Goal: Task Accomplishment & Management: Manage account settings

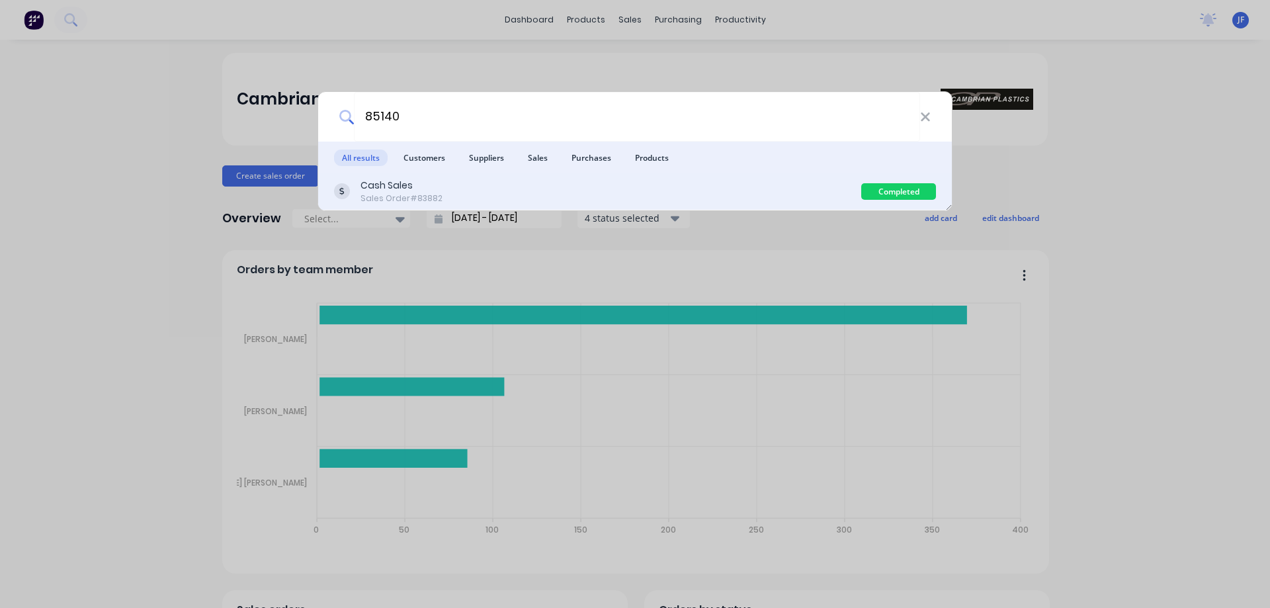
type input "85140"
click at [672, 194] on div "Cash Sales Sales Order #83882" at bounding box center [597, 192] width 527 height 26
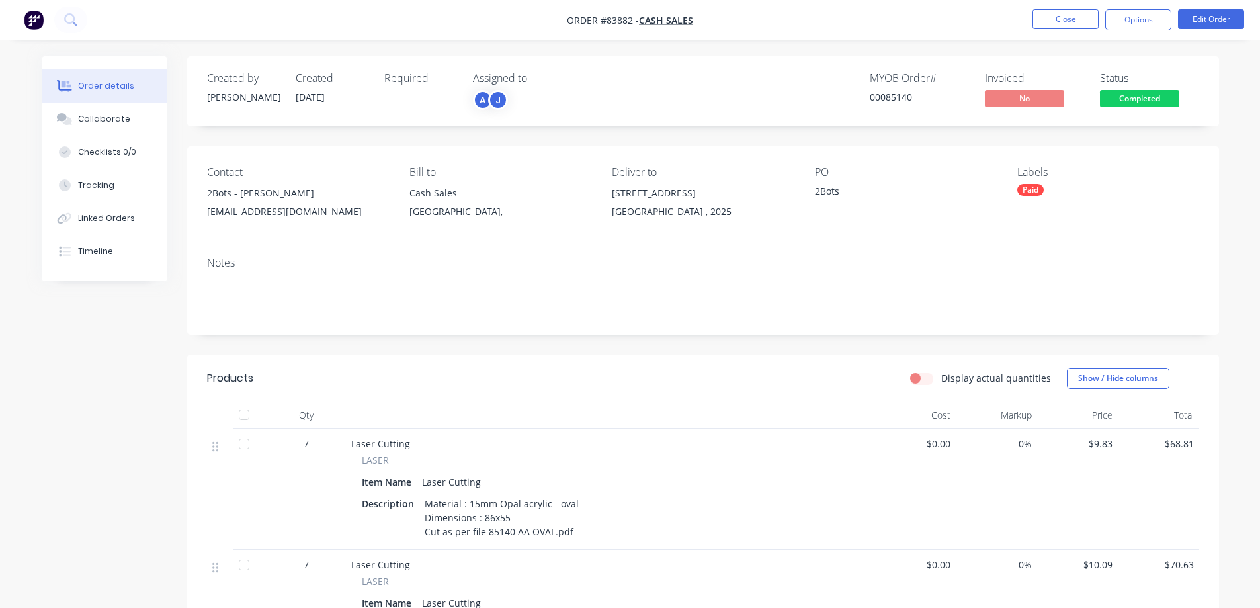
click at [1115, 100] on span "Completed" at bounding box center [1139, 98] width 79 height 17
click at [716, 142] on div "Created by Jess Created 13/08/25 Required Assigned to A J MYOB Order # 00085140…" at bounding box center [703, 605] width 1032 height 1099
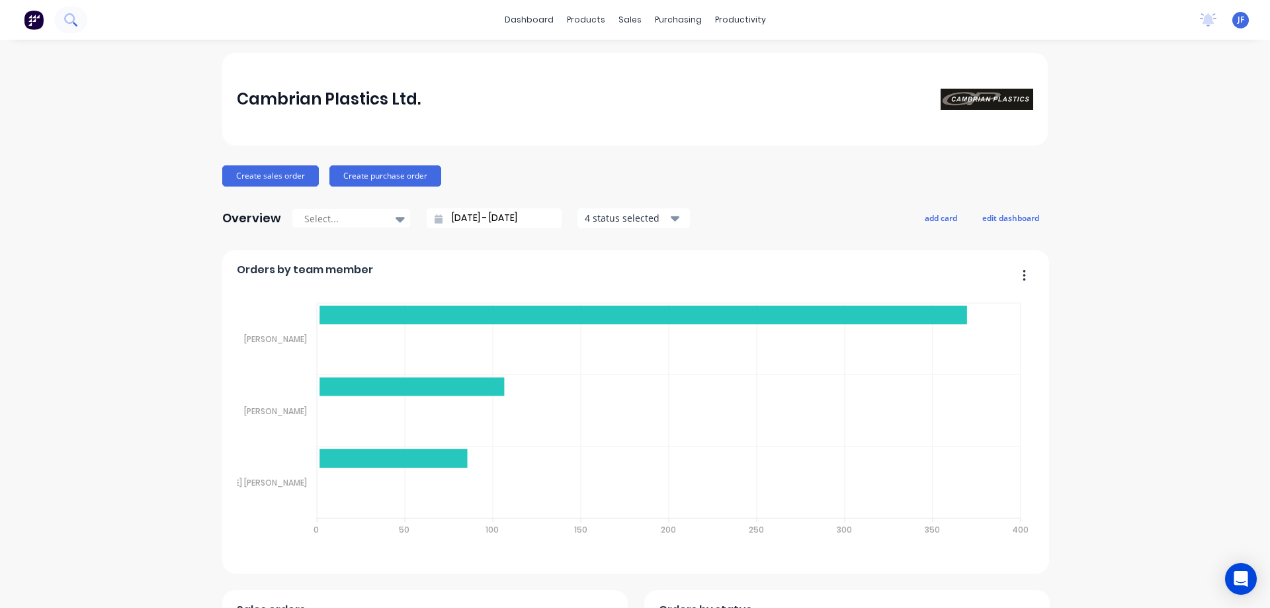
click at [74, 21] on icon at bounding box center [69, 18] width 11 height 11
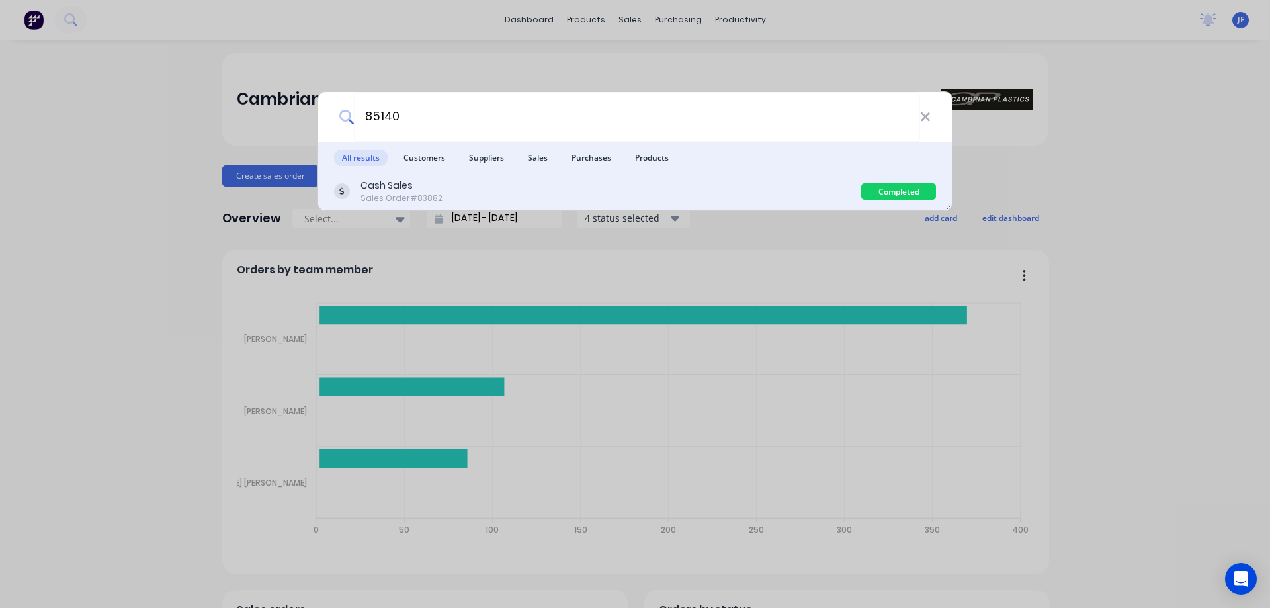
type input "85140"
click at [622, 199] on div "Cash Sales Sales Order #83882" at bounding box center [597, 192] width 527 height 26
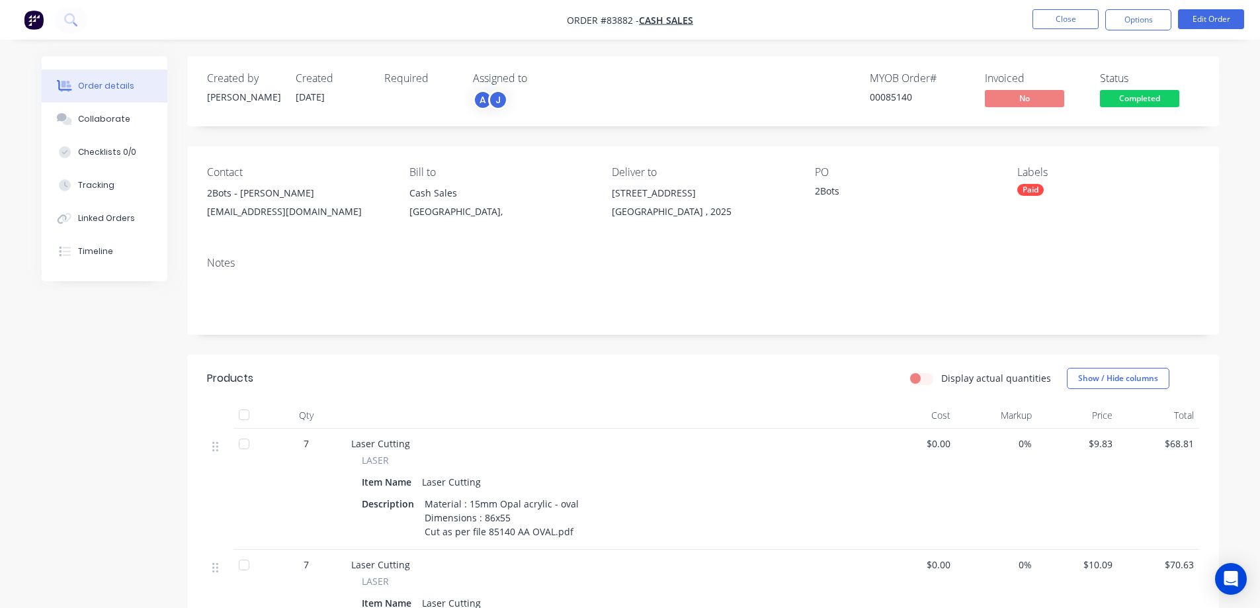
click at [1166, 107] on span "Completed" at bounding box center [1139, 98] width 79 height 17
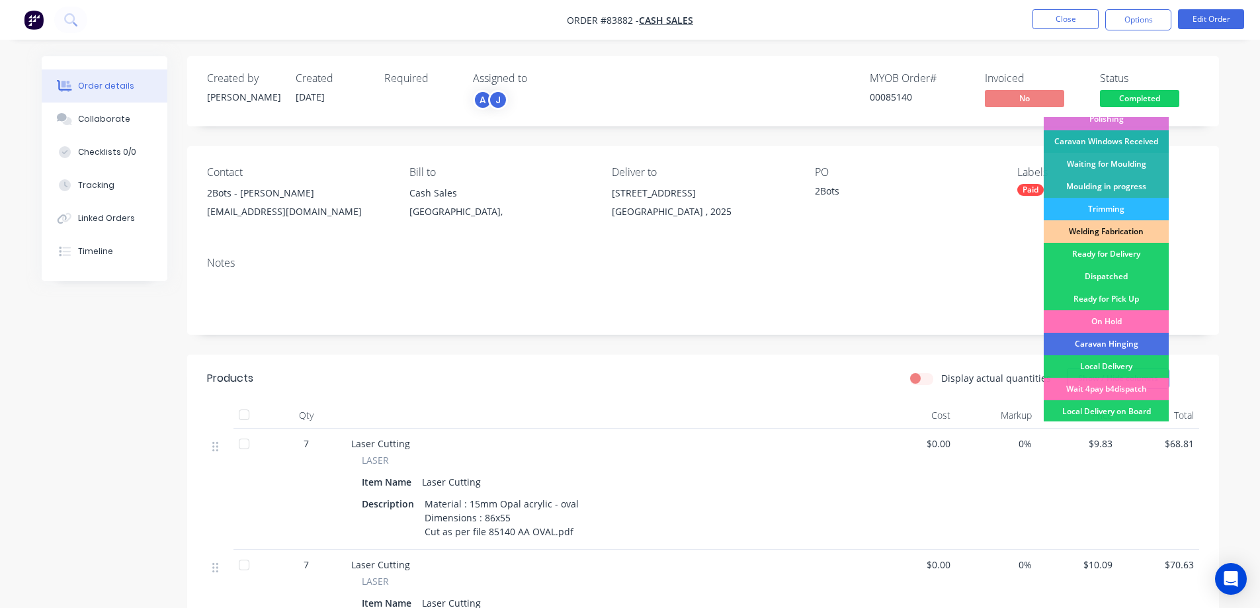
scroll to position [258, 0]
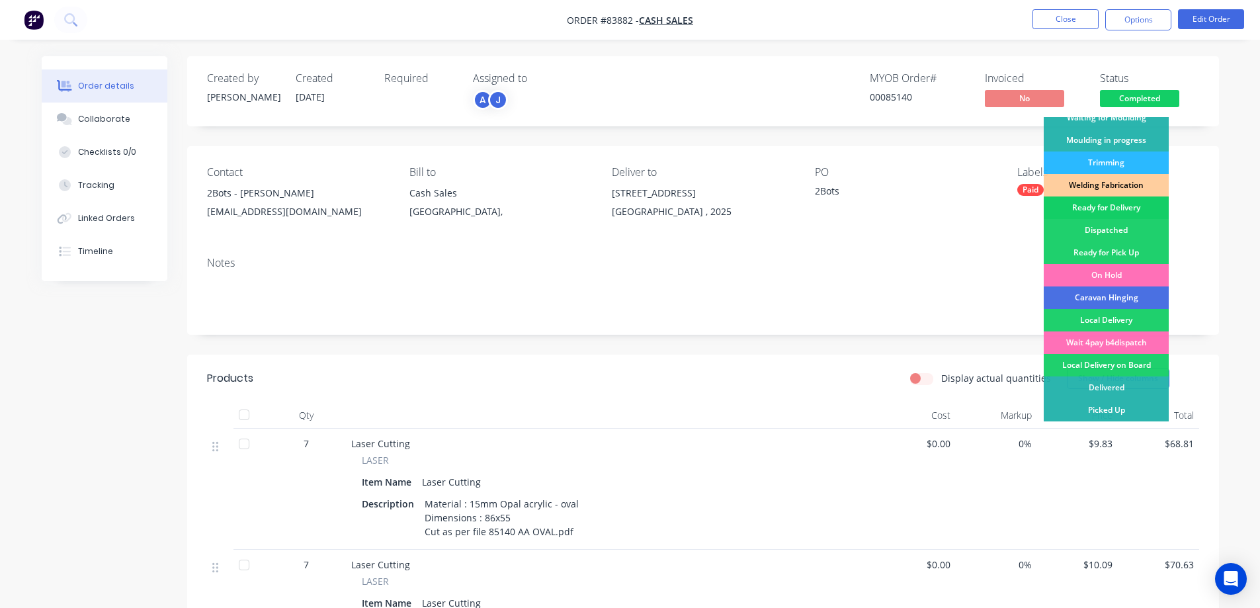
click at [1138, 214] on div "Ready for Delivery" at bounding box center [1106, 207] width 125 height 22
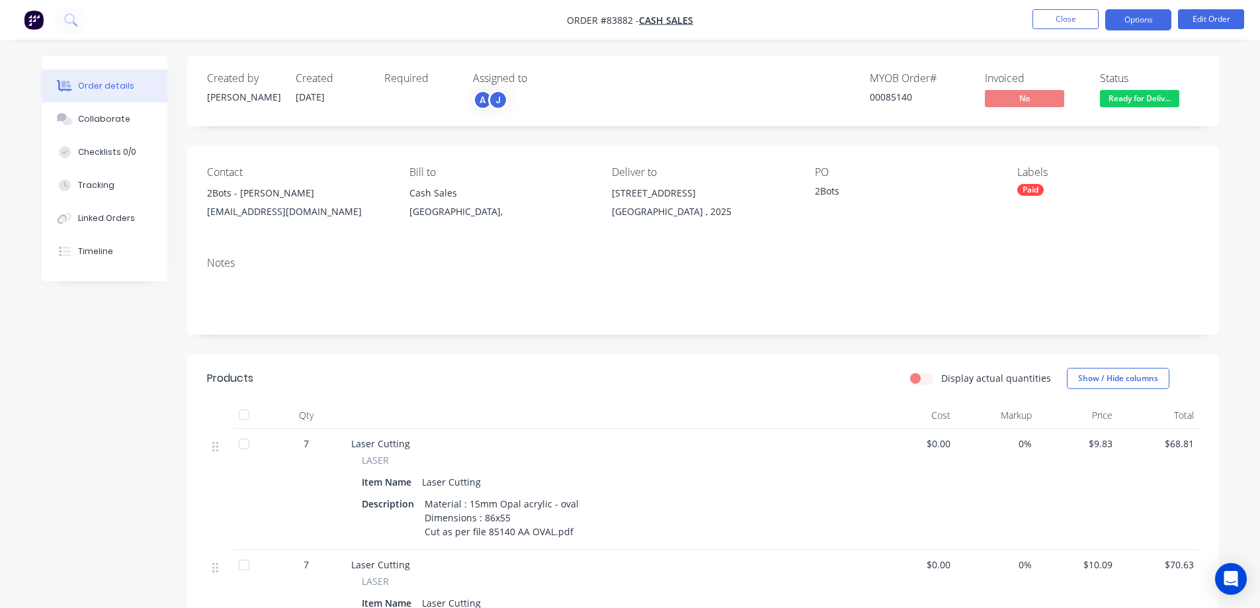
click at [1136, 28] on button "Options" at bounding box center [1138, 19] width 66 height 21
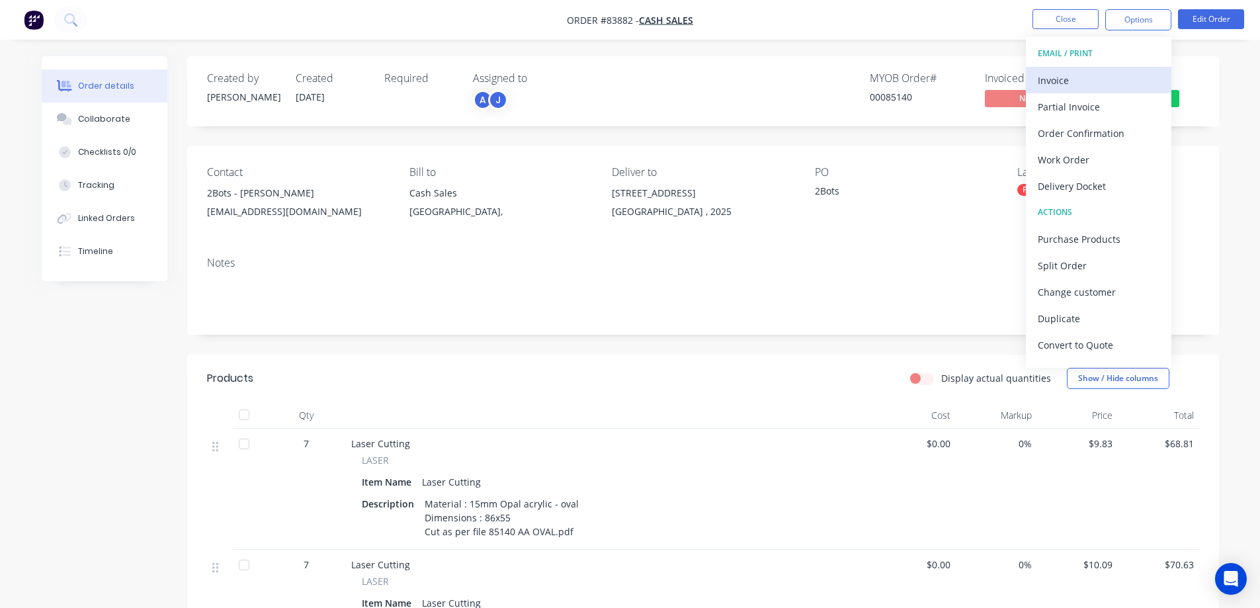
click at [1088, 83] on div "Invoice" at bounding box center [1099, 80] width 122 height 19
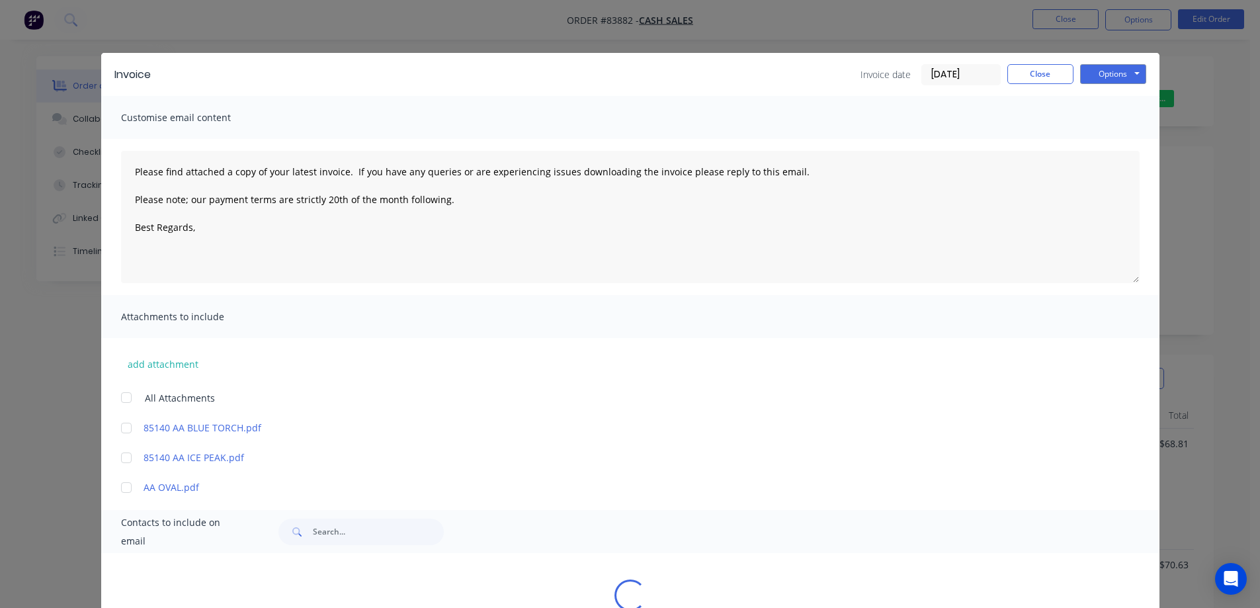
click at [1115, 75] on button "Options" at bounding box center [1113, 74] width 66 height 20
click at [1121, 112] on button "Print" at bounding box center [1122, 119] width 85 height 22
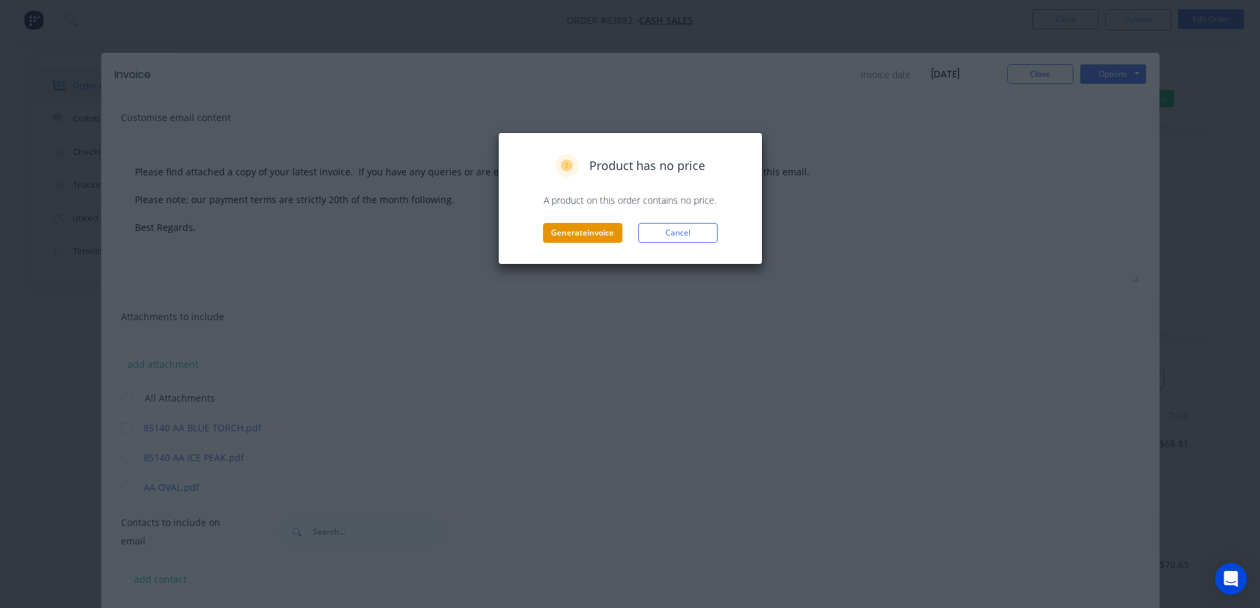
click at [619, 232] on button "Generate invoice" at bounding box center [582, 233] width 79 height 20
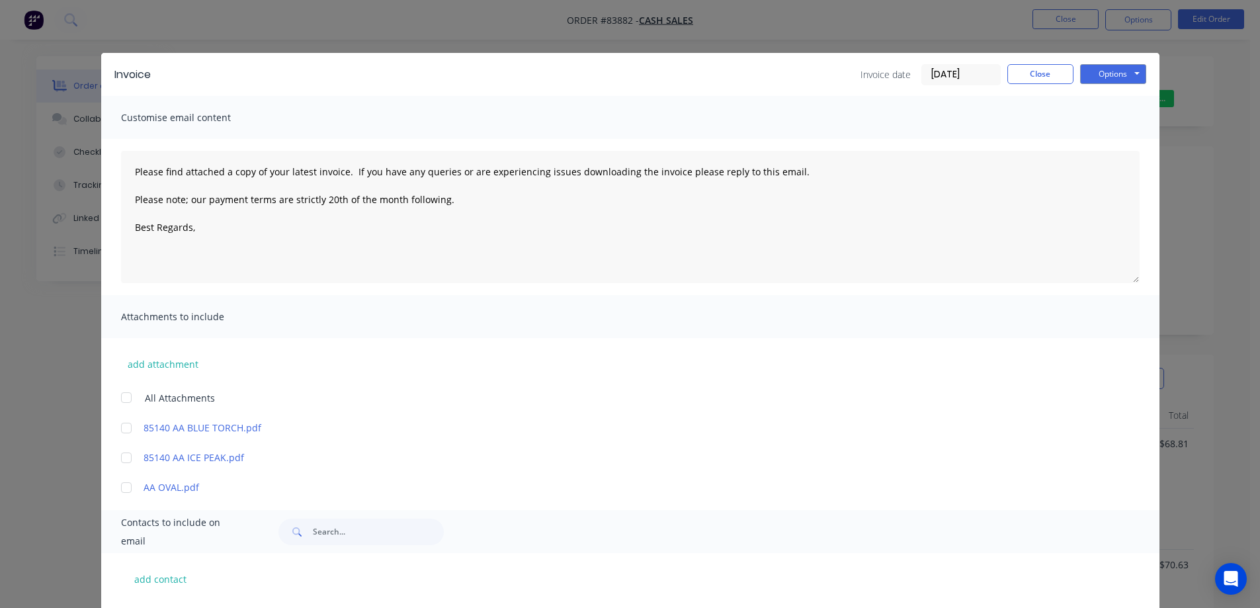
click at [1017, 87] on div "Invoice Invoice date 26/08/25 Close Options Preview Print Email" at bounding box center [630, 74] width 1058 height 43
click at [1021, 78] on button "Close" at bounding box center [1040, 74] width 66 height 20
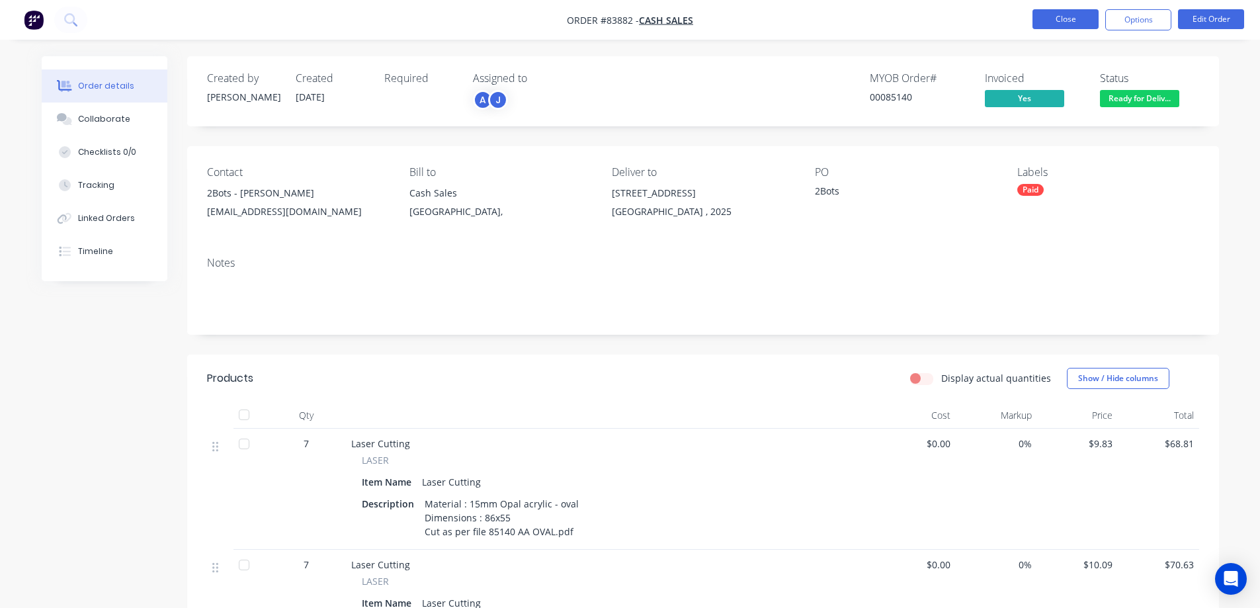
click at [1070, 13] on button "Close" at bounding box center [1066, 19] width 66 height 20
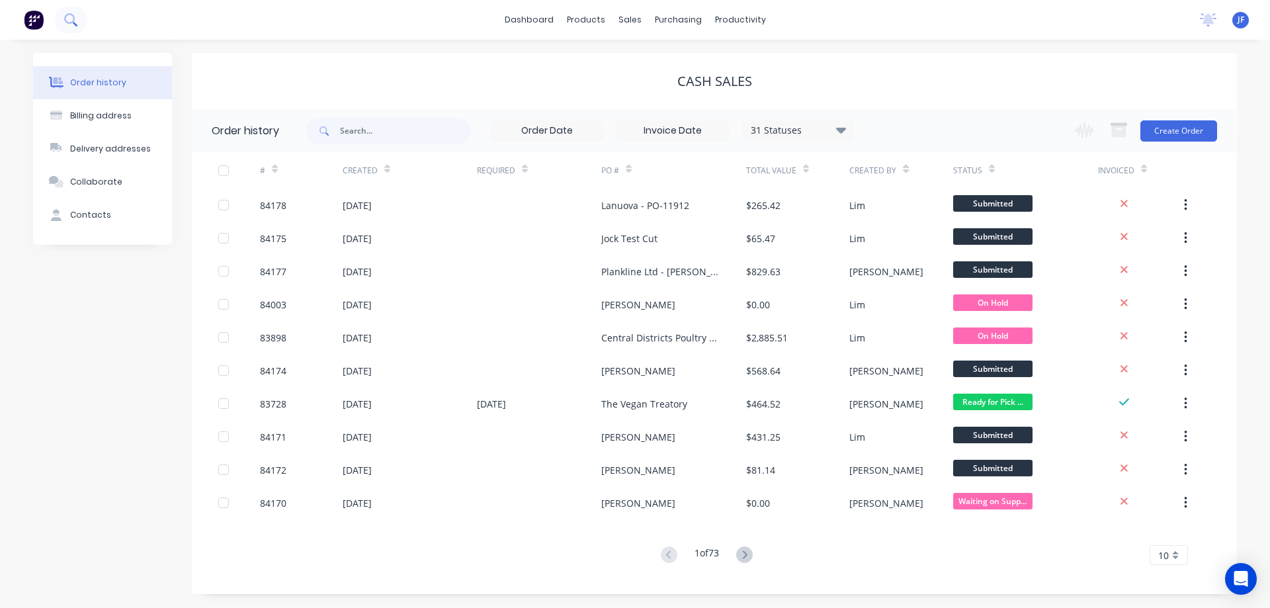
click at [73, 17] on icon at bounding box center [69, 18] width 11 height 11
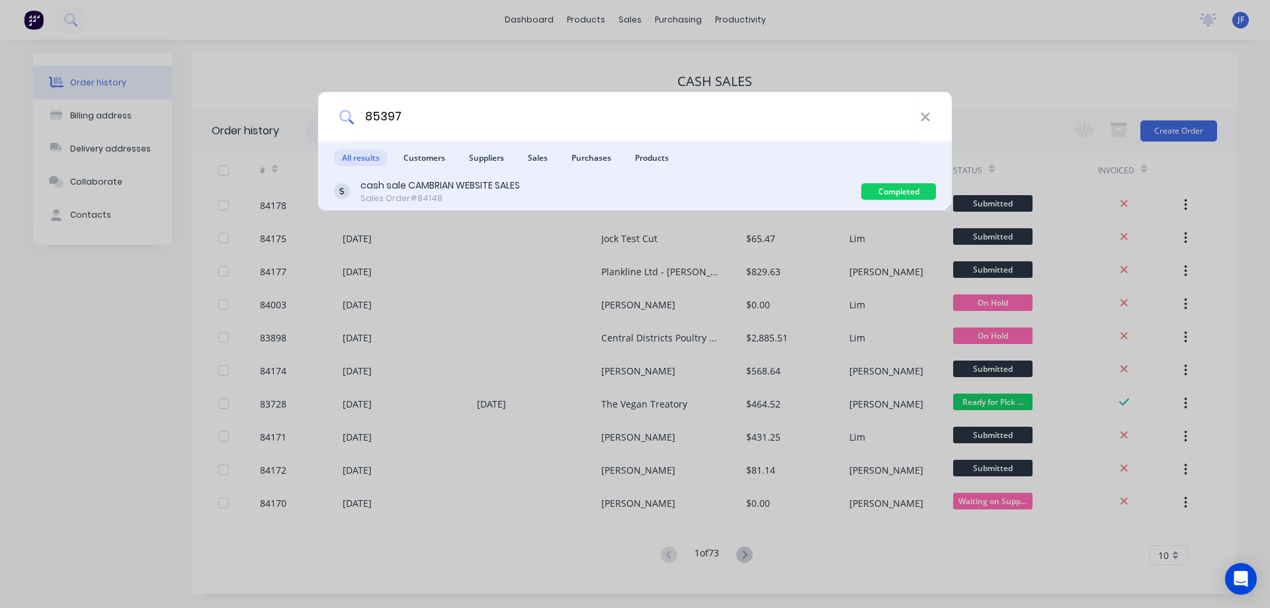
type input "85397"
click at [490, 181] on div "cash sale CAMBRIAN WEBSITE SALES" at bounding box center [440, 186] width 159 height 14
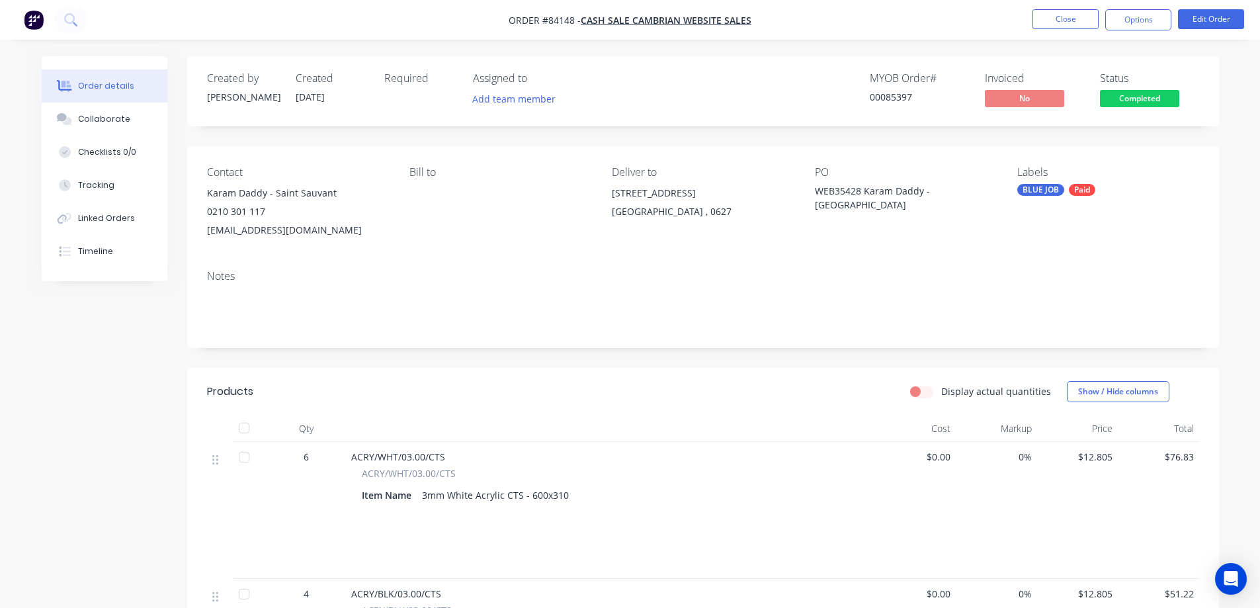
click at [1161, 106] on span "Completed" at bounding box center [1139, 98] width 79 height 17
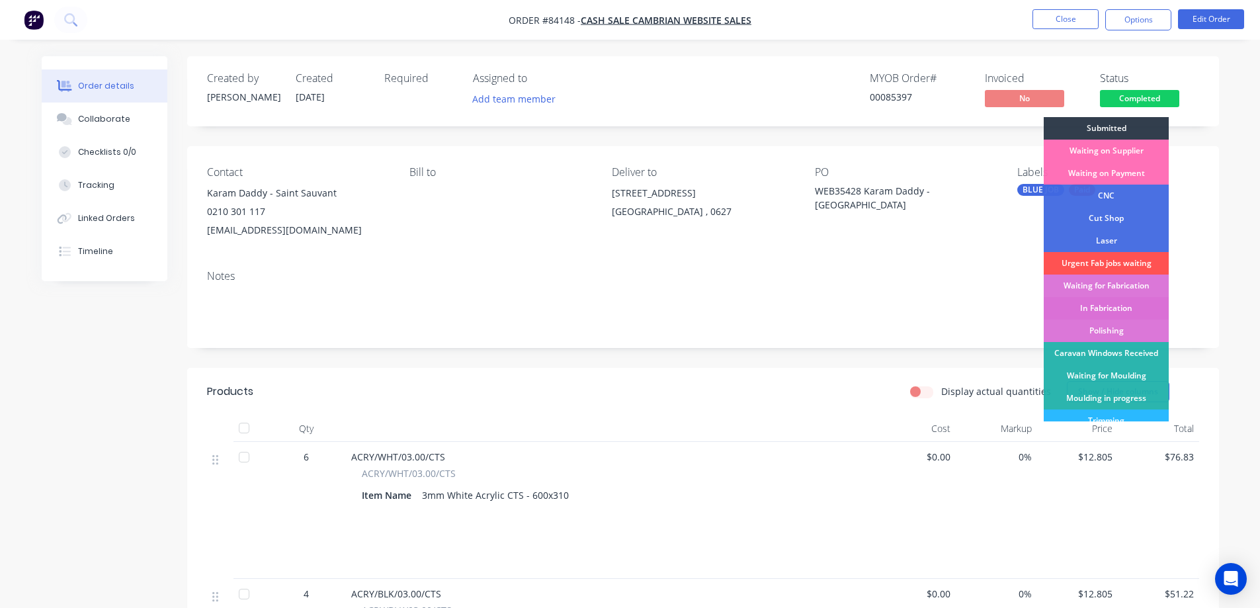
scroll to position [258, 0]
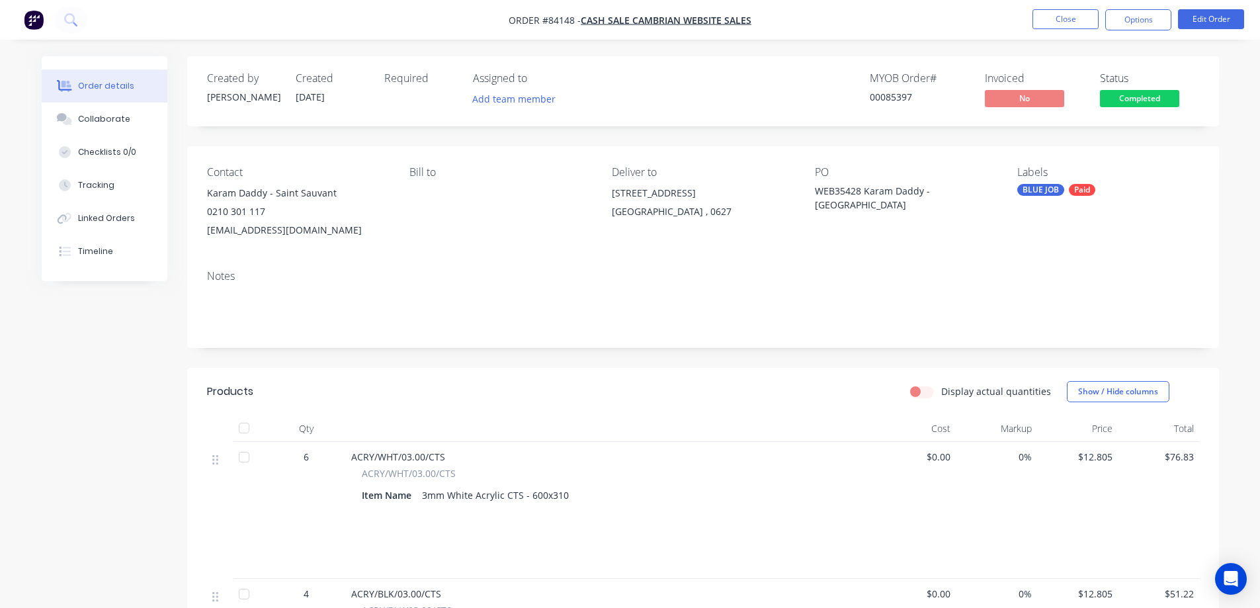
click at [1127, 99] on span "Completed" at bounding box center [1139, 98] width 79 height 17
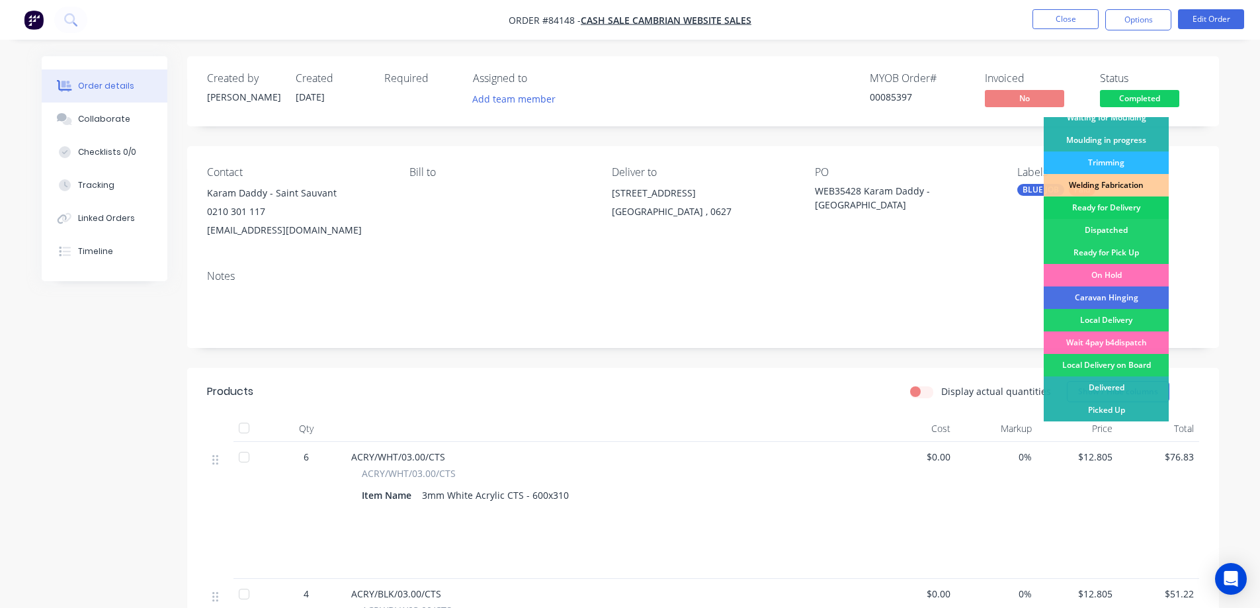
click at [1136, 208] on div "Ready for Delivery" at bounding box center [1106, 207] width 125 height 22
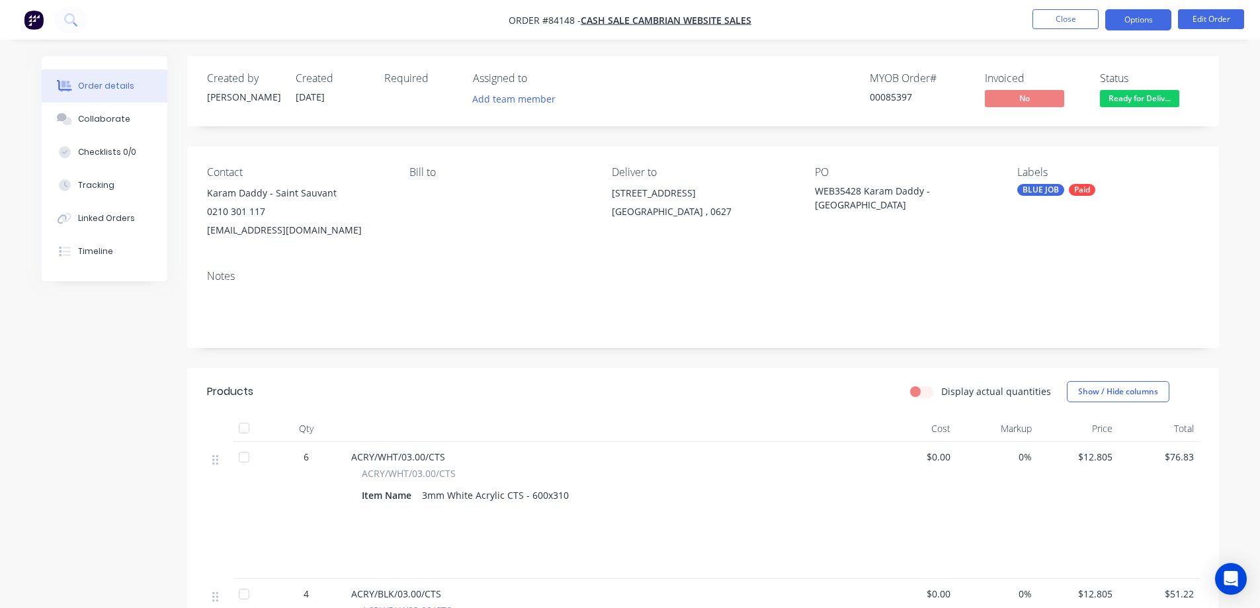
click at [1130, 21] on button "Options" at bounding box center [1138, 19] width 66 height 21
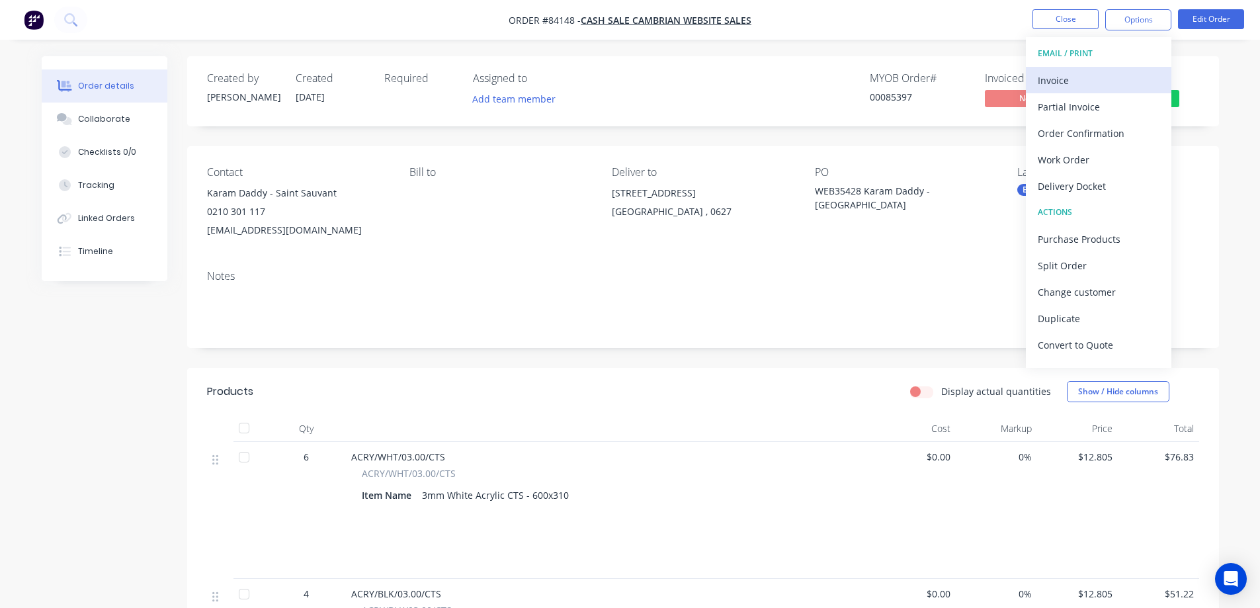
click at [1090, 73] on div "Invoice" at bounding box center [1099, 80] width 122 height 19
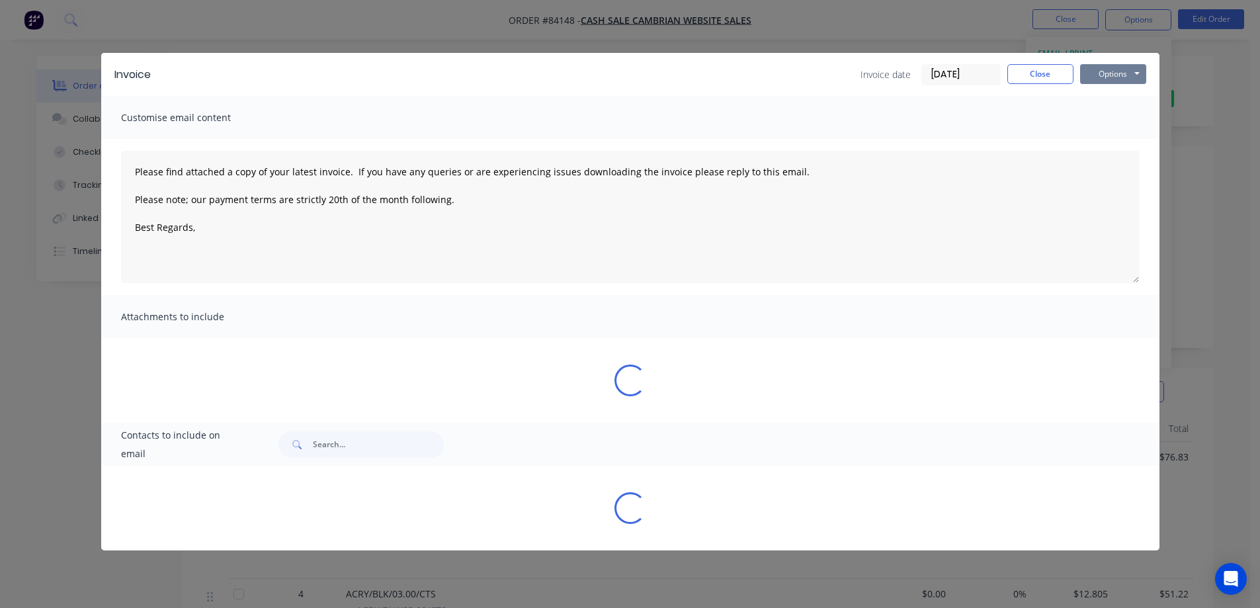
click at [1116, 69] on button "Options" at bounding box center [1113, 74] width 66 height 20
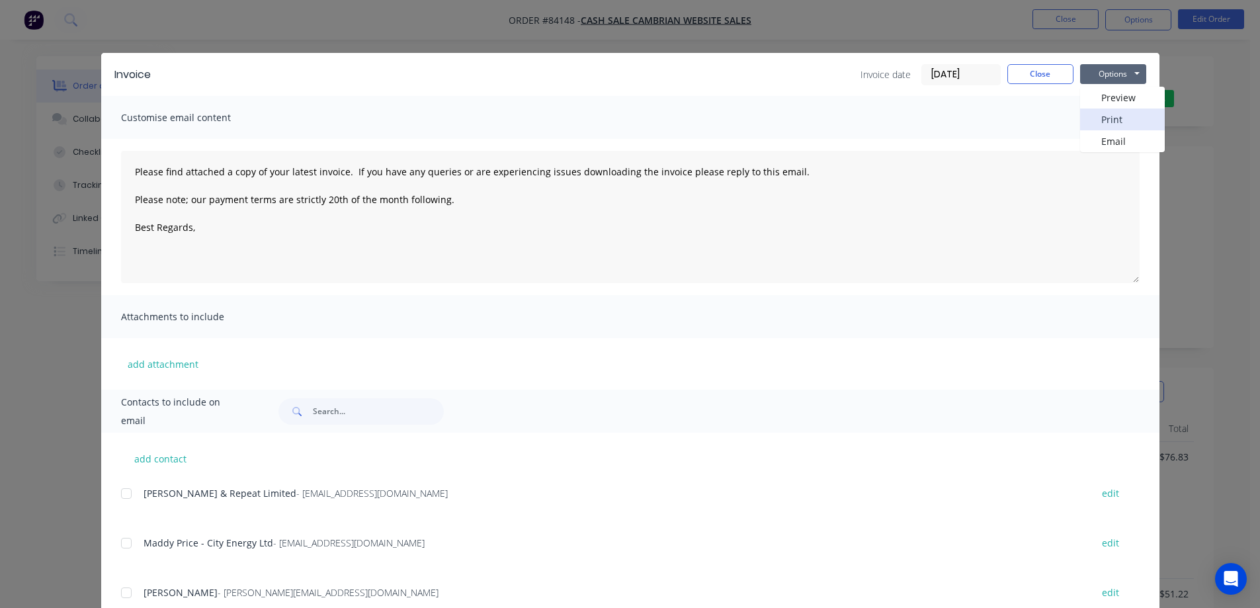
click at [1119, 117] on button "Print" at bounding box center [1122, 119] width 85 height 22
drag, startPoint x: 1027, startPoint y: 84, endPoint x: 1030, endPoint y: 77, distance: 7.1
click at [1029, 81] on div "Invoice date 26/08/25 Close Options Preview Print Email" at bounding box center [1004, 74] width 286 height 21
click at [1044, 58] on div "Invoice Invoice date 26/08/25 Close Options Preview Print Email" at bounding box center [630, 74] width 1058 height 43
drag, startPoint x: 1045, startPoint y: 73, endPoint x: 1062, endPoint y: 23, distance: 53.1
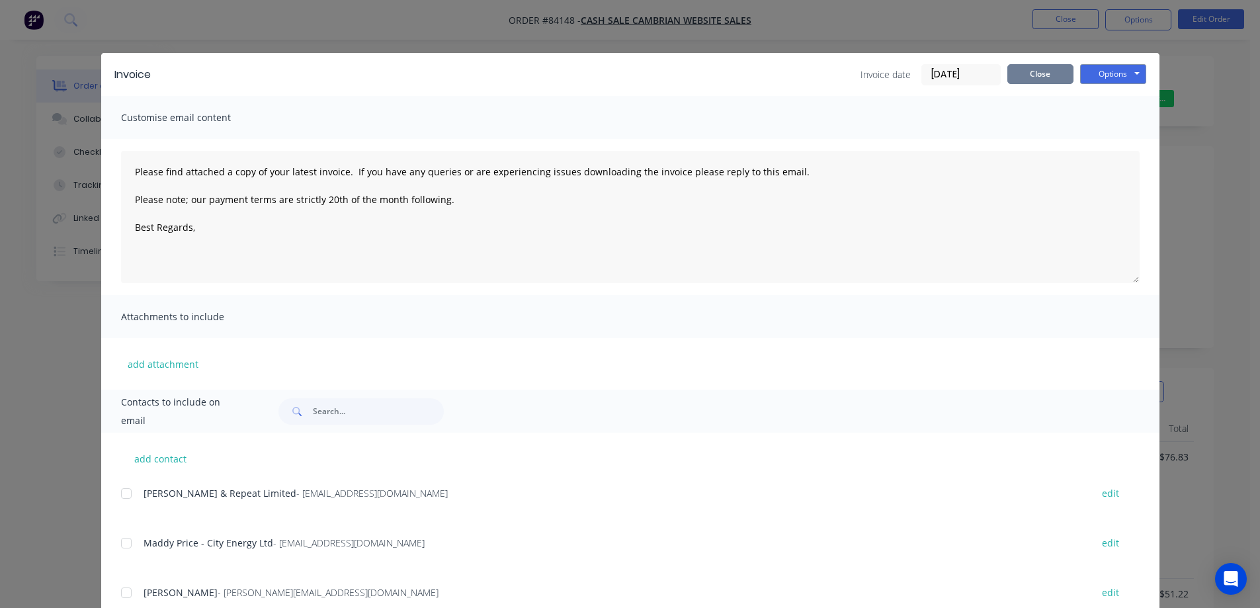
click at [1045, 73] on button "Close" at bounding box center [1040, 74] width 66 height 20
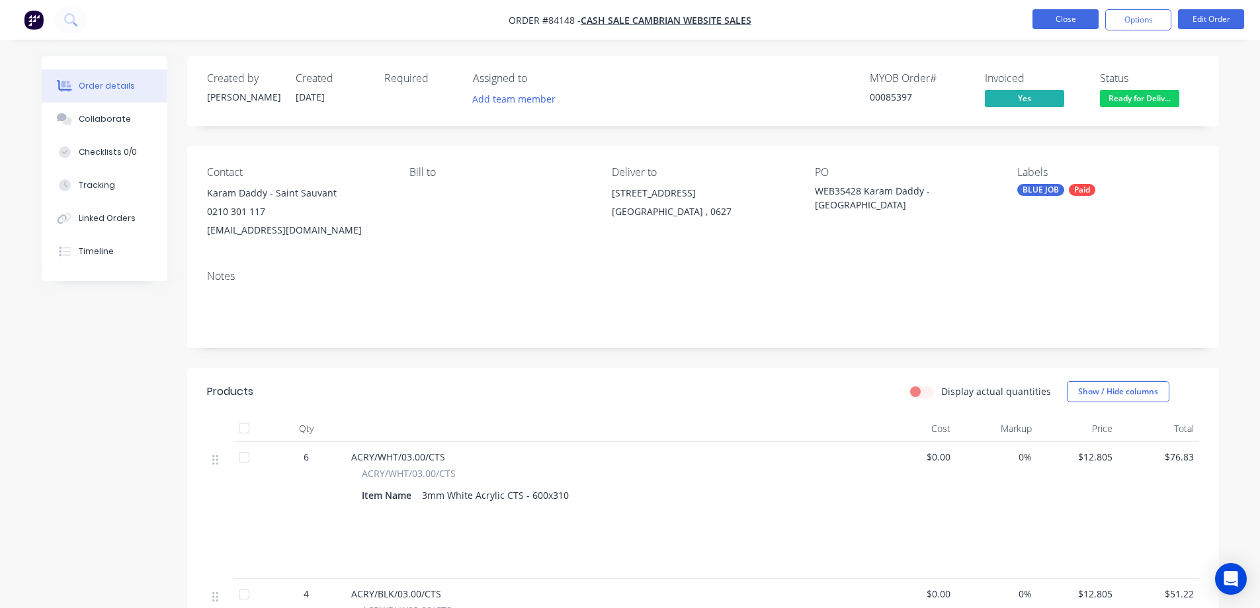
click at [1062, 22] on button "Close" at bounding box center [1066, 19] width 66 height 20
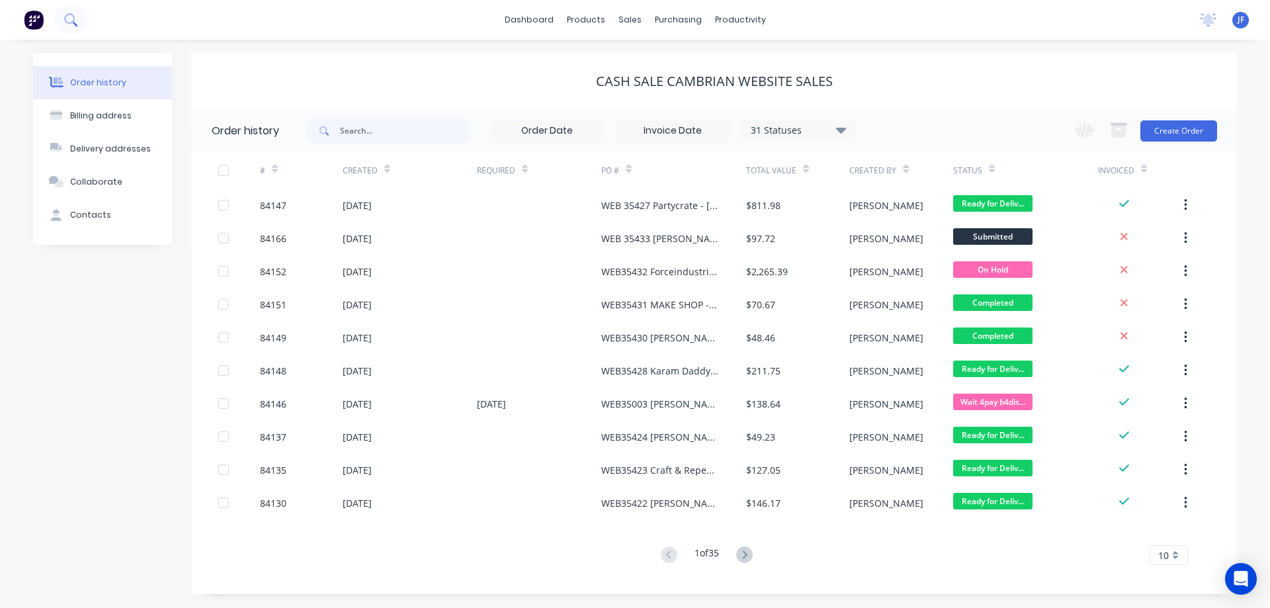
click at [77, 19] on button at bounding box center [70, 20] width 33 height 26
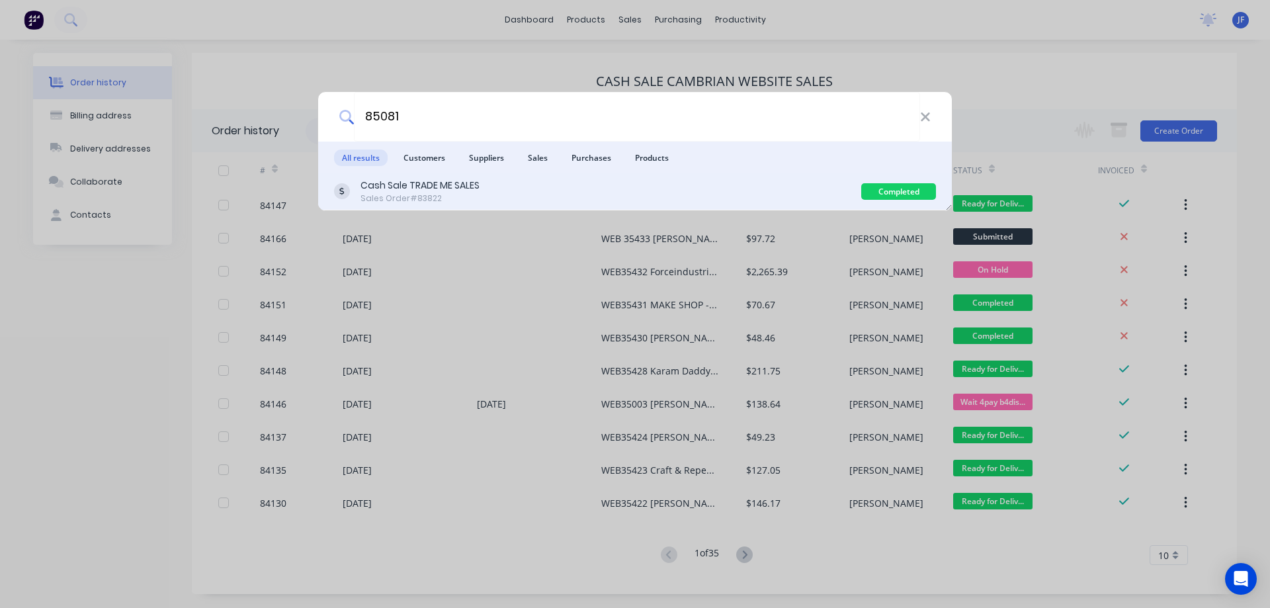
type input "85081"
click at [758, 197] on div "Cash Sale TRADE ME SALES Sales Order #83822" at bounding box center [597, 192] width 527 height 26
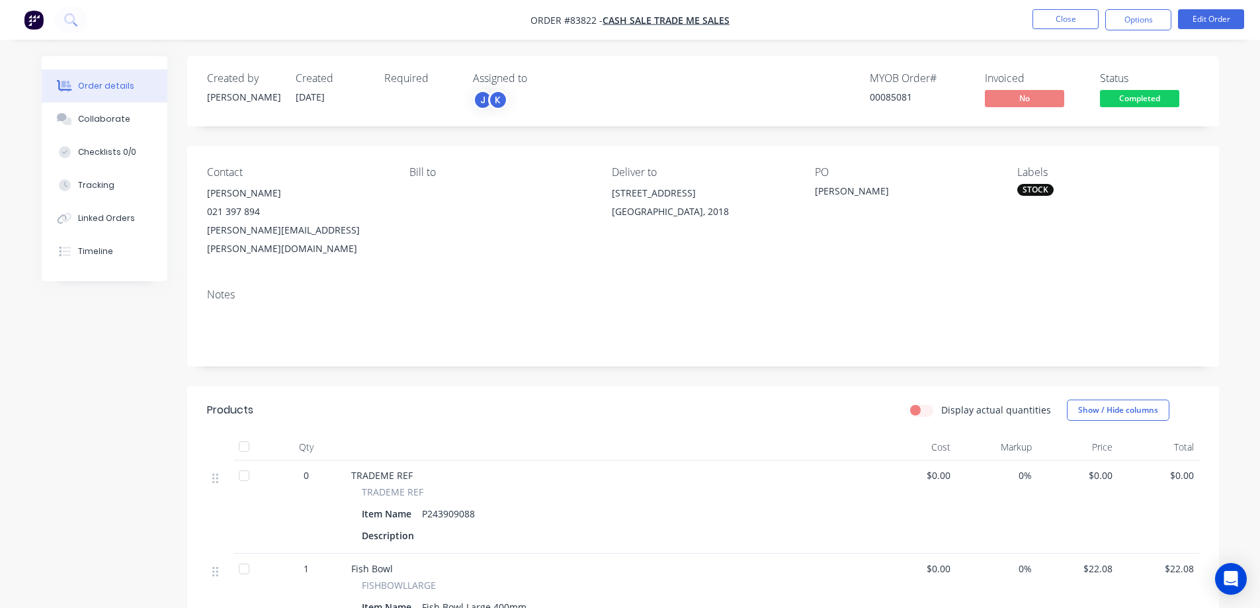
click at [374, 578] on span "FISHBOWLLARGE" at bounding box center [399, 585] width 74 height 14
copy span "FISHBOWLLARGE"
click at [1162, 93] on span "Completed" at bounding box center [1139, 98] width 79 height 17
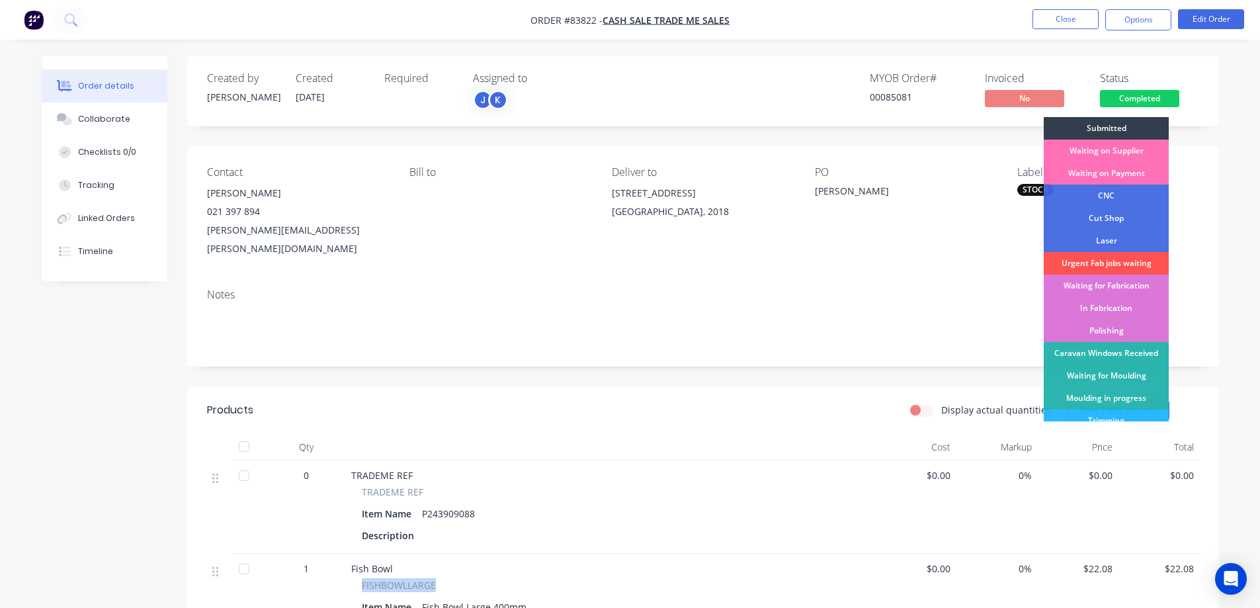
scroll to position [258, 0]
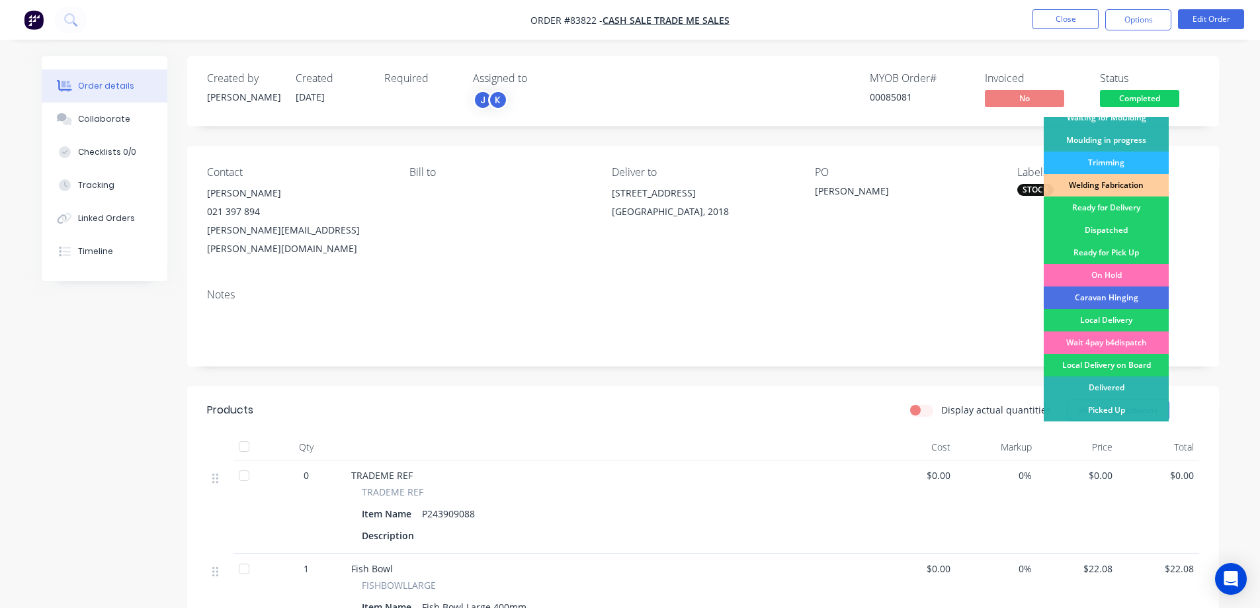
click at [1138, 204] on div "Ready for Delivery" at bounding box center [1106, 207] width 125 height 22
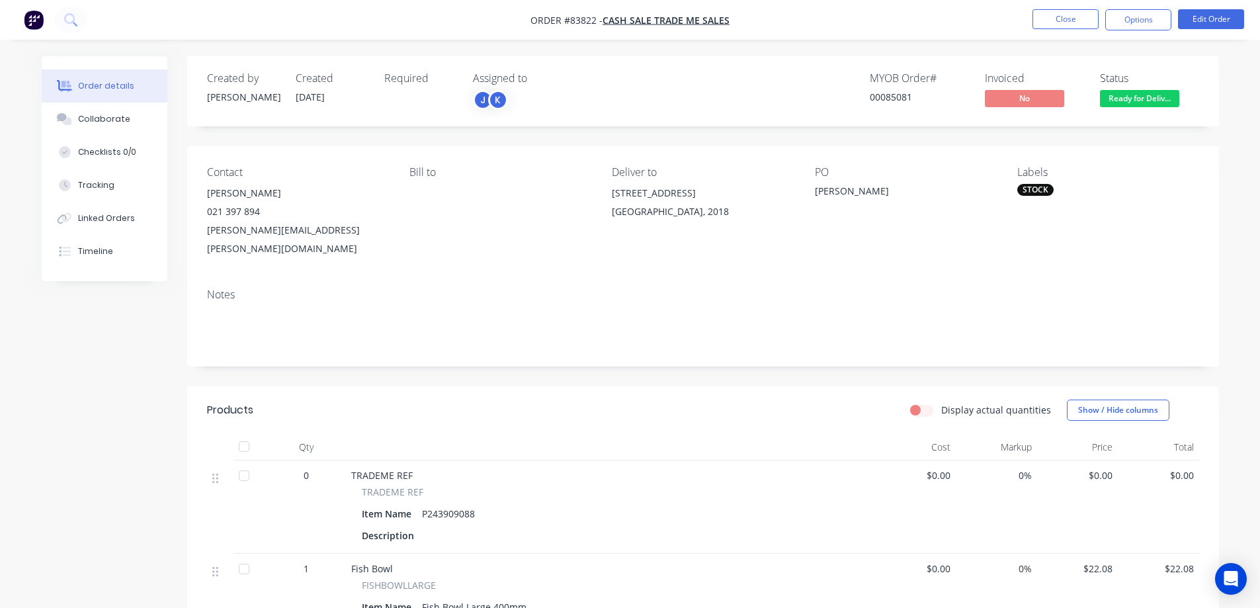
click at [1140, 5] on nav "Order #83822 - Cash Sale TRADE ME SALES Close Options Edit Order" at bounding box center [630, 20] width 1260 height 40
drag, startPoint x: 1136, startPoint y: 18, endPoint x: 1120, endPoint y: 33, distance: 22.5
click at [1136, 19] on button "Options" at bounding box center [1138, 19] width 66 height 21
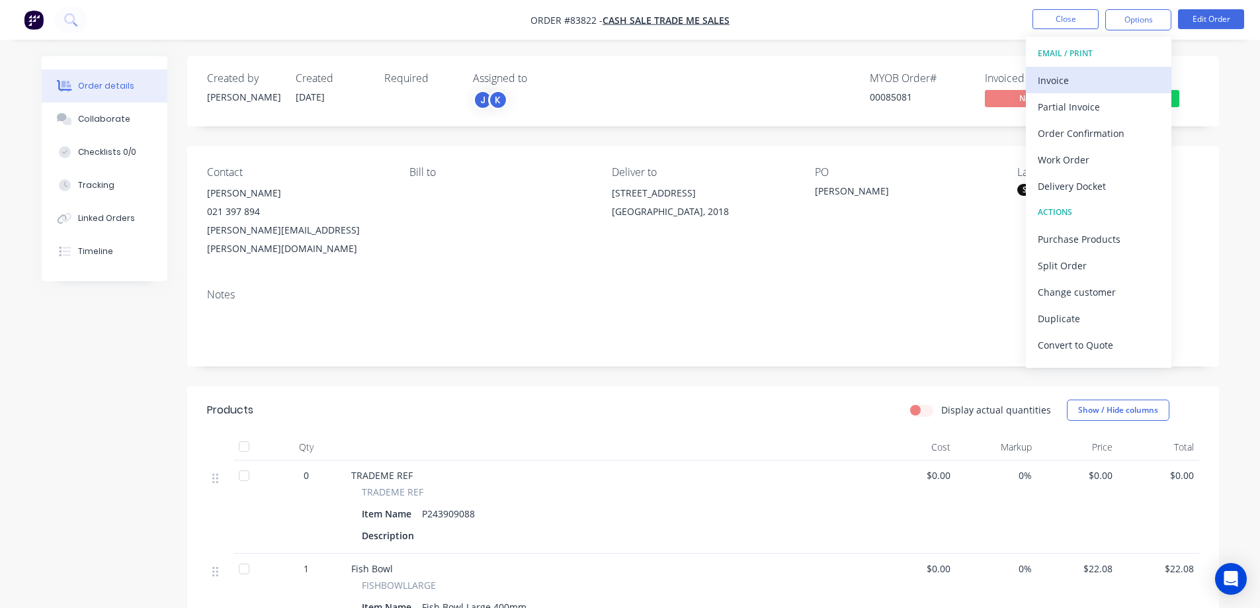
click at [1078, 76] on div "Invoice" at bounding box center [1099, 80] width 122 height 19
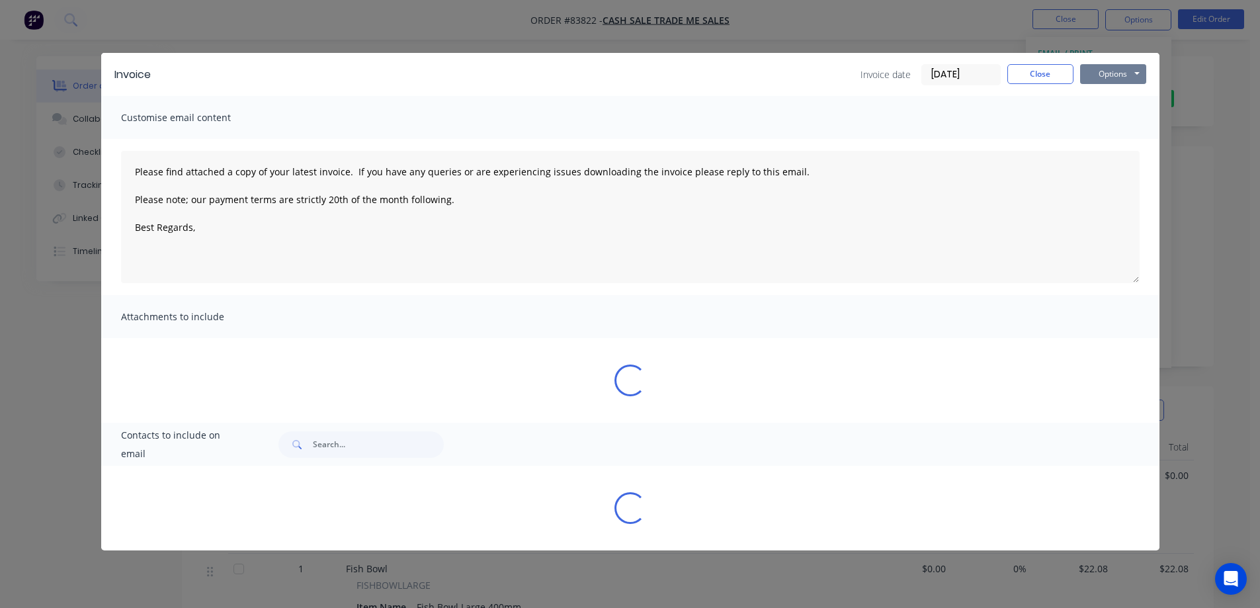
drag, startPoint x: 1117, startPoint y: 71, endPoint x: 1118, endPoint y: 83, distance: 11.9
click at [1118, 71] on button "Options" at bounding box center [1113, 74] width 66 height 20
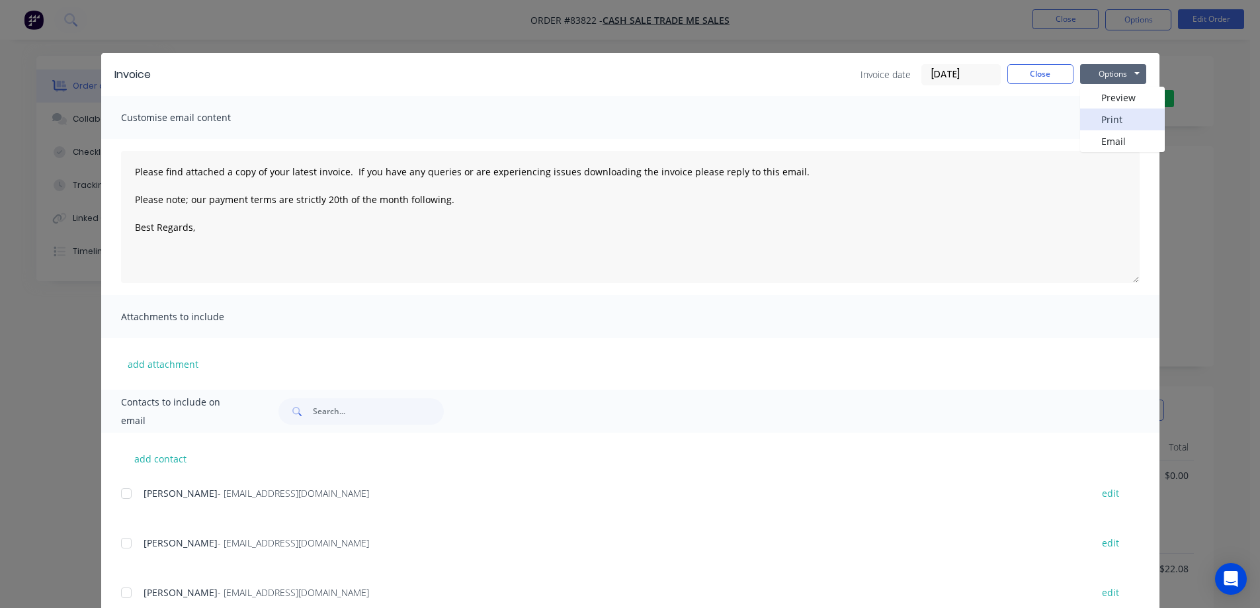
click at [1123, 116] on button "Print" at bounding box center [1122, 119] width 85 height 22
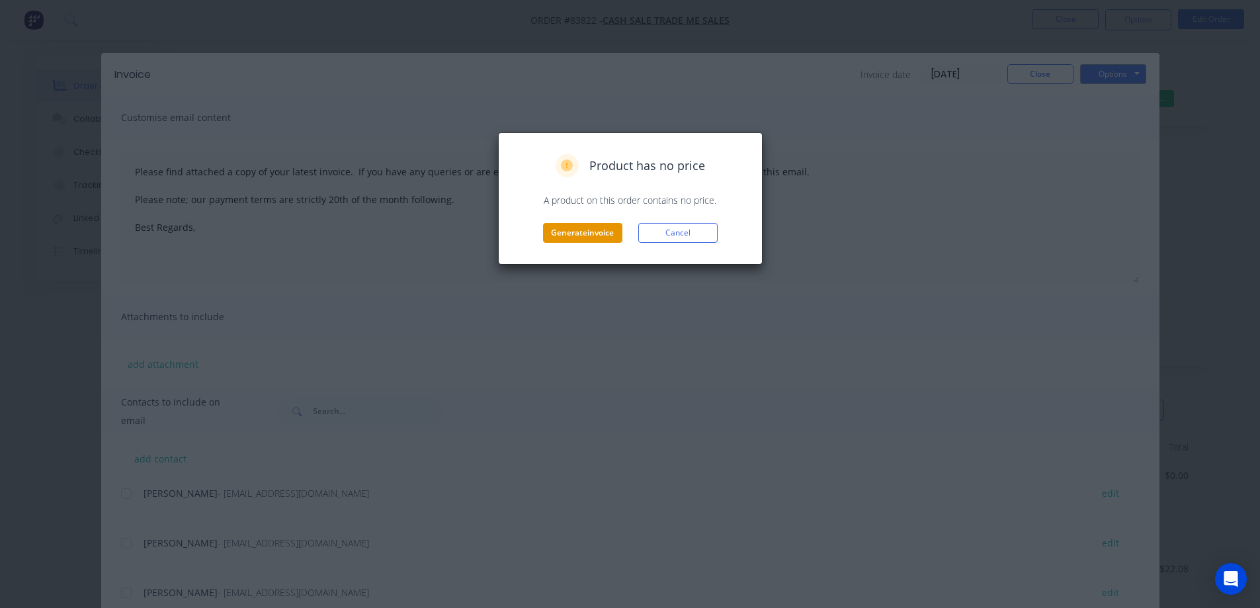
click at [581, 234] on button "Generate invoice" at bounding box center [582, 233] width 79 height 20
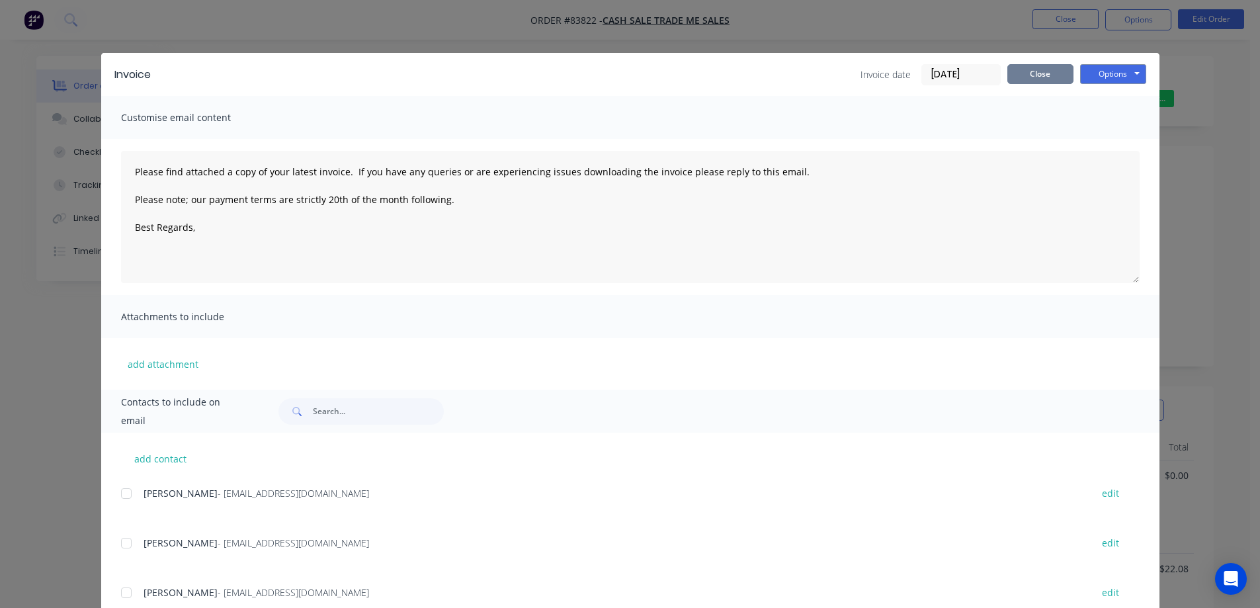
drag, startPoint x: 1052, startPoint y: 73, endPoint x: 1065, endPoint y: 28, distance: 47.3
click at [1052, 72] on button "Close" at bounding box center [1040, 74] width 66 height 20
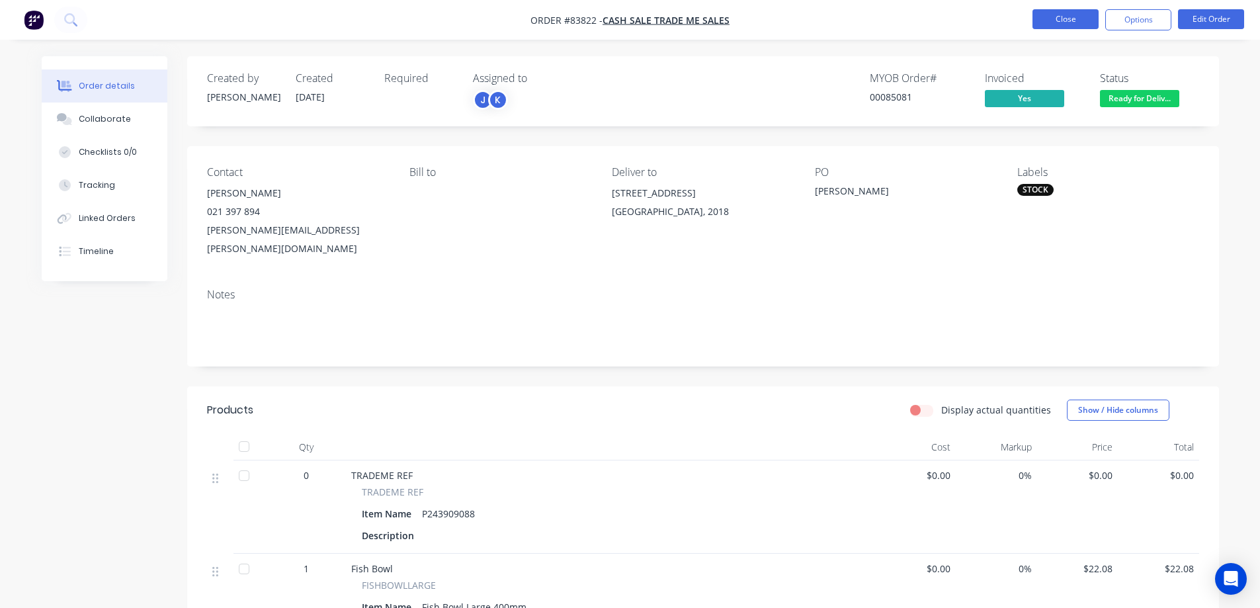
click at [1065, 26] on button "Close" at bounding box center [1066, 19] width 66 height 20
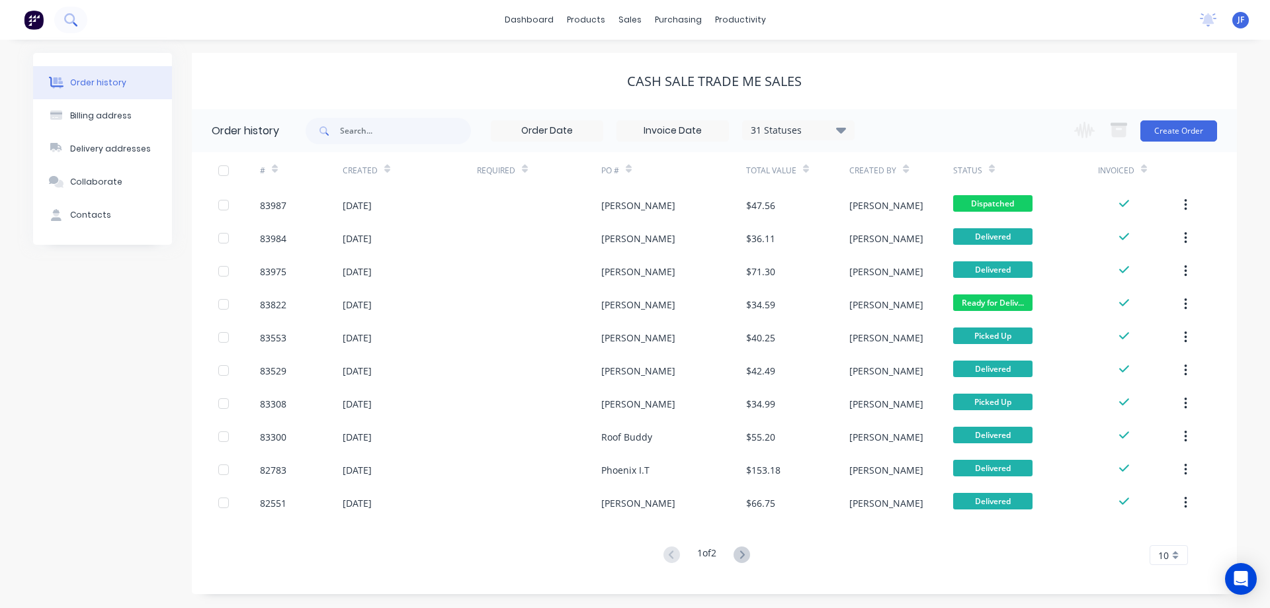
click at [80, 17] on button at bounding box center [70, 20] width 33 height 26
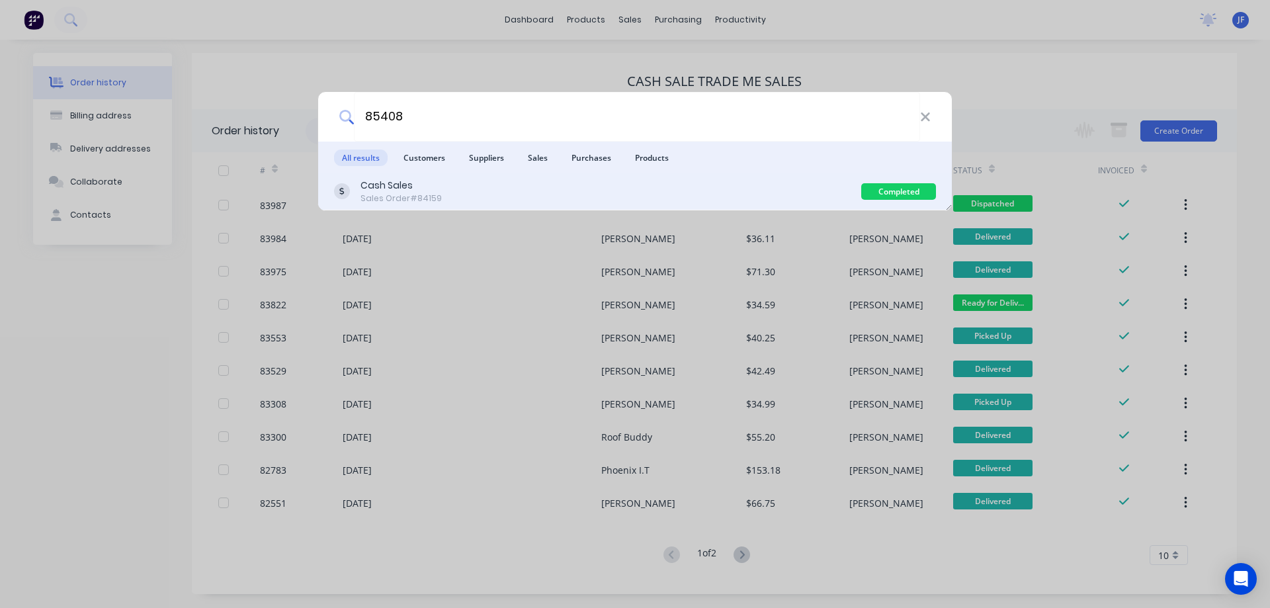
type input "85408"
click at [687, 198] on div "Cash Sales Sales Order #84159" at bounding box center [597, 192] width 527 height 26
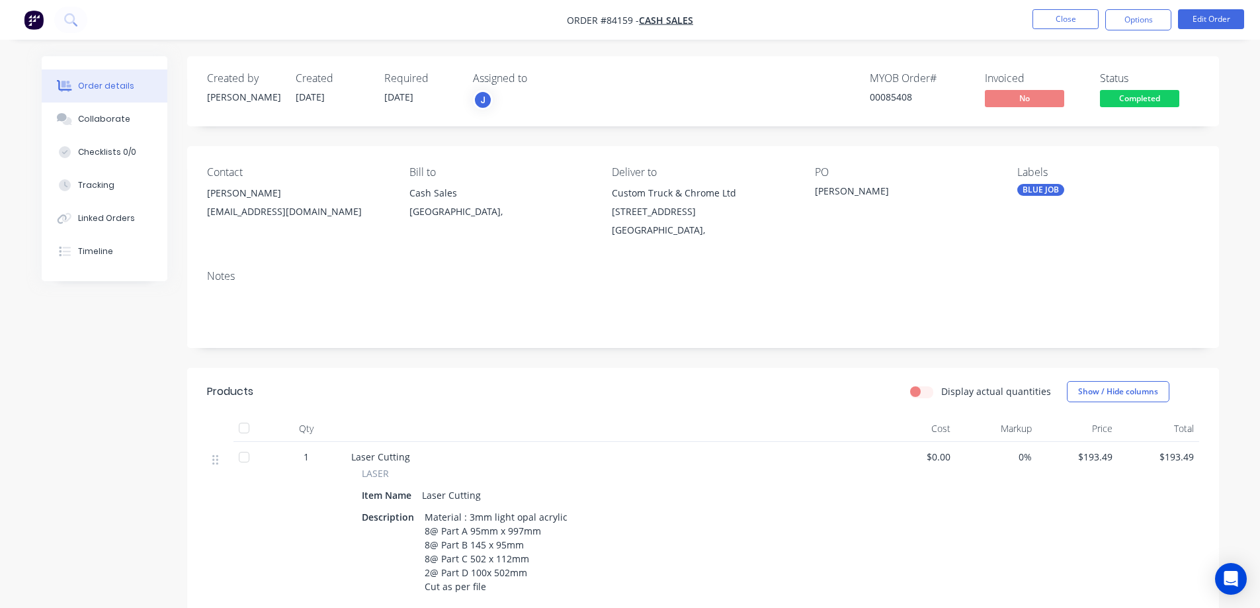
click at [1124, 93] on span "Completed" at bounding box center [1139, 98] width 79 height 17
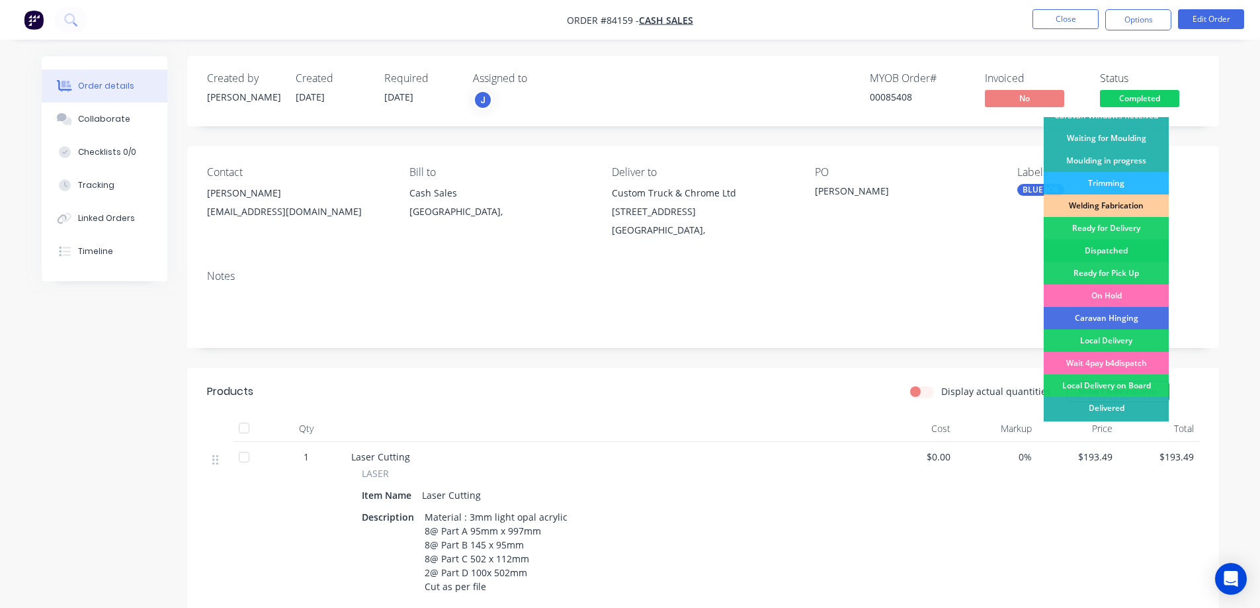
scroll to position [258, 0]
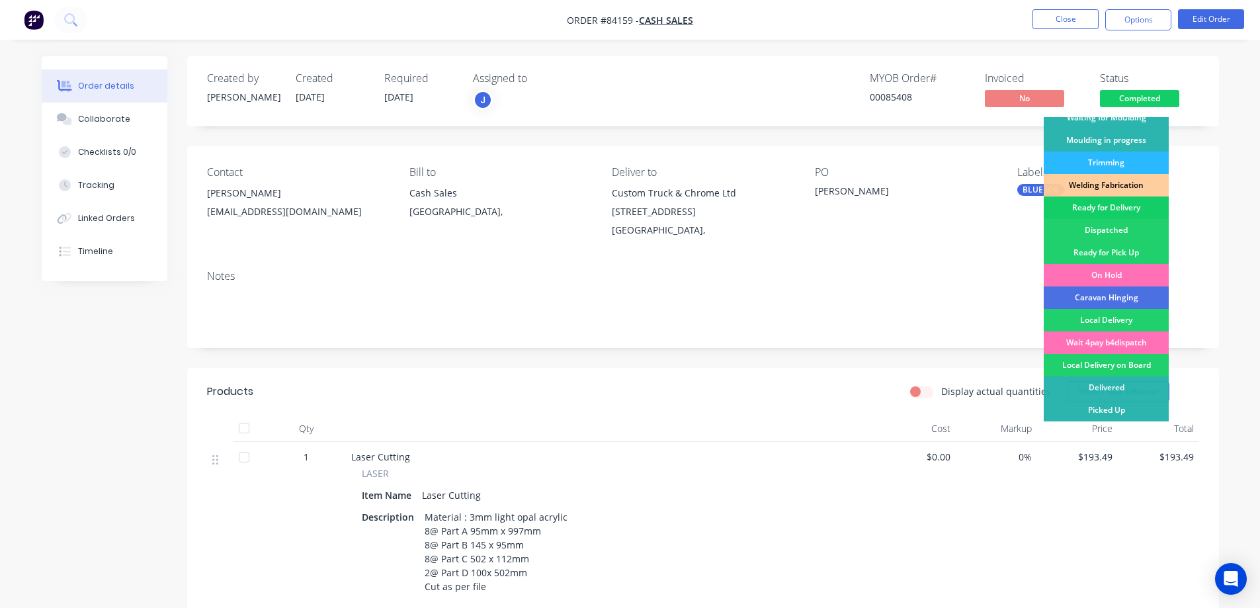
click at [1125, 203] on div "Ready for Delivery" at bounding box center [1106, 207] width 125 height 22
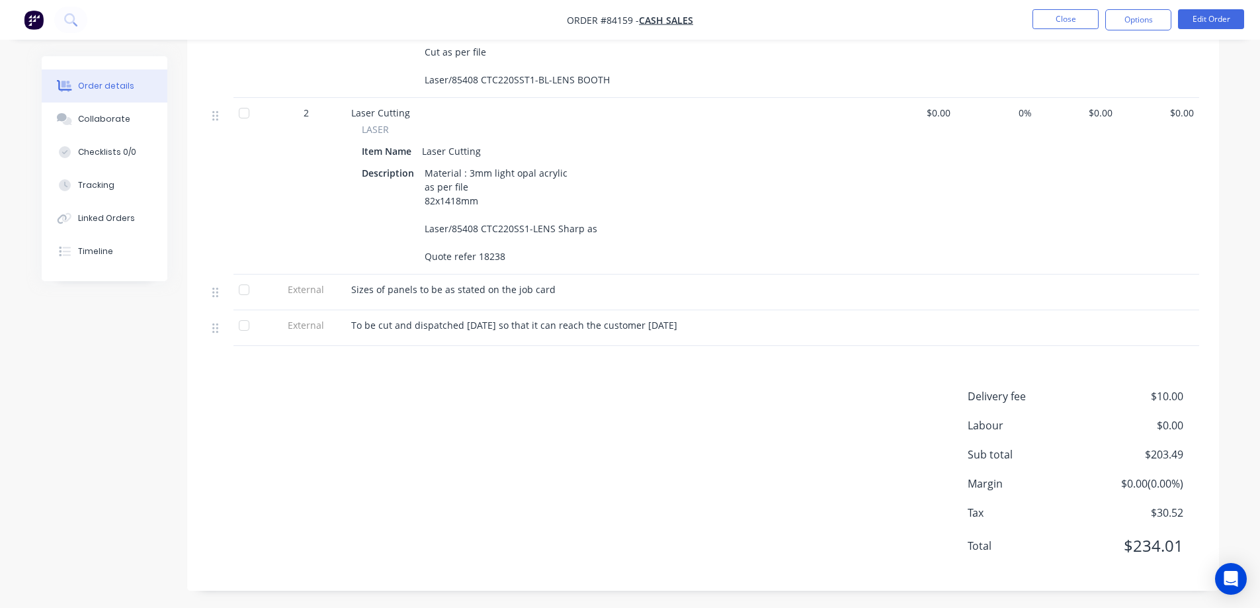
scroll to position [537, 0]
click at [1125, 16] on button "Options" at bounding box center [1138, 19] width 66 height 21
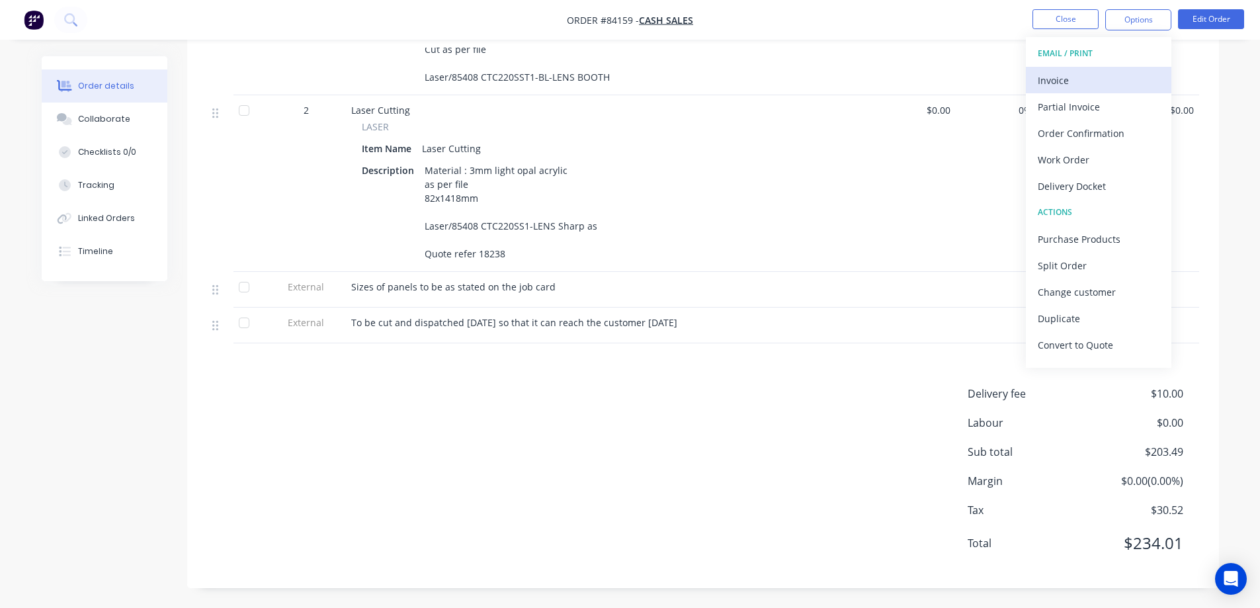
click at [1117, 79] on div "Invoice" at bounding box center [1099, 80] width 122 height 19
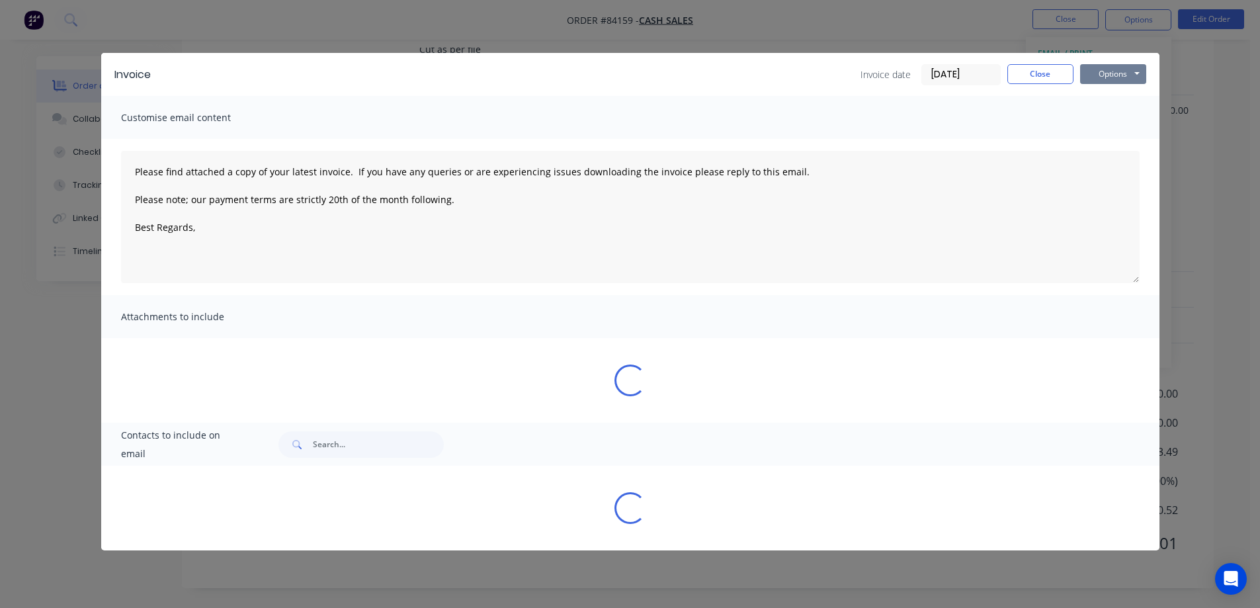
click at [1127, 73] on button "Options" at bounding box center [1113, 74] width 66 height 20
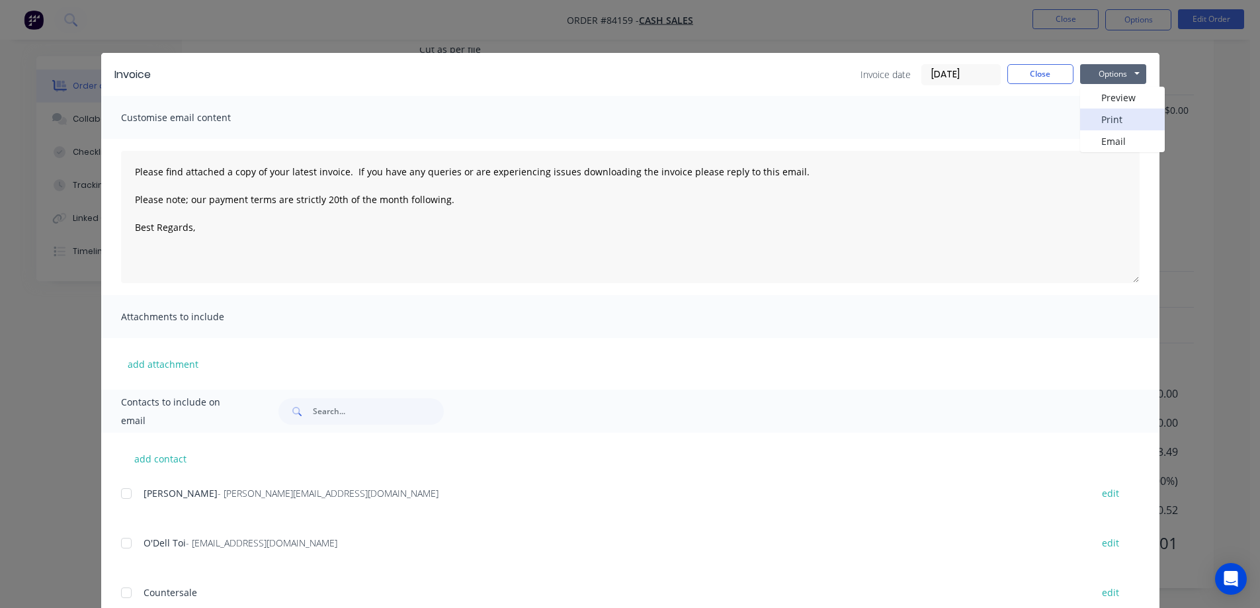
click at [1131, 120] on button "Print" at bounding box center [1122, 119] width 85 height 22
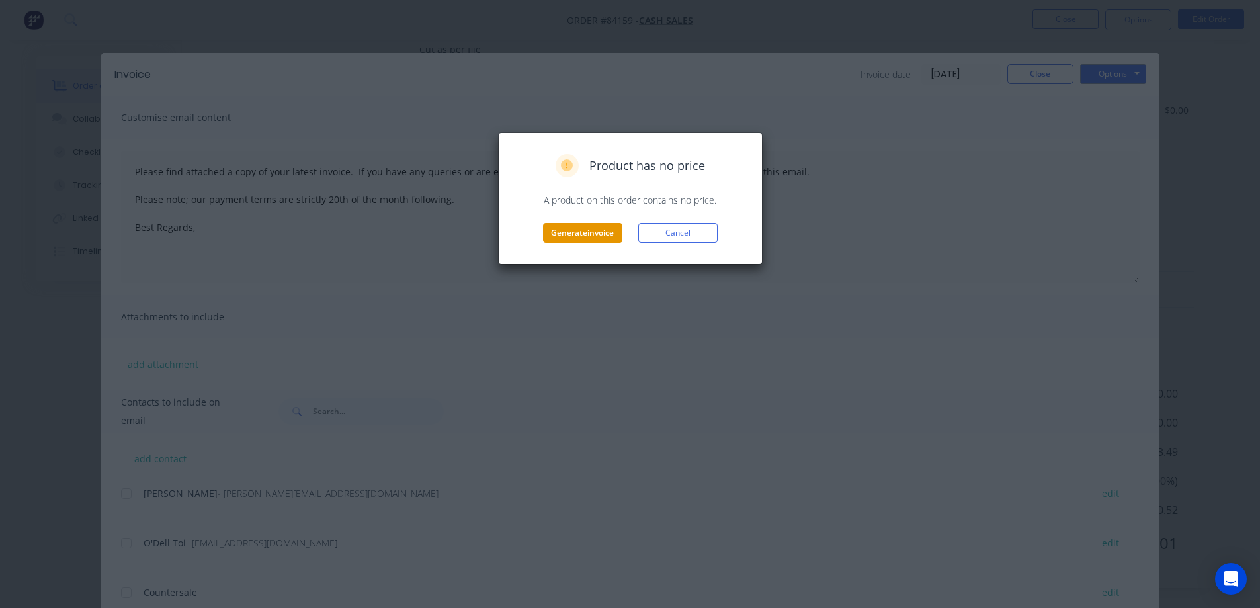
click at [574, 233] on button "Generate invoice" at bounding box center [582, 233] width 79 height 20
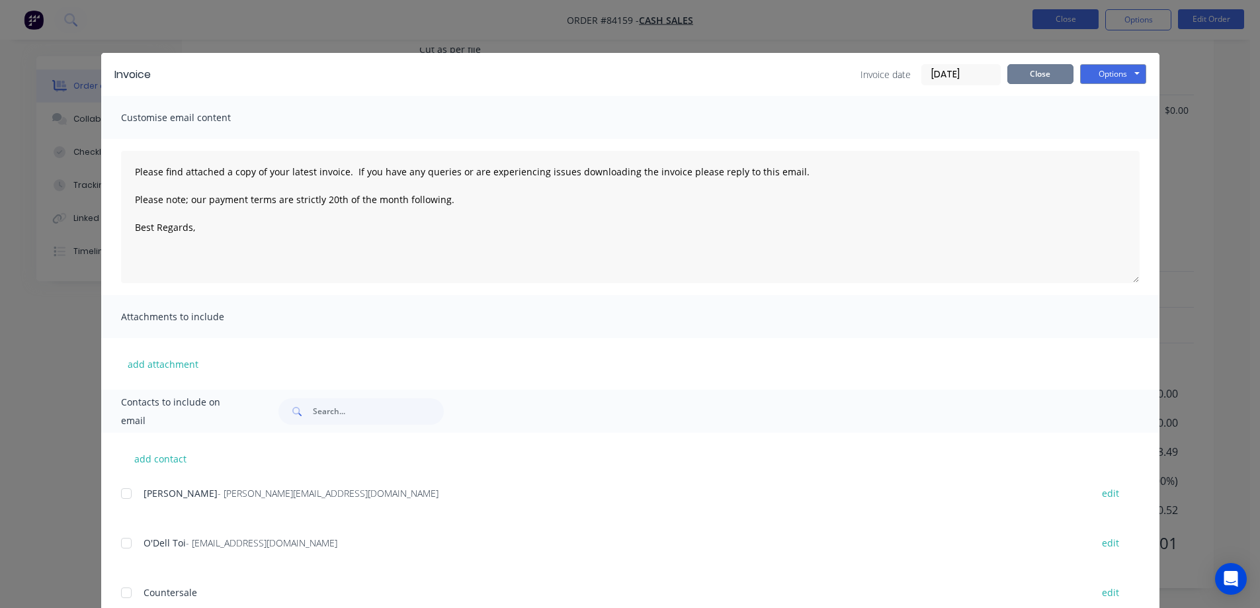
drag, startPoint x: 1037, startPoint y: 67, endPoint x: 1051, endPoint y: 26, distance: 43.5
click at [1037, 67] on button "Close" at bounding box center [1040, 74] width 66 height 20
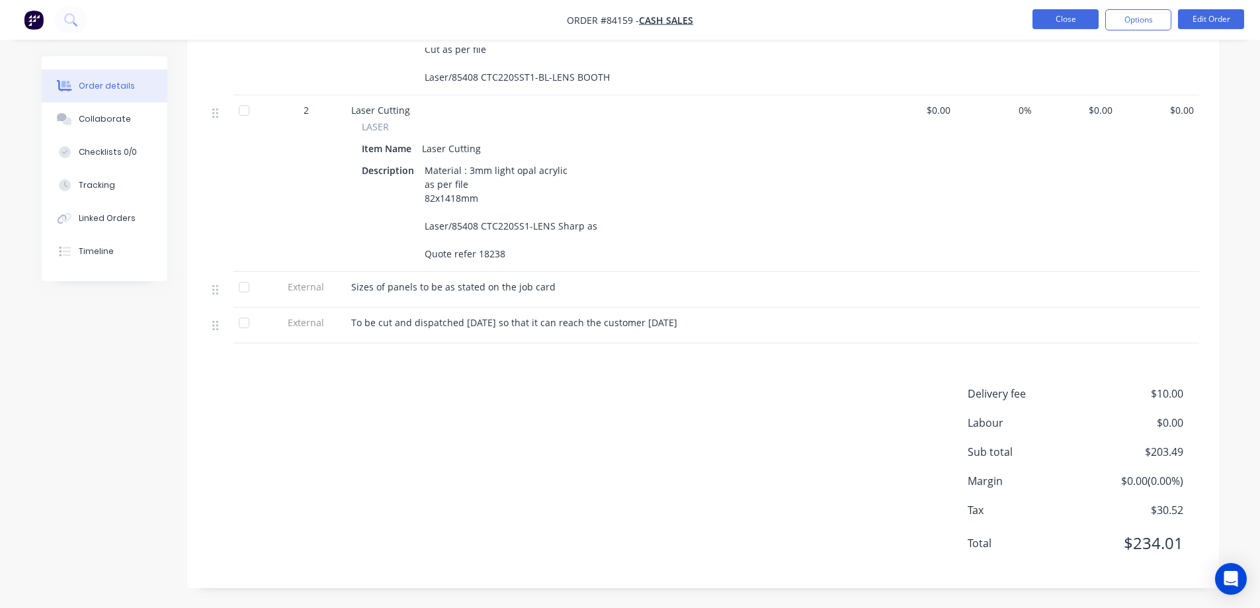
click at [1051, 26] on button "Close" at bounding box center [1066, 19] width 66 height 20
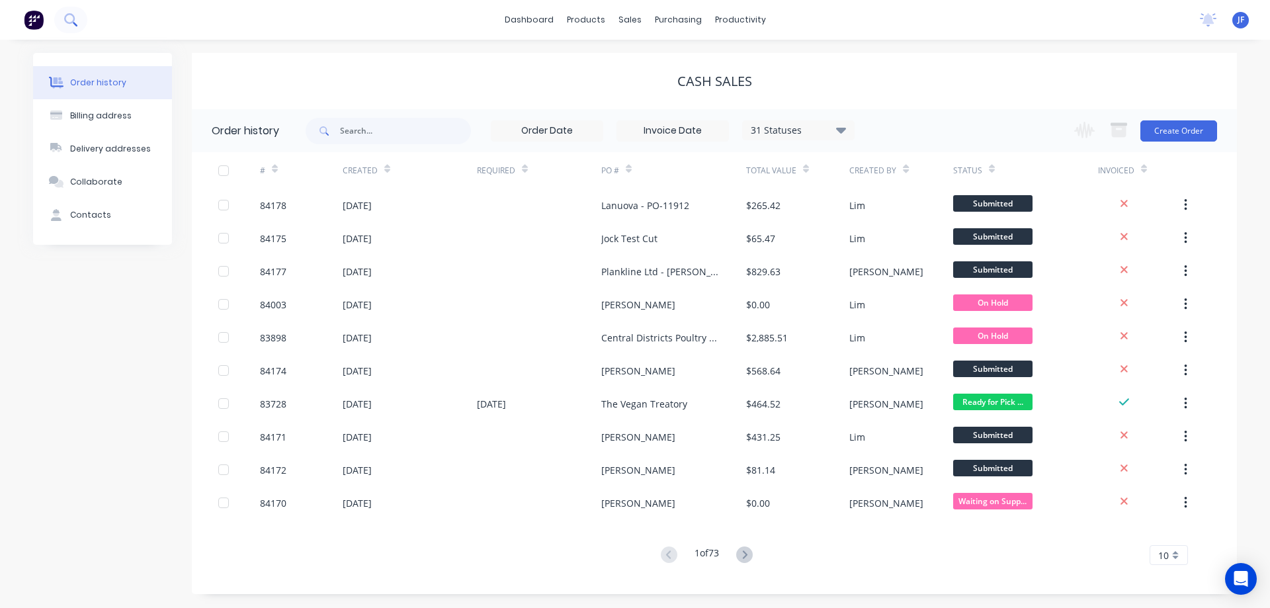
click at [80, 14] on button at bounding box center [70, 20] width 33 height 26
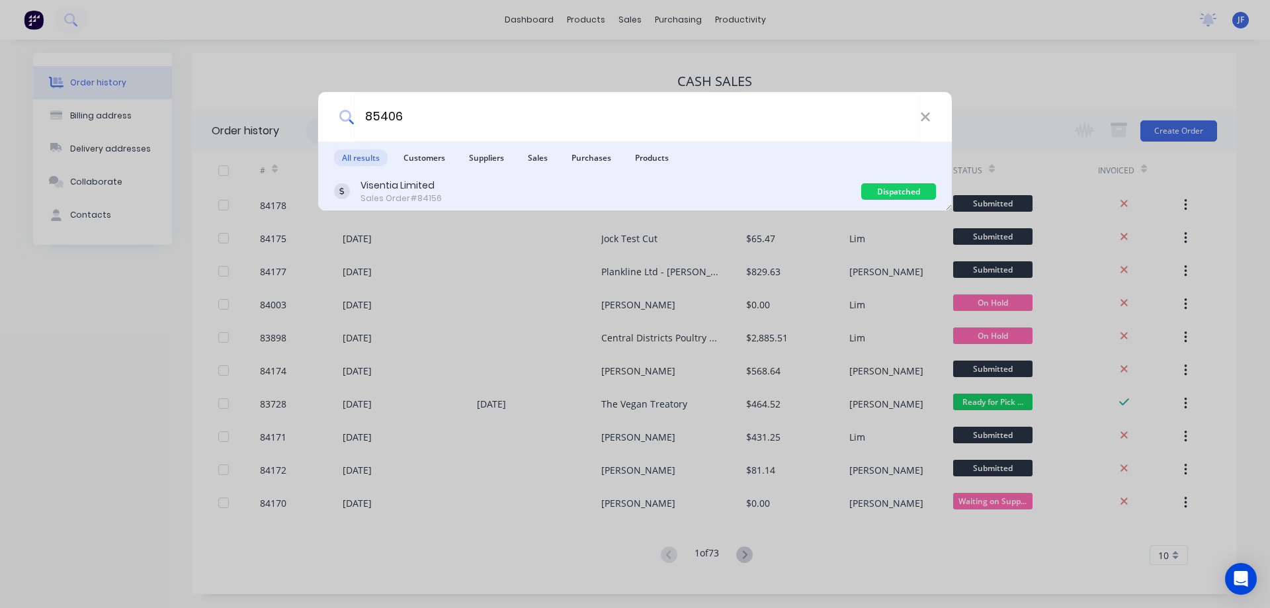
type input "85406"
click at [576, 182] on div "Visentia Limited Sales Order #84156" at bounding box center [597, 192] width 527 height 26
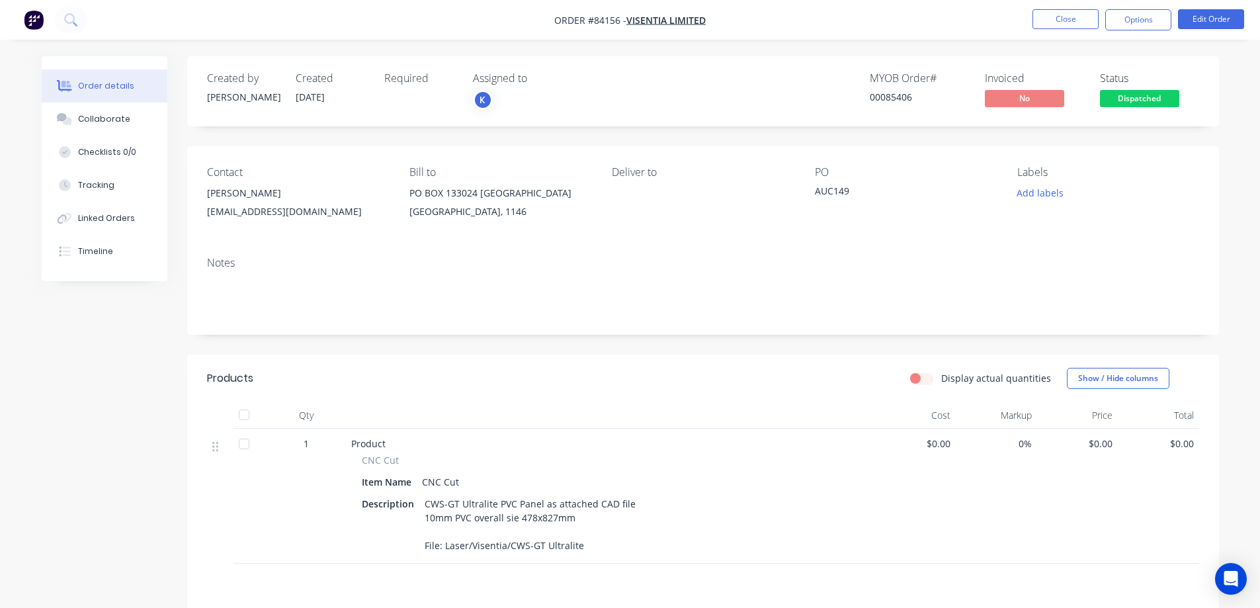
click at [1152, 96] on span "Dispatched" at bounding box center [1139, 98] width 79 height 17
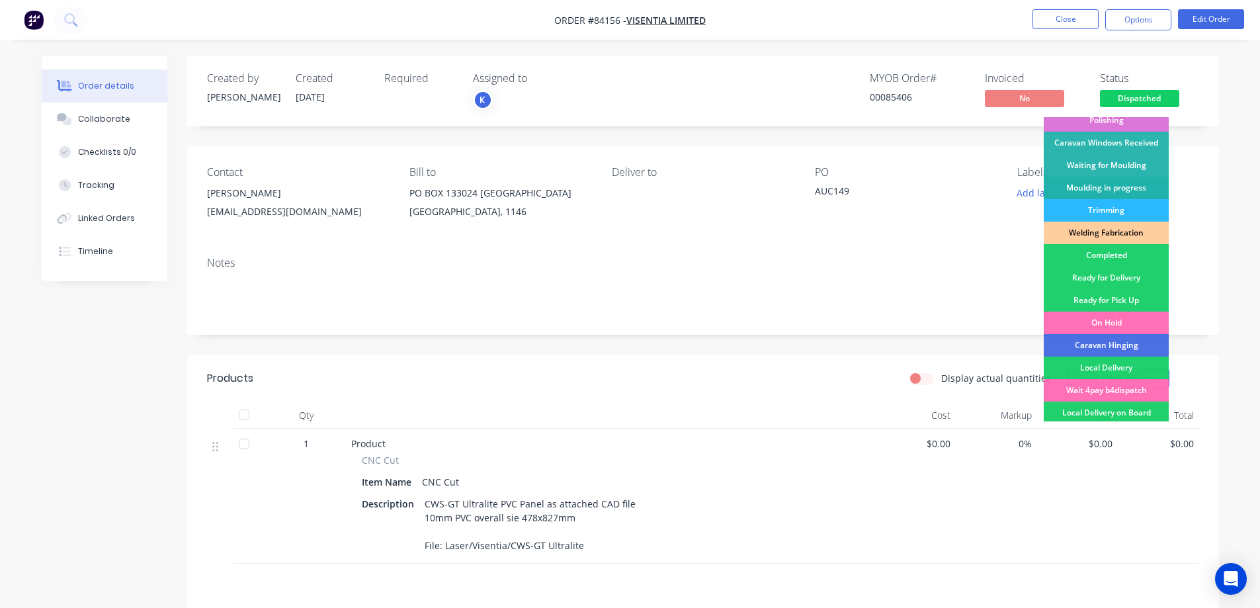
scroll to position [258, 0]
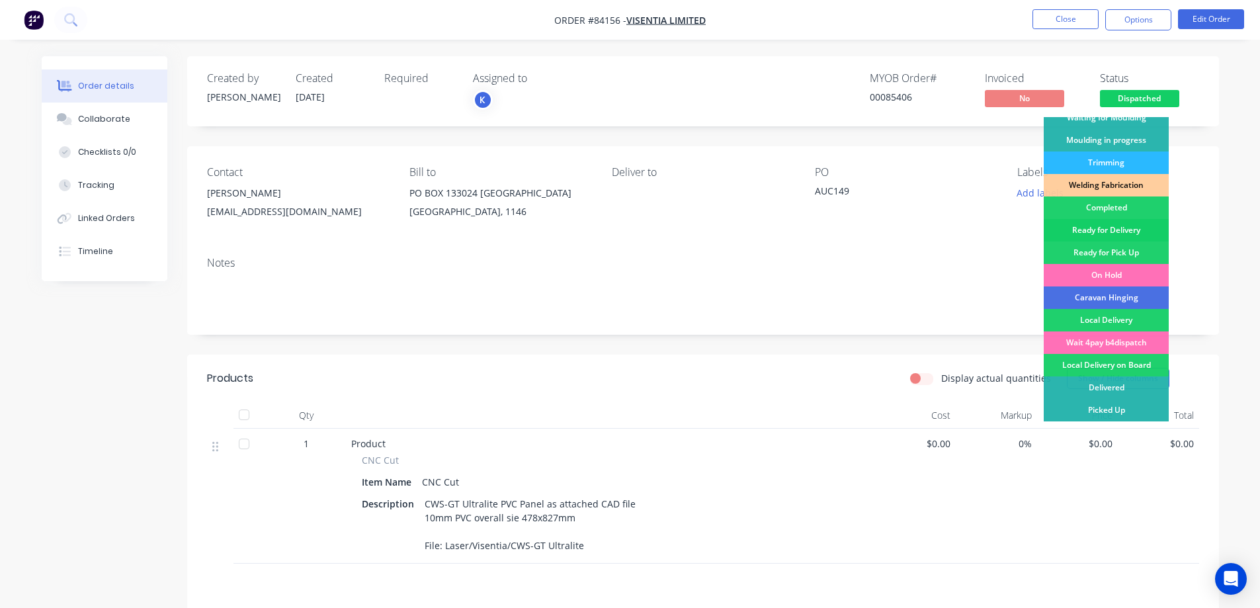
click at [1129, 228] on div "Ready for Delivery" at bounding box center [1106, 230] width 125 height 22
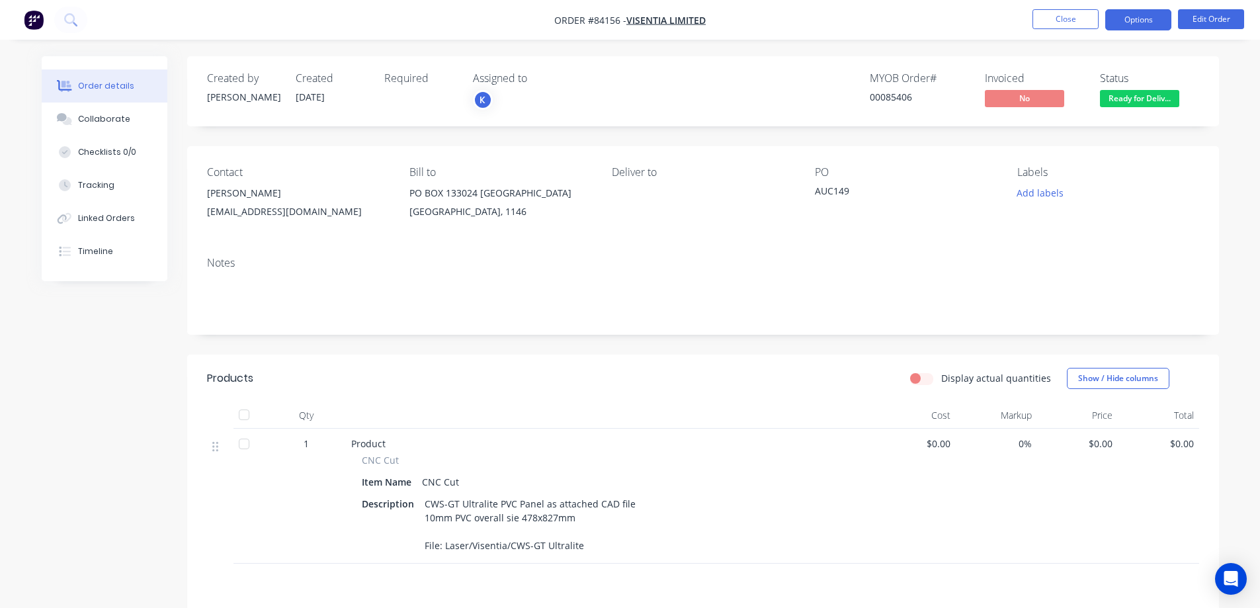
click at [1125, 15] on button "Options" at bounding box center [1138, 19] width 66 height 21
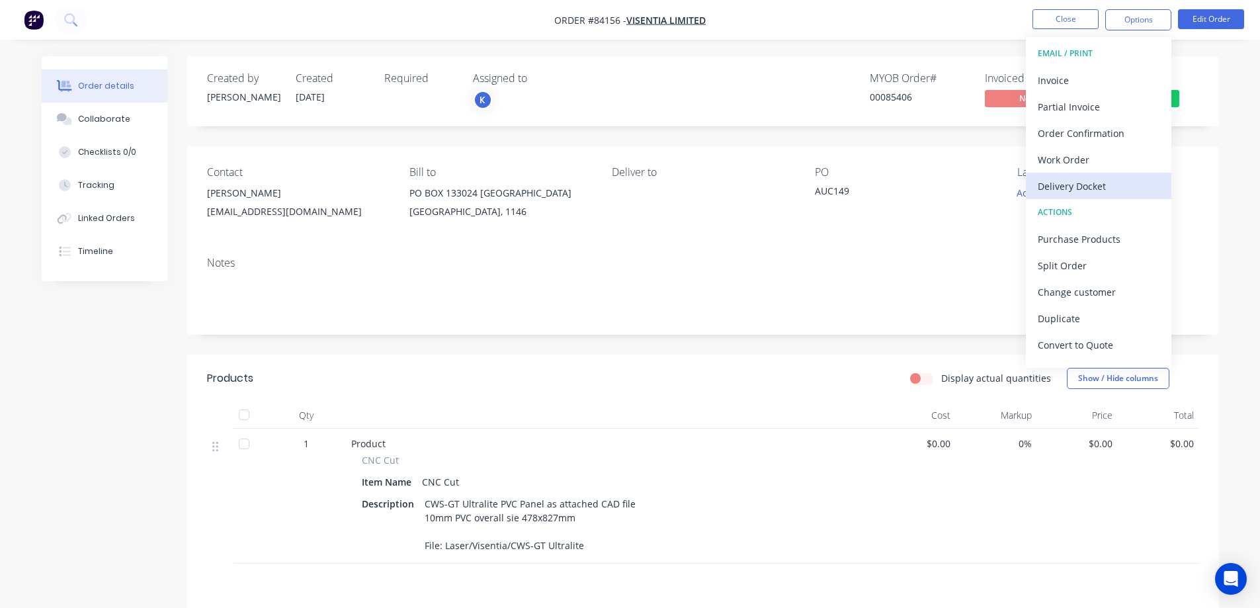
click at [1109, 177] on div "Delivery Docket" at bounding box center [1099, 186] width 122 height 19
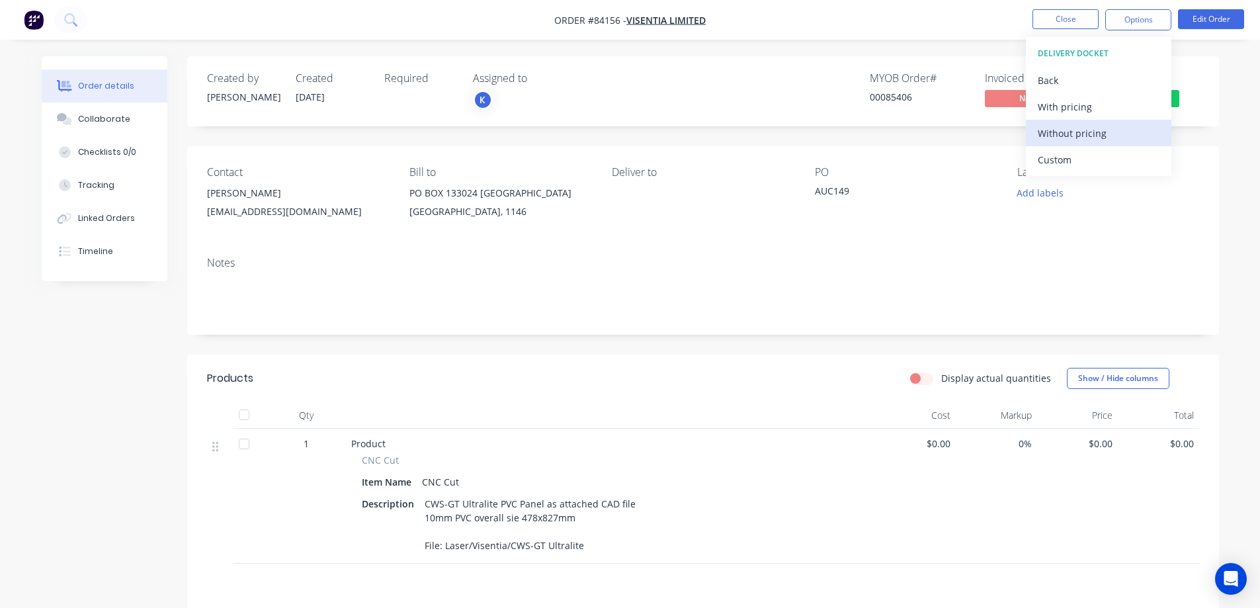
click at [1091, 138] on div "Without pricing" at bounding box center [1099, 133] width 122 height 19
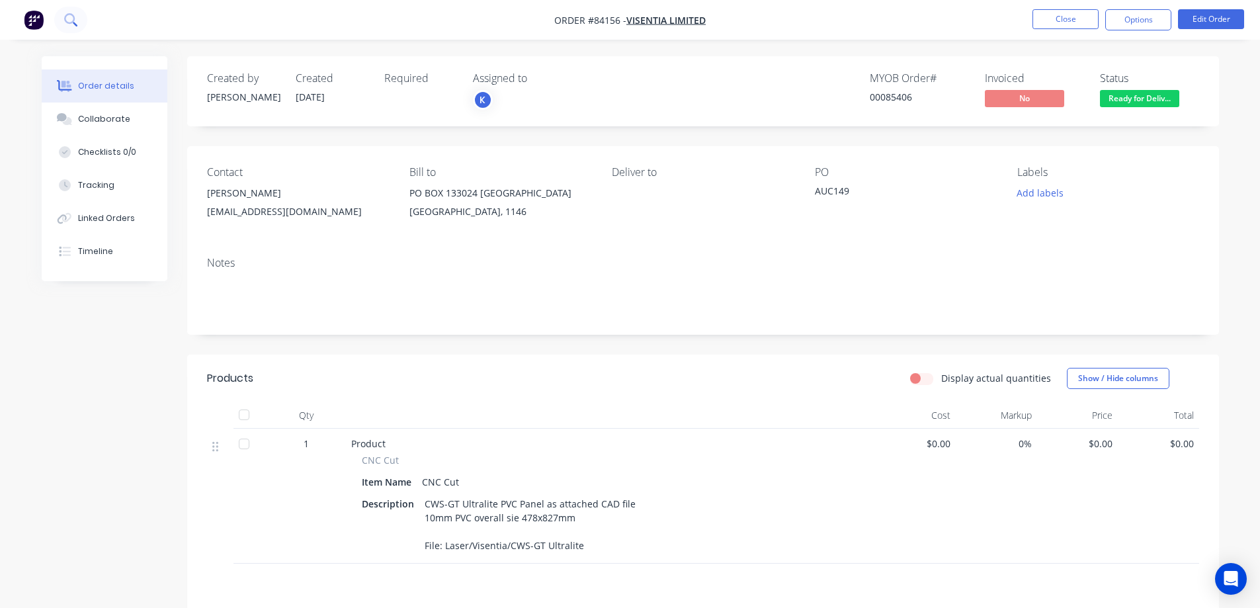
click at [73, 19] on icon at bounding box center [69, 18] width 11 height 11
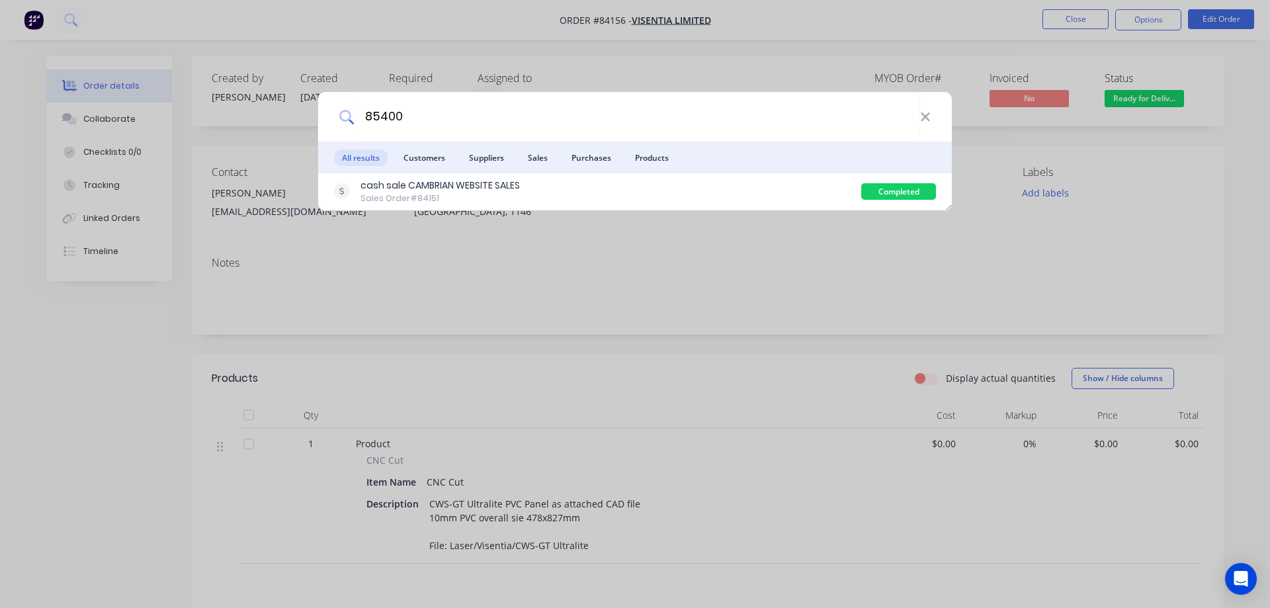
type input "85400"
click at [800, 187] on div "cash sale CAMBRIAN WEBSITE SALES Sales Order #84151" at bounding box center [597, 192] width 527 height 26
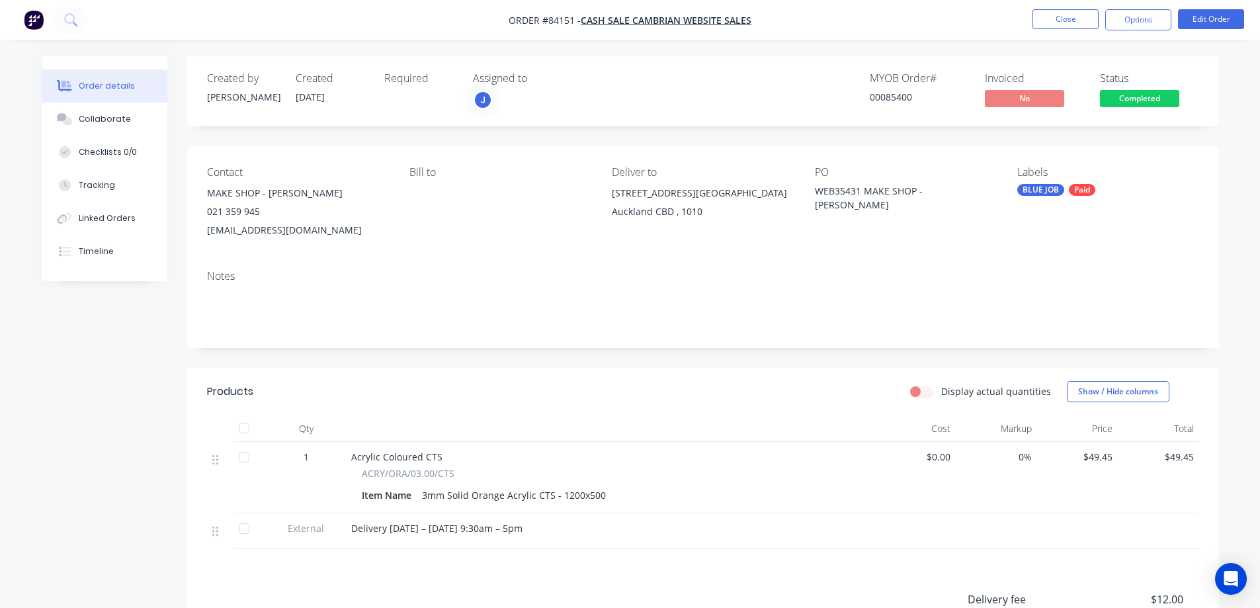
click at [1115, 99] on span "Completed" at bounding box center [1139, 98] width 79 height 17
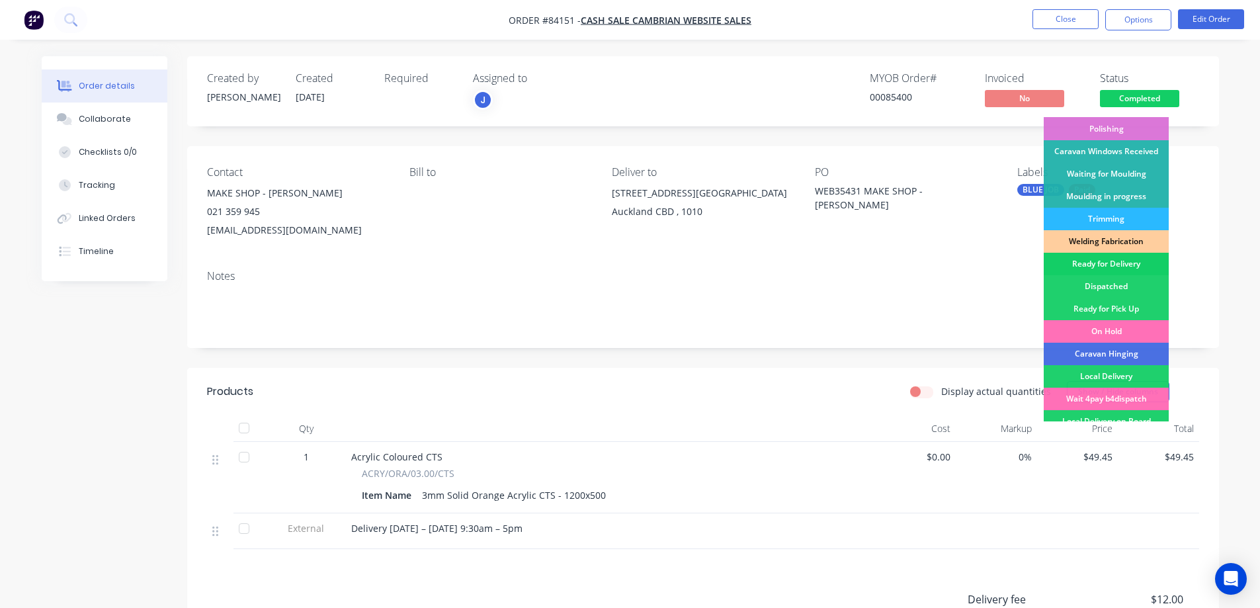
scroll to position [258, 0]
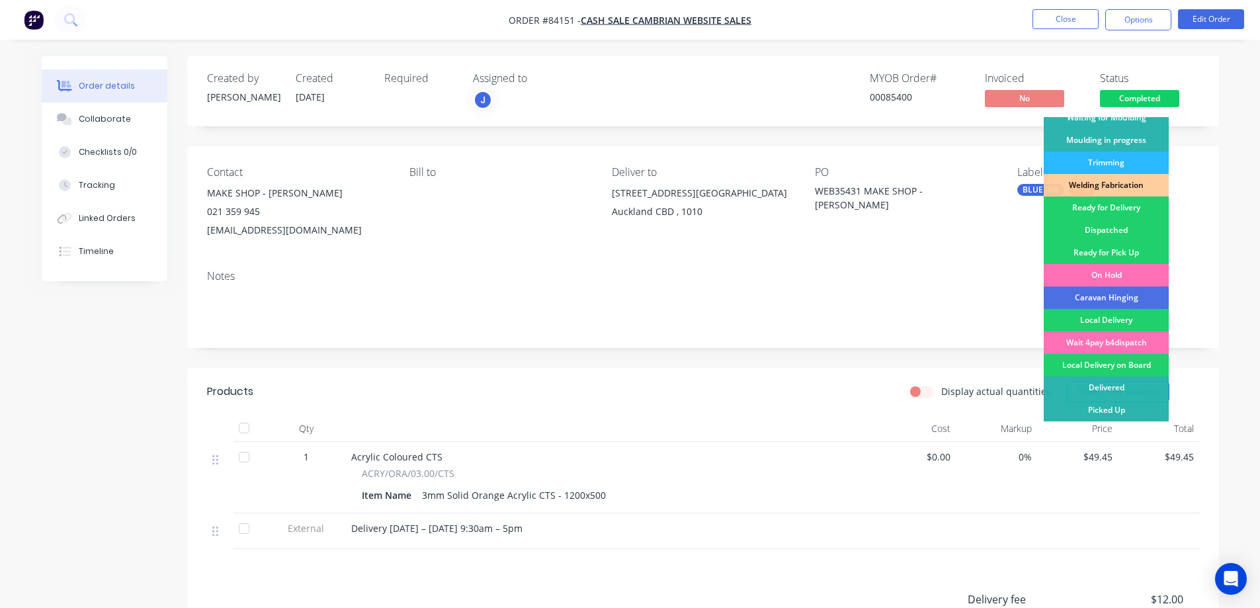
drag, startPoint x: 1114, startPoint y: 210, endPoint x: 1138, endPoint y: 62, distance: 150.8
click at [1114, 210] on div "Ready for Delivery" at bounding box center [1106, 207] width 125 height 22
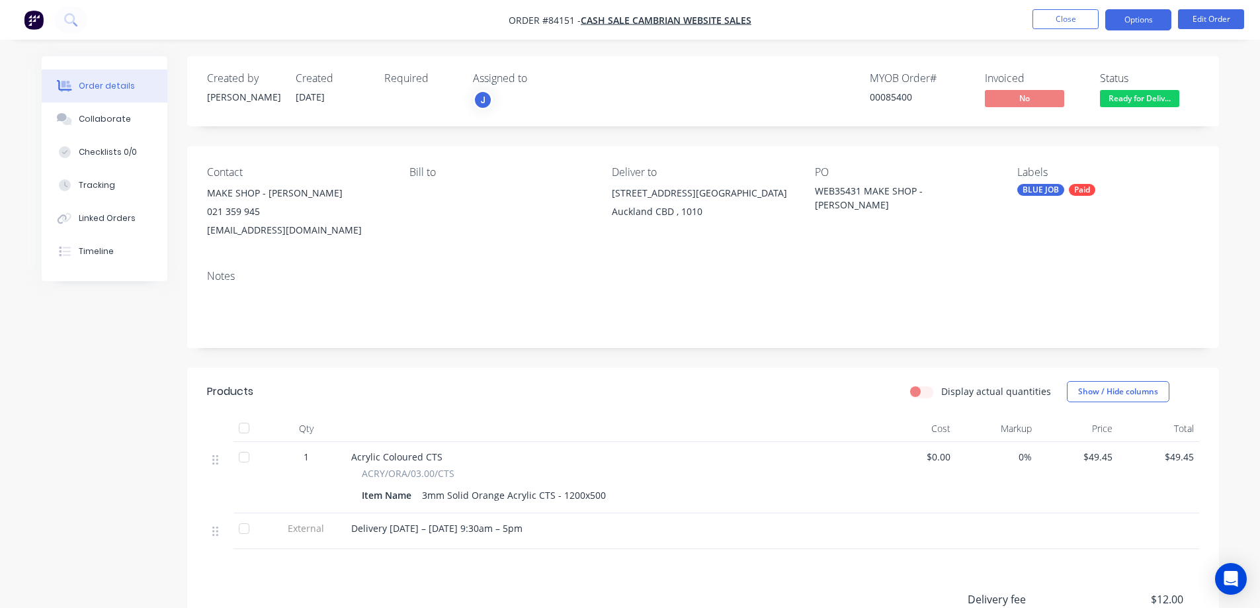
drag, startPoint x: 1135, startPoint y: 26, endPoint x: 1123, endPoint y: 36, distance: 15.9
click at [1134, 26] on button "Options" at bounding box center [1138, 19] width 66 height 21
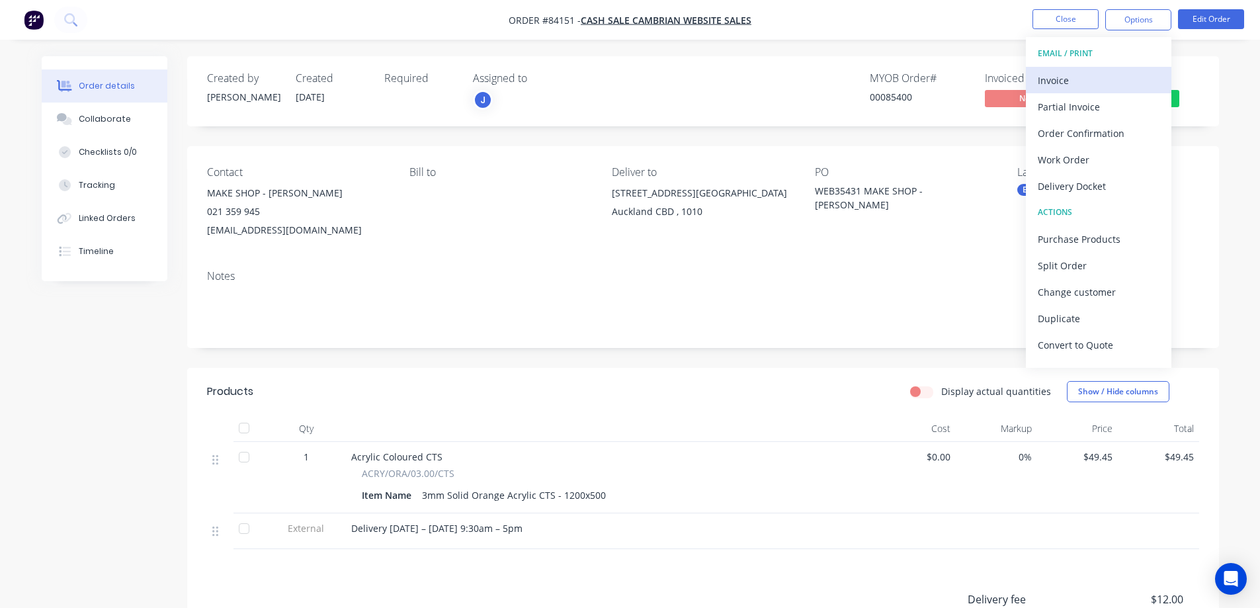
click at [1077, 82] on div "Invoice" at bounding box center [1099, 80] width 122 height 19
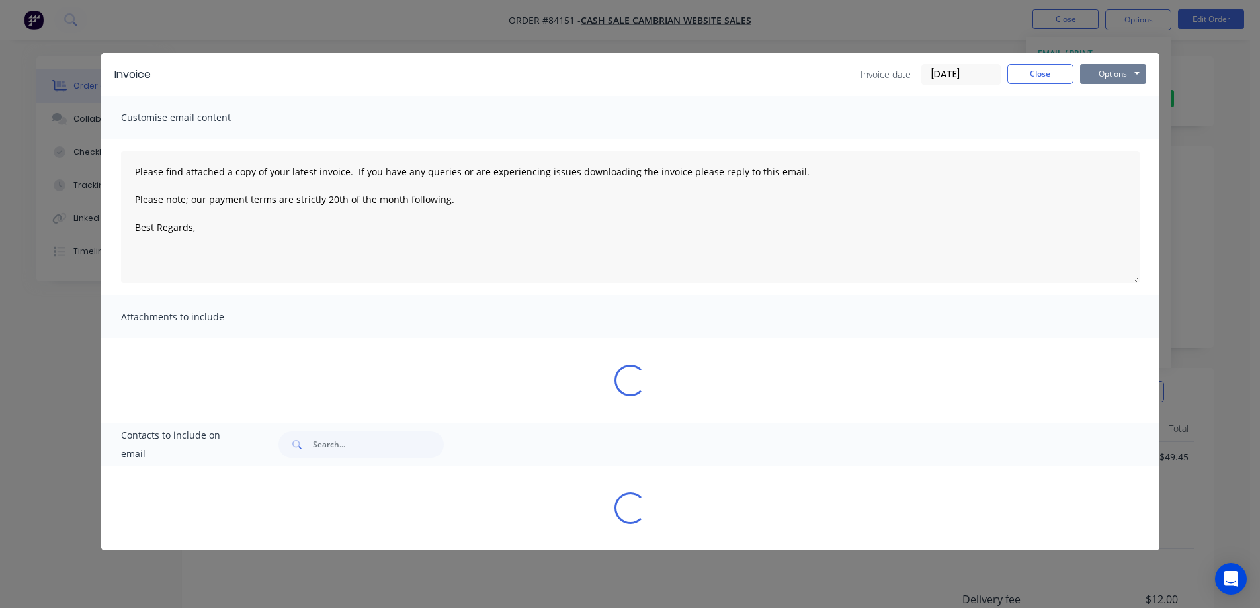
click at [1107, 77] on button "Options" at bounding box center [1113, 74] width 66 height 20
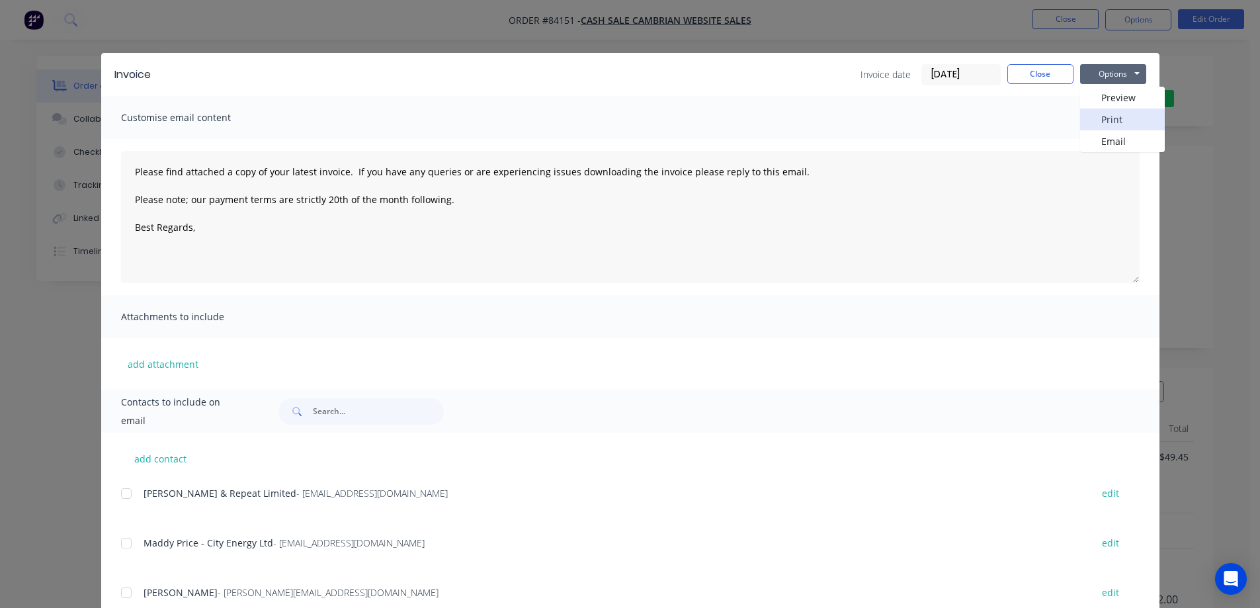
click at [1111, 114] on button "Print" at bounding box center [1122, 119] width 85 height 22
drag, startPoint x: 1022, startPoint y: 73, endPoint x: 1047, endPoint y: 44, distance: 38.0
click at [1025, 69] on button "Close" at bounding box center [1040, 74] width 66 height 20
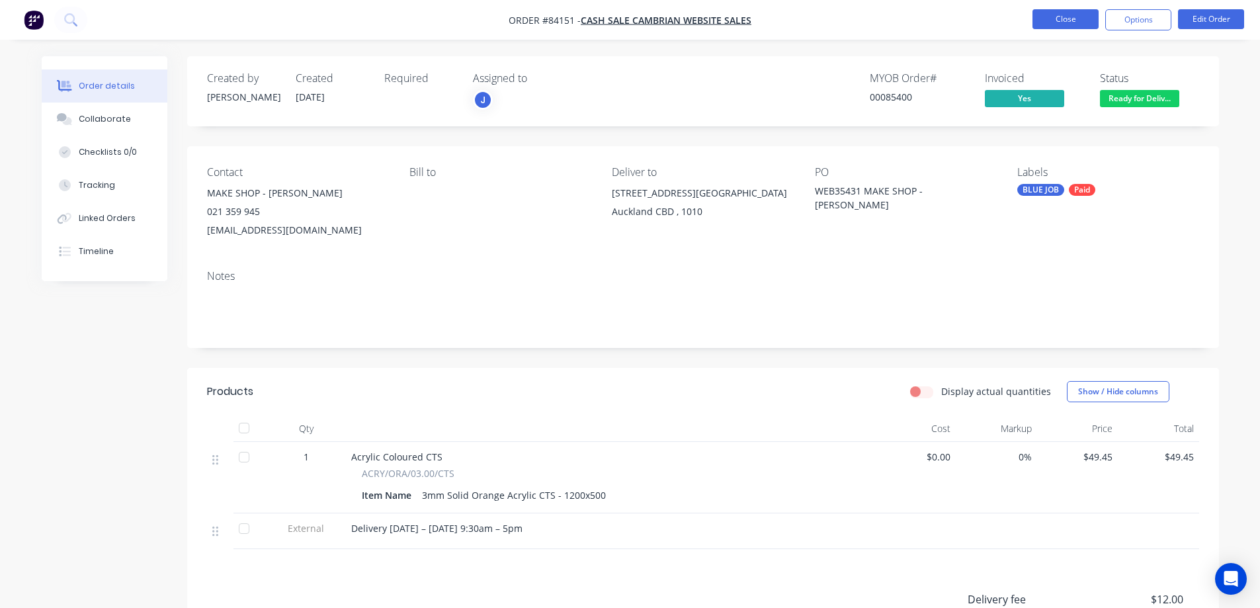
click at [1062, 22] on button "Close" at bounding box center [1066, 19] width 66 height 20
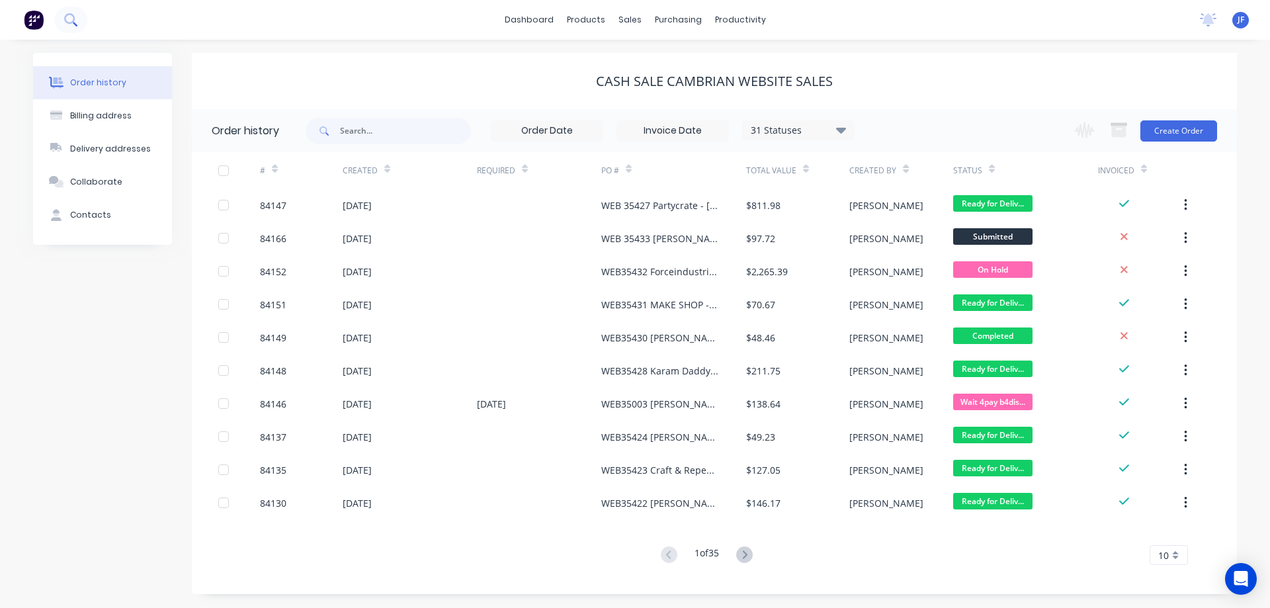
click at [65, 15] on icon at bounding box center [70, 19] width 13 height 13
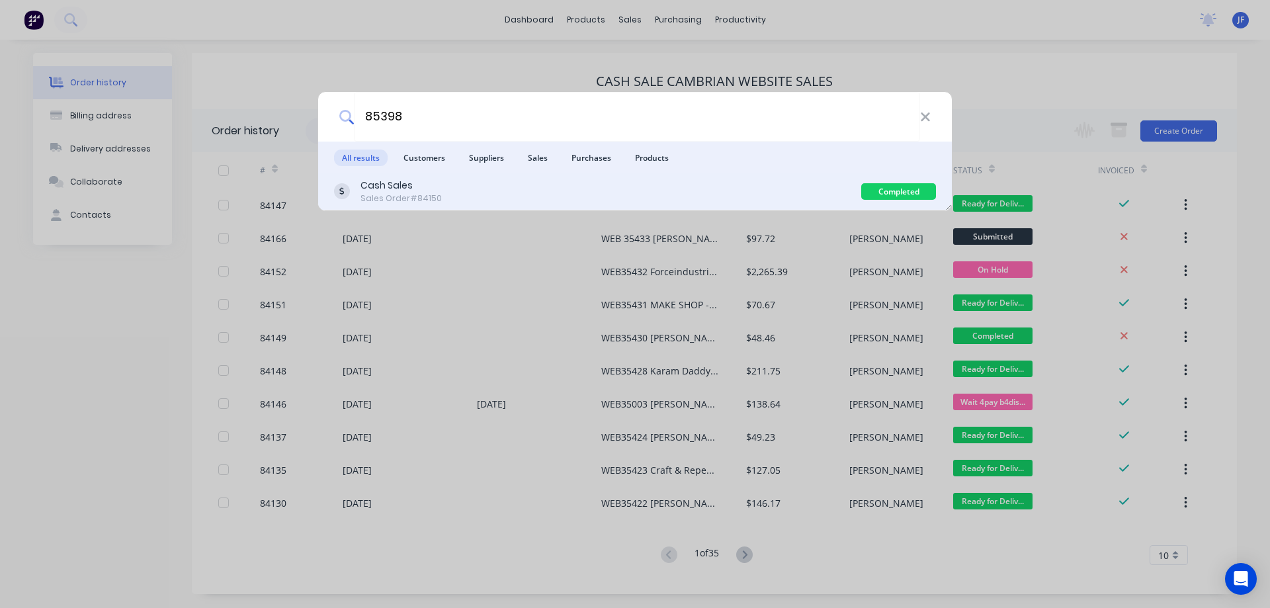
type input "85398"
click at [706, 191] on div "Cash Sales Sales Order #84150" at bounding box center [597, 192] width 527 height 26
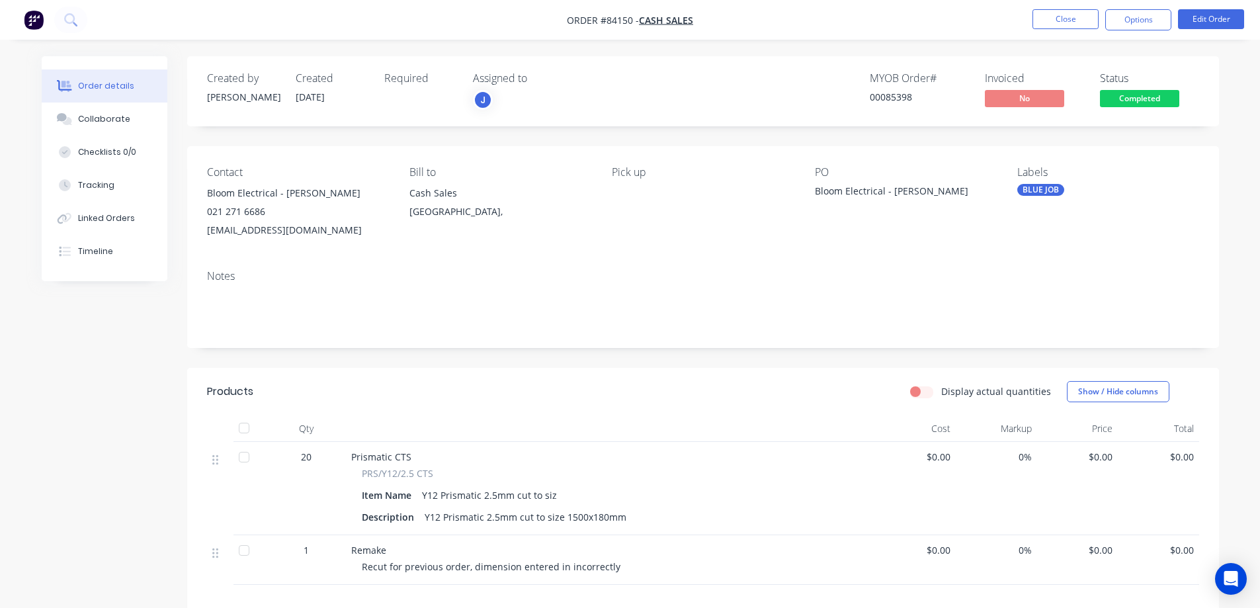
click at [1172, 104] on span "Completed" at bounding box center [1139, 98] width 79 height 17
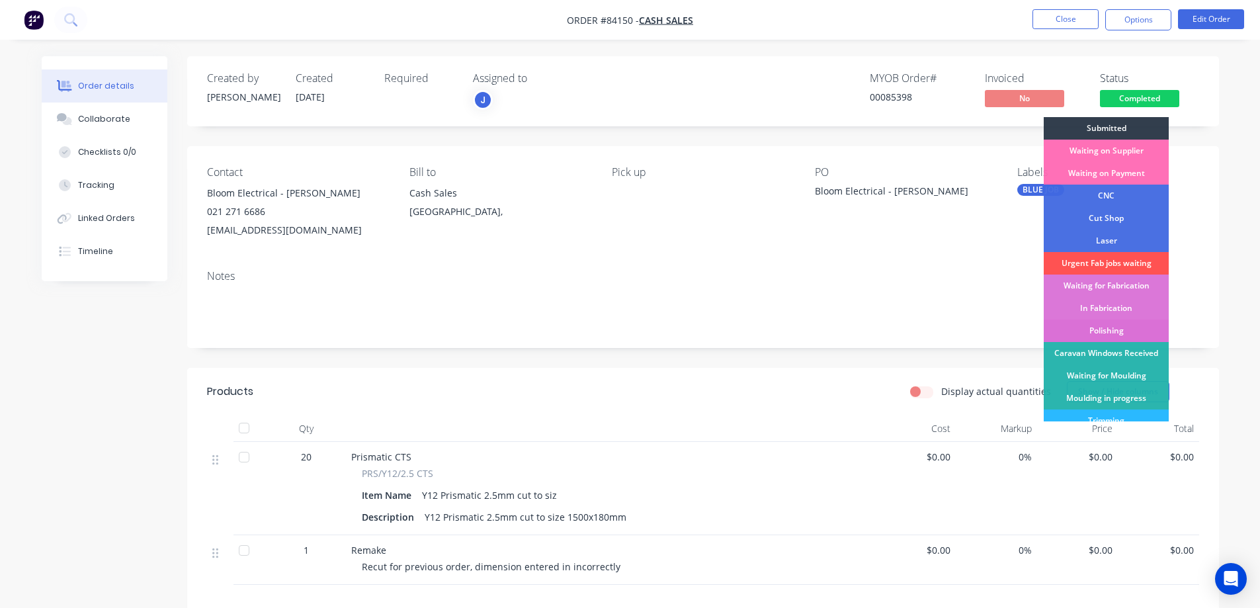
scroll to position [258, 0]
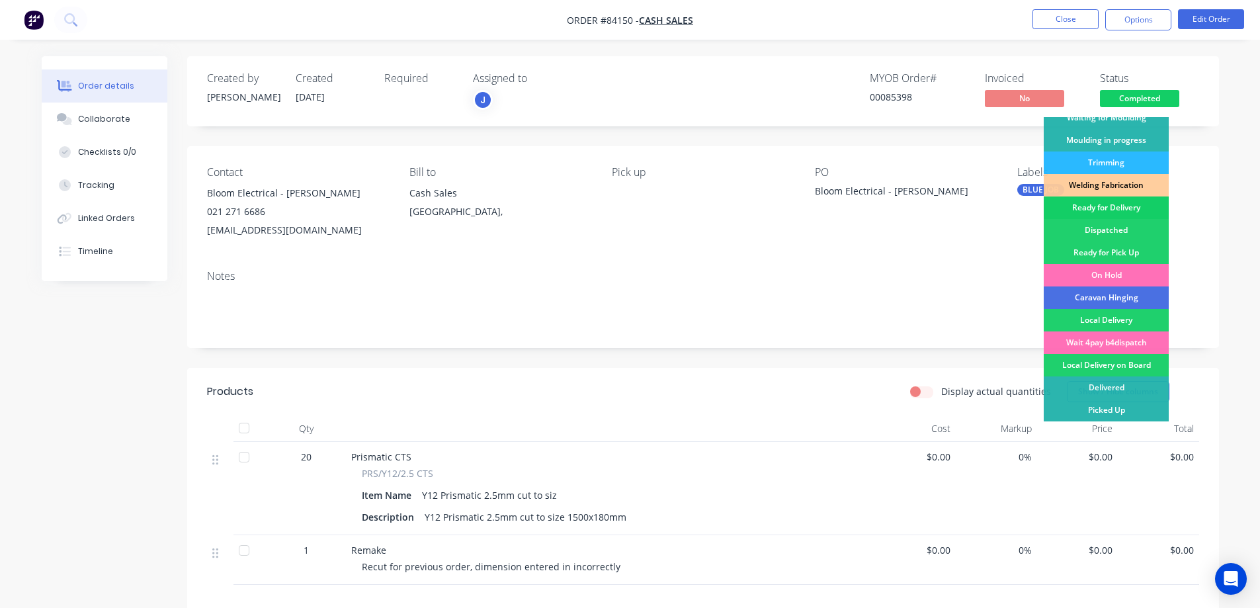
click at [1106, 212] on div "Ready for Delivery" at bounding box center [1106, 207] width 125 height 22
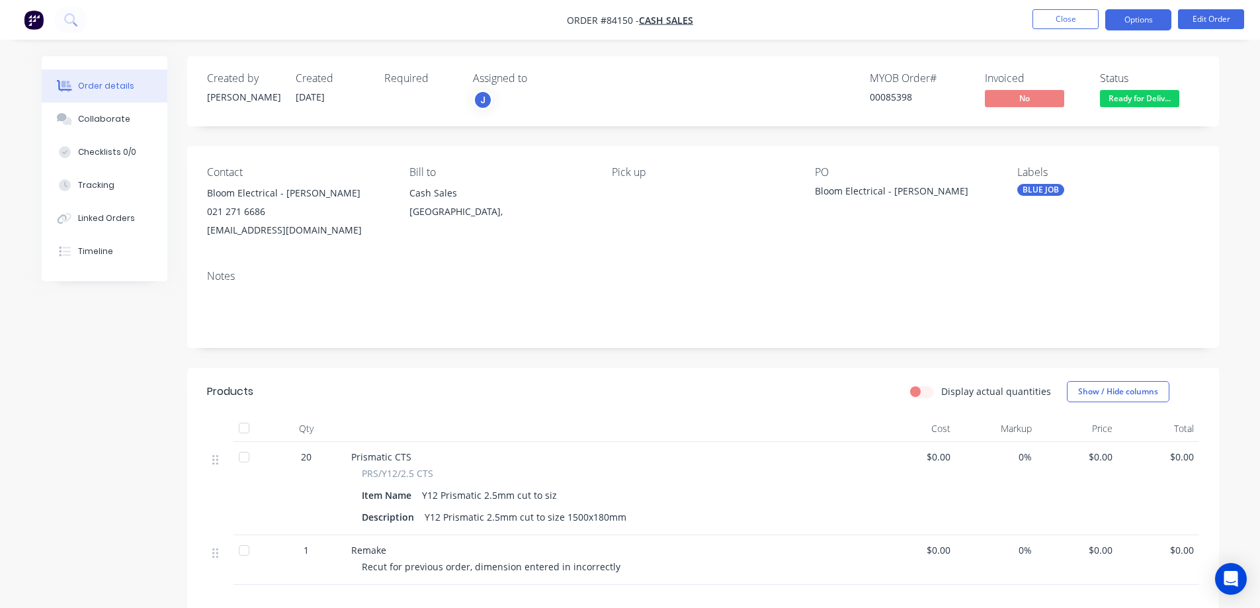
click at [1142, 21] on button "Options" at bounding box center [1138, 19] width 66 height 21
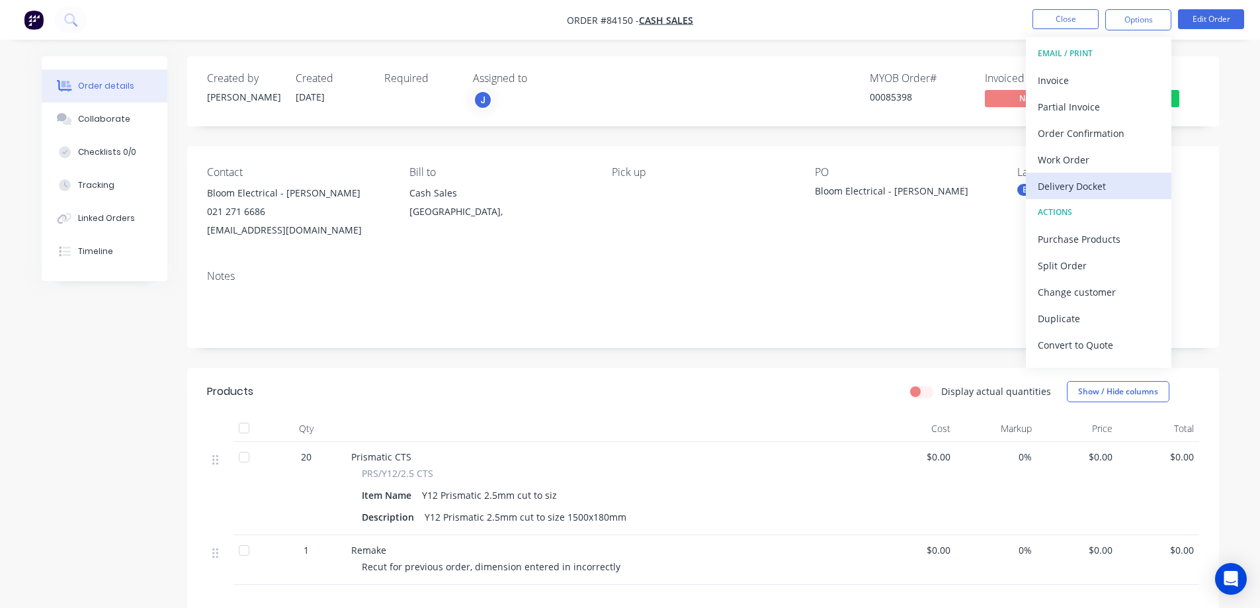
click at [1086, 177] on div "Delivery Docket" at bounding box center [1099, 186] width 122 height 19
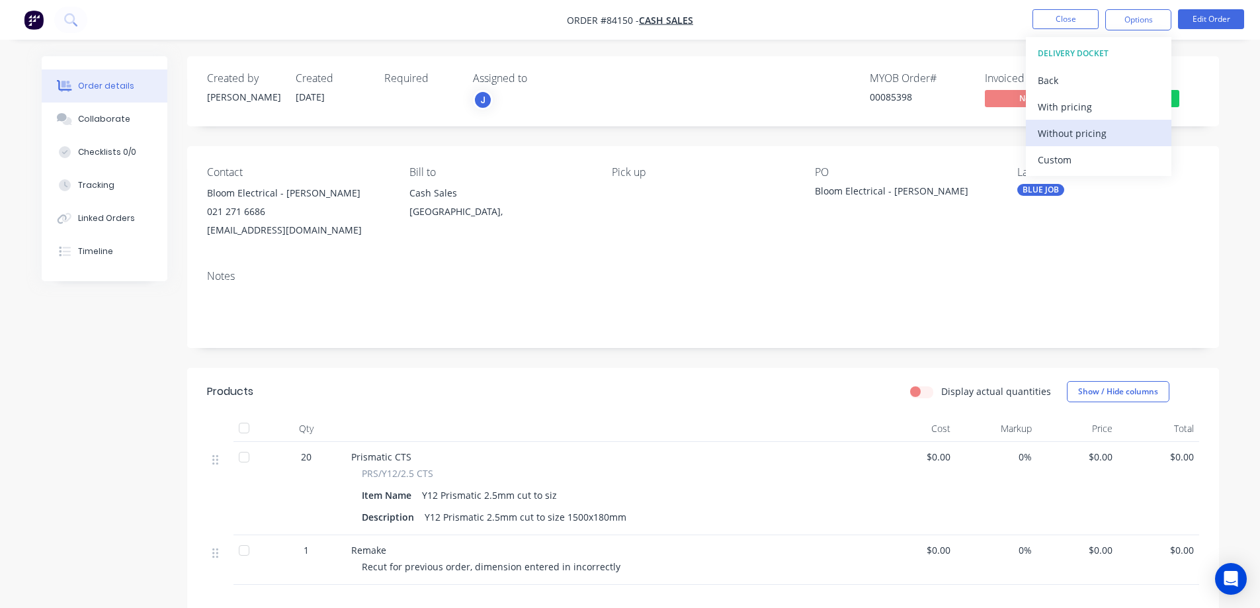
click at [1108, 134] on div "Without pricing" at bounding box center [1099, 133] width 122 height 19
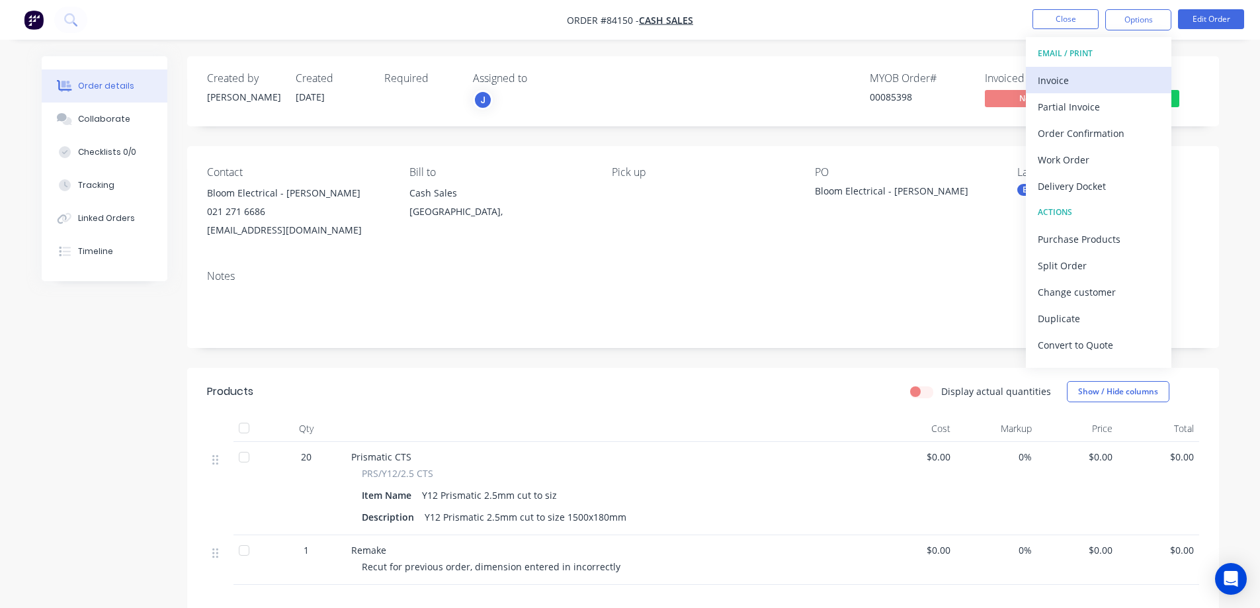
click at [1084, 85] on div "Invoice" at bounding box center [1099, 80] width 122 height 19
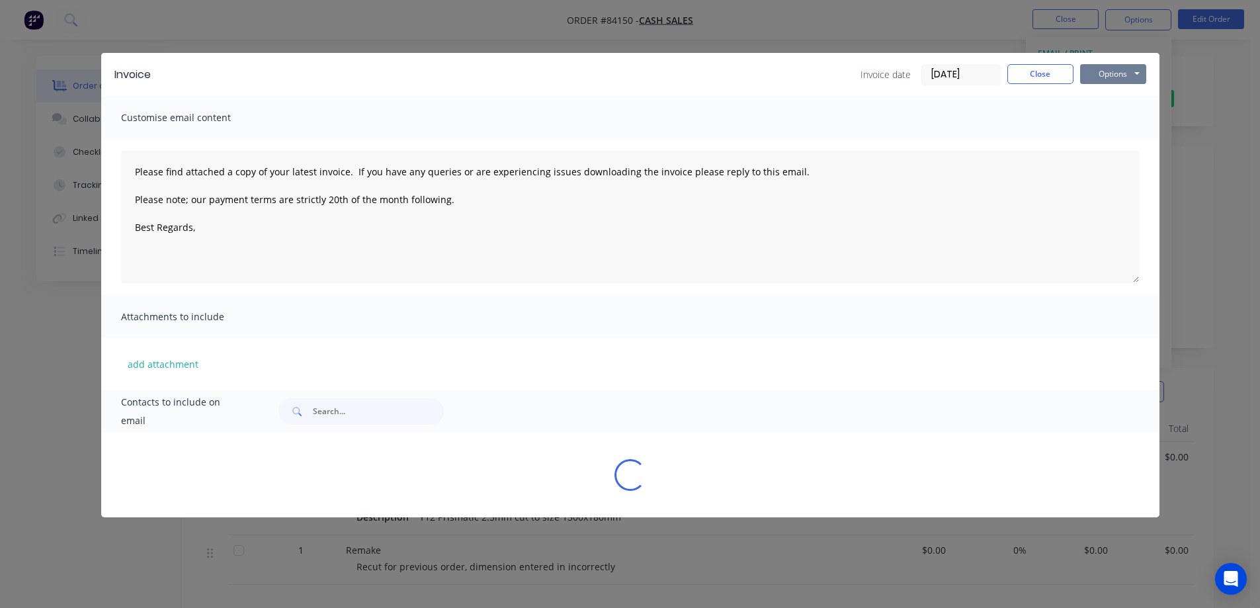
click at [1111, 76] on button "Options" at bounding box center [1113, 74] width 66 height 20
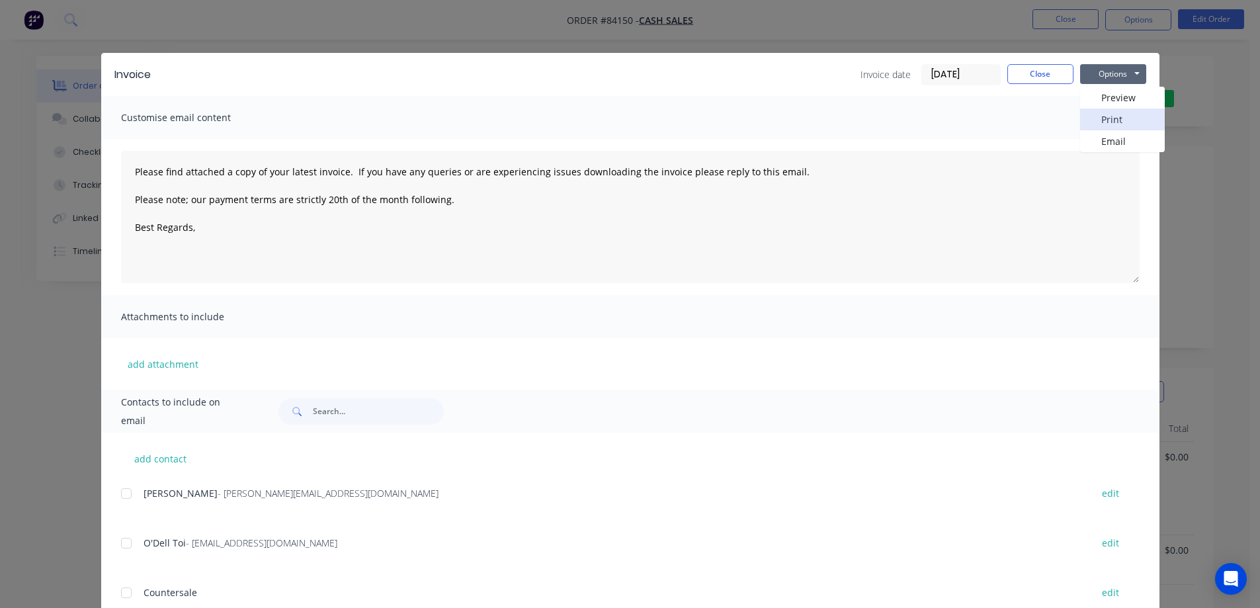
click at [1114, 114] on button "Print" at bounding box center [1122, 119] width 85 height 22
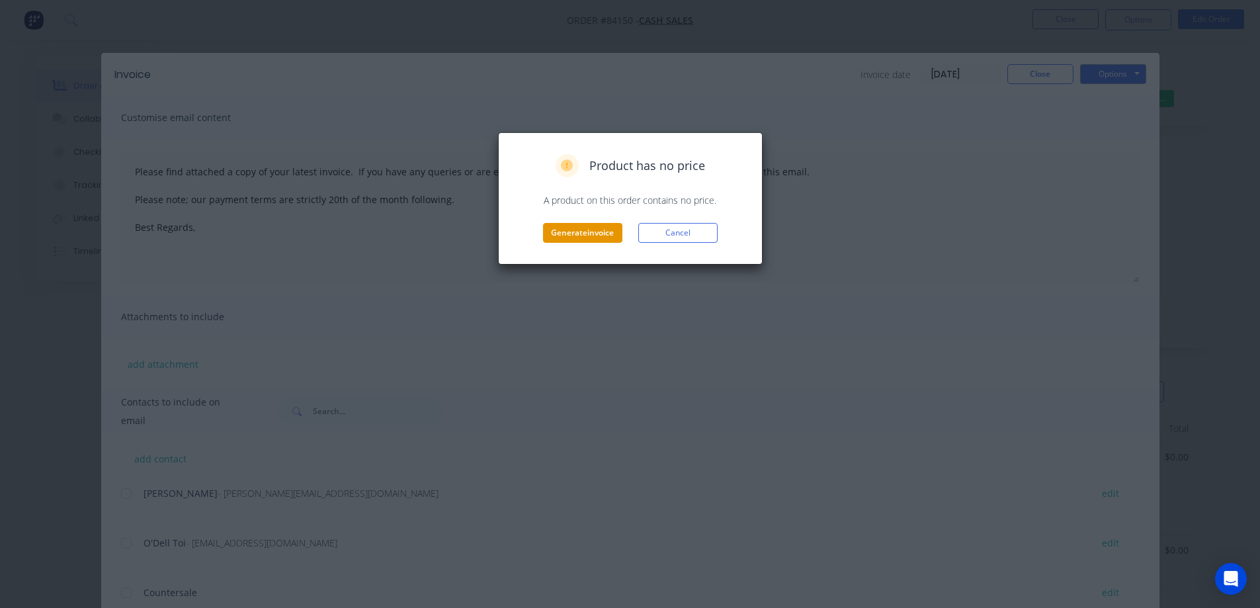
click at [587, 234] on button "Generate invoice" at bounding box center [582, 233] width 79 height 20
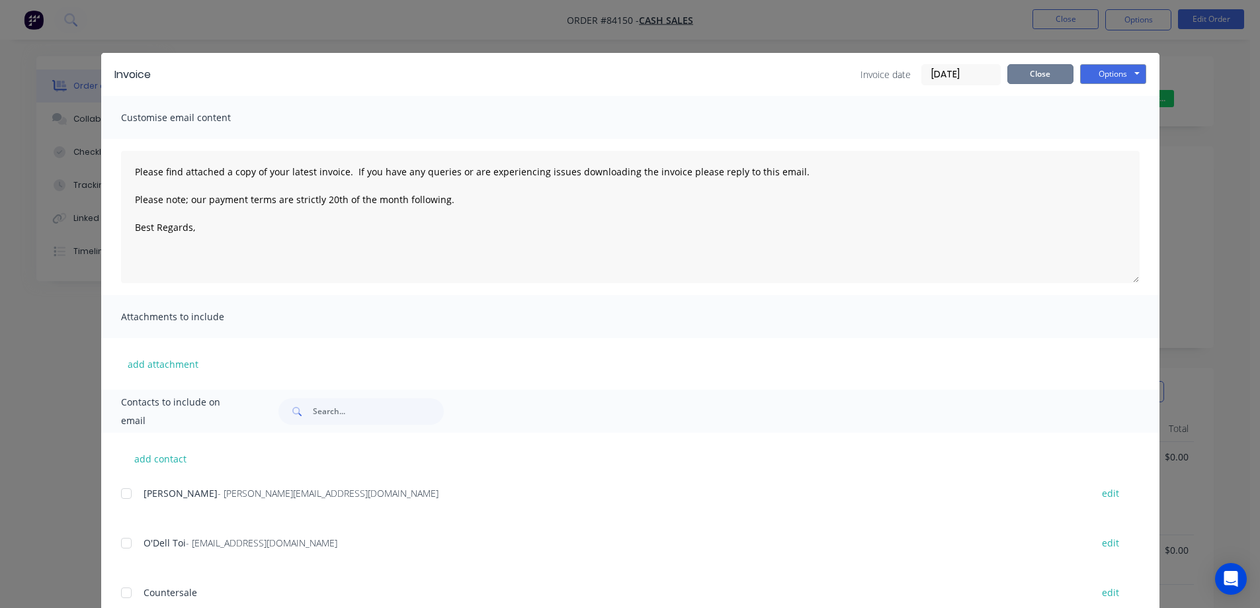
click at [1037, 69] on button "Close" at bounding box center [1040, 74] width 66 height 20
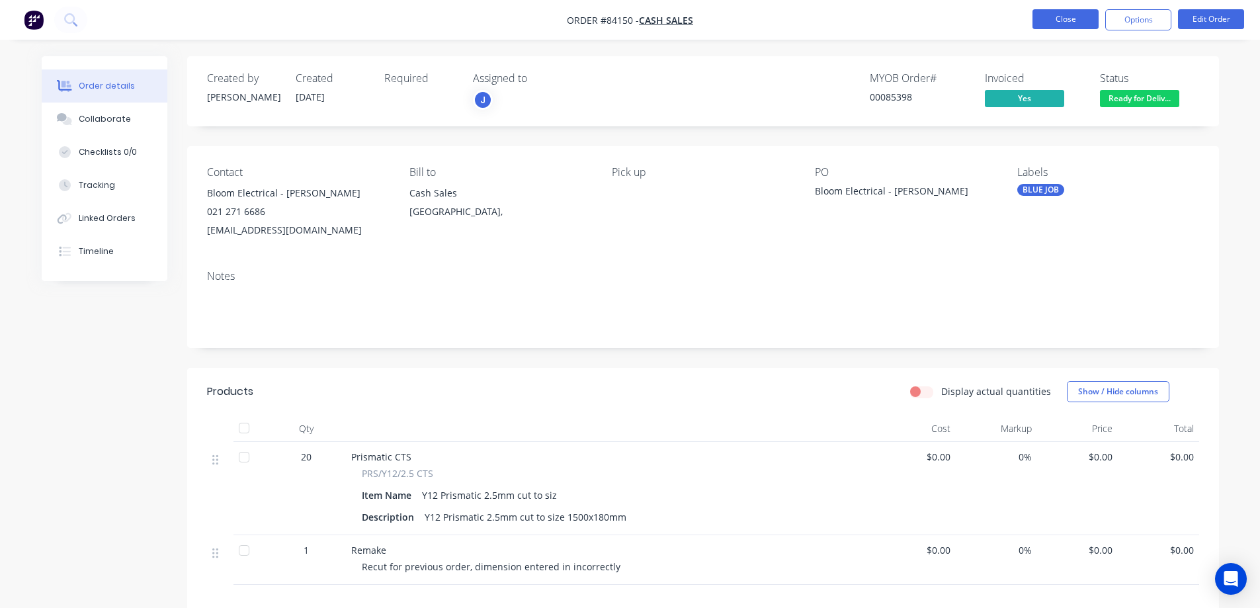
click at [1060, 17] on button "Close" at bounding box center [1066, 19] width 66 height 20
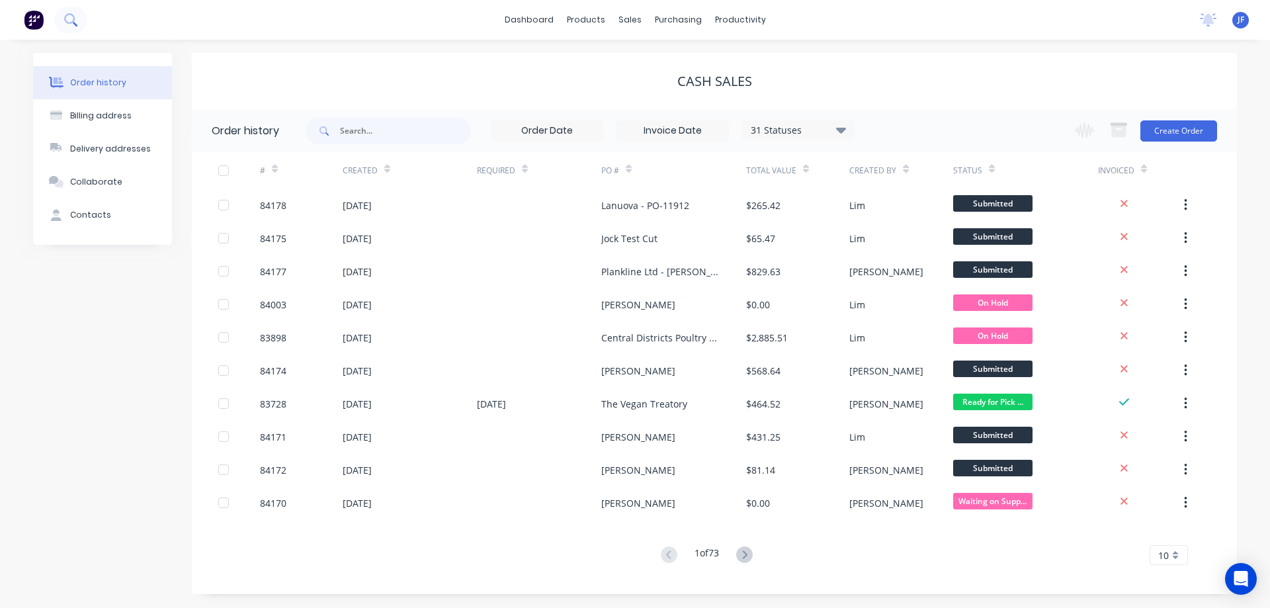
click at [69, 28] on button at bounding box center [70, 20] width 33 height 26
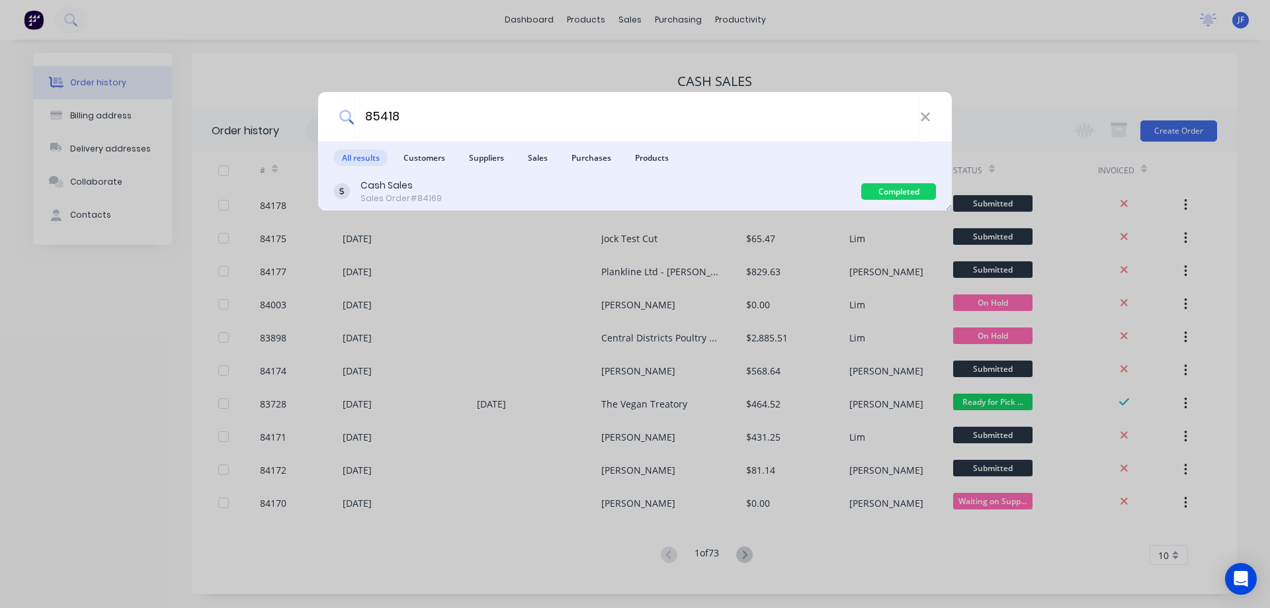
type input "85418"
click at [814, 202] on div "Cash Sales Sales Order #84169" at bounding box center [597, 192] width 527 height 26
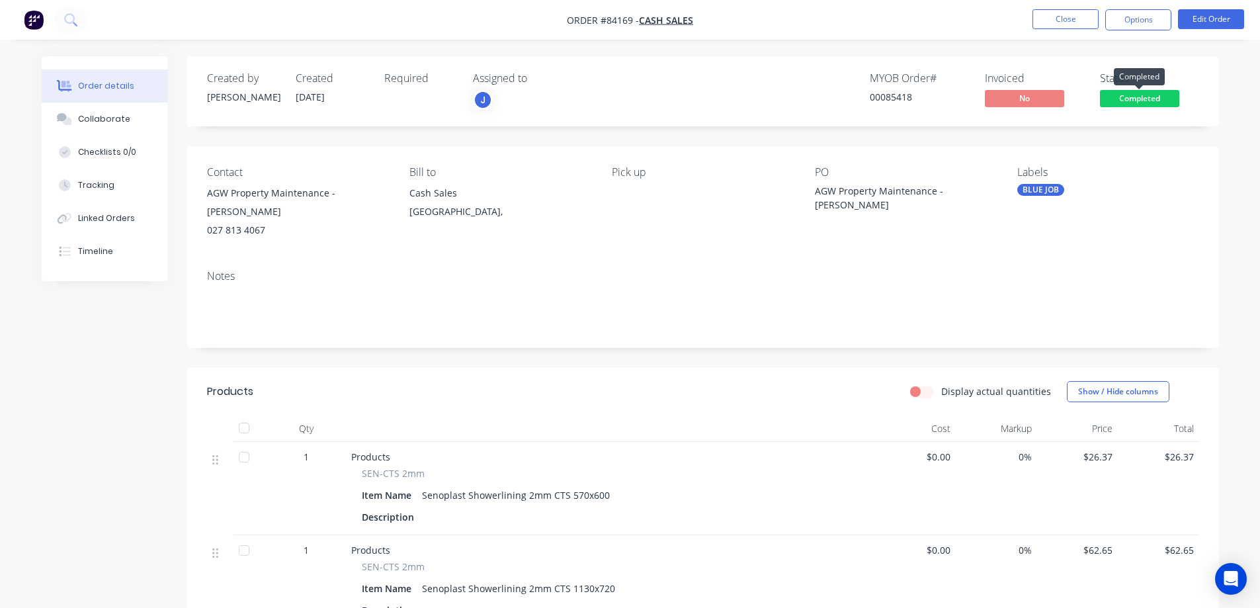
click at [1156, 102] on span "Completed" at bounding box center [1139, 98] width 79 height 17
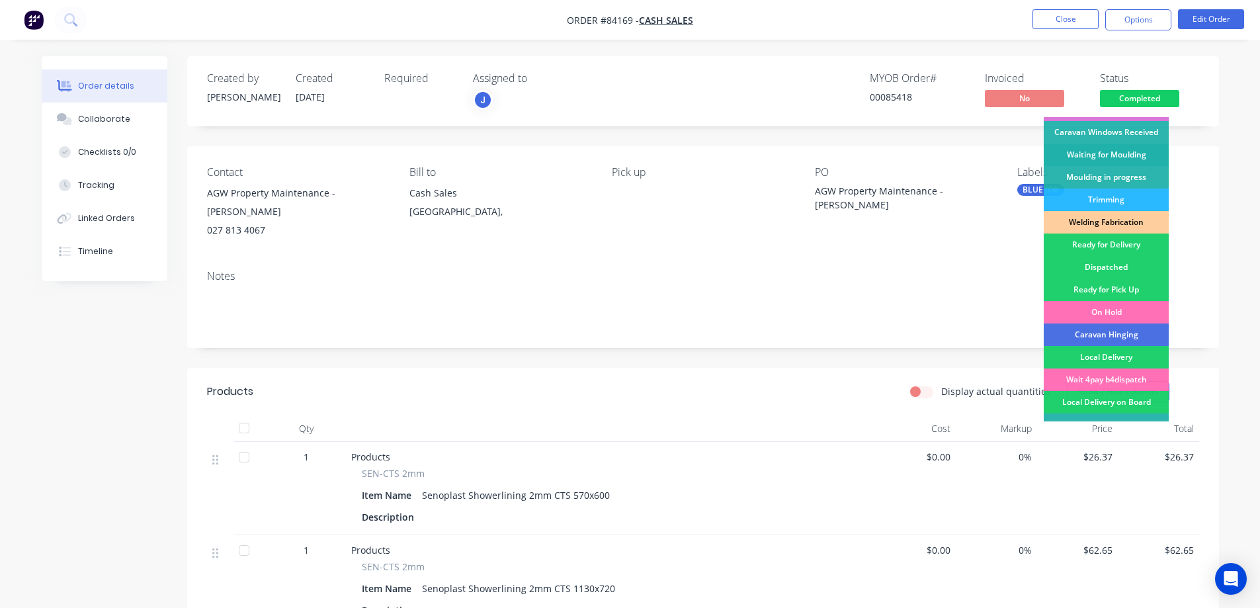
scroll to position [258, 0]
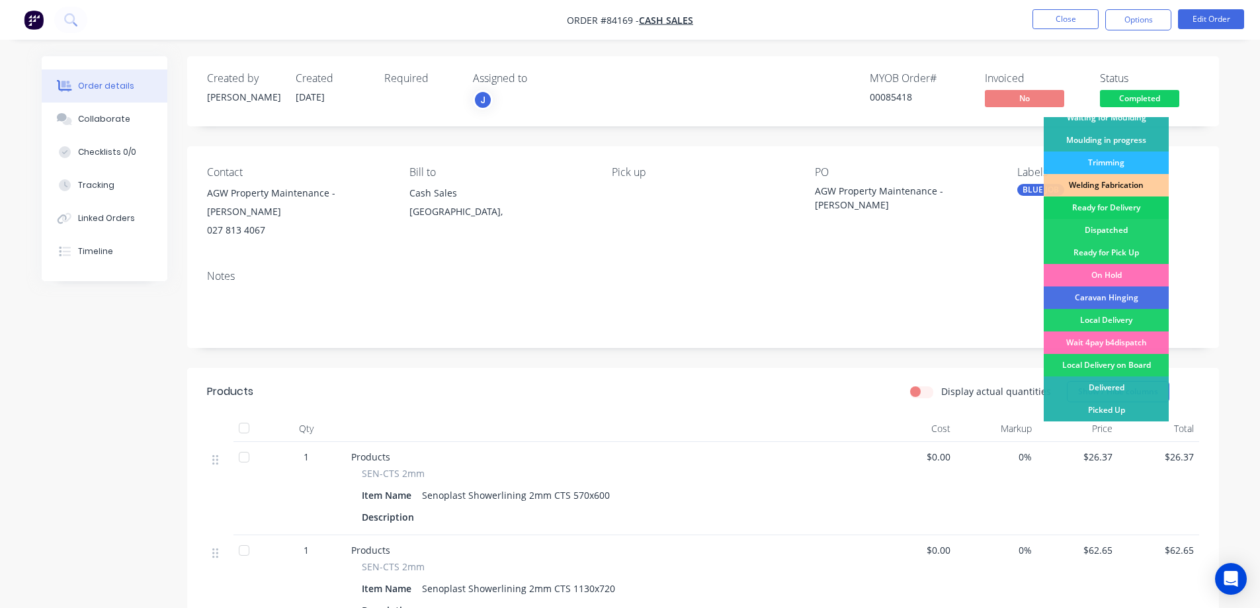
click at [1132, 206] on div "Ready for Delivery" at bounding box center [1106, 207] width 125 height 22
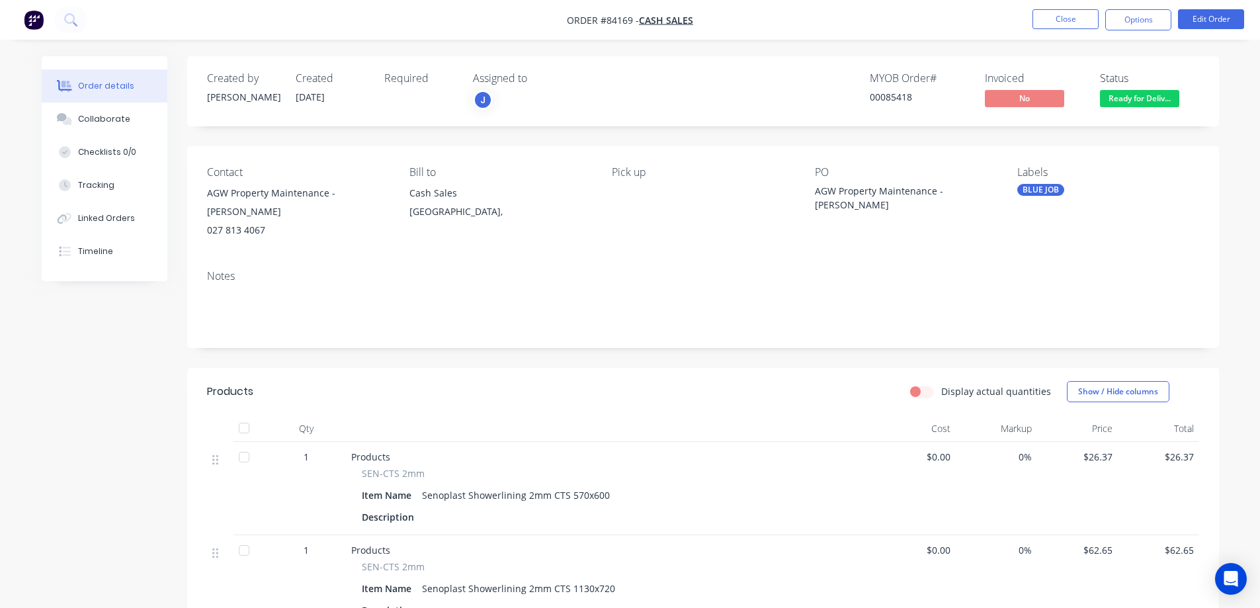
click at [1146, 108] on button "Ready for Deliv..." at bounding box center [1139, 100] width 79 height 20
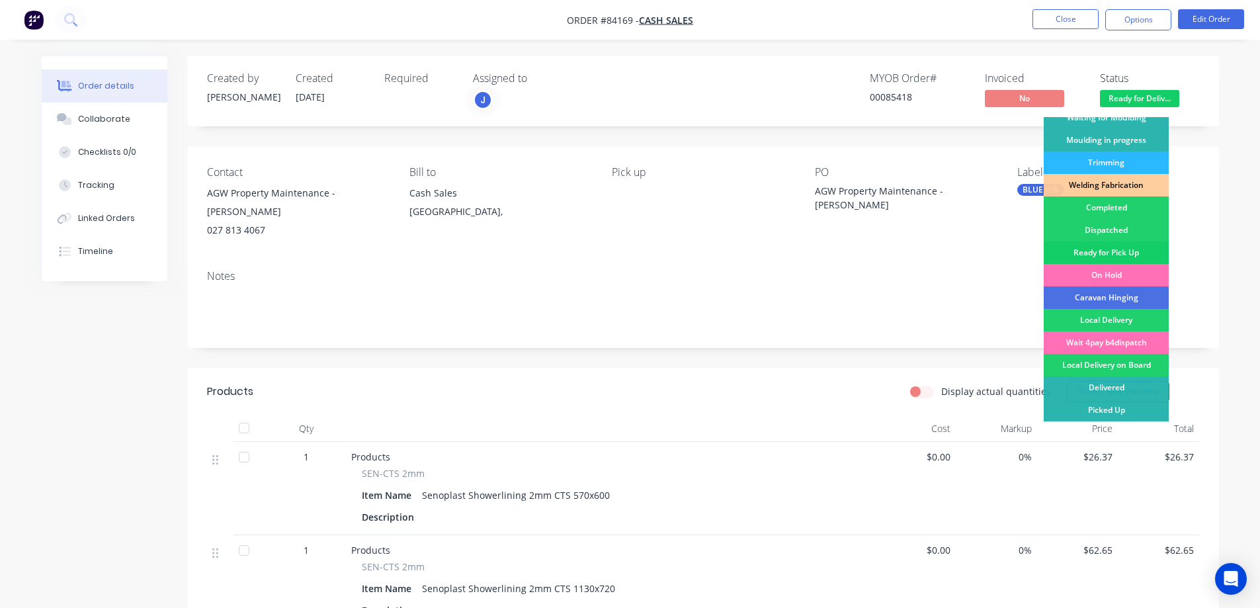
click at [1138, 250] on div "Ready for Pick Up" at bounding box center [1106, 252] width 125 height 22
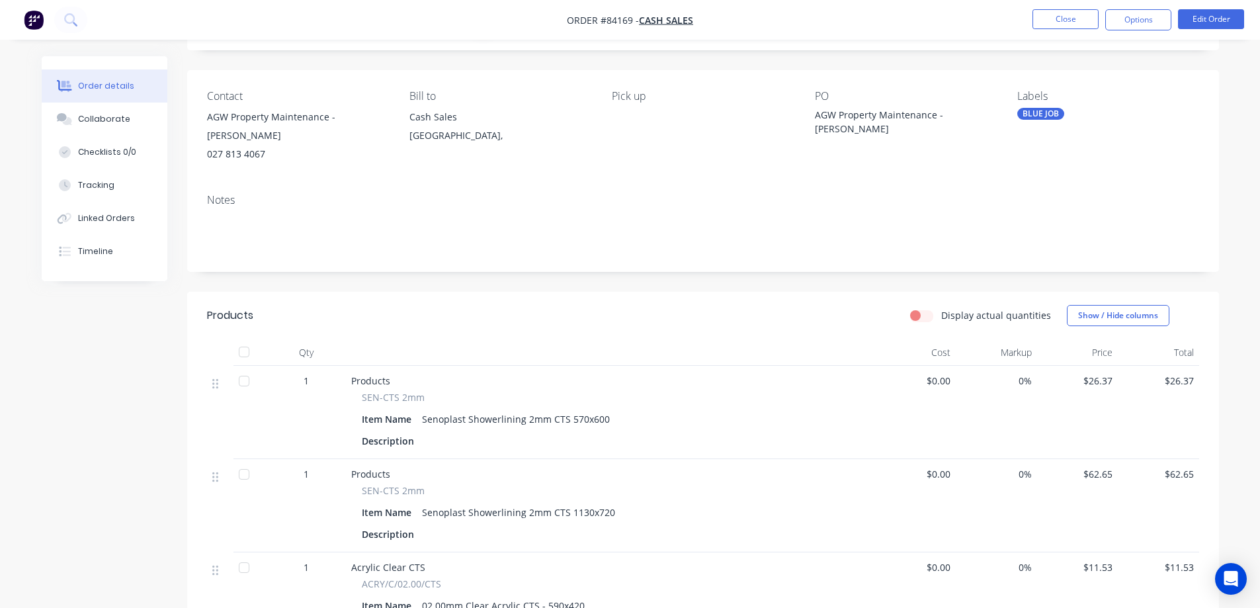
scroll to position [0, 0]
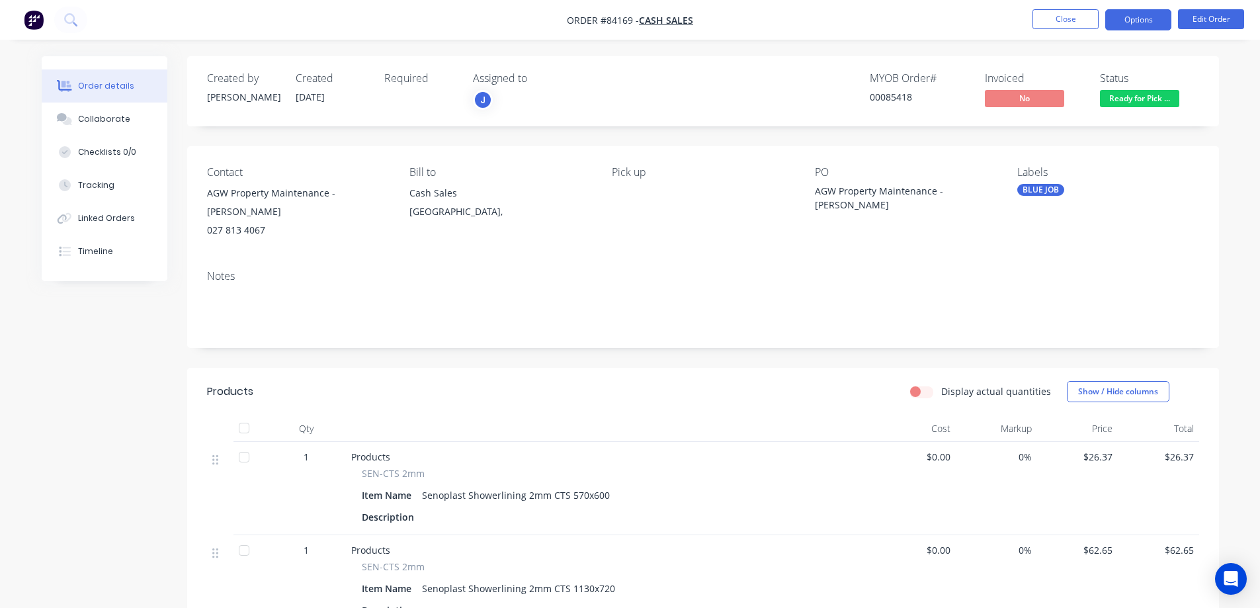
click at [1131, 25] on button "Options" at bounding box center [1138, 19] width 66 height 21
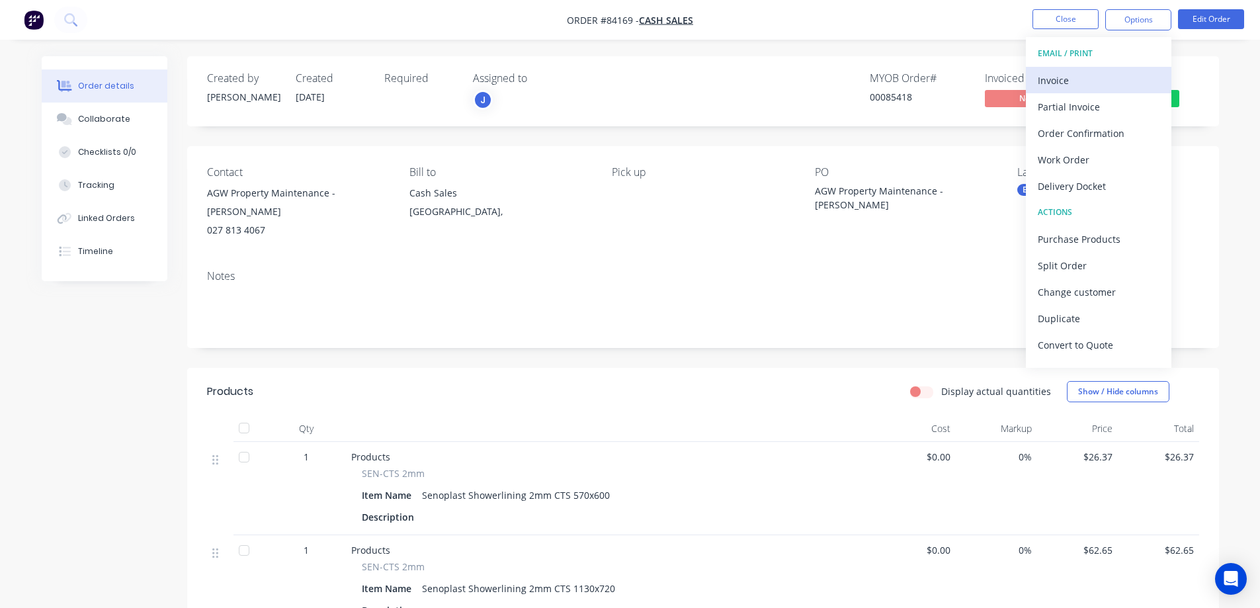
click at [1073, 87] on div "Invoice" at bounding box center [1099, 80] width 122 height 19
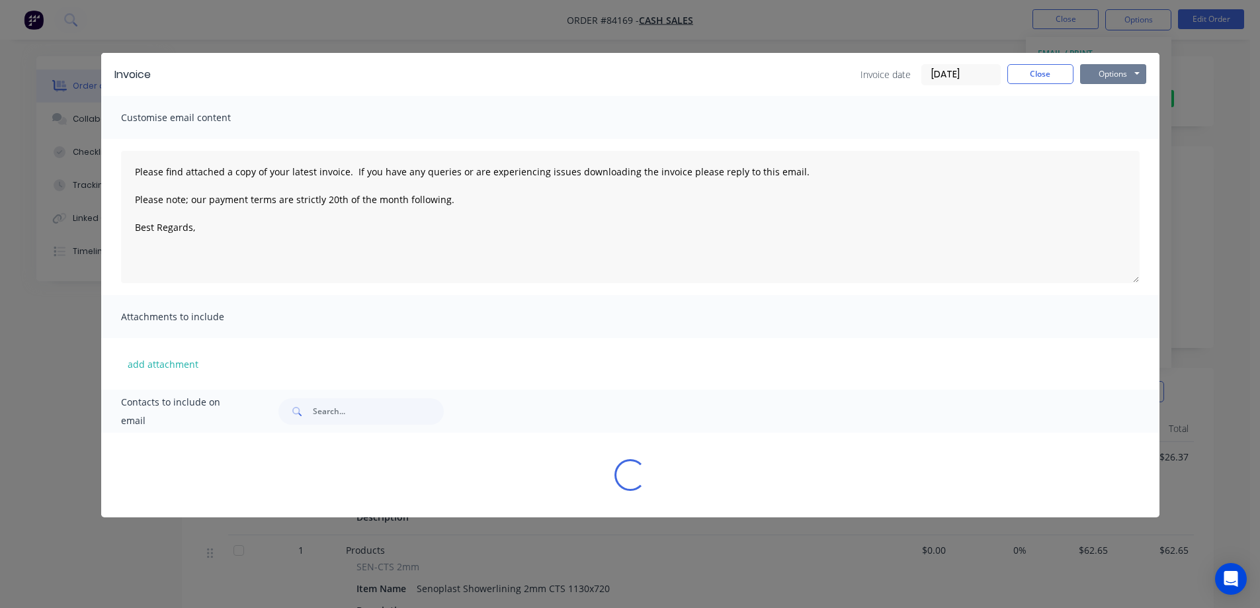
drag, startPoint x: 1073, startPoint y: 87, endPoint x: 1105, endPoint y: 85, distance: 32.5
click at [1105, 83] on button "Options" at bounding box center [1113, 74] width 66 height 20
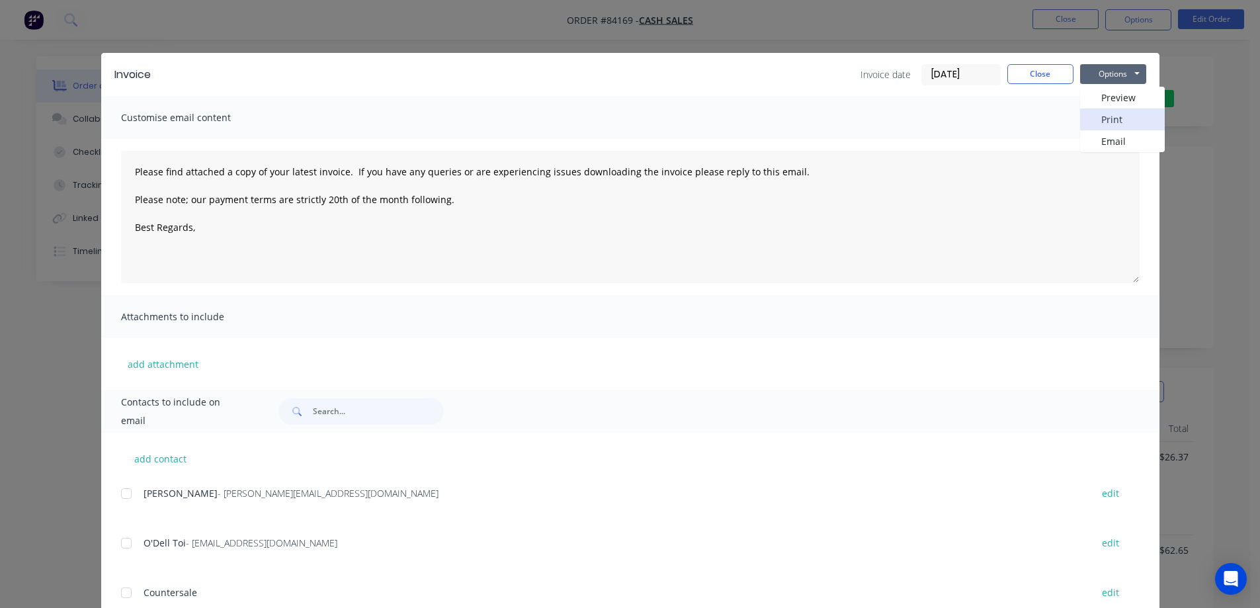
click at [1108, 119] on button "Print" at bounding box center [1122, 119] width 85 height 22
drag, startPoint x: 1023, startPoint y: 72, endPoint x: 1050, endPoint y: 40, distance: 41.8
click at [1025, 70] on button "Close" at bounding box center [1040, 74] width 66 height 20
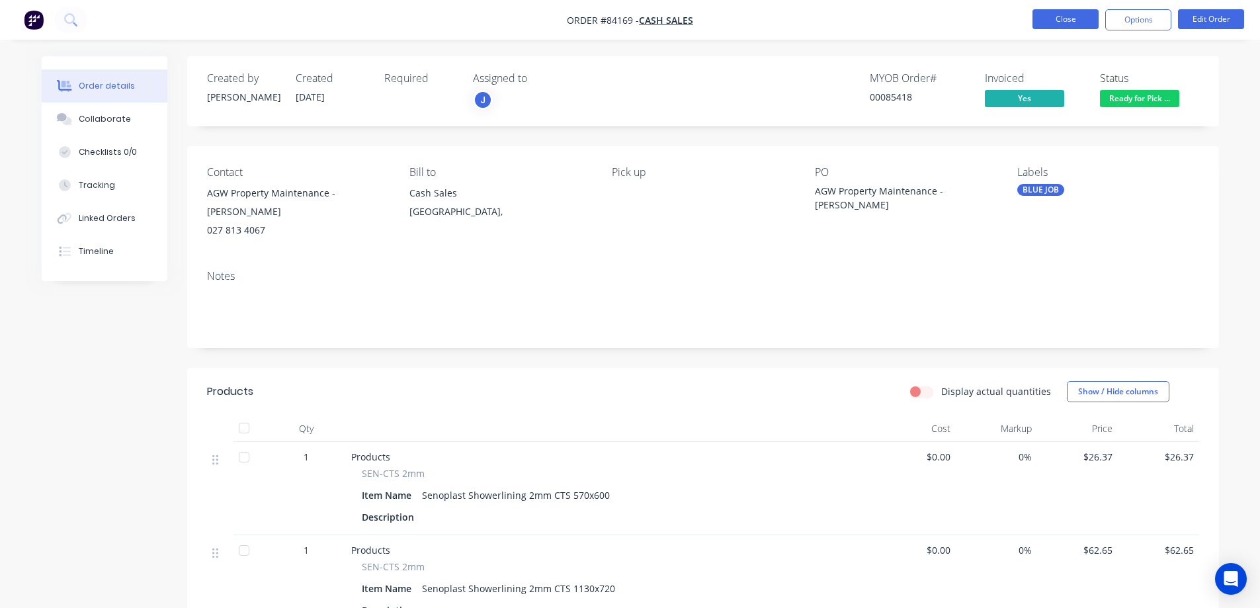
click at [1060, 19] on button "Close" at bounding box center [1066, 19] width 66 height 20
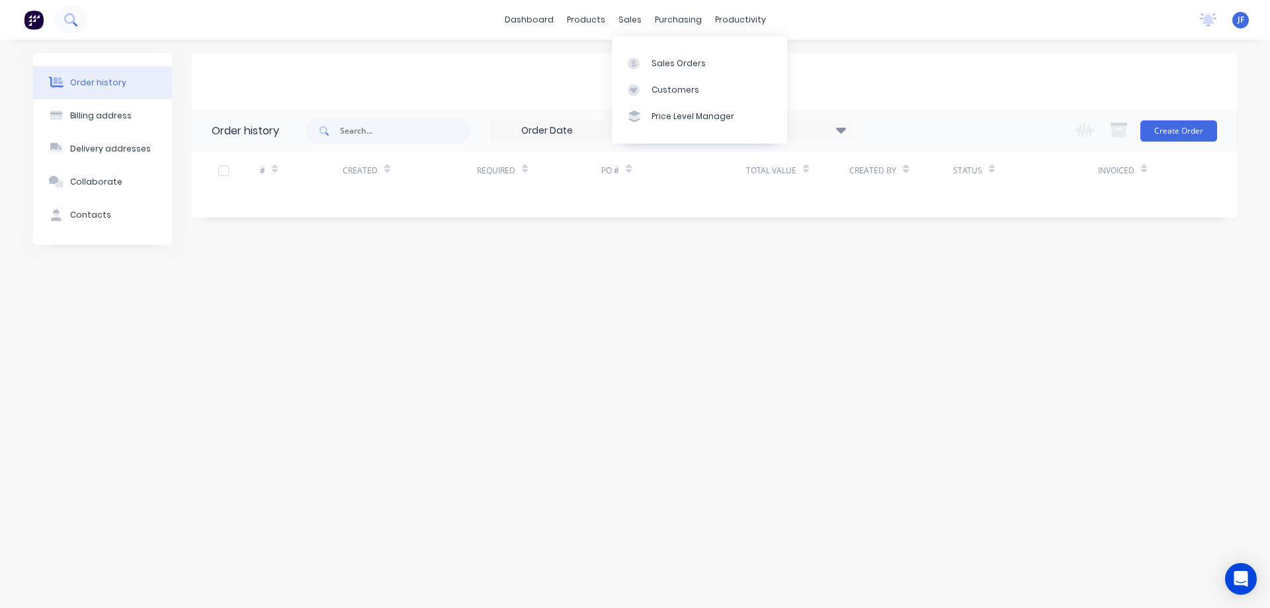
click at [65, 23] on icon at bounding box center [70, 19] width 13 height 13
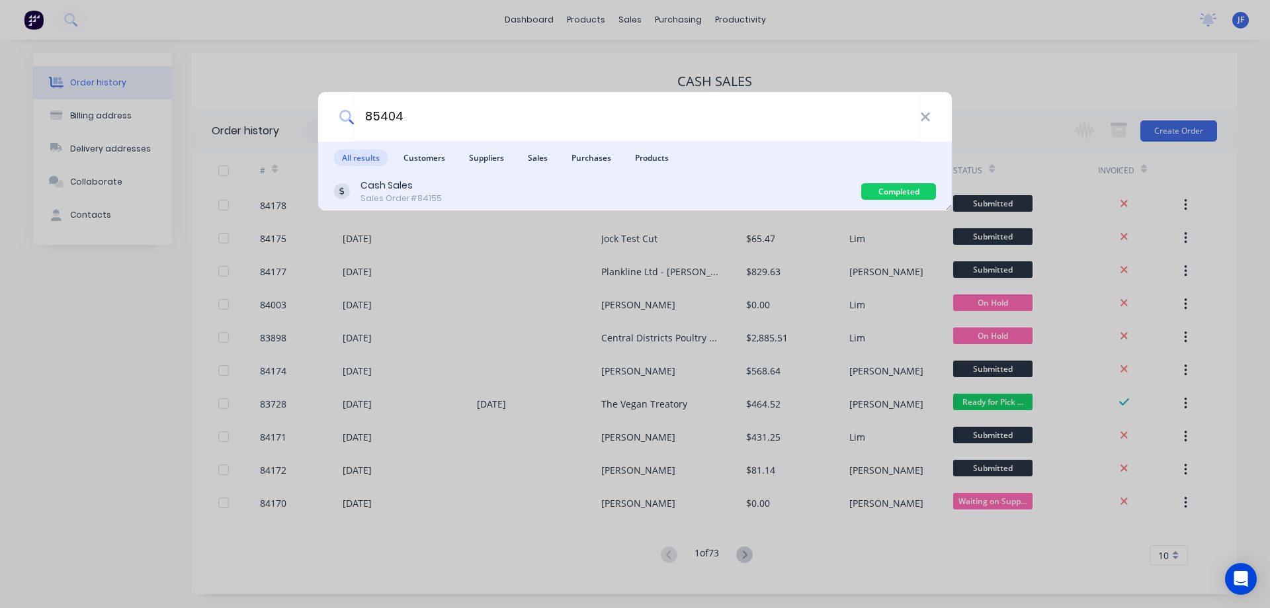
type input "85404"
click at [419, 189] on div "Cash Sales" at bounding box center [401, 186] width 81 height 14
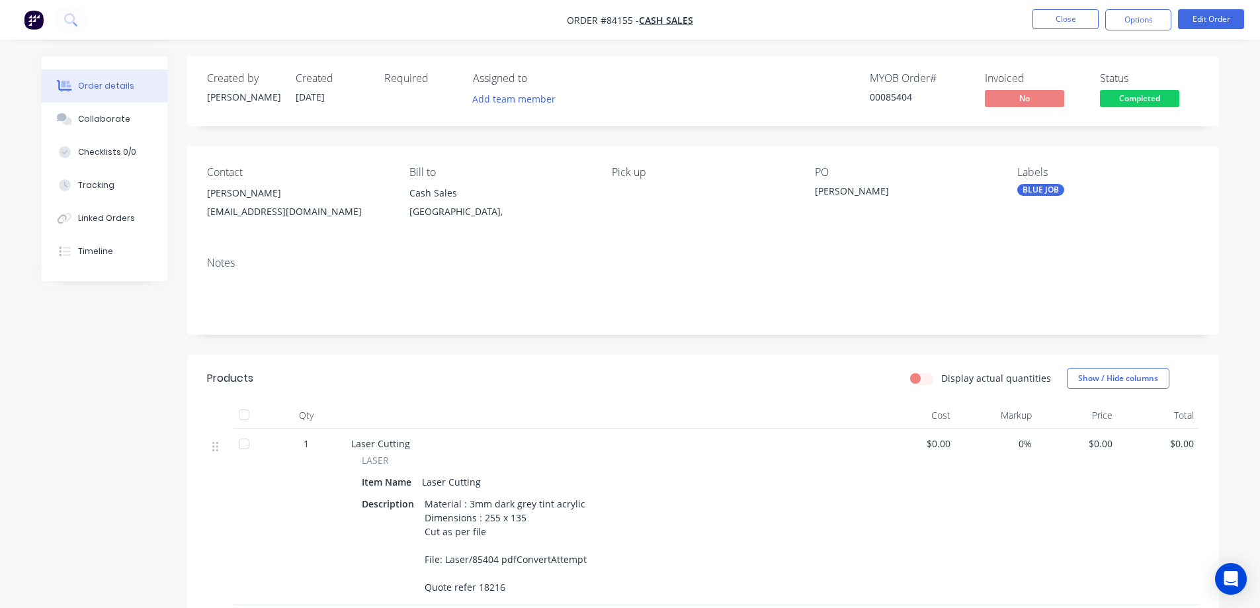
scroll to position [132, 0]
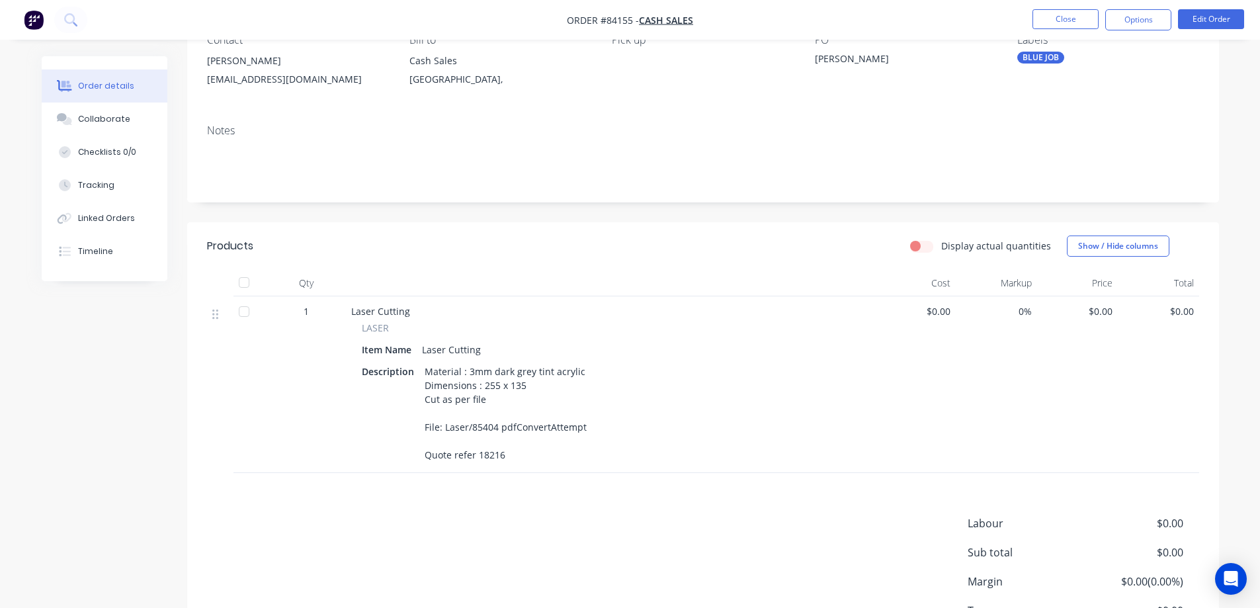
click at [486, 460] on div "Material : 3mm dark grey tint acrylic Dimensions : 255 x 135 Cut as per file Fi…" at bounding box center [505, 413] width 173 height 103
copy div "18216"
click at [560, 458] on div "Material : 3mm dark grey tint acrylic Dimensions : 255 x 135 Cut as per file Fi…" at bounding box center [505, 413] width 173 height 103
click at [486, 455] on div "Material : 3mm dark grey tint acrylic Dimensions : 255 x 135 Cut as per file Fi…" at bounding box center [505, 413] width 173 height 103
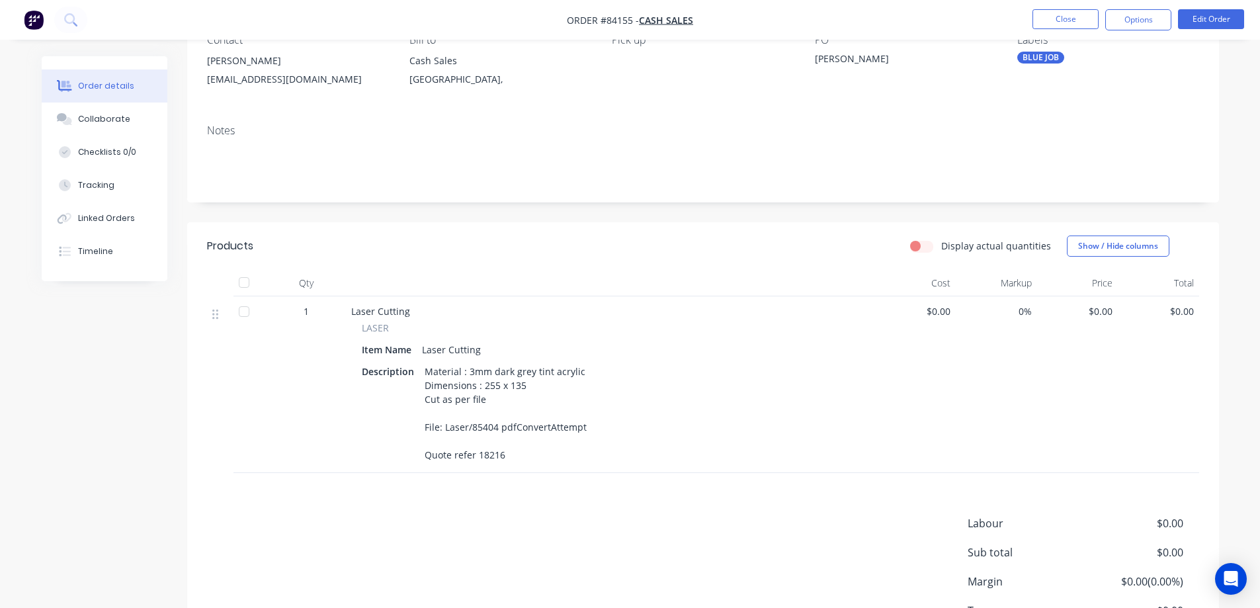
click at [1201, 6] on nav "Order #84155 - Cash Sales Close Options Edit Order" at bounding box center [630, 20] width 1260 height 40
click at [1201, 15] on button "Edit Order" at bounding box center [1211, 19] width 66 height 20
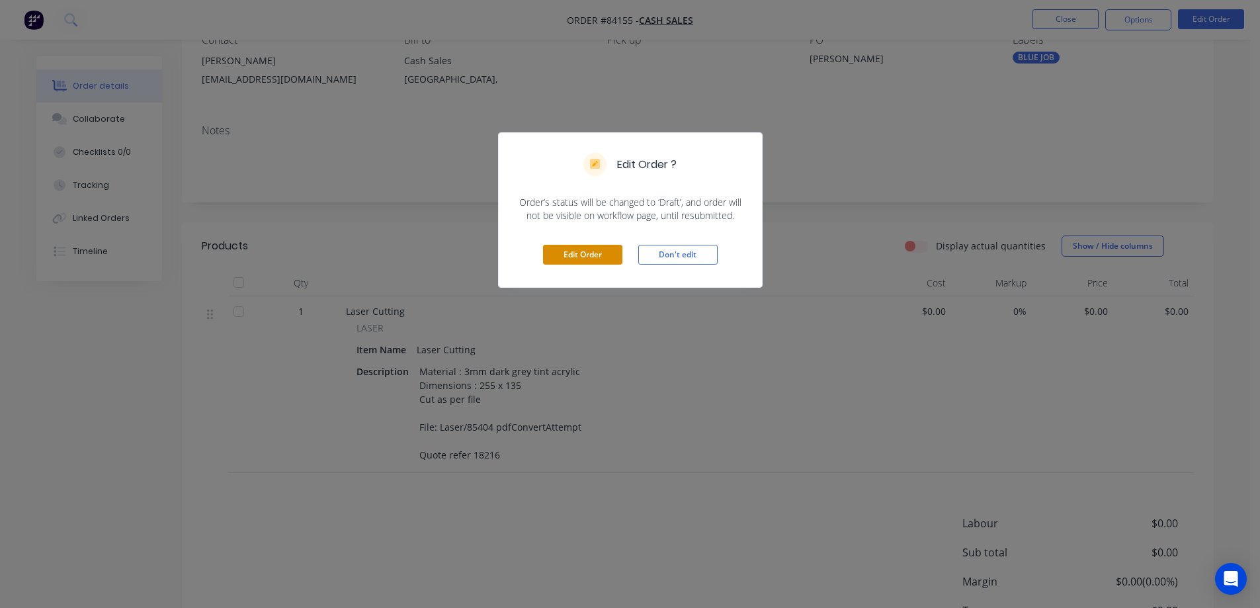
click at [575, 247] on button "Edit Order" at bounding box center [582, 255] width 79 height 20
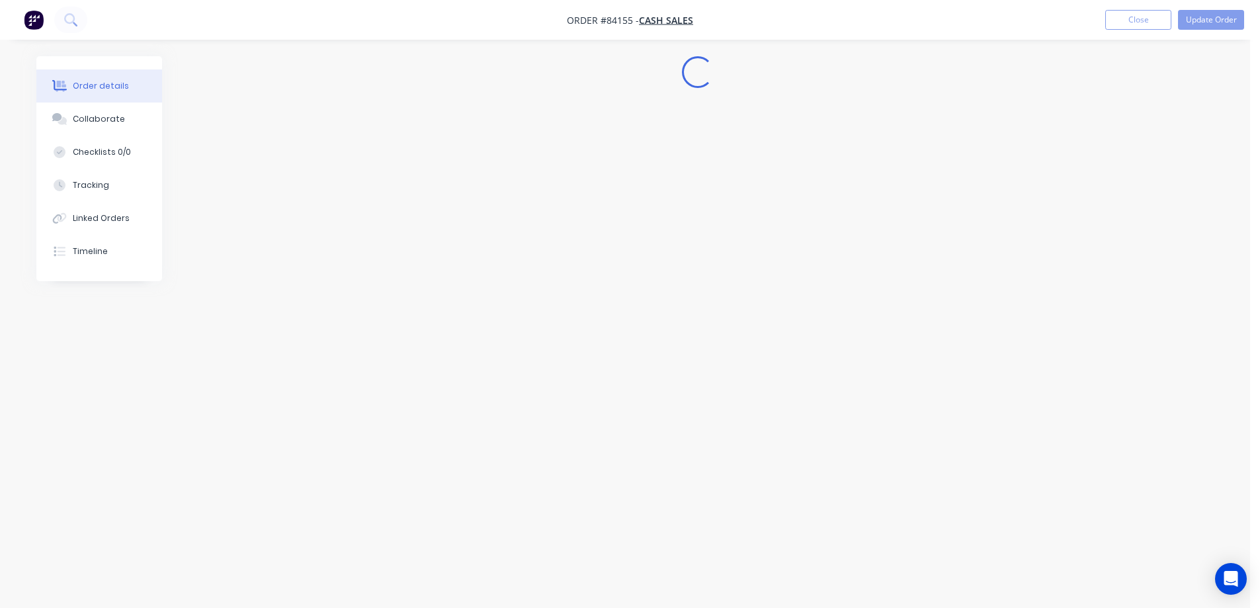
scroll to position [0, 0]
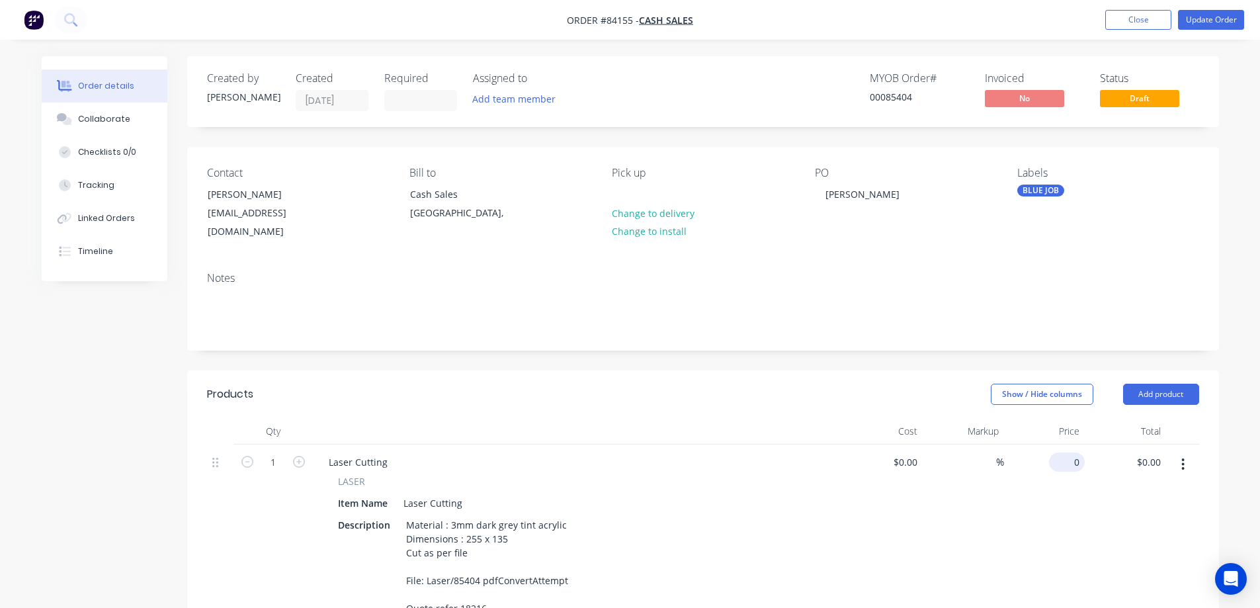
click at [1078, 452] on input "0" at bounding box center [1069, 461] width 30 height 19
paste input "34.12"
type input "$34.12"
click at [1209, 14] on button "Update Order" at bounding box center [1211, 20] width 66 height 20
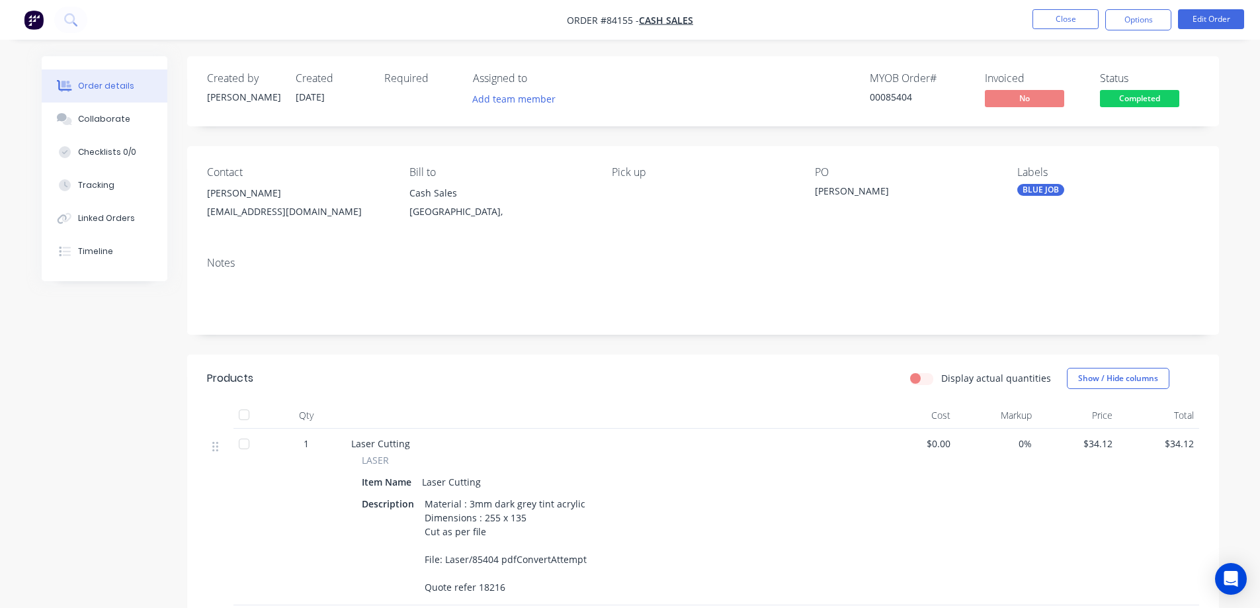
click at [1149, 96] on span "Completed" at bounding box center [1139, 98] width 79 height 17
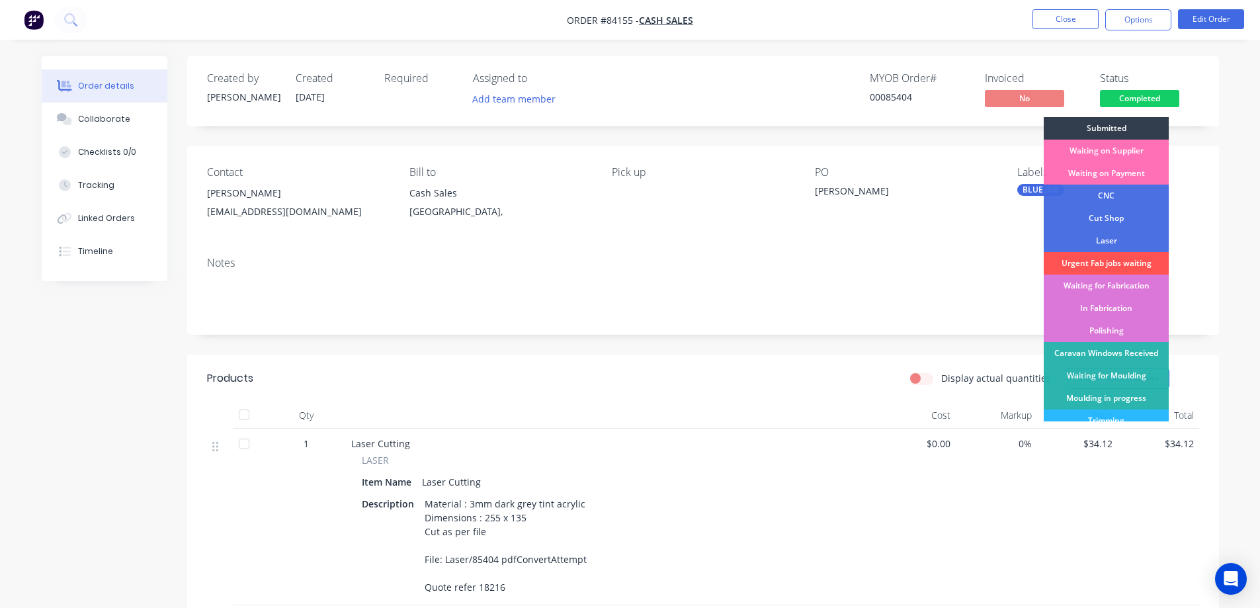
scroll to position [258, 0]
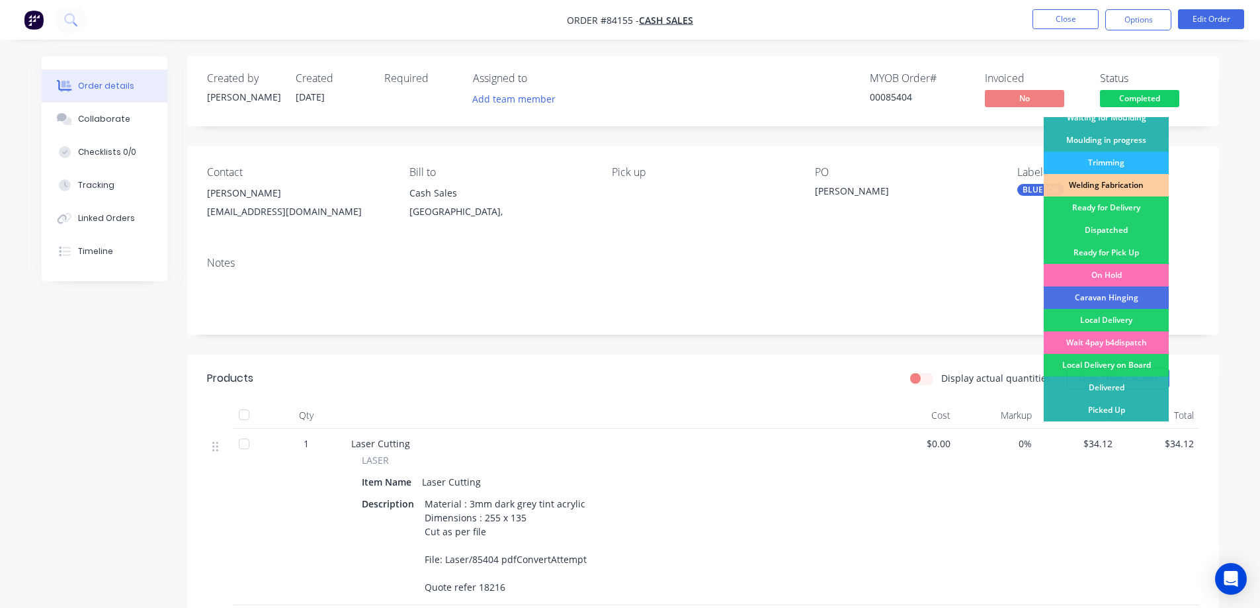
click at [1138, 247] on div "Ready for Pick Up" at bounding box center [1106, 252] width 125 height 22
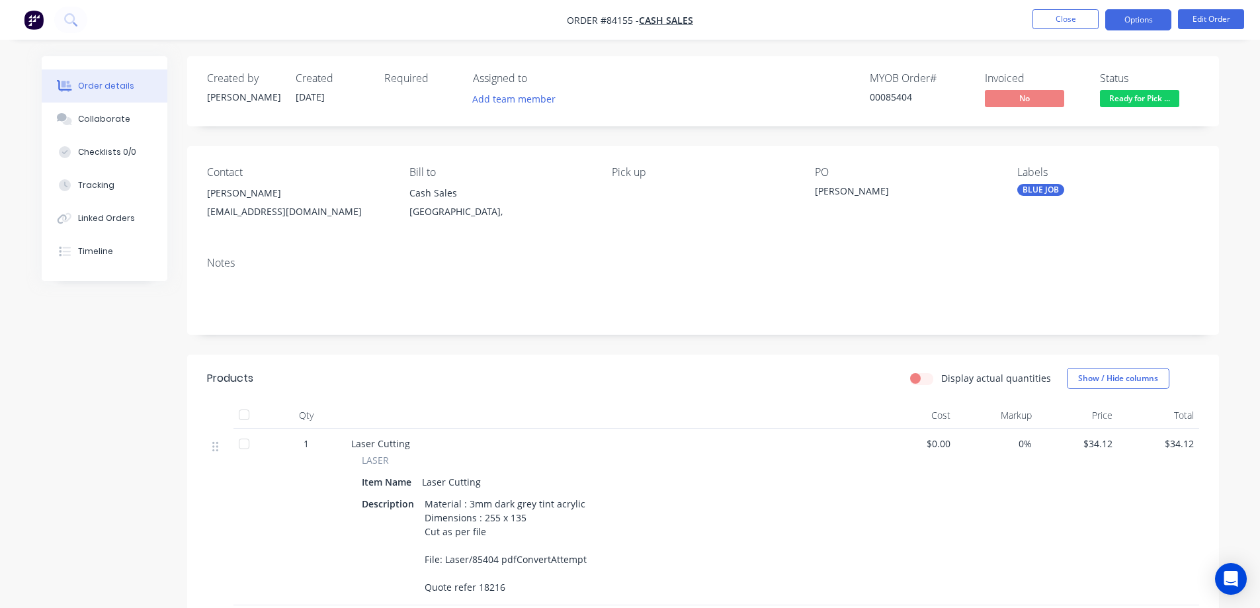
click at [1131, 24] on button "Options" at bounding box center [1138, 19] width 66 height 21
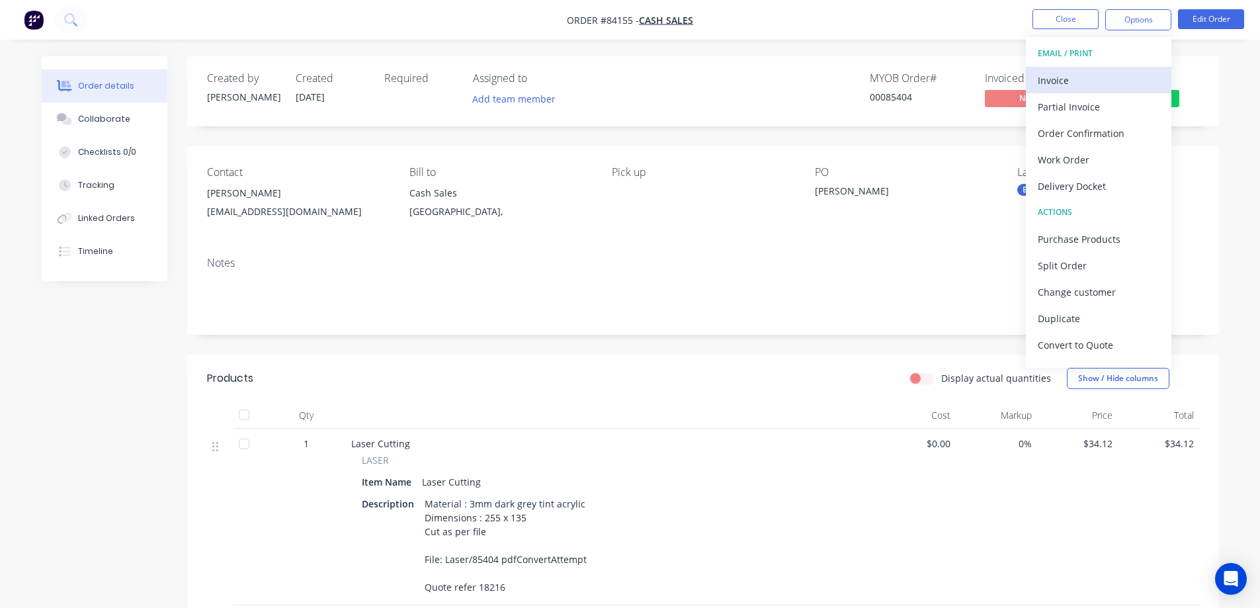
click at [1093, 77] on div "Invoice" at bounding box center [1099, 80] width 122 height 19
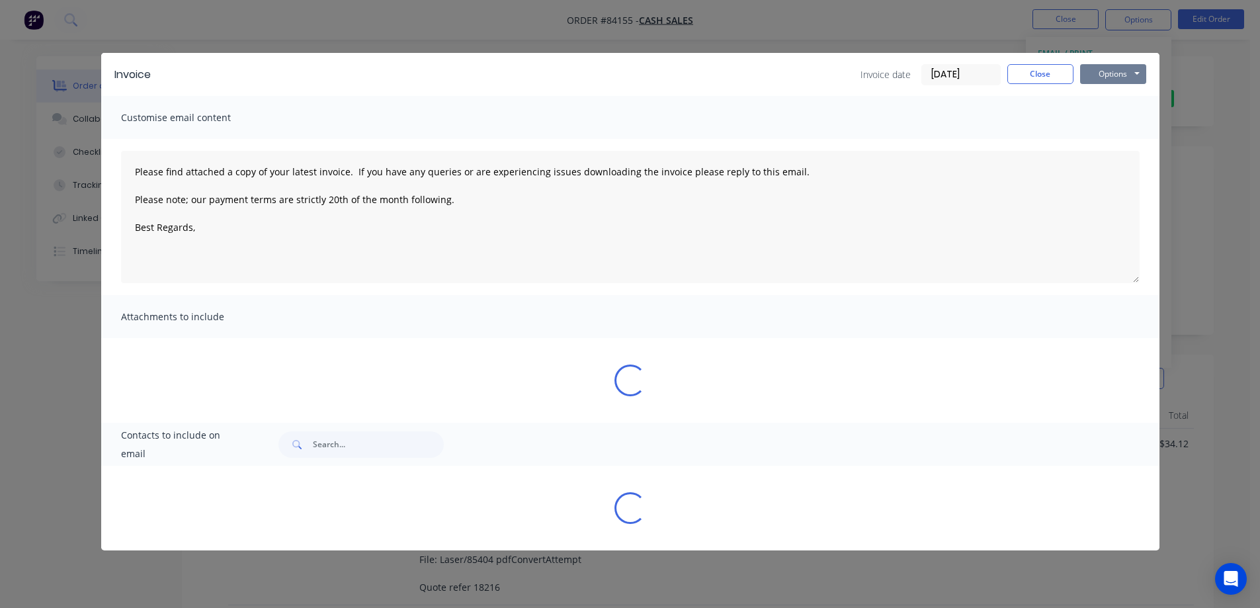
drag, startPoint x: 1126, startPoint y: 73, endPoint x: 1127, endPoint y: 81, distance: 8.6
click at [1127, 73] on button "Options" at bounding box center [1113, 74] width 66 height 20
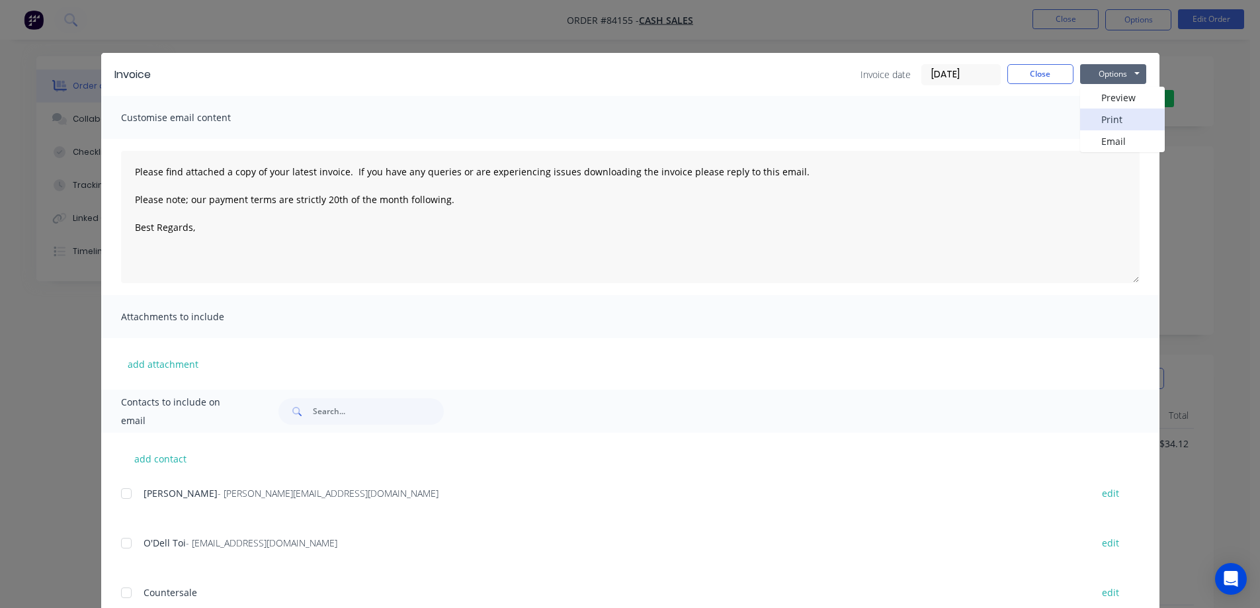
click at [1127, 122] on button "Print" at bounding box center [1122, 119] width 85 height 22
click at [1015, 73] on button "Close" at bounding box center [1040, 74] width 66 height 20
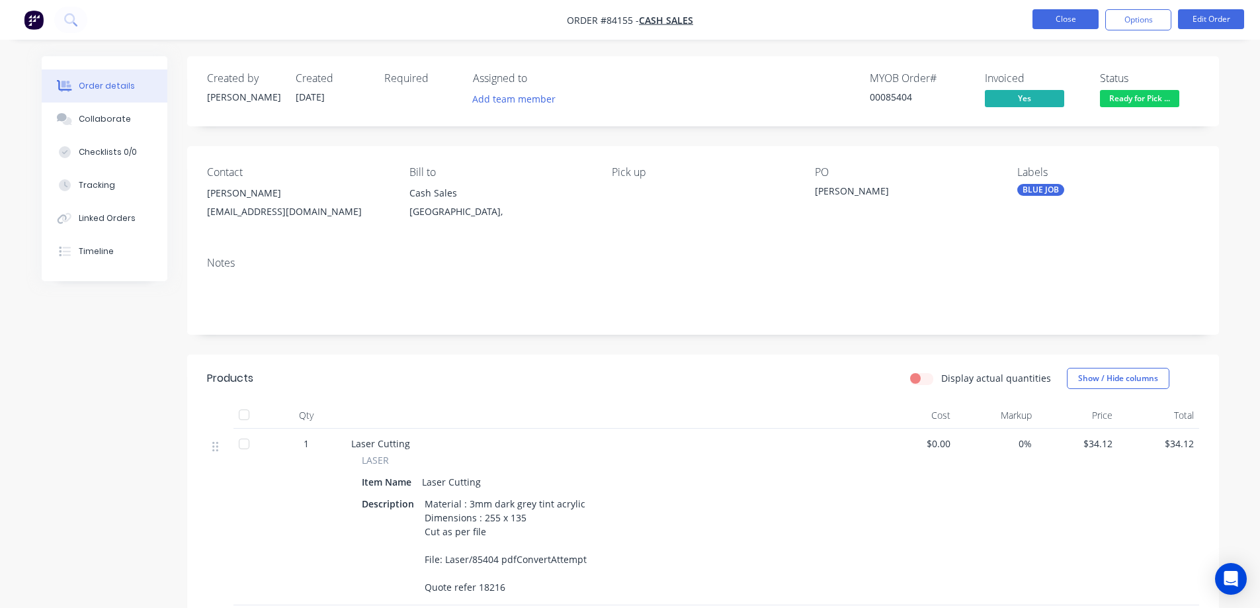
click at [1054, 15] on button "Close" at bounding box center [1066, 19] width 66 height 20
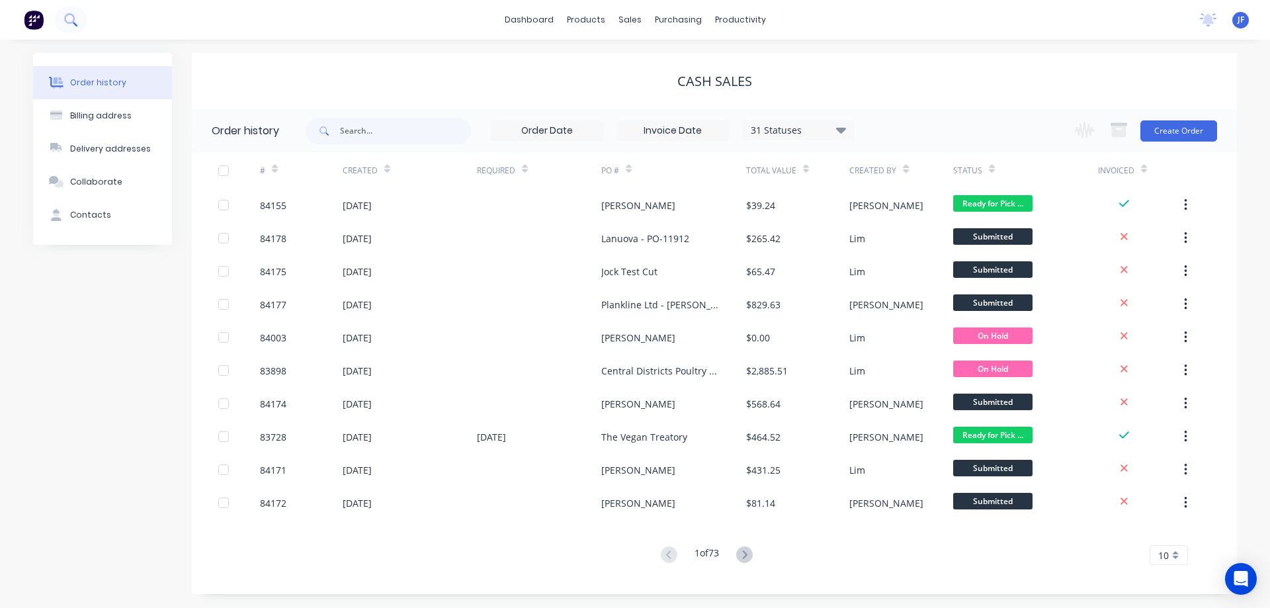
click at [73, 22] on icon at bounding box center [75, 24] width 5 height 5
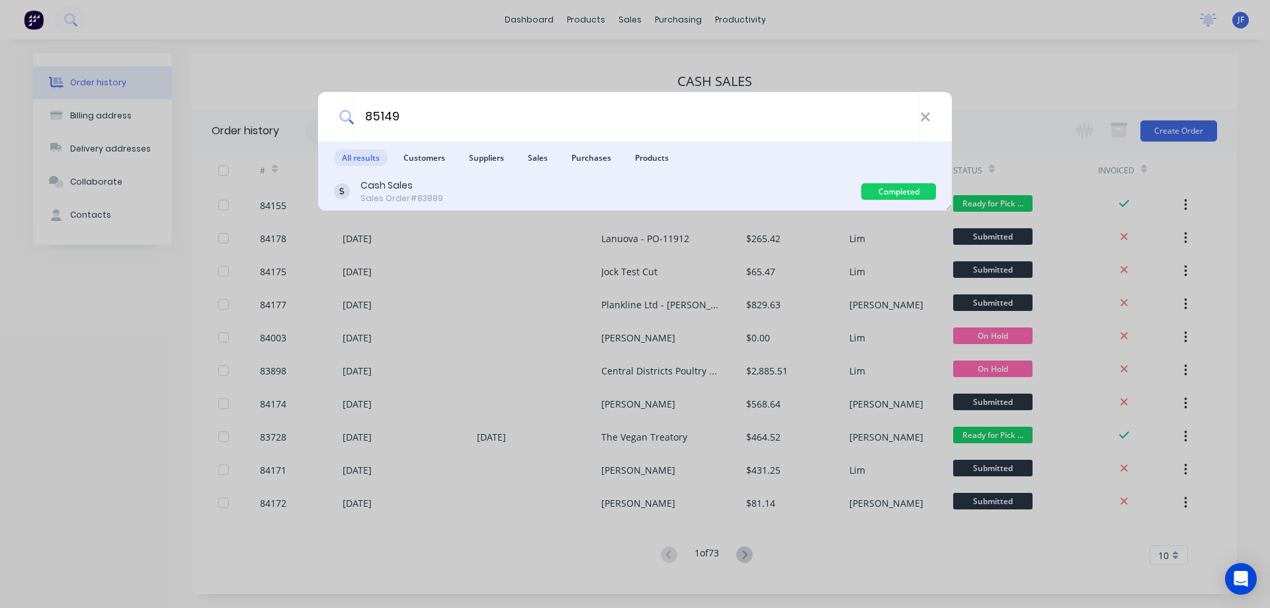
type input "85149"
click at [660, 198] on div "Cash Sales Sales Order #83889" at bounding box center [597, 192] width 527 height 26
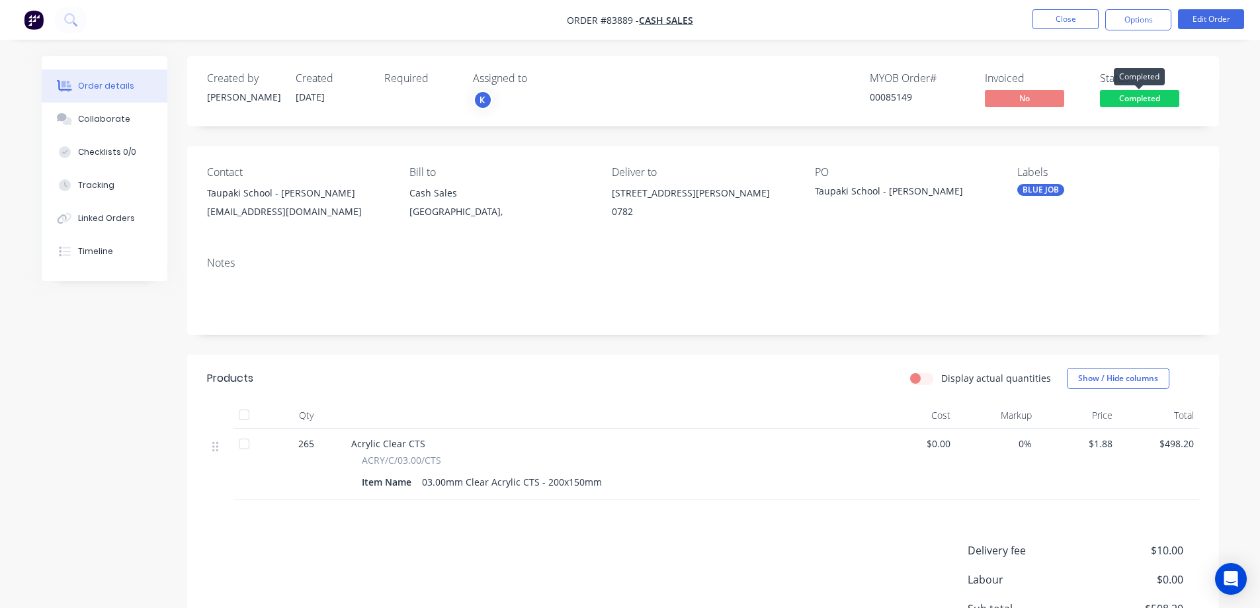
click at [1123, 98] on span "Completed" at bounding box center [1139, 98] width 79 height 17
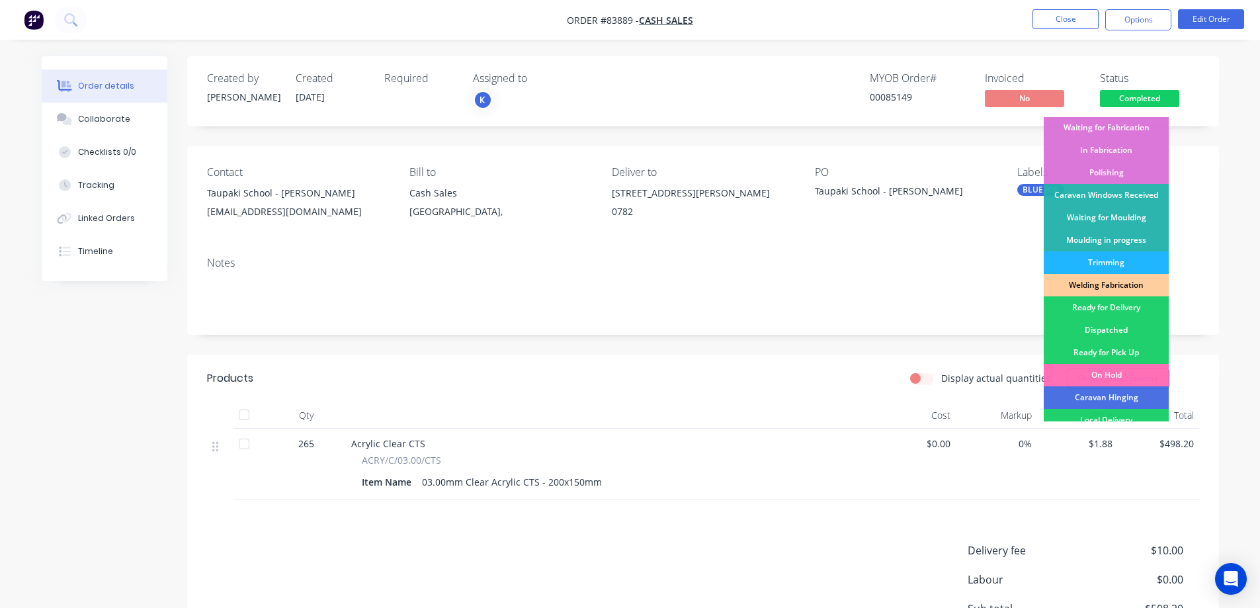
scroll to position [258, 0]
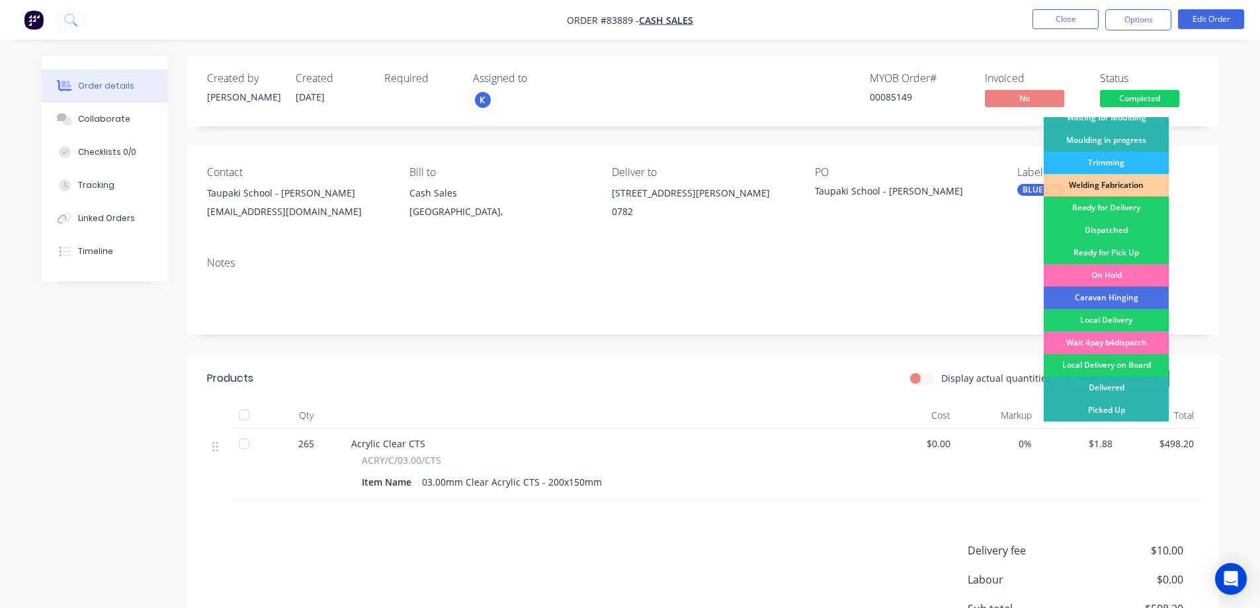
drag, startPoint x: 1123, startPoint y: 207, endPoint x: 1133, endPoint y: 133, distance: 74.8
click at [1124, 206] on div "Ready for Delivery" at bounding box center [1106, 207] width 125 height 22
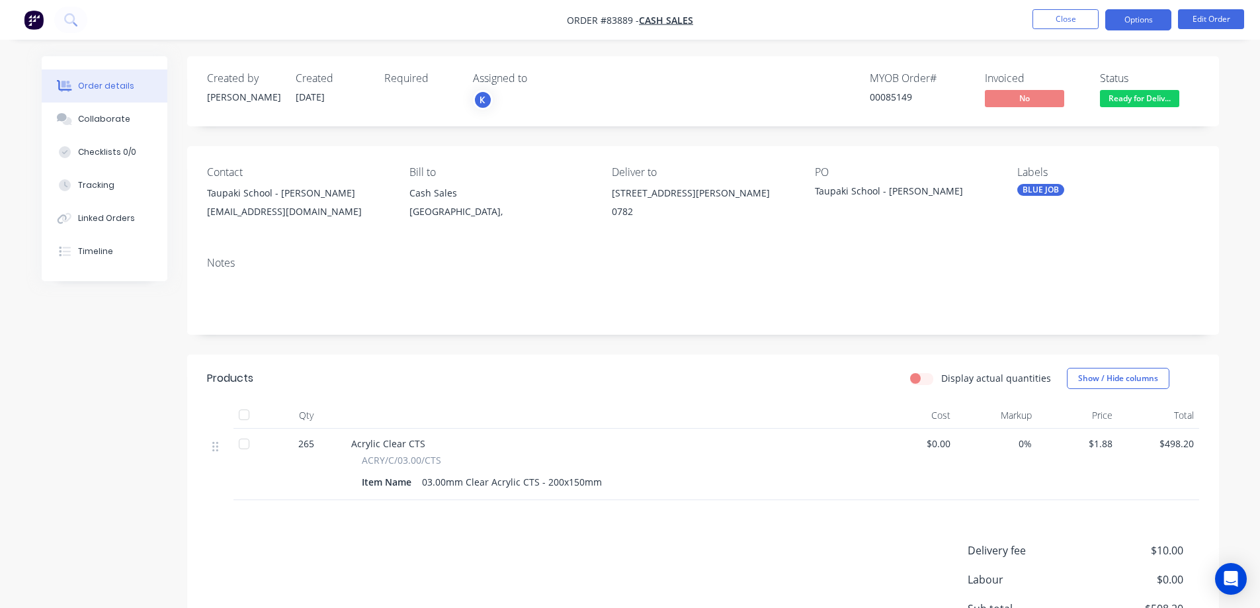
click at [1133, 12] on button "Options" at bounding box center [1138, 19] width 66 height 21
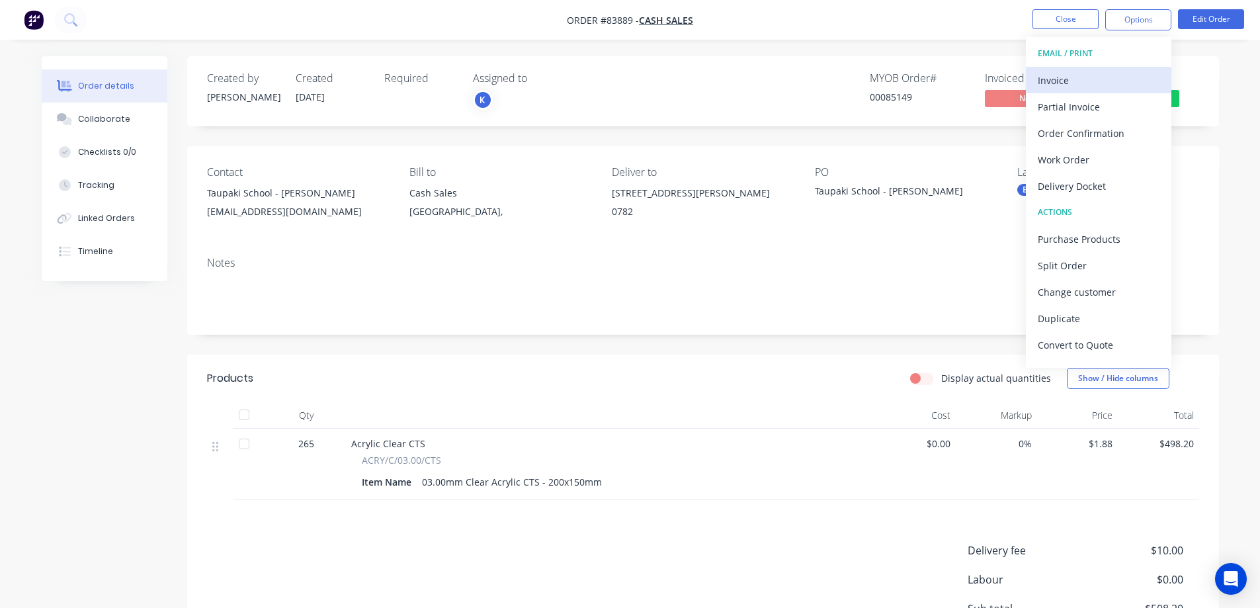
click at [1093, 78] on div "Invoice" at bounding box center [1099, 80] width 122 height 19
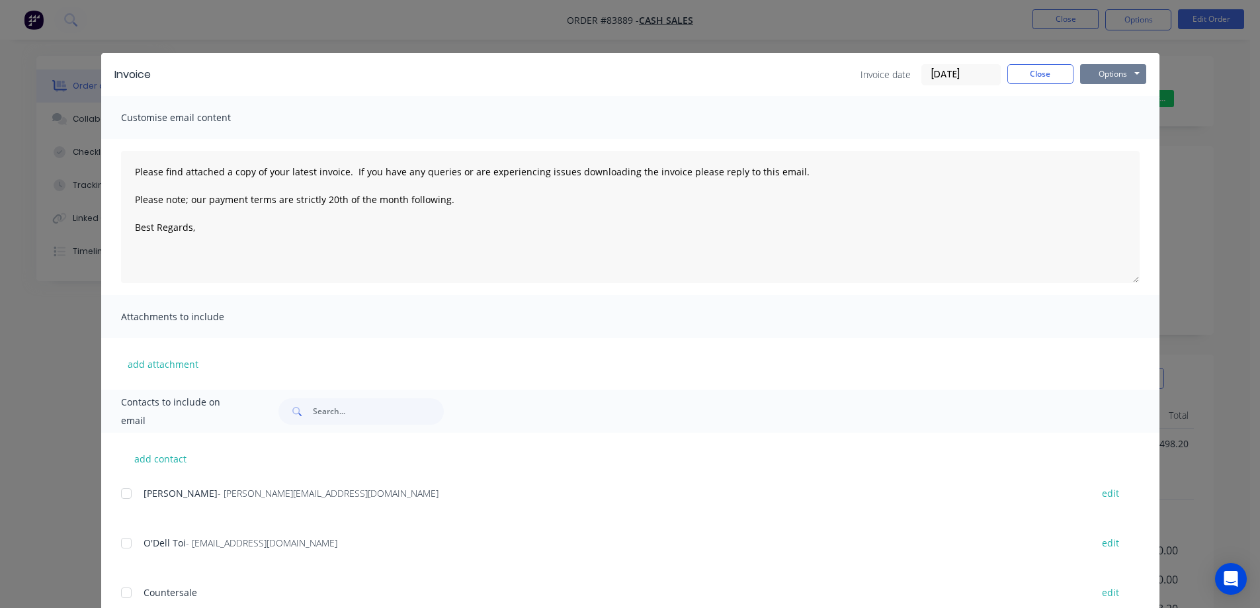
click at [1111, 67] on button "Options" at bounding box center [1113, 74] width 66 height 20
click at [1116, 115] on button "Print" at bounding box center [1122, 119] width 85 height 22
click at [1053, 75] on button "Close" at bounding box center [1040, 74] width 66 height 20
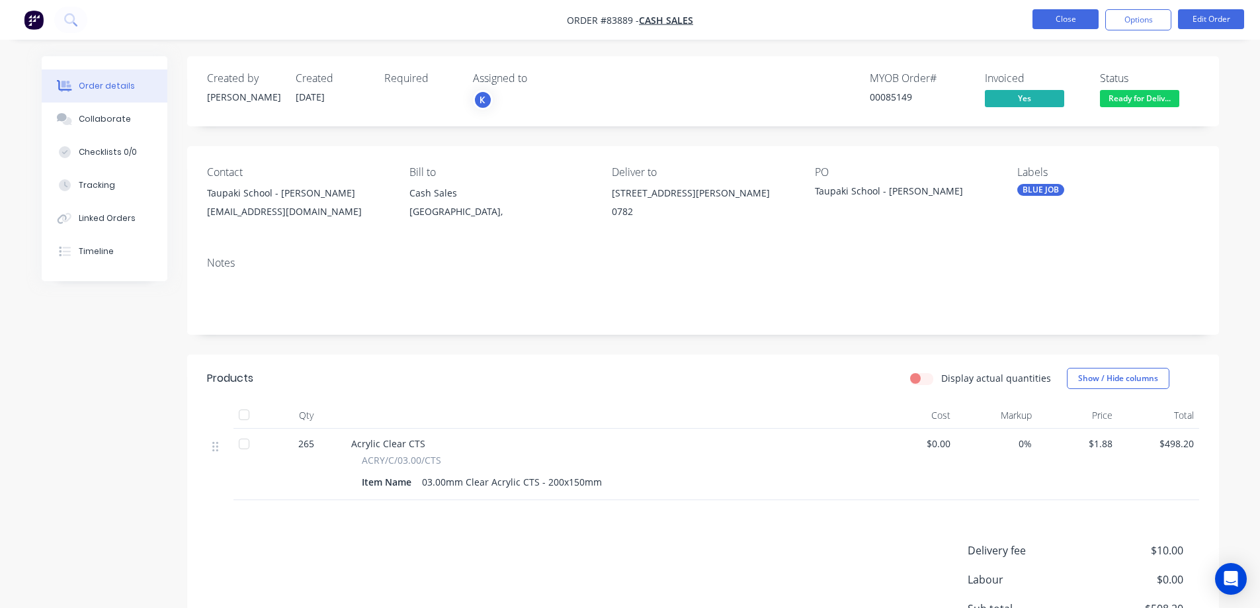
click at [1059, 22] on button "Close" at bounding box center [1066, 19] width 66 height 20
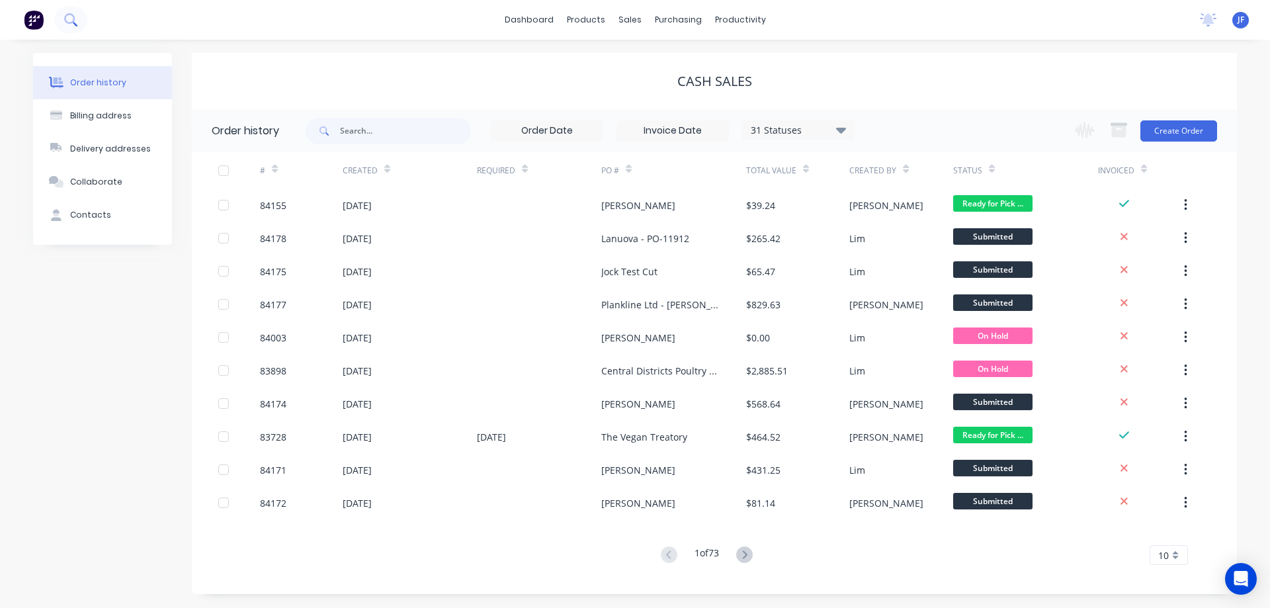
click at [66, 26] on icon at bounding box center [70, 19] width 13 height 13
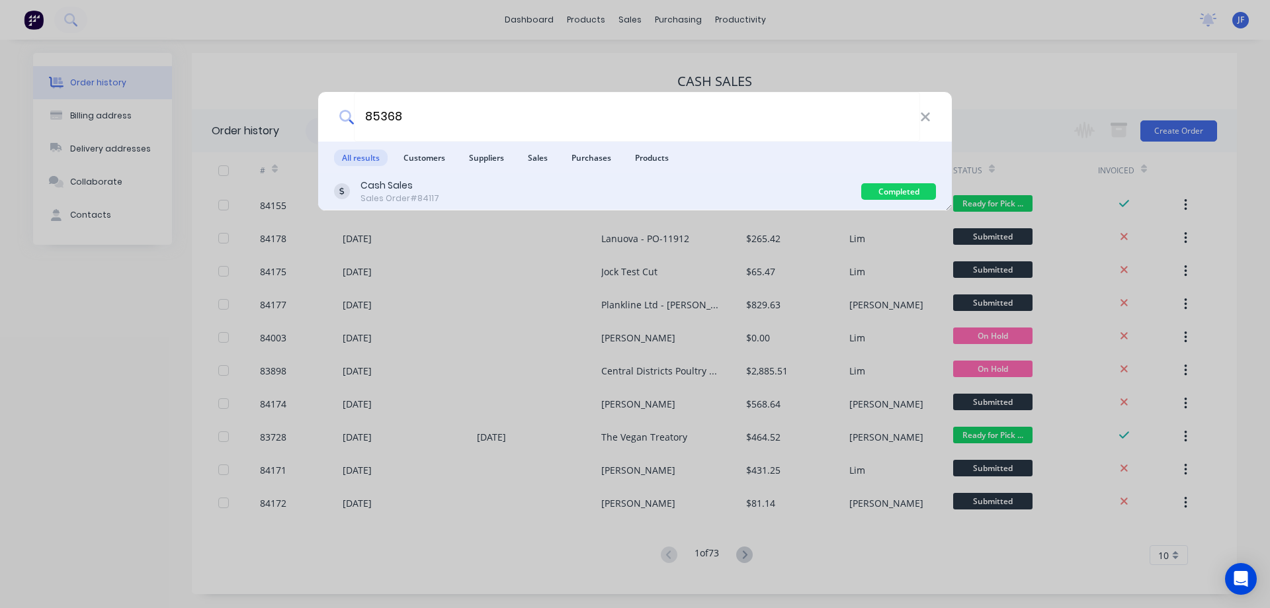
type input "85368"
click at [663, 196] on div "Cash Sales Sales Order #84117" at bounding box center [597, 192] width 527 height 26
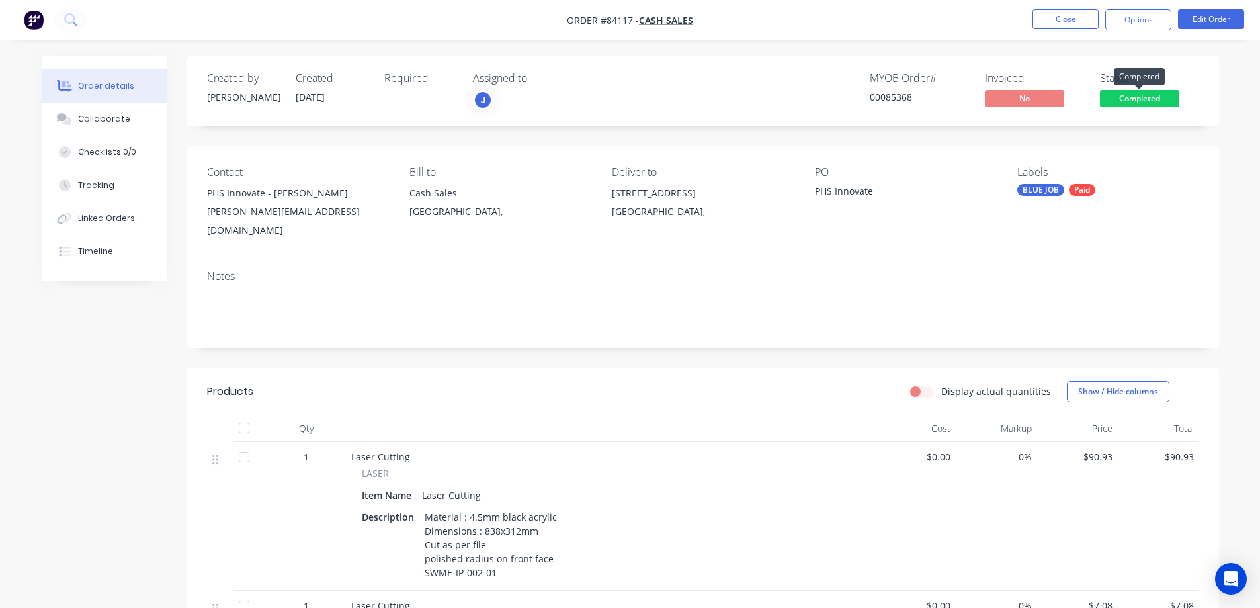
click at [1135, 94] on span "Completed" at bounding box center [1139, 98] width 79 height 17
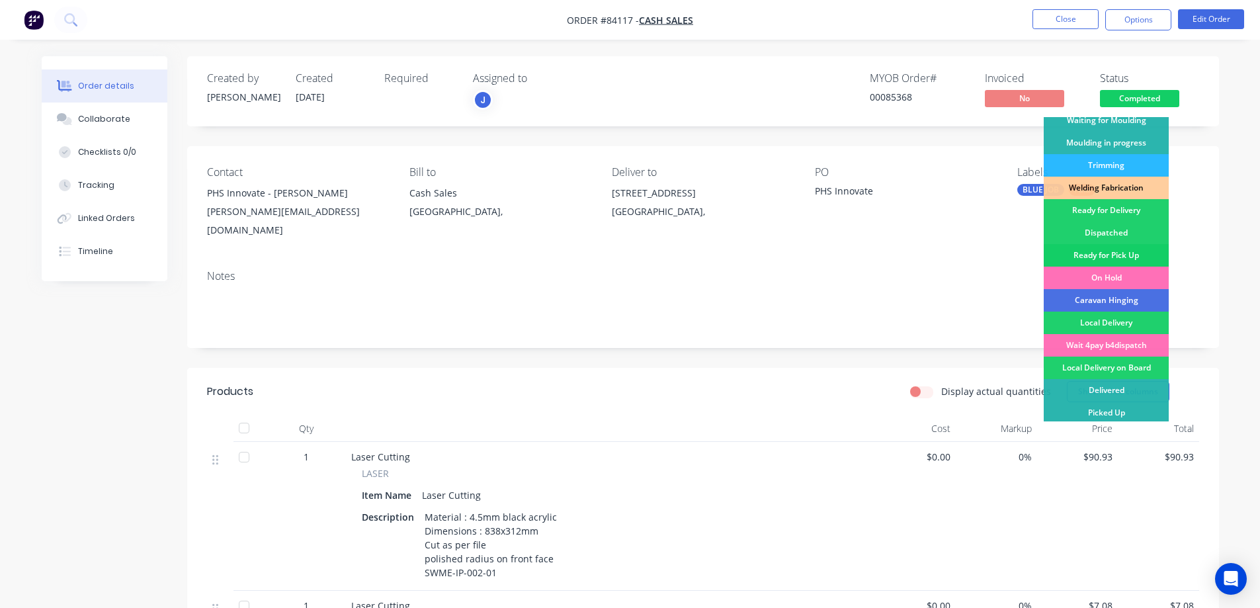
scroll to position [258, 0]
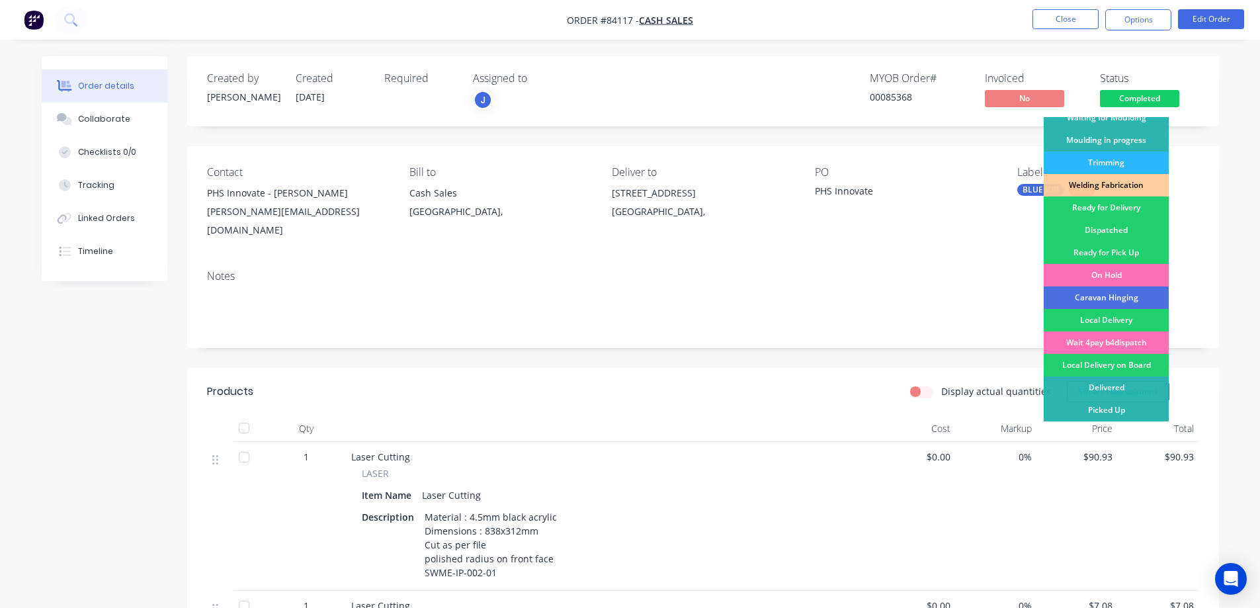
click at [1139, 204] on div "Ready for Delivery" at bounding box center [1106, 207] width 125 height 22
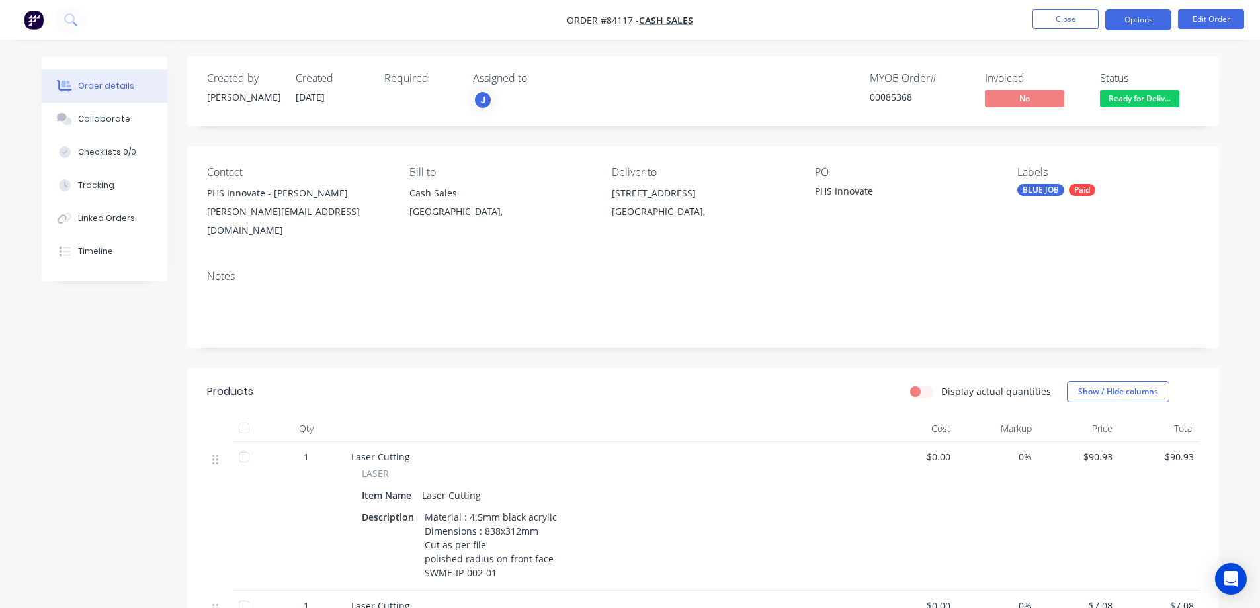
click at [1150, 25] on button "Options" at bounding box center [1138, 19] width 66 height 21
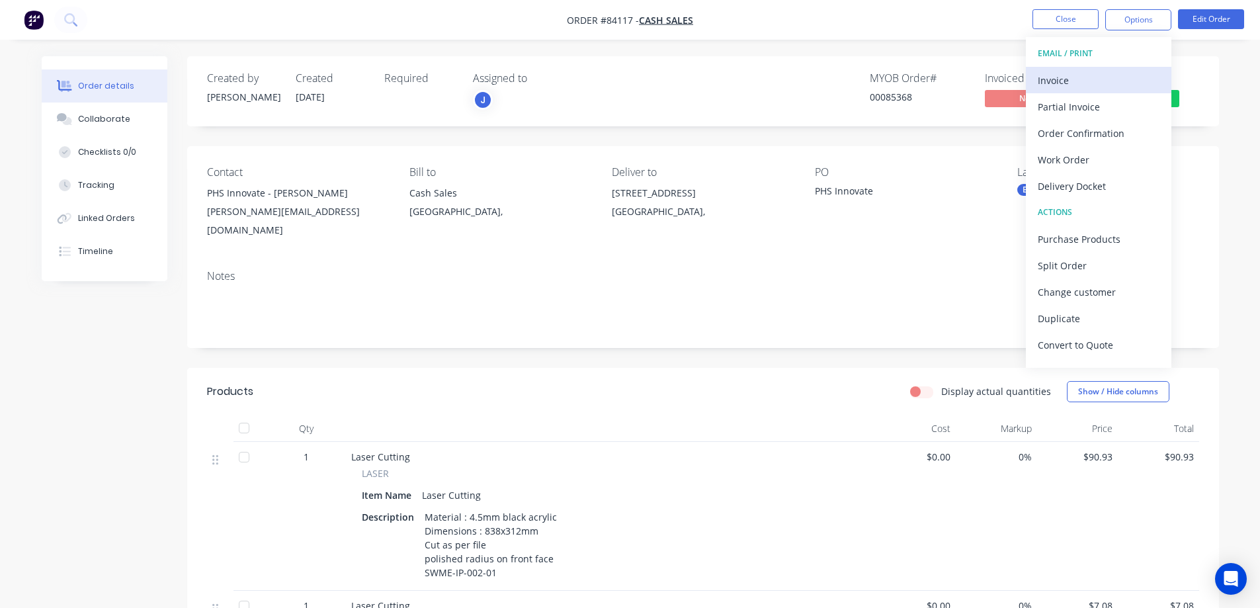
click at [1086, 81] on div "Invoice" at bounding box center [1099, 80] width 122 height 19
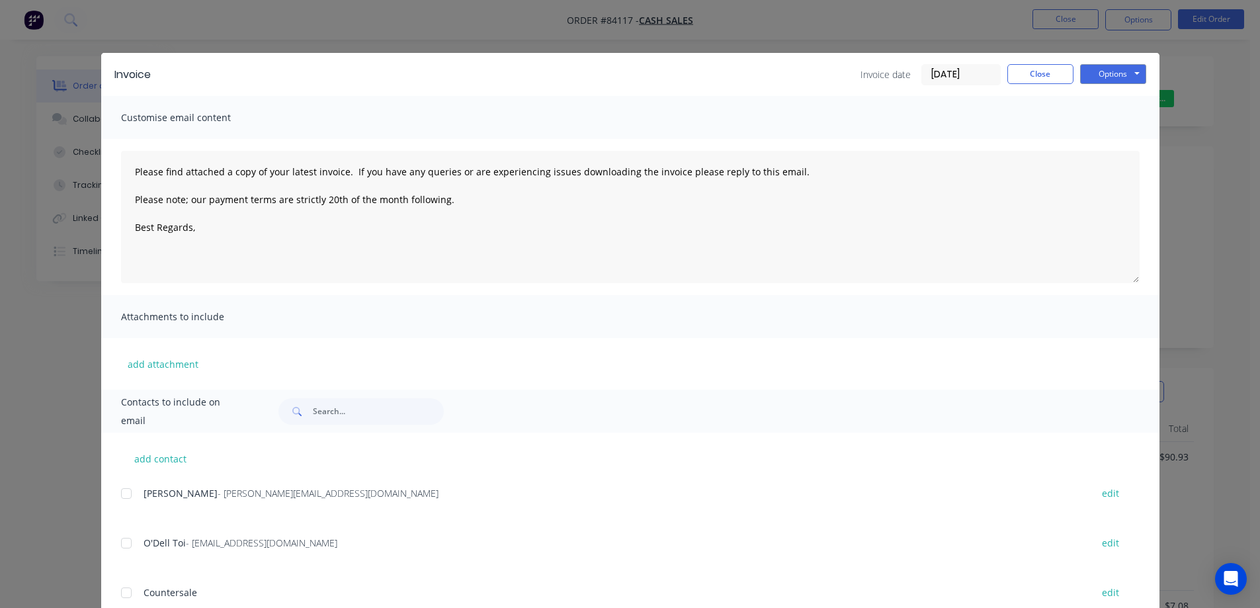
click at [1118, 71] on button "Options" at bounding box center [1113, 74] width 66 height 20
click at [1121, 110] on button "Print" at bounding box center [1122, 119] width 85 height 22
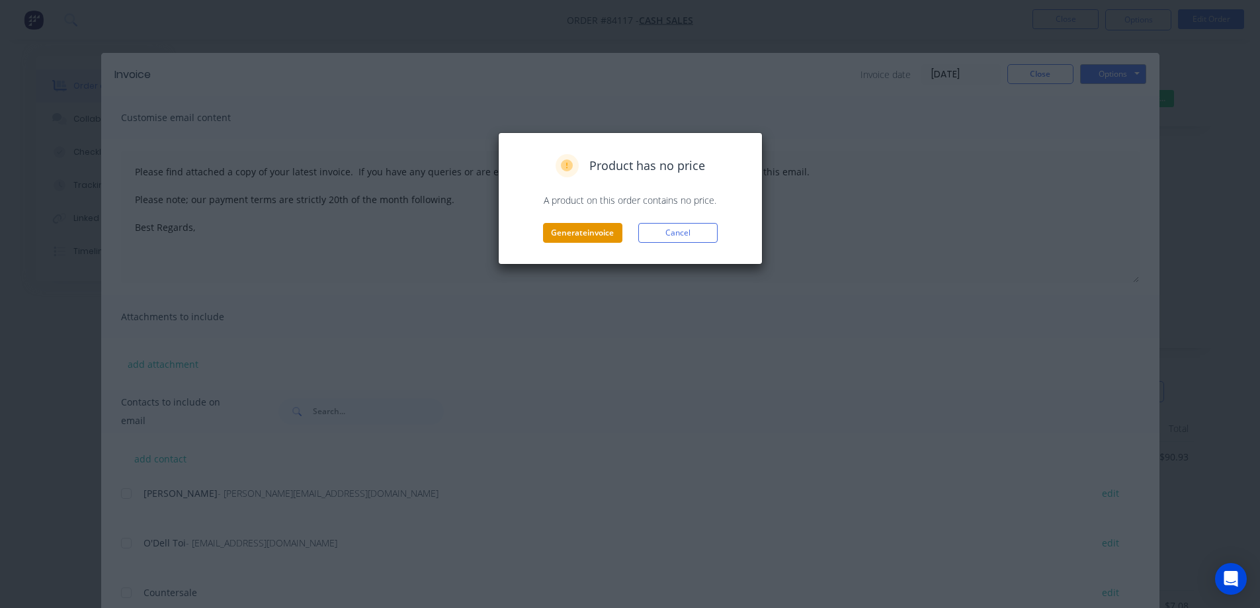
click at [588, 230] on button "Generate invoice" at bounding box center [582, 233] width 79 height 20
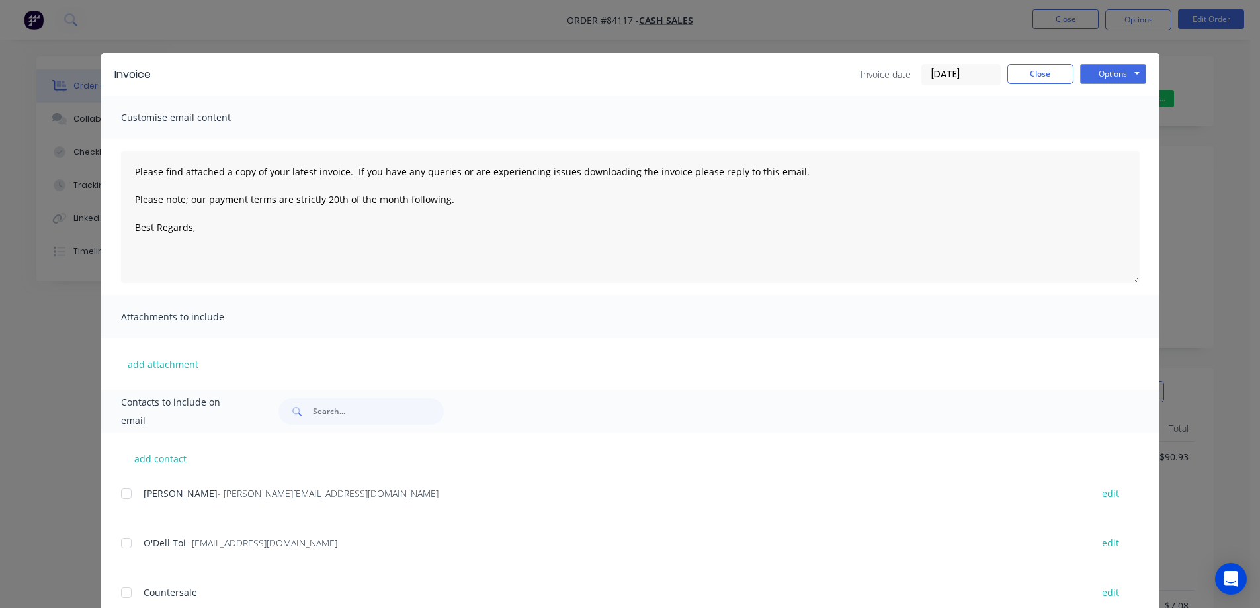
drag, startPoint x: 1023, startPoint y: 63, endPoint x: 1038, endPoint y: 46, distance: 22.0
click at [1024, 63] on div "Invoice Invoice date 26/08/25 Close Options Preview Print Email" at bounding box center [630, 74] width 1058 height 43
click at [1050, 79] on button "Close" at bounding box center [1040, 74] width 66 height 20
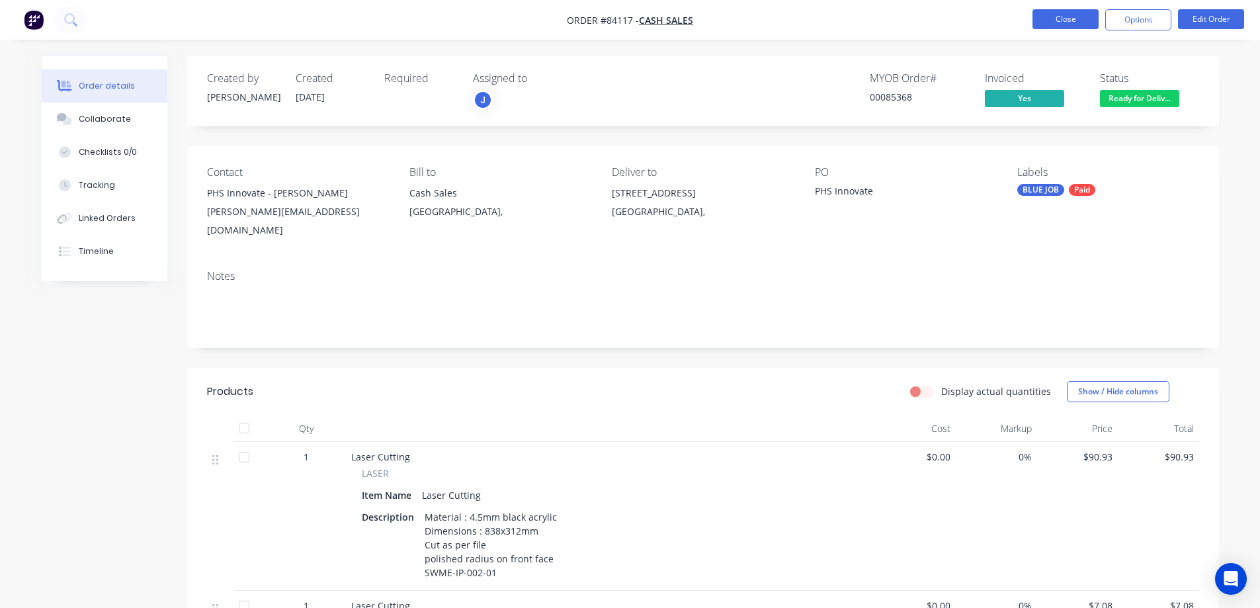
click at [1053, 19] on button "Close" at bounding box center [1066, 19] width 66 height 20
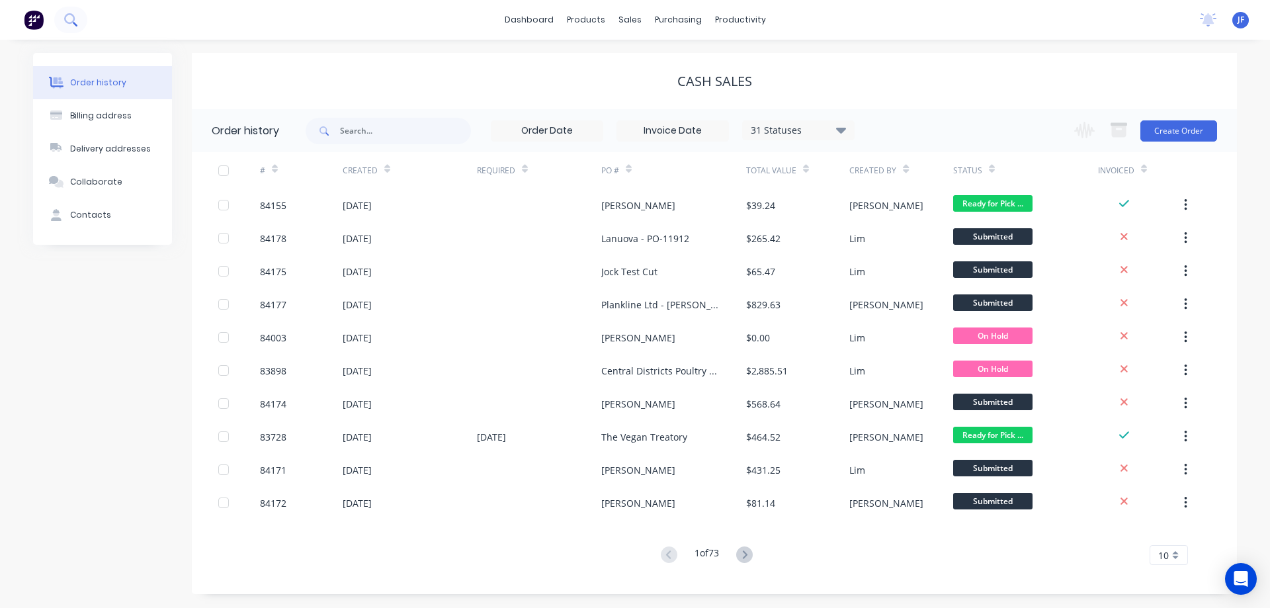
click at [68, 19] on icon at bounding box center [70, 19] width 13 height 13
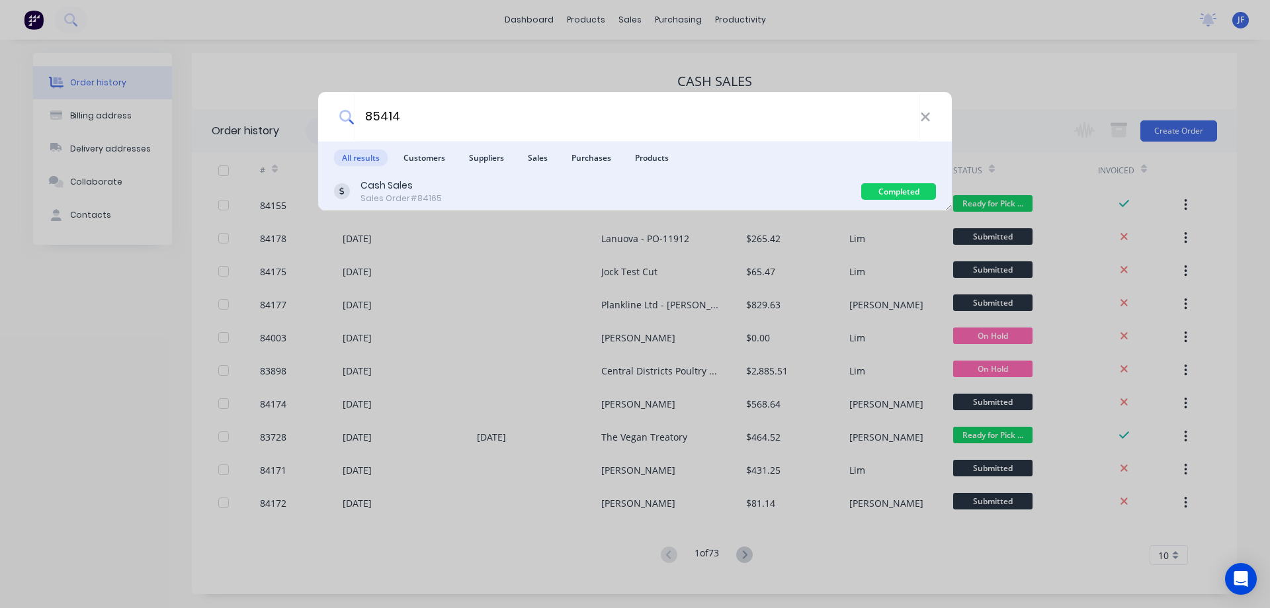
type input "85414"
click at [474, 191] on div "Cash Sales Sales Order #84165" at bounding box center [597, 192] width 527 height 26
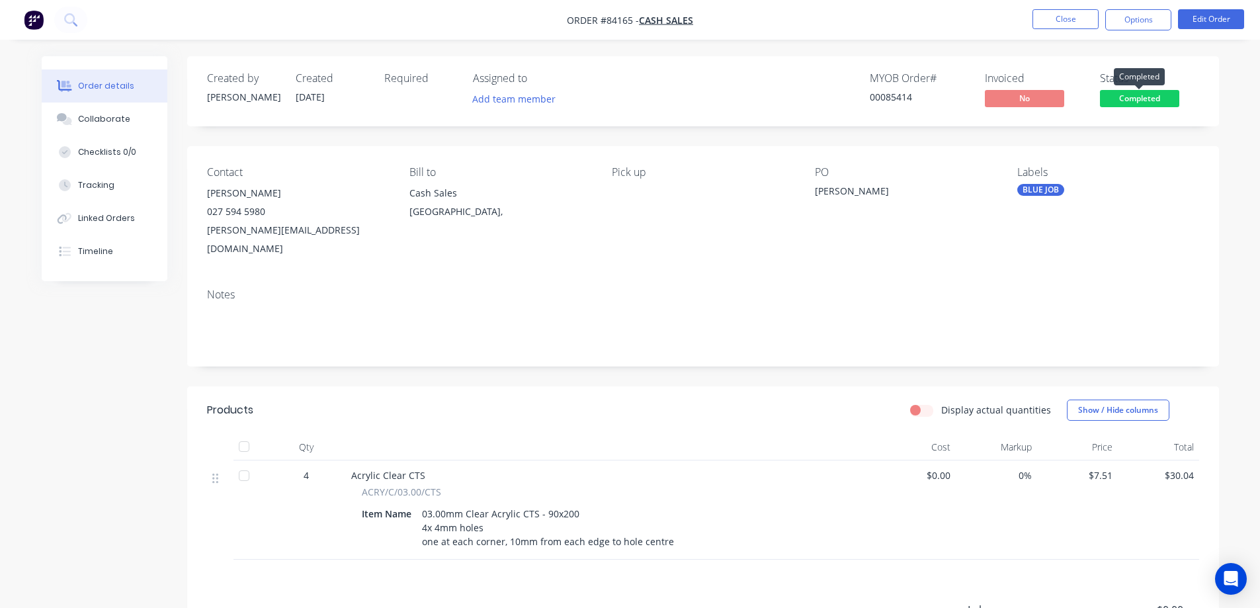
click at [1160, 102] on span "Completed" at bounding box center [1139, 98] width 79 height 17
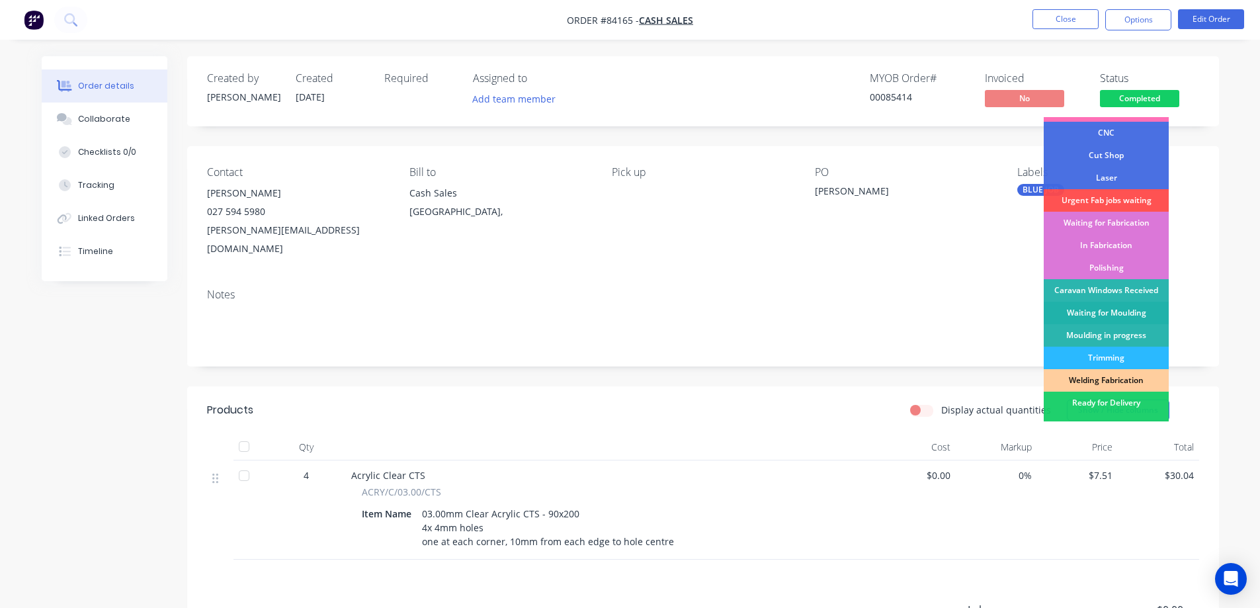
scroll to position [258, 0]
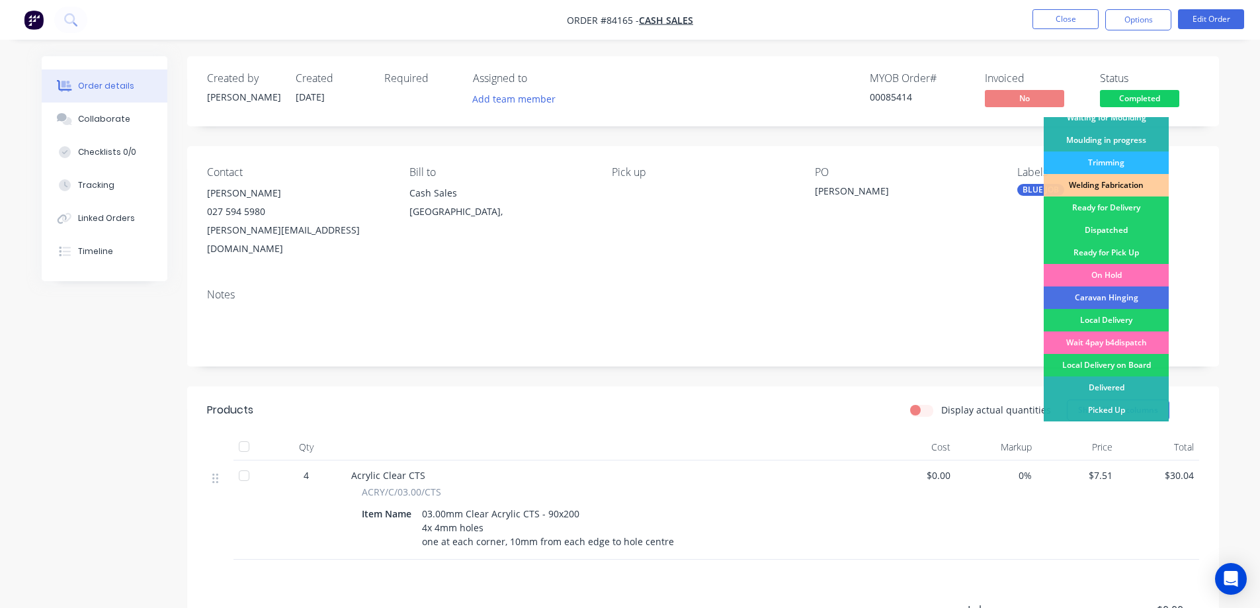
drag, startPoint x: 1127, startPoint y: 253, endPoint x: 1136, endPoint y: 173, distance: 81.2
click at [1127, 251] on div "Ready for Pick Up" at bounding box center [1106, 252] width 125 height 22
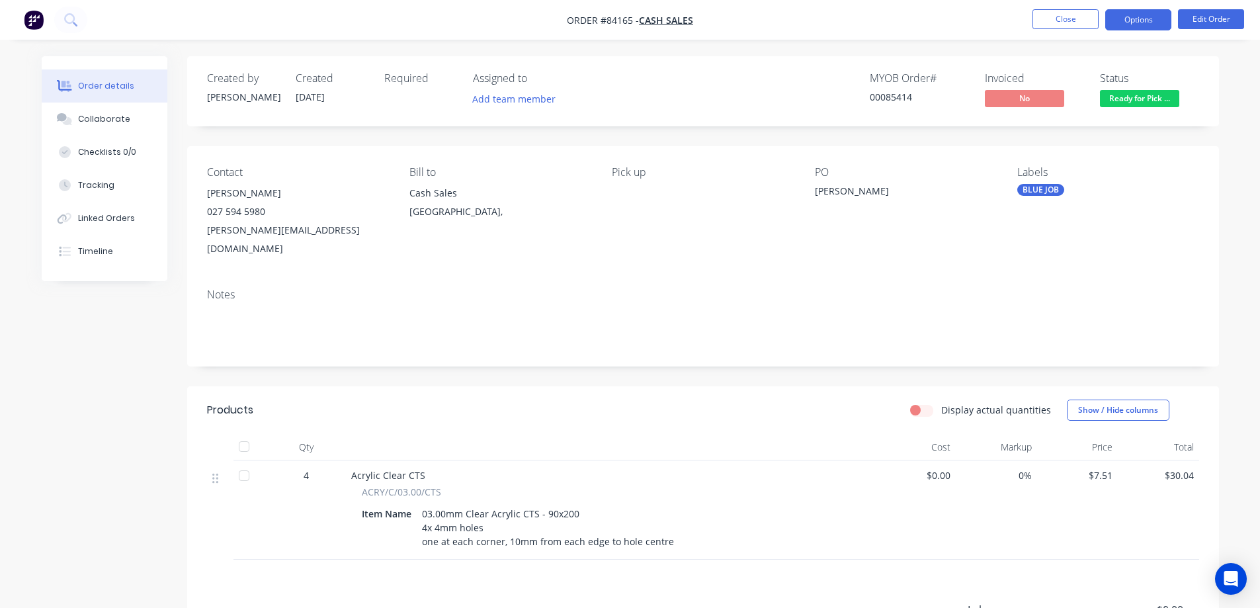
click at [1125, 27] on button "Options" at bounding box center [1138, 19] width 66 height 21
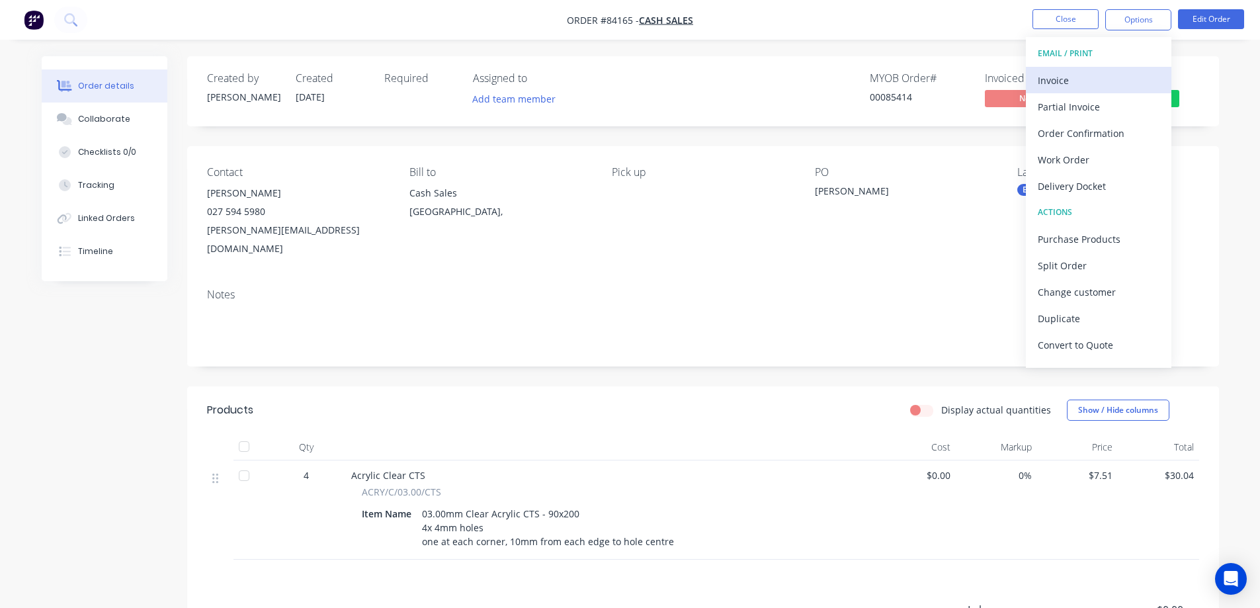
click at [1080, 84] on div "Invoice" at bounding box center [1099, 80] width 122 height 19
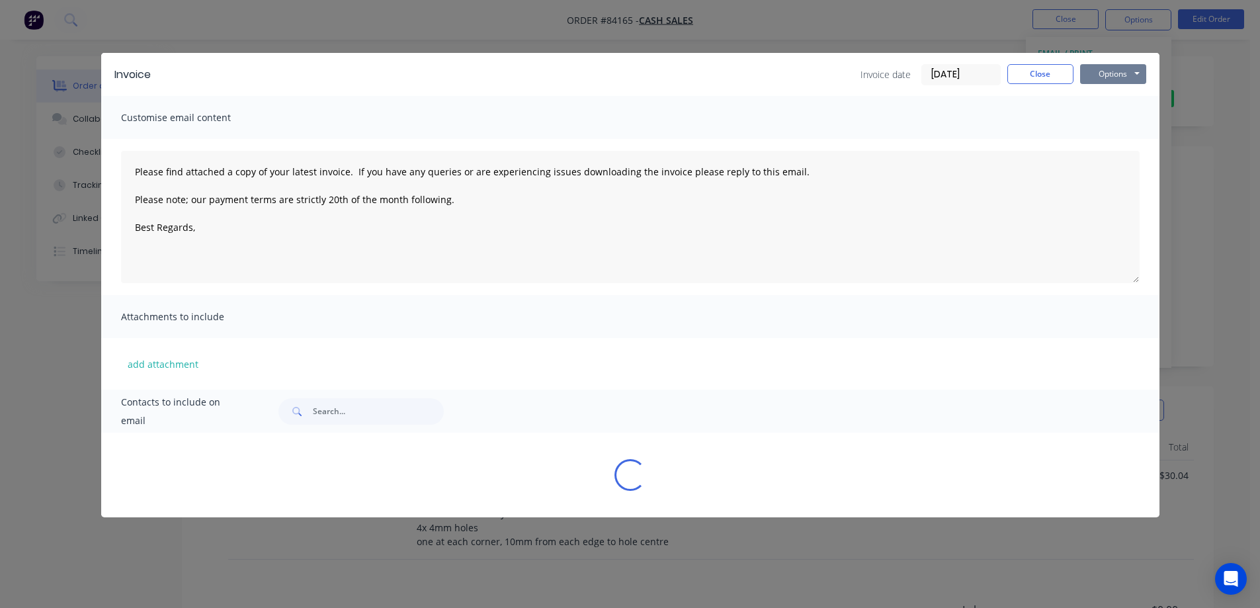
drag, startPoint x: 1080, startPoint y: 84, endPoint x: 1110, endPoint y: 82, distance: 29.8
click at [1109, 77] on button "Options" at bounding box center [1113, 74] width 66 height 20
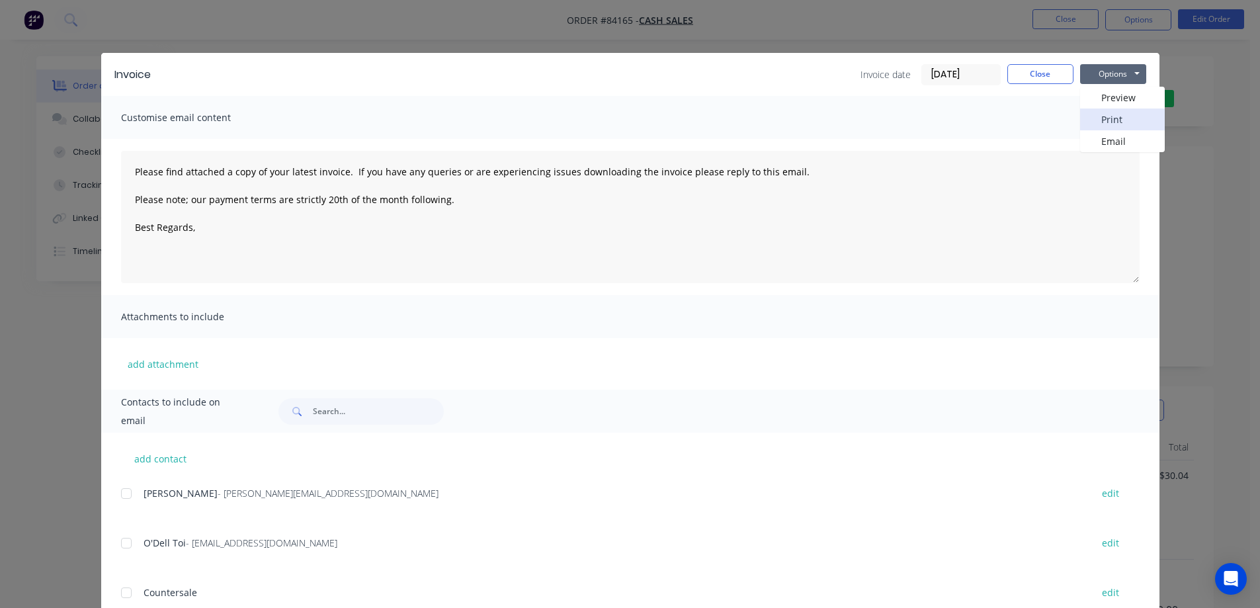
click at [1114, 116] on button "Print" at bounding box center [1122, 119] width 85 height 22
click at [134, 38] on div "Invoice Invoice date 26/08/25 Close Options Preview Print Email Customise email…" at bounding box center [630, 304] width 1260 height 608
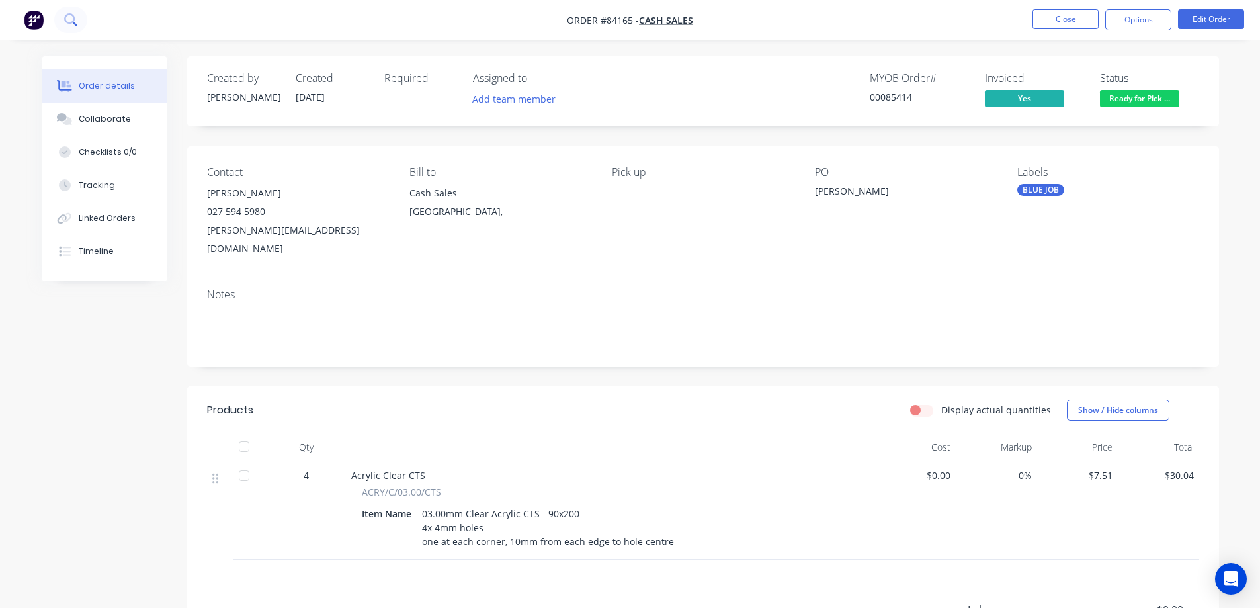
click at [60, 26] on button at bounding box center [70, 20] width 33 height 26
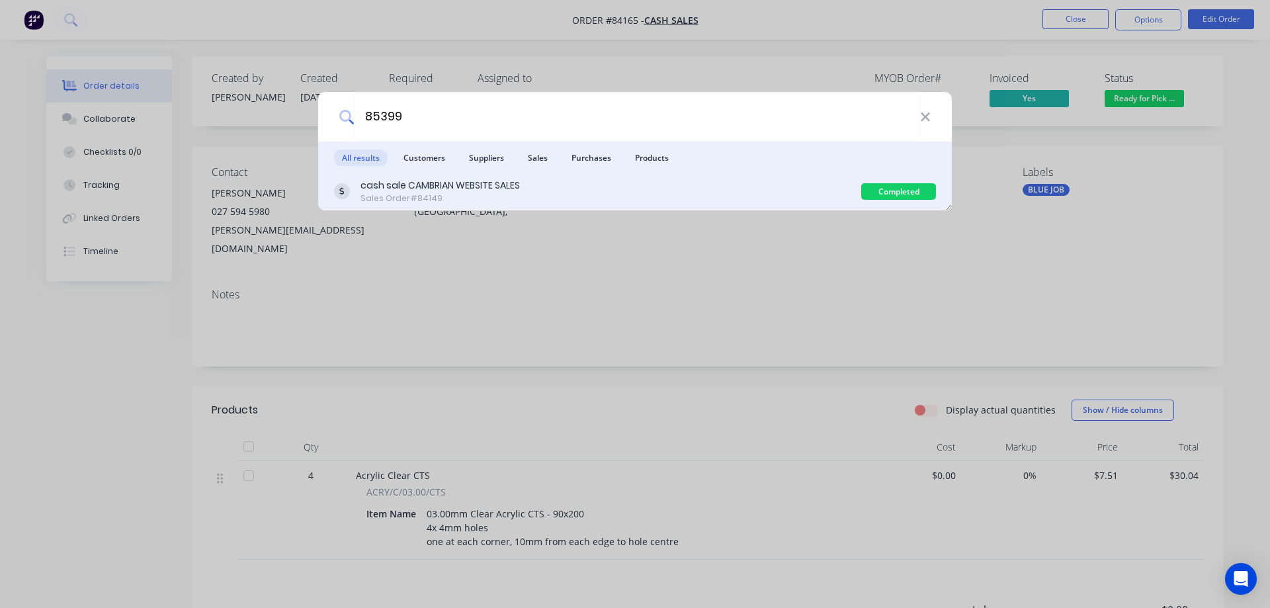
type input "85399"
click at [518, 193] on div "Sales Order #84149" at bounding box center [440, 198] width 159 height 12
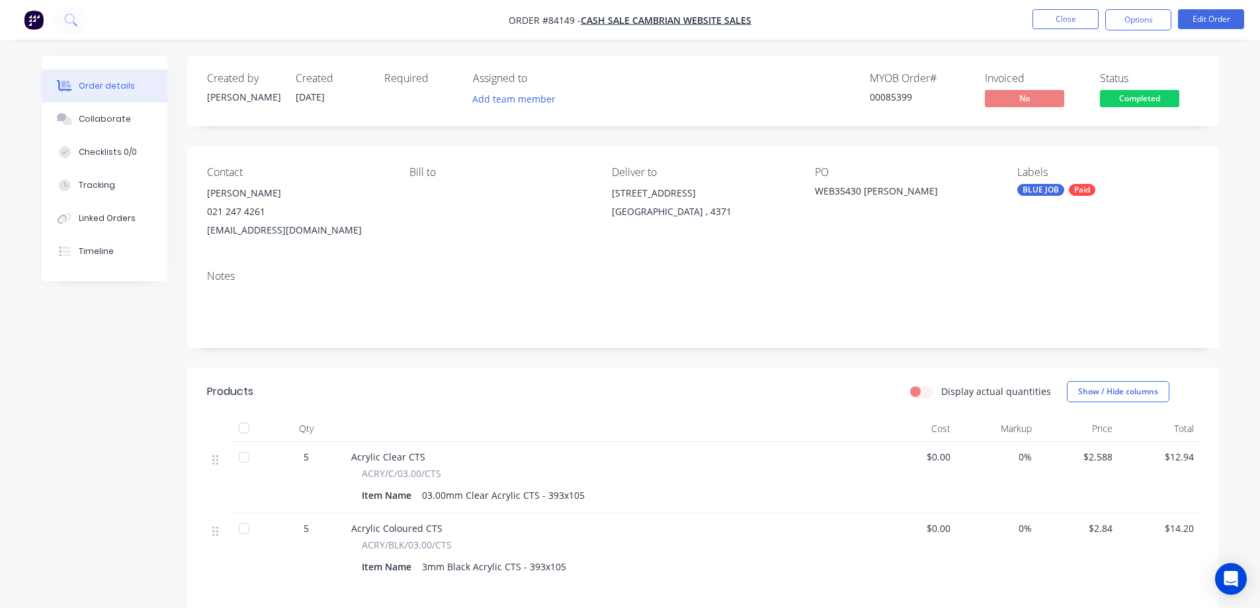
click at [1133, 101] on span "Completed" at bounding box center [1139, 98] width 79 height 17
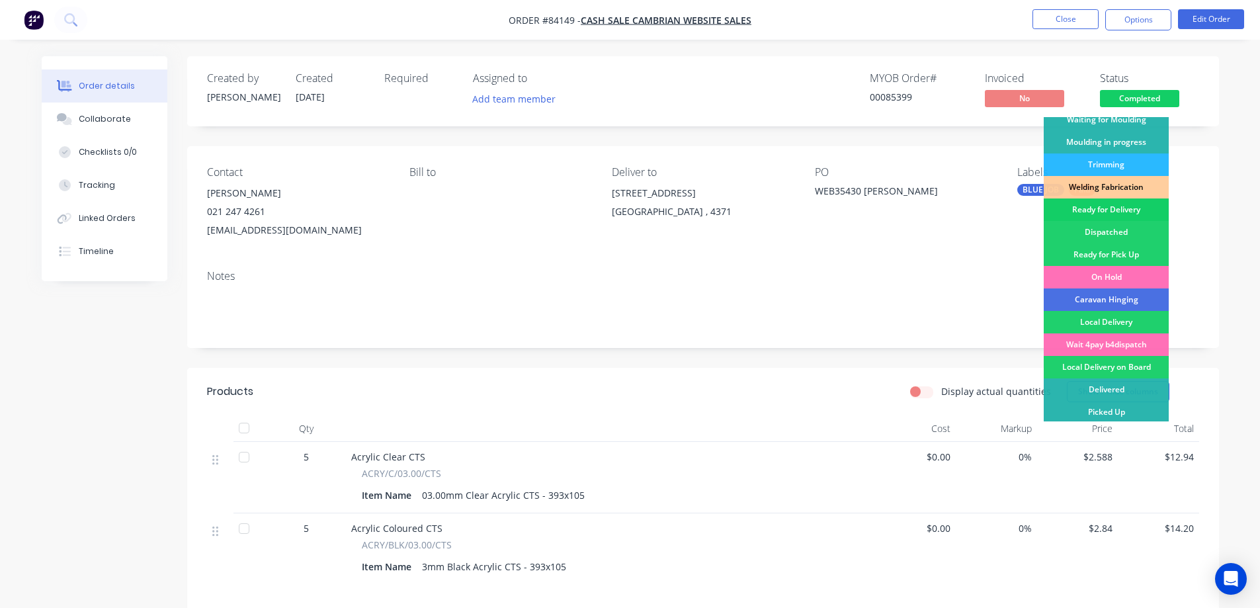
scroll to position [258, 0]
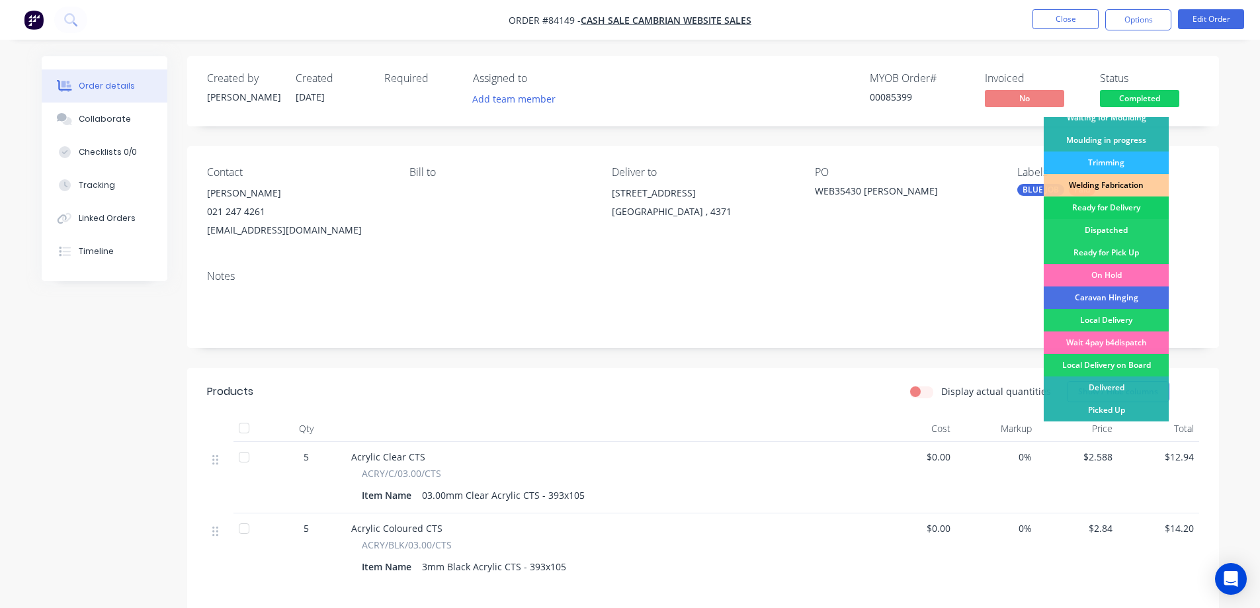
click at [1131, 216] on div "Ready for Delivery" at bounding box center [1106, 207] width 125 height 22
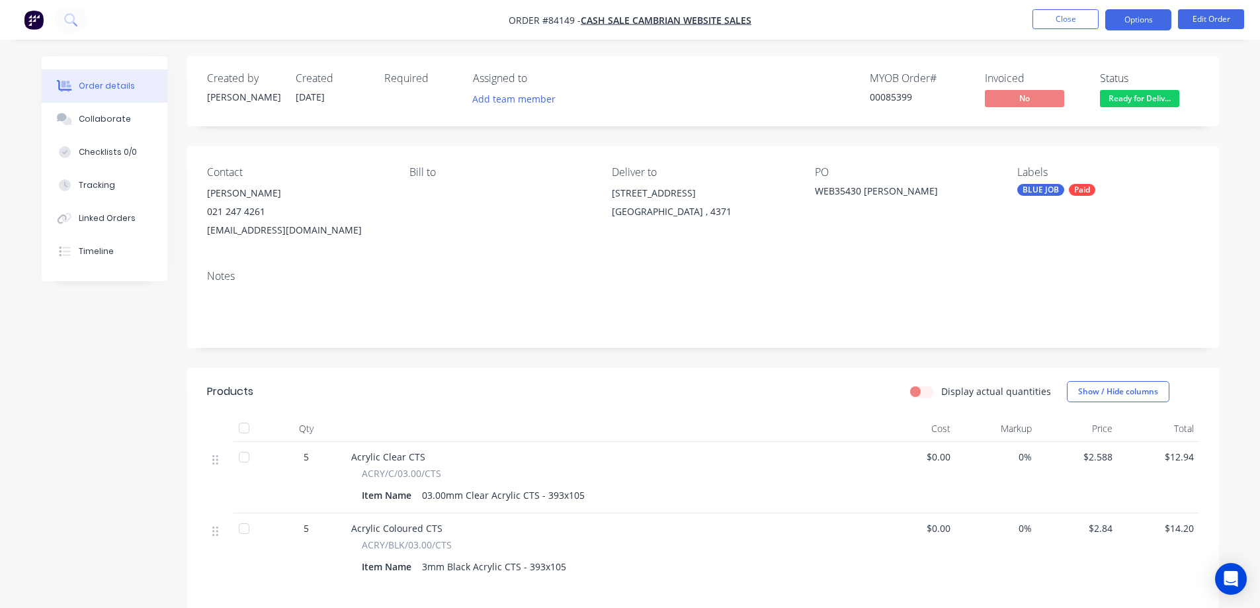
click at [1141, 14] on button "Options" at bounding box center [1138, 19] width 66 height 21
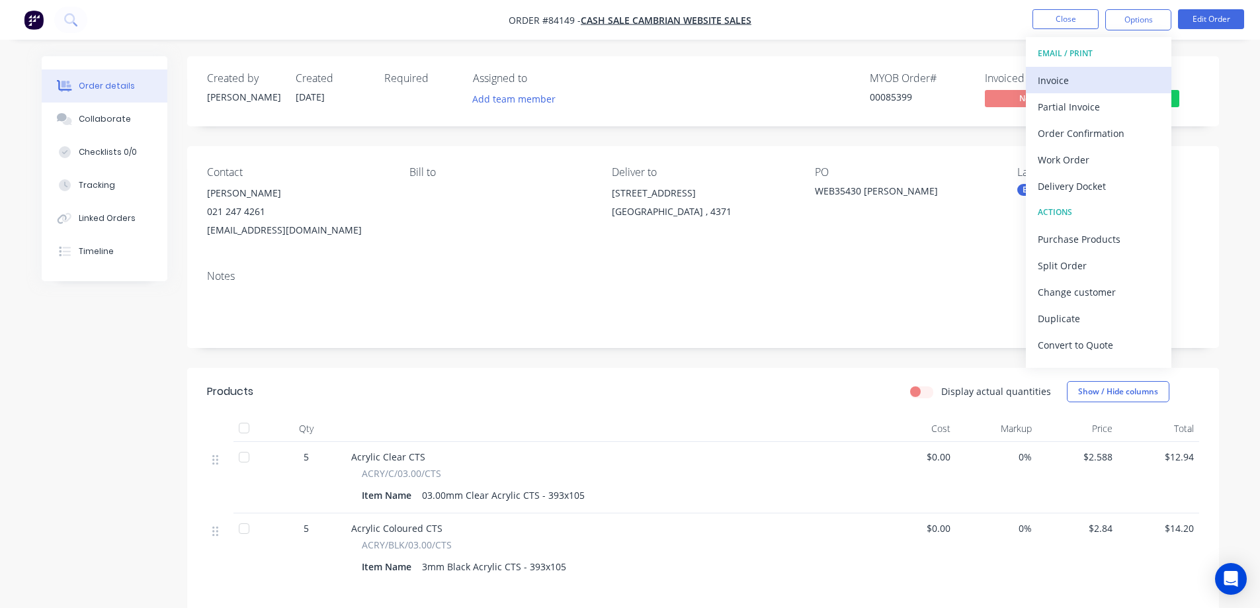
click at [1113, 80] on div "Invoice" at bounding box center [1099, 80] width 122 height 19
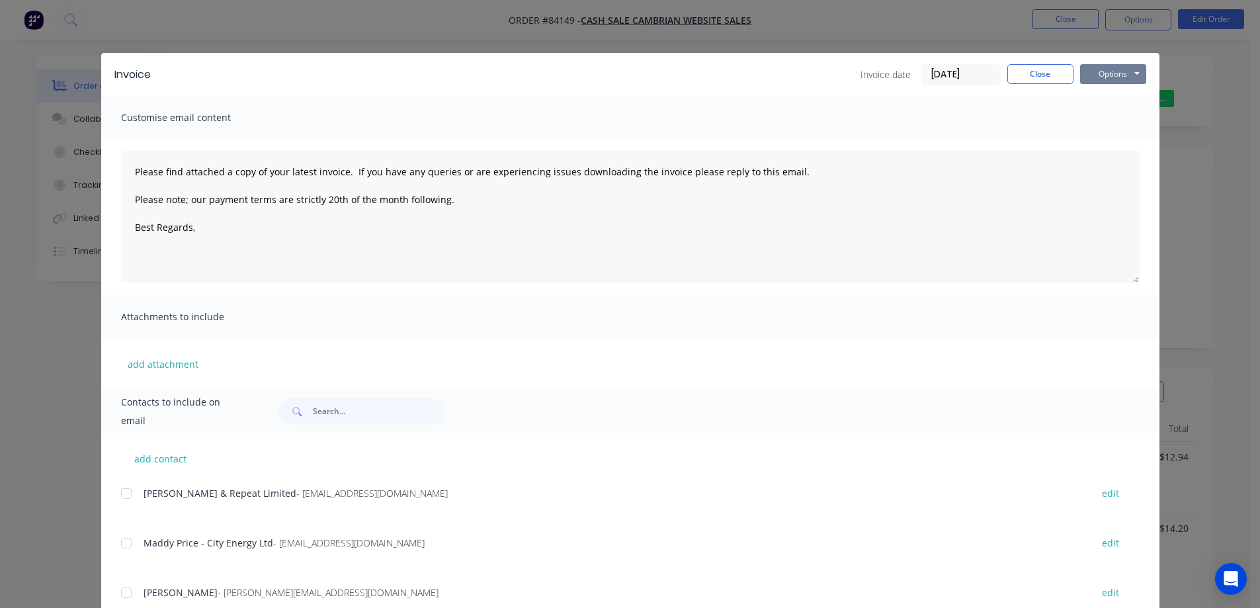
click at [1131, 72] on button "Options" at bounding box center [1113, 74] width 66 height 20
click at [1124, 112] on button "Print" at bounding box center [1122, 119] width 85 height 22
click at [107, 26] on div "Invoice Invoice date 26/08/25 Close Options Preview Print Email Customise email…" at bounding box center [630, 304] width 1260 height 608
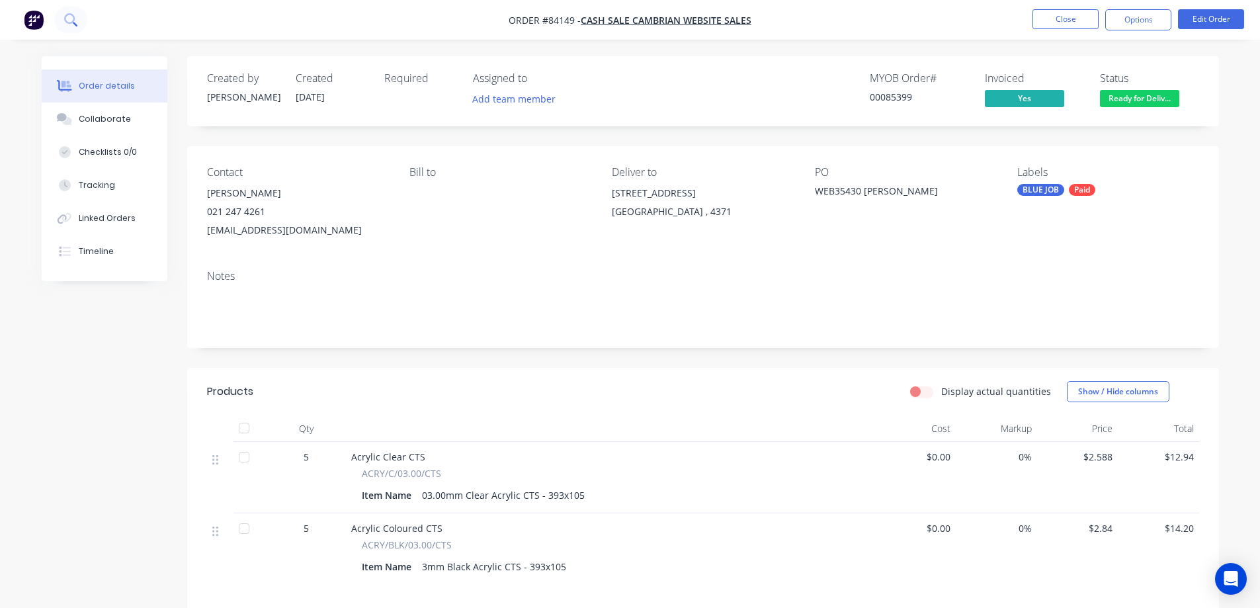
click at [72, 17] on icon at bounding box center [70, 19] width 13 height 13
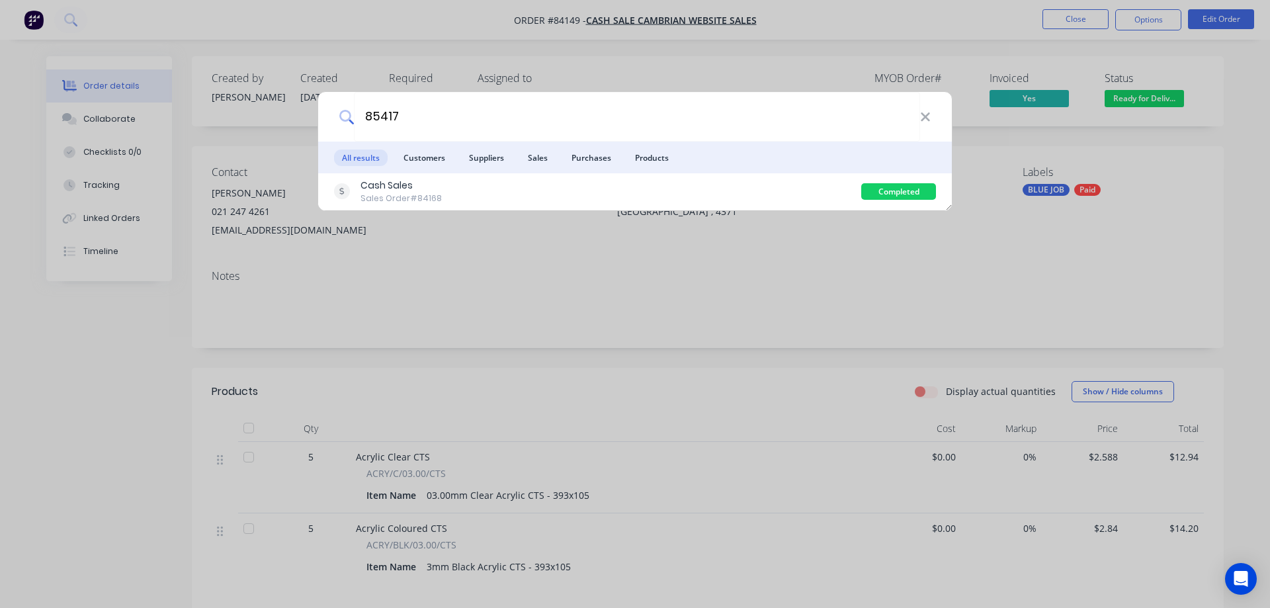
type input "85417"
click at [605, 191] on div "Cash Sales Sales Order #84168" at bounding box center [597, 192] width 527 height 26
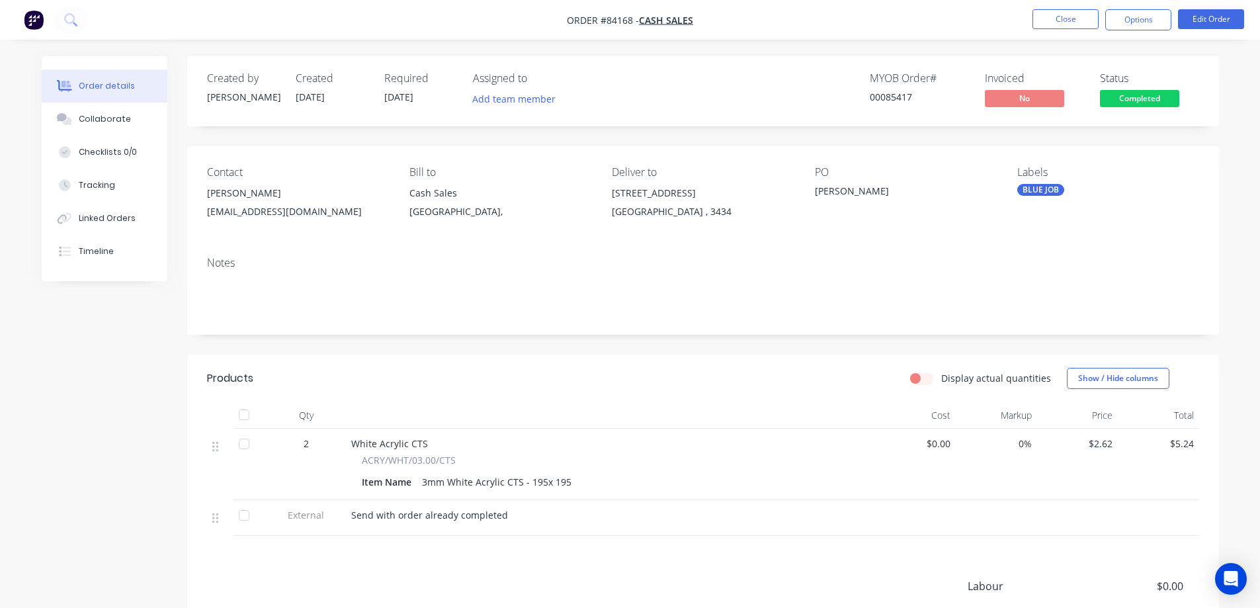
click at [1120, 107] on button "Completed" at bounding box center [1139, 100] width 79 height 20
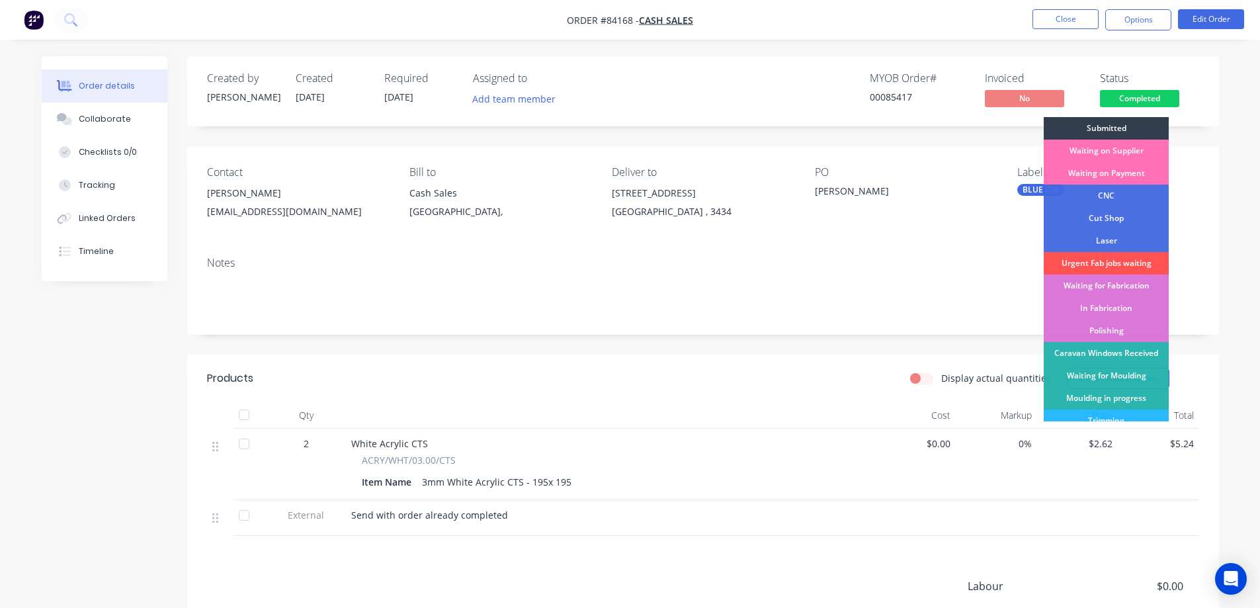
scroll to position [258, 0]
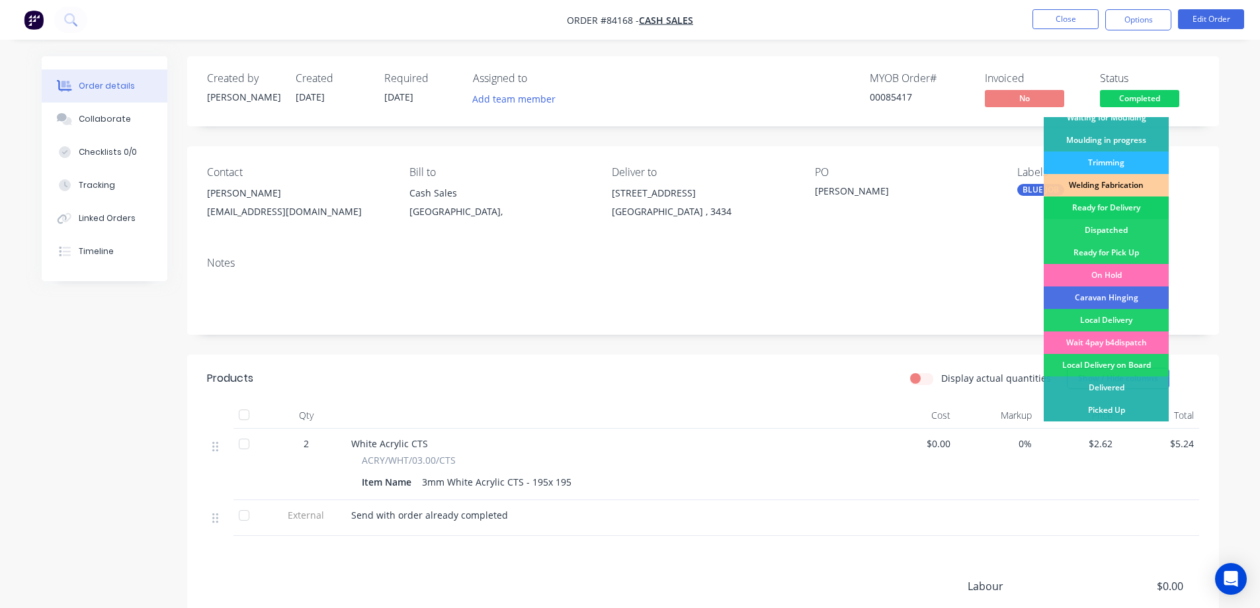
click at [1127, 203] on div "Ready for Delivery" at bounding box center [1106, 207] width 125 height 22
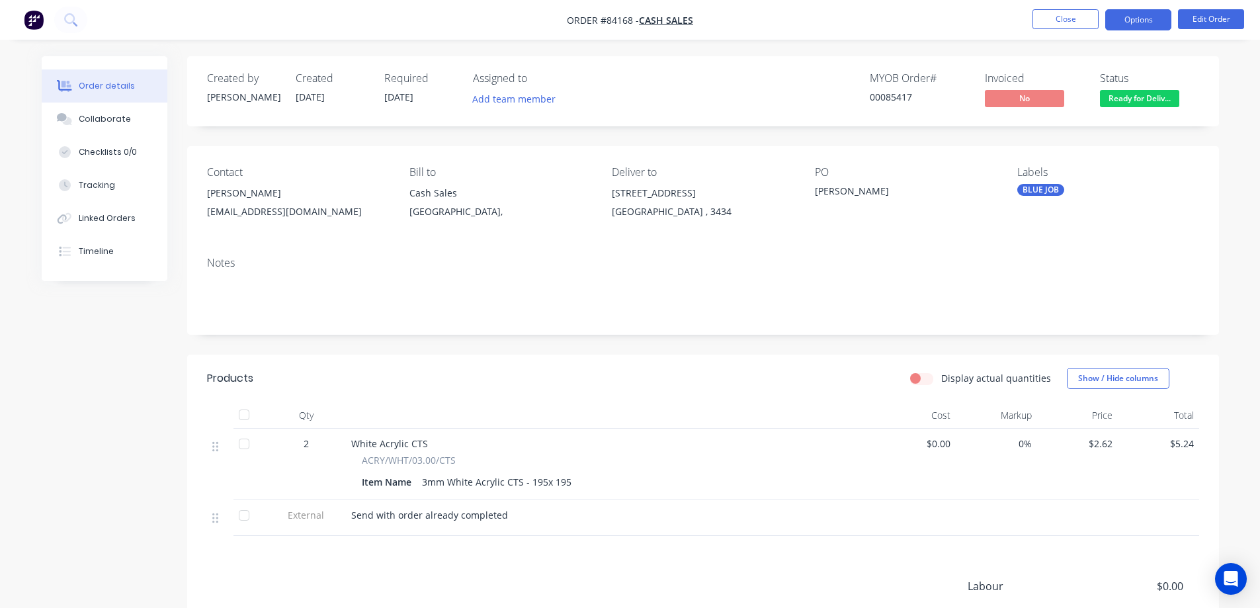
click at [1141, 21] on button "Options" at bounding box center [1138, 19] width 66 height 21
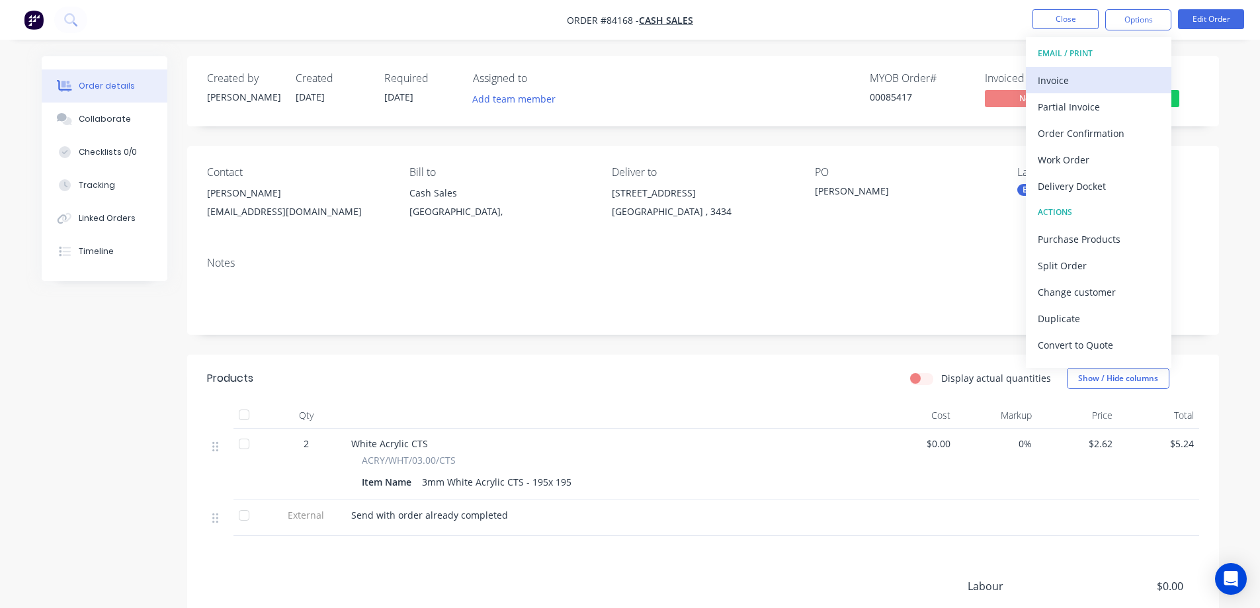
click at [1099, 81] on div "Invoice" at bounding box center [1099, 80] width 122 height 19
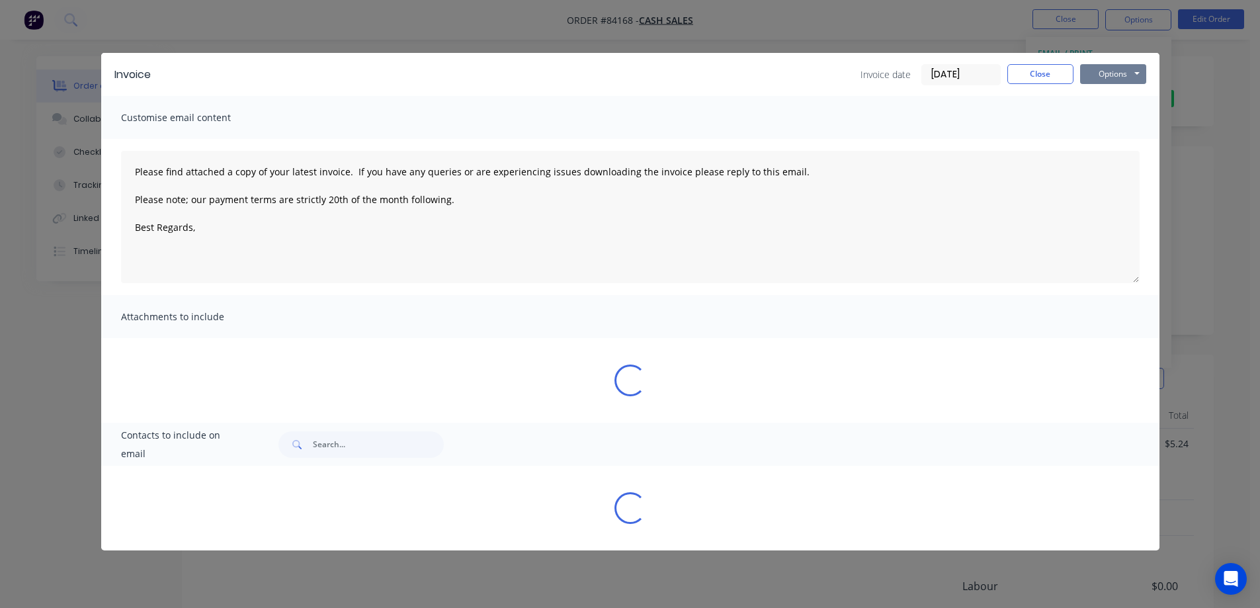
click at [1122, 76] on button "Options" at bounding box center [1113, 74] width 66 height 20
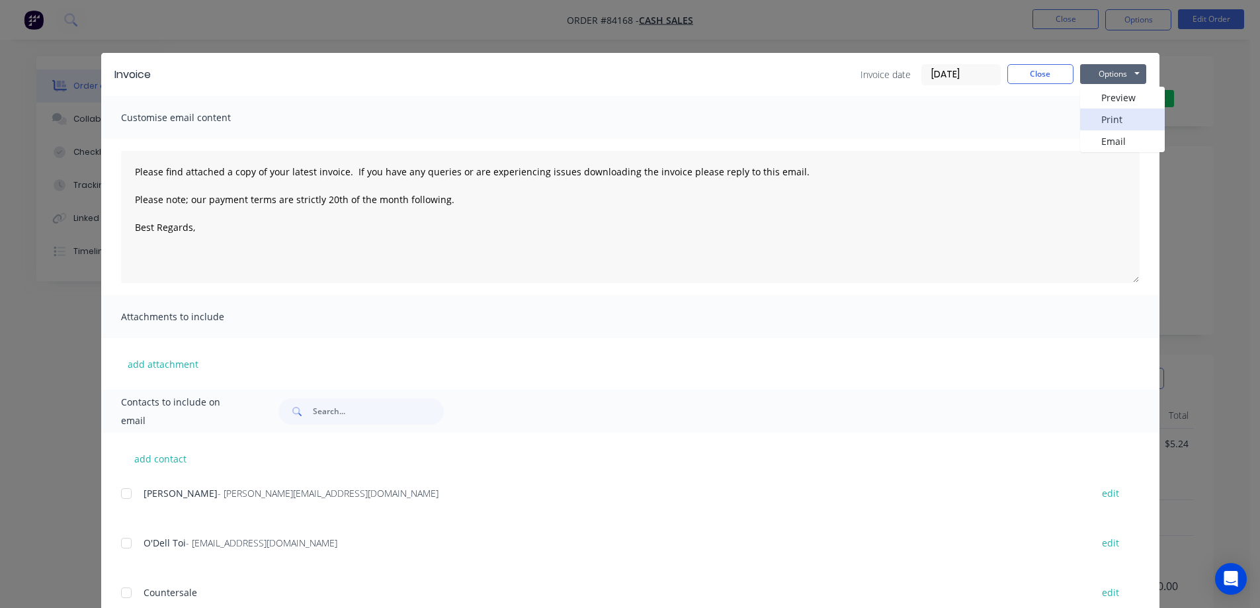
click at [1120, 124] on button "Print" at bounding box center [1122, 119] width 85 height 22
drag, startPoint x: 996, startPoint y: 76, endPoint x: 1037, endPoint y: 58, distance: 45.3
click at [998, 75] on div "Invoice date 26/08/25 Close Options Preview Print Email" at bounding box center [1004, 74] width 286 height 21
click at [1038, 58] on div "Invoice Invoice date 26/08/25 Close Options Preview Print Email" at bounding box center [630, 74] width 1058 height 43
click at [1041, 71] on button "Close" at bounding box center [1040, 74] width 66 height 20
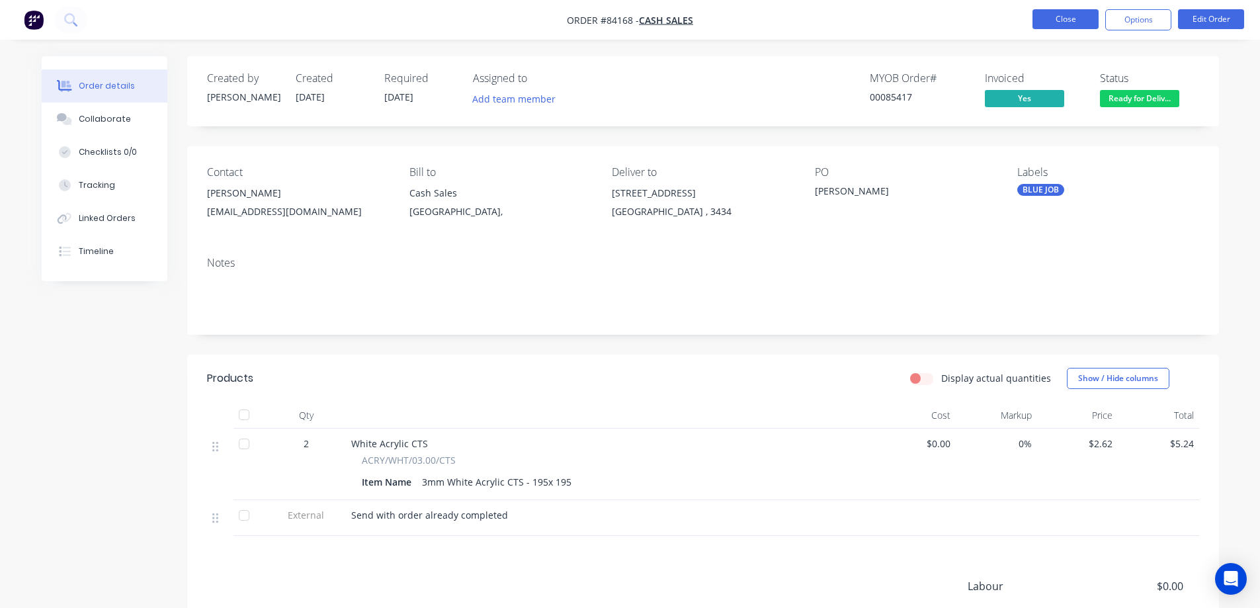
click at [1066, 19] on button "Close" at bounding box center [1066, 19] width 66 height 20
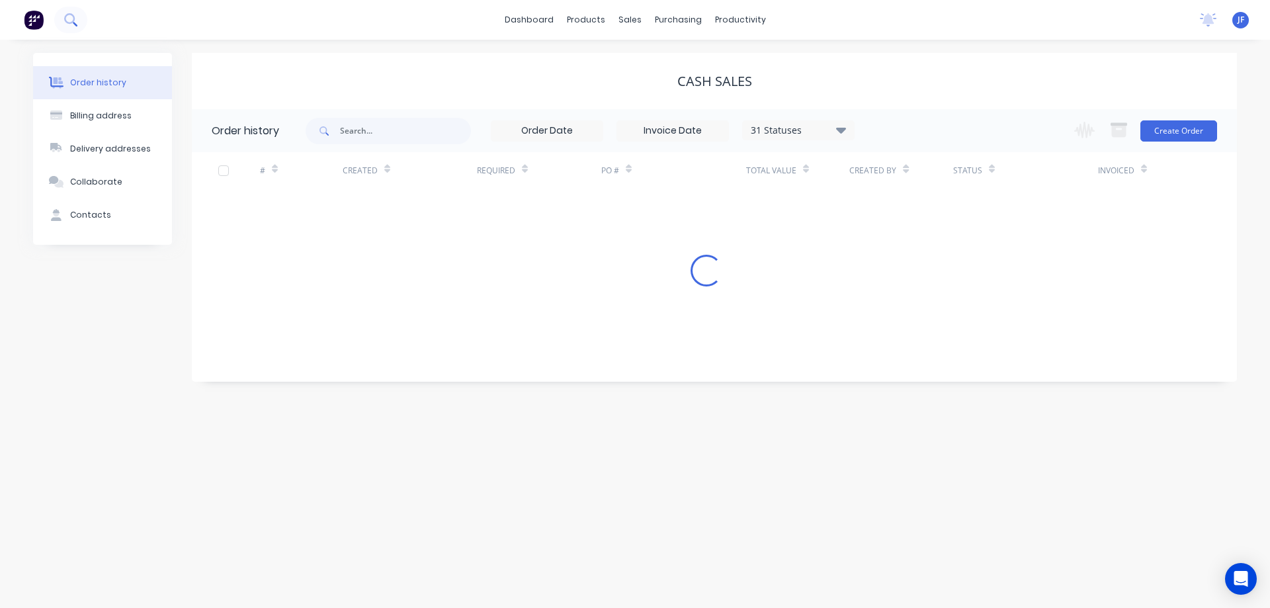
click at [69, 24] on icon at bounding box center [70, 19] width 13 height 13
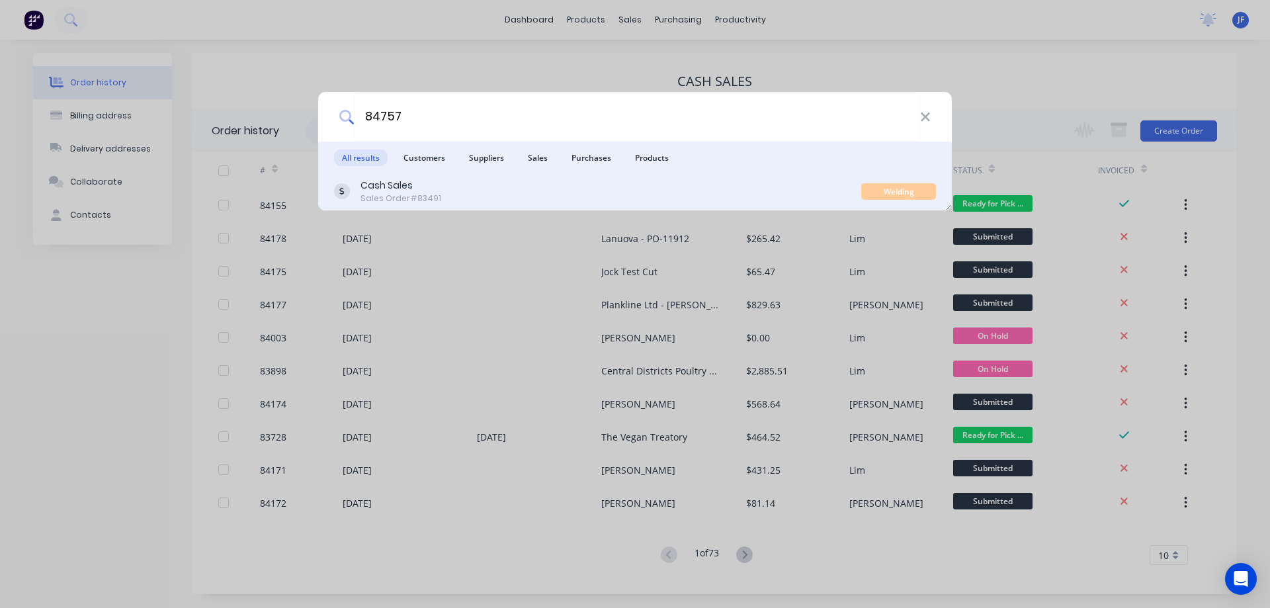
type input "84757"
click at [633, 192] on div "Cash Sales Sales Order #83491" at bounding box center [597, 192] width 527 height 26
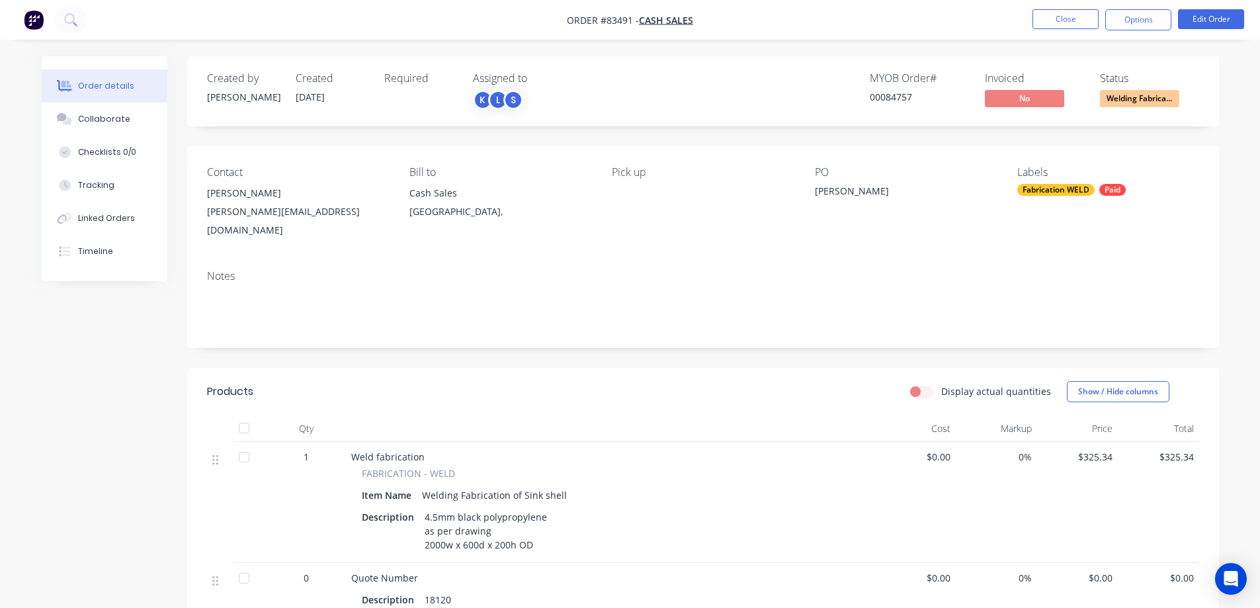
click at [1141, 98] on span "Welding Fabrica..." at bounding box center [1139, 98] width 79 height 17
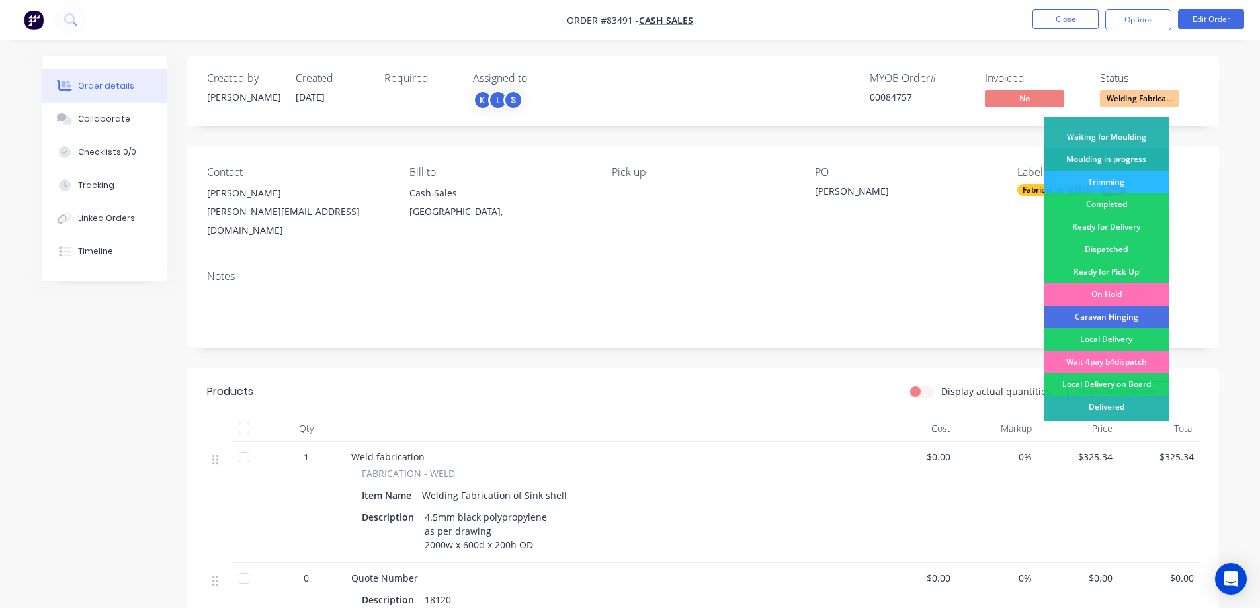
scroll to position [258, 0]
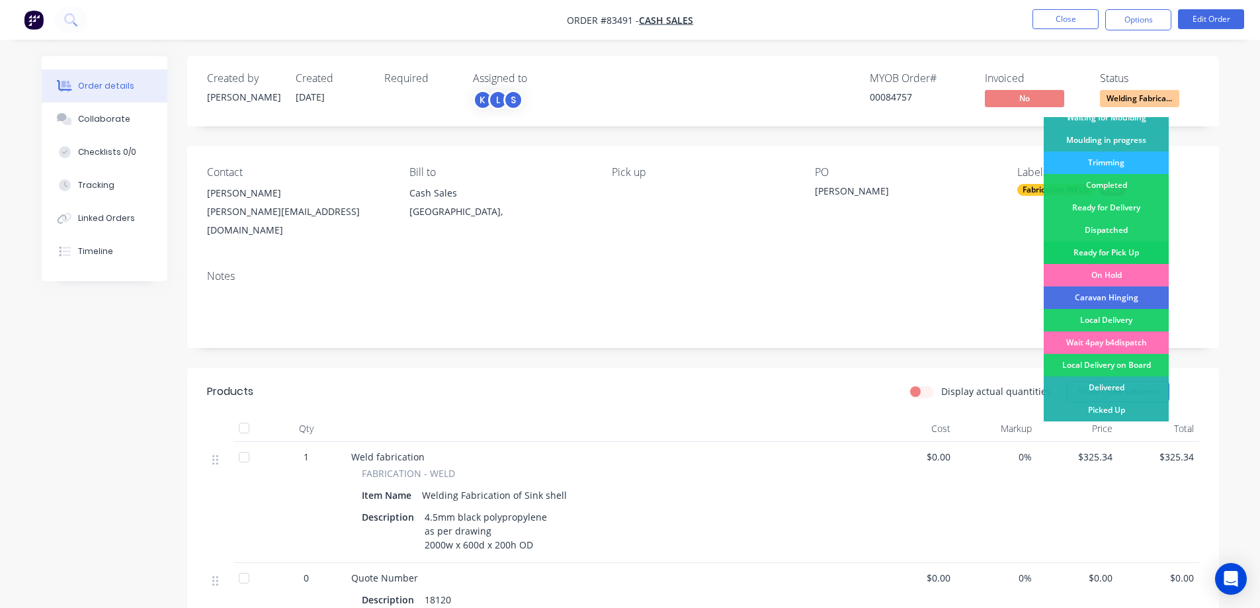
click at [1122, 247] on div "Ready for Pick Up" at bounding box center [1106, 252] width 125 height 22
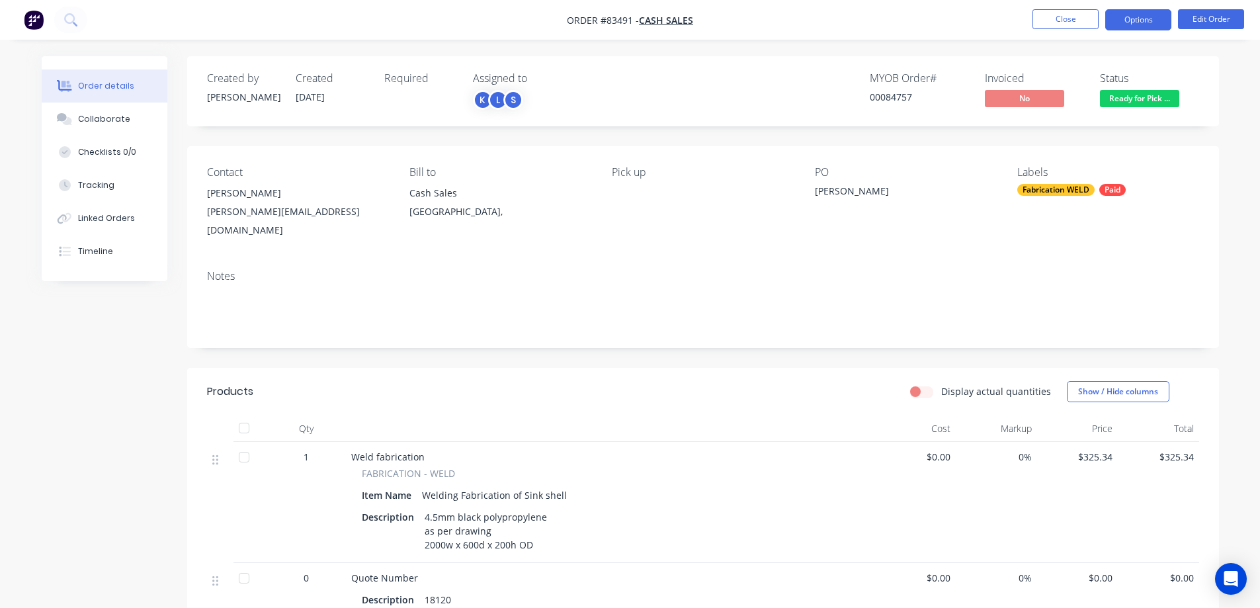
click at [1138, 19] on button "Options" at bounding box center [1138, 19] width 66 height 21
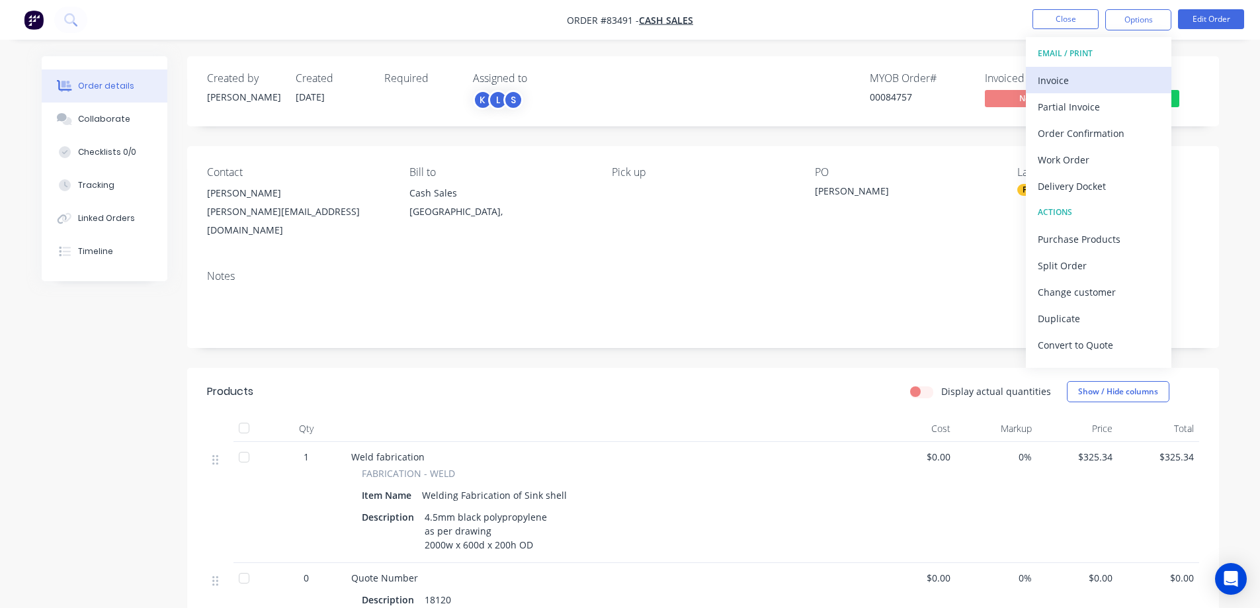
click at [1074, 77] on div "Invoice" at bounding box center [1099, 80] width 122 height 19
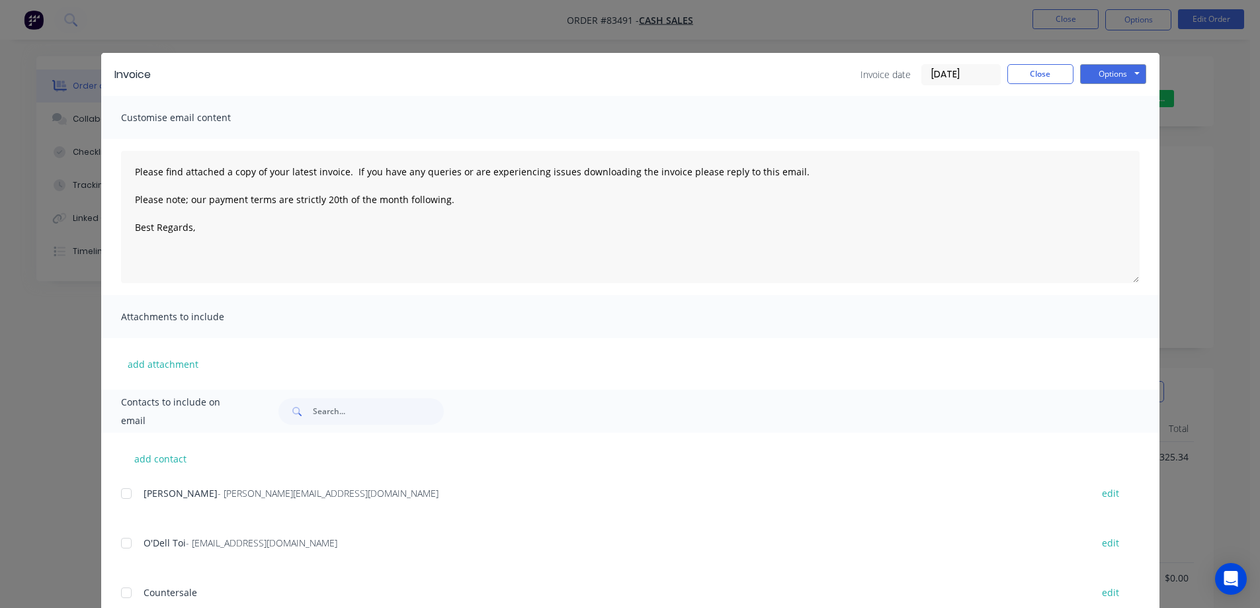
click at [1116, 75] on button "Options" at bounding box center [1113, 74] width 66 height 20
click at [1120, 120] on button "Print" at bounding box center [1122, 119] width 85 height 22
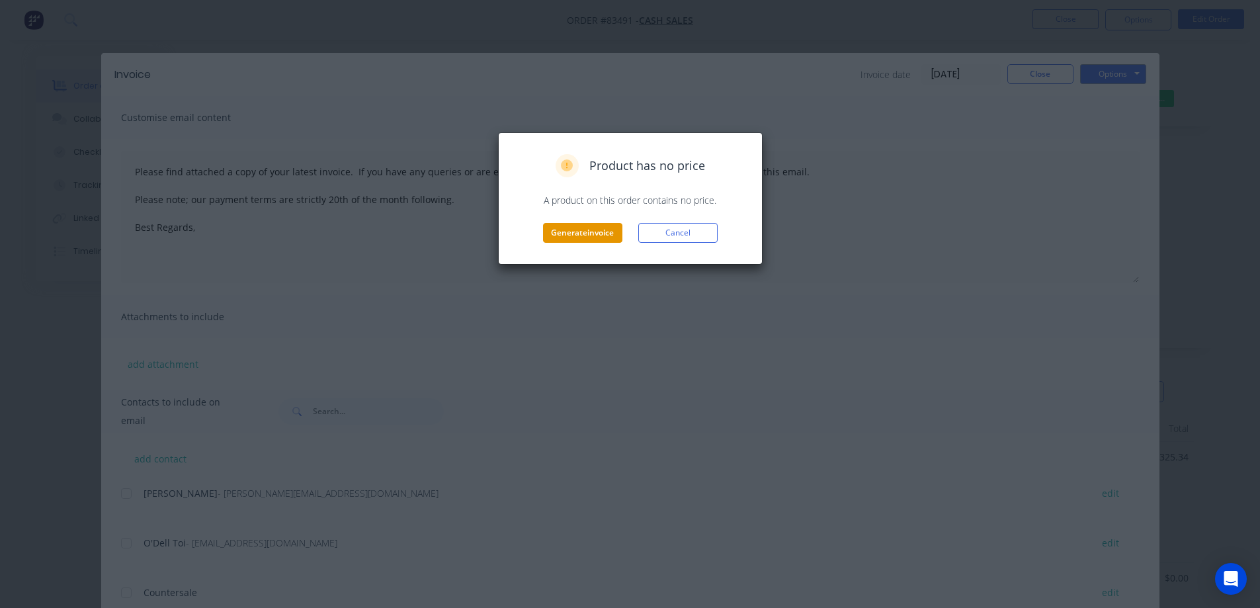
click at [573, 228] on button "Generate invoice" at bounding box center [582, 233] width 79 height 20
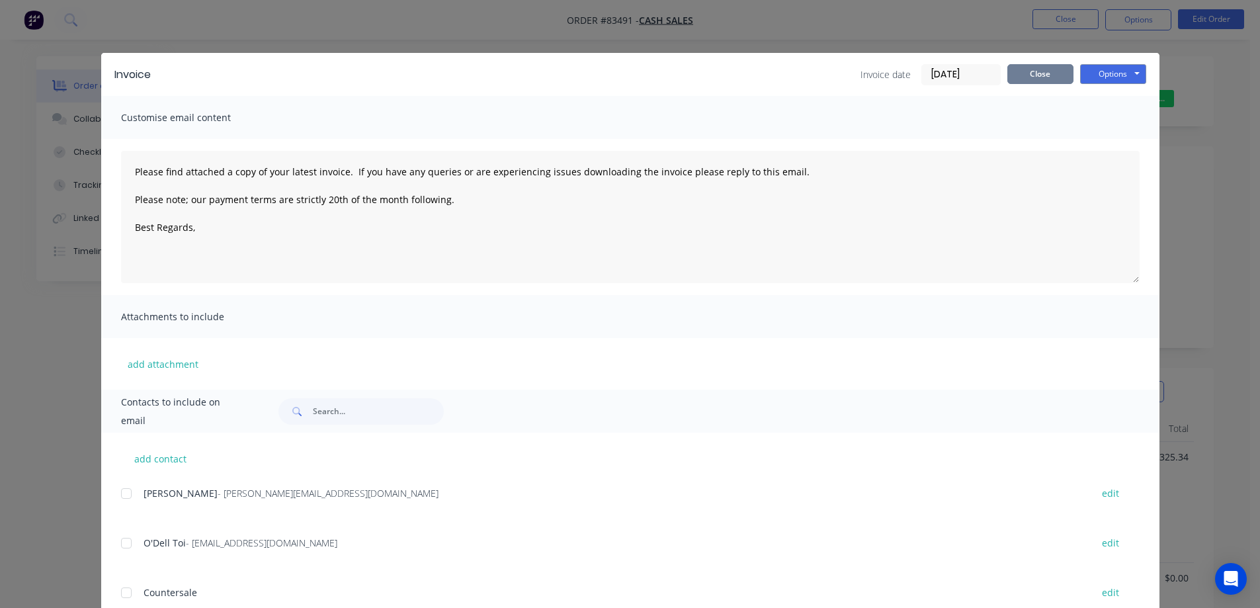
click at [1053, 69] on button "Close" at bounding box center [1040, 74] width 66 height 20
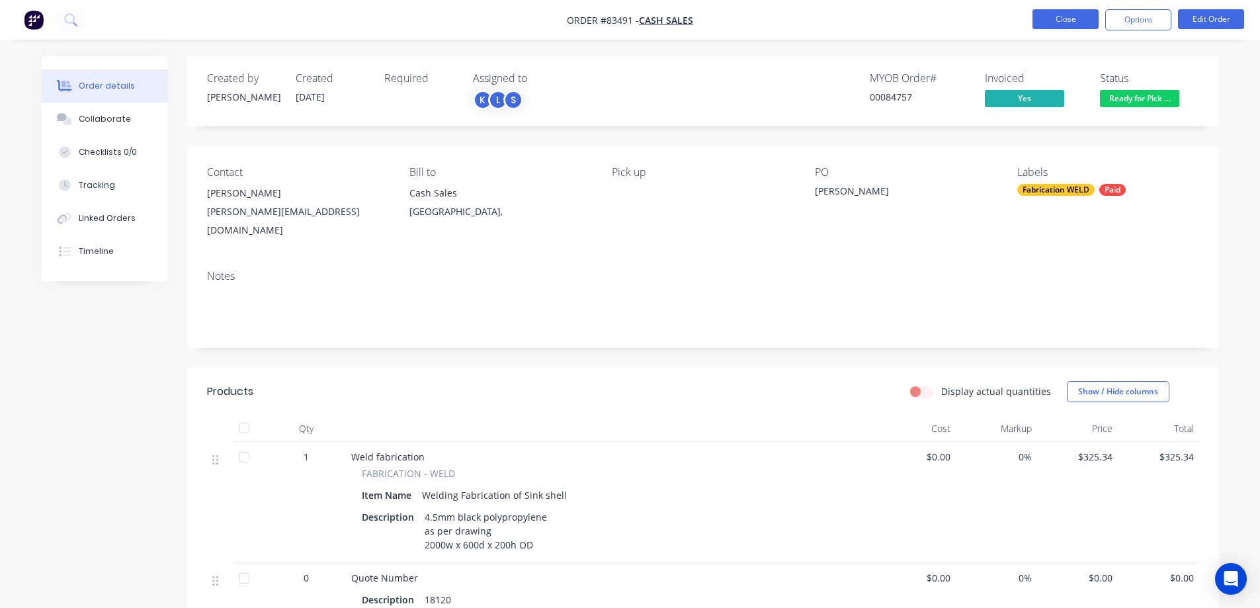
click at [1067, 19] on button "Close" at bounding box center [1066, 19] width 66 height 20
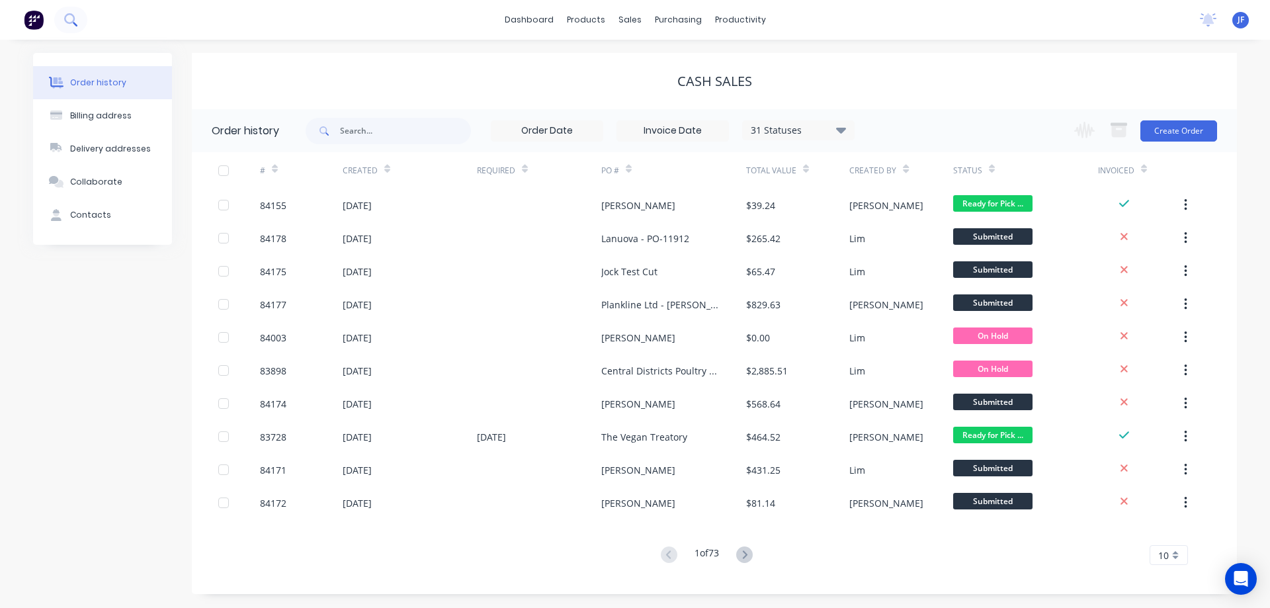
click at [65, 22] on icon at bounding box center [70, 19] width 13 height 13
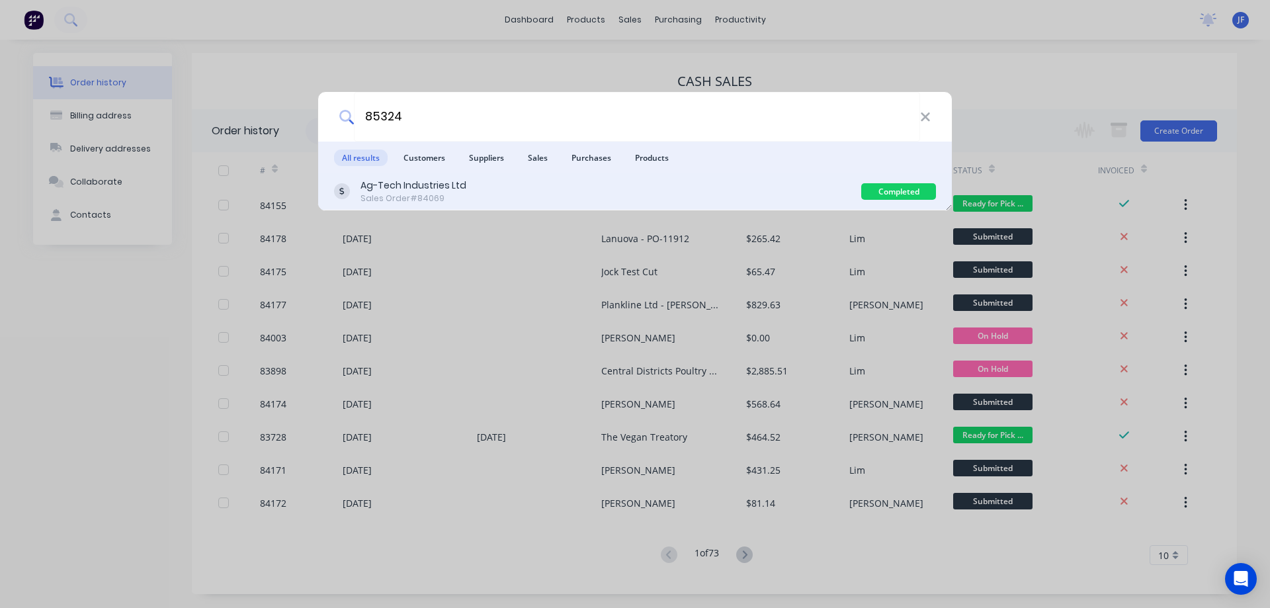
type input "85324"
click at [654, 198] on div "Ag-Tech Industries Ltd Sales Order #84069" at bounding box center [597, 192] width 527 height 26
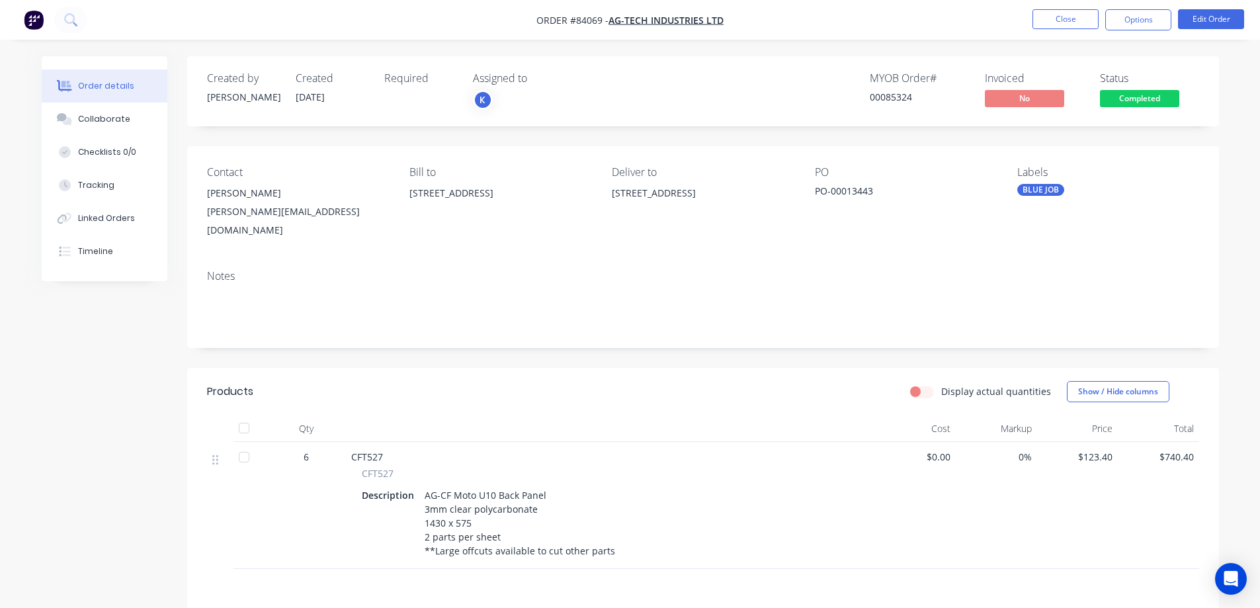
click at [1106, 108] on button "Completed" at bounding box center [1139, 100] width 79 height 20
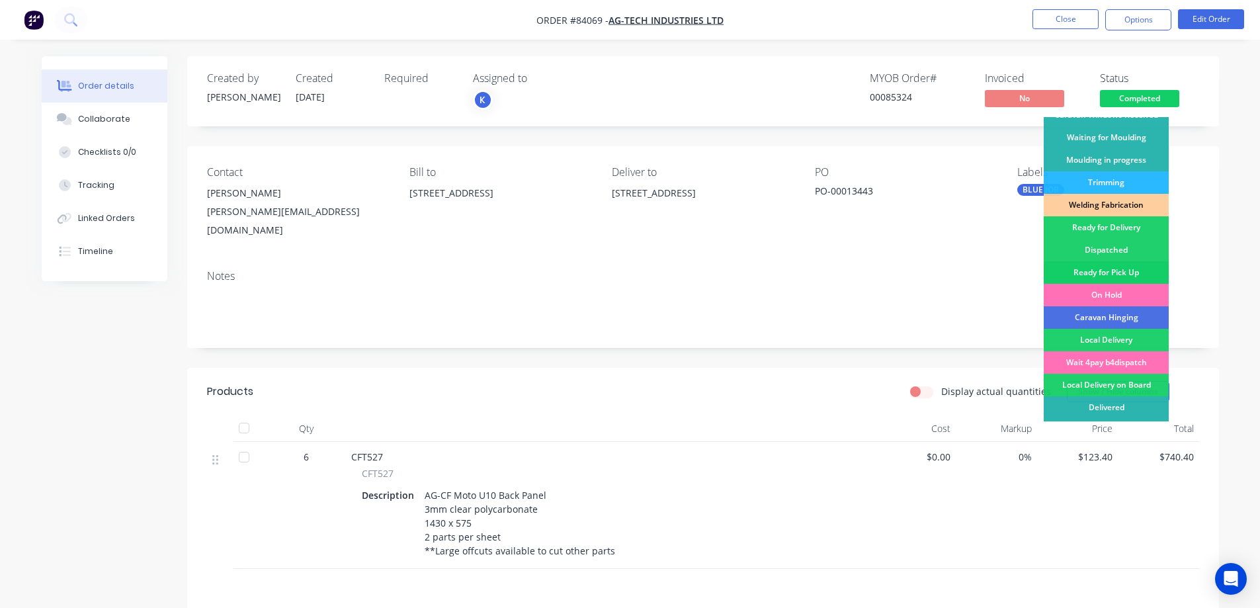
scroll to position [258, 0]
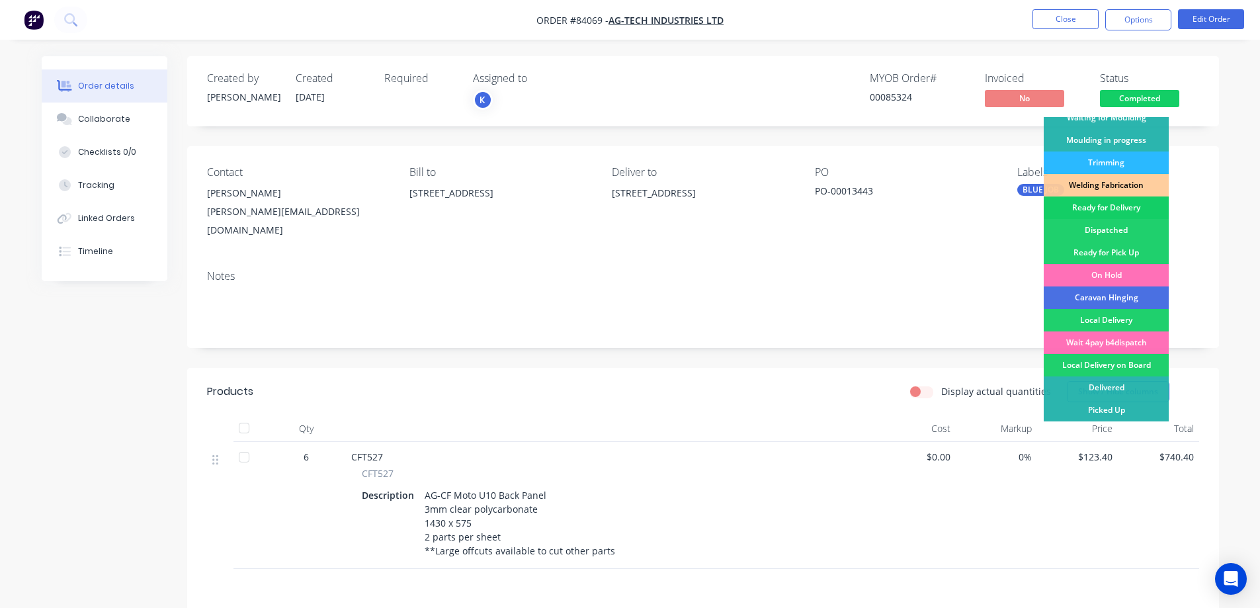
click at [1113, 210] on div "Ready for Delivery" at bounding box center [1106, 207] width 125 height 22
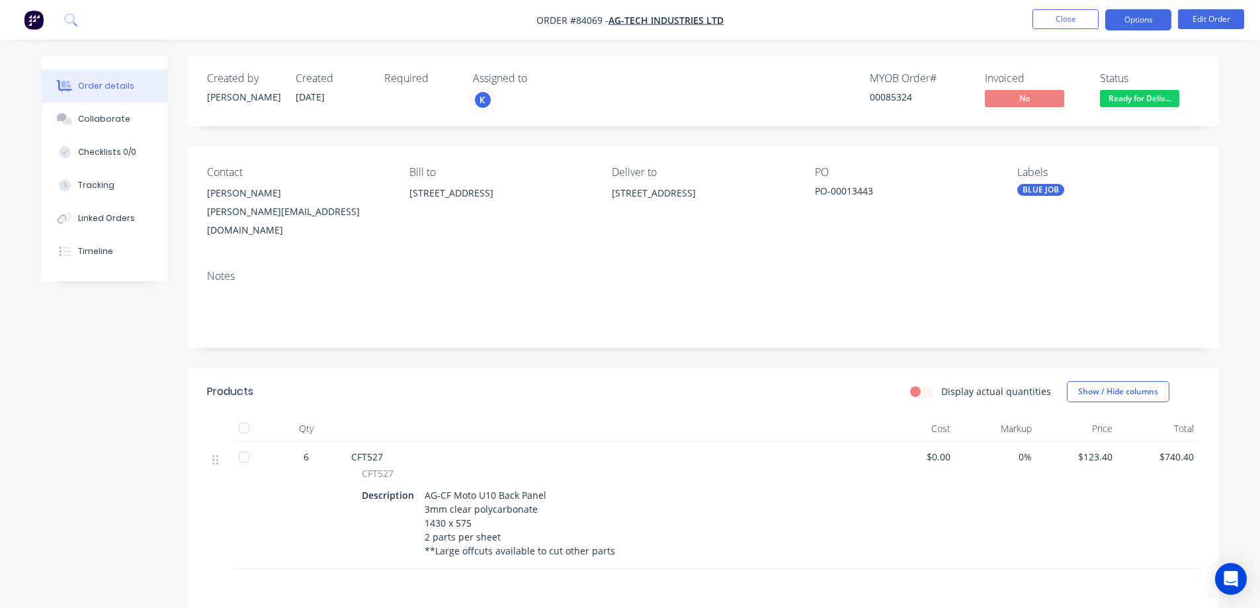
click at [1134, 22] on button "Options" at bounding box center [1138, 19] width 66 height 21
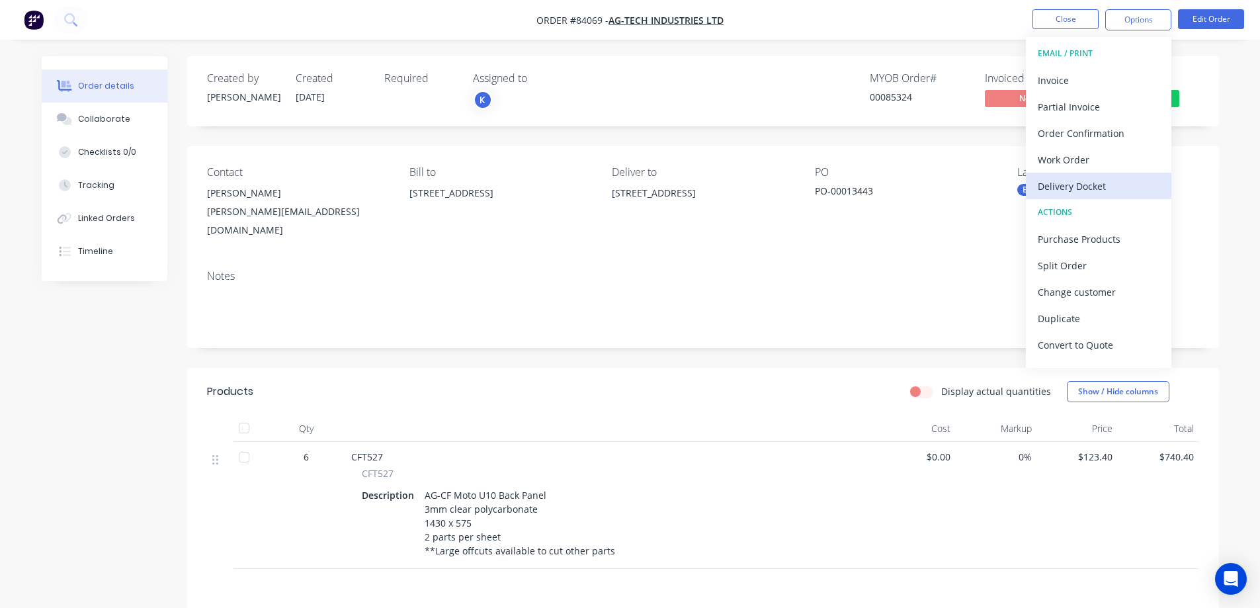
click at [1114, 183] on div "Delivery Docket" at bounding box center [1099, 186] width 122 height 19
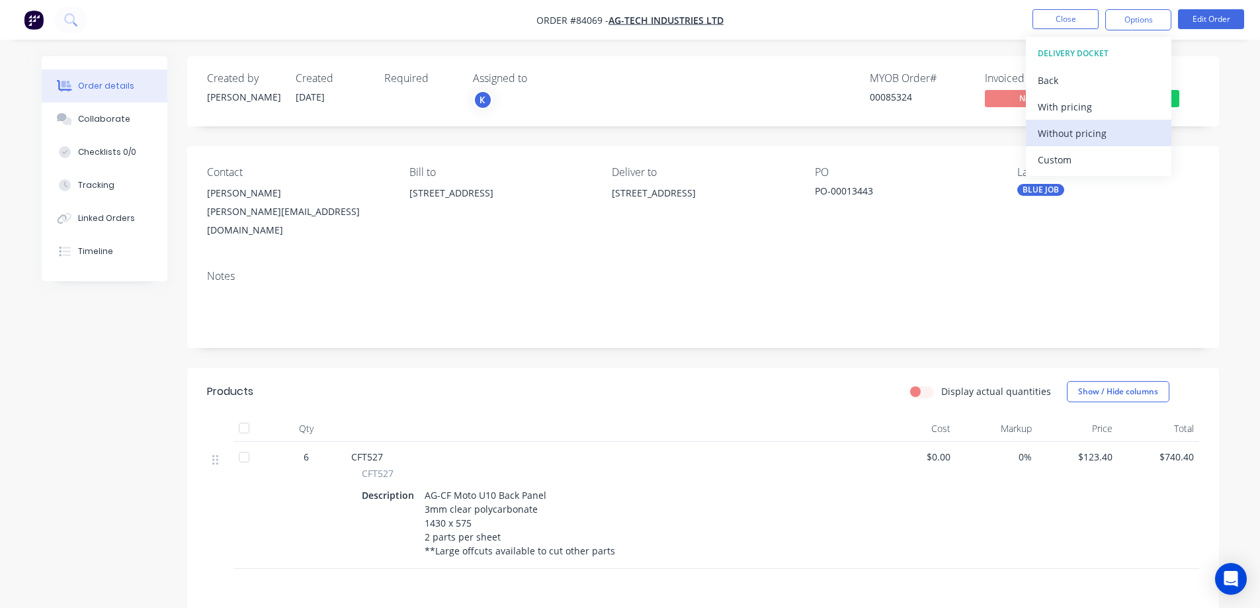
click at [1117, 130] on div "Without pricing" at bounding box center [1099, 133] width 122 height 19
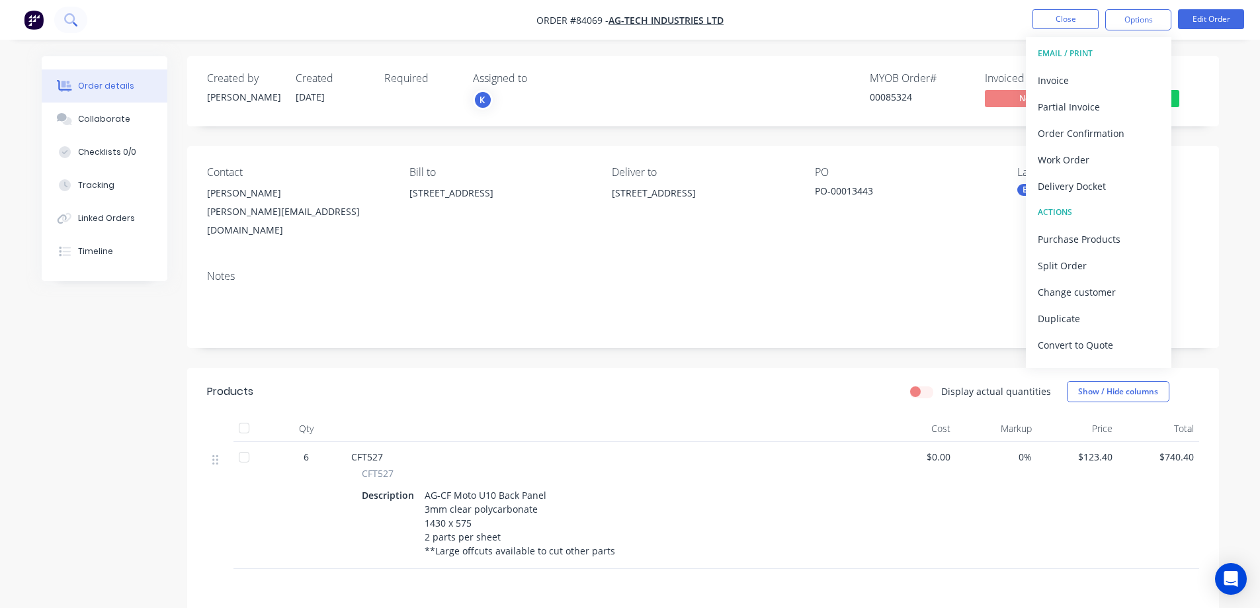
click at [71, 15] on icon at bounding box center [69, 18] width 11 height 11
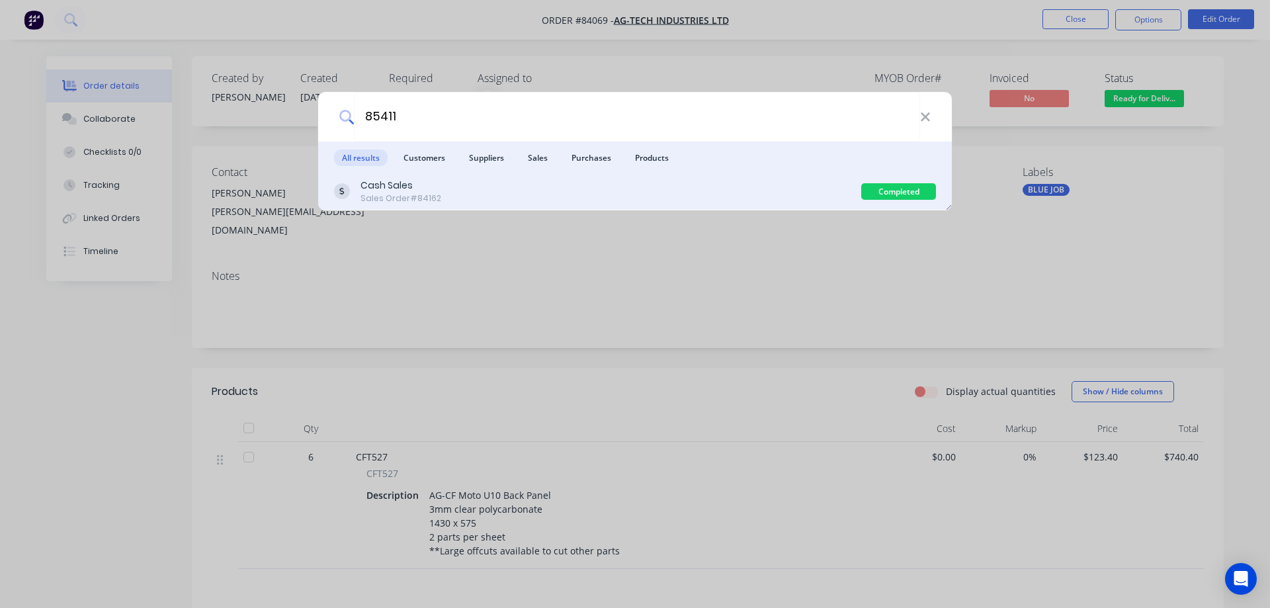
type input "85411"
click at [550, 195] on div "Cash Sales Sales Order #84162" at bounding box center [597, 192] width 527 height 26
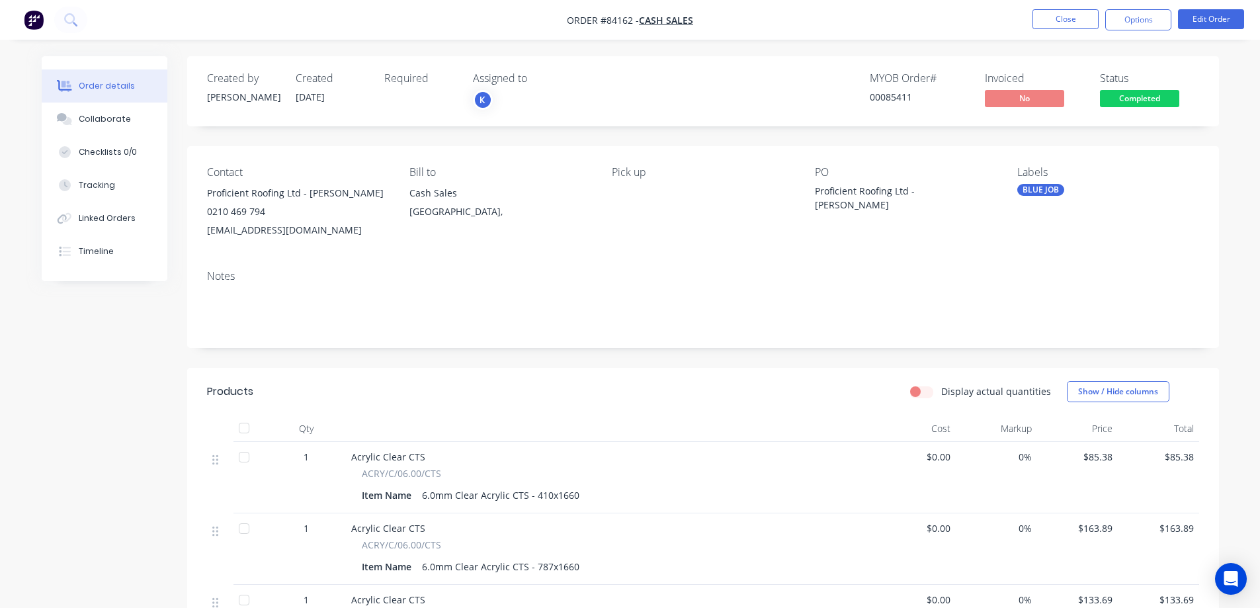
click at [1167, 87] on div "Status Completed" at bounding box center [1149, 91] width 99 height 38
click at [1162, 95] on span "Completed" at bounding box center [1139, 98] width 79 height 17
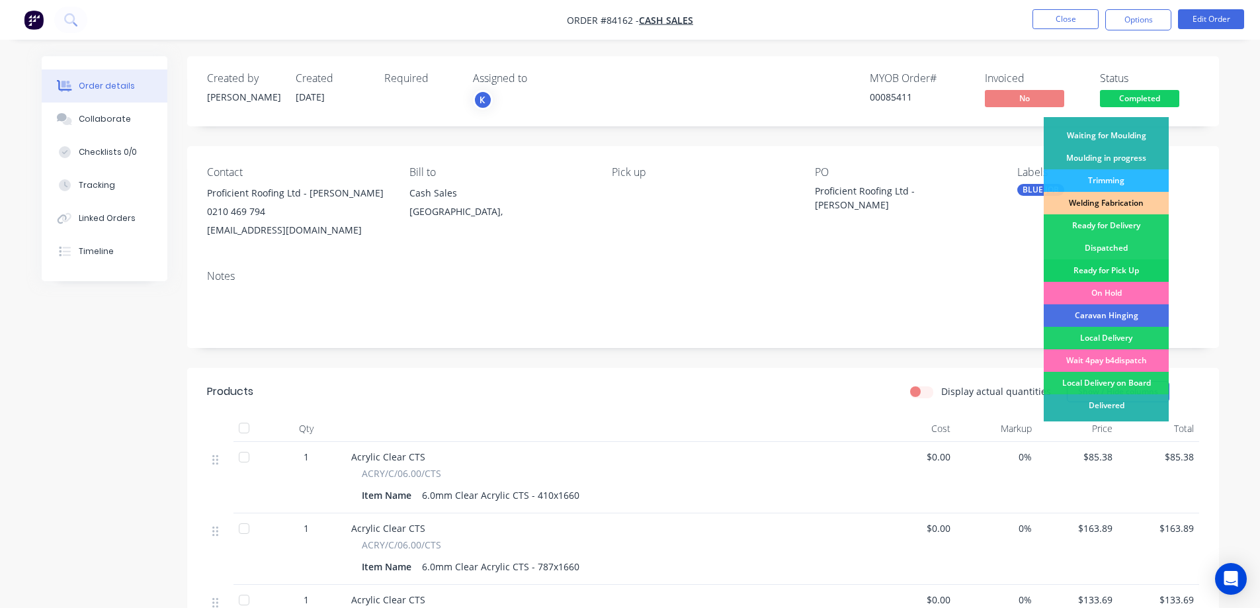
scroll to position [258, 0]
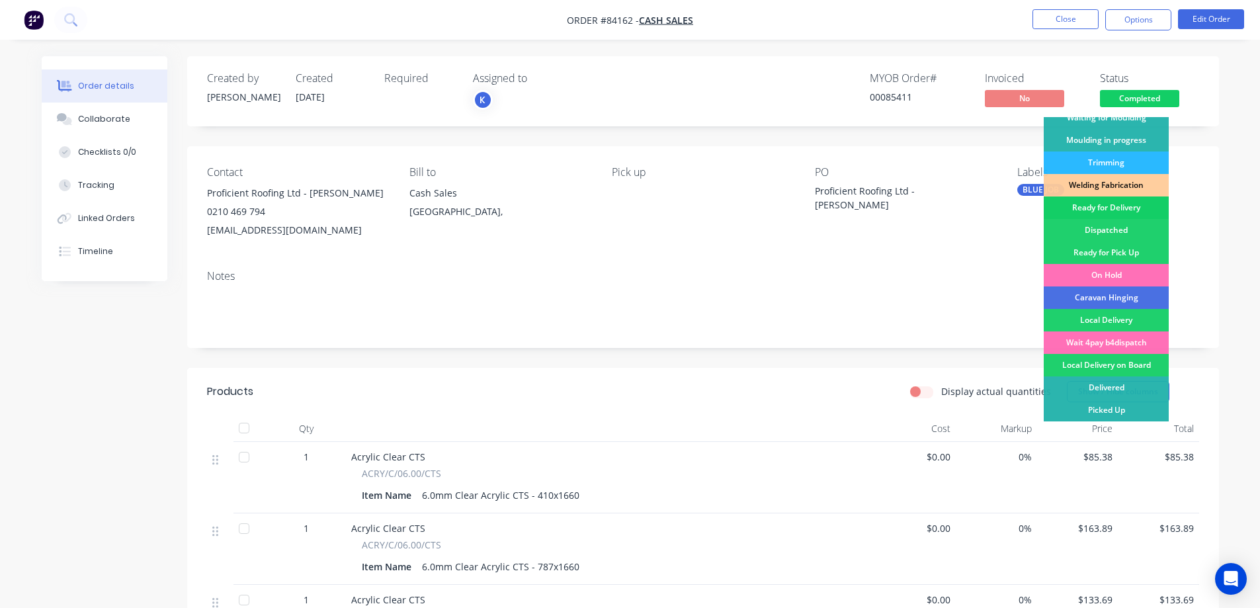
click at [1135, 216] on div "Ready for Delivery" at bounding box center [1106, 207] width 125 height 22
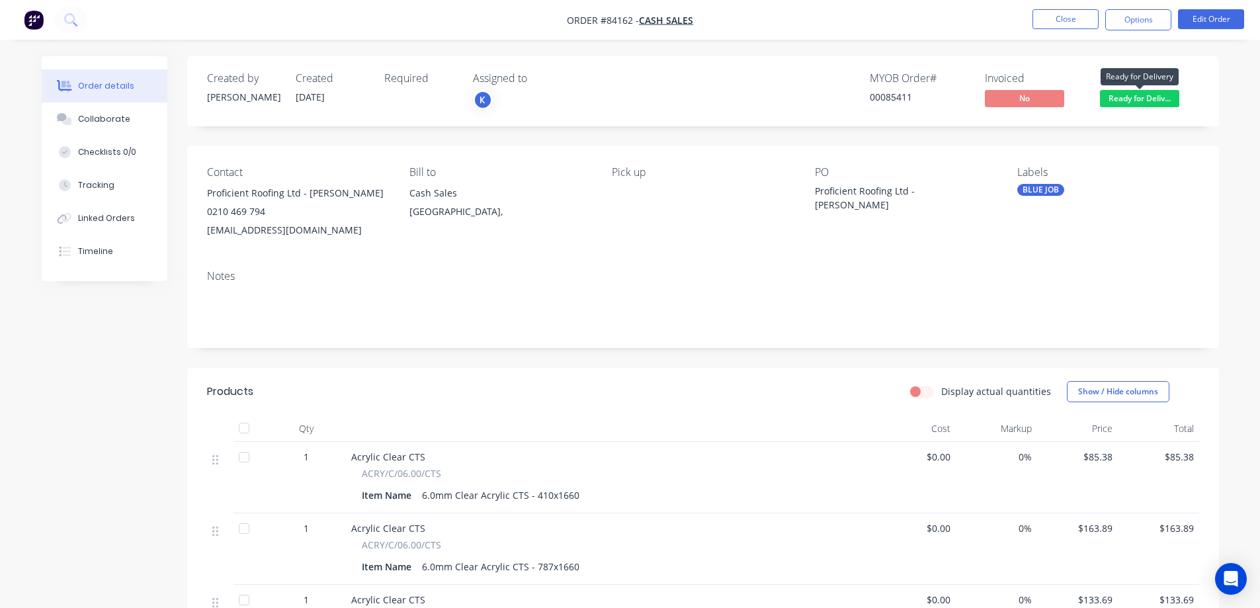
click at [1147, 97] on span "Ready for Deliv..." at bounding box center [1139, 98] width 79 height 17
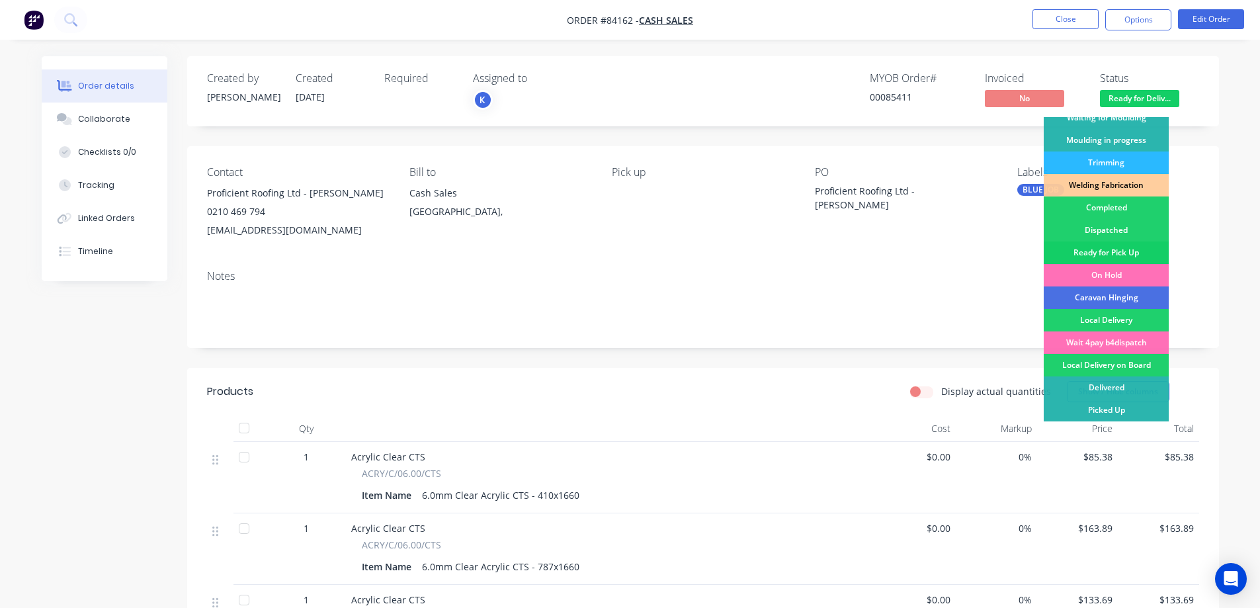
click at [1124, 253] on div "Ready for Pick Up" at bounding box center [1106, 252] width 125 height 22
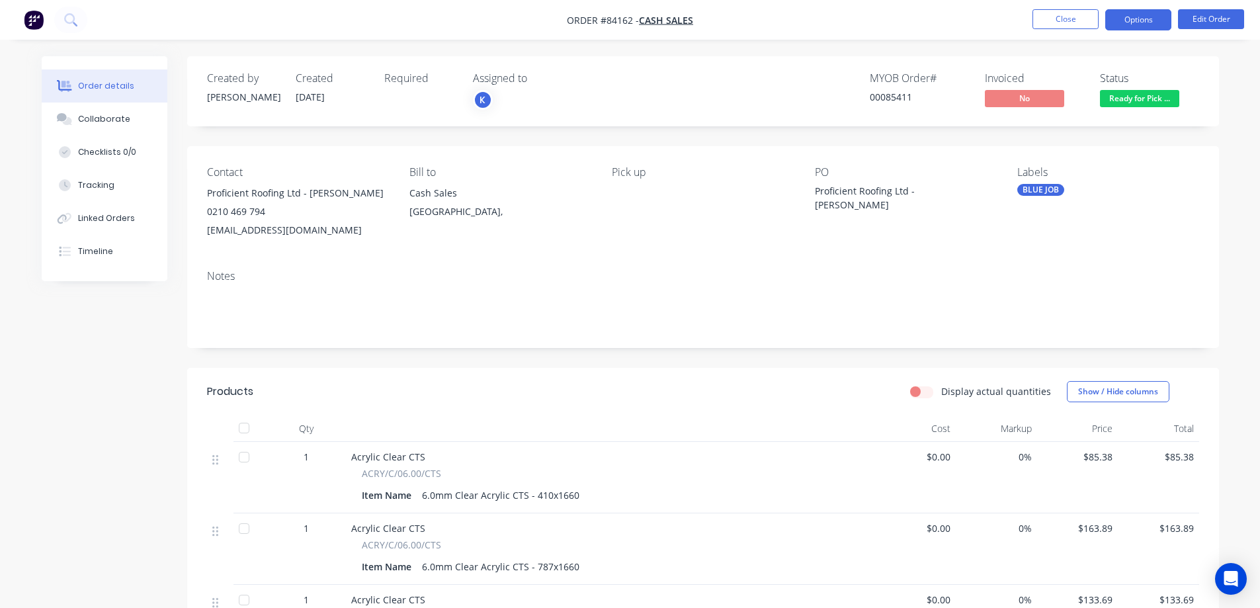
click at [1146, 19] on button "Options" at bounding box center [1138, 19] width 66 height 21
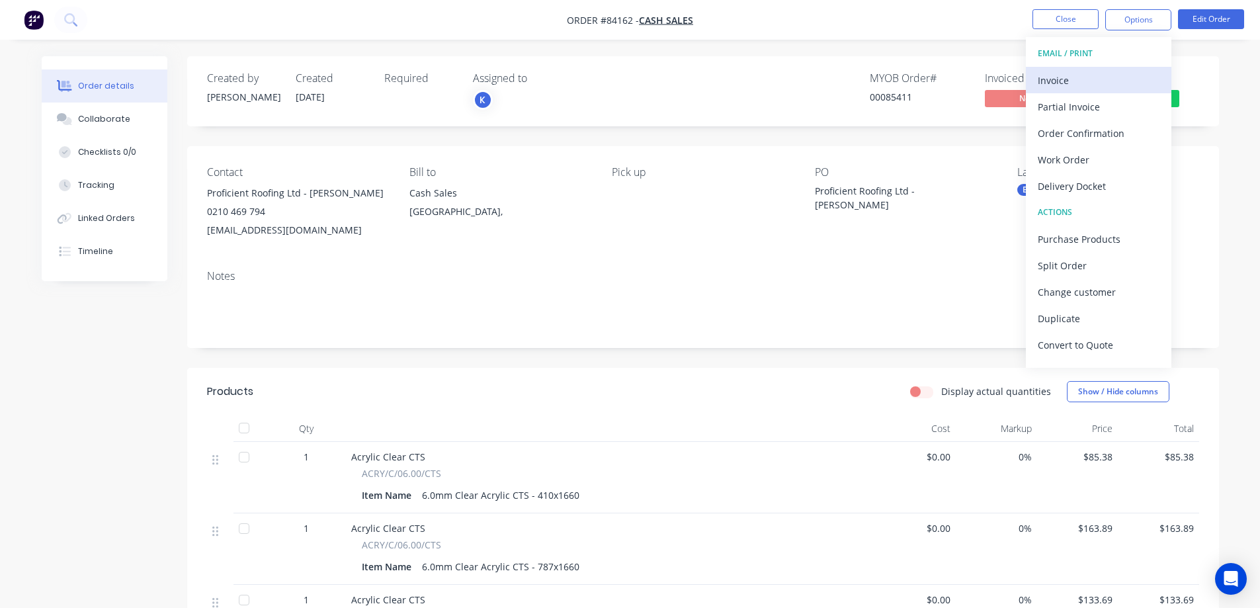
click at [1086, 78] on div "Invoice" at bounding box center [1099, 80] width 122 height 19
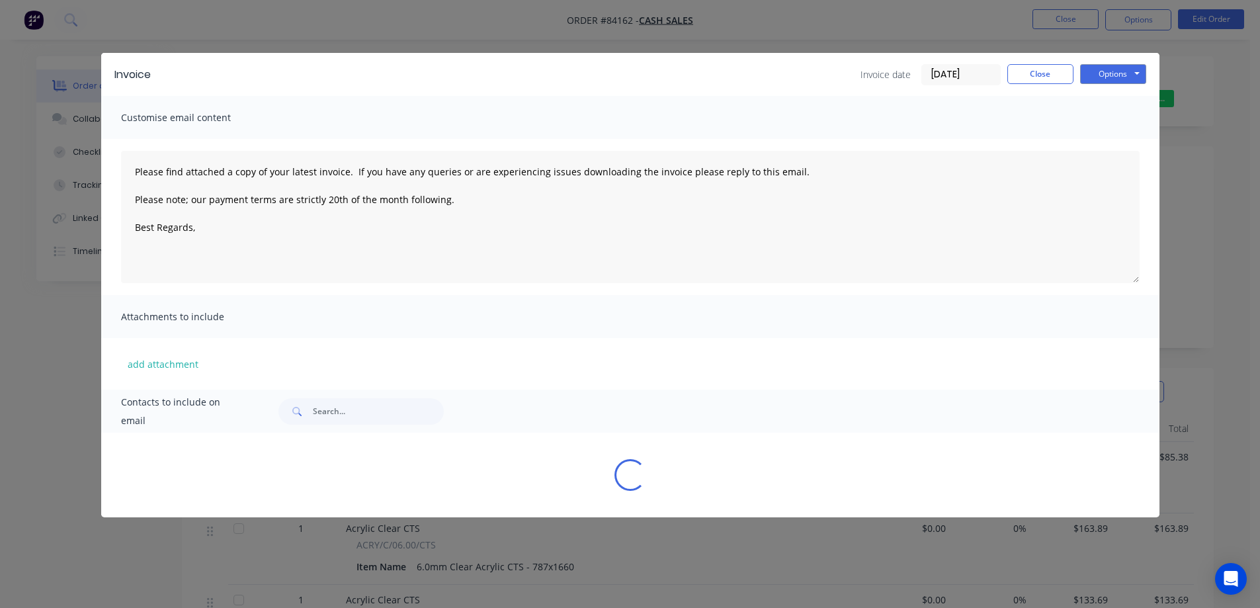
click at [1119, 75] on button "Options" at bounding box center [1113, 74] width 66 height 20
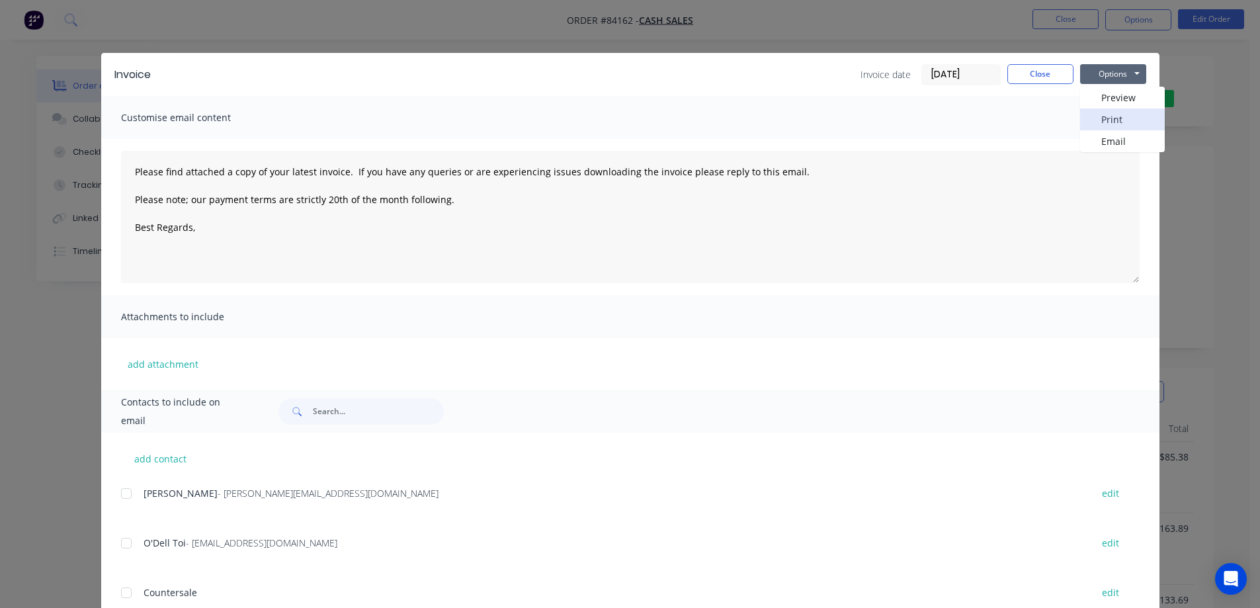
click at [1119, 118] on button "Print" at bounding box center [1122, 119] width 85 height 22
drag, startPoint x: 153, startPoint y: 19, endPoint x: 105, endPoint y: 21, distance: 48.3
click at [146, 21] on div "Invoice Invoice date 26/08/25 Close Options Preview Print Email Customise email…" at bounding box center [630, 304] width 1260 height 608
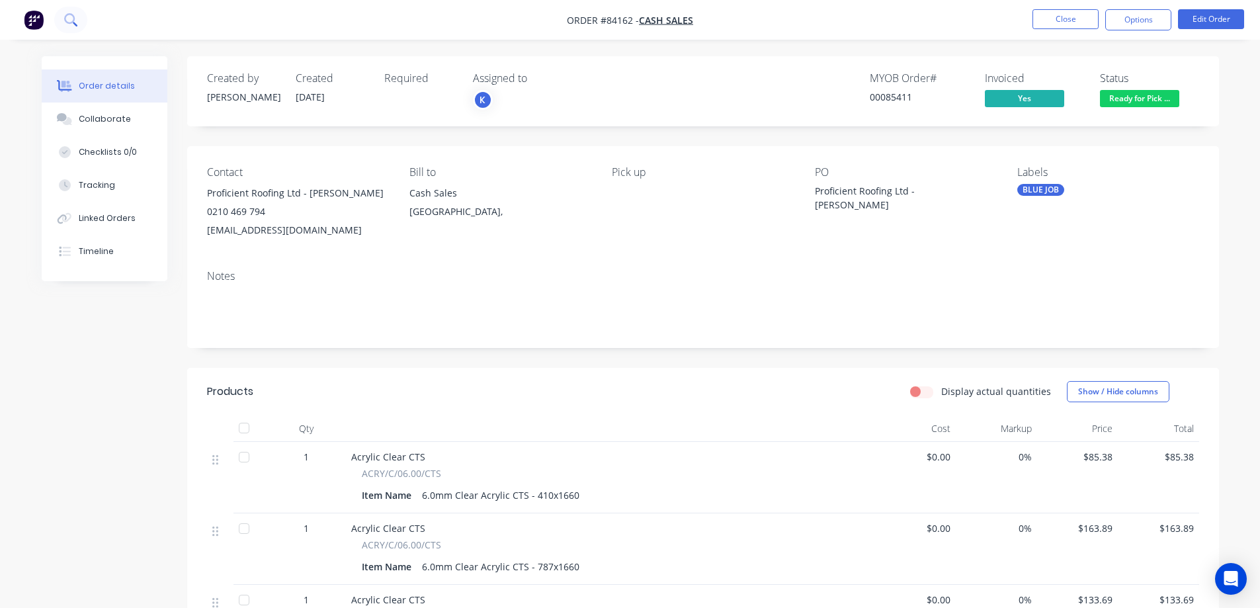
click at [73, 19] on icon at bounding box center [69, 18] width 11 height 11
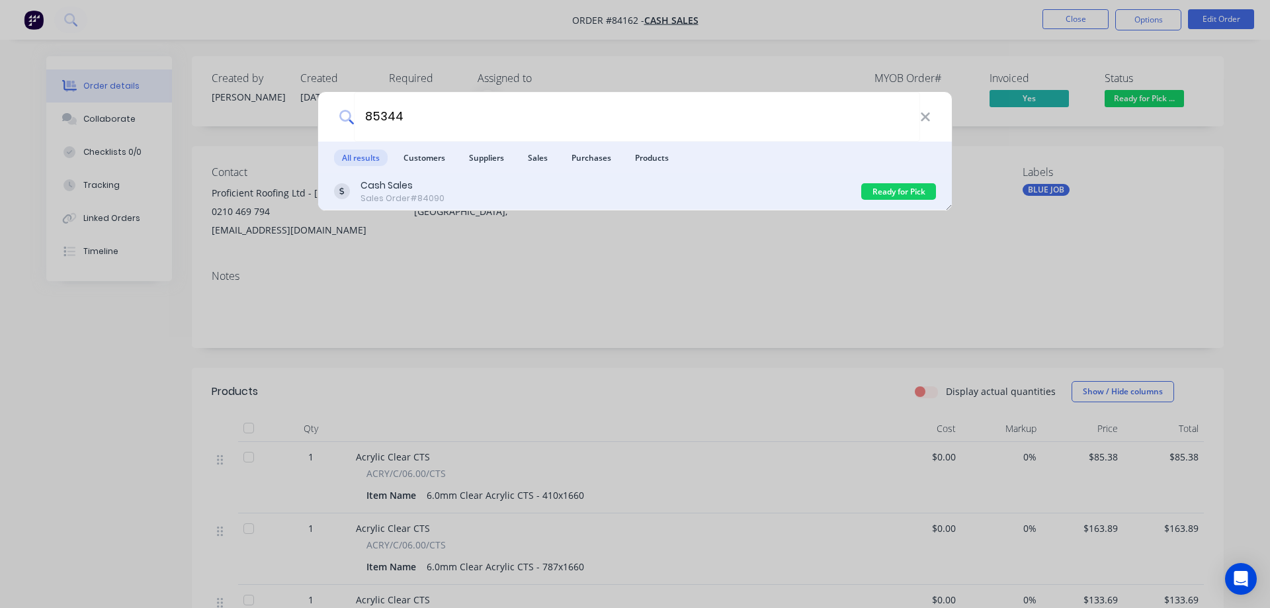
type input "85344"
click at [475, 175] on div "Cash Sales Sales Order #84090 Ready for Pick Up" at bounding box center [635, 191] width 634 height 37
click at [818, 185] on div "Cash Sales Sales Order #84090" at bounding box center [597, 192] width 527 height 26
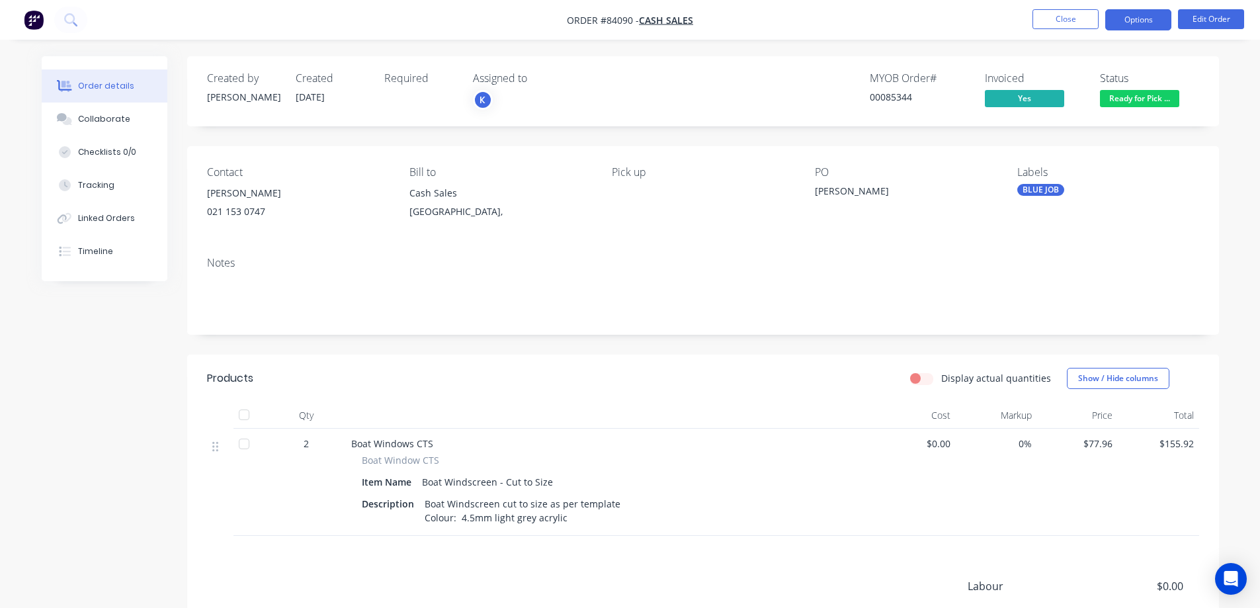
click at [1134, 15] on button "Options" at bounding box center [1138, 19] width 66 height 21
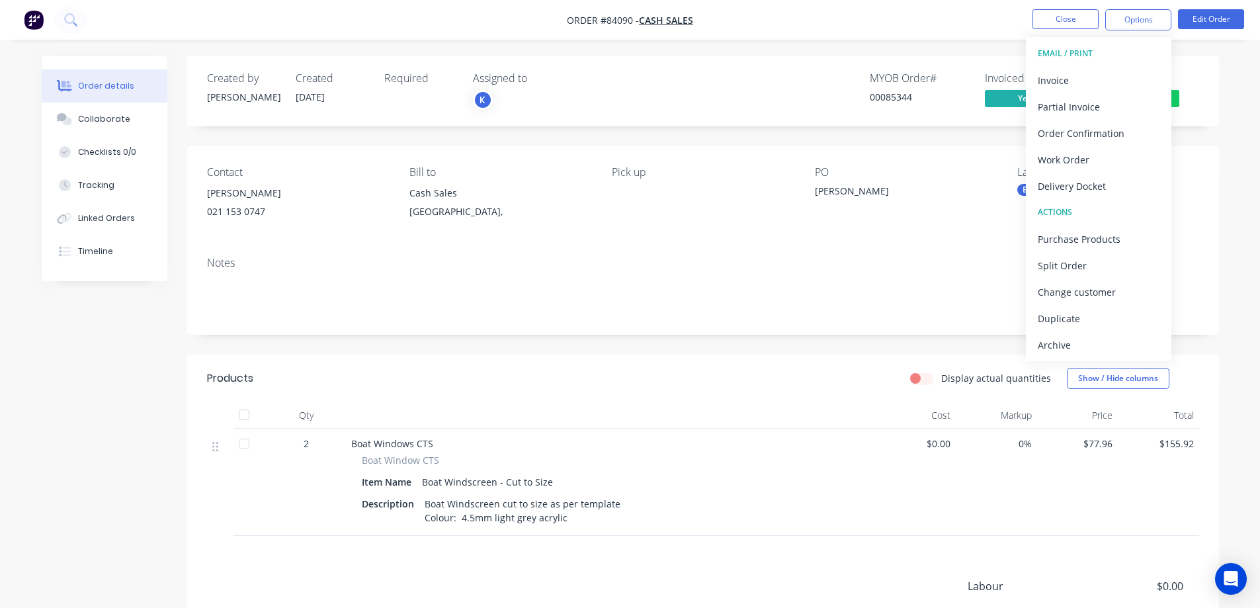
click at [1121, 66] on button "EMAIL / PRINT" at bounding box center [1099, 53] width 146 height 26
click at [1120, 73] on div "Invoice" at bounding box center [1099, 80] width 122 height 19
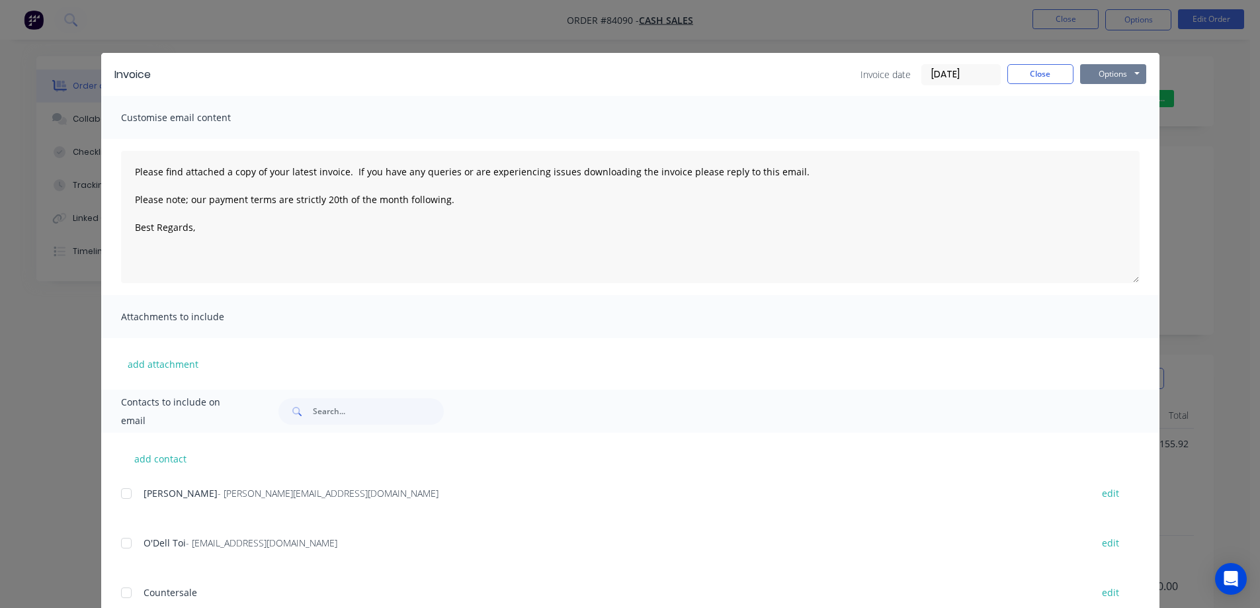
click at [1123, 73] on button "Options" at bounding box center [1113, 74] width 66 height 20
click at [1119, 118] on button "Print" at bounding box center [1122, 119] width 85 height 22
click at [85, 60] on div "Invoice Invoice date 25/08/25 Close Options Preview Print Email Customise email…" at bounding box center [630, 304] width 1260 height 608
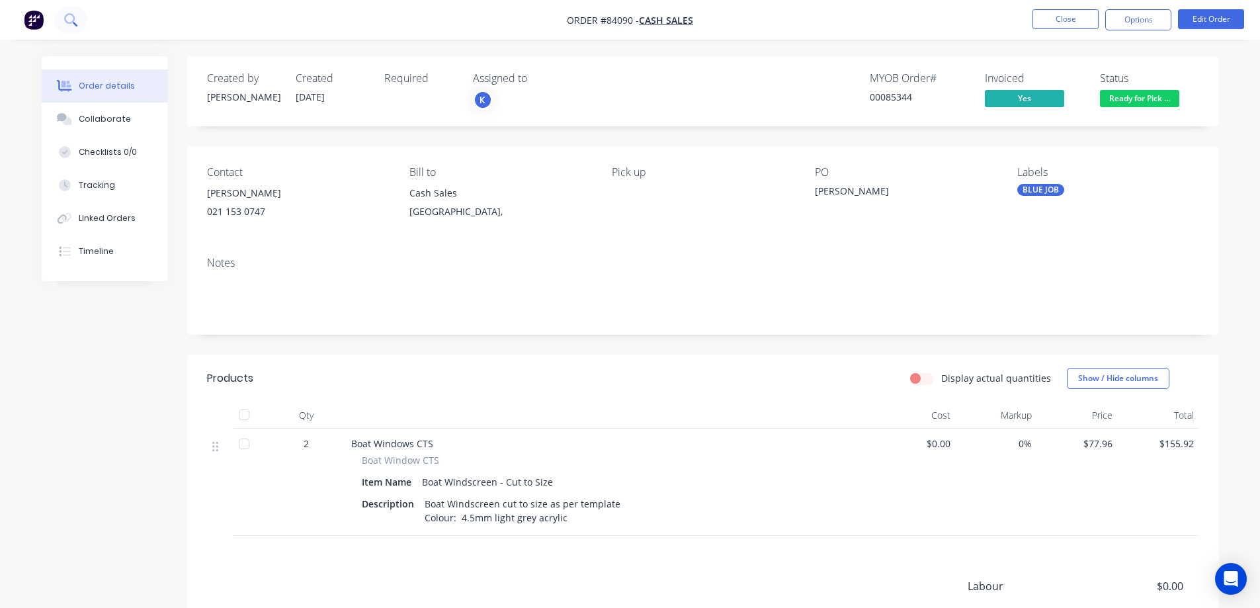
click at [71, 22] on icon at bounding box center [69, 18] width 11 height 11
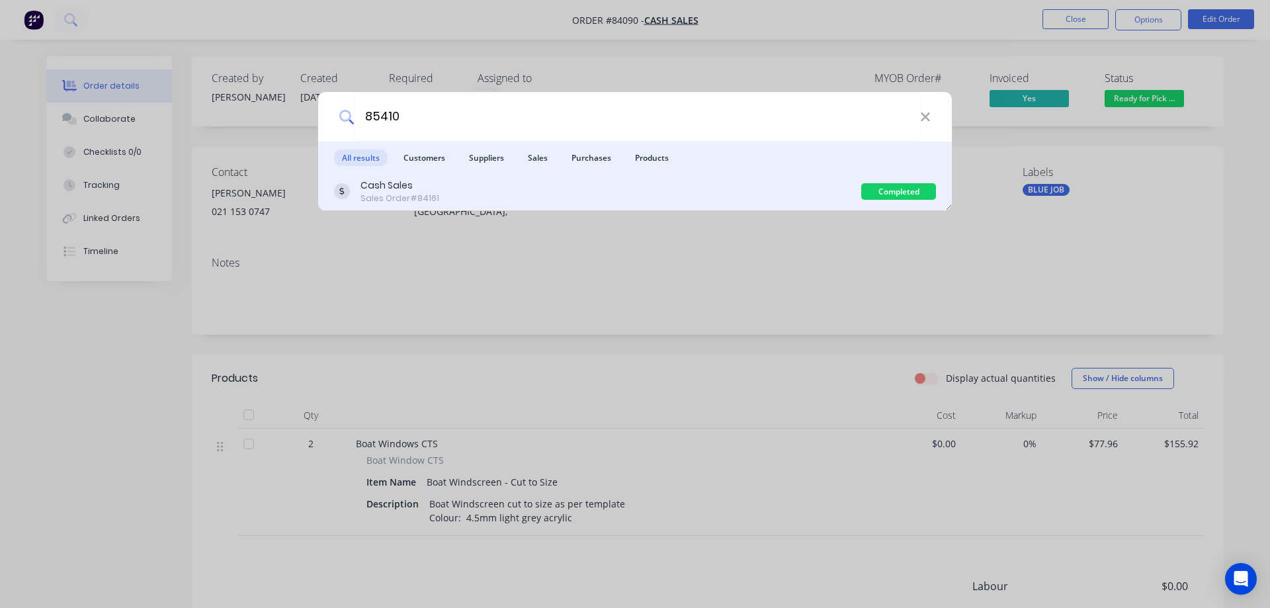
type input "85410"
click at [833, 183] on div "Cash Sales Sales Order #84161" at bounding box center [597, 192] width 527 height 26
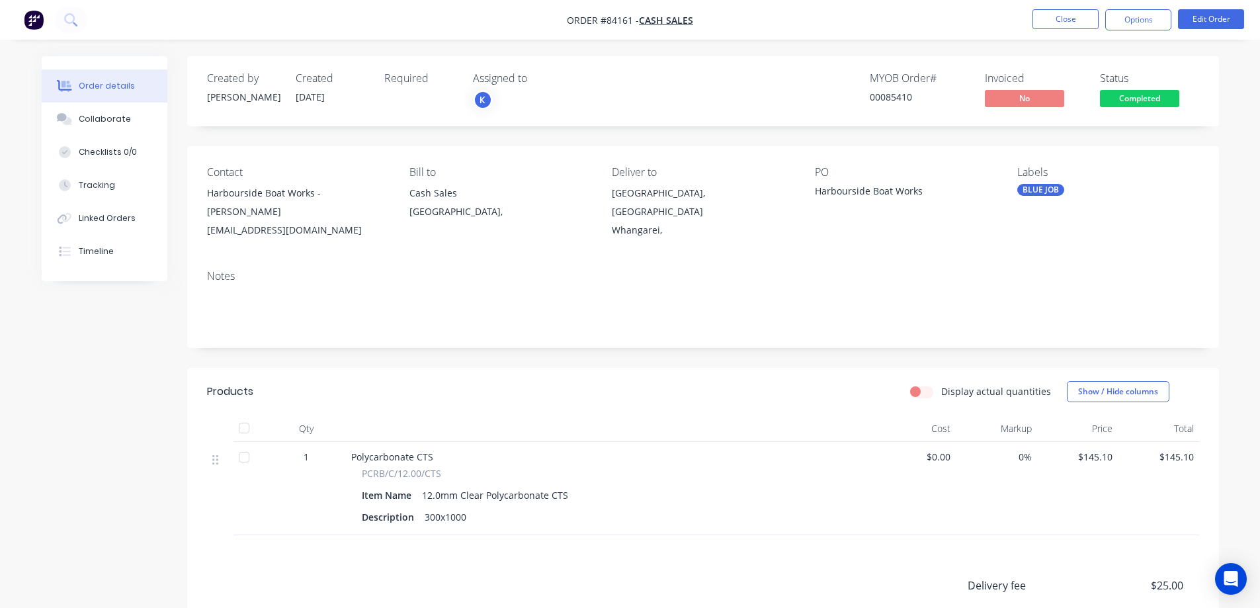
click at [1109, 99] on span "Completed" at bounding box center [1139, 98] width 79 height 17
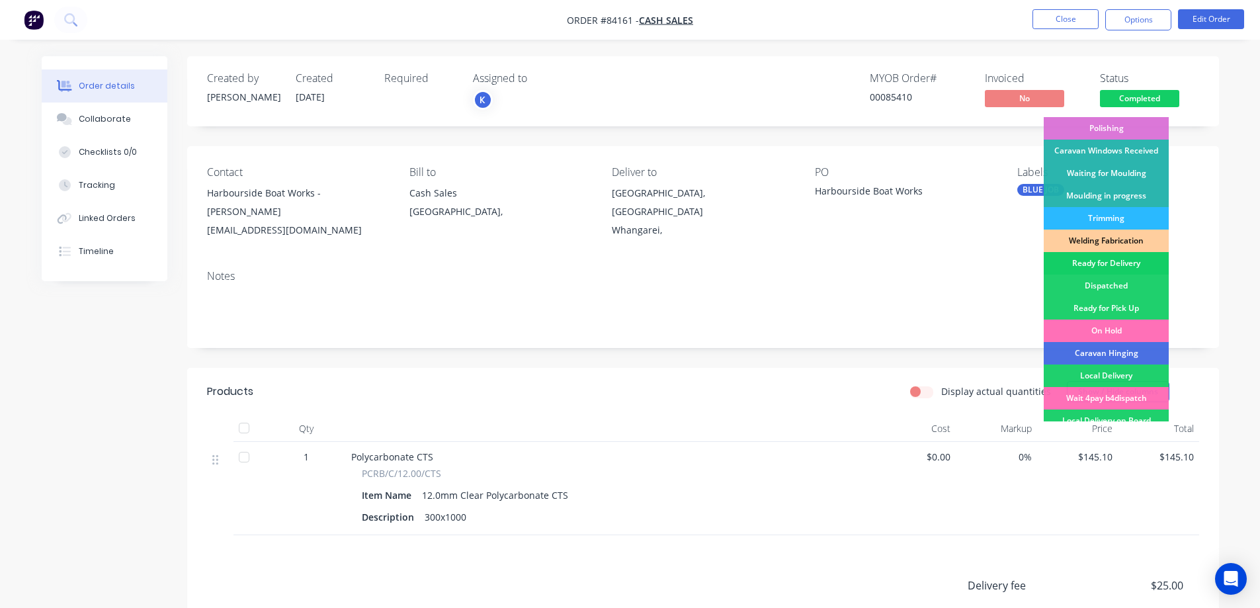
scroll to position [258, 0]
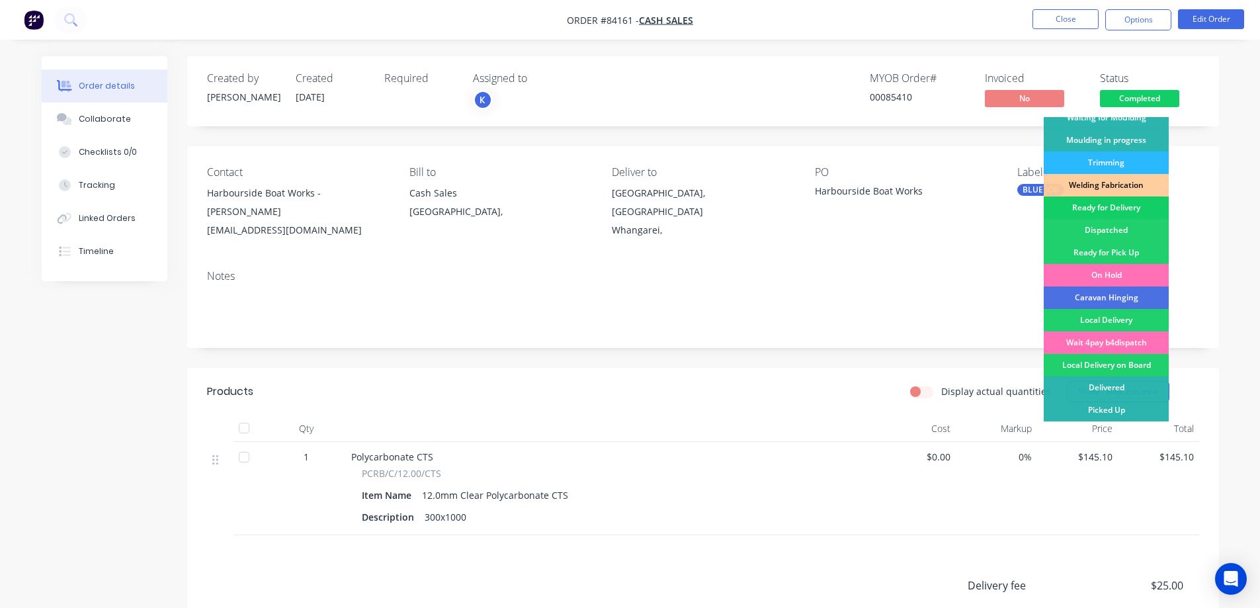
drag, startPoint x: 1111, startPoint y: 207, endPoint x: 1141, endPoint y: 62, distance: 148.0
click at [1111, 206] on div "Ready for Delivery" at bounding box center [1106, 207] width 125 height 22
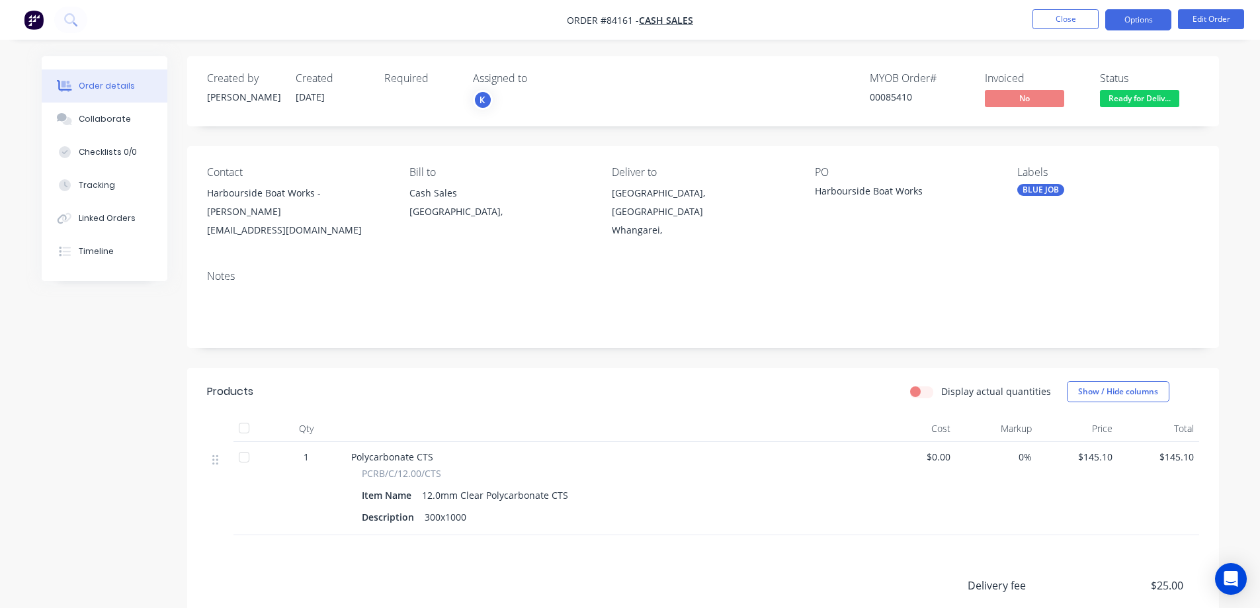
click at [1140, 14] on button "Options" at bounding box center [1138, 19] width 66 height 21
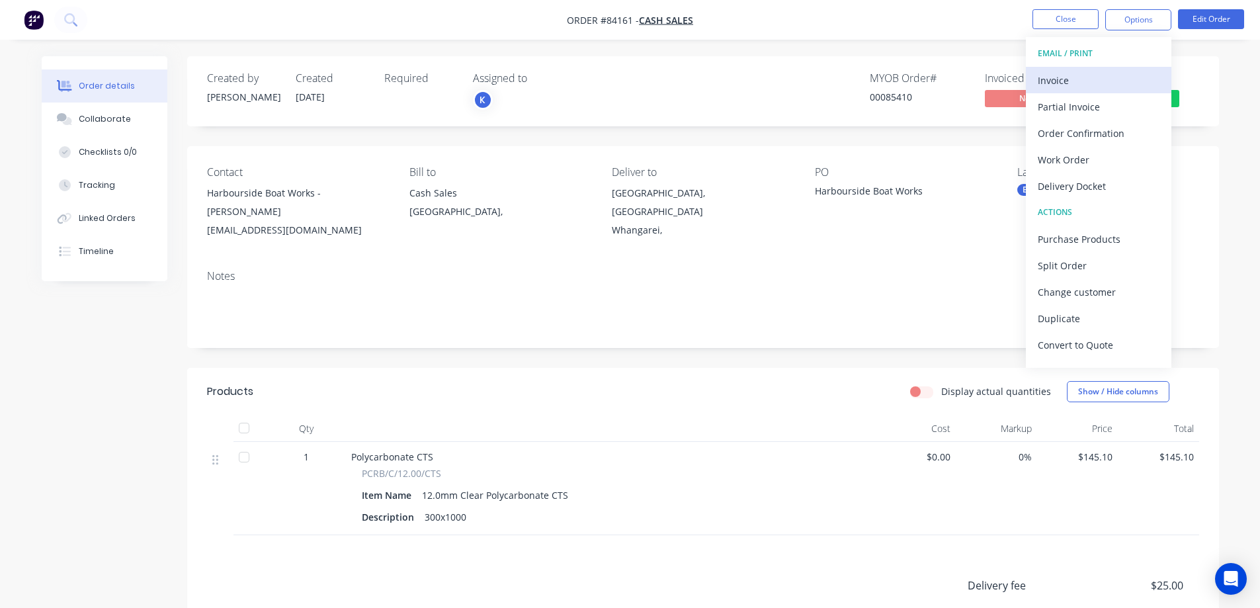
click at [1065, 77] on div "Invoice" at bounding box center [1099, 80] width 122 height 19
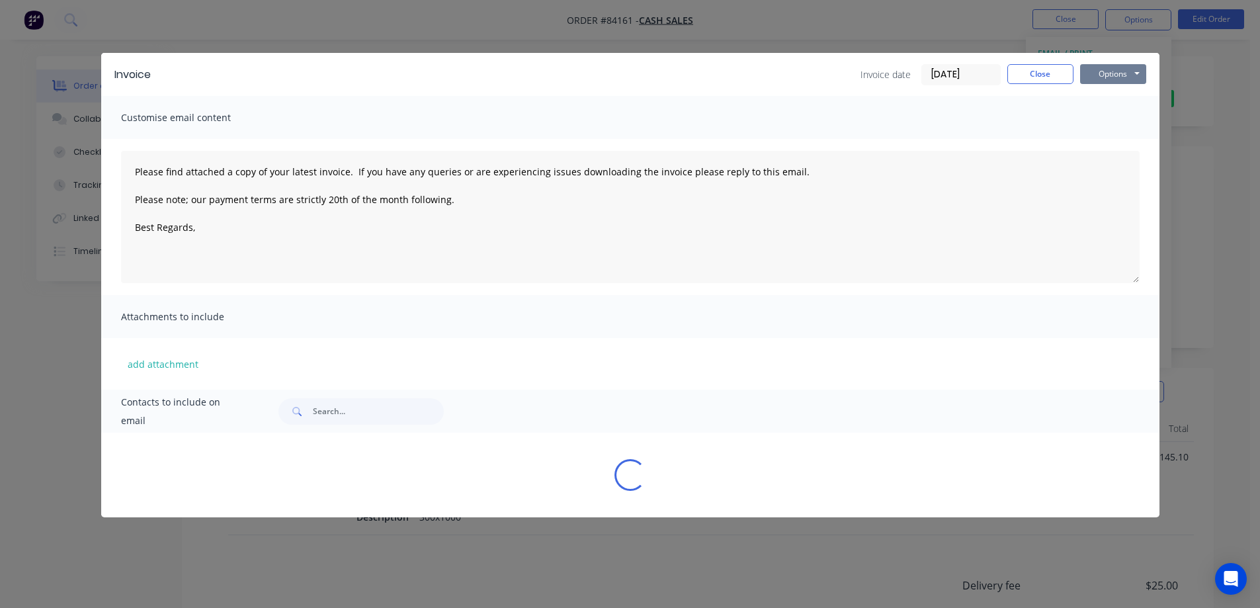
click at [1105, 71] on button "Options" at bounding box center [1113, 74] width 66 height 20
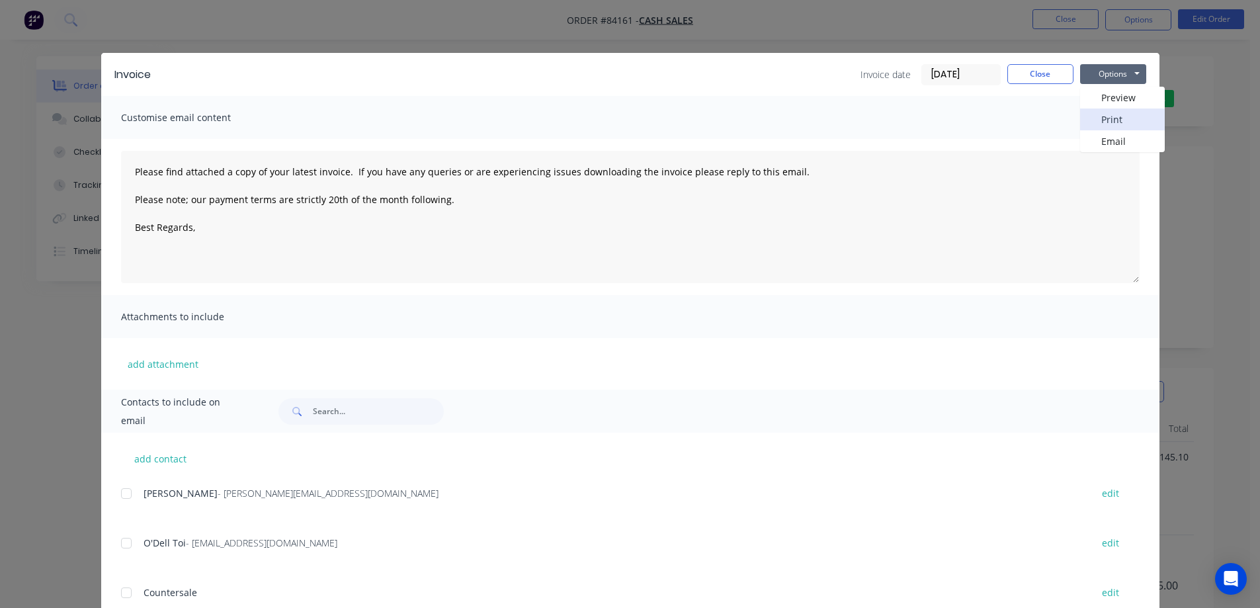
click at [1099, 117] on button "Print" at bounding box center [1122, 119] width 85 height 22
click at [1031, 78] on button "Close" at bounding box center [1040, 74] width 66 height 20
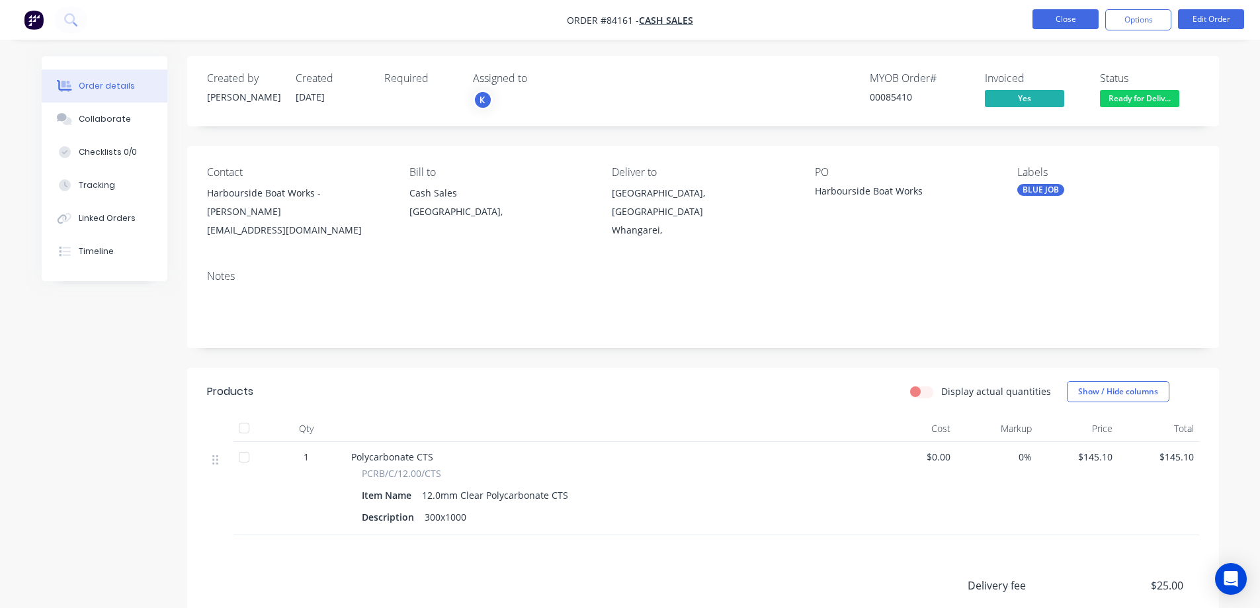
click at [1058, 25] on button "Close" at bounding box center [1066, 19] width 66 height 20
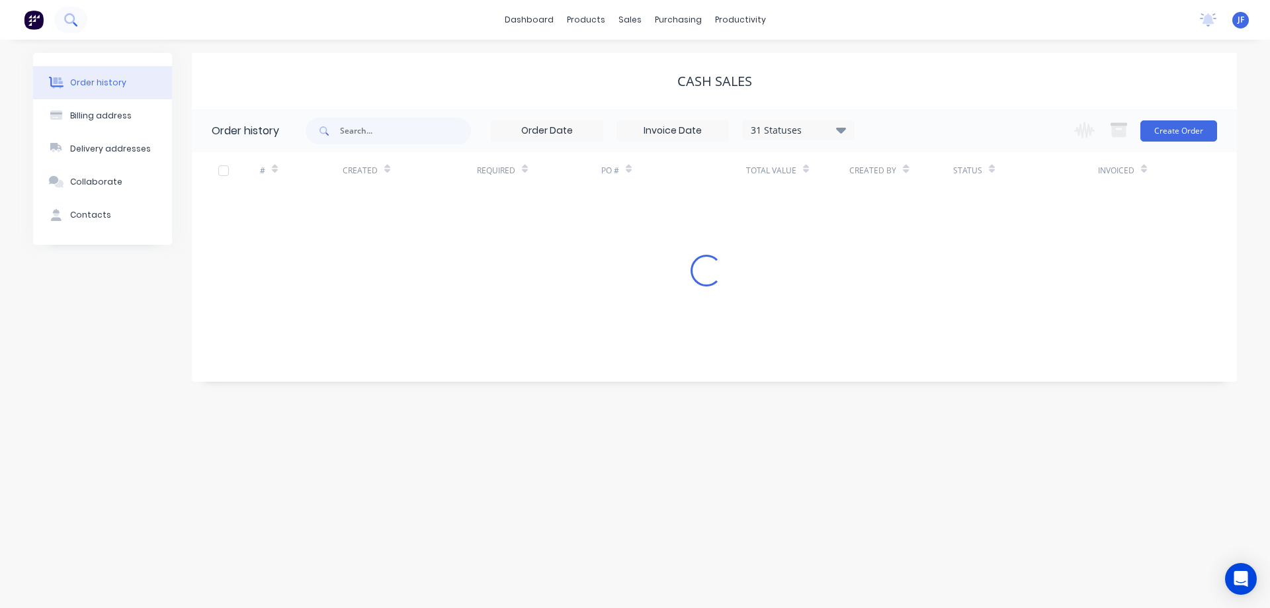
click at [65, 24] on icon at bounding box center [70, 19] width 13 height 13
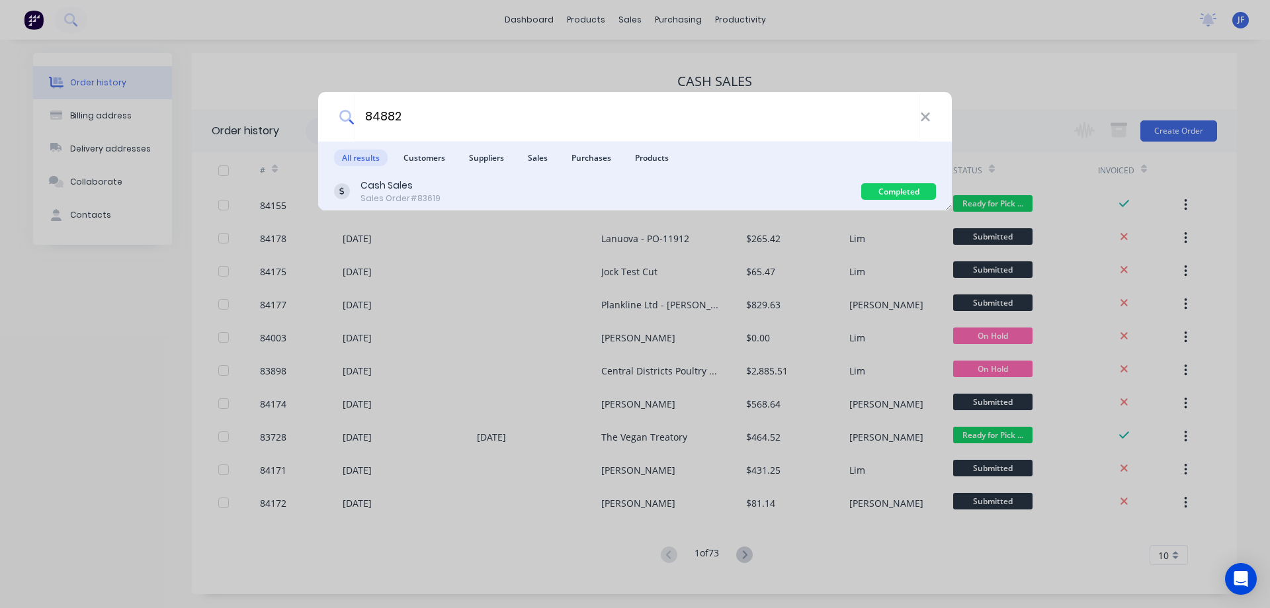
type input "84882"
click at [631, 198] on div "Cash Sales Sales Order #83619" at bounding box center [597, 192] width 527 height 26
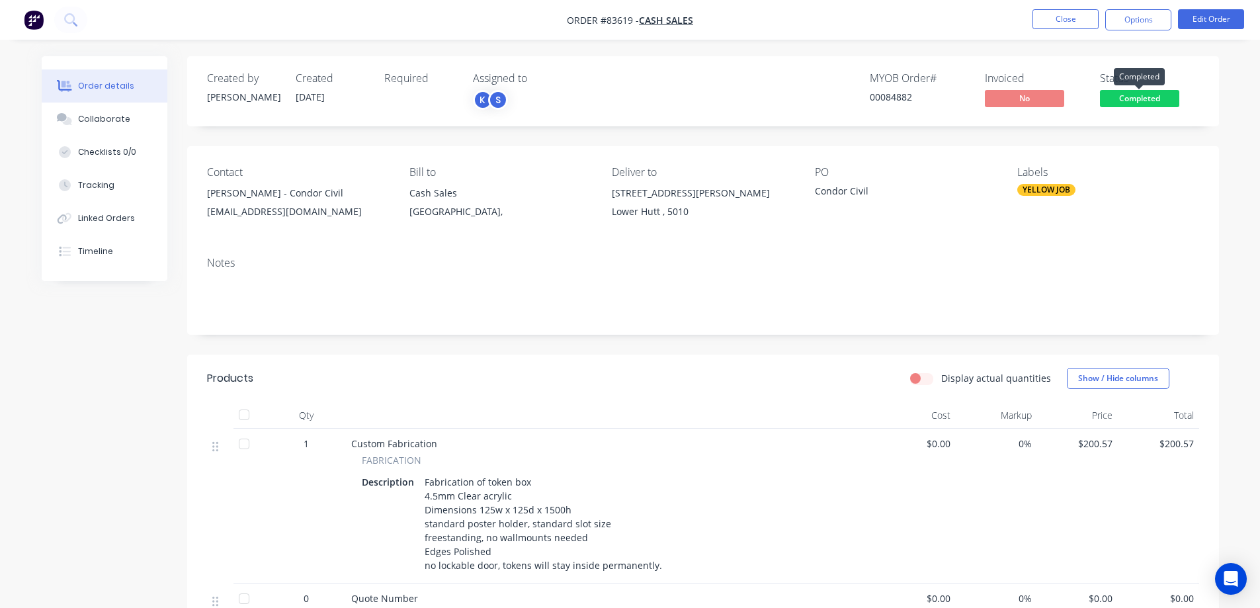
click at [1161, 101] on span "Completed" at bounding box center [1139, 98] width 79 height 17
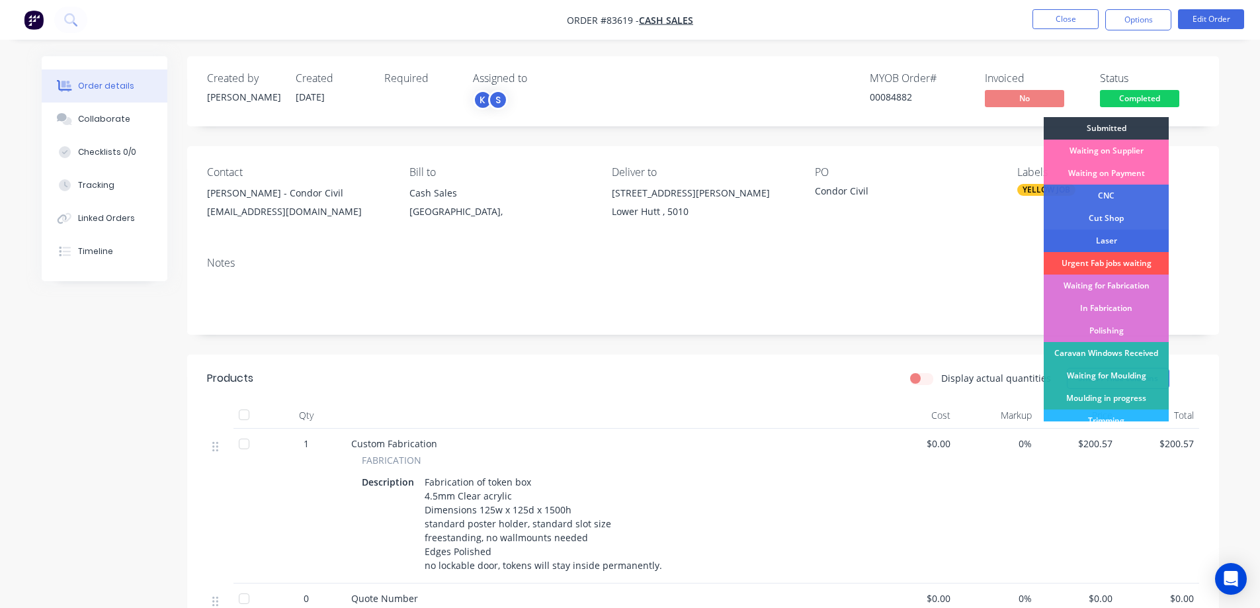
scroll to position [258, 0]
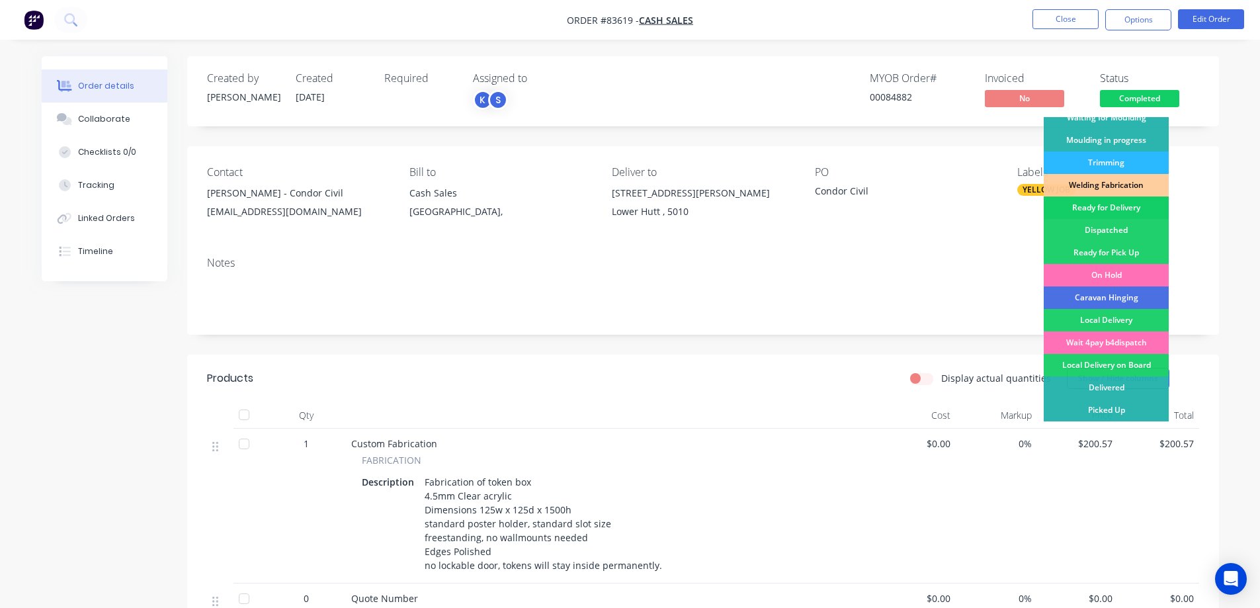
click at [1134, 211] on div "Ready for Delivery" at bounding box center [1106, 207] width 125 height 22
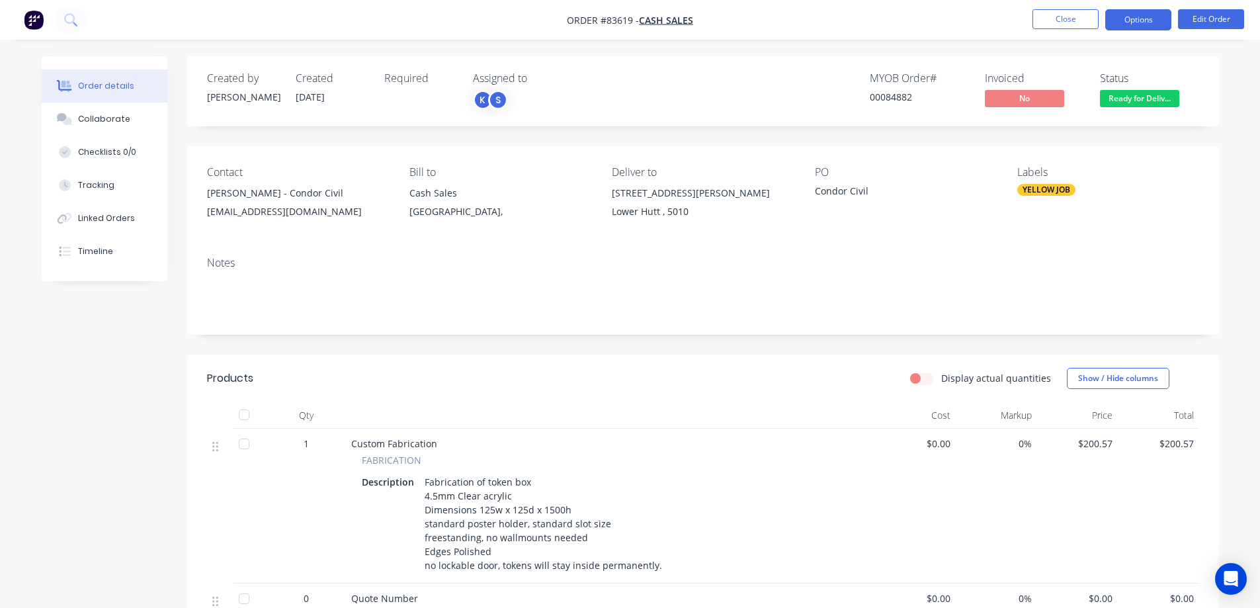
click at [1124, 21] on button "Options" at bounding box center [1138, 19] width 66 height 21
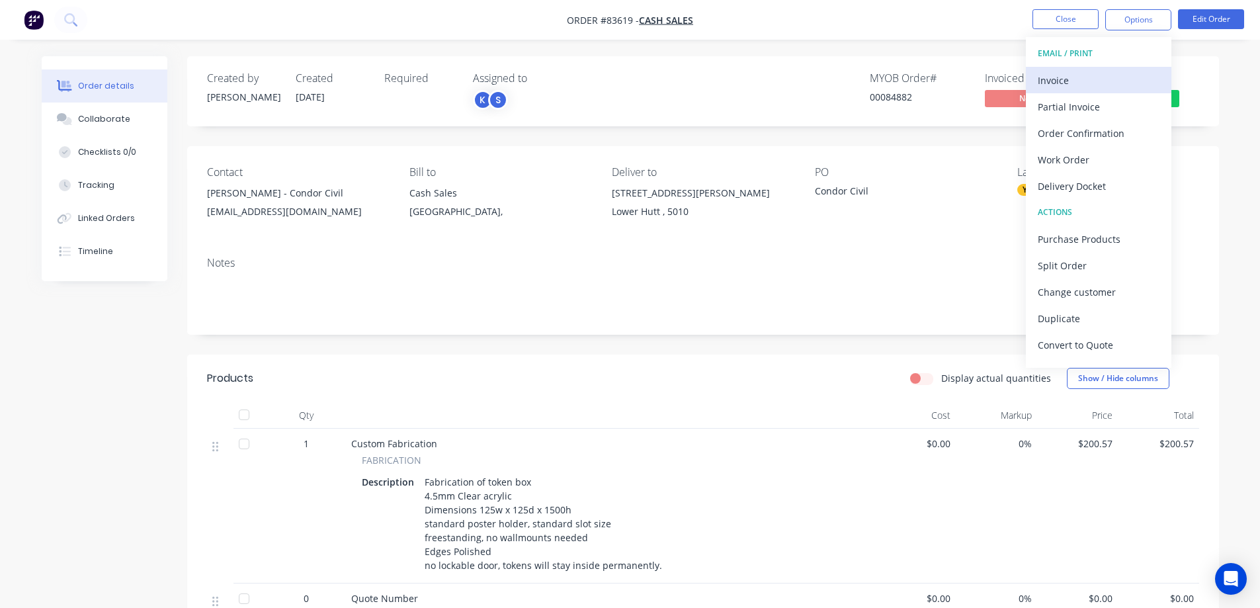
click at [1074, 87] on div "Invoice" at bounding box center [1099, 80] width 122 height 19
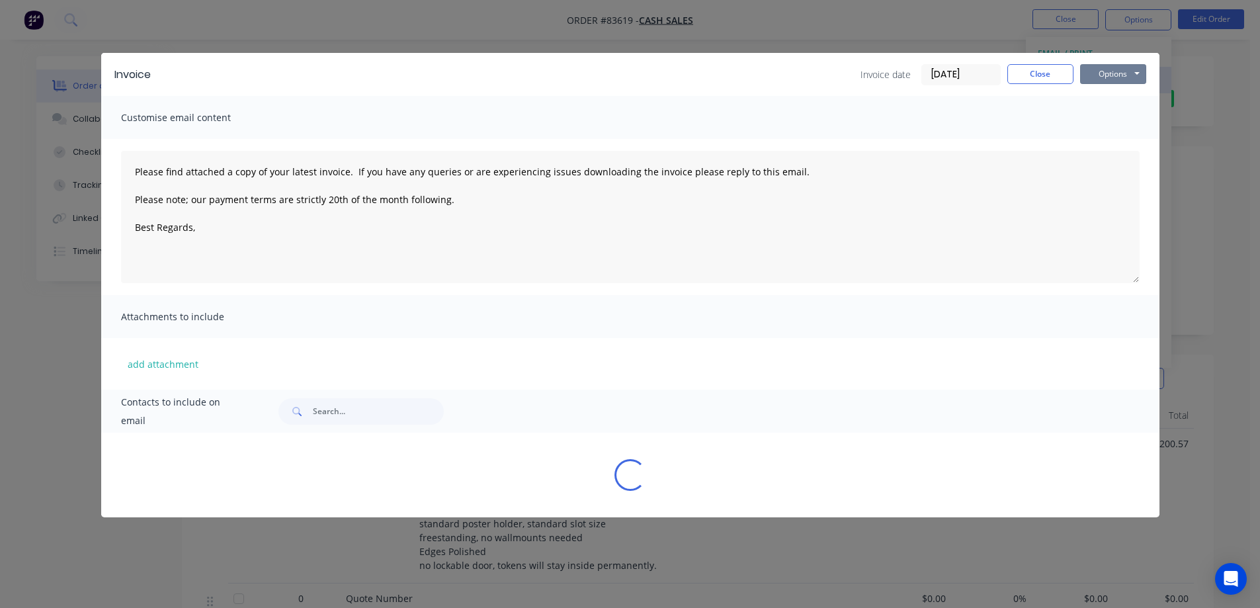
click at [1109, 71] on button "Options" at bounding box center [1113, 74] width 66 height 20
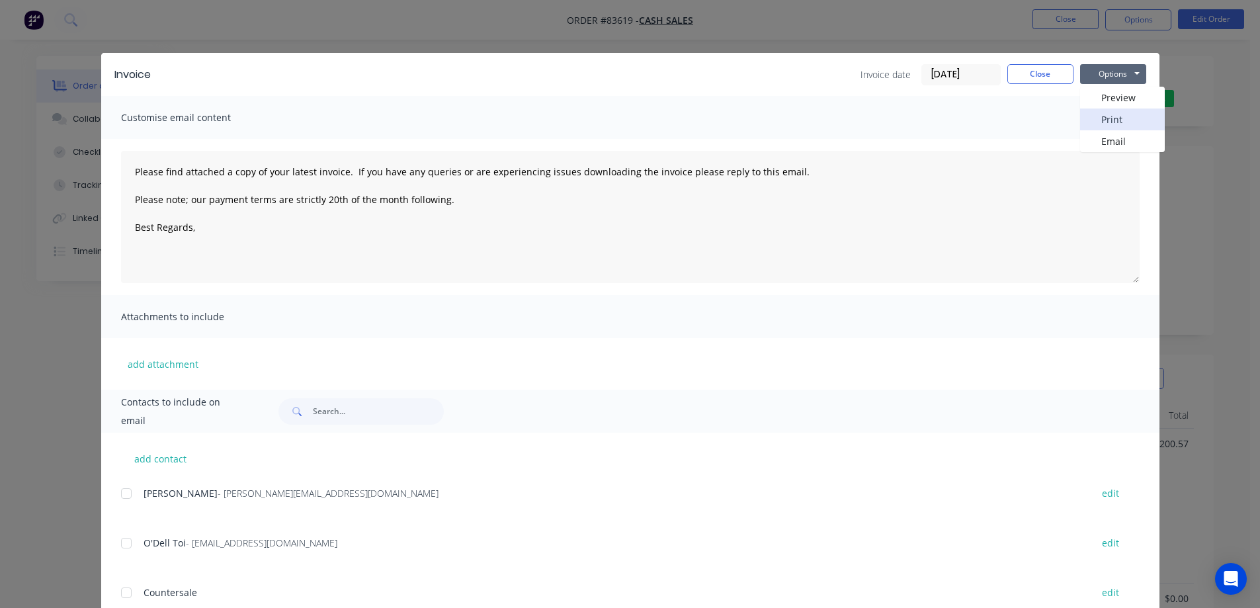
click at [1109, 114] on button "Print" at bounding box center [1122, 119] width 85 height 22
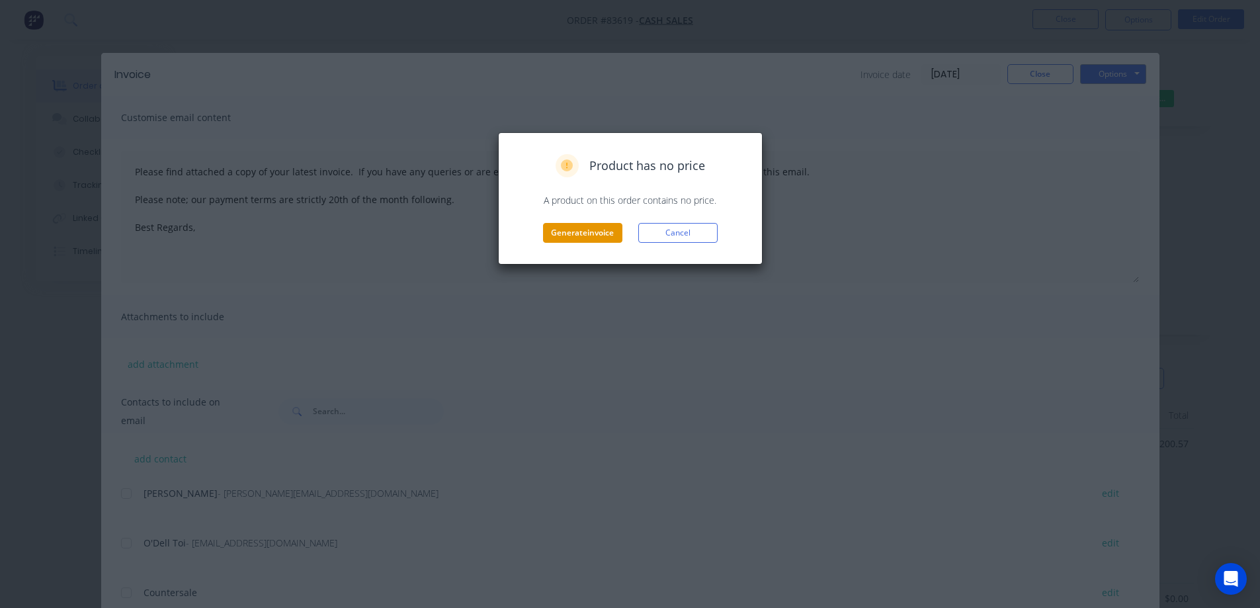
click at [574, 228] on button "Generate invoice" at bounding box center [582, 233] width 79 height 20
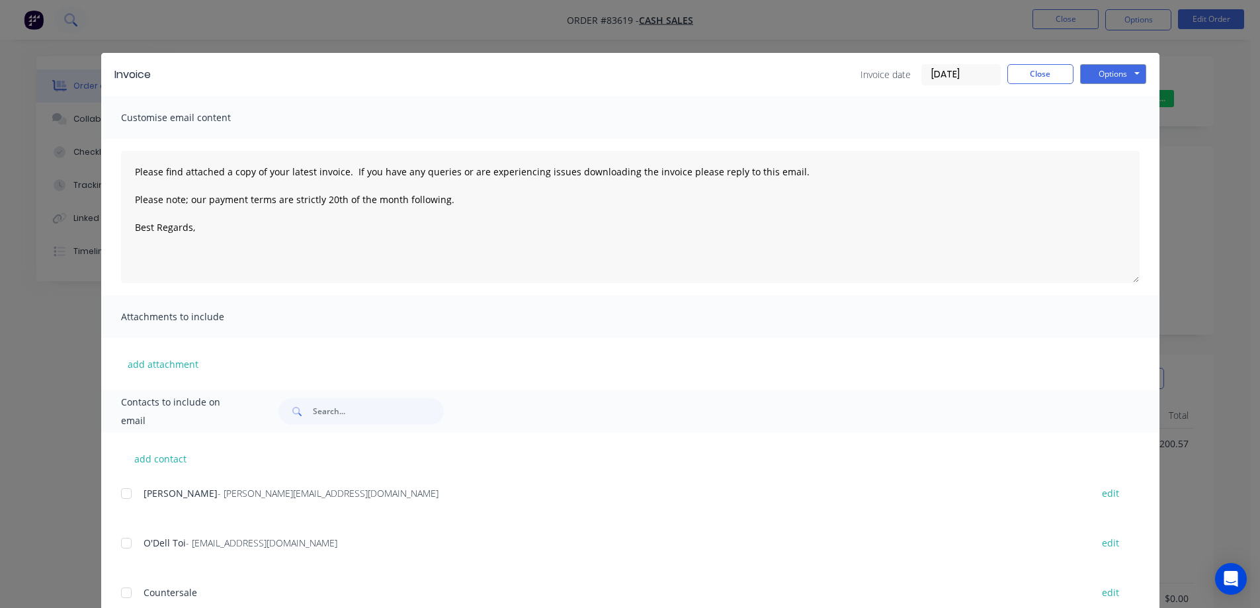
drag, startPoint x: 133, startPoint y: 30, endPoint x: 77, endPoint y: 23, distance: 56.7
click at [131, 30] on div "Invoice Invoice date 26/08/25 Close Options Preview Print Email Customise email…" at bounding box center [630, 304] width 1260 height 608
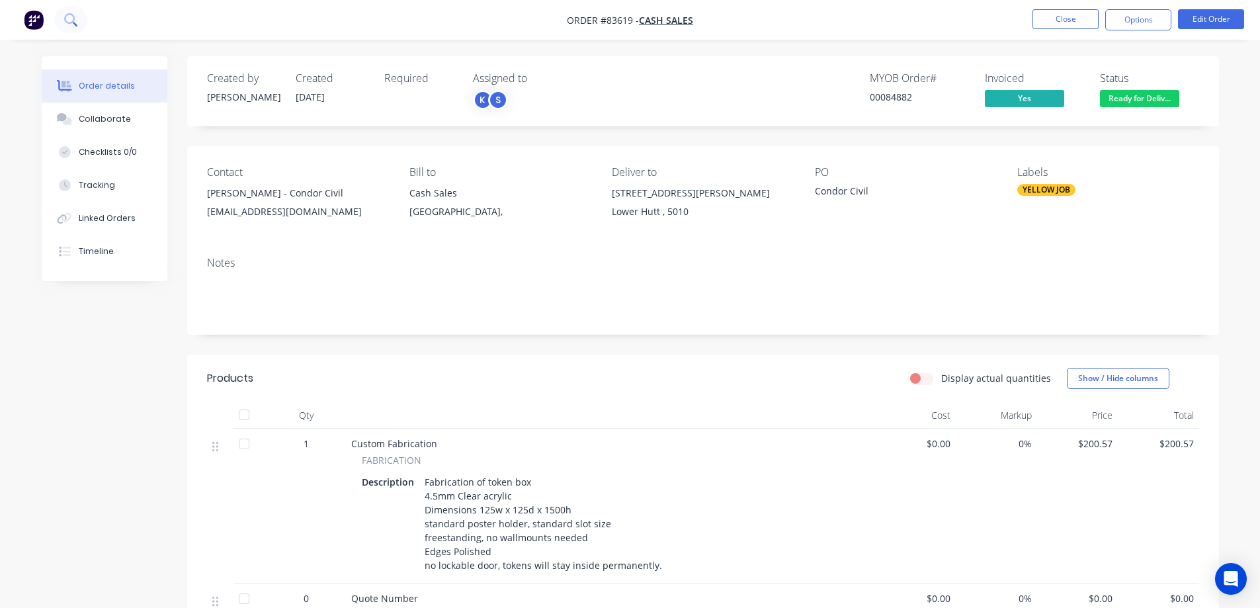
click at [68, 22] on icon at bounding box center [70, 19] width 13 height 13
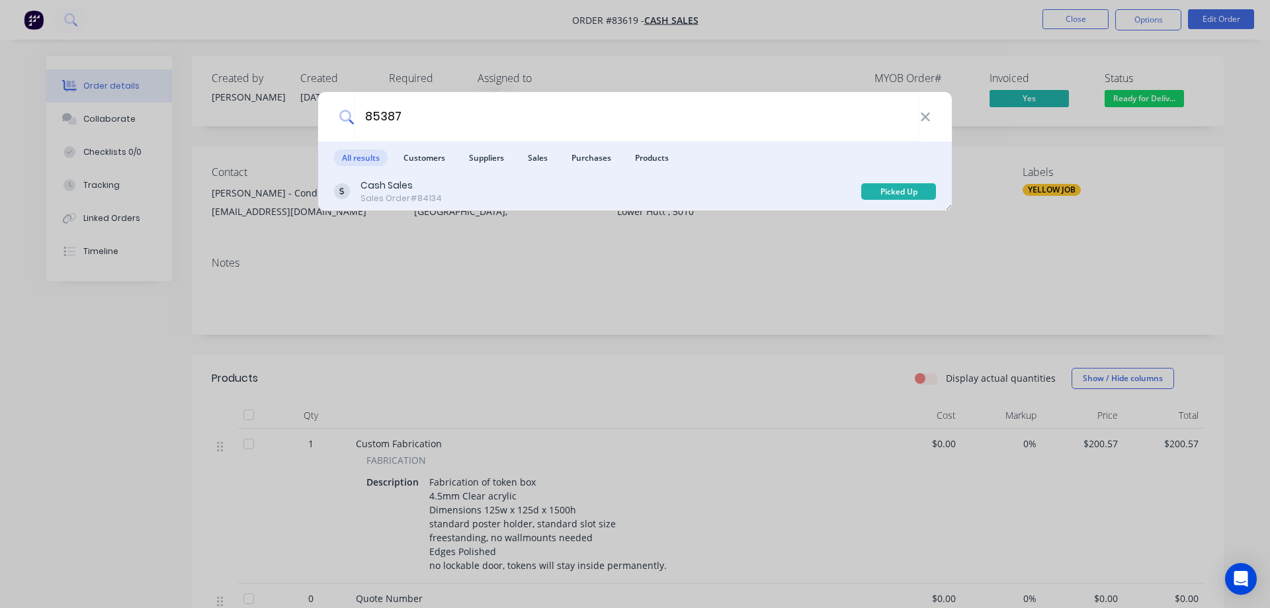
type input "85387"
click at [843, 194] on div "Cash Sales Sales Order #84134" at bounding box center [597, 192] width 527 height 26
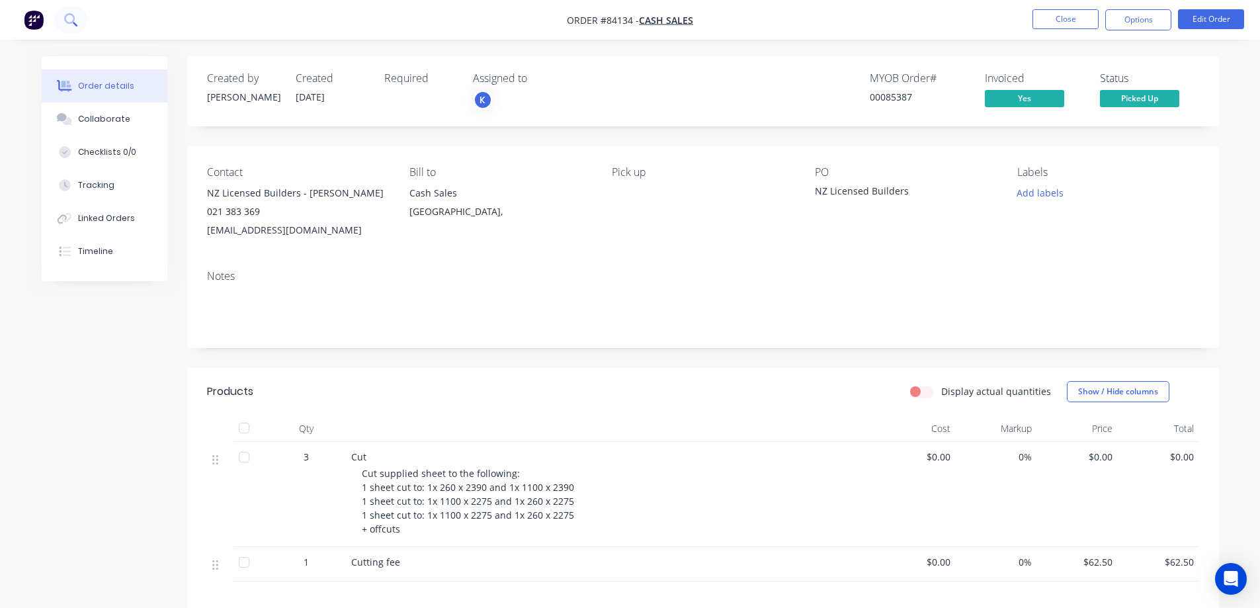
click at [76, 15] on icon at bounding box center [70, 19] width 13 height 13
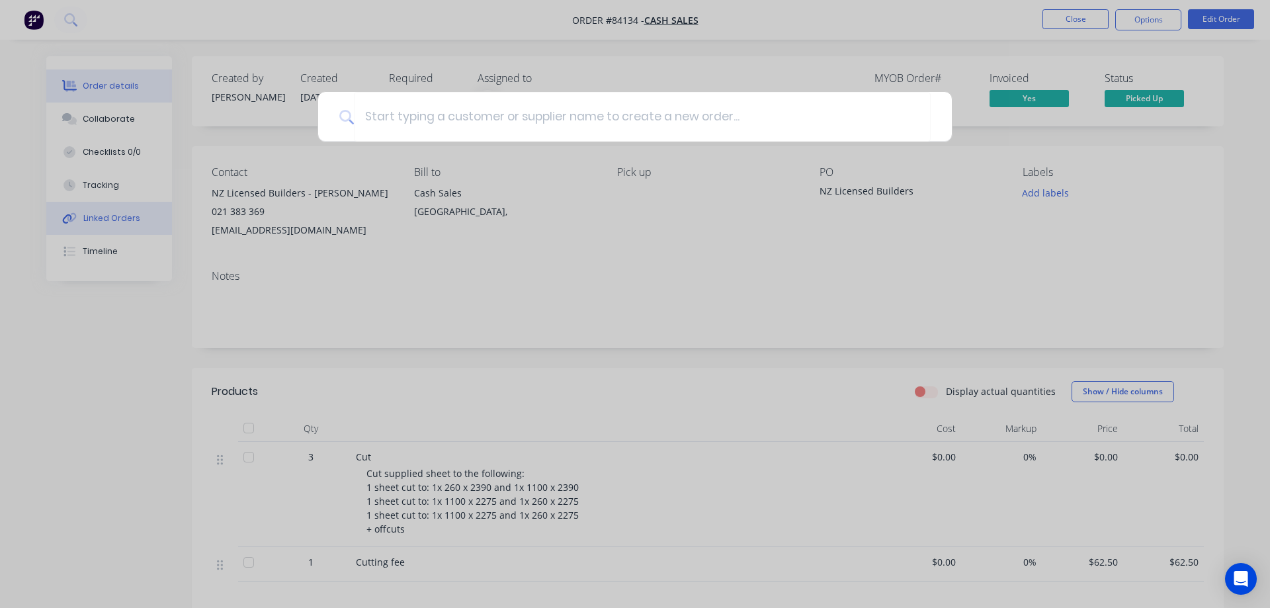
drag, startPoint x: 80, startPoint y: 202, endPoint x: 80, endPoint y: 211, distance: 8.6
click at [80, 206] on div at bounding box center [635, 304] width 1270 height 608
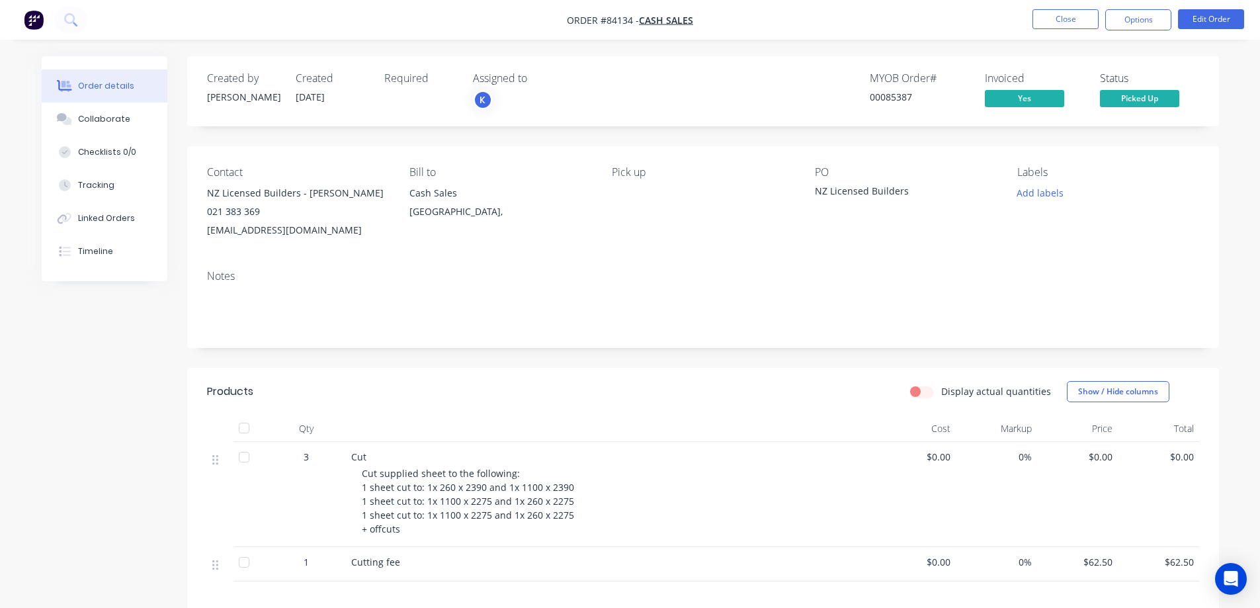
click at [73, 268] on div "Order details Collaborate Checklists 0/0 Tracking Linked Orders Timeline" at bounding box center [105, 168] width 126 height 225
click at [83, 255] on div "Timeline" at bounding box center [95, 251] width 35 height 12
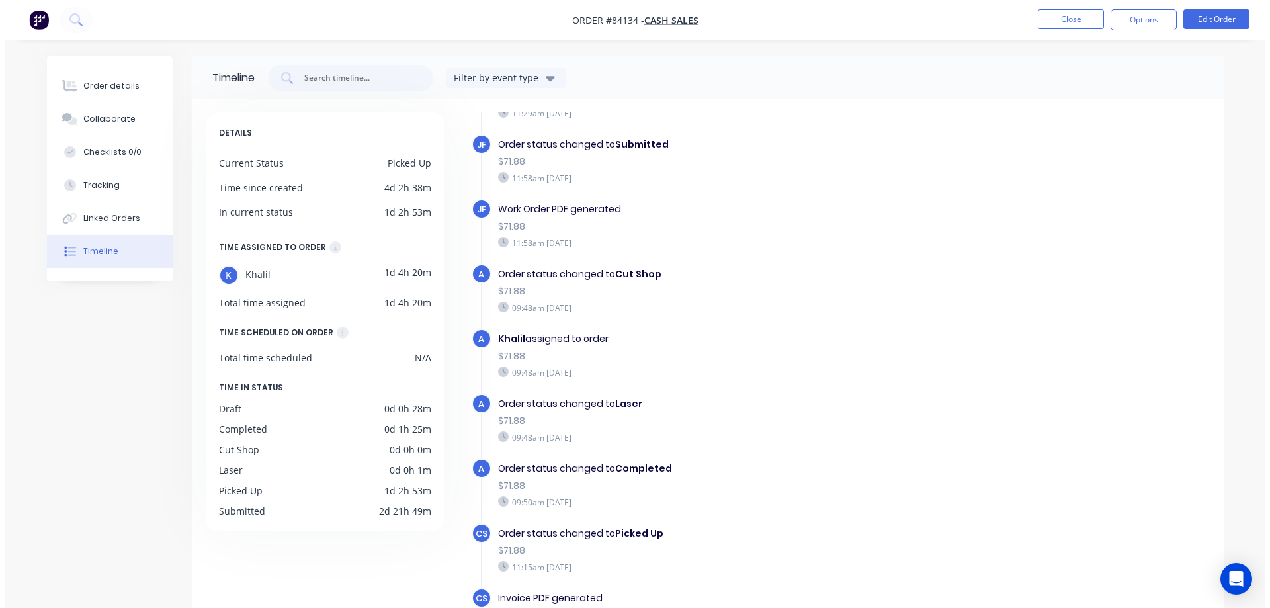
scroll to position [102, 0]
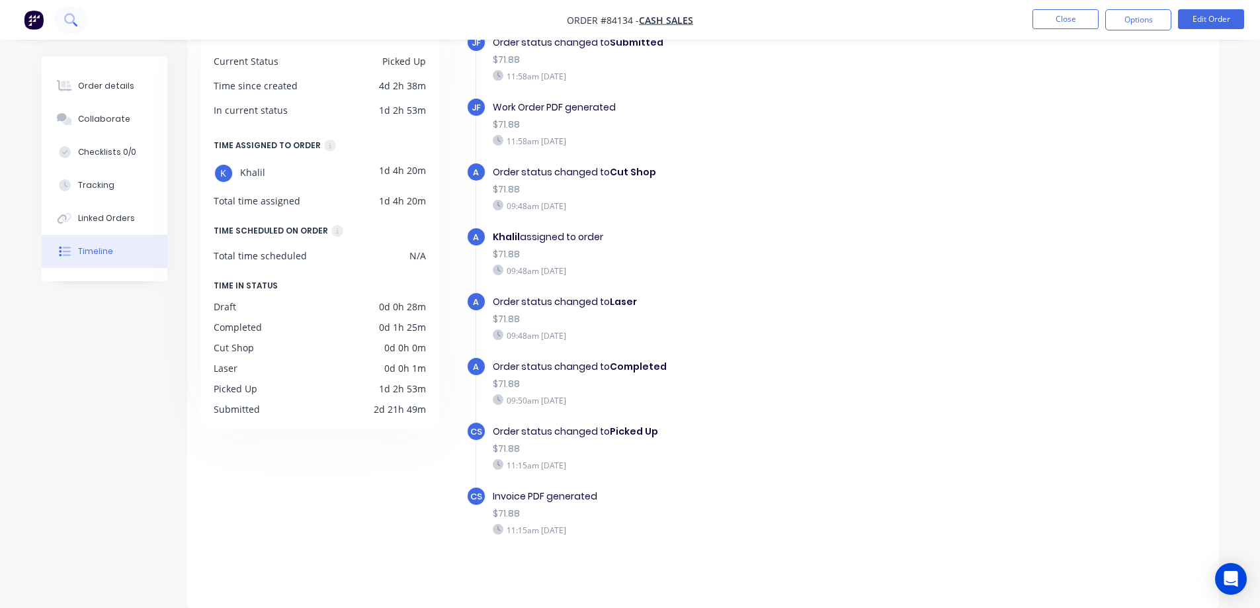
click at [79, 22] on button at bounding box center [70, 20] width 33 height 26
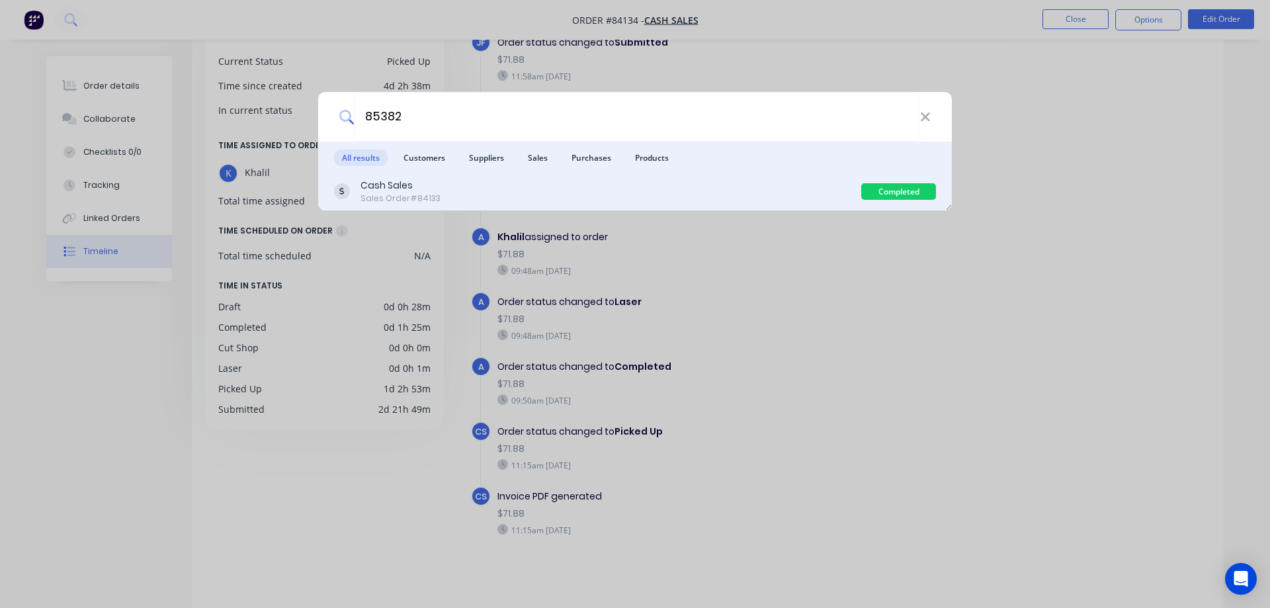
type input "85382"
click at [712, 186] on div "Cash Sales Sales Order #84133" at bounding box center [597, 192] width 527 height 26
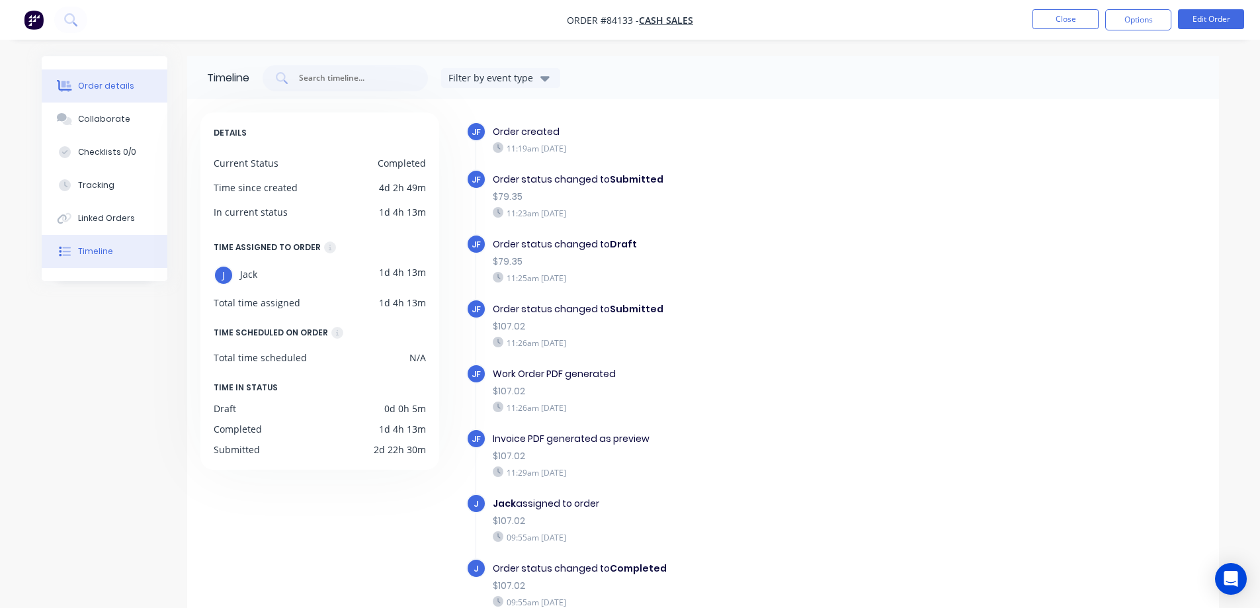
click at [79, 89] on div "Order details" at bounding box center [106, 86] width 56 height 12
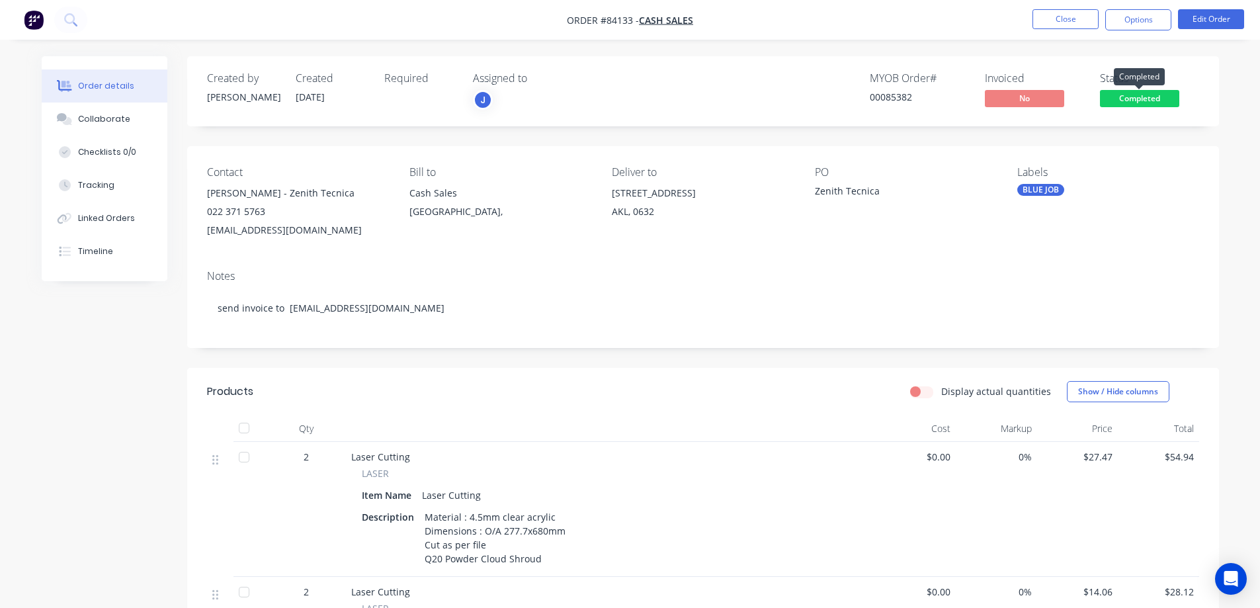
click at [1160, 90] on span "Completed" at bounding box center [1139, 98] width 79 height 17
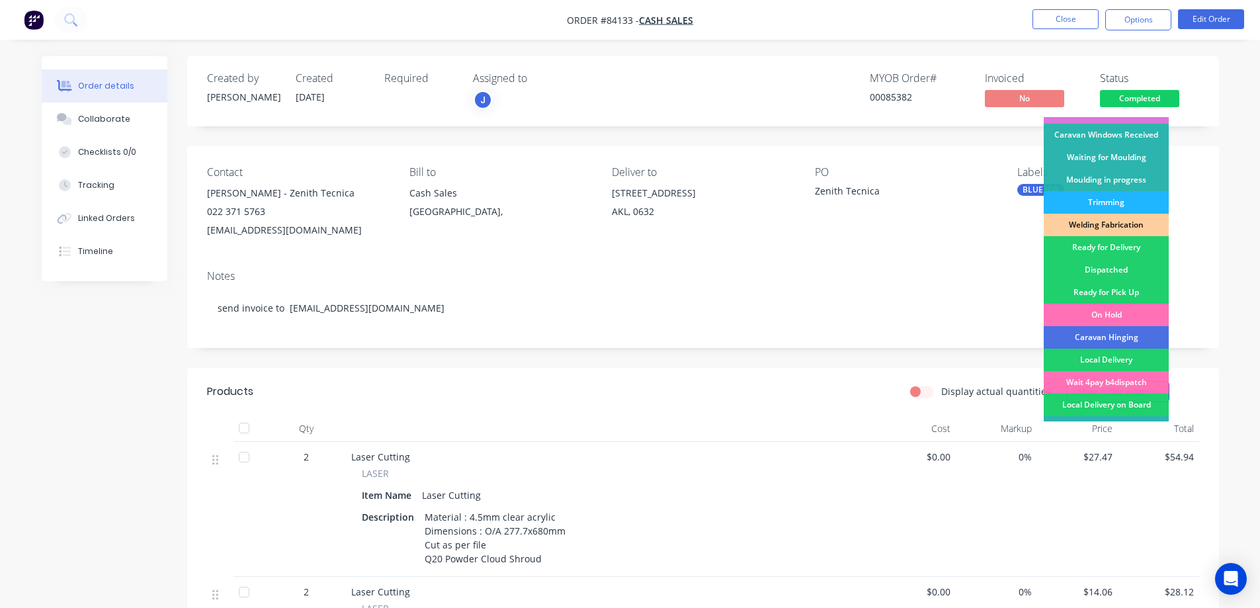
scroll to position [258, 0]
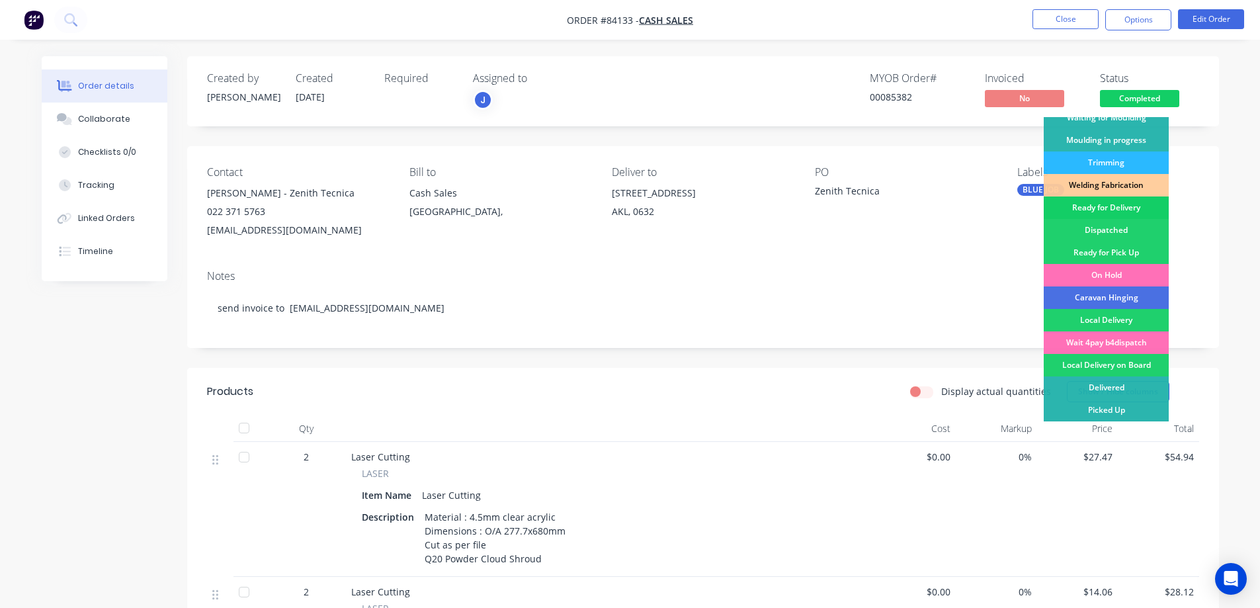
click at [1123, 210] on div "Ready for Delivery" at bounding box center [1106, 207] width 125 height 22
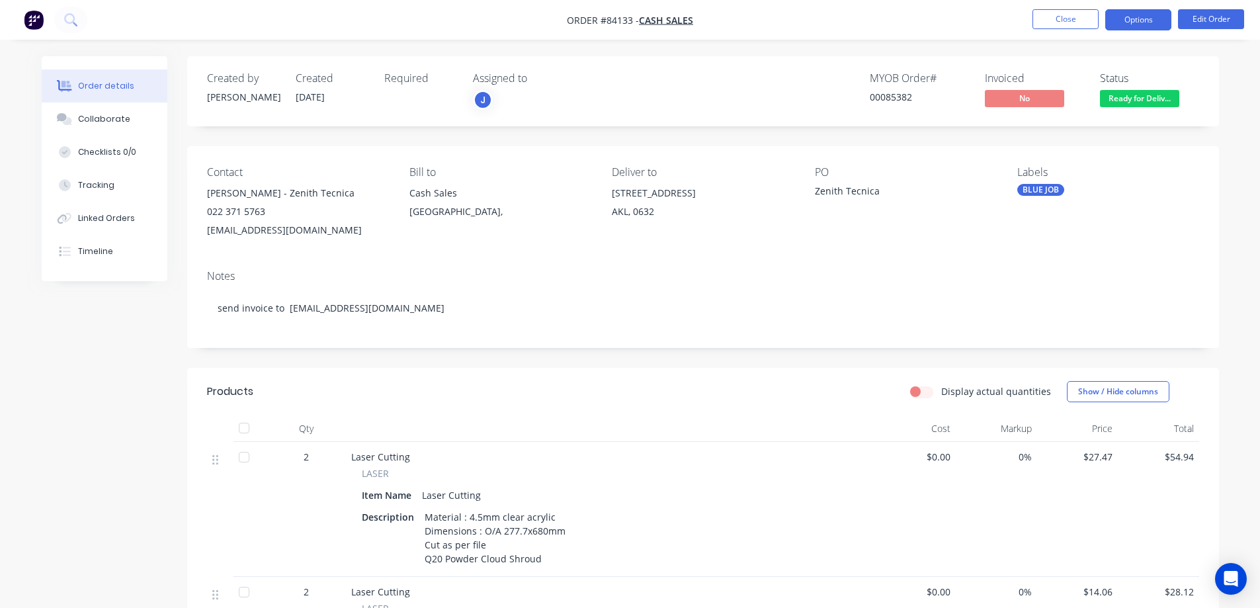
click at [1138, 19] on button "Options" at bounding box center [1138, 19] width 66 height 21
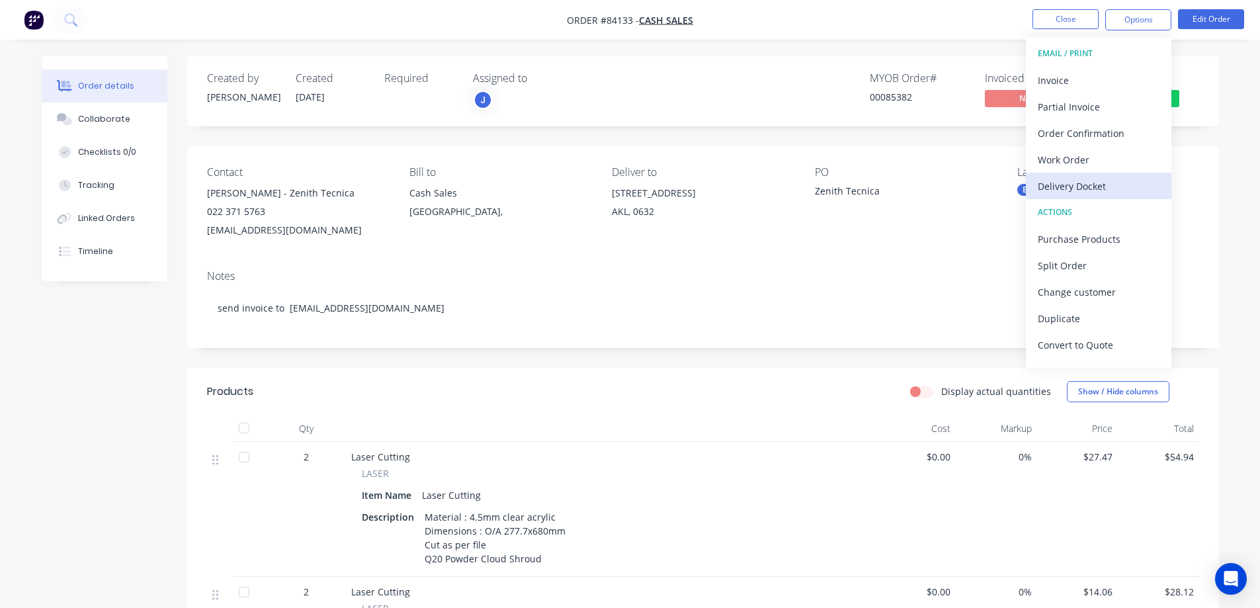
click at [1106, 185] on div "Delivery Docket" at bounding box center [1099, 186] width 122 height 19
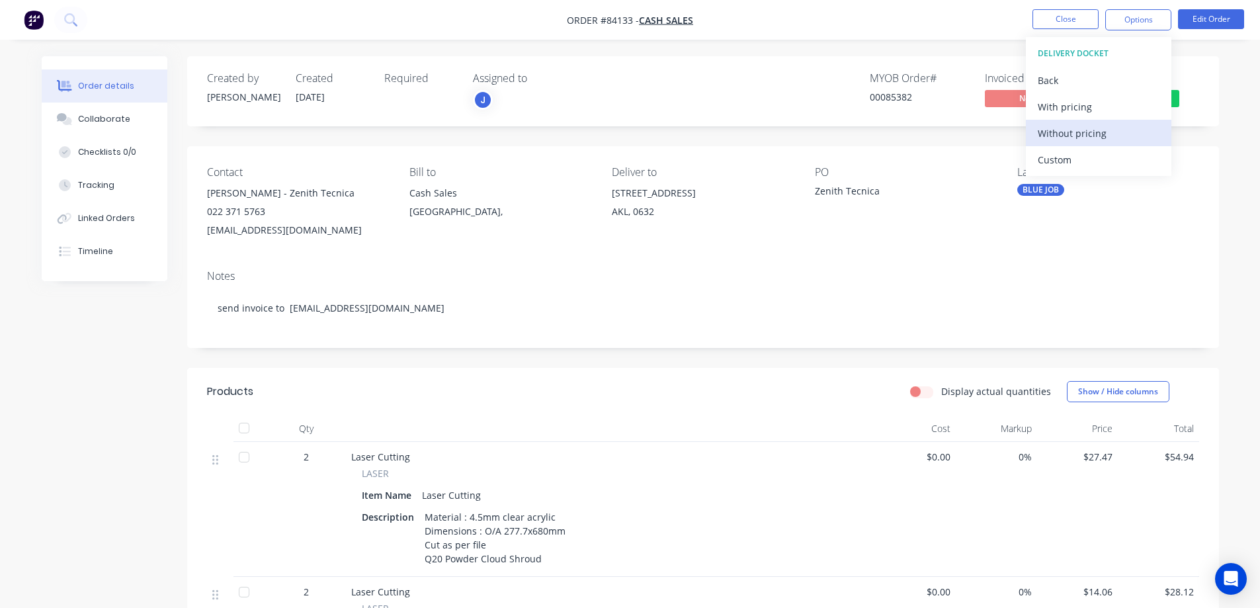
click at [1093, 140] on div "Without pricing" at bounding box center [1099, 133] width 122 height 19
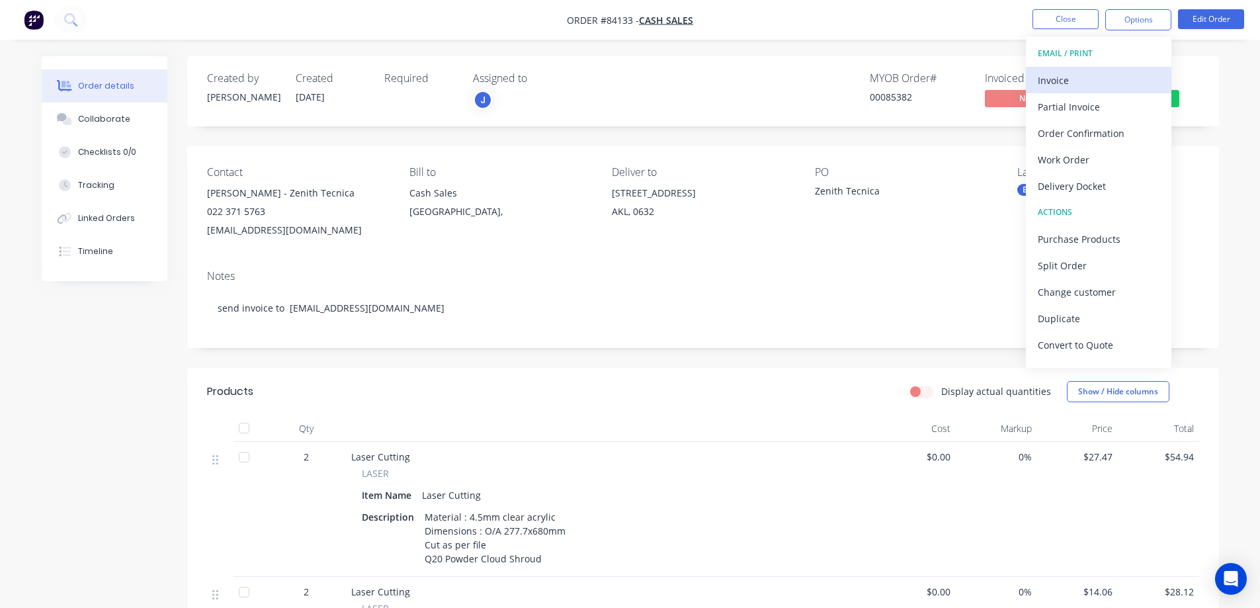
click at [1072, 83] on div "Invoice" at bounding box center [1099, 80] width 122 height 19
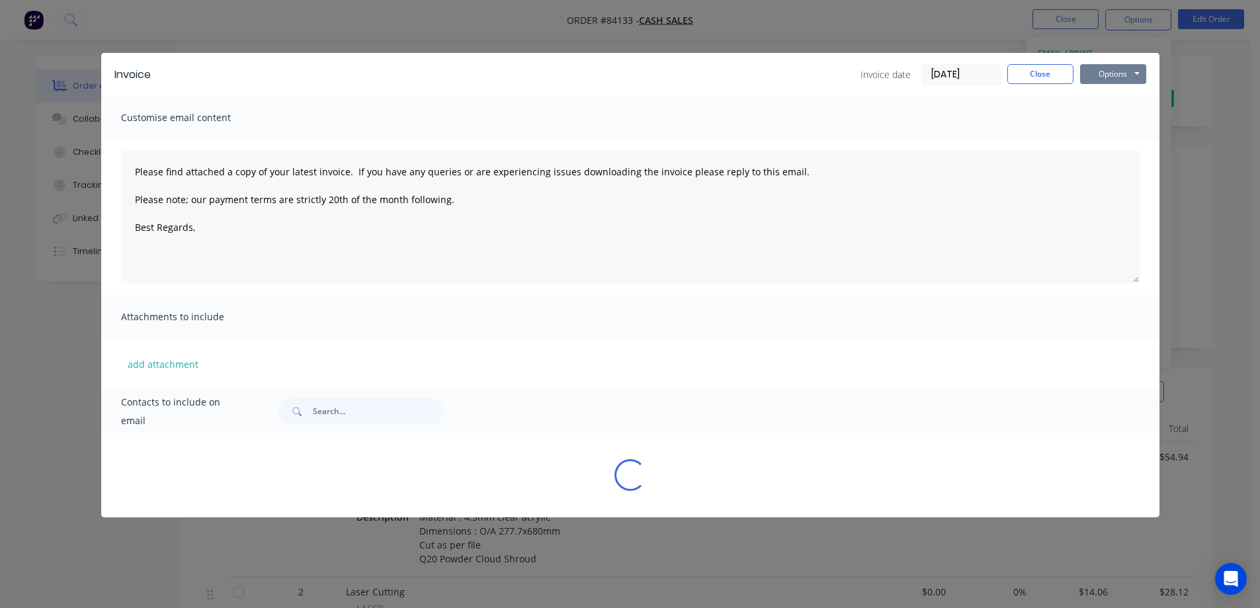
click at [1129, 73] on button "Options" at bounding box center [1113, 74] width 66 height 20
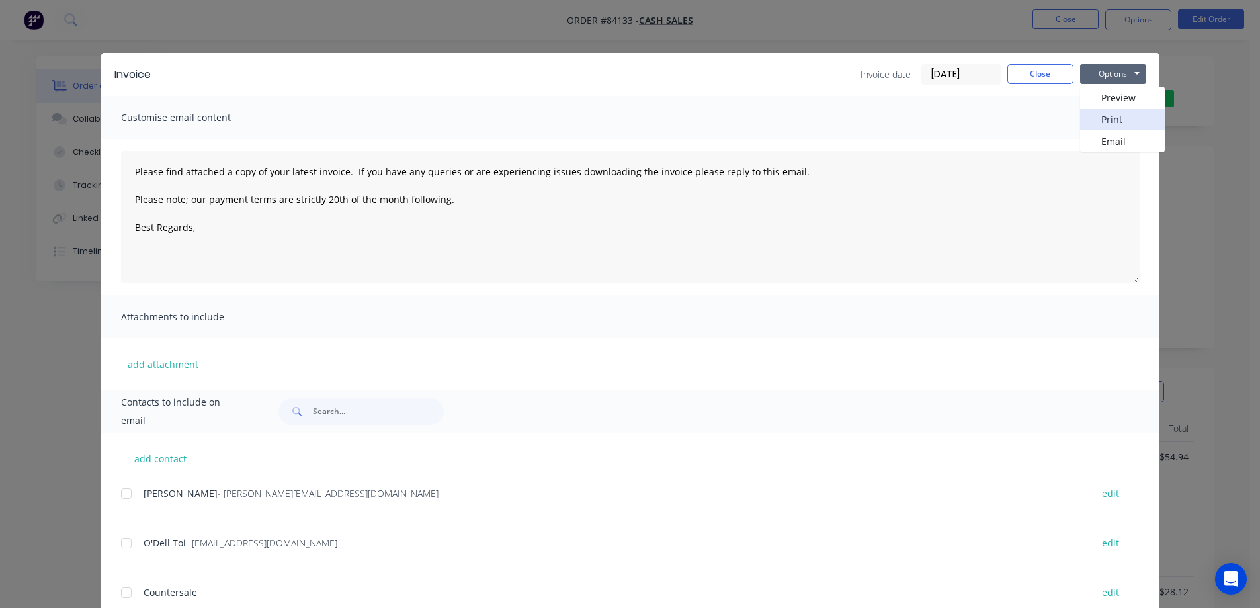
click at [1127, 110] on button "Print" at bounding box center [1122, 119] width 85 height 22
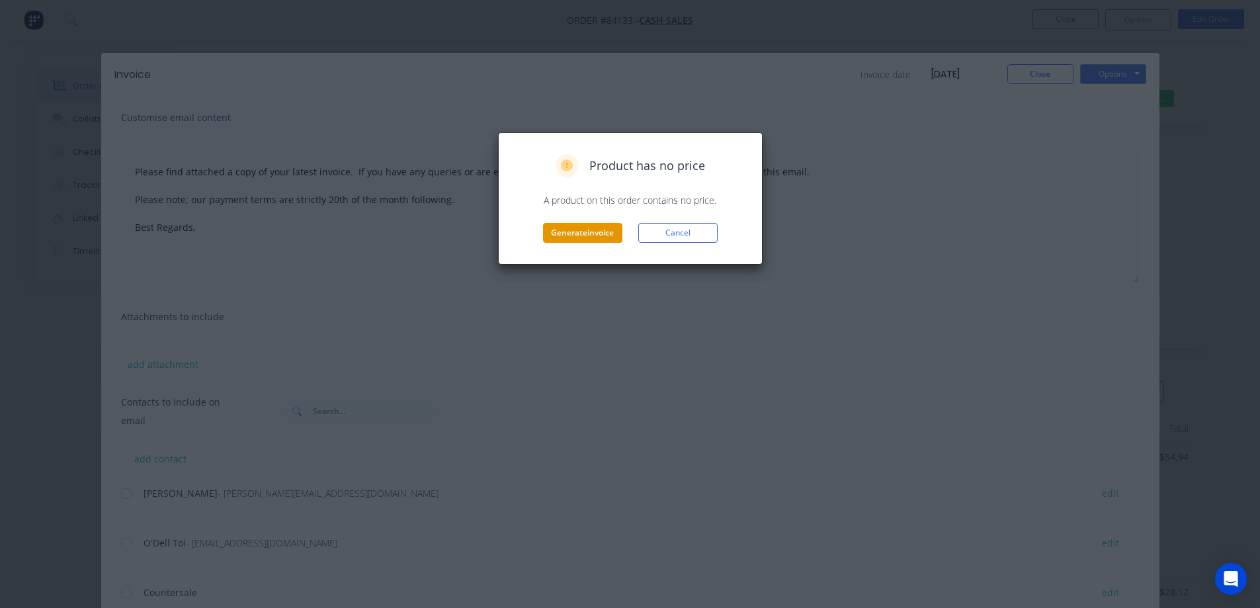
click at [589, 233] on button "Generate invoice" at bounding box center [582, 233] width 79 height 20
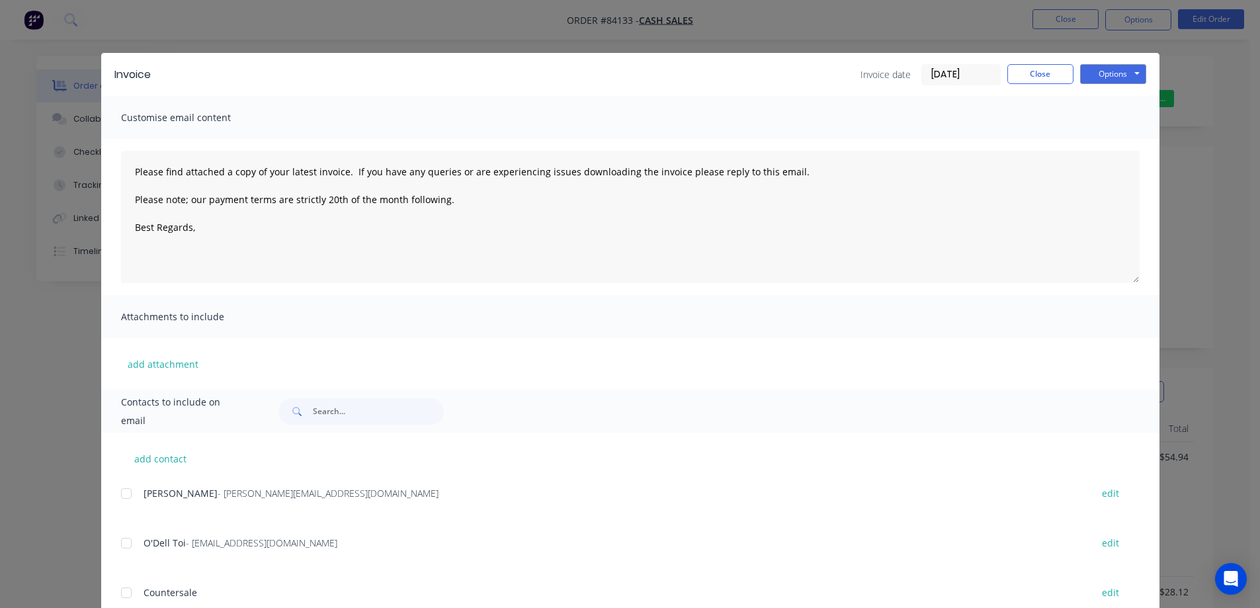
click at [101, 37] on div "Invoice Invoice date 26/08/25 Close Options Preview Print Email Customise email…" at bounding box center [630, 304] width 1260 height 608
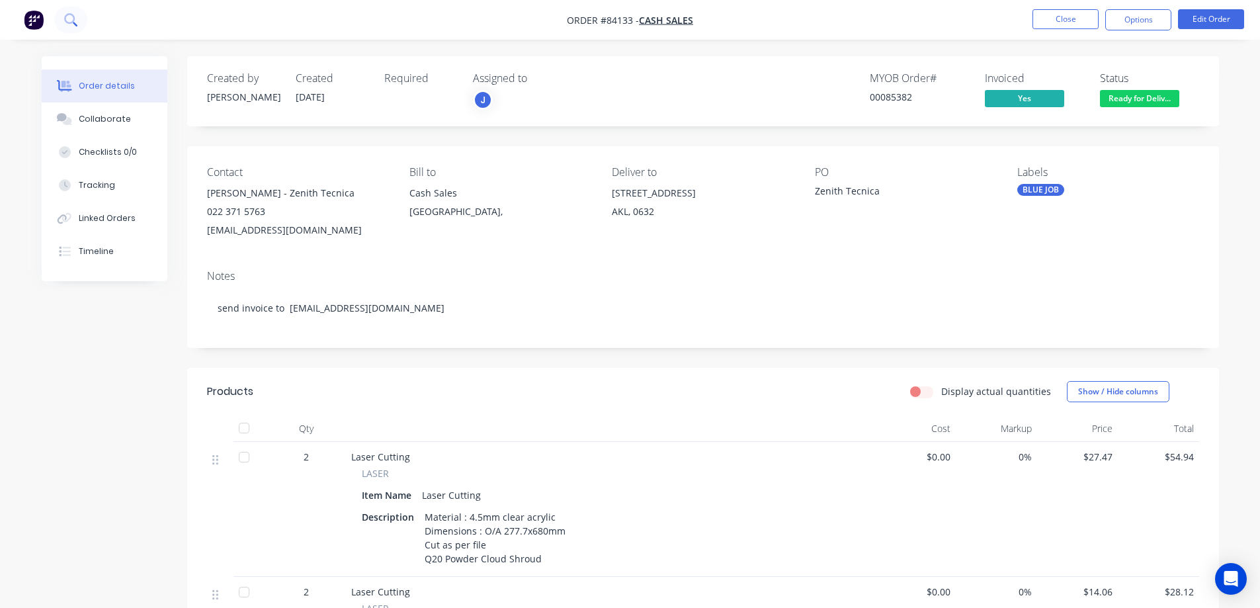
click at [72, 25] on icon at bounding box center [70, 19] width 13 height 13
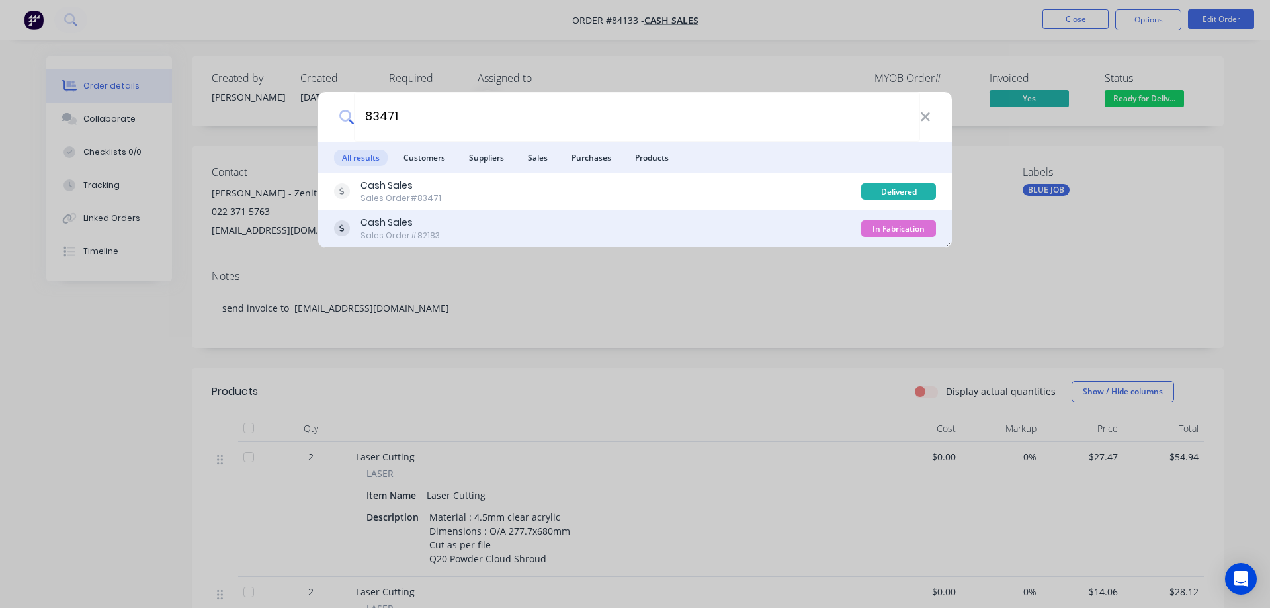
type input "83471"
click at [756, 229] on div "Cash Sales Sales Order #82183" at bounding box center [597, 229] width 527 height 26
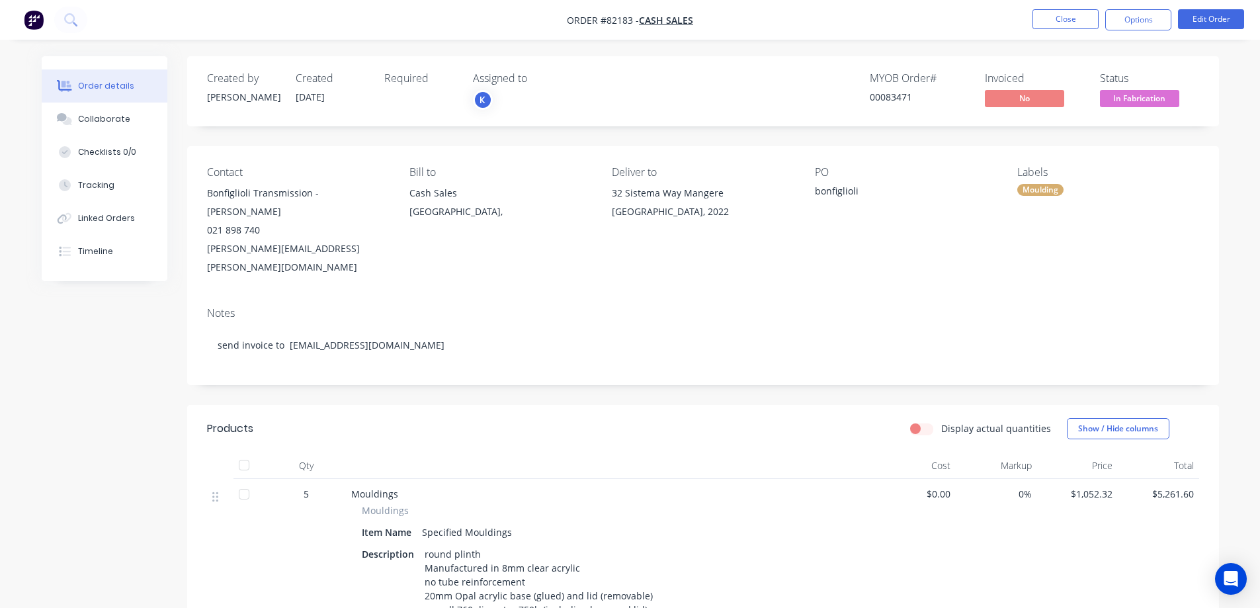
click at [1144, 98] on span "In Fabrication" at bounding box center [1139, 98] width 79 height 17
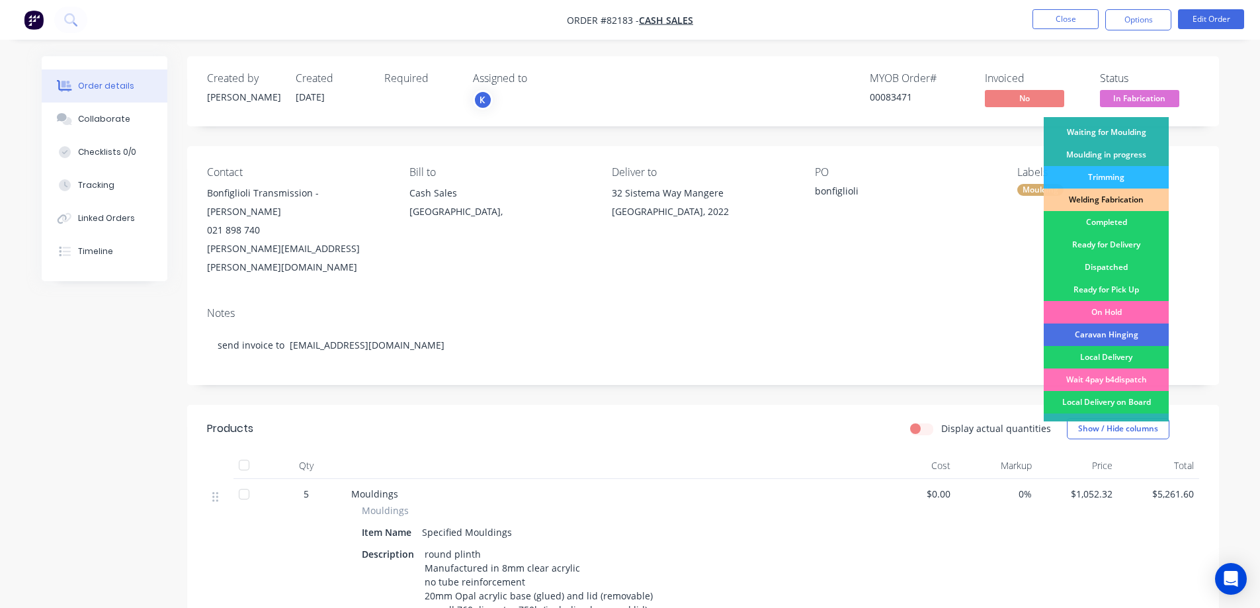
scroll to position [258, 0]
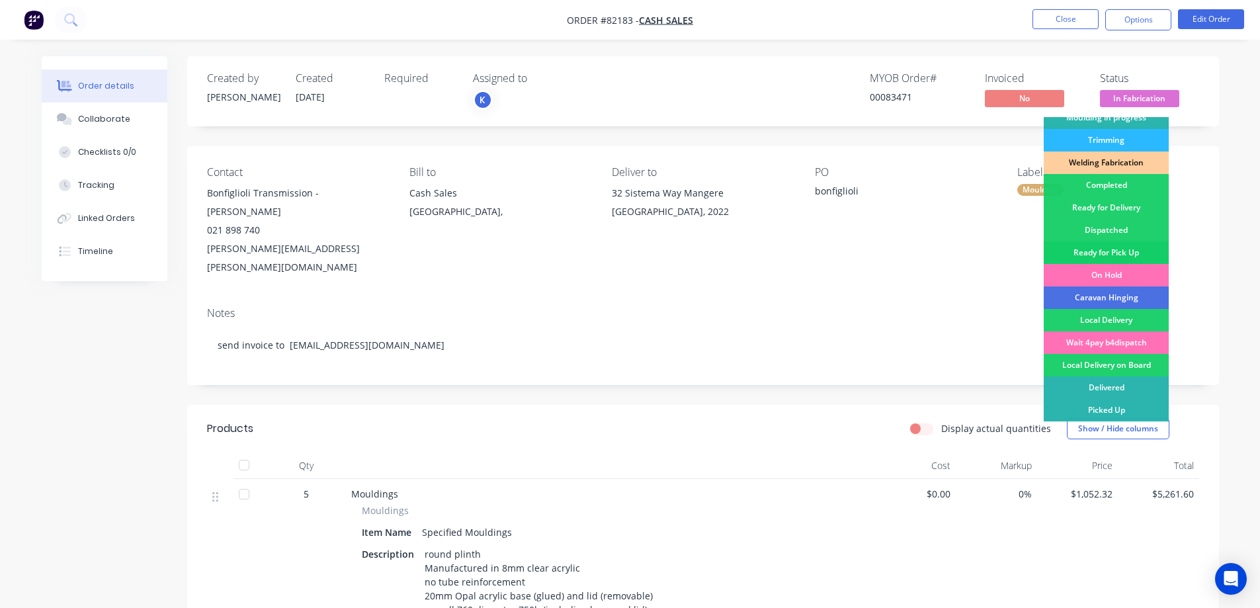
click at [1131, 249] on div "Ready for Pick Up" at bounding box center [1106, 252] width 125 height 22
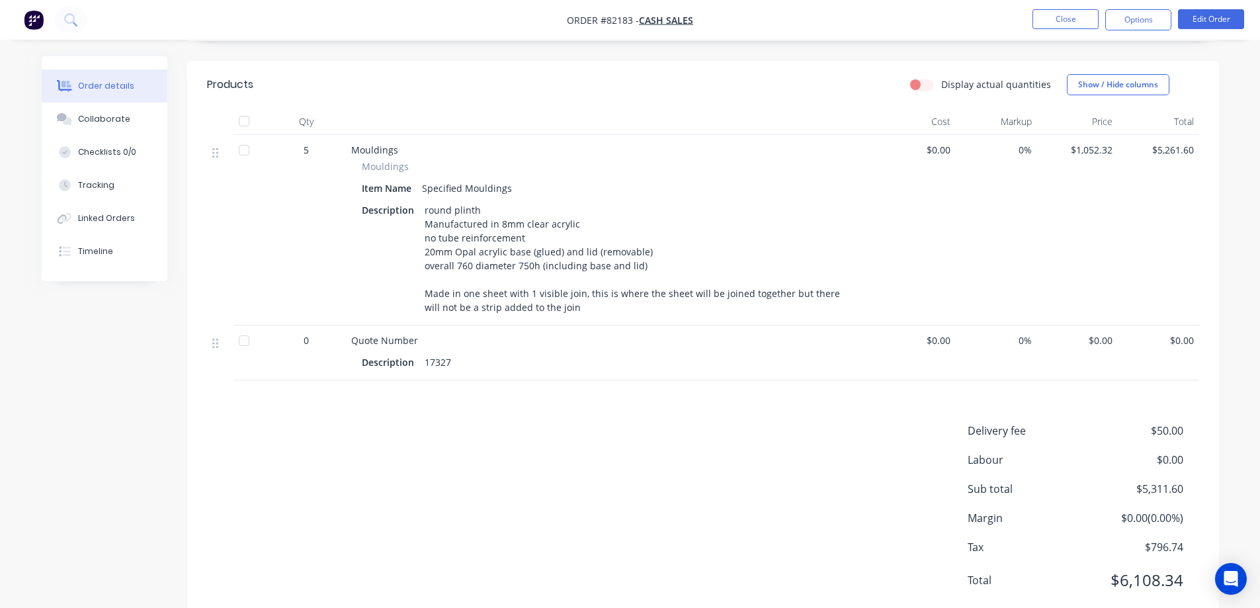
scroll to position [0, 0]
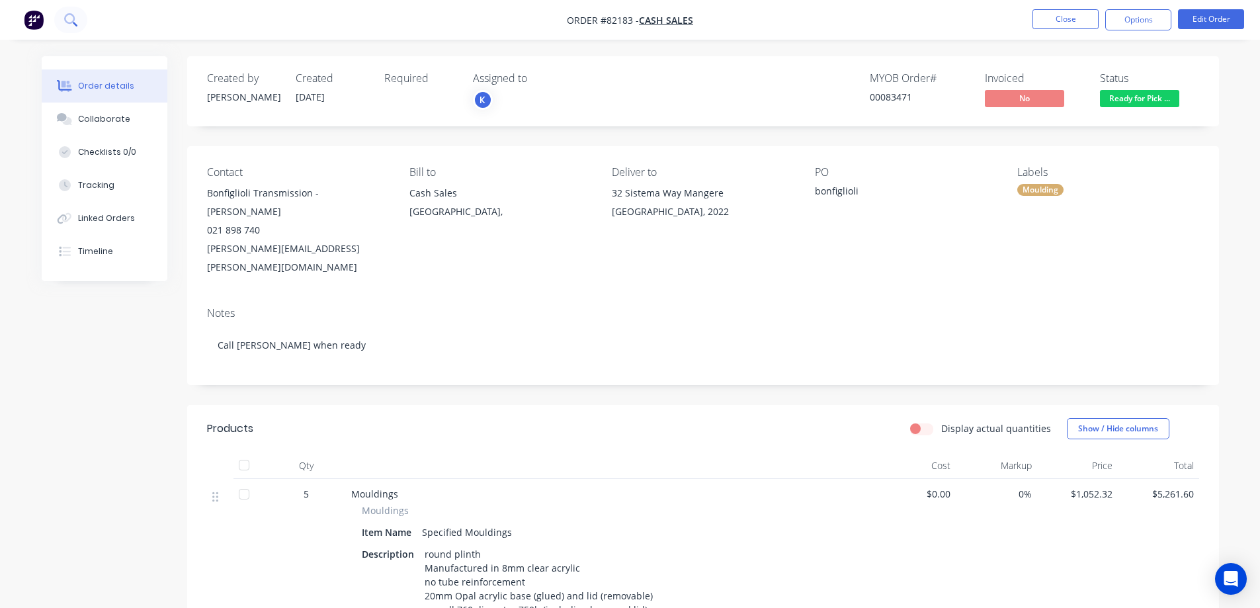
click at [65, 21] on icon at bounding box center [70, 19] width 13 height 13
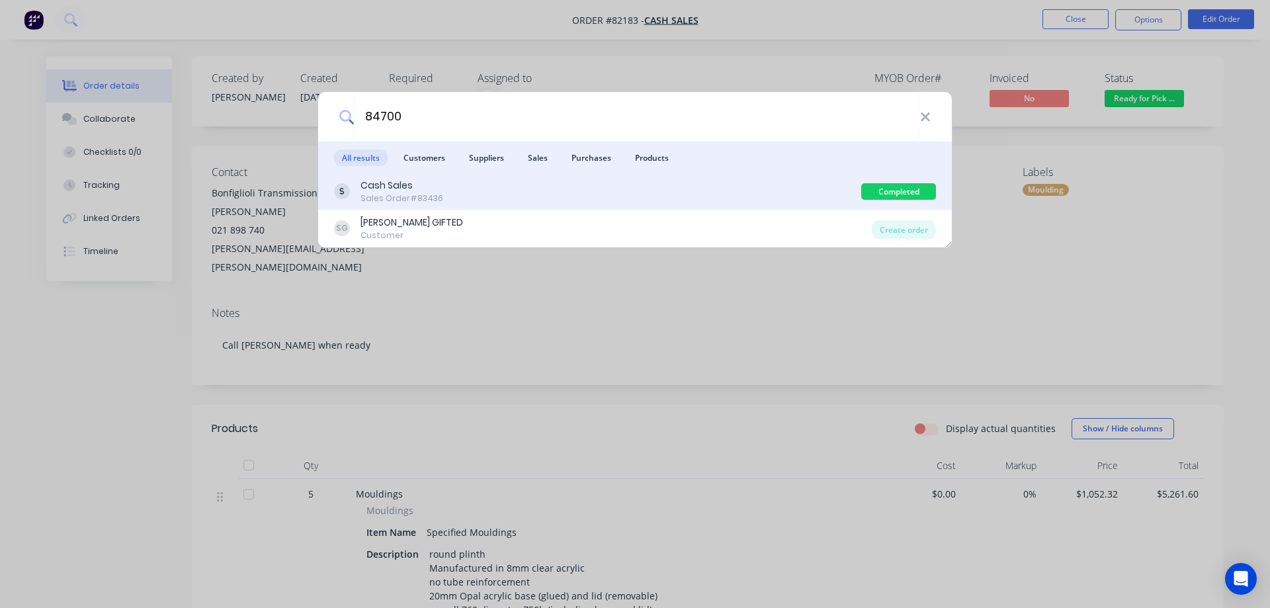
type input "84700"
click at [425, 207] on div "Cash Sales Sales Order #83436 Completed" at bounding box center [635, 191] width 634 height 37
click at [847, 181] on div "Cash Sales Sales Order #83436" at bounding box center [597, 192] width 527 height 26
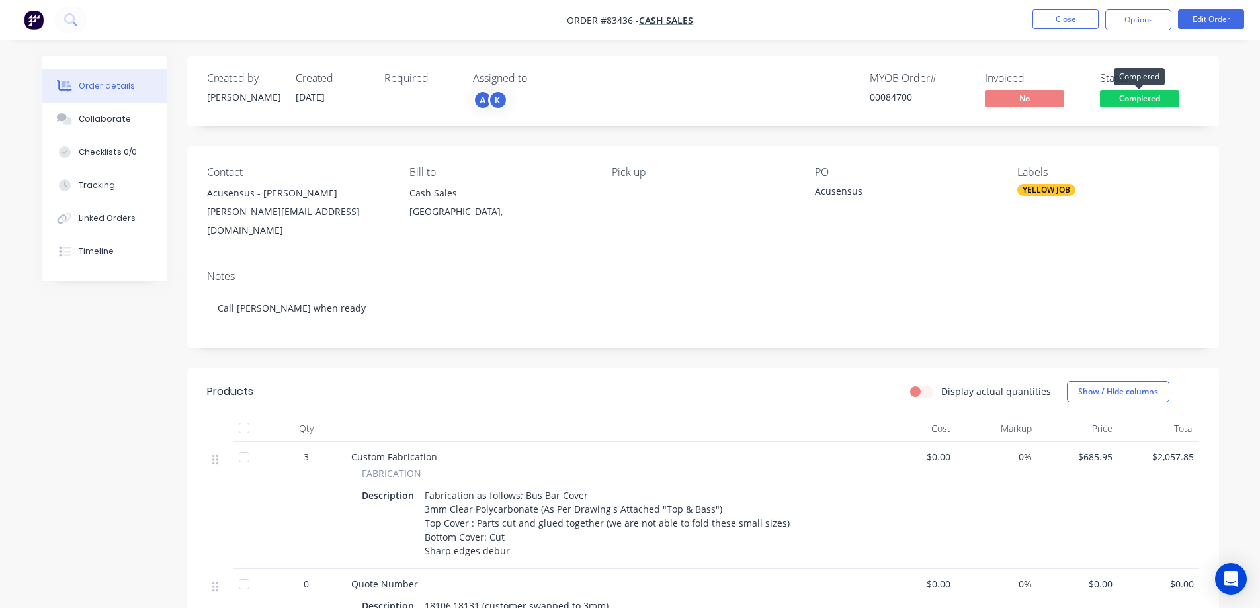
click at [1138, 99] on span "Completed" at bounding box center [1139, 98] width 79 height 17
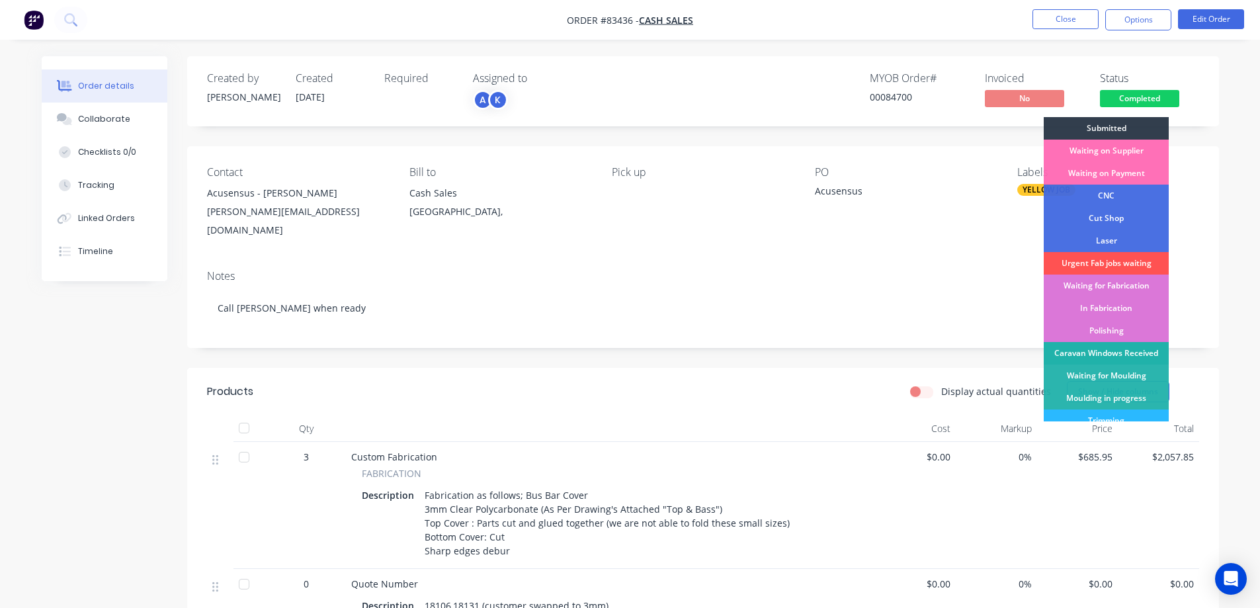
scroll to position [258, 0]
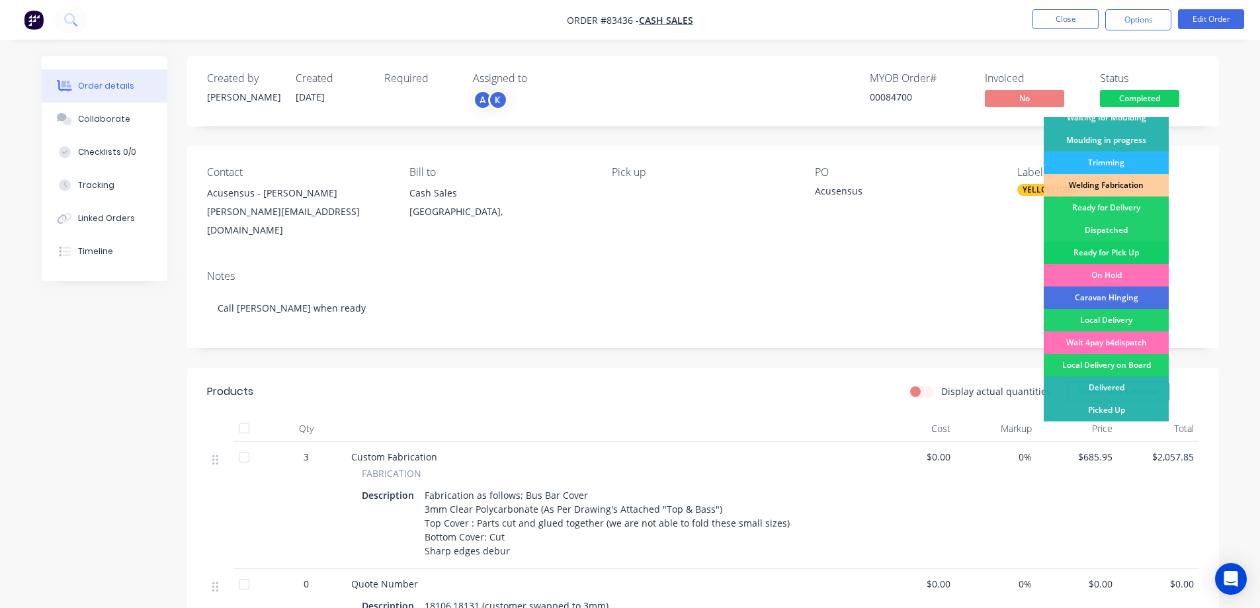
click at [1119, 253] on div "Ready for Pick Up" at bounding box center [1106, 252] width 125 height 22
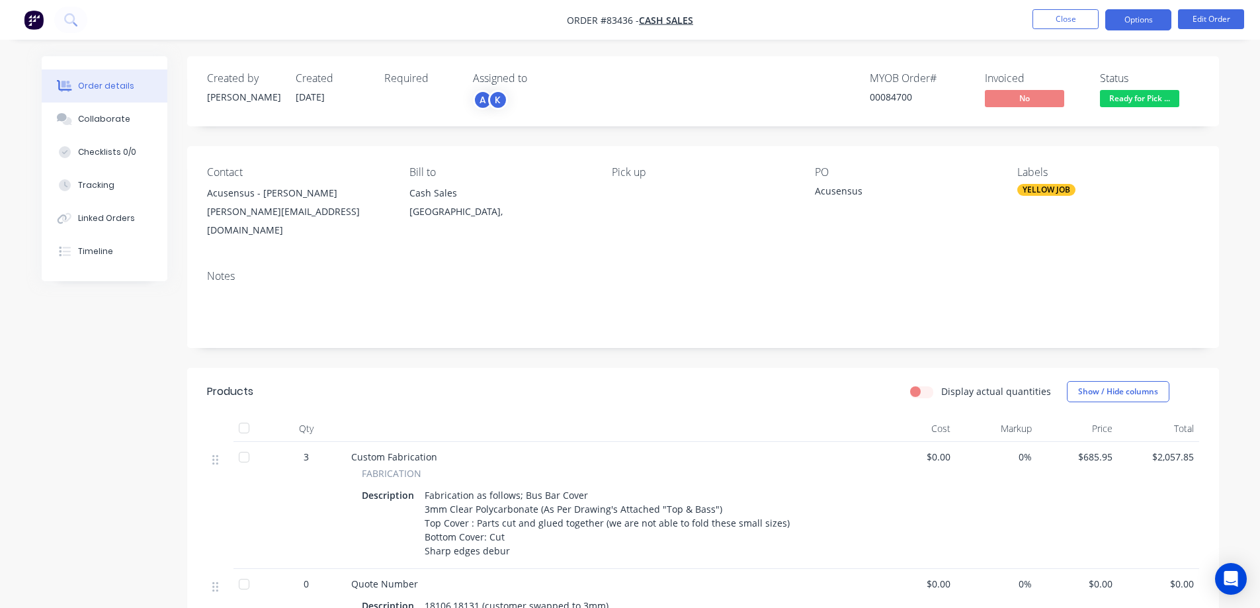
drag, startPoint x: 1140, startPoint y: 28, endPoint x: 1138, endPoint y: 21, distance: 6.9
click at [1139, 25] on button "Options" at bounding box center [1138, 19] width 66 height 21
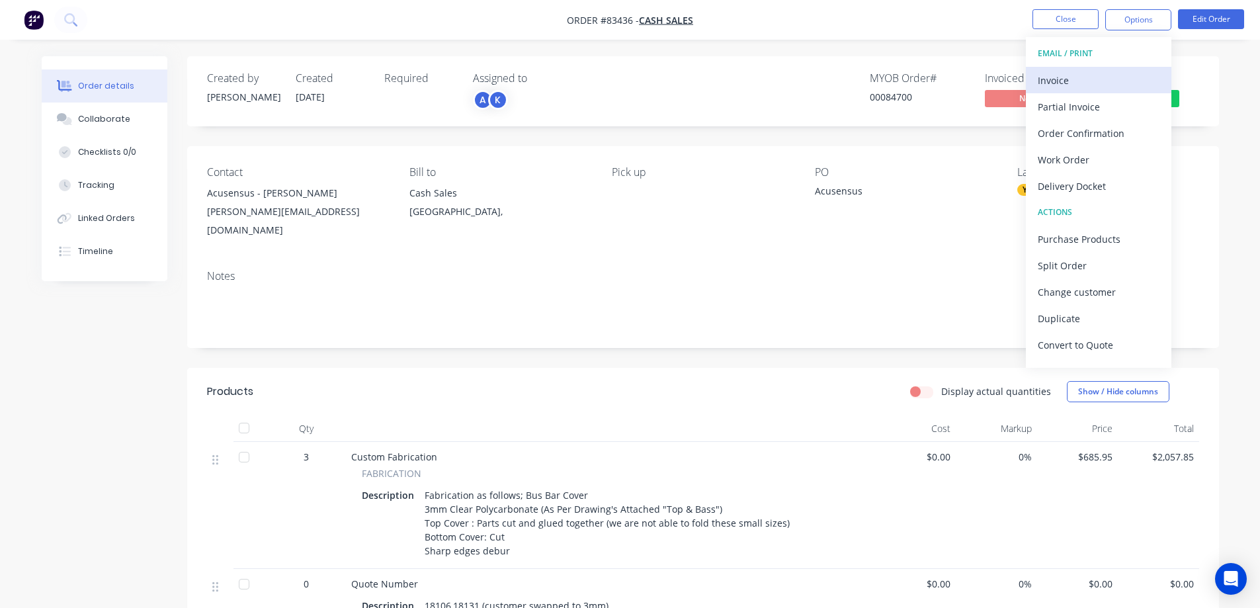
click at [1101, 79] on div "Invoice" at bounding box center [1099, 80] width 122 height 19
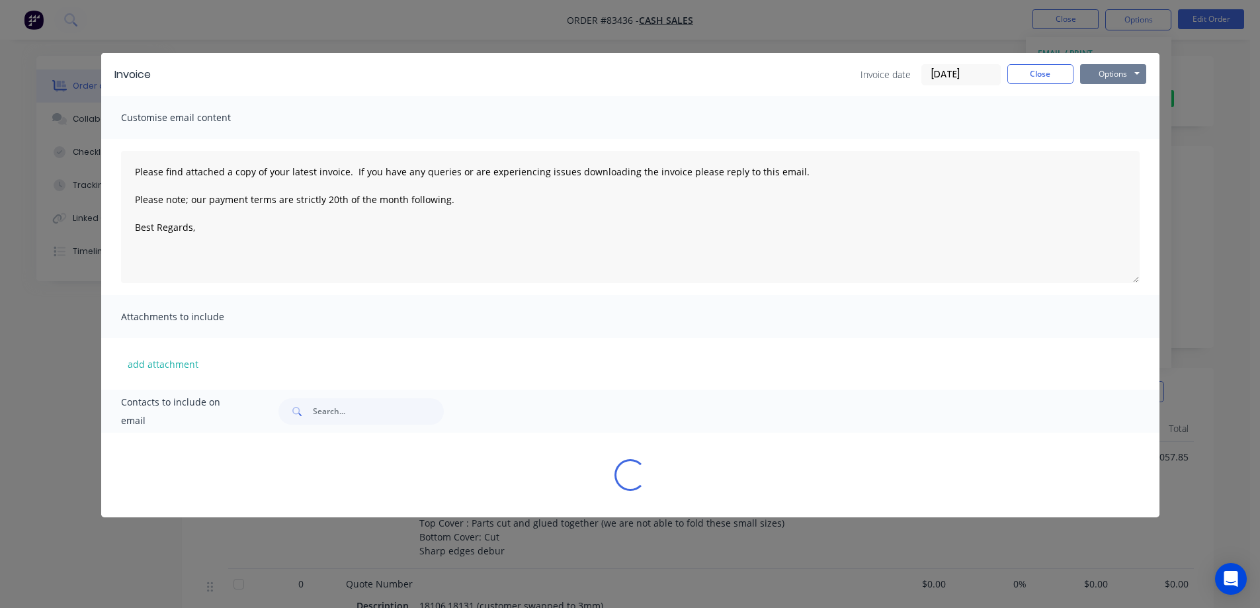
click at [1129, 75] on button "Options" at bounding box center [1113, 74] width 66 height 20
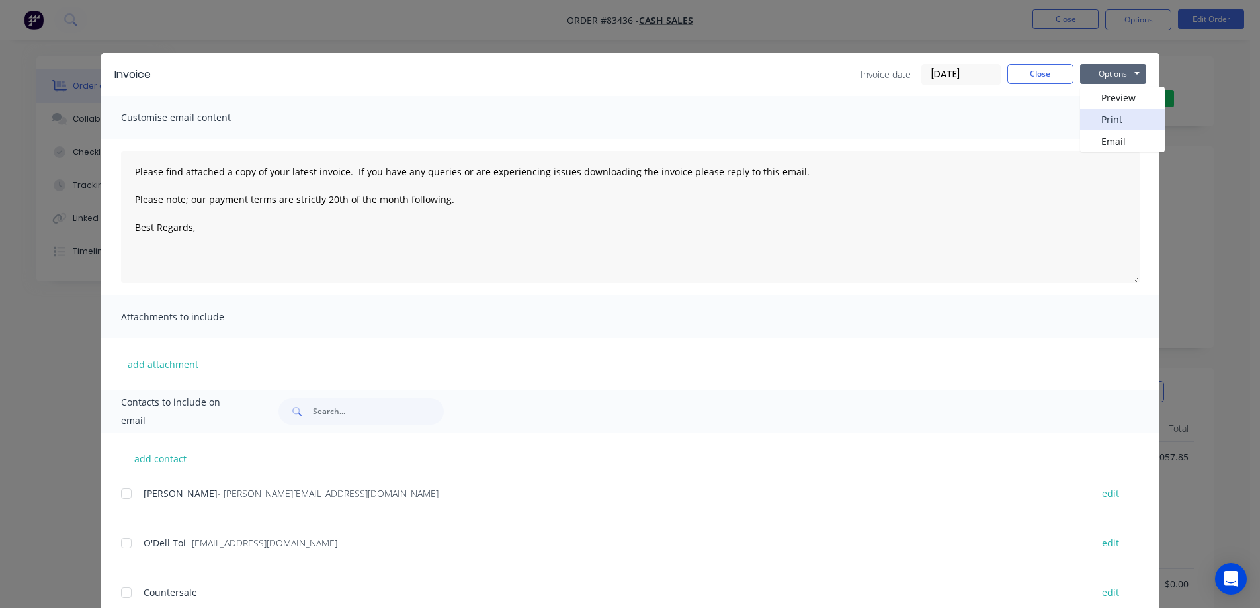
click at [1125, 120] on button "Print" at bounding box center [1122, 119] width 85 height 22
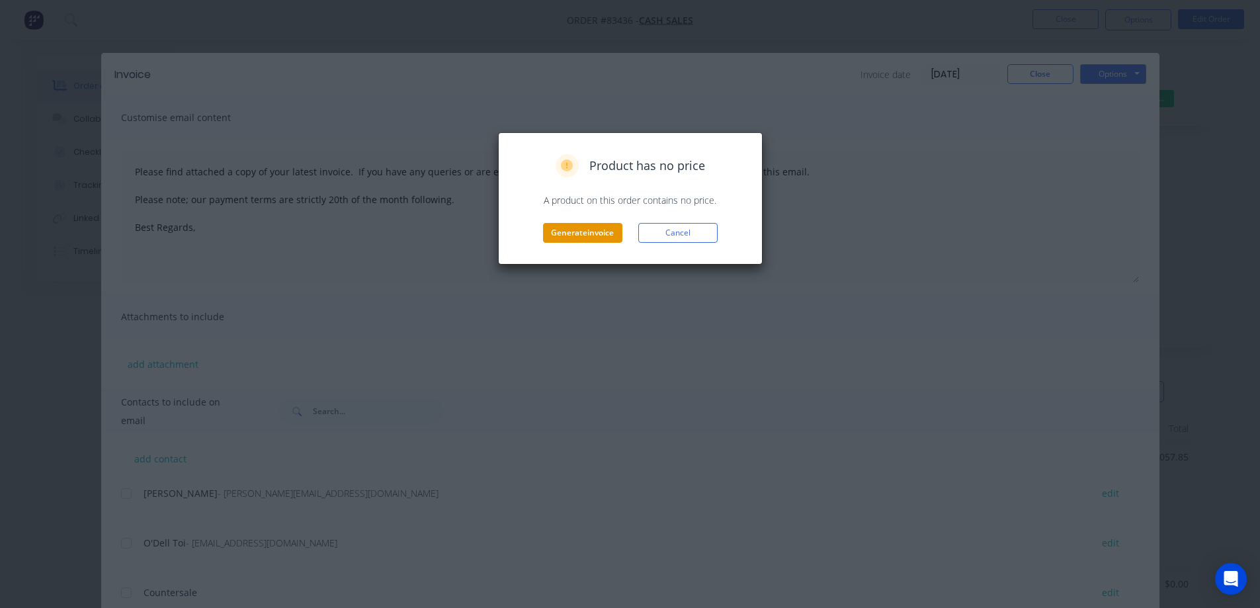
click at [589, 228] on button "Generate invoice" at bounding box center [582, 233] width 79 height 20
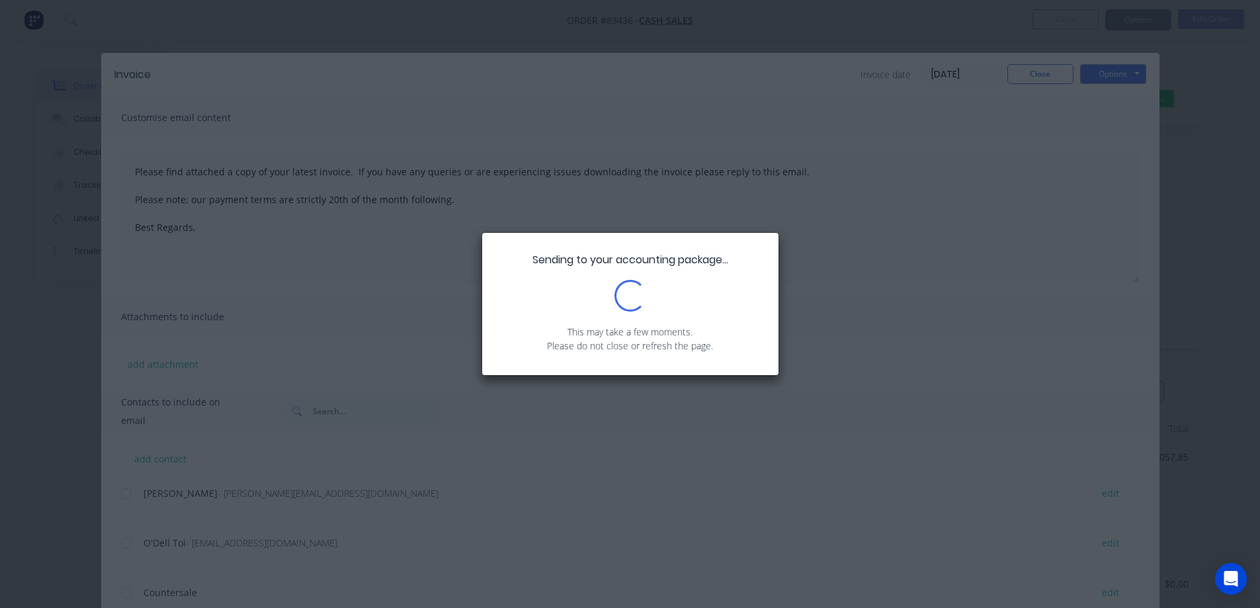
type textarea "Please find attached a copy of your latest invoice. If you have any queries or …"
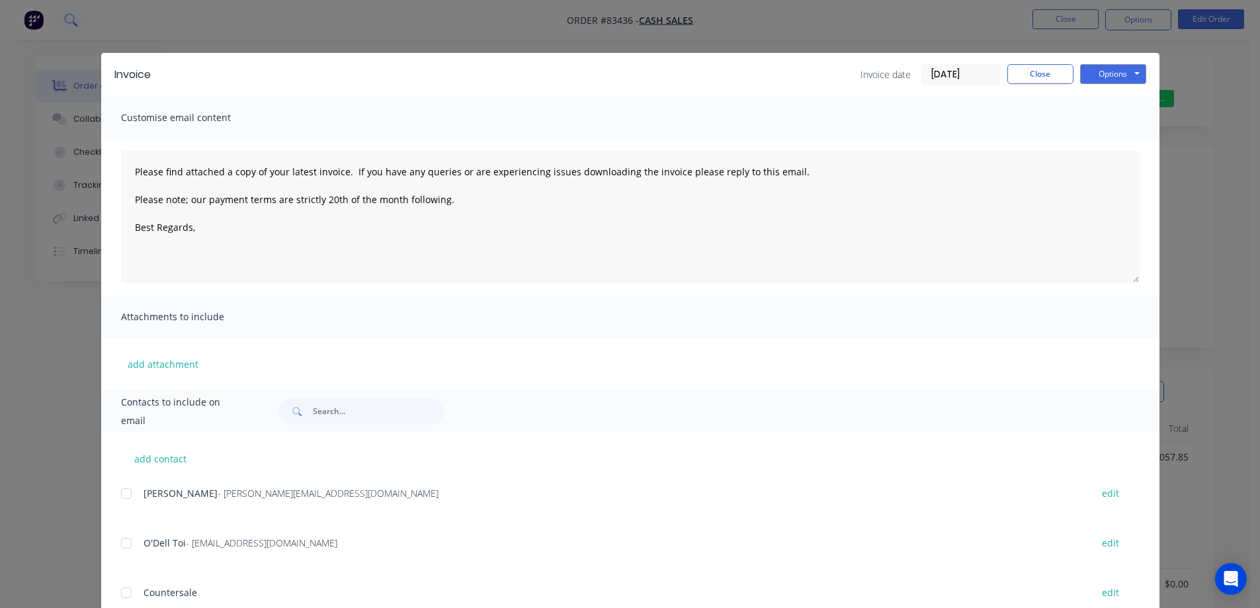
click at [85, 26] on div "Invoice Invoice date 26/08/25 Close Options Preview Print Email Customise email…" at bounding box center [630, 304] width 1260 height 608
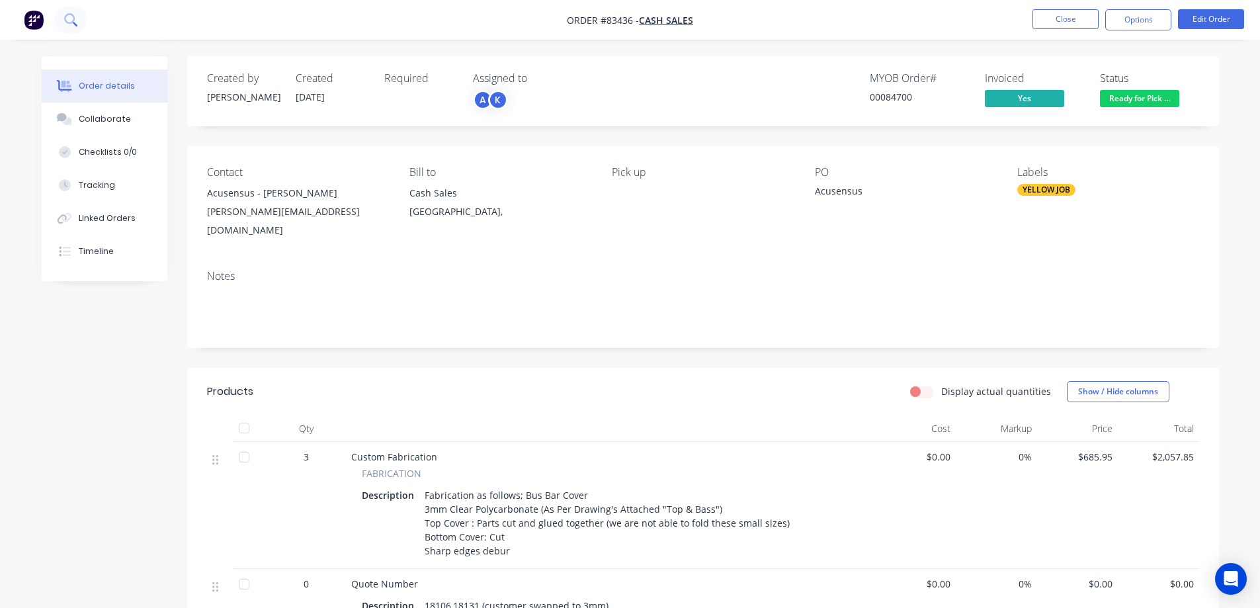
click at [74, 21] on icon at bounding box center [69, 18] width 11 height 11
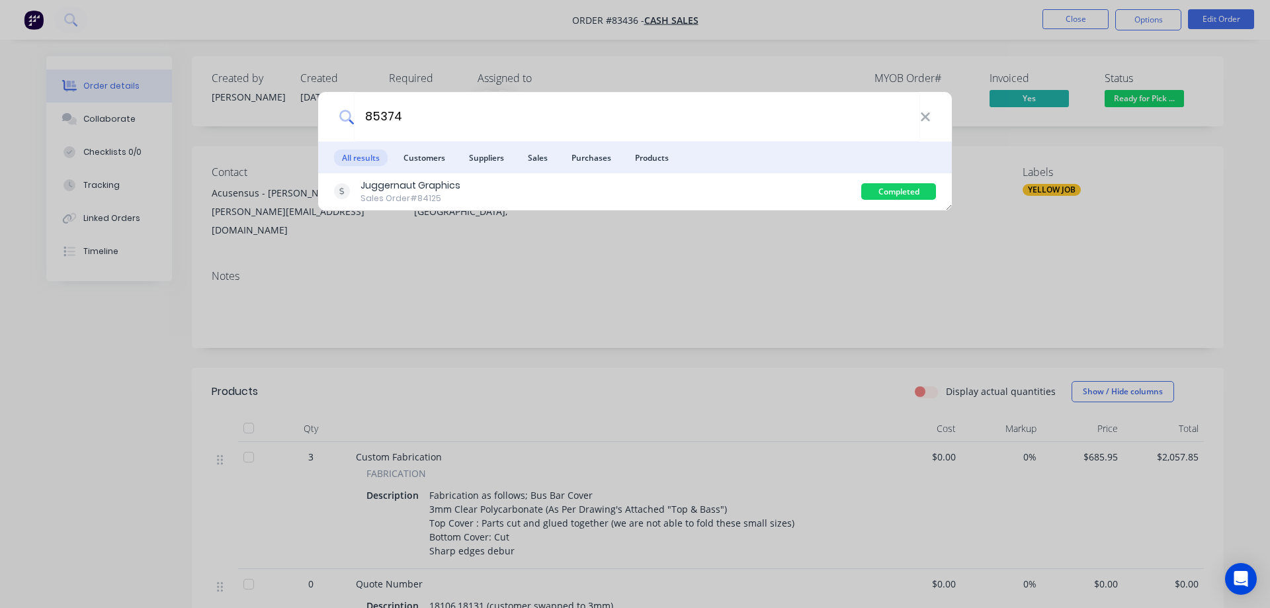
type input "85374"
click at [531, 183] on div "Juggernaut Graphics Sales Order #84125" at bounding box center [597, 192] width 527 height 26
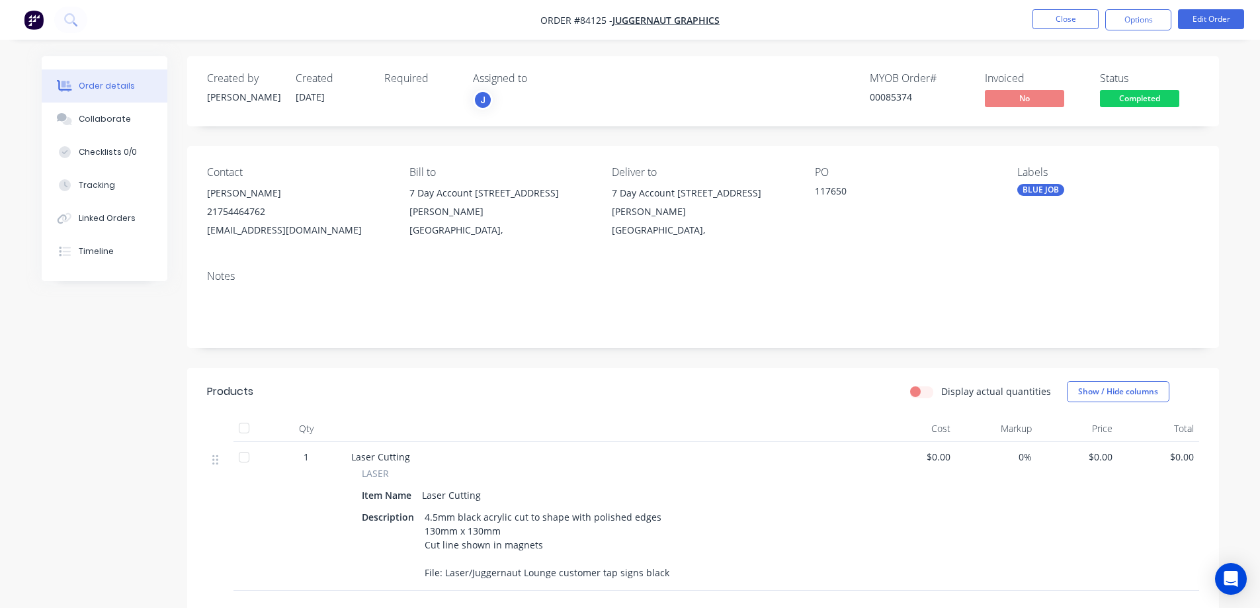
click at [1133, 99] on span "Completed" at bounding box center [1139, 98] width 79 height 17
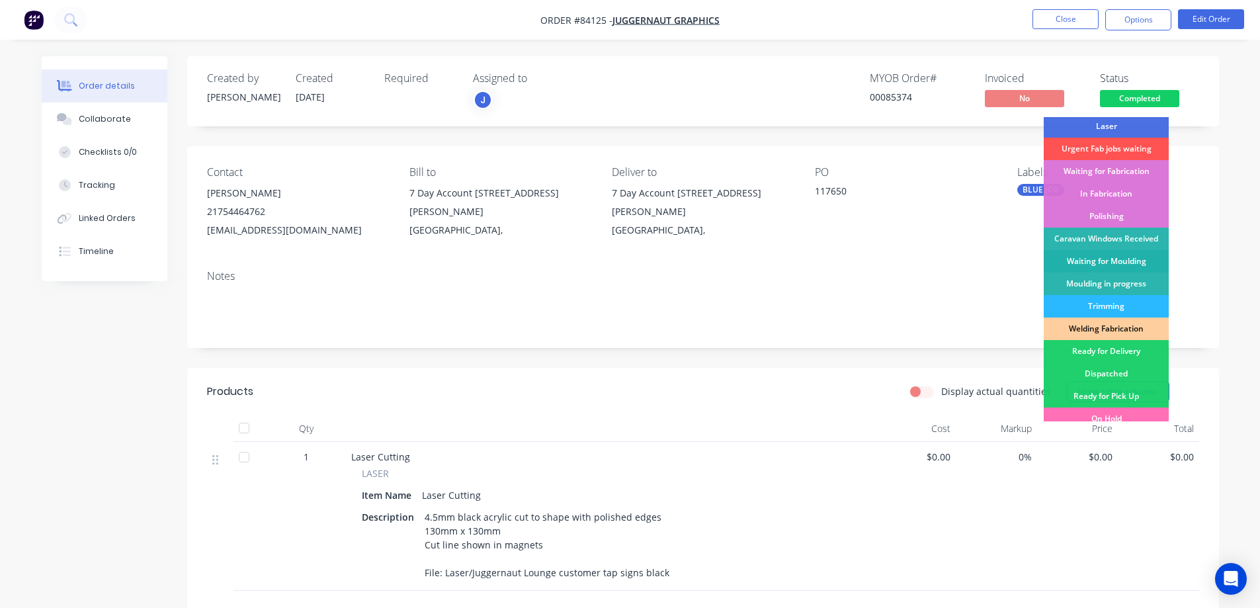
scroll to position [258, 0]
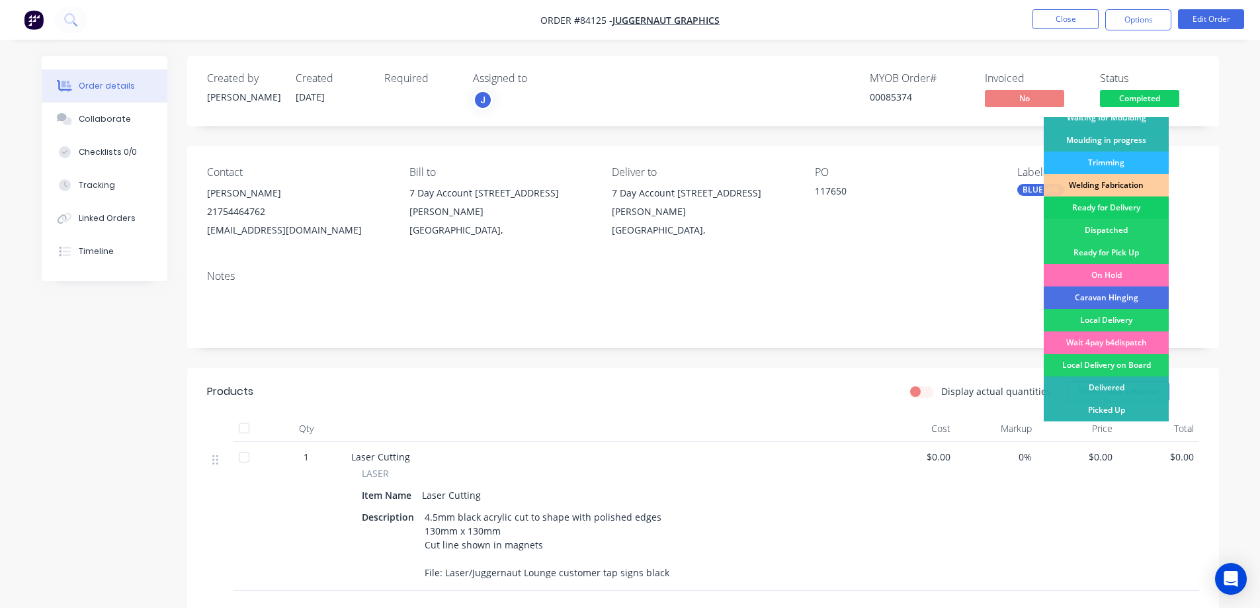
click at [1131, 208] on div "Ready for Delivery" at bounding box center [1106, 207] width 125 height 22
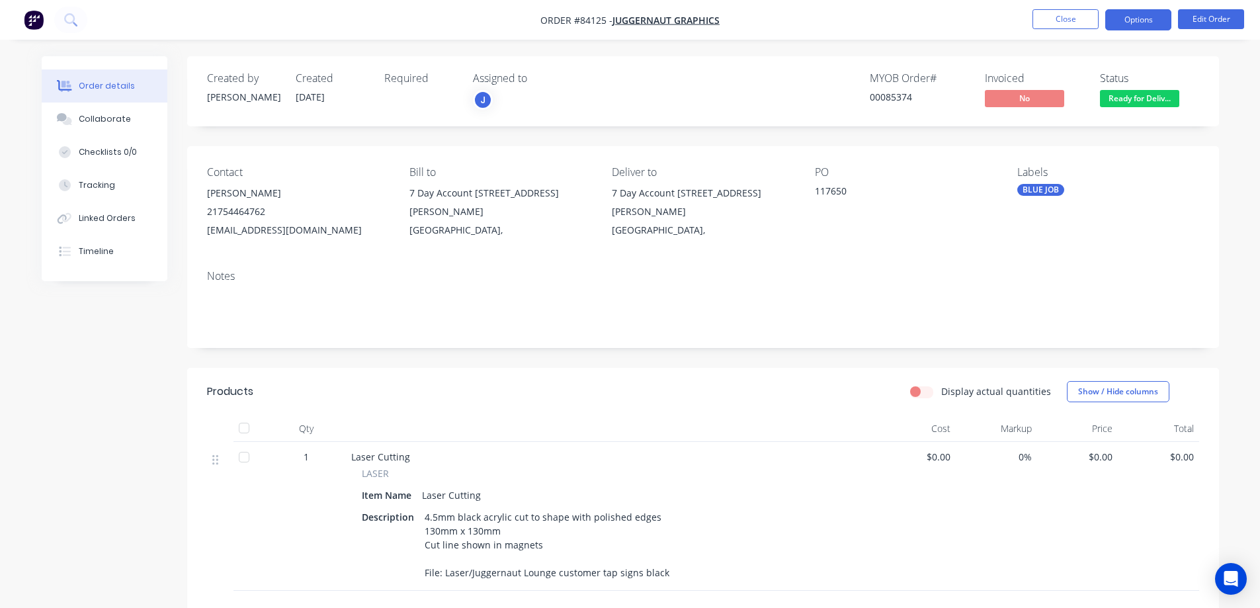
click at [1146, 20] on button "Options" at bounding box center [1138, 19] width 66 height 21
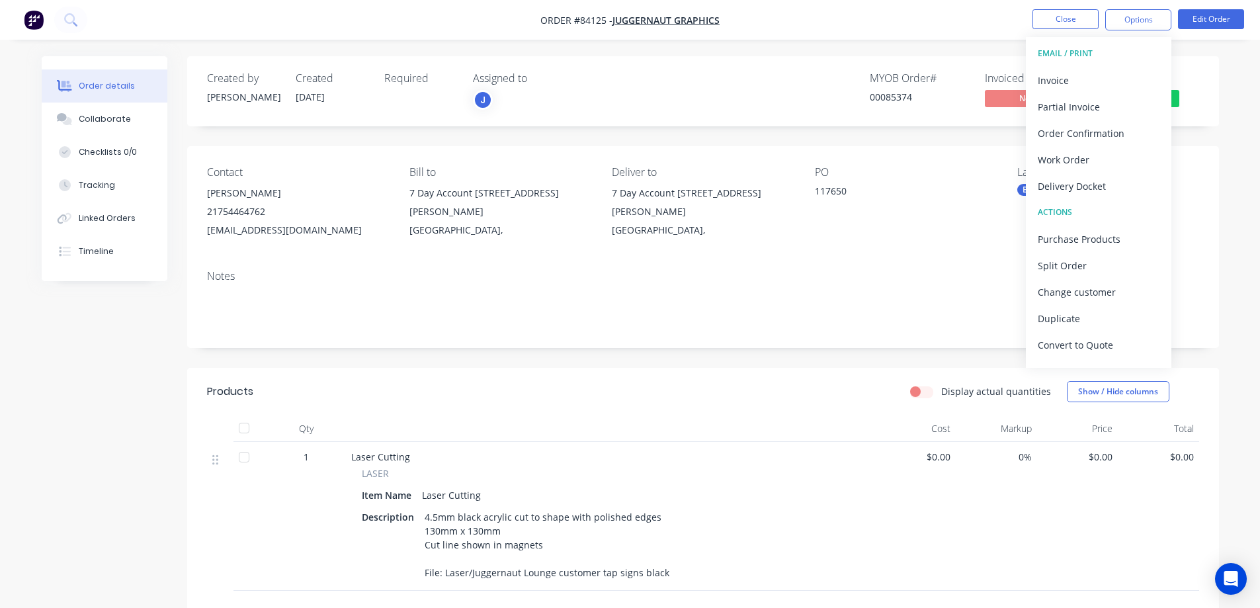
click at [1092, 185] on div "Delivery Docket" at bounding box center [1099, 186] width 122 height 19
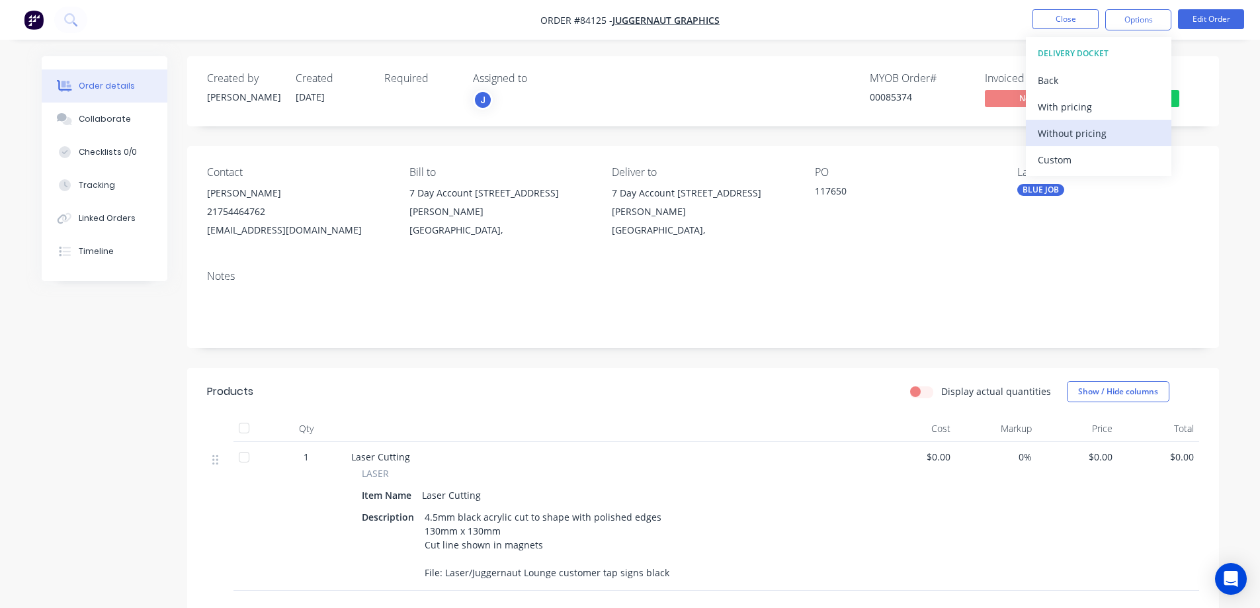
click at [1103, 130] on div "Without pricing" at bounding box center [1099, 133] width 122 height 19
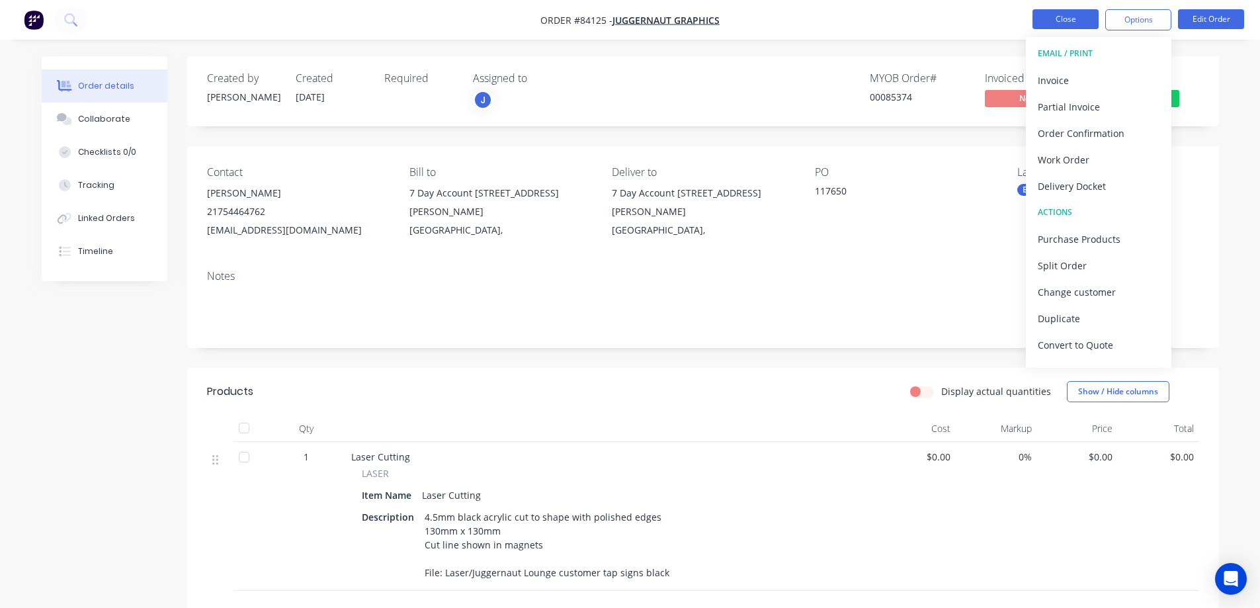
click at [1068, 26] on button "Close" at bounding box center [1066, 19] width 66 height 20
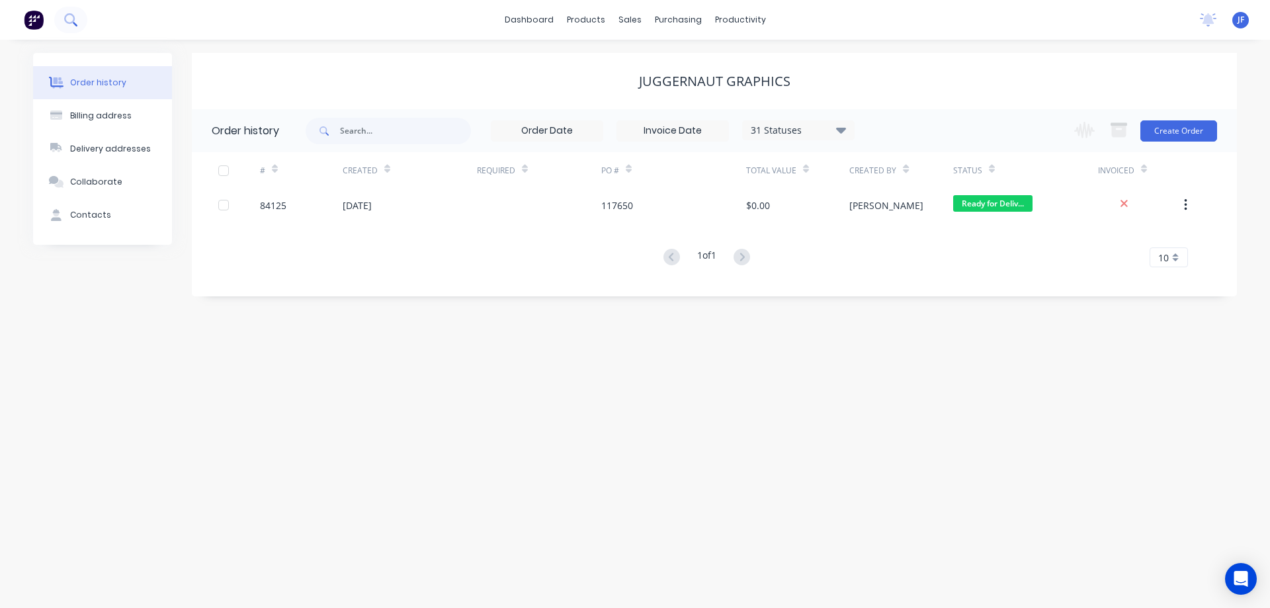
click at [62, 17] on button at bounding box center [70, 20] width 33 height 26
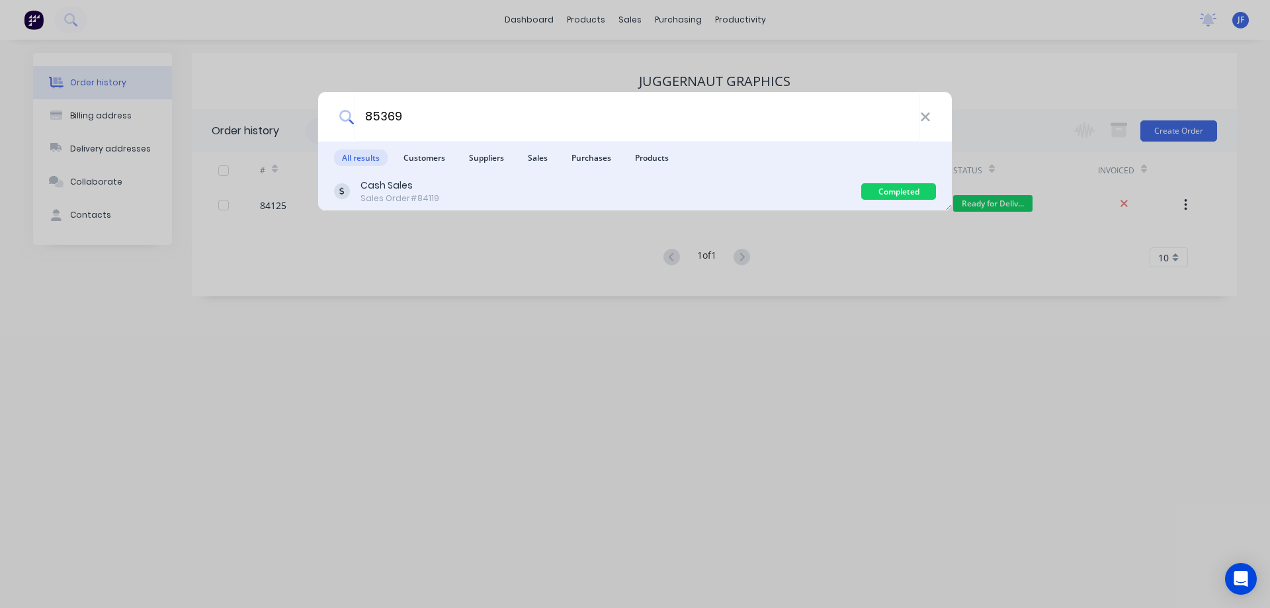
type input "85369"
click at [822, 189] on div "Cash Sales Sales Order #84119" at bounding box center [597, 192] width 527 height 26
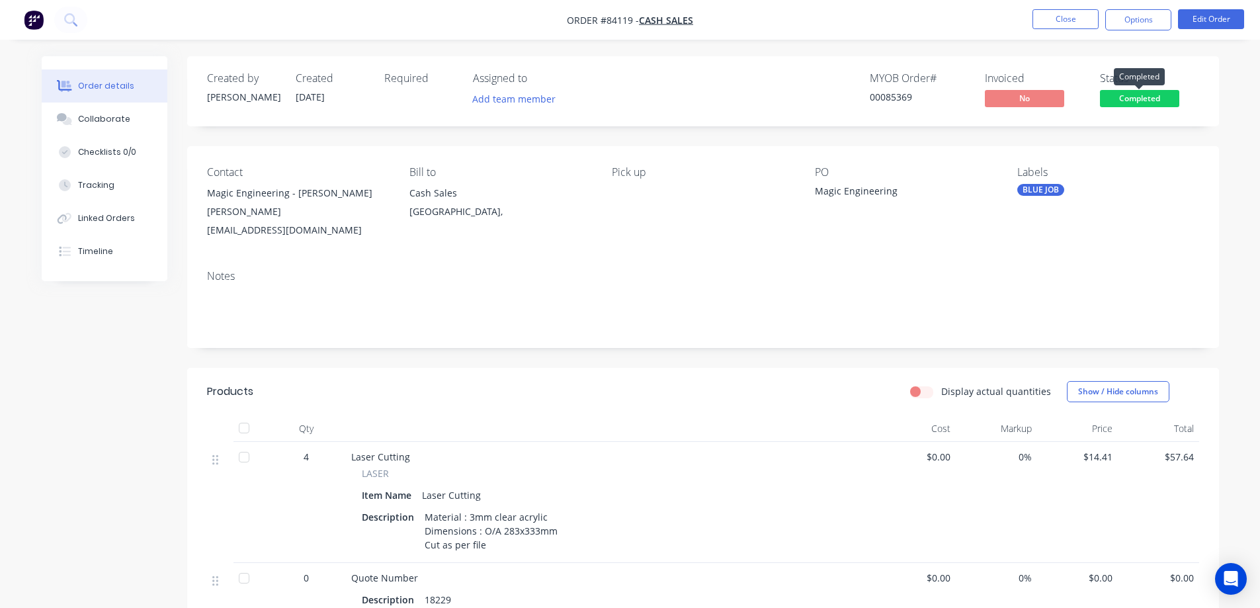
click at [1136, 101] on span "Completed" at bounding box center [1139, 98] width 79 height 17
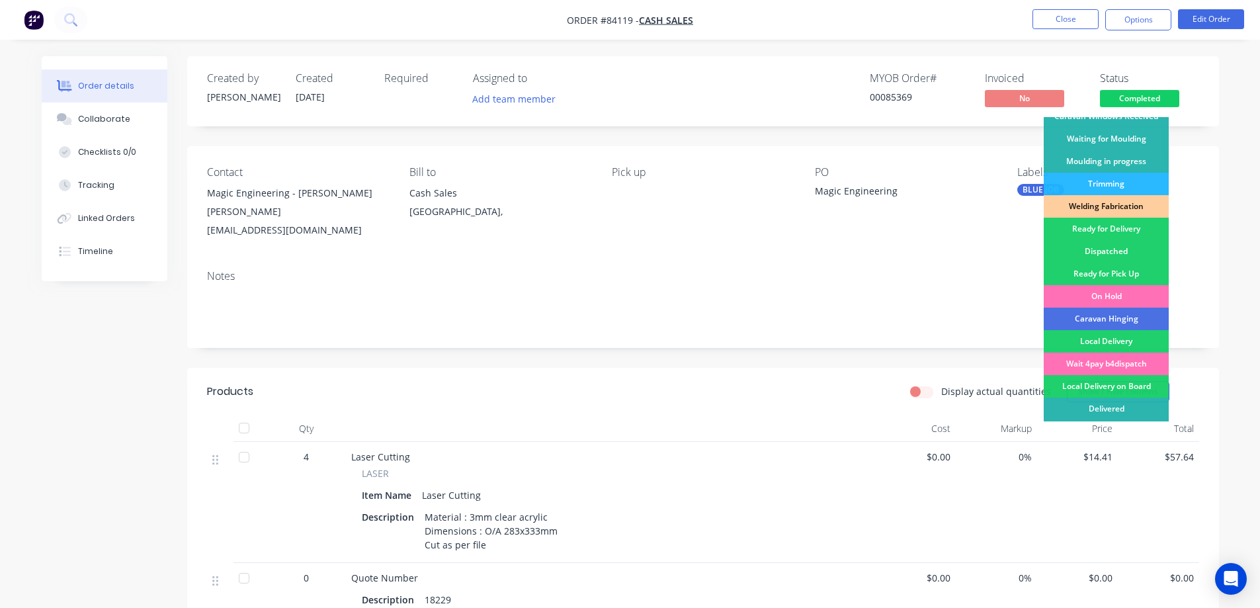
scroll to position [258, 0]
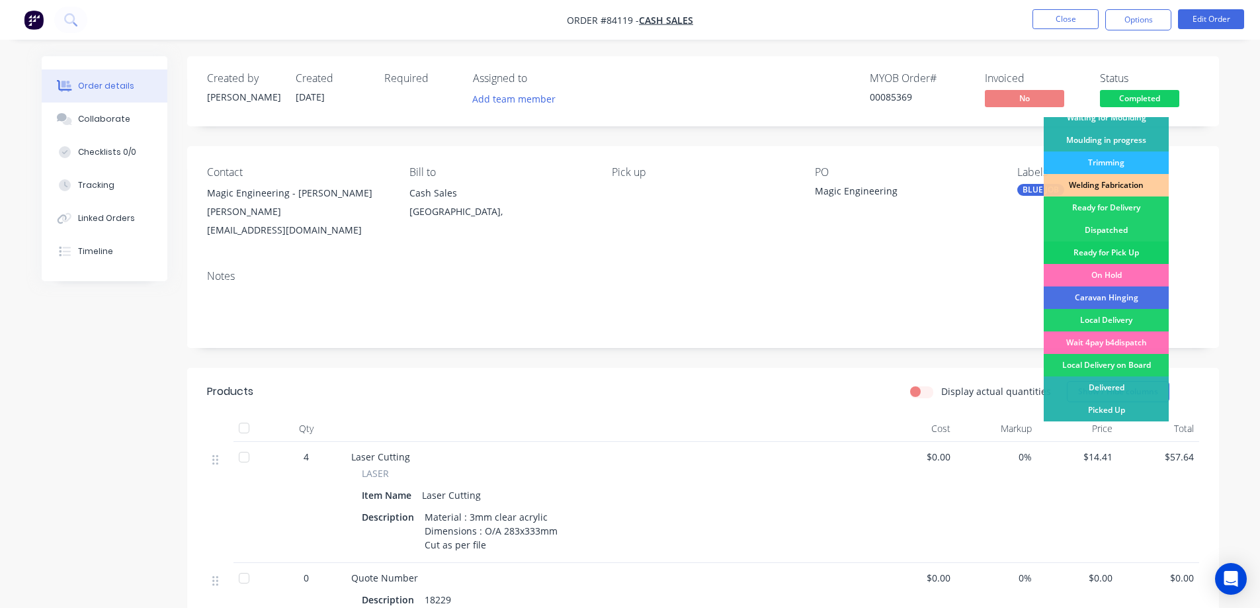
click at [1125, 253] on div "Ready for Pick Up" at bounding box center [1106, 252] width 125 height 22
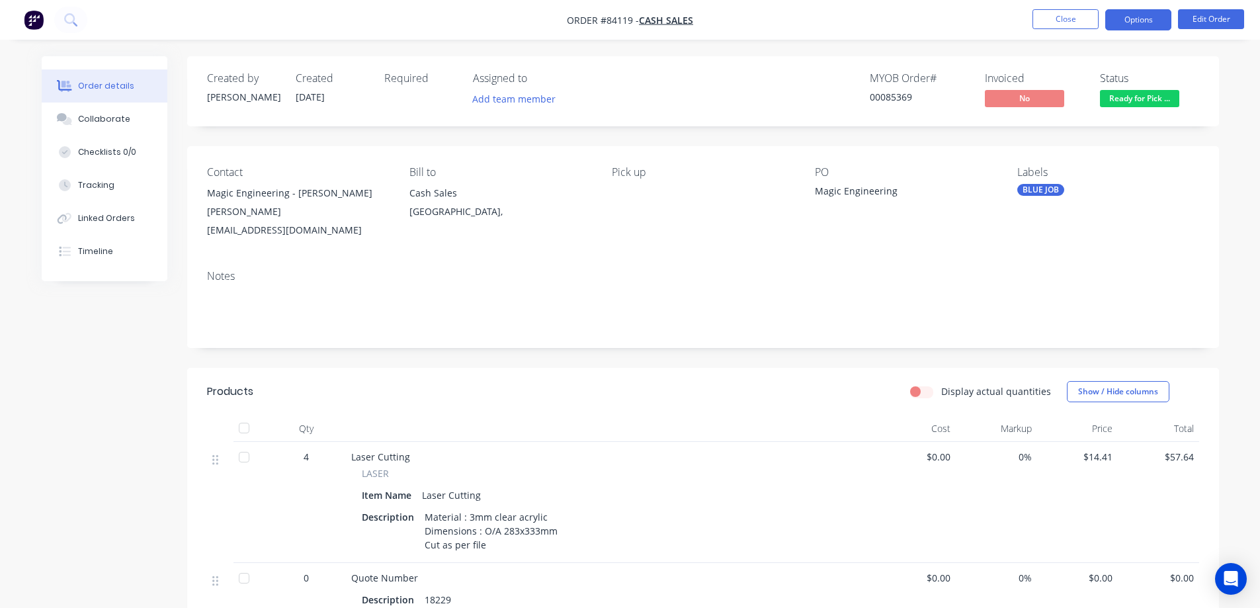
click at [1116, 19] on button "Options" at bounding box center [1138, 19] width 66 height 21
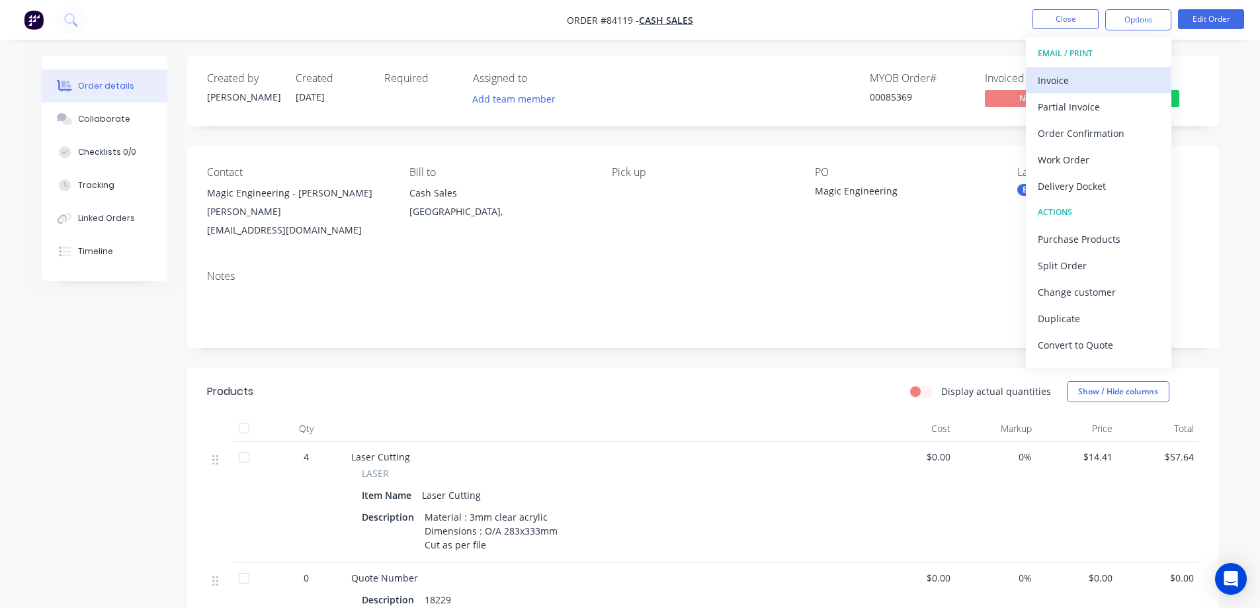
click at [1085, 70] on button "Invoice" at bounding box center [1099, 80] width 146 height 26
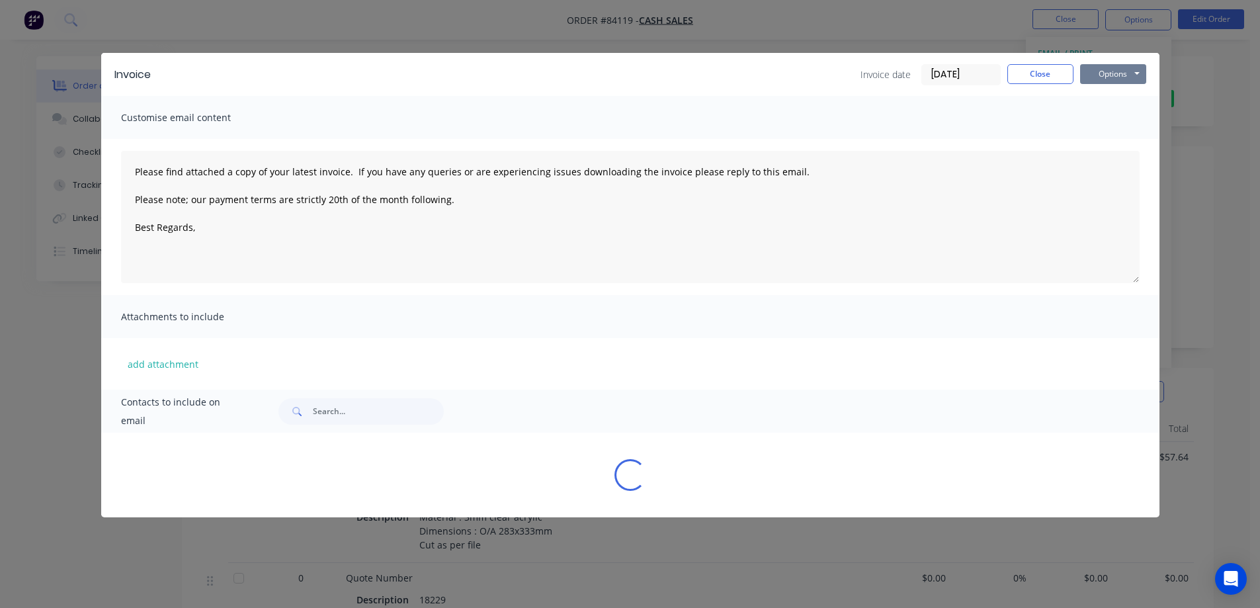
click at [1114, 71] on button "Options" at bounding box center [1113, 74] width 66 height 20
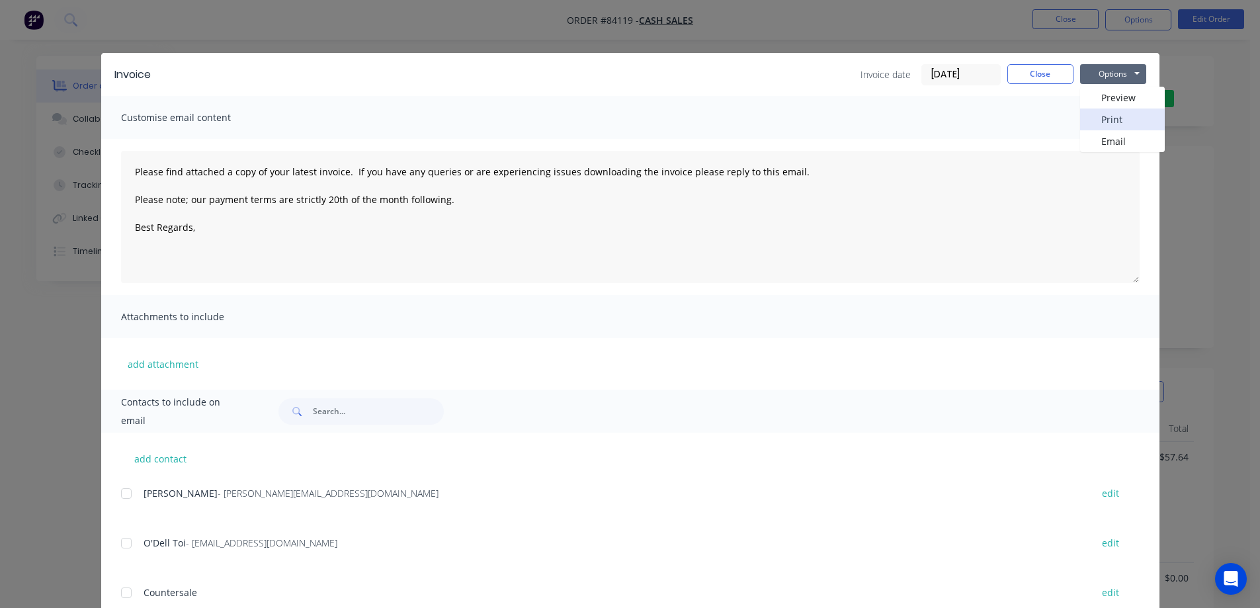
click at [1119, 120] on button "Print" at bounding box center [1122, 119] width 85 height 22
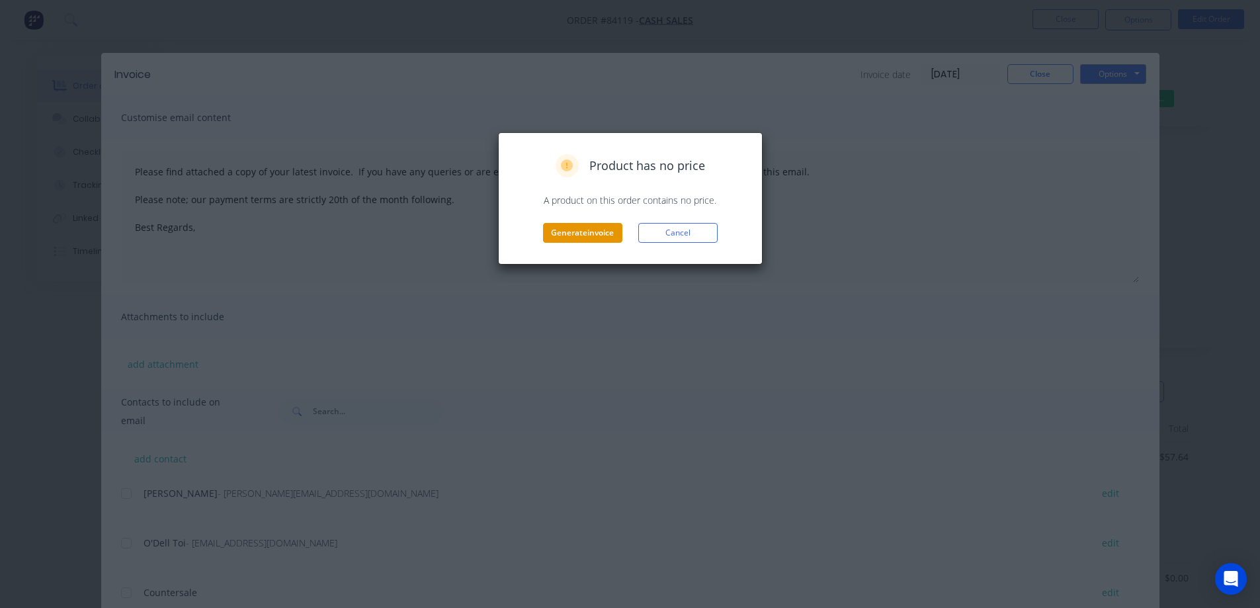
click at [560, 239] on button "Generate invoice" at bounding box center [582, 233] width 79 height 20
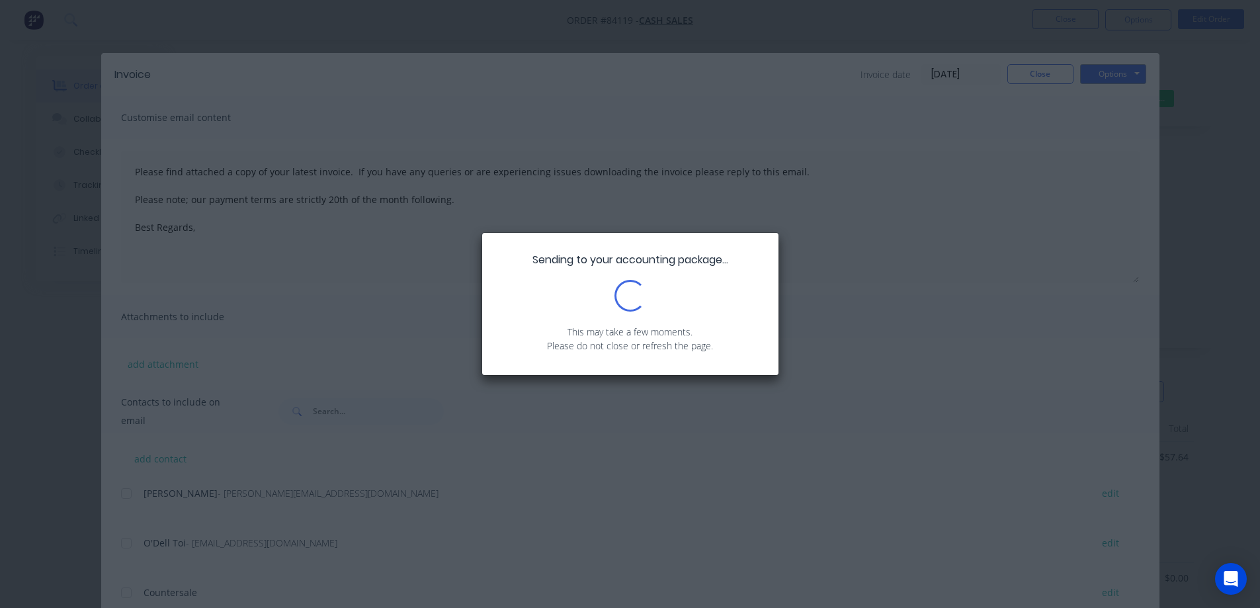
type textarea "Please find attached a copy of your latest invoice. If you have any queries or …"
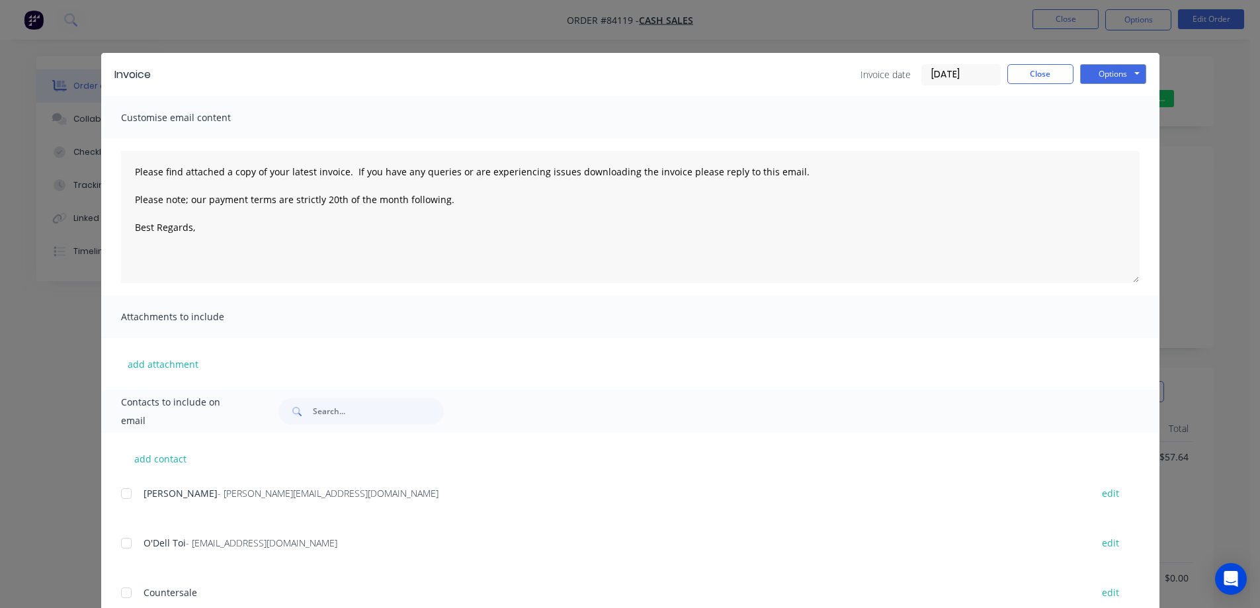
click at [117, 35] on div "Invoice Invoice date 26/08/25 Close Options Preview Print Email Customise email…" at bounding box center [630, 304] width 1260 height 608
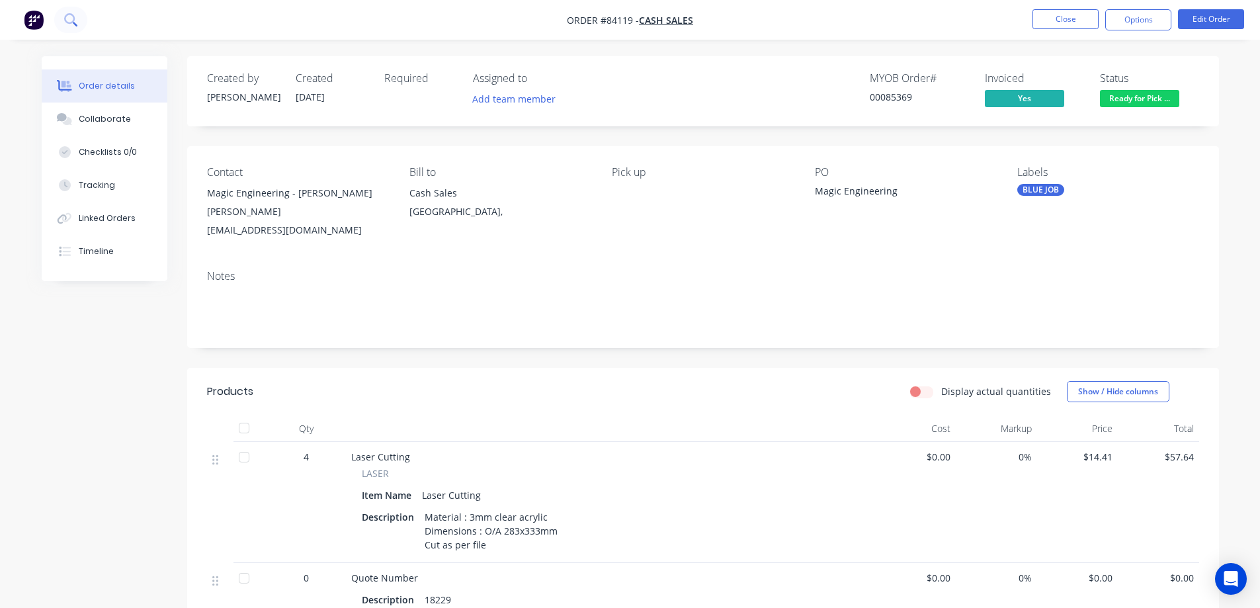
click at [79, 11] on button at bounding box center [70, 20] width 33 height 26
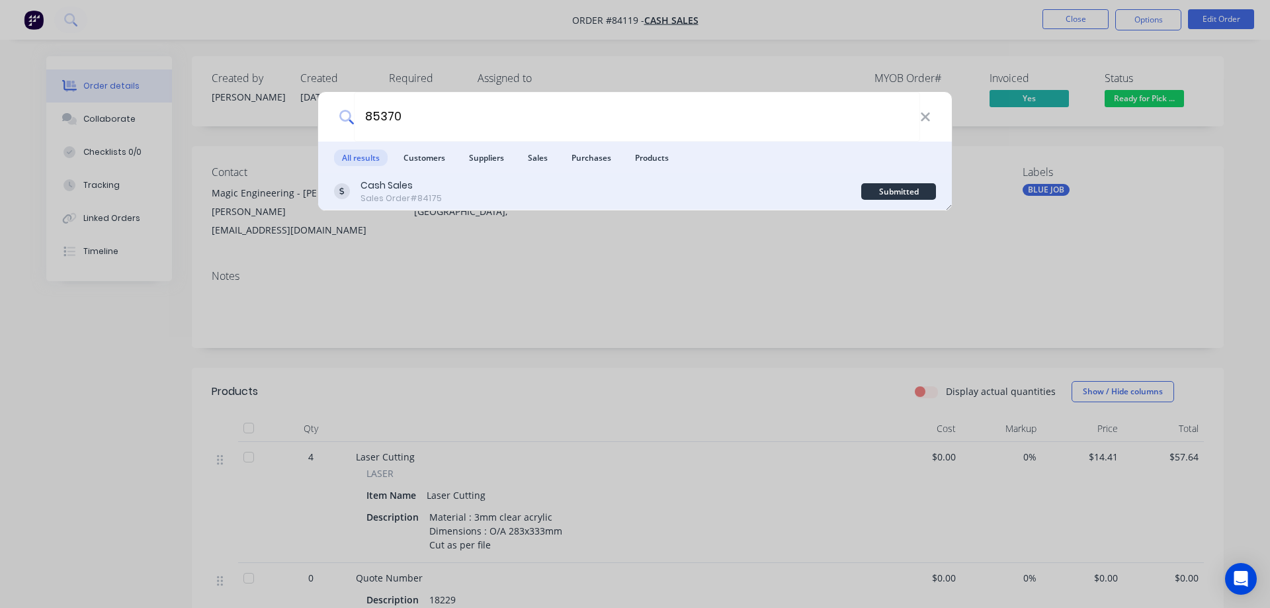
type input "85370"
click at [542, 202] on div "Cash Sales Sales Order #84175" at bounding box center [597, 192] width 527 height 26
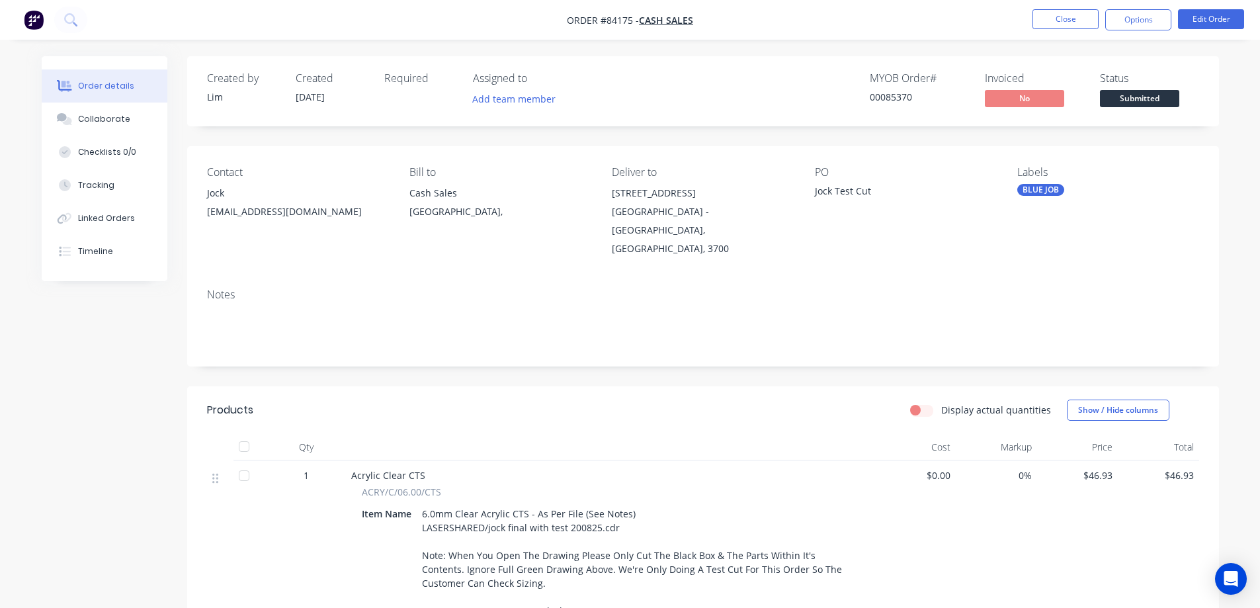
click at [43, 18] on img "button" at bounding box center [34, 20] width 20 height 20
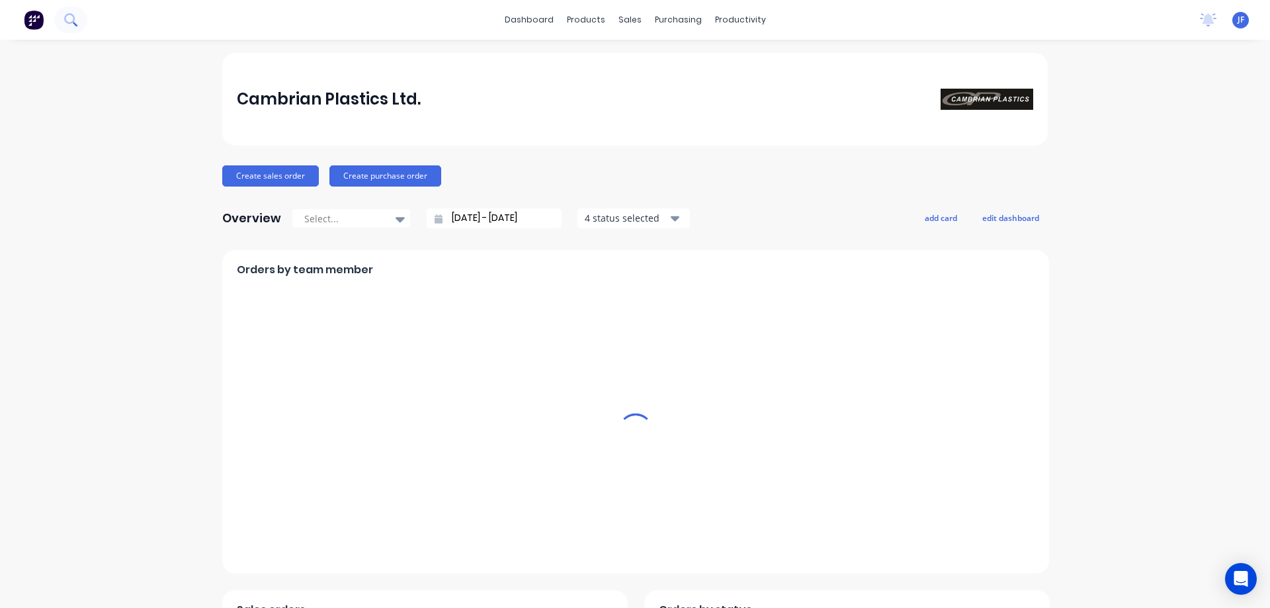
click at [74, 24] on icon at bounding box center [75, 24] width 5 height 5
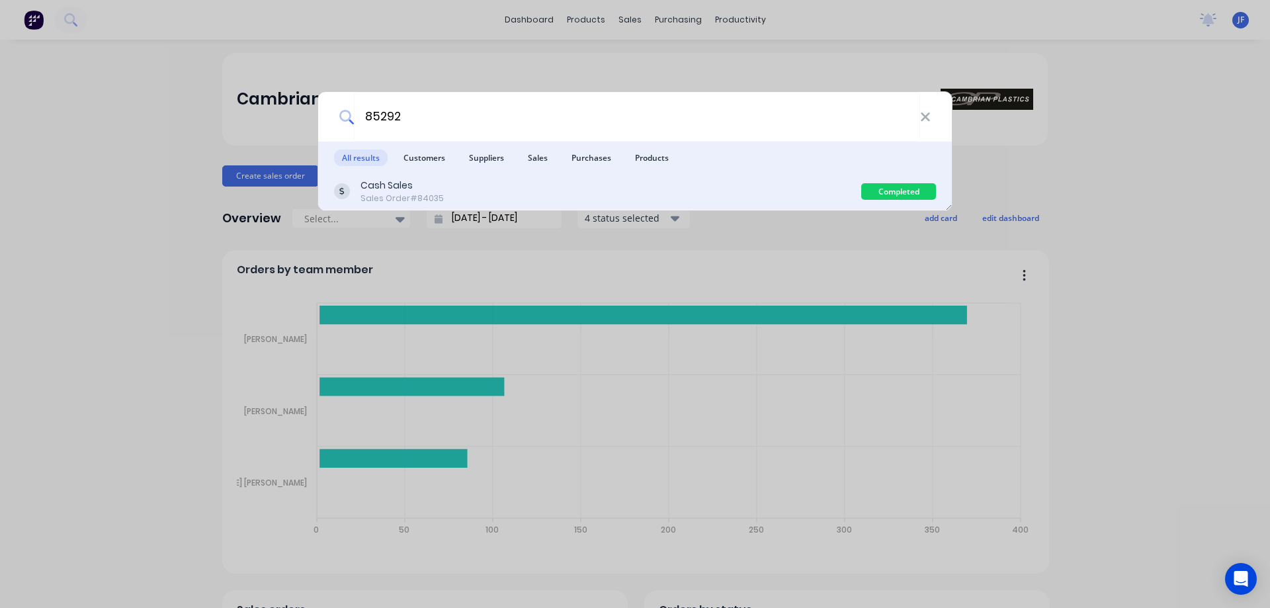
type input "85292"
click at [464, 183] on div "Cash Sales Sales Order #84035" at bounding box center [597, 192] width 527 height 26
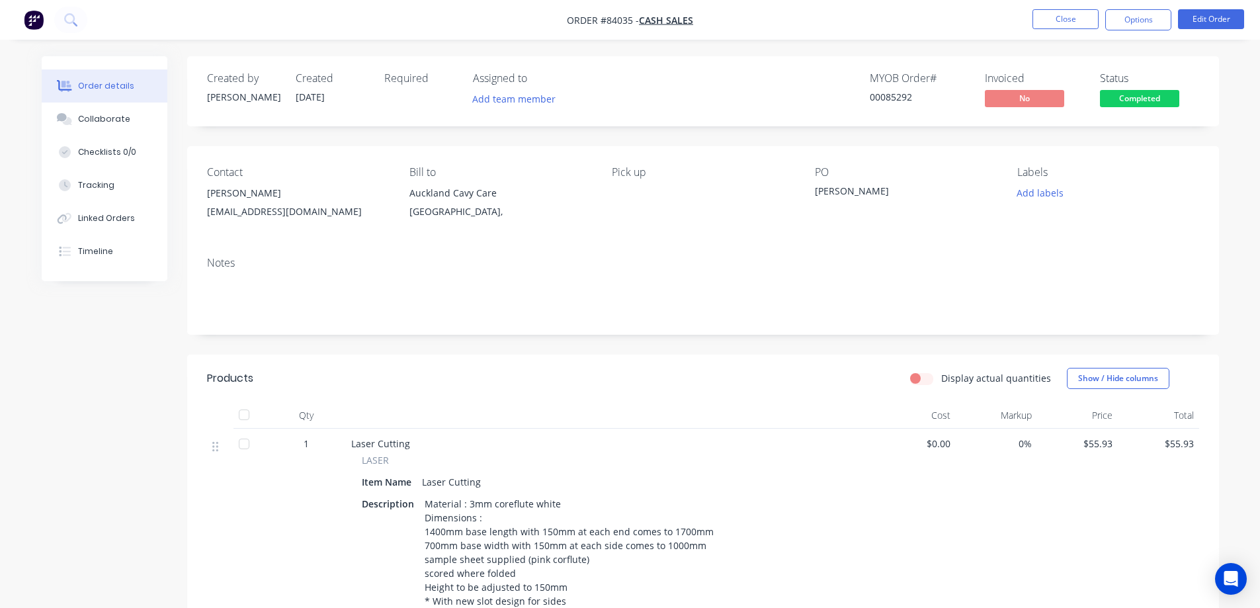
click at [1129, 102] on span "Completed" at bounding box center [1139, 98] width 79 height 17
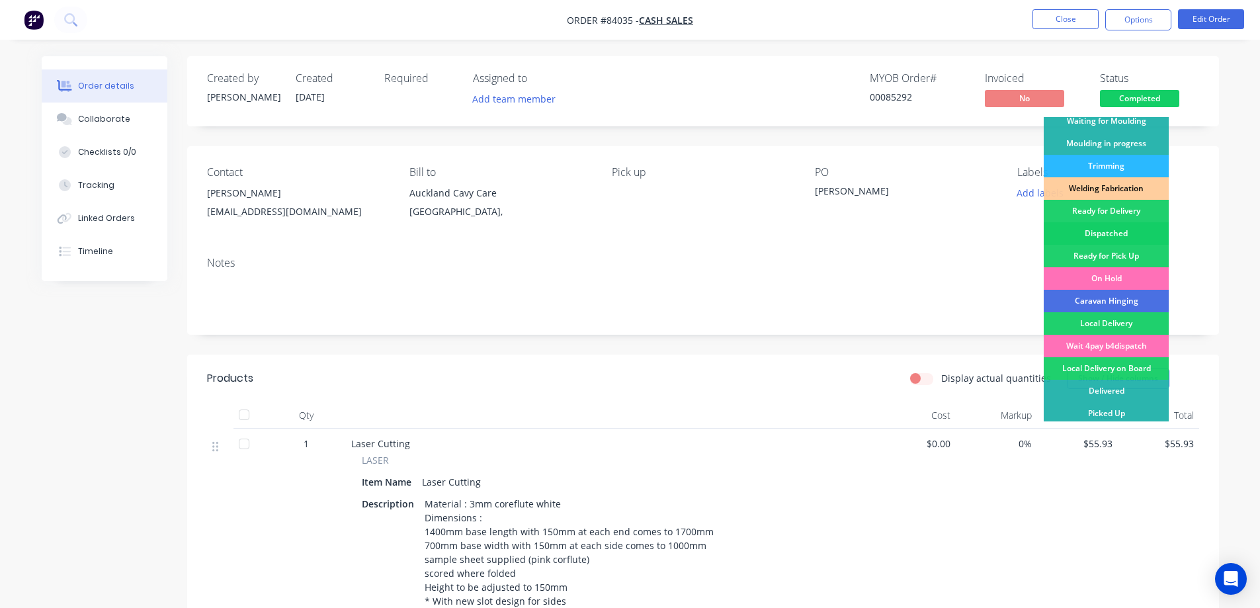
scroll to position [258, 0]
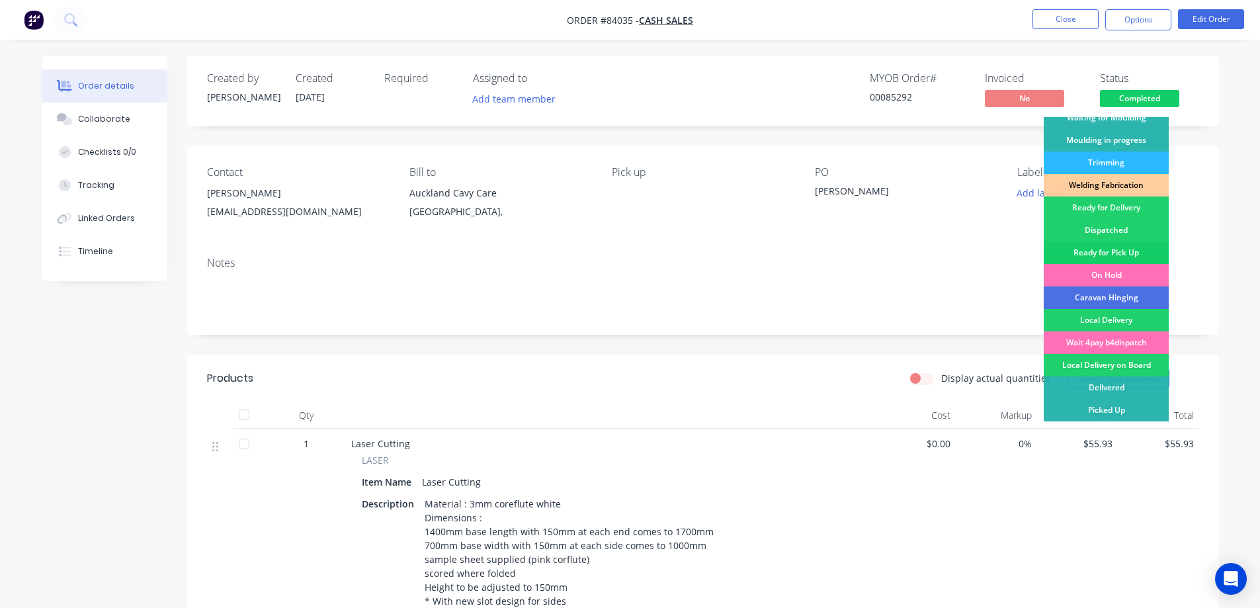
click at [1131, 249] on div "Ready for Pick Up" at bounding box center [1106, 252] width 125 height 22
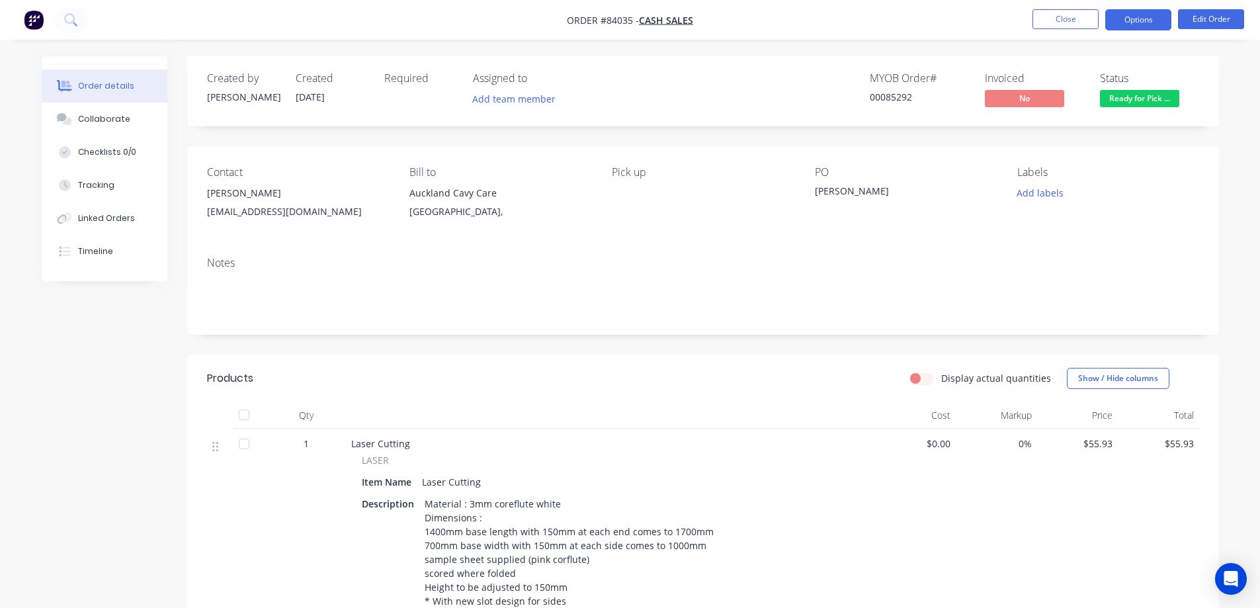
click at [1140, 18] on button "Options" at bounding box center [1138, 19] width 66 height 21
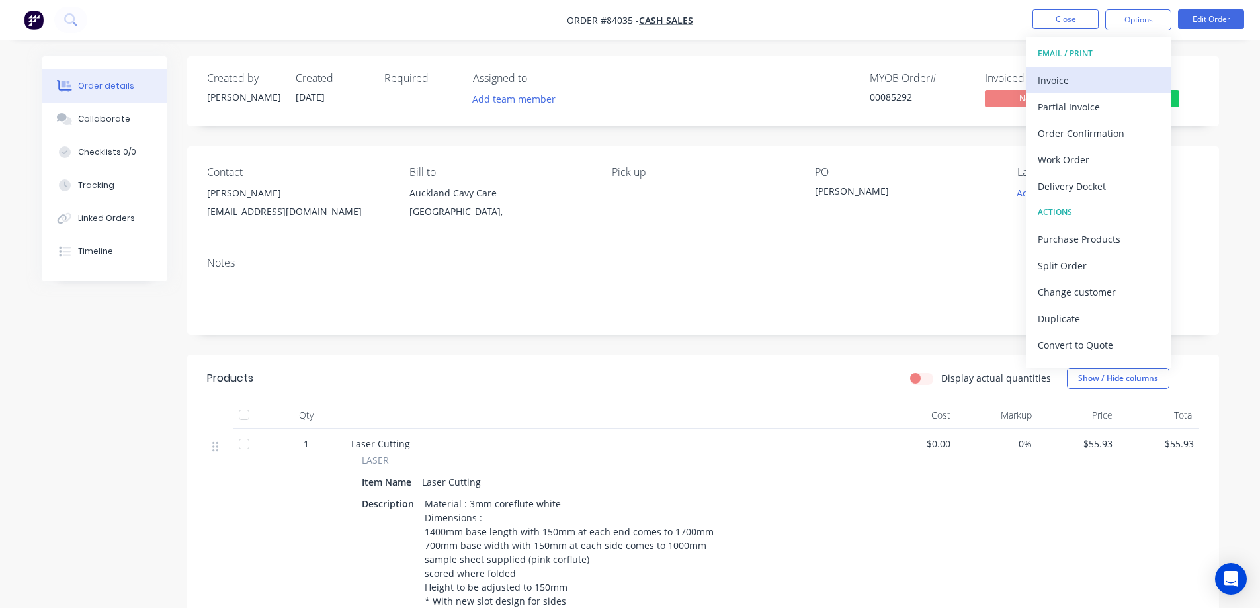
click at [1093, 79] on div "Invoice" at bounding box center [1099, 80] width 122 height 19
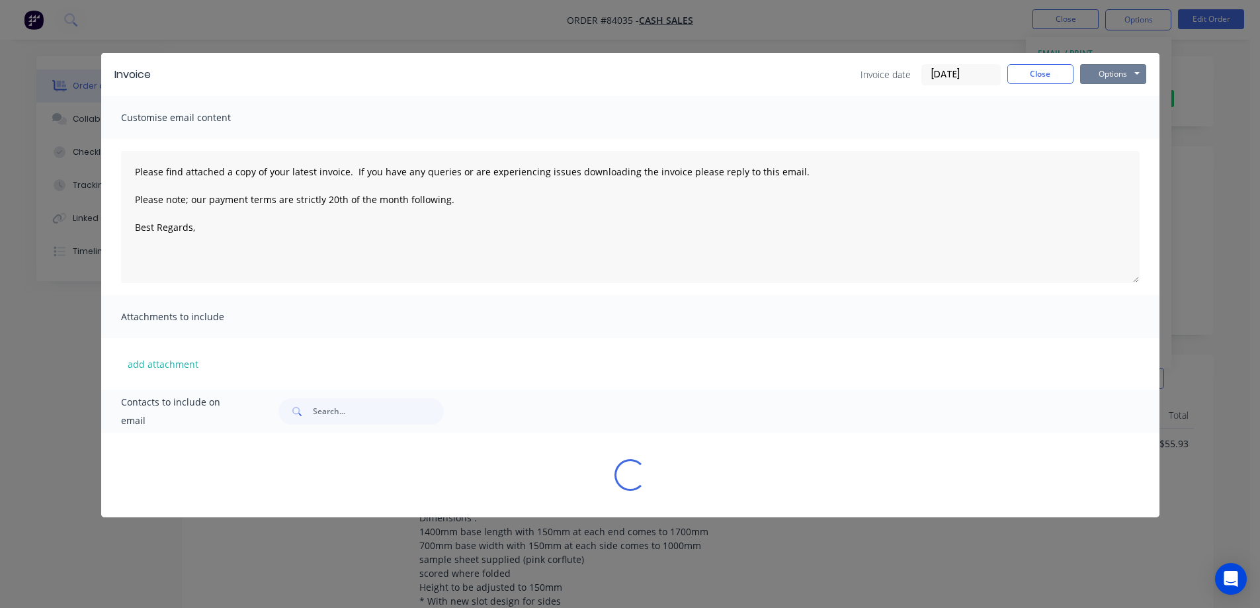
click at [1125, 73] on button "Options" at bounding box center [1113, 74] width 66 height 20
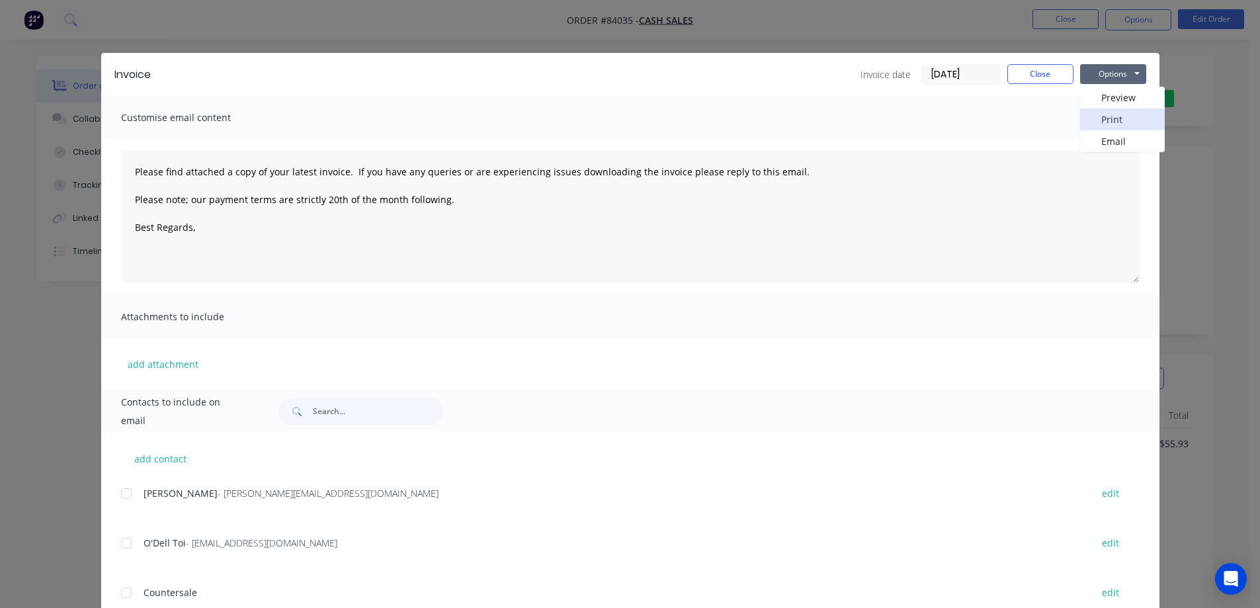
click at [1128, 118] on button "Print" at bounding box center [1122, 119] width 85 height 22
click at [64, 44] on div "Invoice Invoice date 26/08/25 Close Options Preview Print Email Customise email…" at bounding box center [630, 304] width 1260 height 608
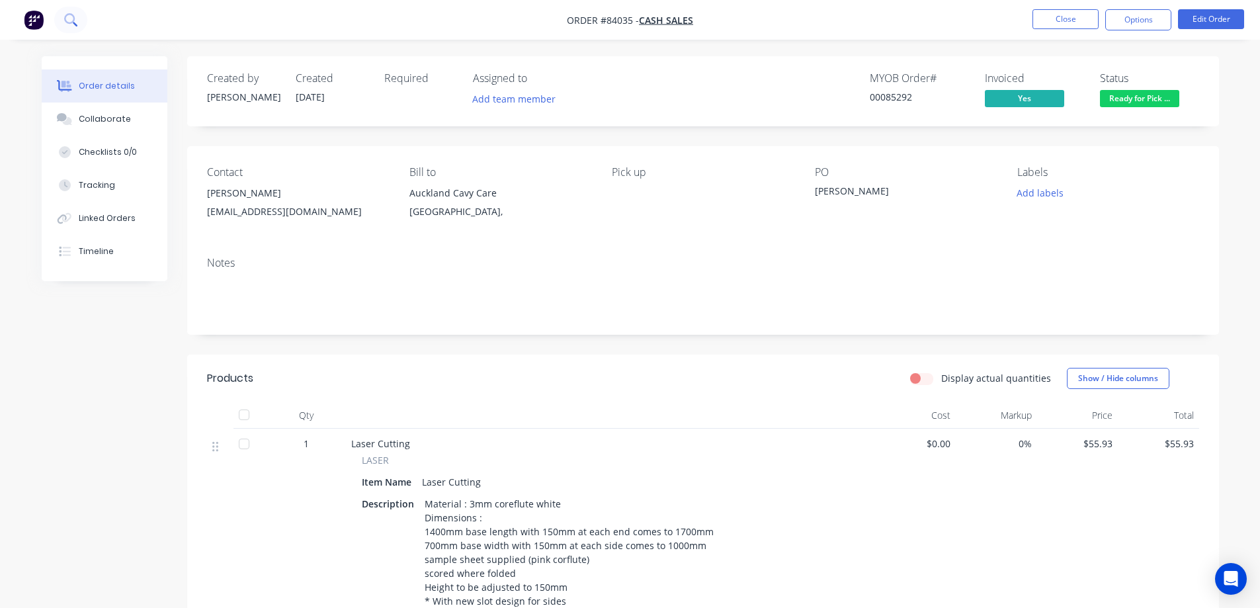
click at [65, 28] on button at bounding box center [70, 20] width 33 height 26
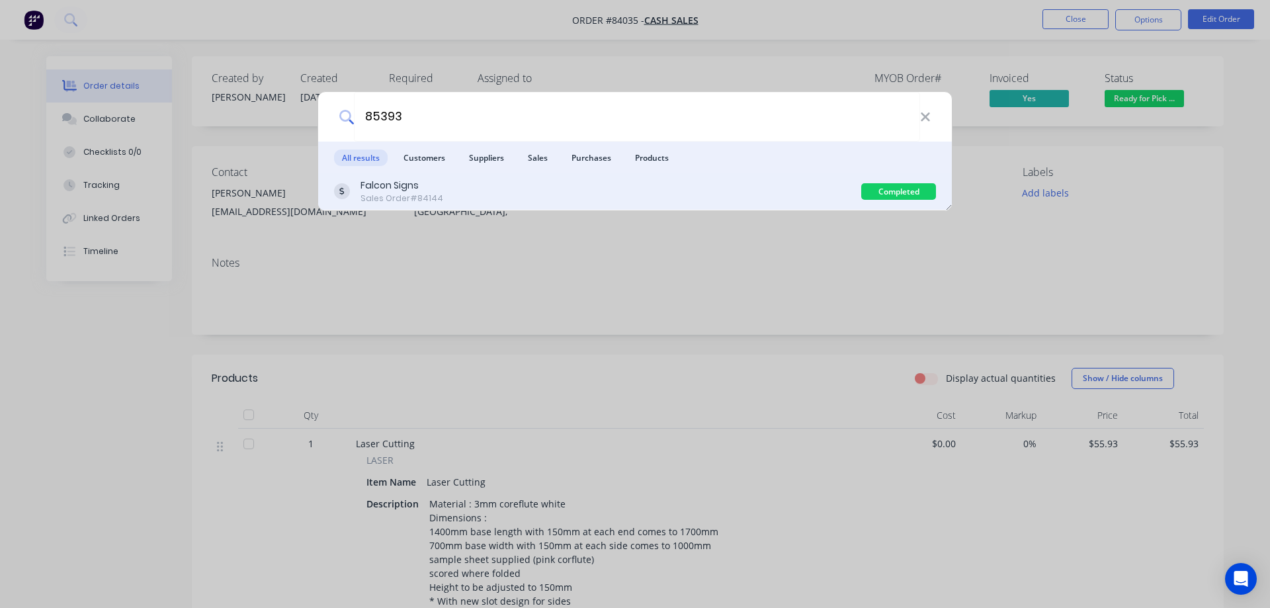
type input "85393"
click at [795, 192] on div "Falcon Signs Sales Order #84144" at bounding box center [597, 192] width 527 height 26
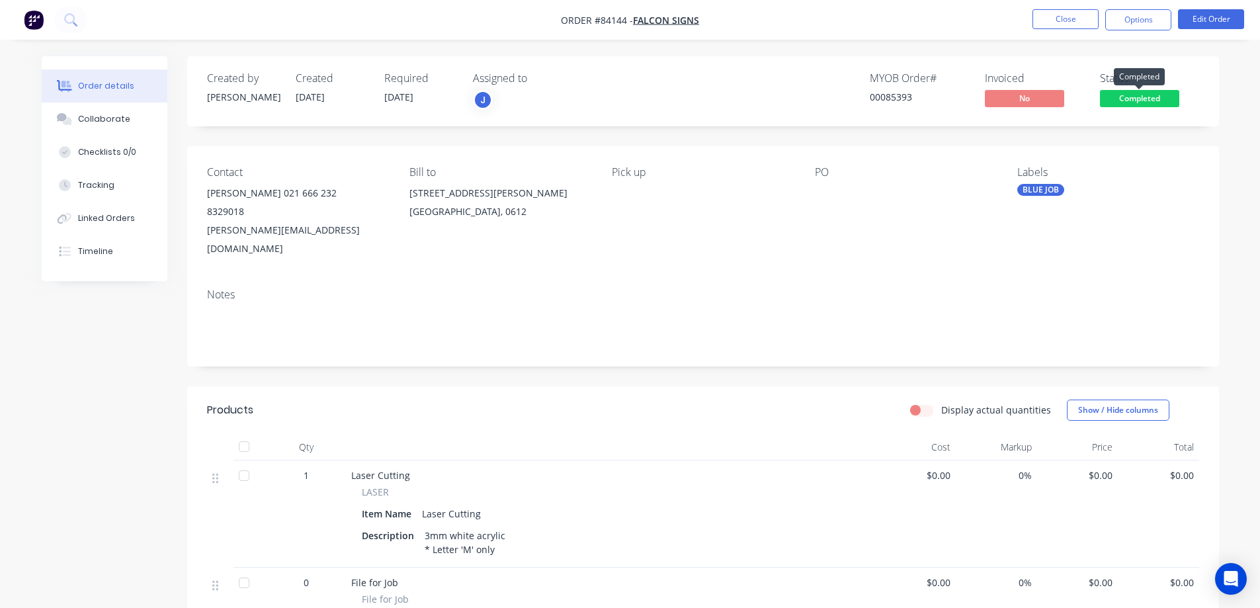
click at [1172, 101] on span "Completed" at bounding box center [1139, 98] width 79 height 17
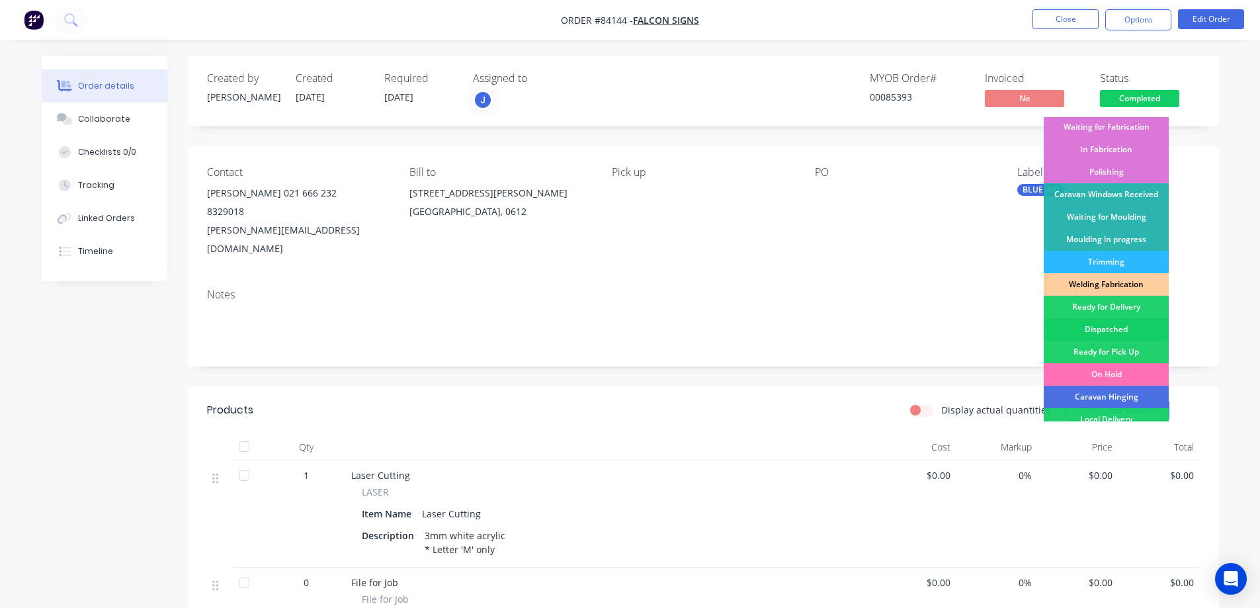
scroll to position [258, 0]
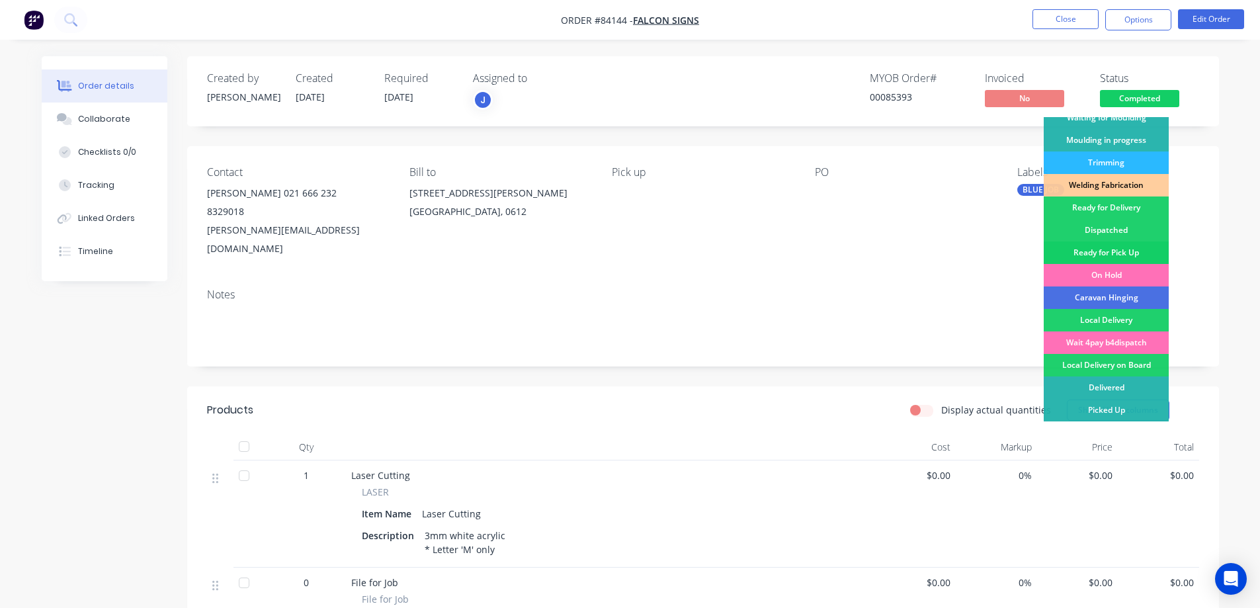
click at [1128, 251] on div "Ready for Pick Up" at bounding box center [1106, 252] width 125 height 22
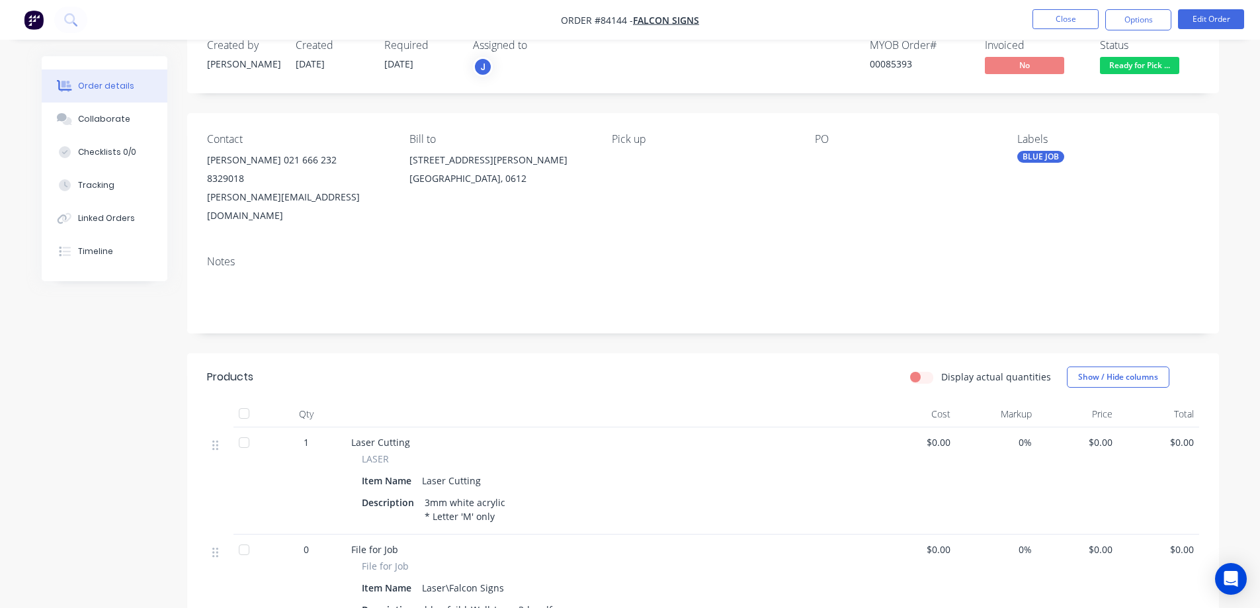
scroll to position [0, 0]
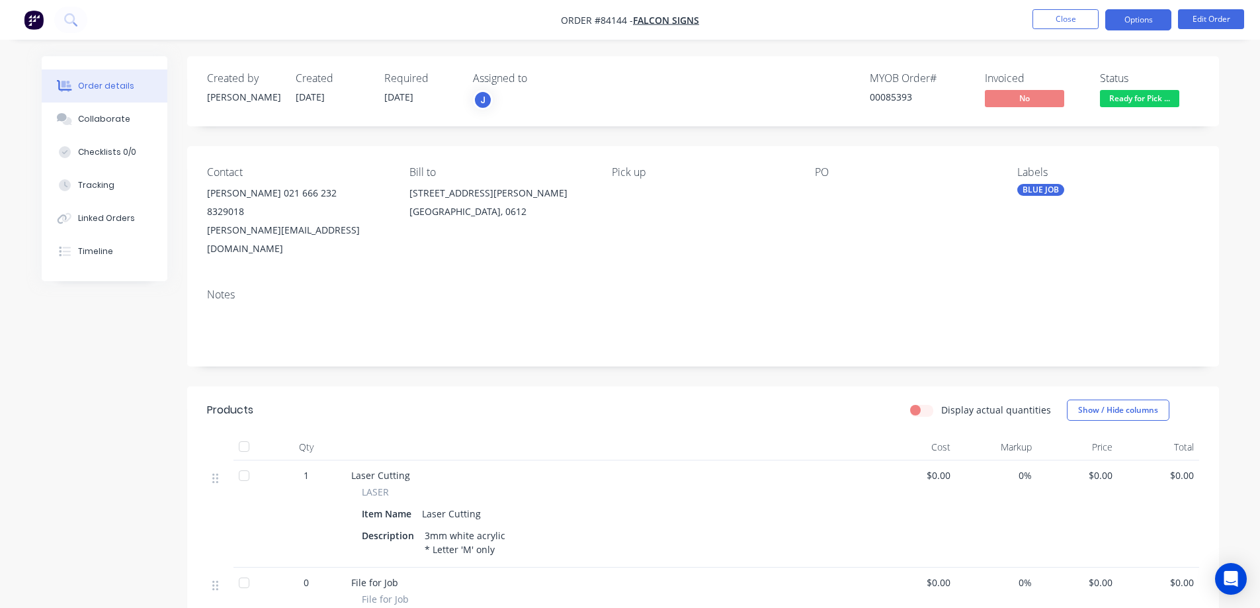
click at [1132, 26] on button "Options" at bounding box center [1138, 19] width 66 height 21
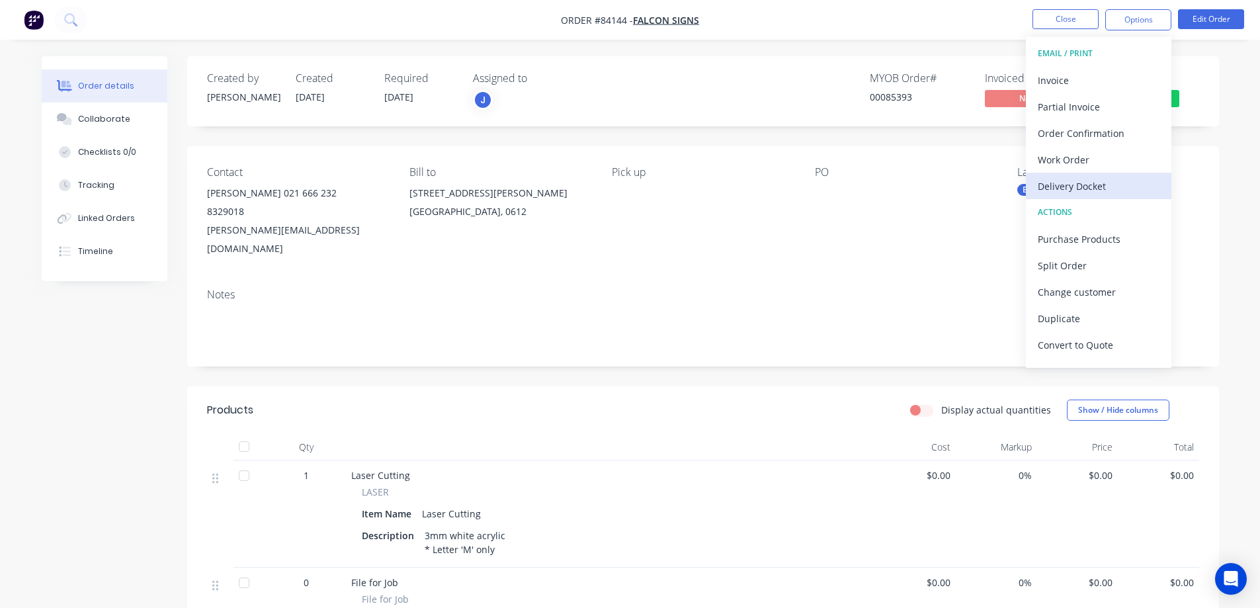
click at [1094, 183] on div "Delivery Docket" at bounding box center [1099, 186] width 122 height 19
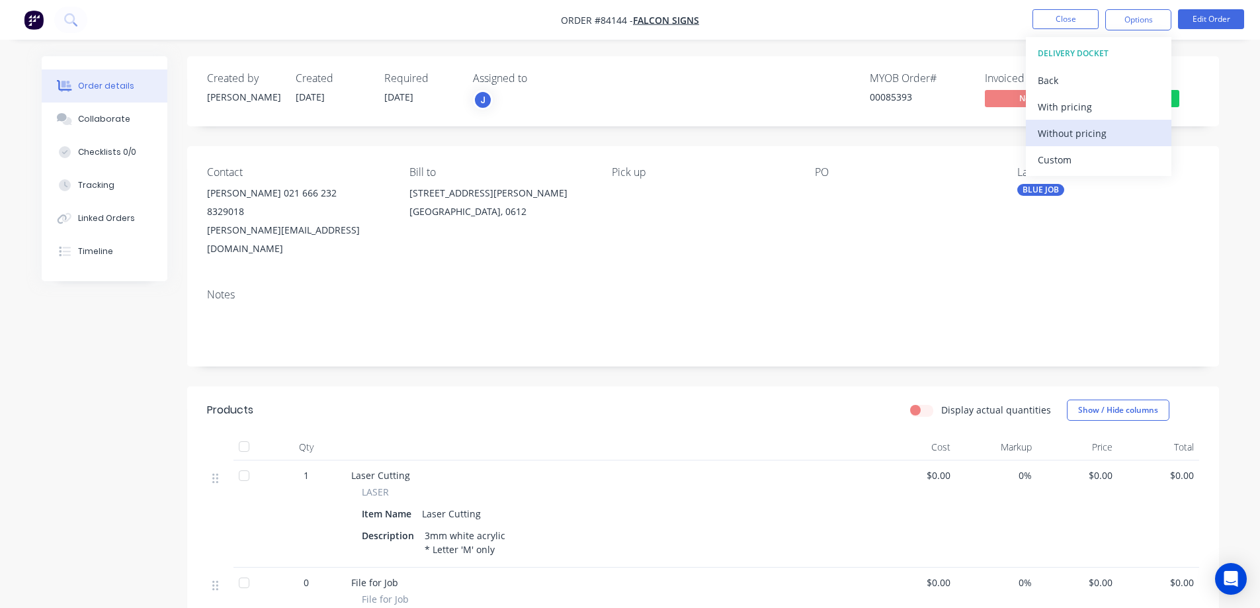
click at [1097, 134] on div "Without pricing" at bounding box center [1099, 133] width 122 height 19
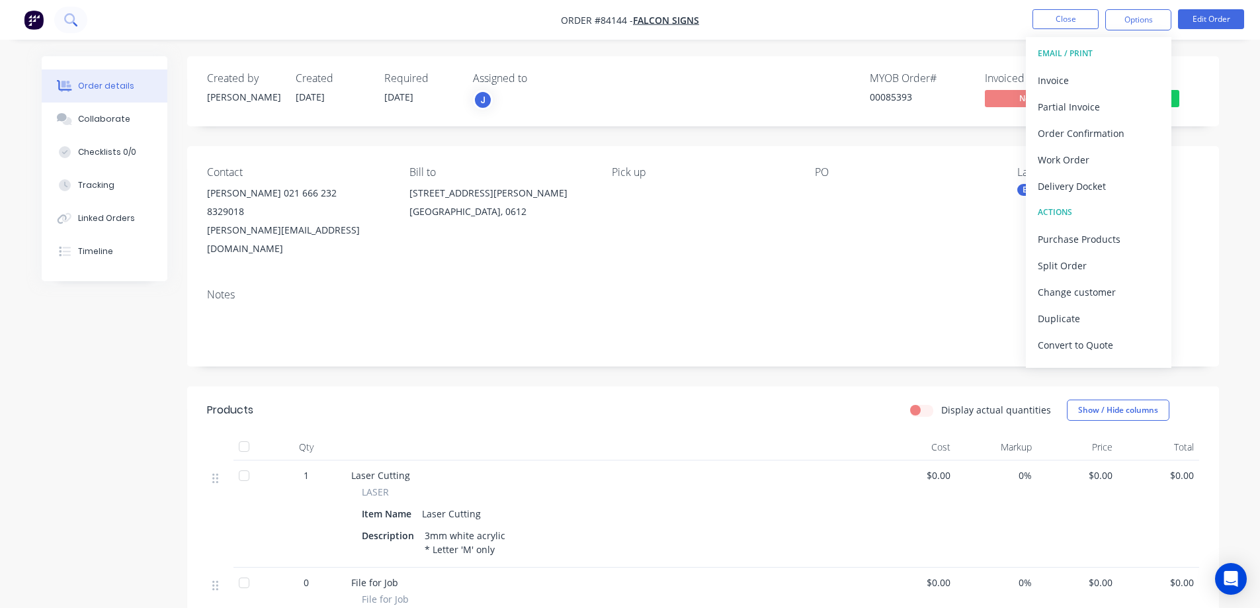
click at [85, 19] on button at bounding box center [70, 20] width 33 height 26
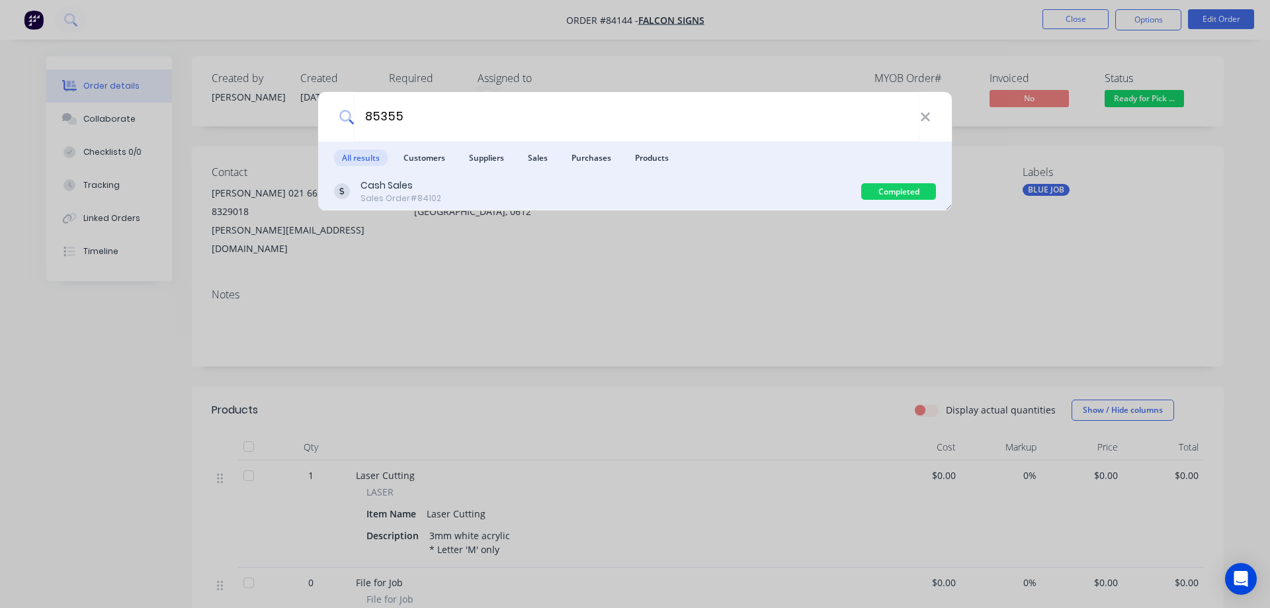
type input "85355"
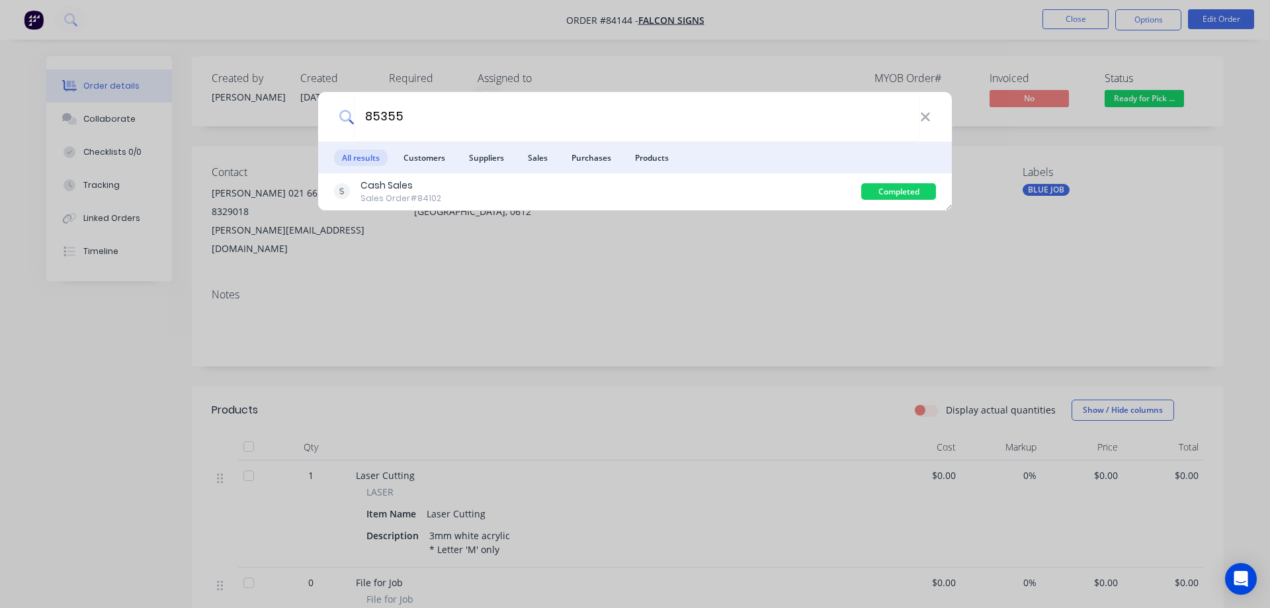
click at [780, 197] on div "Cash Sales Sales Order #84102" at bounding box center [597, 192] width 527 height 26
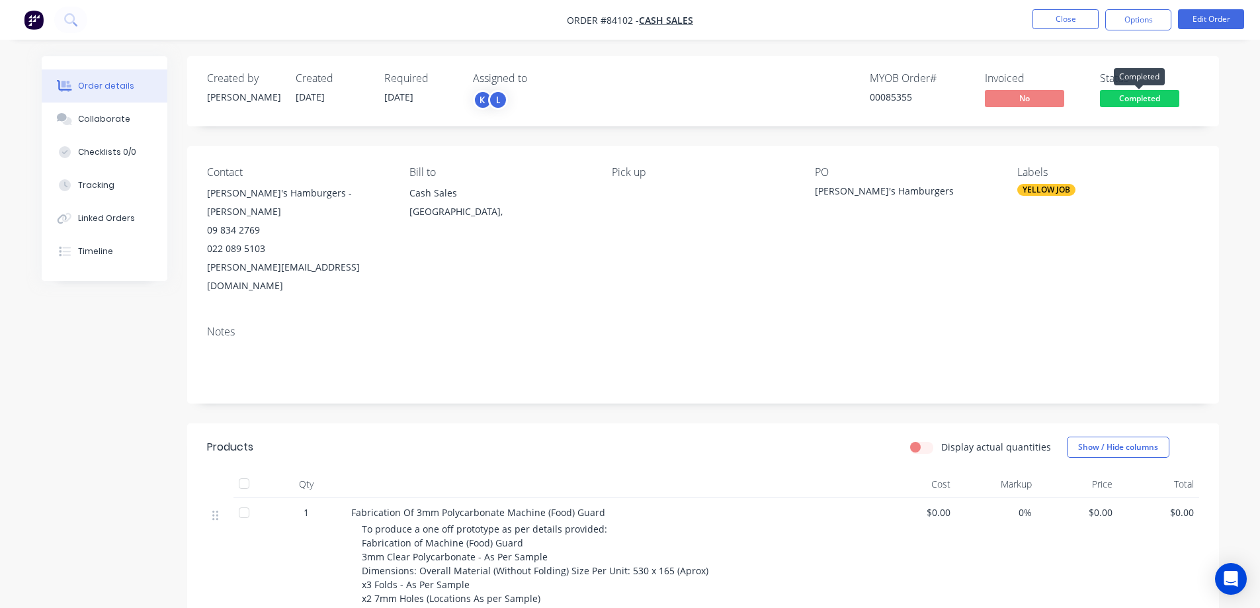
click at [1154, 93] on span "Completed" at bounding box center [1139, 98] width 79 height 17
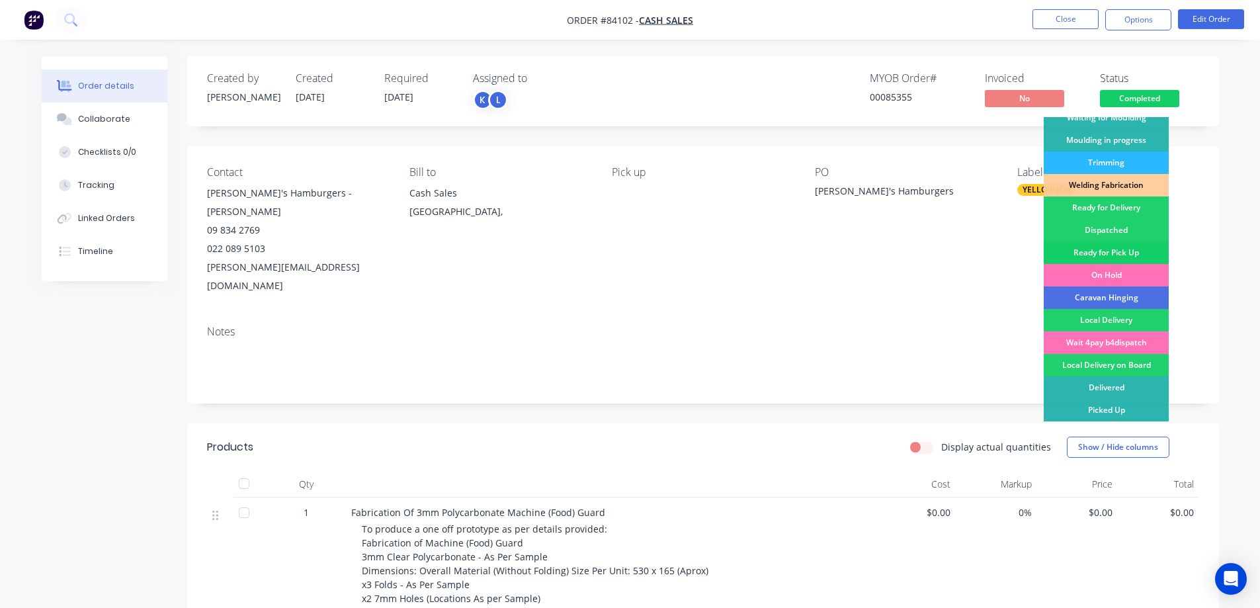
click at [1127, 245] on div "Ready for Pick Up" at bounding box center [1106, 252] width 125 height 22
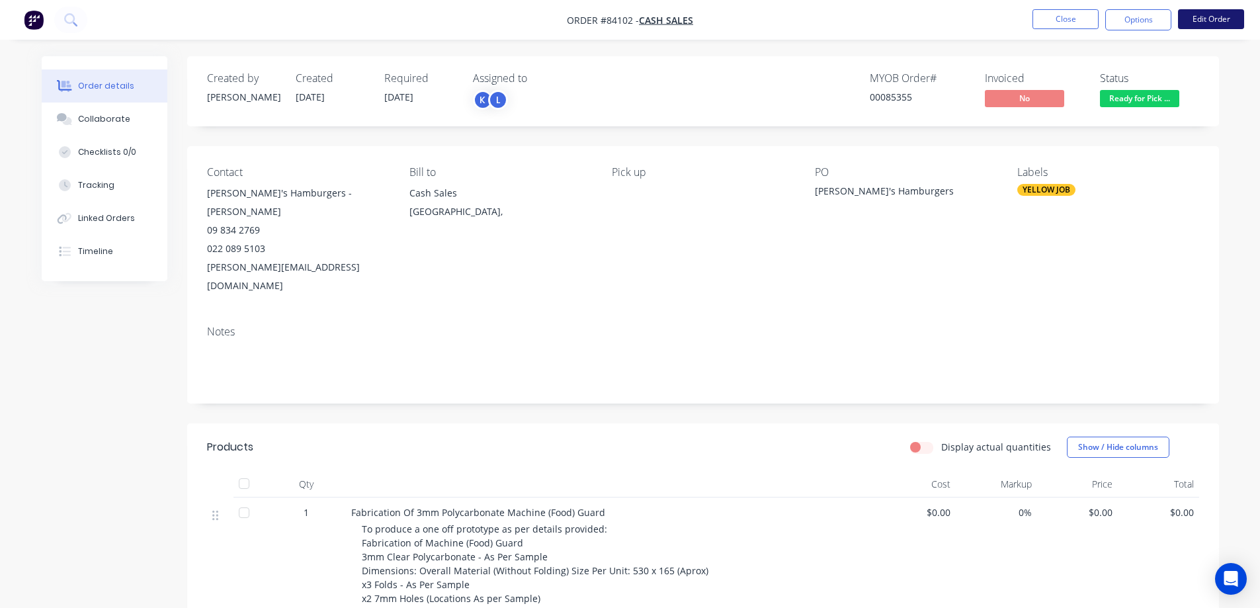
click at [1220, 13] on button "Edit Order" at bounding box center [1211, 19] width 66 height 20
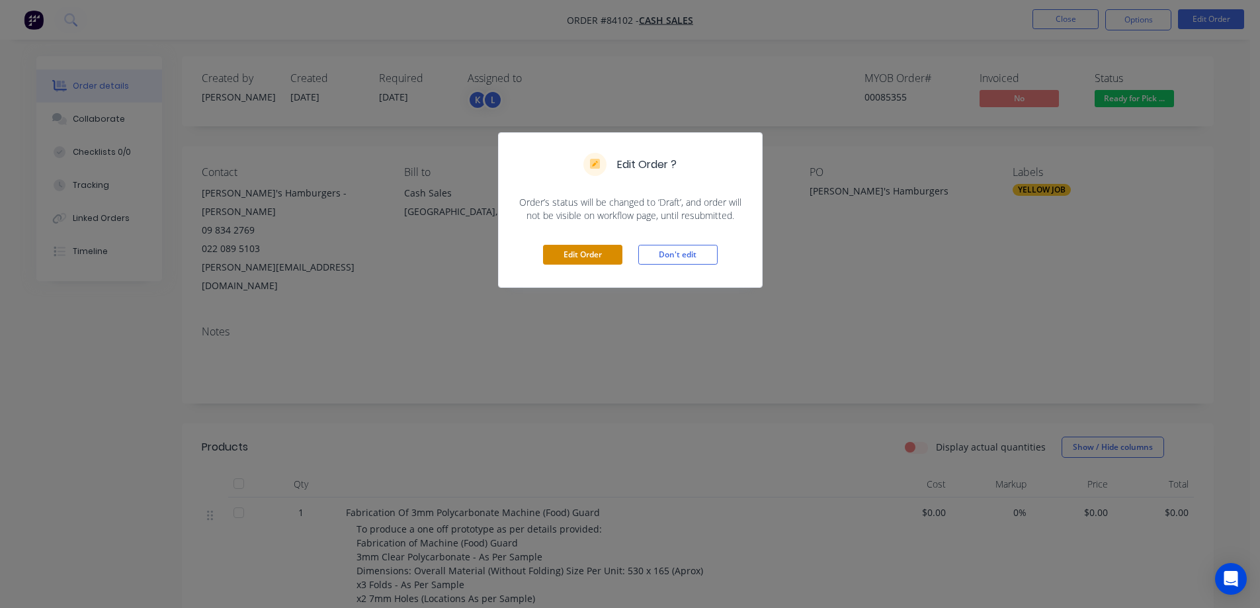
click at [603, 252] on button "Edit Order" at bounding box center [582, 255] width 79 height 20
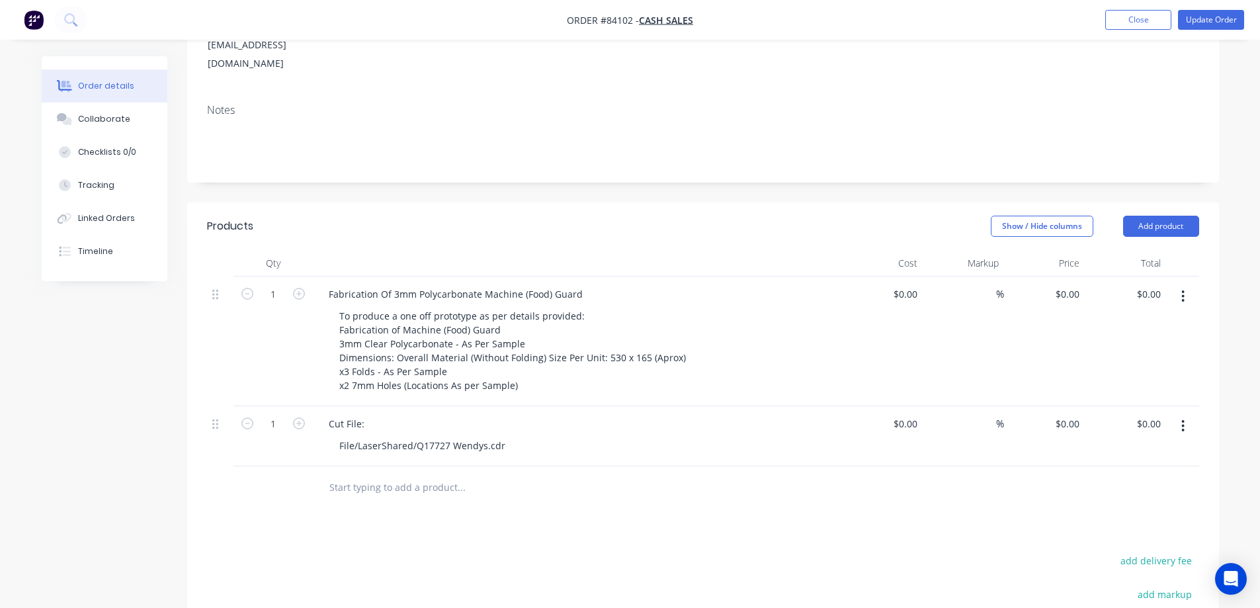
scroll to position [265, 0]
click at [1152, 212] on button "Add product" at bounding box center [1161, 222] width 76 height 21
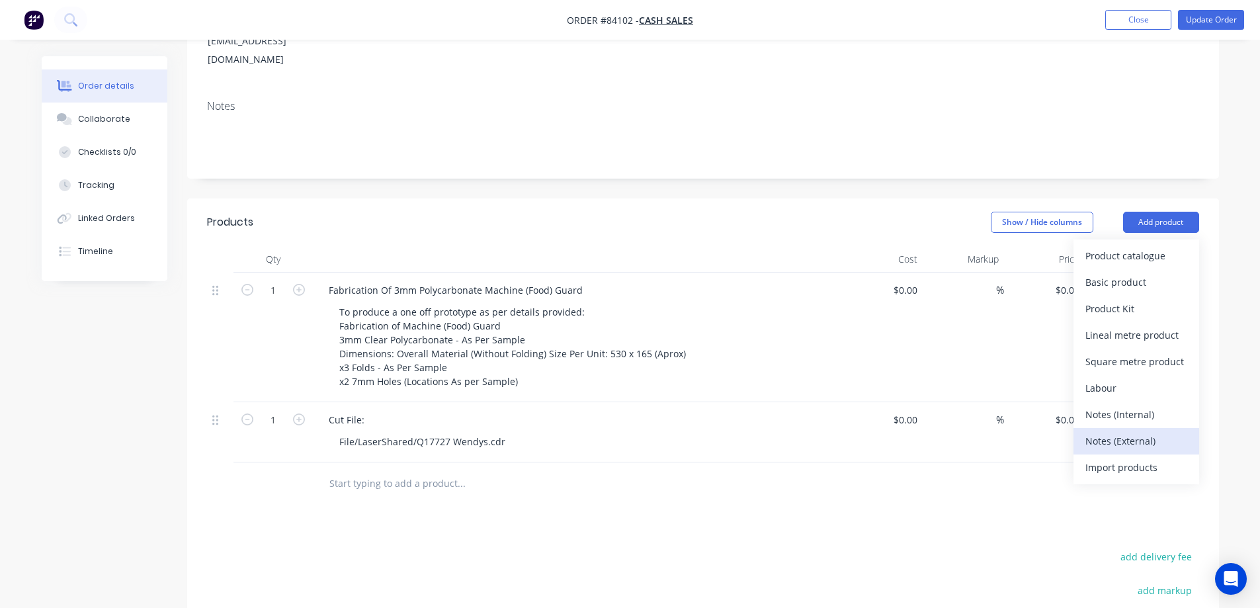
click at [1128, 428] on button "Notes (External)" at bounding box center [1137, 441] width 126 height 26
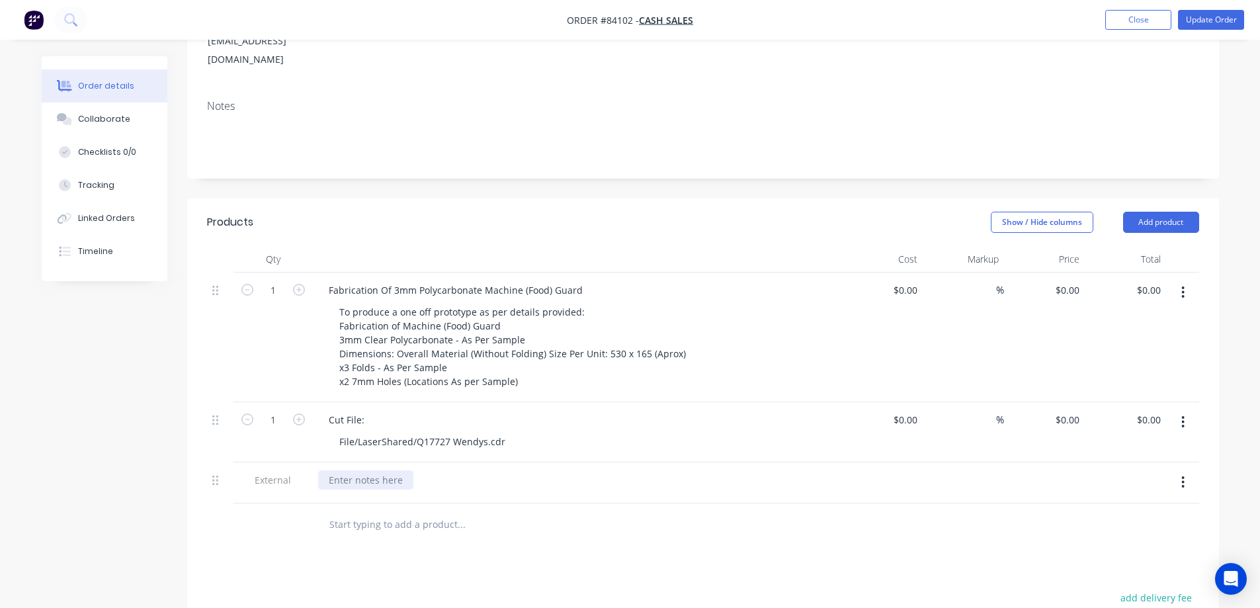
click at [387, 470] on div at bounding box center [365, 479] width 95 height 19
click at [1239, 19] on button "Update Order" at bounding box center [1211, 20] width 66 height 20
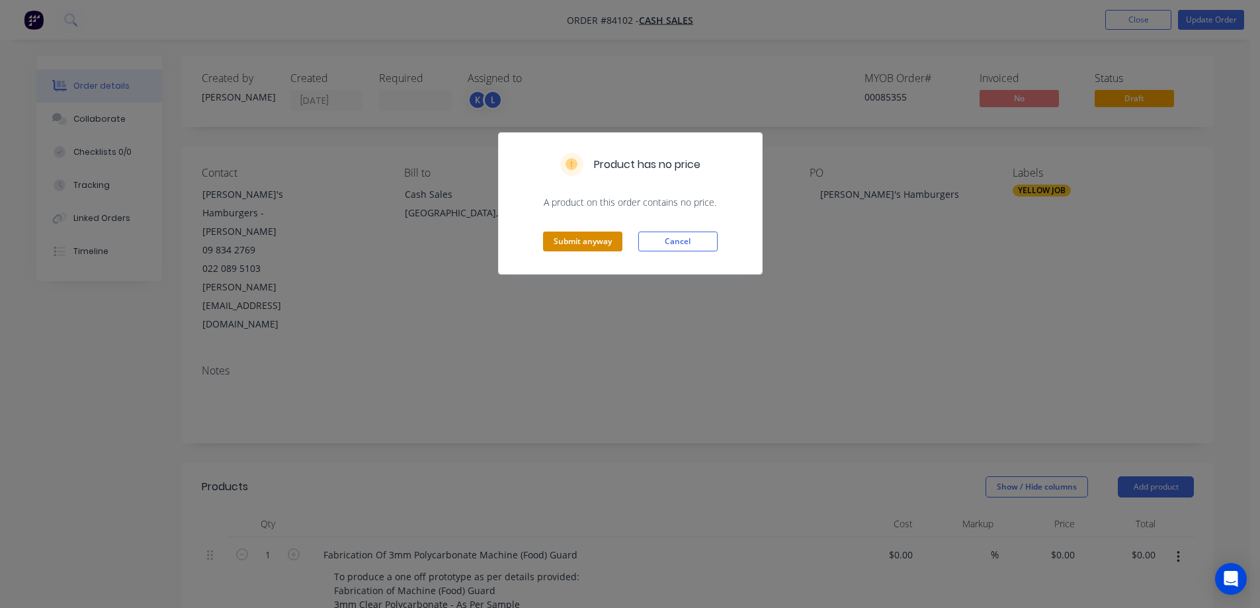
click at [579, 249] on button "Submit anyway" at bounding box center [582, 242] width 79 height 20
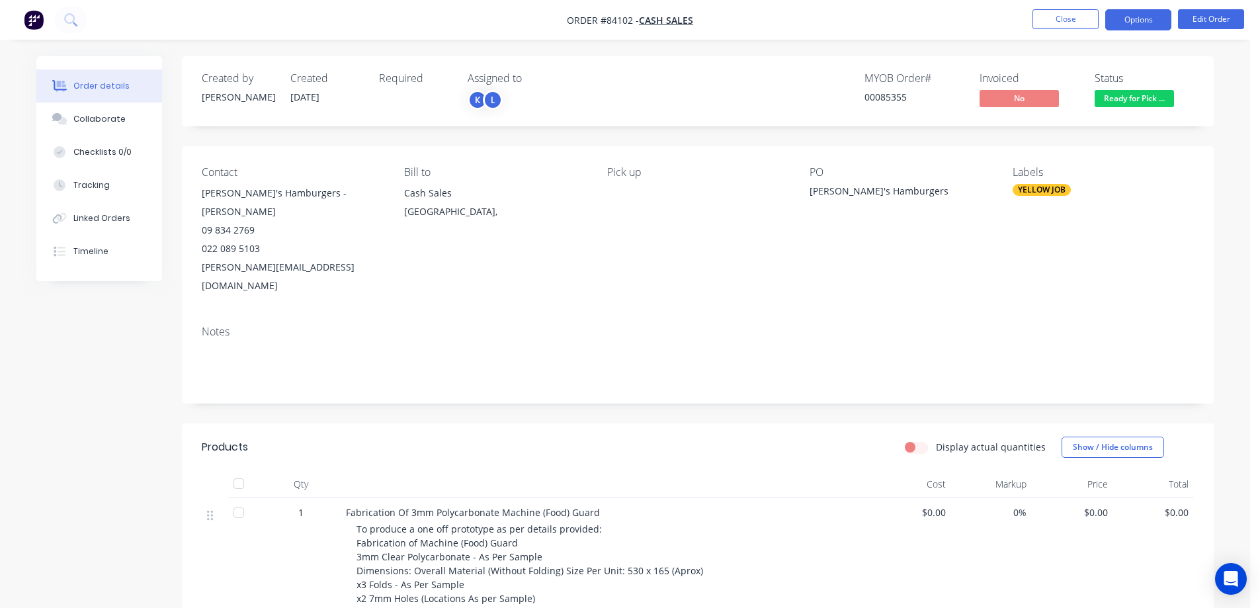
click at [1148, 15] on button "Options" at bounding box center [1138, 19] width 66 height 21
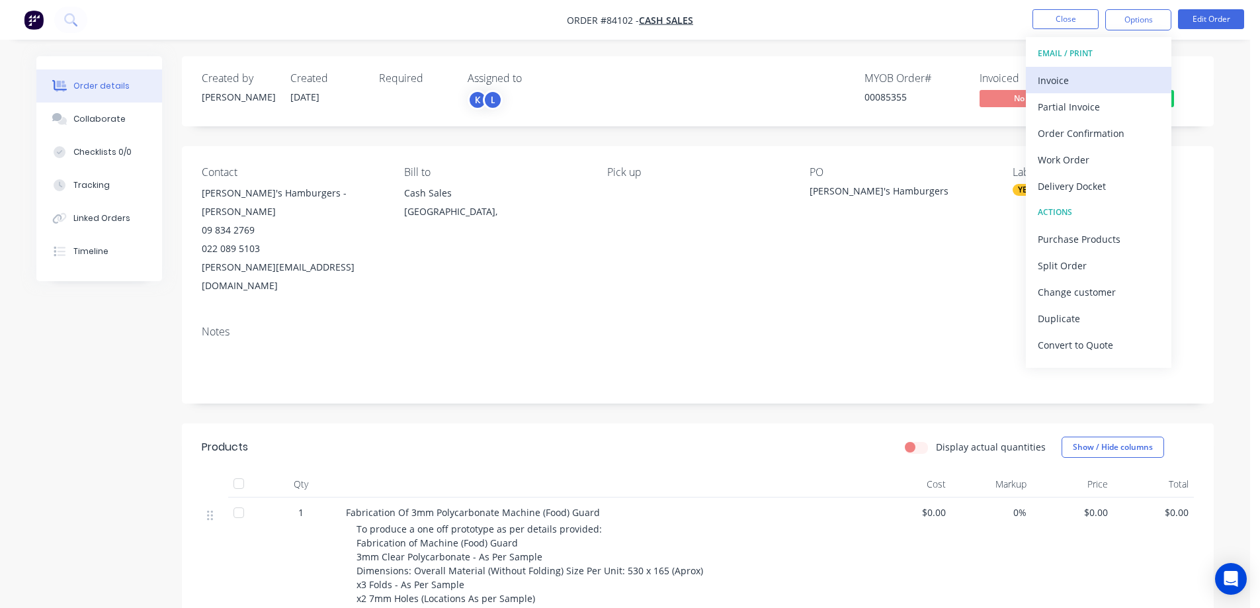
click at [1077, 77] on div "Invoice" at bounding box center [1099, 80] width 122 height 19
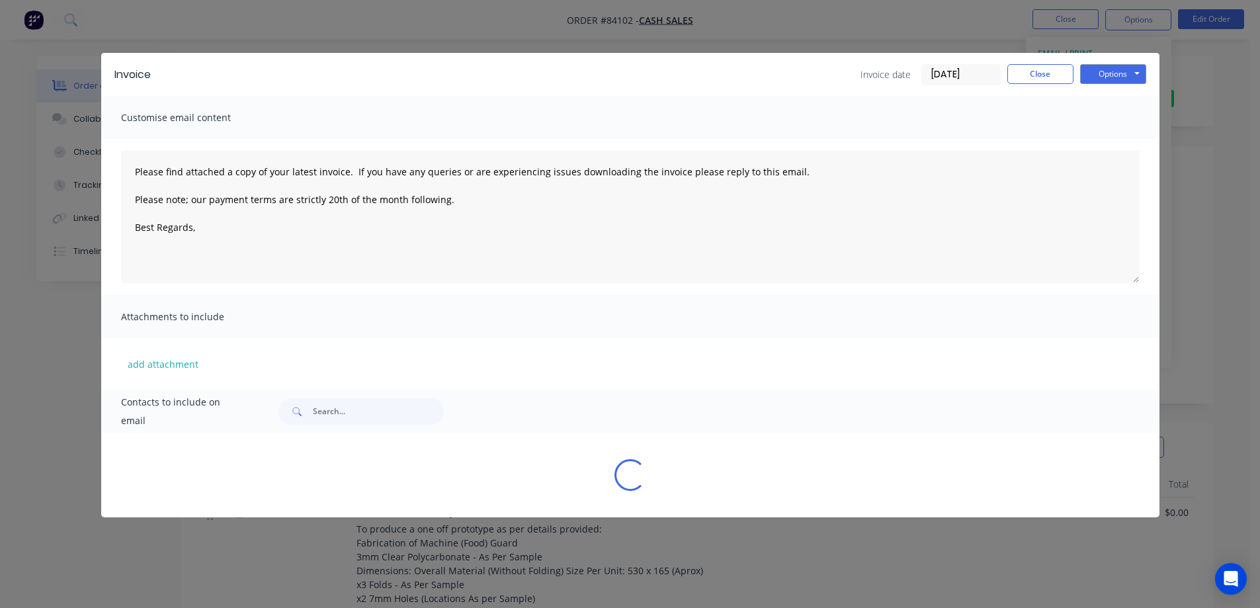
click at [1144, 69] on div "Invoice Invoice date 26/08/25 Close Options Preview Print Email" at bounding box center [630, 74] width 1058 height 43
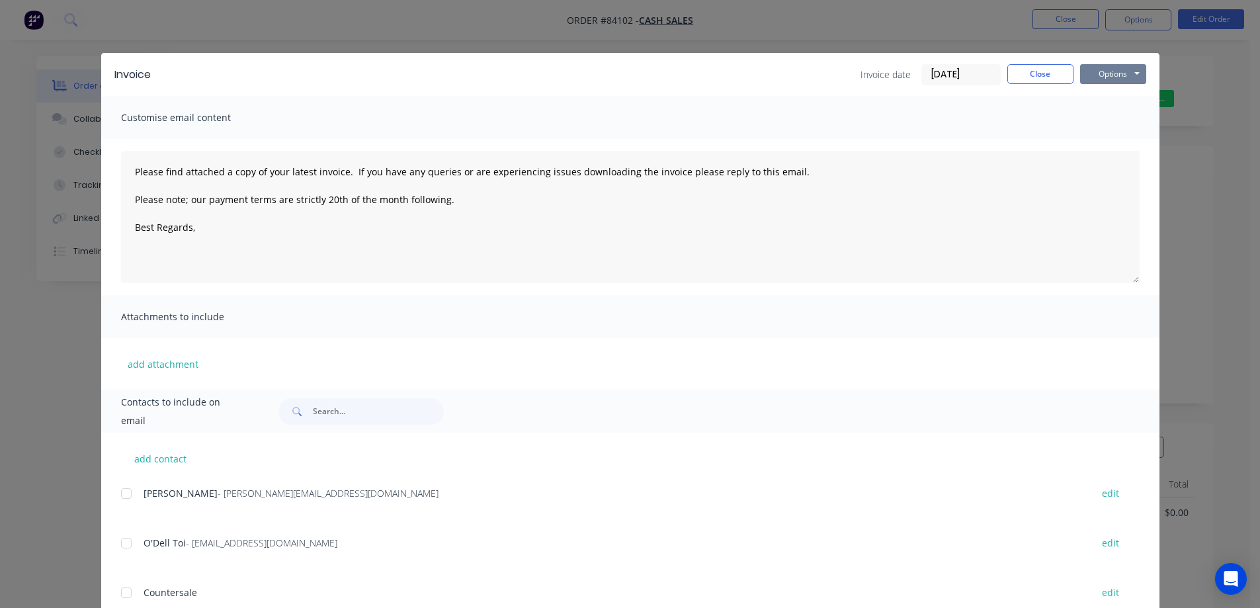
click at [1113, 70] on button "Options" at bounding box center [1113, 74] width 66 height 20
click at [1116, 110] on button "Print" at bounding box center [1122, 119] width 85 height 22
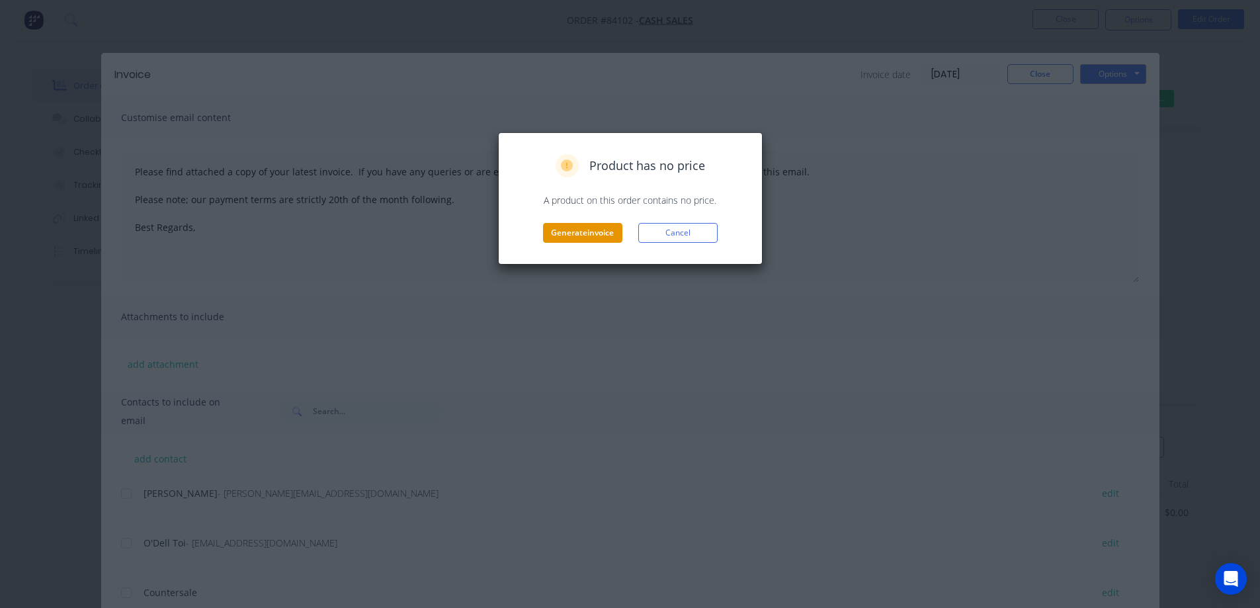
click at [580, 232] on button "Generate invoice" at bounding box center [582, 233] width 79 height 20
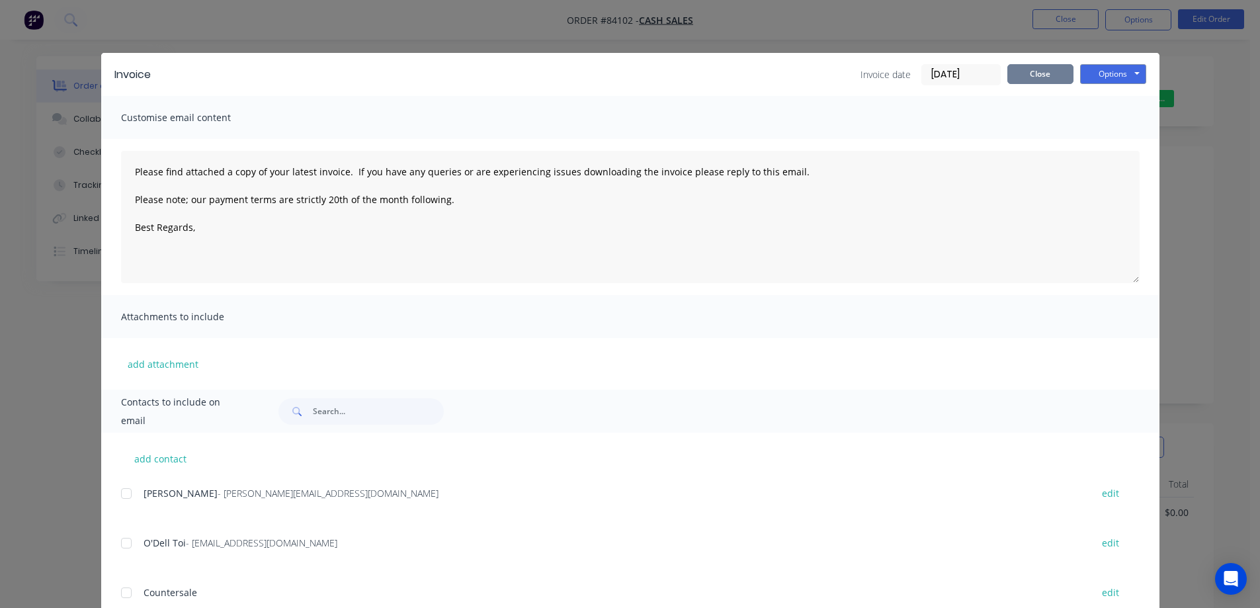
click at [1050, 67] on button "Close" at bounding box center [1040, 74] width 66 height 20
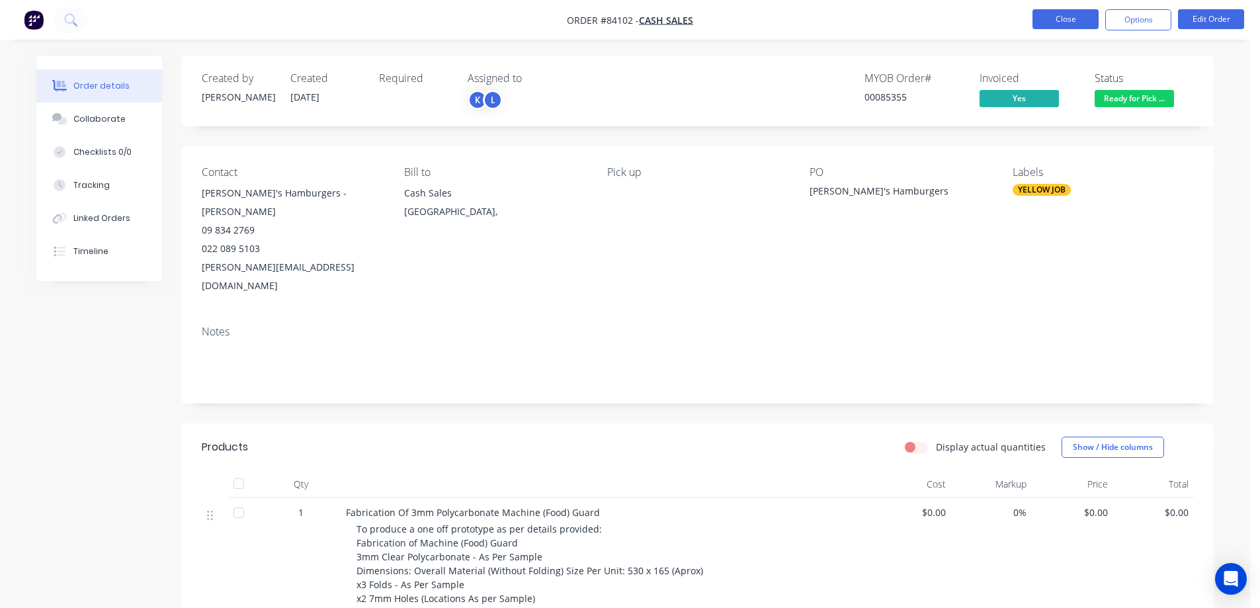
click at [1050, 20] on button "Close" at bounding box center [1066, 19] width 66 height 20
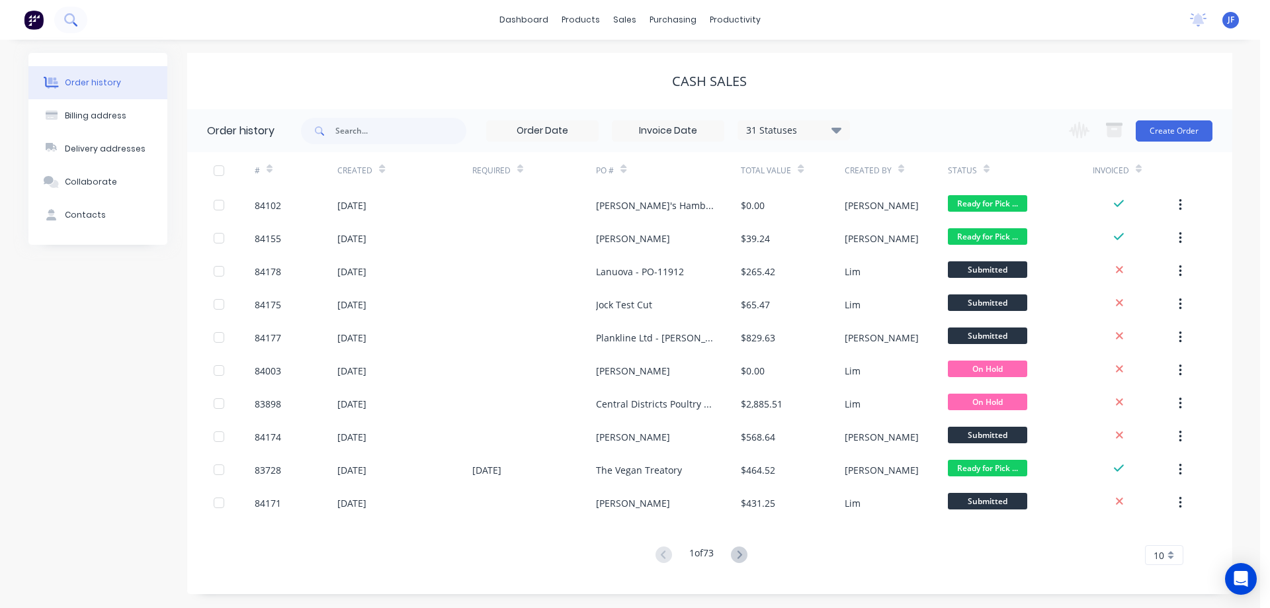
click at [65, 13] on icon at bounding box center [70, 19] width 13 height 13
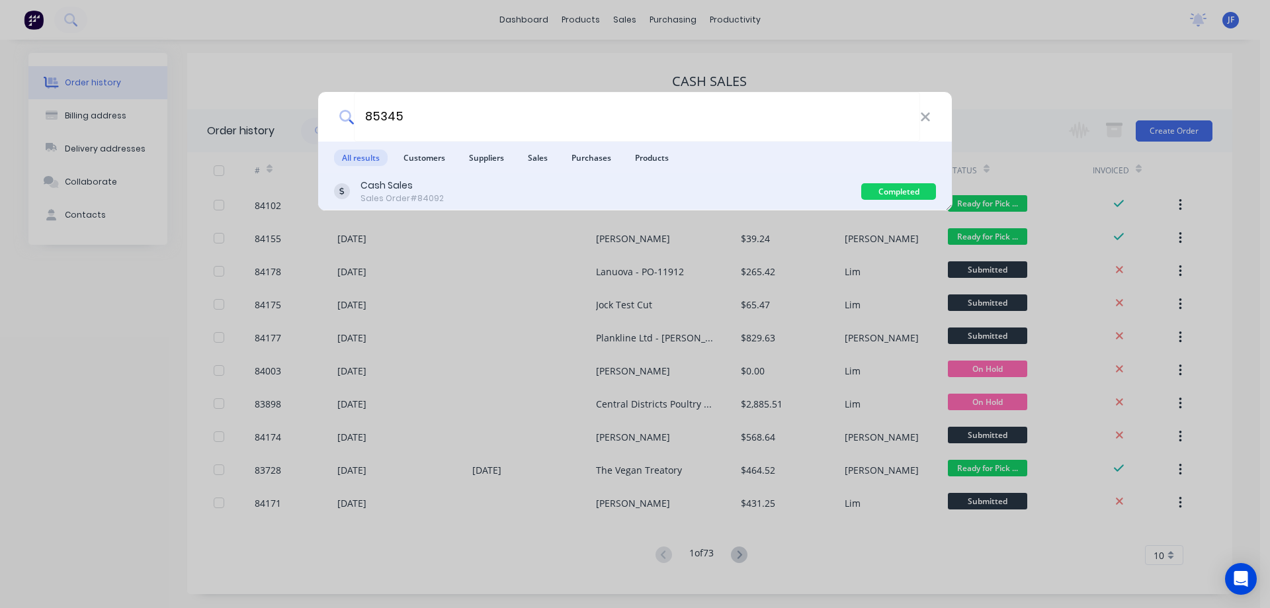
type input "85345"
click at [476, 192] on div "Cash Sales Sales Order #84092" at bounding box center [597, 192] width 527 height 26
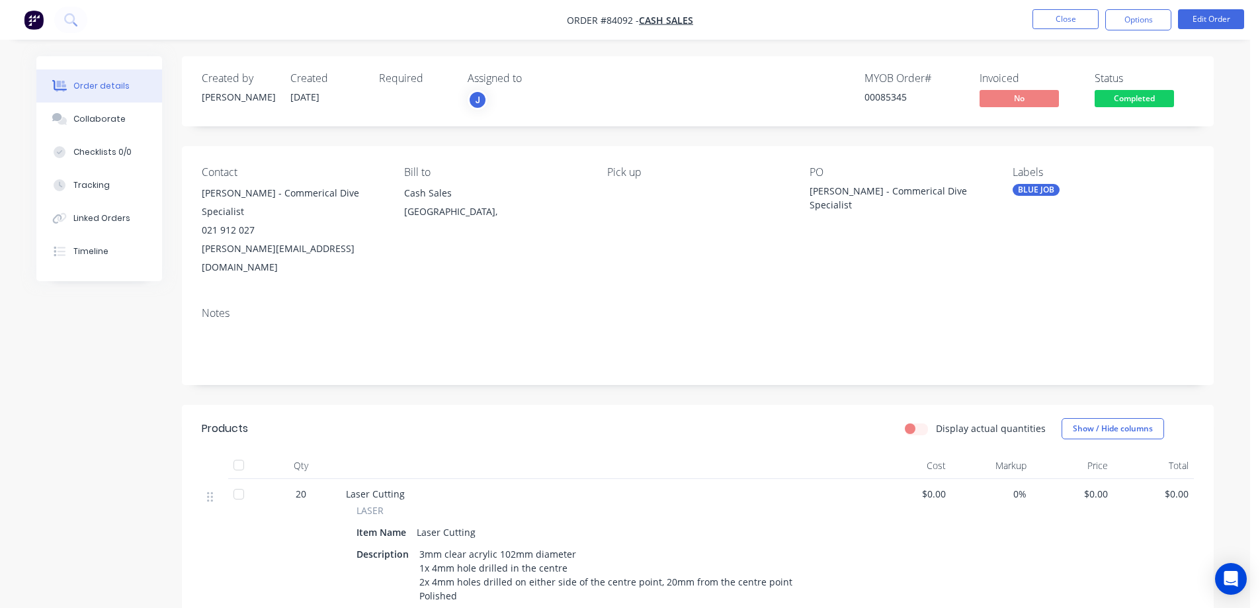
click at [1117, 99] on span "Completed" at bounding box center [1134, 98] width 79 height 17
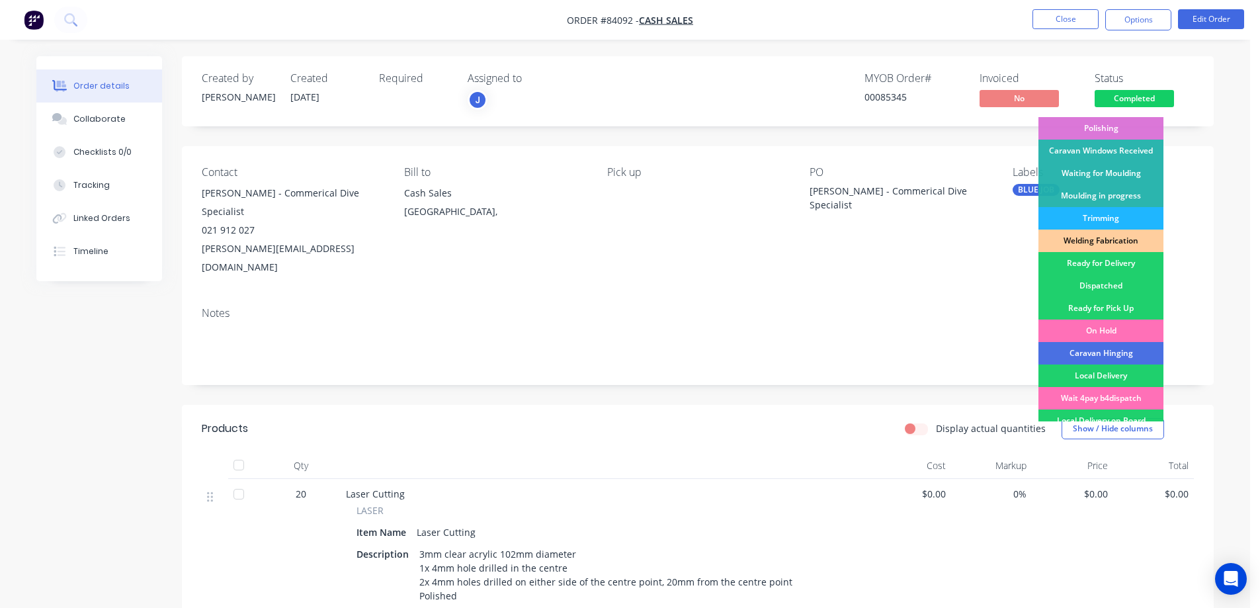
scroll to position [258, 0]
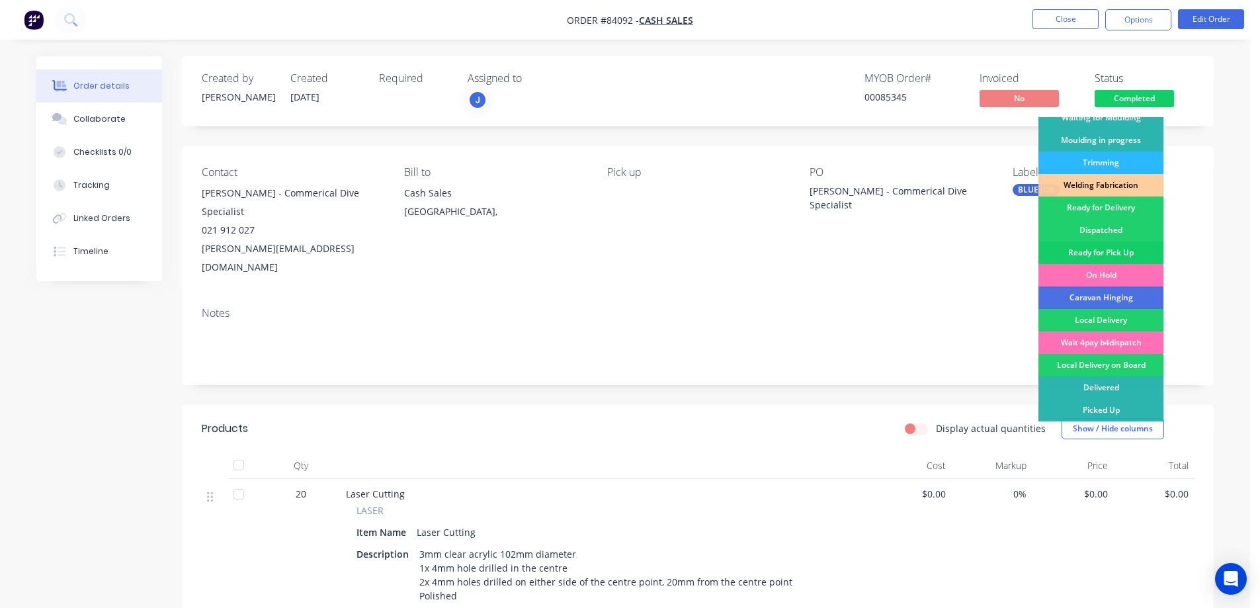
click at [1125, 246] on div "Ready for Pick Up" at bounding box center [1101, 252] width 125 height 22
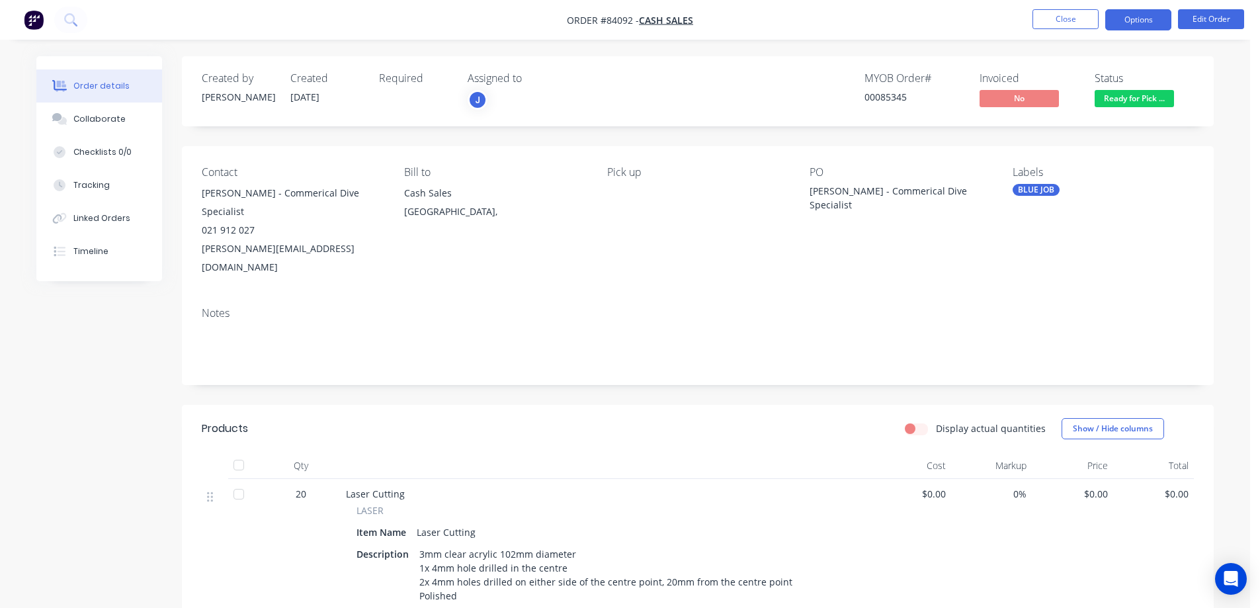
click at [1136, 15] on button "Options" at bounding box center [1138, 19] width 66 height 21
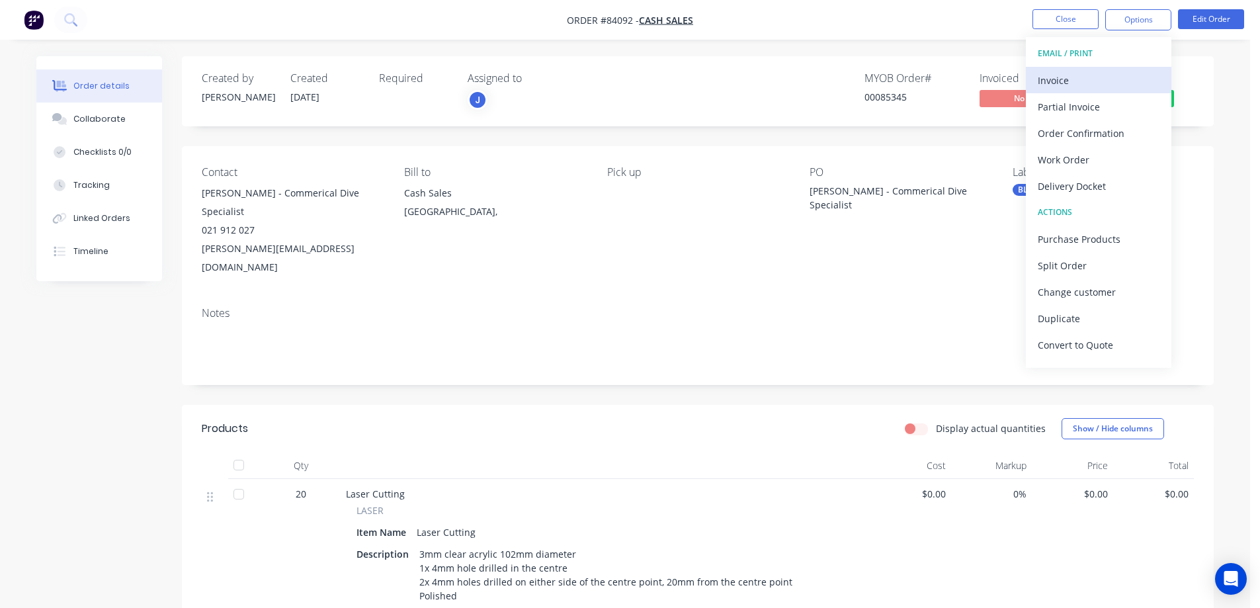
click at [1085, 77] on div "Invoice" at bounding box center [1099, 80] width 122 height 19
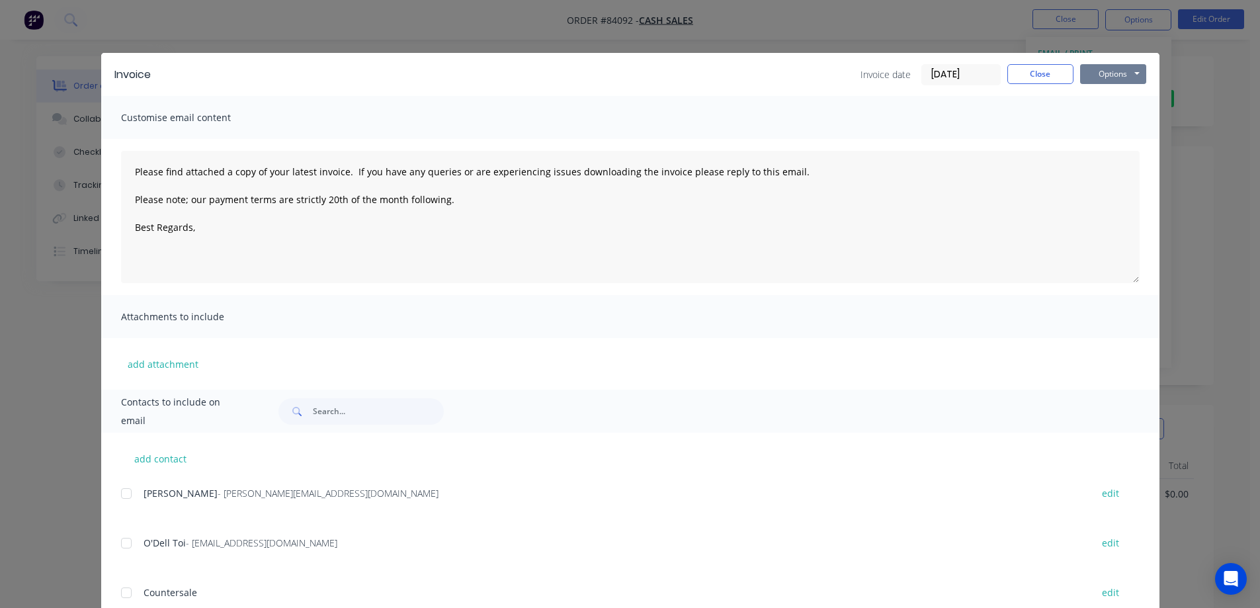
click at [1119, 76] on button "Options" at bounding box center [1113, 74] width 66 height 20
click at [1121, 120] on button "Print" at bounding box center [1122, 119] width 85 height 22
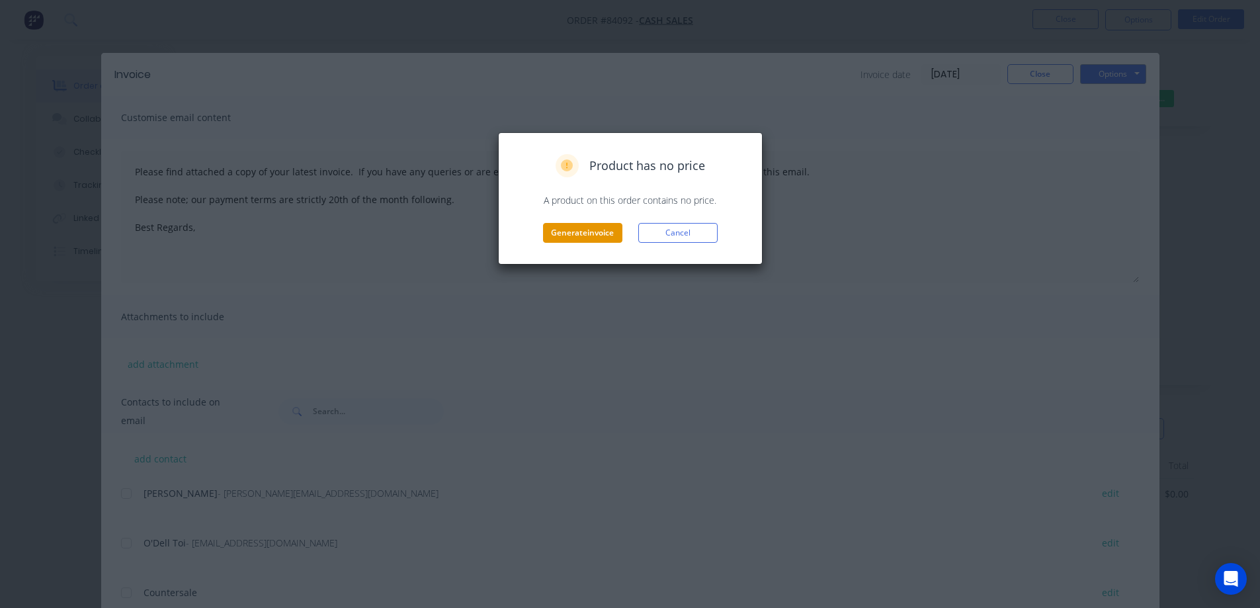
click at [585, 232] on button "Generate invoice" at bounding box center [582, 233] width 79 height 20
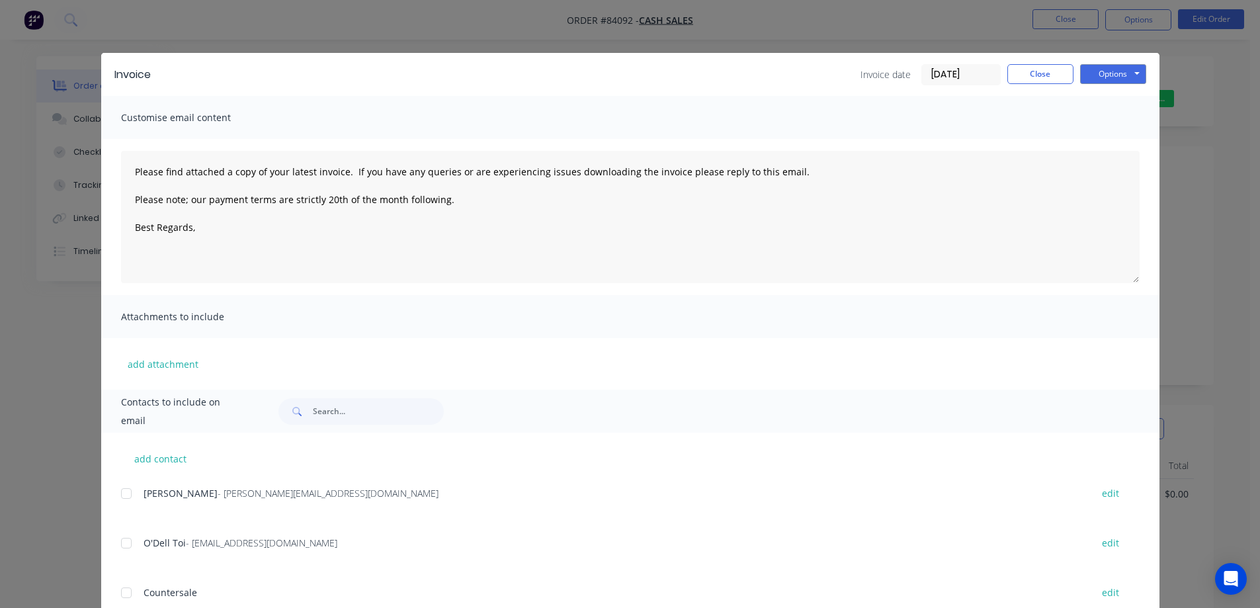
click at [124, 65] on div "Invoice Invoice date 26/08/25 Close Options Preview Print Email" at bounding box center [630, 74] width 1058 height 43
click at [71, 30] on div "Invoice Invoice date 26/08/25 Close Options Preview Print Email Customise email…" at bounding box center [630, 304] width 1260 height 608
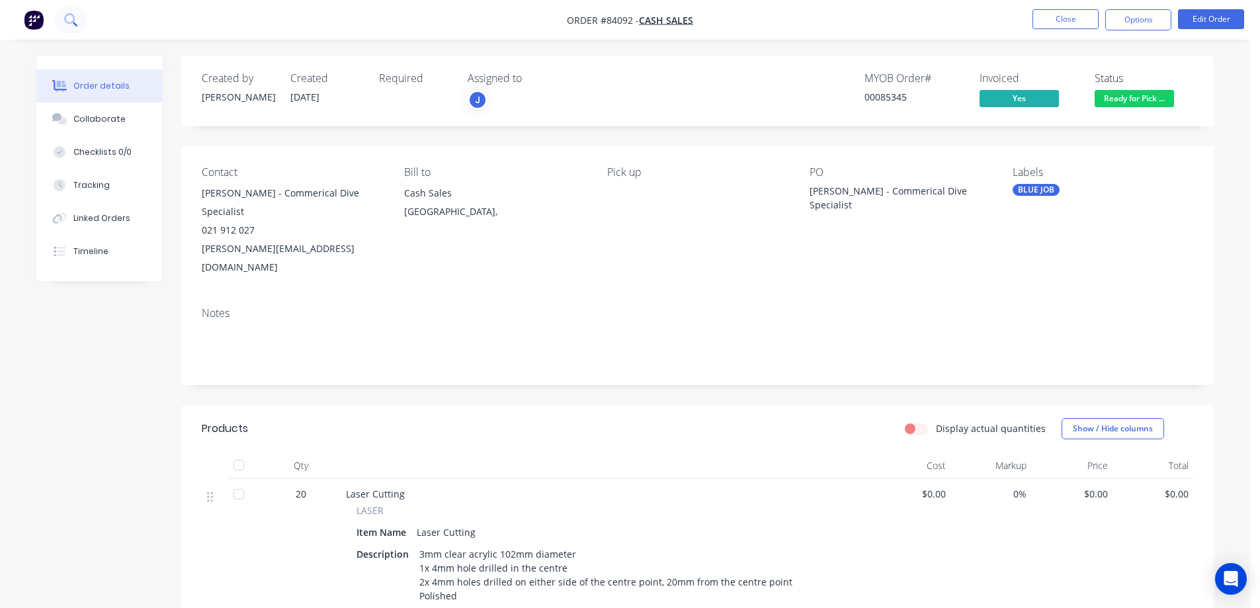
click at [73, 28] on button at bounding box center [70, 20] width 33 height 26
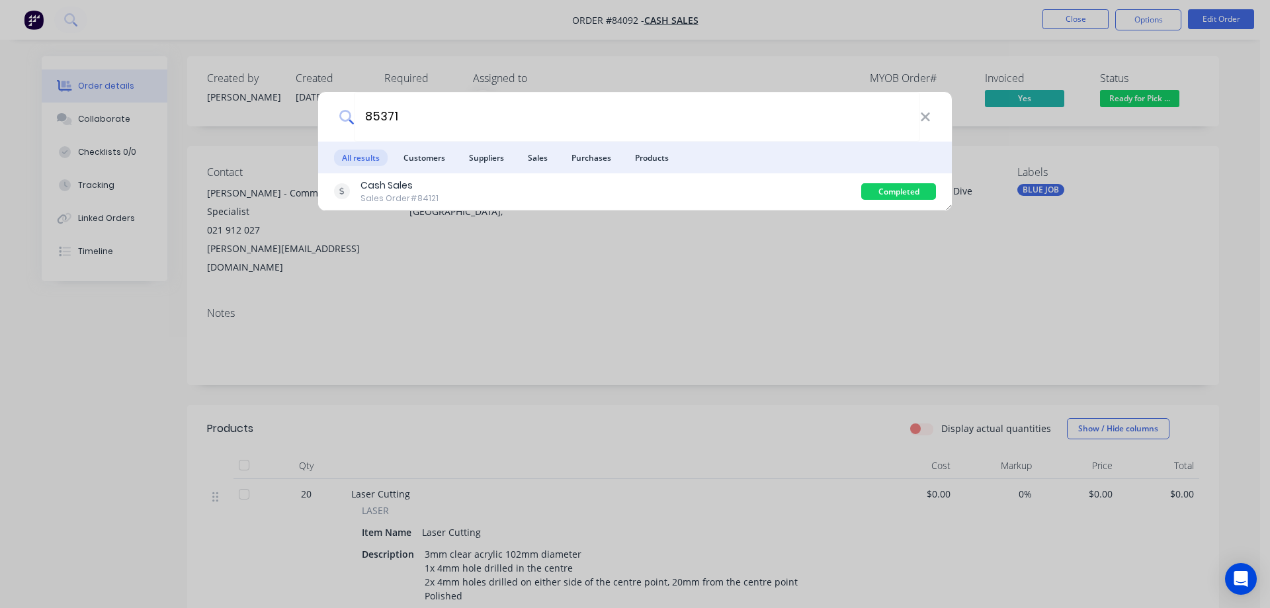
type input "85371"
click at [696, 191] on div "Cash Sales Sales Order #84121" at bounding box center [597, 192] width 527 height 26
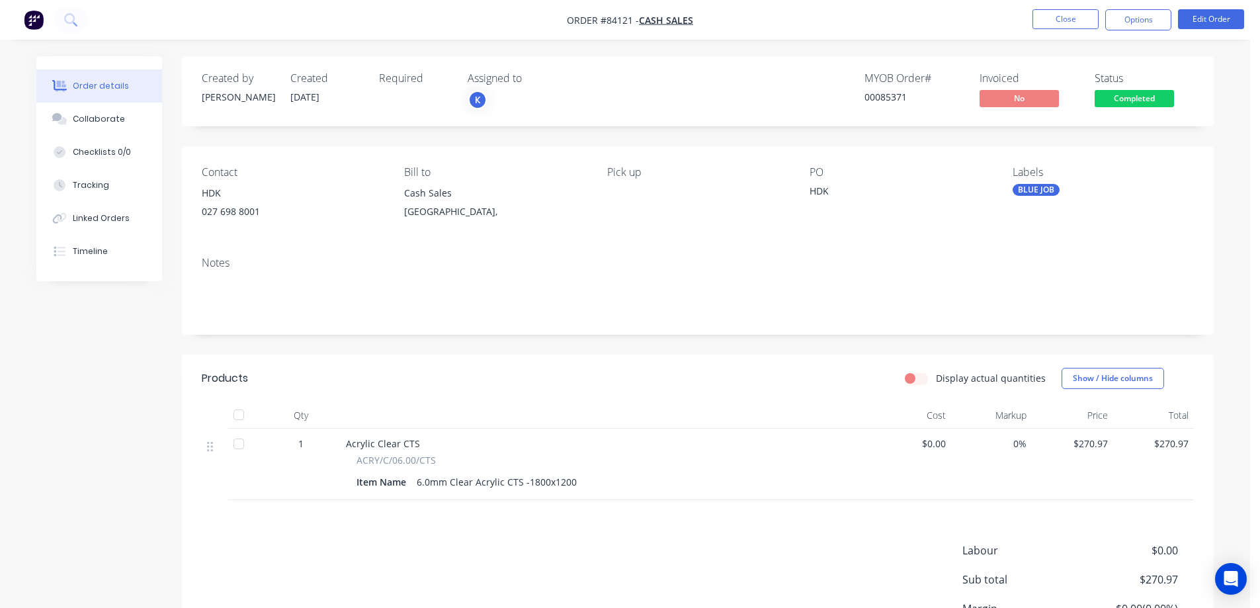
click at [1119, 99] on span "Completed" at bounding box center [1134, 98] width 79 height 17
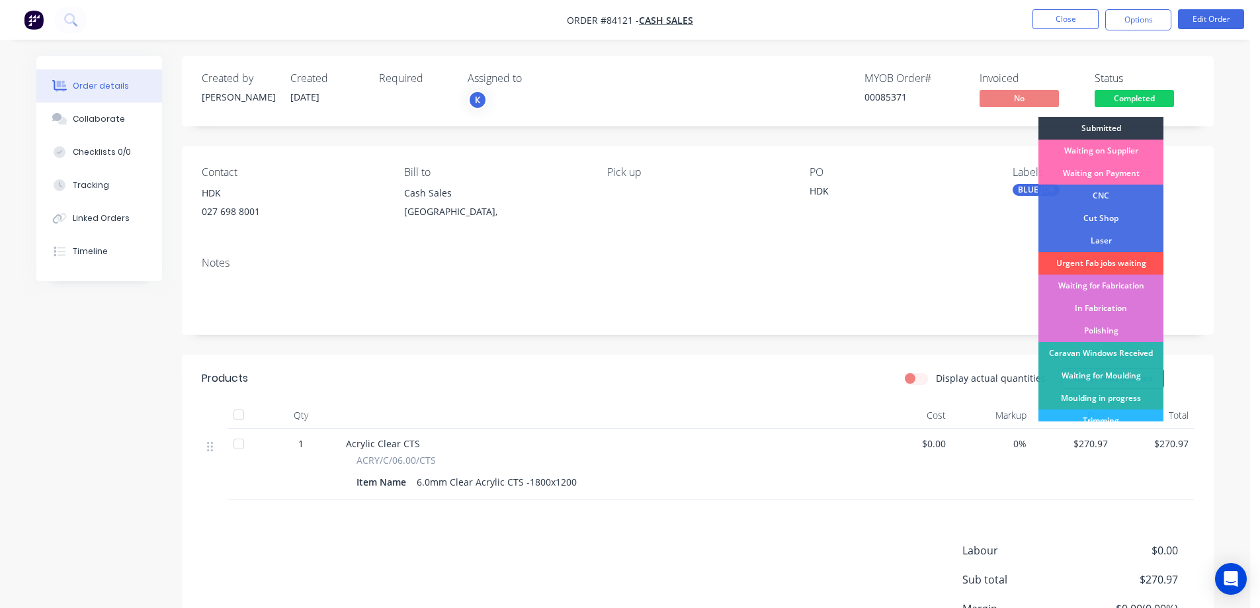
scroll to position [258, 0]
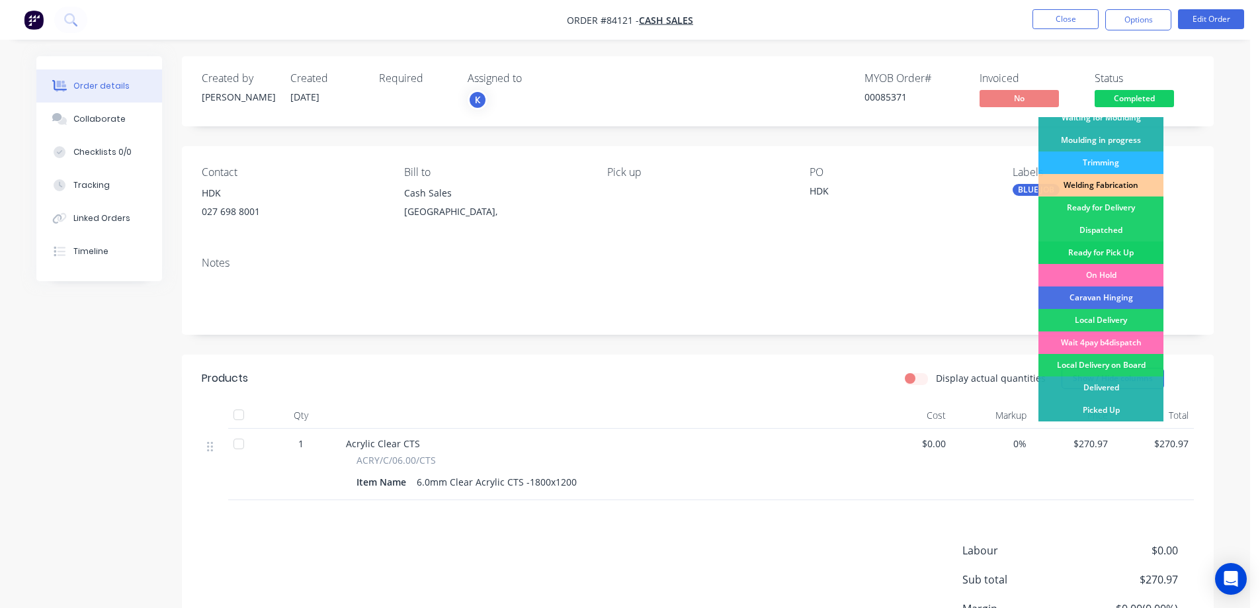
click at [1130, 248] on div "Ready for Pick Up" at bounding box center [1101, 252] width 125 height 22
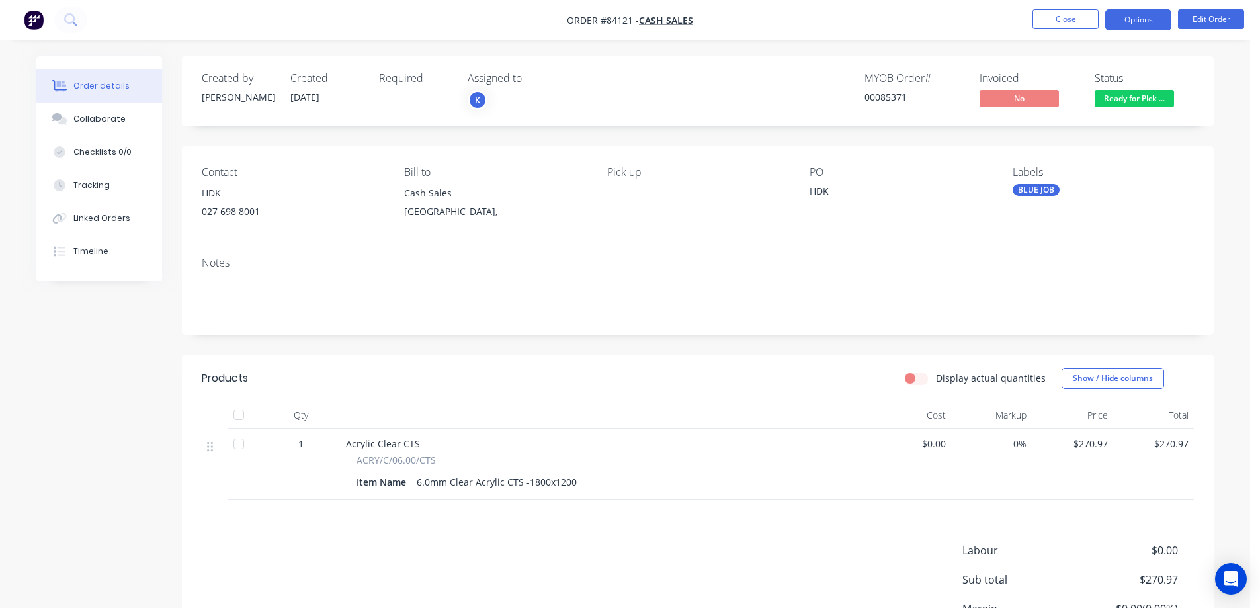
click at [1131, 24] on button "Options" at bounding box center [1138, 19] width 66 height 21
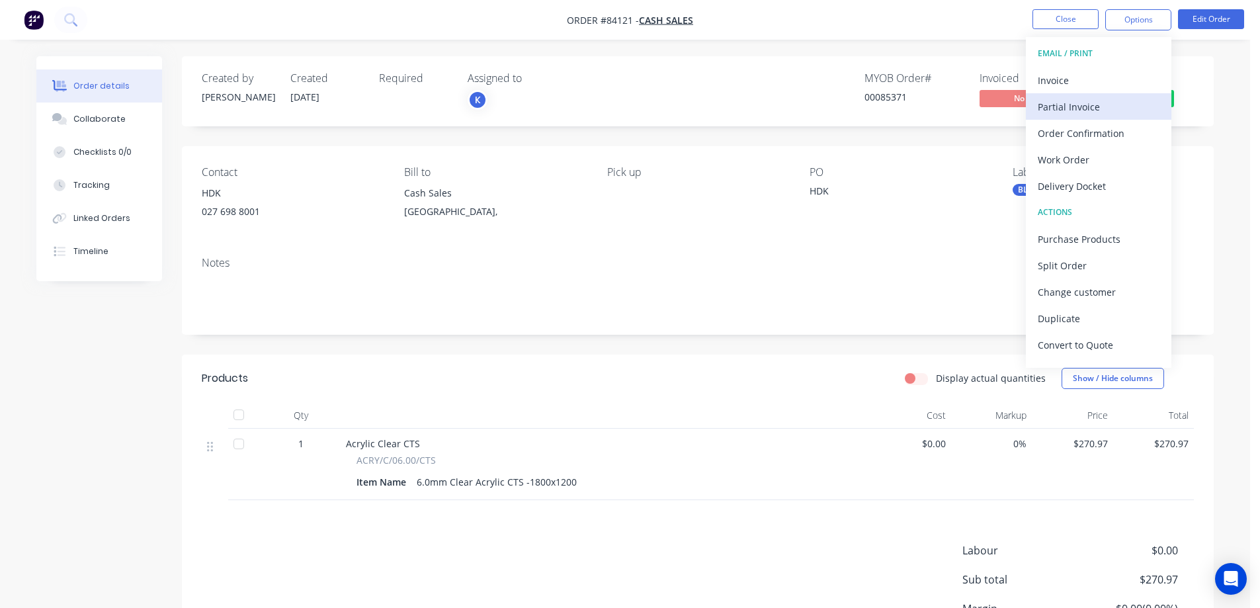
click at [1077, 93] on button "Partial Invoice" at bounding box center [1099, 106] width 146 height 26
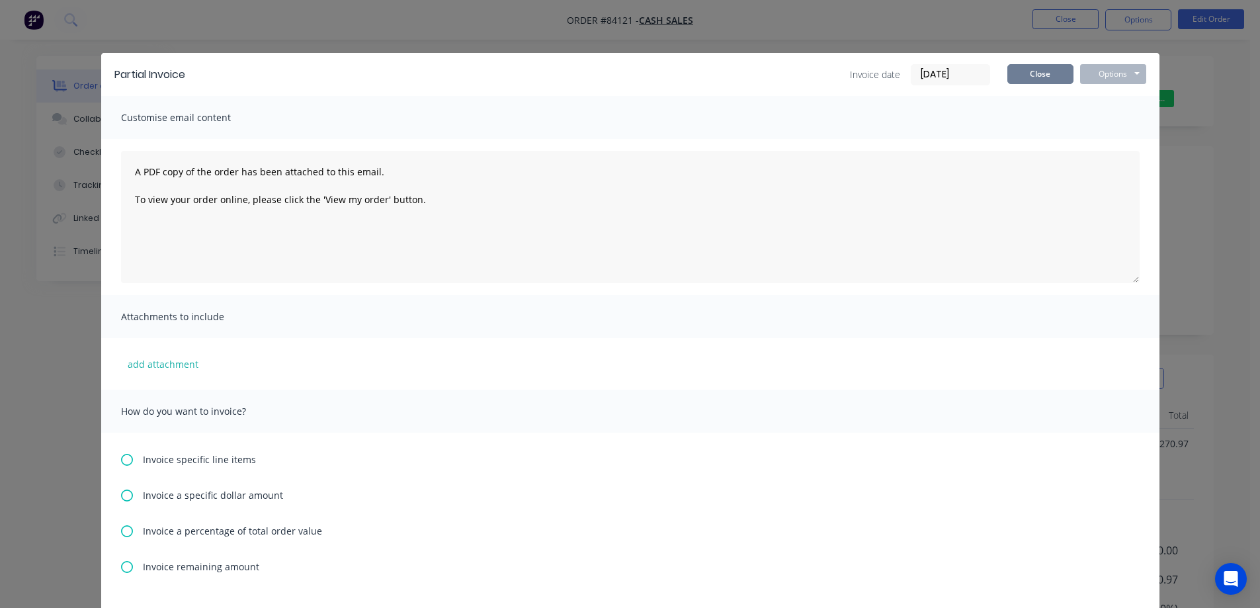
click at [1058, 70] on button "Close" at bounding box center [1040, 74] width 66 height 20
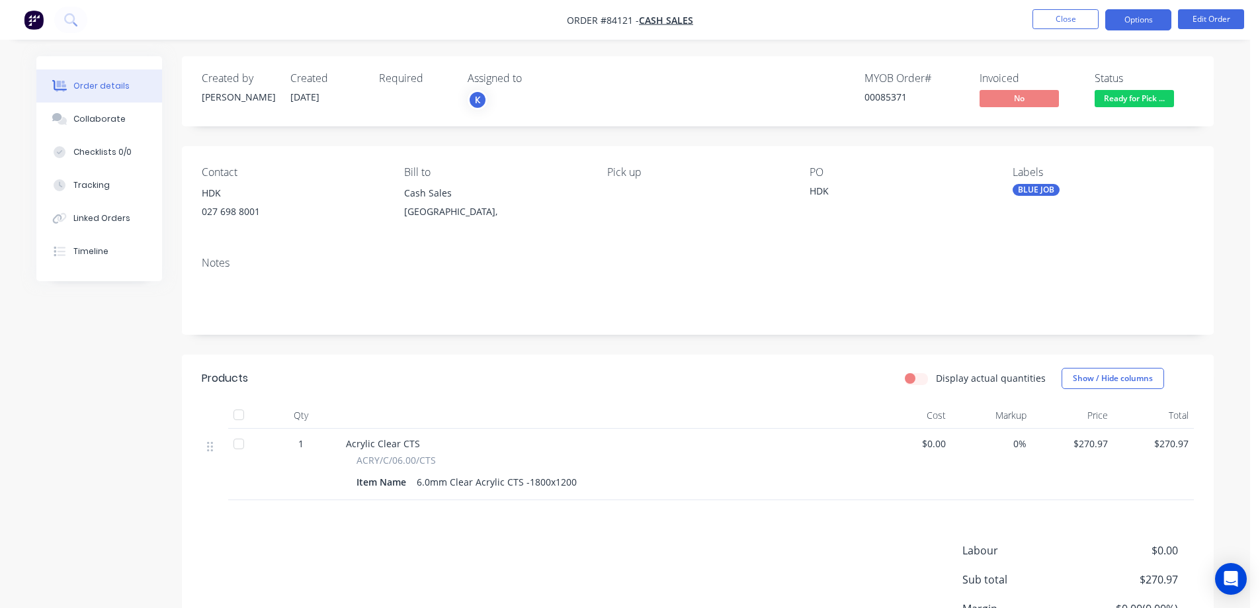
click at [1139, 19] on button "Options" at bounding box center [1138, 19] width 66 height 21
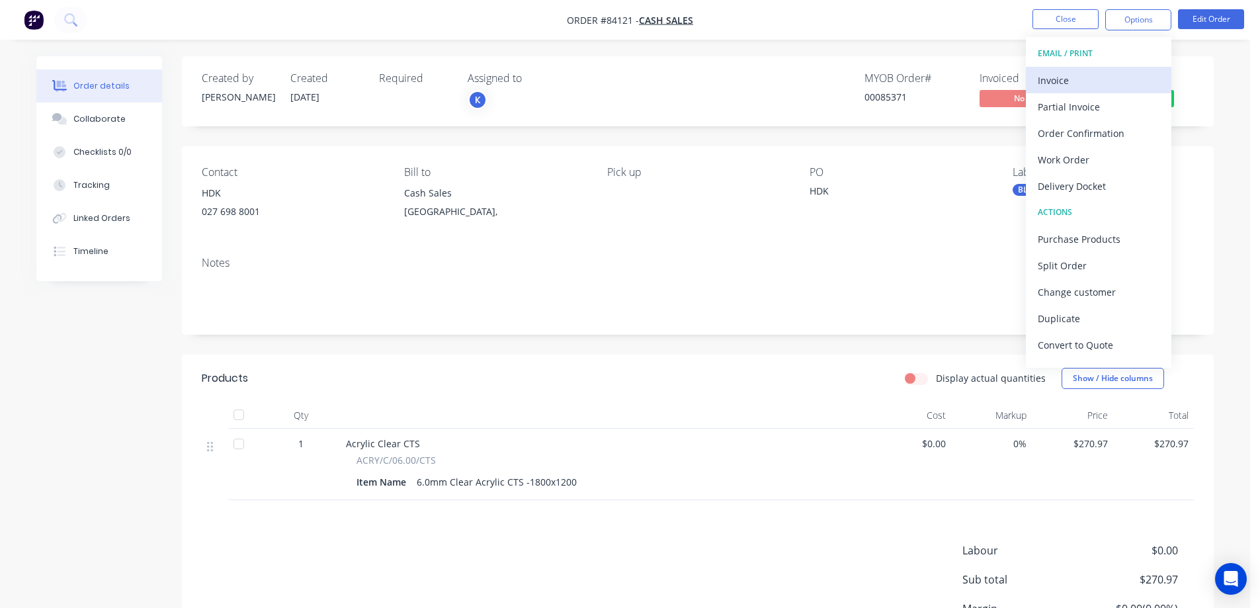
click at [1093, 71] on div "Invoice" at bounding box center [1099, 80] width 122 height 19
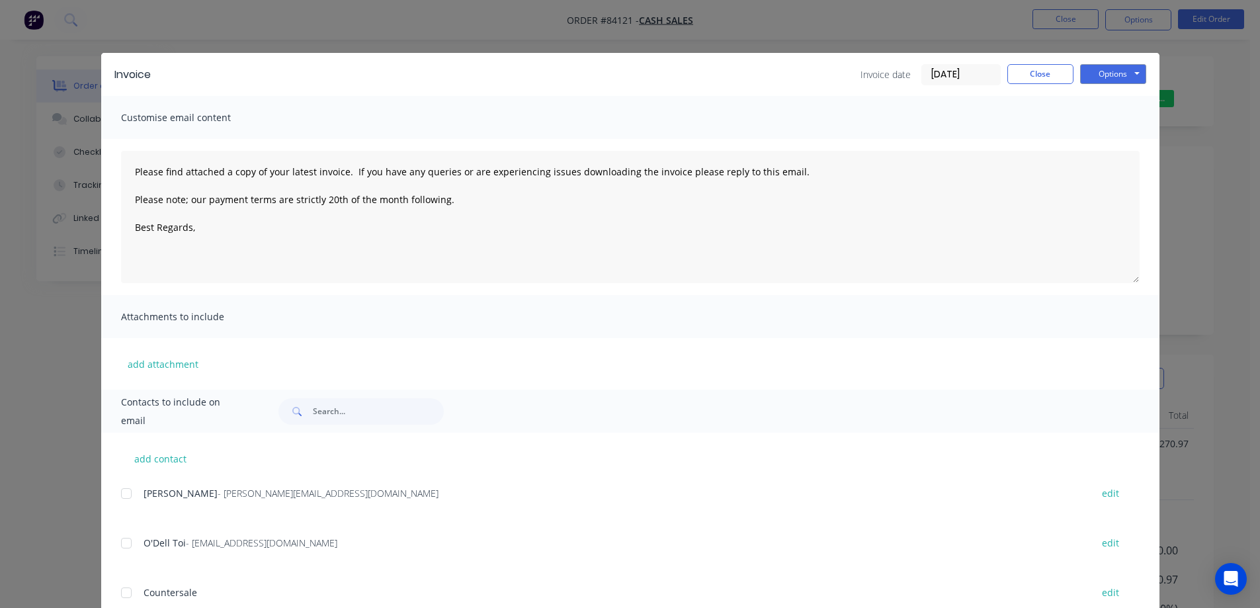
click at [1117, 69] on button "Options" at bounding box center [1113, 74] width 66 height 20
click at [1121, 117] on button "Print" at bounding box center [1122, 119] width 85 height 22
click at [186, 24] on div "Invoice Invoice date 26/08/25 Close Options Preview Print Email Customise email…" at bounding box center [630, 304] width 1260 height 608
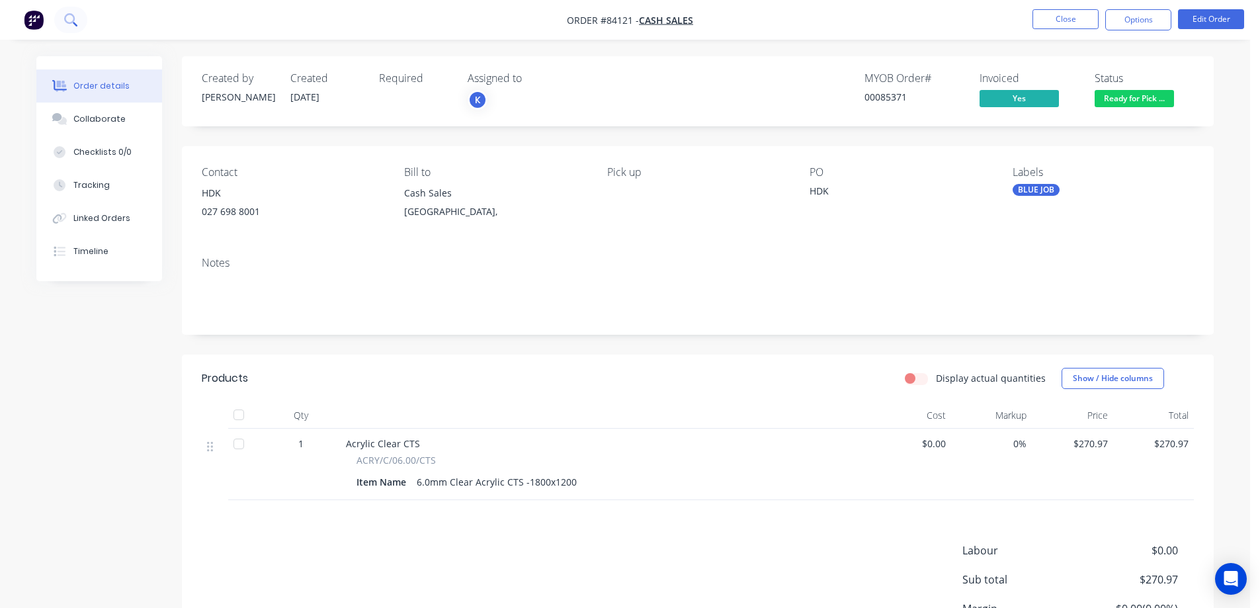
click at [75, 21] on icon at bounding box center [70, 19] width 13 height 13
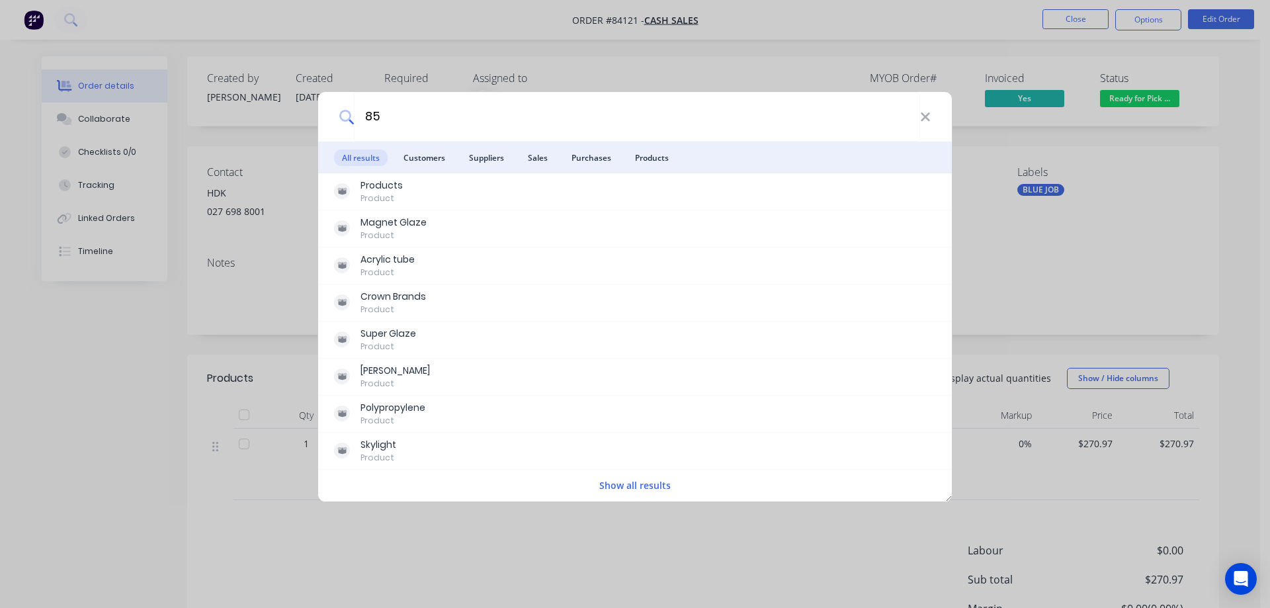
type input "85"
drag, startPoint x: 423, startPoint y: 79, endPoint x: 884, endPoint y: 58, distance: 461.5
click at [429, 78] on div "85 All results Customers Suppliers Sales Purchases Products Products Product Ma…" at bounding box center [635, 304] width 1270 height 608
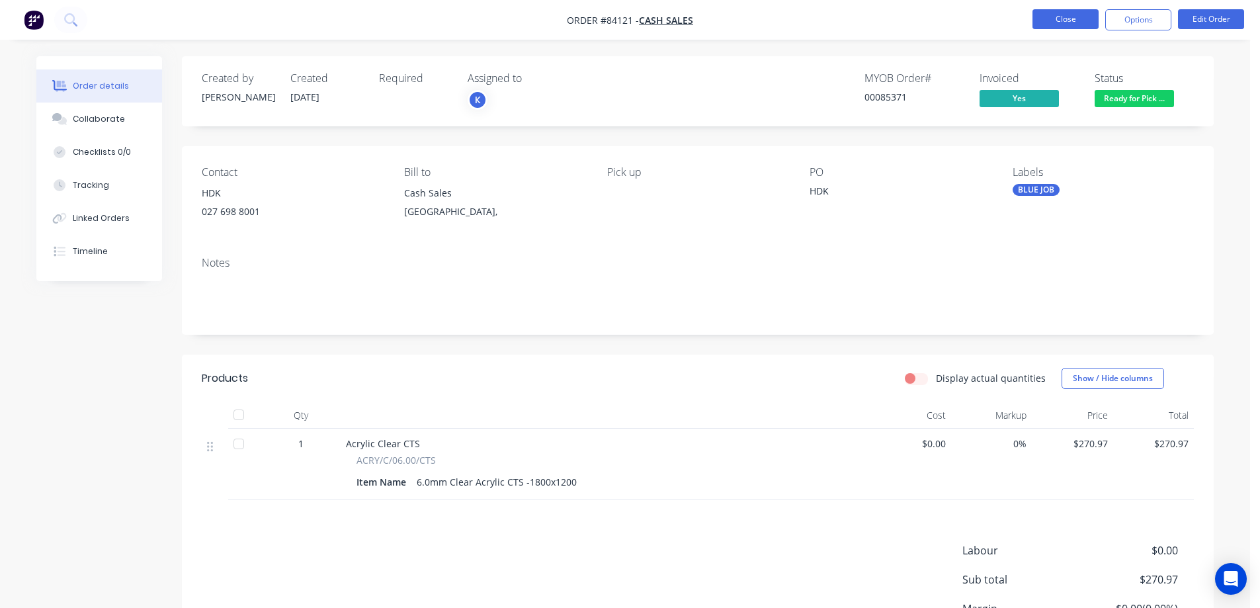
click at [1048, 20] on button "Close" at bounding box center [1066, 19] width 66 height 20
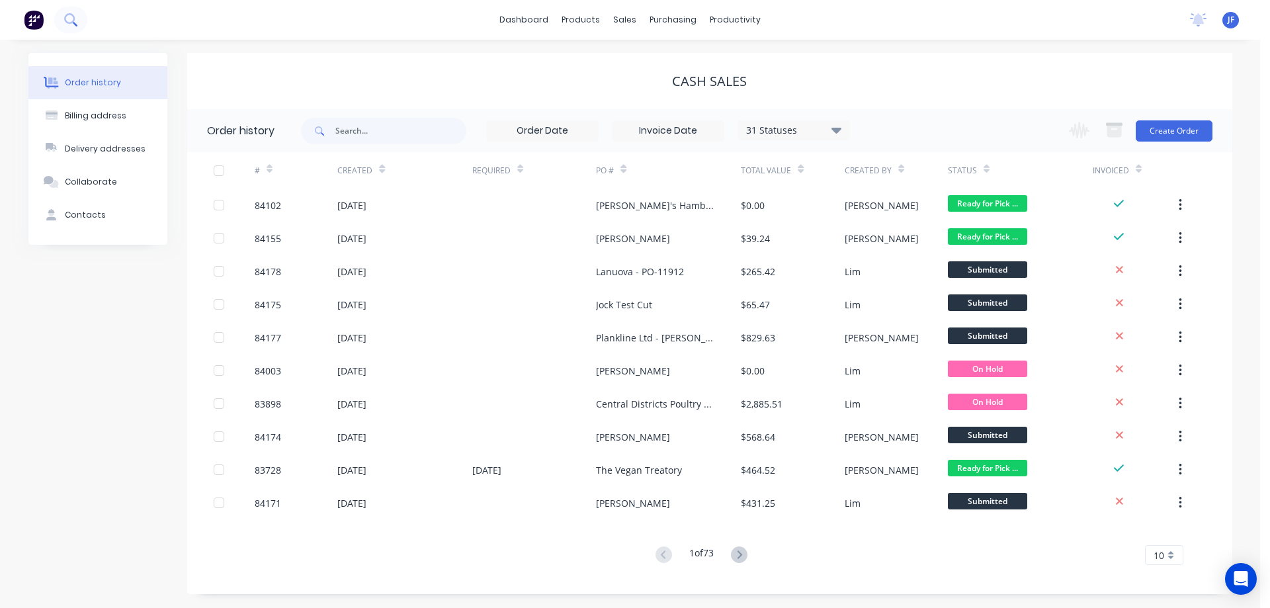
click at [77, 20] on button at bounding box center [70, 20] width 33 height 26
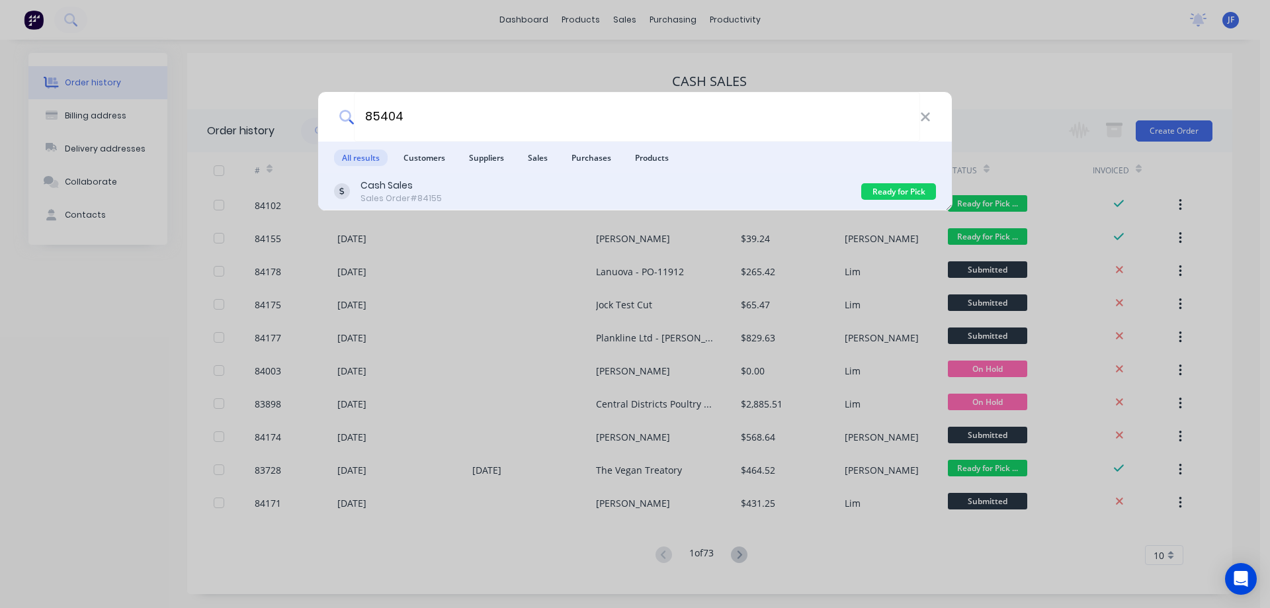
type input "85404"
click at [404, 176] on div "Cash Sales Sales Order #84155 Ready for Pick Up" at bounding box center [635, 191] width 634 height 37
click at [800, 190] on div "Cash Sales Sales Order #84155" at bounding box center [597, 192] width 527 height 26
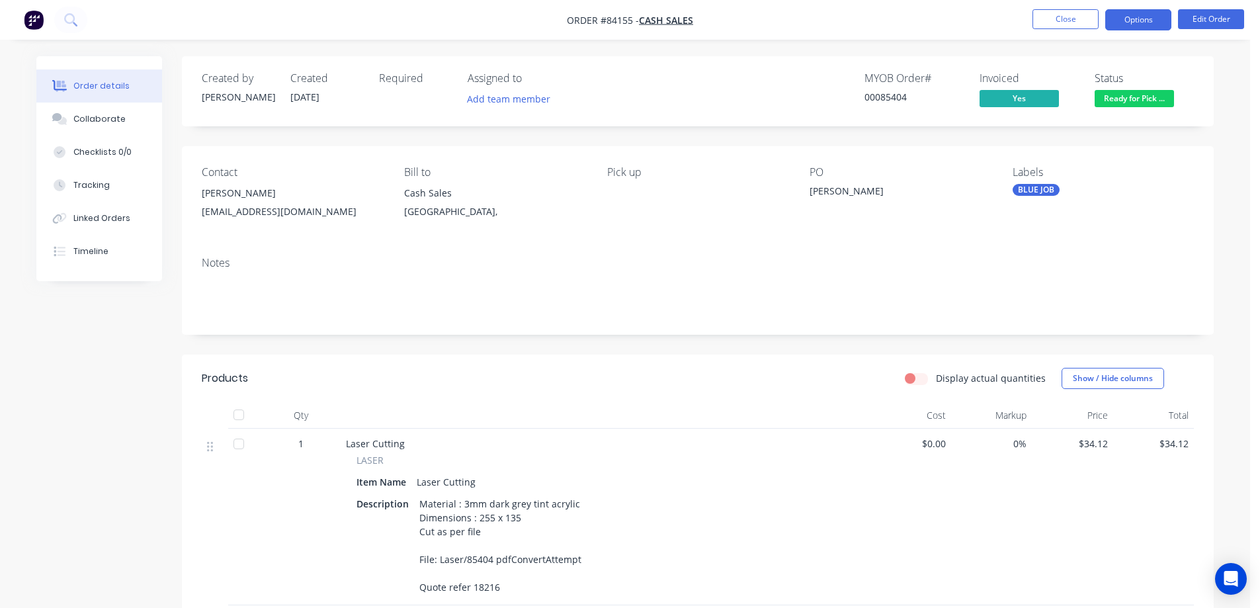
click at [1132, 18] on button "Options" at bounding box center [1138, 19] width 66 height 21
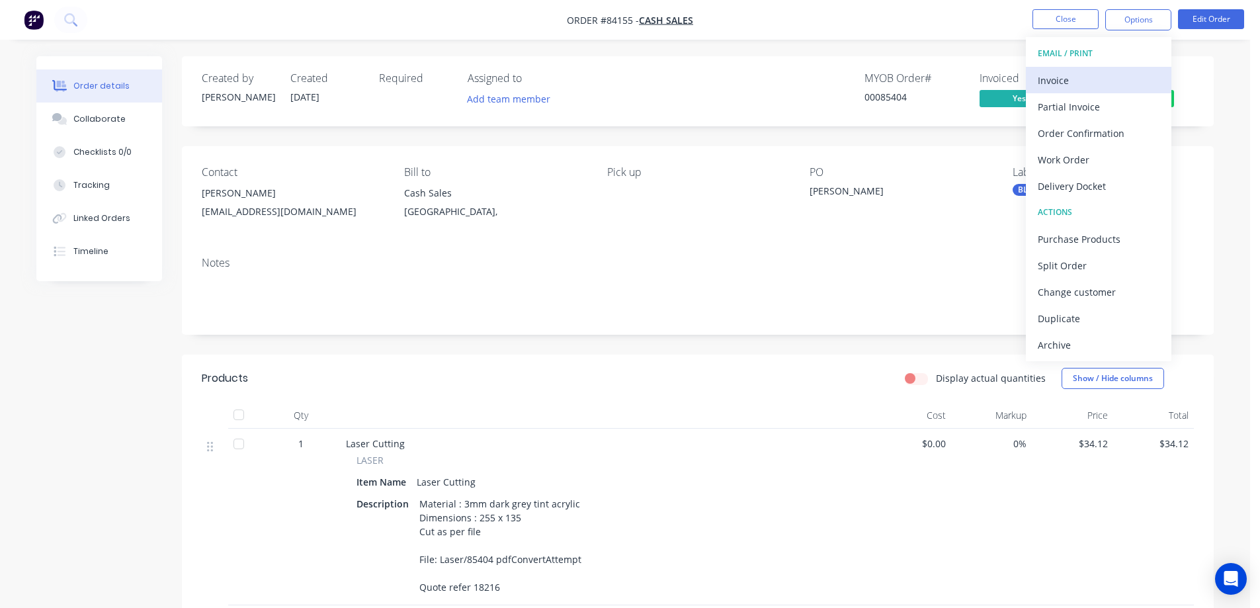
click at [1086, 75] on div "Invoice" at bounding box center [1099, 80] width 122 height 19
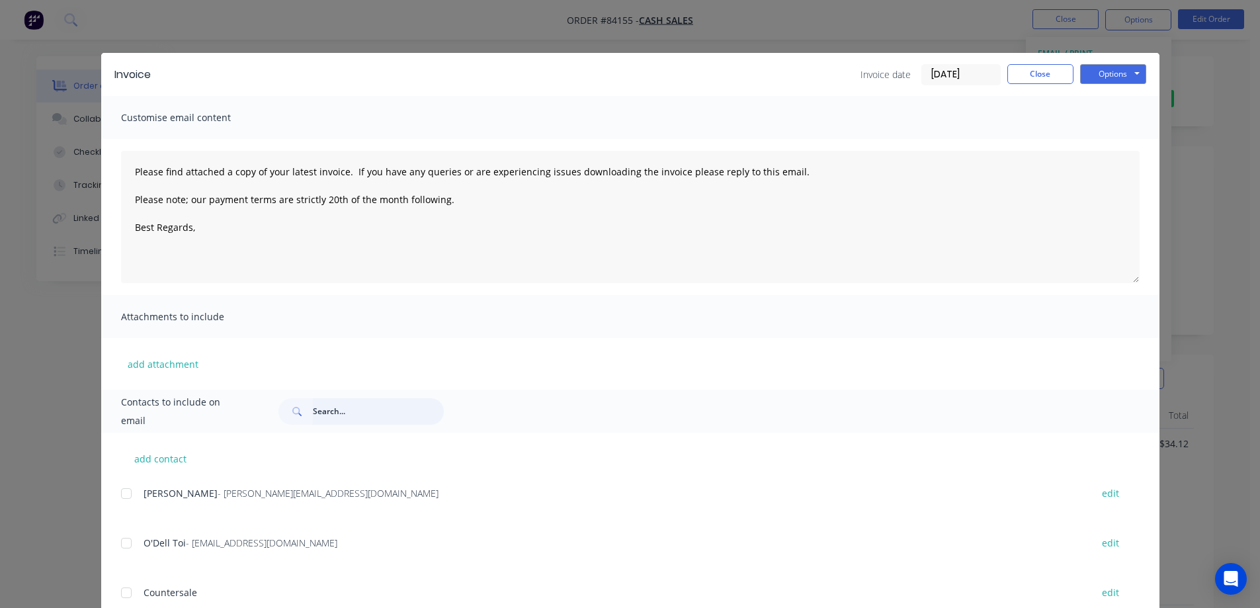
click at [366, 407] on input "text" at bounding box center [378, 411] width 131 height 26
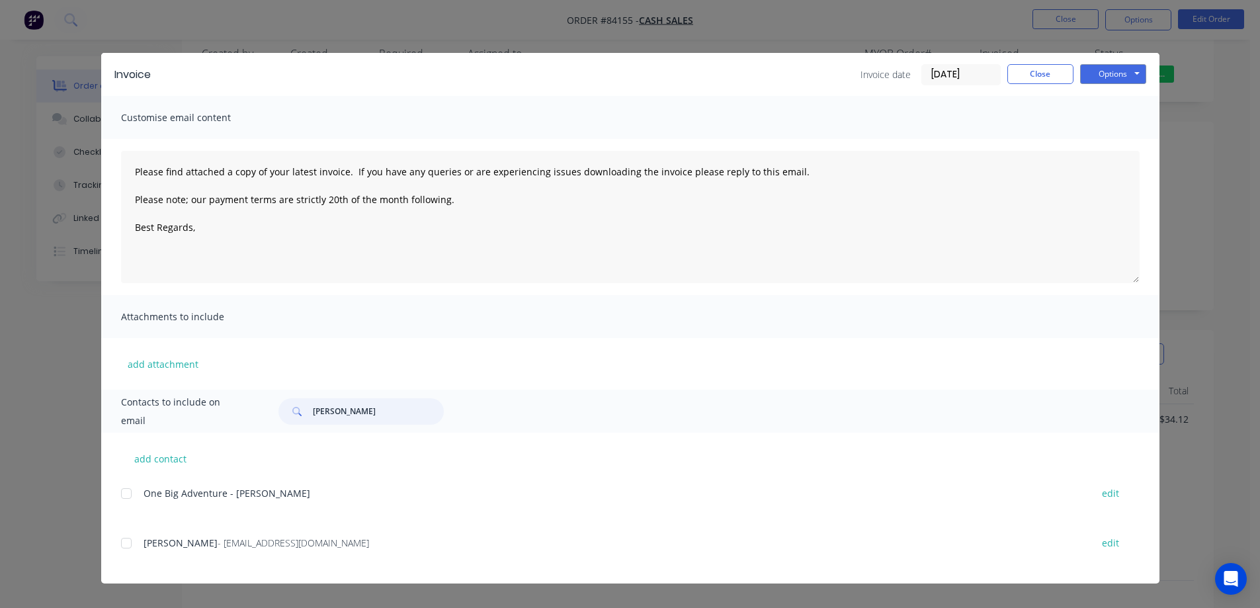
scroll to position [233, 0]
click at [130, 539] on div at bounding box center [126, 543] width 26 height 26
type input "dylan"
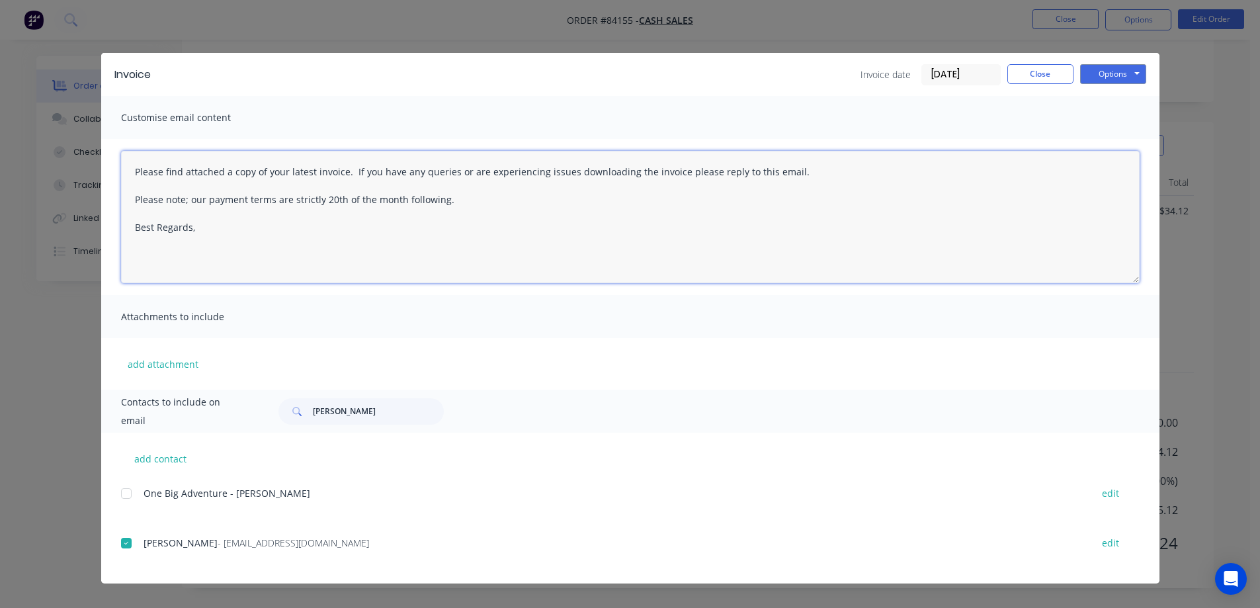
click at [337, 210] on textarea "Please find attached a copy of your latest invoice. If you have any queries or …" at bounding box center [630, 217] width 1019 height 132
paste textarea "Hi, your order is now ready for collection."
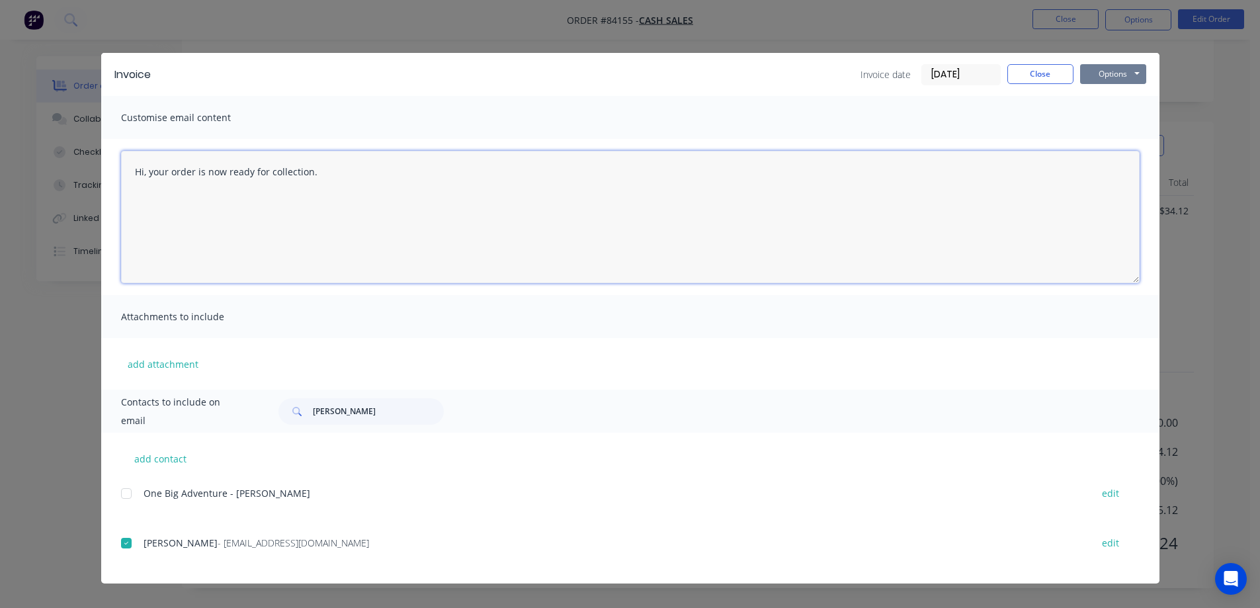
type textarea "Hi, your order is now ready for collection."
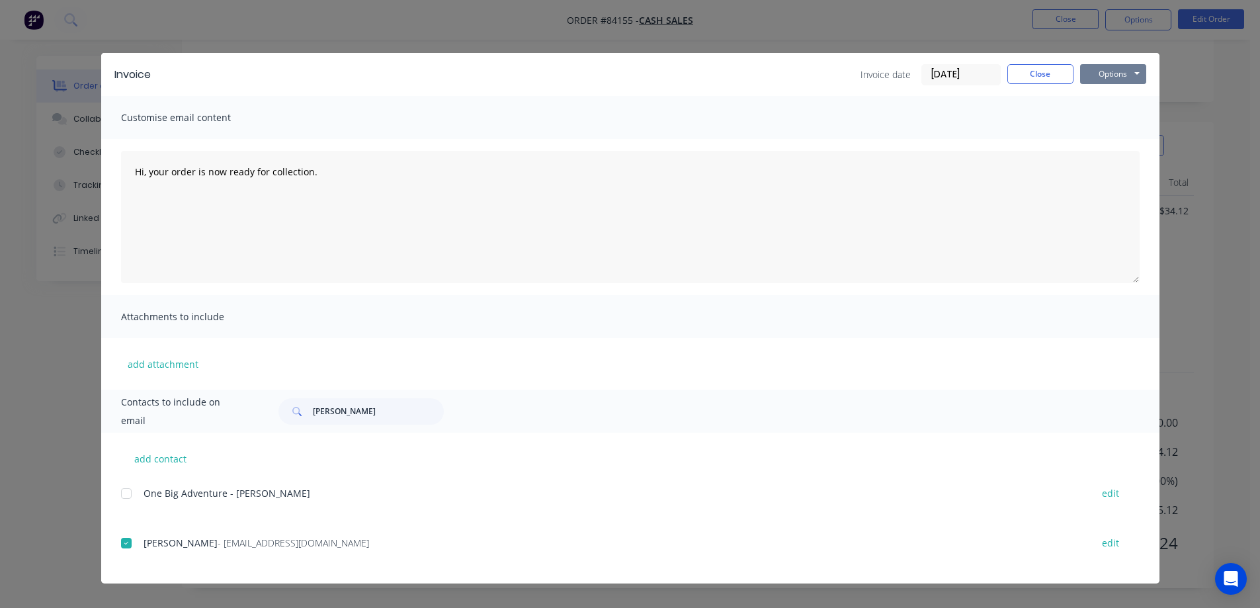
click at [1095, 67] on button "Options" at bounding box center [1113, 74] width 66 height 20
click at [1112, 140] on button "Email" at bounding box center [1122, 141] width 85 height 22
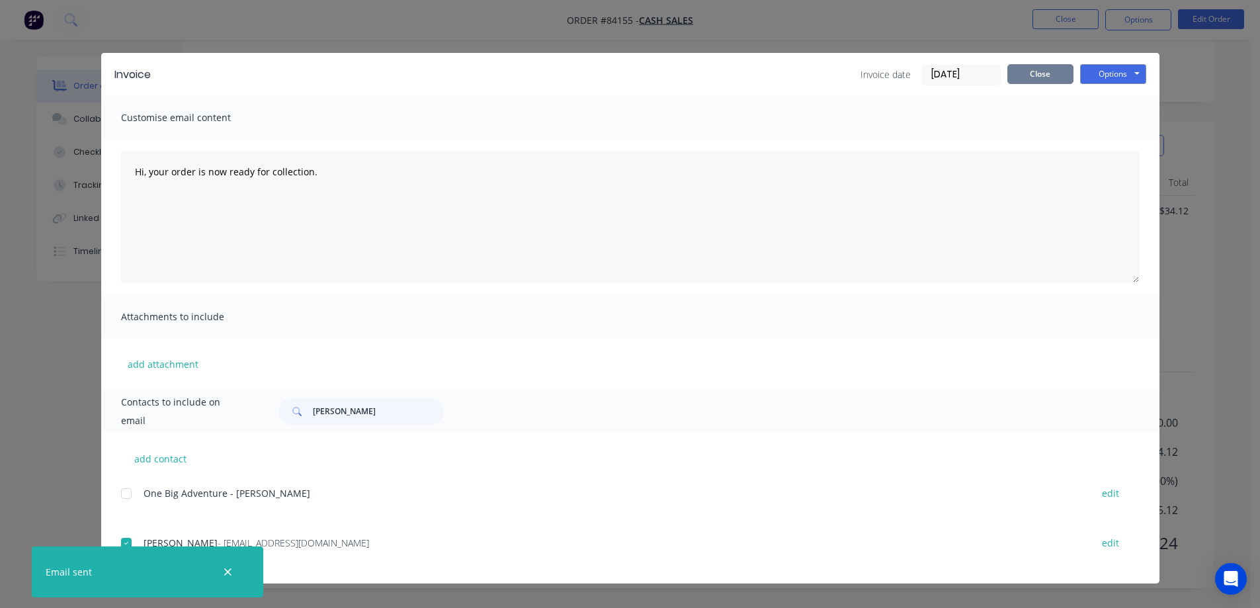
click at [1041, 76] on button "Close" at bounding box center [1040, 74] width 66 height 20
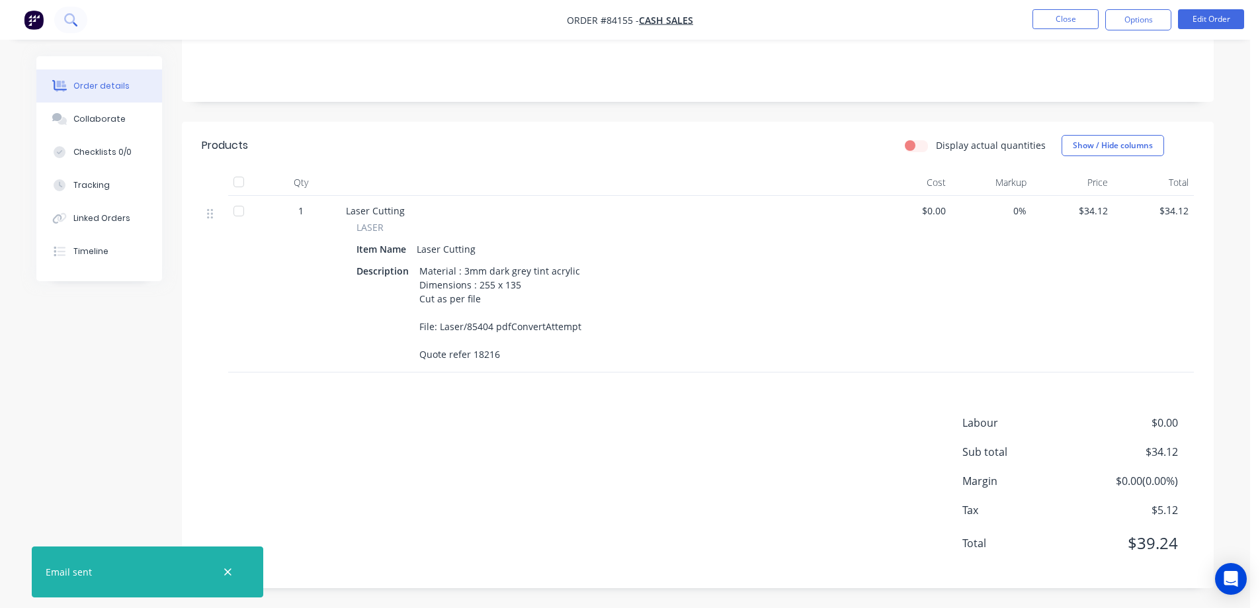
click at [67, 14] on icon at bounding box center [70, 19] width 13 height 13
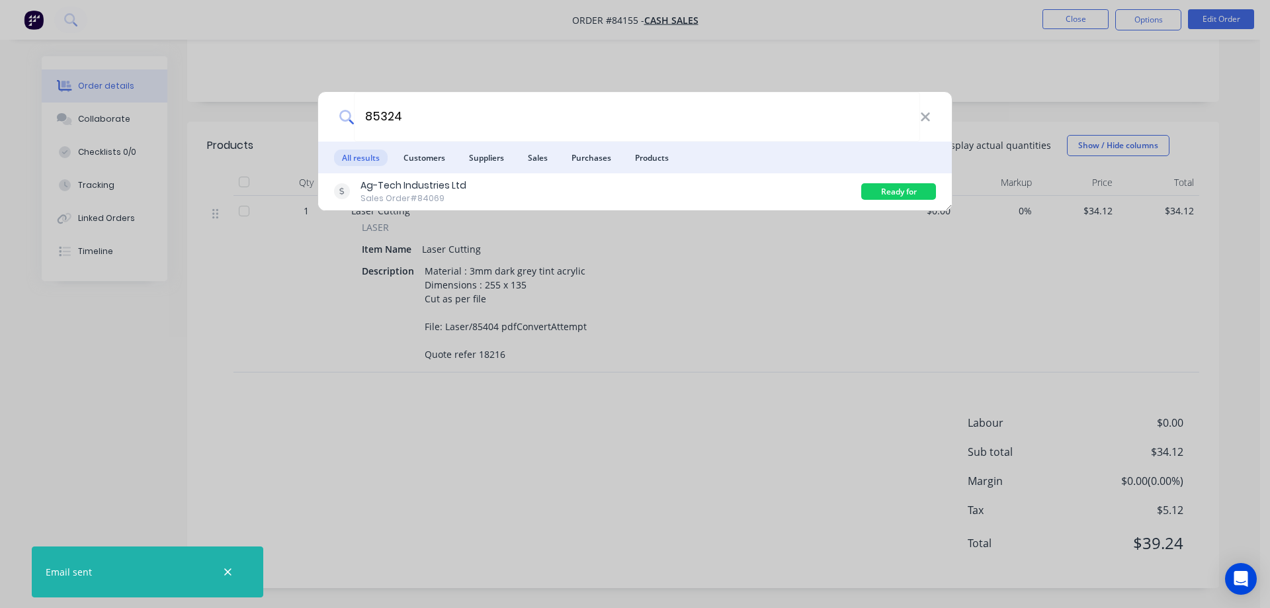
type input "85324"
click at [712, 181] on div "Ag-Tech Industries Ltd Sales Order #84069" at bounding box center [597, 192] width 527 height 26
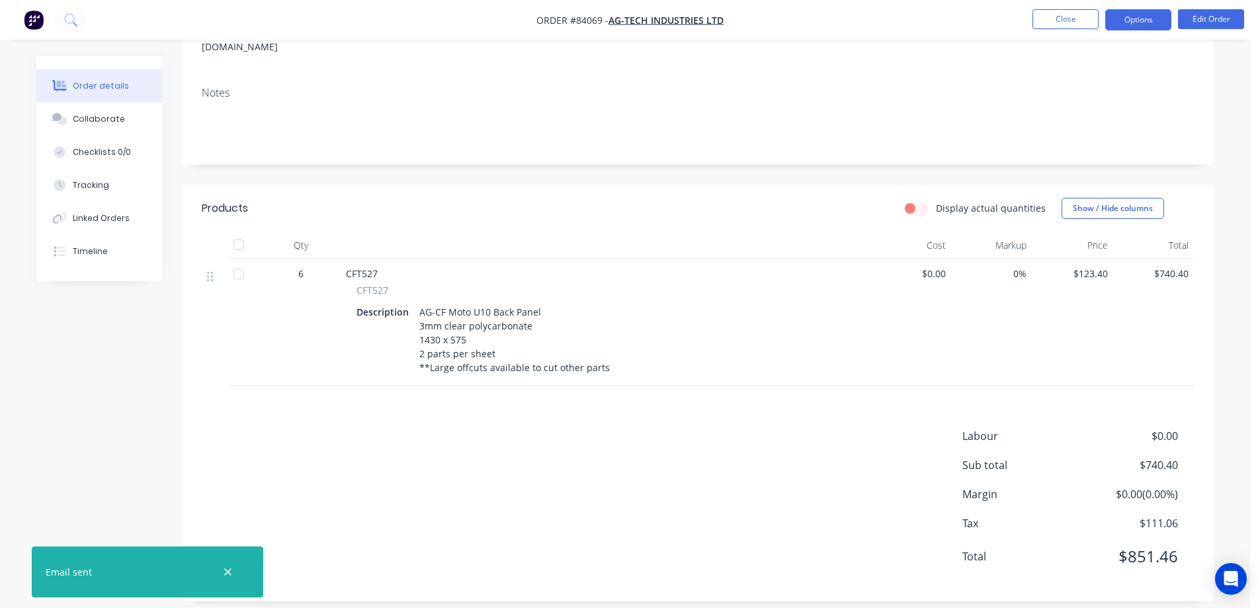
click at [1142, 9] on button "Options" at bounding box center [1138, 19] width 66 height 21
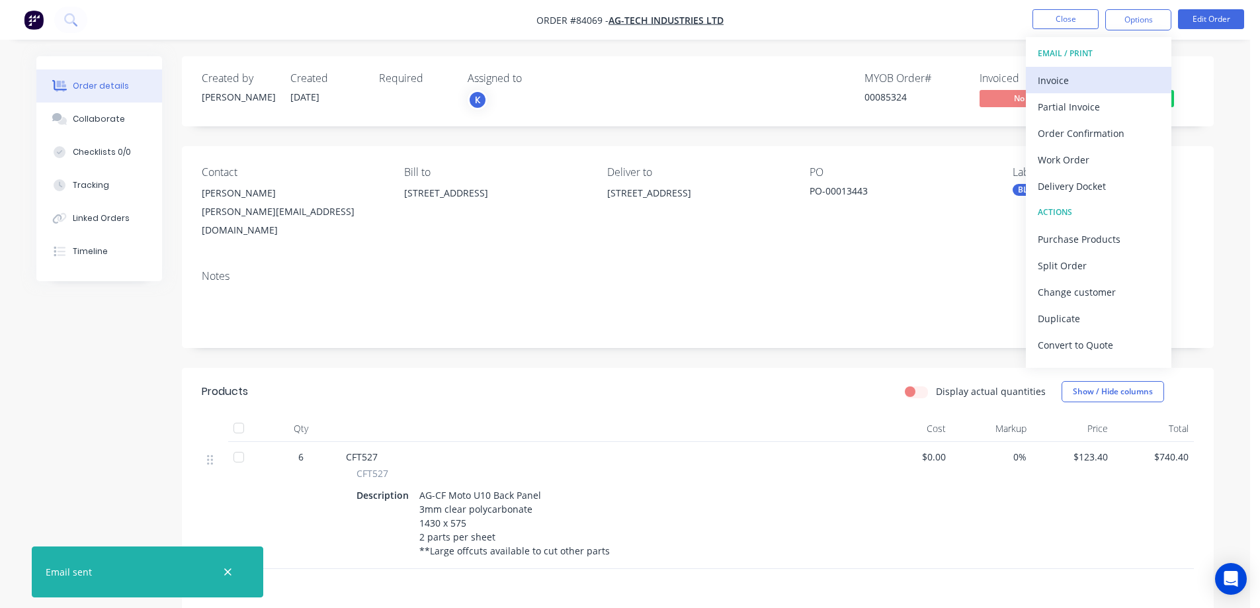
click at [1086, 71] on div "Invoice" at bounding box center [1099, 80] width 122 height 19
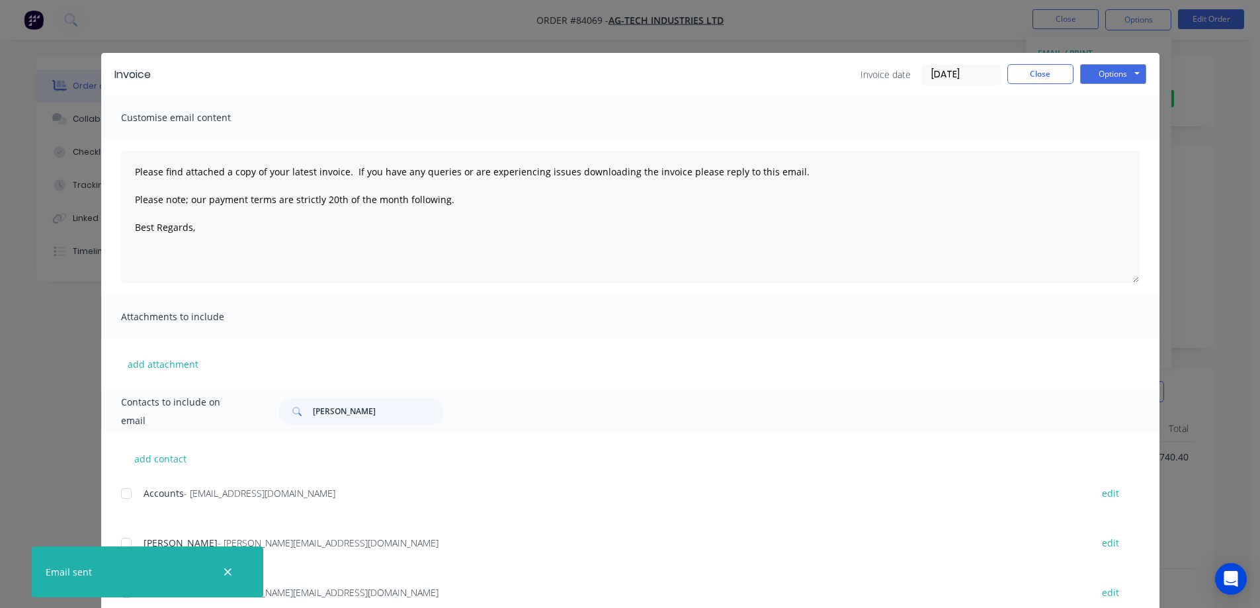
scroll to position [44, 0]
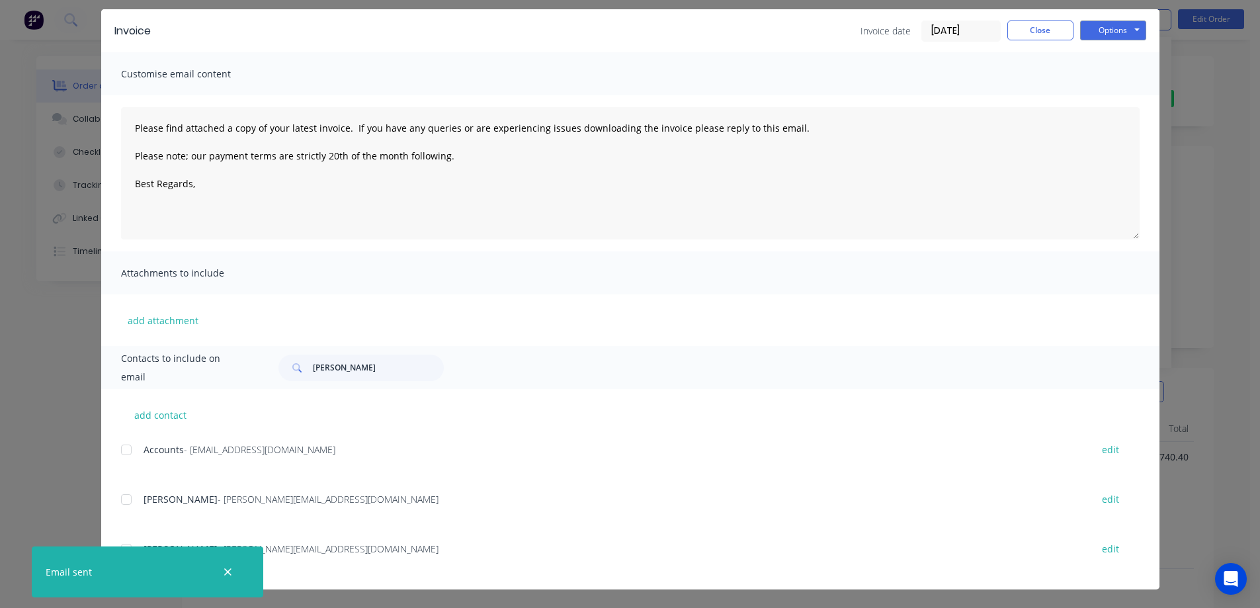
click at [225, 572] on icon "button" at bounding box center [228, 572] width 9 height 12
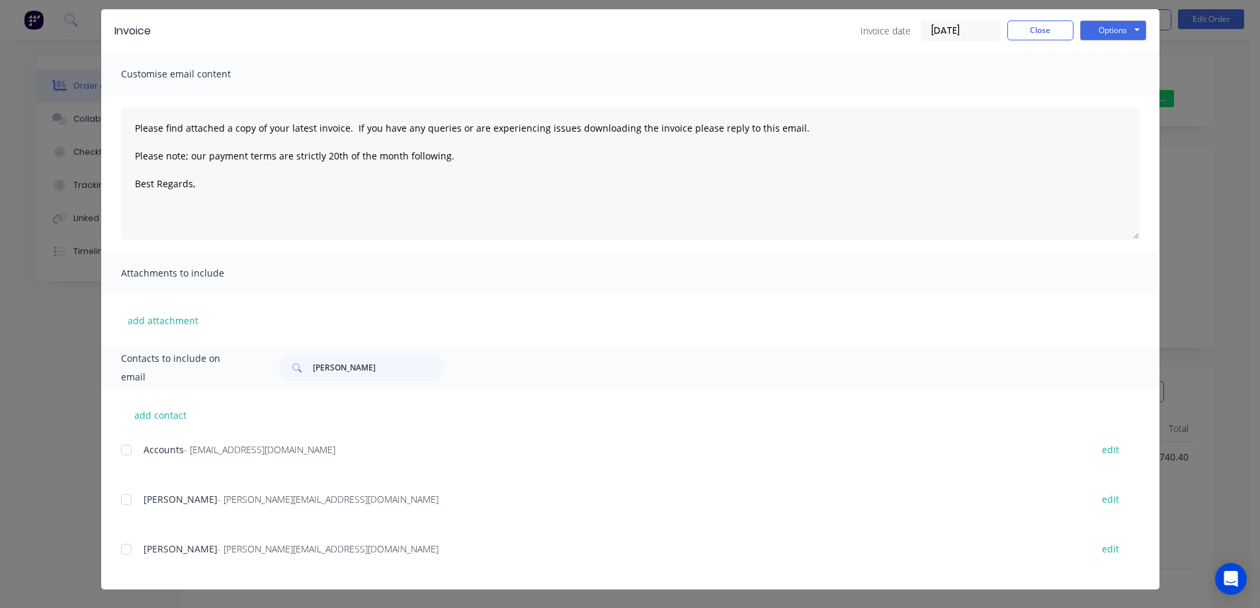
click at [120, 548] on div at bounding box center [126, 549] width 26 height 26
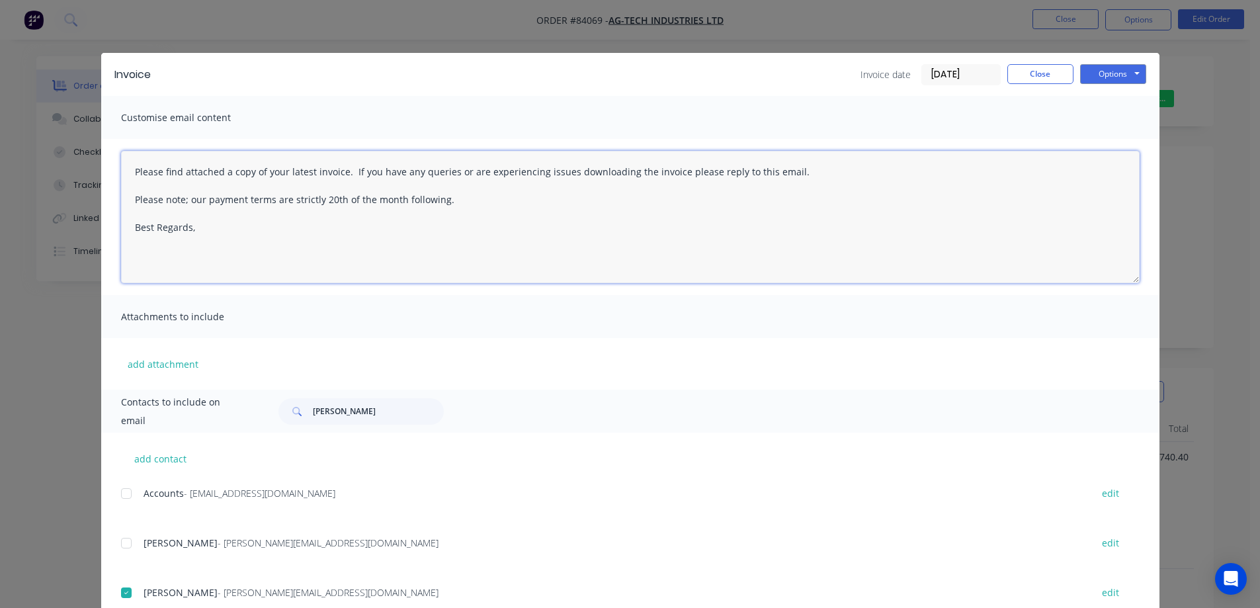
click at [475, 209] on textarea "Please find attached a copy of your latest invoice. If you have any queries or …" at bounding box center [630, 217] width 1019 height 132
drag, startPoint x: 467, startPoint y: 200, endPoint x: 119, endPoint y: 202, distance: 348.0
click at [121, 202] on textarea "Please find attached a copy of your latest invoice. If you have any queries or …" at bounding box center [630, 217] width 1019 height 132
click at [465, 191] on textarea "Please find attached a copy of your latest invoice. If you have any queries or …" at bounding box center [630, 217] width 1019 height 132
drag, startPoint x: 118, startPoint y: 584, endPoint x: 124, endPoint y: 548, distance: 36.3
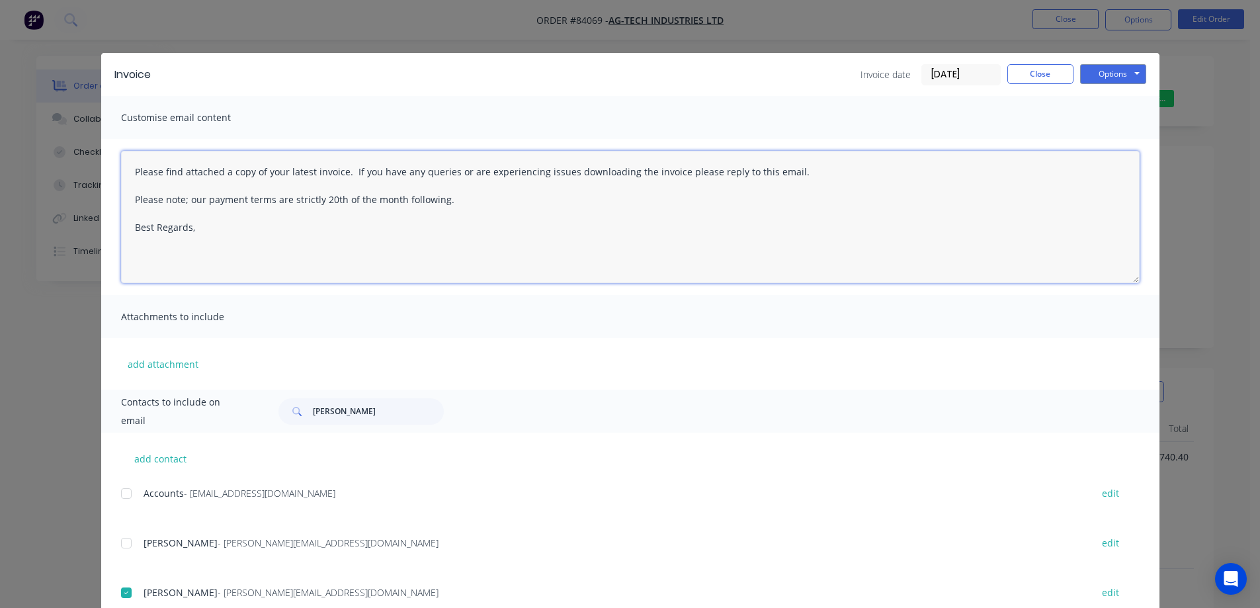
click at [118, 579] on div at bounding box center [126, 592] width 26 height 26
click at [127, 495] on div at bounding box center [126, 493] width 26 height 26
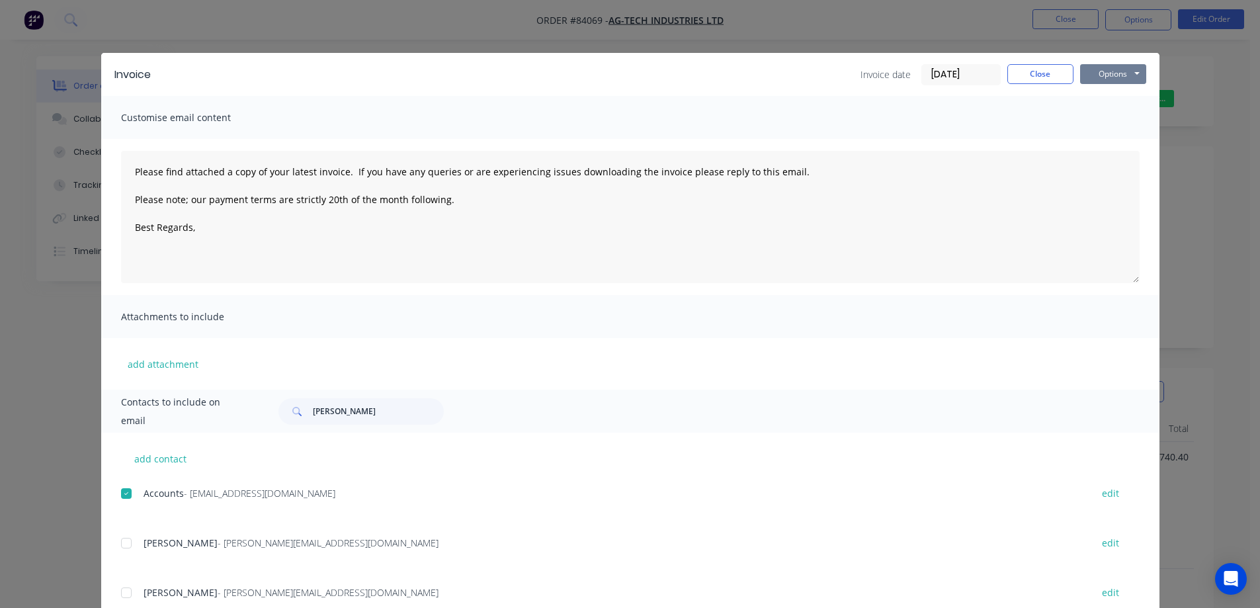
click at [1131, 65] on button "Options" at bounding box center [1113, 74] width 66 height 20
click at [1107, 136] on button "Email" at bounding box center [1122, 141] width 85 height 22
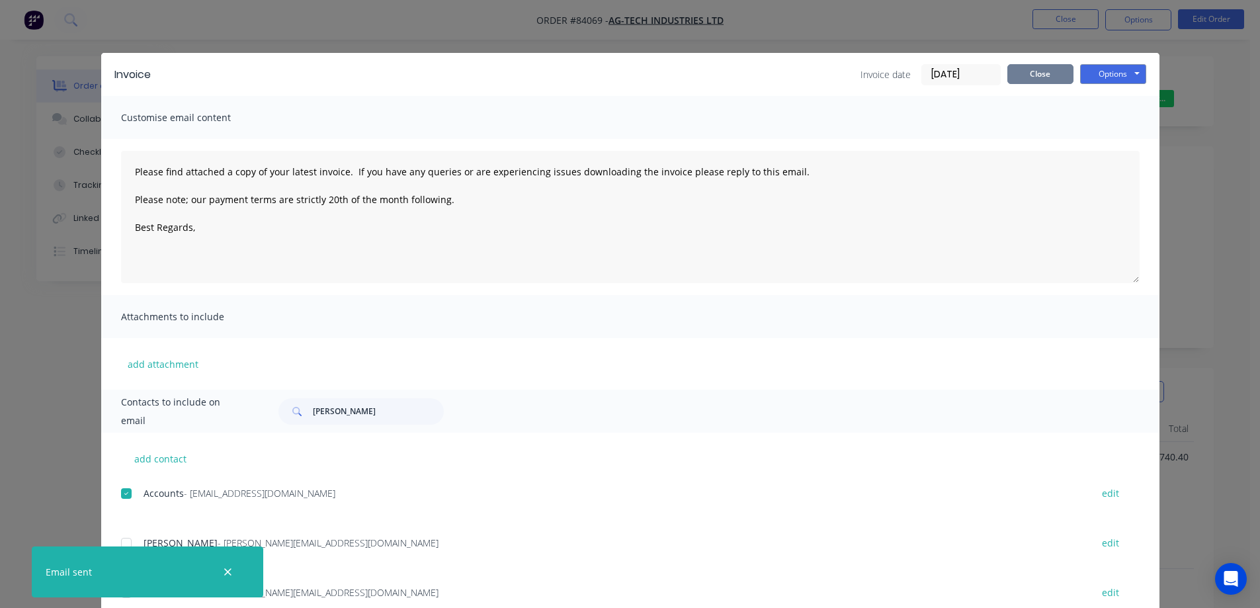
drag, startPoint x: 1042, startPoint y: 76, endPoint x: 1056, endPoint y: 29, distance: 49.0
click at [1042, 75] on button "Close" at bounding box center [1040, 74] width 66 height 20
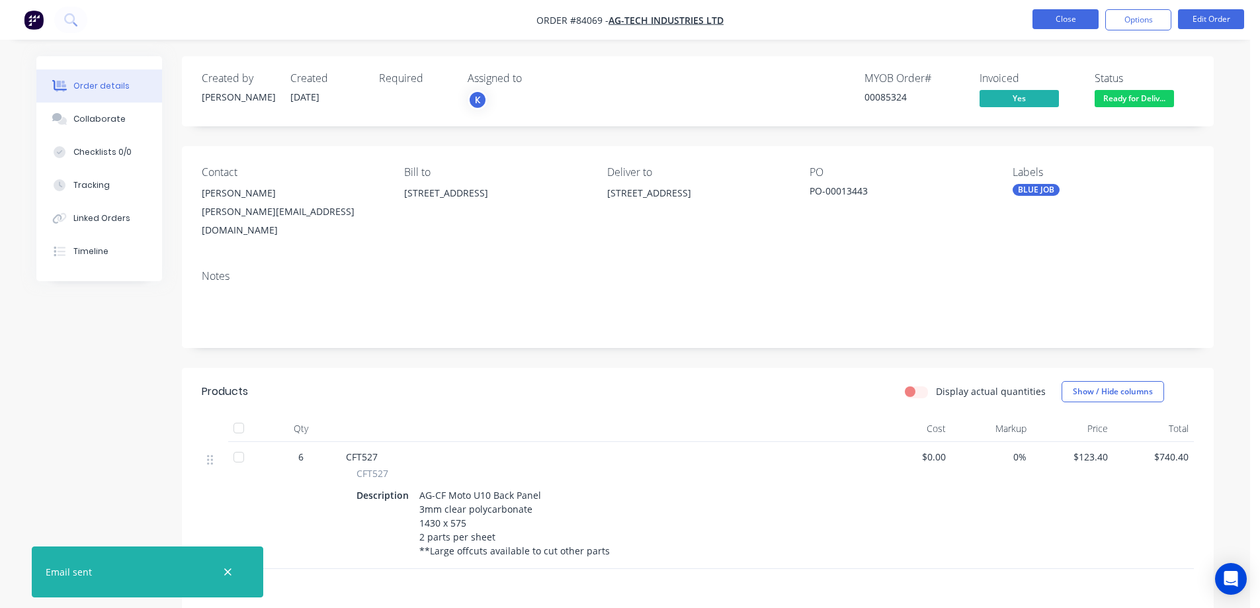
click at [1058, 19] on button "Close" at bounding box center [1066, 19] width 66 height 20
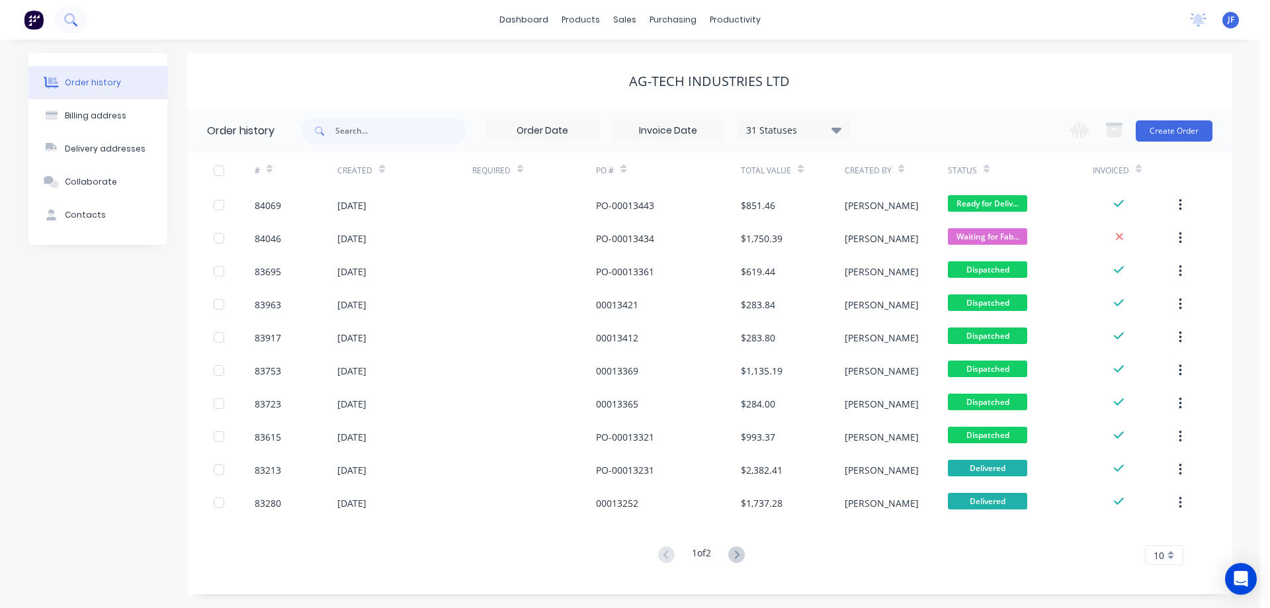
click at [82, 15] on button at bounding box center [70, 20] width 33 height 26
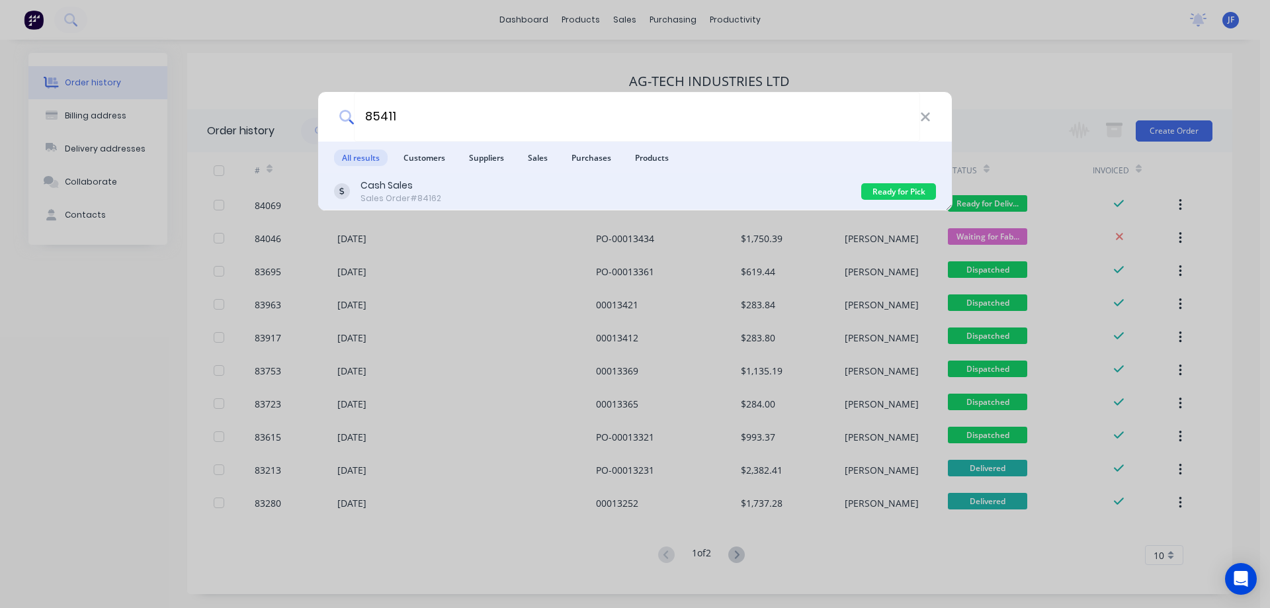
type input "85411"
click at [763, 184] on div "Cash Sales Sales Order #84162" at bounding box center [597, 192] width 527 height 26
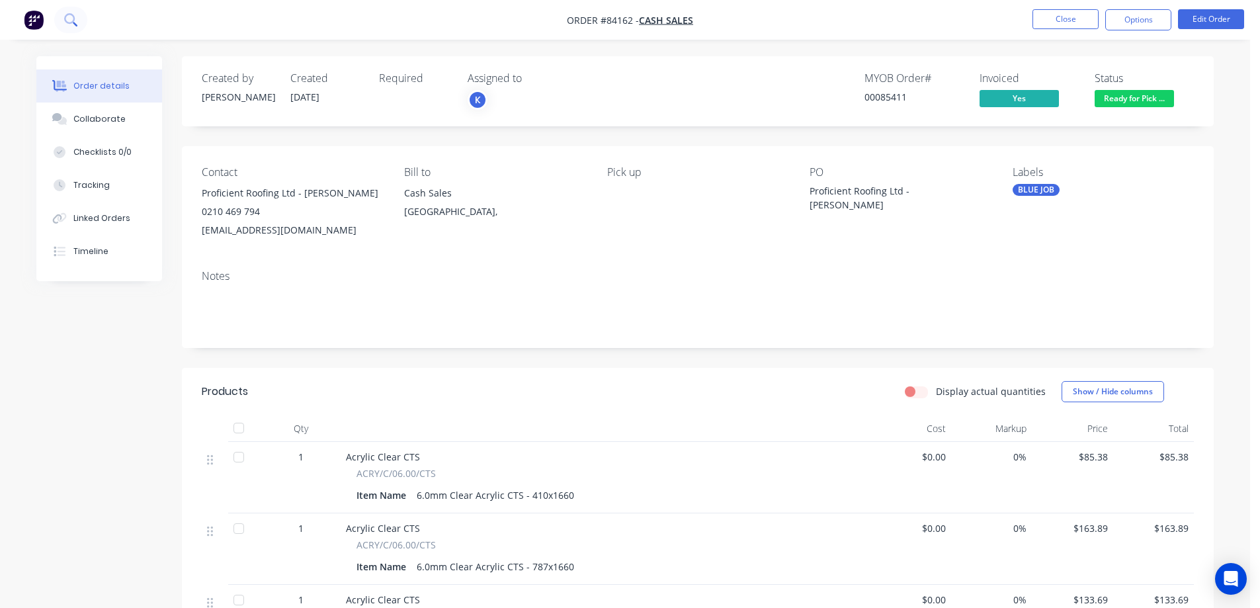
click at [77, 12] on button at bounding box center [70, 20] width 33 height 26
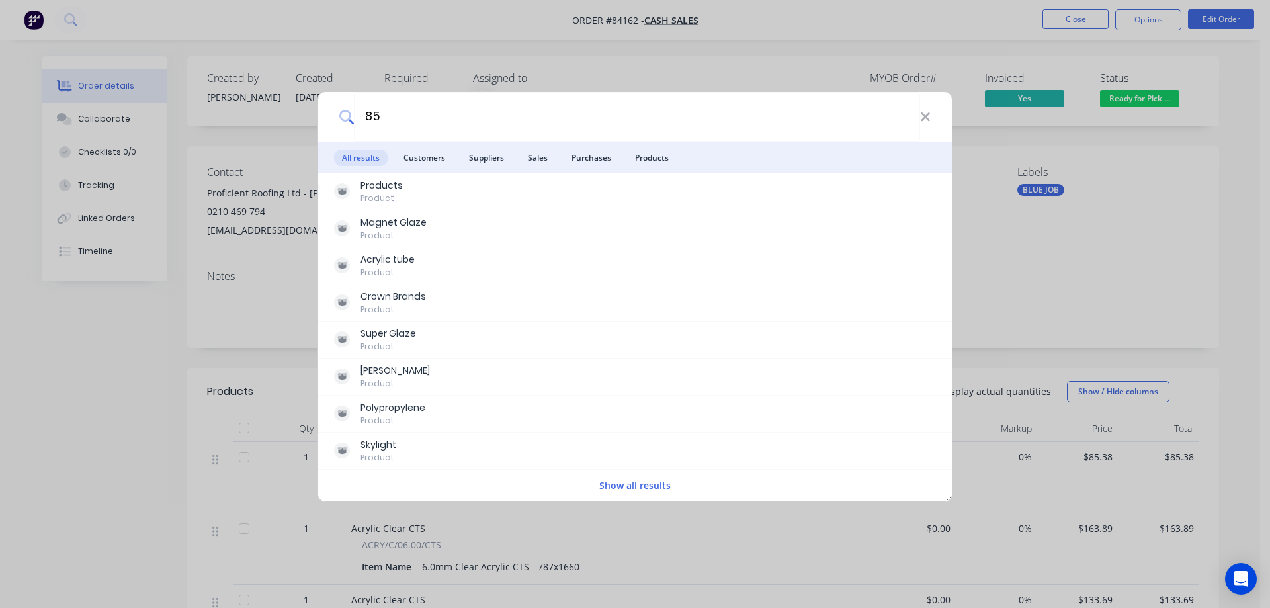
type input "85"
drag, startPoint x: 199, startPoint y: 31, endPoint x: 179, endPoint y: 31, distance: 20.5
click at [199, 30] on div "85 All results Customers Suppliers Sales Purchases Products Products Product Ma…" at bounding box center [635, 304] width 1270 height 608
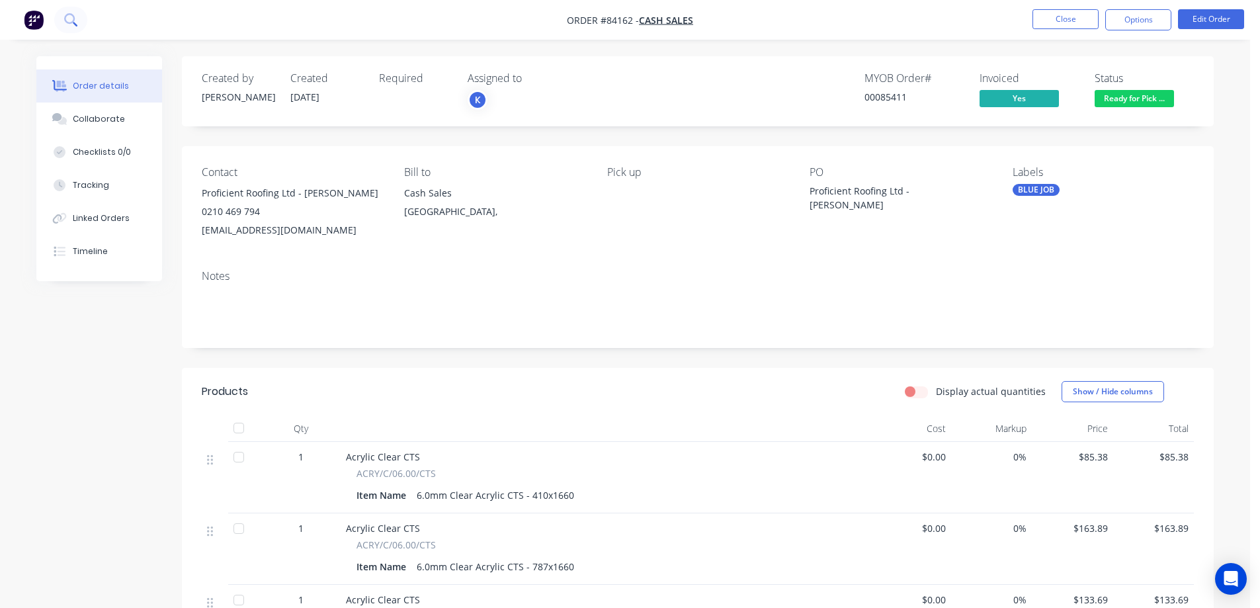
click at [73, 18] on icon at bounding box center [70, 19] width 13 height 13
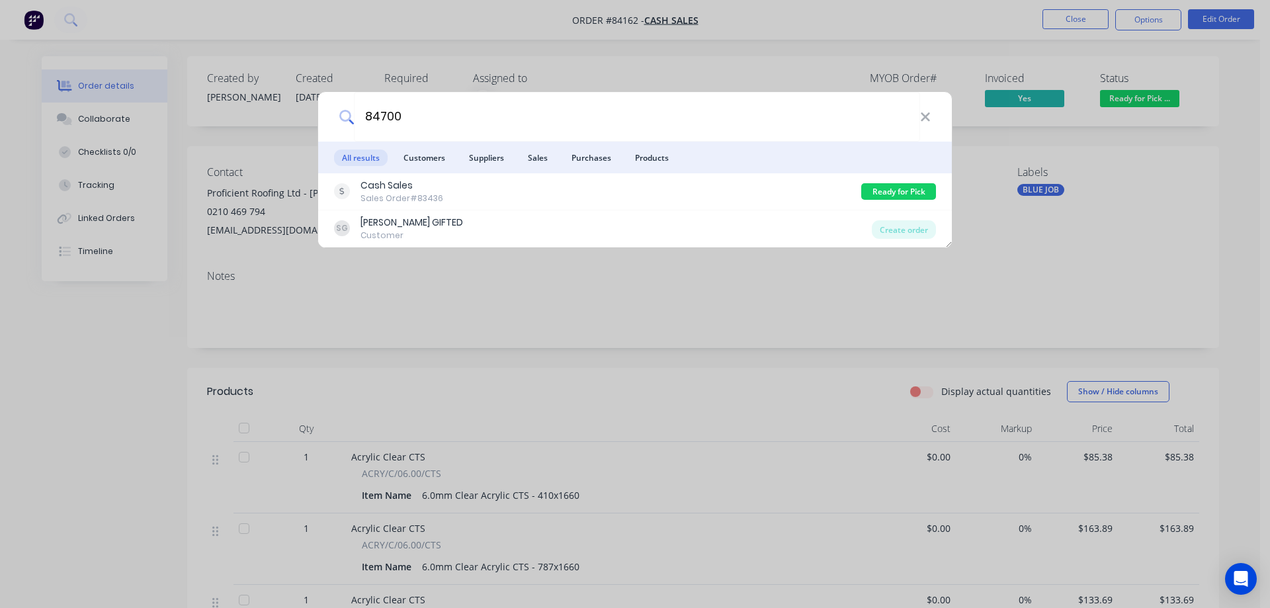
type input "84700"
drag, startPoint x: 595, startPoint y: 172, endPoint x: 598, endPoint y: 182, distance: 10.5
click at [598, 182] on div "Cash Sales Sales Order #83436" at bounding box center [597, 192] width 527 height 26
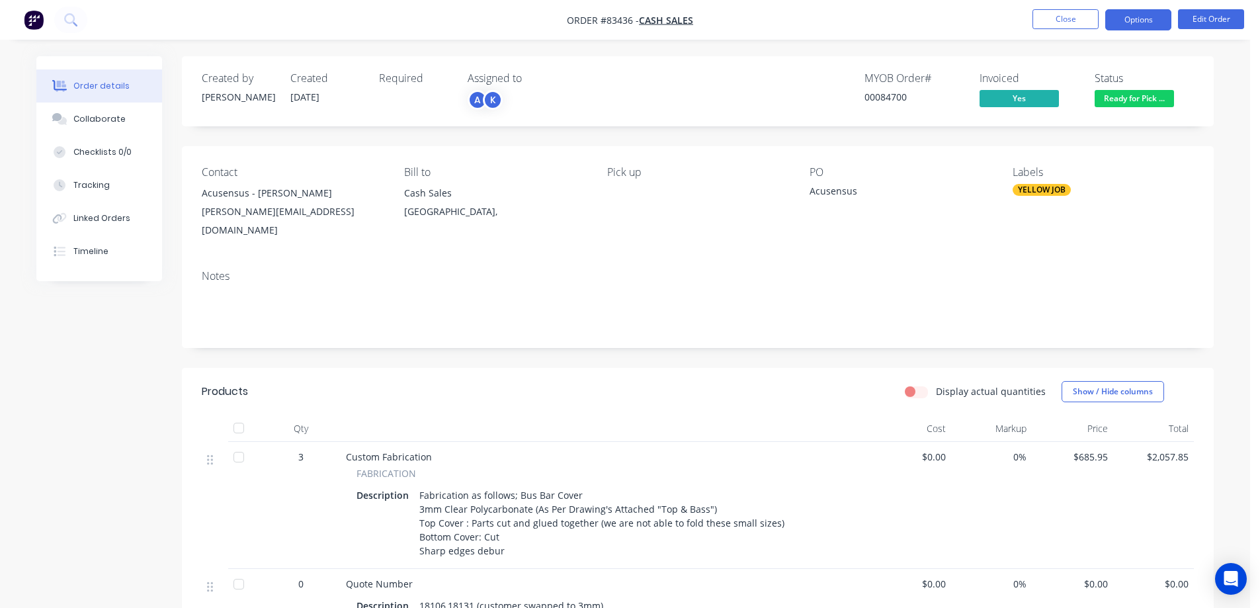
click at [1134, 19] on button "Options" at bounding box center [1138, 19] width 66 height 21
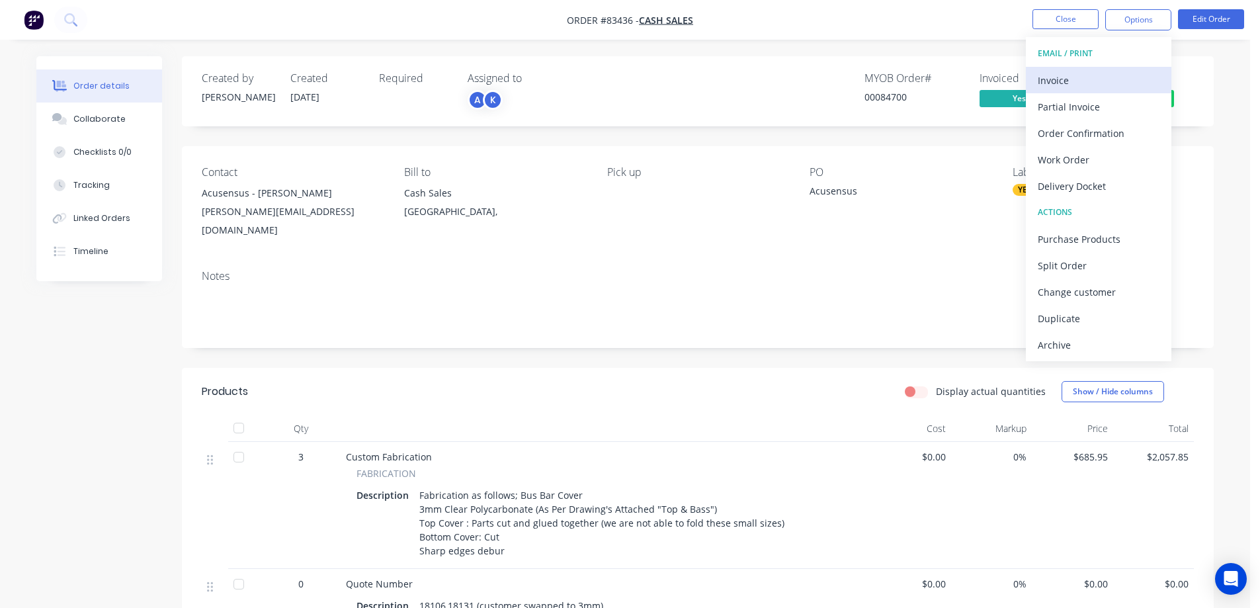
click at [1055, 81] on div "Invoice" at bounding box center [1099, 80] width 122 height 19
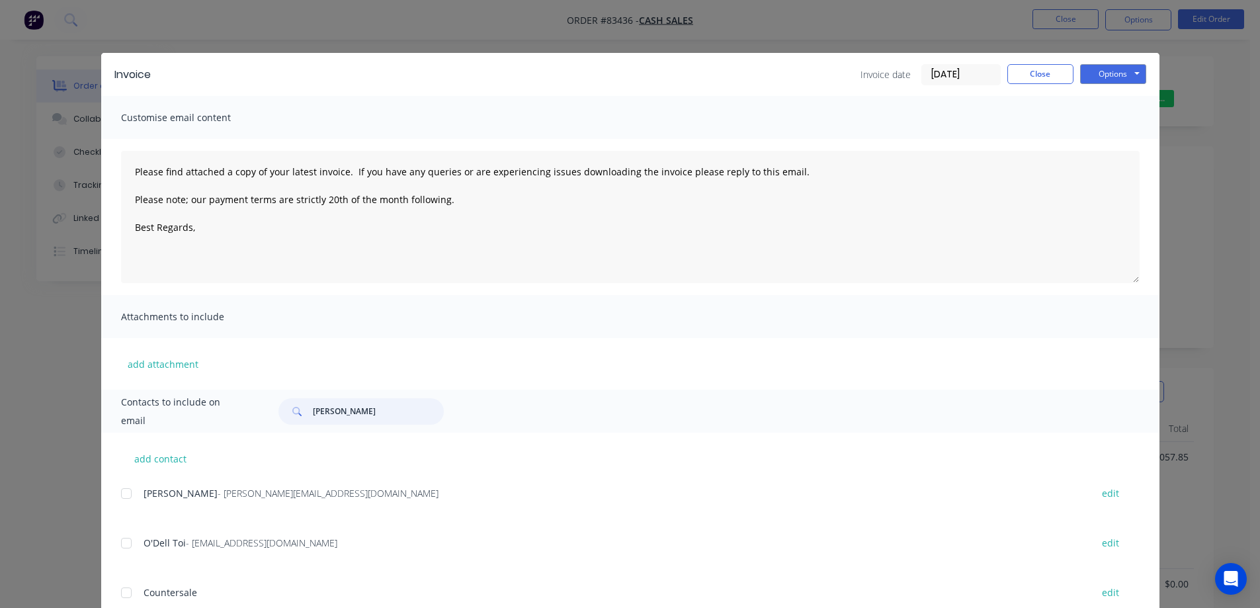
click at [345, 407] on input "dylan" at bounding box center [378, 411] width 131 height 26
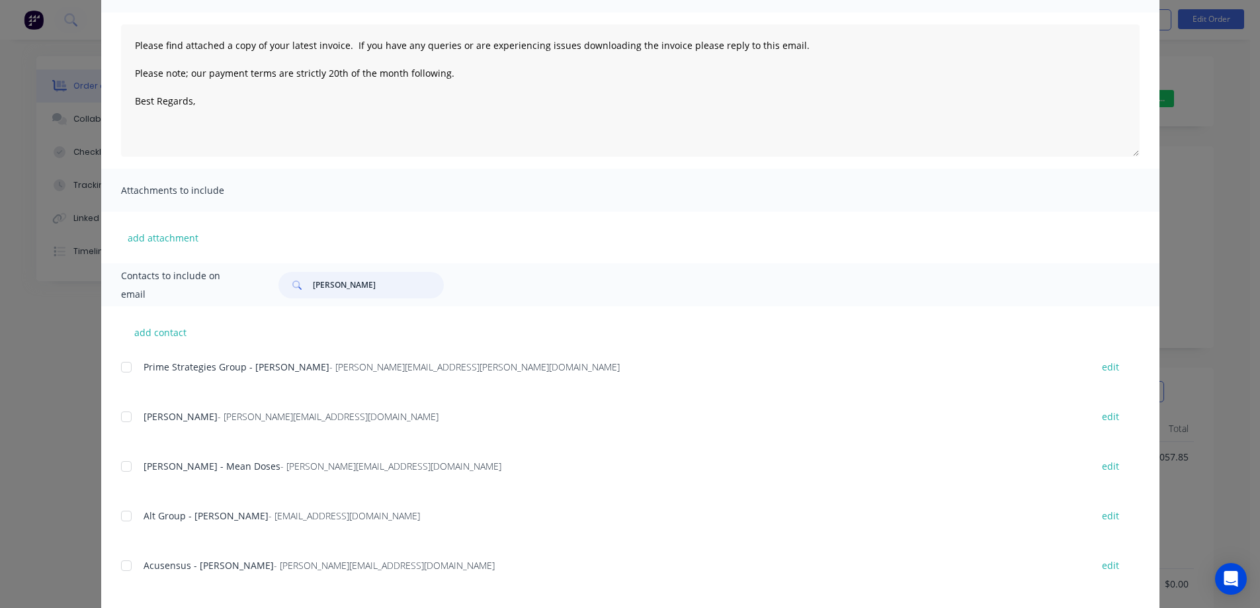
scroll to position [192, 0]
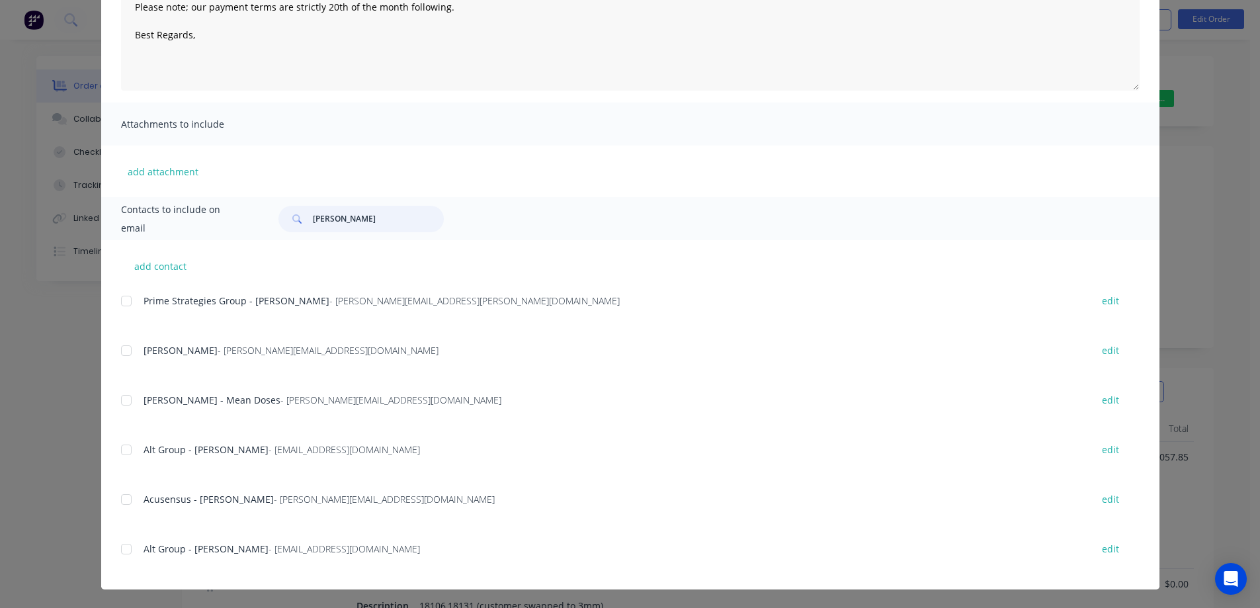
drag, startPoint x: 122, startPoint y: 501, endPoint x: 146, endPoint y: 522, distance: 30.9
click at [123, 501] on div at bounding box center [126, 499] width 26 height 26
type input "dean"
click at [558, 42] on textarea "Please find attached a copy of your latest invoice. If you have any queries or …" at bounding box center [630, 24] width 1019 height 132
paste textarea "Hi, your order is now ready for collection."
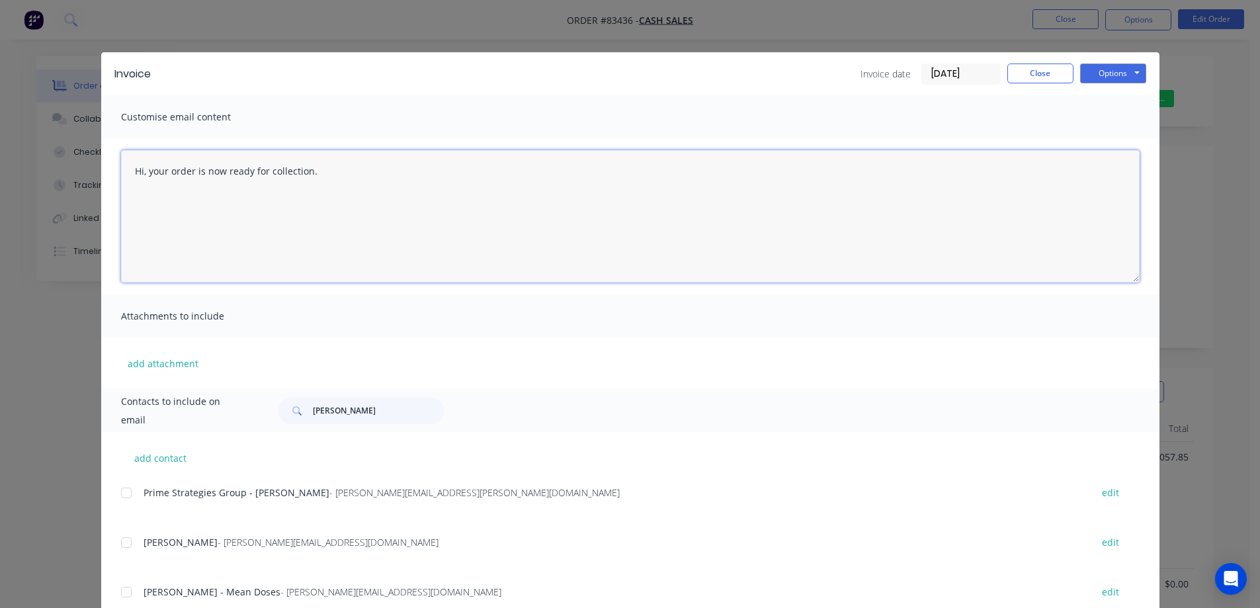
scroll to position [0, 0]
type textarea "Hi, your order is now ready for collection."
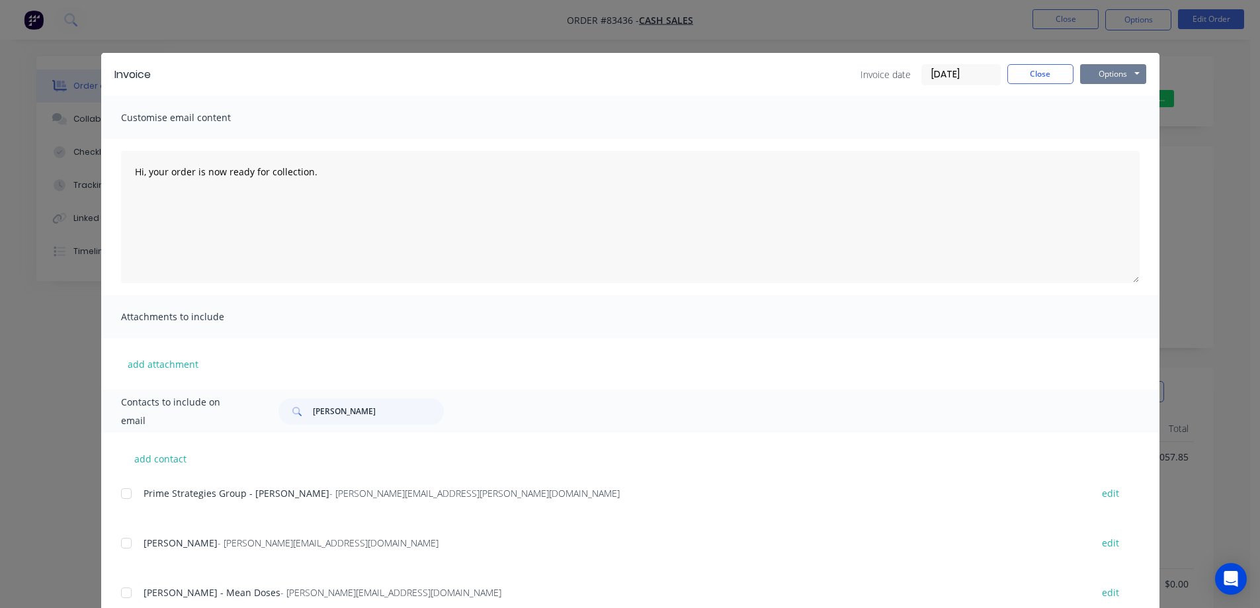
click at [1111, 74] on button "Options" at bounding box center [1113, 74] width 66 height 20
click at [1112, 136] on button "Email" at bounding box center [1122, 141] width 85 height 22
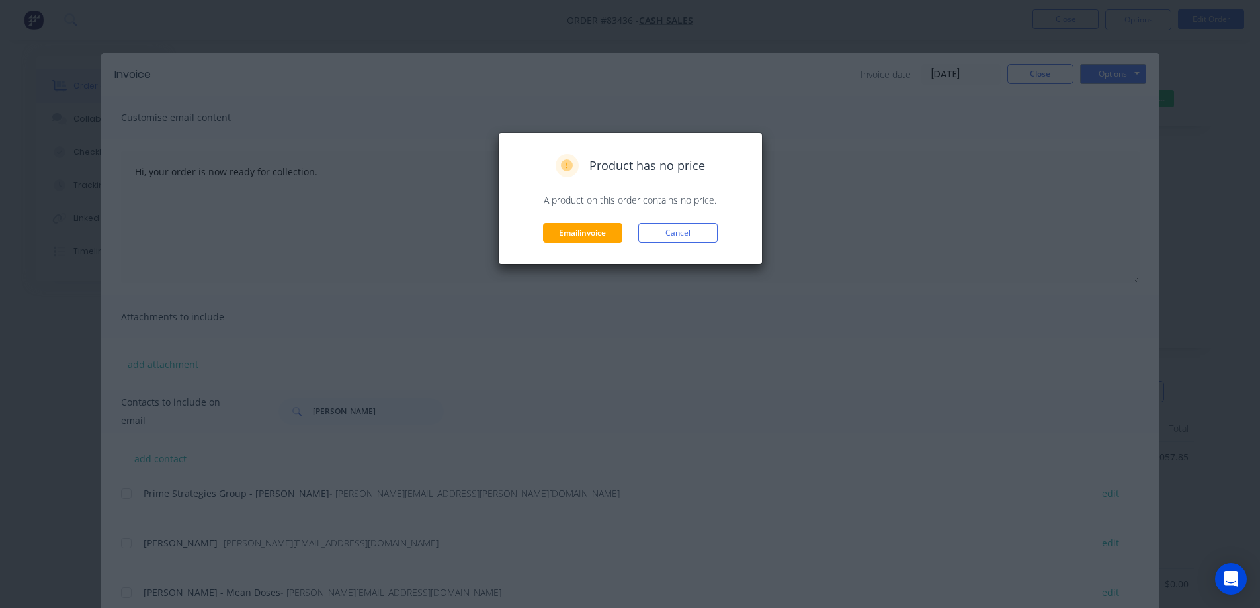
click at [593, 218] on div "Product has no price A product on this order contains no price. Email invoice C…" at bounding box center [630, 198] width 237 height 89
click at [597, 234] on button "Email invoice" at bounding box center [582, 233] width 79 height 20
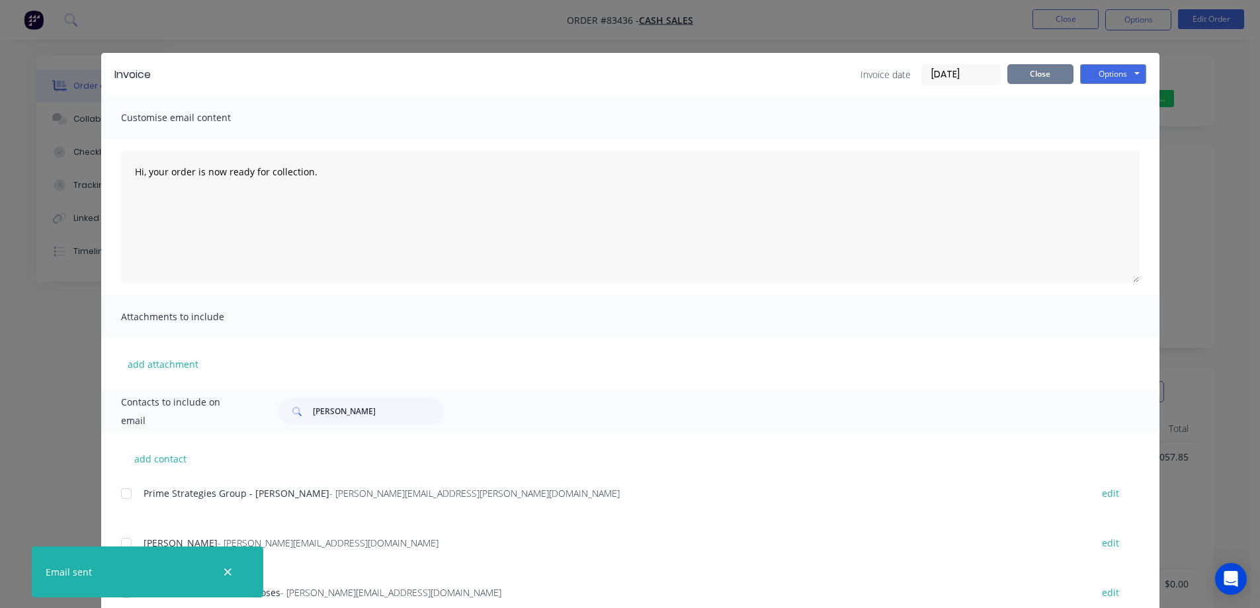
click at [1058, 74] on button "Close" at bounding box center [1040, 74] width 66 height 20
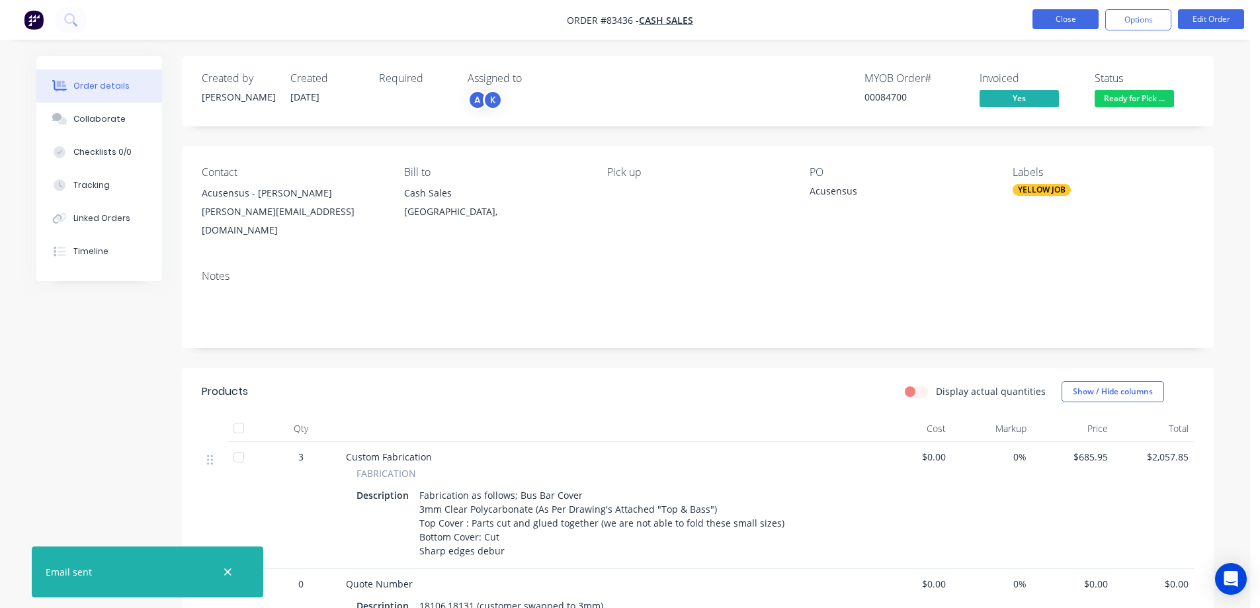
click at [1064, 17] on button "Close" at bounding box center [1066, 19] width 66 height 20
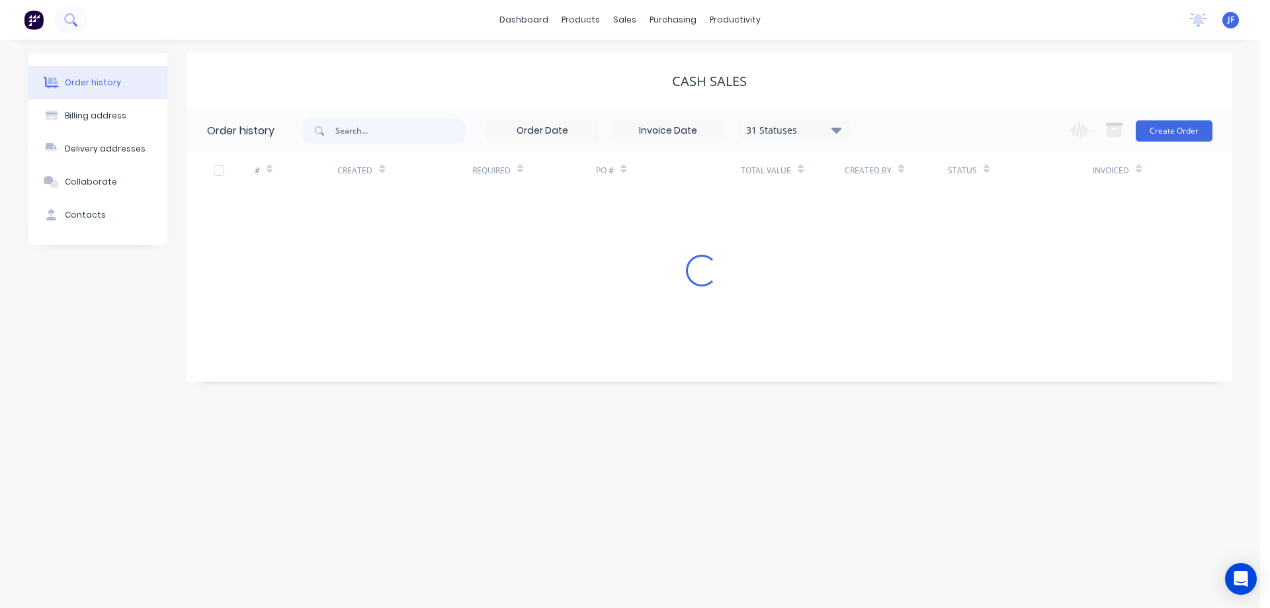
click at [70, 21] on icon at bounding box center [70, 19] width 13 height 13
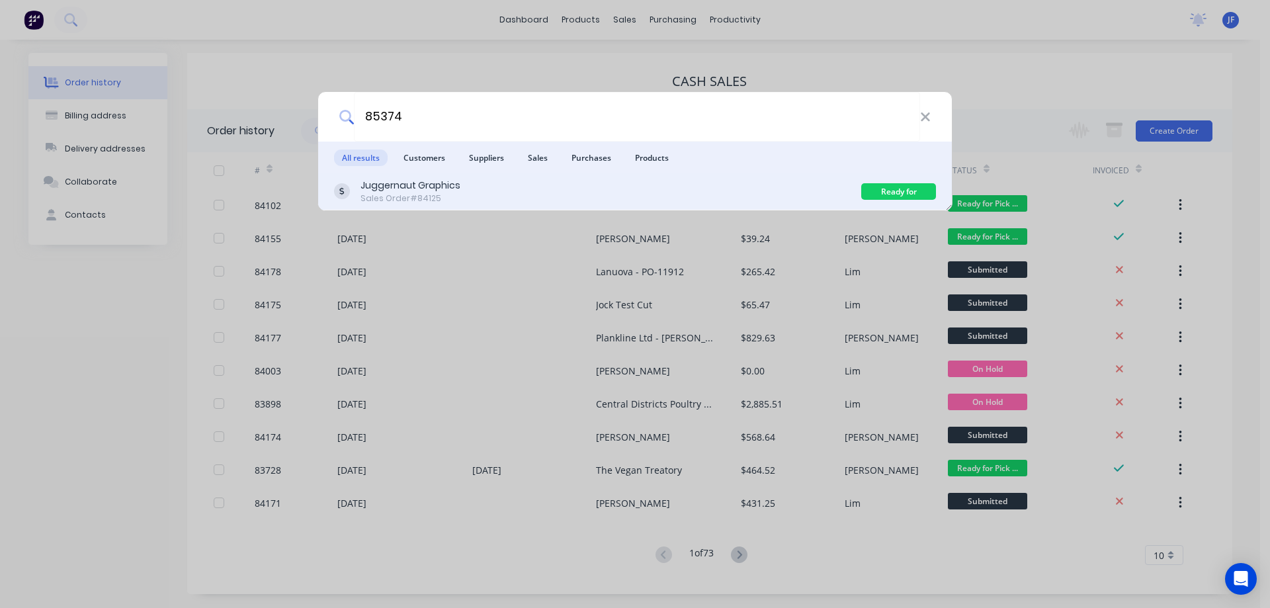
type input "85374"
click at [667, 198] on div "Juggernaut Graphics Sales Order #84125" at bounding box center [597, 192] width 527 height 26
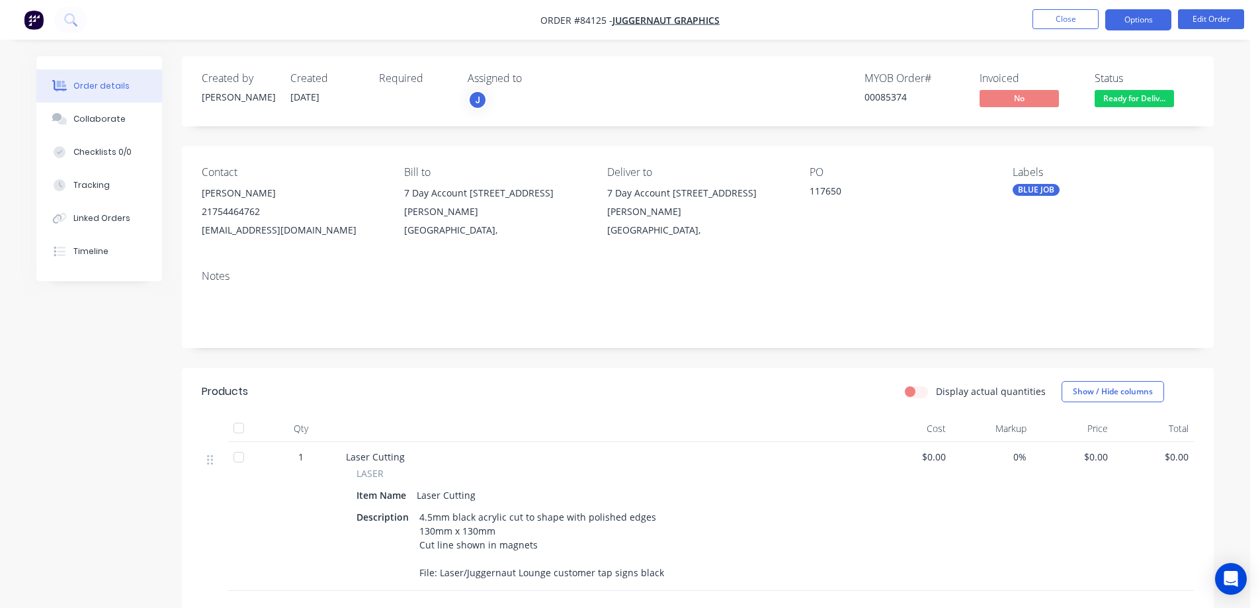
click at [1166, 28] on button "Options" at bounding box center [1138, 19] width 66 height 21
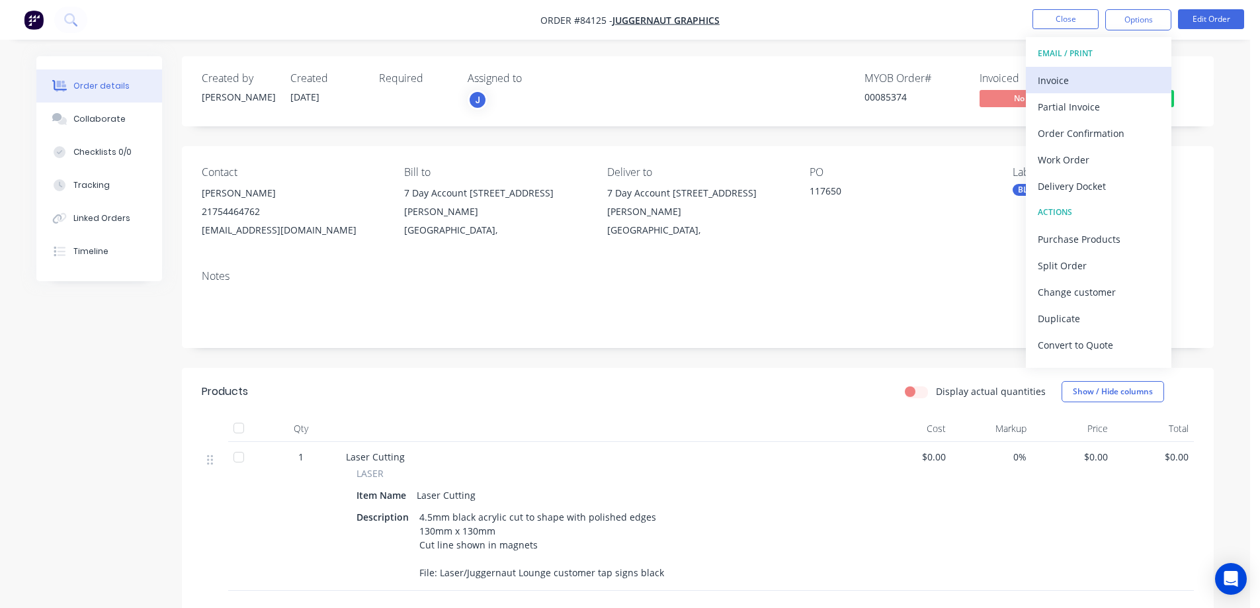
click at [1134, 74] on div "Invoice" at bounding box center [1099, 80] width 122 height 19
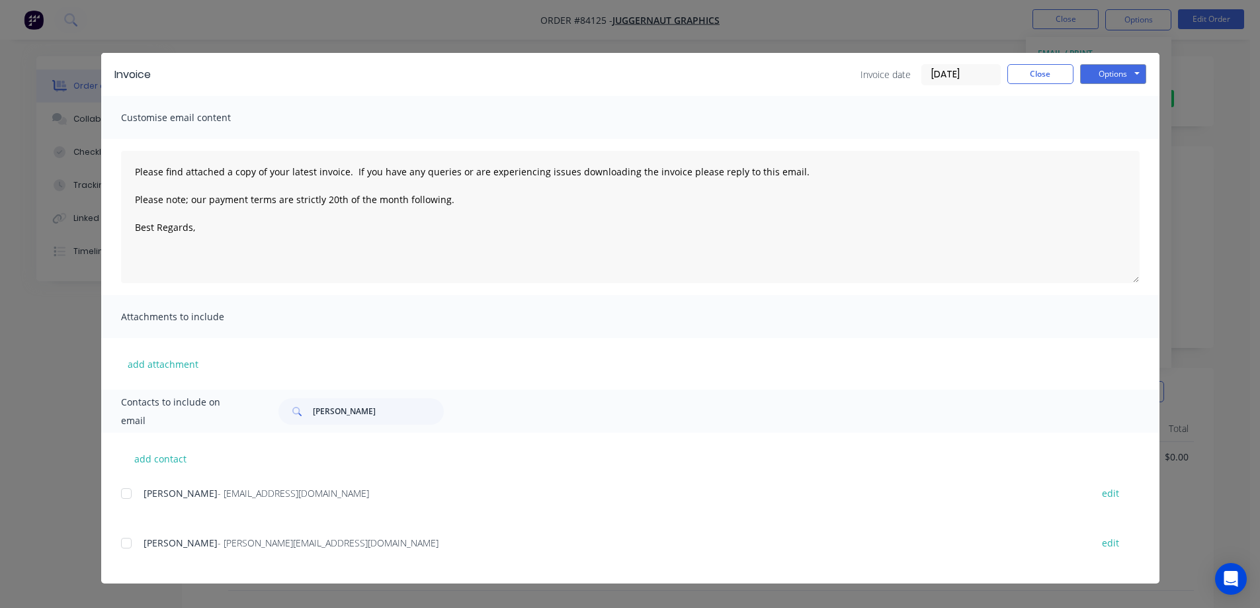
drag, startPoint x: 127, startPoint y: 494, endPoint x: 800, endPoint y: 202, distance: 733.9
click at [127, 493] on div at bounding box center [126, 493] width 26 height 26
drag, startPoint x: 1023, startPoint y: 71, endPoint x: 1042, endPoint y: 64, distance: 20.5
click at [1027, 69] on button "Close" at bounding box center [1040, 74] width 66 height 20
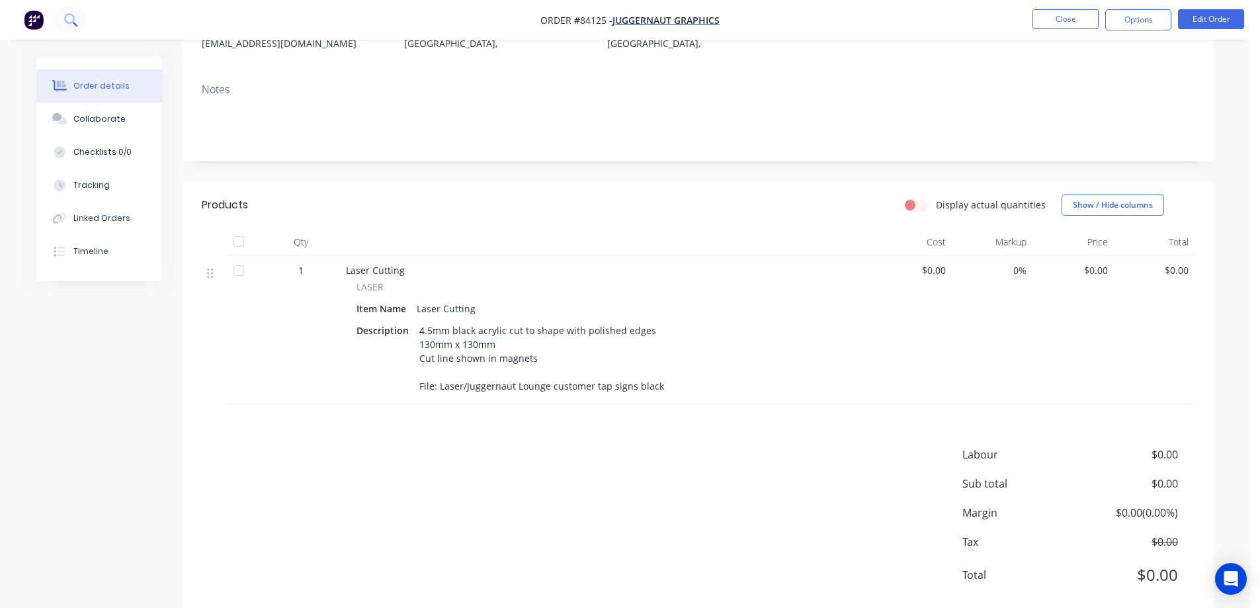
click at [69, 16] on icon at bounding box center [70, 19] width 13 height 13
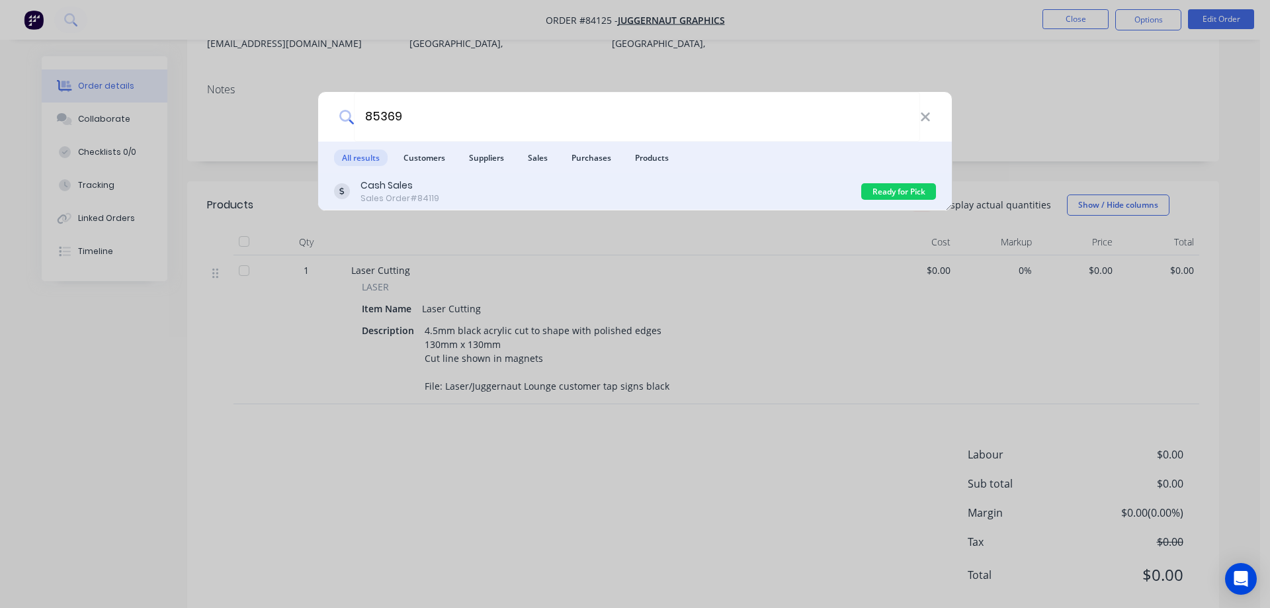
type input "85369"
click at [449, 185] on div "Cash Sales Sales Order #84119" at bounding box center [597, 192] width 527 height 26
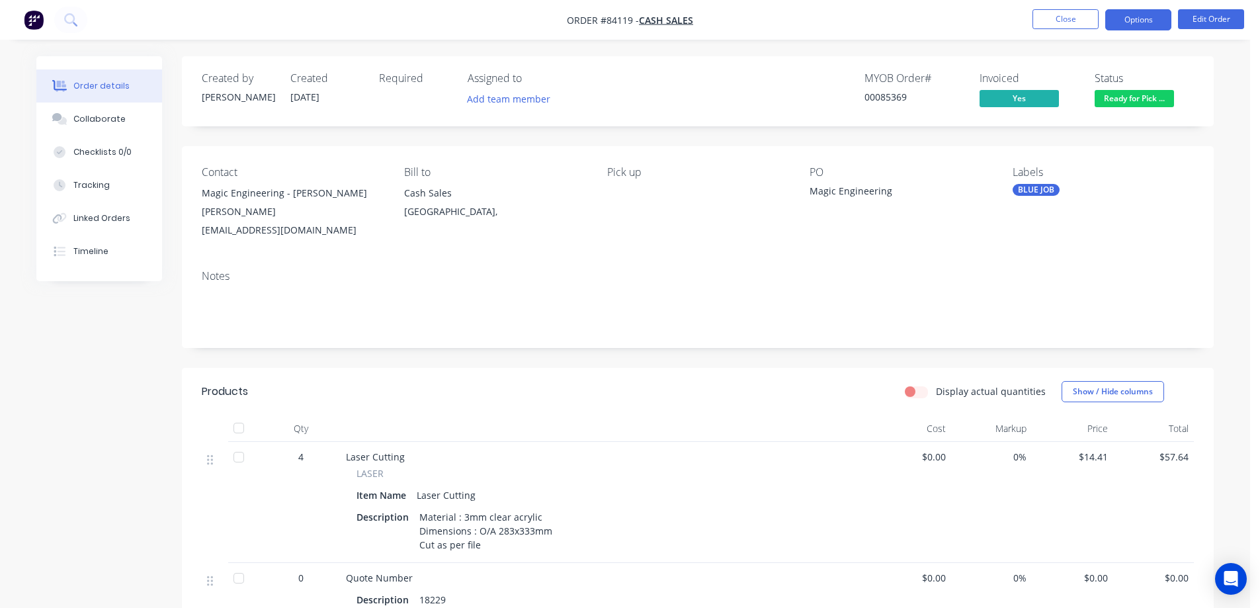
click at [1151, 17] on button "Options" at bounding box center [1138, 19] width 66 height 21
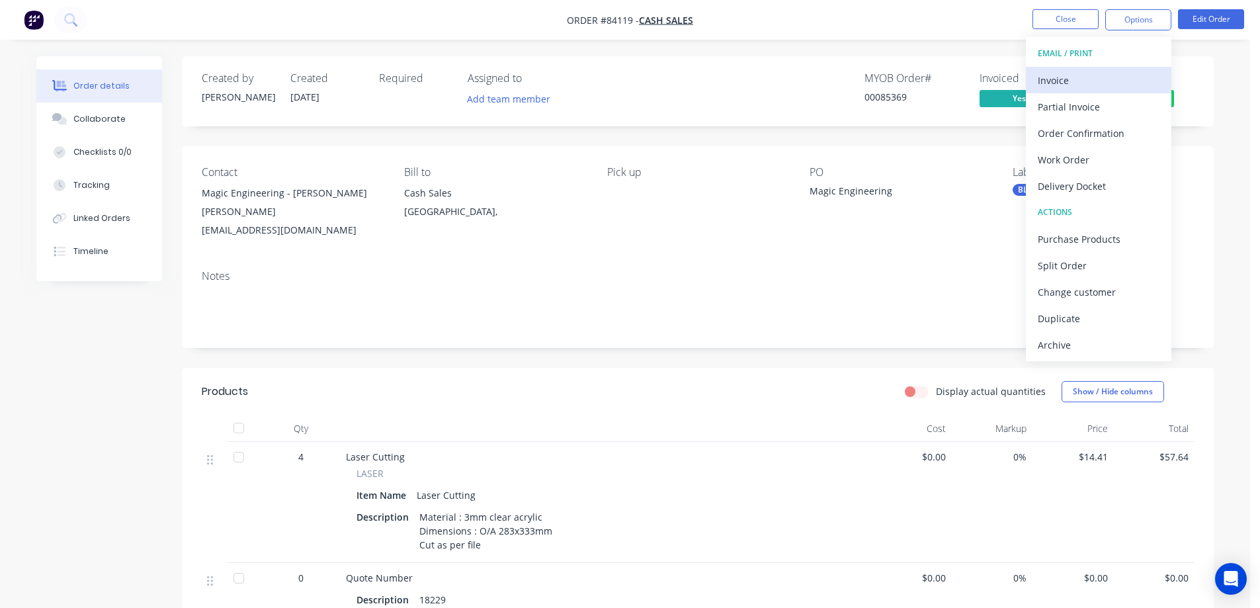
click at [1103, 69] on button "Invoice" at bounding box center [1099, 80] width 146 height 26
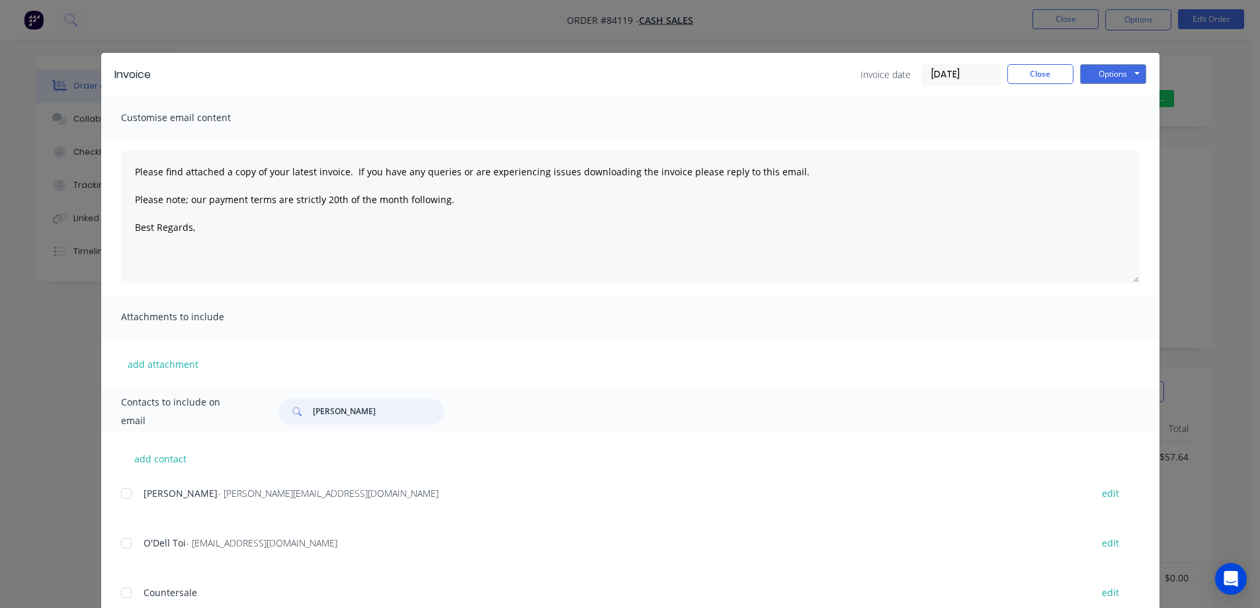
click at [359, 421] on input "dean" at bounding box center [378, 411] width 131 height 26
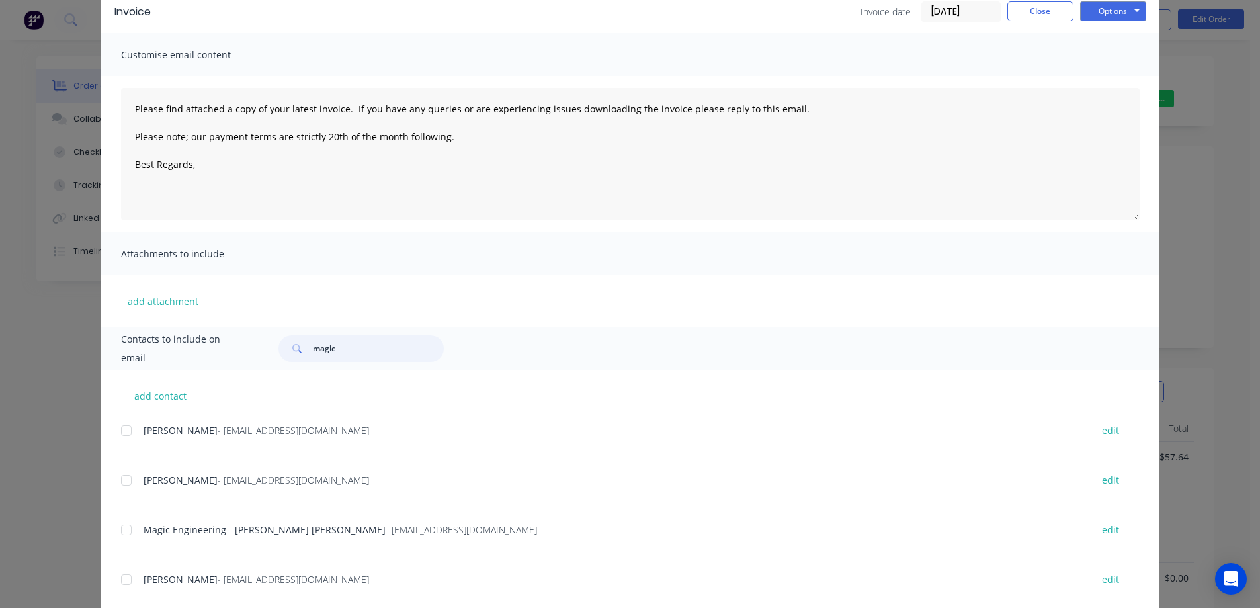
scroll to position [93, 0]
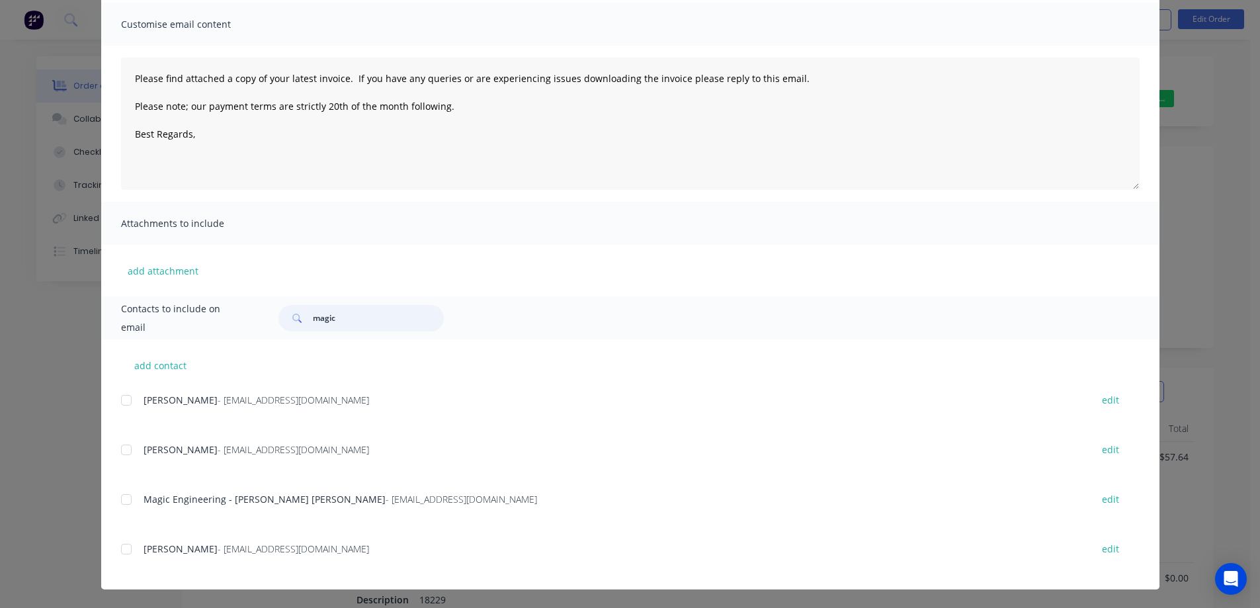
click at [123, 507] on div at bounding box center [126, 499] width 26 height 26
type input "magic"
drag, startPoint x: 407, startPoint y: 110, endPoint x: 461, endPoint y: 97, distance: 55.4
click at [408, 110] on textarea "Please find attached a copy of your latest invoice. If you have any queries or …" at bounding box center [630, 124] width 1019 height 132
paste textarea "Hi, your order is now ready for collection."
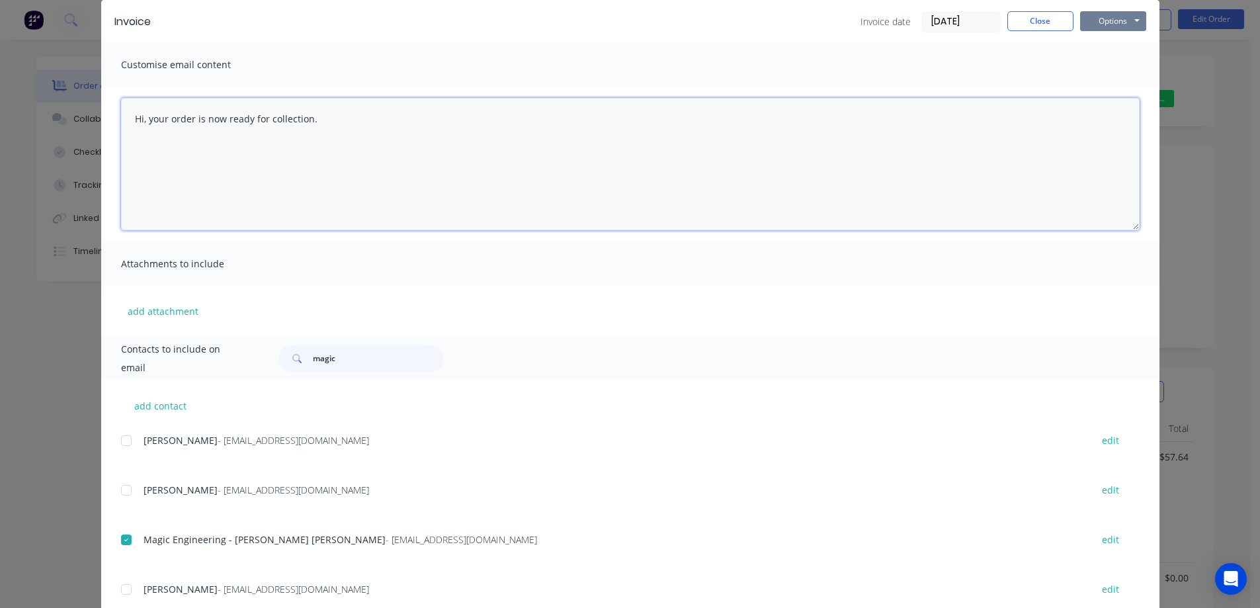
scroll to position [0, 0]
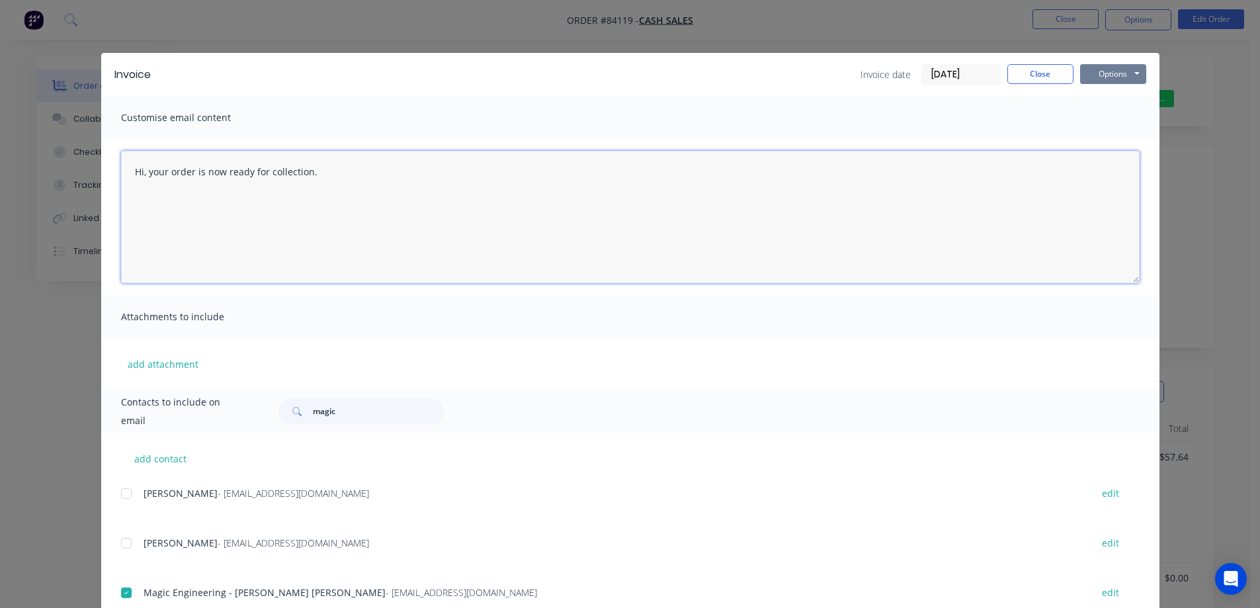
type textarea "Hi, your order is now ready for collection."
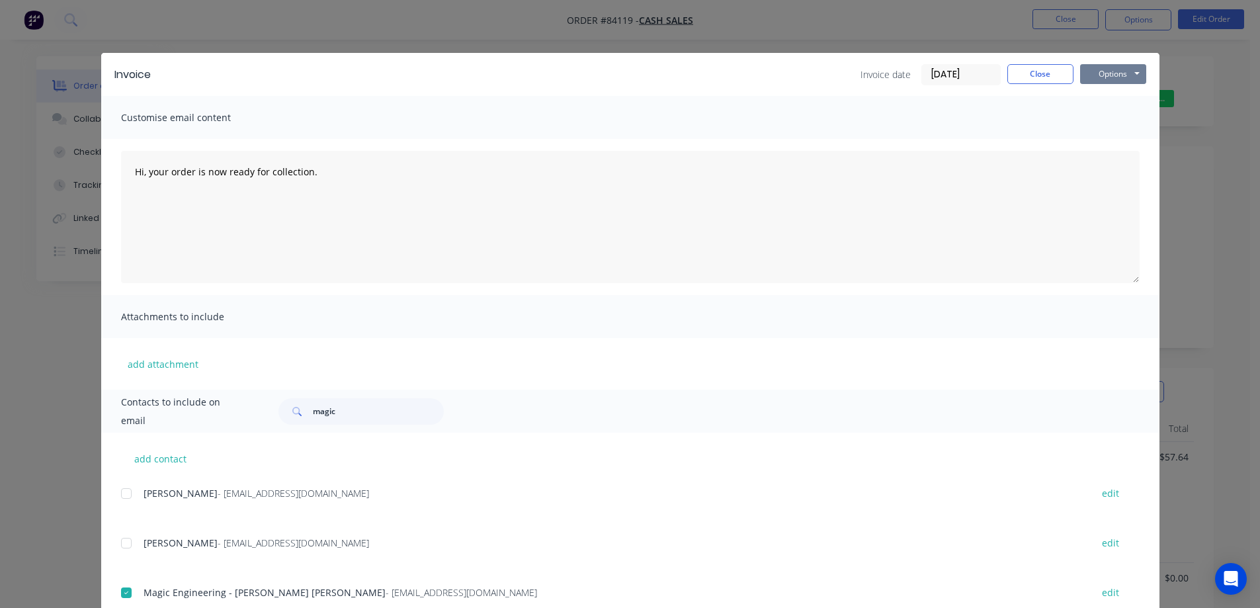
click at [1127, 77] on button "Options" at bounding box center [1113, 74] width 66 height 20
click at [1112, 140] on button "Email" at bounding box center [1122, 141] width 85 height 22
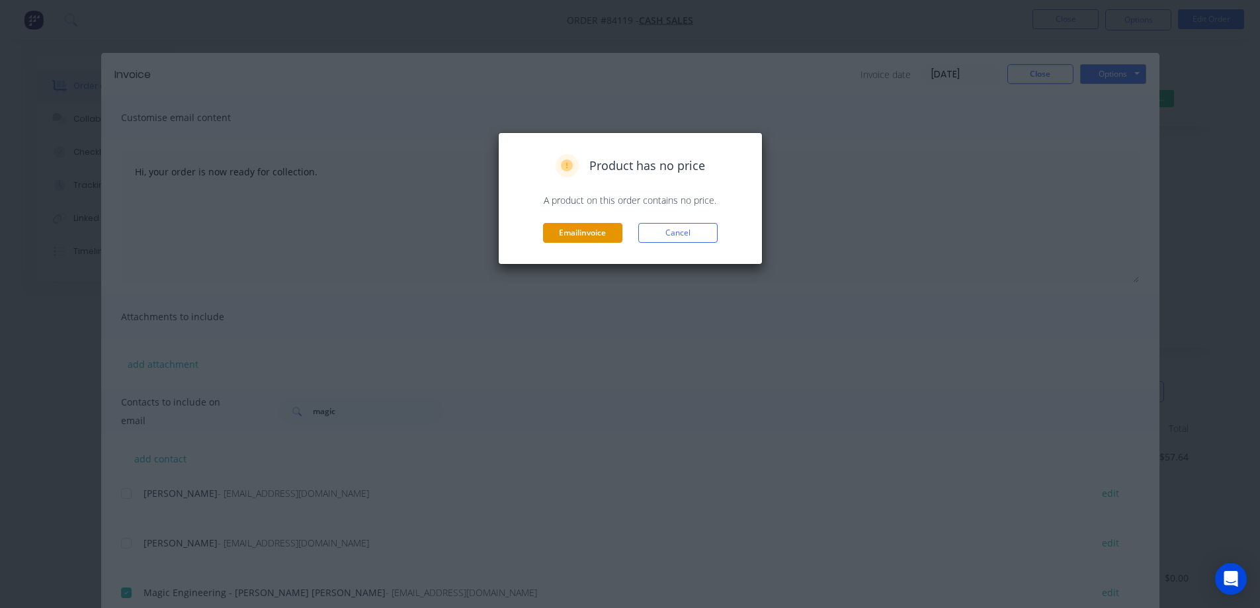
click at [572, 236] on button "Email invoice" at bounding box center [582, 233] width 79 height 20
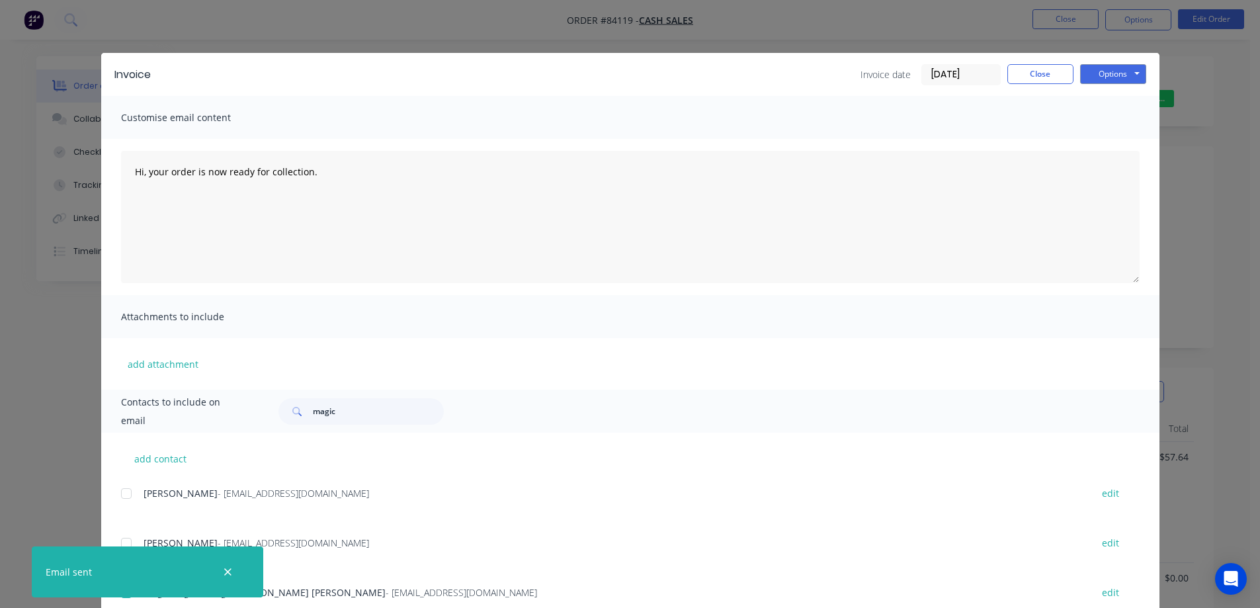
drag, startPoint x: 89, startPoint y: 87, endPoint x: 97, endPoint y: 85, distance: 8.8
click at [89, 87] on div "Invoice Invoice date 26/08/25 Close Options Preview Print Email Customise email…" at bounding box center [630, 304] width 1260 height 608
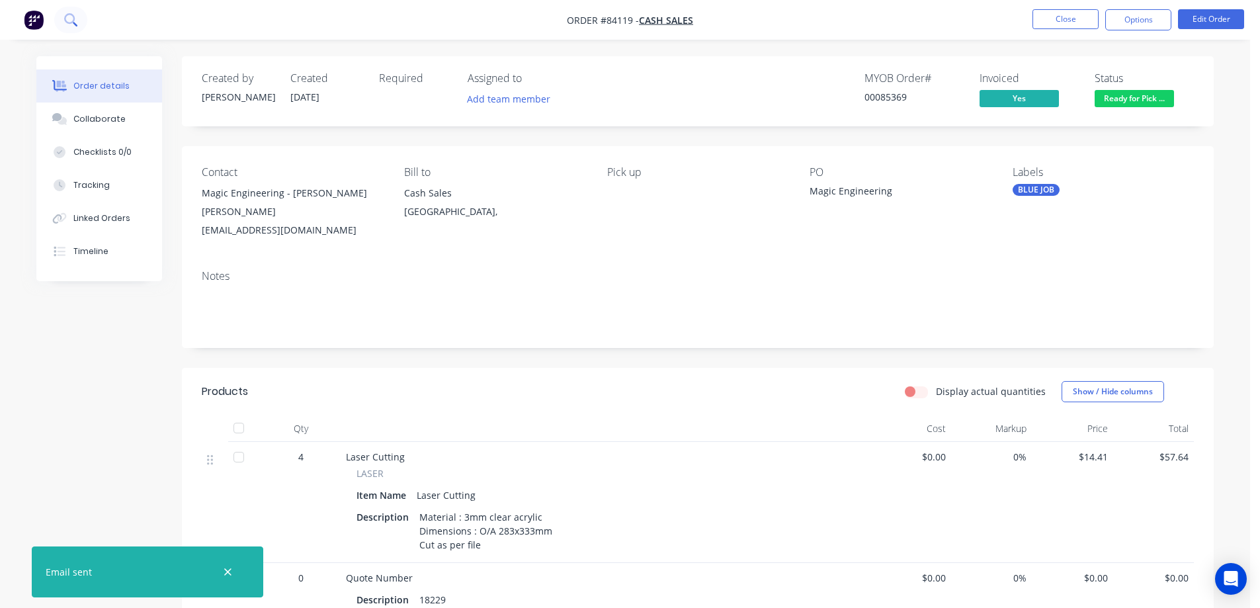
click at [75, 17] on icon at bounding box center [70, 19] width 13 height 13
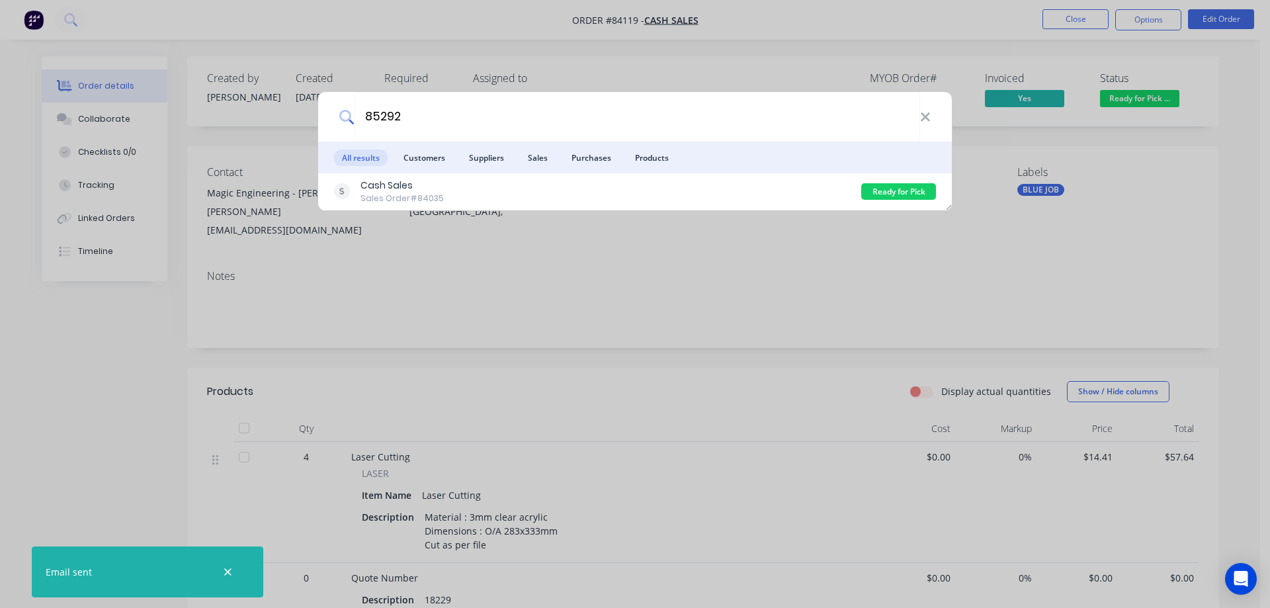
type input "85292"
click at [584, 177] on div "Cash Sales Sales Order #84035 Ready for Pick Up" at bounding box center [635, 191] width 634 height 37
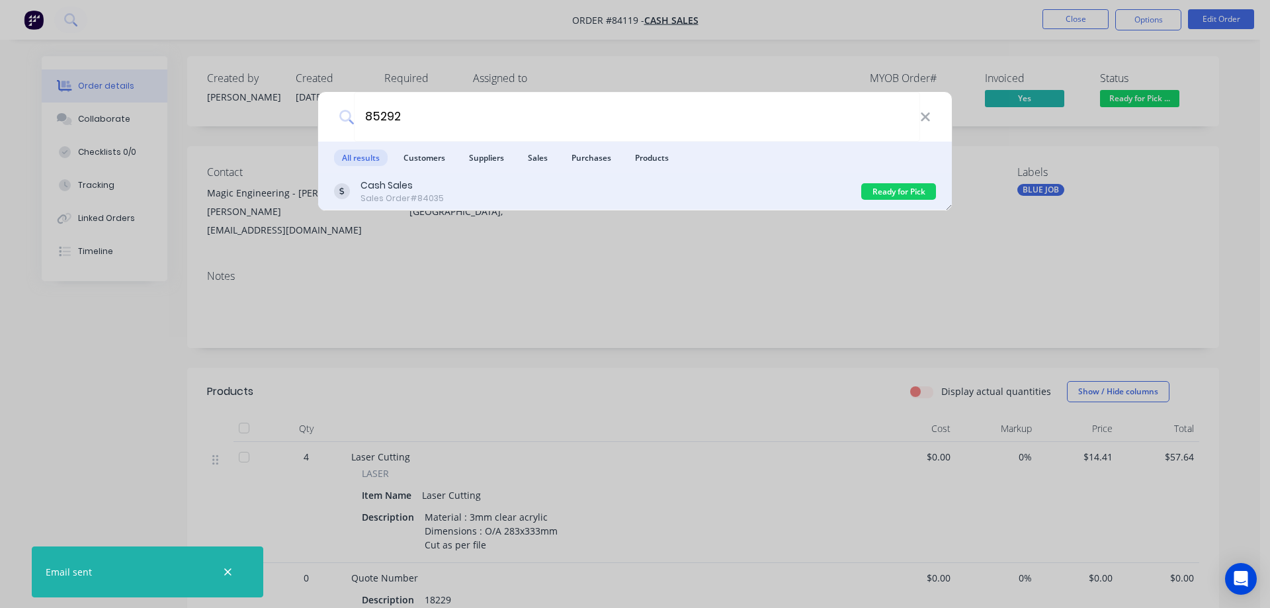
click at [775, 176] on div "Cash Sales Sales Order #84035 Ready for Pick Up" at bounding box center [635, 191] width 634 height 37
click at [769, 201] on div "Cash Sales Sales Order #84035" at bounding box center [597, 192] width 527 height 26
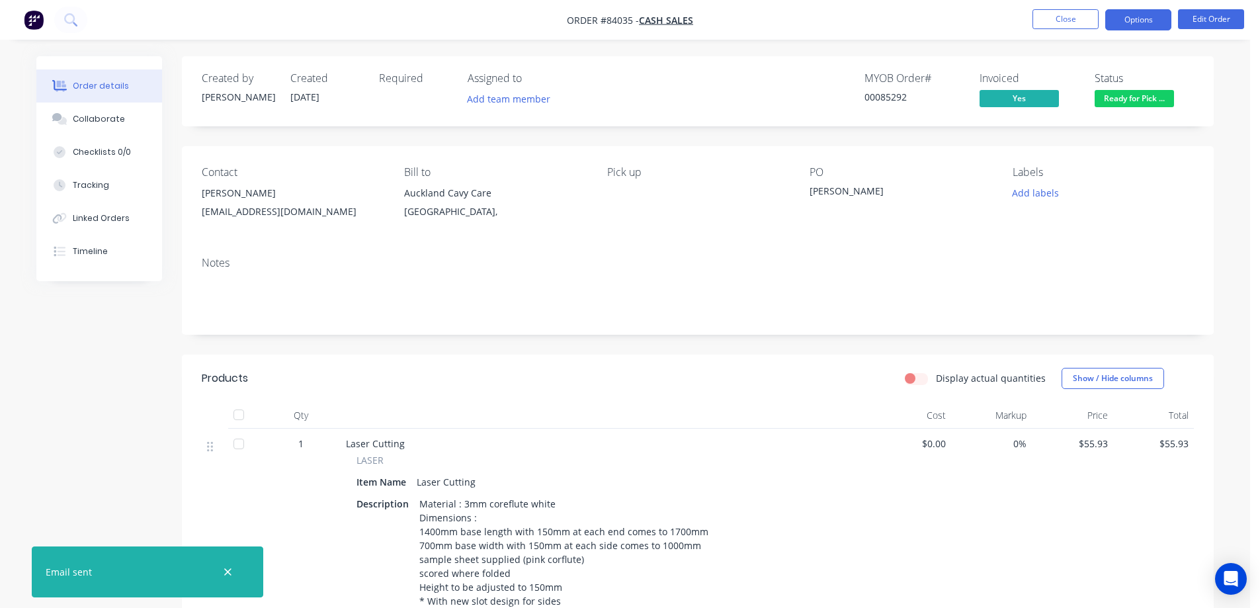
click at [1139, 15] on button "Options" at bounding box center [1138, 19] width 66 height 21
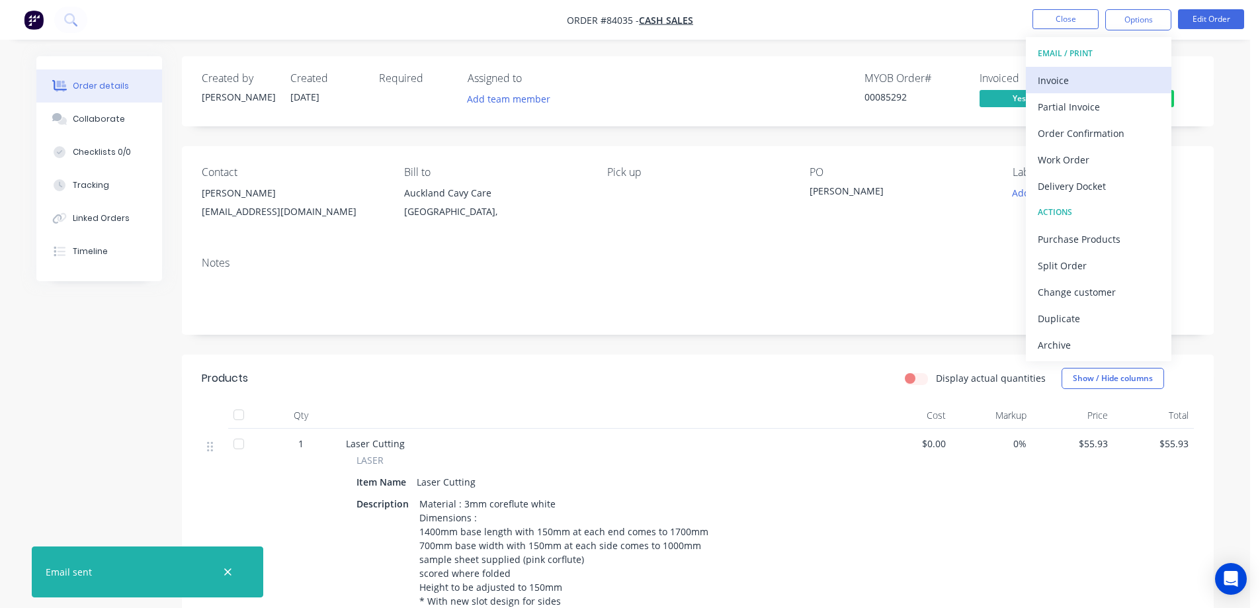
click at [1095, 73] on div "Invoice" at bounding box center [1099, 80] width 122 height 19
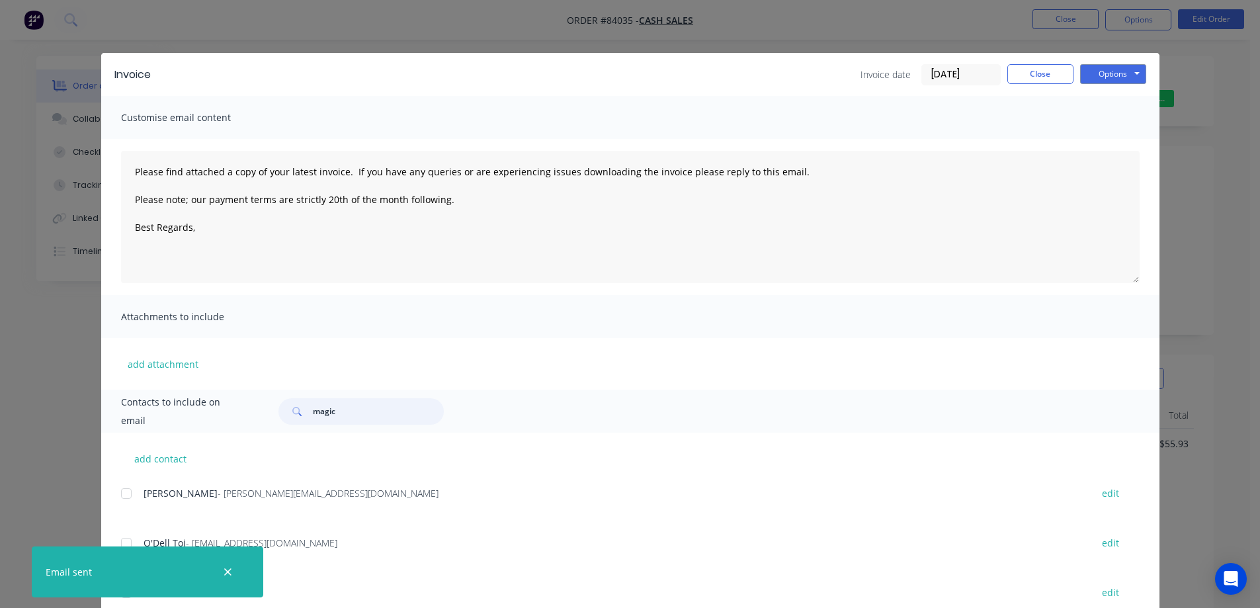
click at [361, 410] on input "magic" at bounding box center [378, 411] width 131 height 26
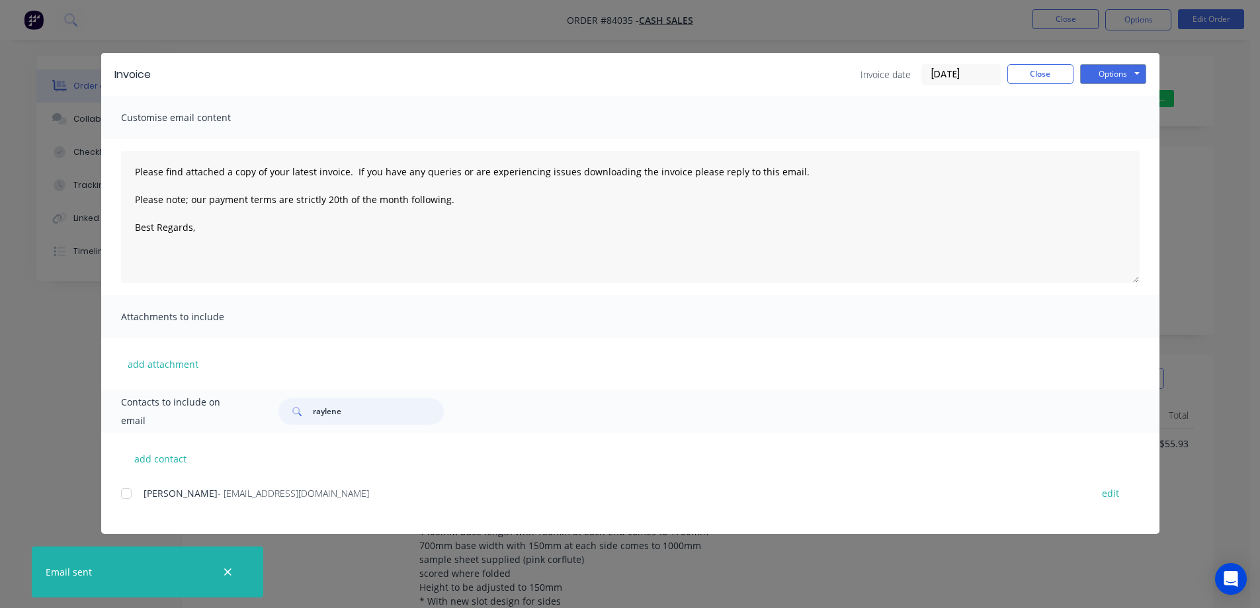
drag, startPoint x: 125, startPoint y: 492, endPoint x: 177, endPoint y: 528, distance: 63.7
click at [126, 492] on div at bounding box center [126, 493] width 26 height 26
type input "raylene"
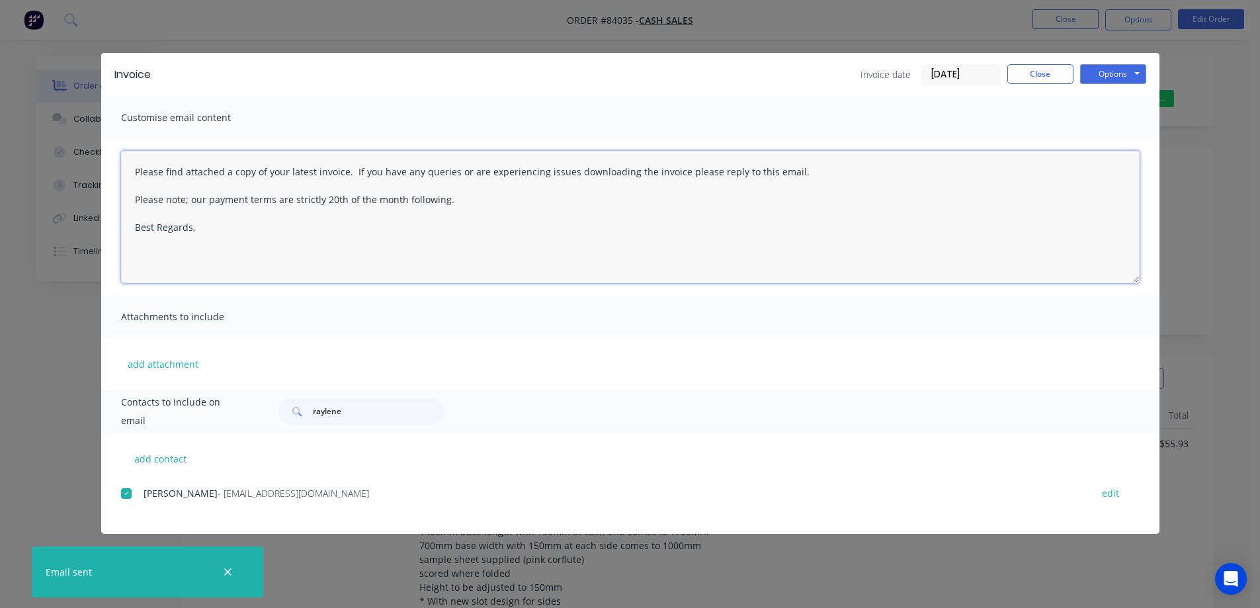
drag, startPoint x: 421, startPoint y: 254, endPoint x: 642, endPoint y: 181, distance: 233.5
click at [422, 253] on textarea "Please find attached a copy of your latest invoice. If you have any queries or …" at bounding box center [630, 217] width 1019 height 132
paste textarea "Hi, your order is now ready for collection."
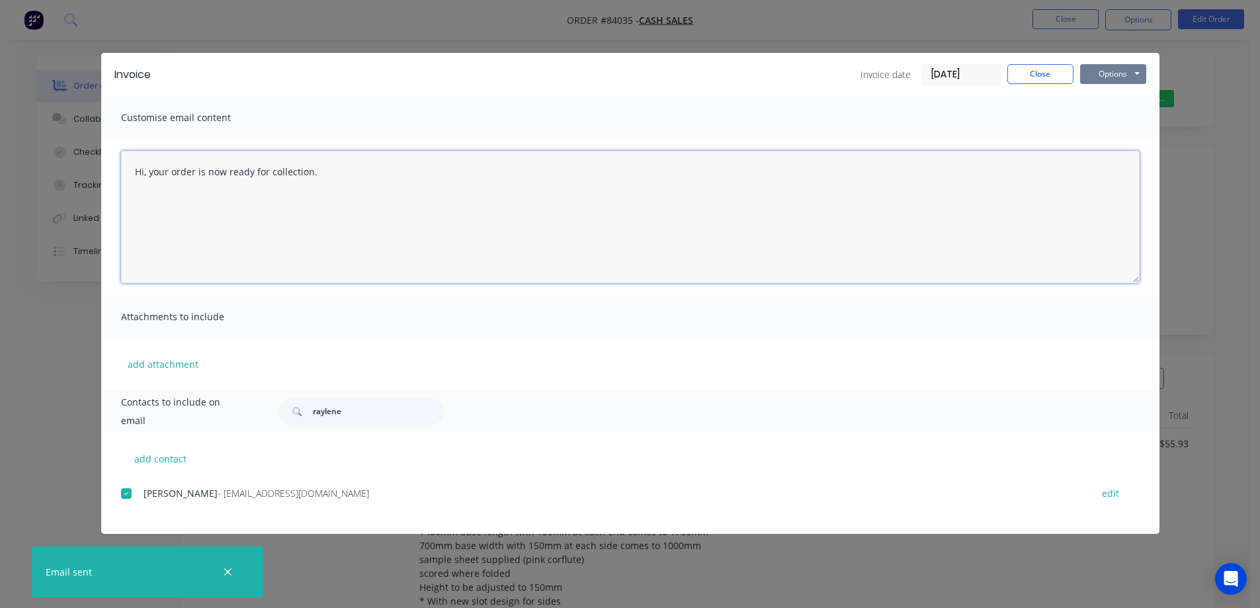
type textarea "Hi, your order is now ready for collection."
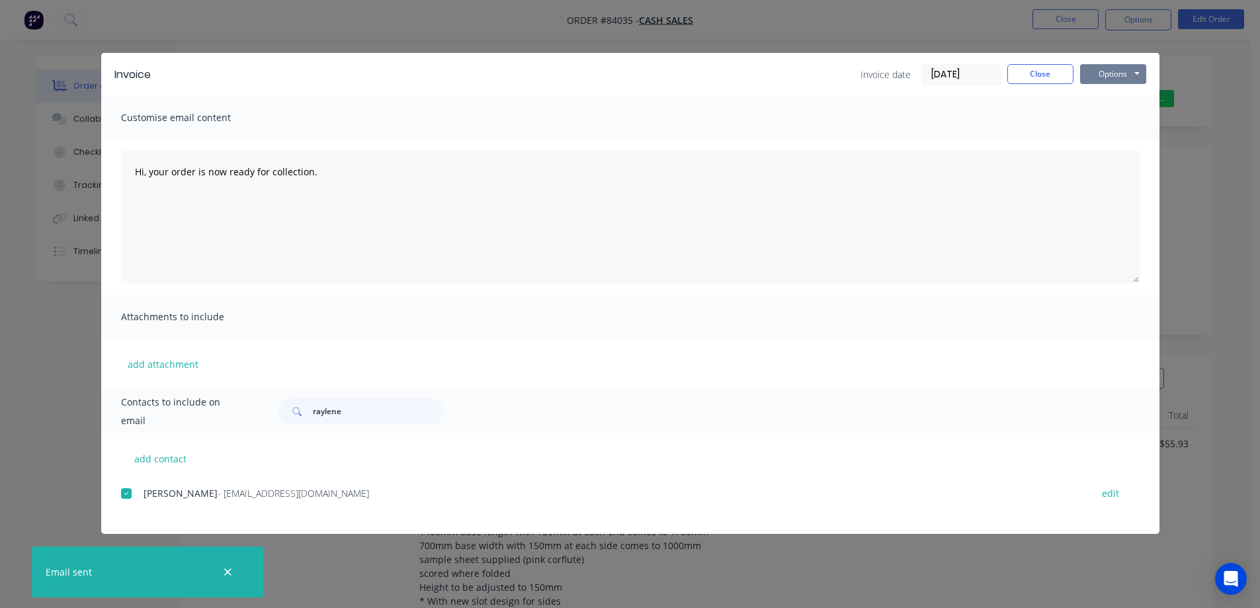
drag, startPoint x: 1129, startPoint y: 65, endPoint x: 1127, endPoint y: 73, distance: 8.0
click at [1127, 69] on button "Options" at bounding box center [1113, 74] width 66 height 20
click at [1109, 147] on button "Email" at bounding box center [1122, 141] width 85 height 22
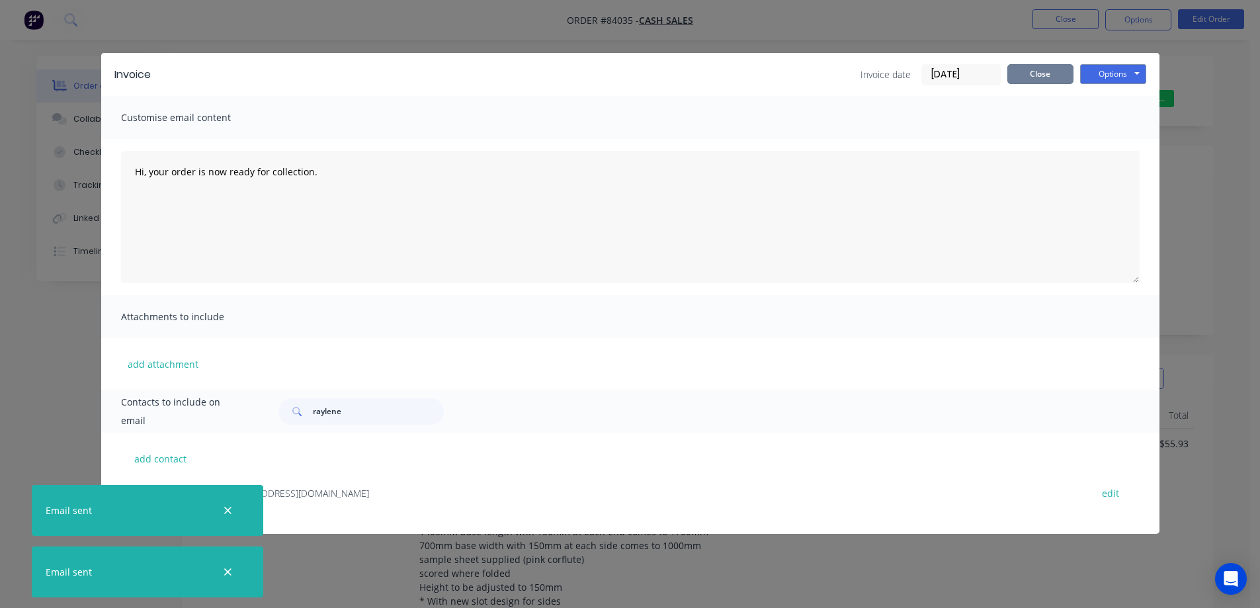
click at [1038, 77] on button "Close" at bounding box center [1040, 74] width 66 height 20
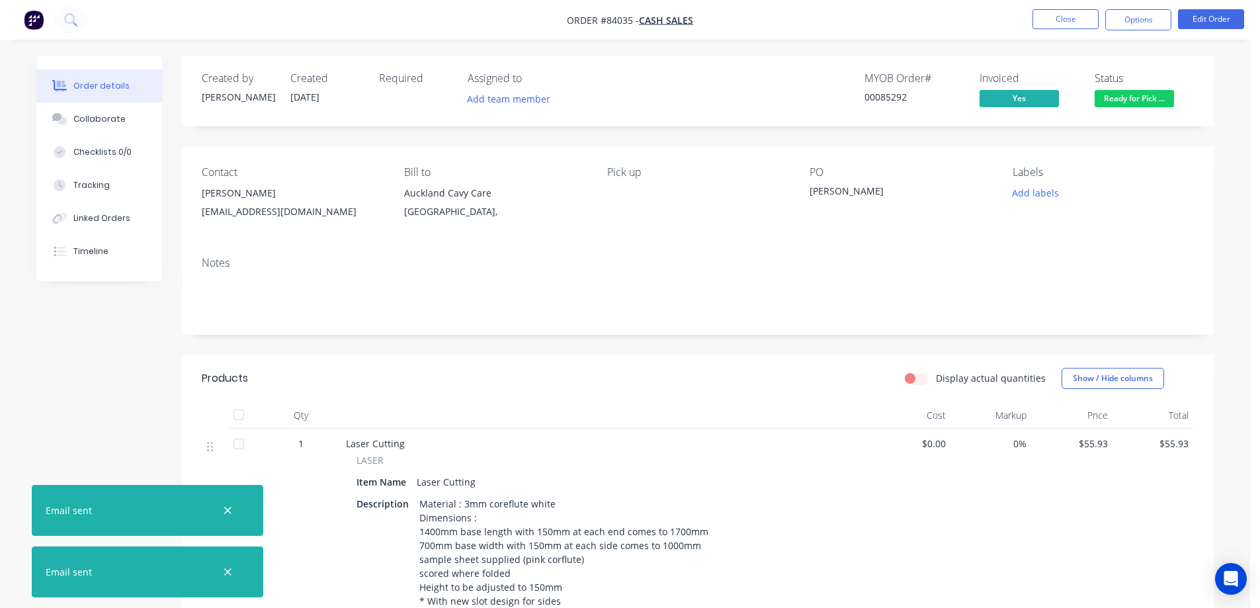
click at [1069, 7] on nav "Order #84035 - Cash Sales Close Options Edit Order" at bounding box center [630, 20] width 1260 height 40
click at [1068, 17] on button "Close" at bounding box center [1066, 19] width 66 height 20
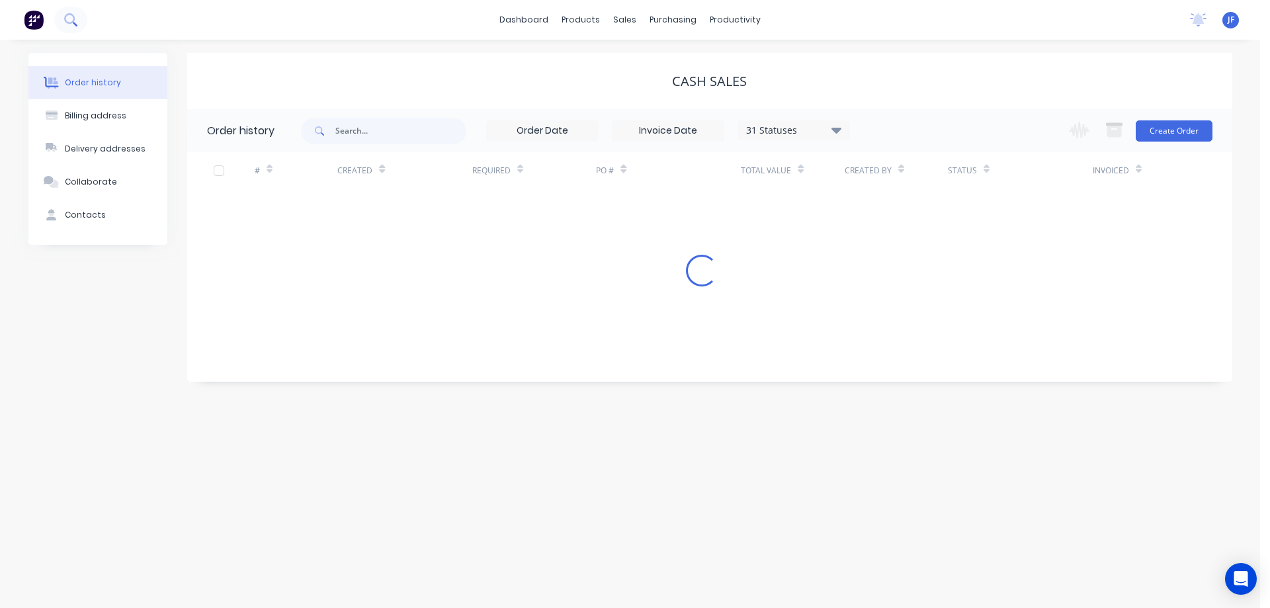
click at [71, 15] on icon at bounding box center [69, 18] width 11 height 11
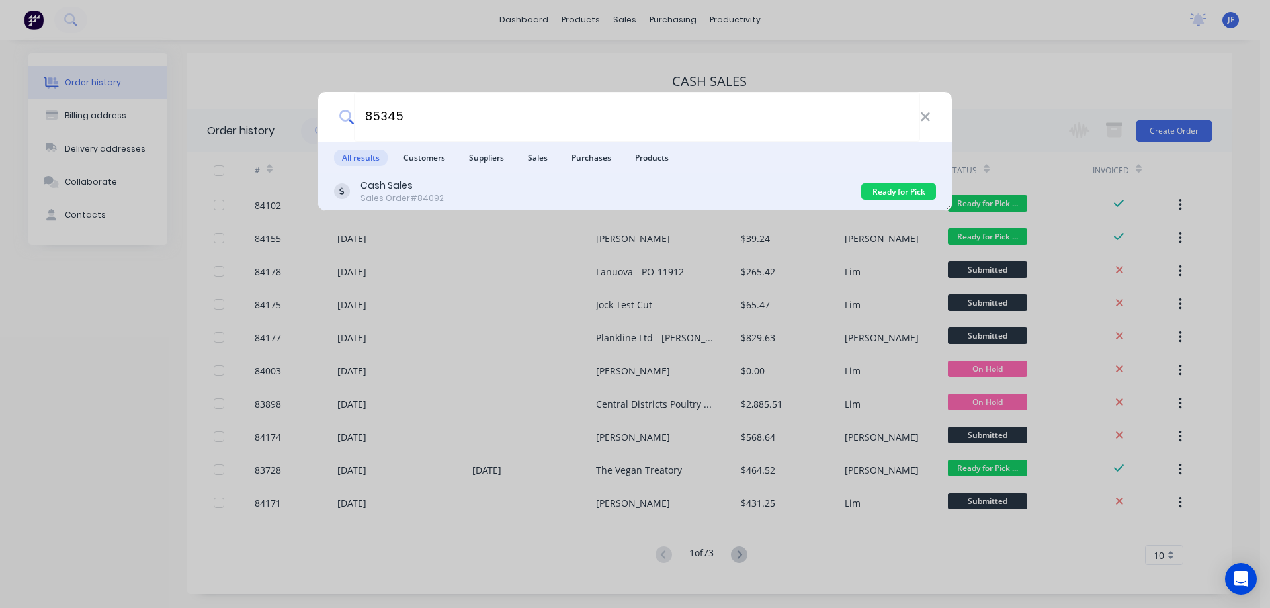
type input "85345"
click at [675, 196] on div "Cash Sales Sales Order #84092" at bounding box center [597, 192] width 527 height 26
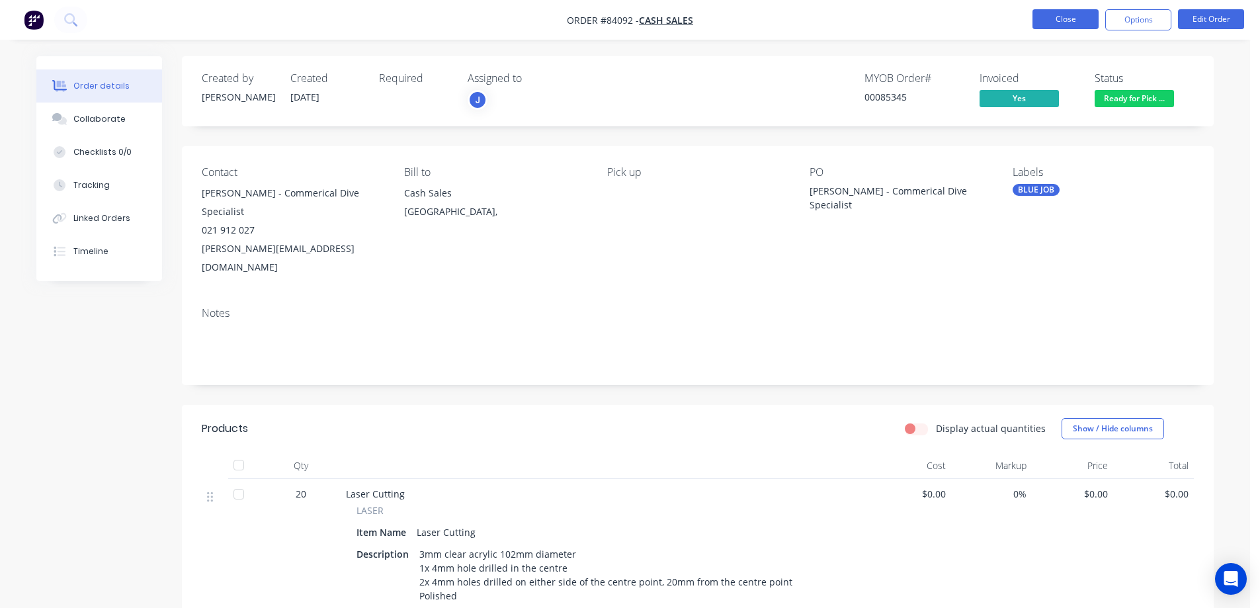
click at [1078, 19] on button "Close" at bounding box center [1066, 19] width 66 height 20
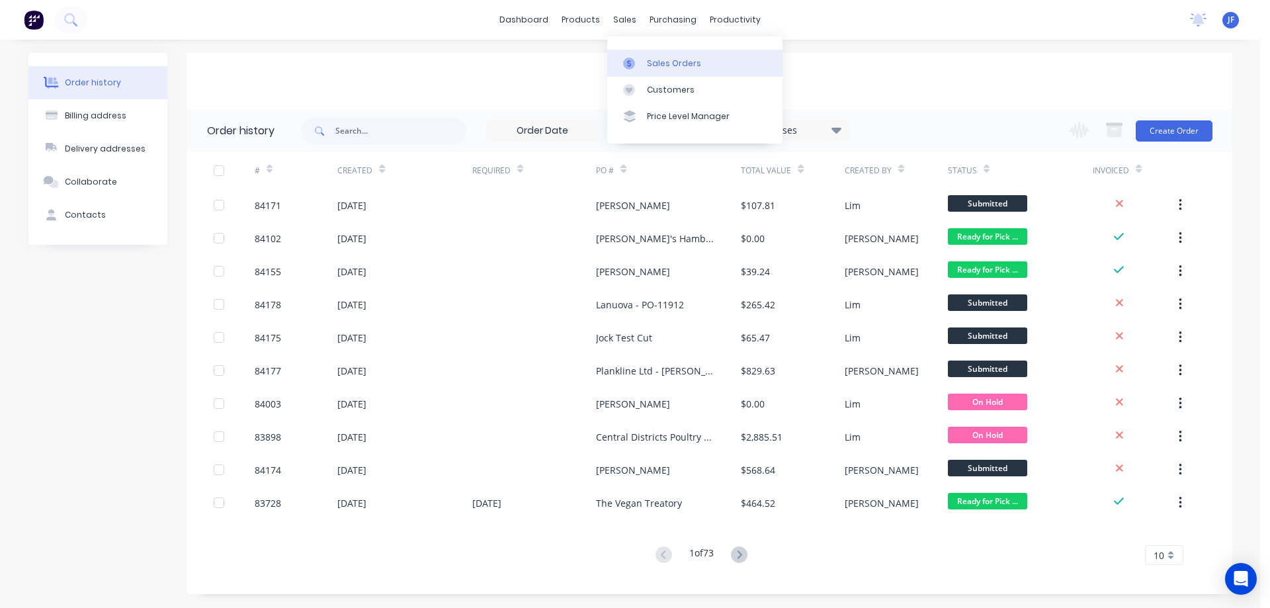
click at [642, 64] on div at bounding box center [633, 64] width 20 height 12
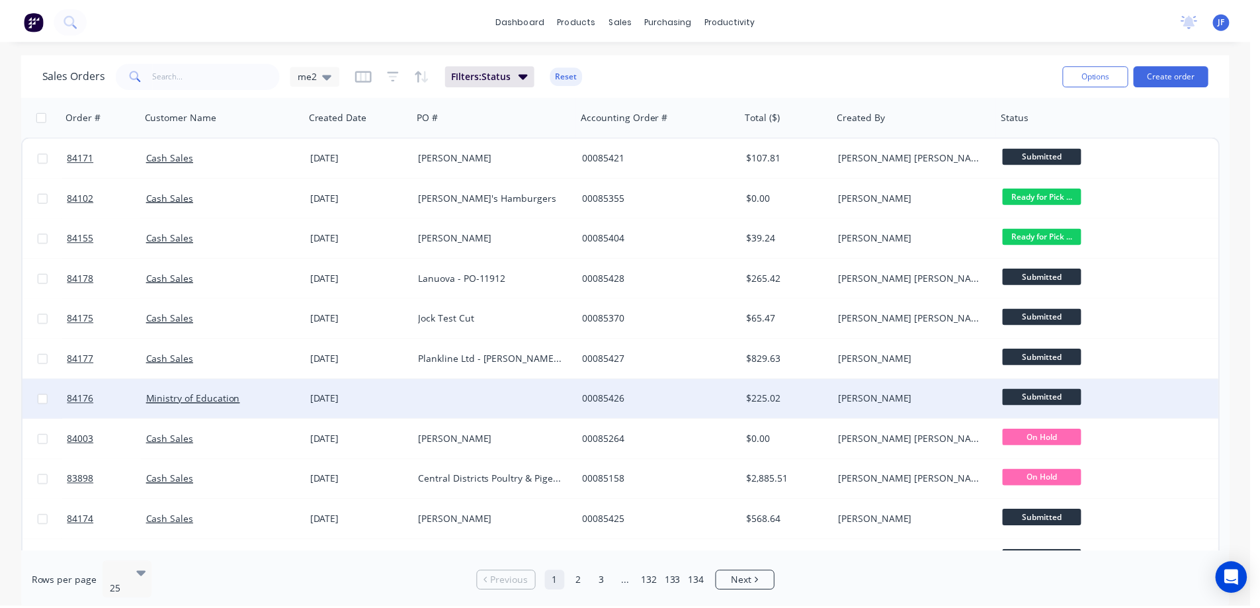
scroll to position [132, 0]
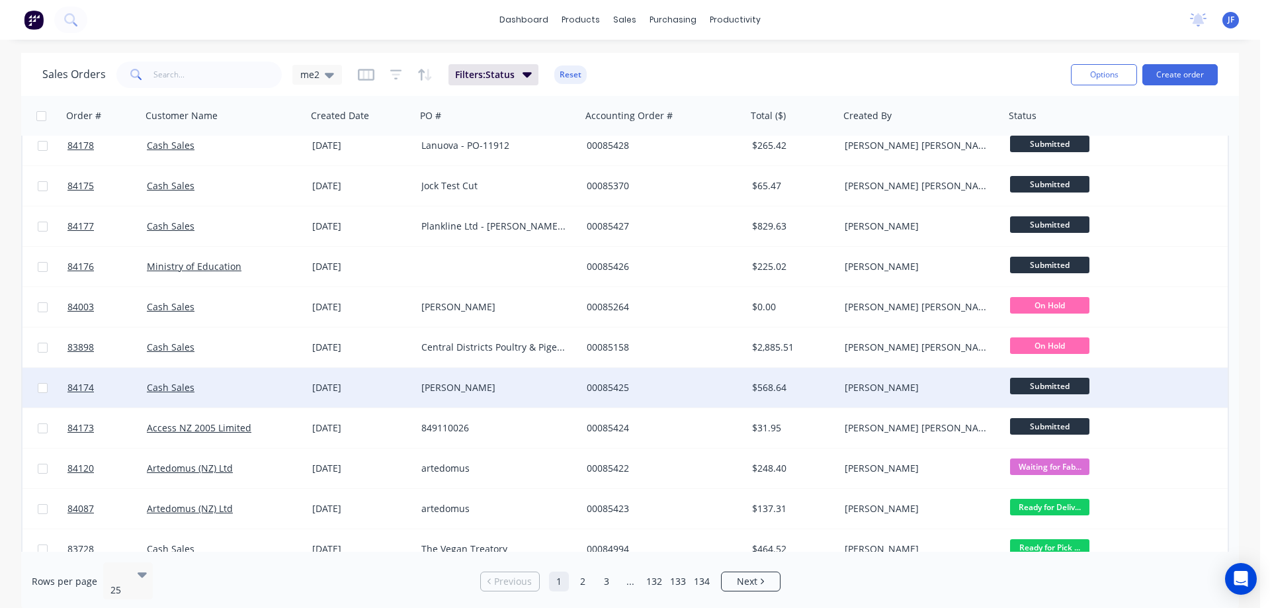
click at [484, 392] on div "[PERSON_NAME]" at bounding box center [494, 387] width 147 height 13
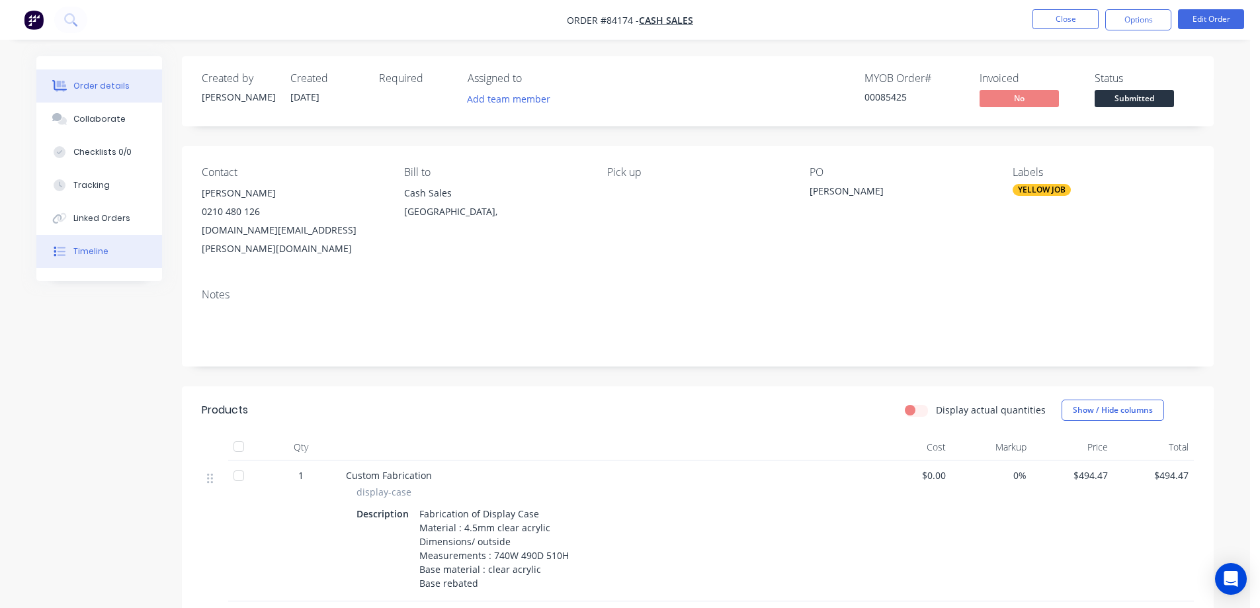
click at [97, 263] on button "Timeline" at bounding box center [99, 251] width 126 height 33
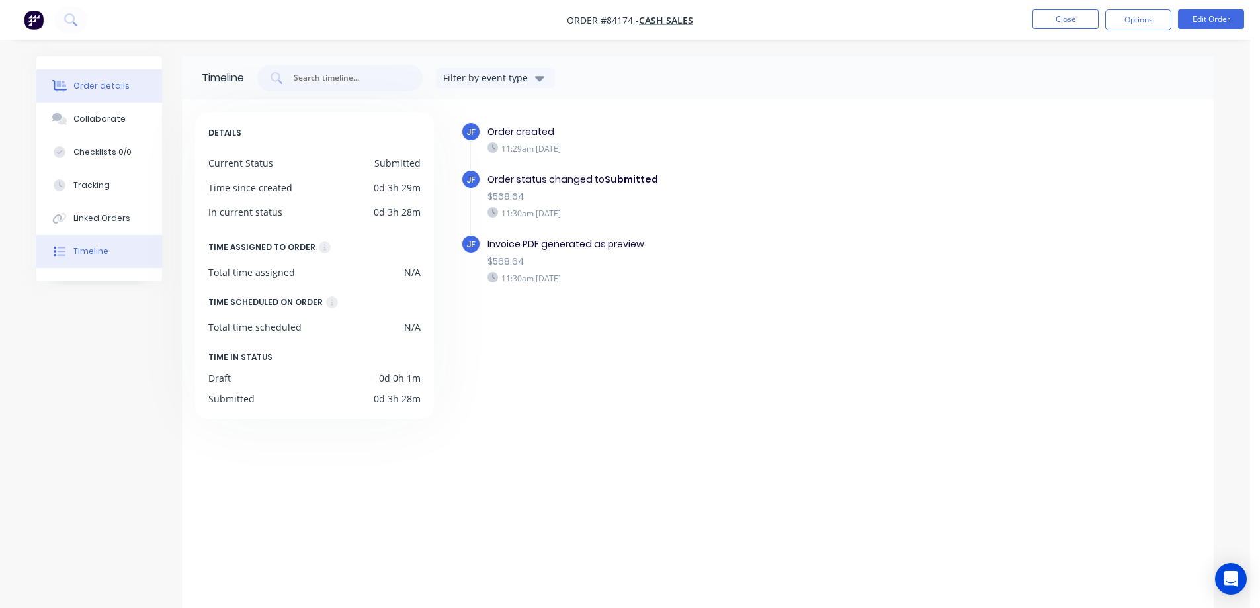
click at [91, 84] on div "Order details" at bounding box center [101, 86] width 56 height 12
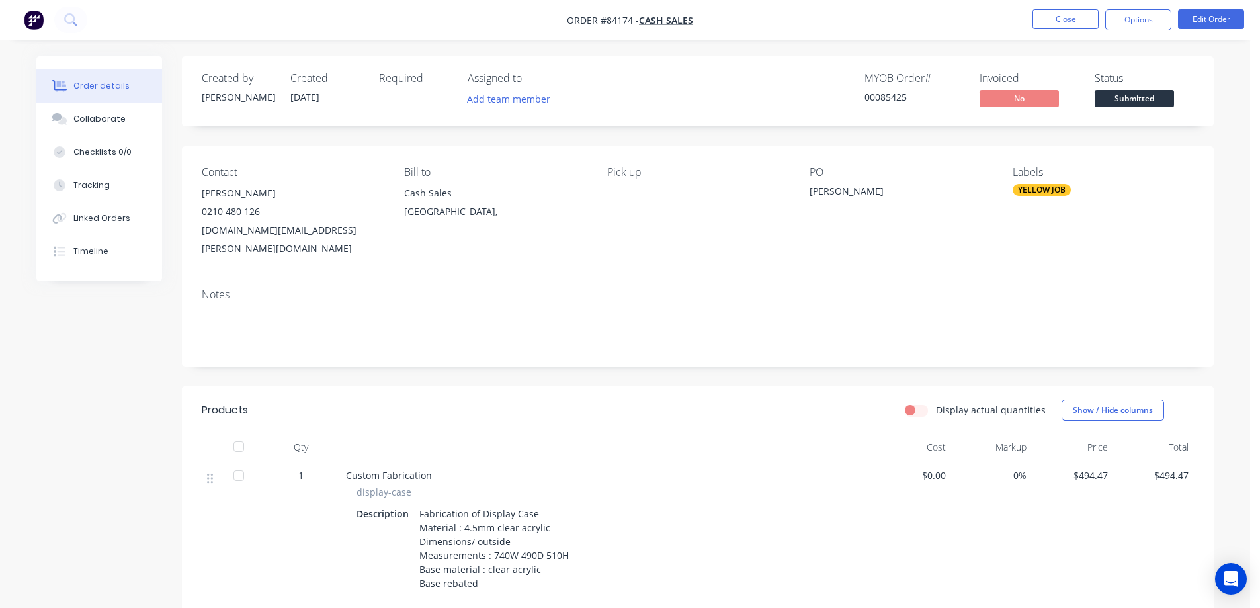
click at [1150, 5] on nav "Order #84174 - Cash Sales Close Options Edit Order" at bounding box center [630, 20] width 1260 height 40
click at [1138, 15] on button "Options" at bounding box center [1138, 19] width 66 height 21
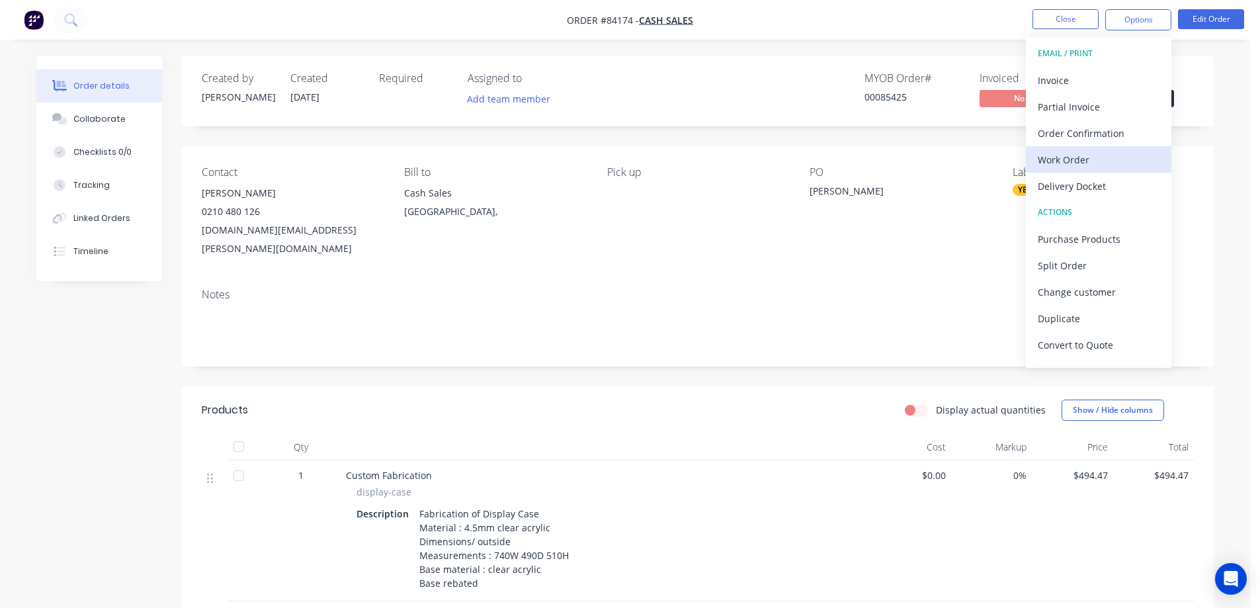
click at [1076, 157] on div "Work Order" at bounding box center [1099, 159] width 122 height 19
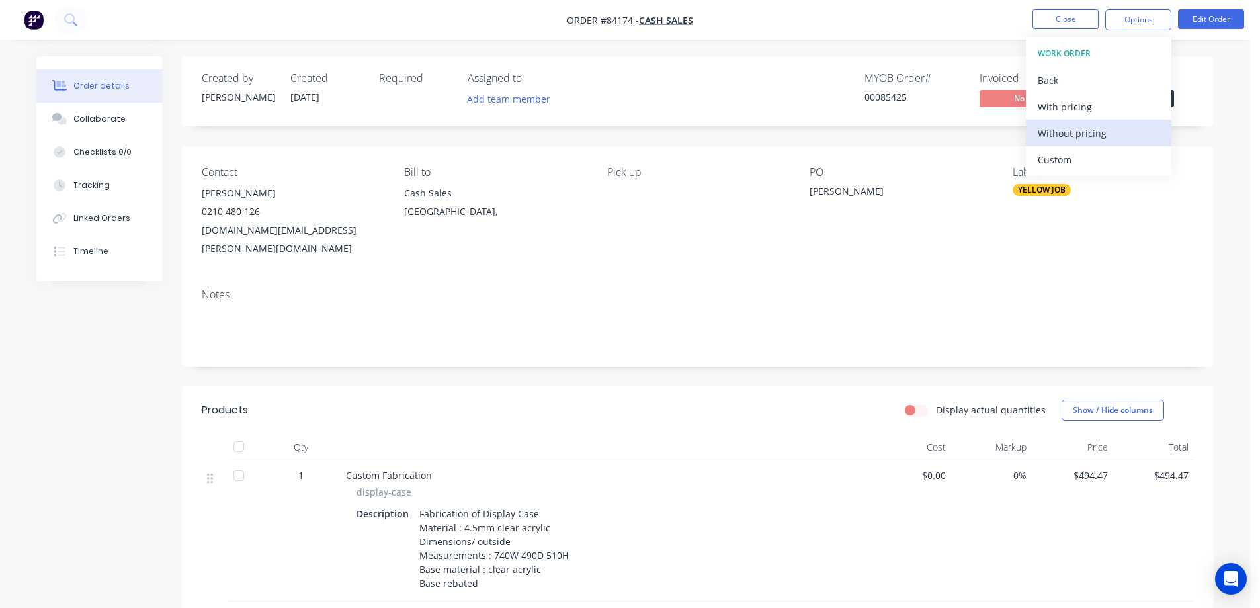
click at [1077, 136] on div "Without pricing" at bounding box center [1099, 133] width 122 height 19
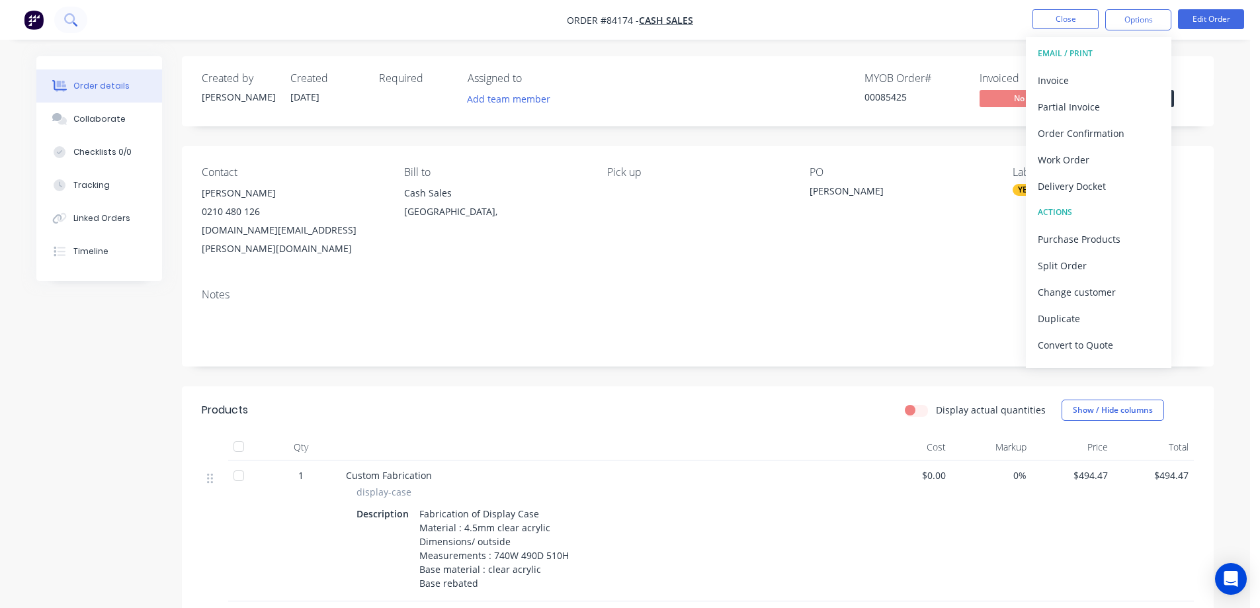
click at [68, 21] on icon at bounding box center [70, 19] width 13 height 13
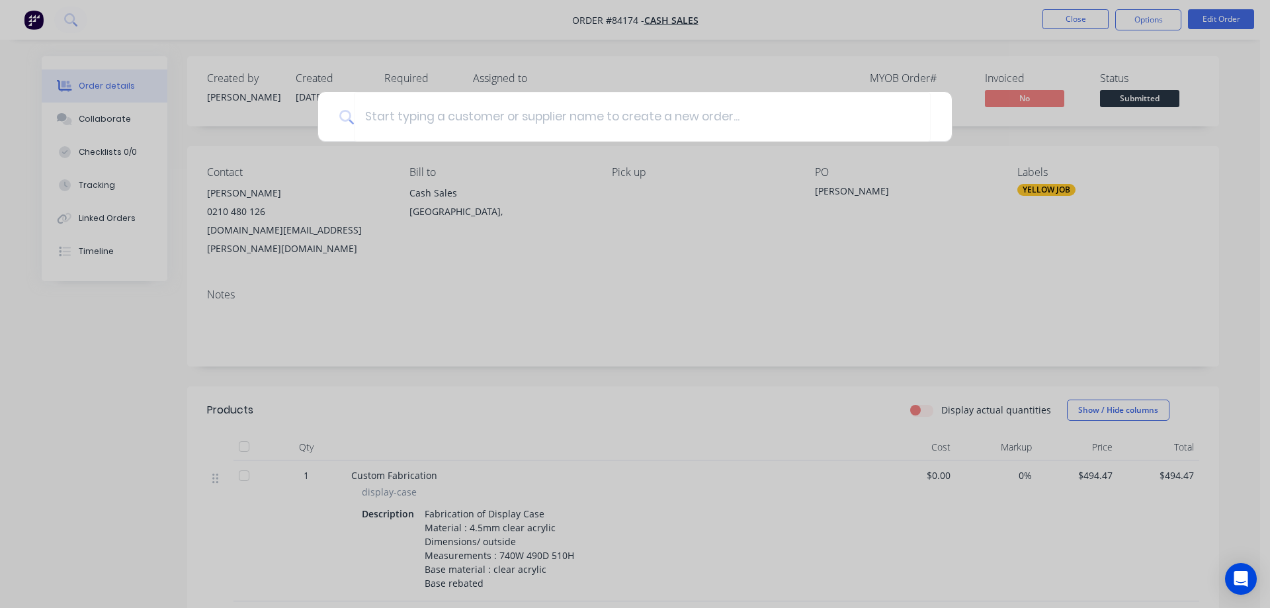
click at [465, 36] on div at bounding box center [635, 304] width 1270 height 608
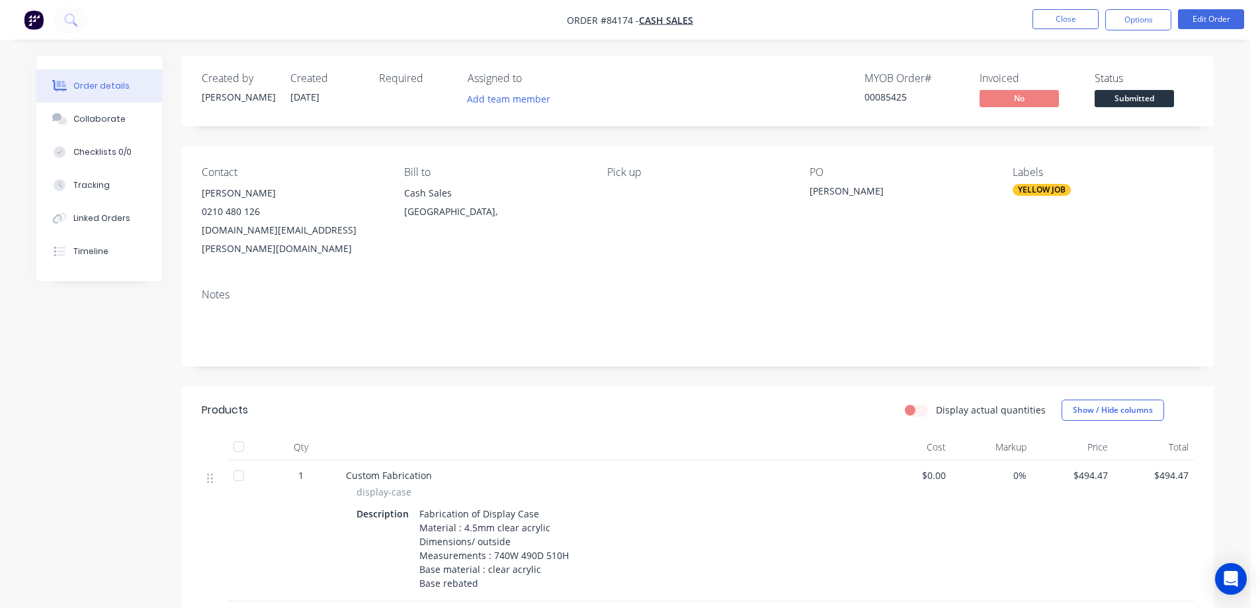
click at [40, 19] on img "button" at bounding box center [34, 20] width 20 height 20
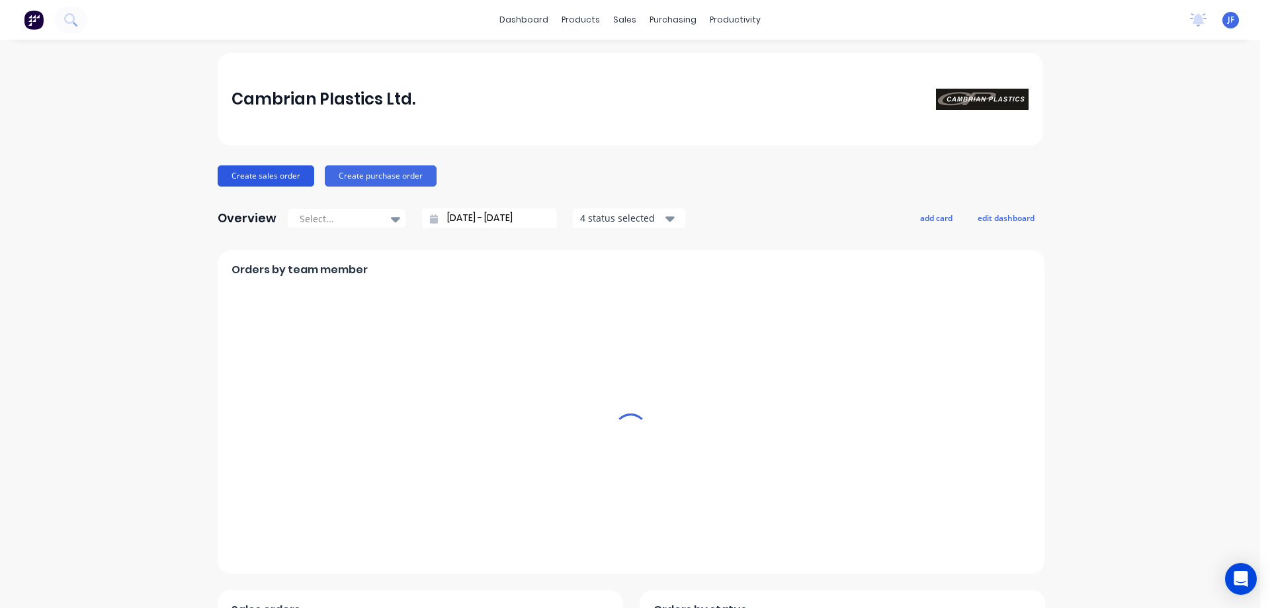
click at [282, 177] on button "Create sales order" at bounding box center [266, 175] width 97 height 21
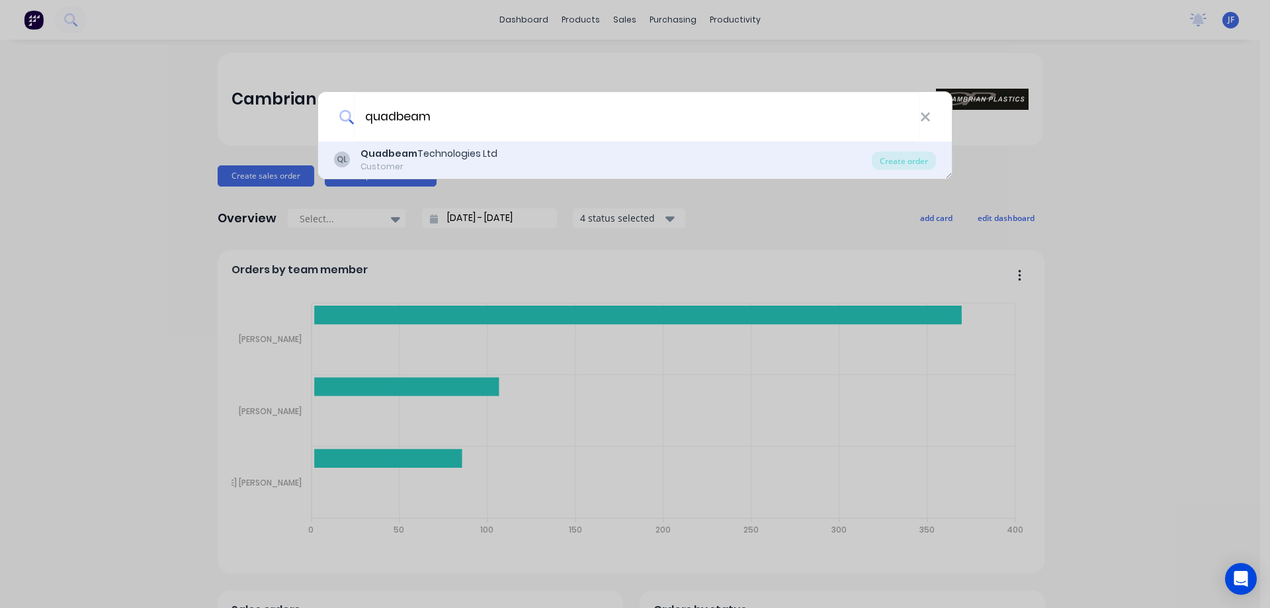
type input "quadbeam"
click at [435, 157] on div "Quadbeam Technologies Ltd" at bounding box center [429, 154] width 137 height 14
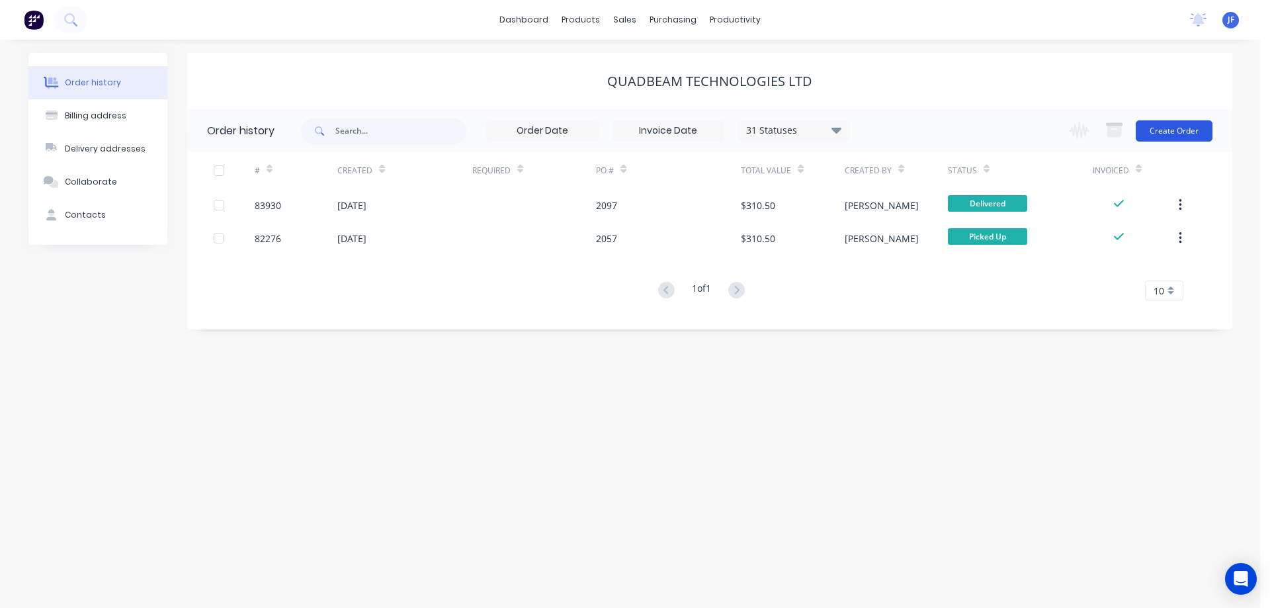
click at [1166, 139] on button "Create Order" at bounding box center [1174, 130] width 77 height 21
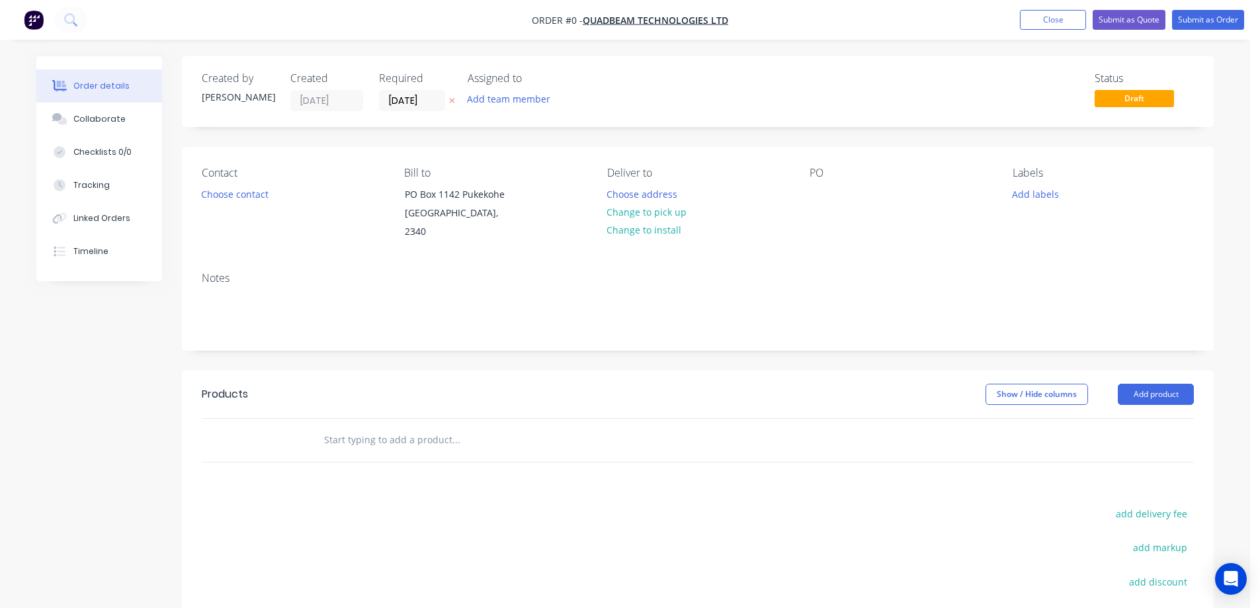
click at [452, 101] on icon at bounding box center [452, 101] width 5 height 5
click at [220, 190] on button "Choose contact" at bounding box center [234, 194] width 81 height 18
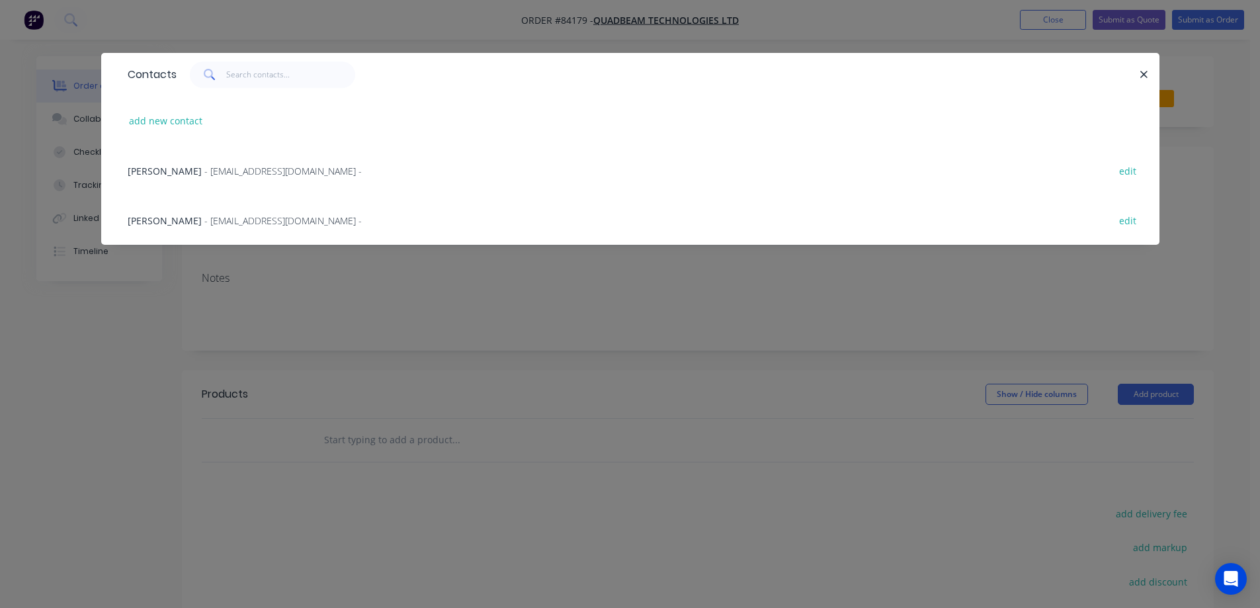
click at [133, 80] on div "Contacts" at bounding box center [149, 75] width 56 height 42
click at [136, 77] on div "Contacts" at bounding box center [149, 75] width 56 height 42
click at [166, 183] on div "Karen - info@quadbeam.co.nz - edit" at bounding box center [630, 171] width 1019 height 50
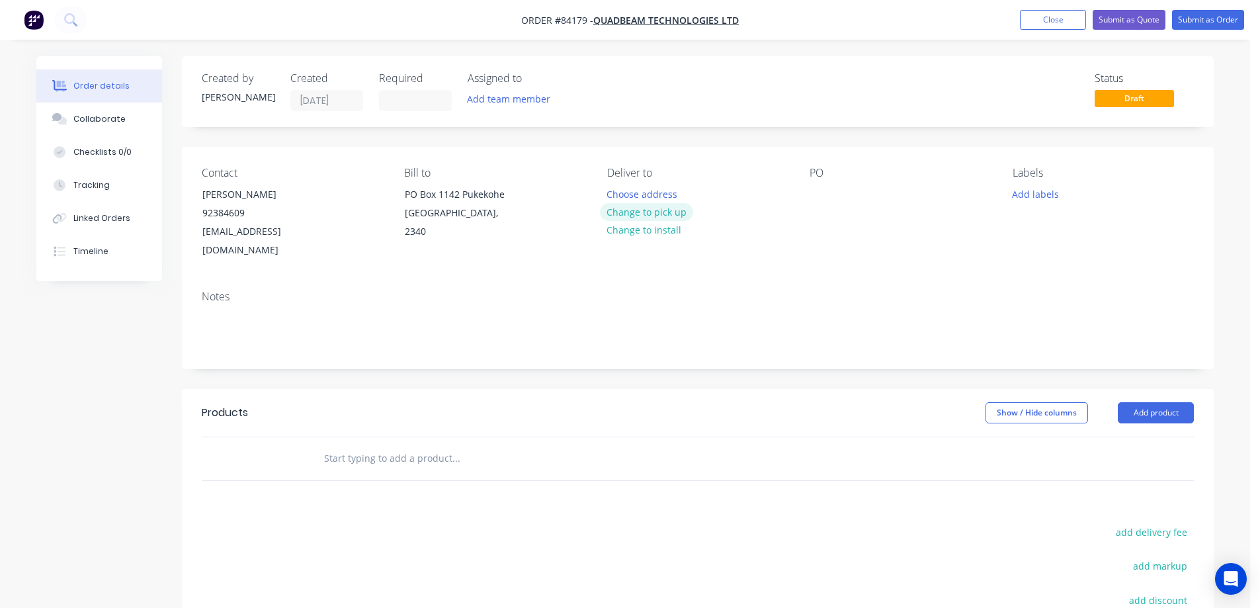
click at [669, 215] on button "Change to pick up" at bounding box center [647, 212] width 94 height 18
click at [824, 196] on div at bounding box center [820, 194] width 21 height 19
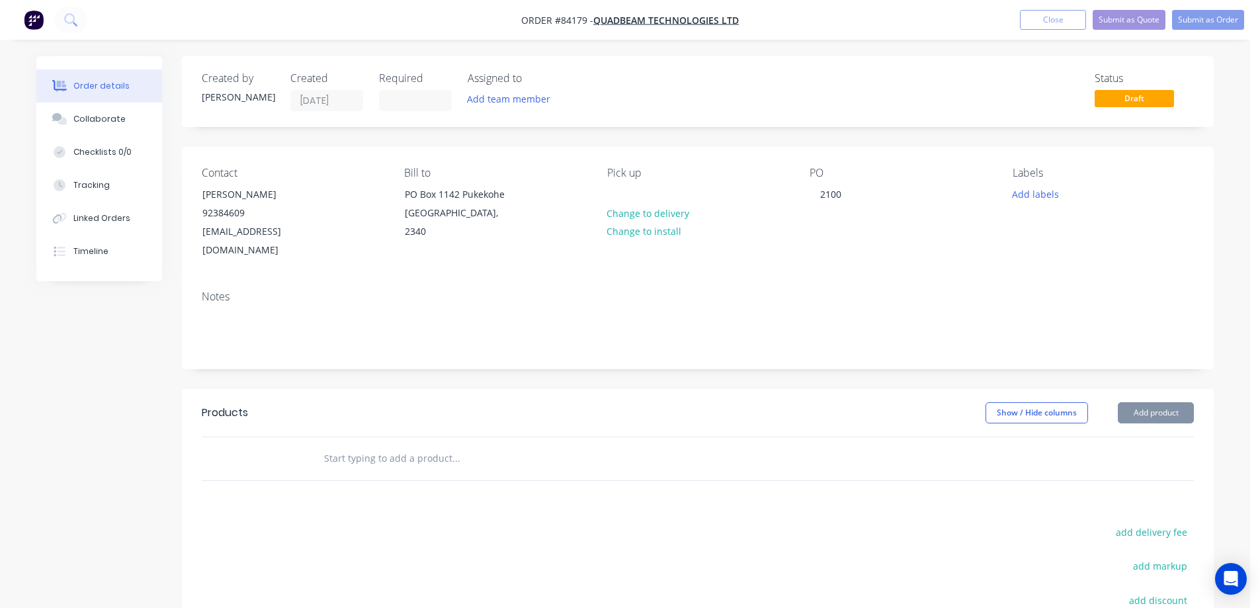
click at [375, 446] on input "text" at bounding box center [455, 458] width 265 height 26
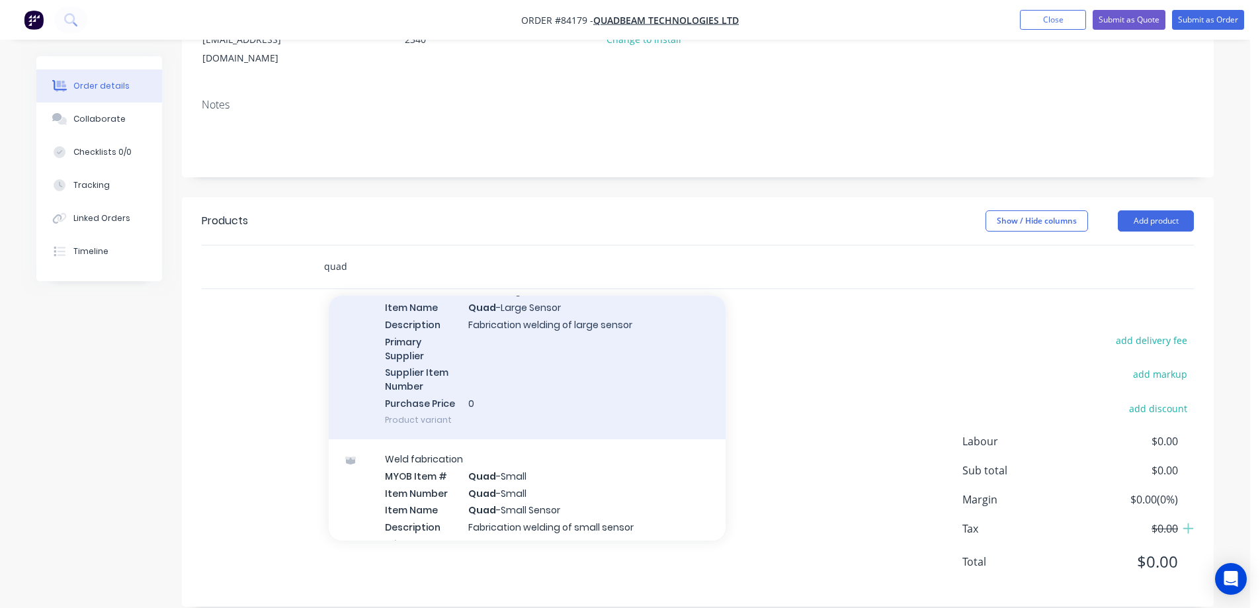
scroll to position [132, 0]
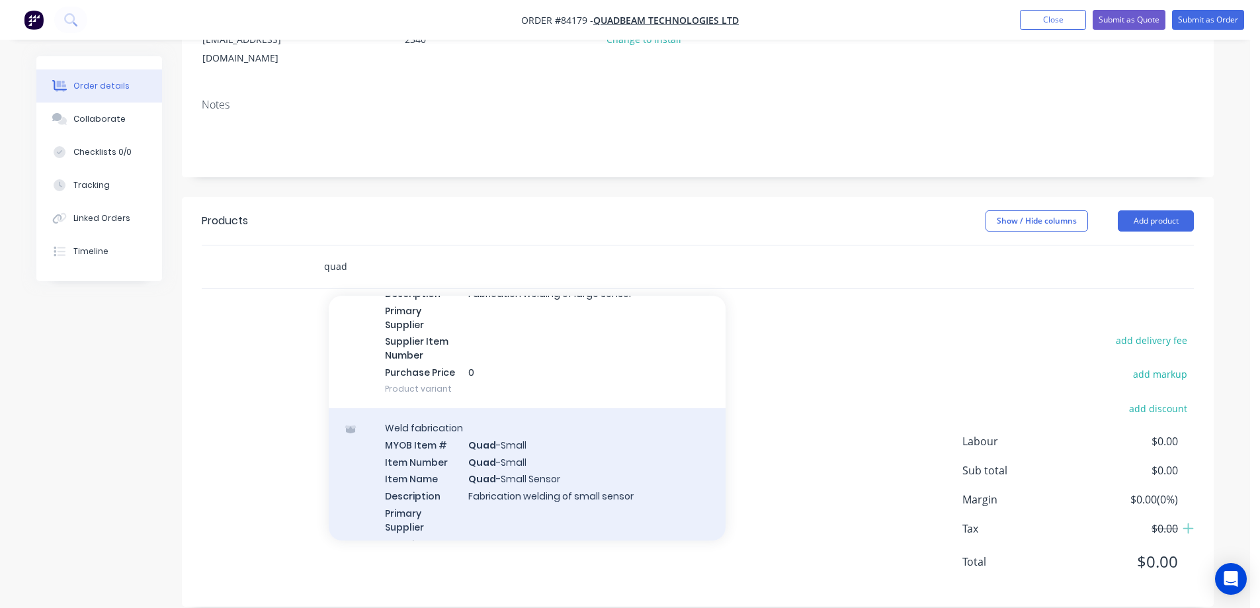
type input "quad"
click at [439, 426] on div "Weld fabrication MYOB Item # Quad -Small Item Number Quad -Small Item Name Quad…" at bounding box center [527, 509] width 397 height 202
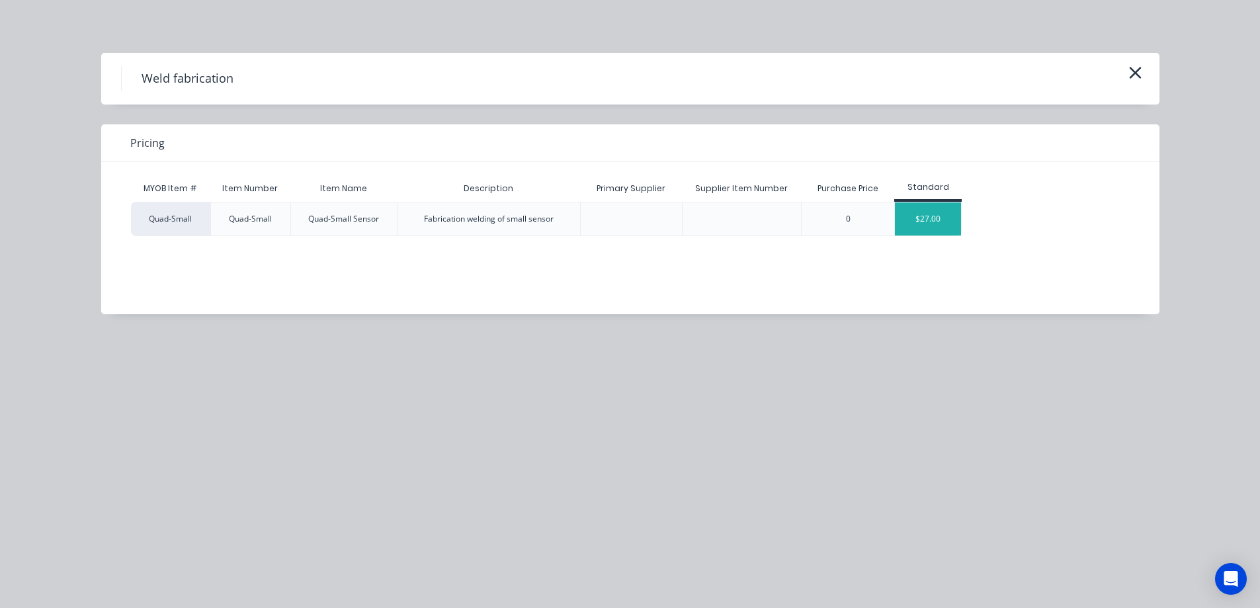
click at [919, 228] on div "$27.00" at bounding box center [928, 218] width 66 height 33
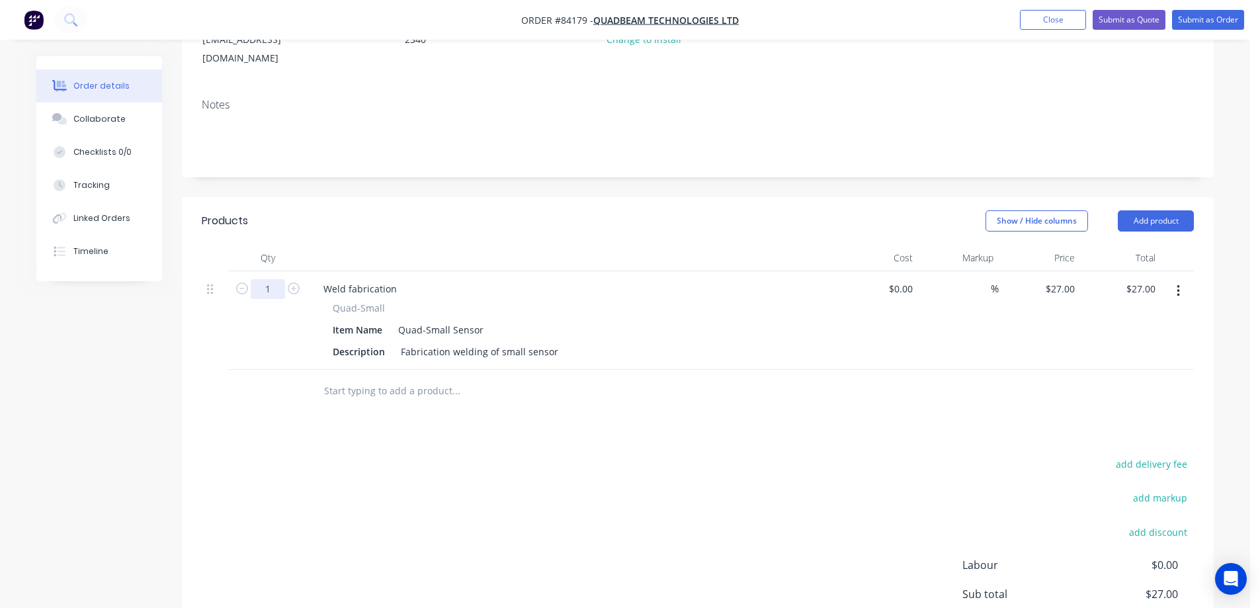
click at [264, 279] on input "1" at bounding box center [268, 289] width 34 height 20
type input "5"
type input "$135.00"
click at [728, 435] on div "Products Show / Hide columns Add product Qty Cost Markup Price Total 5 Weld fab…" at bounding box center [698, 463] width 1032 height 533
click at [1217, 17] on button "Submit as Order" at bounding box center [1208, 20] width 72 height 20
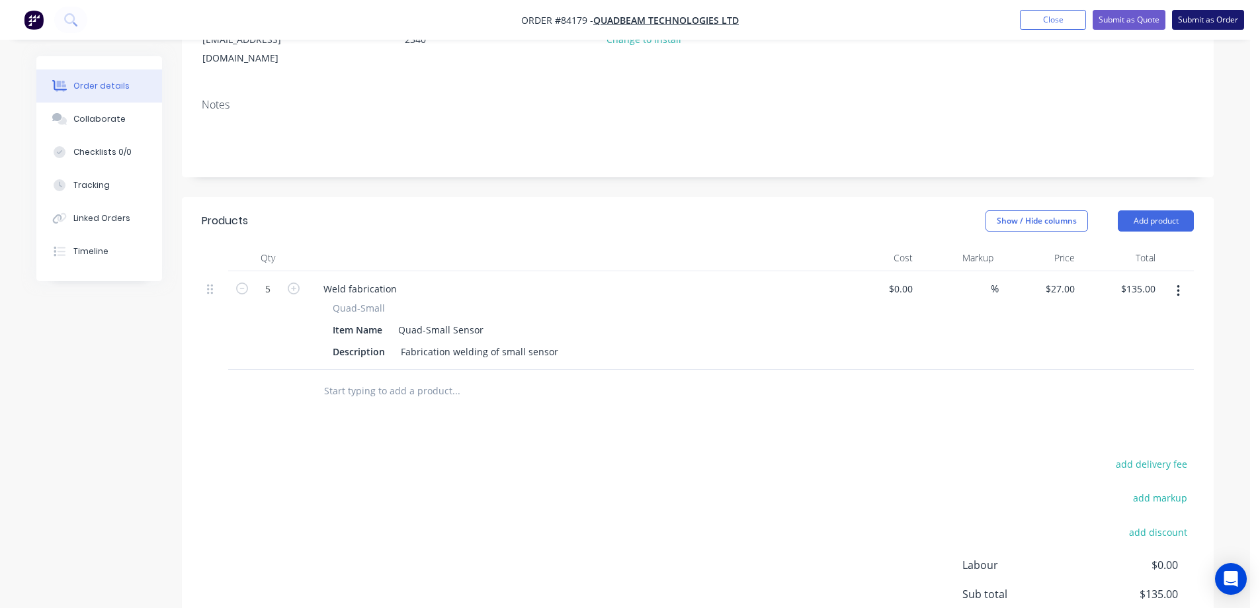
scroll to position [0, 0]
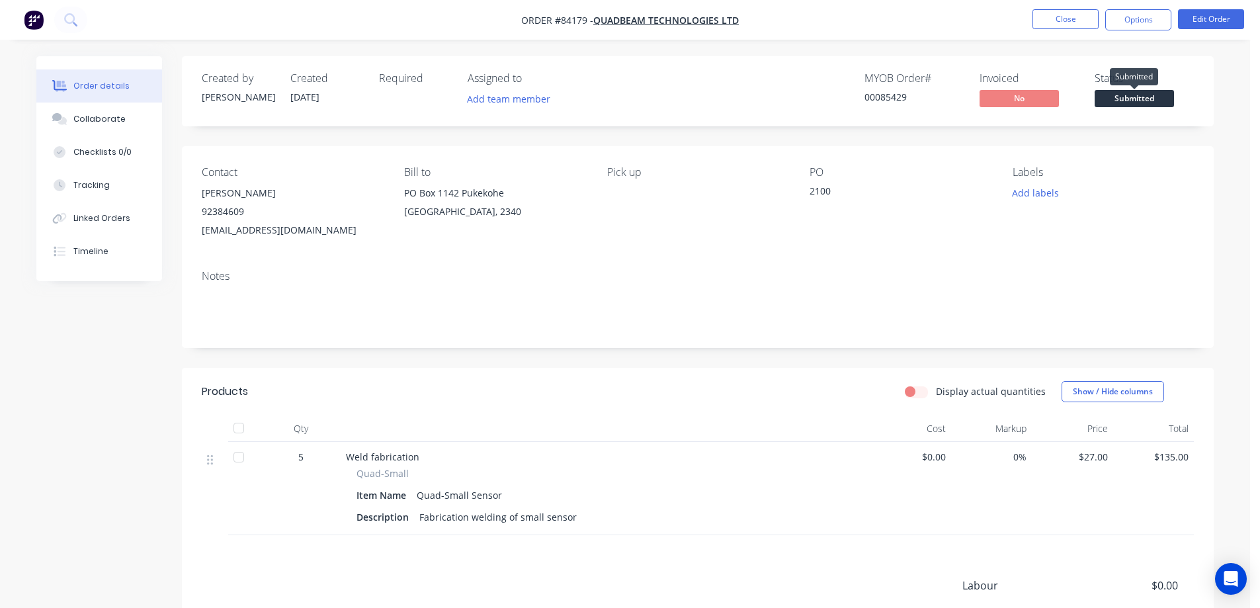
click at [1115, 95] on span "Submitted" at bounding box center [1134, 98] width 79 height 17
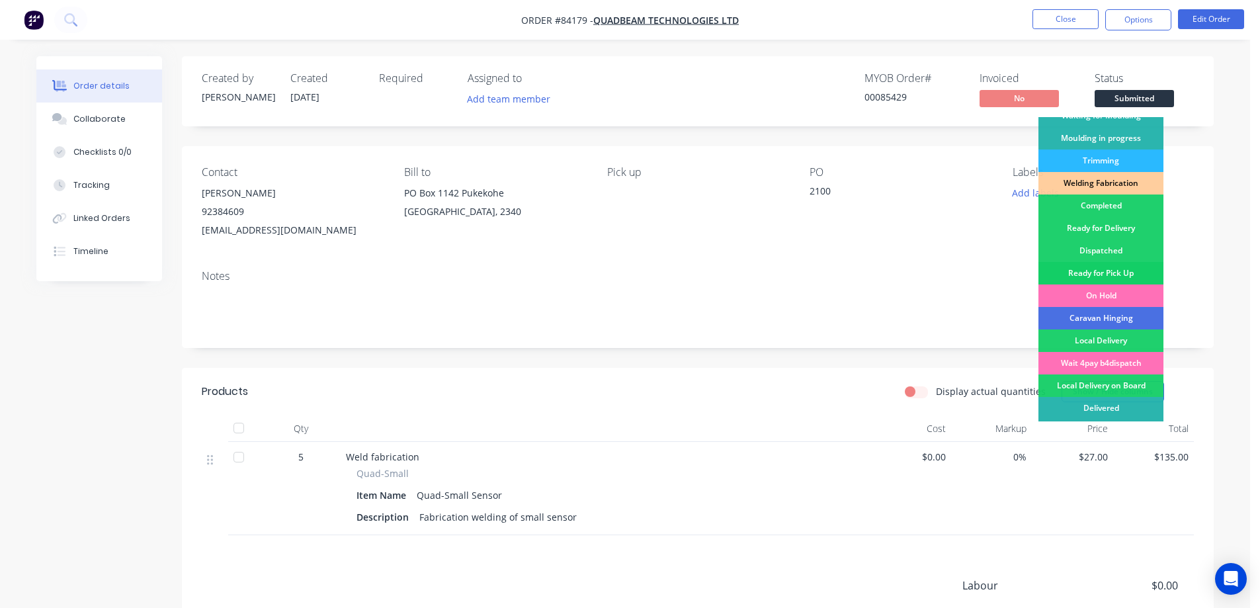
scroll to position [258, 0]
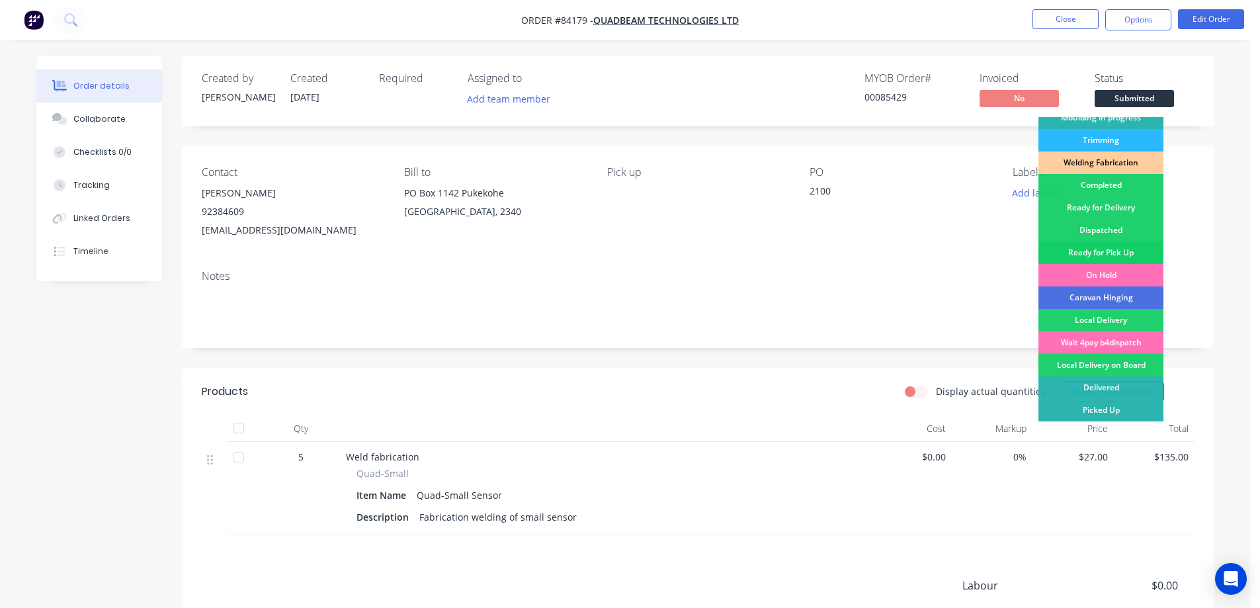
click at [1131, 257] on div "Ready for Pick Up" at bounding box center [1101, 252] width 125 height 22
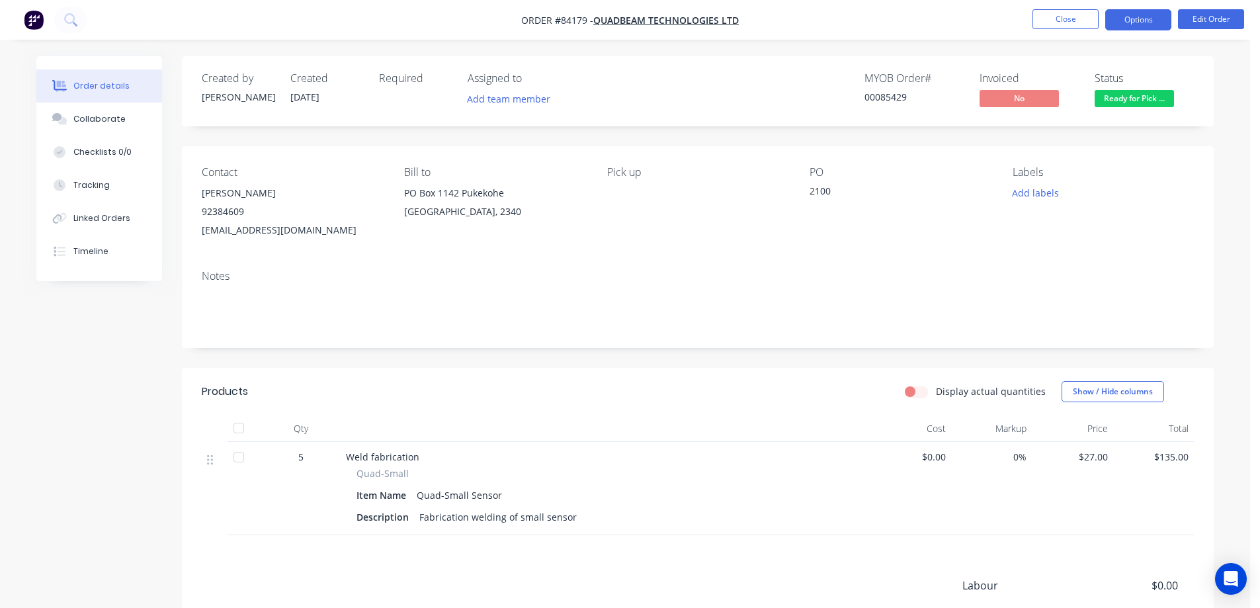
click at [1140, 24] on button "Options" at bounding box center [1138, 19] width 66 height 21
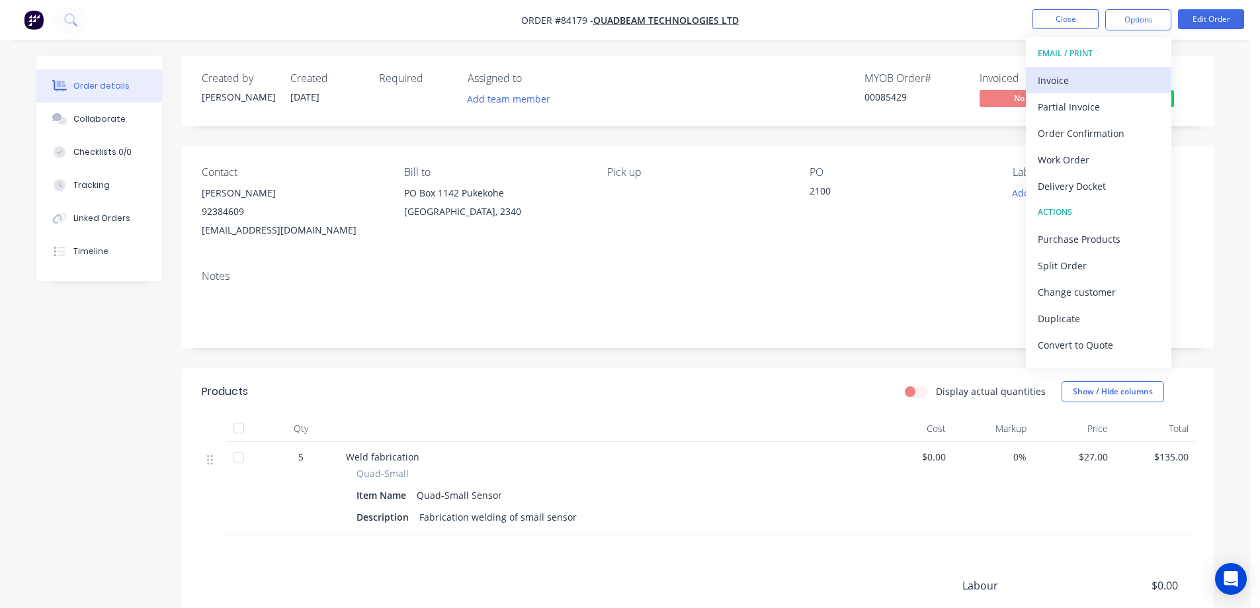
click at [1107, 92] on button "Invoice" at bounding box center [1099, 80] width 146 height 26
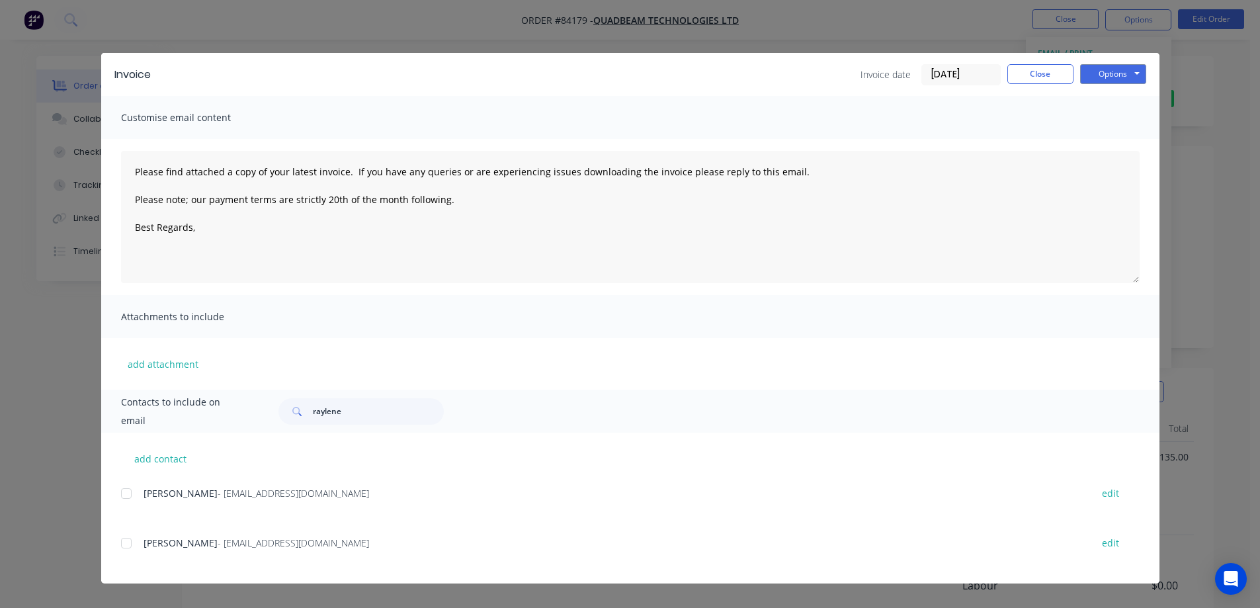
click at [134, 496] on div at bounding box center [126, 493] width 26 height 26
click at [1097, 74] on button "Options" at bounding box center [1113, 74] width 66 height 20
click at [1094, 136] on button "Email" at bounding box center [1122, 141] width 85 height 22
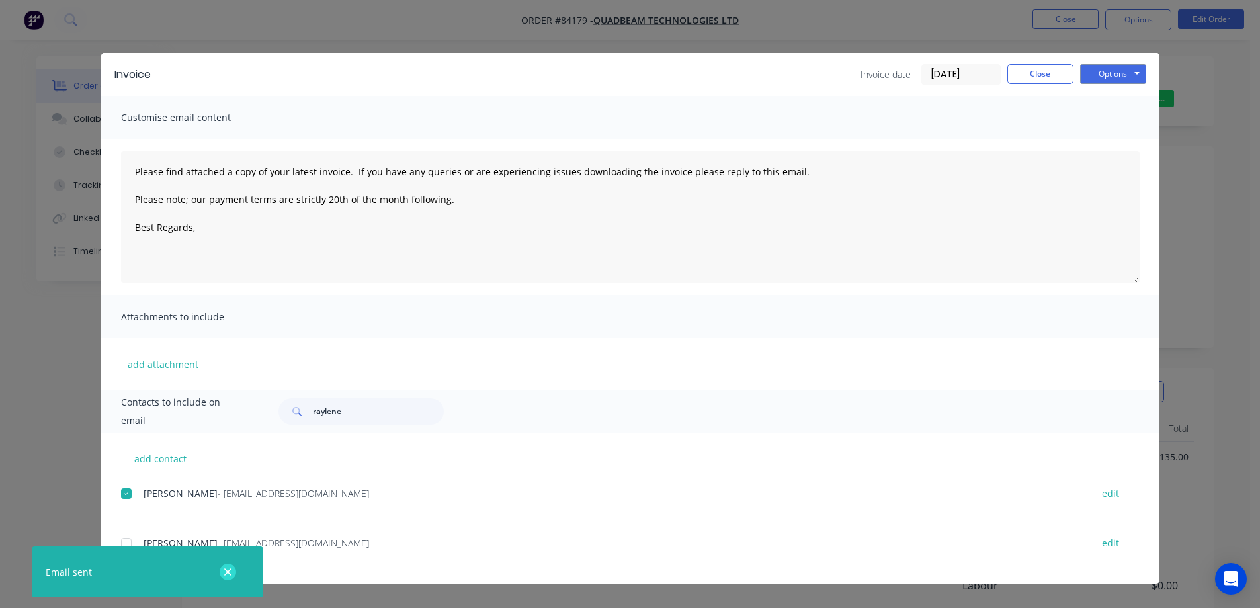
click at [220, 574] on div at bounding box center [227, 572] width 43 height 32
drag, startPoint x: 250, startPoint y: 570, endPoint x: 234, endPoint y: 571, distance: 15.9
click at [249, 570] on div "Email sent" at bounding box center [148, 571] width 232 height 51
click at [233, 571] on button "button" at bounding box center [228, 572] width 17 height 17
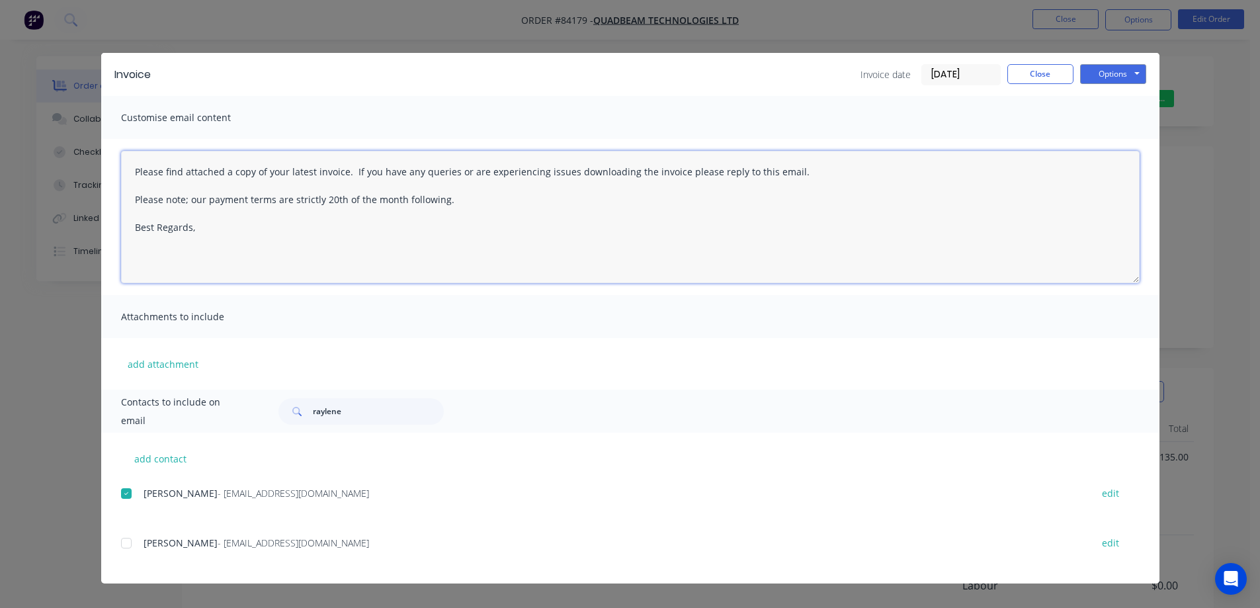
click at [310, 235] on textarea "Please find attached a copy of your latest invoice. If you have any queries or …" at bounding box center [630, 217] width 1019 height 132
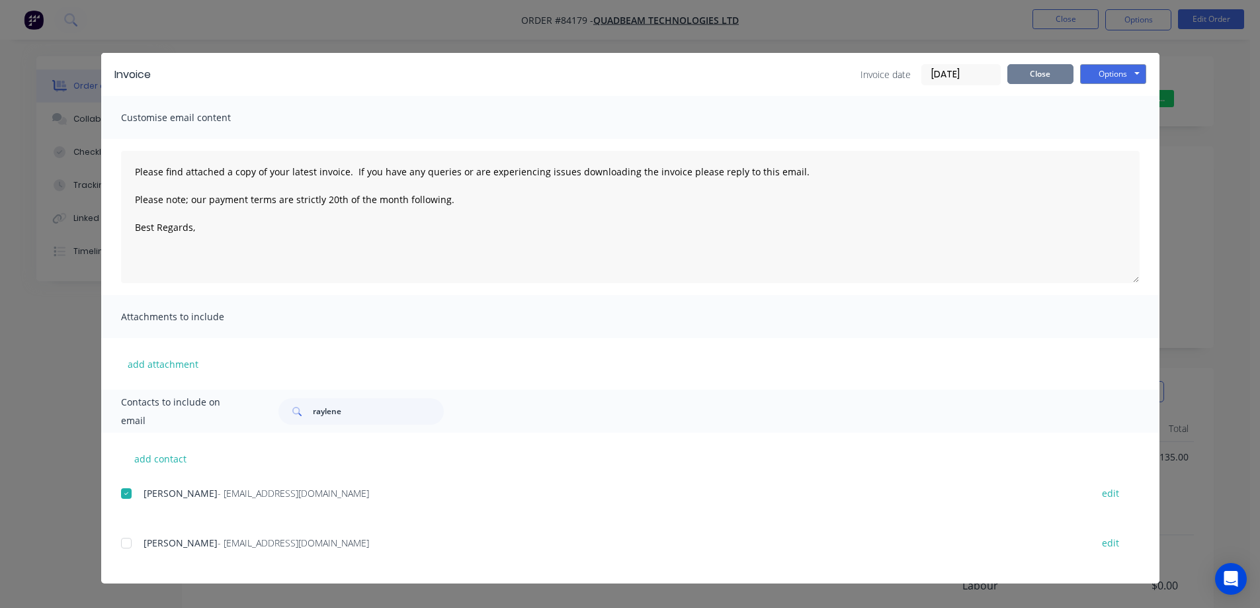
click at [1047, 78] on button "Close" at bounding box center [1040, 74] width 66 height 20
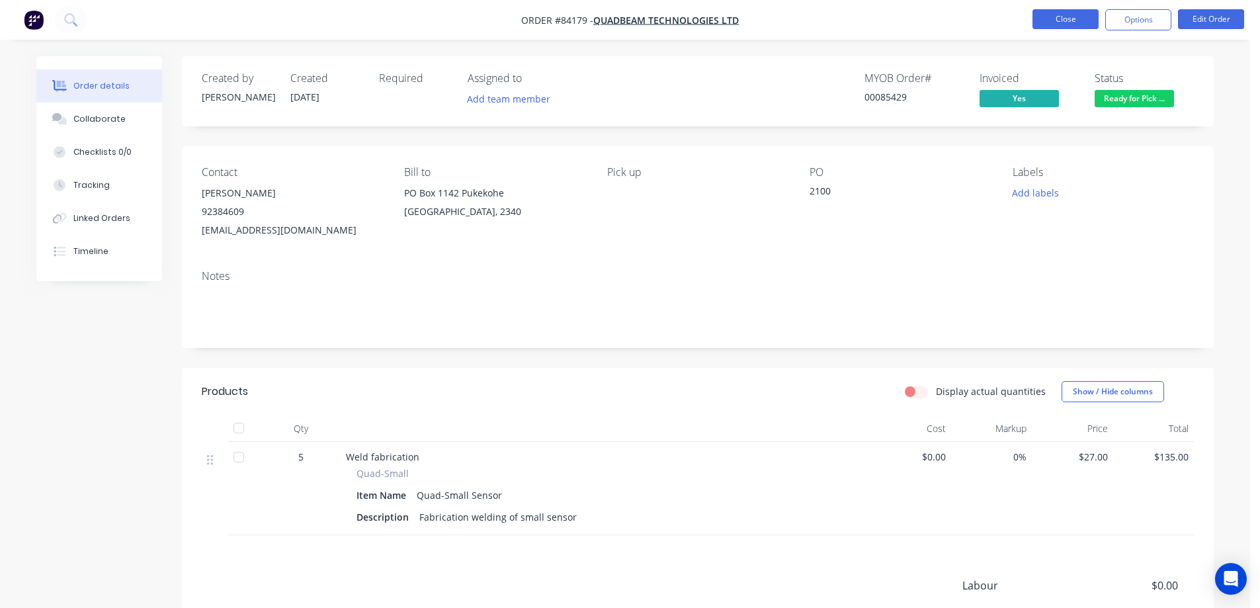
click at [1050, 21] on button "Close" at bounding box center [1066, 19] width 66 height 20
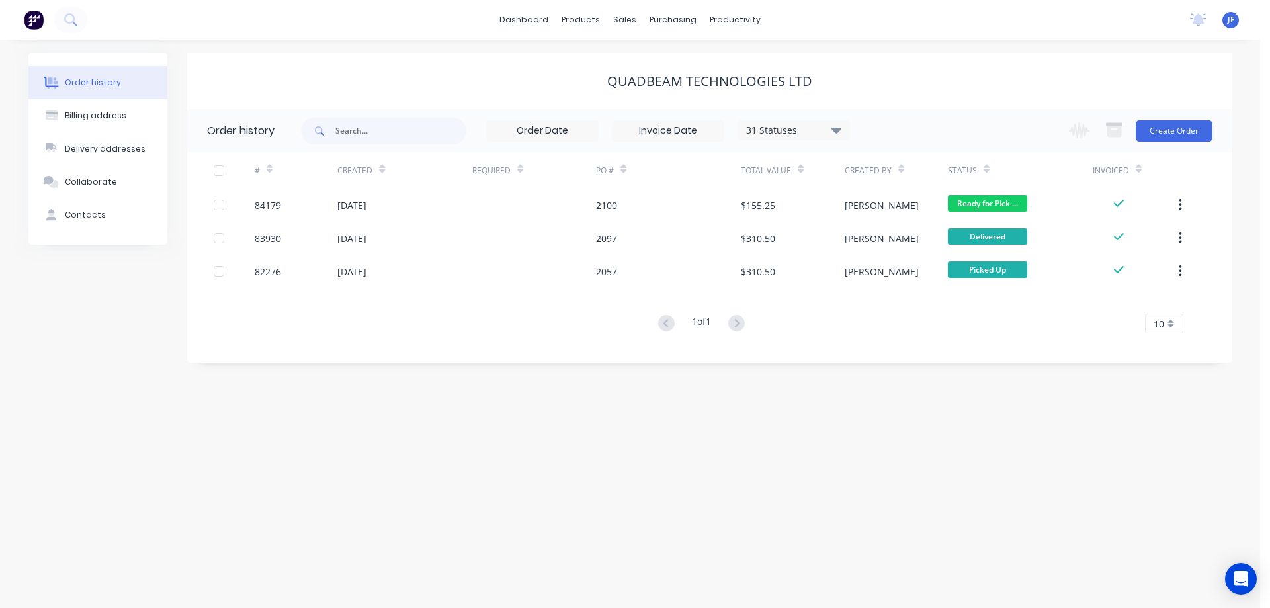
click at [415, 59] on div "Quadbeam Technologies Ltd" at bounding box center [709, 81] width 1045 height 56
click at [649, 64] on div "Sales Orders" at bounding box center [674, 64] width 54 height 12
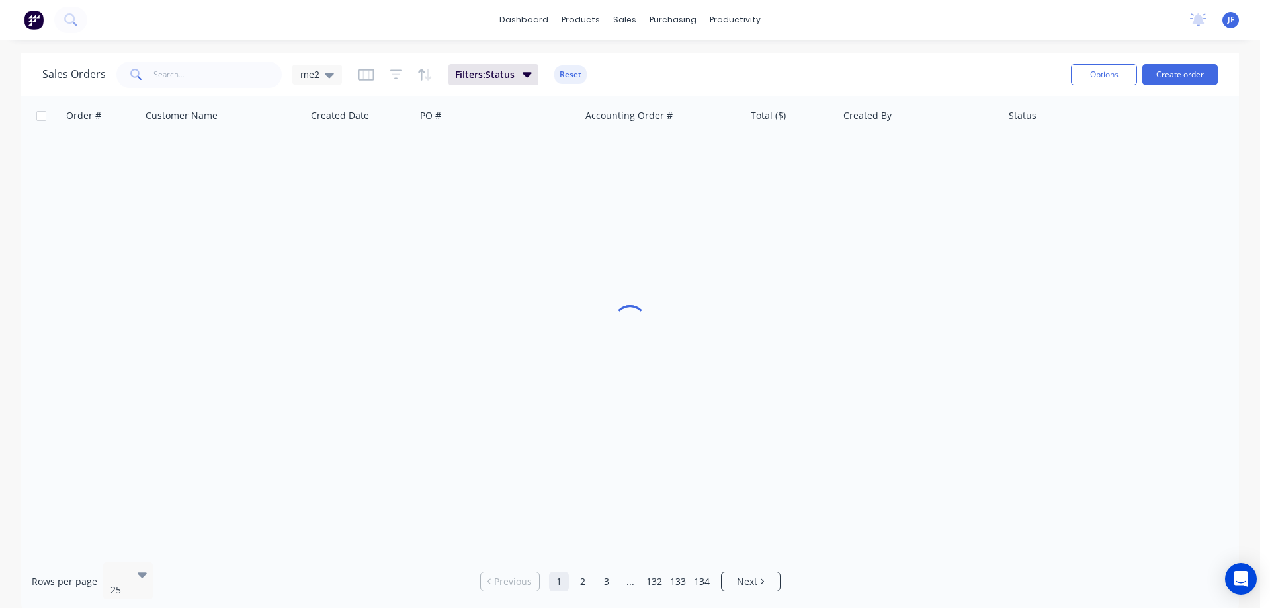
click at [623, 32] on div "dashboard products sales purchasing productivity dashboard products Product Cat…" at bounding box center [630, 20] width 1260 height 40
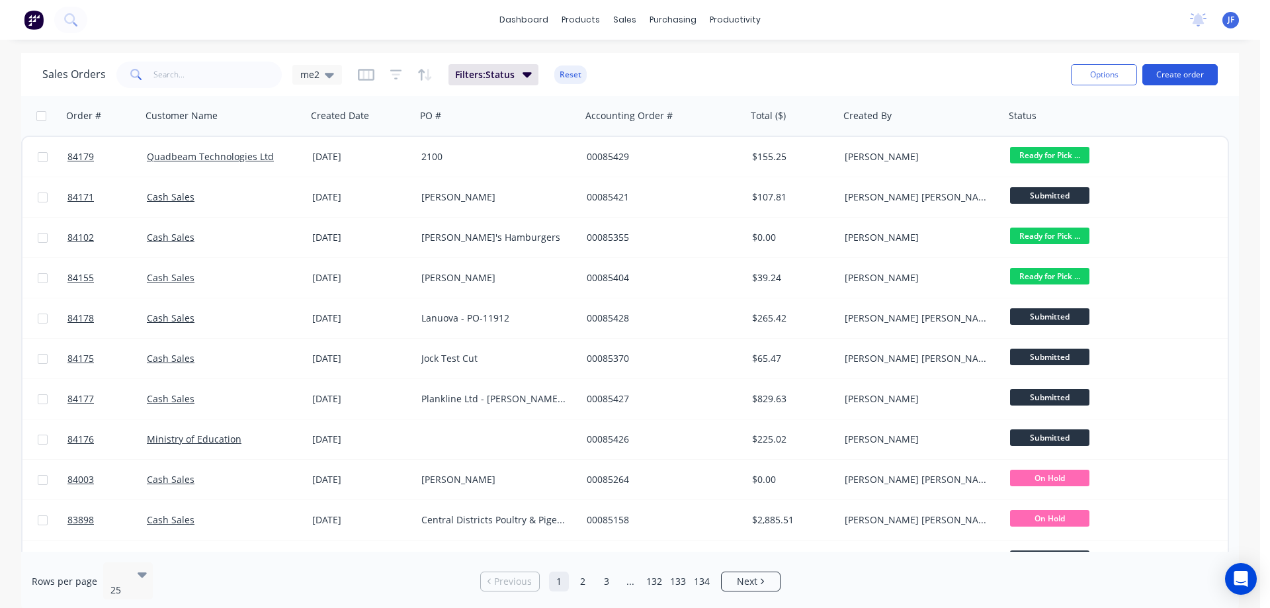
click at [1199, 75] on button "Create order" at bounding box center [1179, 74] width 75 height 21
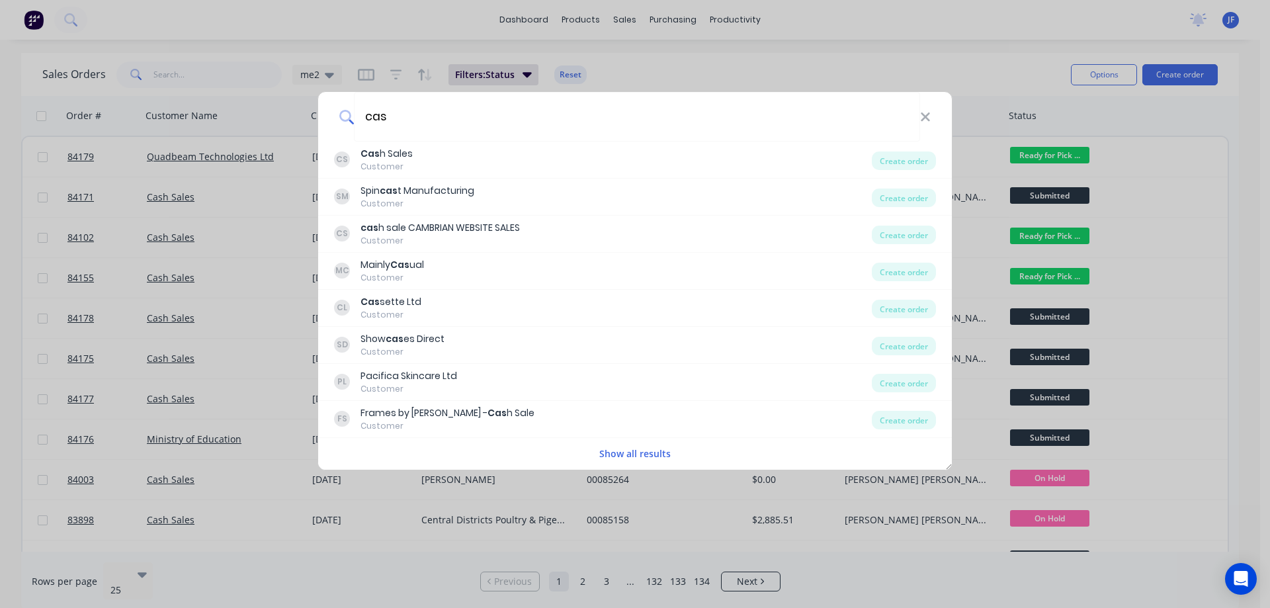
type input "cas"
click at [502, 150] on div "CS Cas h Sales Customer" at bounding box center [603, 160] width 538 height 26
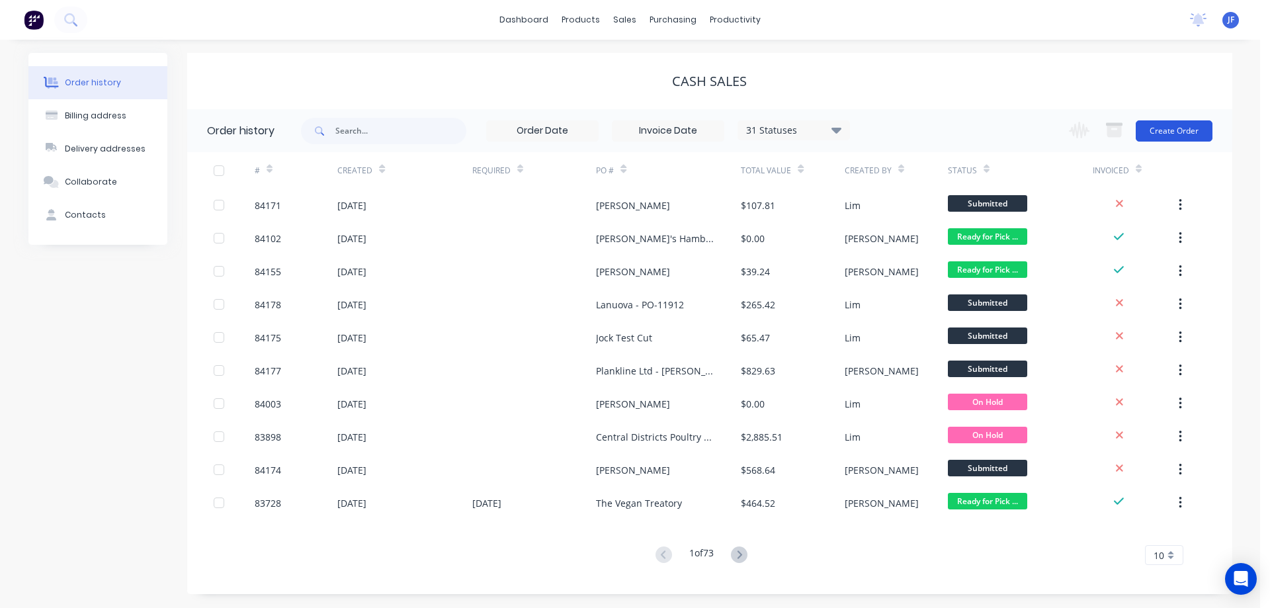
click at [1169, 124] on button "Create Order" at bounding box center [1174, 130] width 77 height 21
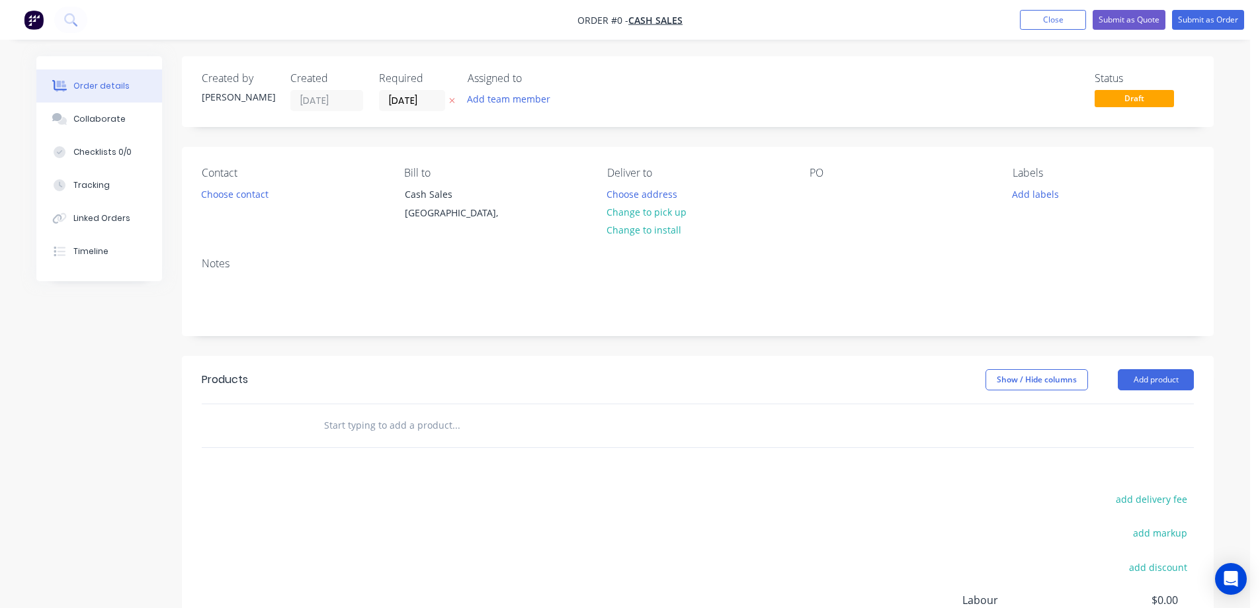
click at [453, 102] on icon at bounding box center [452, 101] width 5 height 5
click at [257, 192] on button "Choose contact" at bounding box center [234, 194] width 81 height 18
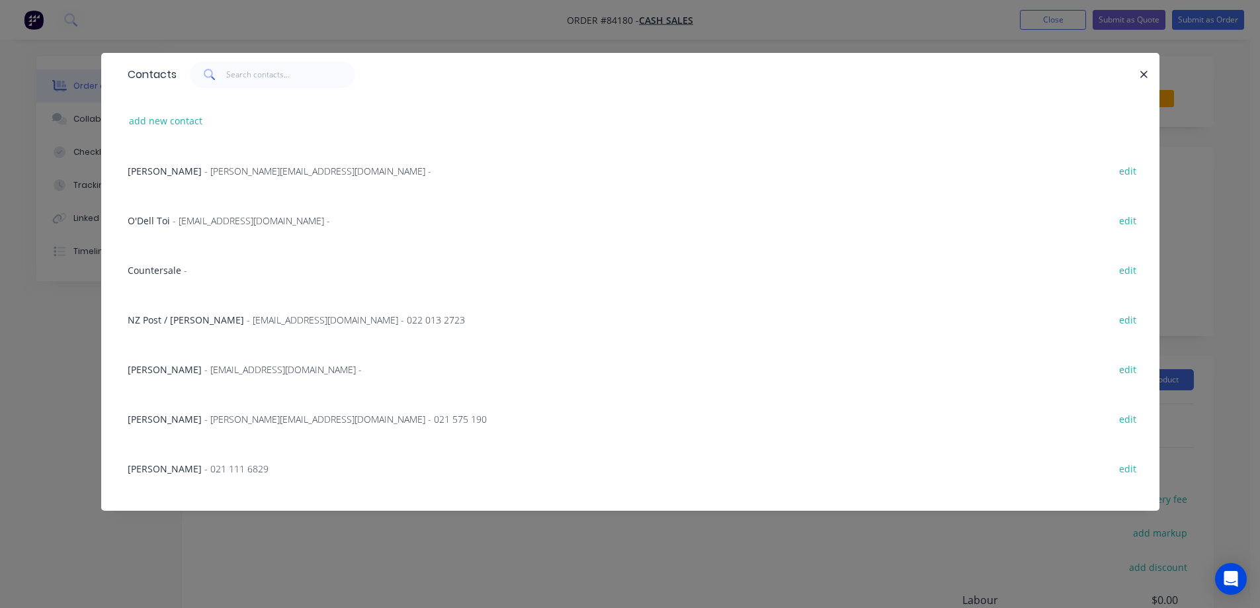
click at [192, 125] on button "add new contact" at bounding box center [165, 121] width 87 height 18
select select "NZ"
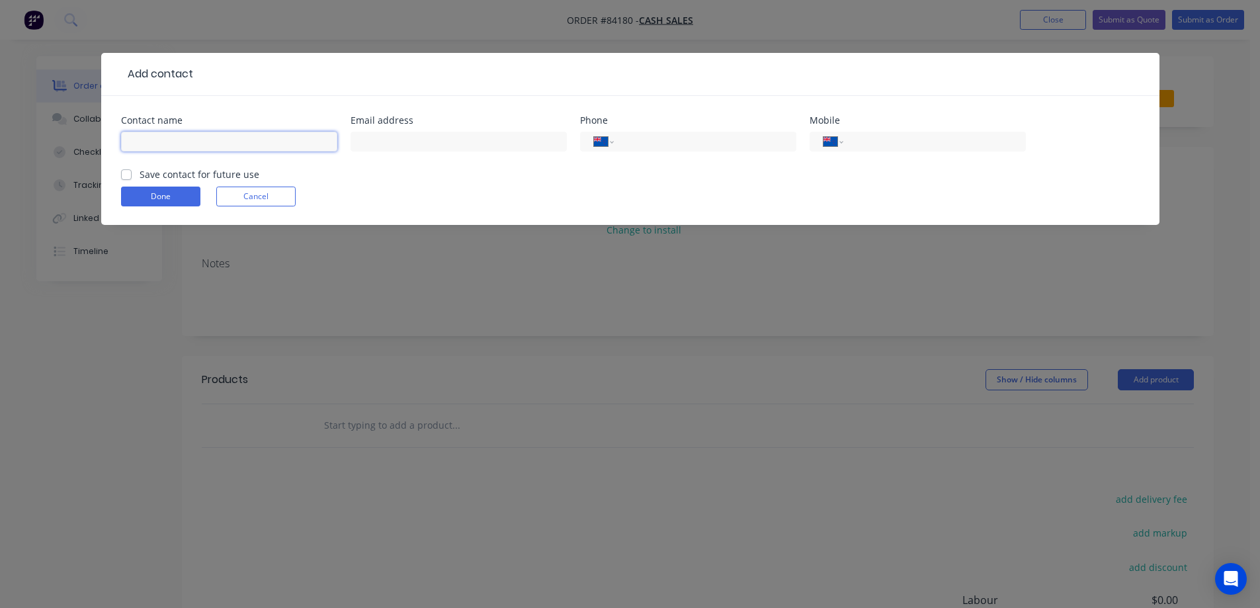
click at [204, 140] on input "text" at bounding box center [229, 142] width 216 height 20
type input "[PERSON_NAME][GEOGRAPHIC_DATA]"
click at [175, 181] on form "Contact name Henderson Valley School Email address Phone International Afghanis…" at bounding box center [630, 170] width 1019 height 109
click at [140, 172] on label "Save contact for future use" at bounding box center [200, 174] width 120 height 14
click at [128, 172] on input "Save contact for future use" at bounding box center [126, 173] width 11 height 13
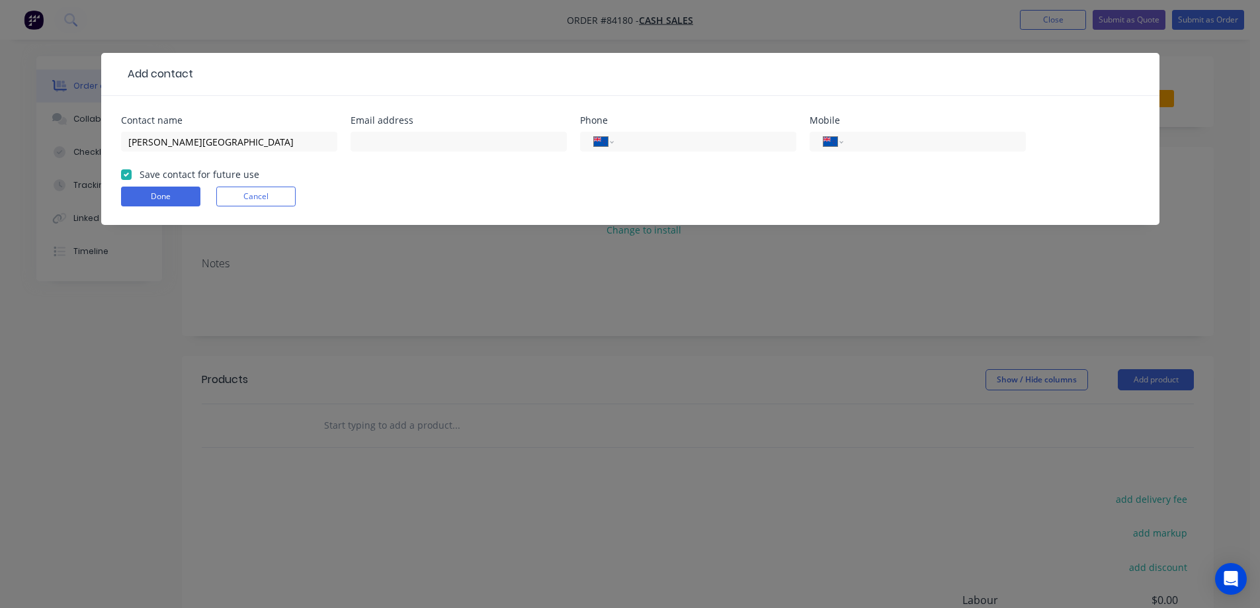
checkbox input "true"
click at [239, 147] on input "[PERSON_NAME][GEOGRAPHIC_DATA]" at bounding box center [229, 142] width 216 height 20
type input "Henderson Valley School - Jo"
click at [1011, 138] on input "tel" at bounding box center [932, 141] width 159 height 15
type input "0210 373 204"
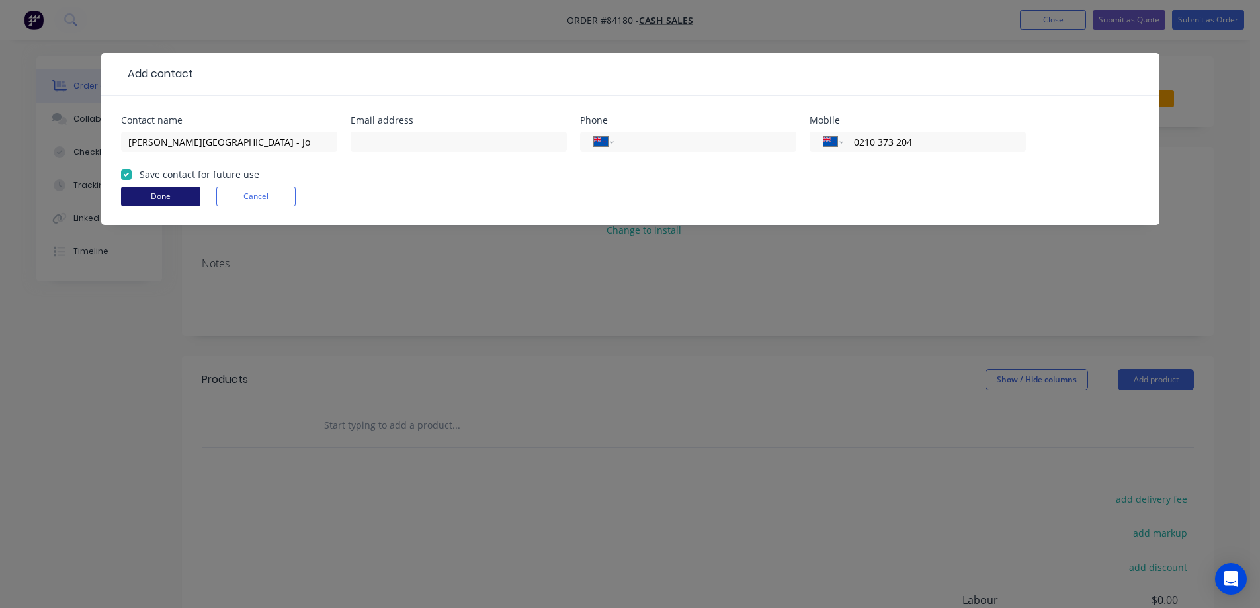
click at [132, 192] on button "Done" at bounding box center [160, 197] width 79 height 20
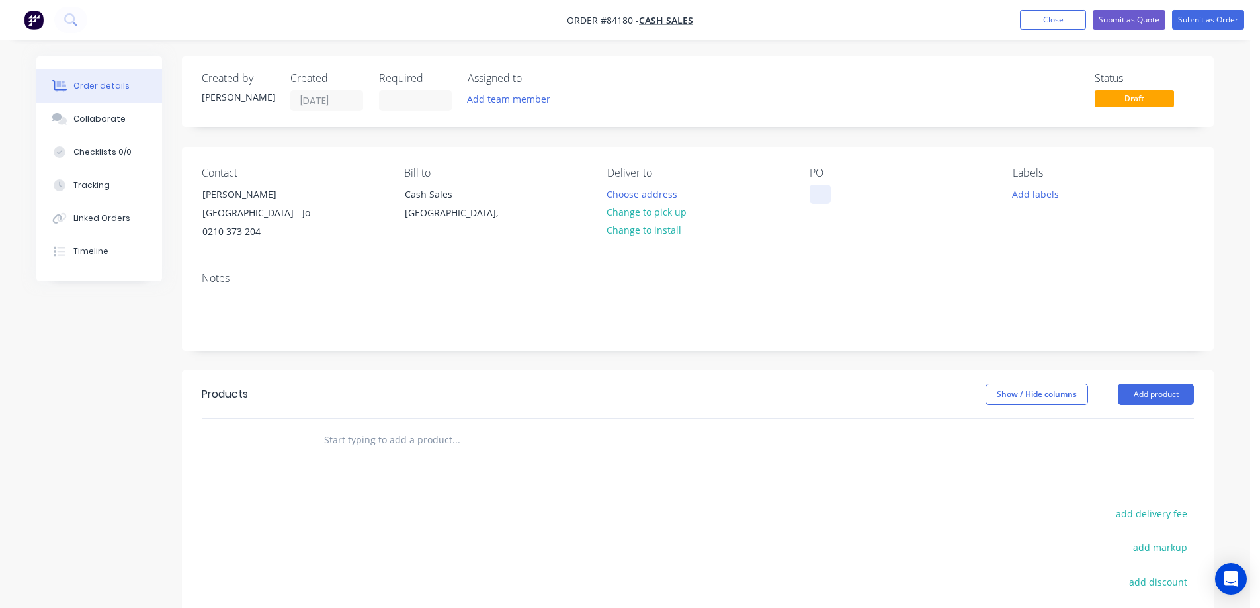
click at [816, 192] on div at bounding box center [820, 194] width 21 height 19
drag, startPoint x: 311, startPoint y: 192, endPoint x: 182, endPoint y: 191, distance: 129.0
click at [182, 191] on div "Contact Henderson Valley School - Jo 0210 373 204 Bill to Cash Sales Auckland, …" at bounding box center [698, 204] width 1032 height 114
copy div "[PERSON_NAME][GEOGRAPHIC_DATA]"
click at [810, 192] on div at bounding box center [820, 194] width 21 height 19
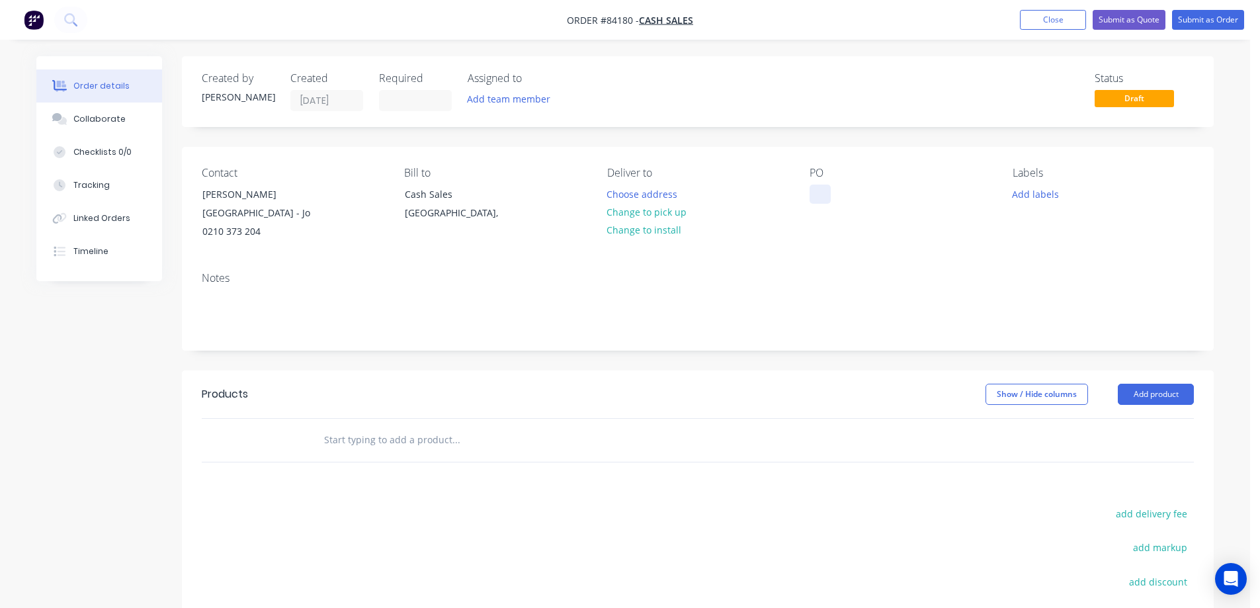
paste div
click at [387, 431] on input "text" at bounding box center [455, 440] width 265 height 26
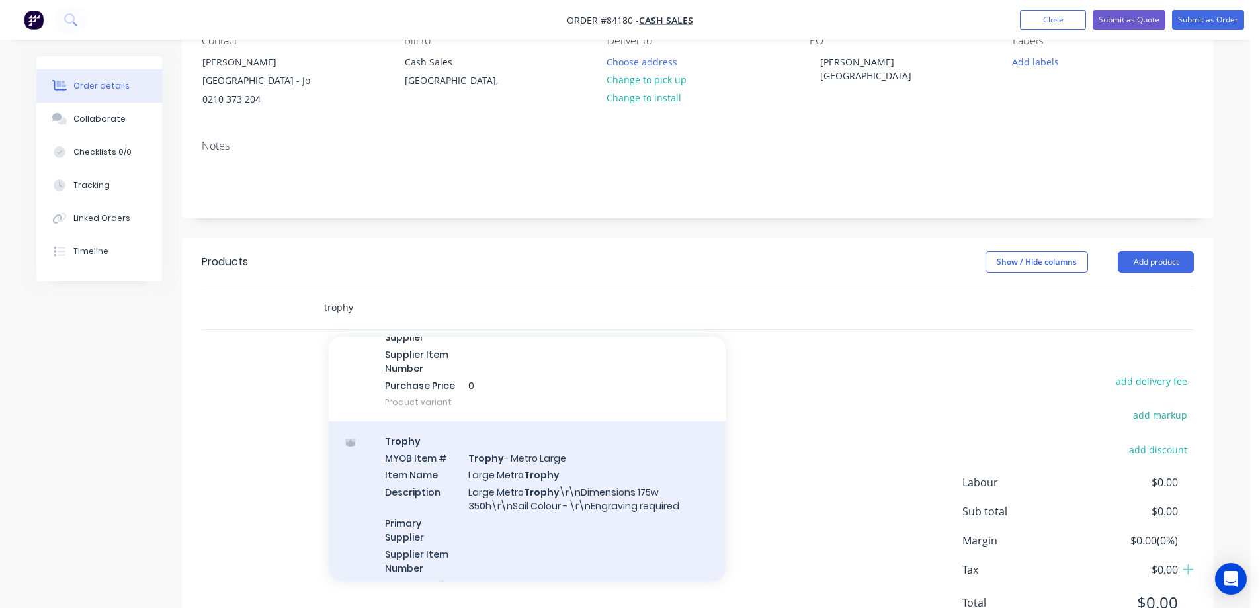
scroll to position [1588, 0]
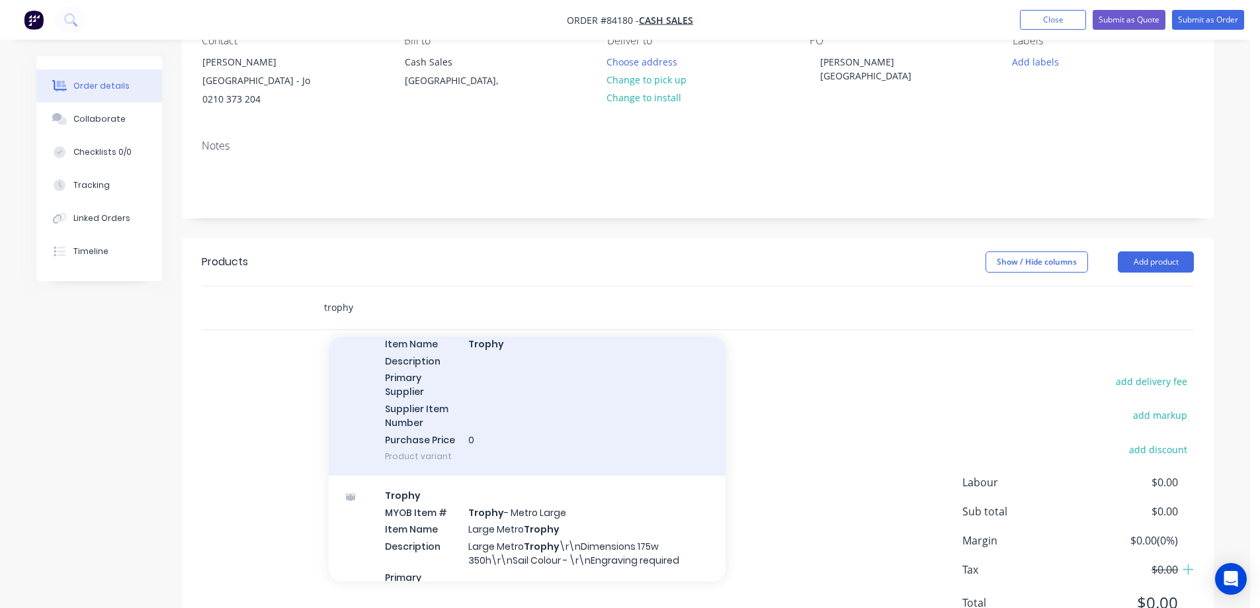
type input "trophy"
click at [501, 419] on div "Trophy MYOB Item # TROPHY Item Name Trophy Description Primary Supplier Supplie…" at bounding box center [527, 383] width 397 height 186
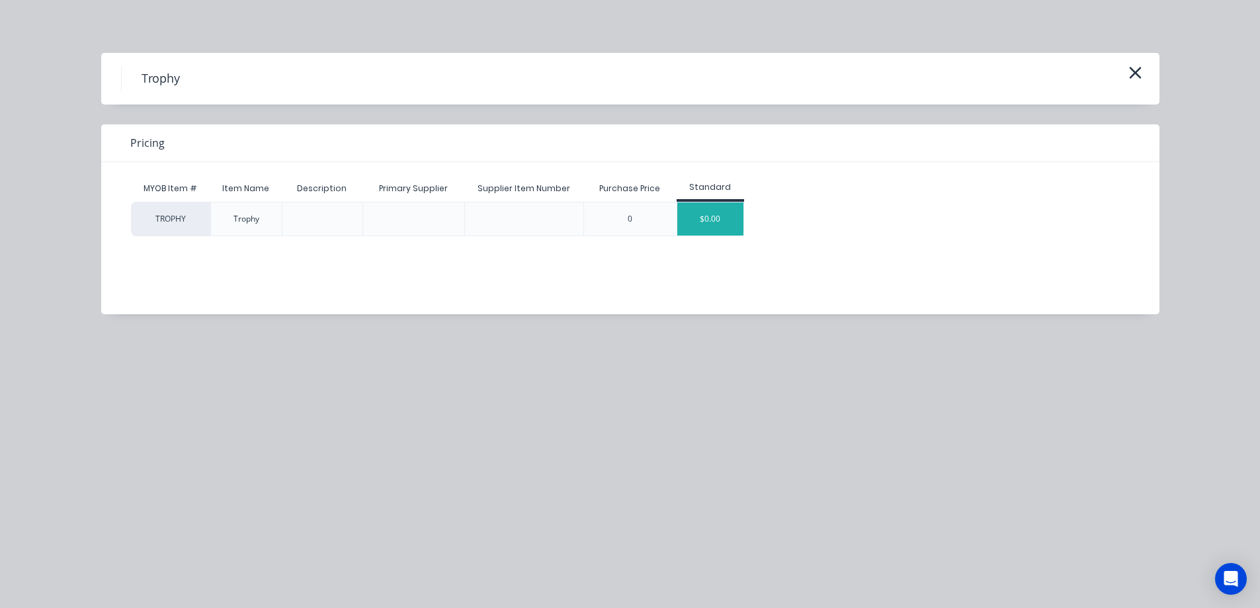
click at [689, 214] on div "$0.00" at bounding box center [710, 218] width 66 height 33
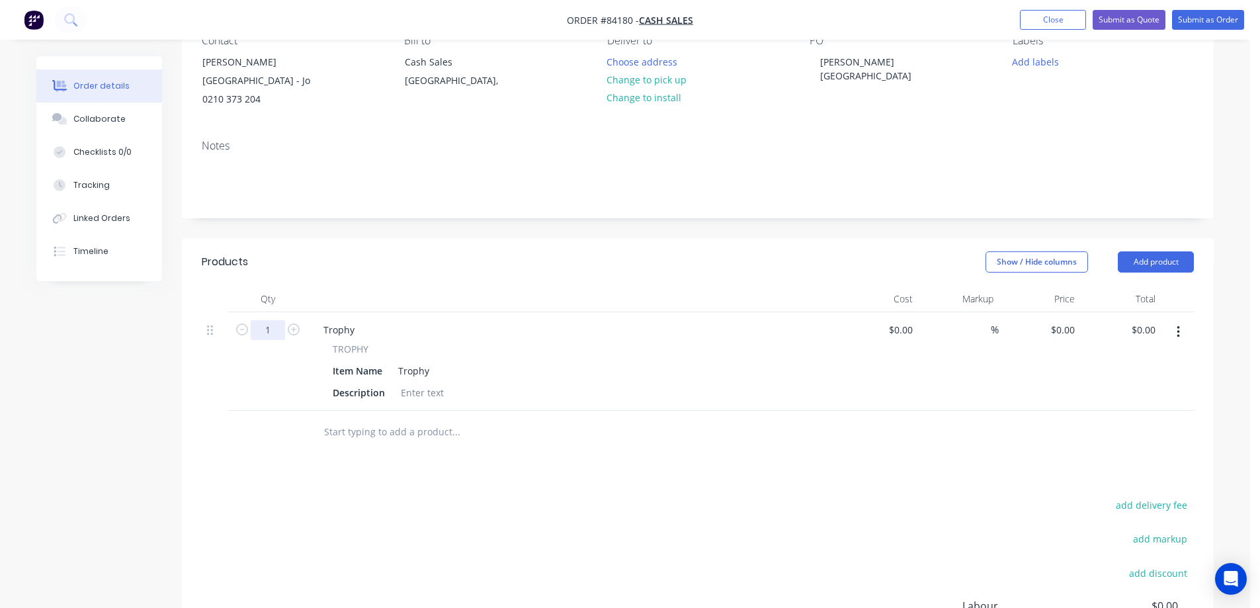
click at [278, 321] on input "1" at bounding box center [268, 330] width 34 height 20
type input "9"
click at [424, 393] on div at bounding box center [423, 392] width 54 height 19
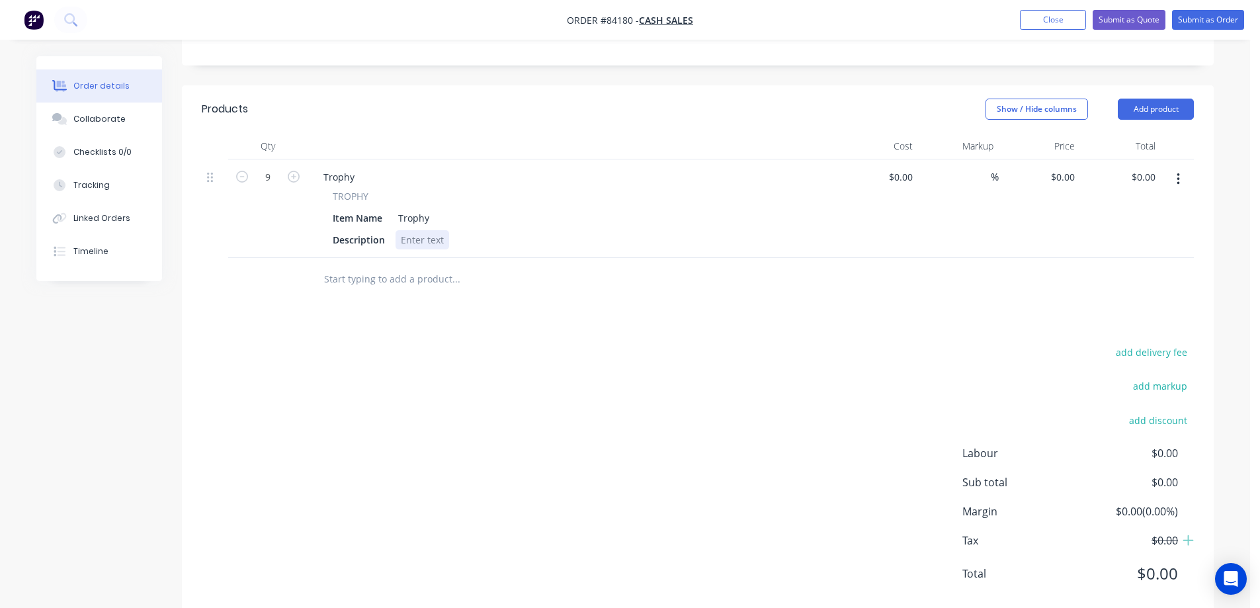
scroll to position [316, 0]
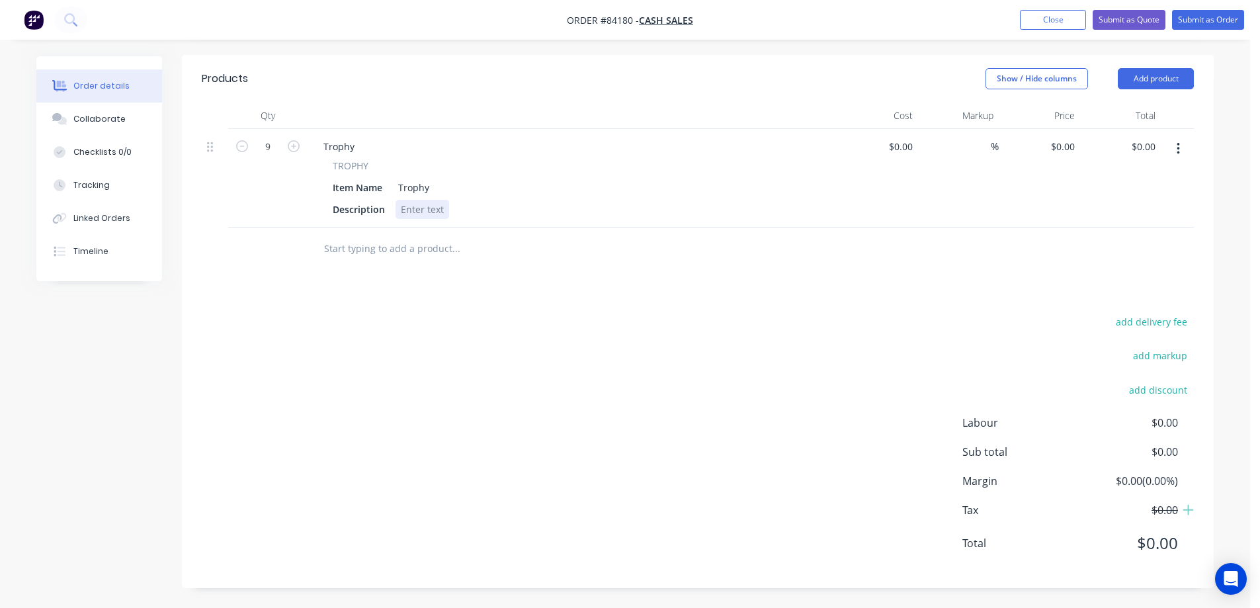
click at [425, 212] on div at bounding box center [423, 209] width 54 height 19
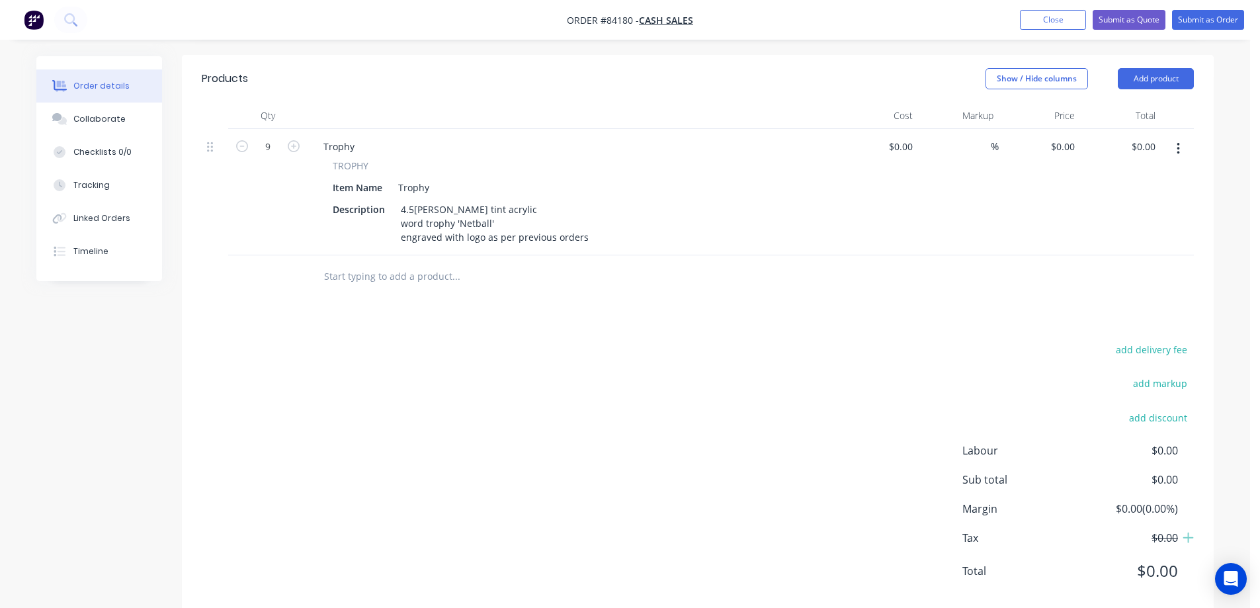
click at [1202, 56] on header "Products Show / Hide columns Add product" at bounding box center [698, 79] width 1032 height 48
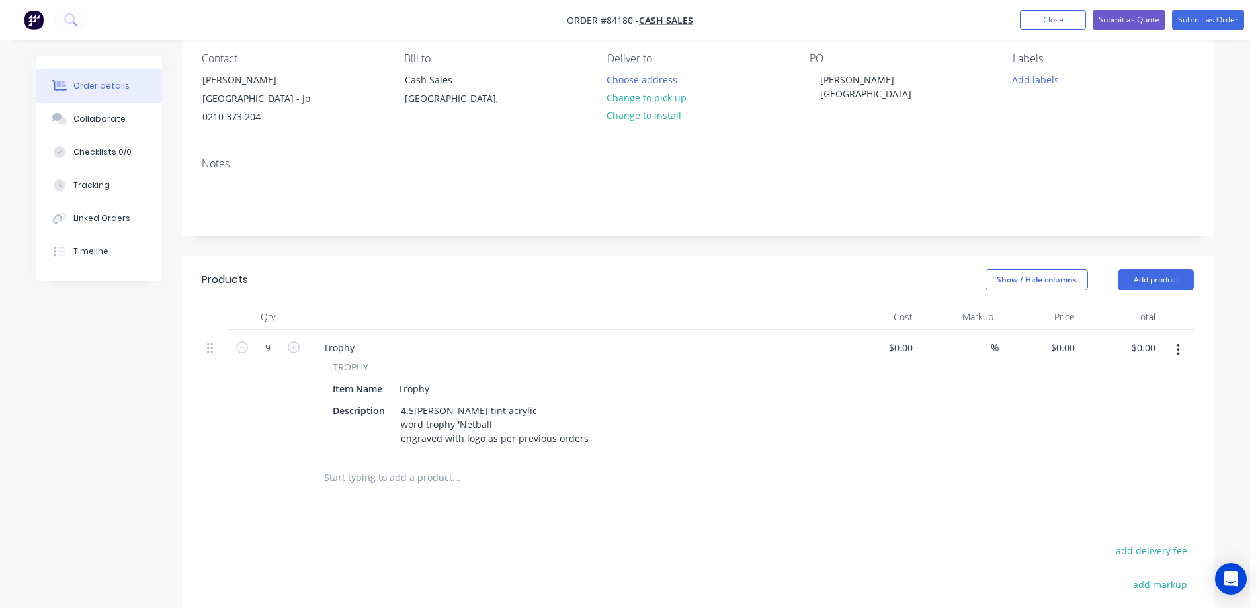
scroll to position [0, 0]
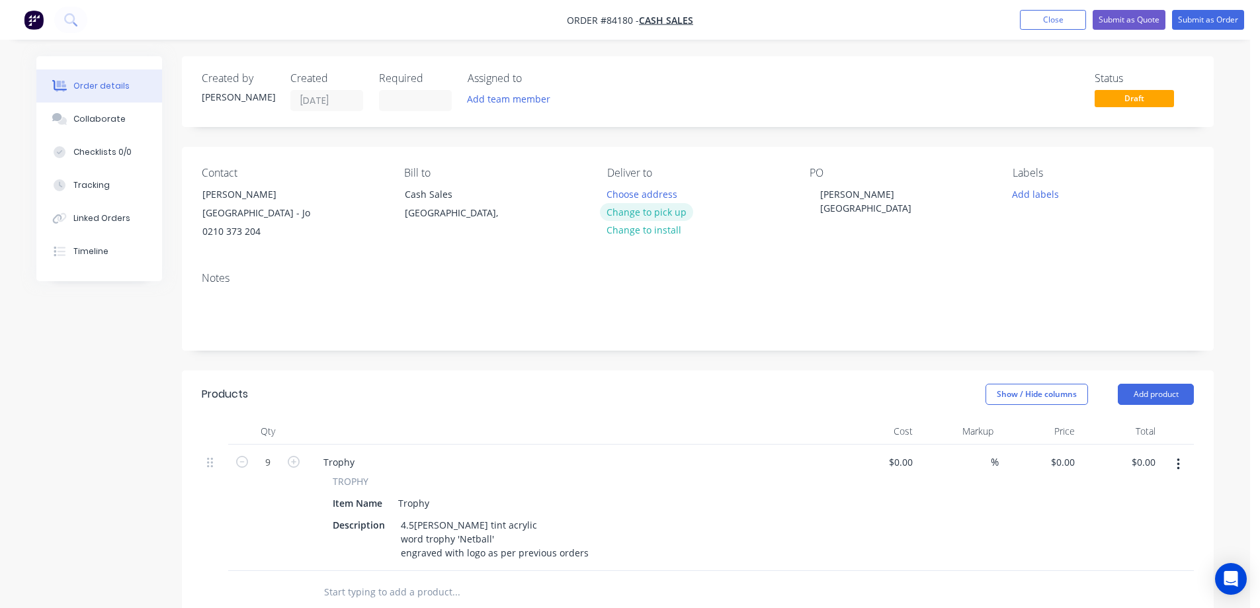
click at [646, 206] on button "Change to pick up" at bounding box center [647, 212] width 94 height 18
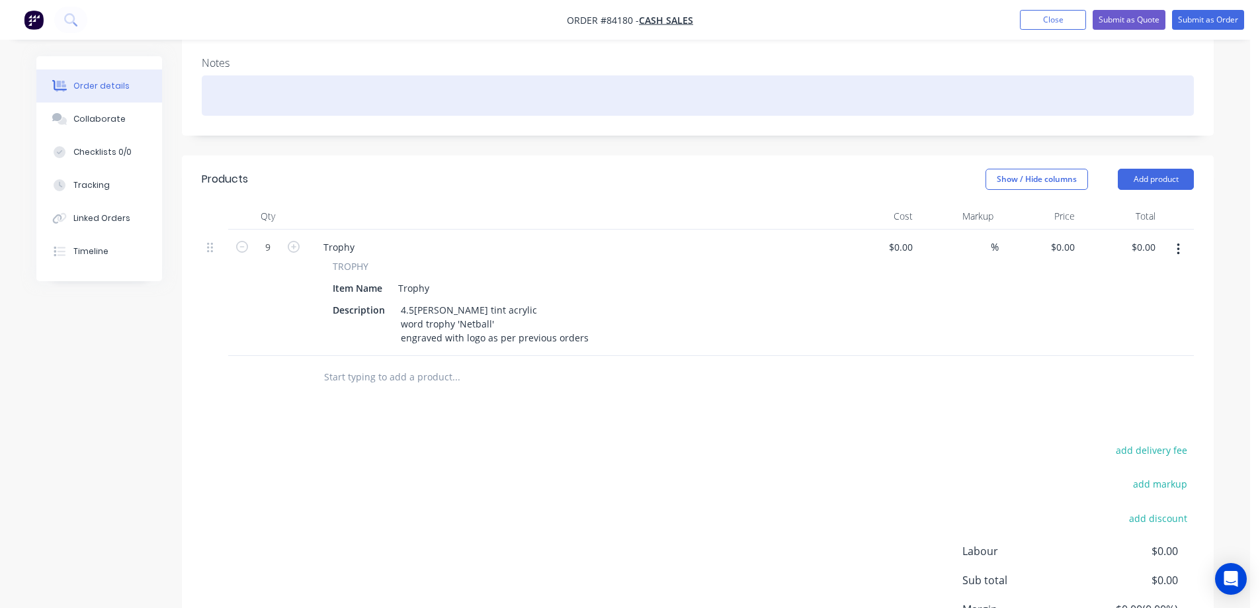
scroll to position [79, 0]
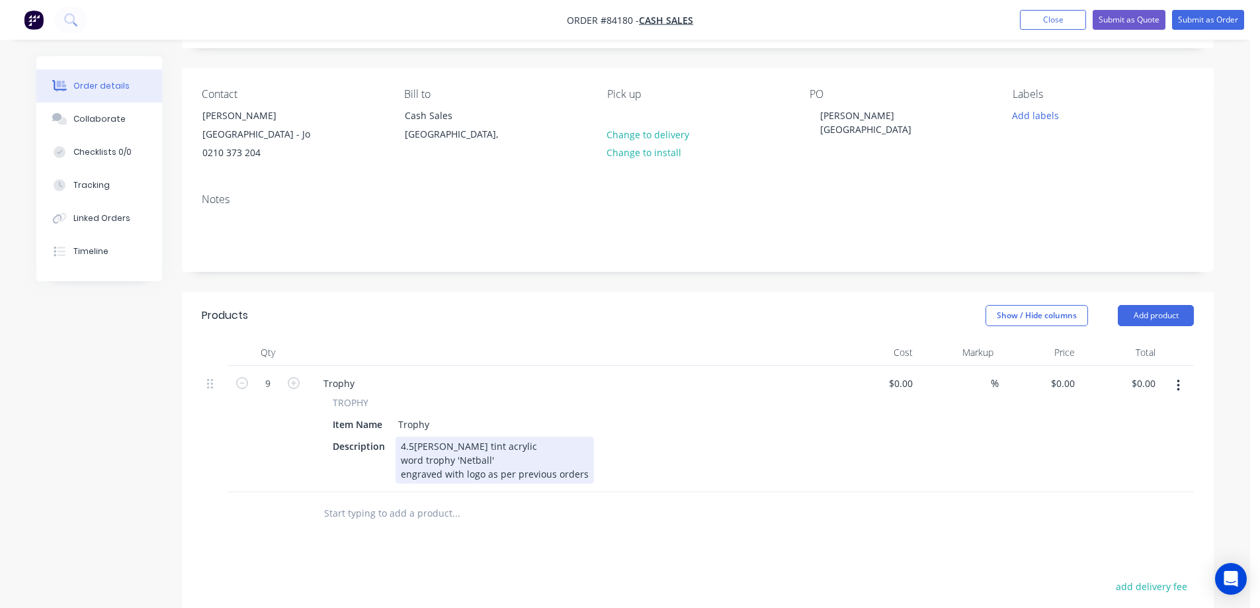
click at [583, 476] on div "4.5mm green tint acrylic word trophy 'Netball' engraved with logo as per previo…" at bounding box center [495, 460] width 198 height 47
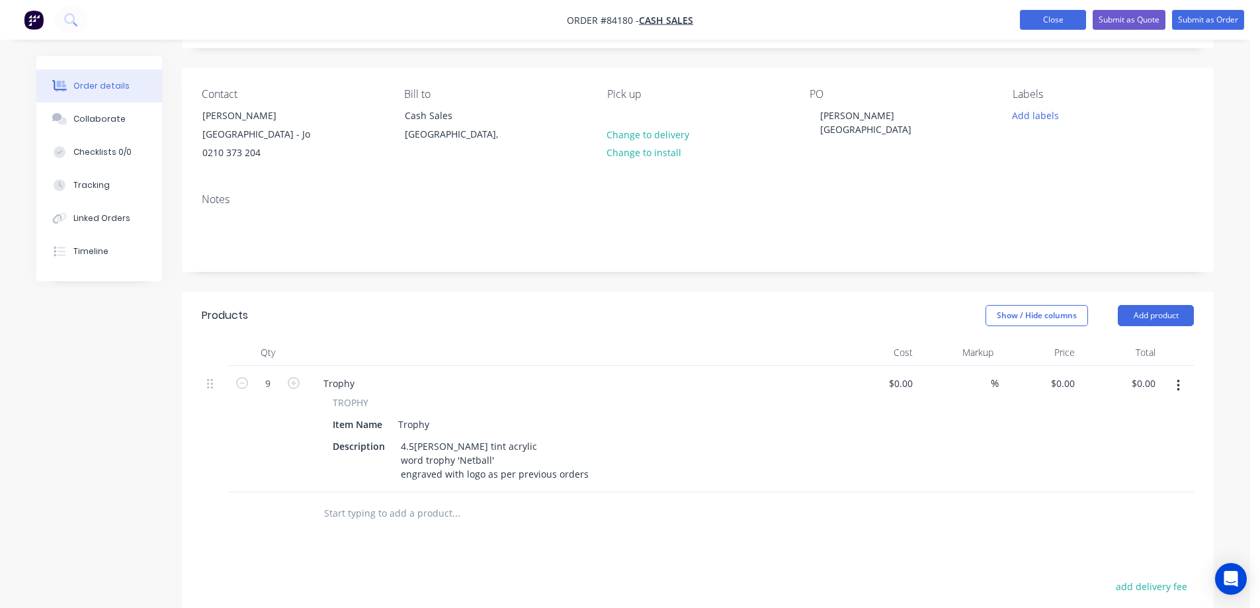
click at [1045, 24] on button "Close" at bounding box center [1053, 20] width 66 height 20
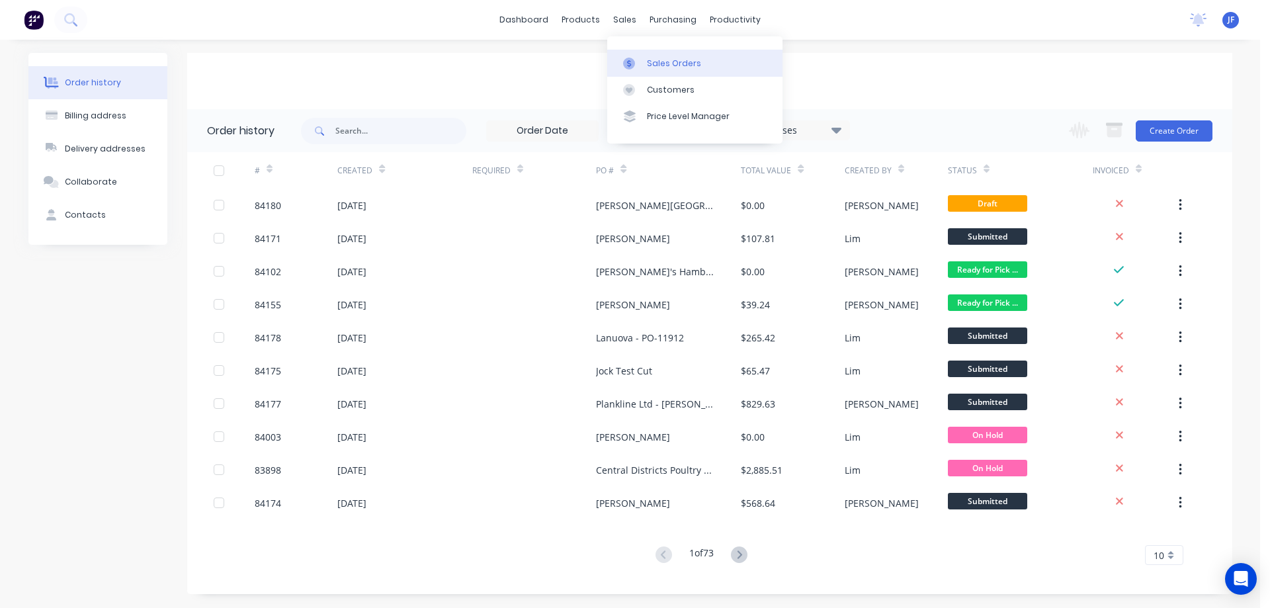
click at [660, 60] on div "Sales Orders" at bounding box center [674, 64] width 54 height 12
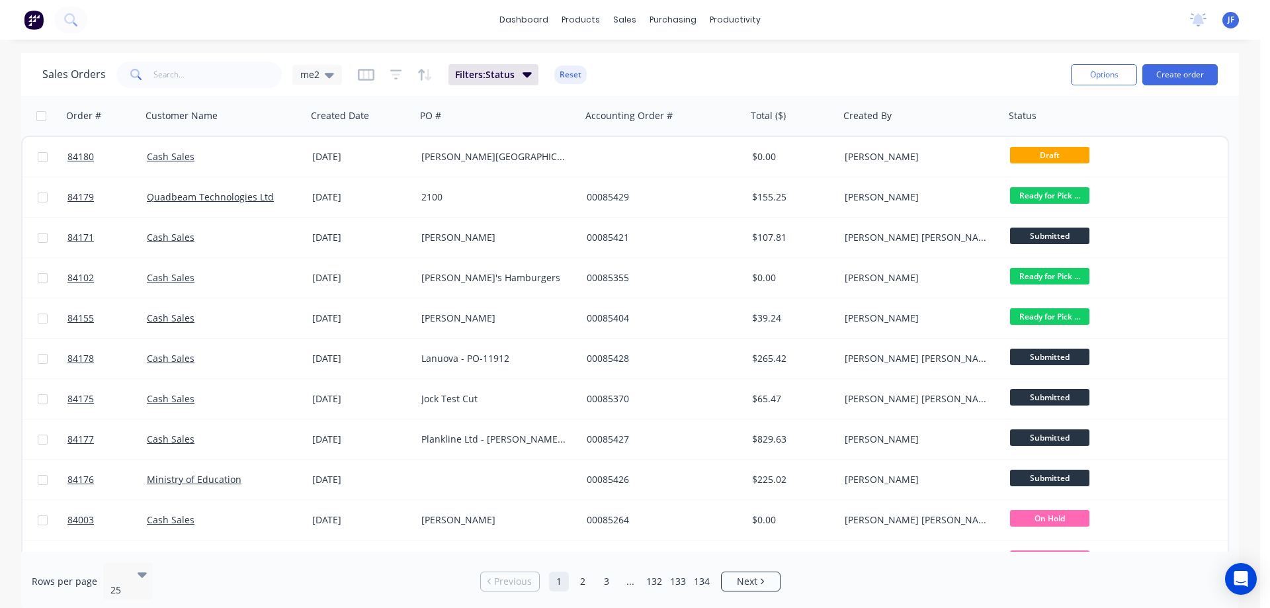
click at [1158, 86] on div "Options Create order" at bounding box center [1142, 74] width 152 height 32
click at [1160, 75] on button "Create order" at bounding box center [1179, 74] width 75 height 21
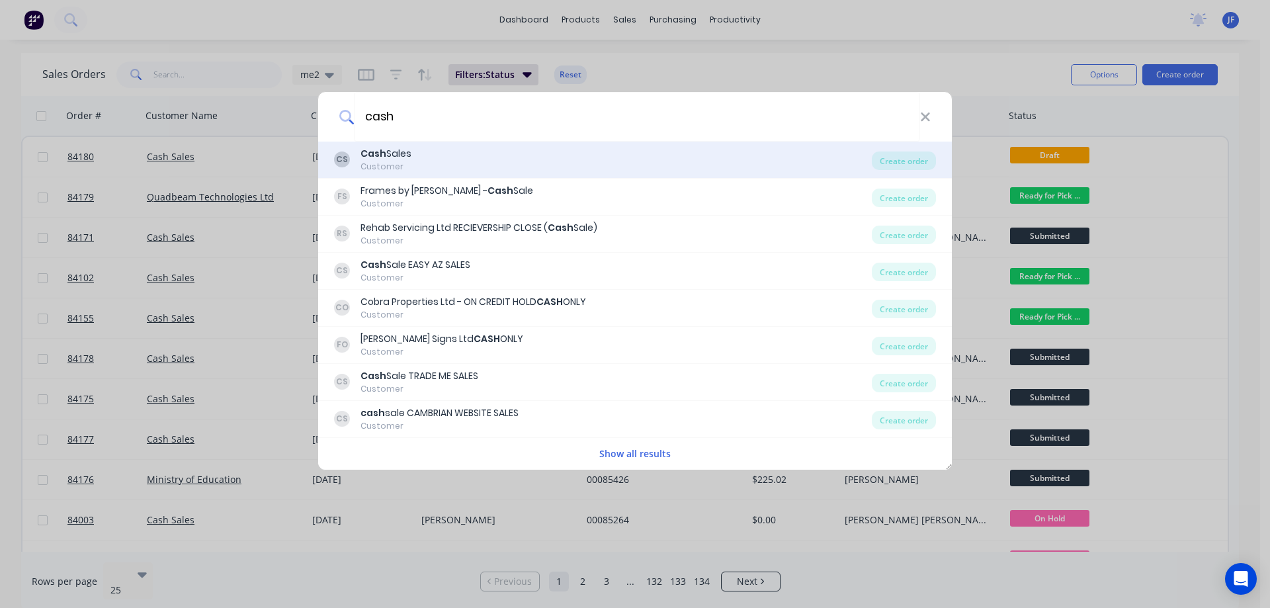
type input "cash"
click at [443, 159] on div "CS Cash Sales Customer" at bounding box center [603, 160] width 538 height 26
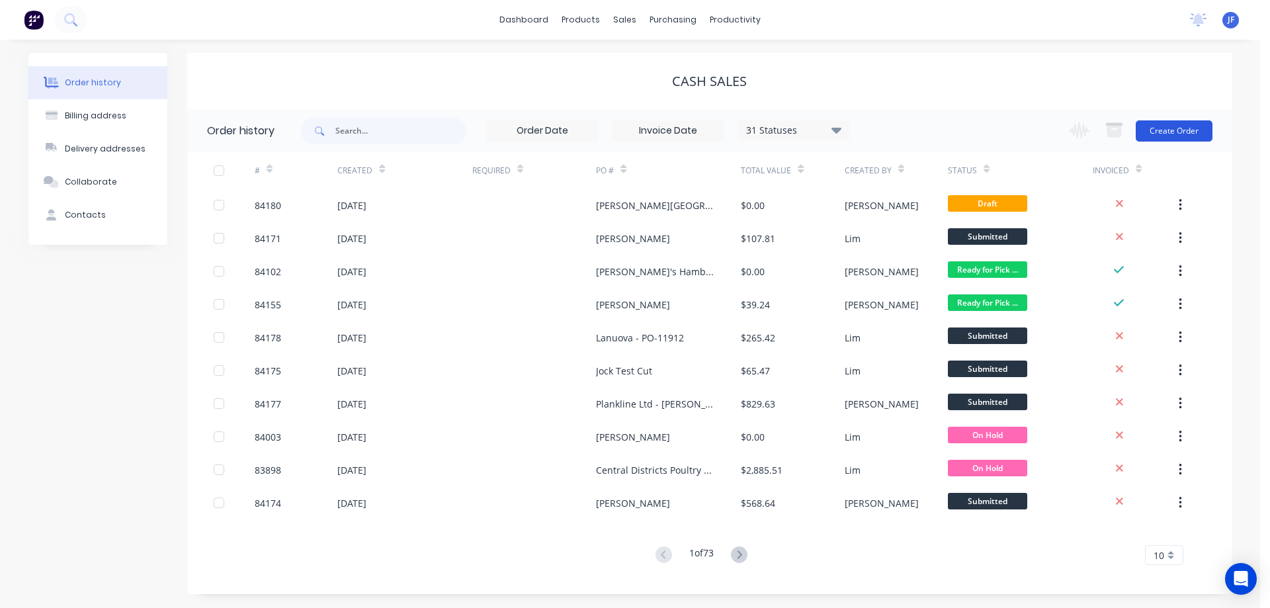
click at [1189, 124] on button "Create Order" at bounding box center [1174, 130] width 77 height 21
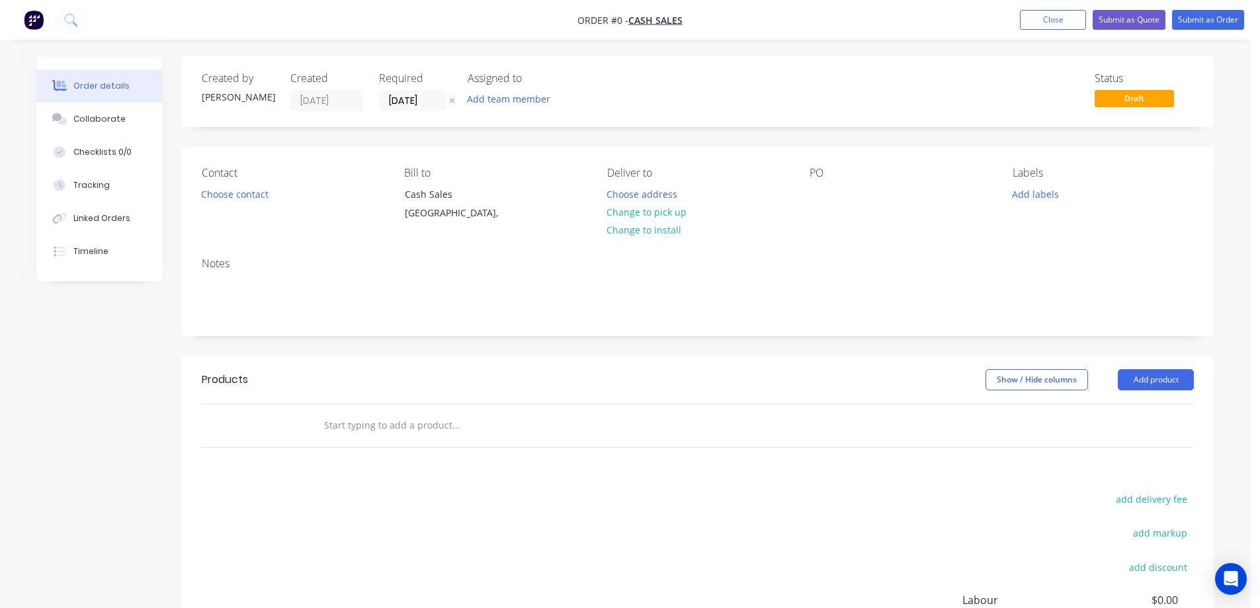
click at [451, 100] on icon at bounding box center [452, 101] width 5 height 5
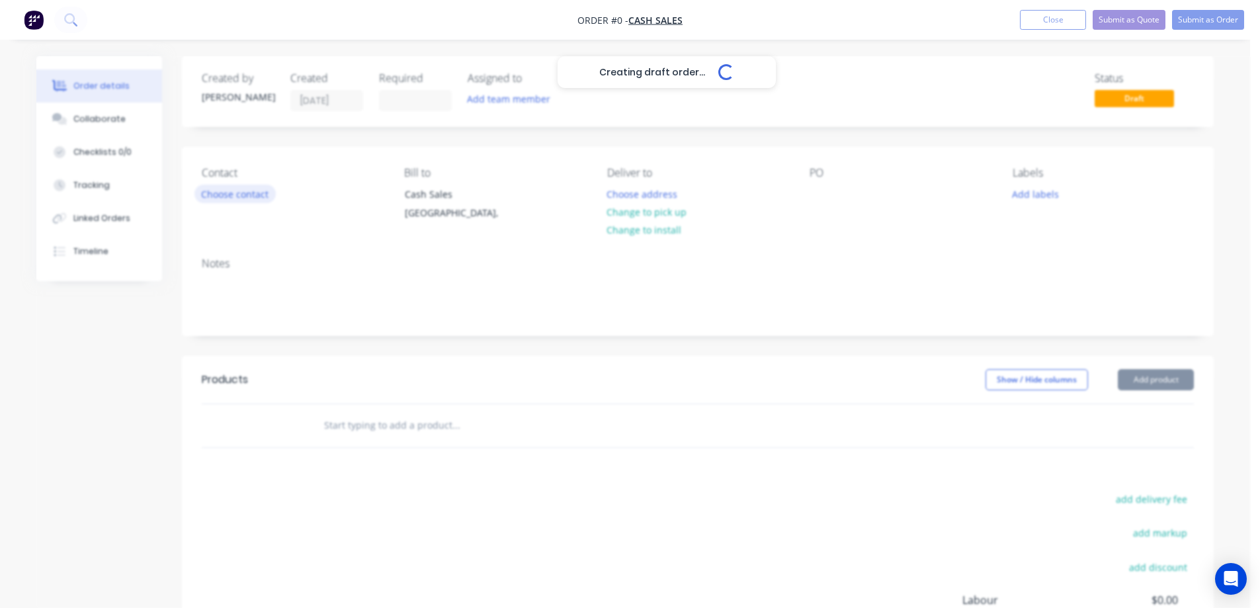
click at [257, 194] on button "Choose contact" at bounding box center [234, 194] width 81 height 18
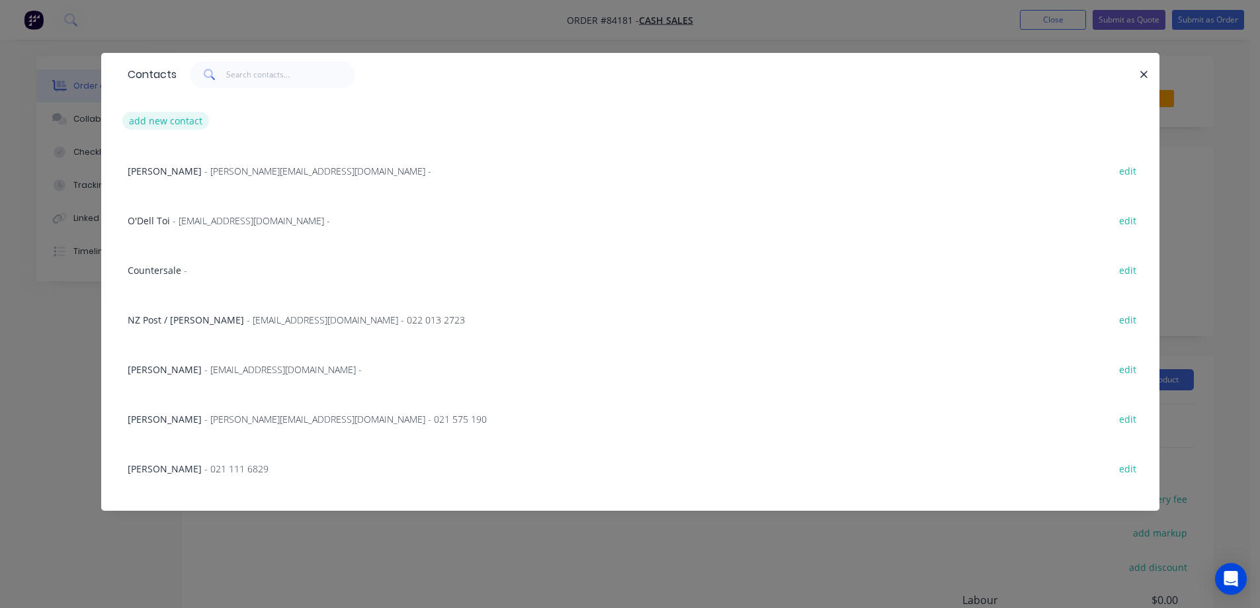
click at [167, 122] on button "add new contact" at bounding box center [165, 121] width 87 height 18
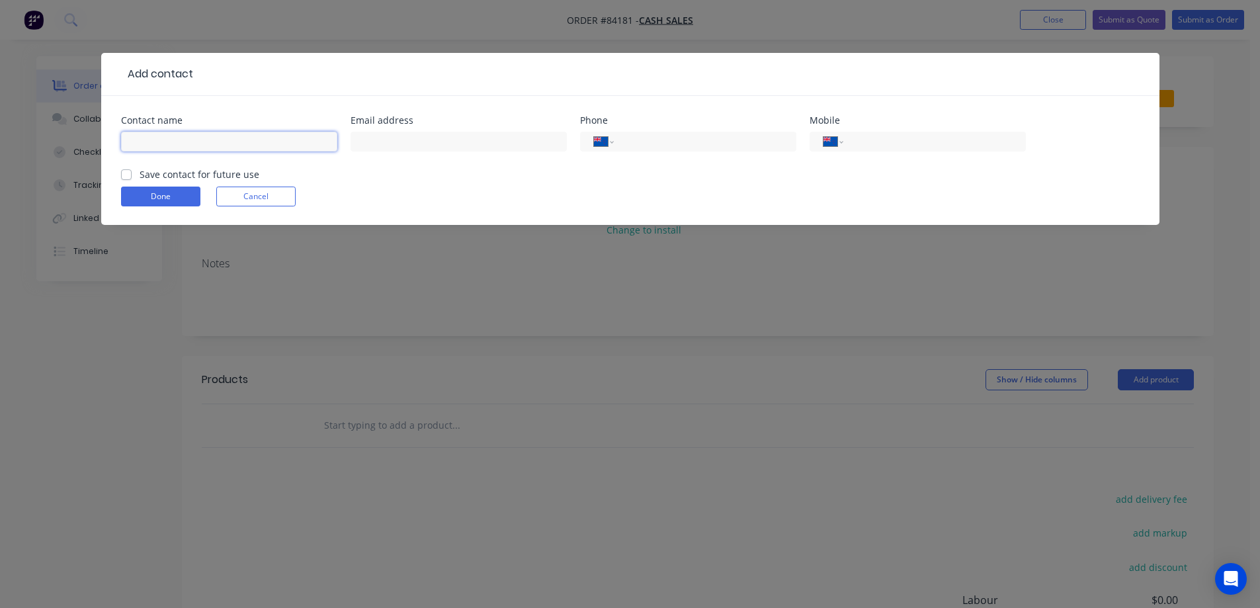
click at [190, 146] on input "text" at bounding box center [229, 142] width 216 height 20
type input "[PERSON_NAME]"
drag, startPoint x: 236, startPoint y: 177, endPoint x: 623, endPoint y: 169, distance: 387.1
click at [237, 177] on label "Save contact for future use" at bounding box center [200, 174] width 120 height 14
click at [132, 177] on input "Save contact for future use" at bounding box center [126, 173] width 11 height 13
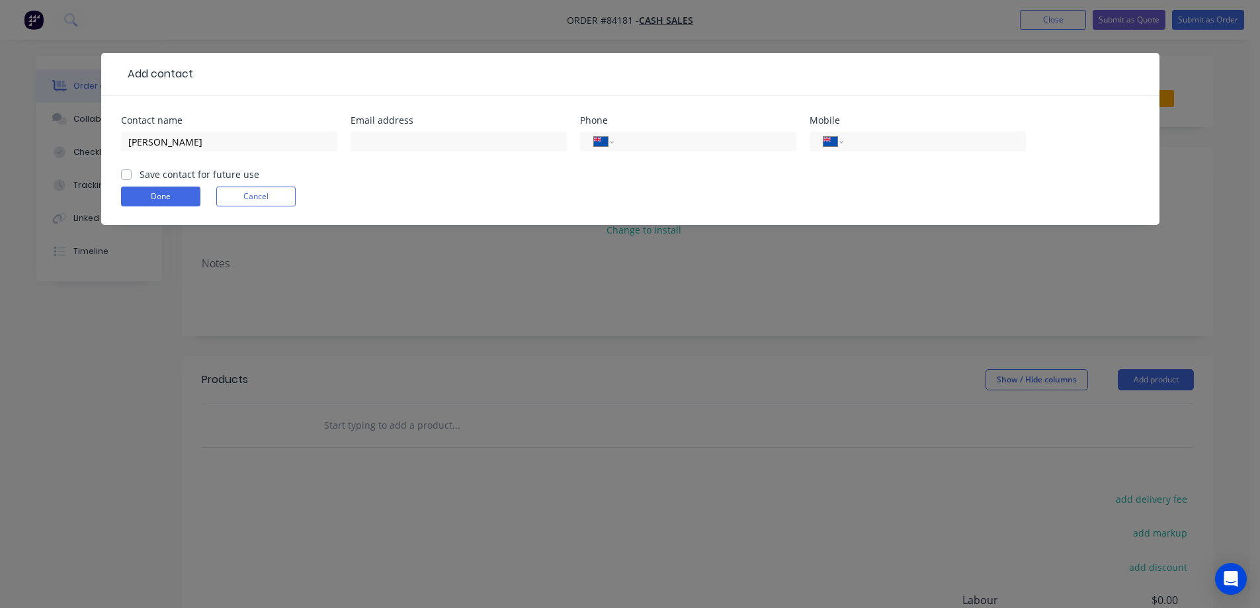
checkbox input "true"
click at [965, 138] on input "tel" at bounding box center [932, 141] width 159 height 15
type input "027 328 5261"
click at [150, 190] on button "Done" at bounding box center [160, 197] width 79 height 20
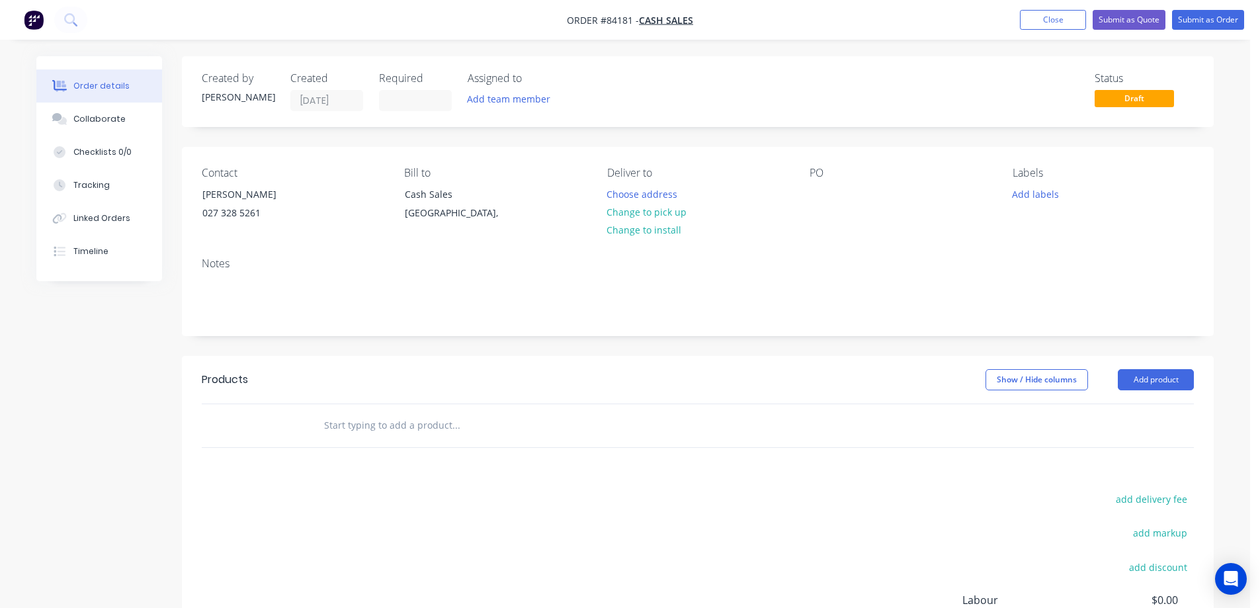
click at [391, 441] on div at bounding box center [546, 425] width 476 height 43
click at [385, 424] on input "text" at bounding box center [455, 425] width 265 height 26
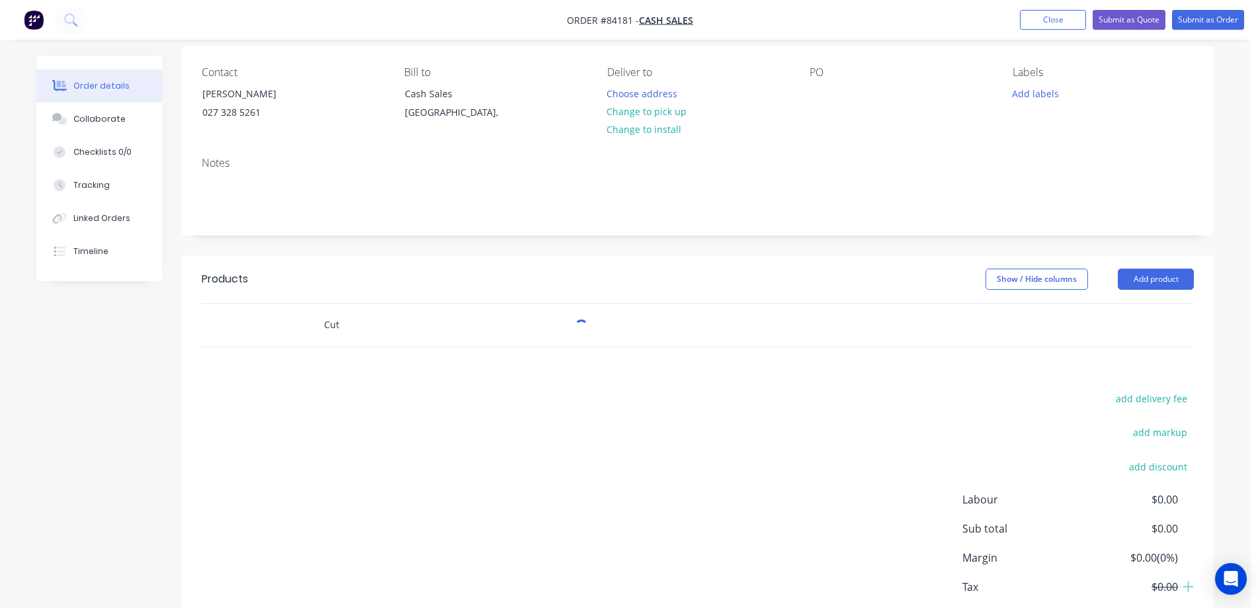
scroll to position [132, 0]
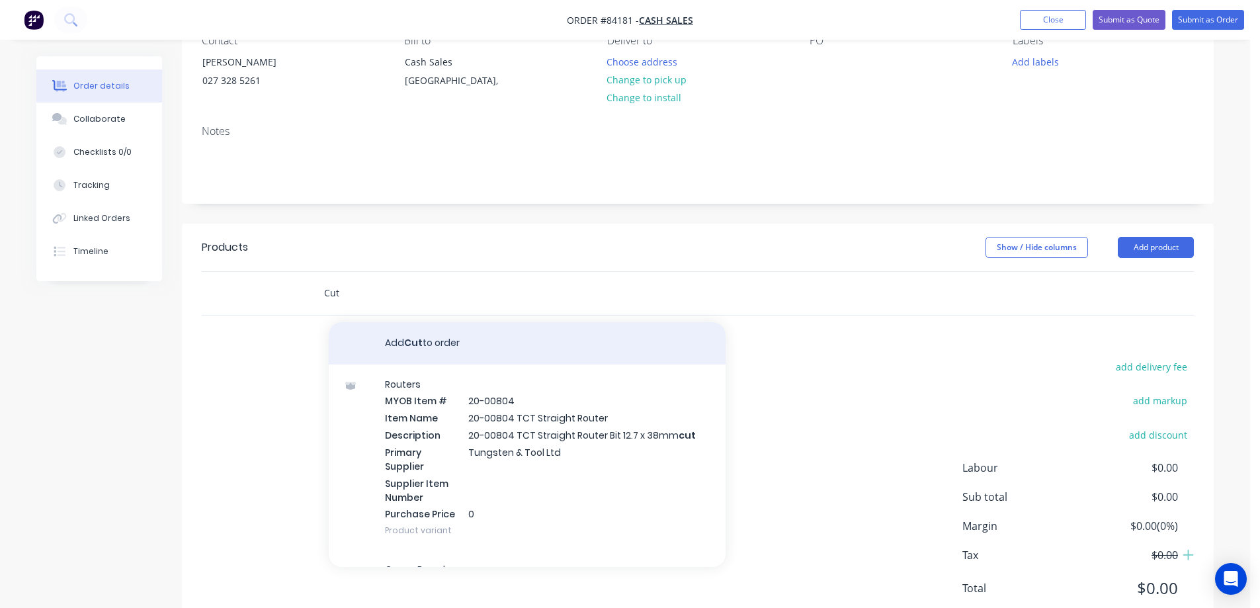
type input "Cut"
click at [423, 341] on button "Add Cut to order" at bounding box center [527, 343] width 397 height 42
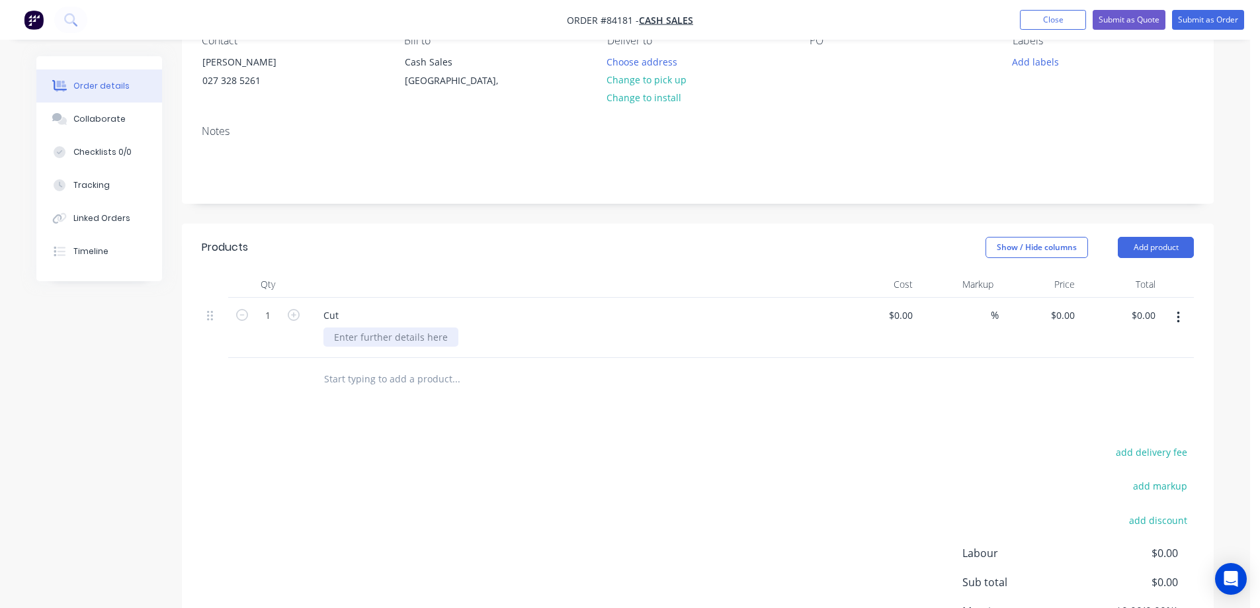
click at [349, 335] on div at bounding box center [390, 336] width 135 height 19
click at [418, 380] on input "text" at bounding box center [455, 379] width 265 height 26
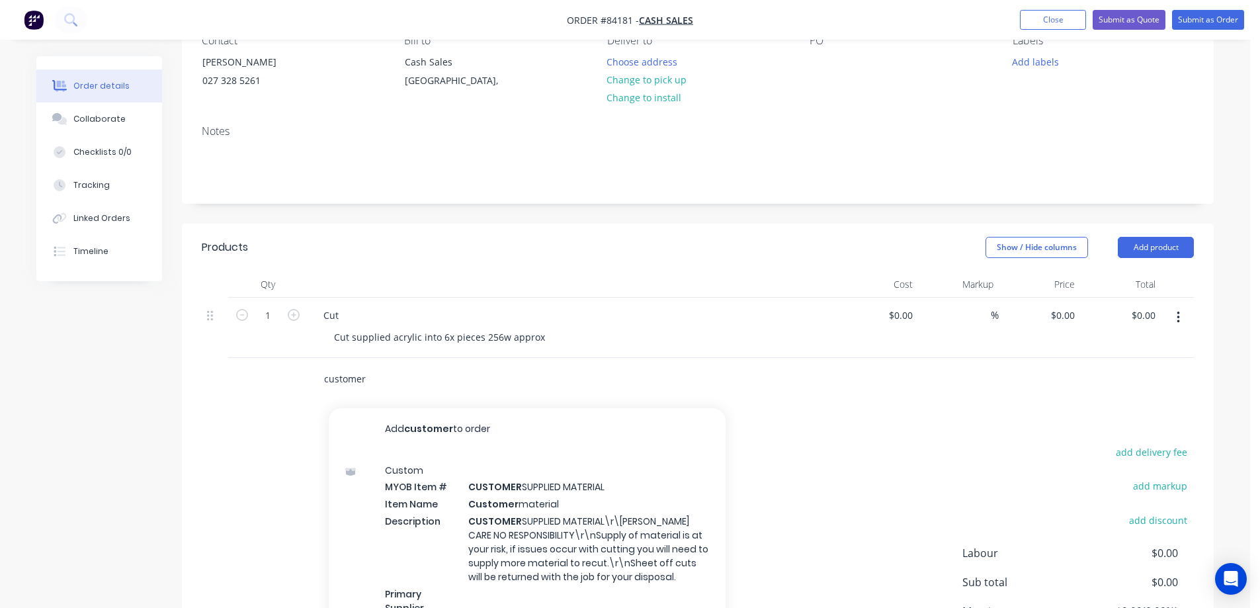
scroll to position [263, 0]
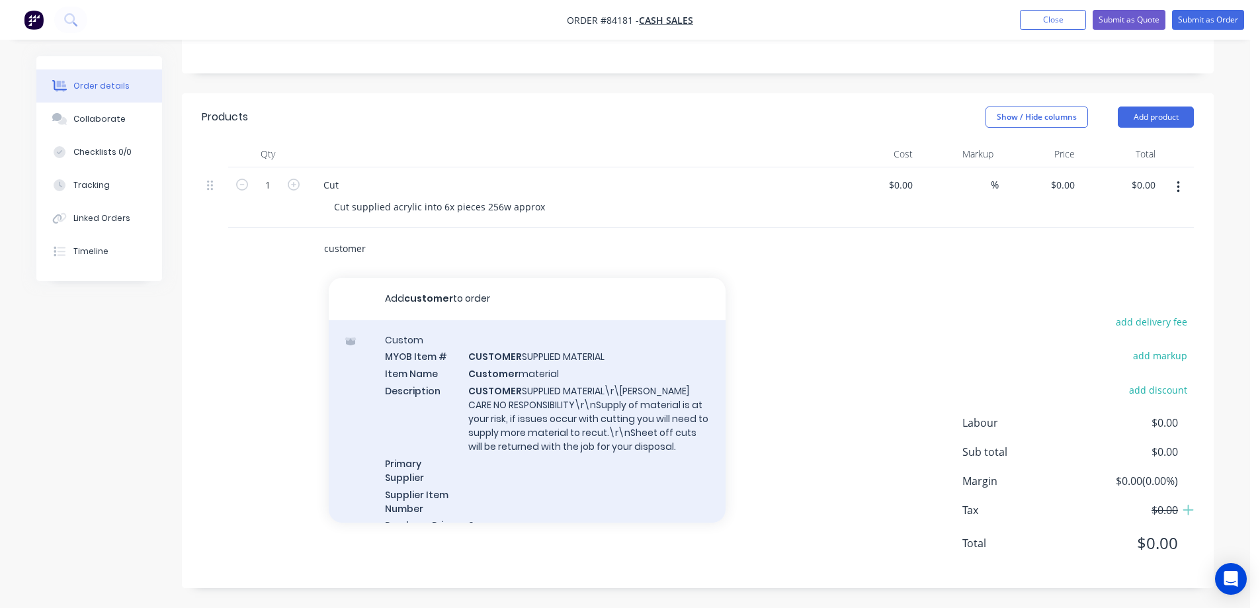
type input "customer"
click at [546, 419] on div "Custom MYOB Item # CUSTOMER SUPPLIED MATERIAL Item Name Customer material Descr…" at bounding box center [527, 440] width 397 height 241
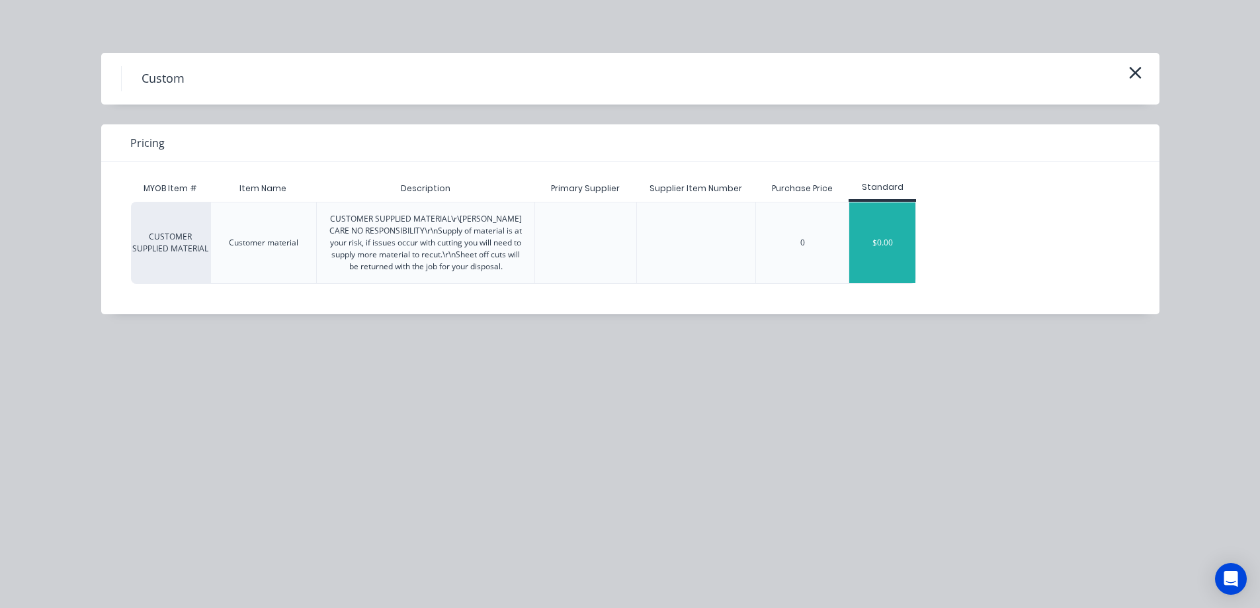
click at [883, 231] on div "$0.00" at bounding box center [882, 242] width 66 height 81
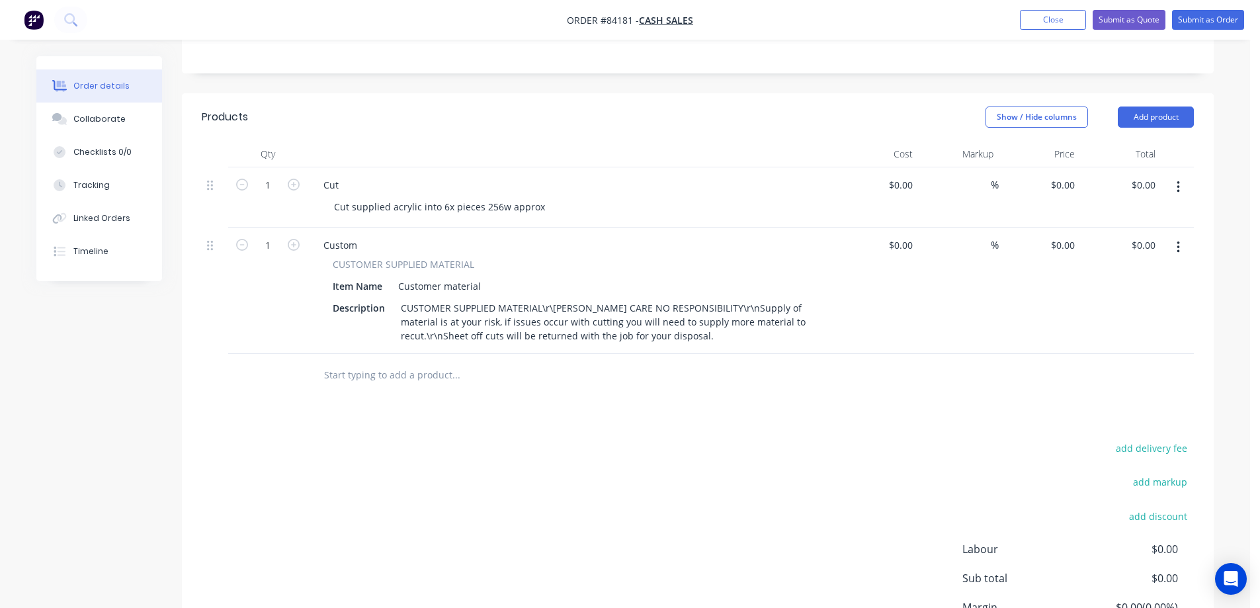
click at [1173, 250] on button "button" at bounding box center [1178, 247] width 31 height 24
click at [1120, 358] on div "Delete" at bounding box center [1131, 361] width 102 height 19
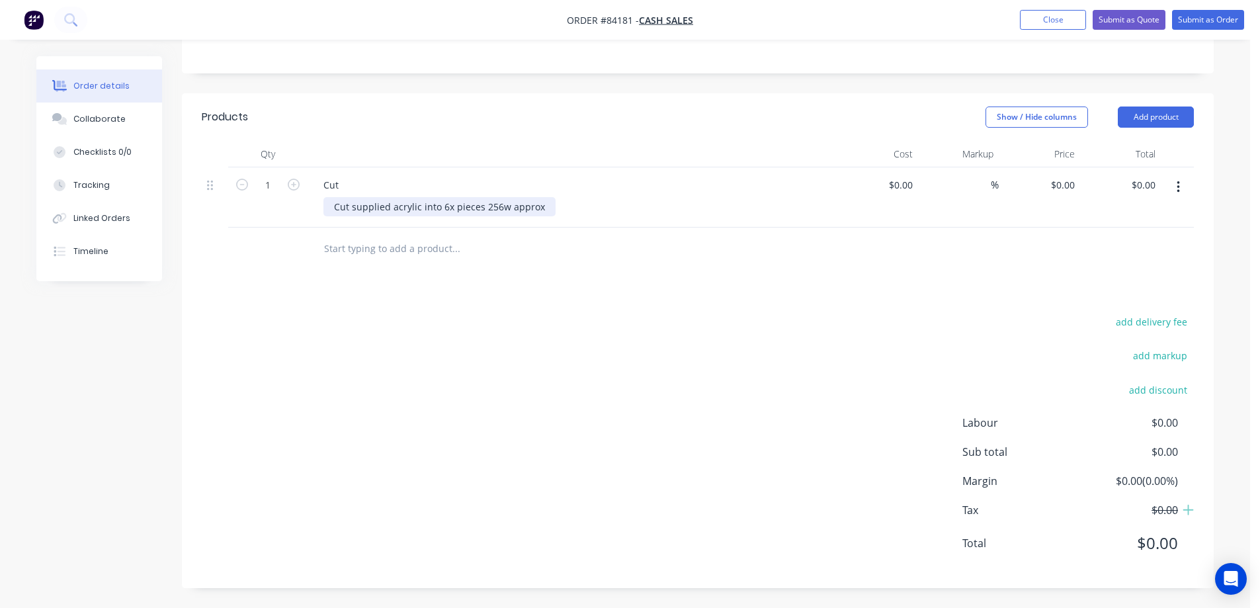
click at [349, 203] on div "Cut supplied acrylic into 6x pieces 256w approx" at bounding box center [439, 206] width 232 height 19
click at [351, 343] on div "add delivery fee add markup add discount Labour $0.00 Sub total $0.00 Margin $0…" at bounding box center [698, 440] width 992 height 255
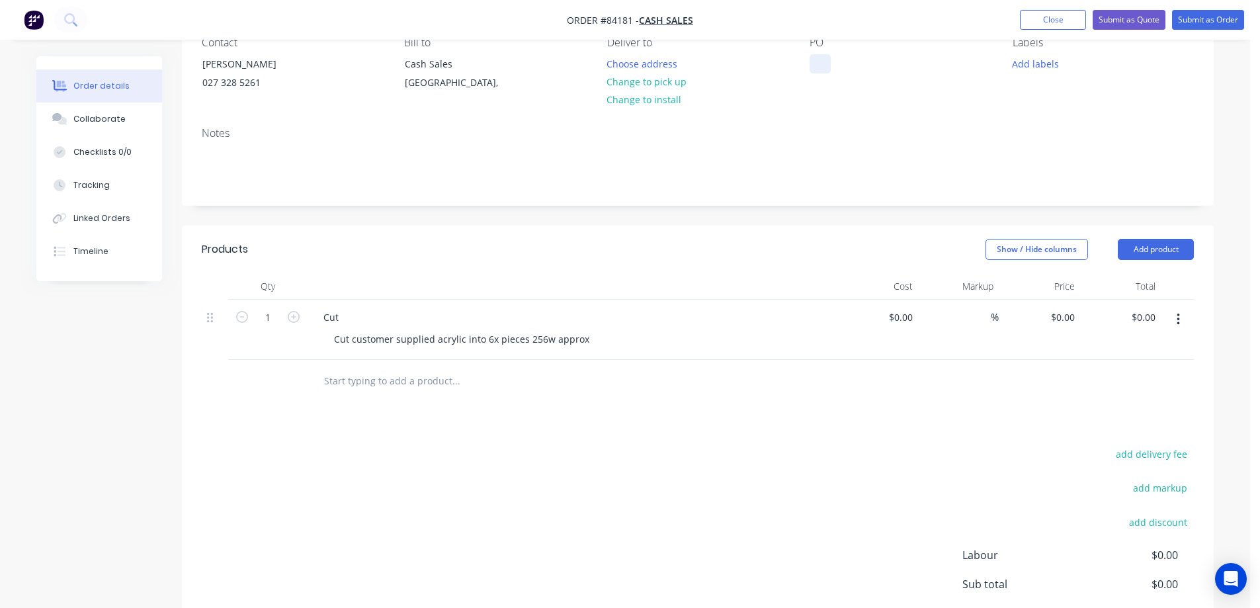
click at [814, 62] on div at bounding box center [820, 63] width 21 height 19
click at [1034, 66] on button "Add labels" at bounding box center [1035, 63] width 61 height 18
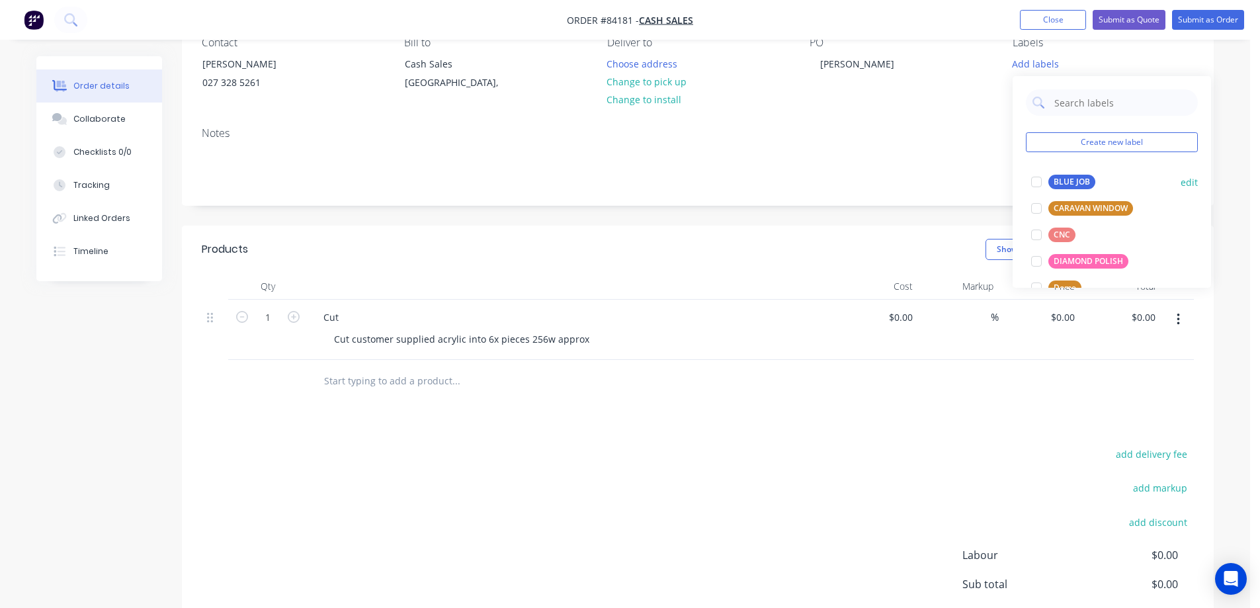
click at [1061, 186] on div "BLUE JOB" at bounding box center [1071, 182] width 47 height 15
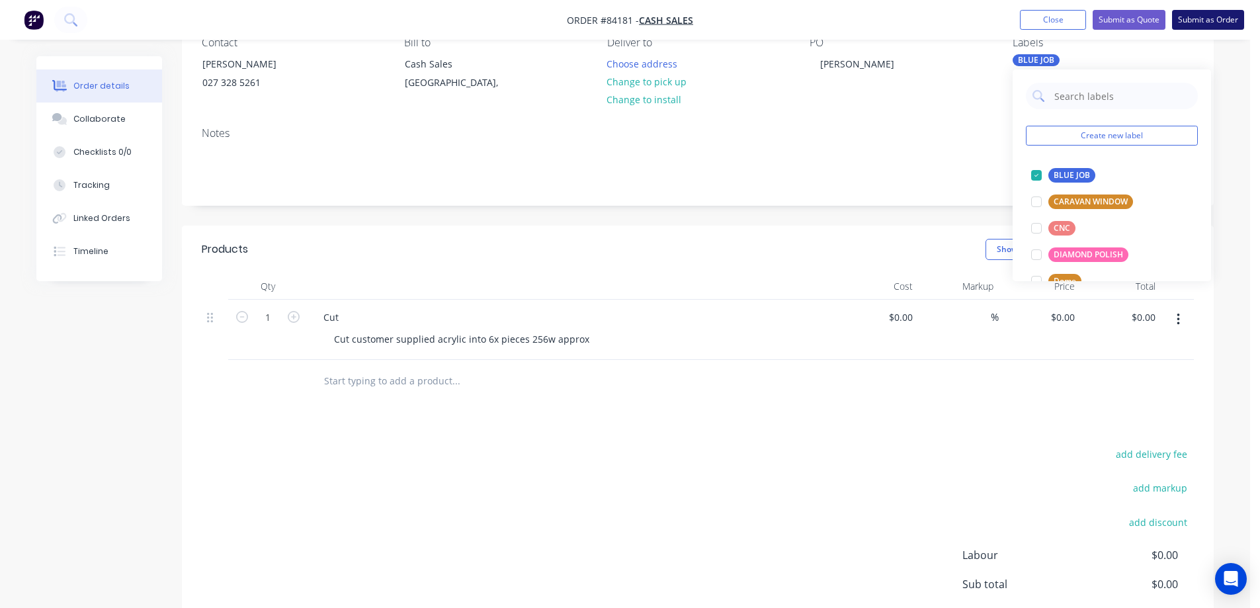
click at [1201, 21] on button "Submit as Order" at bounding box center [1208, 20] width 72 height 20
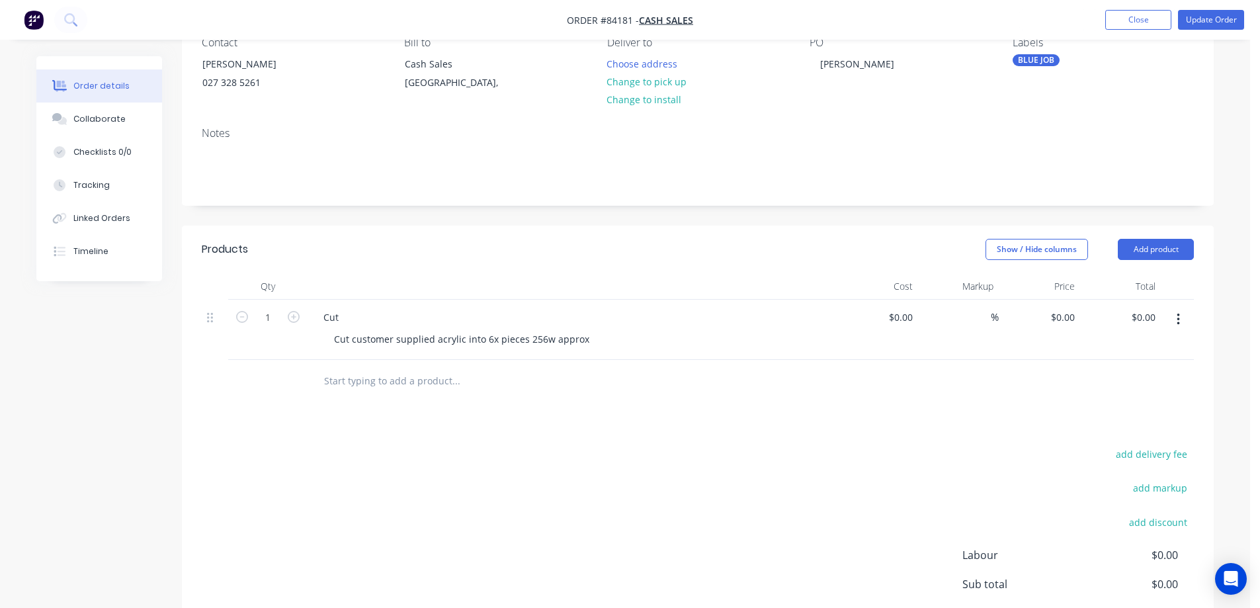
scroll to position [0, 0]
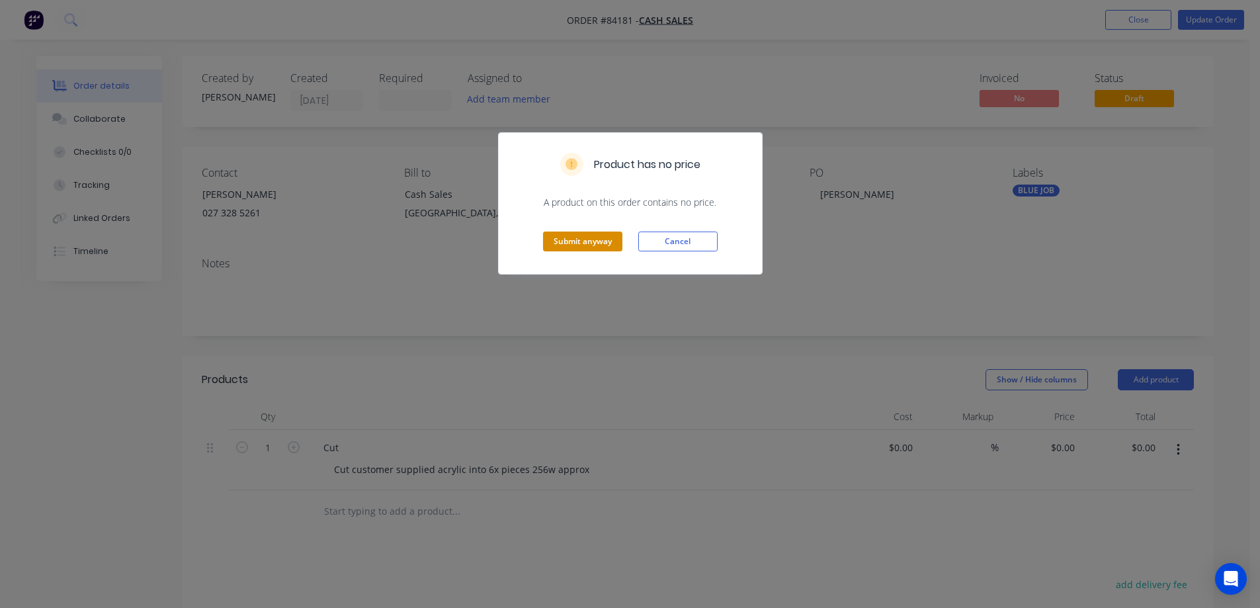
click at [577, 240] on button "Submit anyway" at bounding box center [582, 242] width 79 height 20
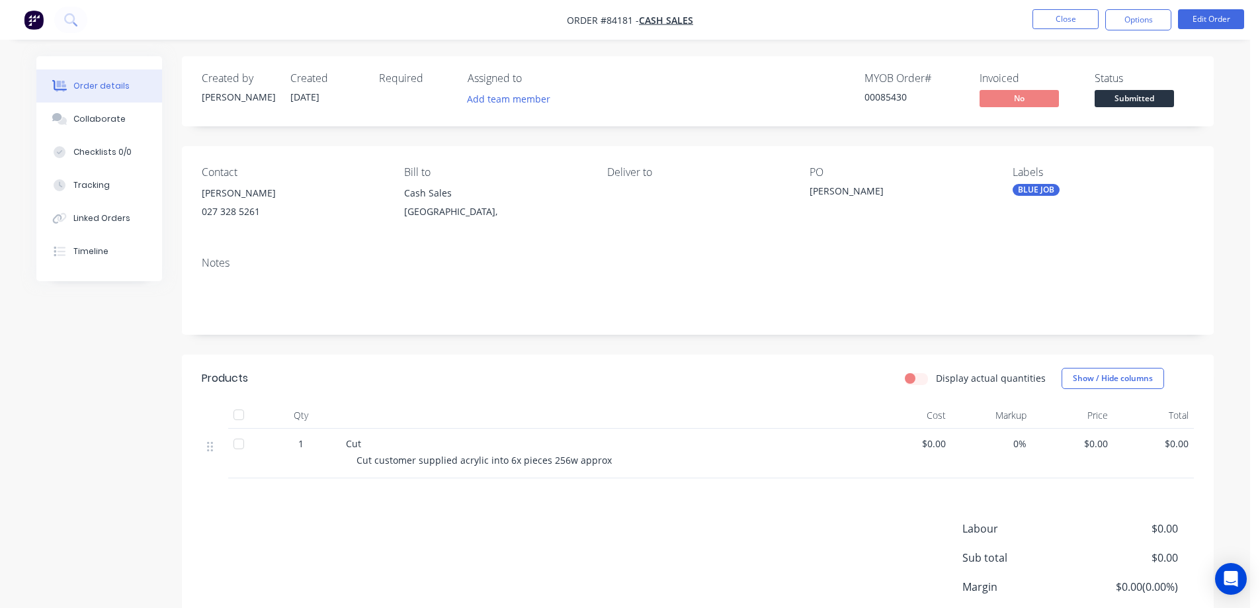
click at [1112, 15] on button "Options" at bounding box center [1138, 19] width 66 height 21
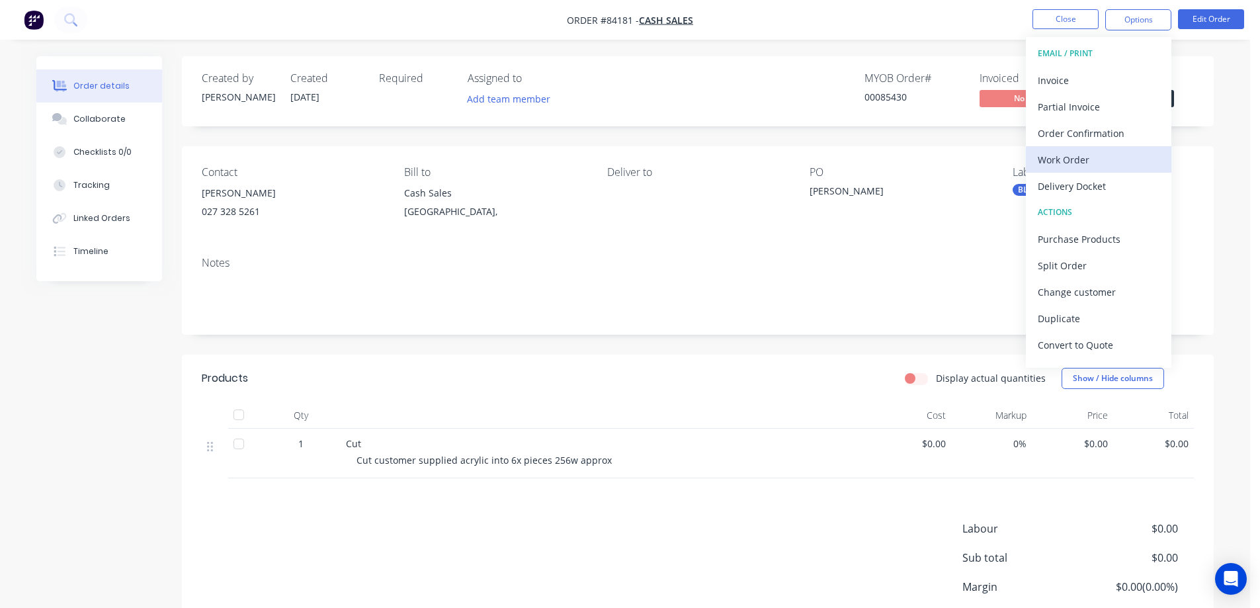
click at [1076, 155] on div "Work Order" at bounding box center [1099, 159] width 122 height 19
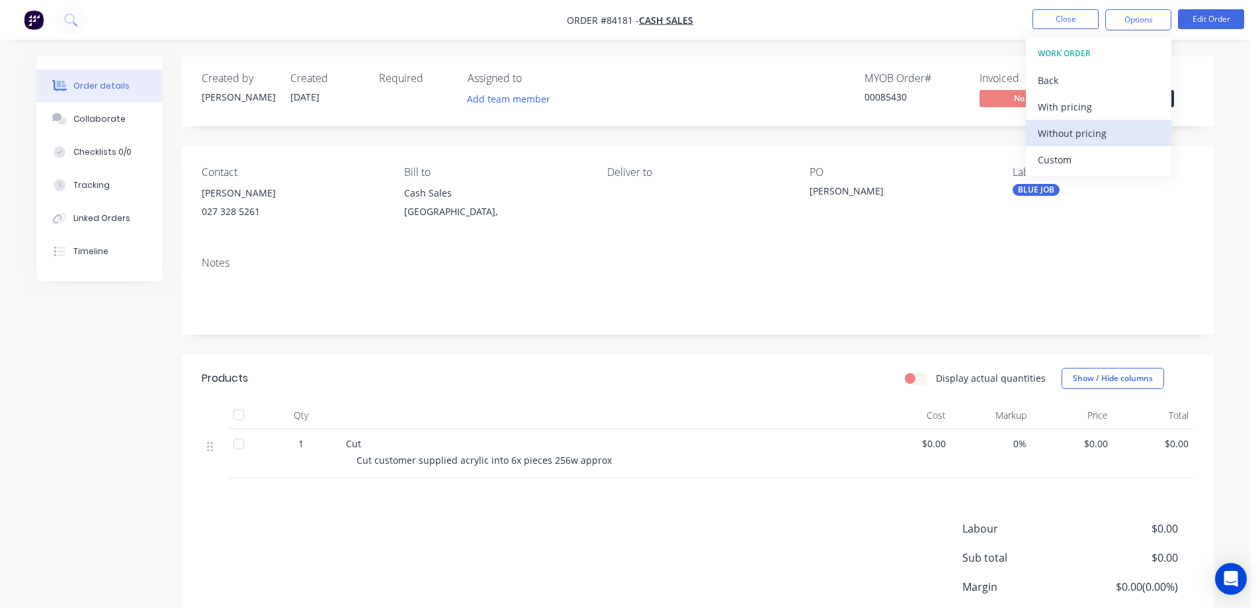
click at [1092, 126] on div "Without pricing" at bounding box center [1099, 133] width 122 height 19
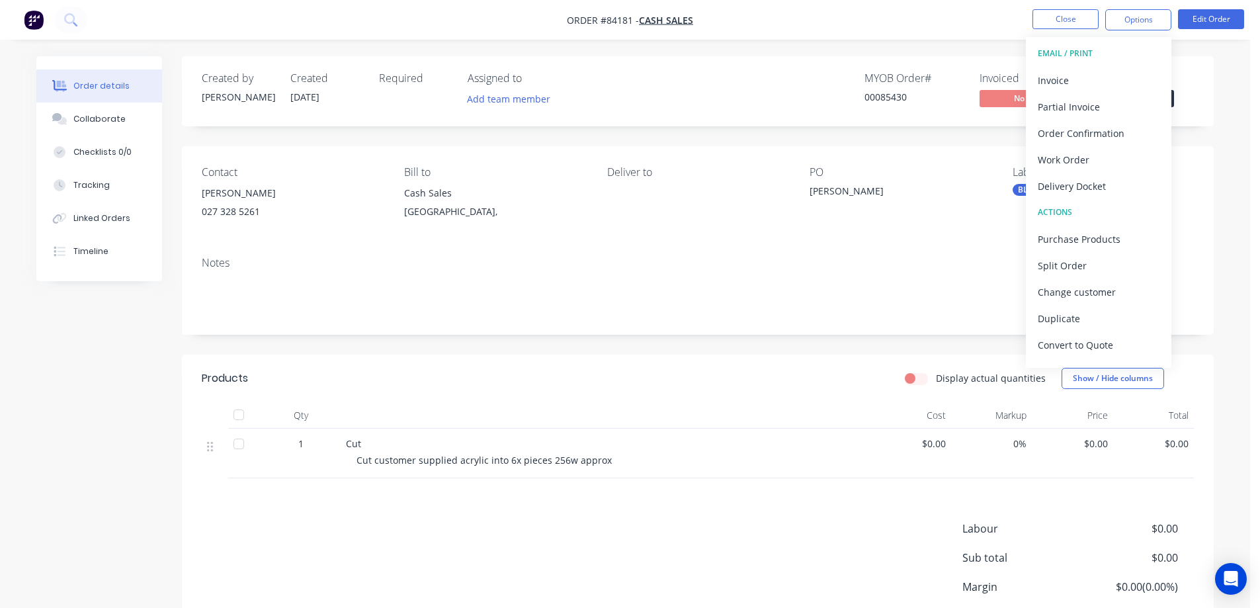
click at [40, 21] on img "button" at bounding box center [34, 20] width 20 height 20
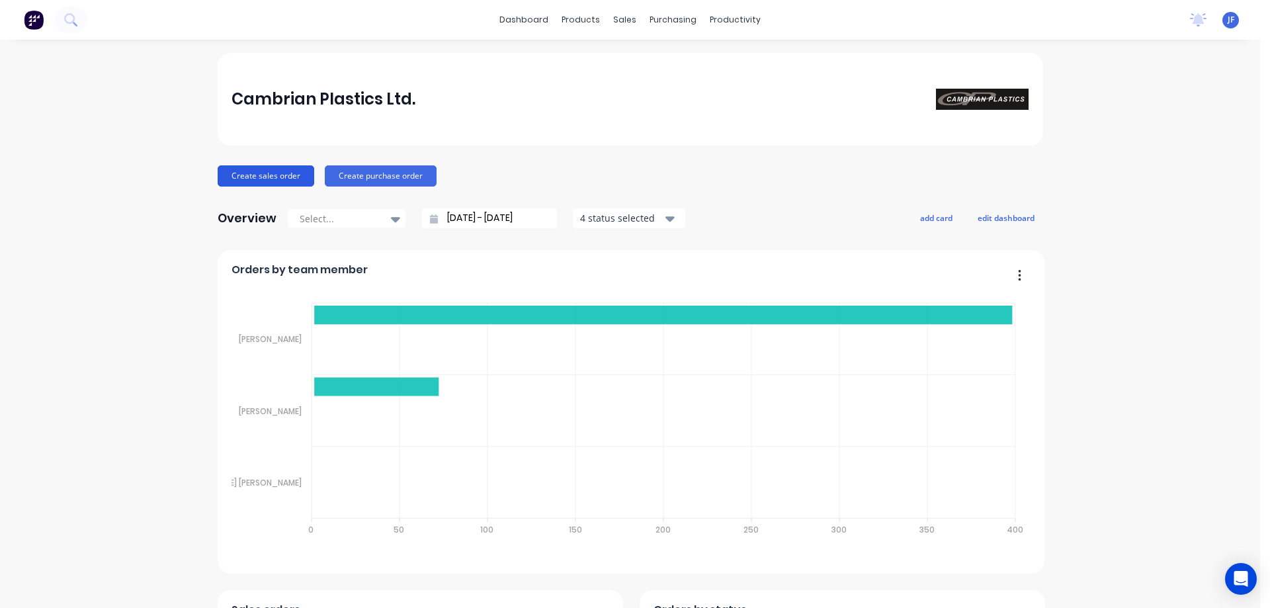
click at [290, 177] on button "Create sales order" at bounding box center [266, 175] width 97 height 21
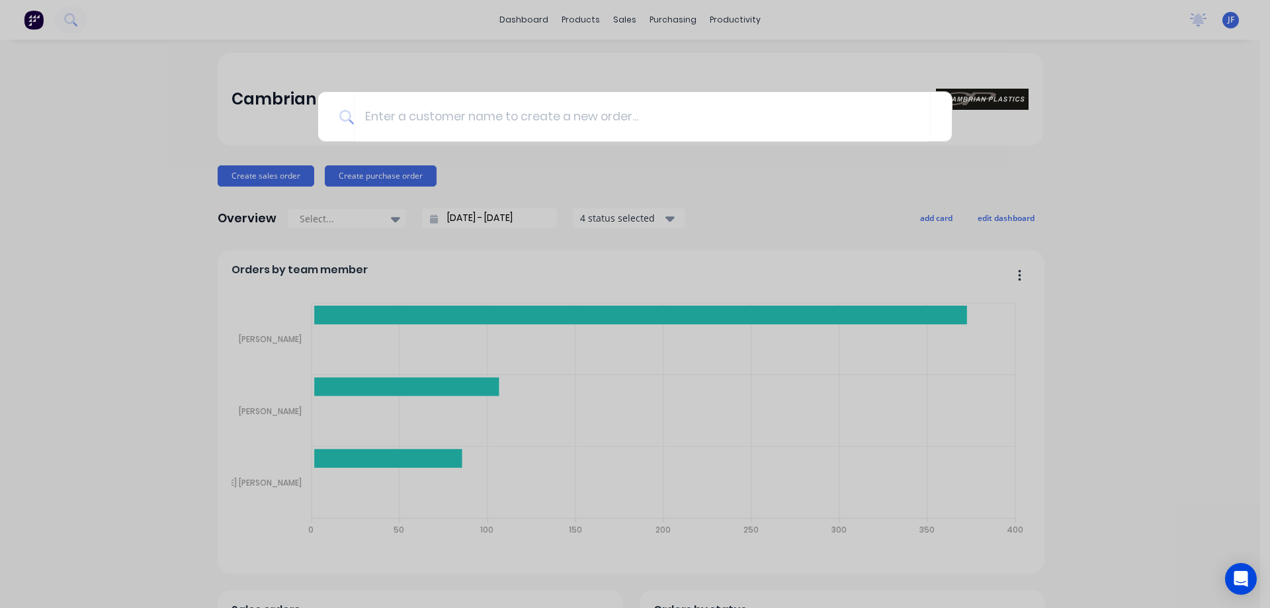
drag, startPoint x: 474, startPoint y: 22, endPoint x: 583, endPoint y: 32, distance: 109.6
click at [474, 22] on div at bounding box center [635, 304] width 1270 height 608
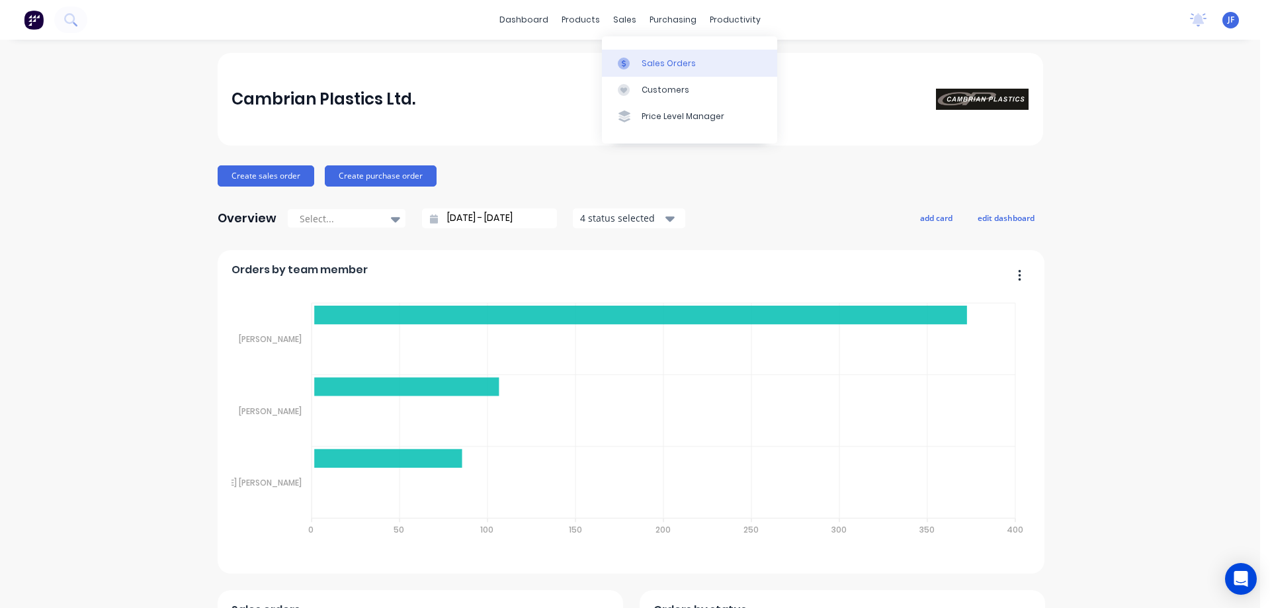
click at [629, 65] on icon at bounding box center [624, 64] width 12 height 12
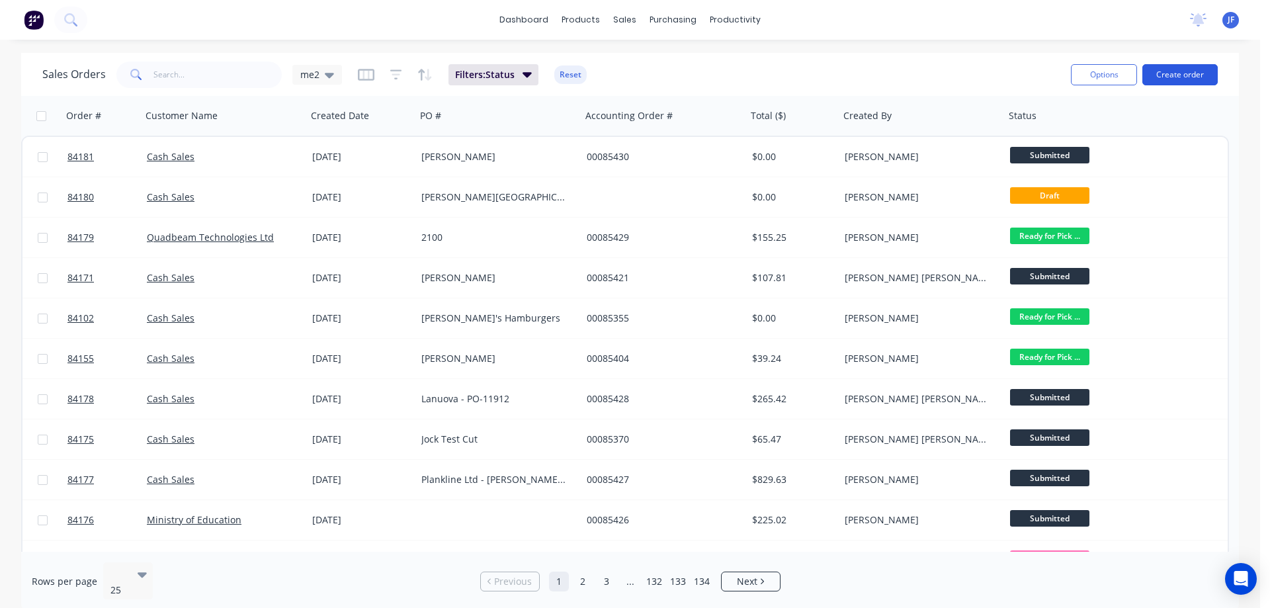
click at [1178, 74] on button "Create order" at bounding box center [1179, 74] width 75 height 21
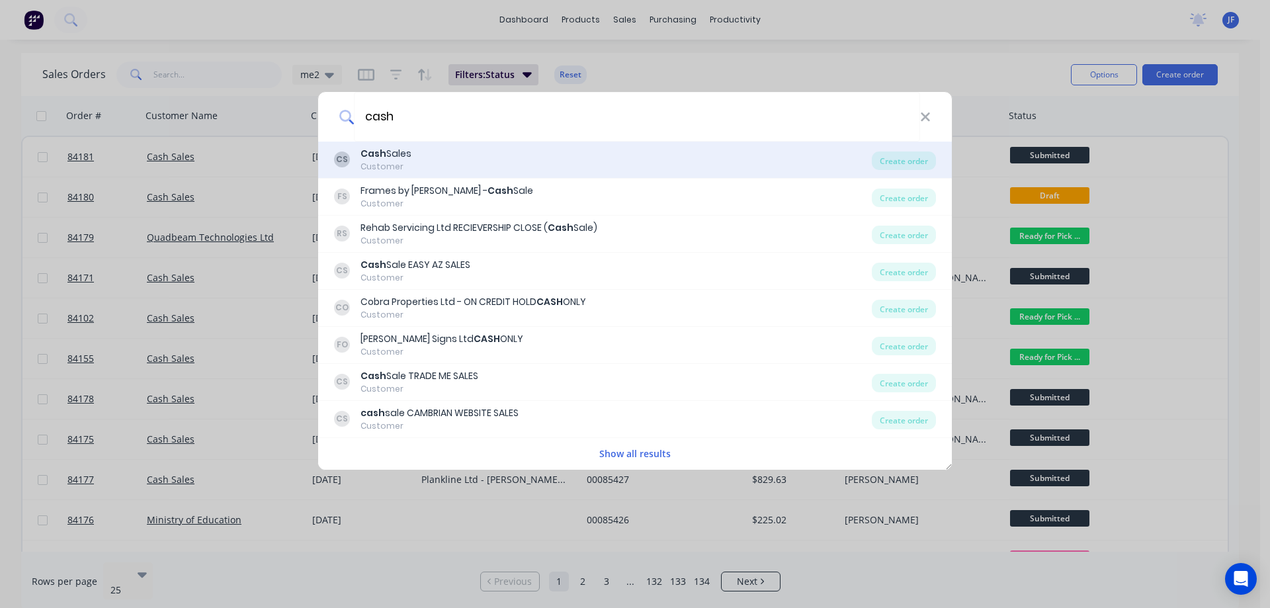
type input "cash"
click at [497, 169] on div "CS Cash Sales Customer" at bounding box center [603, 160] width 538 height 26
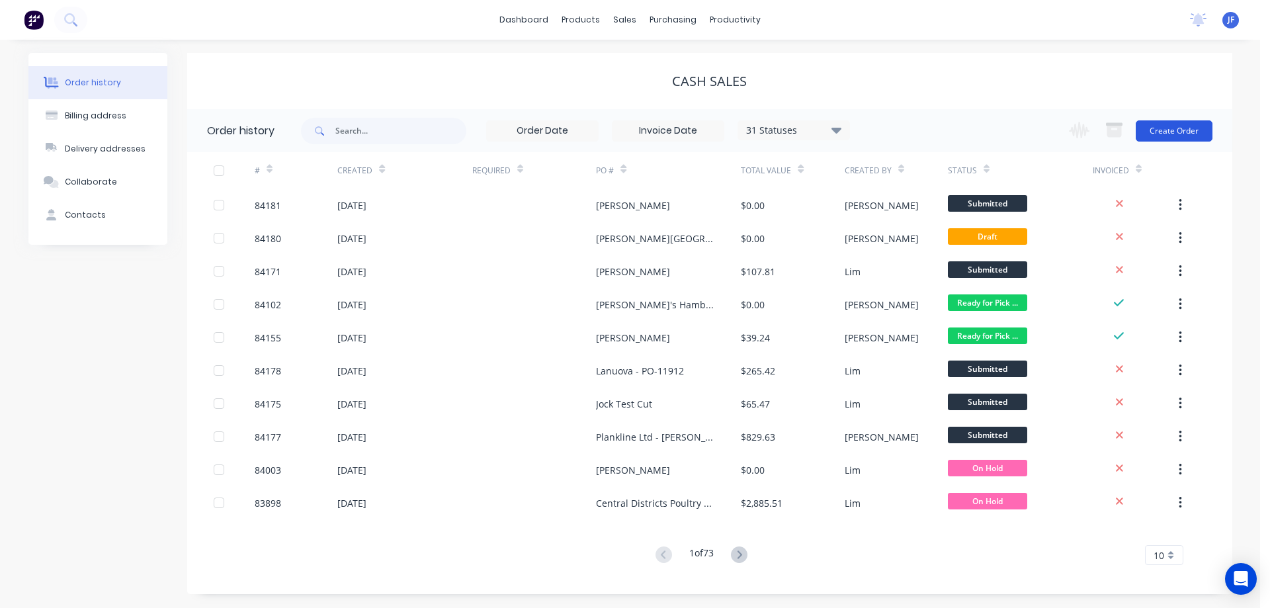
click at [1187, 130] on button "Create Order" at bounding box center [1174, 130] width 77 height 21
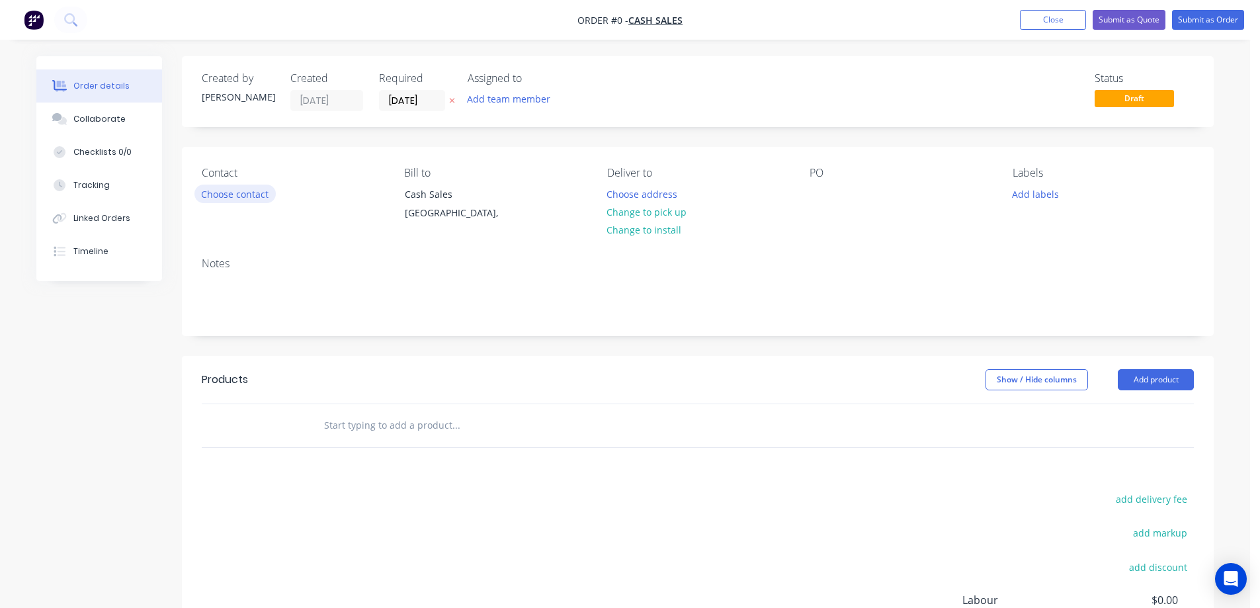
click at [251, 190] on button "Choose contact" at bounding box center [234, 194] width 81 height 18
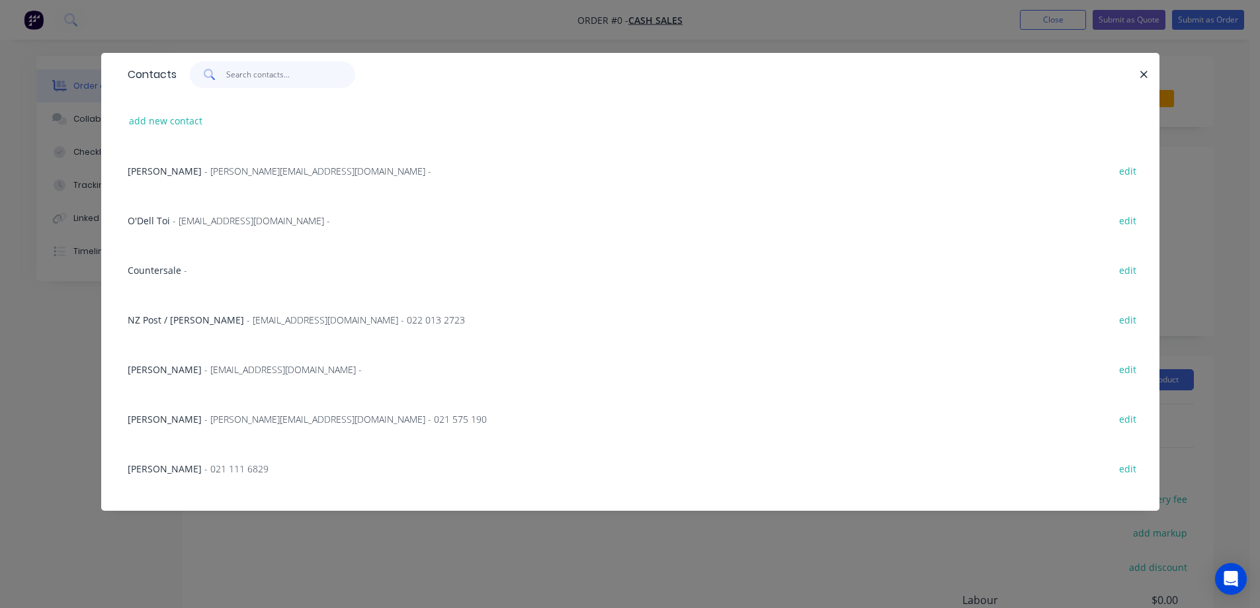
click at [264, 81] on input "text" at bounding box center [290, 75] width 129 height 26
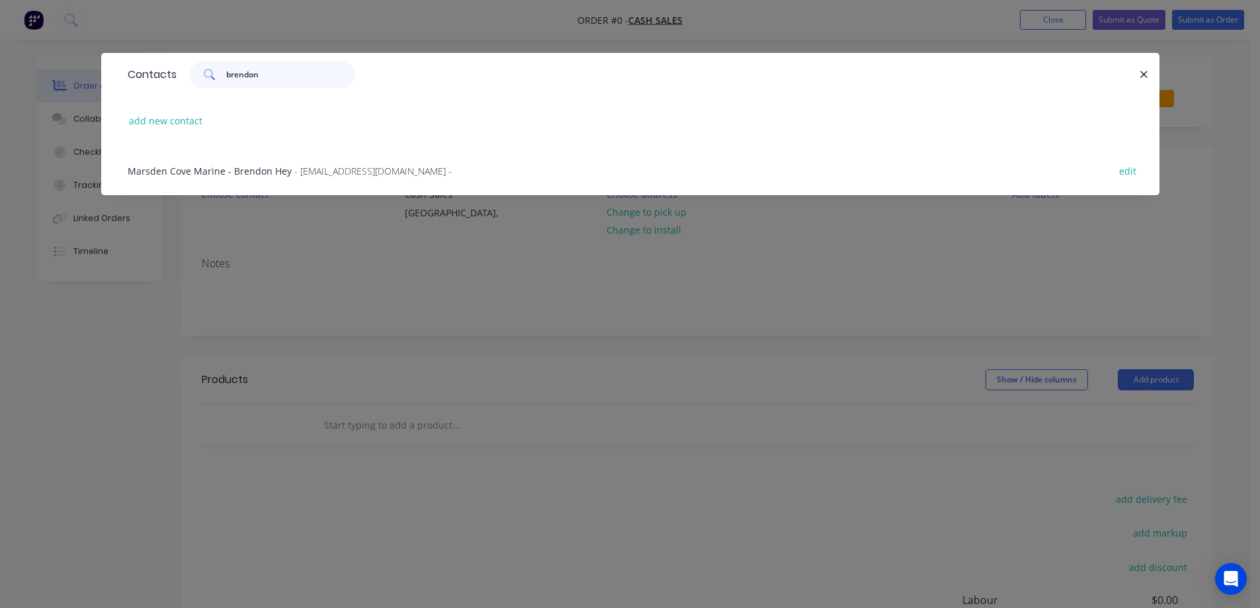
type input "brendon"
click at [267, 155] on div "Marsden Cove Marine - Brendon Hey - Brendon@mcm.nz - edit" at bounding box center [630, 171] width 1019 height 50
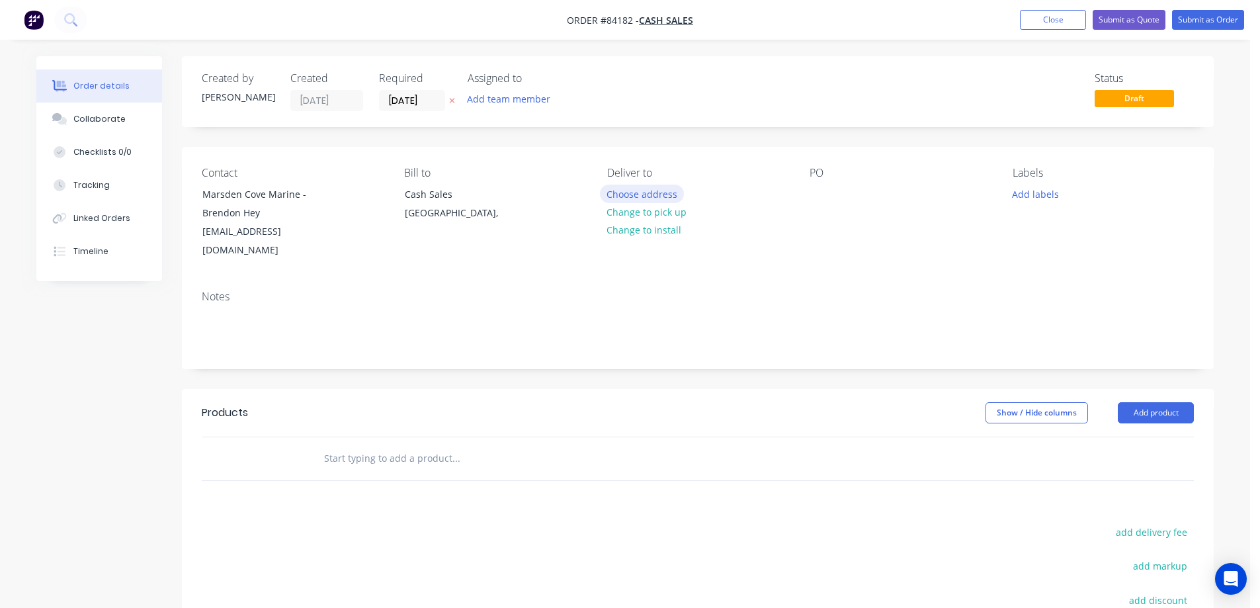
click at [657, 192] on button "Choose address" at bounding box center [642, 194] width 85 height 18
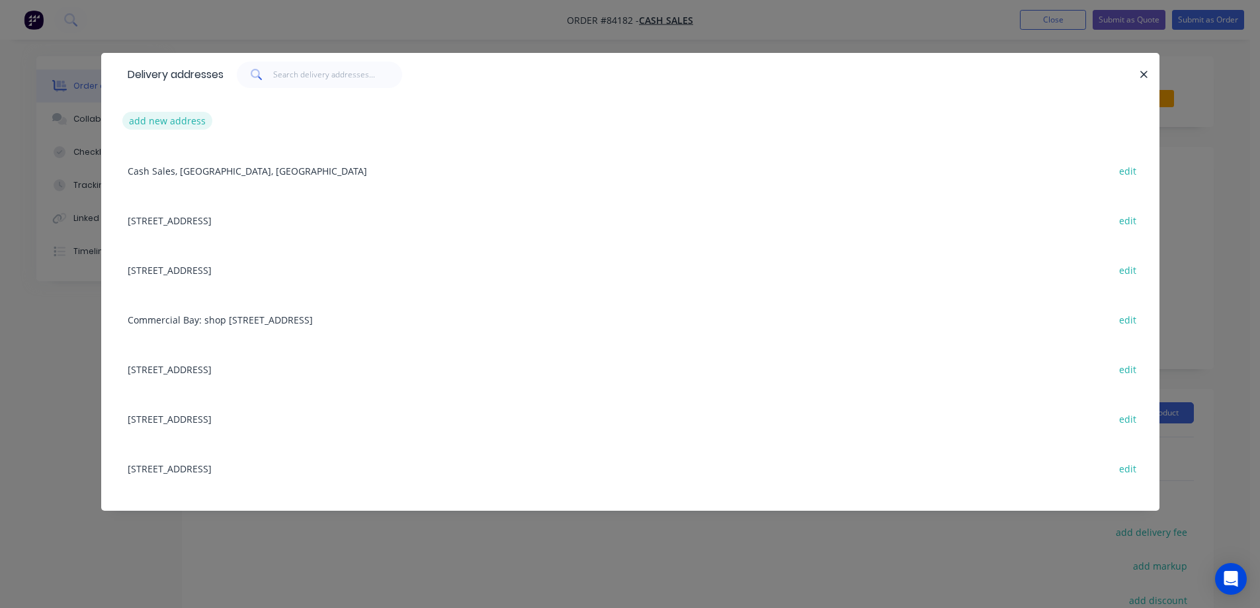
click at [178, 122] on button "add new address" at bounding box center [167, 121] width 91 height 18
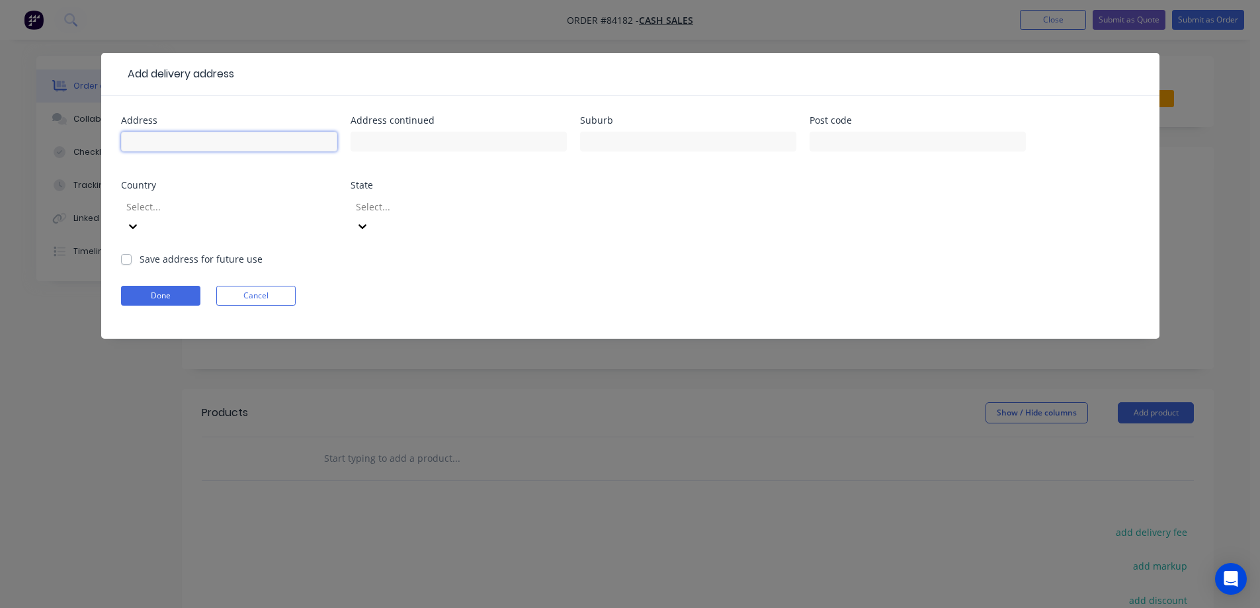
click at [191, 143] on input "text" at bounding box center [229, 142] width 216 height 20
paste input "1/82 Marsden bay dr"
type input "1/82 Marsden bay dr"
click at [430, 144] on input "text" at bounding box center [459, 142] width 216 height 20
paste input "MArsden point"
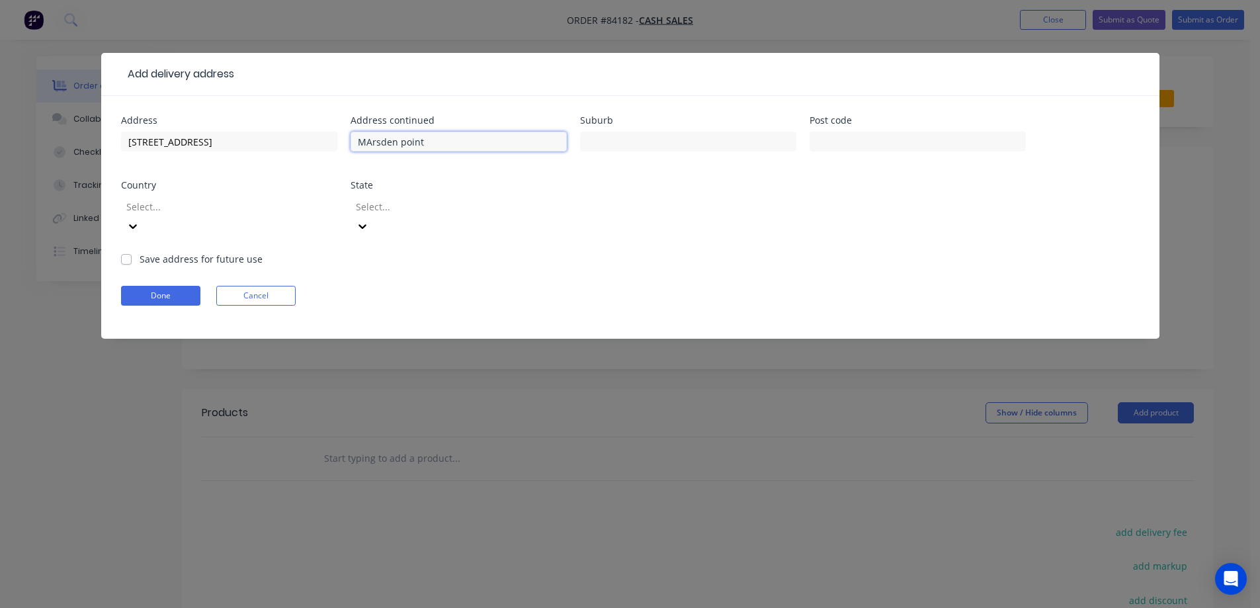
click at [369, 145] on input "MArsden point" at bounding box center [459, 142] width 216 height 20
type input "Marsden point"
click at [584, 147] on input "text" at bounding box center [688, 142] width 216 height 20
drag, startPoint x: 741, startPoint y: 142, endPoint x: 730, endPoint y: 146, distance: 11.7
click at [740, 142] on input "text" at bounding box center [688, 142] width 216 height 20
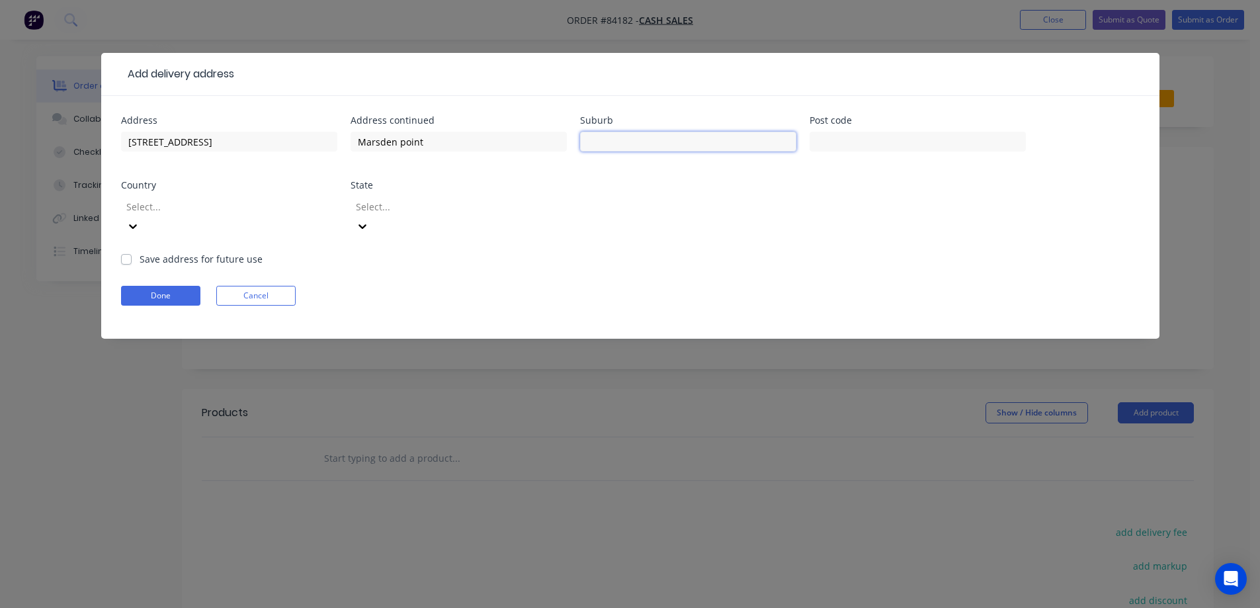
paste input "Whangarei"
type input "Whangarei"
drag, startPoint x: 143, startPoint y: 277, endPoint x: 157, endPoint y: 274, distance: 14.1
click at [144, 286] on button "Done" at bounding box center [160, 296] width 79 height 20
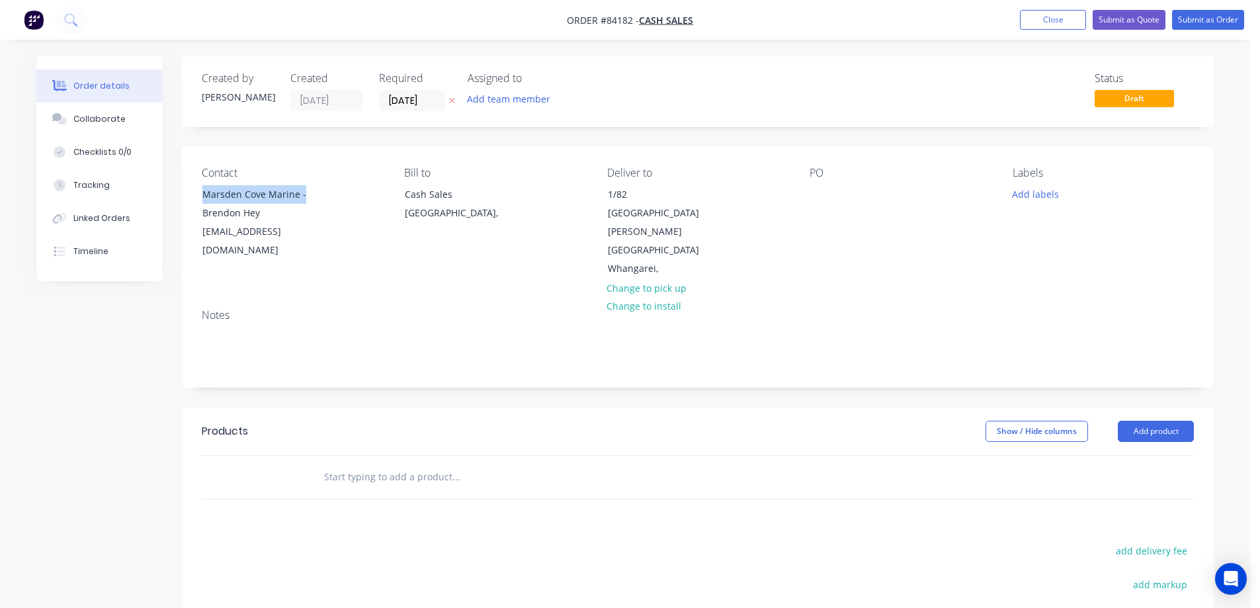
copy div "Marsden Cove Marine -"
drag, startPoint x: 200, startPoint y: 192, endPoint x: 335, endPoint y: 192, distance: 135.6
click at [335, 192] on div "Contact Marsden Cove Marine - Brendon Hey Brendon@mcm.nz" at bounding box center [292, 223] width 181 height 112
click at [824, 191] on div at bounding box center [820, 194] width 21 height 19
paste div
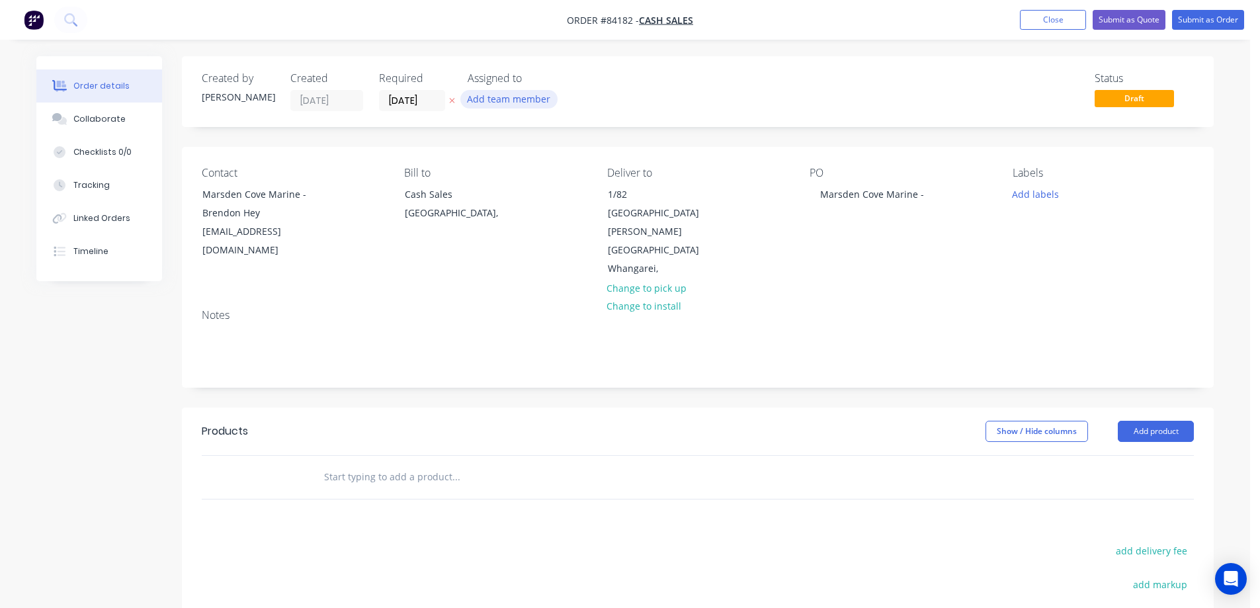
click at [465, 96] on button "Add team member" at bounding box center [508, 99] width 97 height 18
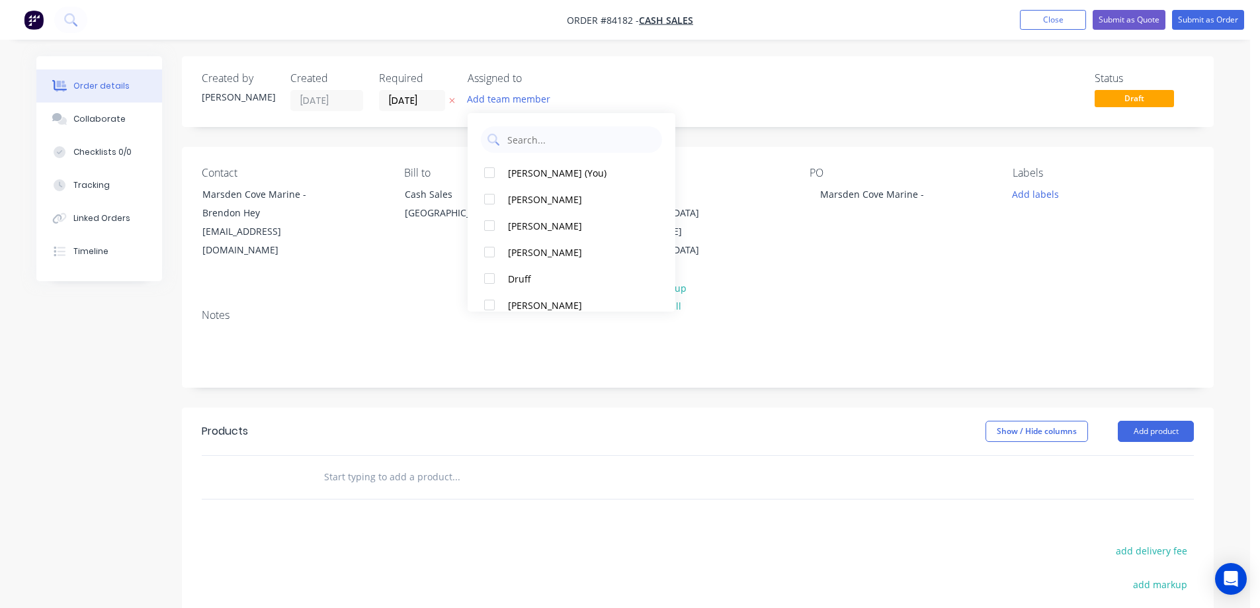
click at [456, 96] on button at bounding box center [452, 100] width 14 height 15
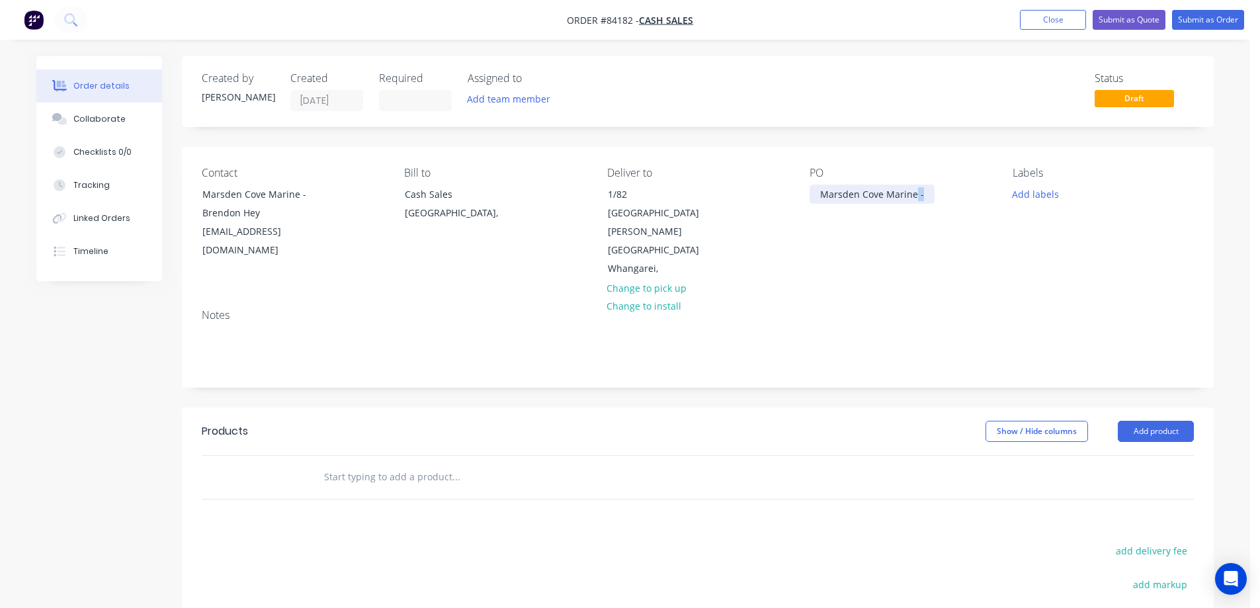
drag, startPoint x: 915, startPoint y: 196, endPoint x: 1042, endPoint y: 215, distance: 128.5
click at [1040, 214] on div "Contact Marsden Cove Marine - Brendon Hey Brendon@mcm.nz Bill to Cash Sales Auc…" at bounding box center [698, 222] width 1032 height 151
click at [1039, 192] on button "Add labels" at bounding box center [1035, 194] width 61 height 18
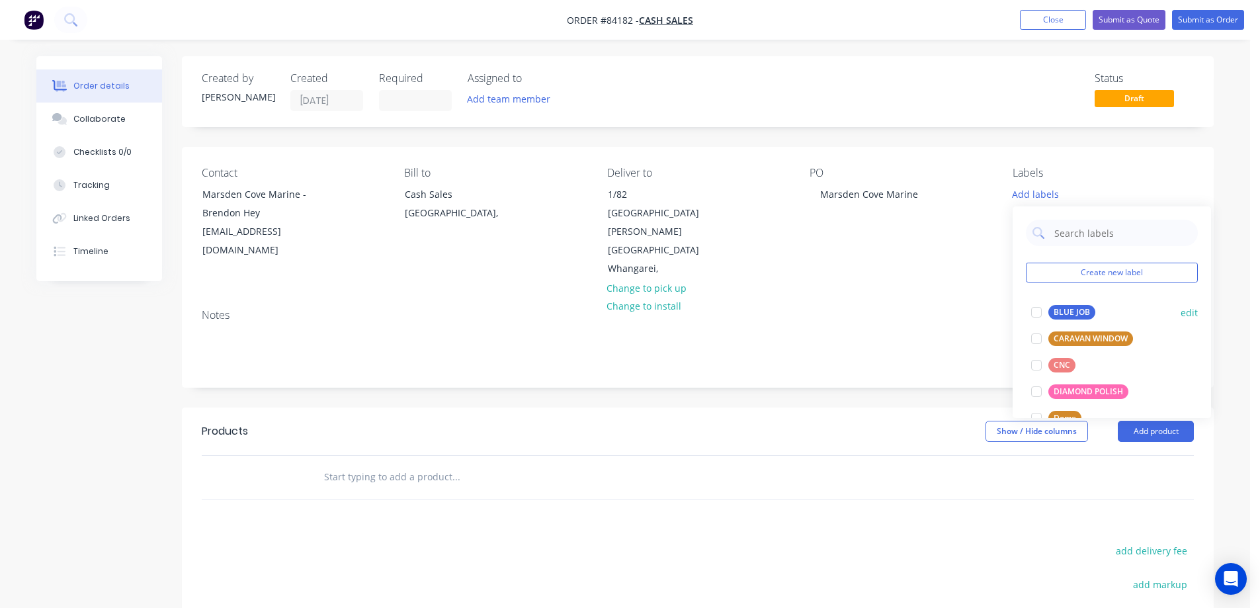
click at [1066, 311] on div "BLUE JOB" at bounding box center [1071, 312] width 47 height 15
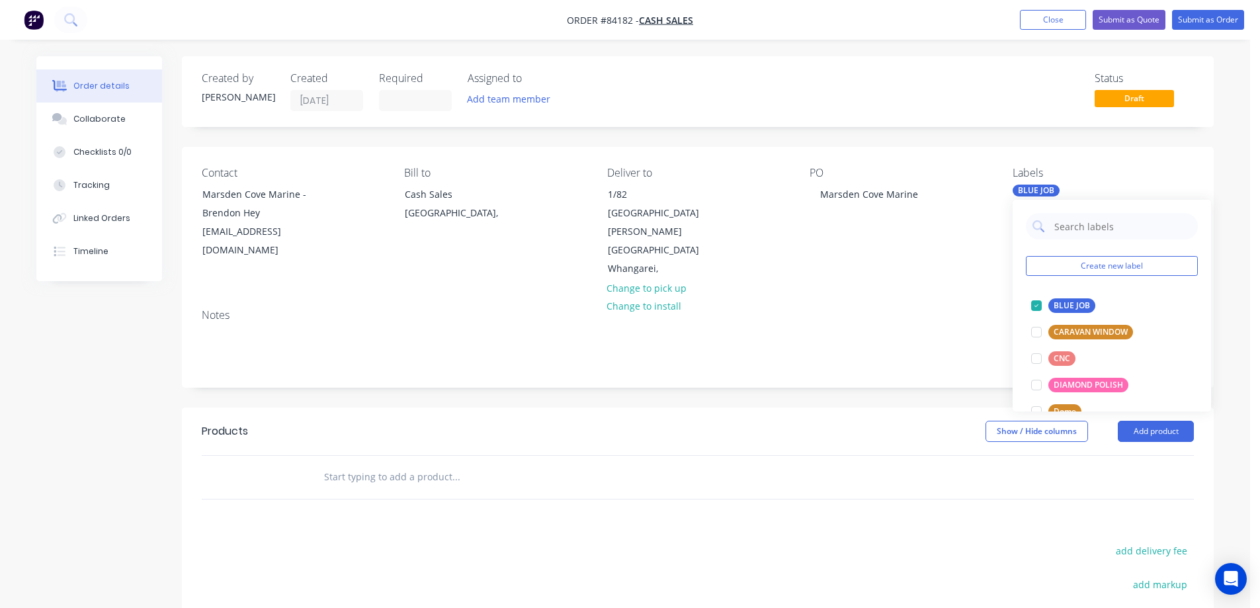
click at [406, 464] on input "text" at bounding box center [455, 477] width 265 height 26
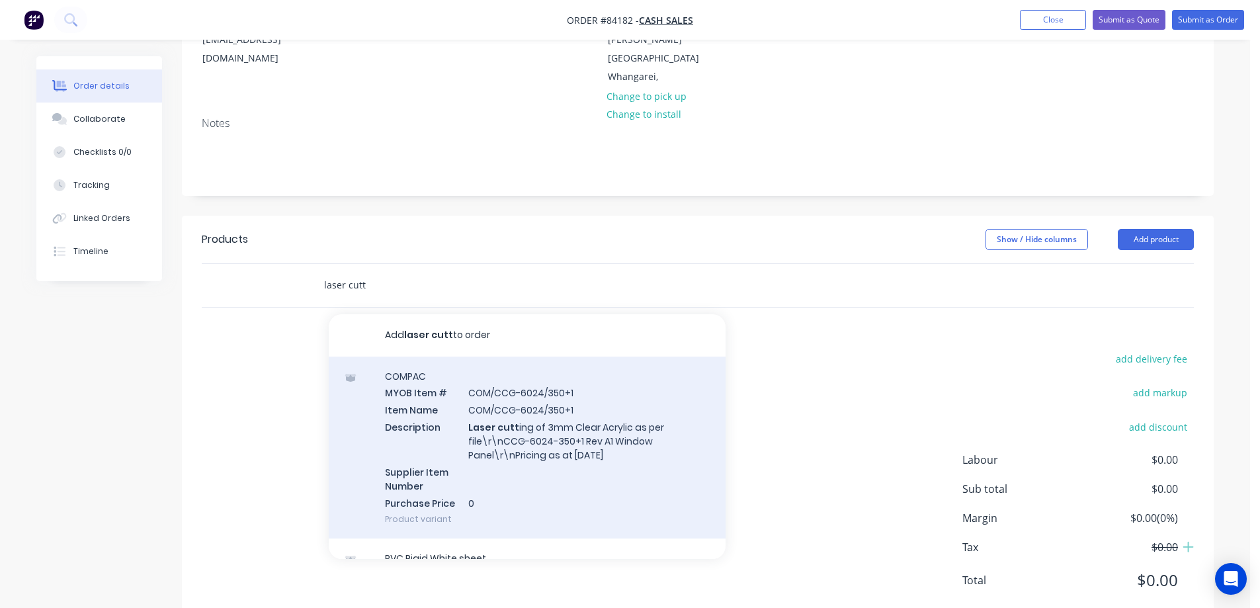
scroll to position [265, 0]
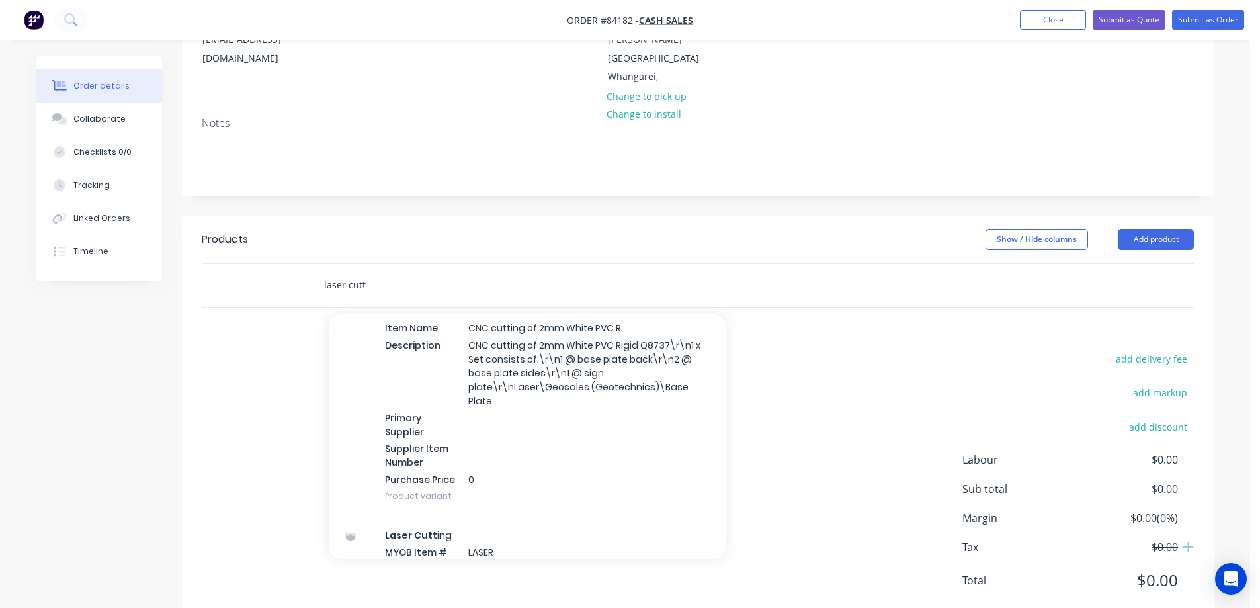
type input "laser cutt"
click at [481, 523] on div "add delivery fee add markup add discount Labour $0.00 Sub total $0.00 Margin $0…" at bounding box center [698, 477] width 992 height 255
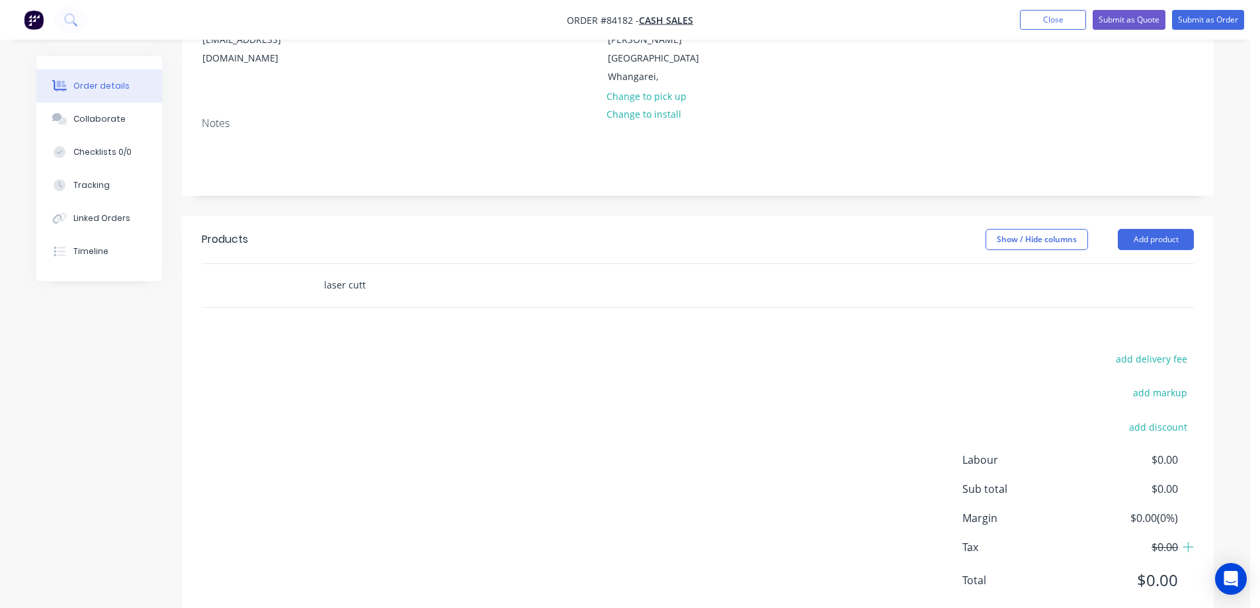
click at [364, 272] on input "laser cutt" at bounding box center [455, 285] width 265 height 26
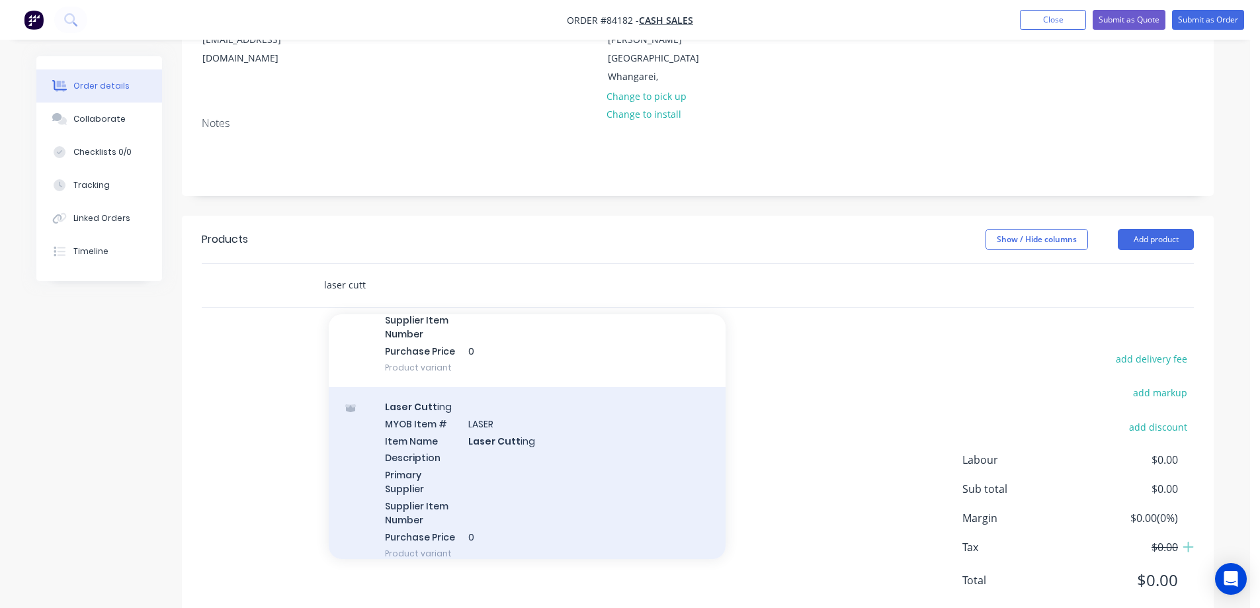
scroll to position [397, 0]
click at [467, 454] on div "Laser Cutt ing MYOB Item # LASER Item Name Laser Cutt ing Description Primary S…" at bounding box center [527, 476] width 397 height 186
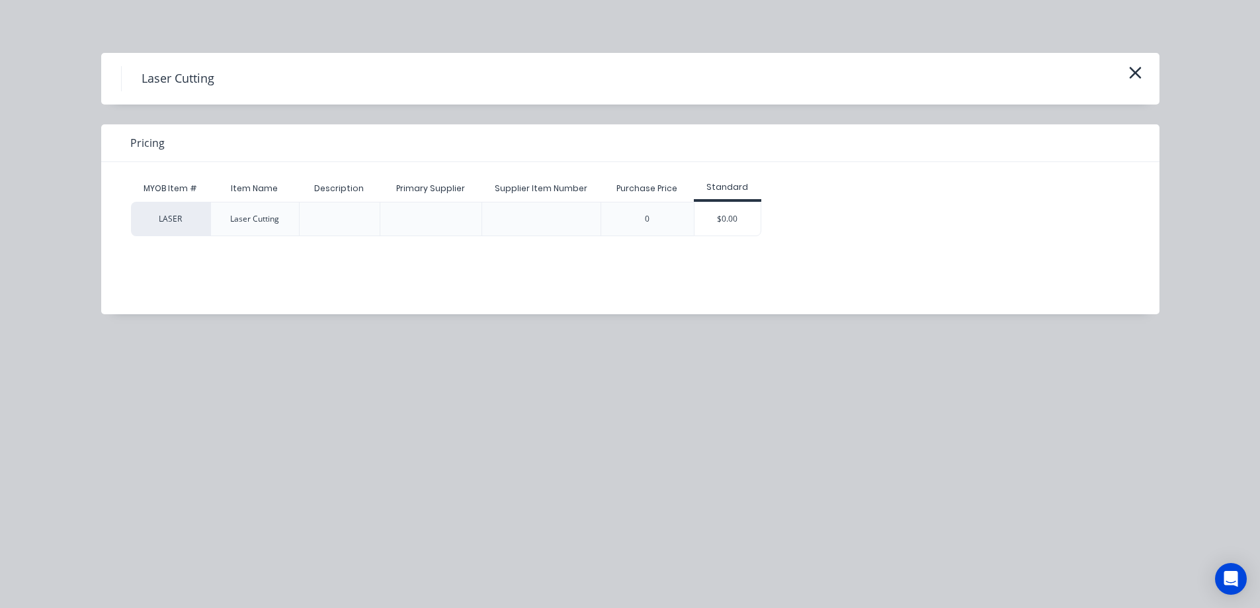
drag, startPoint x: 701, startPoint y: 214, endPoint x: 672, endPoint y: 223, distance: 30.4
click at [702, 215] on div "$0.00" at bounding box center [728, 218] width 66 height 33
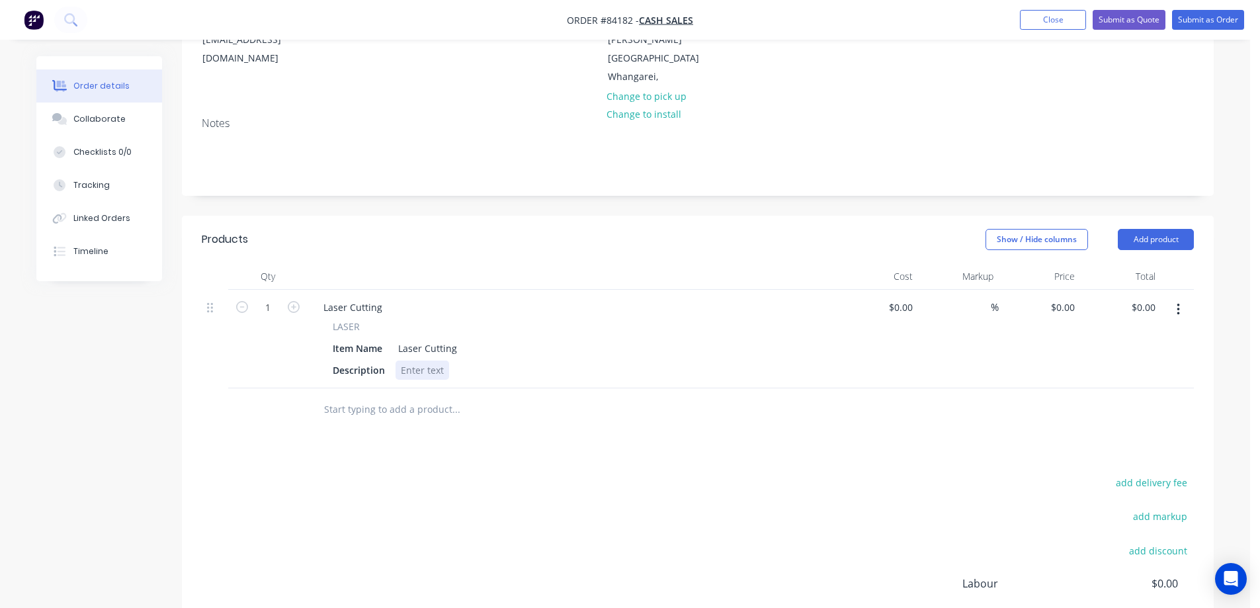
click at [428, 361] on div at bounding box center [423, 370] width 54 height 19
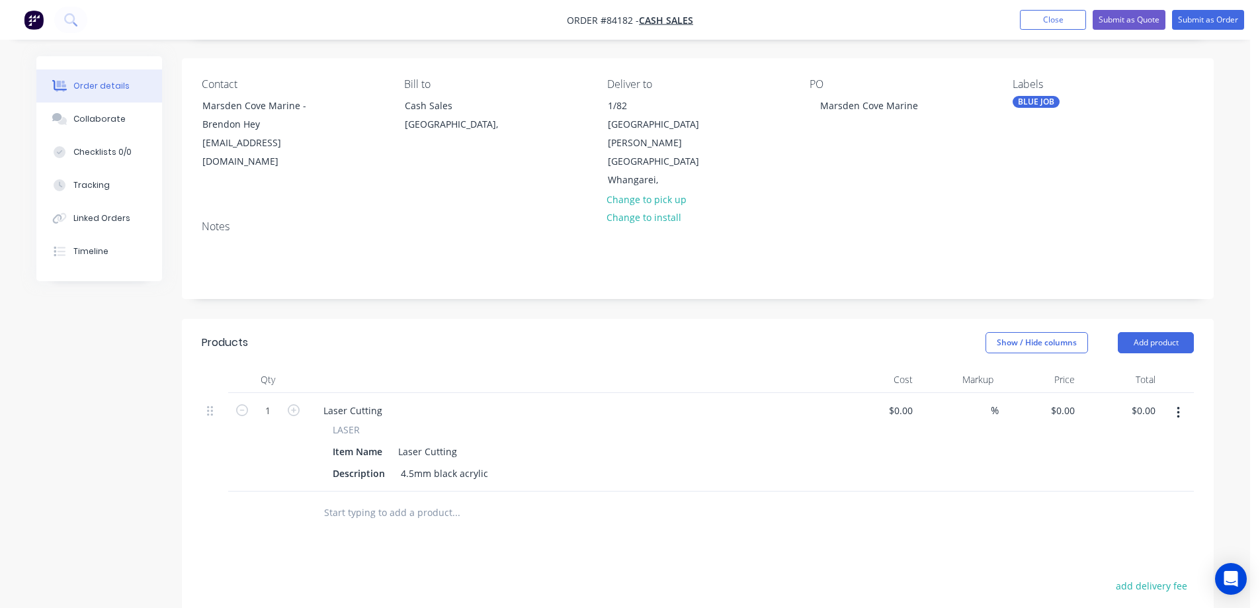
scroll to position [0, 0]
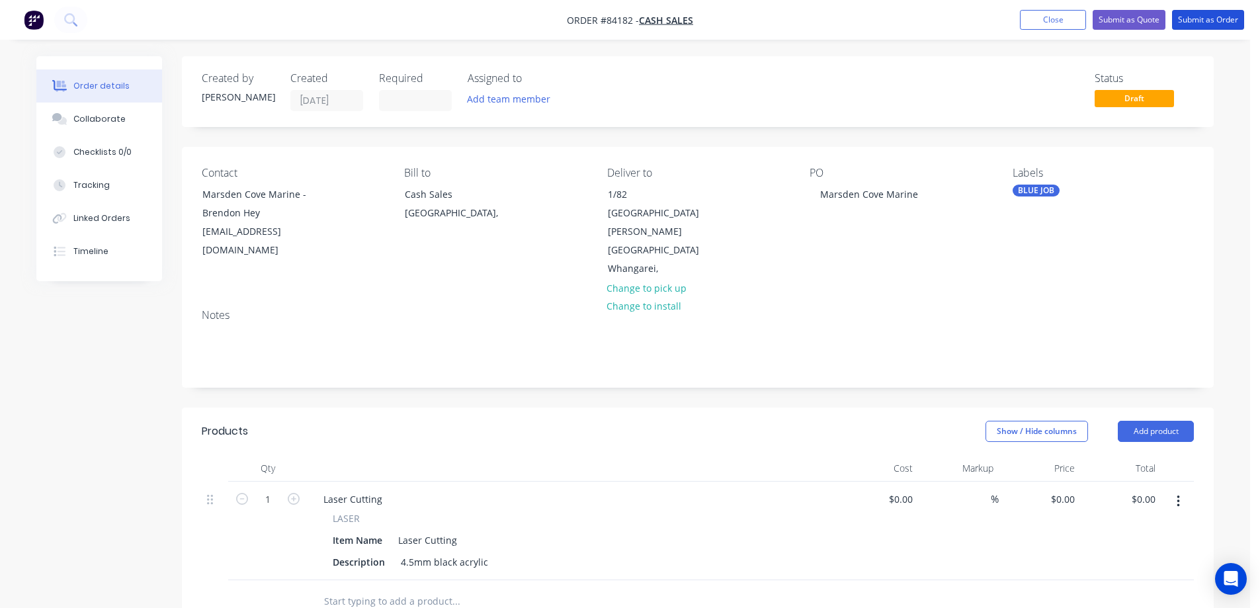
drag, startPoint x: 1197, startPoint y: 24, endPoint x: 1179, endPoint y: 32, distance: 19.5
click at [1197, 24] on button "Submit as Order" at bounding box center [1208, 20] width 72 height 20
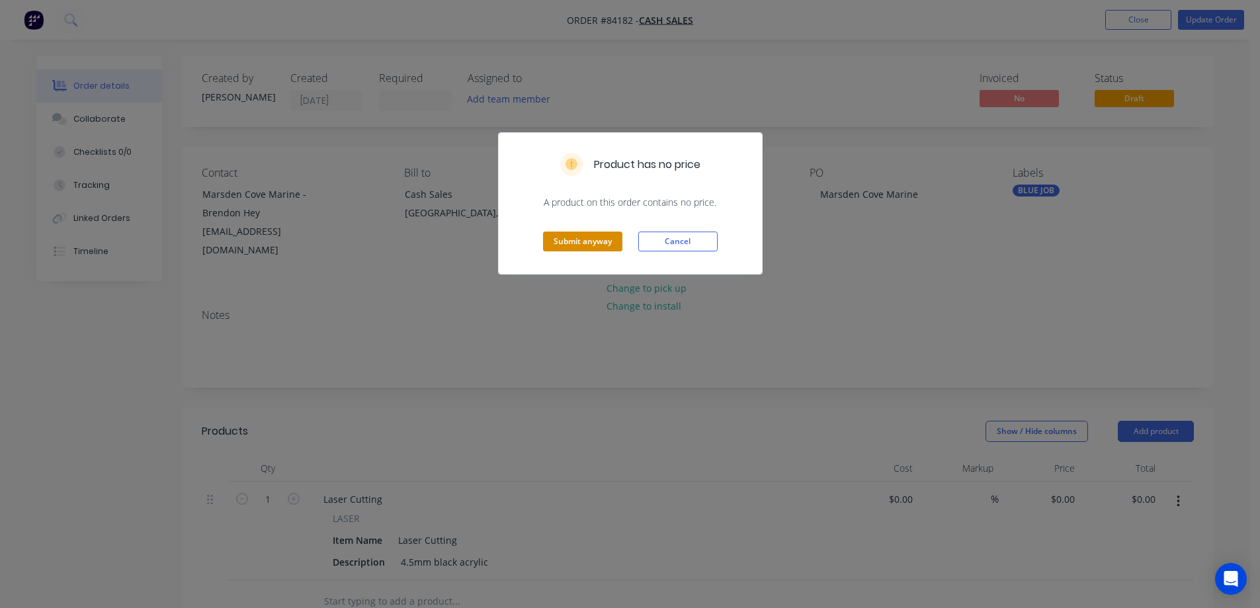
click at [579, 245] on button "Submit anyway" at bounding box center [582, 242] width 79 height 20
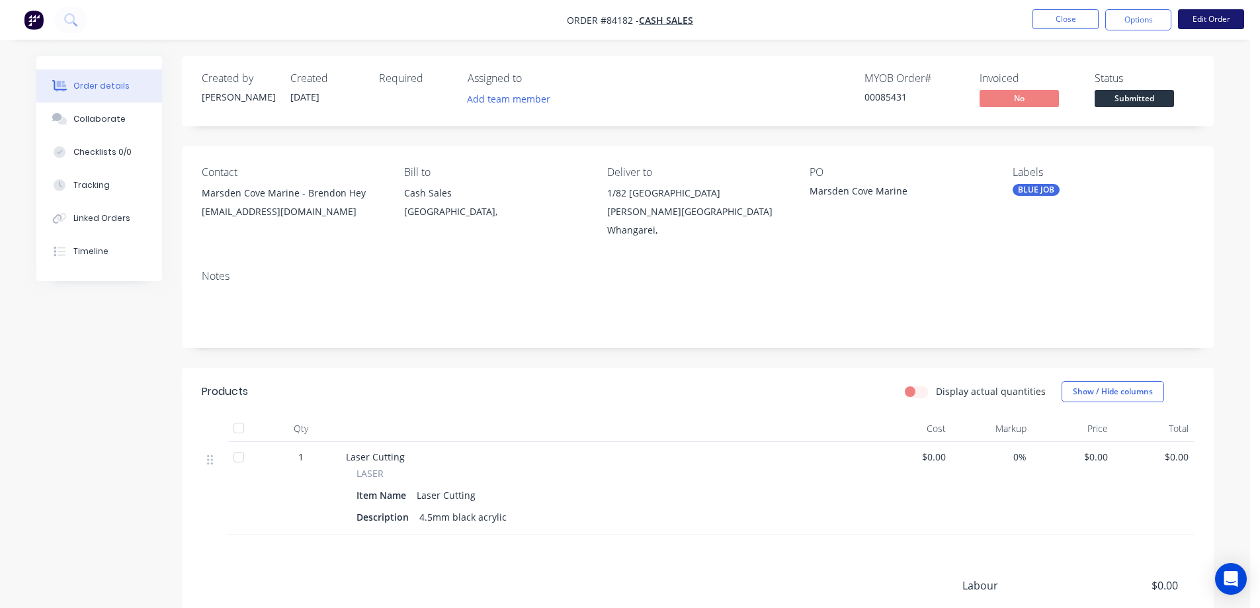
click at [1193, 17] on button "Edit Order" at bounding box center [1211, 19] width 66 height 20
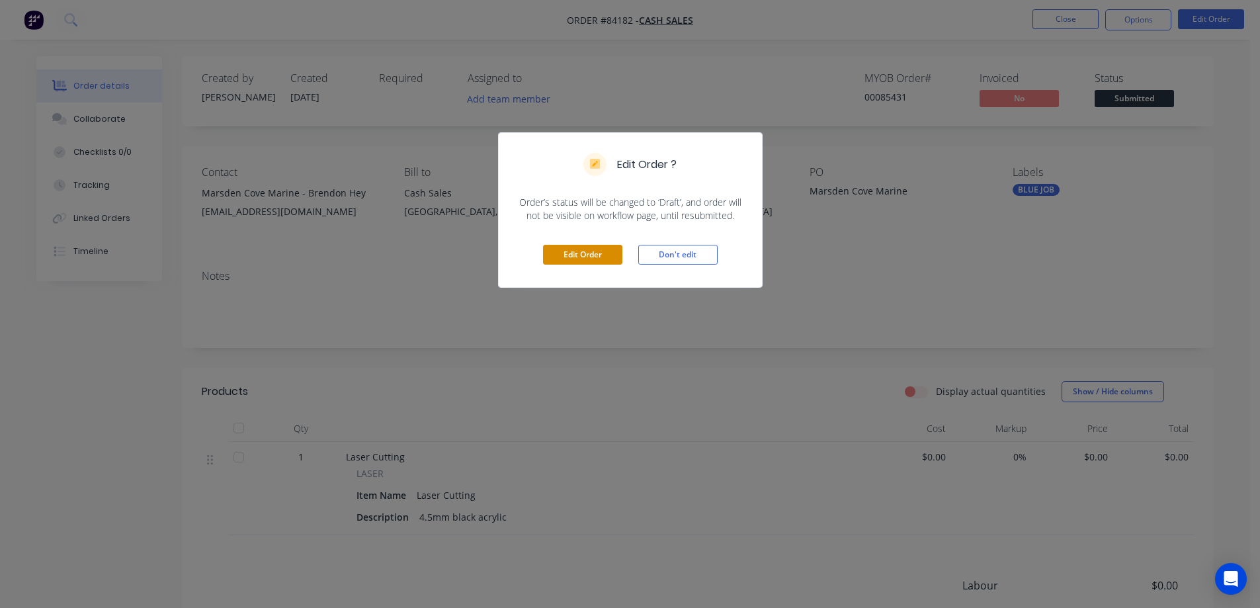
click at [597, 250] on button "Edit Order" at bounding box center [582, 255] width 79 height 20
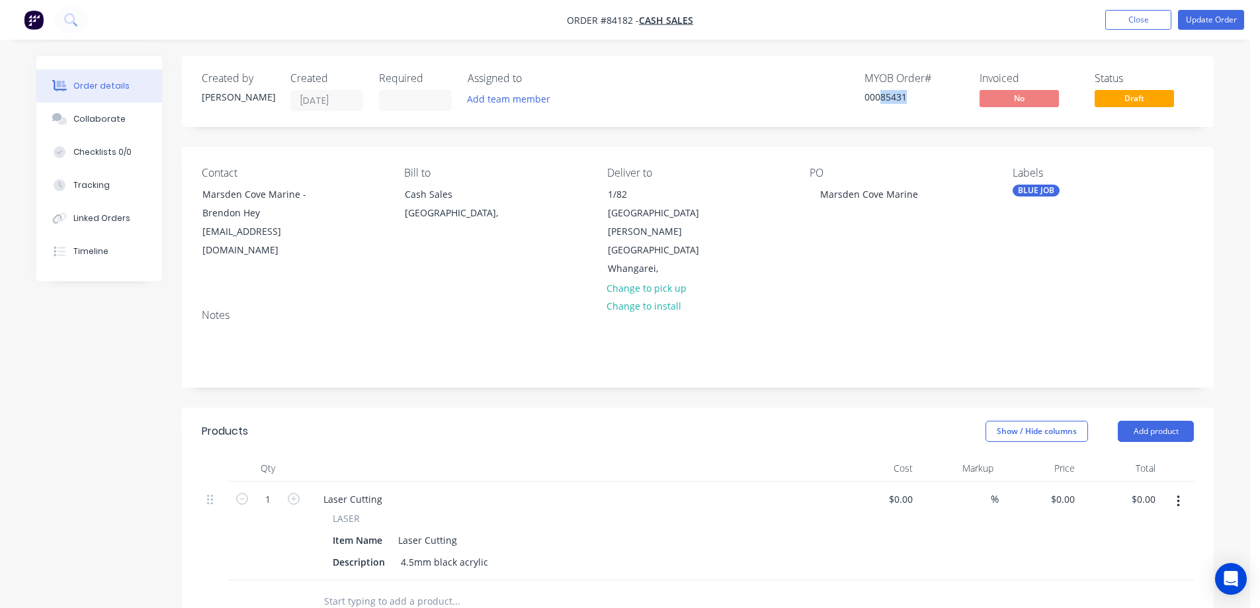
drag, startPoint x: 881, startPoint y: 98, endPoint x: 918, endPoint y: 97, distance: 37.1
click at [918, 97] on div "00085431" at bounding box center [914, 97] width 99 height 14
copy div "85431"
click at [488, 552] on div "4.5mm black acrylic" at bounding box center [445, 561] width 98 height 19
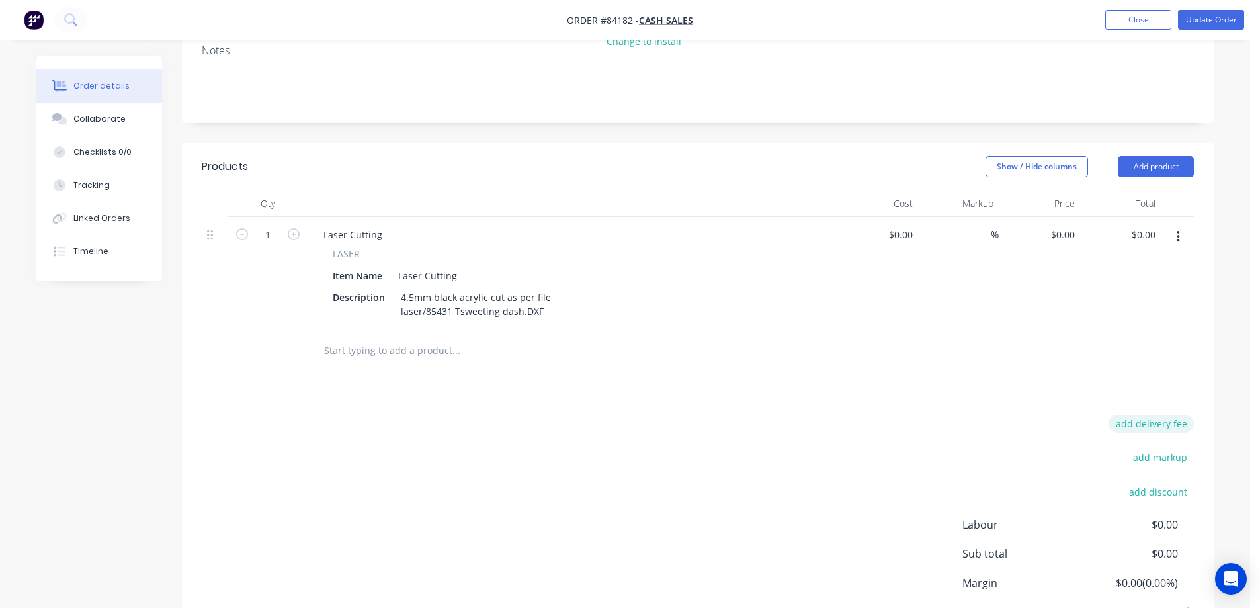
click at [1145, 415] on button "add delivery fee" at bounding box center [1151, 424] width 85 height 18
type input "10"
click at [1079, 343] on div "Products Show / Hide columns Add product Qty Cost Markup Price Total 1 Laser Cu…" at bounding box center [698, 415] width 1032 height 544
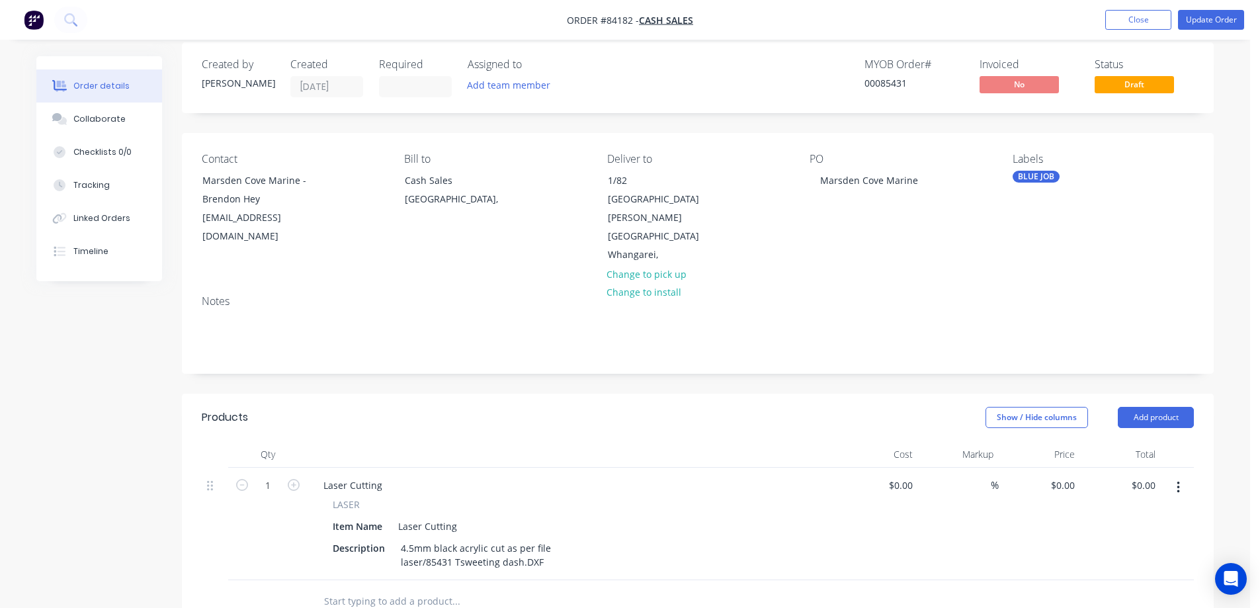
scroll to position [0, 0]
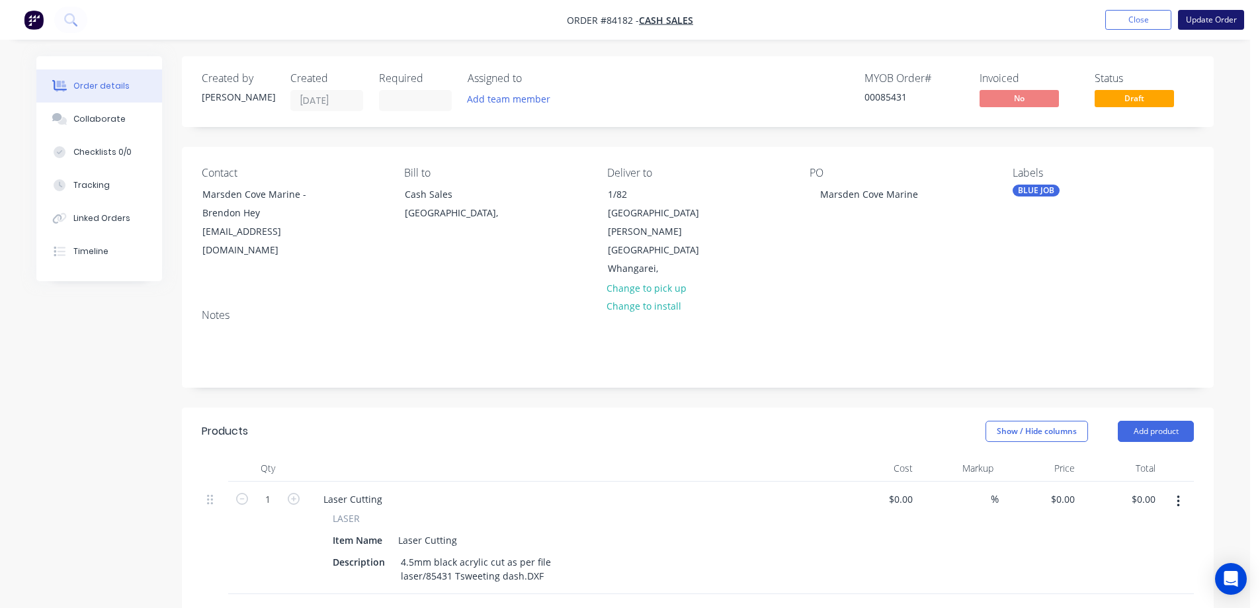
click at [1214, 28] on button "Update Order" at bounding box center [1211, 20] width 66 height 20
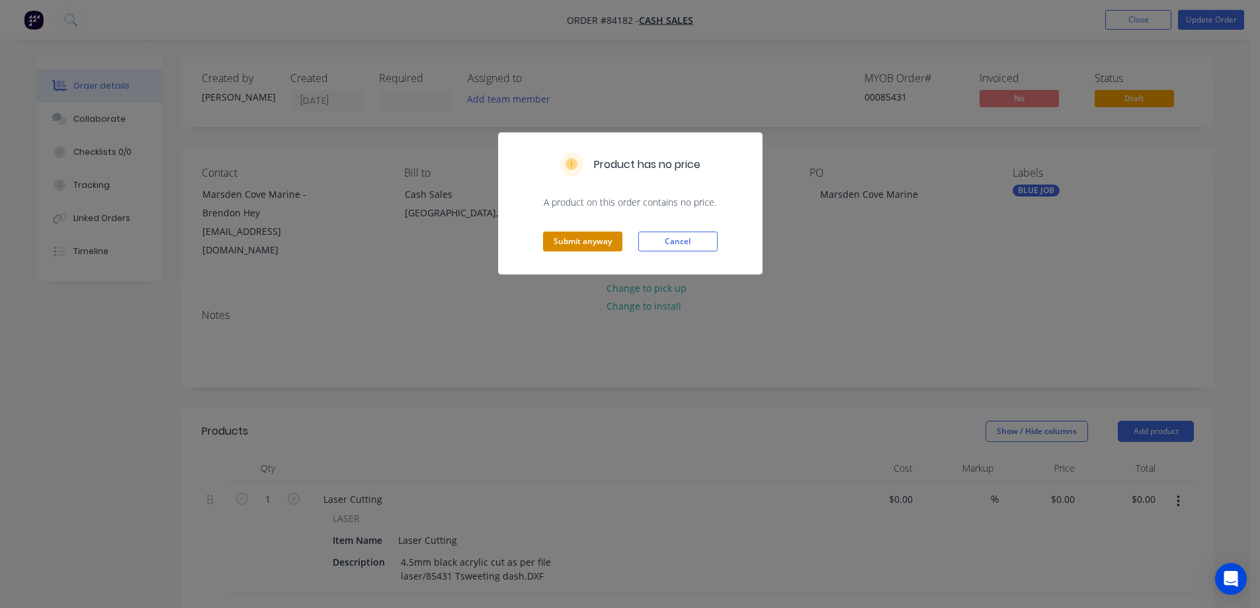
click at [603, 235] on button "Submit anyway" at bounding box center [582, 242] width 79 height 20
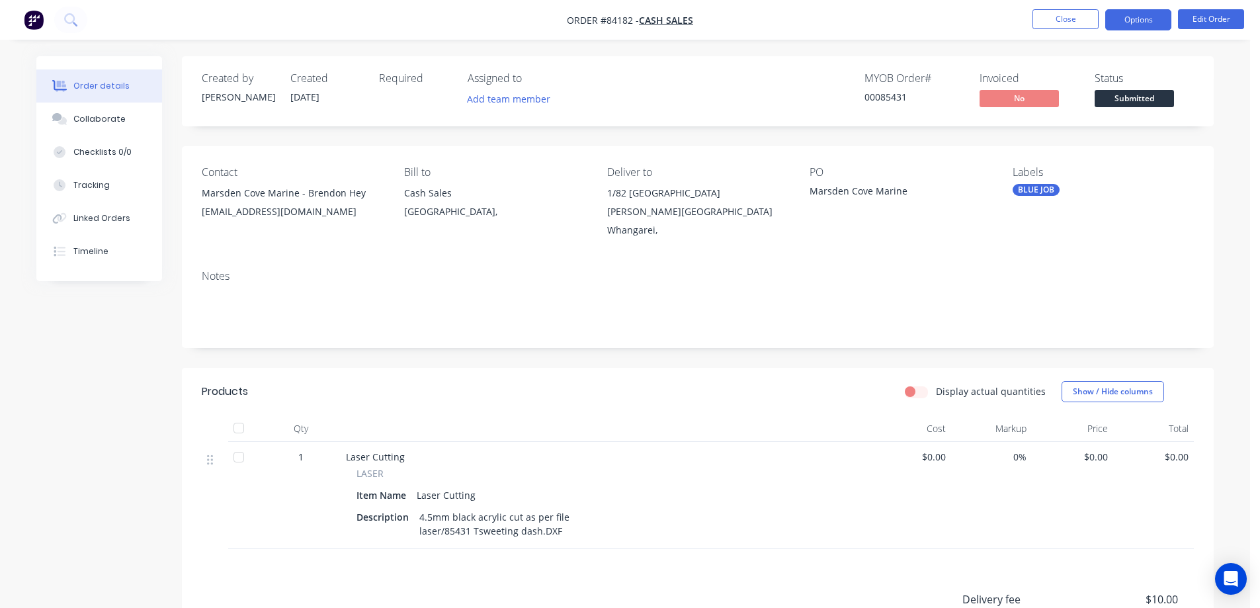
click at [1154, 19] on button "Options" at bounding box center [1138, 19] width 66 height 21
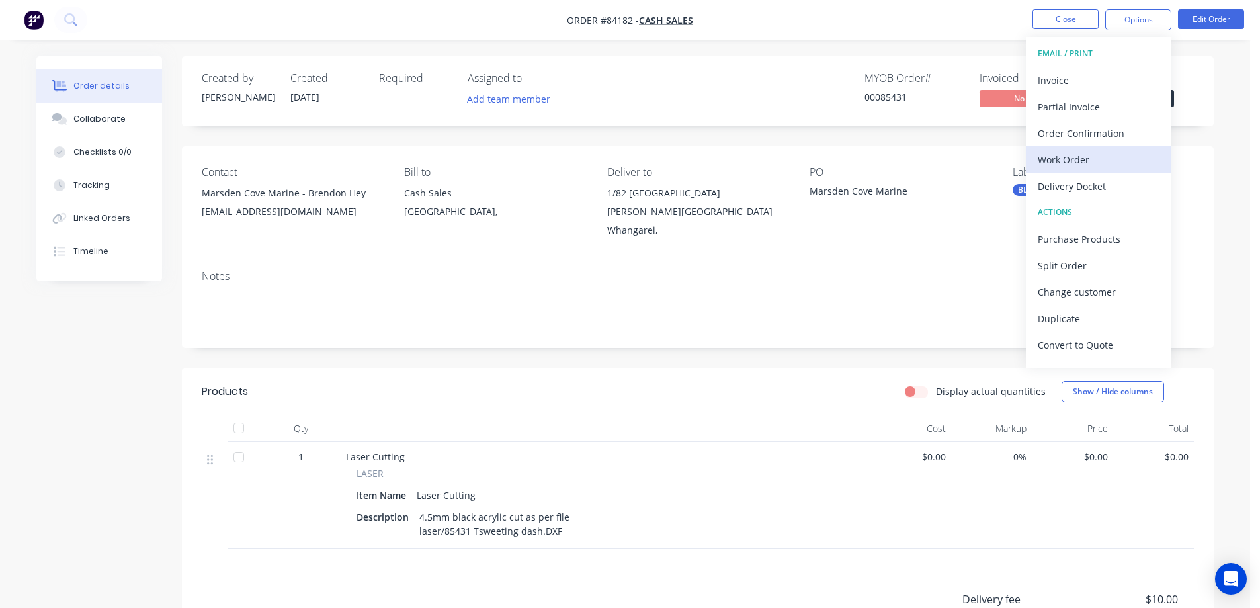
click at [1095, 163] on div "Work Order" at bounding box center [1099, 159] width 122 height 19
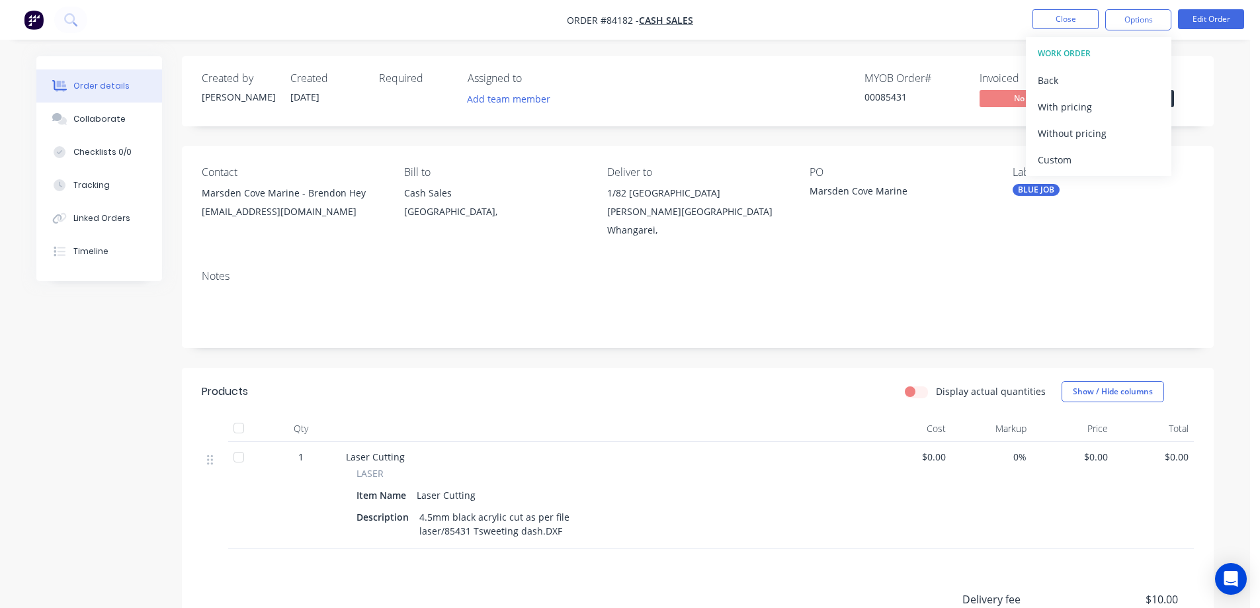
click at [1094, 132] on div "Without pricing" at bounding box center [1099, 133] width 122 height 19
drag, startPoint x: 669, startPoint y: 67, endPoint x: 758, endPoint y: 64, distance: 89.4
click at [678, 65] on div "Created by Jess Created 26/08/25 Required Assigned to Add team member MYOB Orde…" at bounding box center [698, 91] width 1032 height 70
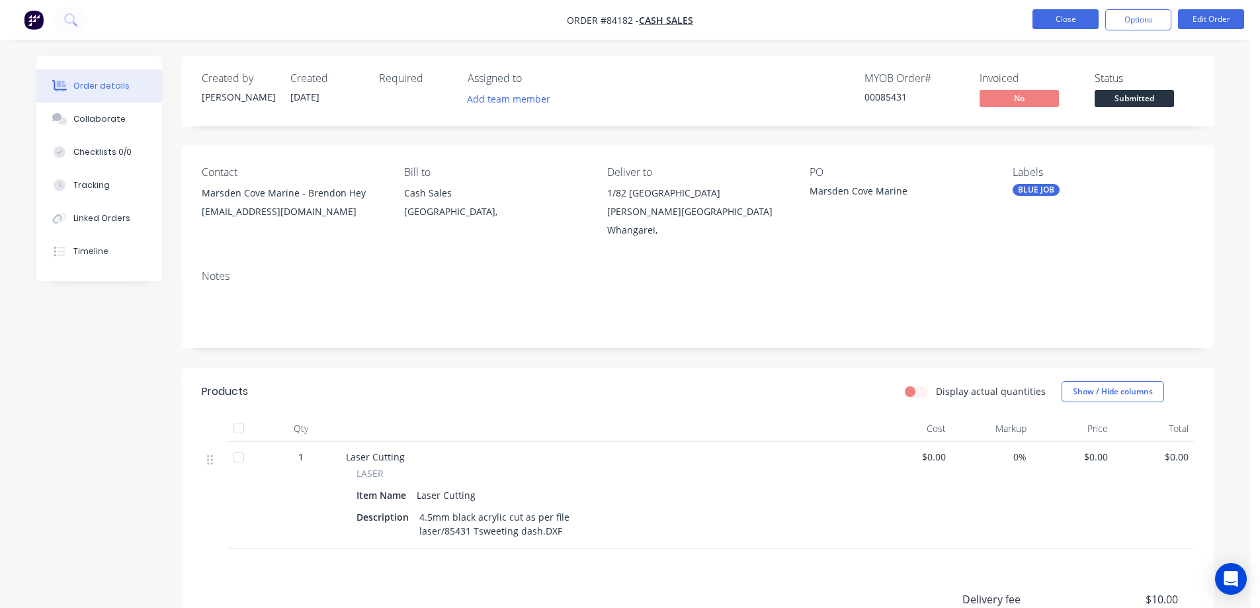
click at [1070, 22] on button "Close" at bounding box center [1066, 19] width 66 height 20
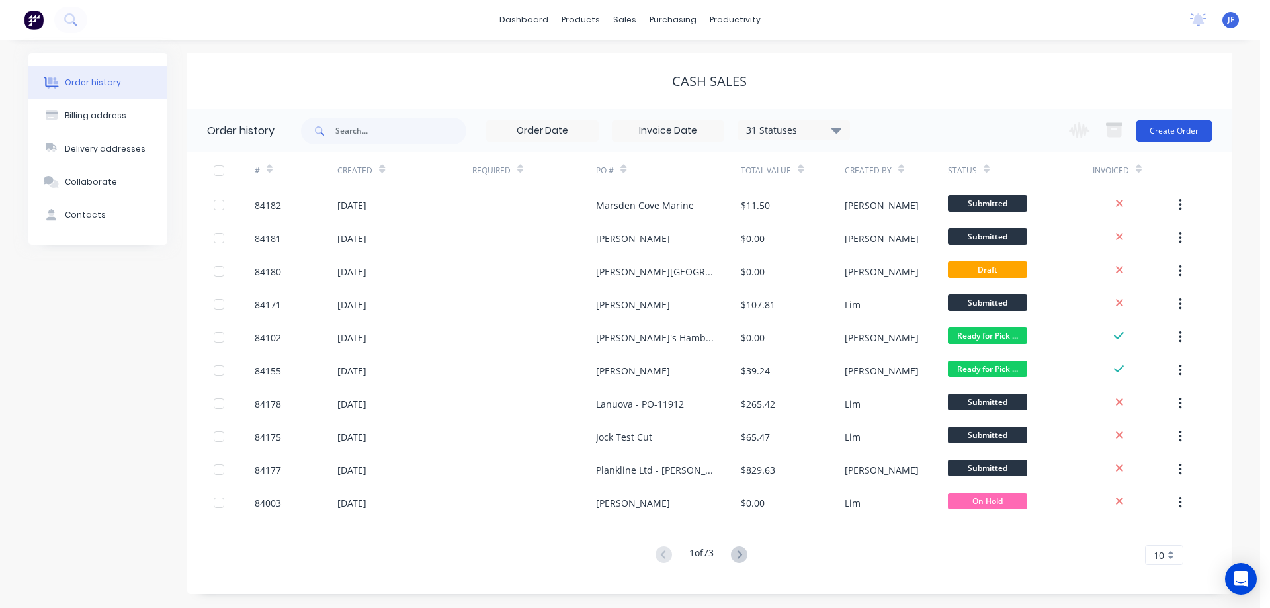
click at [1158, 139] on button "Create Order" at bounding box center [1174, 130] width 77 height 21
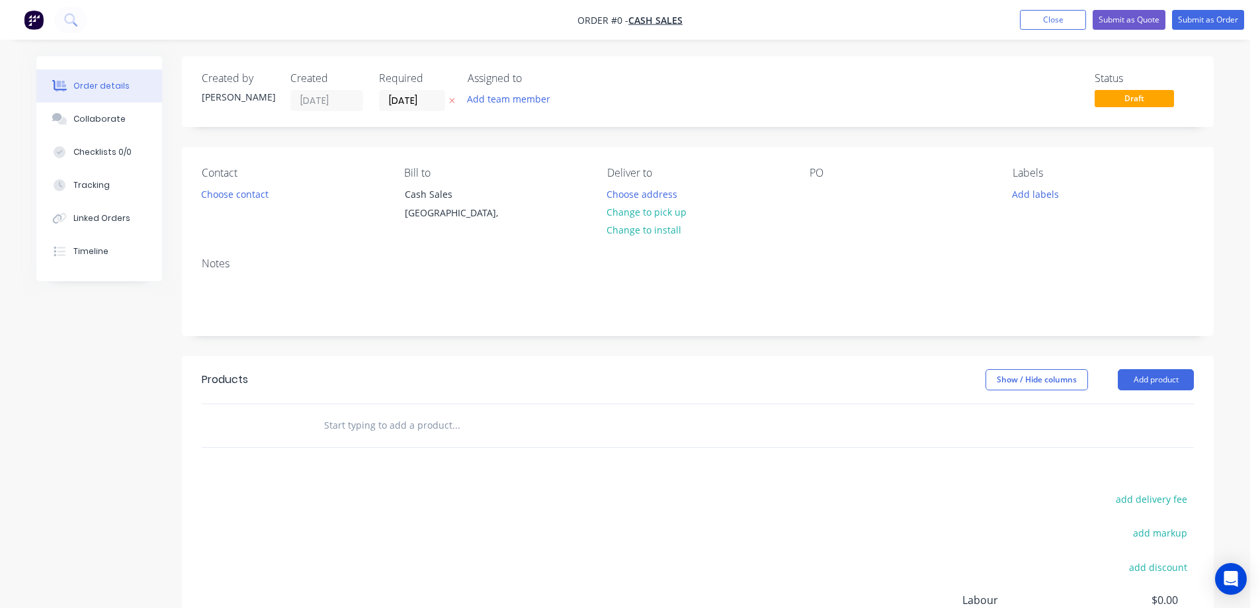
click at [454, 97] on icon at bounding box center [452, 101] width 6 height 8
click at [240, 197] on button "Choose contact" at bounding box center [234, 194] width 81 height 18
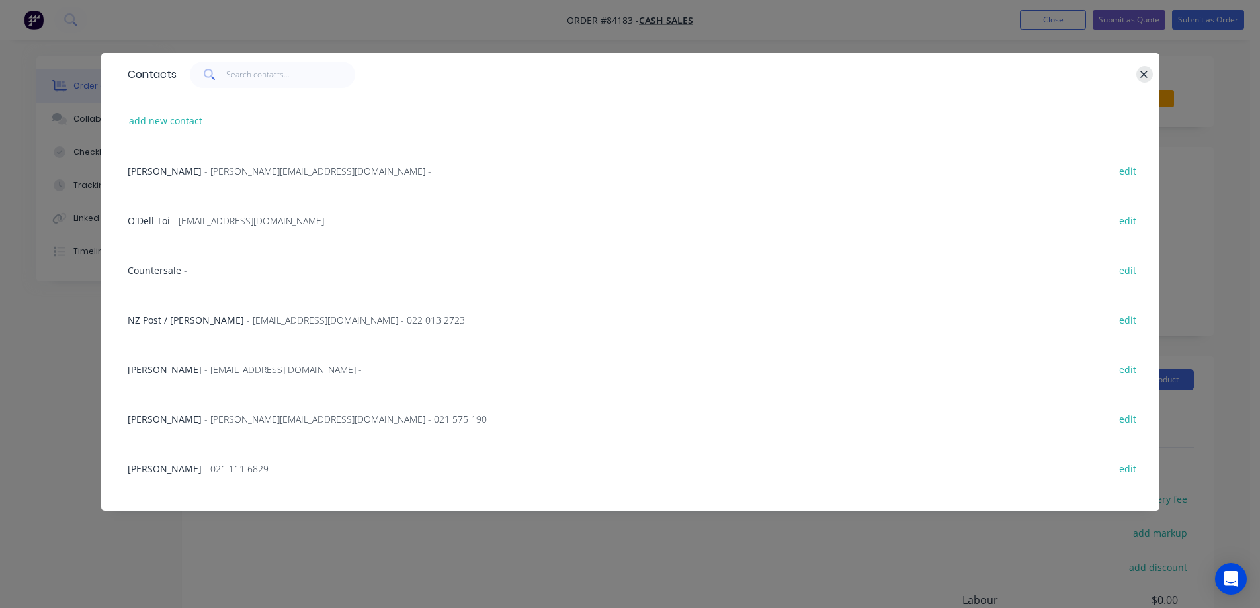
click at [1144, 69] on icon "button" at bounding box center [1144, 75] width 9 height 12
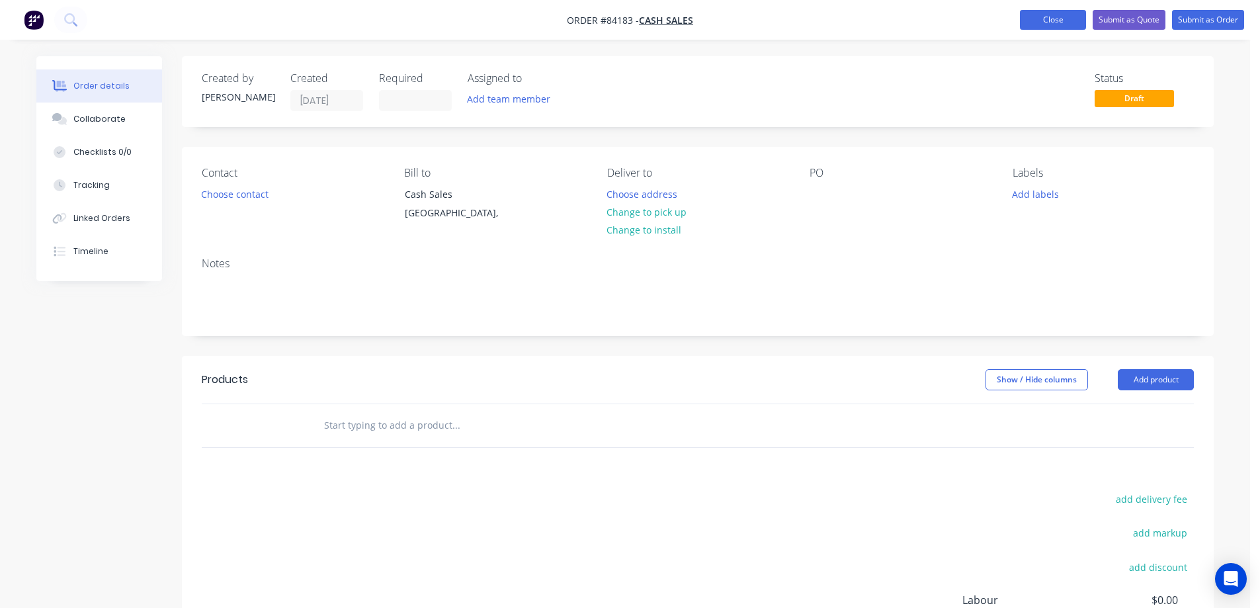
click at [1050, 26] on button "Close" at bounding box center [1053, 20] width 66 height 20
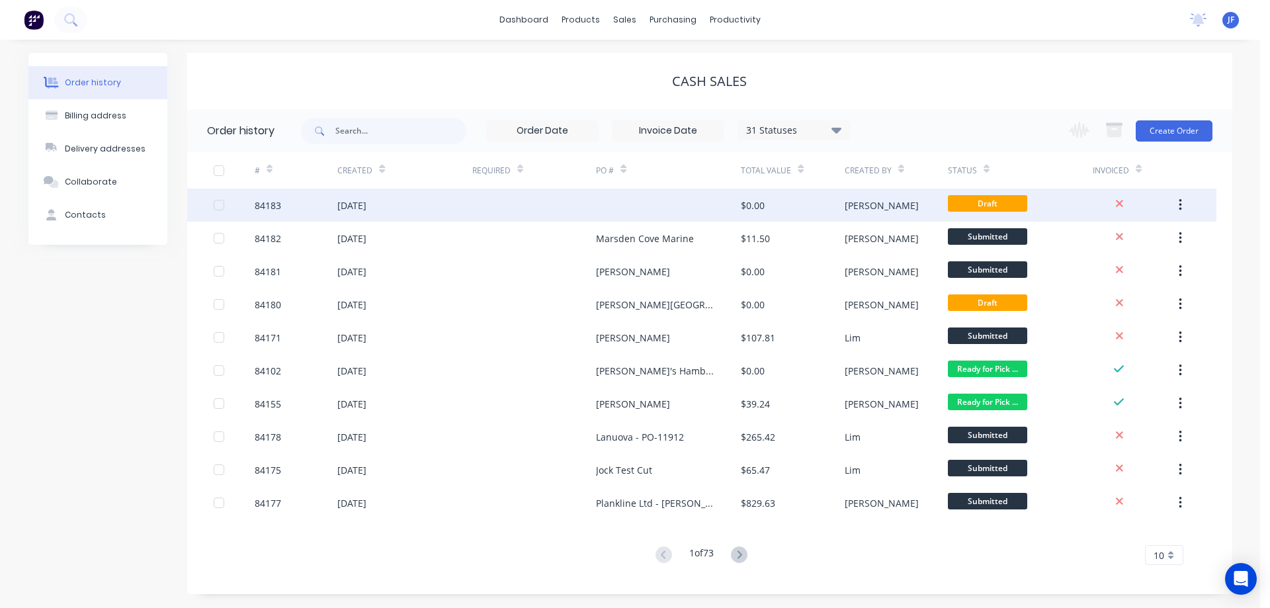
click at [1175, 202] on button "button" at bounding box center [1180, 205] width 31 height 24
click at [1144, 240] on div "Archive" at bounding box center [1133, 239] width 102 height 19
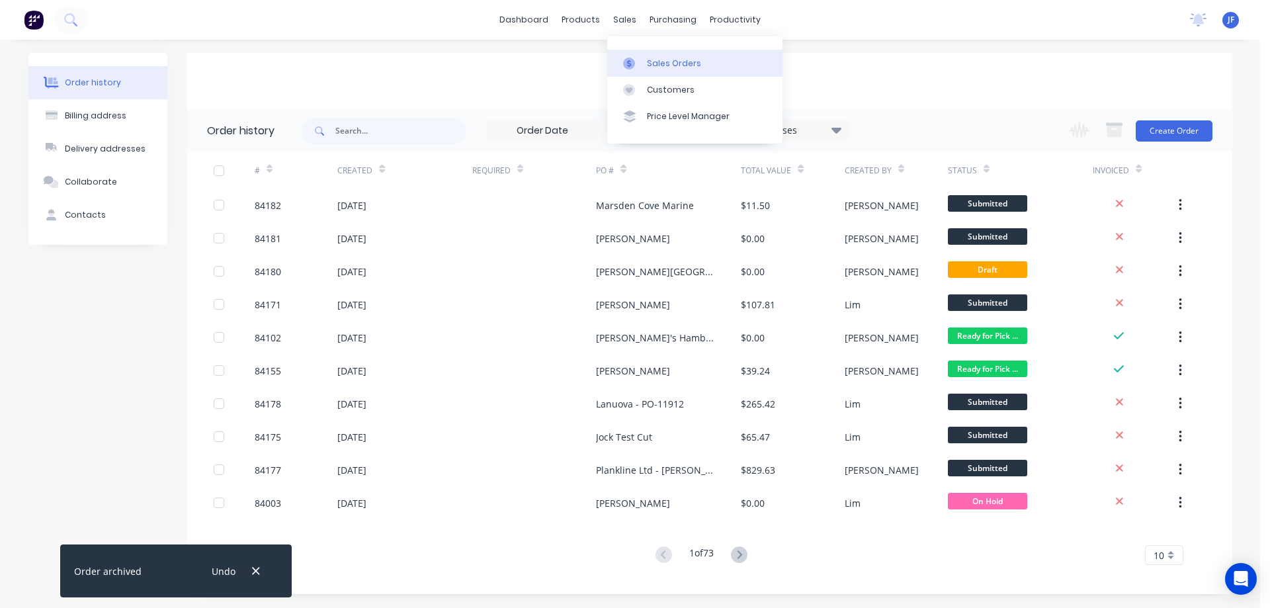
click at [640, 64] on div at bounding box center [633, 64] width 20 height 12
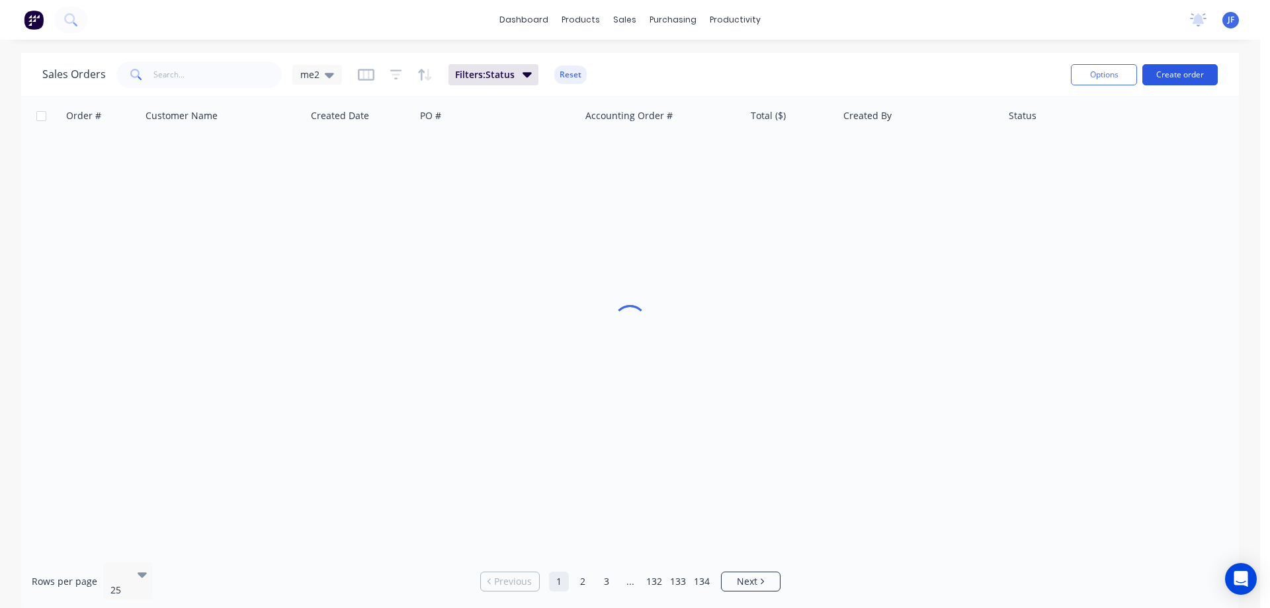
click at [1191, 75] on button "Create order" at bounding box center [1179, 74] width 75 height 21
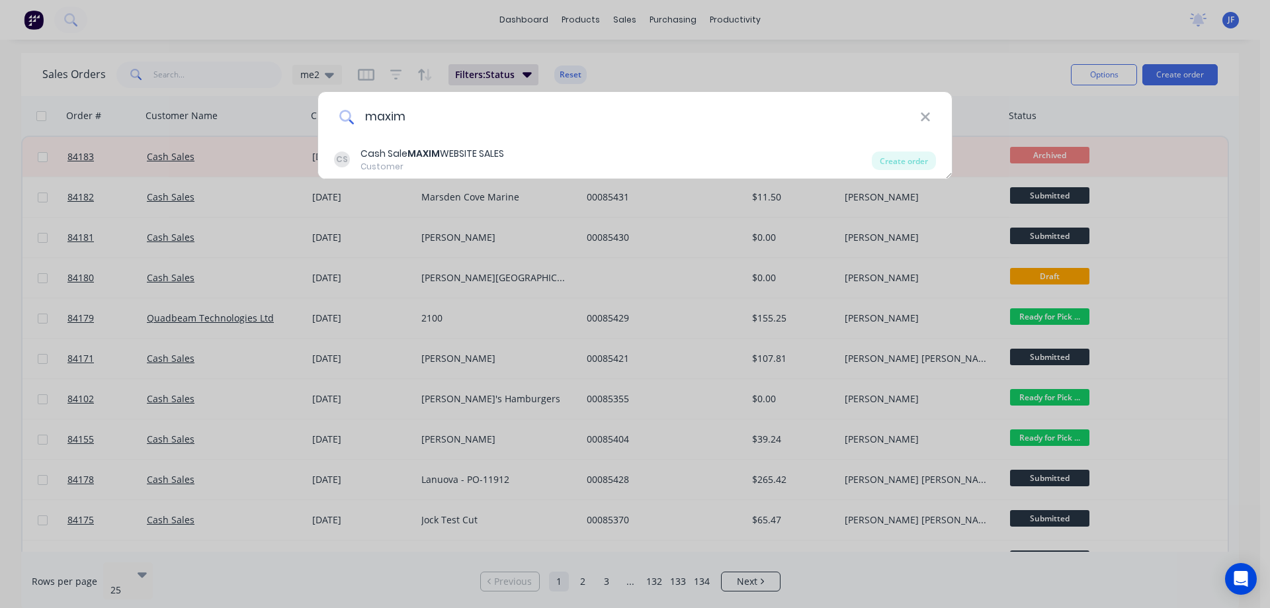
click at [637, 134] on input "maxim" at bounding box center [637, 117] width 566 height 50
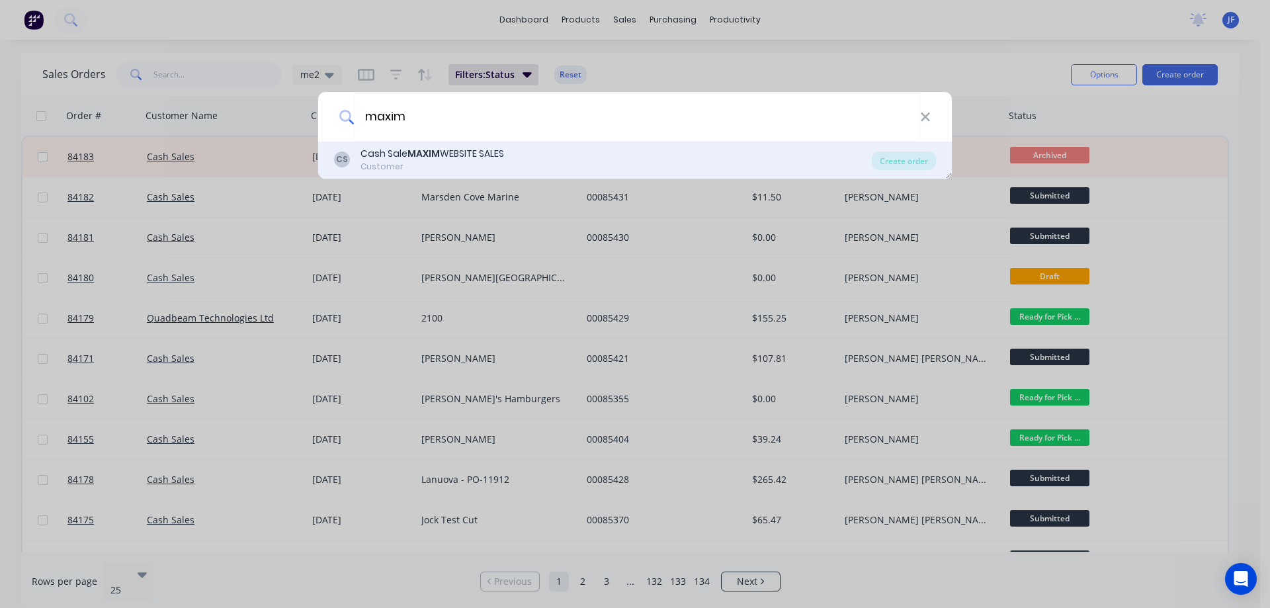
type input "maxim"
click at [626, 165] on div "CS Cash Sale MAXIM WEBSITE SALES Customer" at bounding box center [603, 160] width 538 height 26
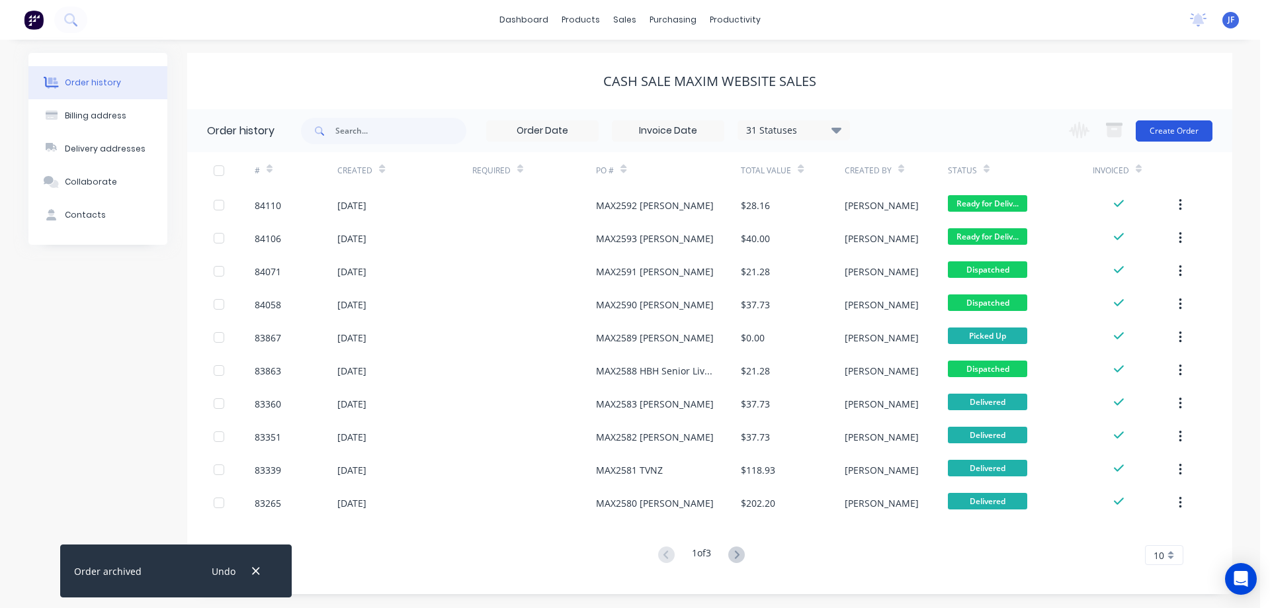
click at [1178, 124] on button "Create Order" at bounding box center [1174, 130] width 77 height 21
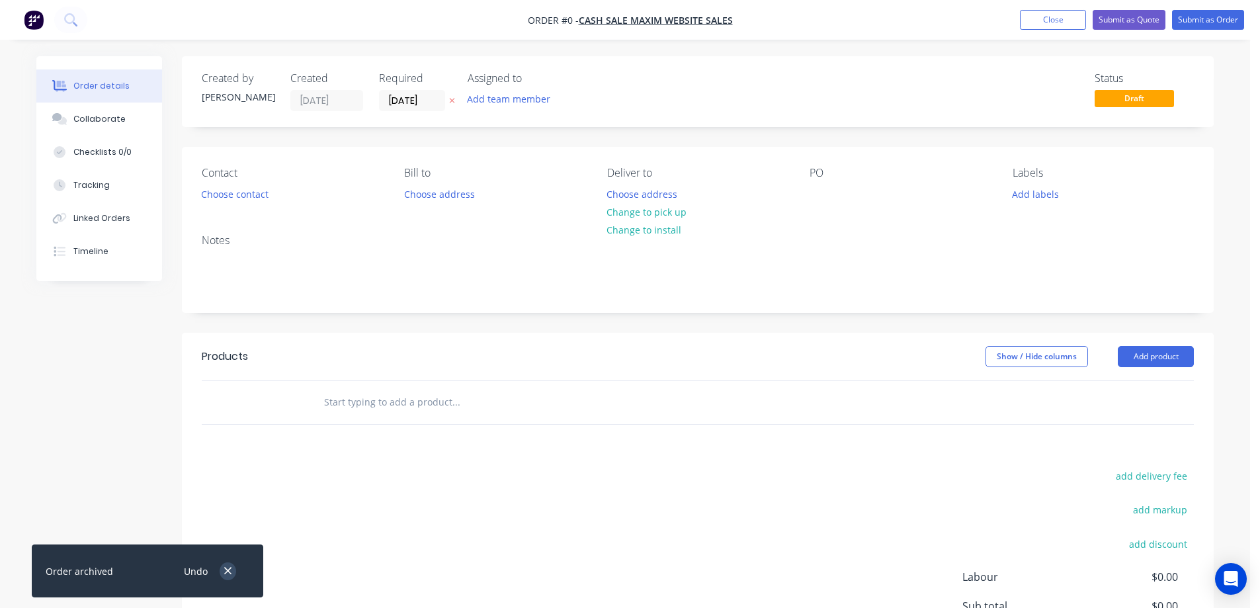
click at [228, 569] on icon "button" at bounding box center [228, 571] width 9 height 12
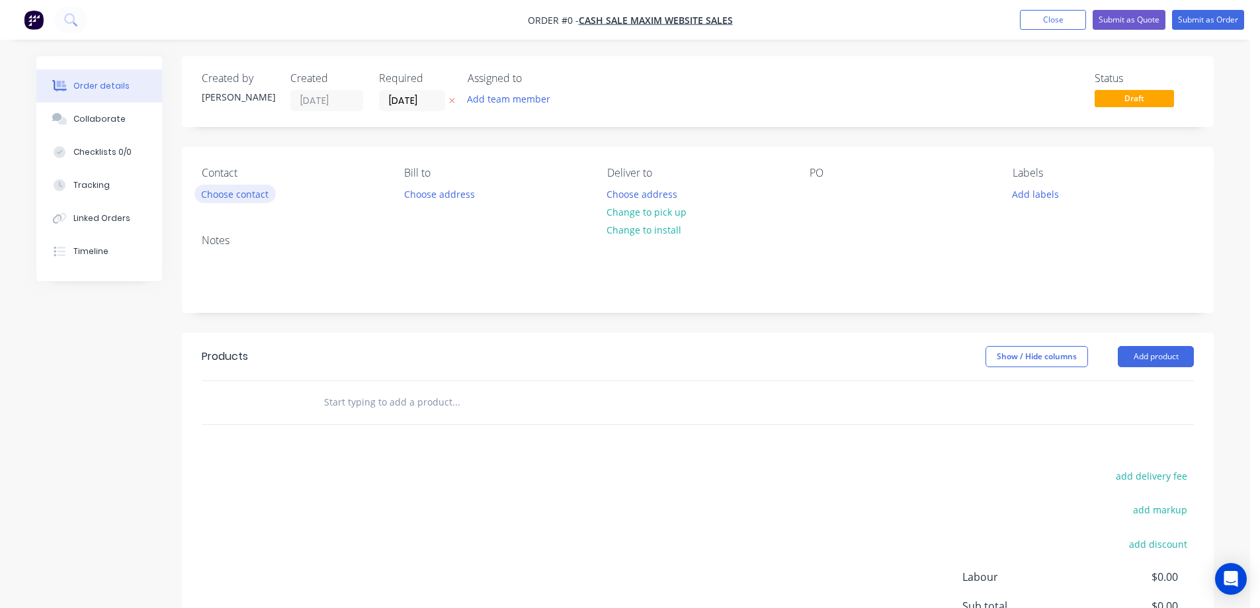
click at [233, 196] on button "Choose contact" at bounding box center [234, 194] width 81 height 18
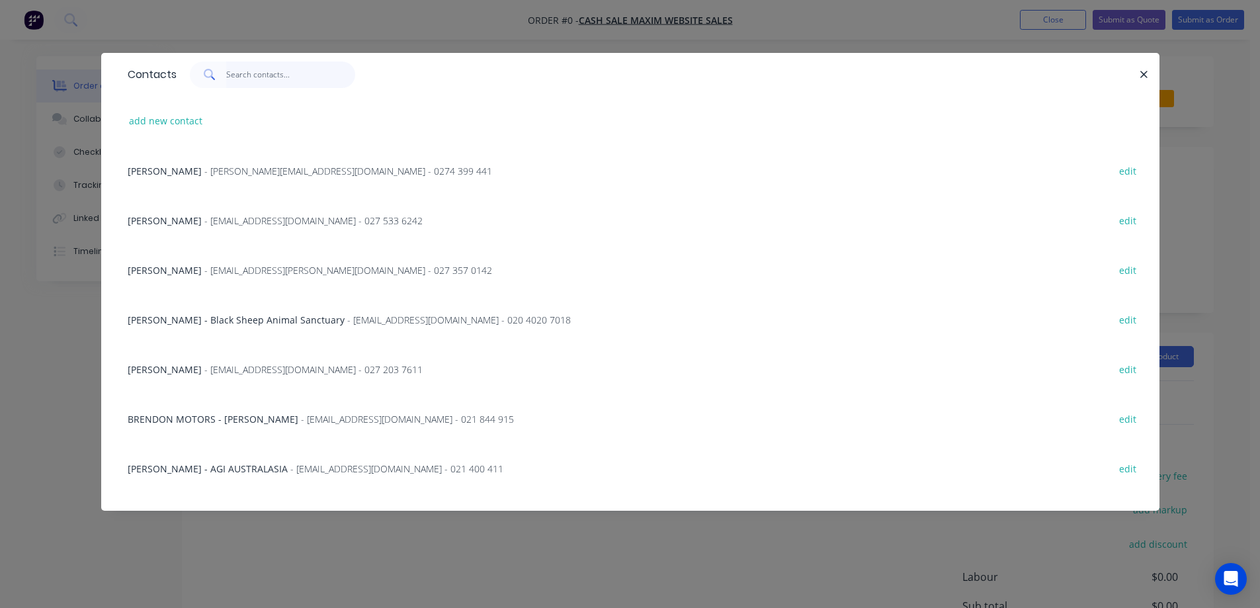
click at [310, 71] on input "text" at bounding box center [290, 75] width 129 height 26
paste input "Hazel Daniel"
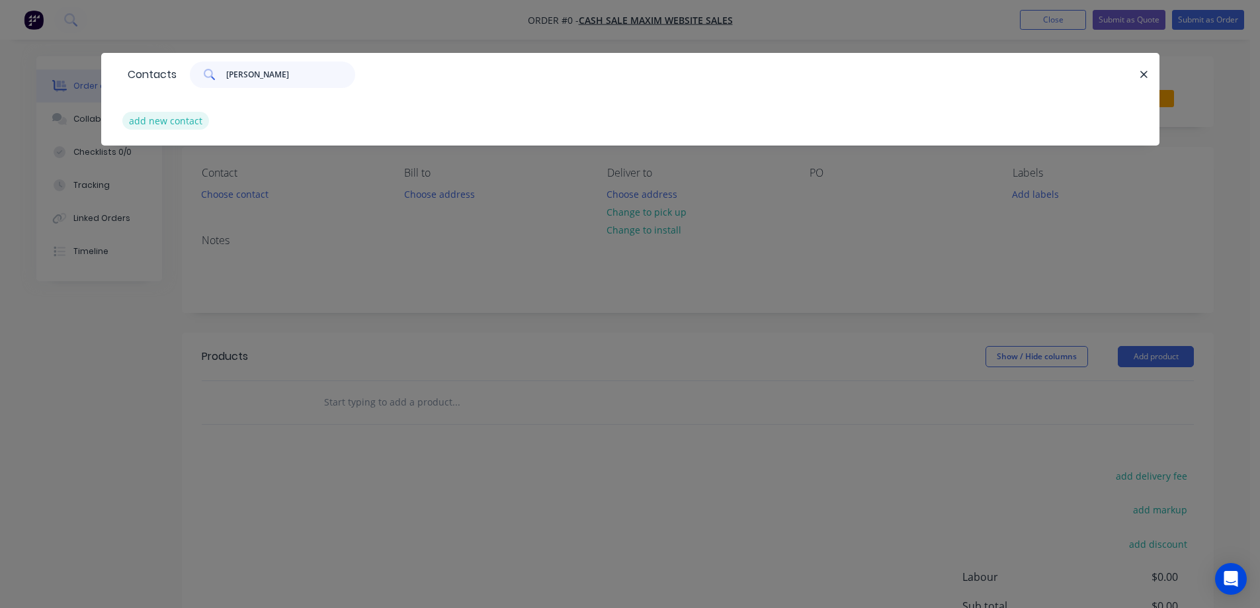
type input "Hazel Daniel"
click at [167, 127] on button "add new contact" at bounding box center [165, 121] width 87 height 18
select select "NZ"
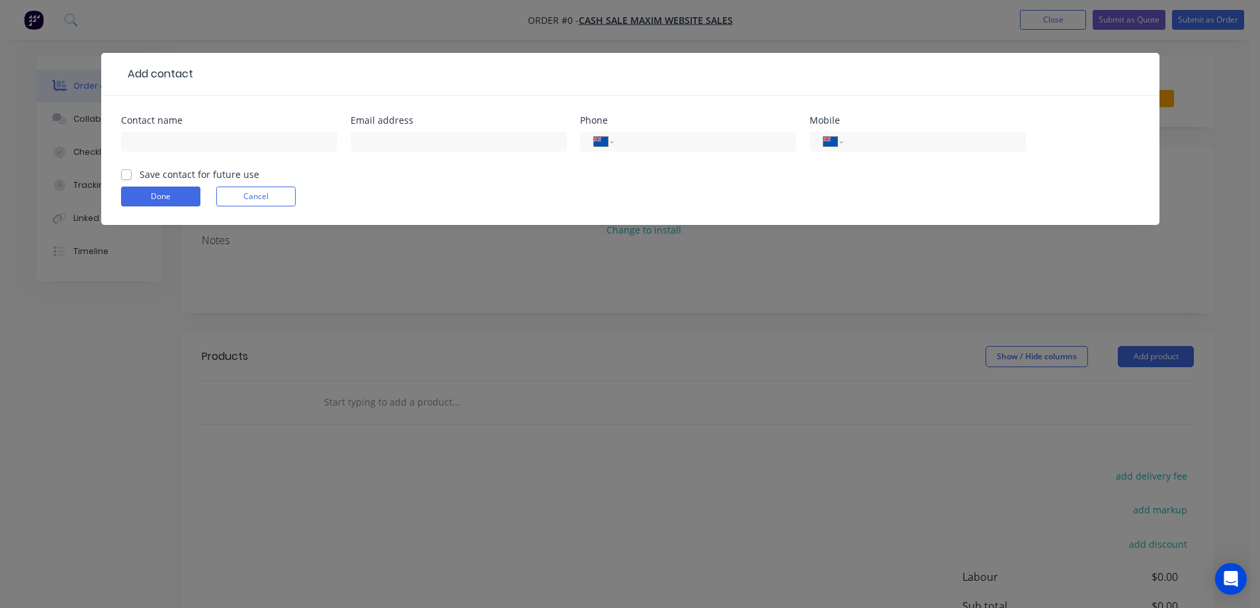
click at [171, 154] on div at bounding box center [229, 147] width 216 height 39
click at [173, 148] on input "text" at bounding box center [229, 142] width 216 height 20
paste input "Hazel Daniel"
type input "Hazel Daniel"
click at [170, 177] on label "Save contact for future use" at bounding box center [200, 174] width 120 height 14
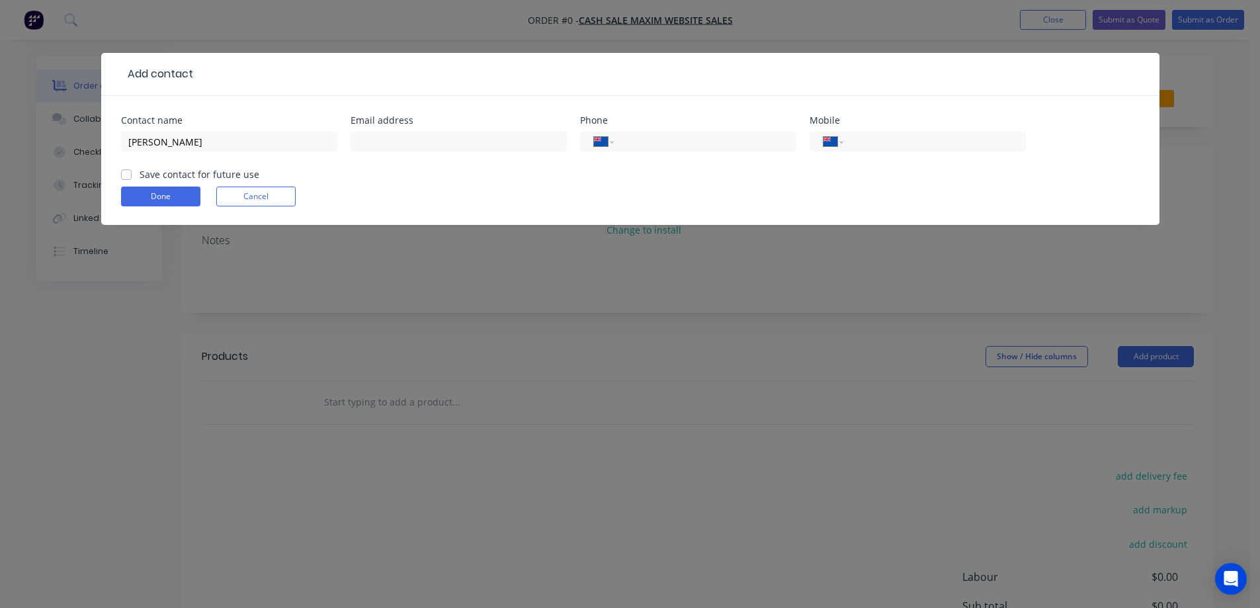
click at [132, 177] on input "Save contact for future use" at bounding box center [126, 173] width 11 height 13
checkbox input "true"
click at [376, 146] on input "text" at bounding box center [459, 142] width 216 height 20
paste input "hazel.daniel@outlook.co.nz"
type input "hazel.daniel@outlook.co.nz"
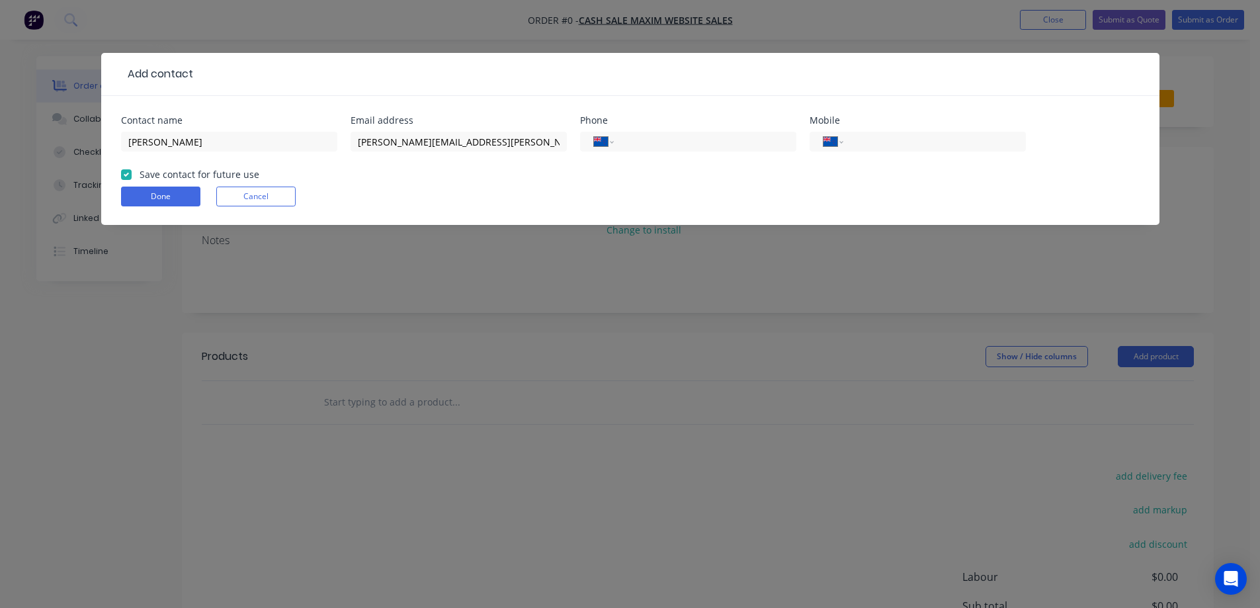
drag, startPoint x: 882, startPoint y: 144, endPoint x: 859, endPoint y: 153, distance: 24.9
click at [881, 144] on input "tel" at bounding box center [932, 141] width 159 height 15
paste input "0210 238 0146"
type input "0210 238 0146"
click at [145, 198] on button "Done" at bounding box center [160, 197] width 79 height 20
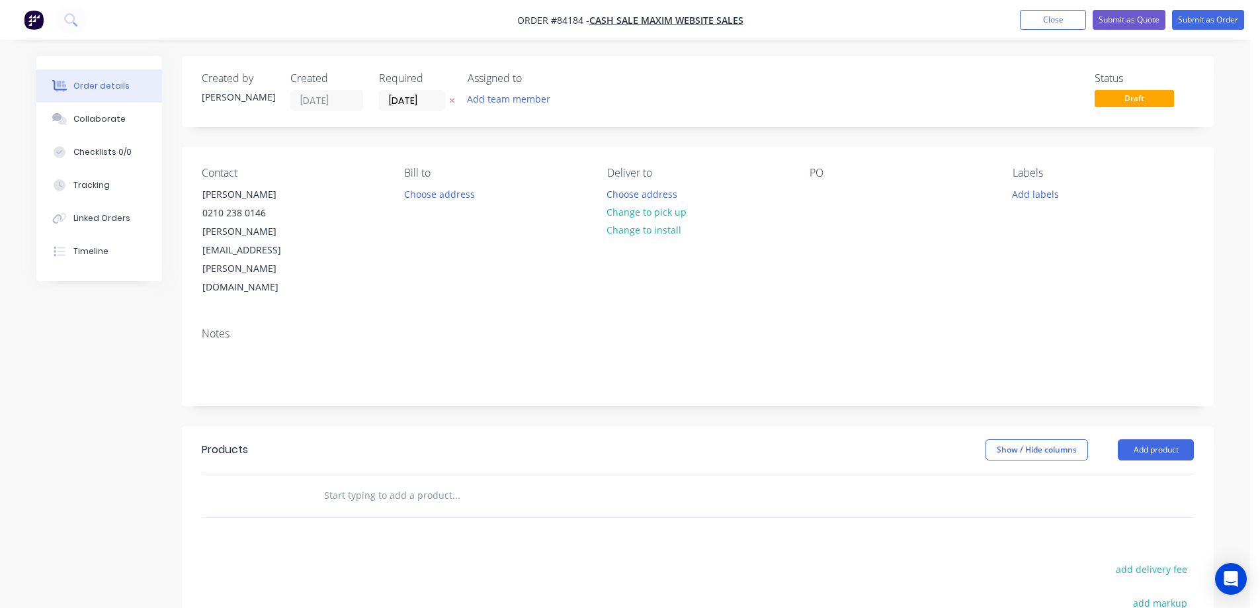
click at [448, 103] on button at bounding box center [452, 100] width 14 height 15
click at [630, 201] on button "Choose address" at bounding box center [642, 194] width 85 height 18
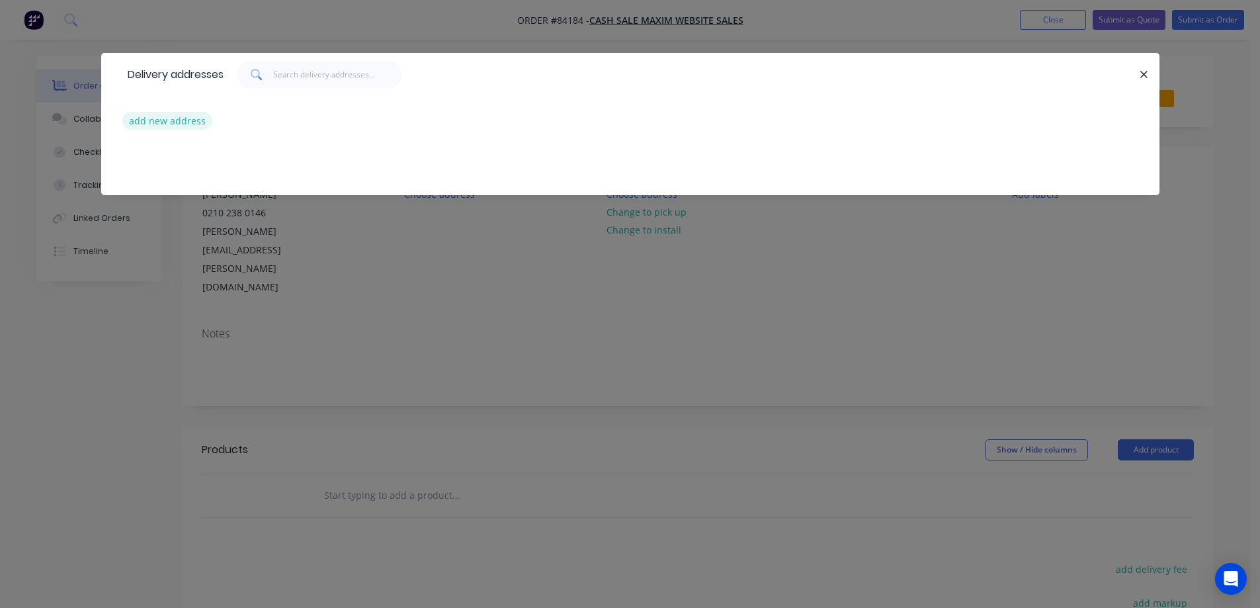
click at [166, 120] on button "add new address" at bounding box center [167, 121] width 91 height 18
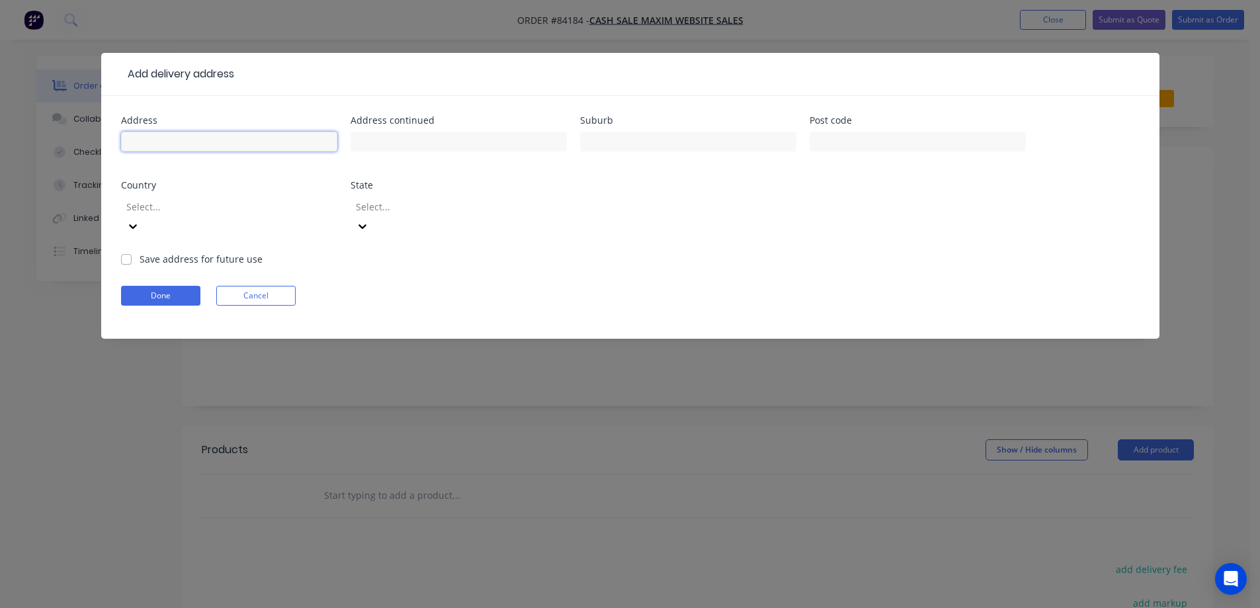
click at [198, 137] on input "text" at bounding box center [229, 142] width 216 height 20
paste input "8 cunningham Terrac"
type input "8 cunningham Terrace"
drag, startPoint x: 507, startPoint y: 140, endPoint x: 529, endPoint y: 143, distance: 21.4
click at [509, 140] on input "text" at bounding box center [459, 142] width 216 height 20
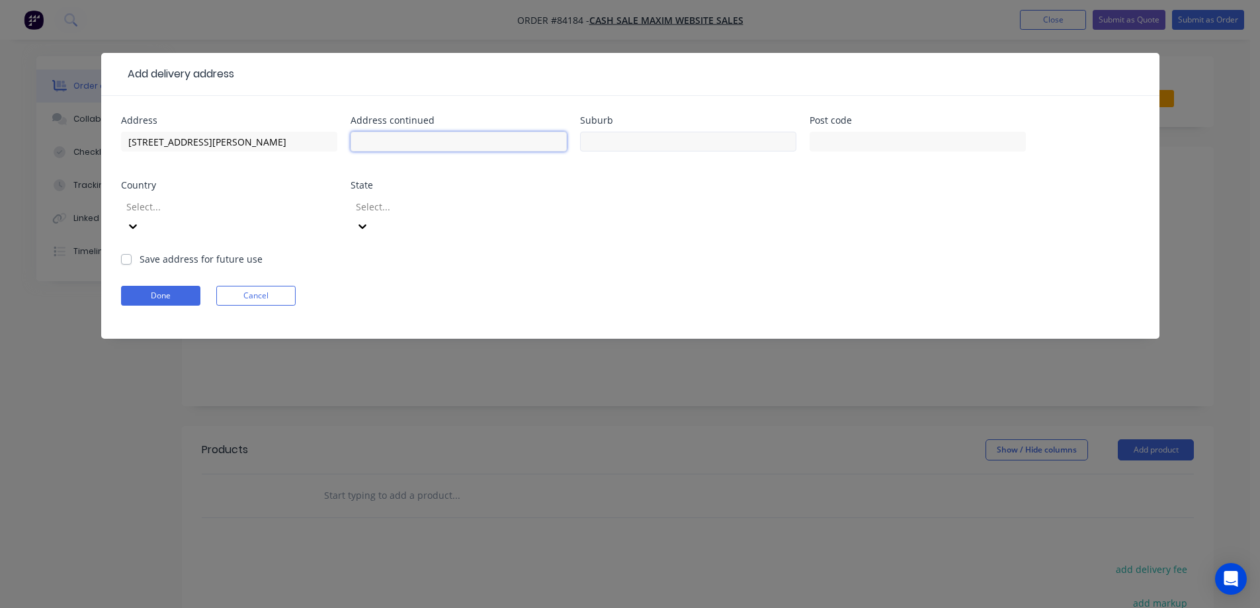
paste input "Lyttelton"
type input "Lyttelton"
click at [869, 146] on input "text" at bounding box center [918, 142] width 216 height 20
type input "8082"
click at [137, 286] on button "Done" at bounding box center [160, 296] width 79 height 20
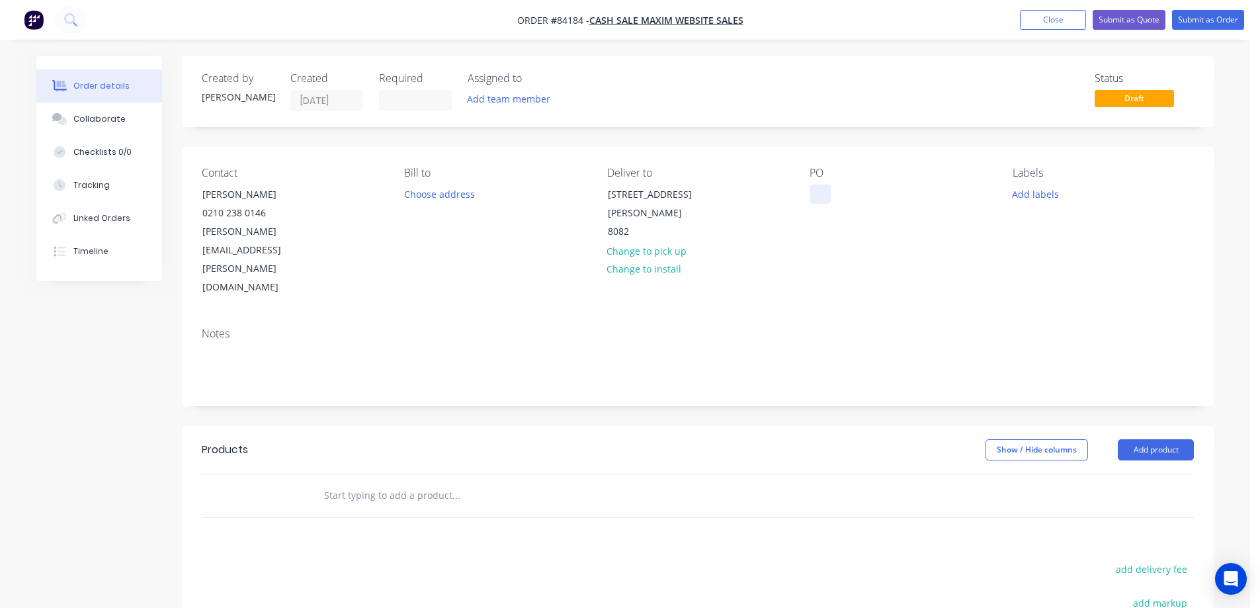
click at [814, 200] on div at bounding box center [820, 194] width 21 height 19
drag, startPoint x: 195, startPoint y: 189, endPoint x: 349, endPoint y: 194, distance: 153.6
click at [349, 194] on div "Contact Hazel Daniel 0210 238 0146 hazel.daniel@outlook.co.nz" at bounding box center [292, 232] width 181 height 130
copy div "Hazel Daniel"
click at [864, 196] on div "MAX2594" at bounding box center [841, 194] width 62 height 19
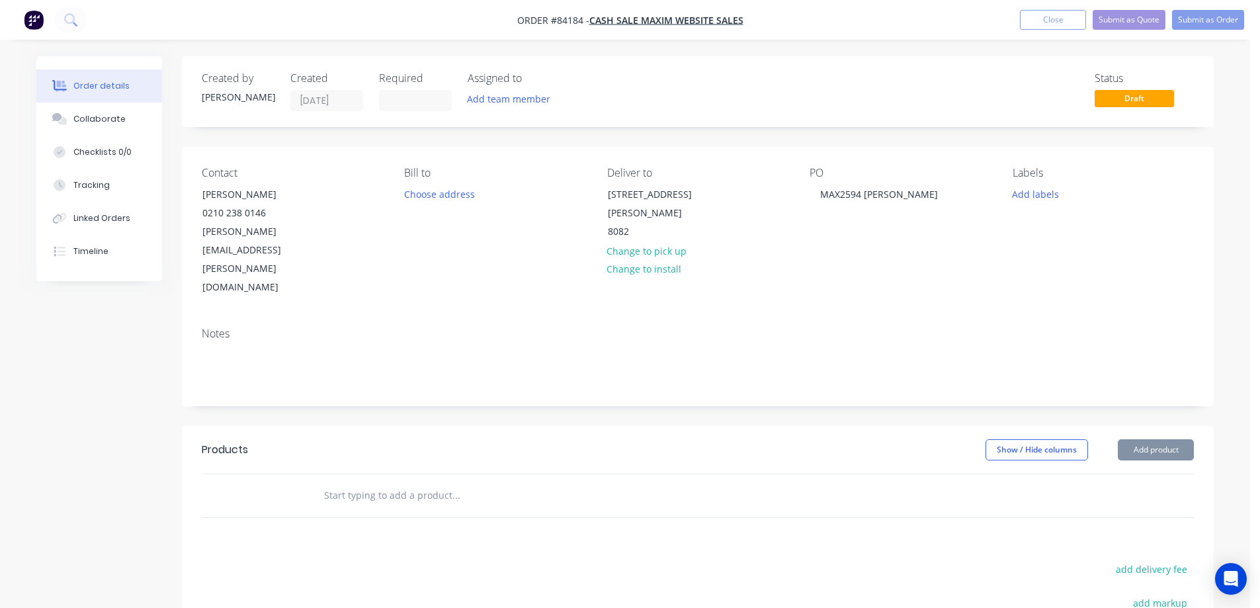
click at [464, 482] on input "text" at bounding box center [455, 495] width 265 height 26
click at [410, 482] on input "text" at bounding box center [455, 495] width 265 height 26
paste input "M127MF-B"
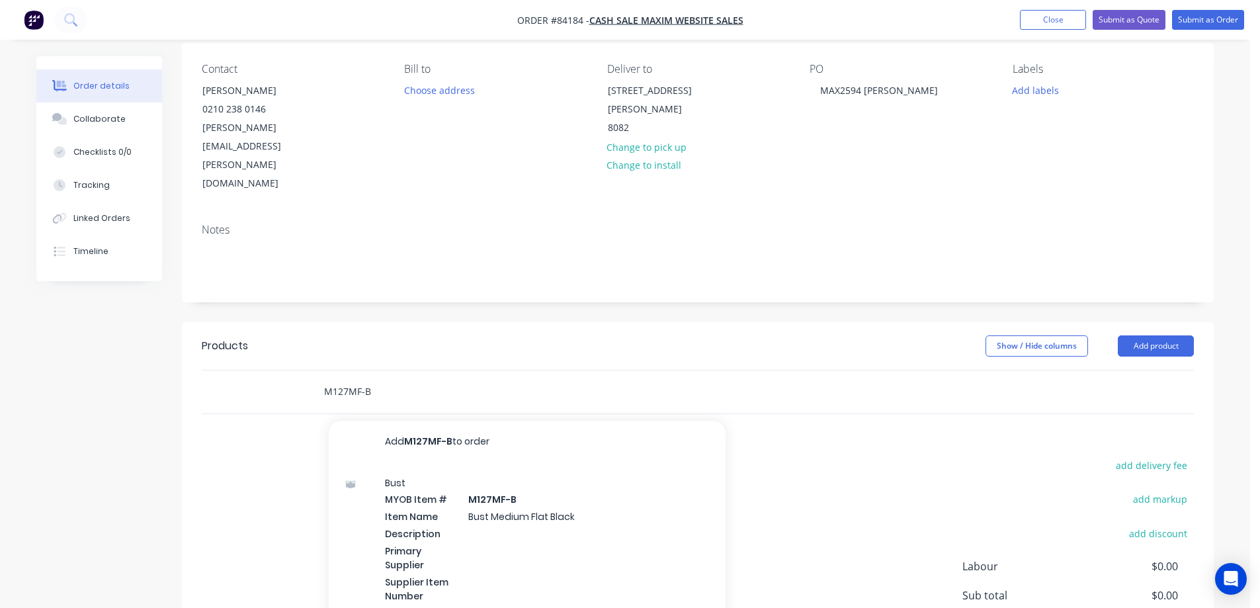
scroll to position [192, 0]
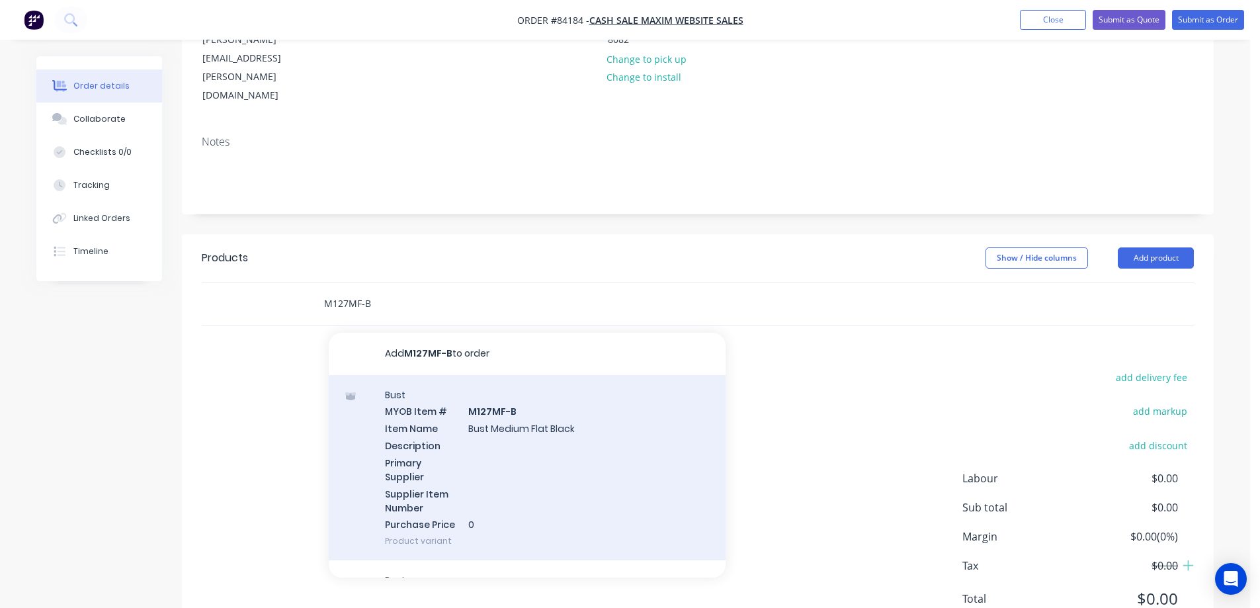
type input "M127MF-B"
click at [510, 417] on div "Bust MYOB Item # M127MF-B Item Name Bust Medium Flat Black Description Primary …" at bounding box center [527, 468] width 397 height 186
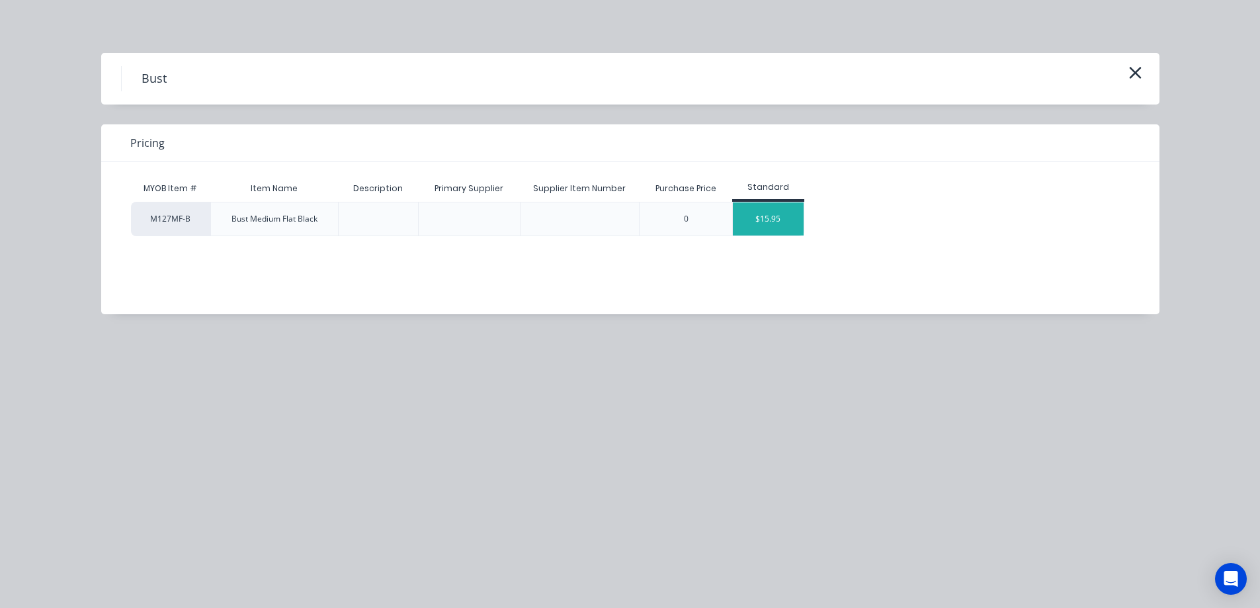
click at [743, 212] on div "$15.95" at bounding box center [768, 218] width 71 height 33
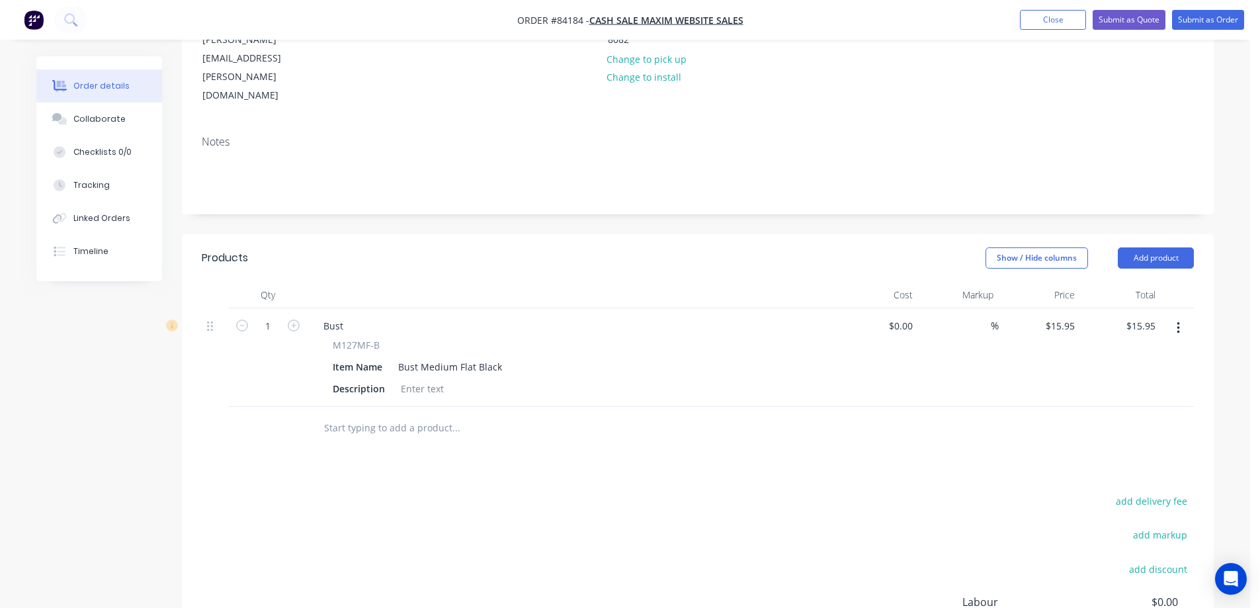
click at [429, 415] on input "text" at bounding box center [455, 428] width 265 height 26
paste input "M127MF-V-3"
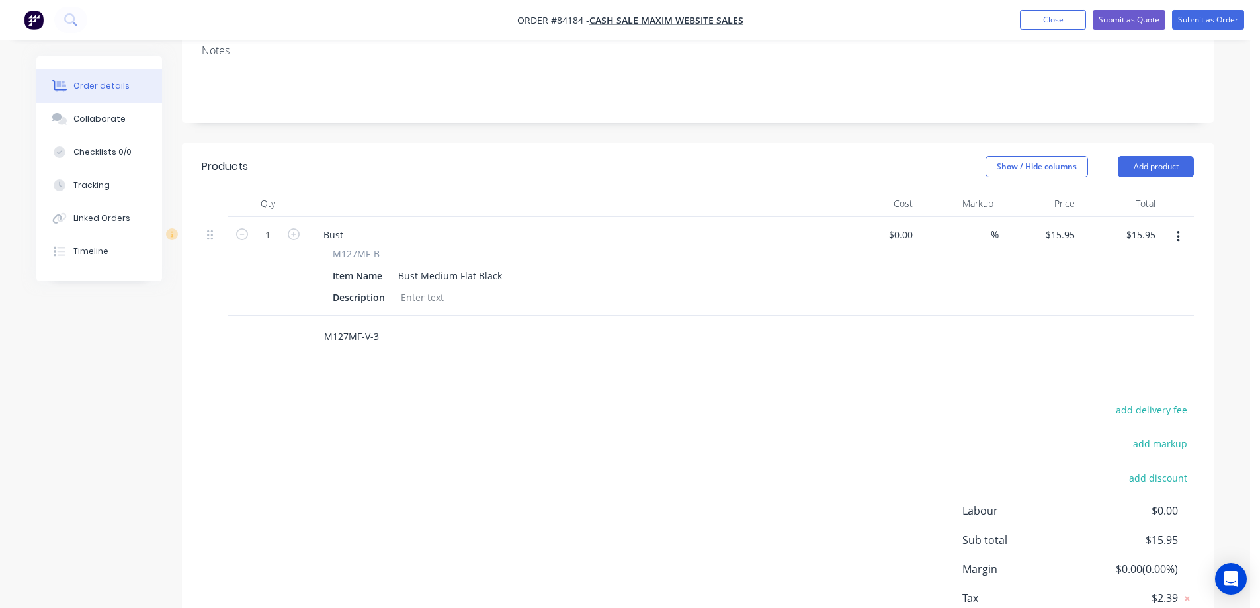
scroll to position [316, 0]
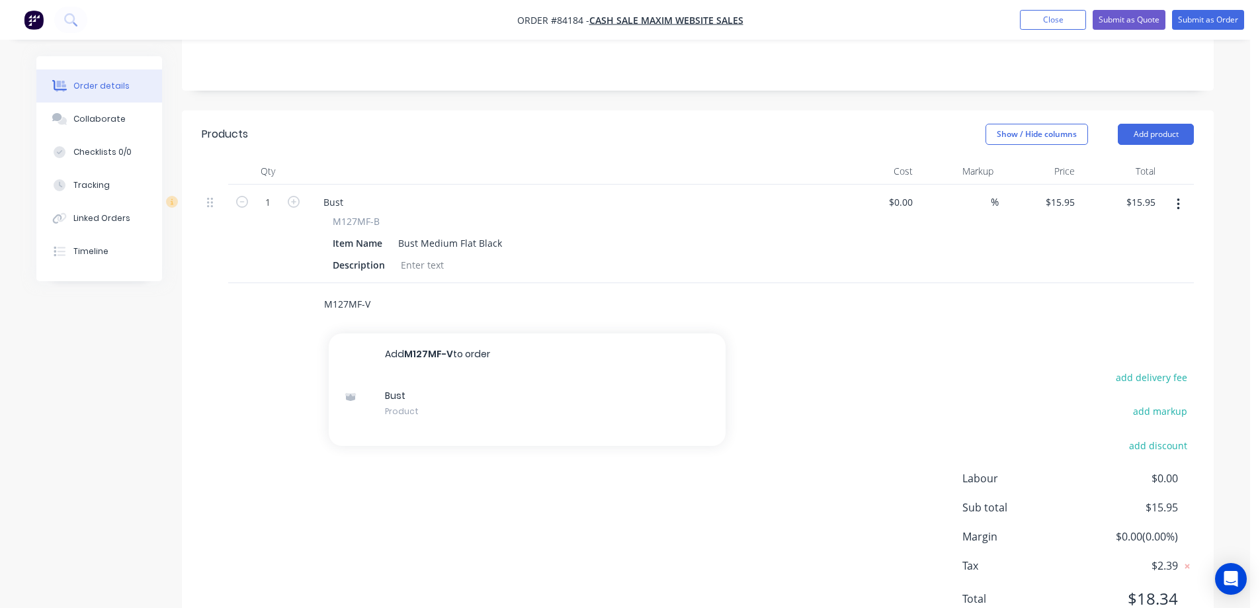
type input "M127MF-V"
click at [412, 291] on input "M127MF-V" at bounding box center [455, 304] width 265 height 26
click at [812, 283] on div "M127MF-V" at bounding box center [698, 304] width 992 height 43
click at [367, 283] on div "M127MF-V" at bounding box center [546, 304] width 476 height 43
click at [378, 291] on input "M127MF-V" at bounding box center [455, 304] width 265 height 26
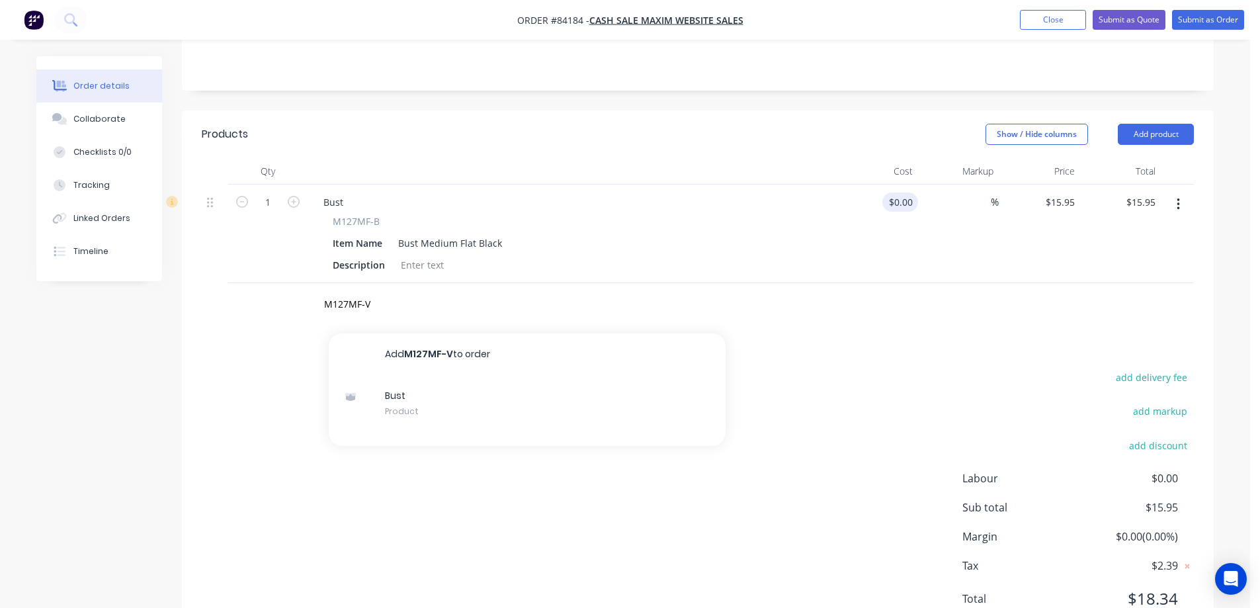
drag, startPoint x: 290, startPoint y: 144, endPoint x: 887, endPoint y: 150, distance: 596.7
click at [292, 196] on icon "button" at bounding box center [294, 202] width 12 height 12
type input "2"
type input "$31.90"
click at [1074, 192] on input "15.95" at bounding box center [1063, 201] width 36 height 19
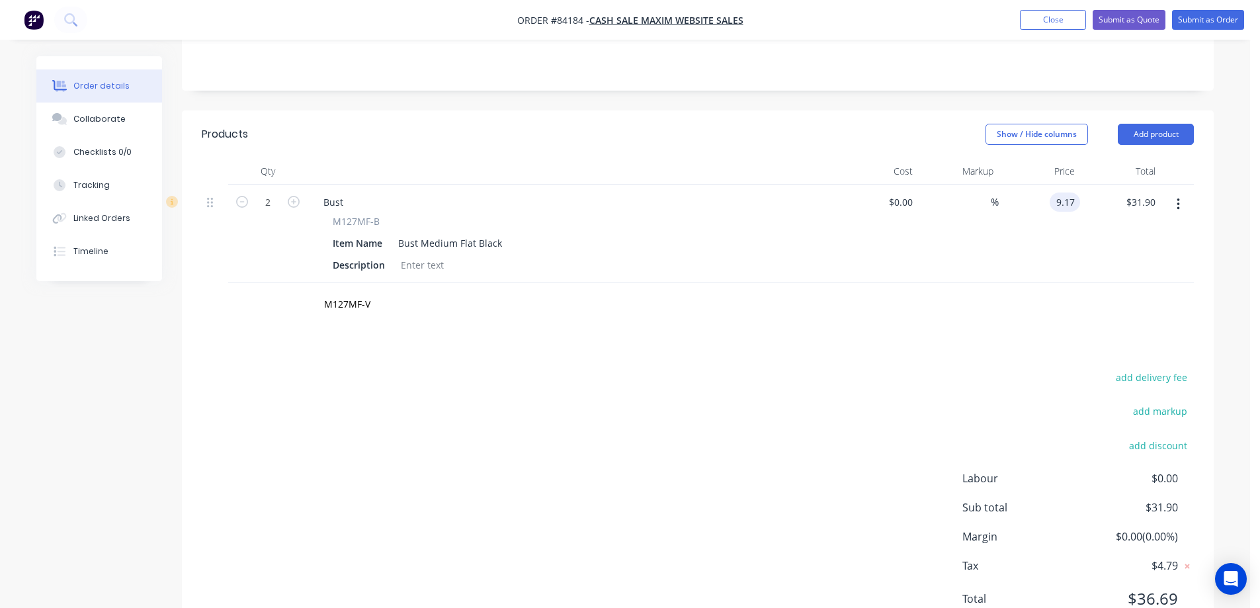
type input "$9.17"
type input "$18.34"
drag, startPoint x: 547, startPoint y: 273, endPoint x: 413, endPoint y: 259, distance: 135.1
click at [546, 274] on div "Products Show / Hide columns Add product Qty Cost Markup Price Total 2 Bust M12…" at bounding box center [698, 376] width 1032 height 533
click at [388, 291] on input "M127MF-V" at bounding box center [455, 304] width 265 height 26
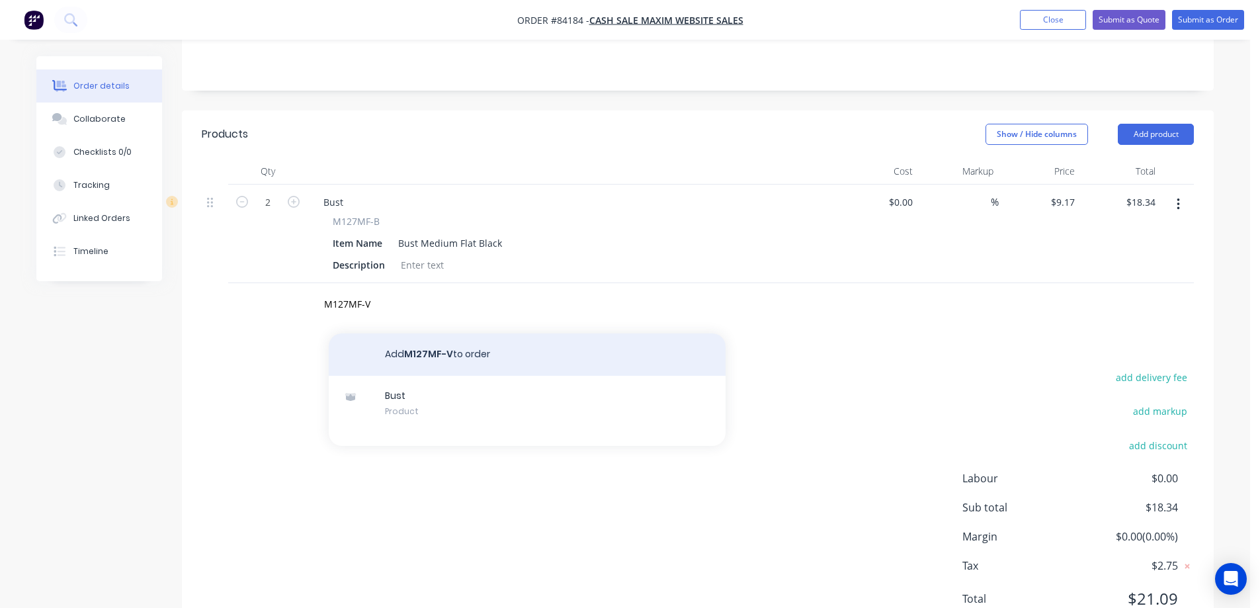
click at [427, 333] on button "Add M127MF-V to order" at bounding box center [527, 354] width 397 height 42
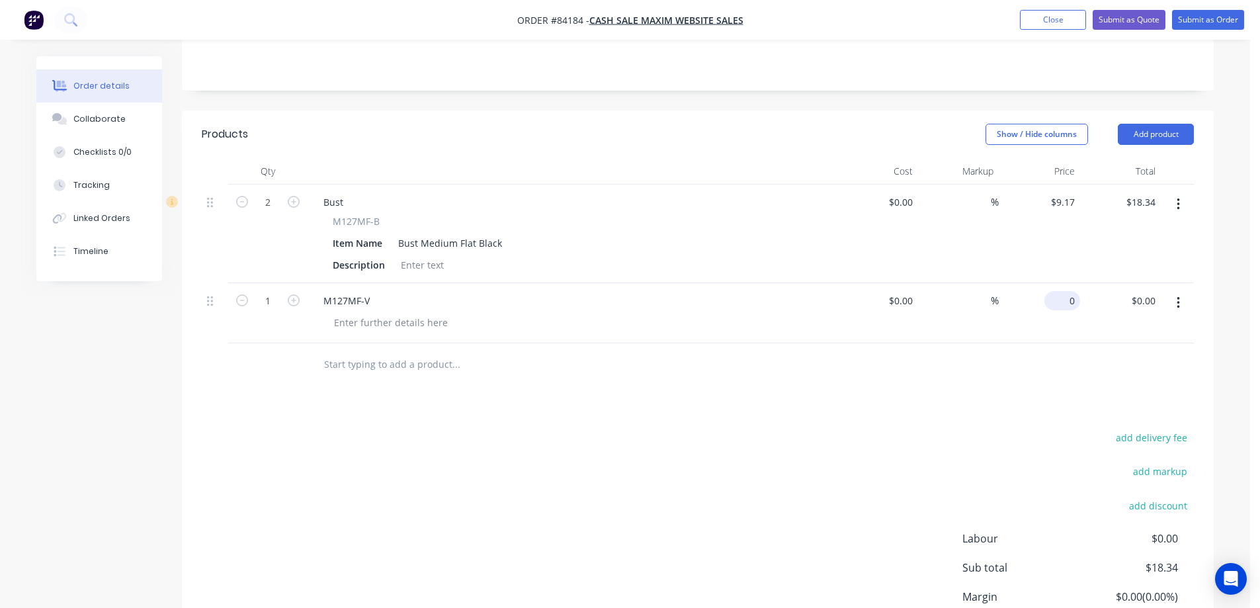
click at [1059, 283] on div "0 $0.00" at bounding box center [1039, 313] width 81 height 60
type input "$9.17"
click at [406, 234] on div "Bust Medium Flat Black" at bounding box center [450, 243] width 114 height 19
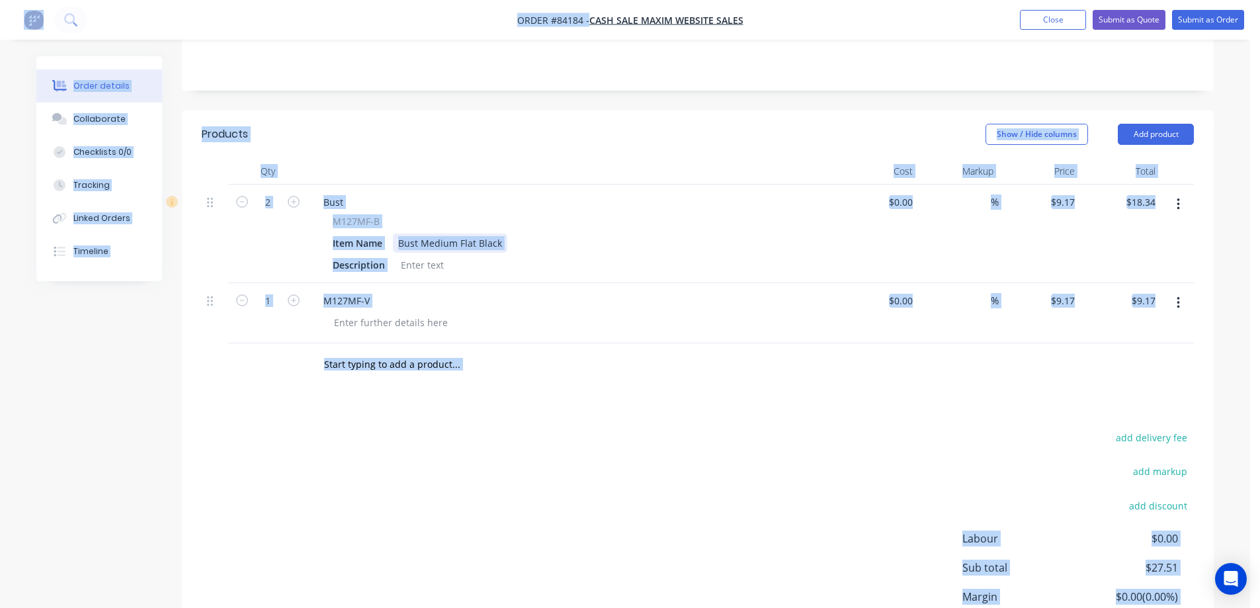
click at [429, 234] on div "Bust Medium Flat Black" at bounding box center [450, 243] width 114 height 19
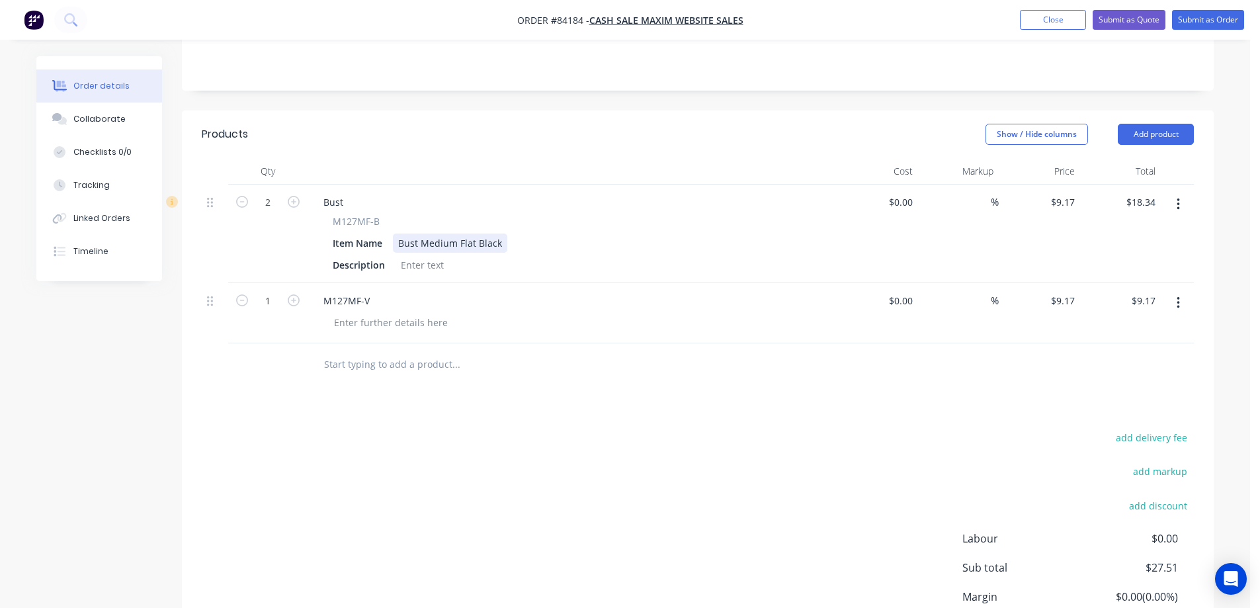
click at [420, 234] on div "Bust Medium Flat Black" at bounding box center [450, 243] width 114 height 19
copy div "Bust Medium Flat Black"
click at [417, 313] on div at bounding box center [390, 322] width 135 height 19
paste div
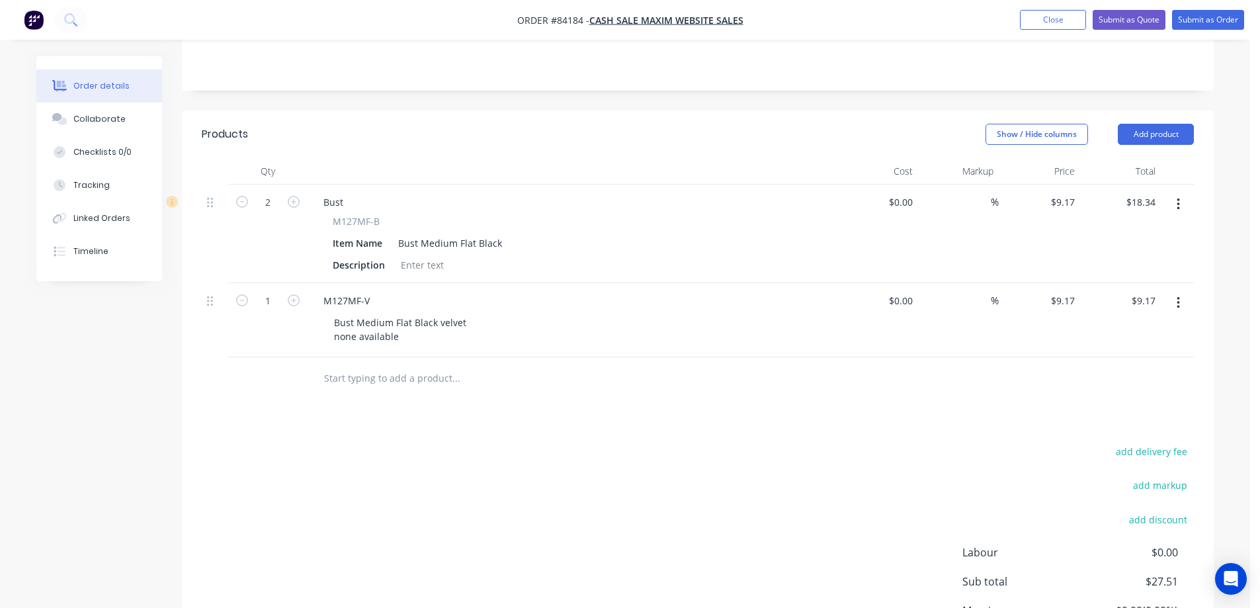
click at [486, 464] on div "add delivery fee add markup add discount Labour $0.00 Sub total $27.51 Margin $…" at bounding box center [698, 570] width 992 height 255
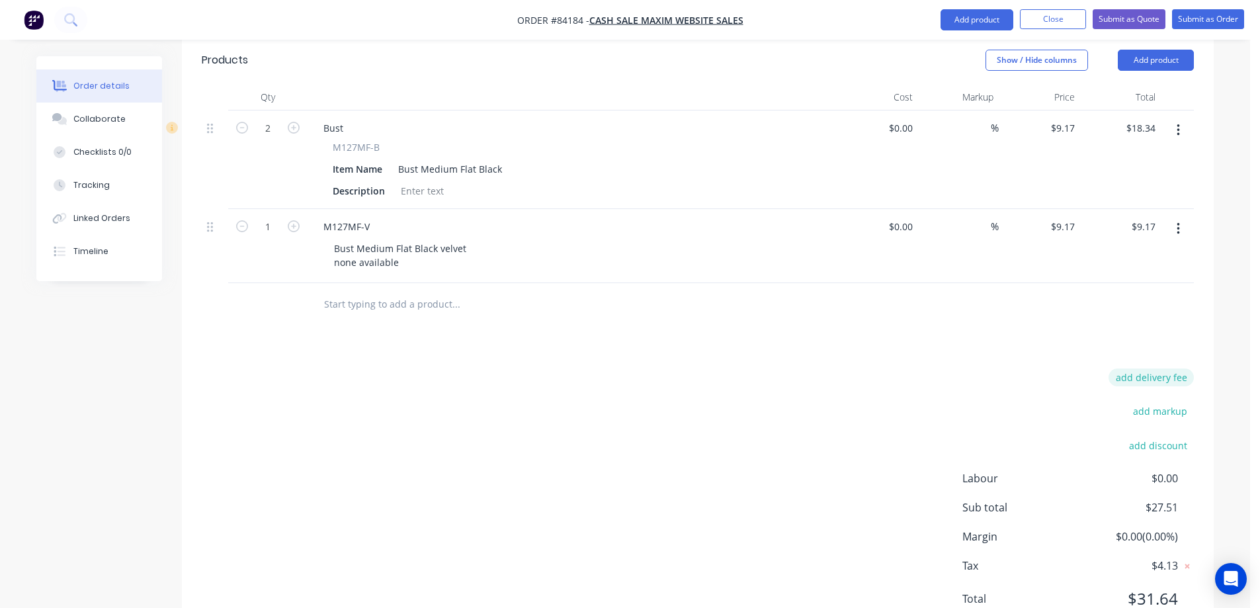
click at [1163, 368] on button "add delivery fee" at bounding box center [1151, 377] width 85 height 18
type input "5"
click at [556, 445] on div "Delivery fee Delivery fee Delivery fee name (Optional) 5 5 $0 add markup add di…" at bounding box center [698, 498] width 992 height 252
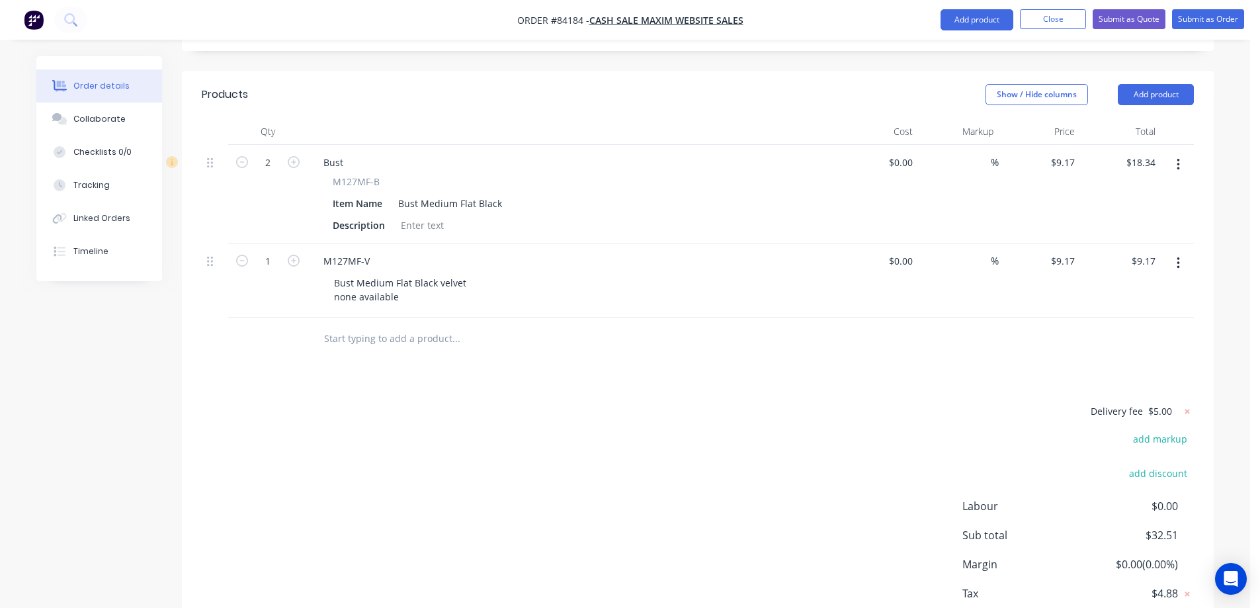
scroll to position [0, 0]
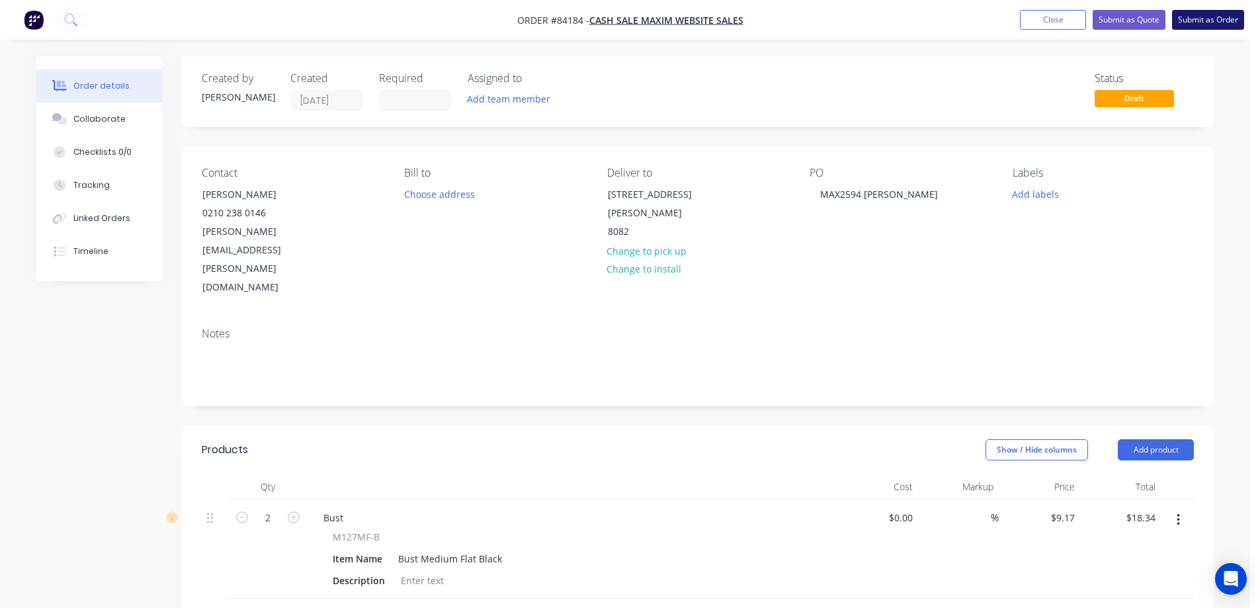
click at [1215, 13] on button "Submit as Order" at bounding box center [1208, 20] width 72 height 20
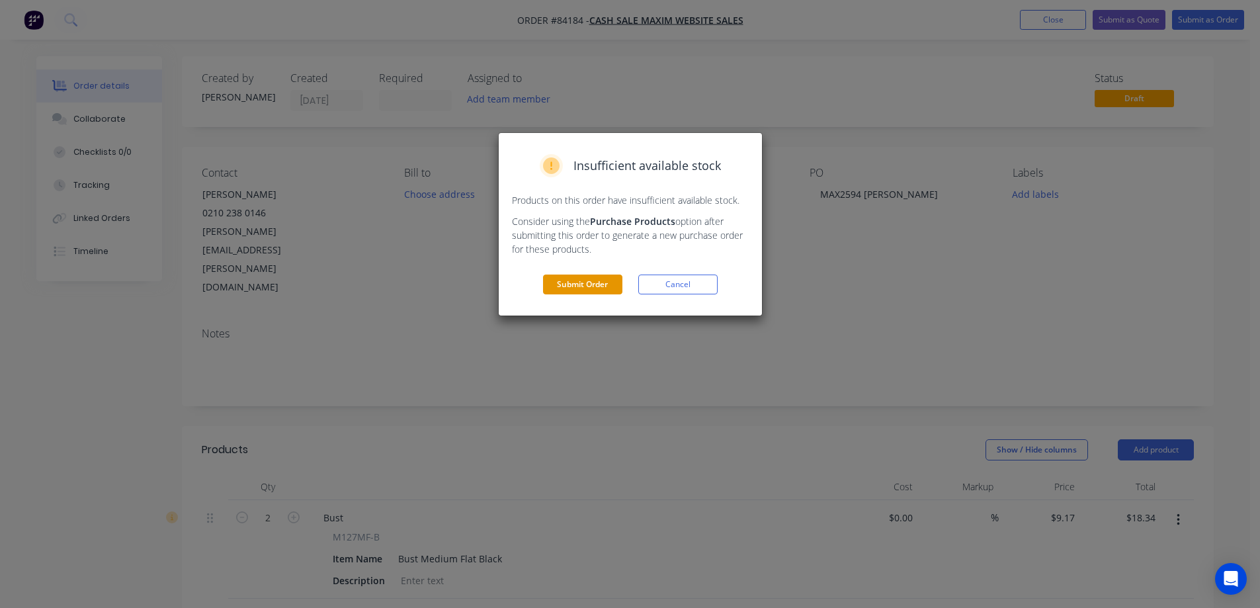
click at [581, 281] on div "Insufficient available stock Products on this order have insufficient available…" at bounding box center [630, 224] width 263 height 183
click at [581, 281] on button "Submit Order" at bounding box center [582, 285] width 79 height 20
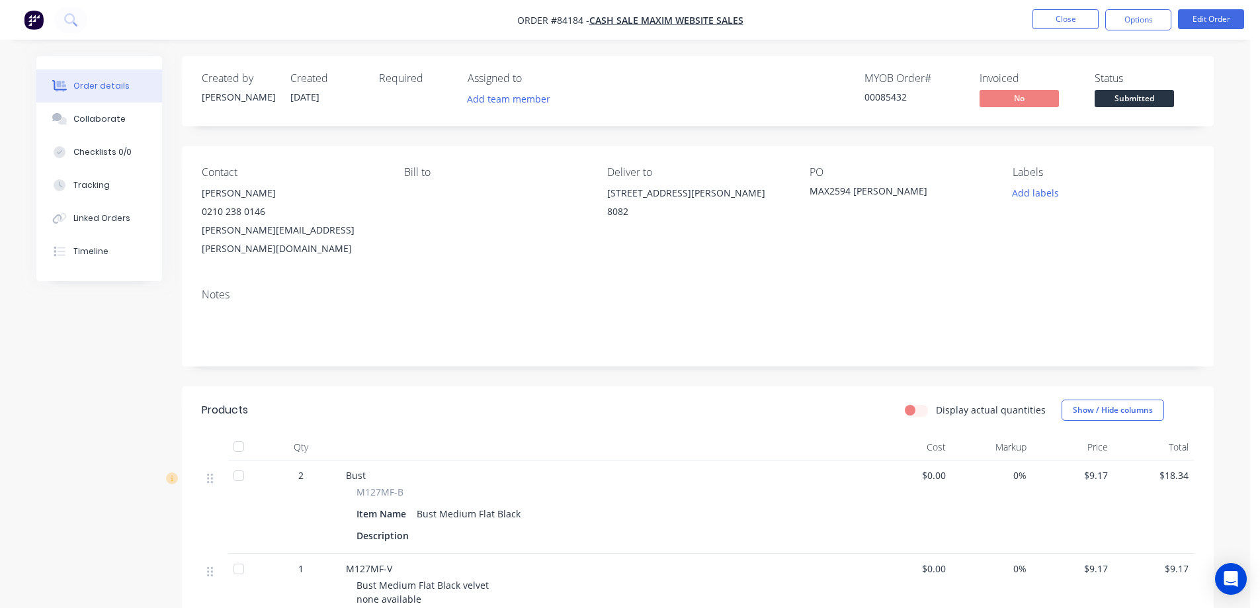
click at [890, 96] on div "00085432" at bounding box center [914, 97] width 99 height 14
copy div "00085432"
click at [1205, 22] on button "Edit Order" at bounding box center [1211, 19] width 66 height 20
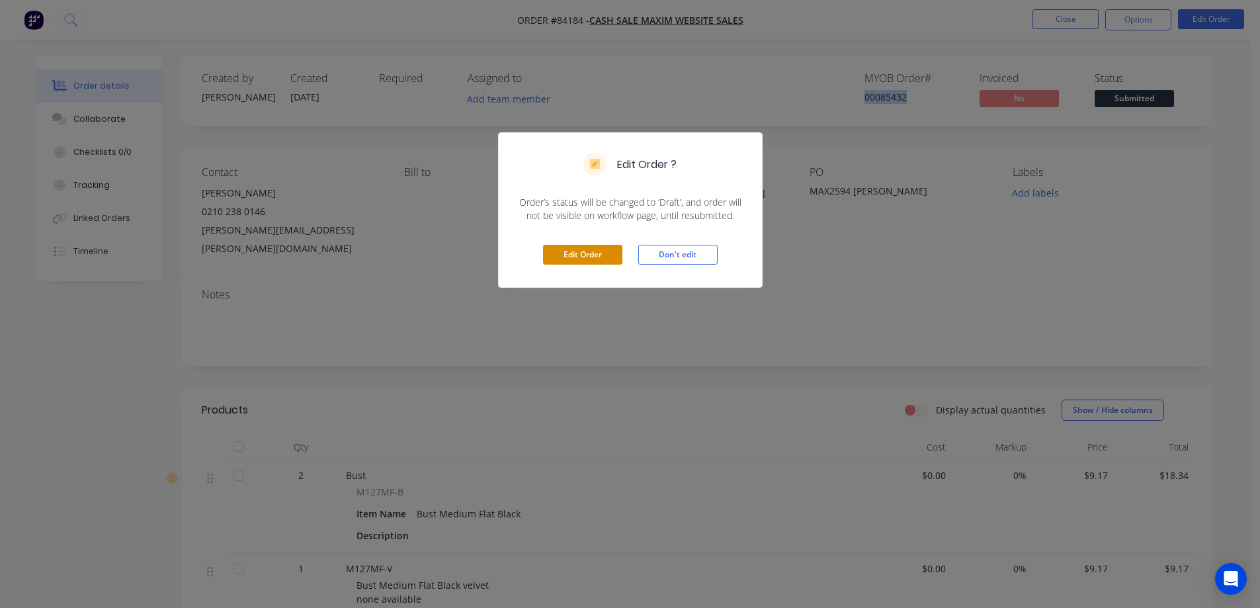
click at [581, 254] on button "Edit Order" at bounding box center [582, 255] width 79 height 20
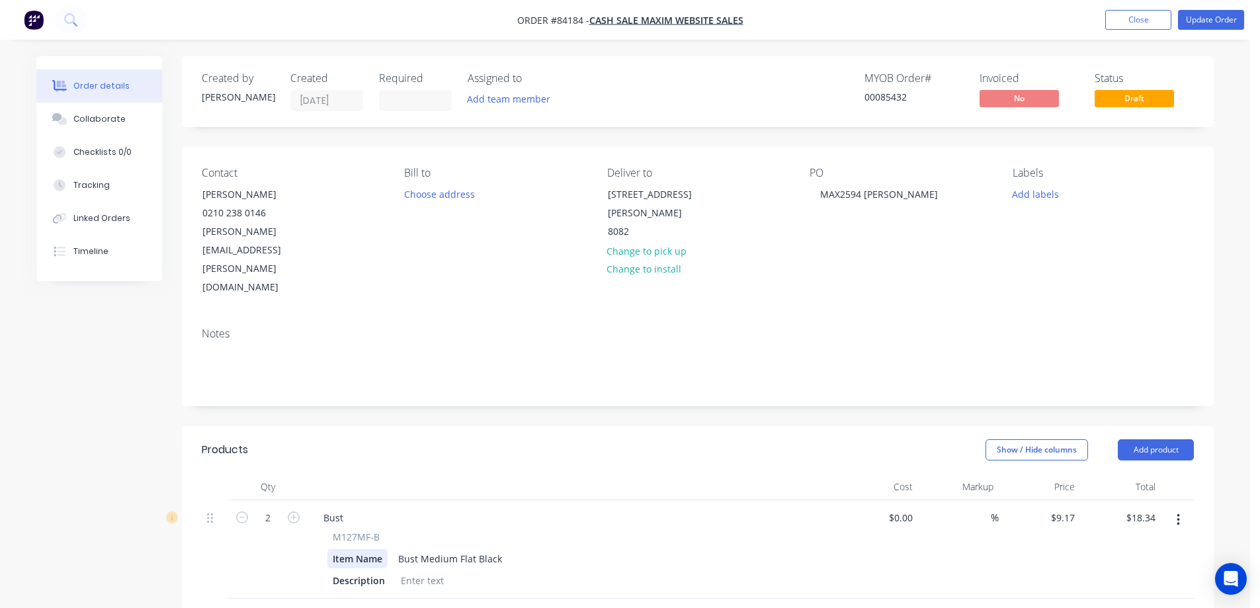
scroll to position [383, 0]
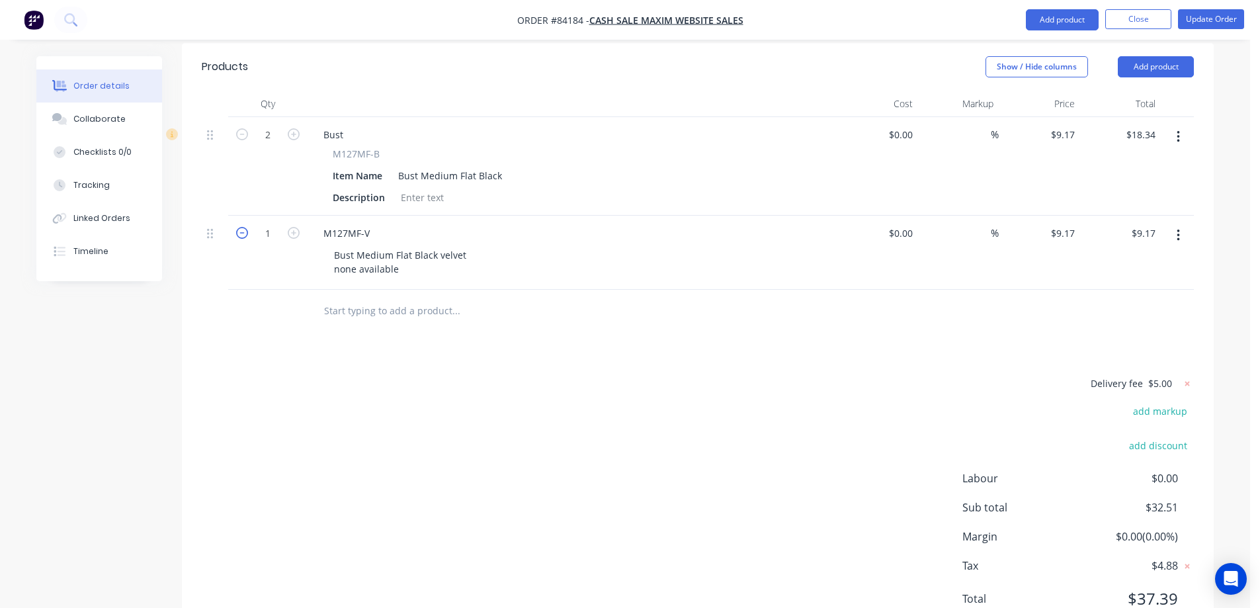
click at [242, 227] on icon "button" at bounding box center [242, 233] width 12 height 12
type input "0"
type input "$0.00"
click at [1192, 15] on button "Update Order" at bounding box center [1211, 19] width 66 height 20
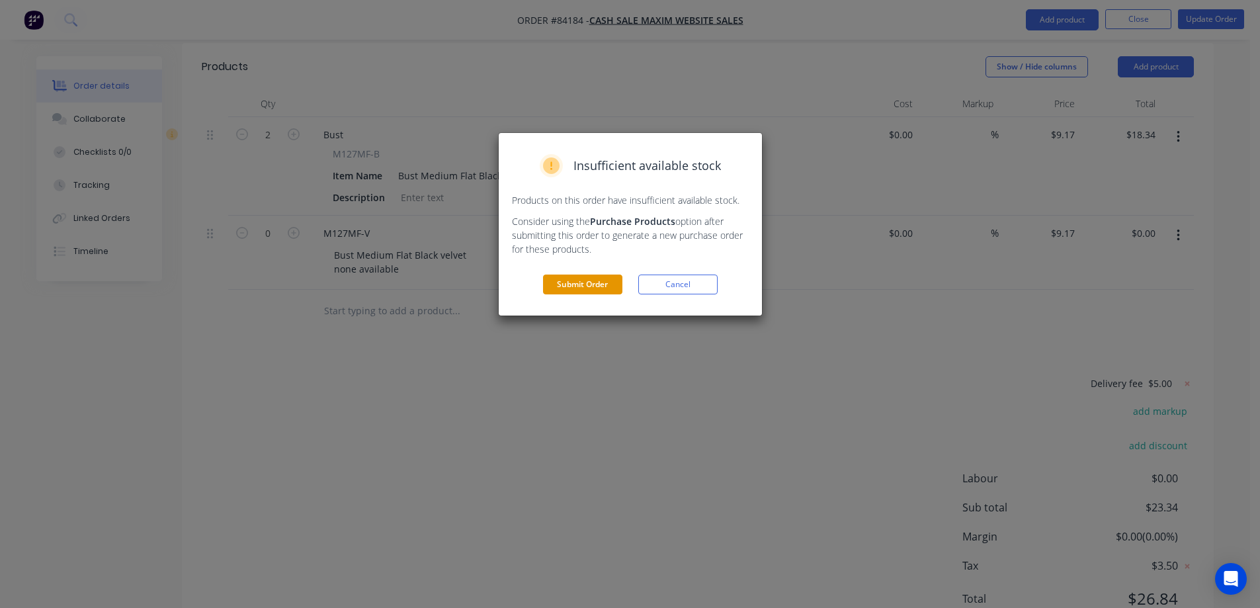
click at [593, 290] on button "Submit Order" at bounding box center [582, 285] width 79 height 20
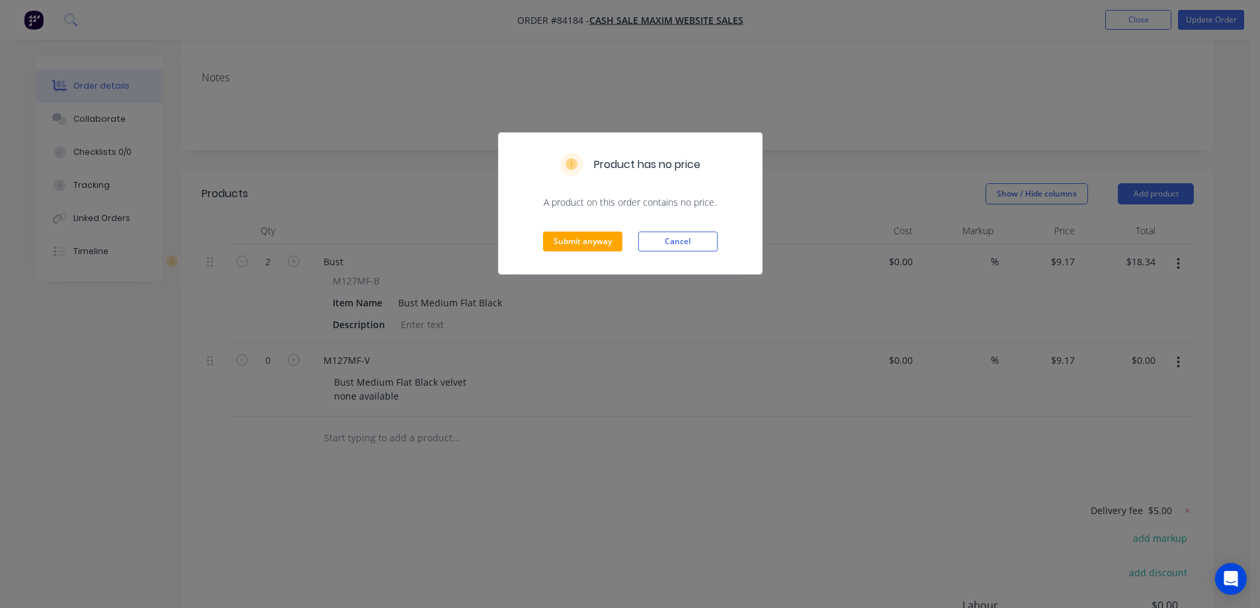
scroll to position [0, 0]
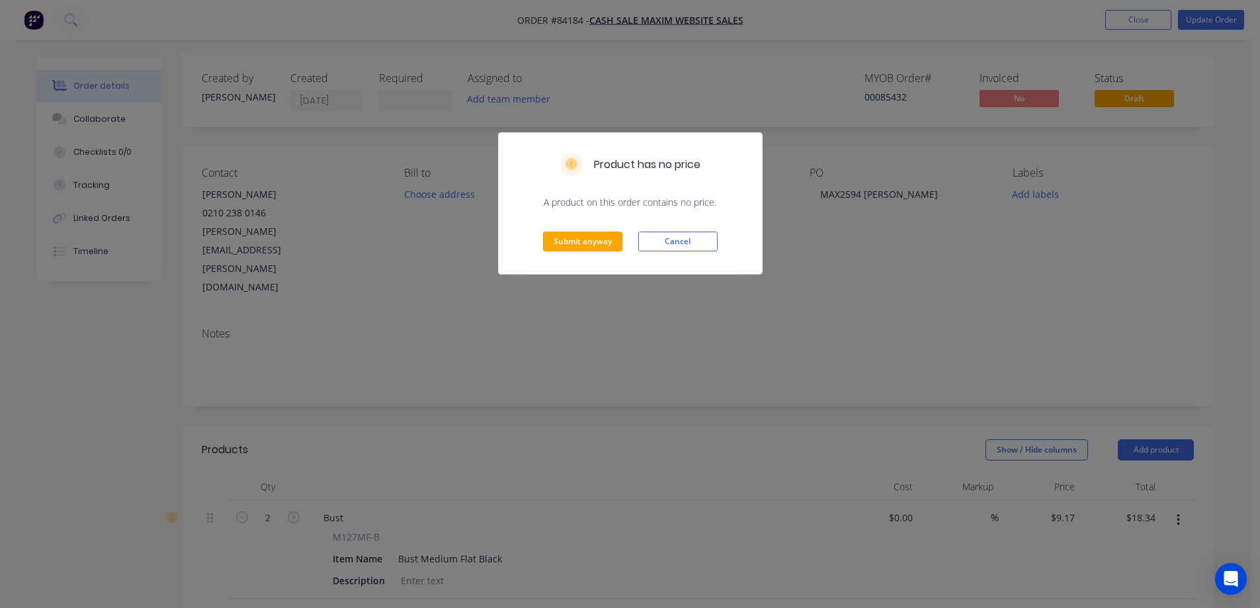
click at [585, 253] on div "Submit anyway Cancel" at bounding box center [630, 241] width 263 height 65
click at [585, 247] on button "Submit anyway" at bounding box center [582, 242] width 79 height 20
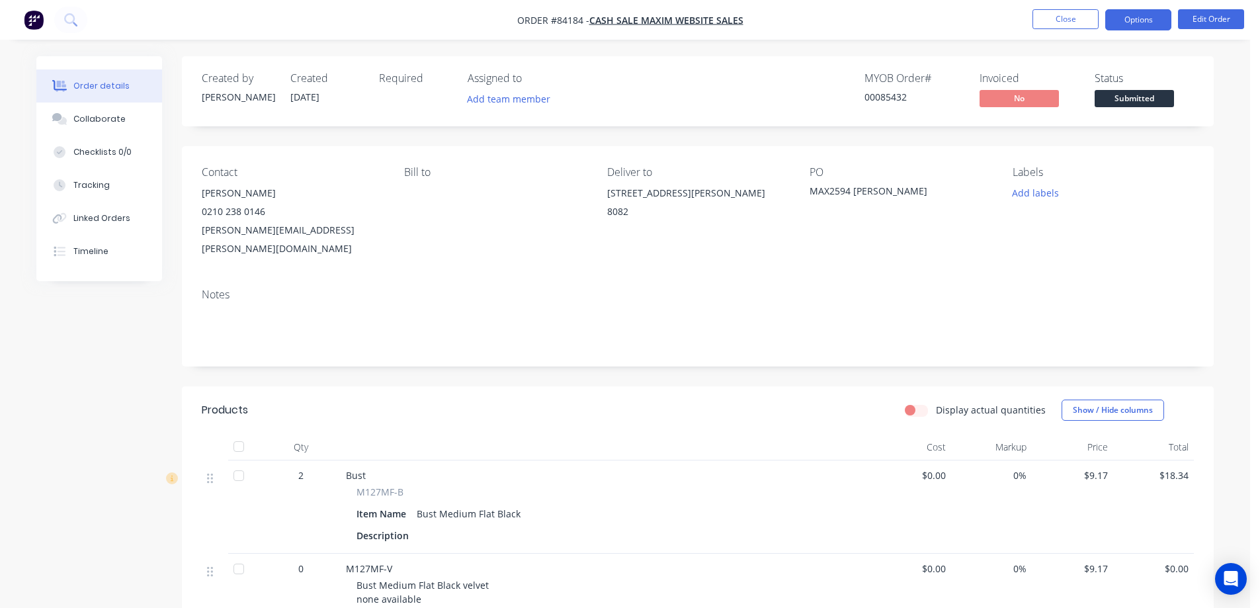
click at [1138, 20] on button "Options" at bounding box center [1138, 19] width 66 height 21
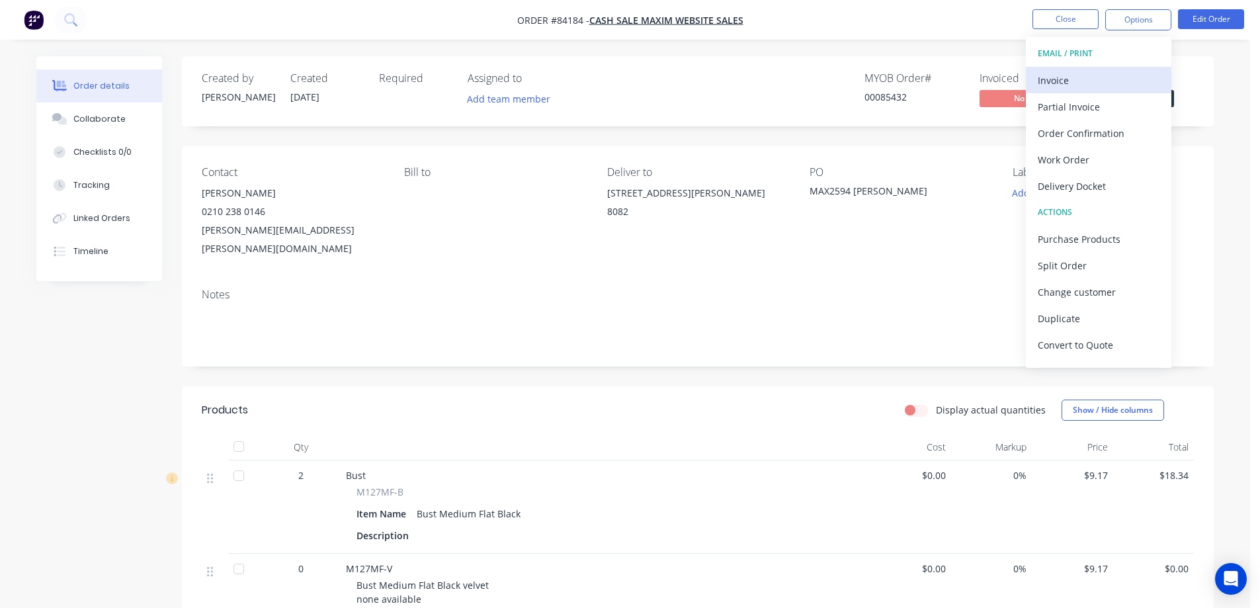
click at [1104, 86] on div "Invoice" at bounding box center [1099, 80] width 122 height 19
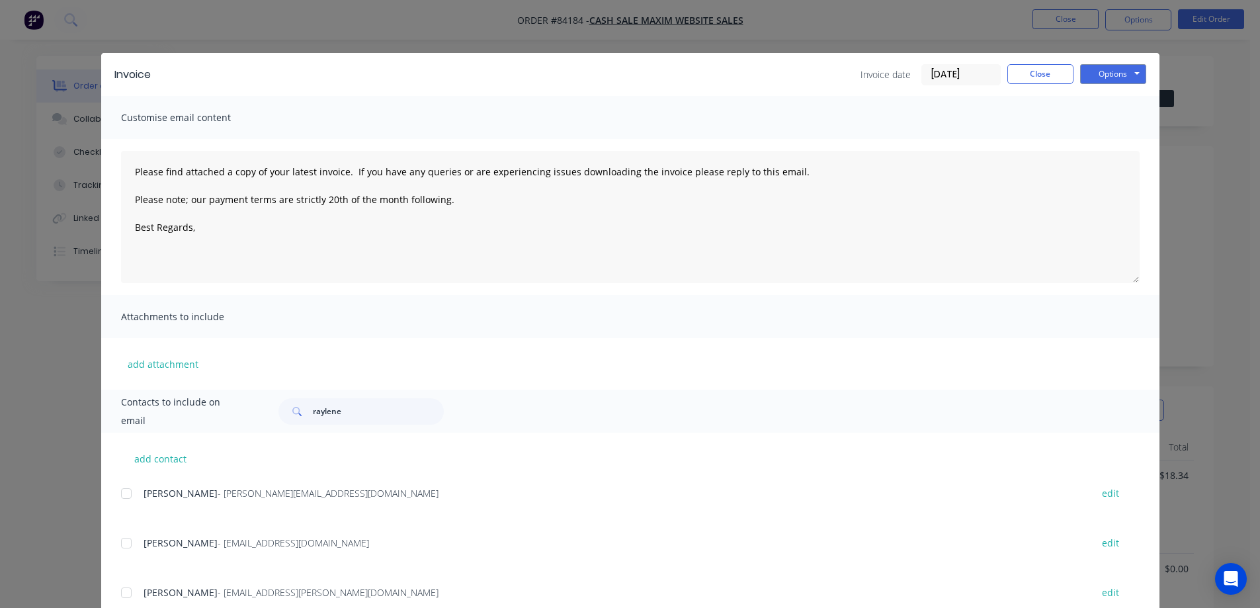
click at [1123, 75] on button "Options" at bounding box center [1113, 74] width 66 height 20
click at [1117, 122] on button "Print" at bounding box center [1122, 119] width 85 height 22
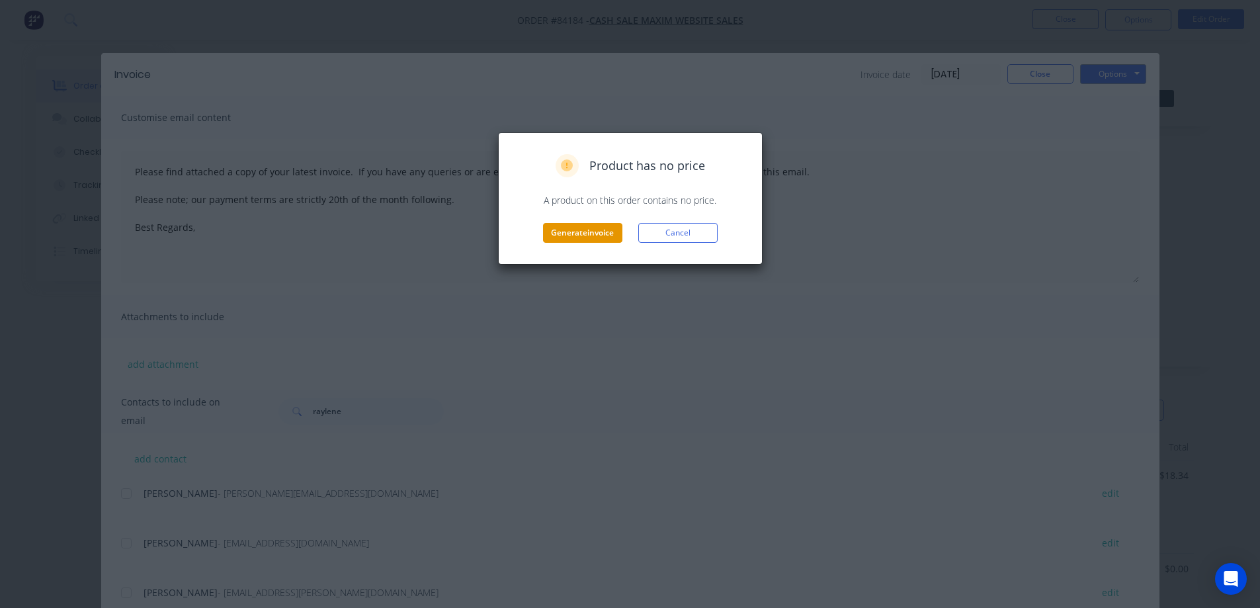
click at [605, 240] on button "Generate invoice" at bounding box center [582, 233] width 79 height 20
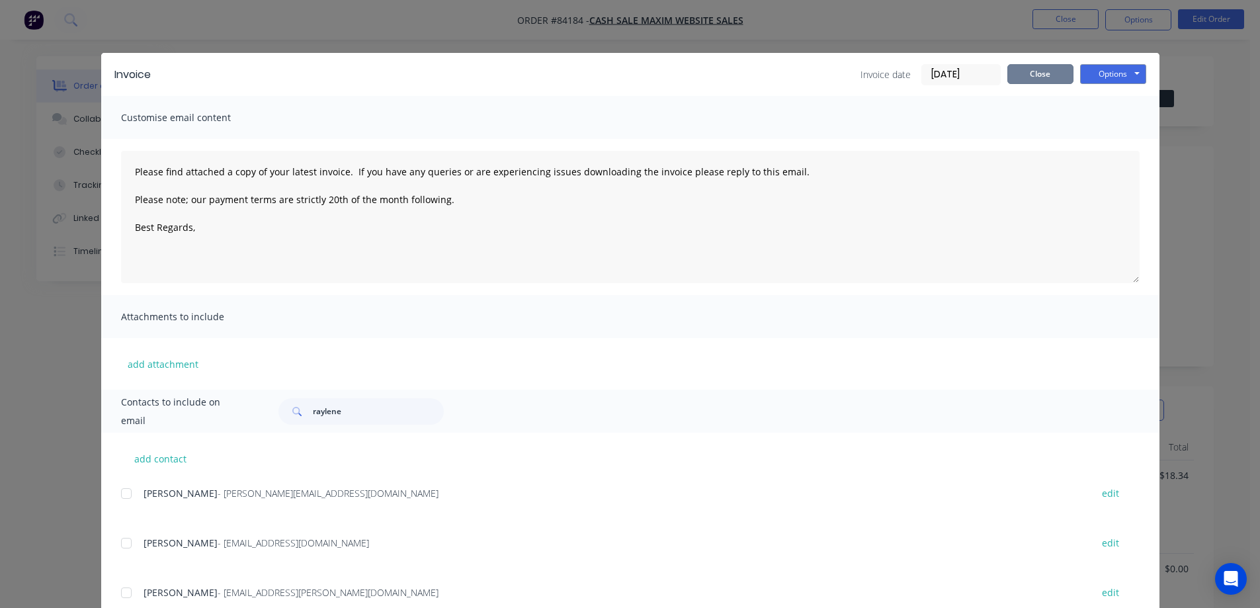
drag, startPoint x: 1030, startPoint y: 71, endPoint x: 1106, endPoint y: 44, distance: 80.8
click at [1035, 71] on button "Close" at bounding box center [1040, 74] width 66 height 20
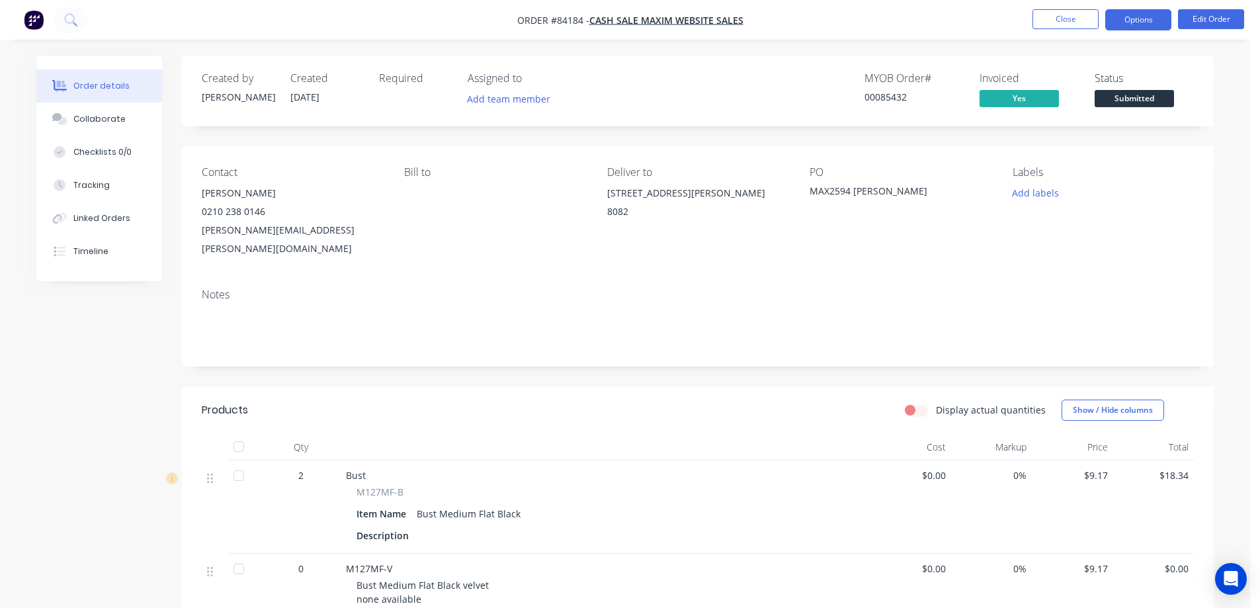
click at [1131, 17] on button "Options" at bounding box center [1138, 19] width 66 height 21
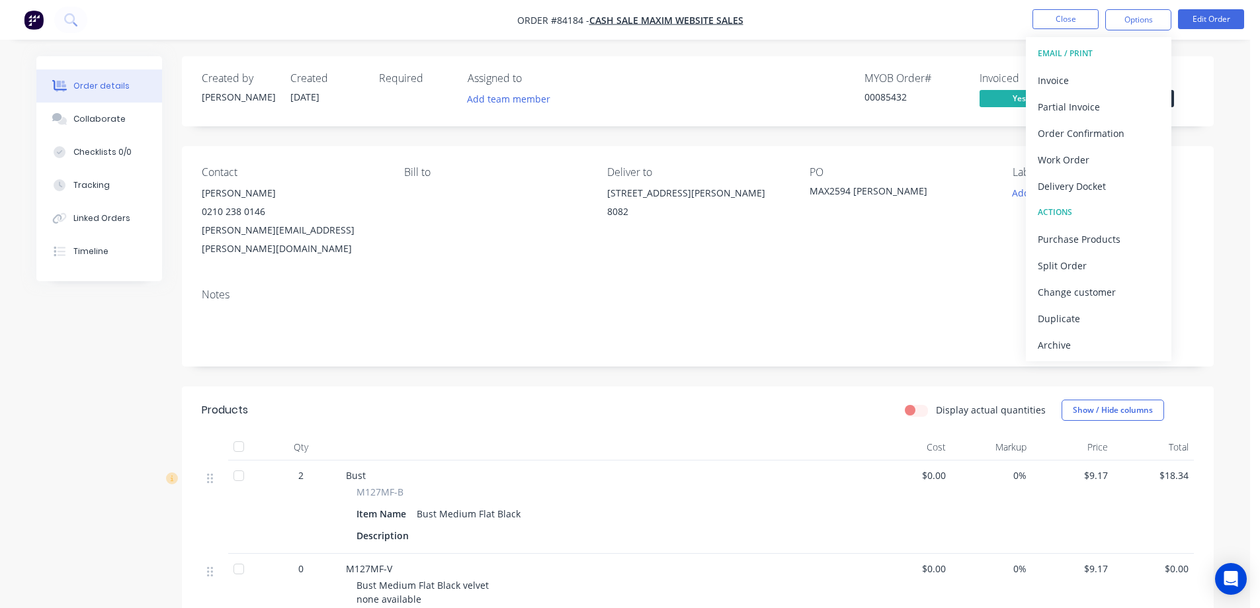
click at [1222, 78] on div "Order details Collaborate Checklists 0/0 Tracking Linked Orders Timeline Order …" at bounding box center [625, 469] width 1204 height 826
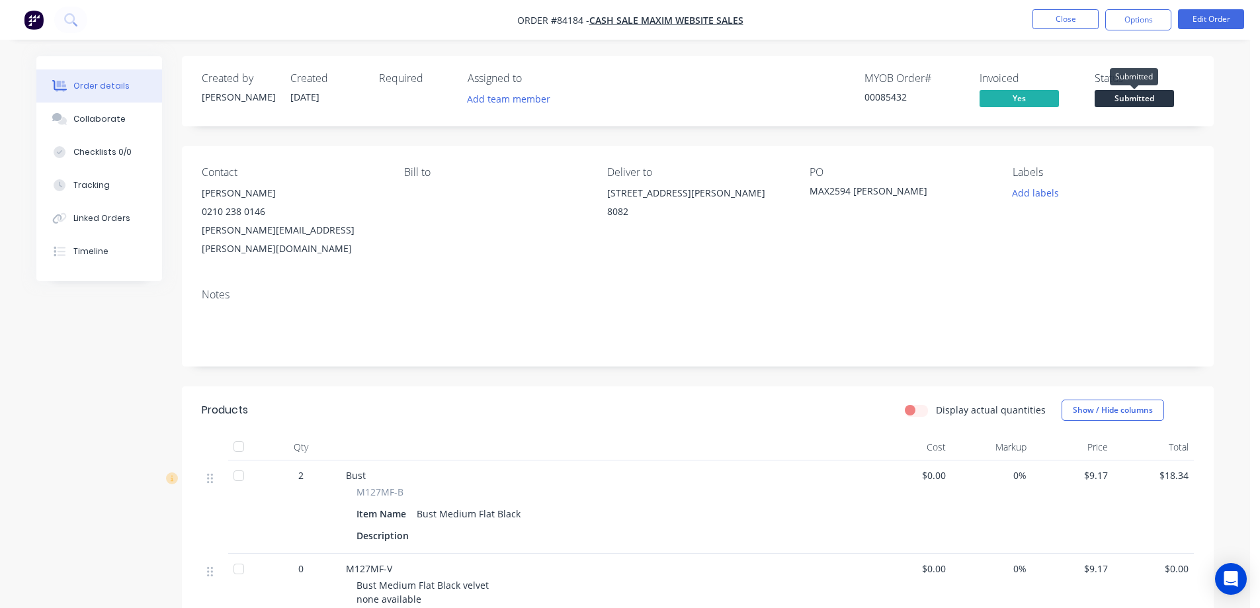
click at [1152, 97] on span "Submitted" at bounding box center [1134, 98] width 79 height 17
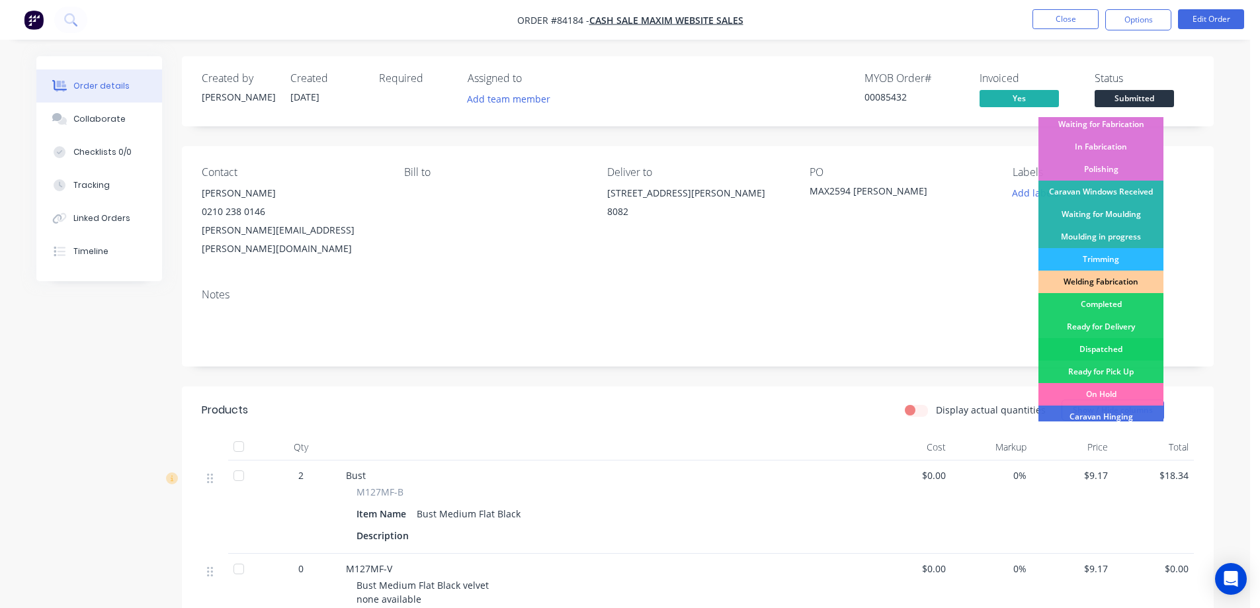
scroll to position [258, 0]
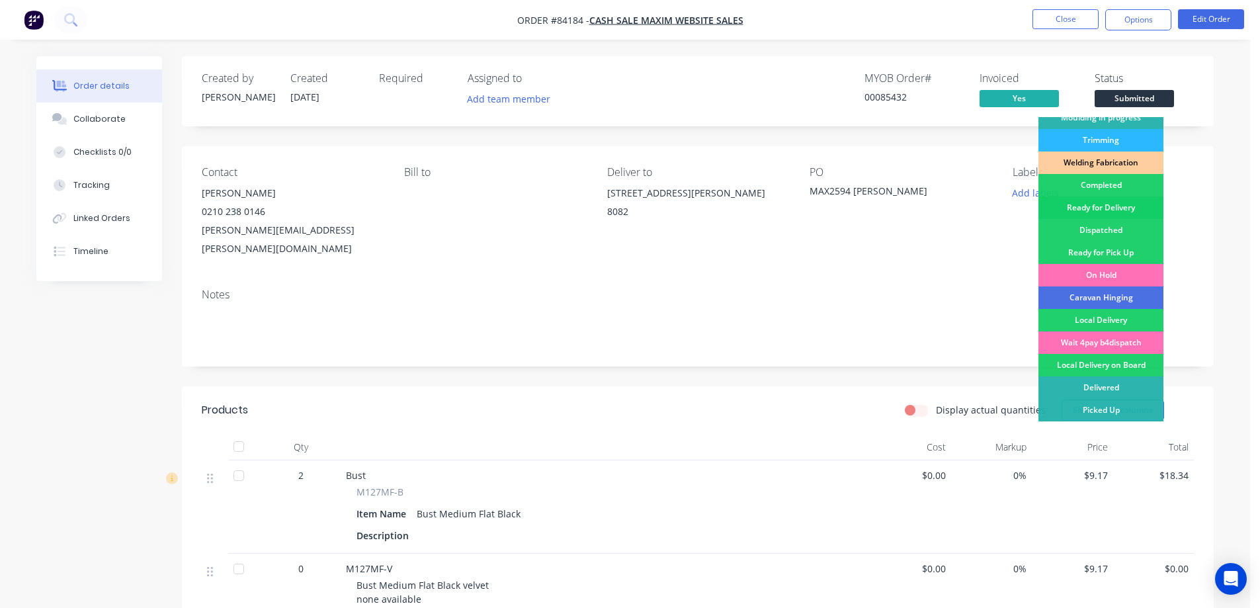
click at [1125, 202] on div "Ready for Delivery" at bounding box center [1101, 207] width 125 height 22
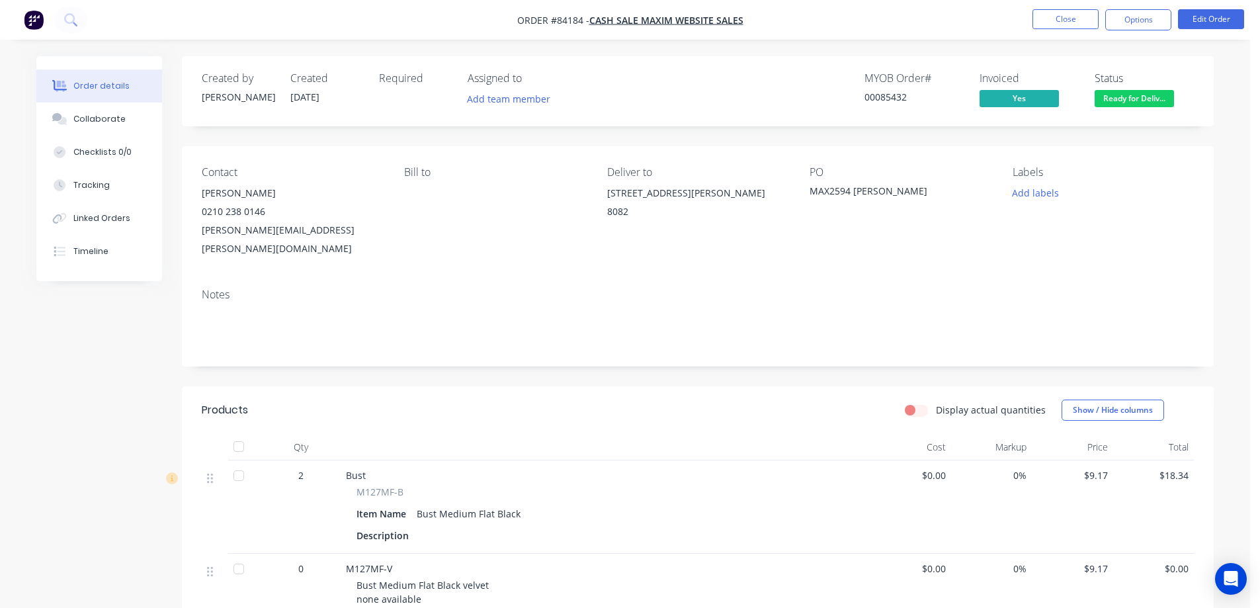
click at [1139, 7] on nav "Order #84184 - Cash Sale MAXIM WEBSITE SALES Close Options Edit Order" at bounding box center [630, 20] width 1260 height 40
click at [1138, 15] on button "Options" at bounding box center [1138, 19] width 66 height 21
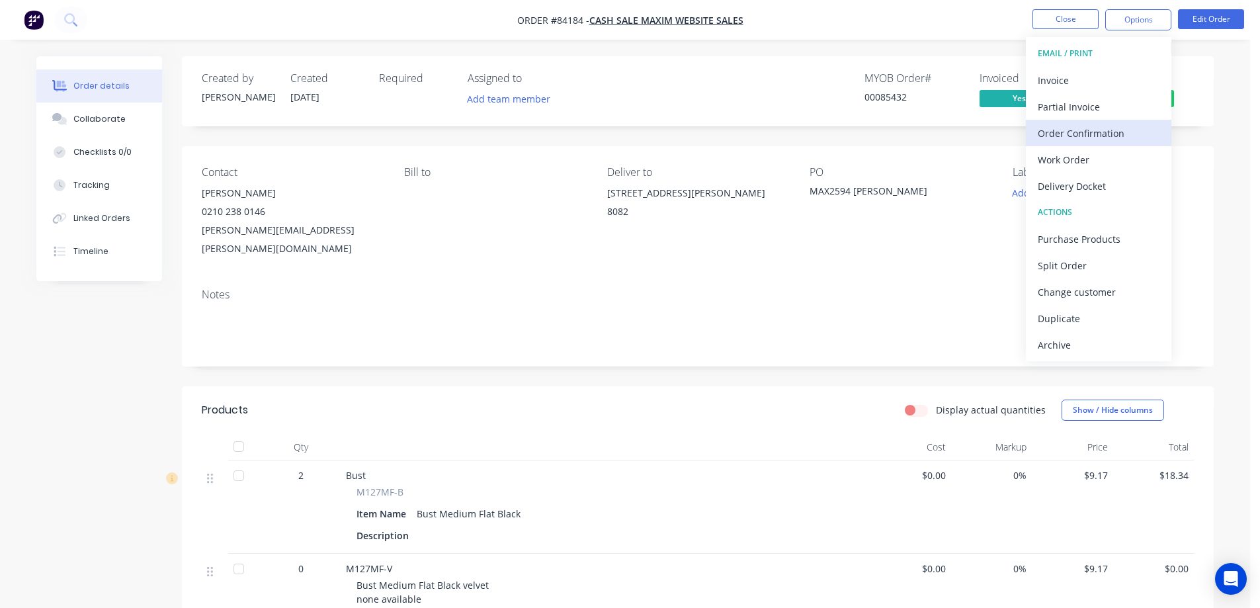
click at [1110, 132] on div "Order Confirmation" at bounding box center [1099, 133] width 122 height 19
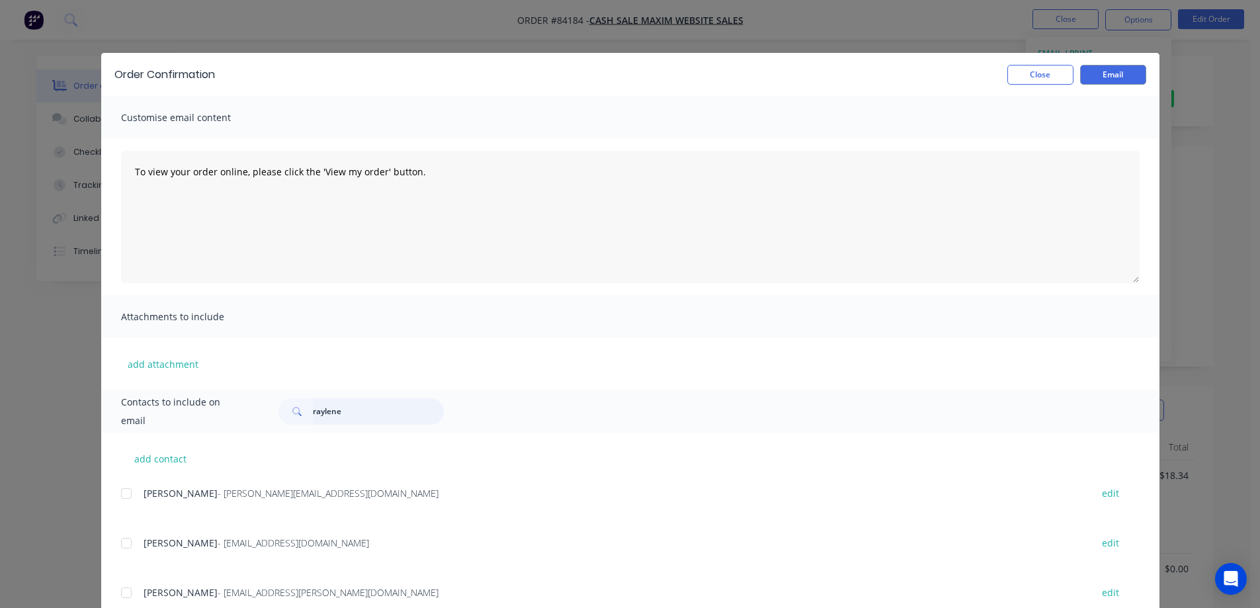
click at [357, 408] on input "raylene" at bounding box center [378, 411] width 131 height 26
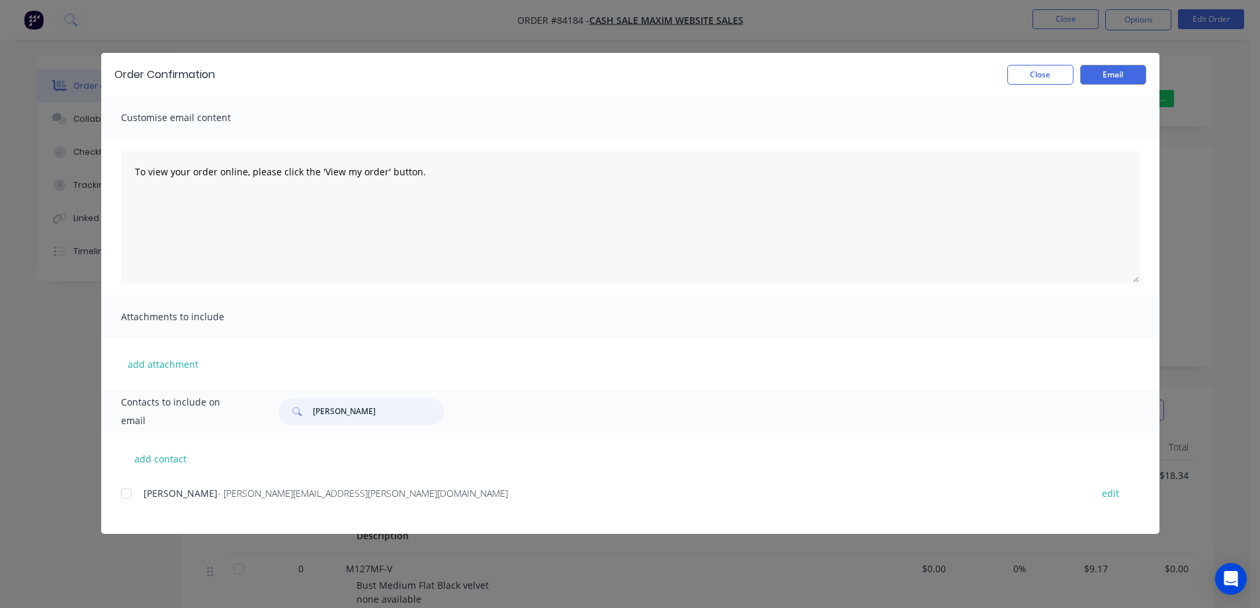
drag, startPoint x: 127, startPoint y: 500, endPoint x: 145, endPoint y: 468, distance: 36.4
click at [127, 499] on div at bounding box center [126, 493] width 26 height 26
type input "hazel"
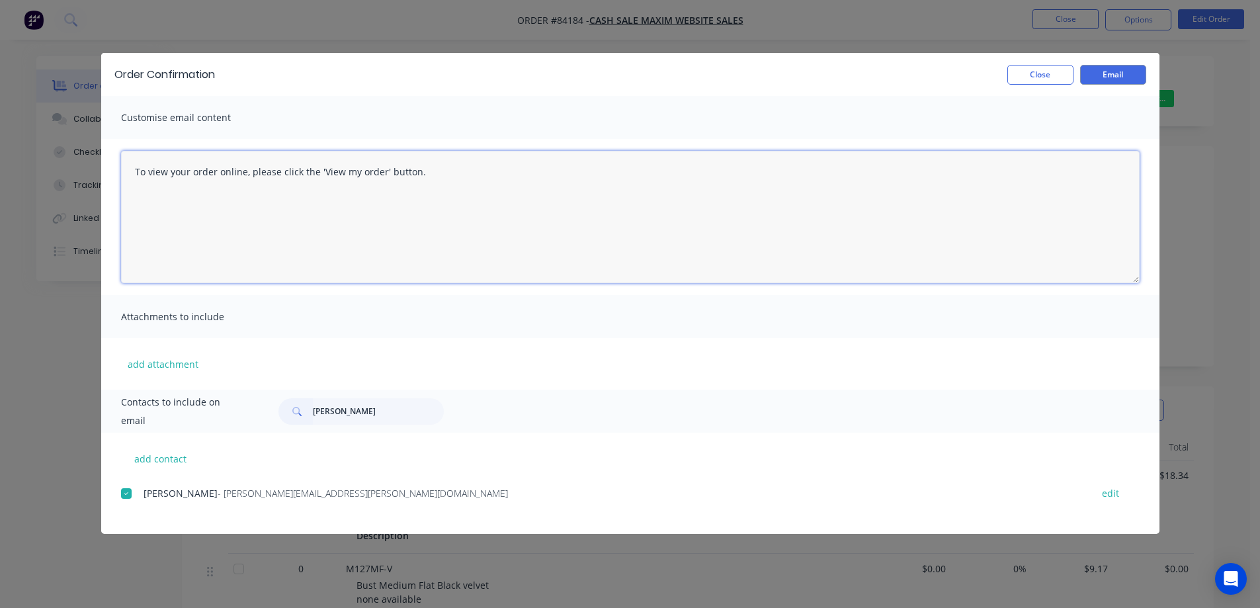
click at [251, 211] on textarea "To view your order online, please click the 'View my order' button." at bounding box center [630, 217] width 1019 height 132
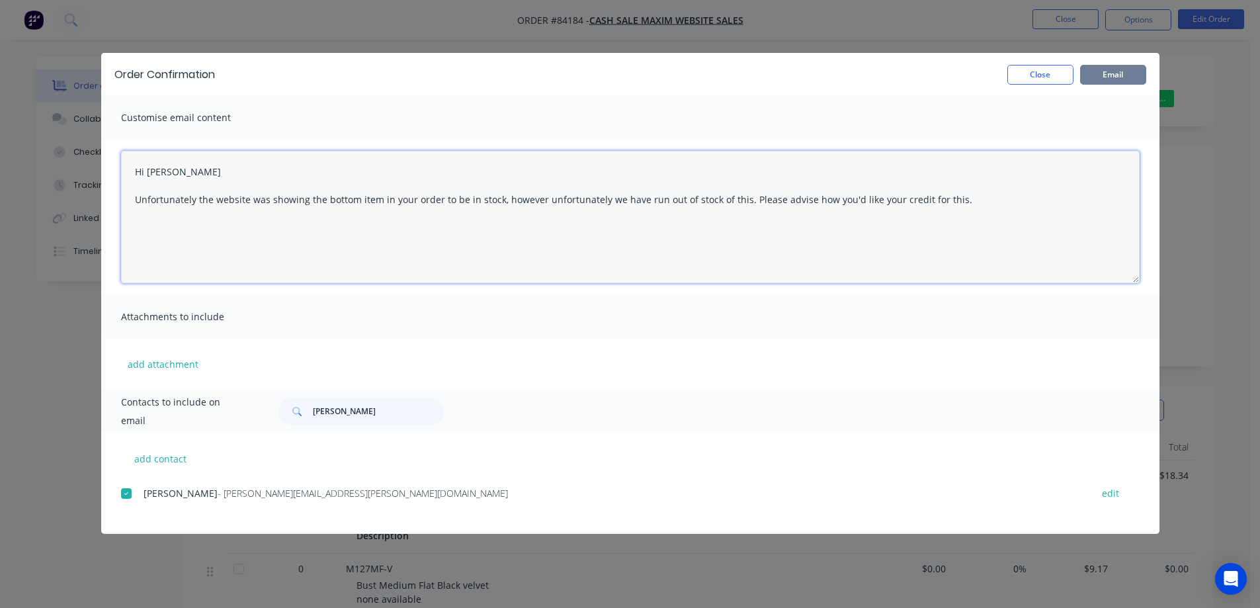
type textarea "Hi Hazel Unfortunately the website was showing the bottom item in your order to…"
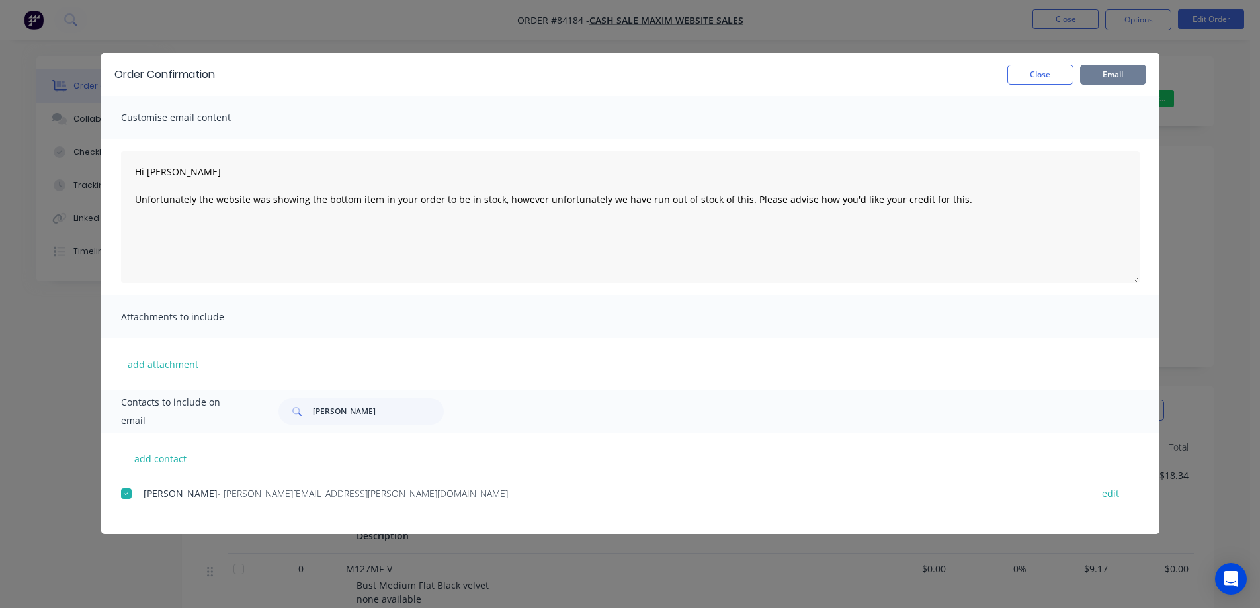
click at [1132, 67] on button "Email" at bounding box center [1113, 75] width 66 height 20
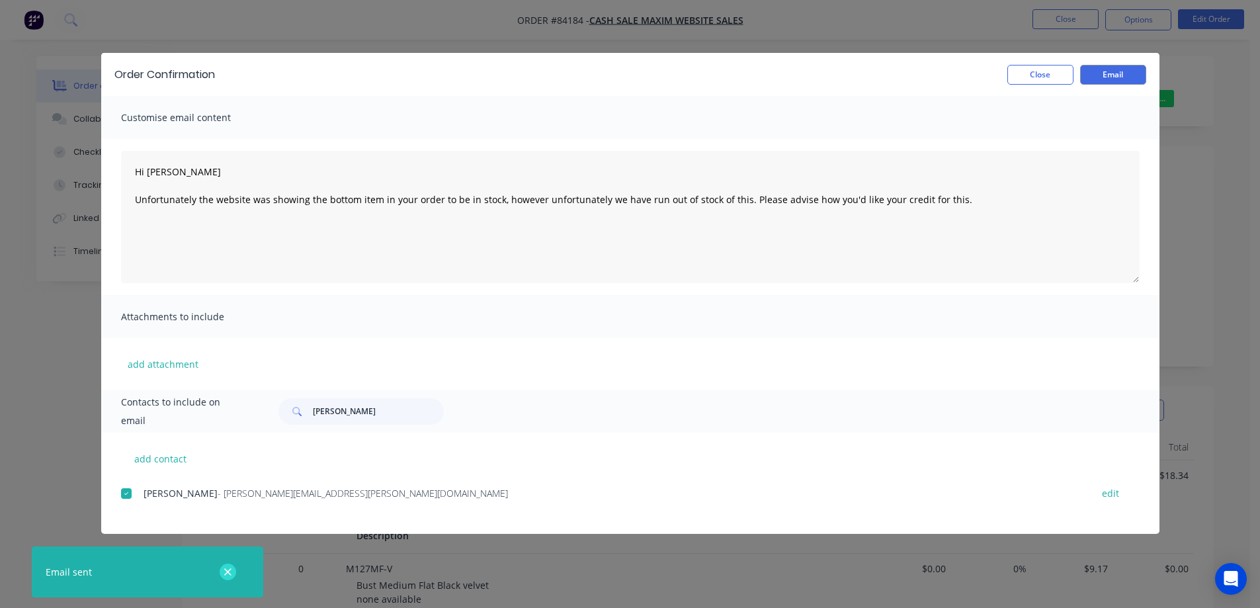
click at [228, 564] on div at bounding box center [227, 572] width 43 height 32
click at [1037, 76] on button "Close" at bounding box center [1040, 75] width 66 height 20
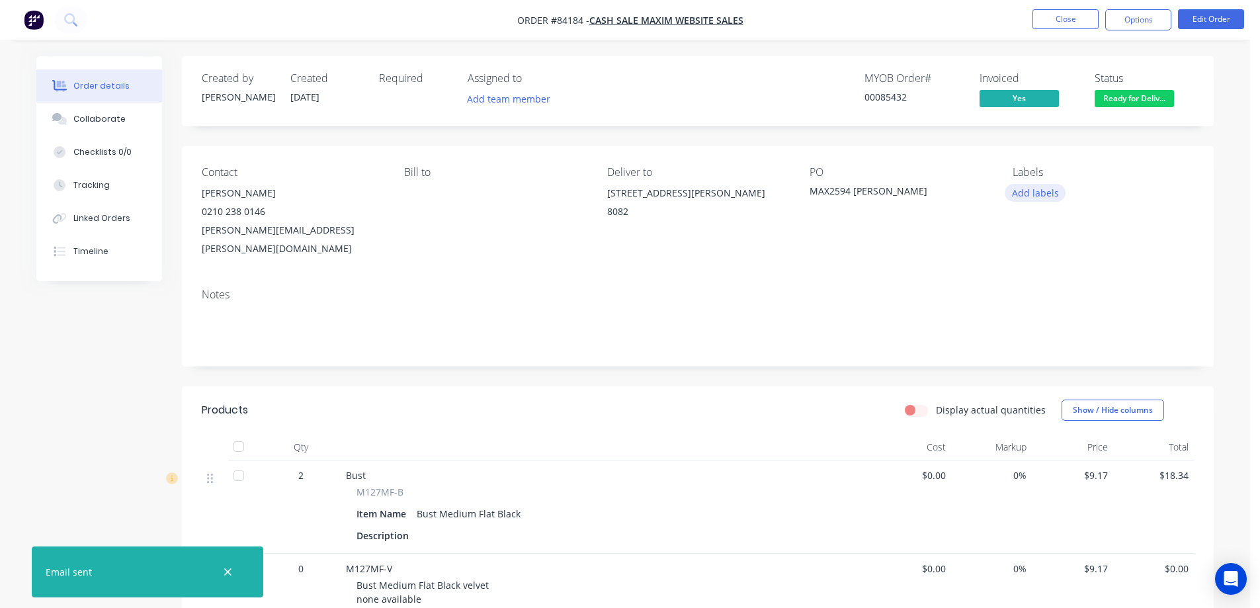
click at [1036, 192] on button "Add labels" at bounding box center [1035, 193] width 61 height 18
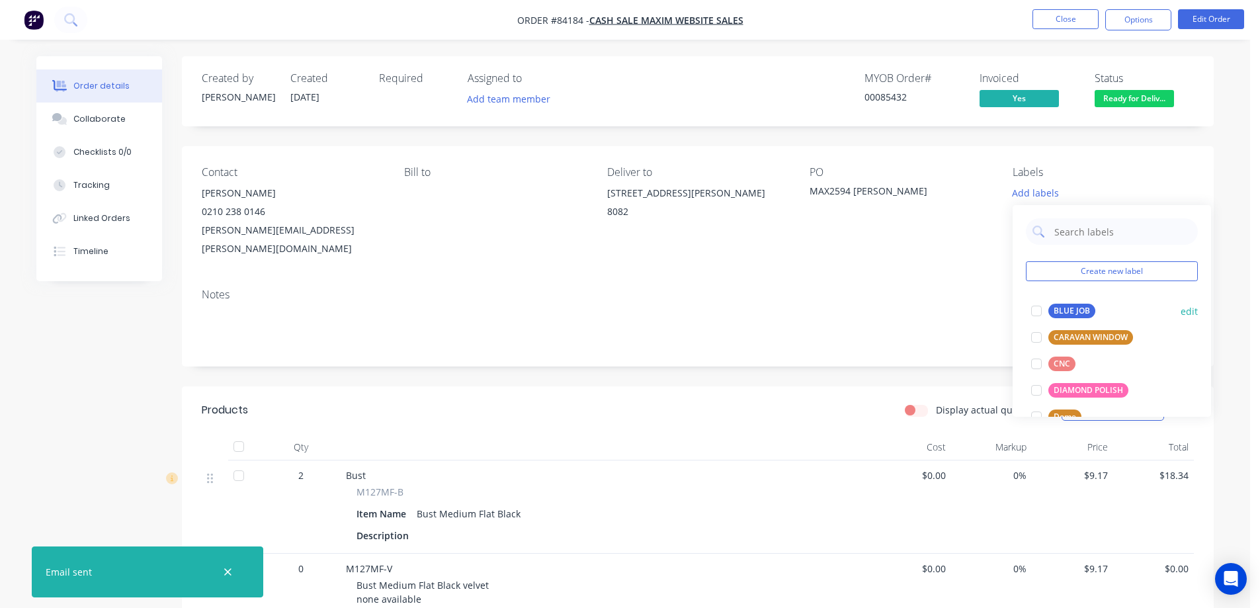
click at [1054, 307] on div "BLUE JOB" at bounding box center [1071, 311] width 47 height 15
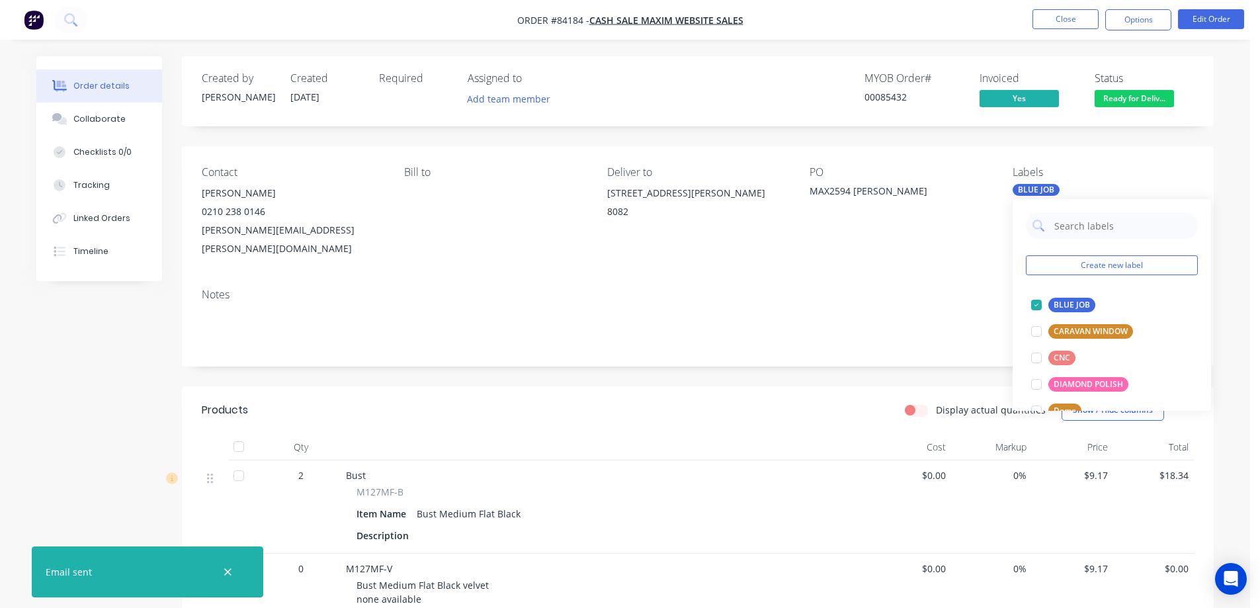
click at [1025, 189] on div "BLUE JOB" at bounding box center [1036, 190] width 47 height 12
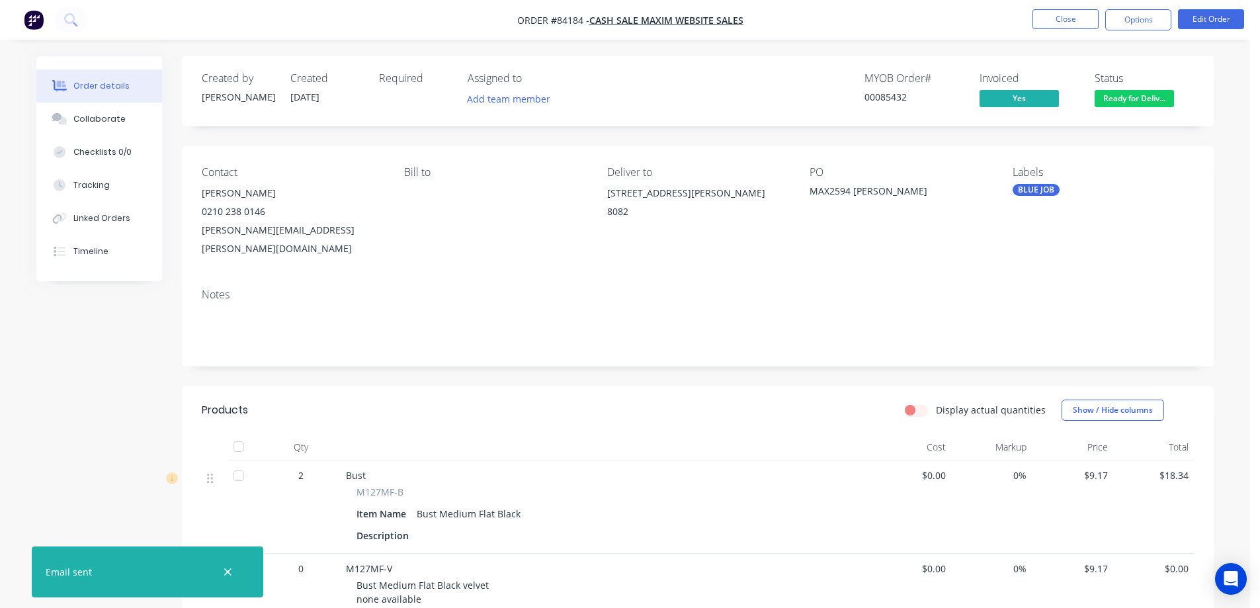
click at [1035, 198] on div "Labels BLUE JOB" at bounding box center [1103, 212] width 181 height 92
click at [1037, 185] on div "BLUE JOB" at bounding box center [1036, 190] width 47 height 12
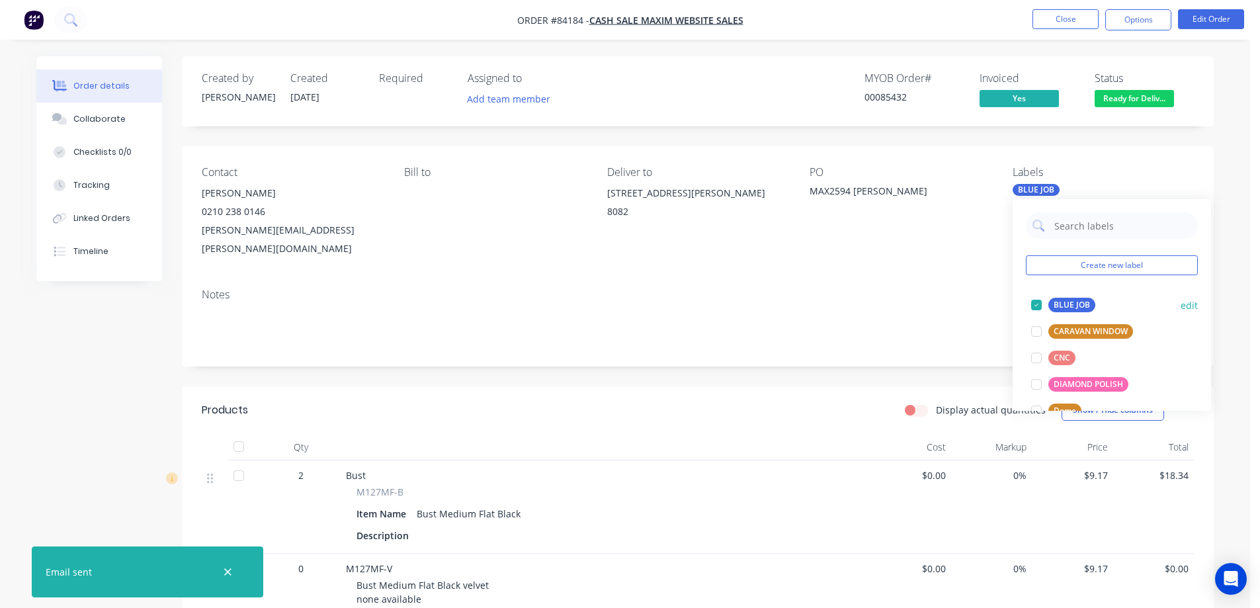
drag, startPoint x: 1043, startPoint y: 306, endPoint x: 984, endPoint y: 225, distance: 100.4
click at [1043, 305] on div at bounding box center [1036, 305] width 26 height 26
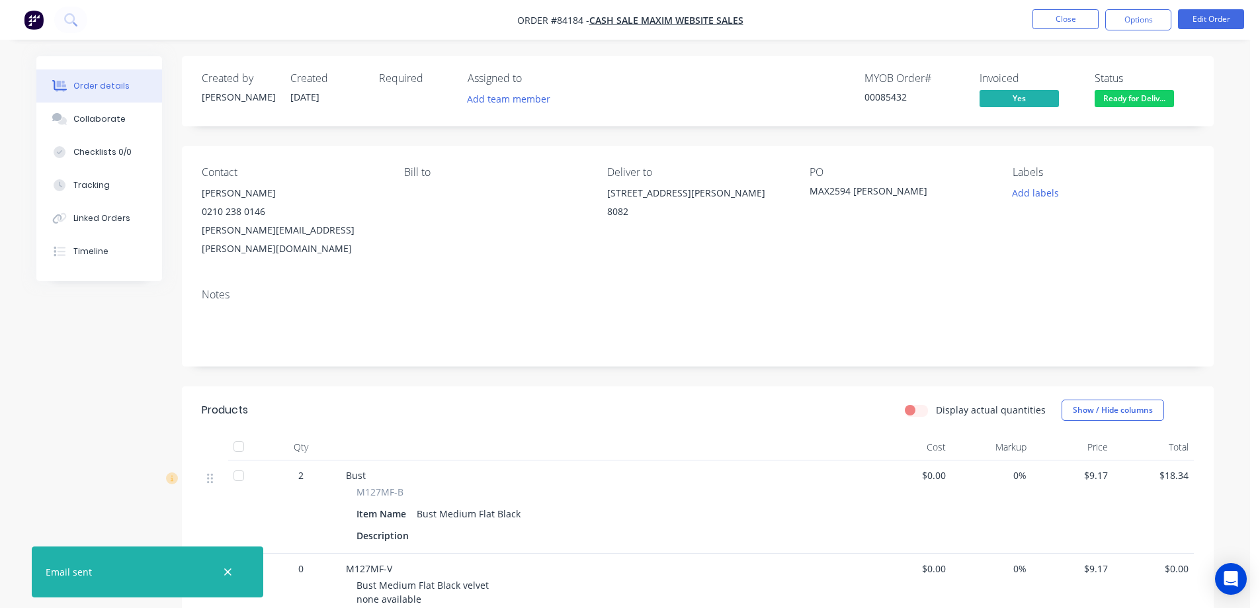
drag, startPoint x: 782, startPoint y: 133, endPoint x: 614, endPoint y: 162, distance: 170.5
click at [762, 136] on div "Created by Jess Created 26/08/25 Required Assigned to Add team member MYOB Orde…" at bounding box center [698, 459] width 1032 height 806
click at [226, 571] on icon "button" at bounding box center [228, 572] width 9 height 12
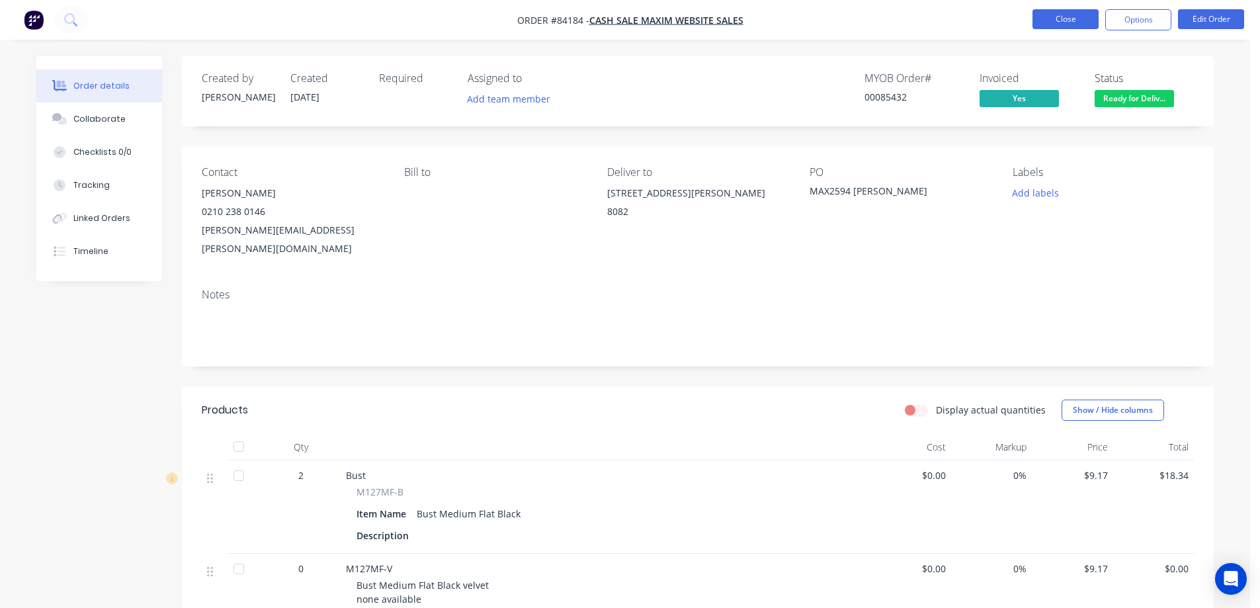
click at [1089, 12] on button "Close" at bounding box center [1066, 19] width 66 height 20
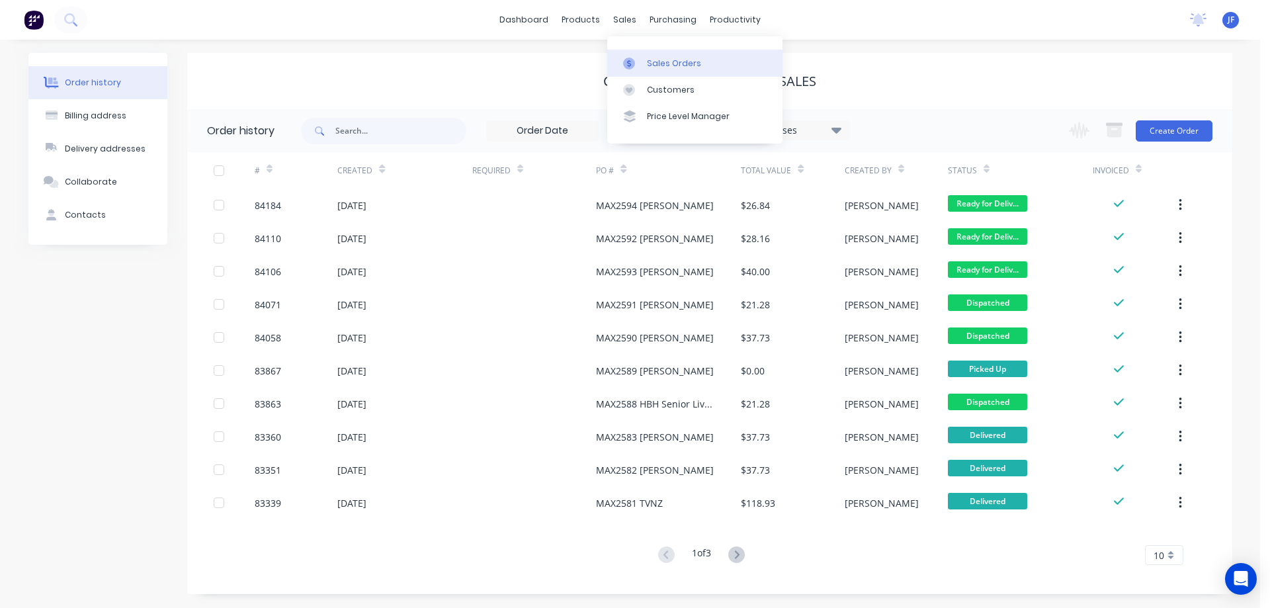
click at [684, 68] on div "Sales Orders" at bounding box center [674, 64] width 54 height 12
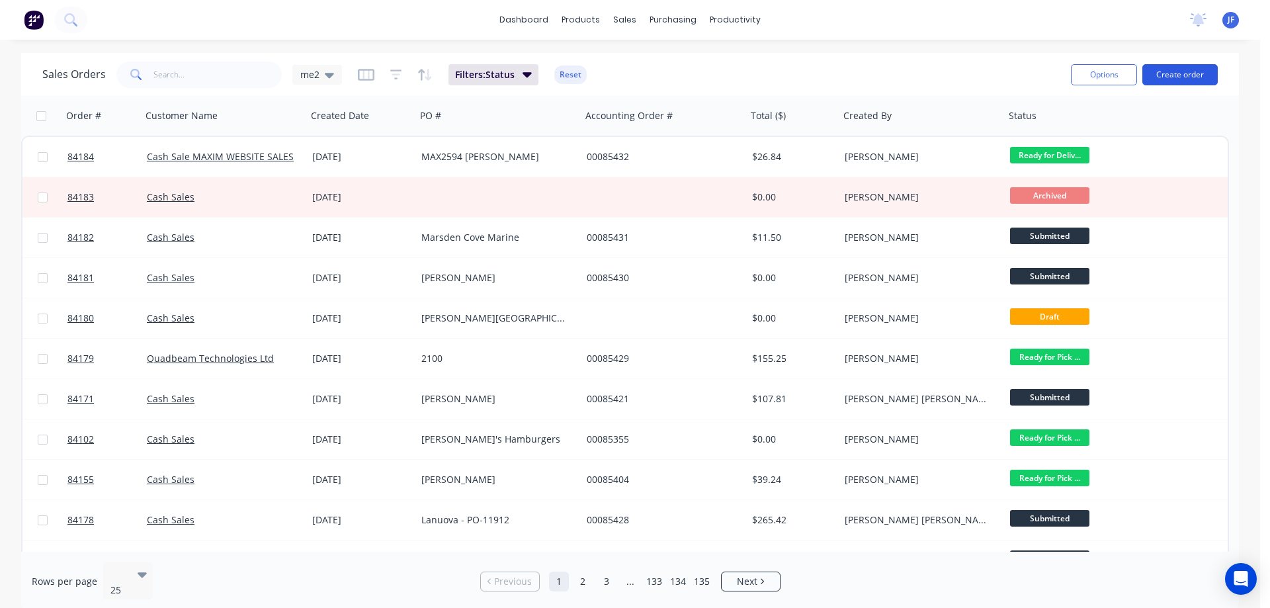
click at [1165, 81] on button "Create order" at bounding box center [1179, 74] width 75 height 21
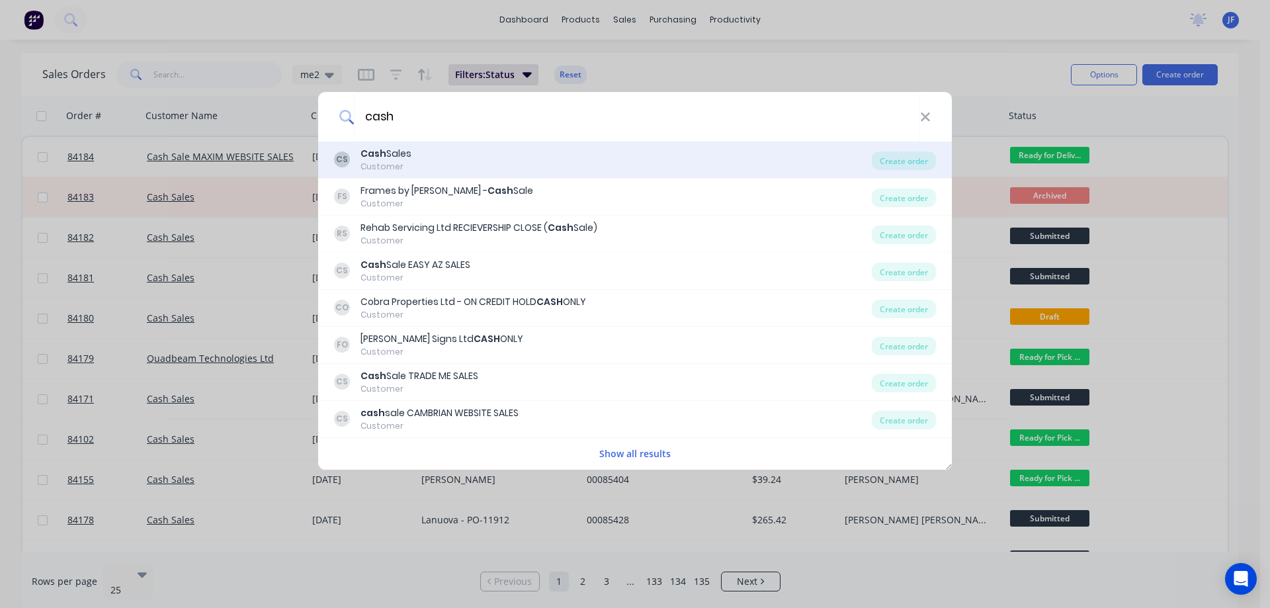
type input "cash"
click at [509, 156] on div "CS Cash Sales Customer" at bounding box center [603, 160] width 538 height 26
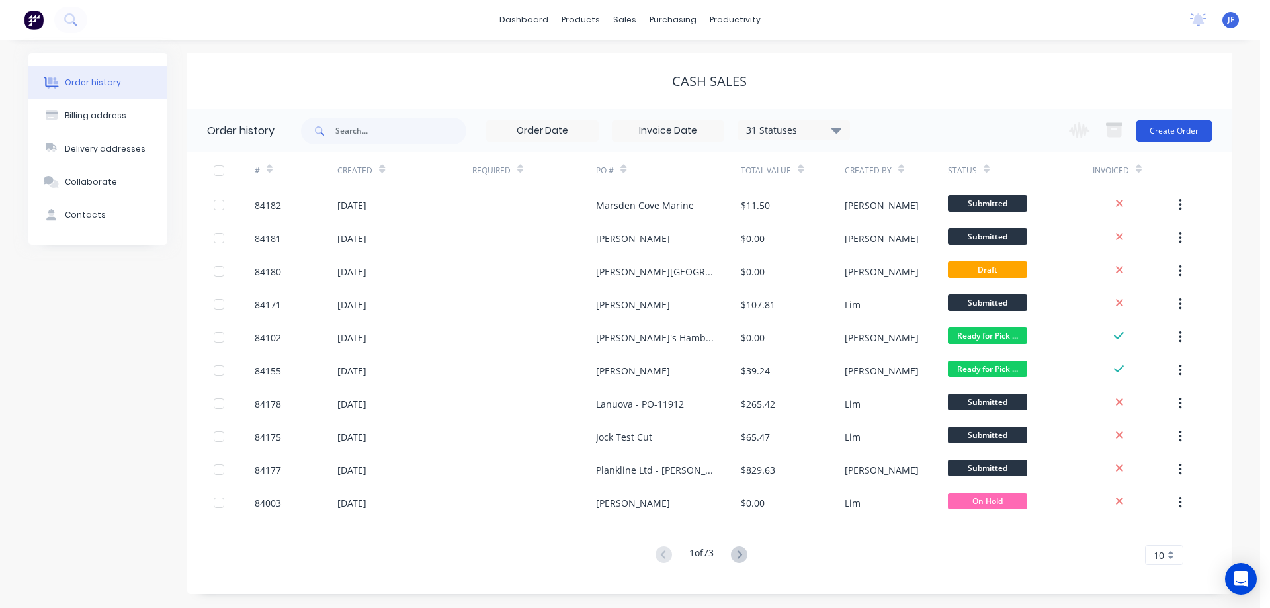
click at [1167, 128] on button "Create Order" at bounding box center [1174, 130] width 77 height 21
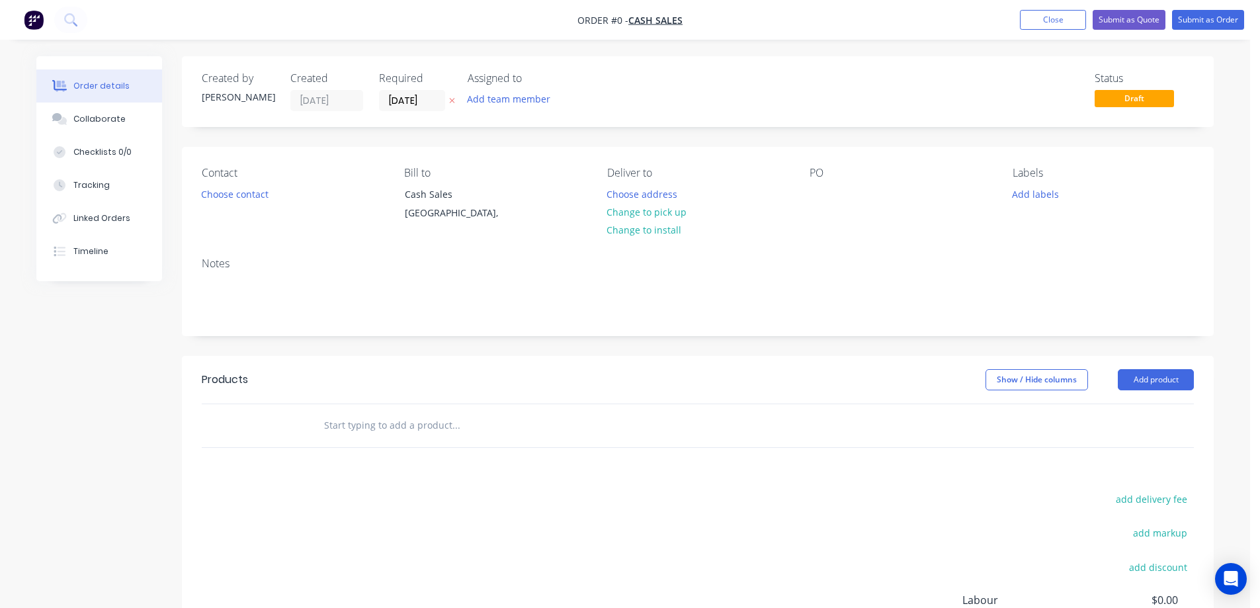
click at [452, 101] on icon at bounding box center [452, 101] width 5 height 5
click at [250, 198] on button "Choose contact" at bounding box center [234, 194] width 81 height 18
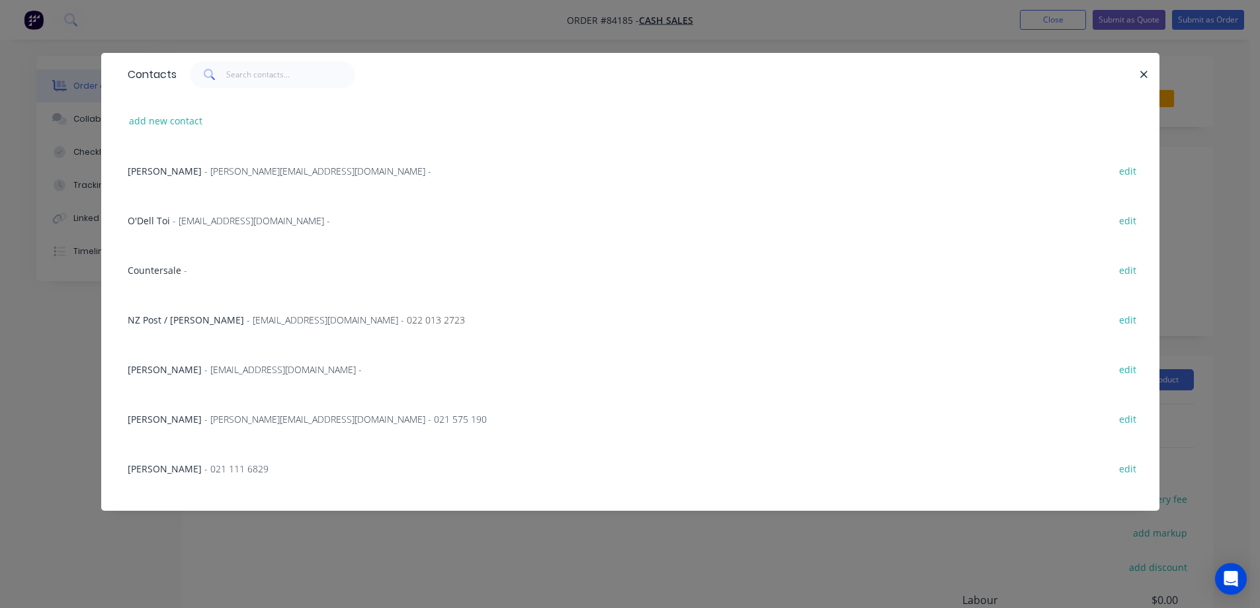
drag, startPoint x: 187, startPoint y: 264, endPoint x: 458, endPoint y: 215, distance: 275.6
click at [199, 260] on div "Countersale - edit" at bounding box center [630, 270] width 1019 height 50
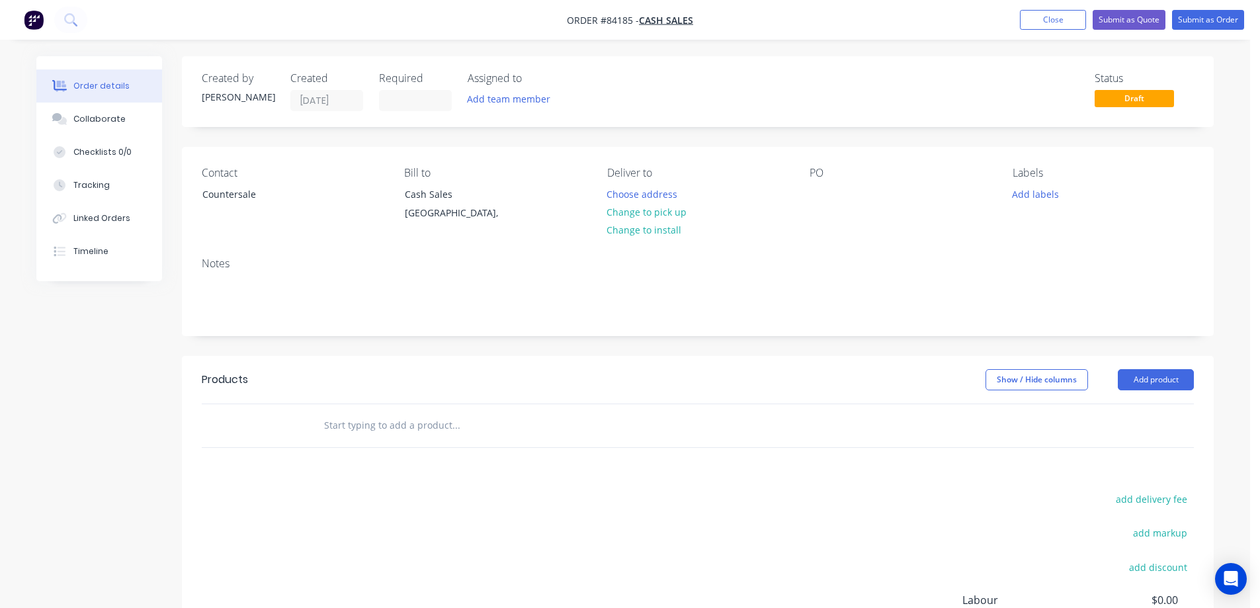
click at [809, 202] on div "Contact Countersale Bill to Cash Sales Auckland, Deliver to Choose address Chan…" at bounding box center [698, 197] width 1032 height 100
click at [815, 198] on div at bounding box center [820, 194] width 21 height 19
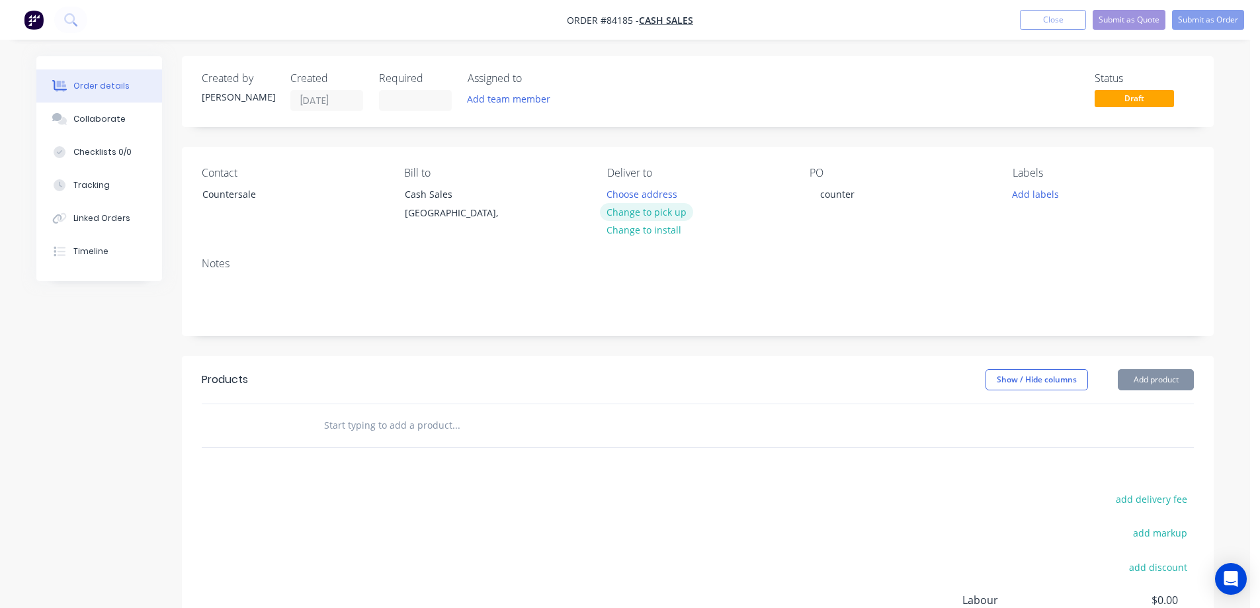
click at [630, 208] on button "Change to pick up" at bounding box center [647, 212] width 94 height 18
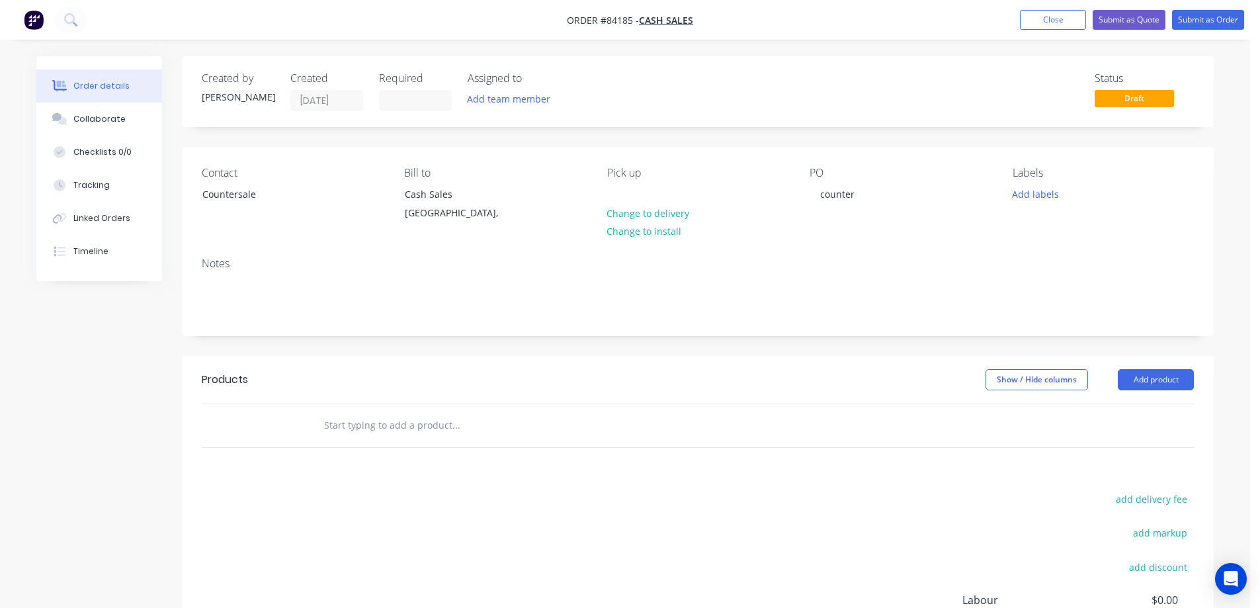
click at [435, 423] on input "text" at bounding box center [455, 425] width 265 height 26
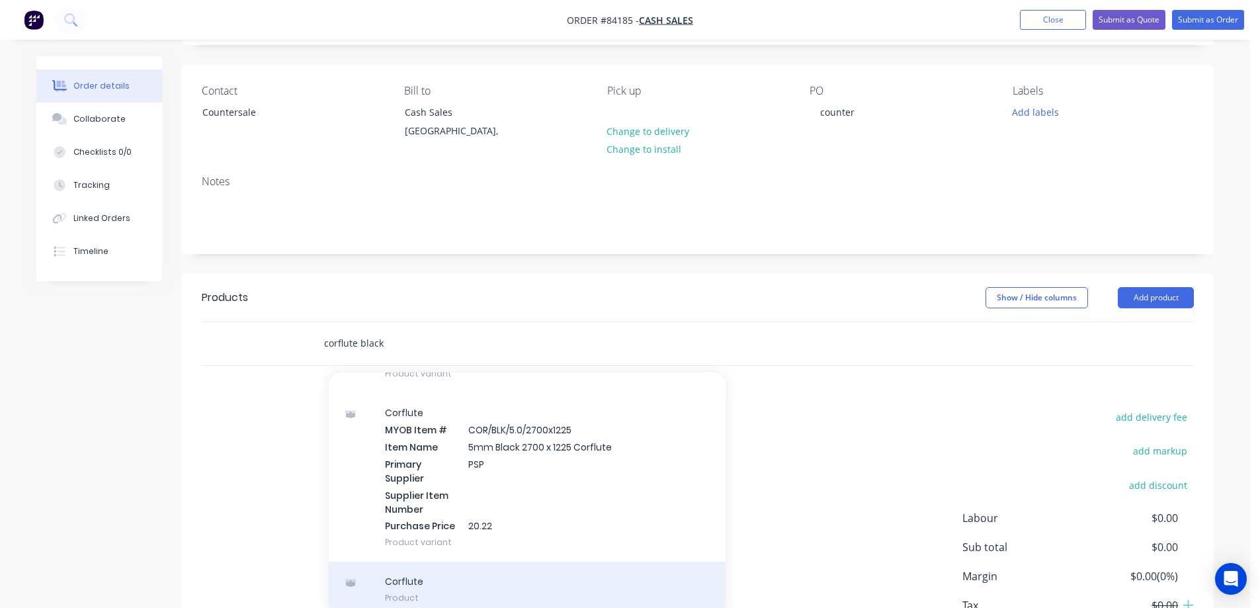
scroll to position [177, 0]
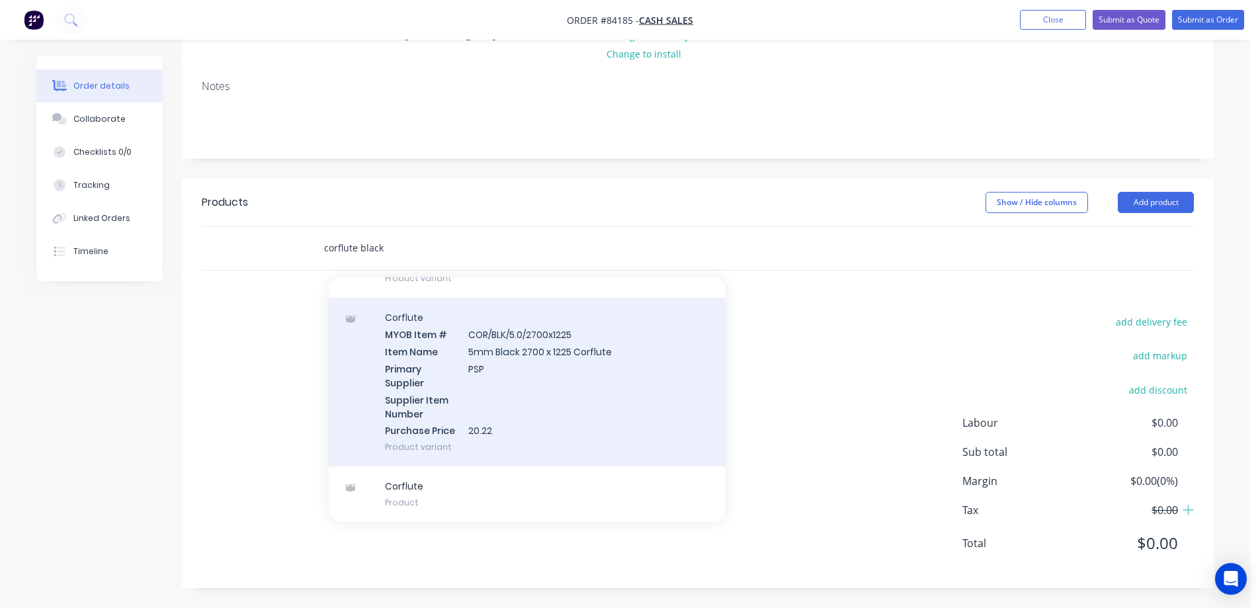
type input "corflute black"
click at [557, 401] on div "Corflute MYOB Item # COR/BLK/5.0/2700x1225 Item Name 5mm Black 2700 x 1225 Corf…" at bounding box center [527, 382] width 397 height 169
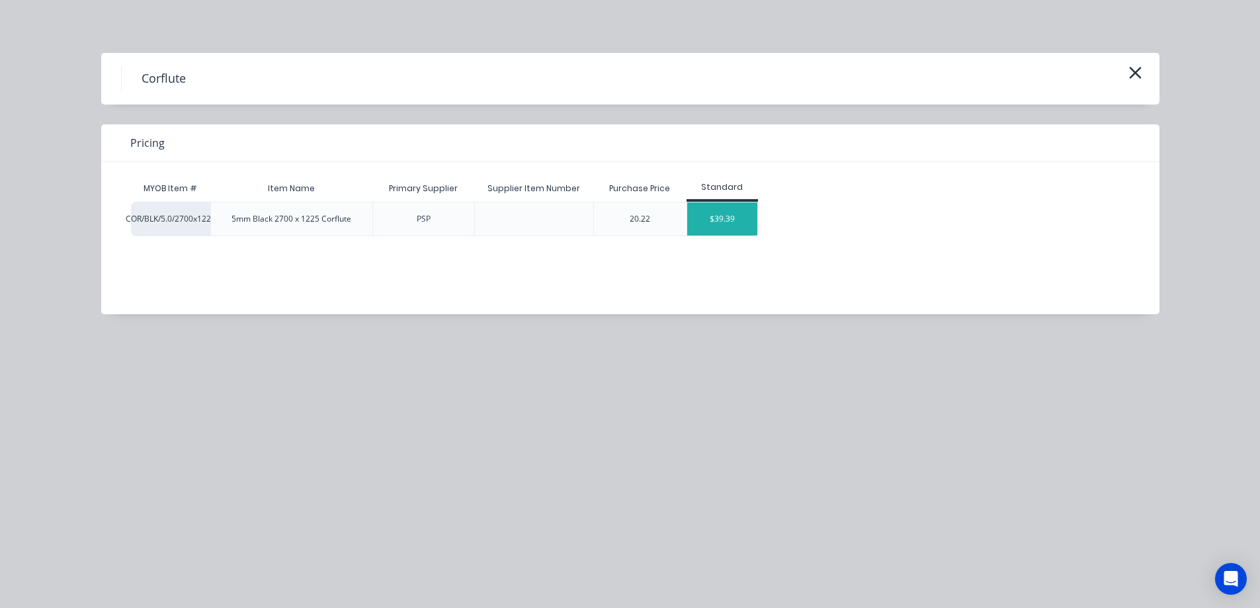
click at [732, 219] on div "$39.39" at bounding box center [722, 218] width 71 height 33
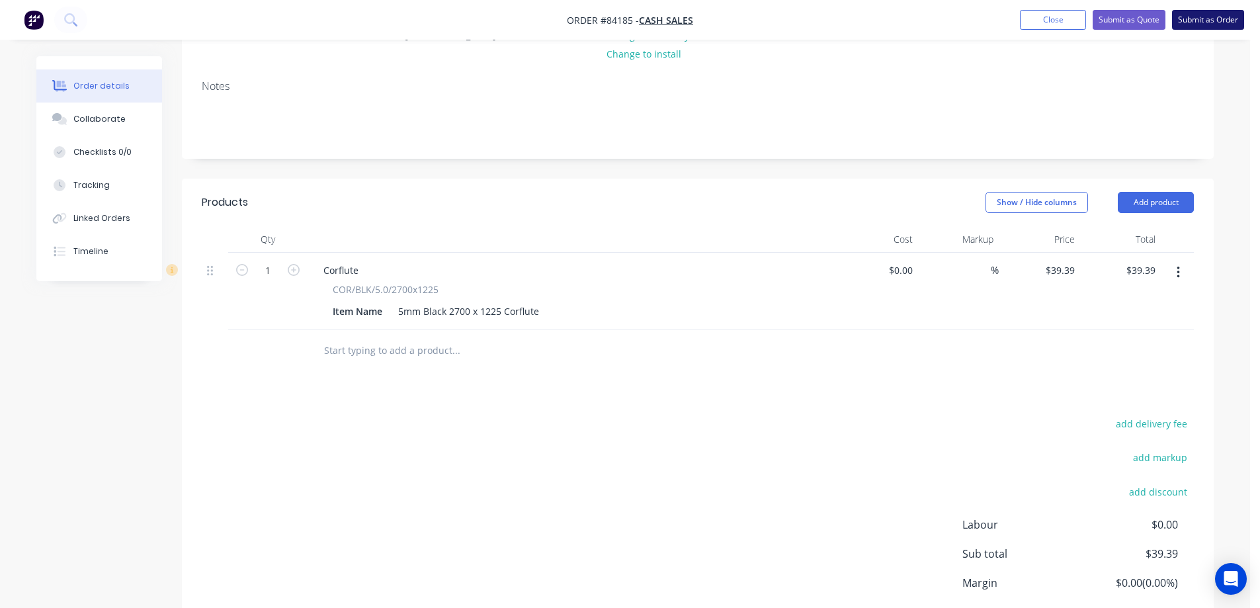
click at [1229, 19] on button "Submit as Order" at bounding box center [1208, 20] width 72 height 20
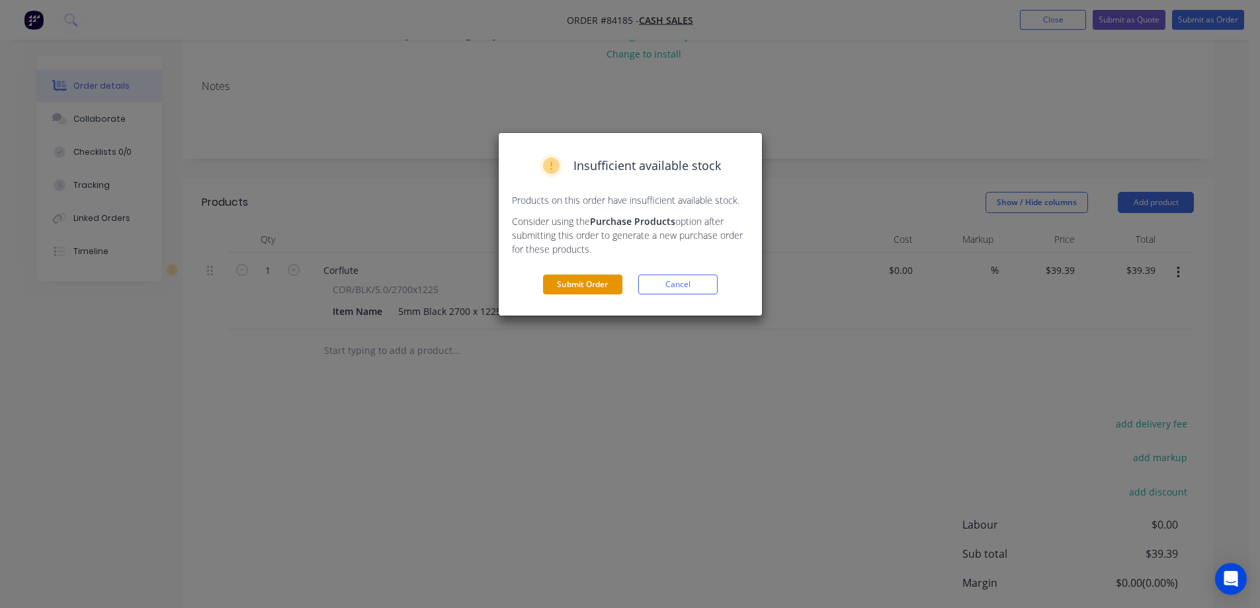
click at [592, 278] on button "Submit Order" at bounding box center [582, 285] width 79 height 20
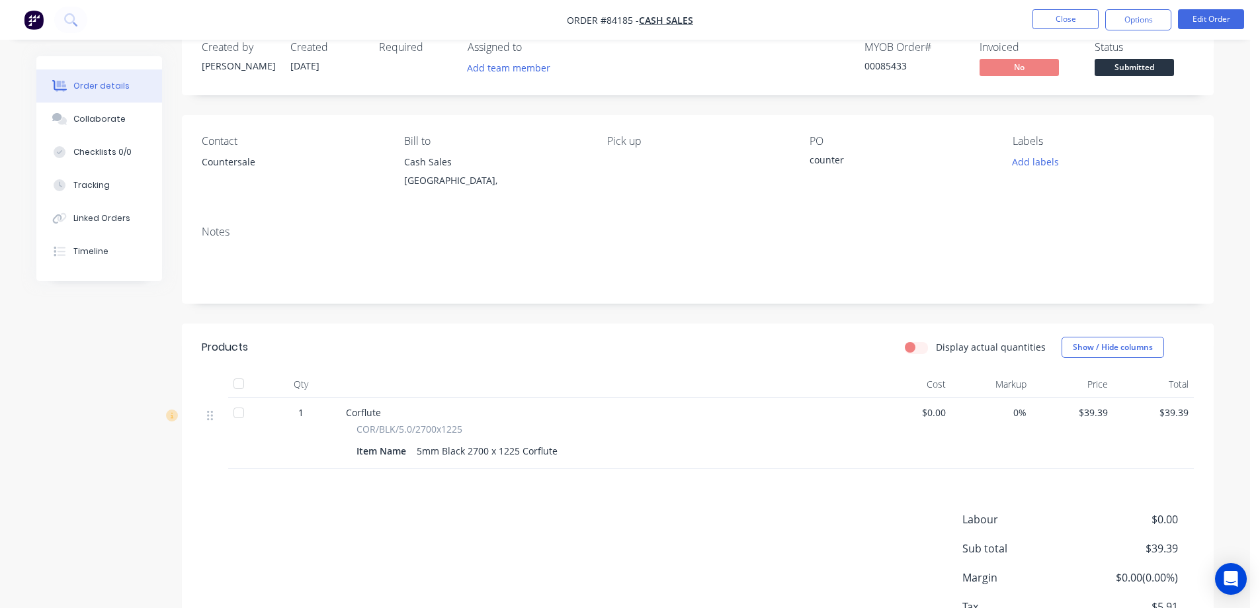
scroll to position [0, 0]
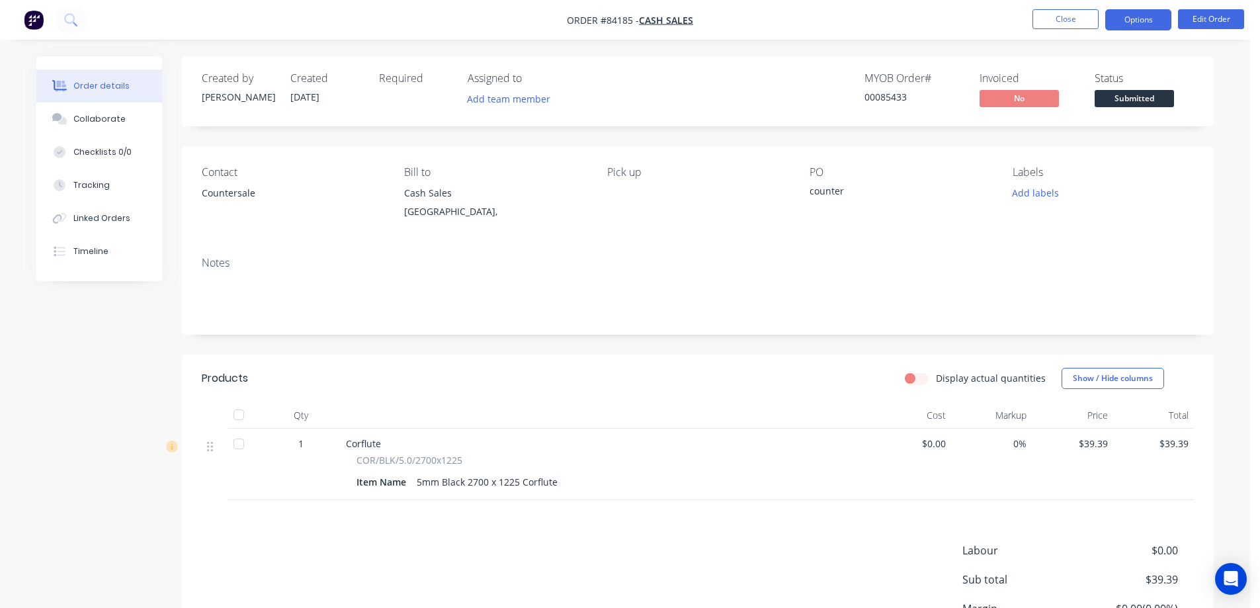
click at [1121, 19] on button "Options" at bounding box center [1138, 19] width 66 height 21
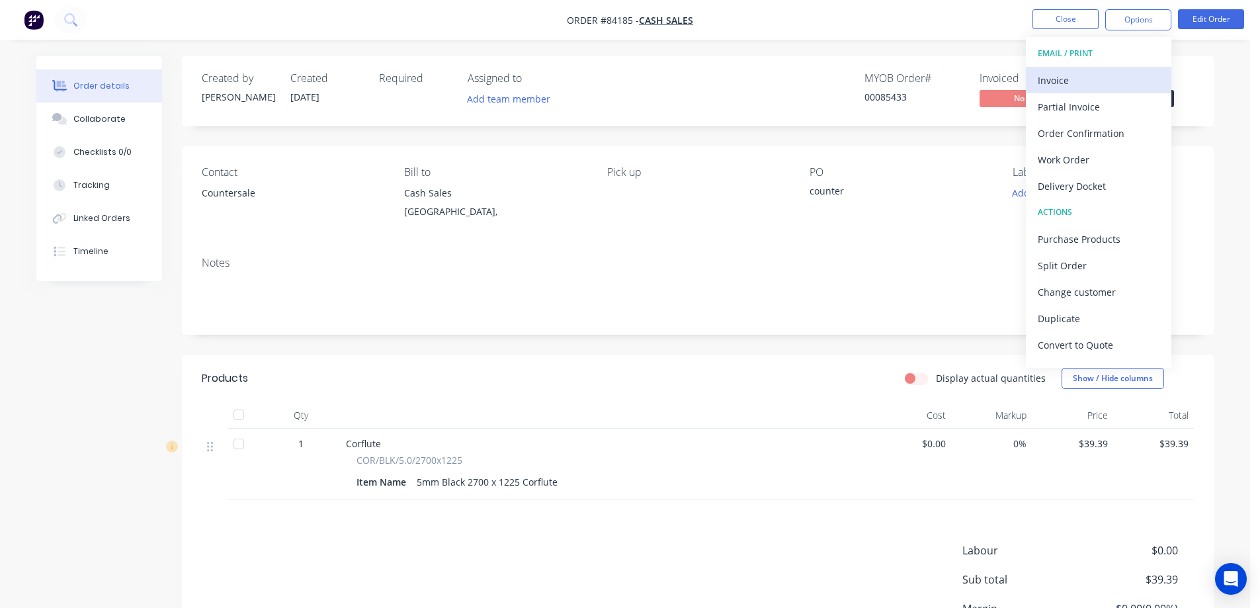
drag, startPoint x: 1116, startPoint y: 31, endPoint x: 1085, endPoint y: 83, distance: 60.8
click at [1085, 83] on div "Invoice" at bounding box center [1099, 80] width 122 height 19
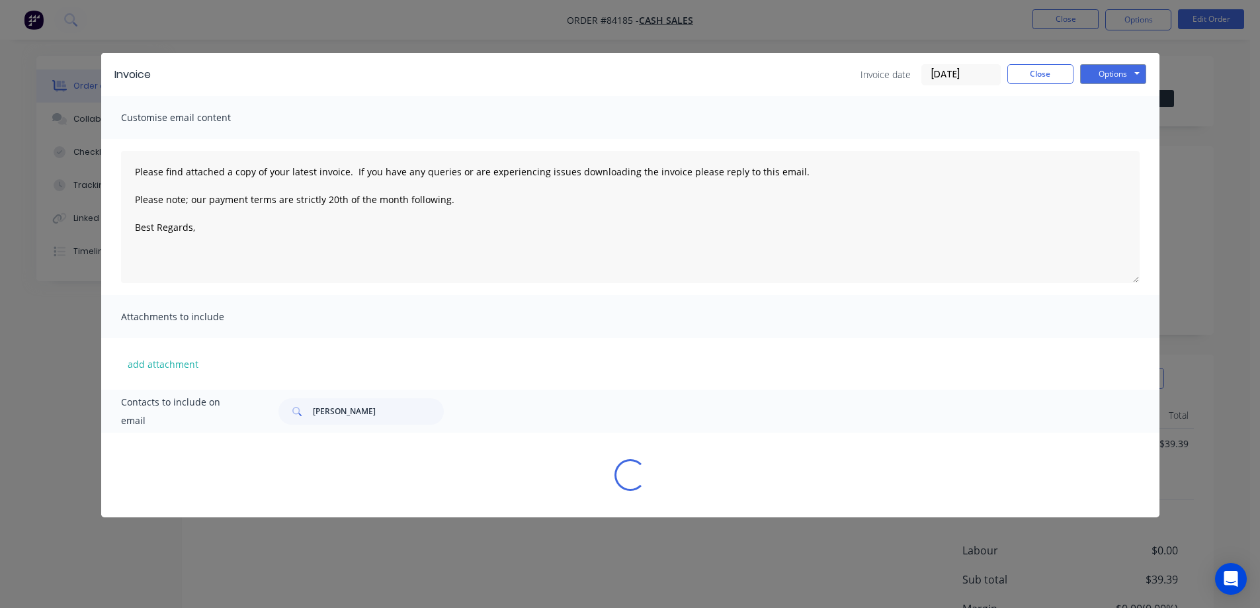
click at [1122, 78] on button "Options" at bounding box center [1113, 74] width 66 height 20
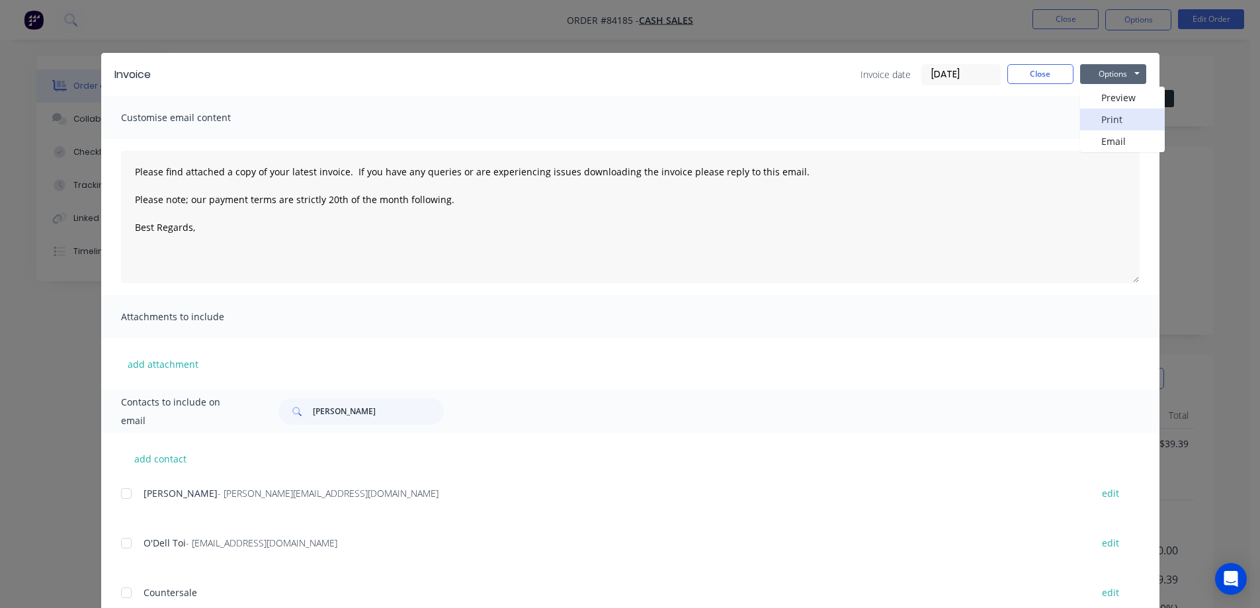
click at [1117, 120] on button "Print" at bounding box center [1122, 119] width 85 height 22
click at [1051, 77] on button "Close" at bounding box center [1040, 74] width 66 height 20
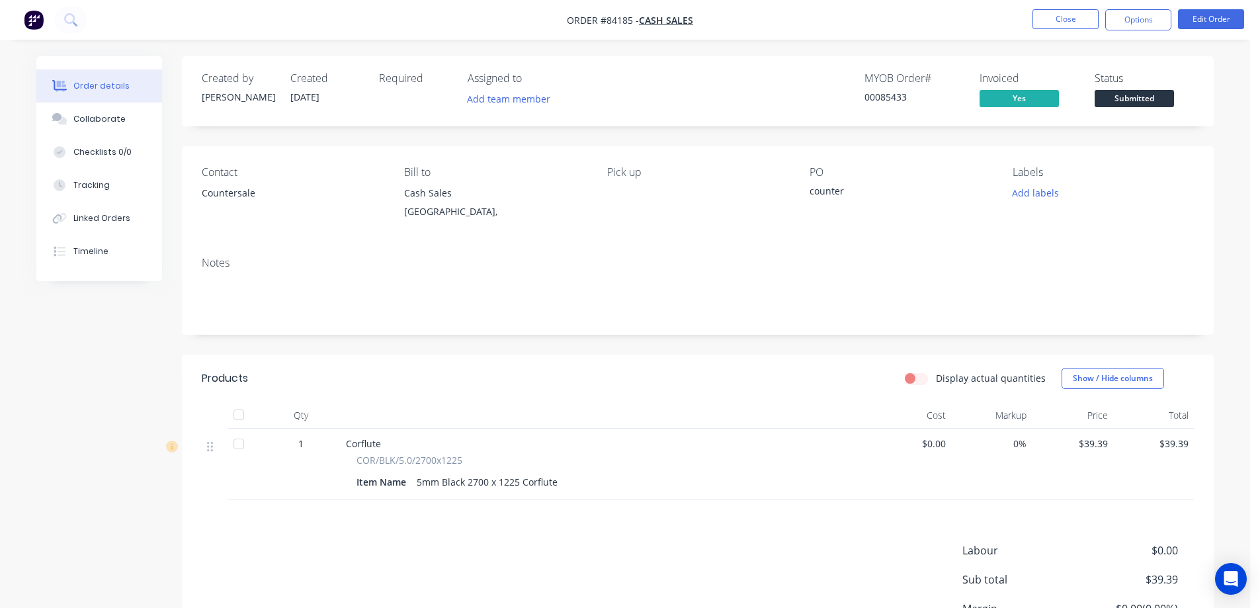
click at [1088, 104] on div "MYOB Order # 00085433 Invoiced Yes Status Submitted" at bounding box center [897, 91] width 594 height 38
click at [1119, 95] on span "Submitted" at bounding box center [1134, 98] width 79 height 17
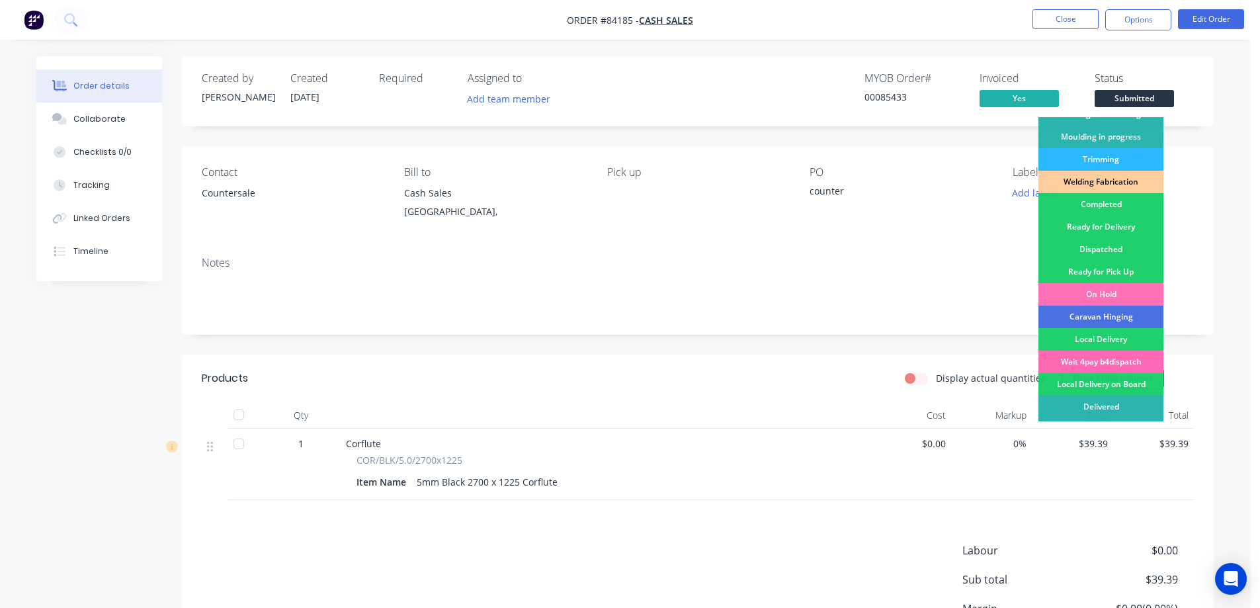
scroll to position [258, 0]
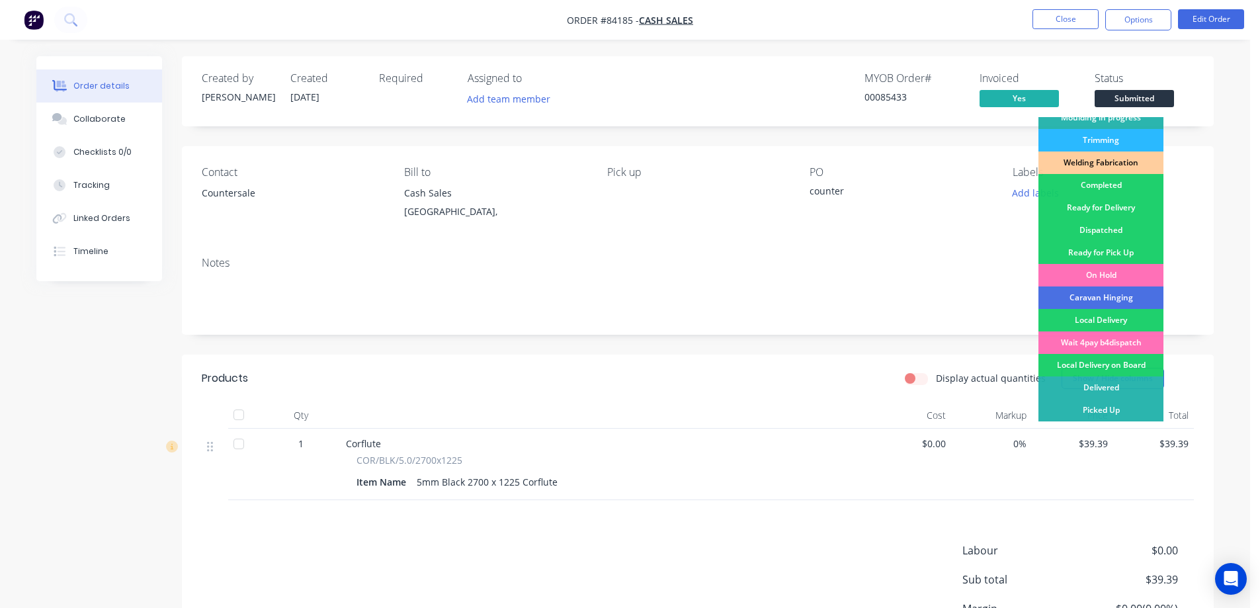
click at [1103, 419] on div "Picked Up" at bounding box center [1101, 410] width 125 height 22
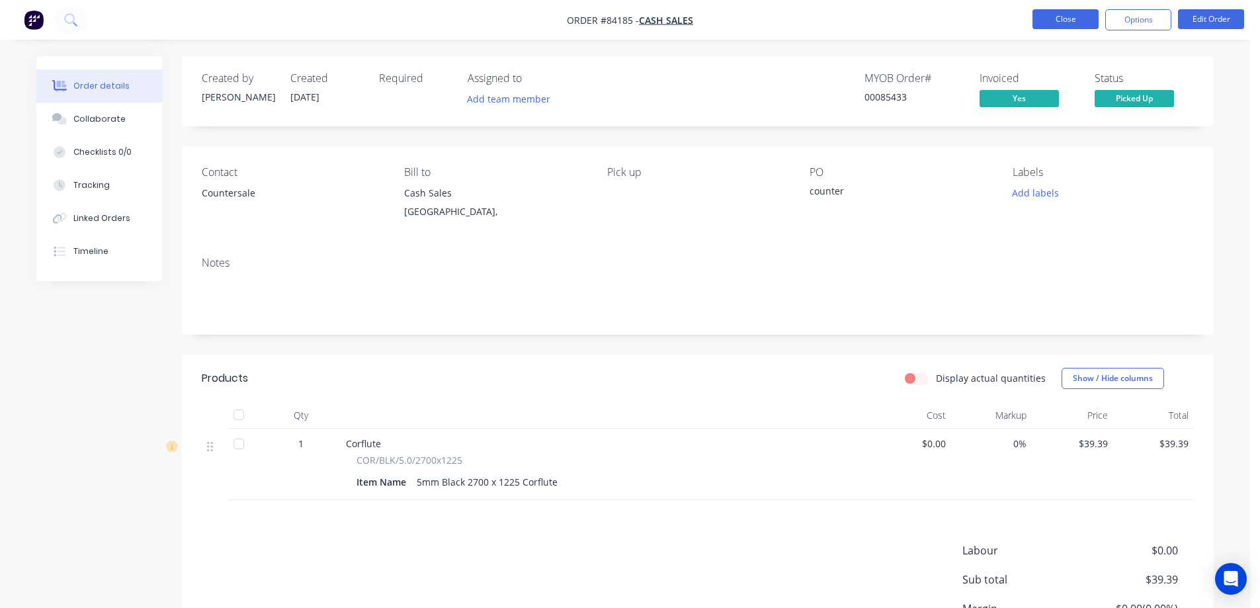
click at [1084, 19] on button "Close" at bounding box center [1066, 19] width 66 height 20
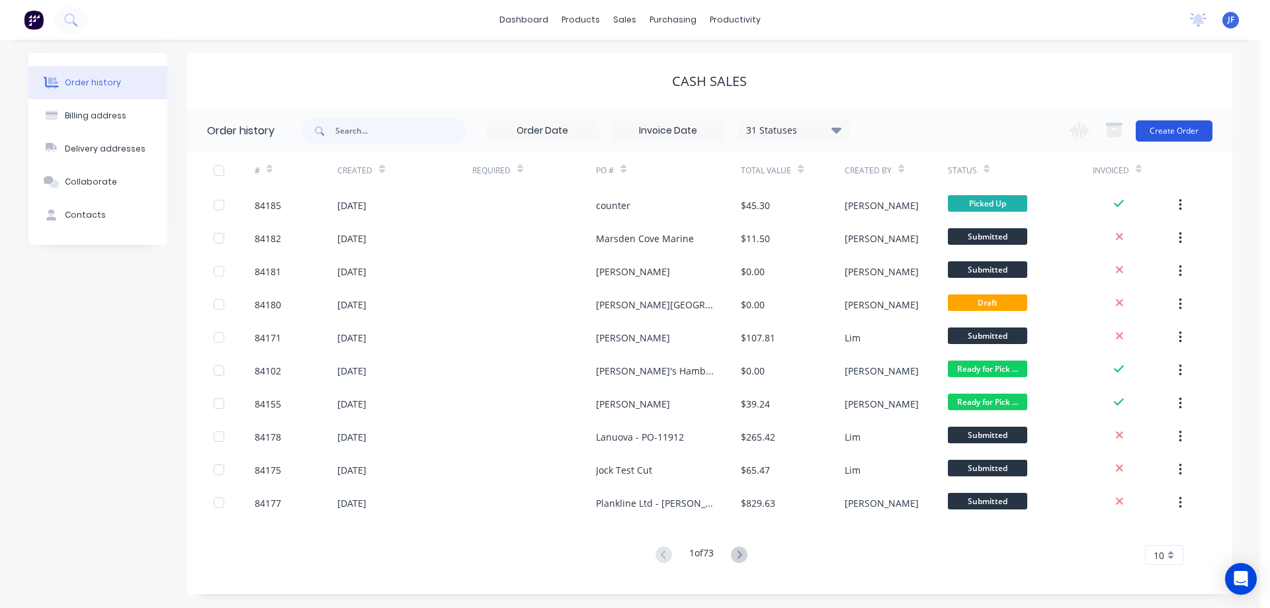
click at [1170, 134] on button "Create Order" at bounding box center [1174, 130] width 77 height 21
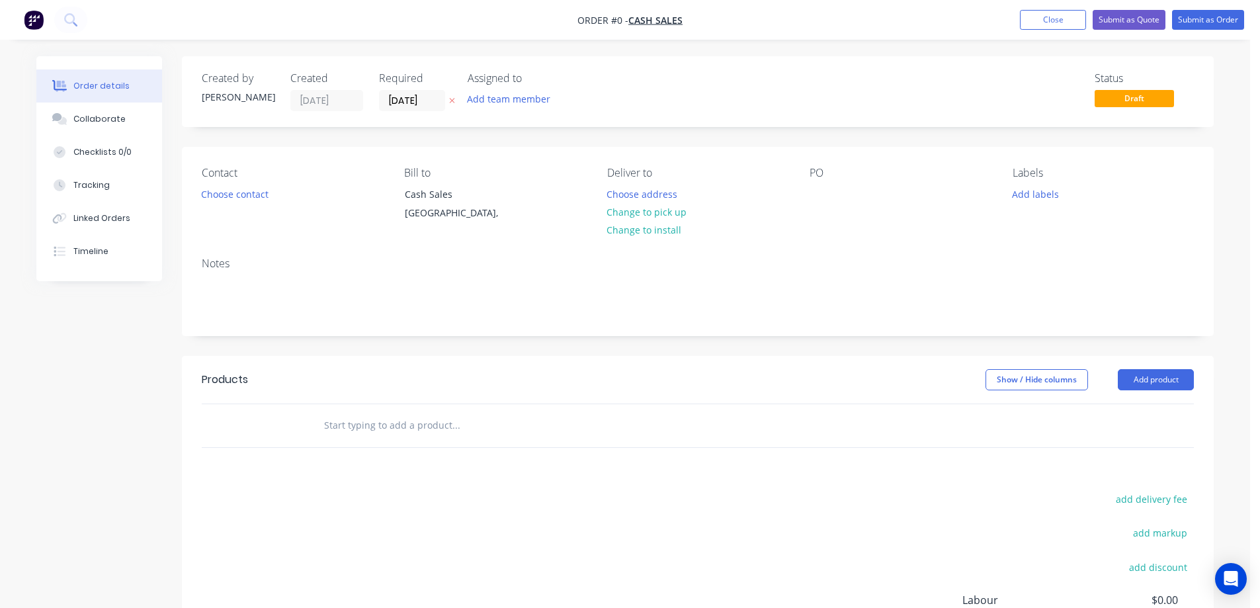
click at [454, 103] on icon at bounding box center [452, 101] width 6 height 8
click at [228, 198] on button "Choose contact" at bounding box center [234, 194] width 81 height 18
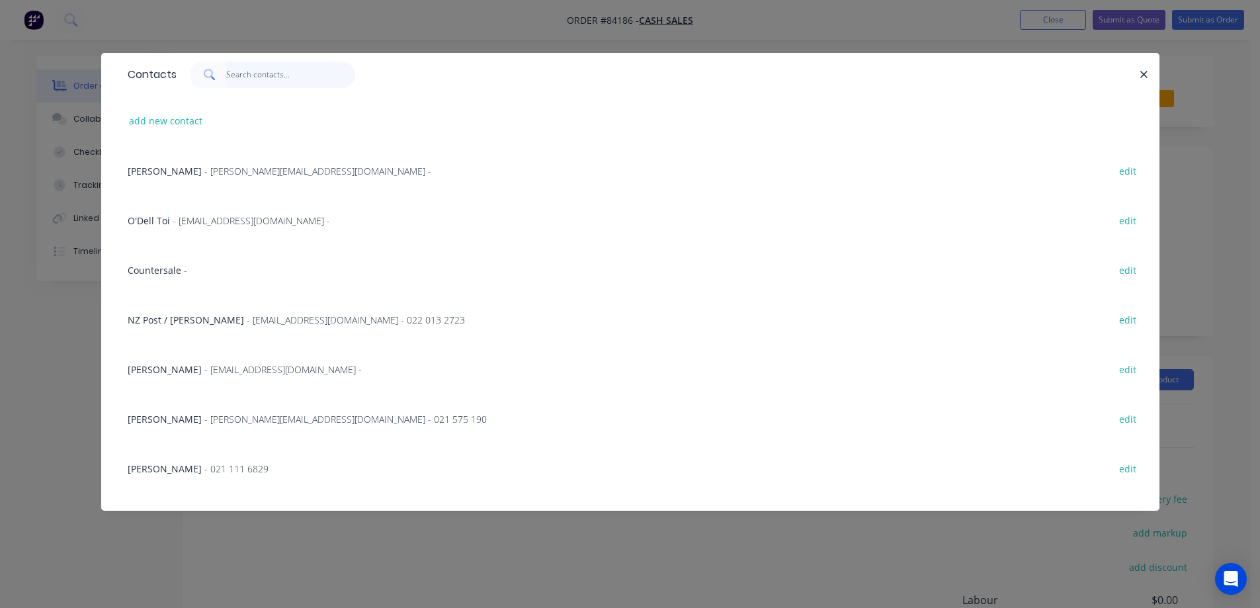
click at [250, 71] on input "text" at bounding box center [290, 75] width 129 height 26
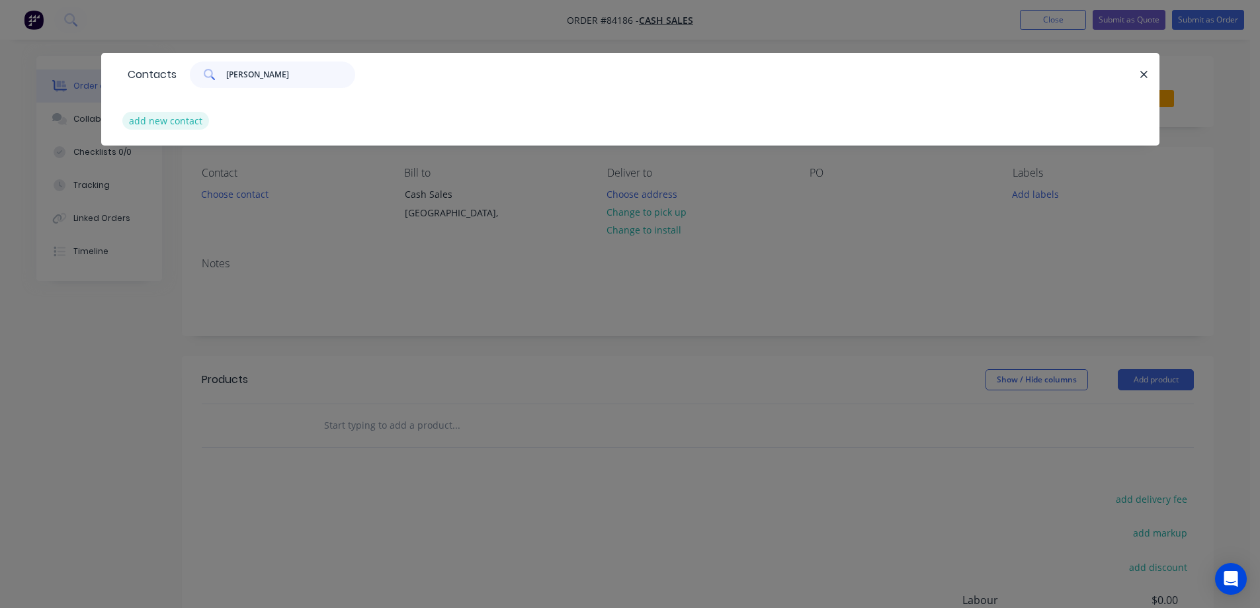
type input "barba"
click at [169, 118] on button "add new contact" at bounding box center [165, 121] width 87 height 18
select select "NZ"
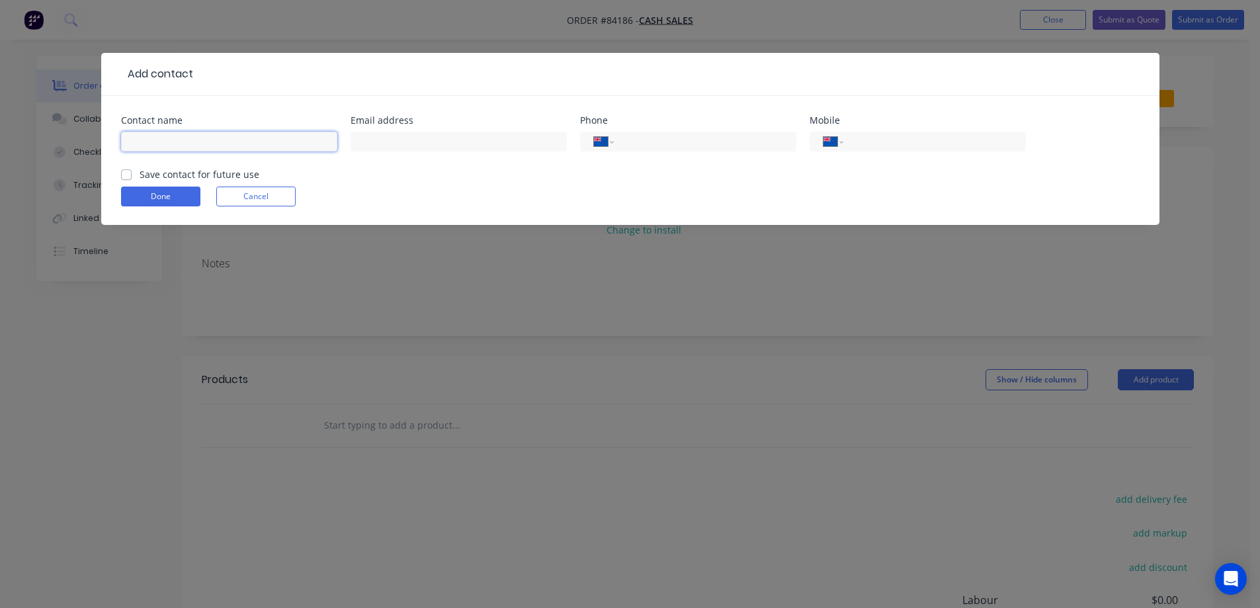
click at [179, 146] on input "text" at bounding box center [229, 142] width 216 height 20
type input "[PERSON_NAME]"
click at [216, 178] on label "Save contact for future use" at bounding box center [200, 174] width 120 height 14
click at [132, 178] on input "Save contact for future use" at bounding box center [126, 173] width 11 height 13
checkbox input "true"
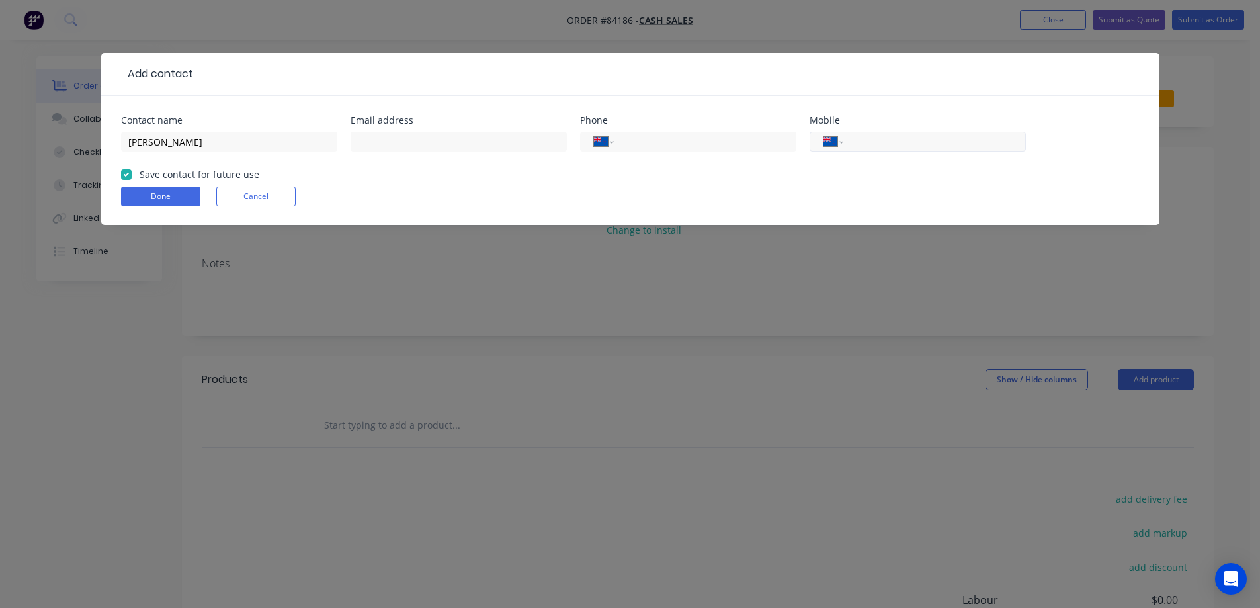
click at [955, 141] on input "tel" at bounding box center [932, 141] width 159 height 15
type input "021 948 255"
click at [111, 196] on div "Contact name Barbara Darragh Email address Phone International Afghanistan Ålan…" at bounding box center [630, 160] width 1058 height 129
click at [142, 192] on button "Done" at bounding box center [160, 197] width 79 height 20
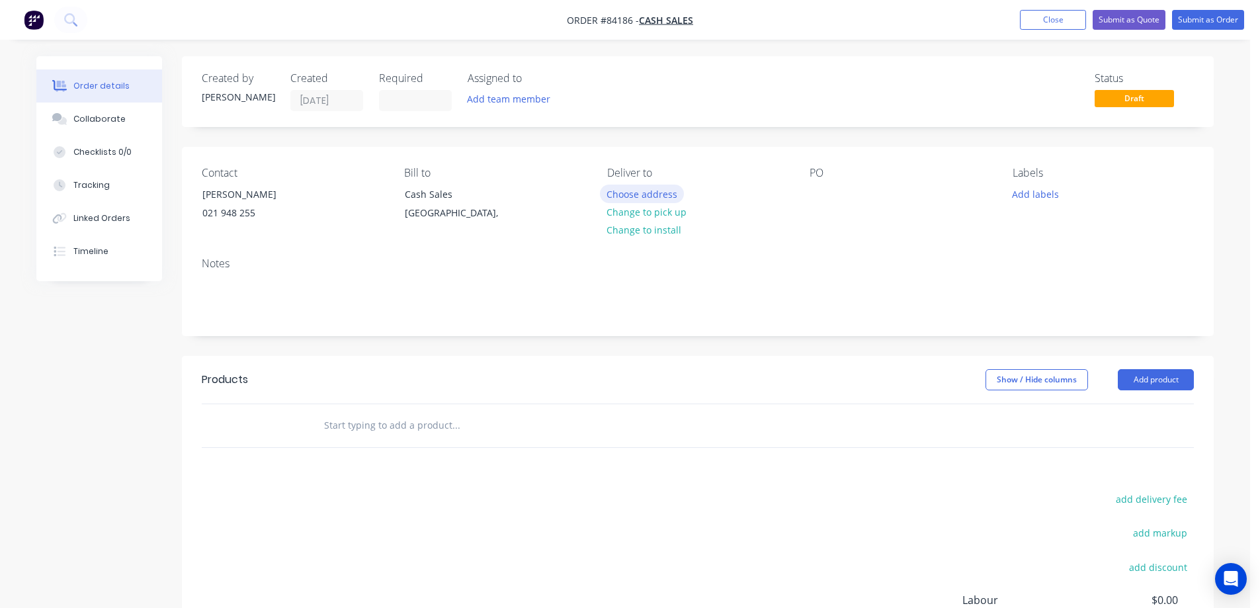
click at [656, 191] on button "Choose address" at bounding box center [642, 194] width 85 height 18
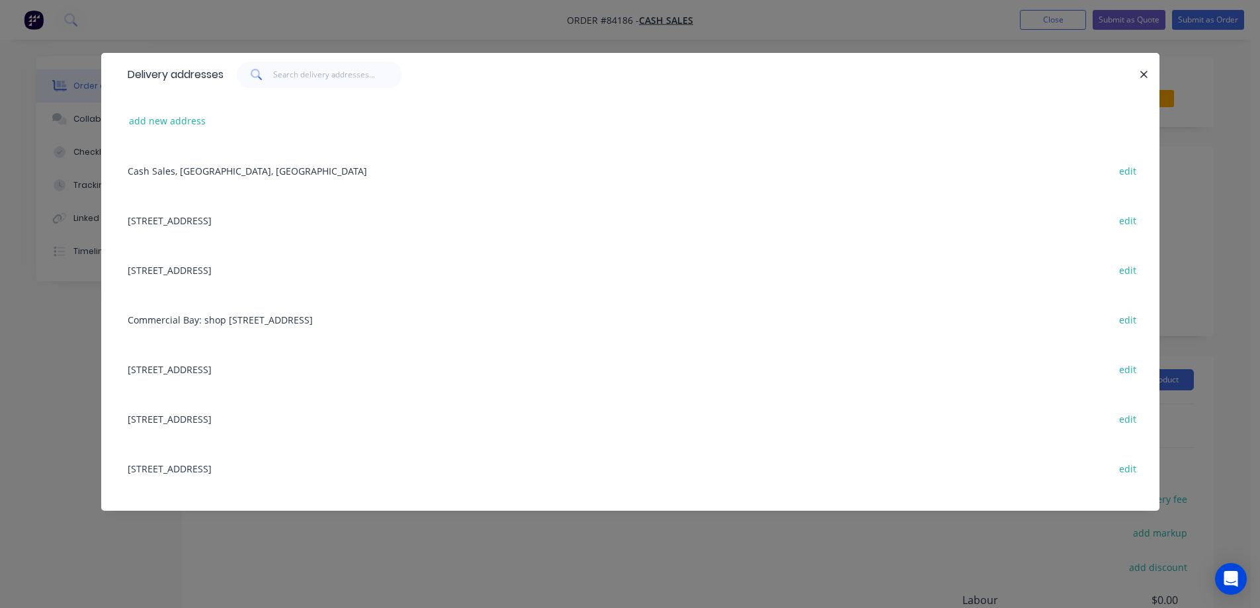
drag, startPoint x: 167, startPoint y: 39, endPoint x: 624, endPoint y: 224, distance: 493.2
click at [170, 39] on div "Delivery addresses add new address Cash Sales, Auckland, New Zealand edit 858 P…" at bounding box center [630, 304] width 1260 height 608
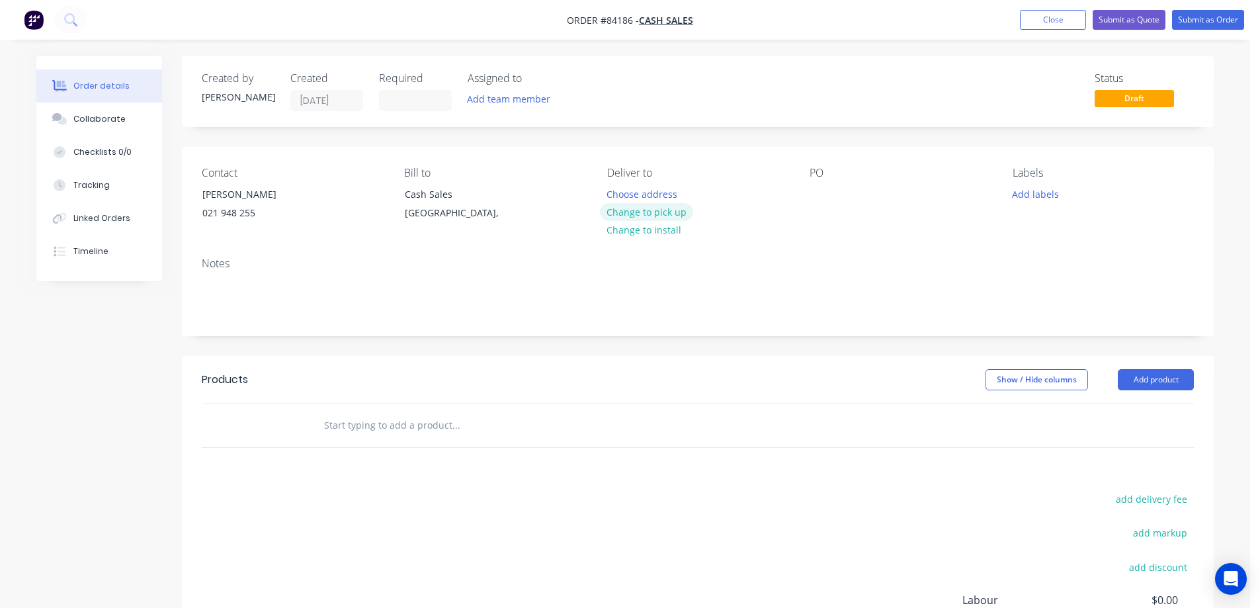
click at [648, 215] on button "Change to pick up" at bounding box center [647, 212] width 94 height 18
drag, startPoint x: 206, startPoint y: 192, endPoint x: 349, endPoint y: 191, distance: 142.2
click at [349, 191] on div "Contact Barbara Darragh 021 948 255" at bounding box center [292, 197] width 181 height 60
copy div "[PERSON_NAME]"
click at [819, 189] on div at bounding box center [820, 194] width 21 height 19
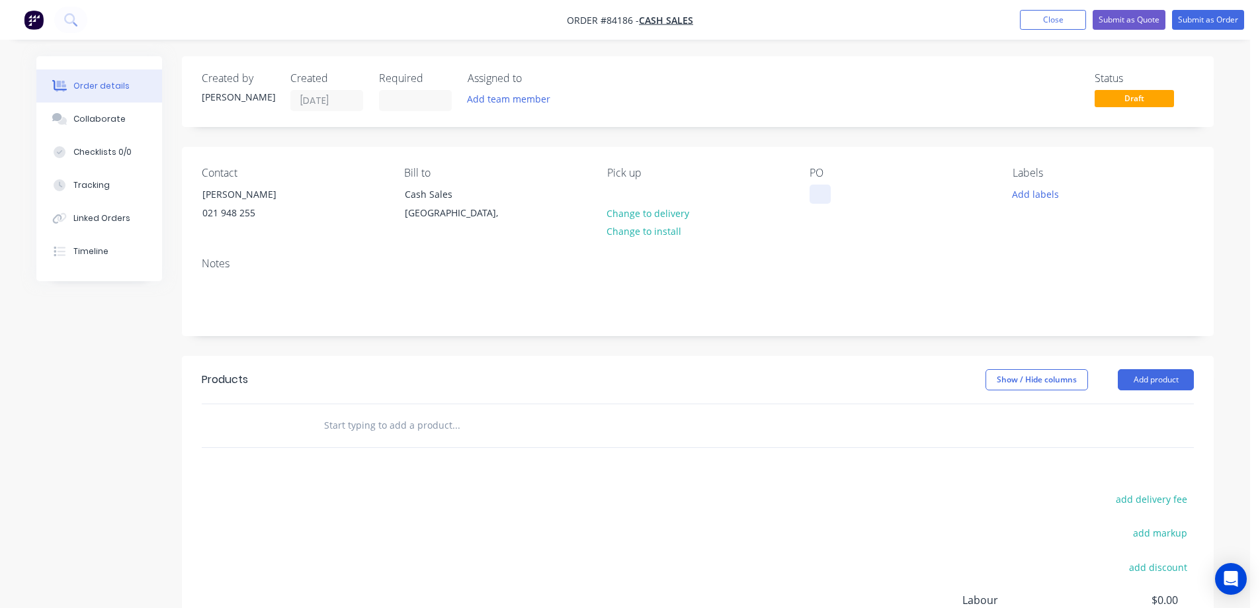
paste div
click at [260, 202] on div "[PERSON_NAME]" at bounding box center [257, 194] width 110 height 19
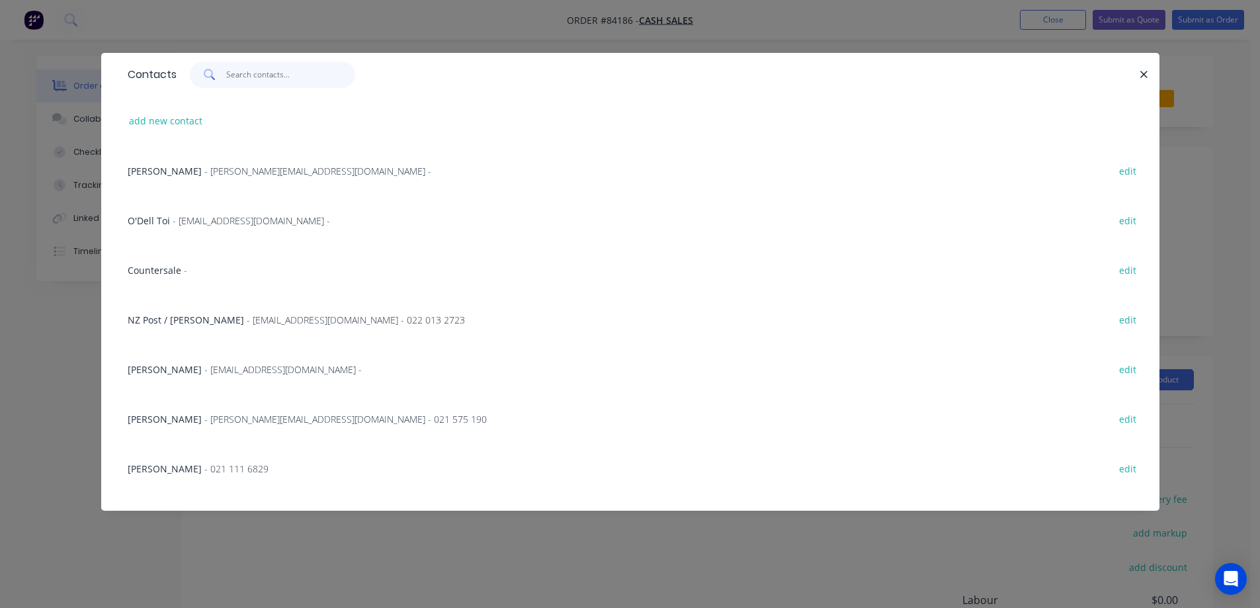
click at [257, 86] on input "text" at bounding box center [290, 75] width 129 height 26
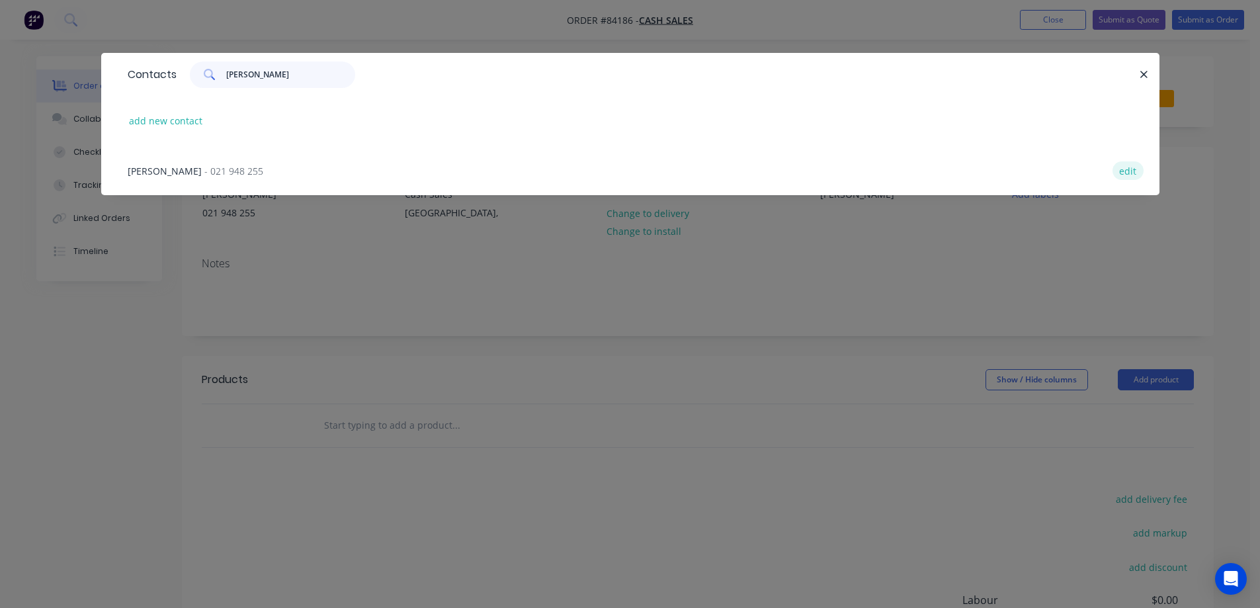
type input "barb"
click at [1122, 167] on button "edit" at bounding box center [1128, 170] width 31 height 18
select select "NZ"
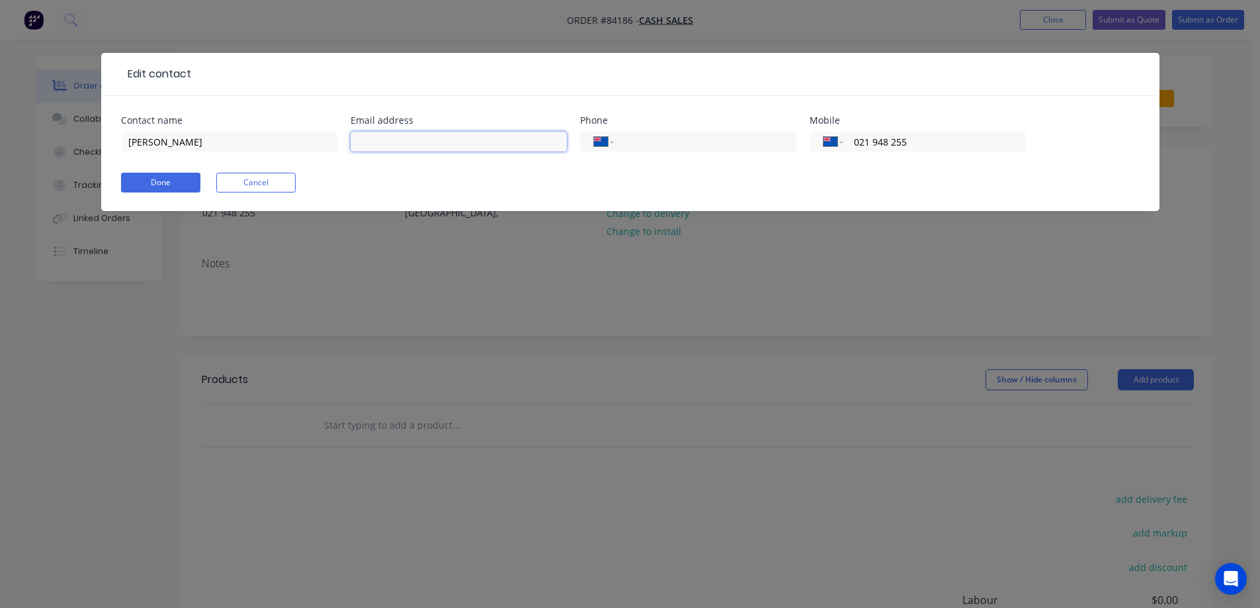
click at [484, 144] on input "text" at bounding box center [459, 142] width 216 height 20
type input "barbara.darragh@gmail.com"
click at [155, 186] on button "Done" at bounding box center [160, 183] width 79 height 20
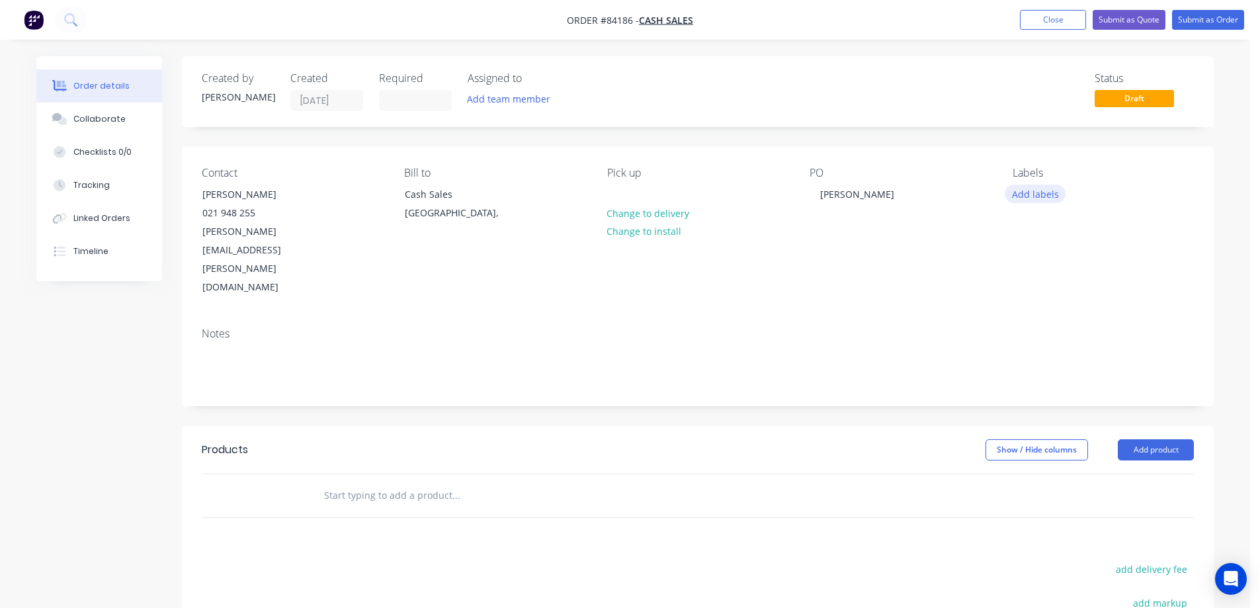
click at [1047, 189] on button "Add labels" at bounding box center [1035, 194] width 61 height 18
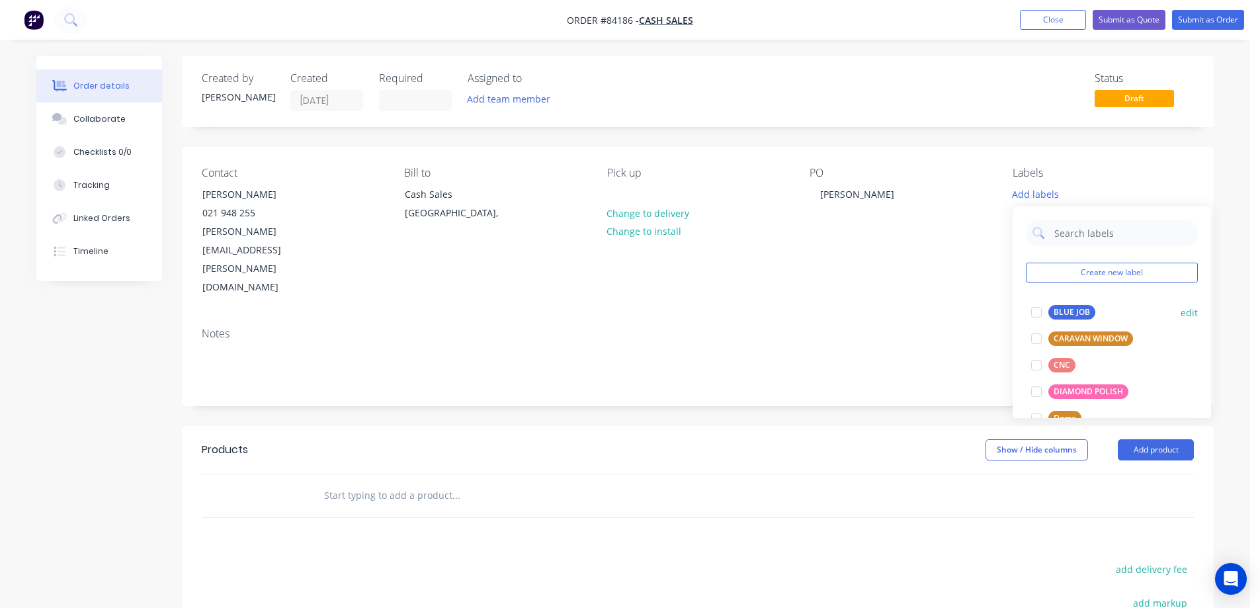
click at [1042, 313] on div at bounding box center [1036, 312] width 26 height 26
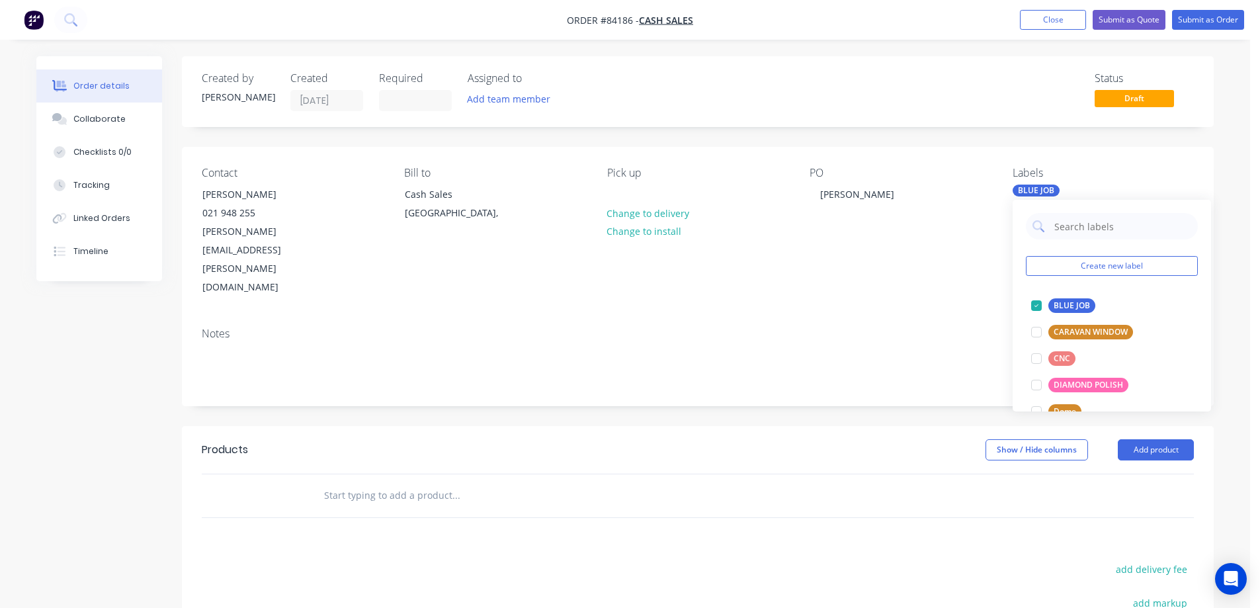
click at [430, 482] on input "text" at bounding box center [455, 495] width 265 height 26
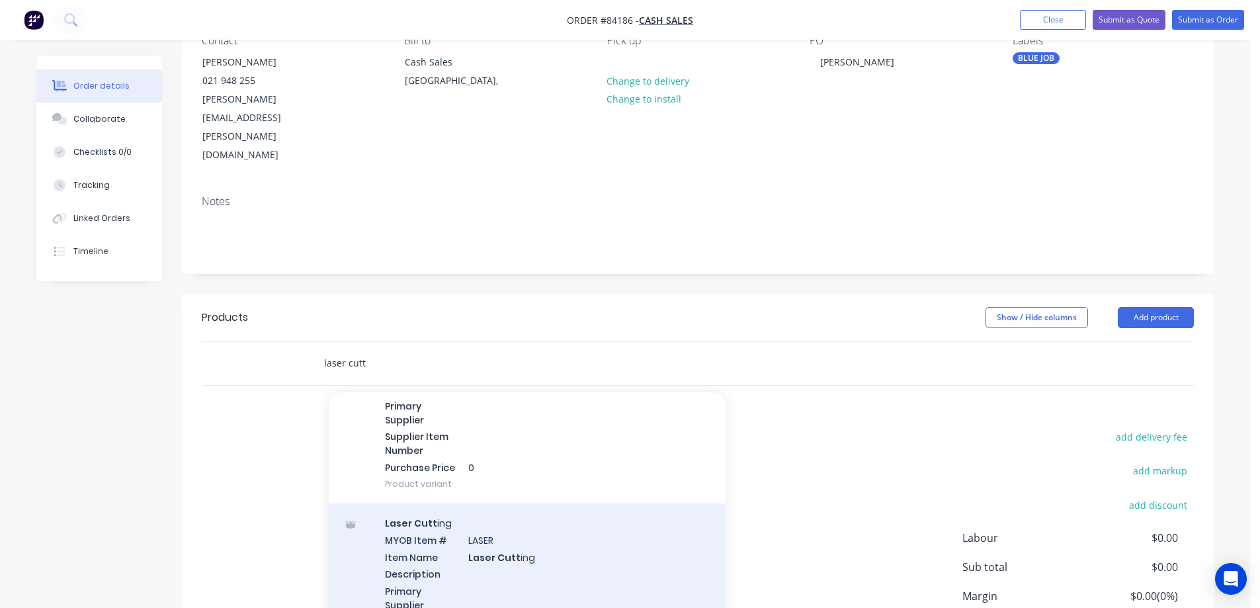
scroll to position [529, 0]
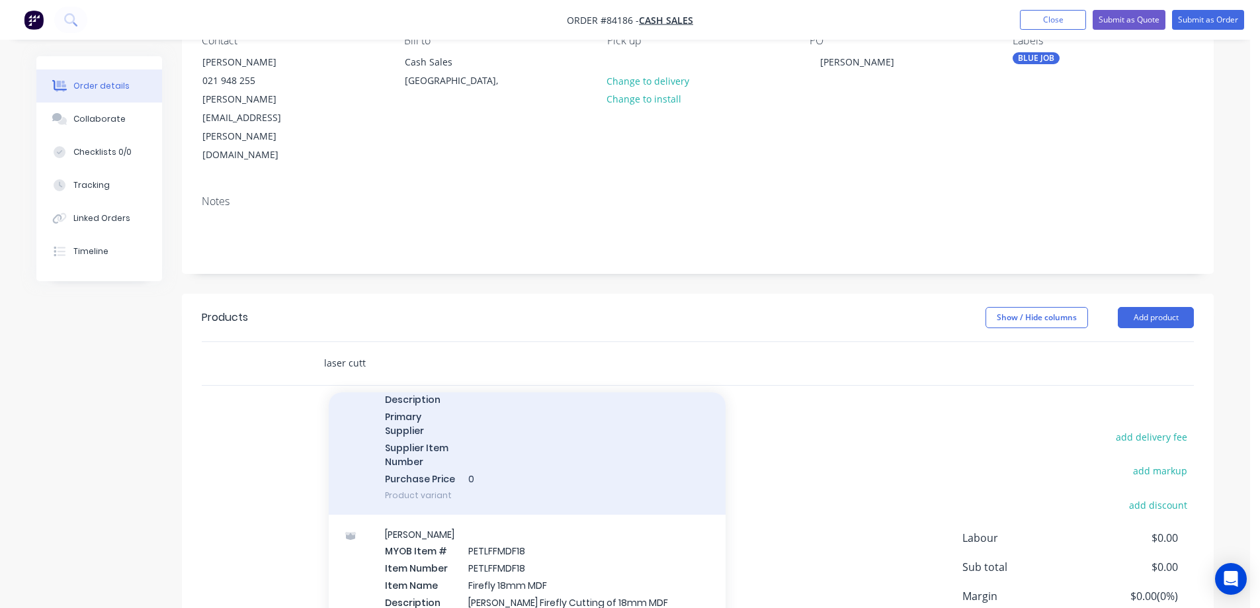
type input "laser cutt"
click at [500, 399] on div "Laser Cutt ing MYOB Item # LASER Item Name Laser Cutt ing Description Primary S…" at bounding box center [527, 422] width 397 height 186
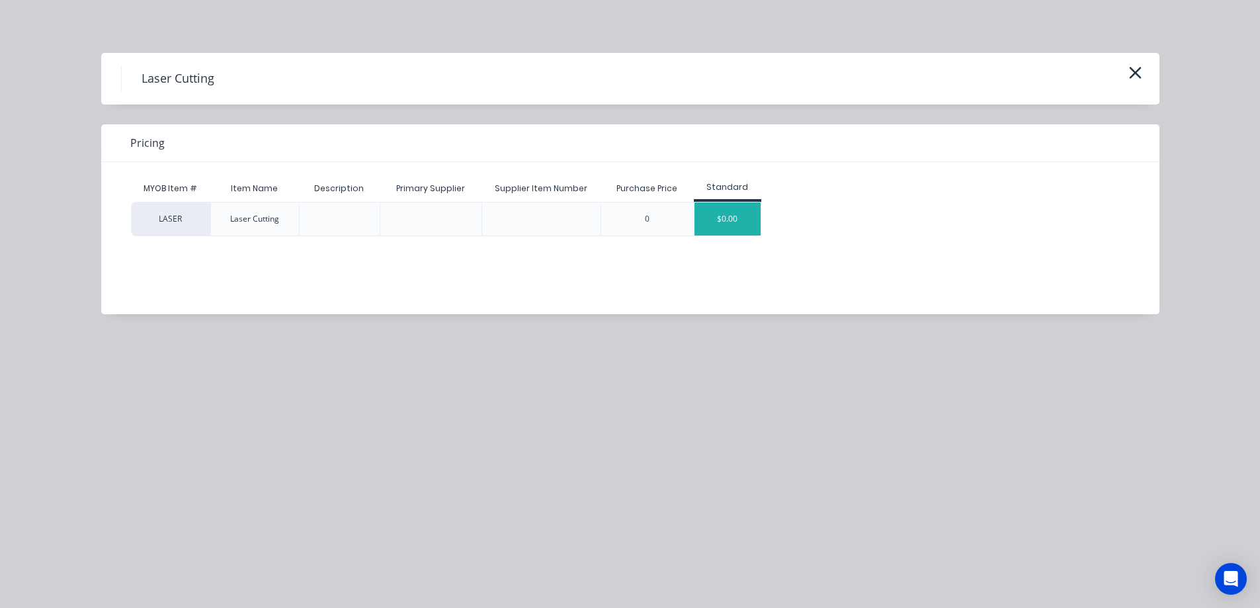
click at [724, 229] on div "$0.00" at bounding box center [728, 218] width 66 height 33
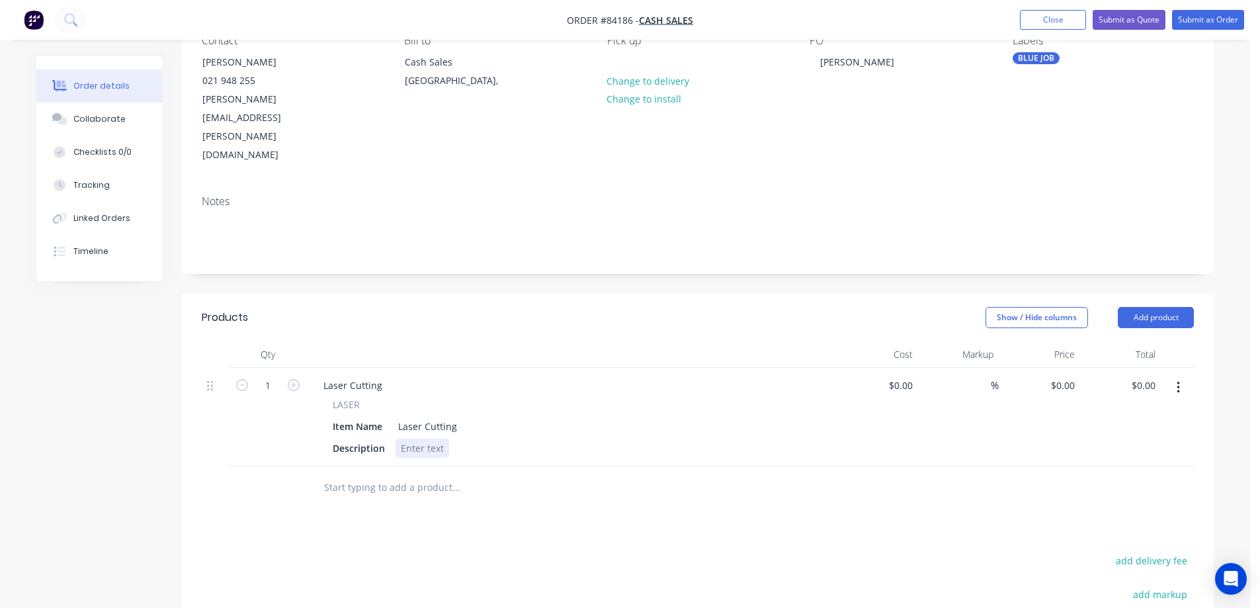
click at [420, 439] on div at bounding box center [423, 448] width 54 height 19
drag, startPoint x: 1187, startPoint y: 333, endPoint x: 1174, endPoint y: 344, distance: 17.4
click at [1186, 376] on button "button" at bounding box center [1178, 388] width 31 height 24
click at [1140, 439] on div "Duplicate" at bounding box center [1131, 448] width 102 height 19
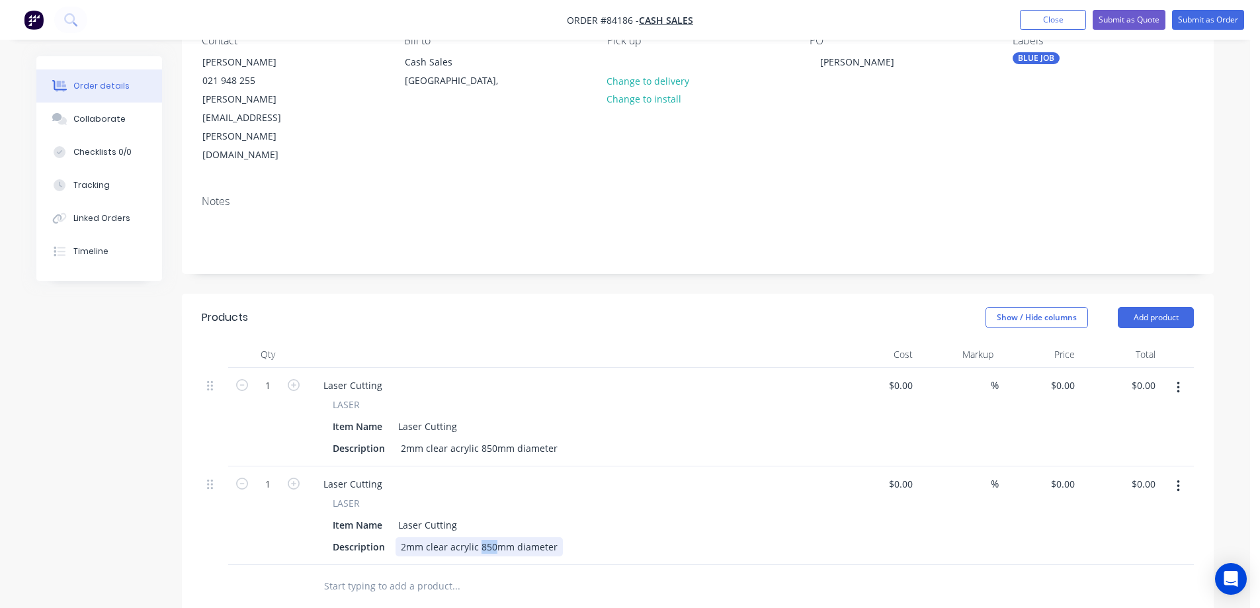
drag, startPoint x: 478, startPoint y: 493, endPoint x: 493, endPoint y: 492, distance: 15.2
click at [493, 537] on div "2mm clear acrylic 850mm diameter" at bounding box center [479, 546] width 167 height 19
click at [501, 573] on input "text" at bounding box center [455, 586] width 265 height 26
click at [1045, 368] on div "0 0" at bounding box center [1039, 417] width 81 height 99
type input "$39.96"
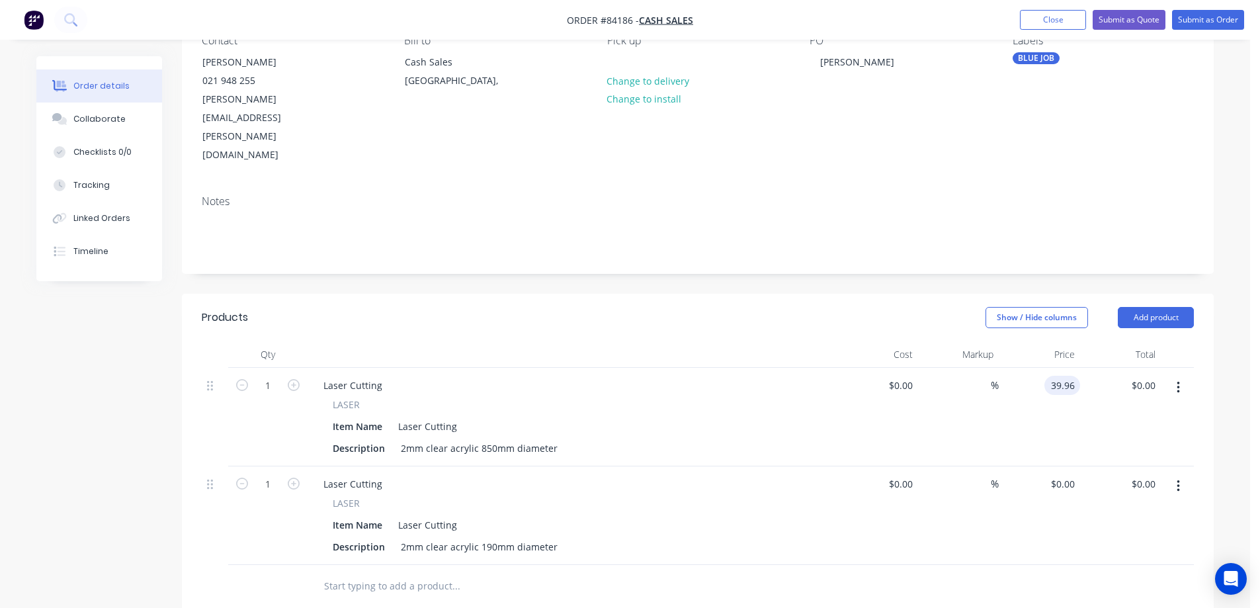
type input "$39.96"
click at [943, 565] on div at bounding box center [698, 586] width 992 height 43
click at [1066, 474] on input "0" at bounding box center [1065, 483] width 30 height 19
click at [1073, 495] on div "3.10 3.10" at bounding box center [1039, 515] width 81 height 99
type input "$3.10"
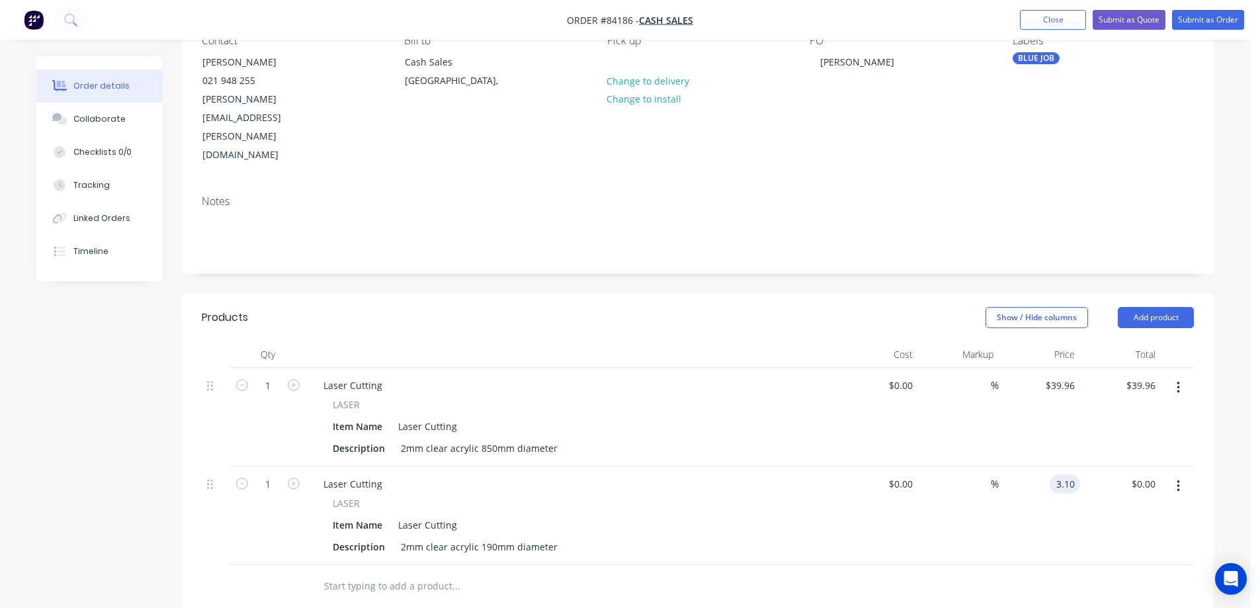
type input "$3.10"
click at [1207, 22] on button "Submit as Order" at bounding box center [1208, 20] width 72 height 20
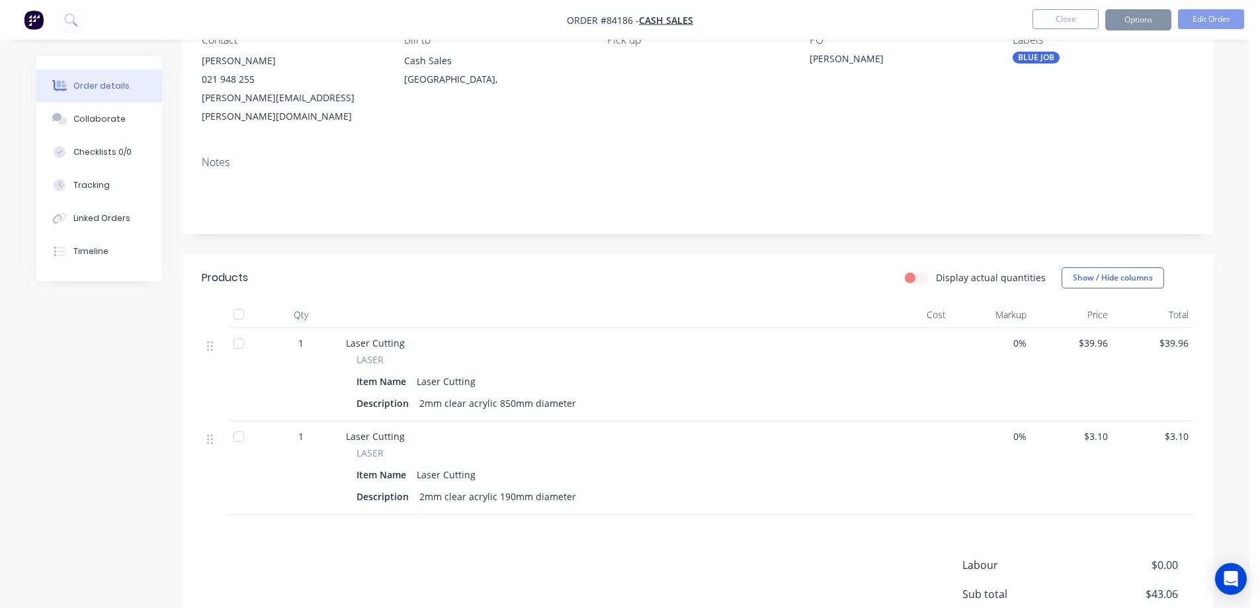
scroll to position [0, 0]
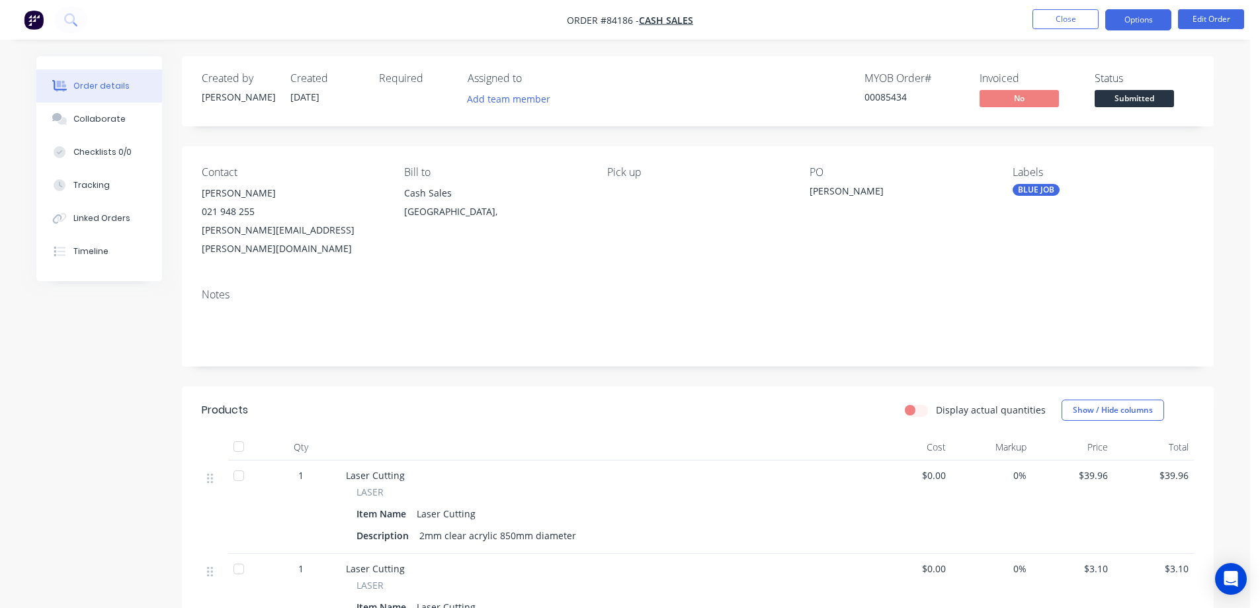
click at [1134, 26] on button "Options" at bounding box center [1138, 19] width 66 height 21
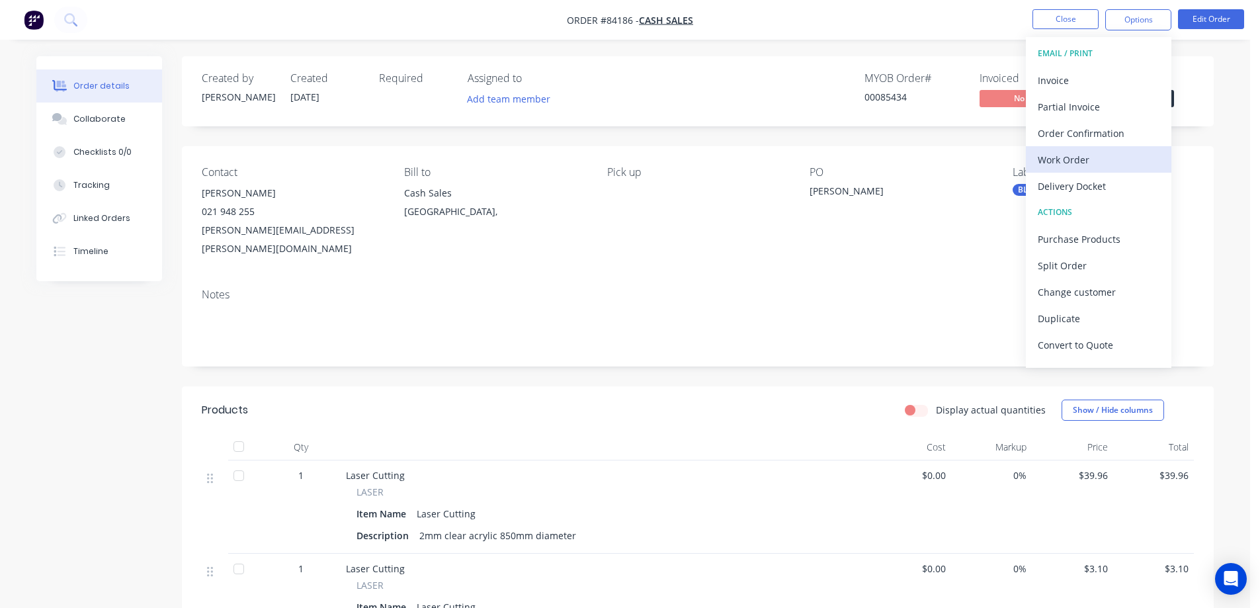
click at [1045, 167] on button "Work Order" at bounding box center [1099, 159] width 146 height 26
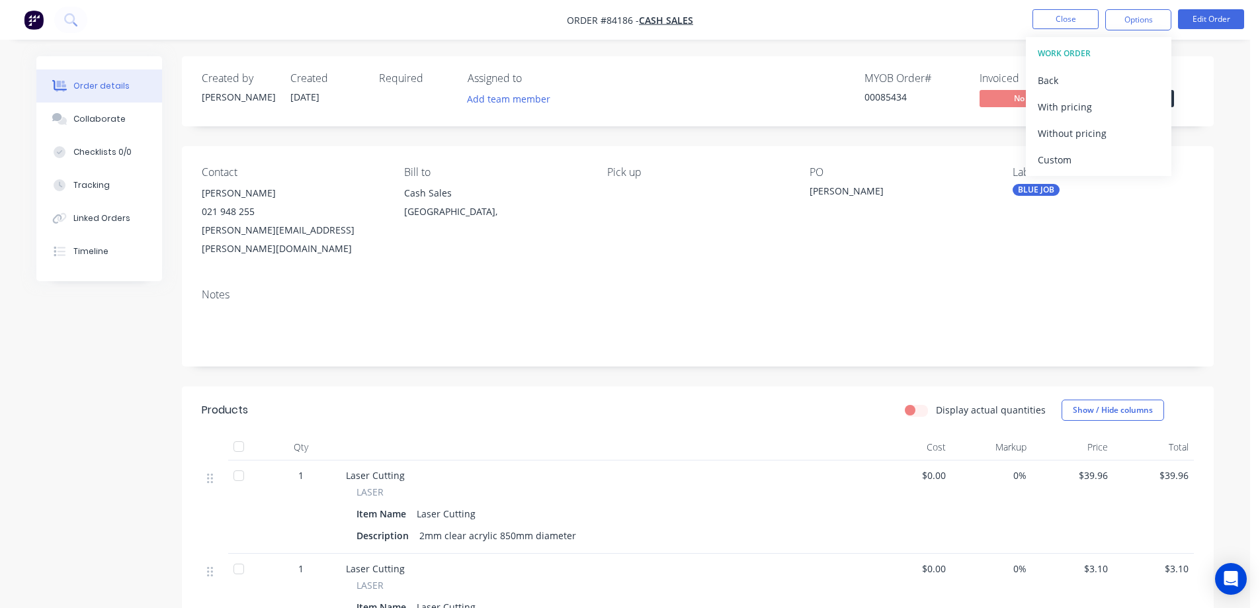
click at [1060, 136] on div "Without pricing" at bounding box center [1099, 133] width 122 height 19
click at [1052, 7] on nav "Order #84186 - Cash Sales Close Options EMAIL / PRINT Invoice Partial Invoice O…" at bounding box center [630, 20] width 1260 height 40
click at [68, 19] on icon at bounding box center [70, 19] width 13 height 13
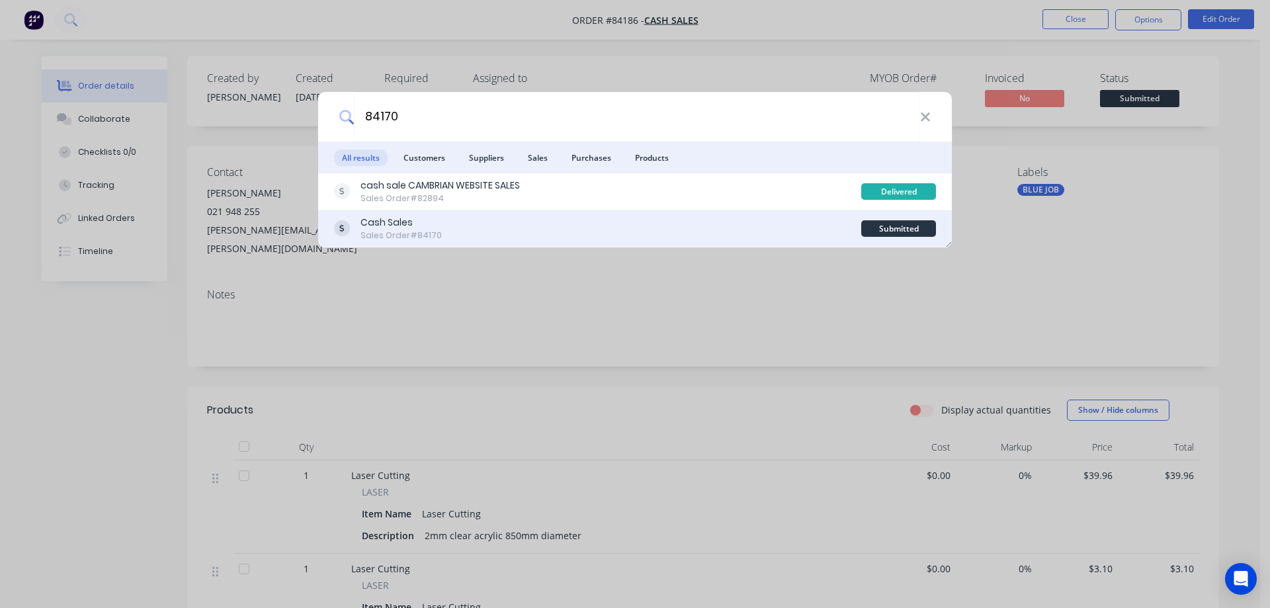
type input "84170"
click at [704, 211] on div "Cash Sales Sales Order #84170 Submitted" at bounding box center [635, 228] width 634 height 37
click at [704, 224] on div "Cash Sales Sales Order #84170" at bounding box center [597, 229] width 527 height 26
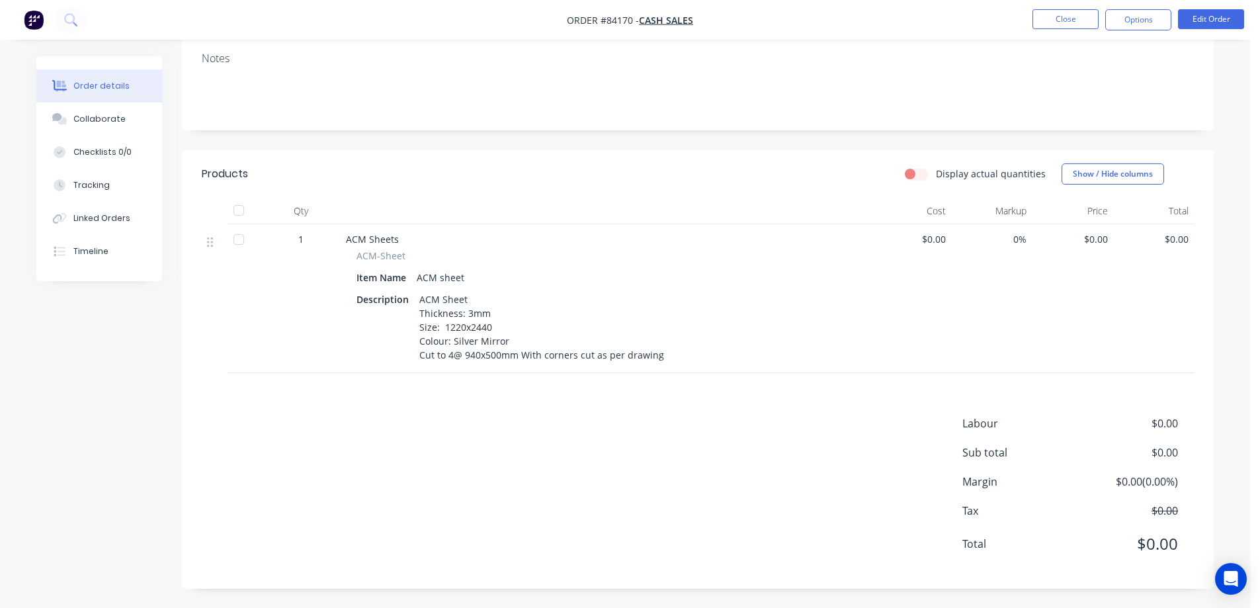
scroll to position [218, 0]
click at [1234, 15] on button "Edit Order" at bounding box center [1211, 19] width 66 height 20
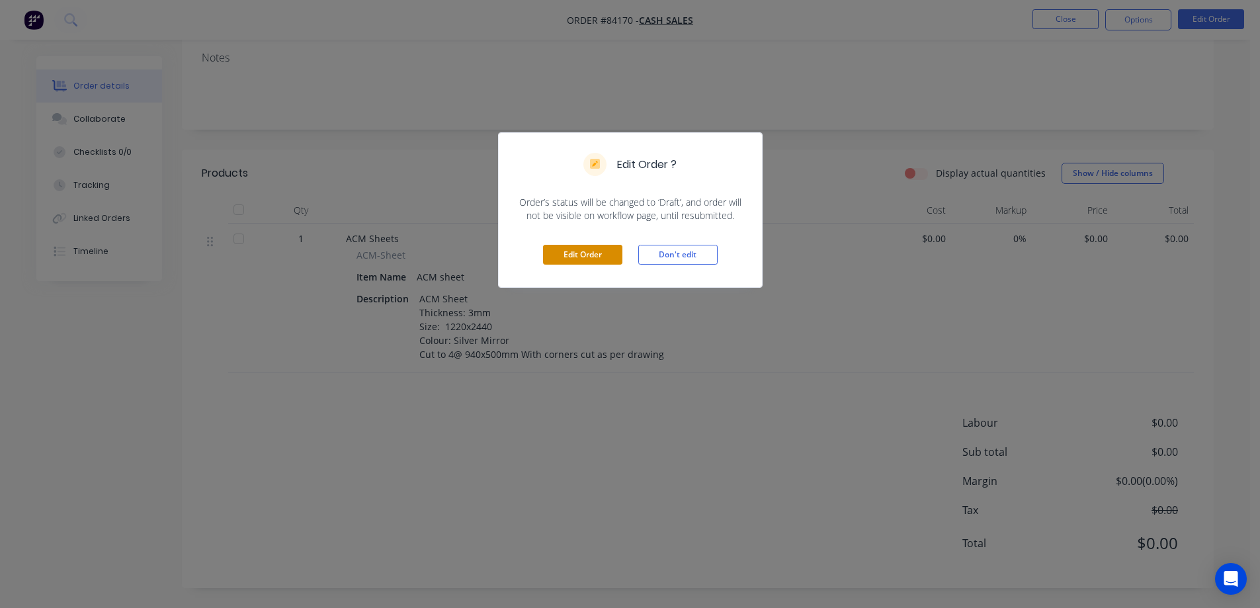
click at [603, 257] on button "Edit Order" at bounding box center [582, 255] width 79 height 20
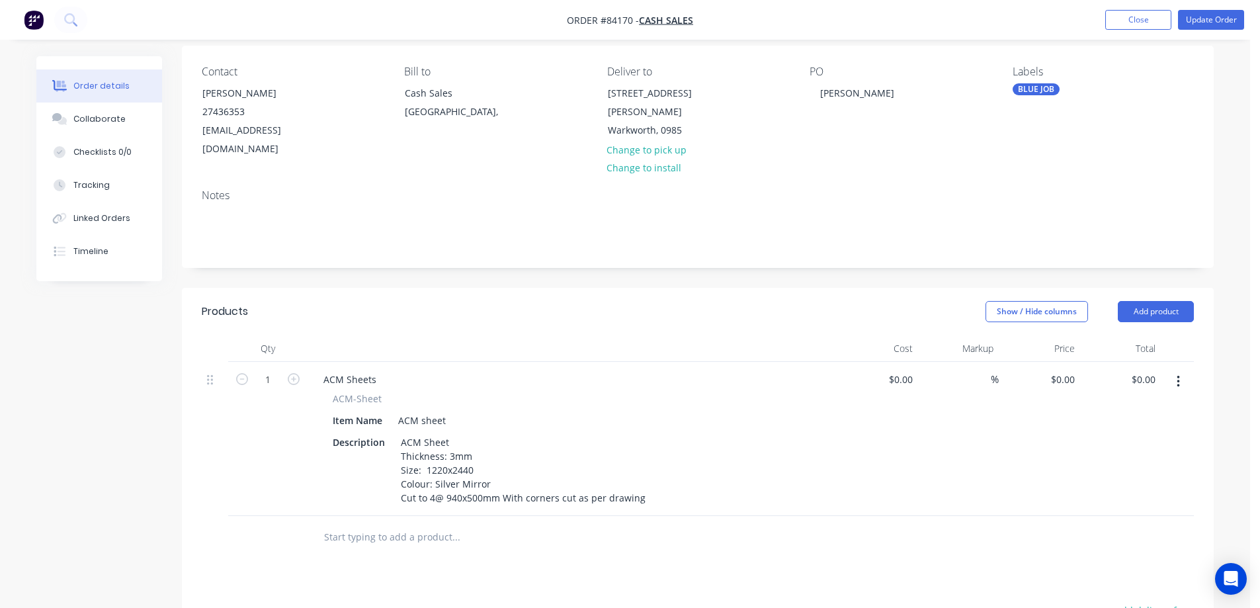
scroll to position [132, 0]
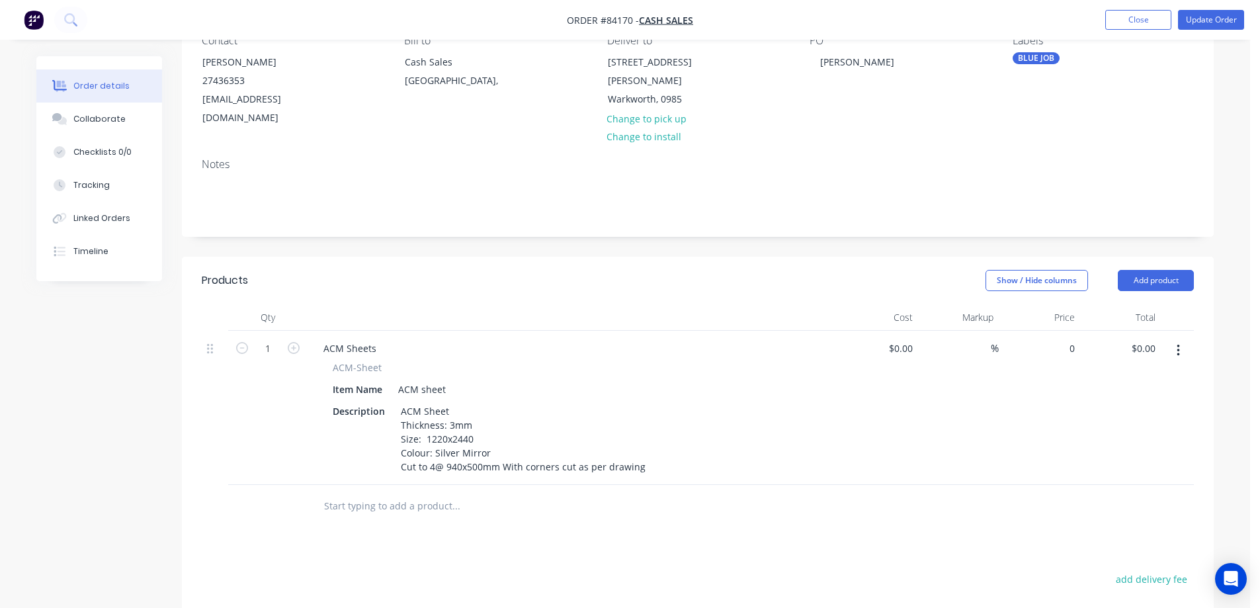
click at [1059, 331] on div "0 $0.00" at bounding box center [1039, 408] width 81 height 154
paste input "236.81"
type input "$236.81"
click at [1042, 438] on div "$236.81 $236.81" at bounding box center [1039, 408] width 81 height 154
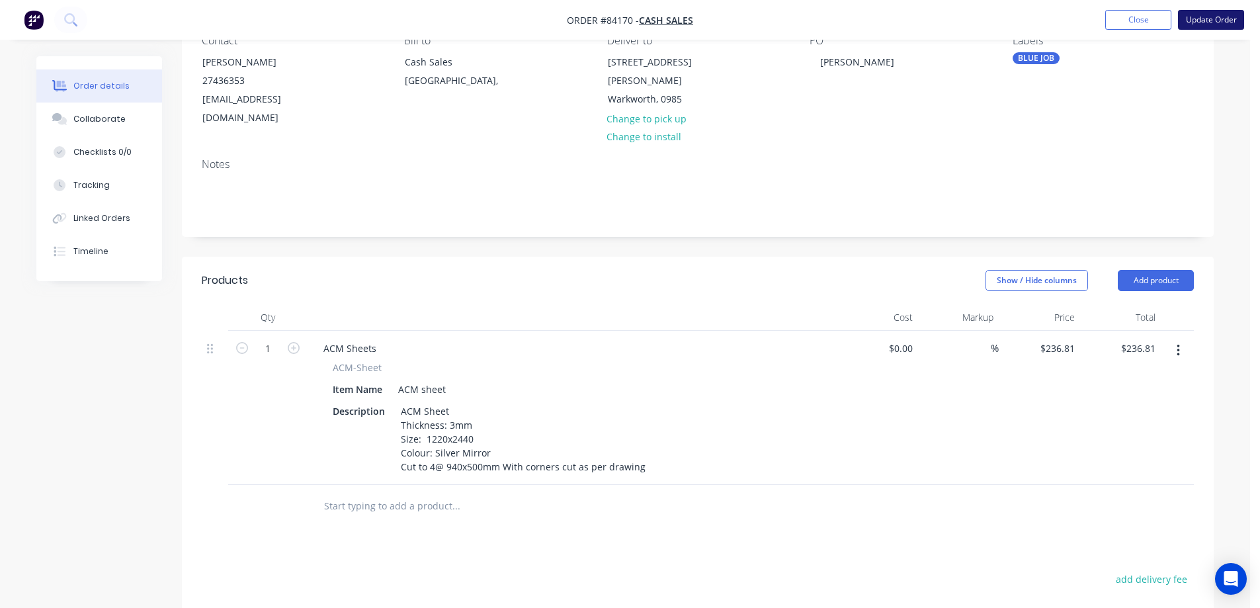
click at [1206, 13] on button "Update Order" at bounding box center [1211, 20] width 66 height 20
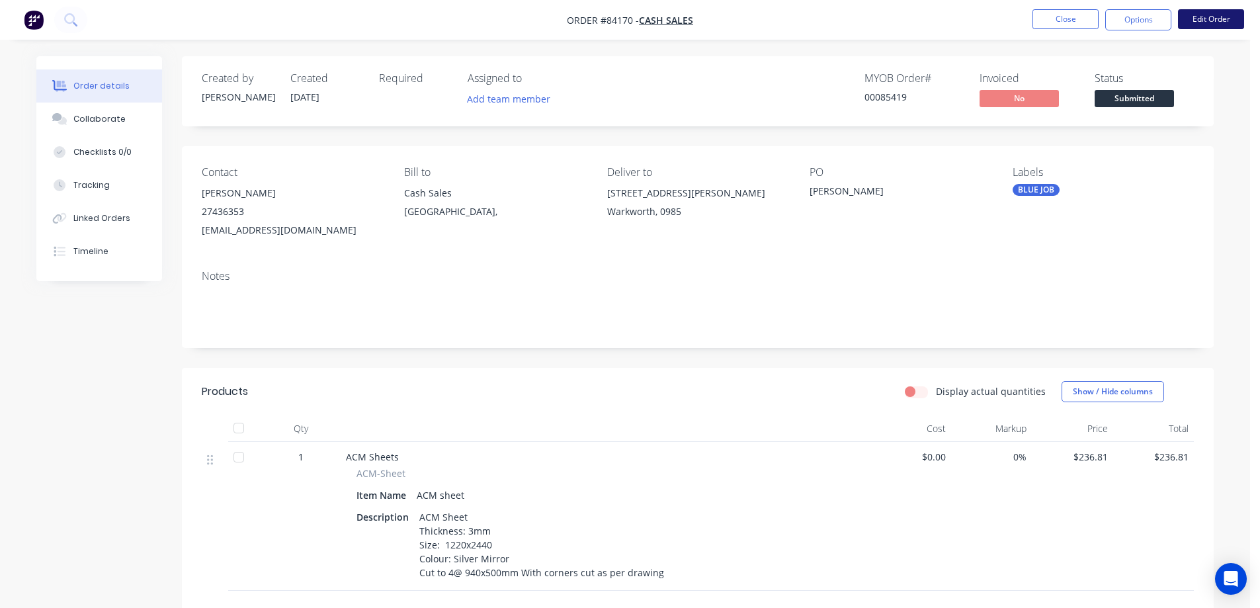
click at [1217, 11] on button "Edit Order" at bounding box center [1211, 19] width 66 height 20
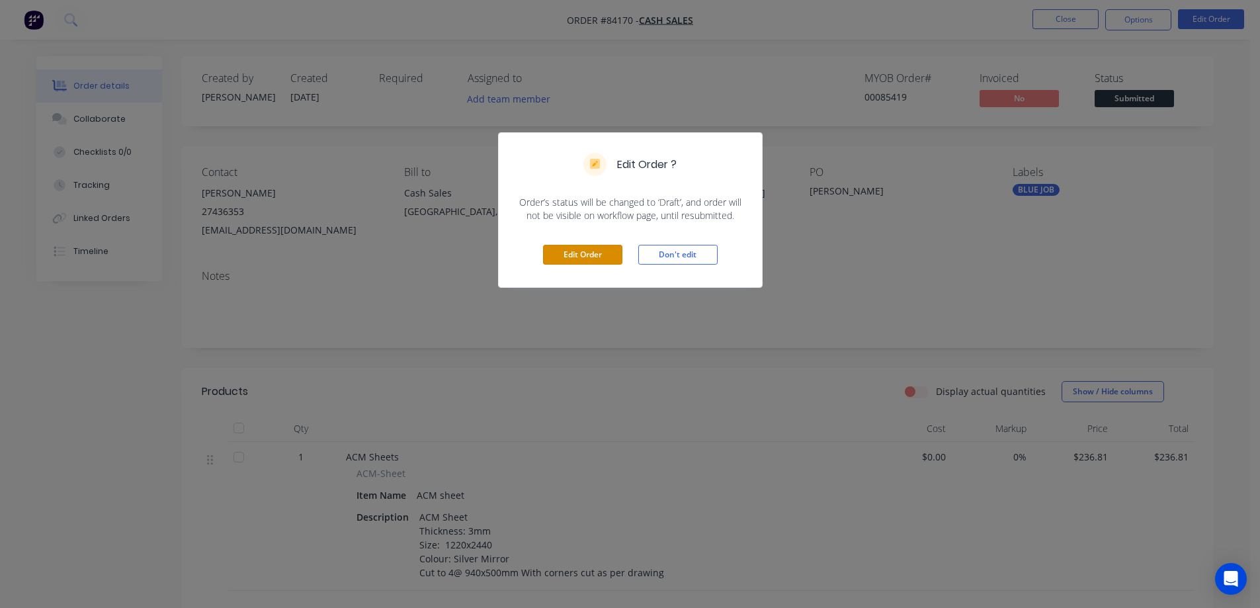
drag, startPoint x: 581, startPoint y: 253, endPoint x: 740, endPoint y: 382, distance: 203.6
click at [581, 253] on button "Edit Order" at bounding box center [582, 255] width 79 height 20
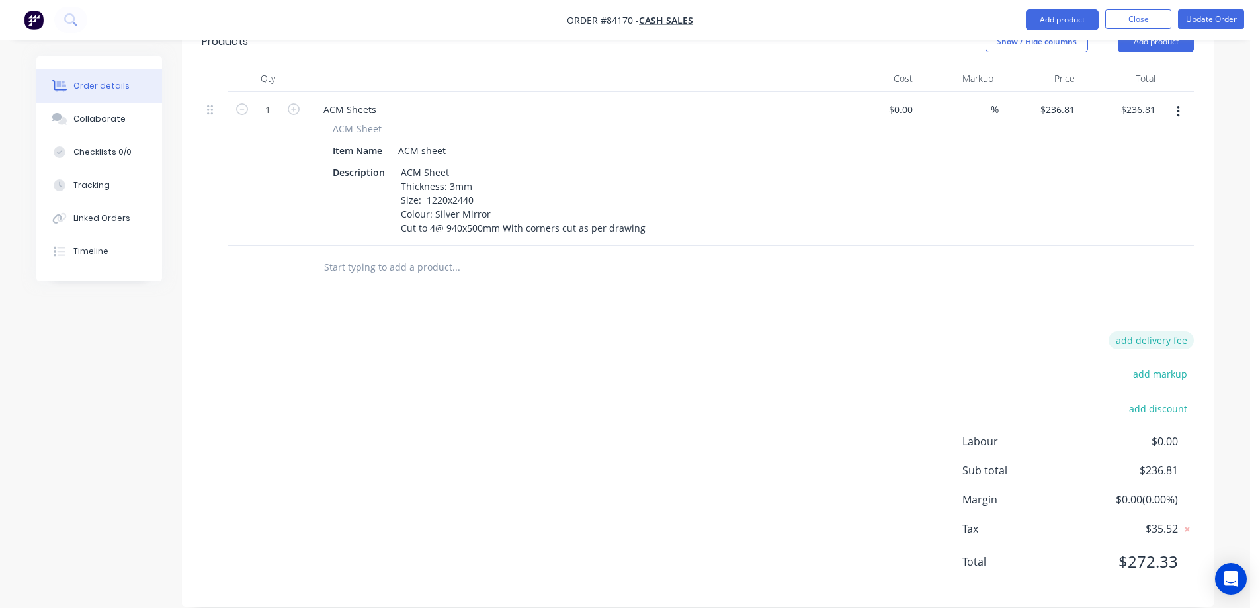
click at [1127, 331] on button "add delivery fee" at bounding box center [1151, 340] width 85 height 18
type input "19"
click at [1205, 19] on button "Update Order" at bounding box center [1211, 19] width 66 height 20
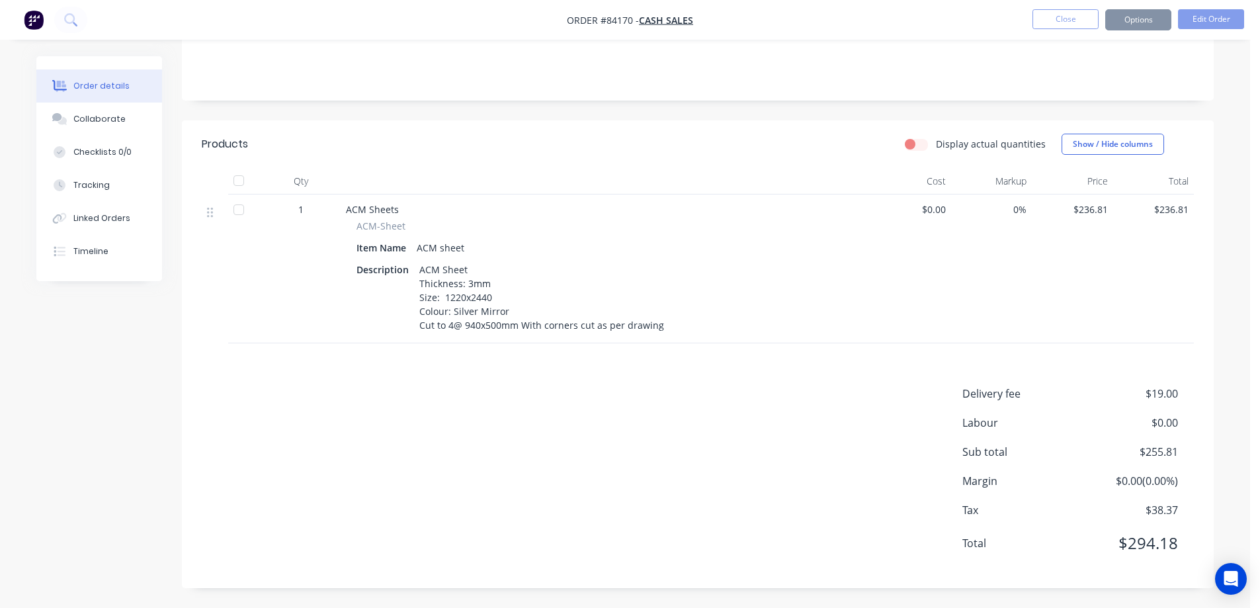
scroll to position [0, 0]
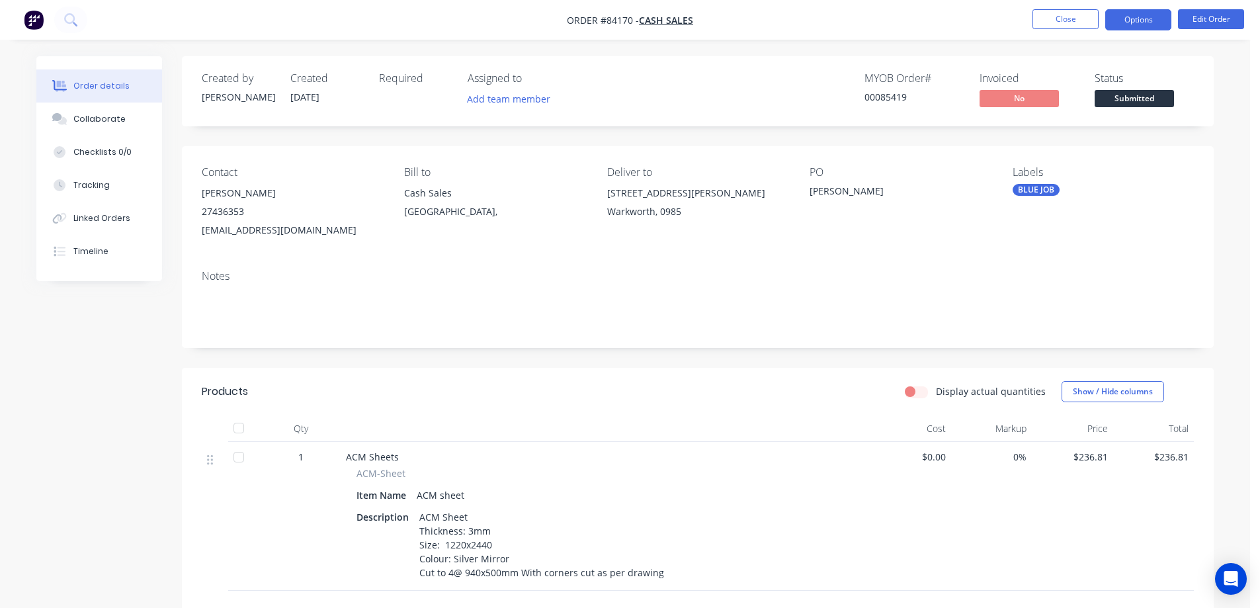
click at [1147, 22] on button "Options" at bounding box center [1138, 19] width 66 height 21
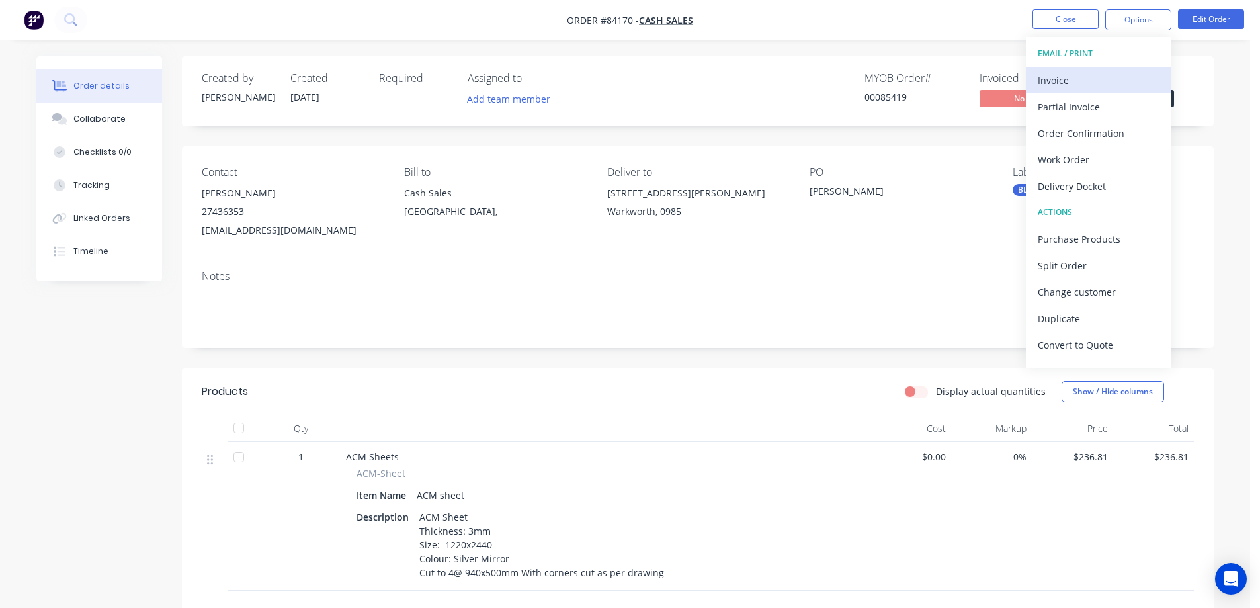
click at [1066, 72] on div "Invoice" at bounding box center [1099, 80] width 122 height 19
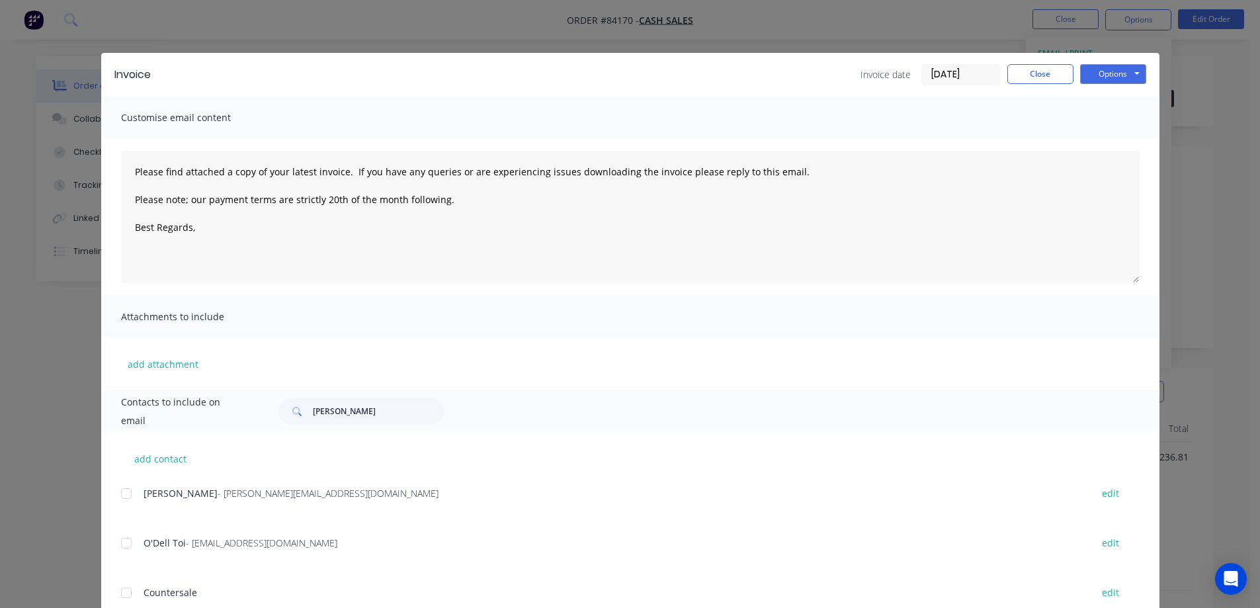
click at [1119, 63] on div "Invoice Invoice date 26/08/25 Close Options Preview Print Email" at bounding box center [630, 74] width 1058 height 43
click at [1125, 69] on button "Options" at bounding box center [1113, 74] width 66 height 20
click at [1054, 66] on button "Close" at bounding box center [1040, 74] width 66 height 20
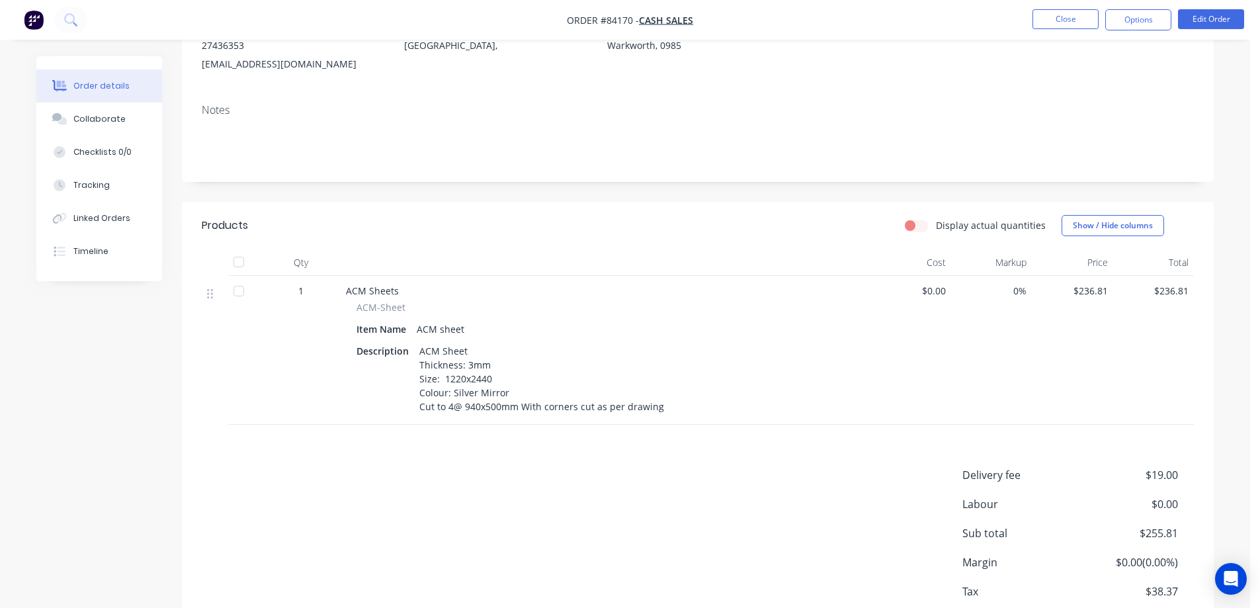
scroll to position [247, 0]
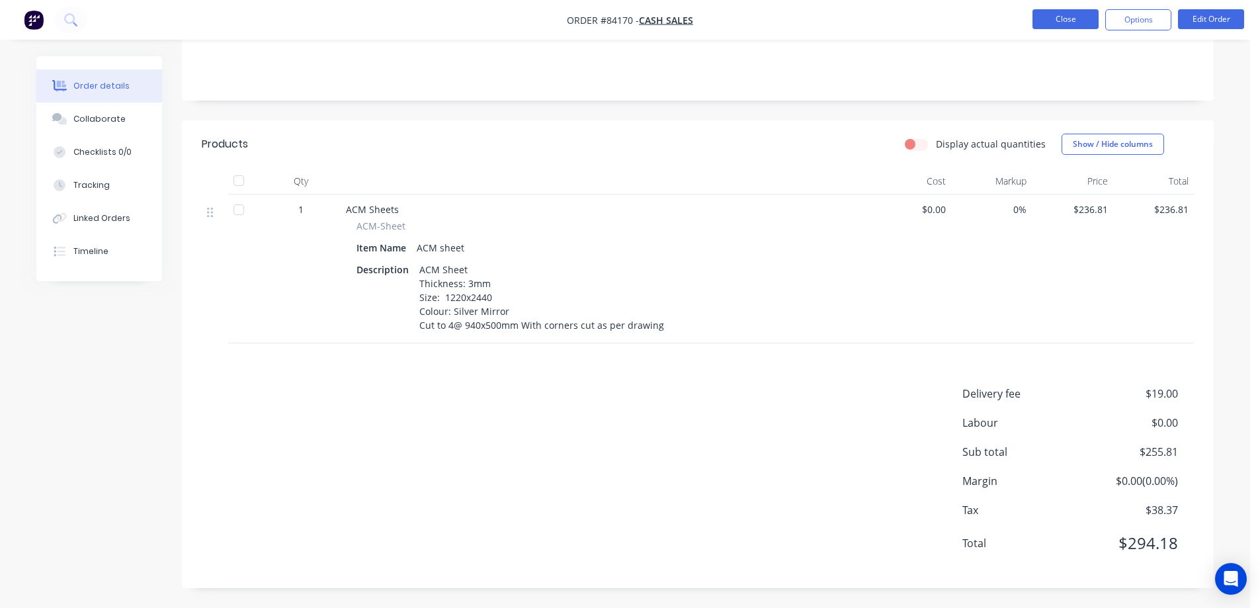
click at [1070, 21] on button "Close" at bounding box center [1066, 19] width 66 height 20
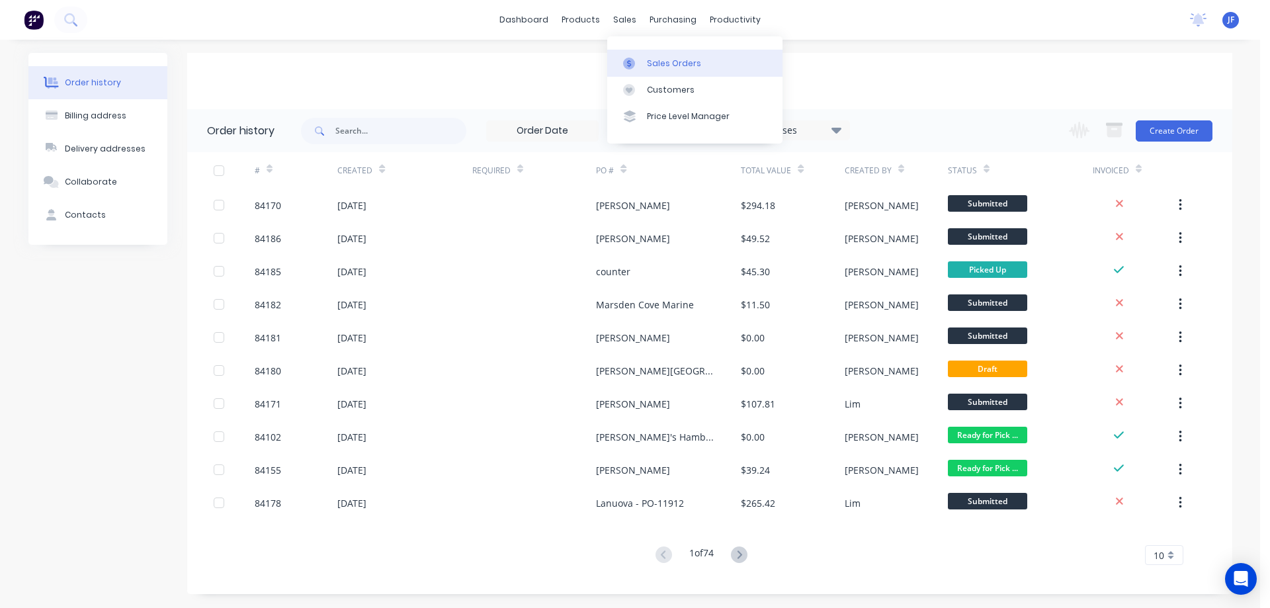
click at [658, 54] on link "Sales Orders" at bounding box center [694, 63] width 175 height 26
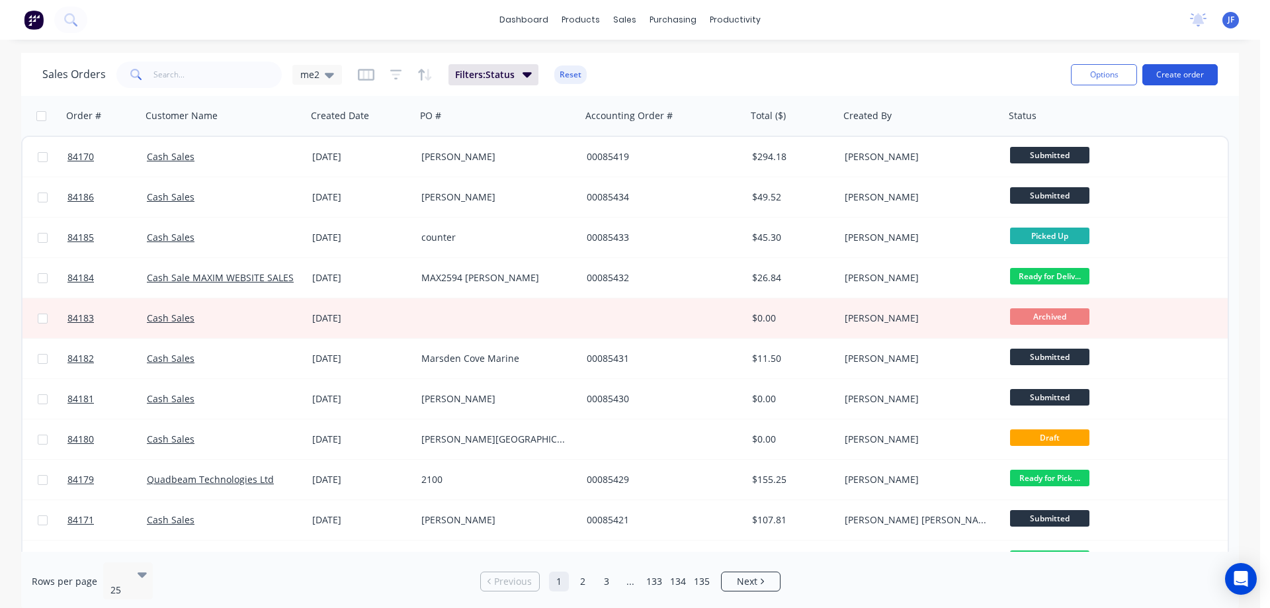
click at [1186, 72] on button "Create order" at bounding box center [1179, 74] width 75 height 21
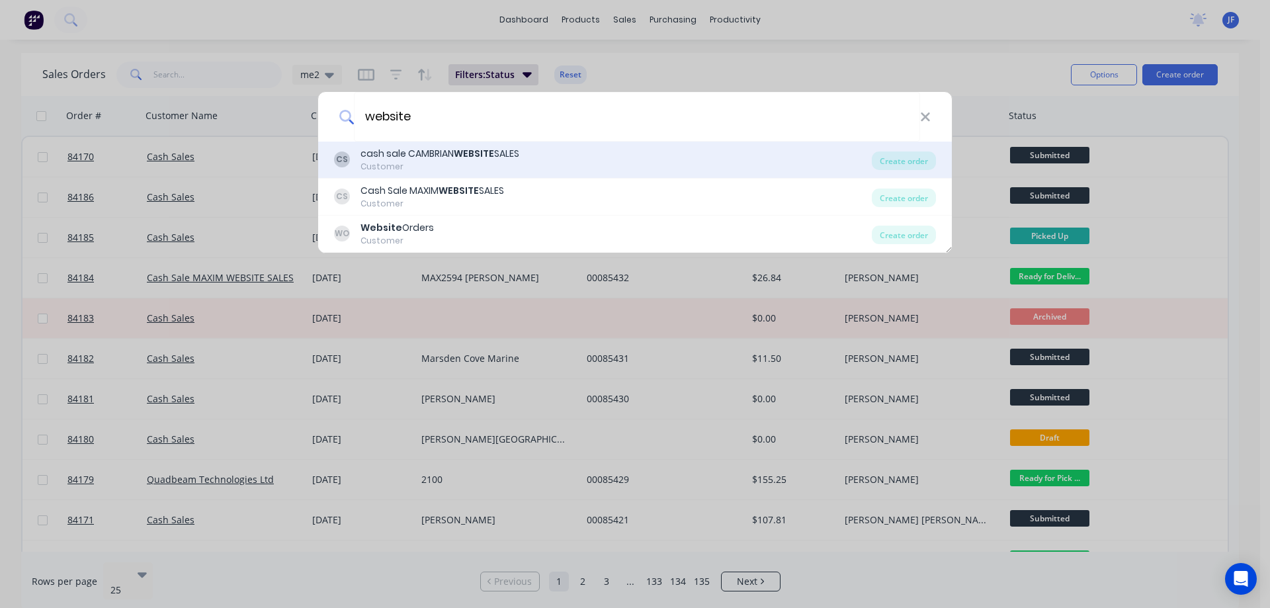
type input "website"
click at [569, 170] on div "CS cash sale CAMBRIAN WEBSITE SALES Customer" at bounding box center [603, 160] width 538 height 26
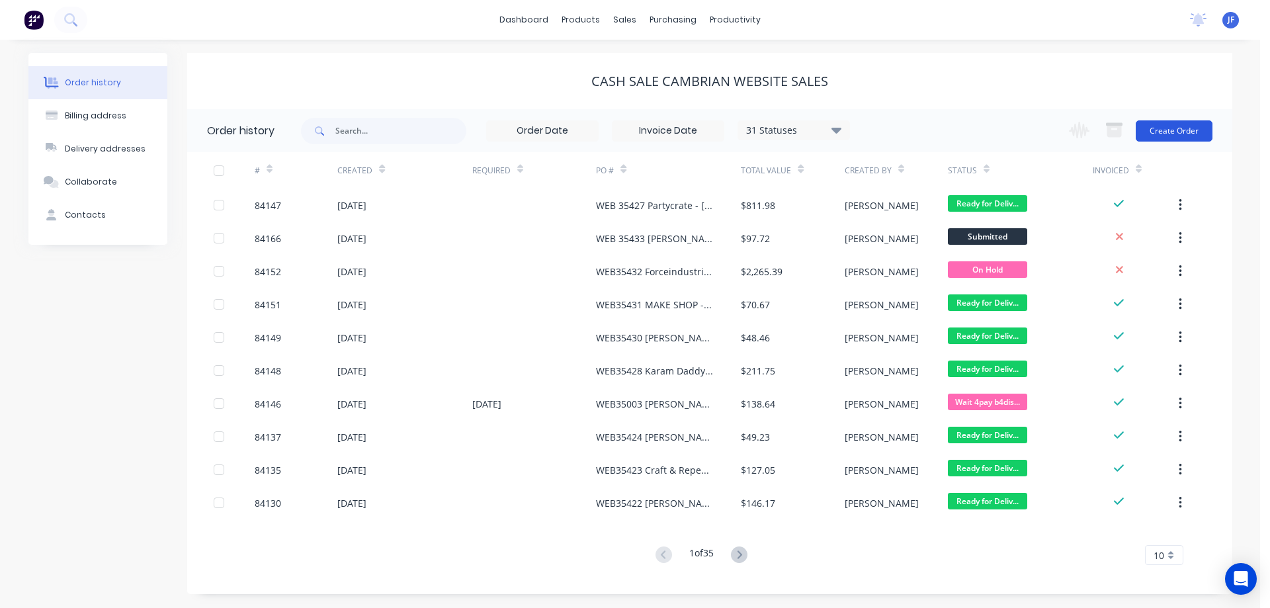
click at [1155, 132] on button "Create Order" at bounding box center [1174, 130] width 77 height 21
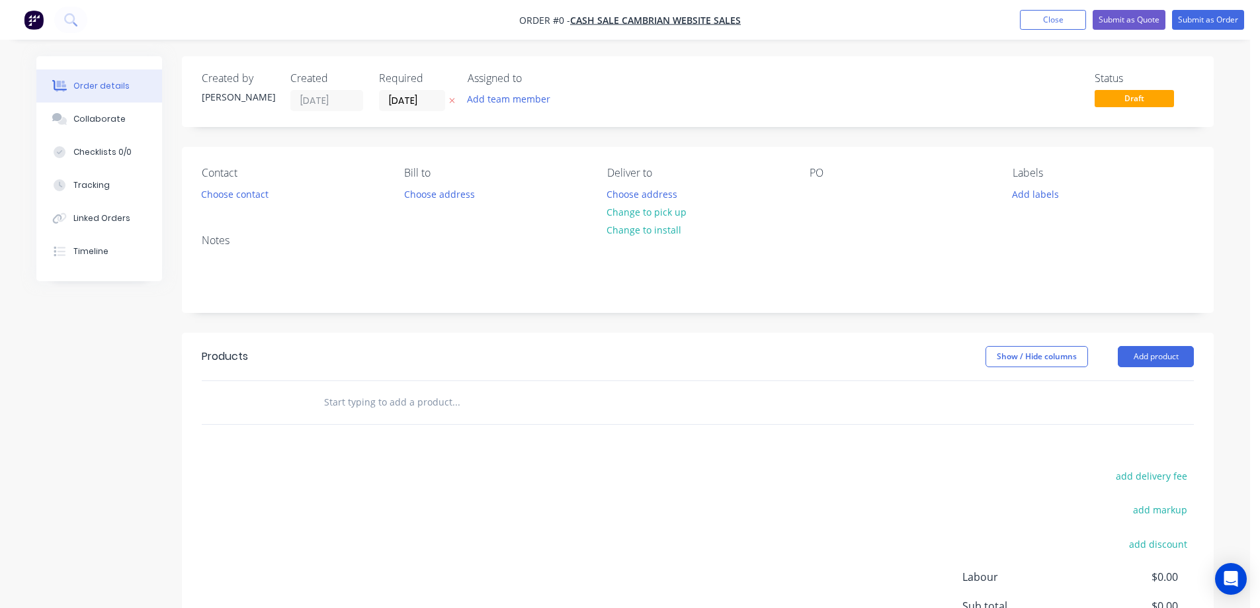
click at [453, 99] on icon at bounding box center [452, 101] width 6 height 8
click at [243, 194] on button "Choose contact" at bounding box center [234, 194] width 81 height 18
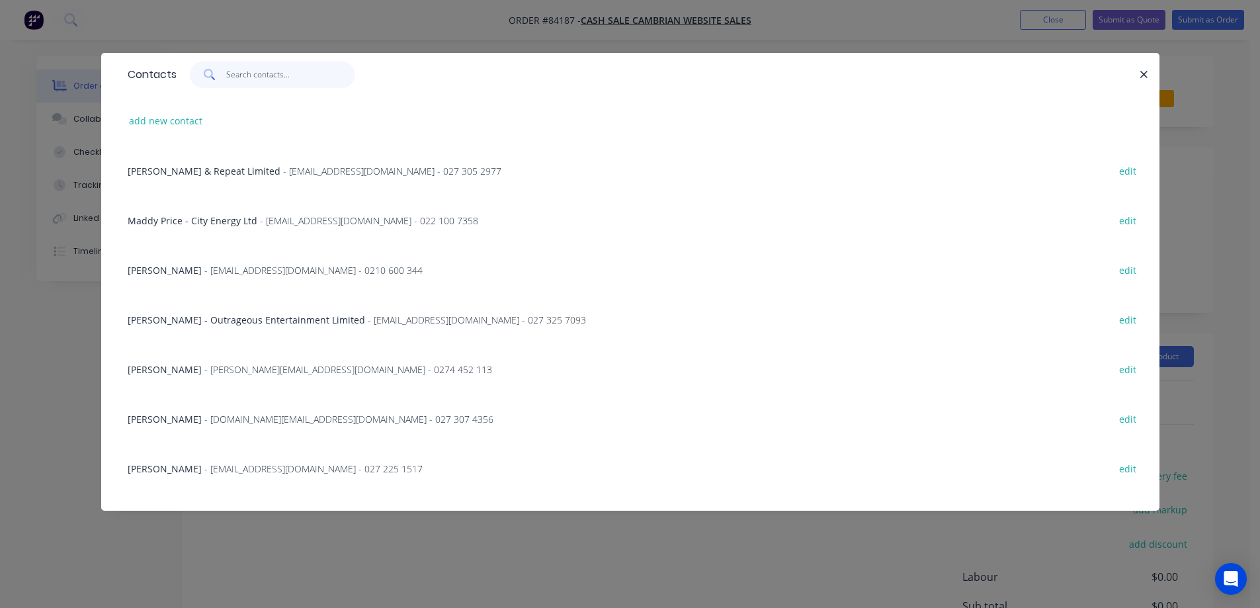
click at [319, 79] on input "text" at bounding box center [290, 75] width 129 height 26
paste input "Paul Williams"
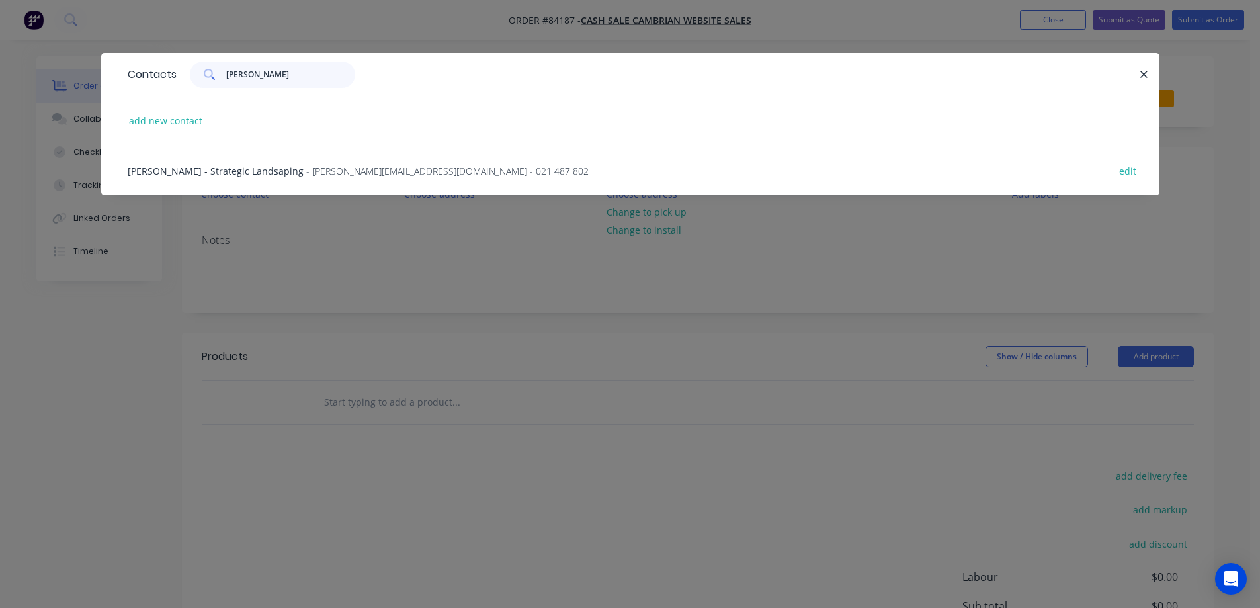
type input "Paul Williams"
drag, startPoint x: 188, startPoint y: 169, endPoint x: 225, endPoint y: 169, distance: 37.0
click at [189, 169] on span "Paul Williams - Strategic Landsaping" at bounding box center [216, 171] width 176 height 13
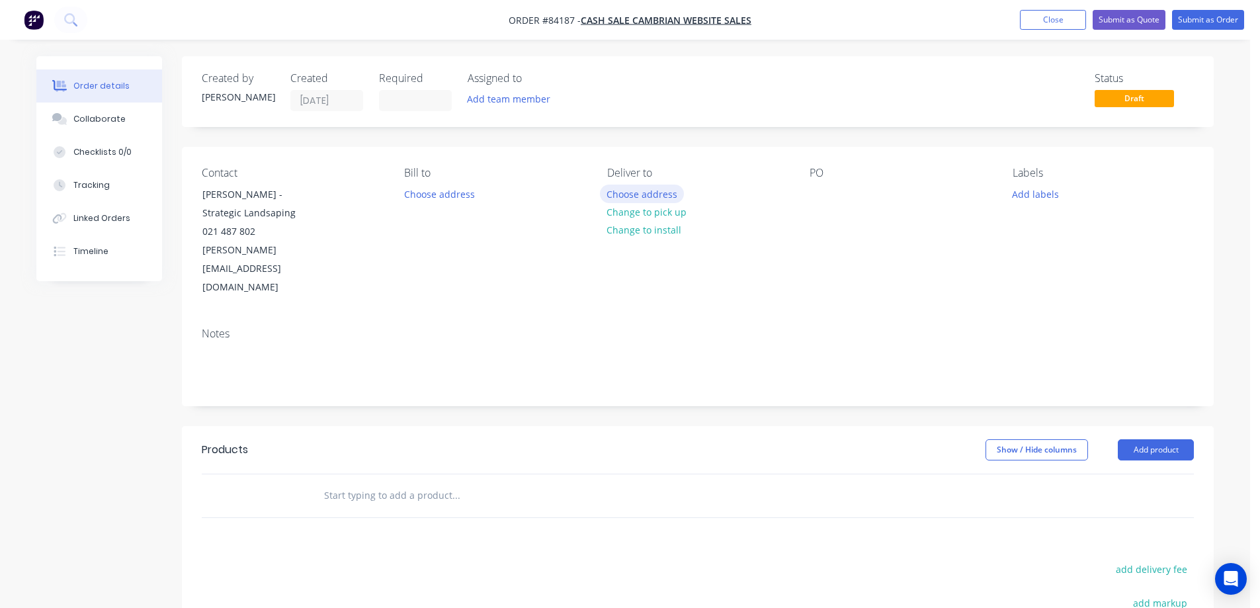
click at [642, 189] on button "Choose address" at bounding box center [642, 194] width 85 height 18
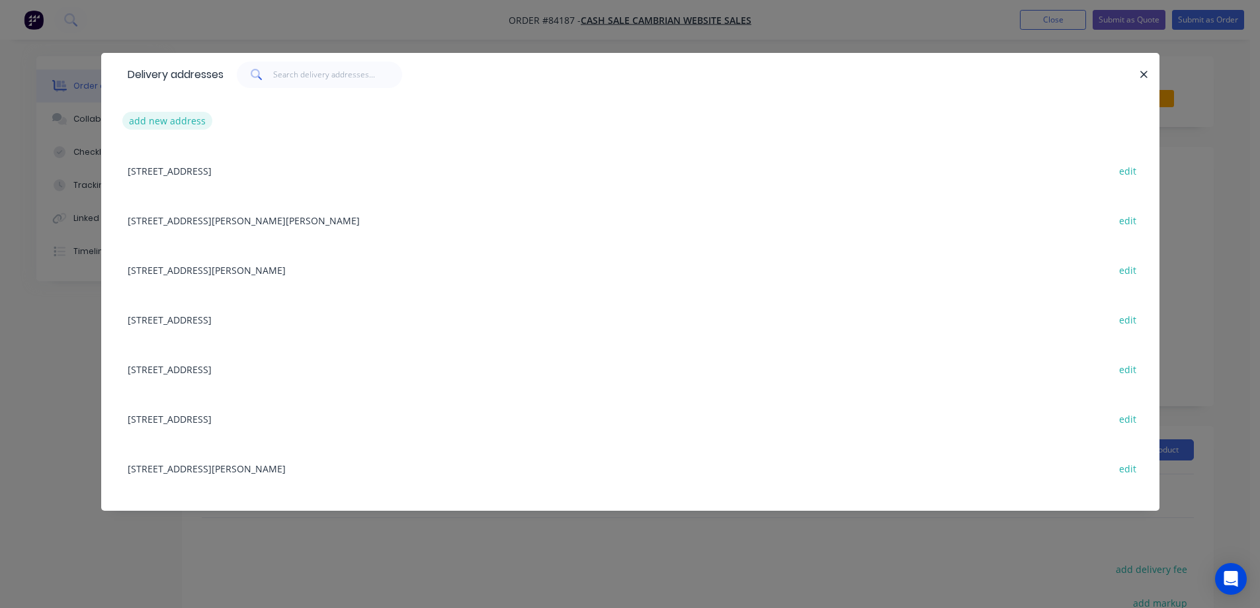
click at [136, 122] on button "add new address" at bounding box center [167, 121] width 91 height 18
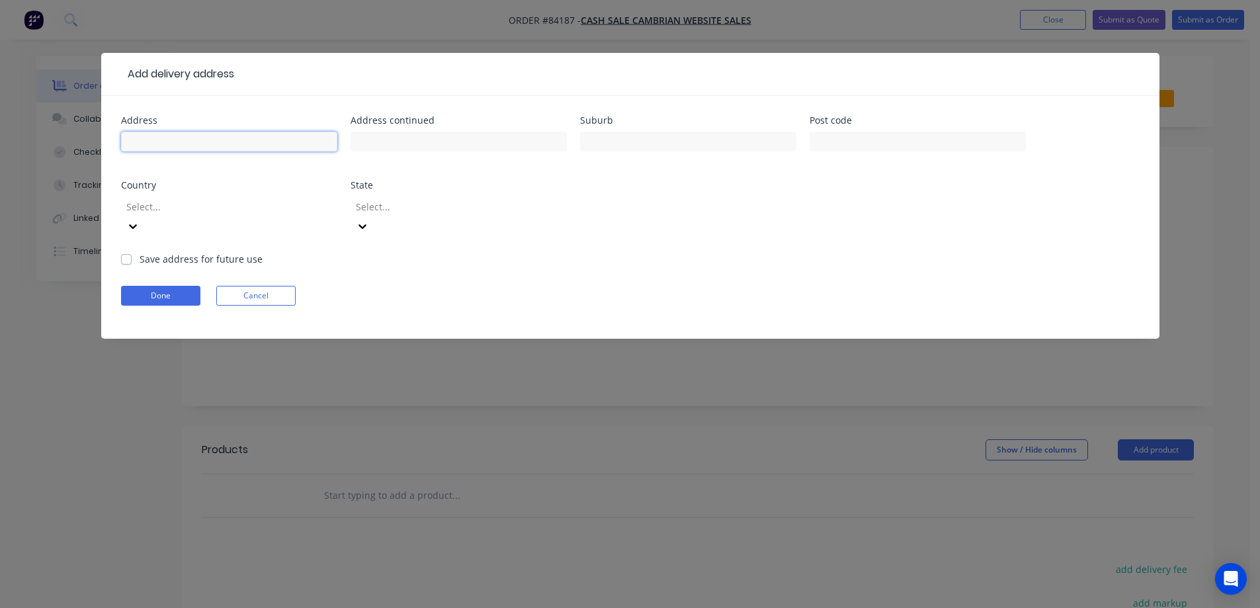
click at [144, 143] on input "text" at bounding box center [229, 142] width 216 height 20
paste input "15b Minden Rd"
type input "15b Minden Rd"
click at [378, 150] on input "text" at bounding box center [459, 142] width 216 height 20
paste input "Te Puna"
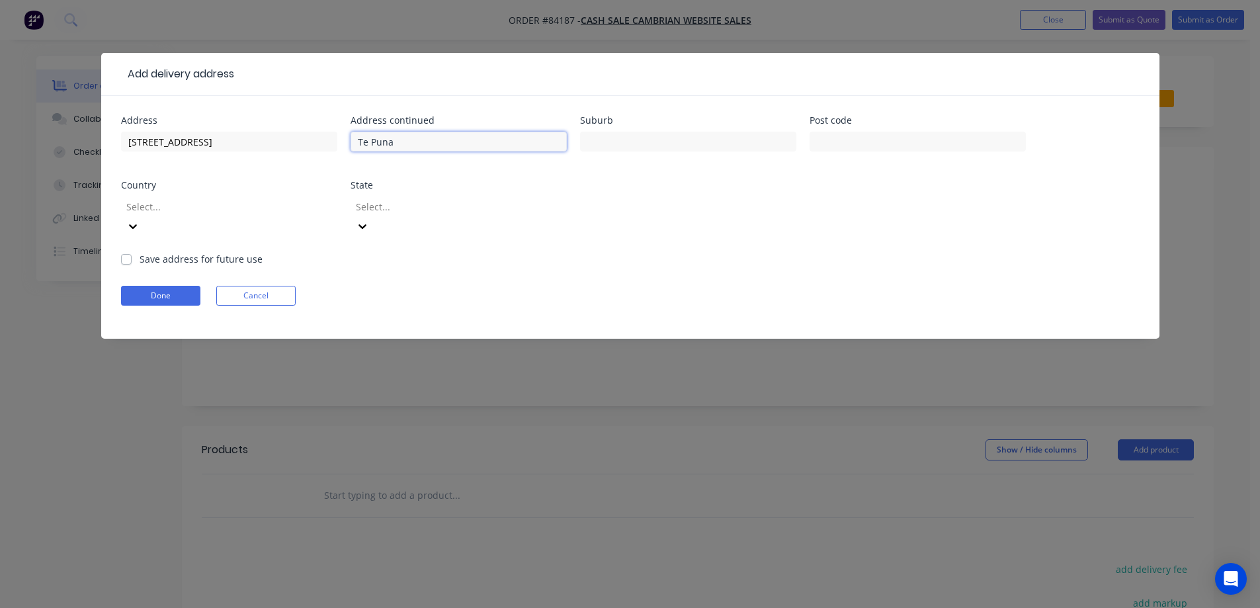
type input "Te Puna"
drag, startPoint x: 675, startPoint y: 148, endPoint x: 733, endPoint y: 145, distance: 57.6
click at [679, 146] on input "text" at bounding box center [688, 142] width 216 height 20
paste input "Tauranga"
type input "Tauranga"
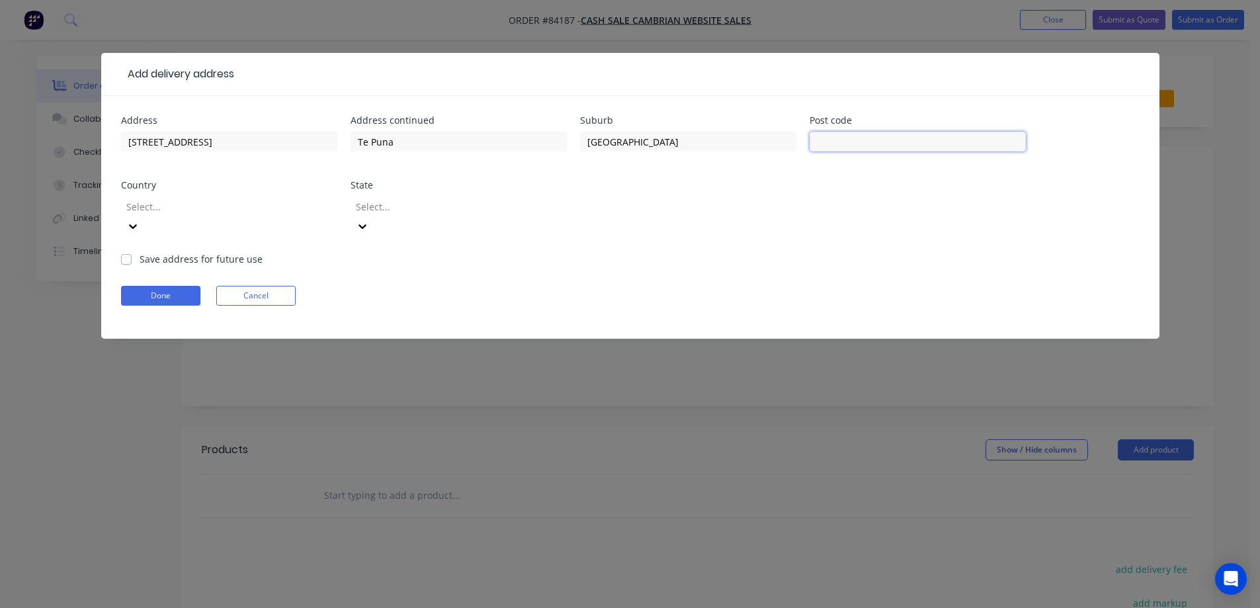
click at [839, 142] on input "text" at bounding box center [918, 142] width 216 height 20
type input "3176"
drag, startPoint x: 146, startPoint y: 277, endPoint x: 157, endPoint y: 277, distance: 11.2
click at [148, 286] on button "Done" at bounding box center [160, 296] width 79 height 20
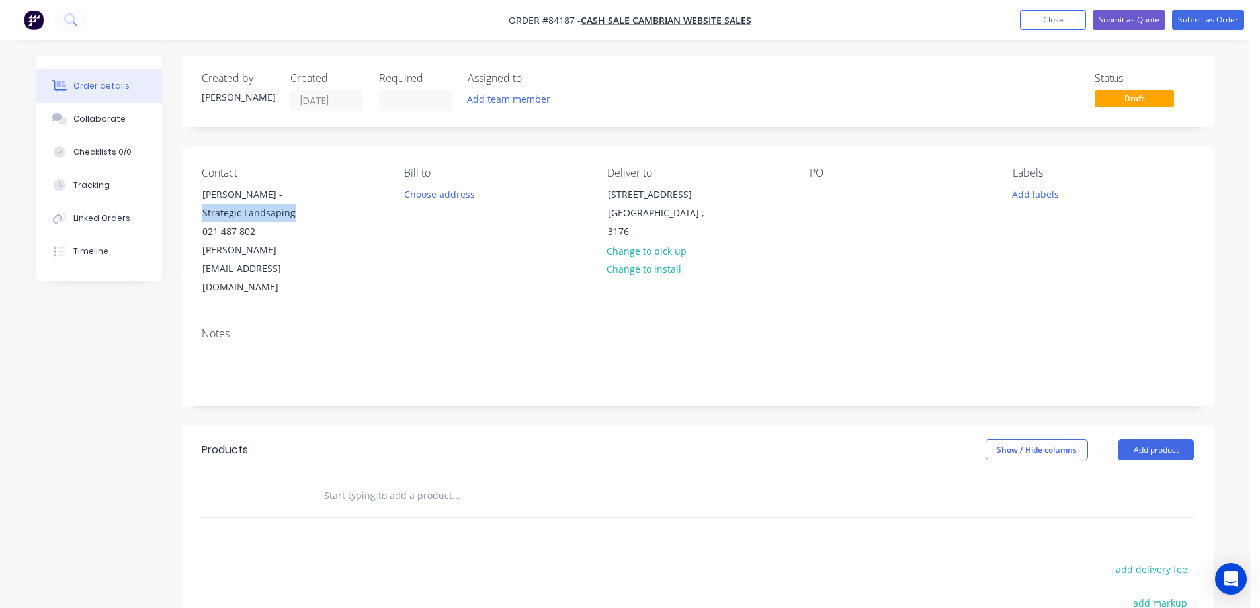
drag, startPoint x: 275, startPoint y: 198, endPoint x: 359, endPoint y: 216, distance: 85.9
click at [359, 216] on div "Contact Paul Williams - Strategic Landsaping 021 487 802 paul@willcon.co.nz" at bounding box center [292, 232] width 181 height 130
copy div "Strategic Landsaping"
click at [822, 196] on div at bounding box center [820, 194] width 21 height 19
click at [1052, 189] on button "Add labels" at bounding box center [1035, 194] width 61 height 18
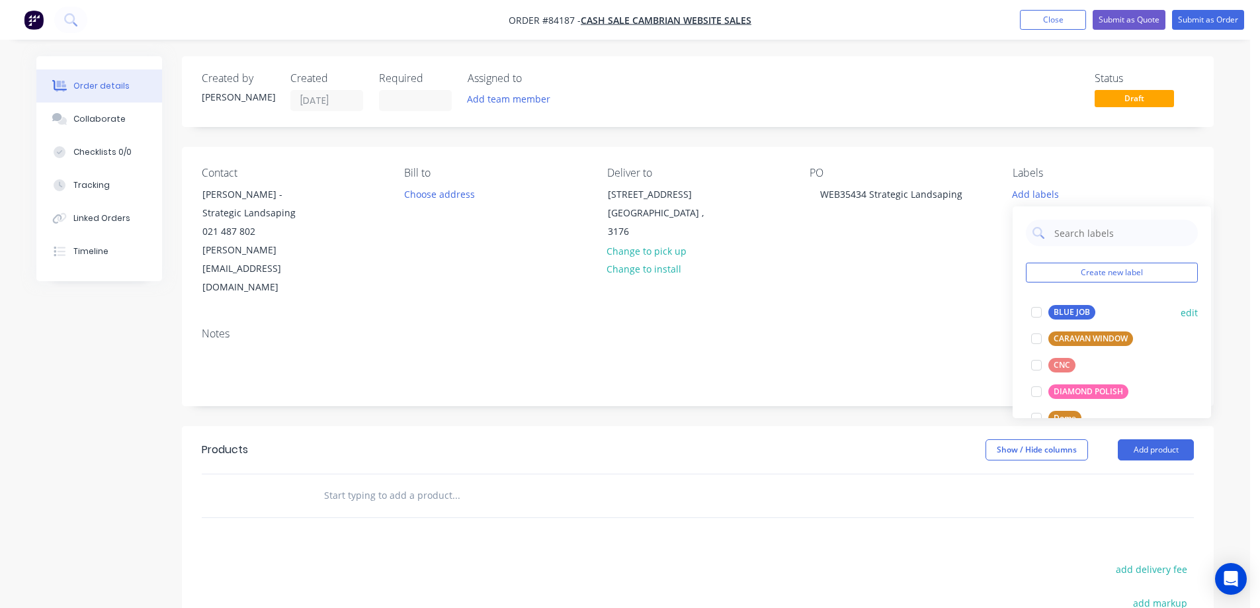
click at [1030, 312] on div at bounding box center [1036, 312] width 26 height 26
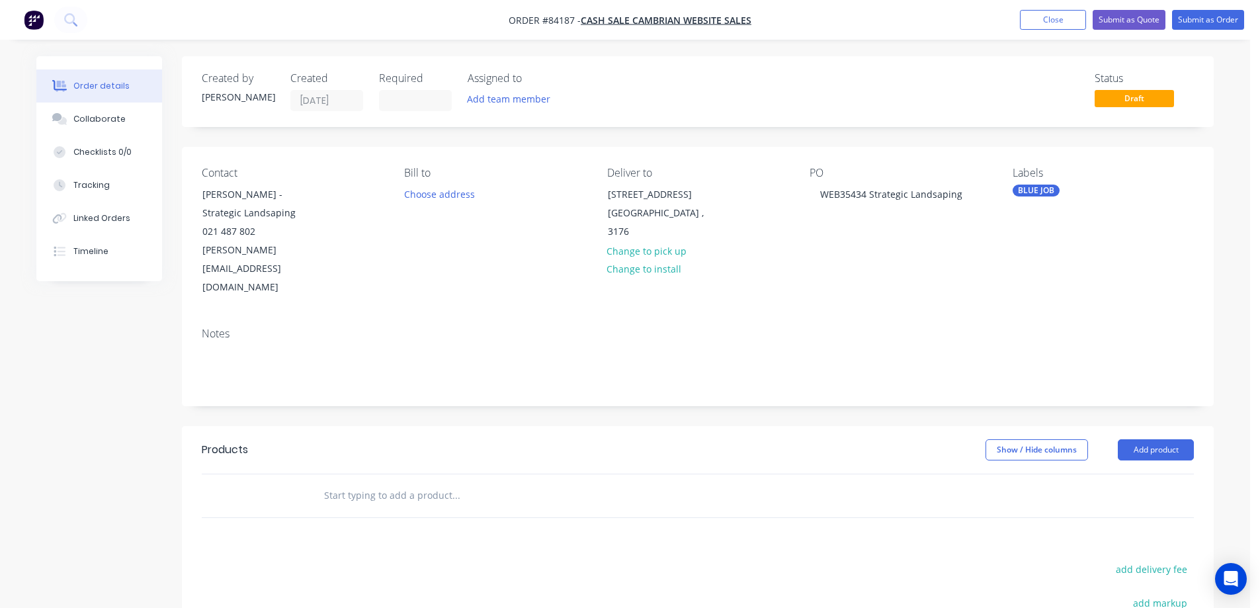
click at [407, 482] on input "text" at bounding box center [455, 495] width 265 height 26
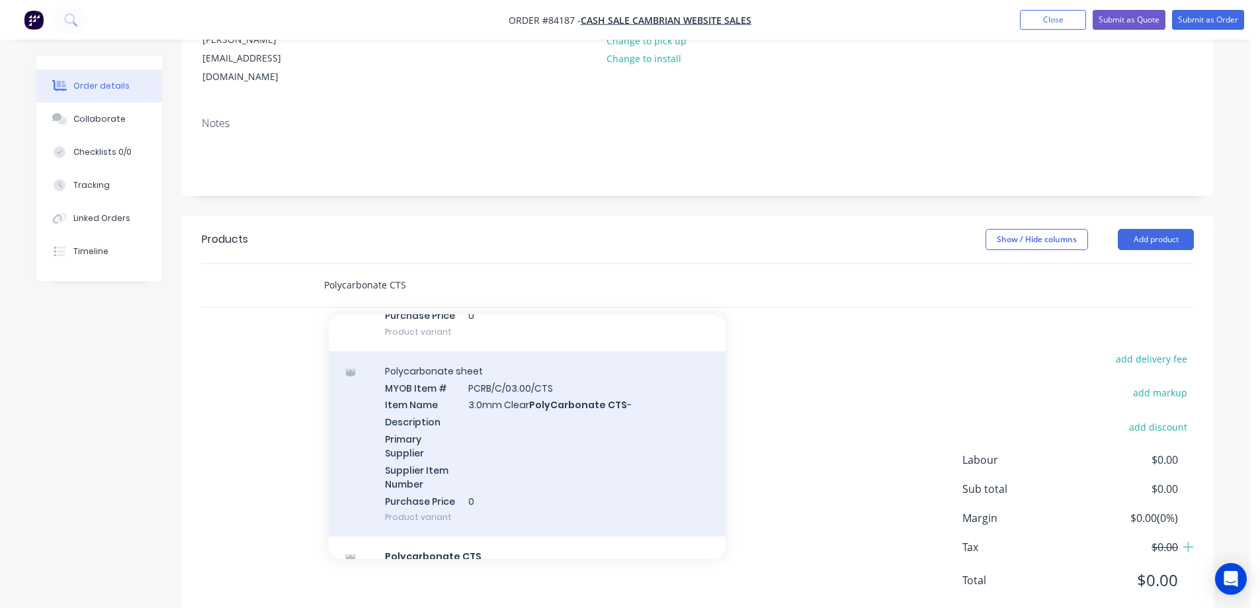
scroll to position [794, 0]
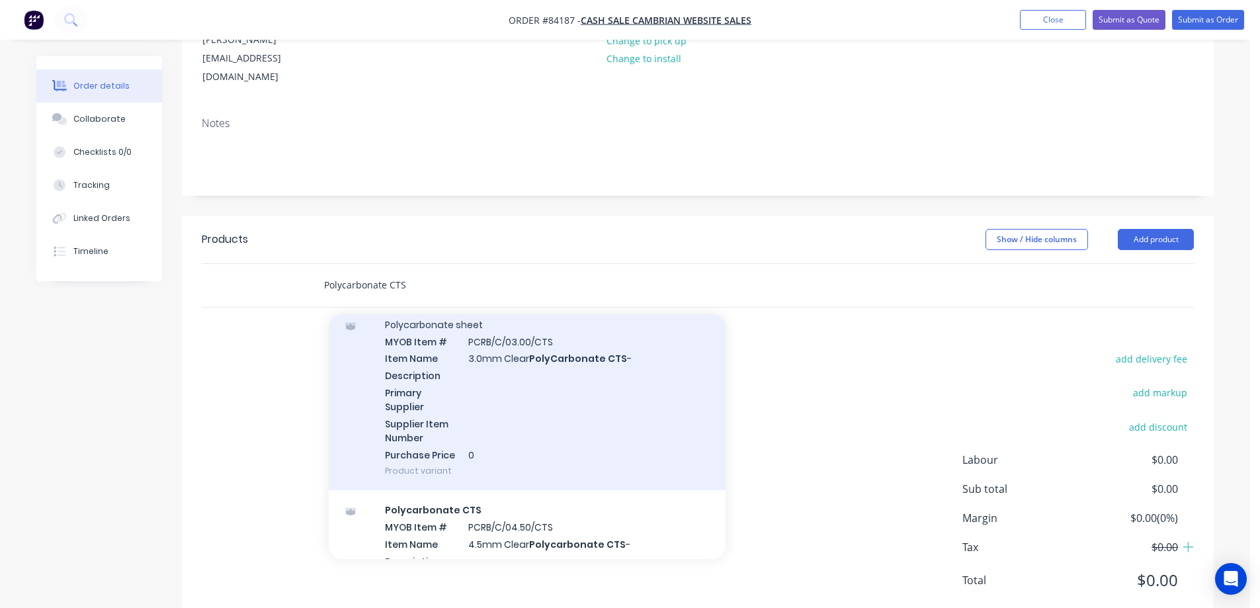
type input "Polycarbonate CTS"
click at [477, 418] on div "Polycarbonate sheet MYOB Item # PCRB/C/03.00/CTS Item Name 3.0mm Clear PolyCarb…" at bounding box center [527, 398] width 397 height 186
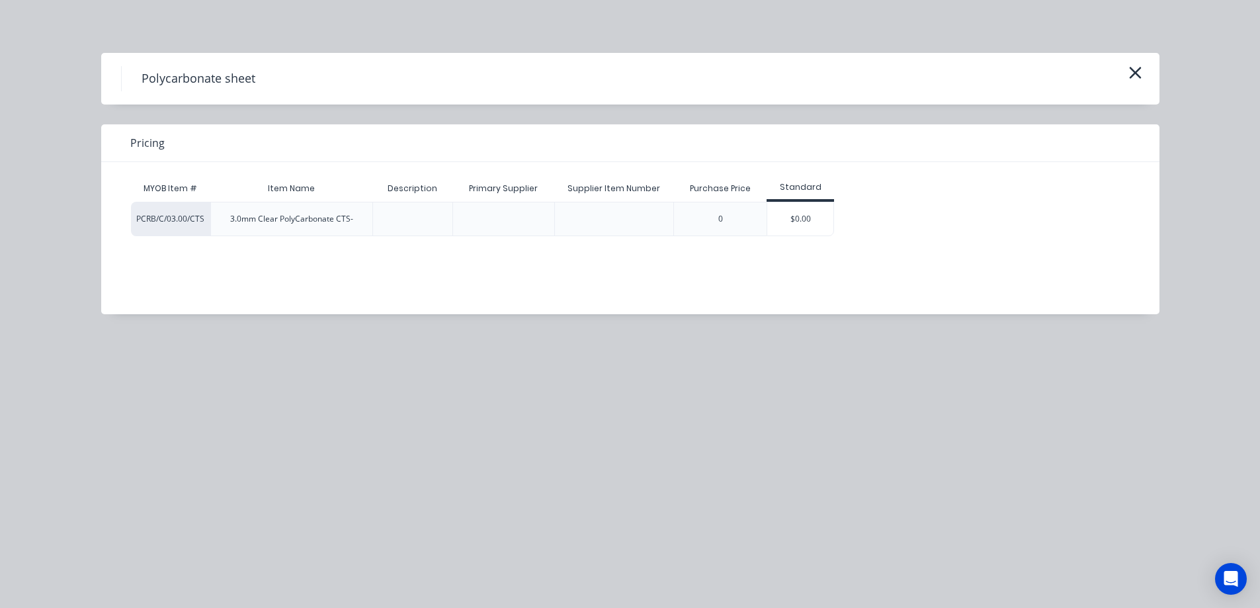
click at [1136, 77] on icon "button" at bounding box center [1136, 73] width 14 height 19
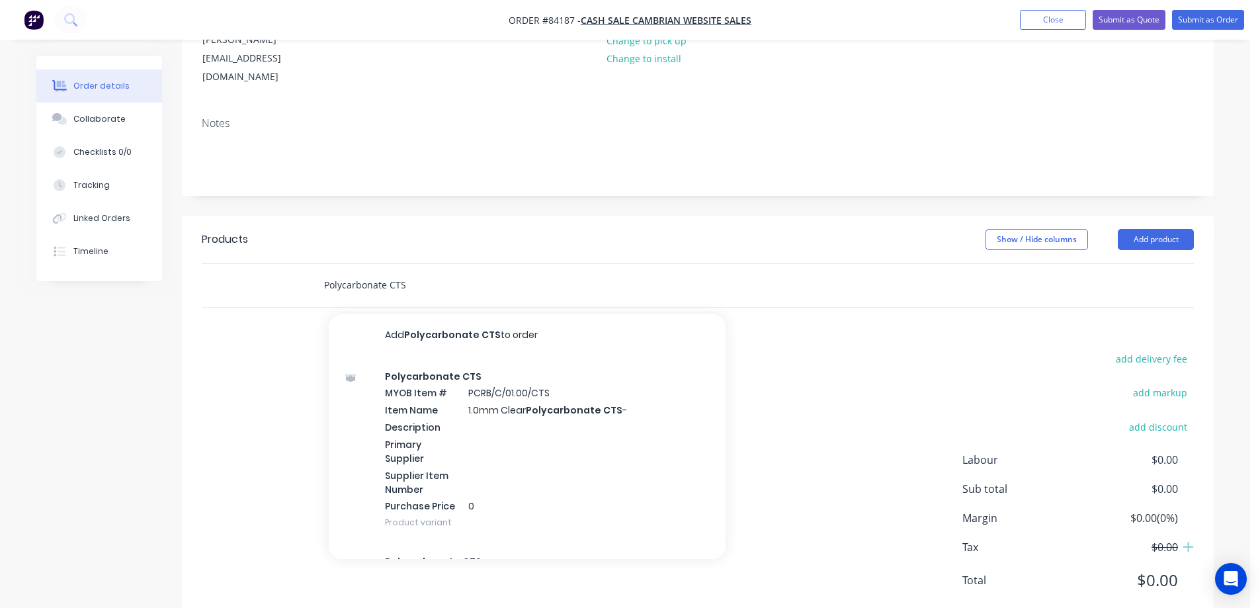
click at [429, 272] on input "Polycarbonate CTS" at bounding box center [455, 285] width 265 height 26
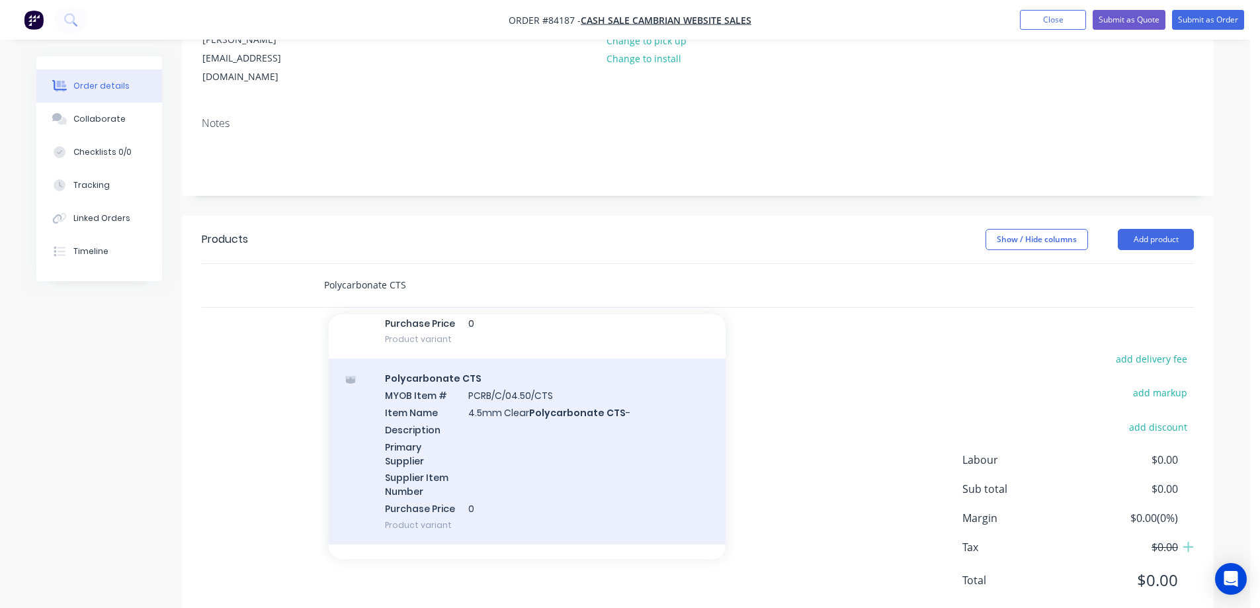
scroll to position [926, 0]
click at [503, 406] on div "Polycarbonate CTS MYOB Item # PCRB/C/04.50/CTS Item Name 4.5mm Clear Polycarbon…" at bounding box center [527, 451] width 397 height 186
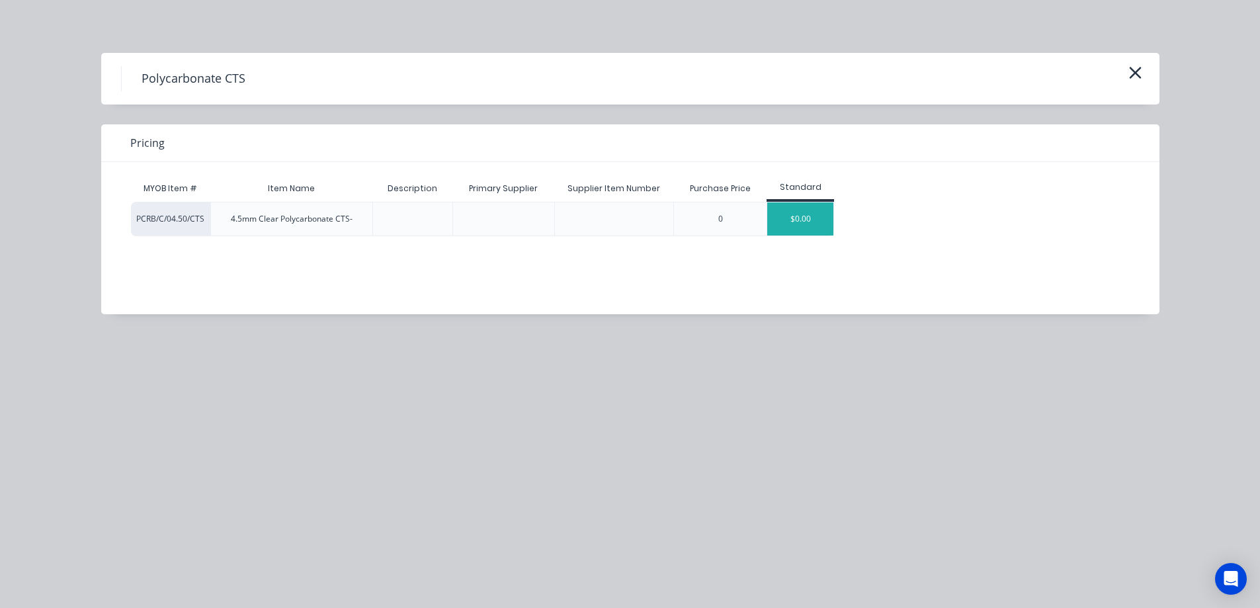
drag, startPoint x: 786, startPoint y: 217, endPoint x: 768, endPoint y: 224, distance: 19.3
click at [786, 217] on div "$0.00" at bounding box center [800, 218] width 66 height 33
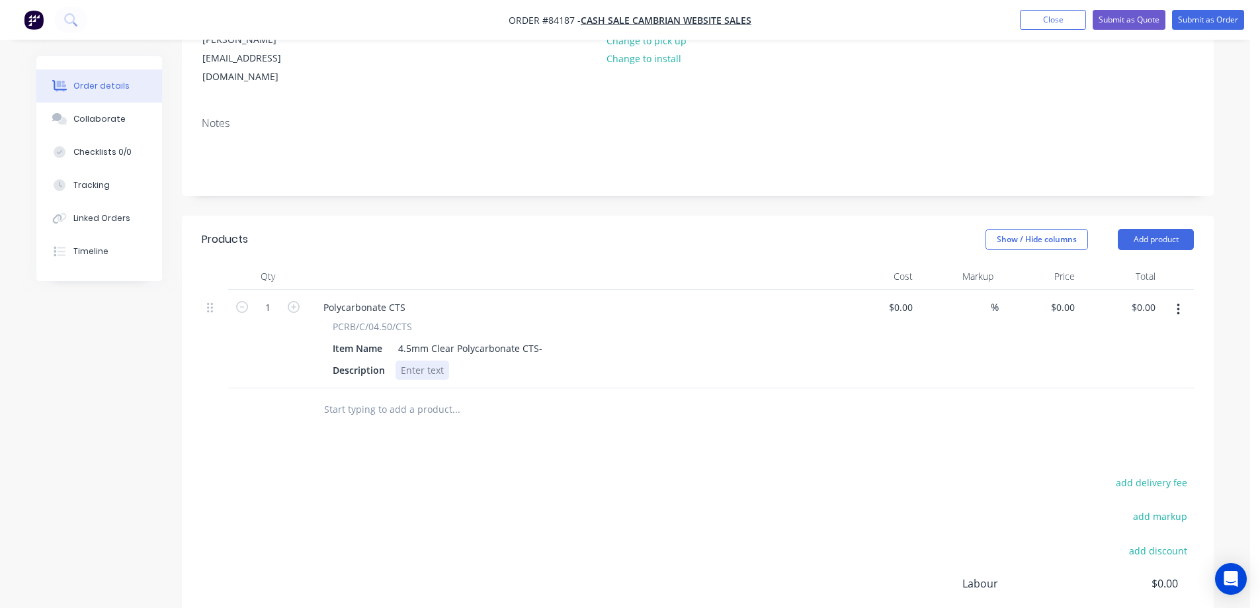
click at [430, 361] on div at bounding box center [423, 370] width 54 height 19
click at [1139, 298] on input "0.00" at bounding box center [1148, 307] width 25 height 19
type input "$0.00"
click at [271, 298] on input "1" at bounding box center [268, 308] width 34 height 20
type input "12"
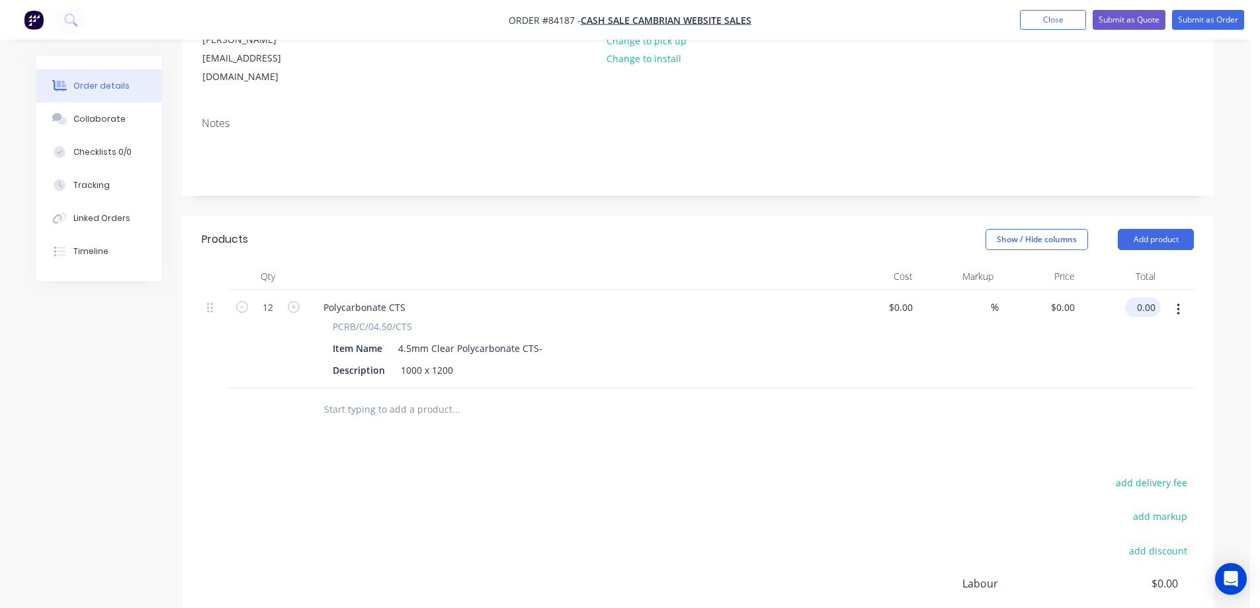
click at [1142, 298] on input "0.00" at bounding box center [1146, 307] width 30 height 19
type input "1990.08"
type input "$165.84"
type input "$1,990.08"
click at [1117, 388] on div at bounding box center [698, 409] width 992 height 43
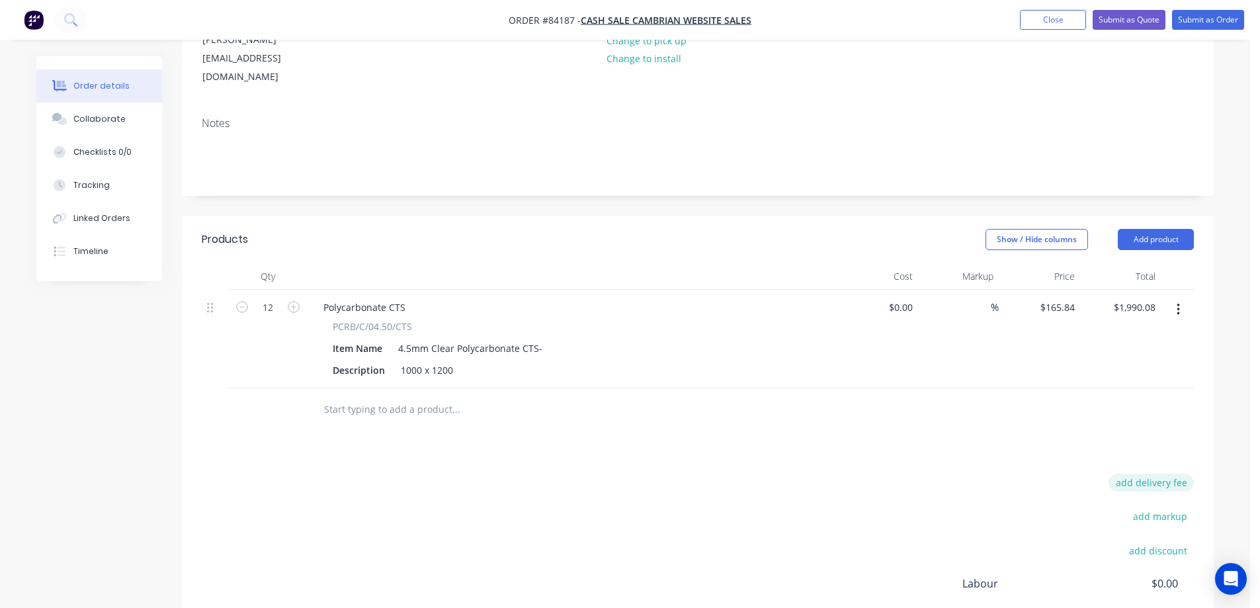
click at [1144, 474] on button "add delivery fee" at bounding box center [1151, 483] width 85 height 18
type input "15"
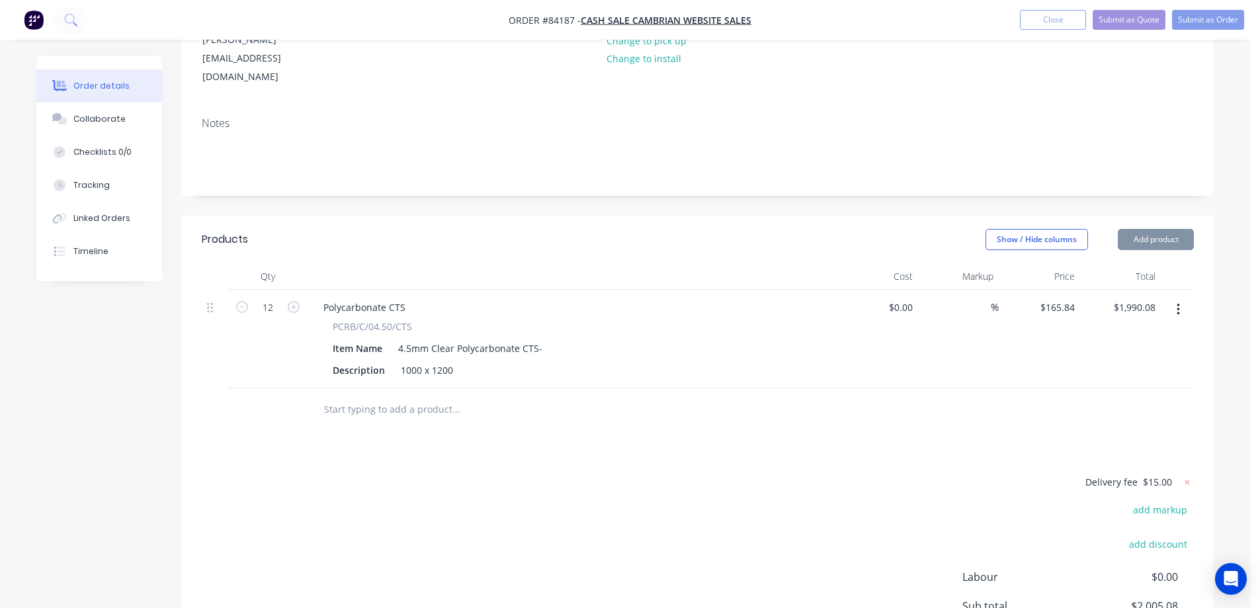
click at [505, 432] on div "Products Show / Hide columns Add product Qty Cost Markup Price Total 12 Polycar…" at bounding box center [698, 479] width 1032 height 527
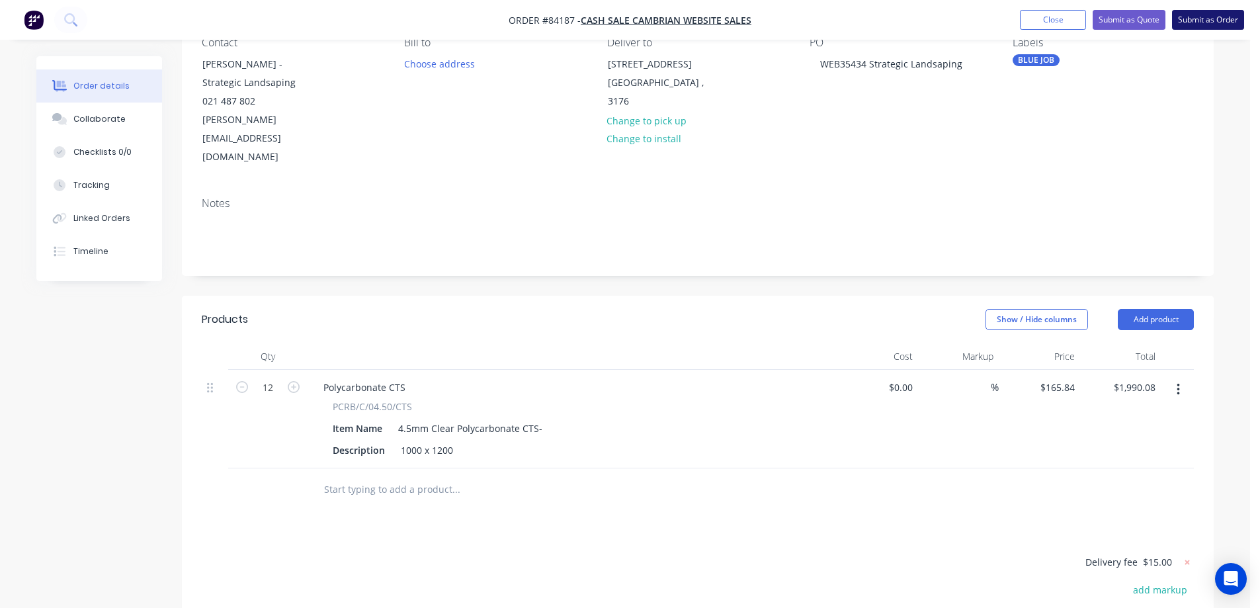
scroll to position [0, 0]
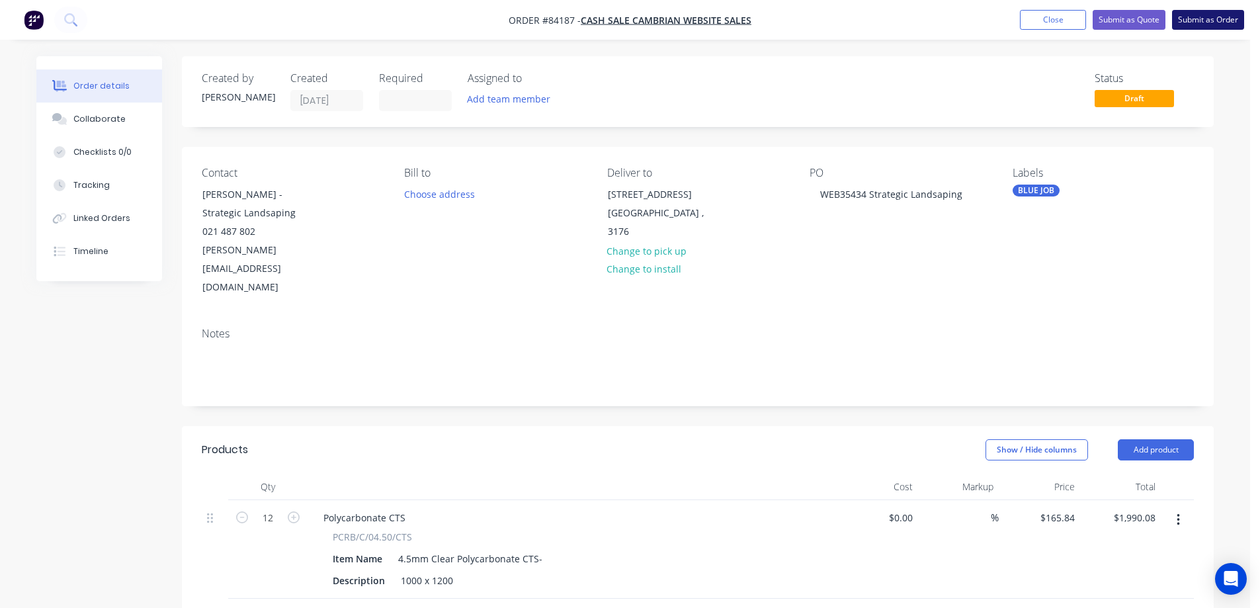
click at [1187, 19] on button "Submit as Order" at bounding box center [1208, 20] width 72 height 20
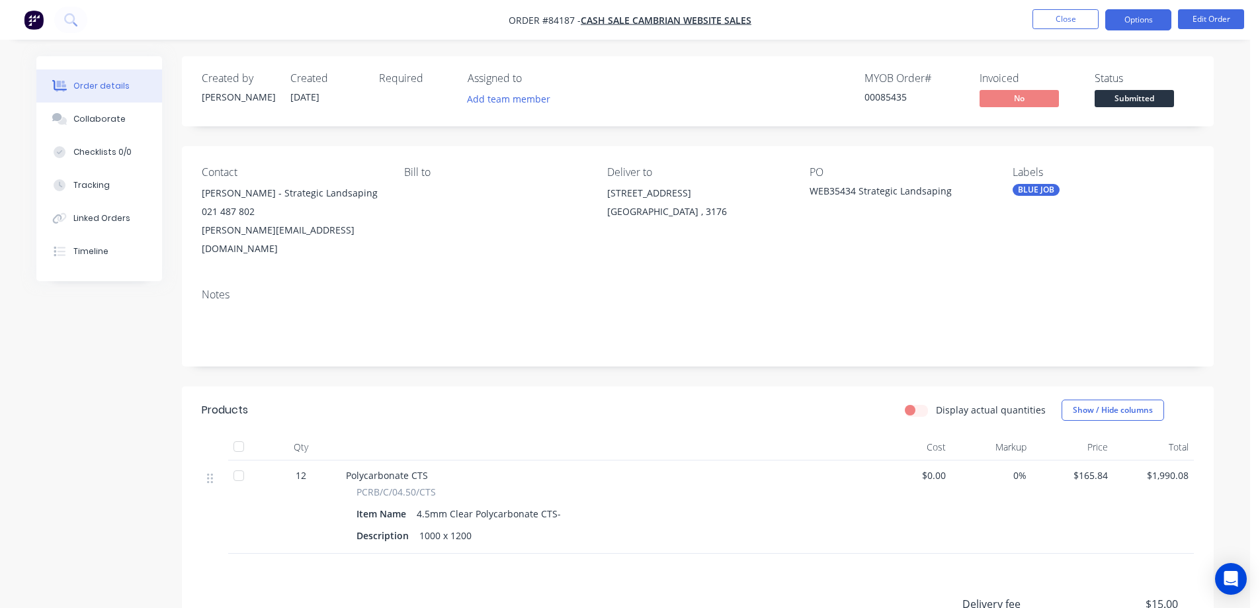
click at [1147, 15] on button "Options" at bounding box center [1138, 19] width 66 height 21
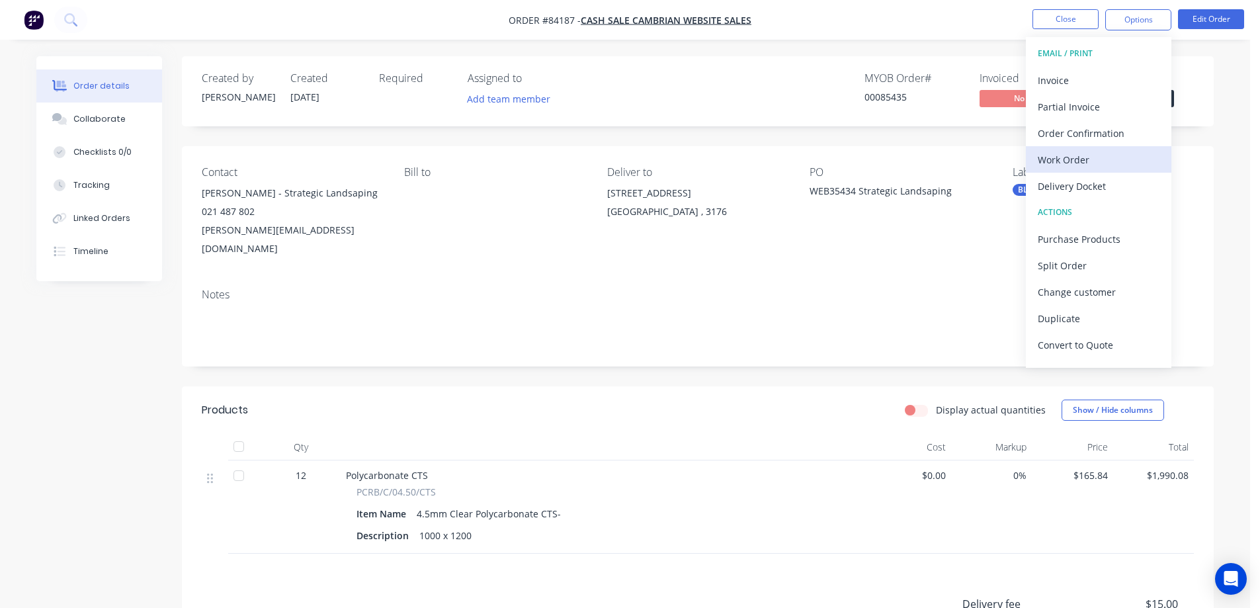
click at [1066, 164] on div "Work Order" at bounding box center [1099, 159] width 122 height 19
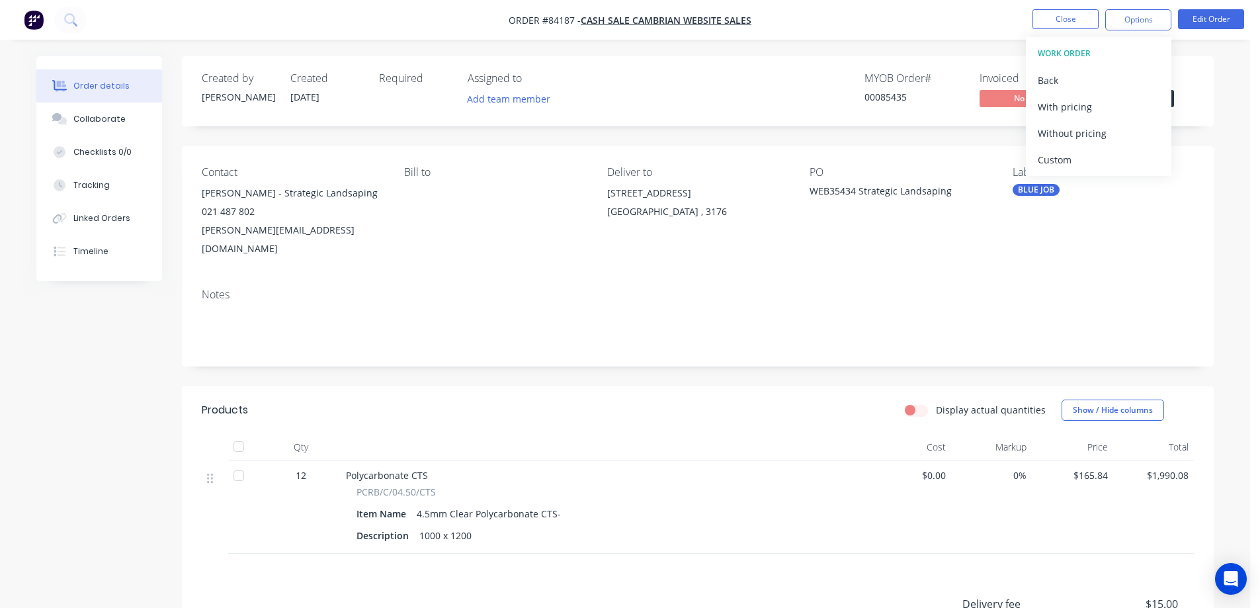
click at [1080, 134] on div "Without pricing" at bounding box center [1099, 133] width 122 height 19
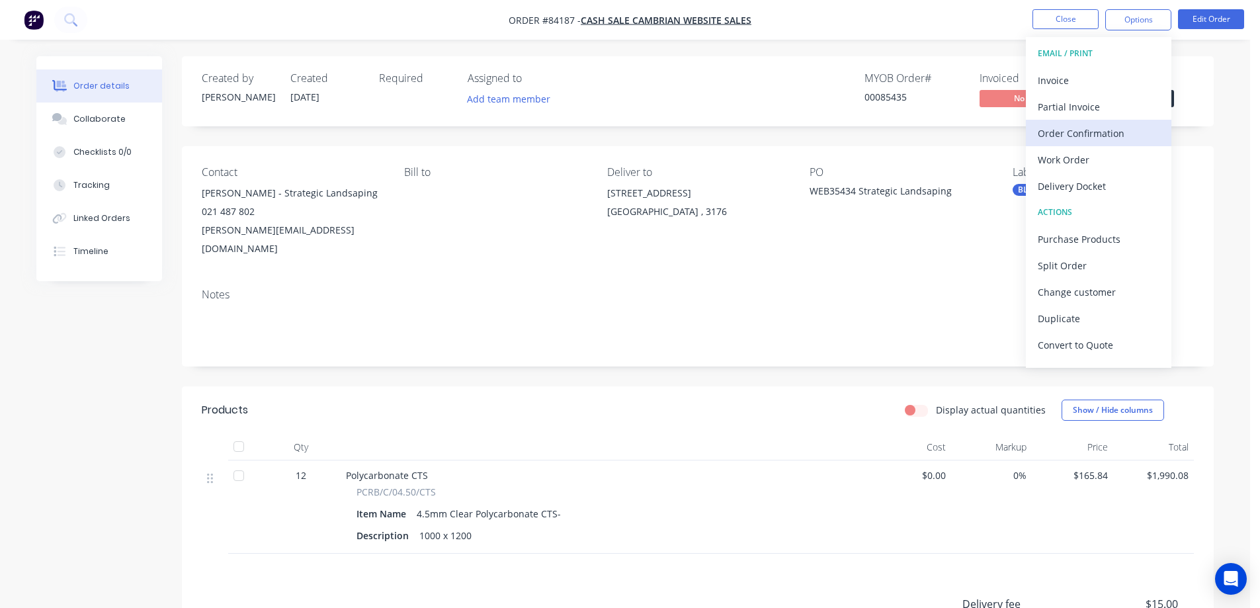
click at [1076, 125] on div "Order Confirmation" at bounding box center [1099, 133] width 122 height 19
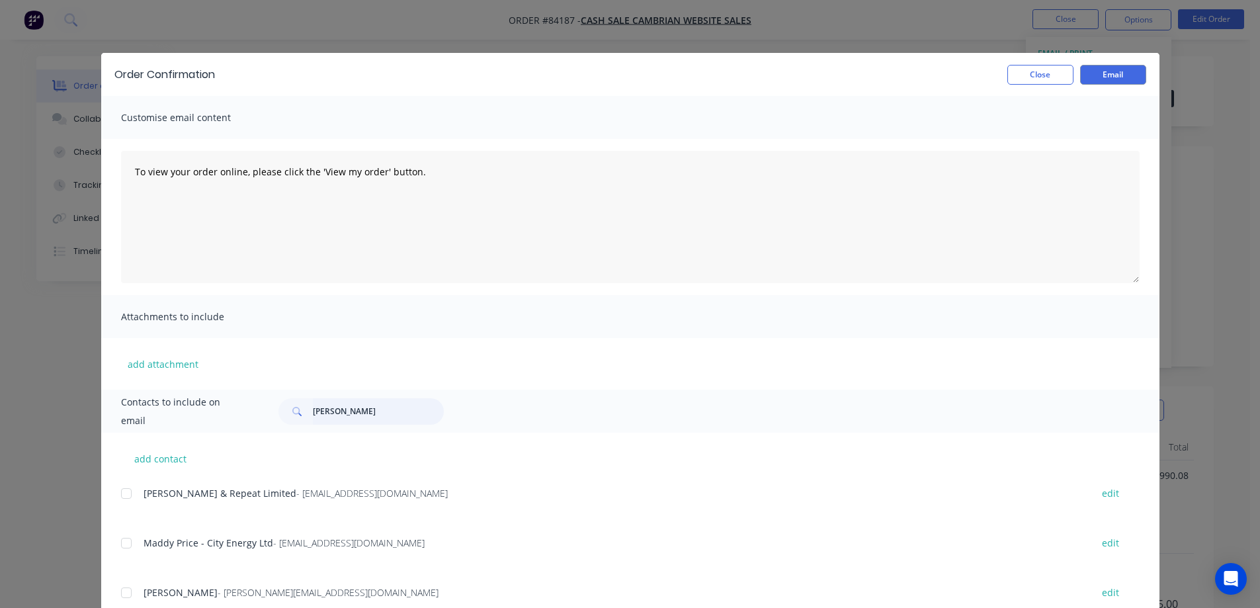
click at [361, 415] on input "hazel" at bounding box center [378, 411] width 131 height 26
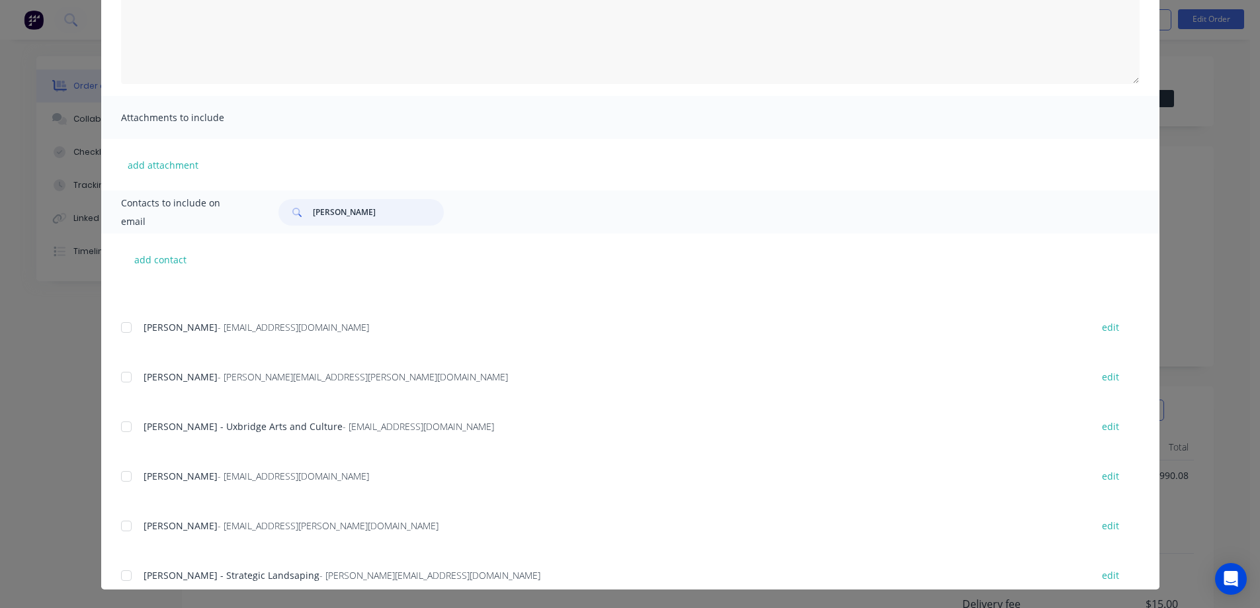
scroll to position [341, 0]
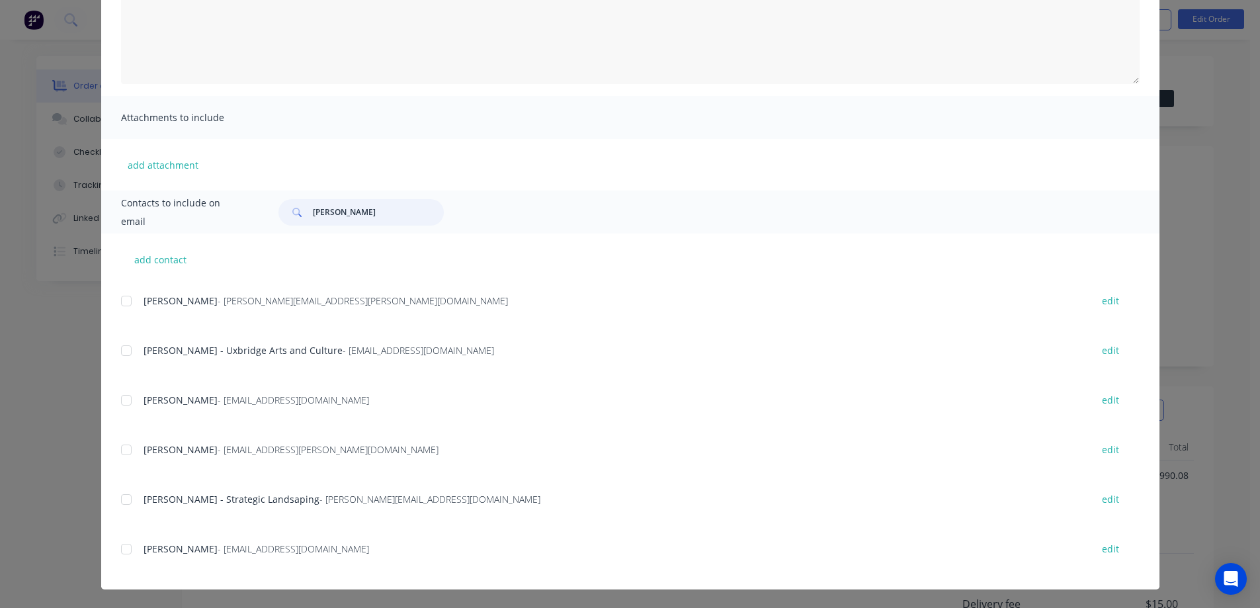
click at [123, 498] on div at bounding box center [126, 499] width 26 height 26
type input "paul"
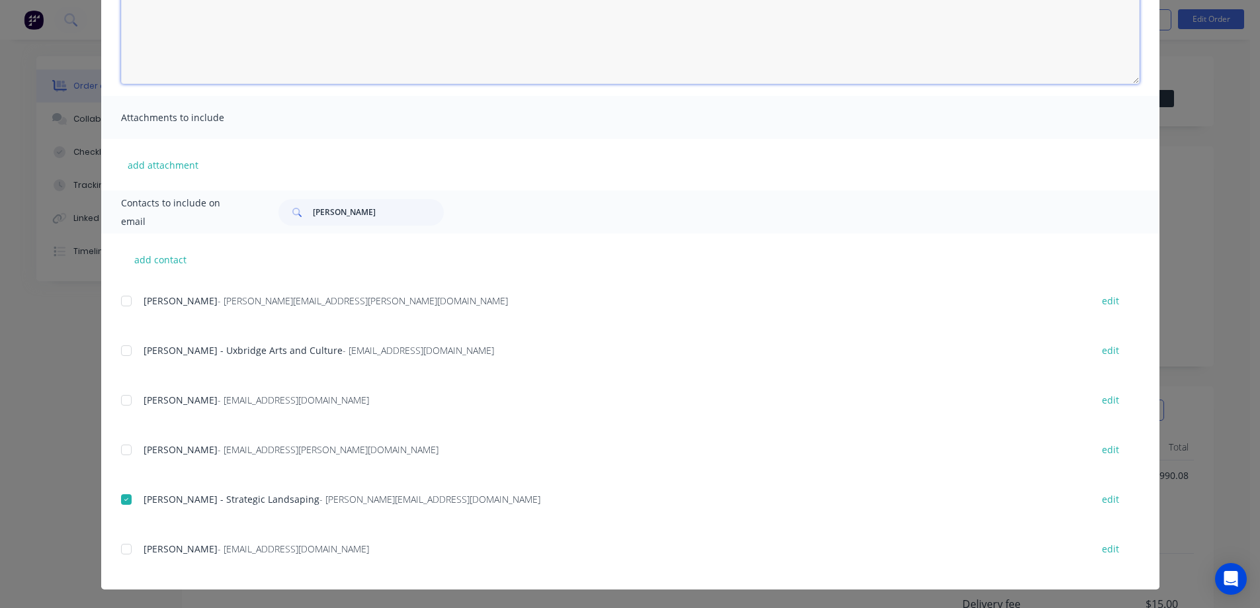
click at [370, 68] on textarea "To view your order online, please click the 'View my order' button." at bounding box center [630, 18] width 1019 height 132
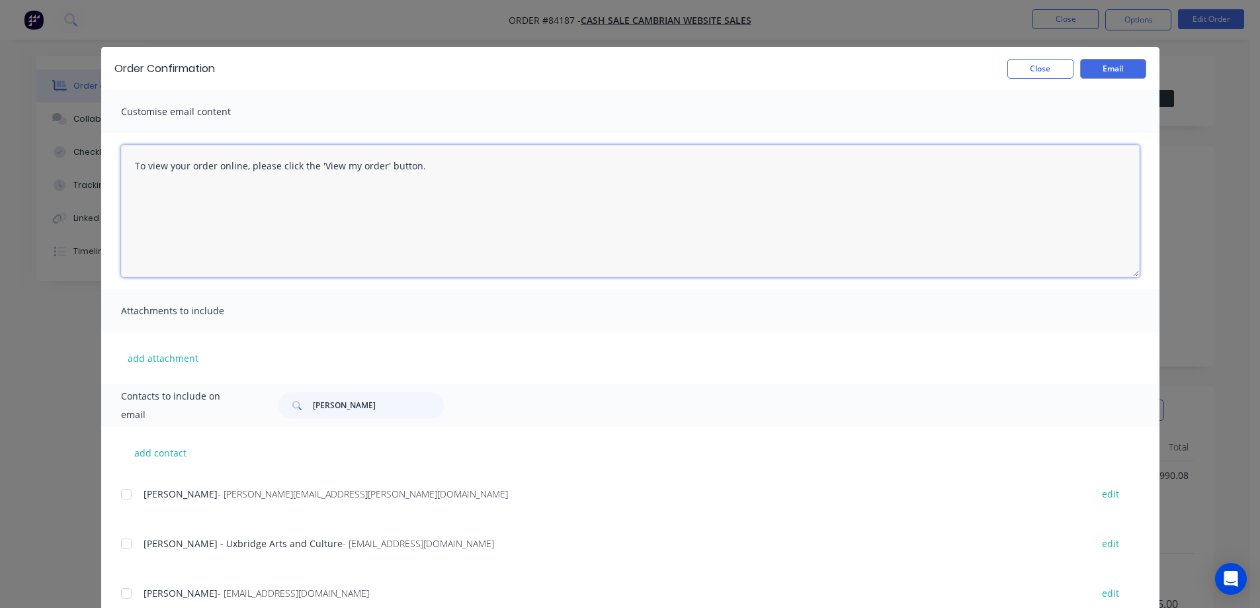
scroll to position [0, 0]
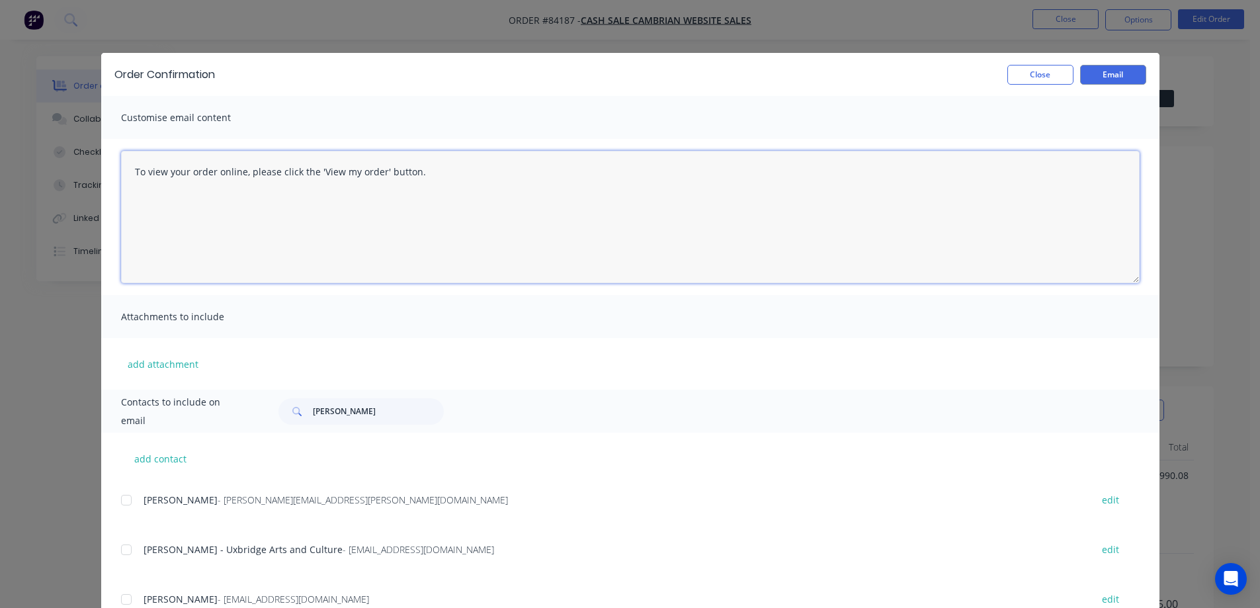
click at [351, 254] on textarea "To view your order online, please click the 'View my order' button." at bounding box center [630, 217] width 1019 height 132
paste textarea "[PERSON_NAME] you for your order, confirmation of your order is attached. Your …"
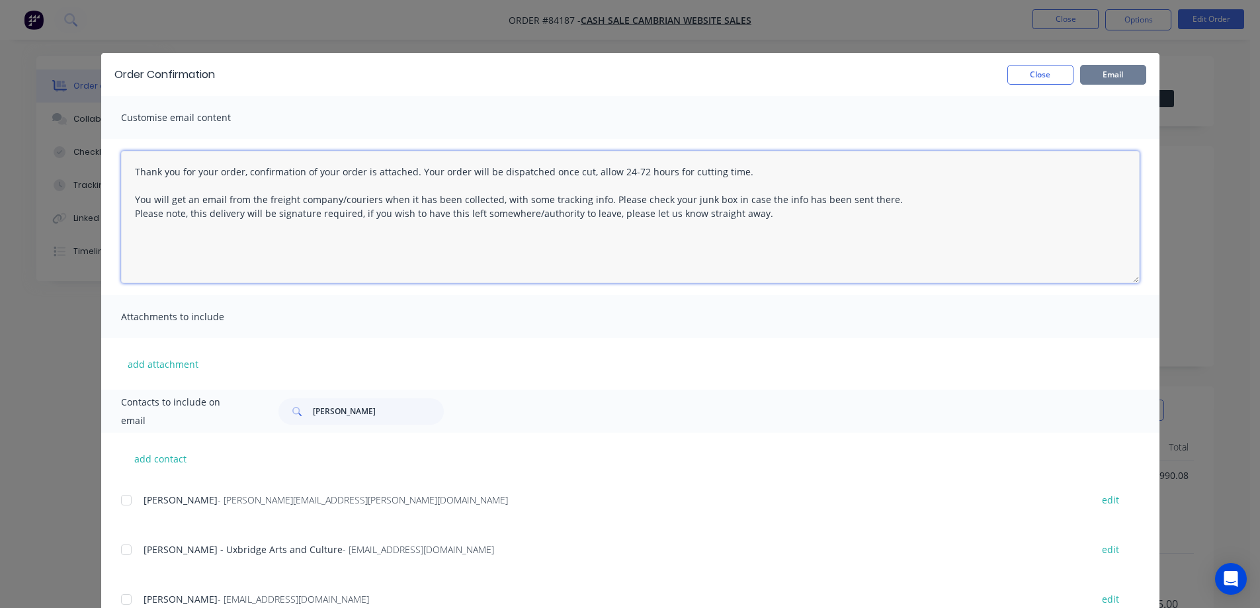
type textarea "Thank you for your order, confirmation of your order is attached. Your order wi…"
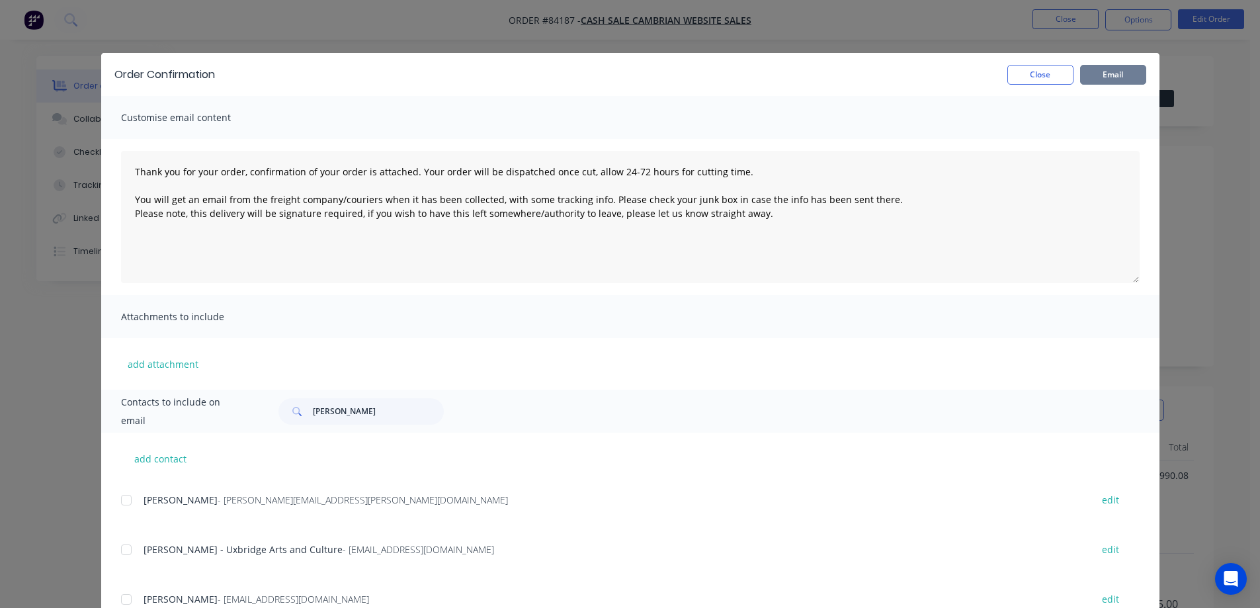
click at [1121, 67] on button "Email" at bounding box center [1113, 75] width 66 height 20
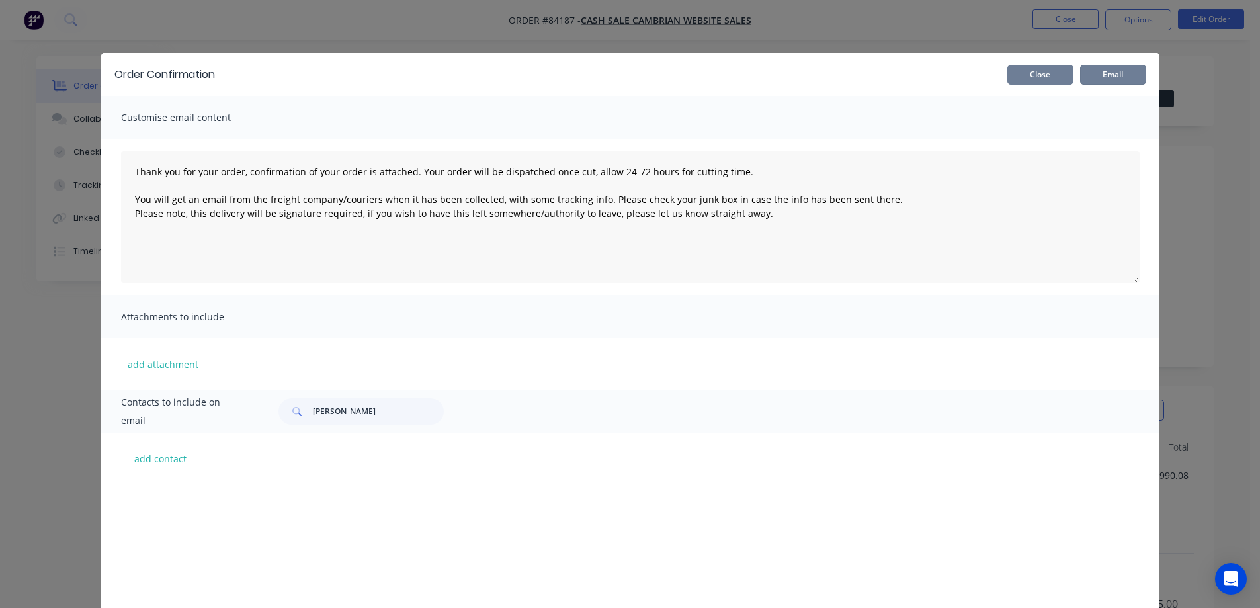
scroll to position [341, 0]
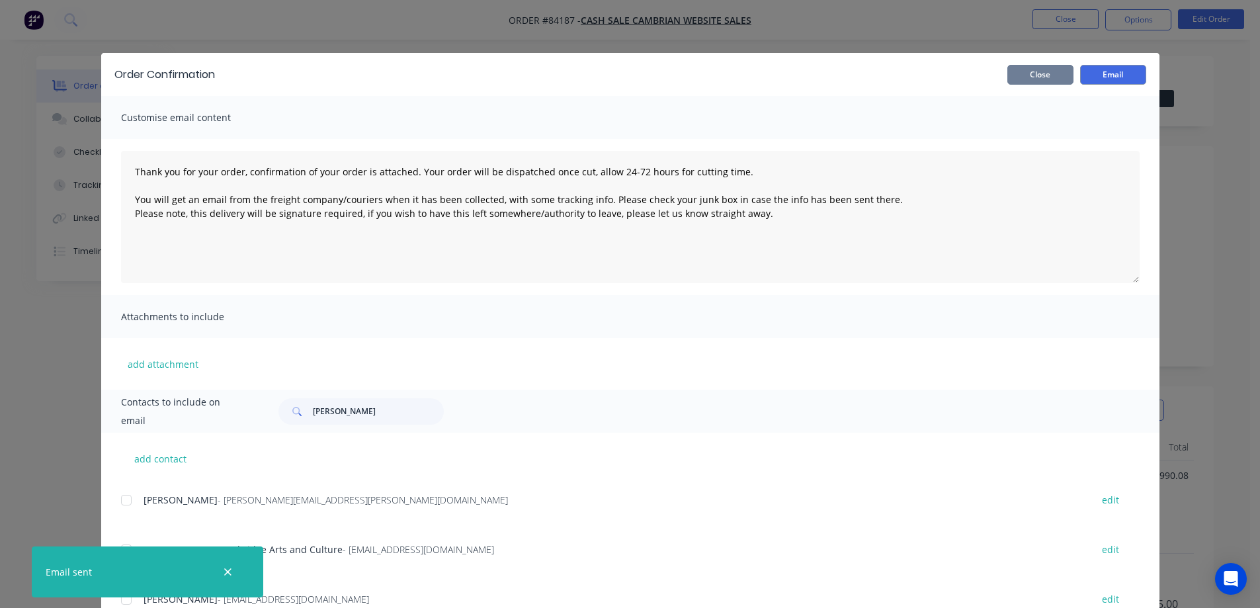
click at [1034, 72] on button "Close" at bounding box center [1040, 75] width 66 height 20
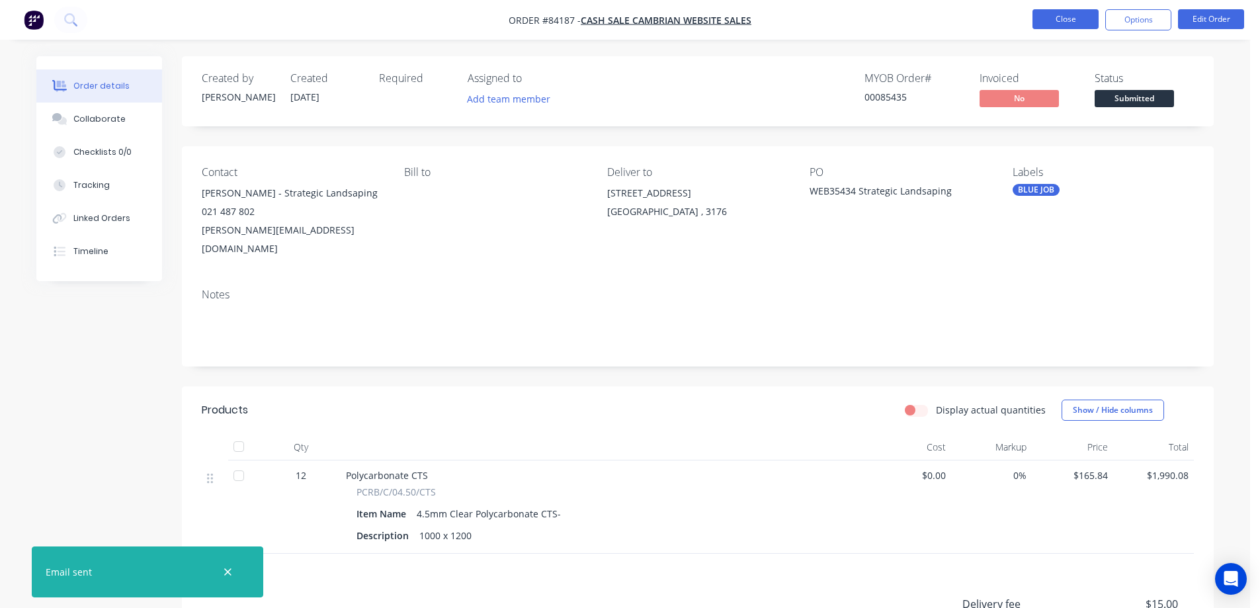
click at [1064, 22] on button "Close" at bounding box center [1066, 19] width 66 height 20
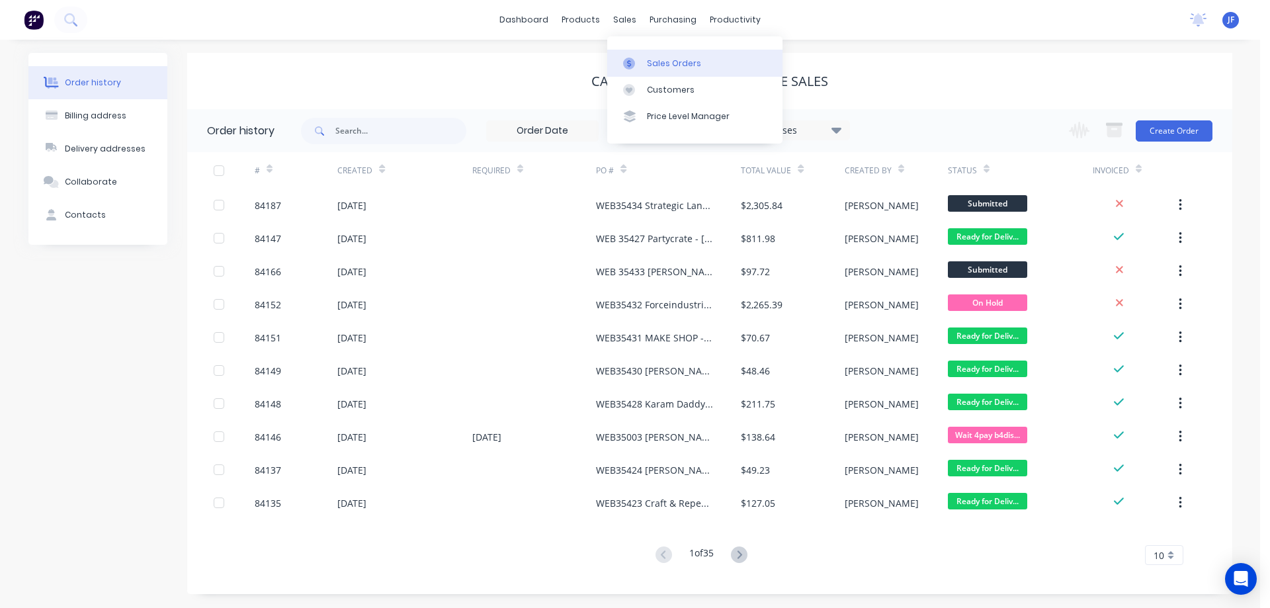
click at [640, 52] on link "Sales Orders" at bounding box center [694, 63] width 175 height 26
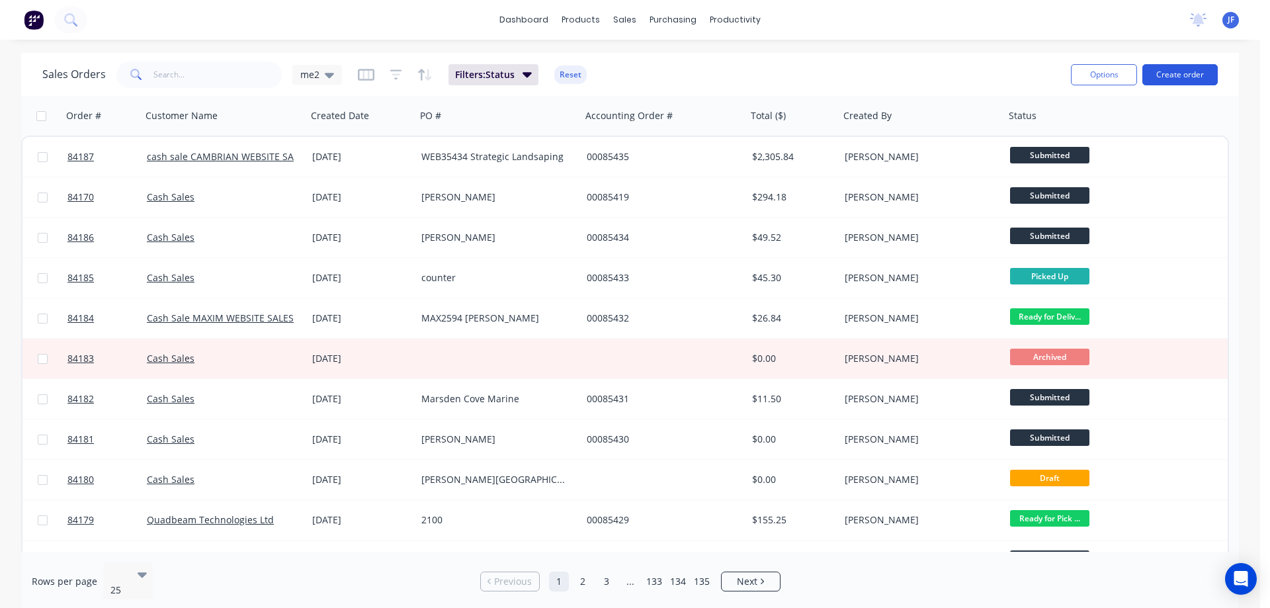
click at [1199, 76] on button "Create order" at bounding box center [1179, 74] width 75 height 21
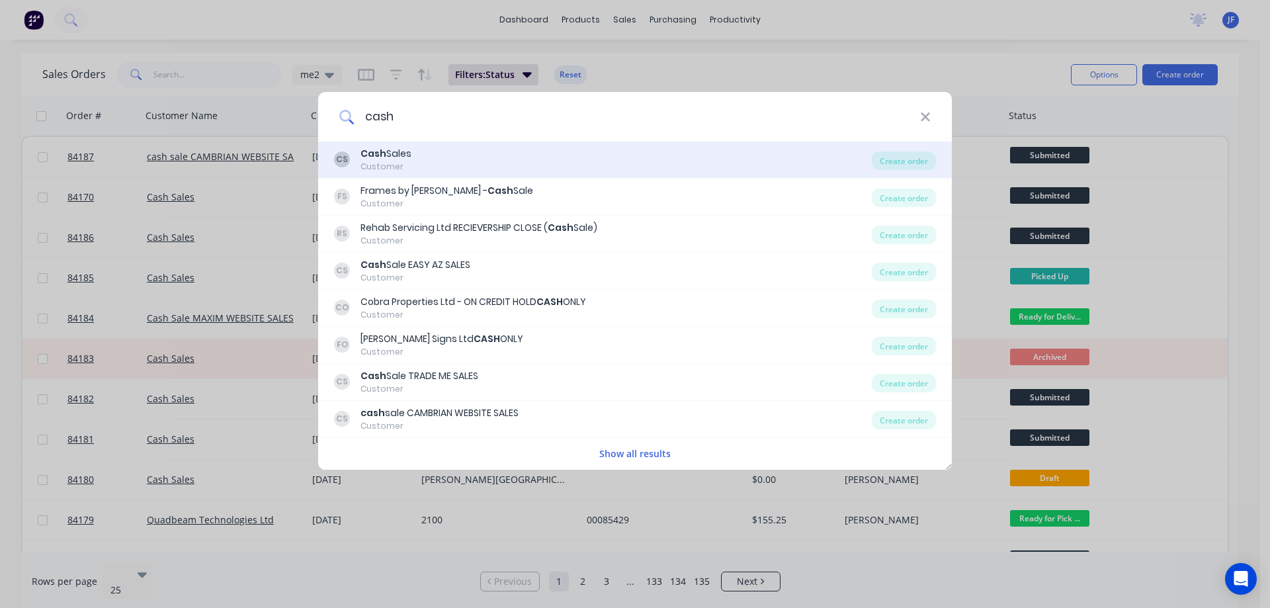
type input "cash"
click at [497, 151] on div "CS Cash Sales Customer" at bounding box center [603, 160] width 538 height 26
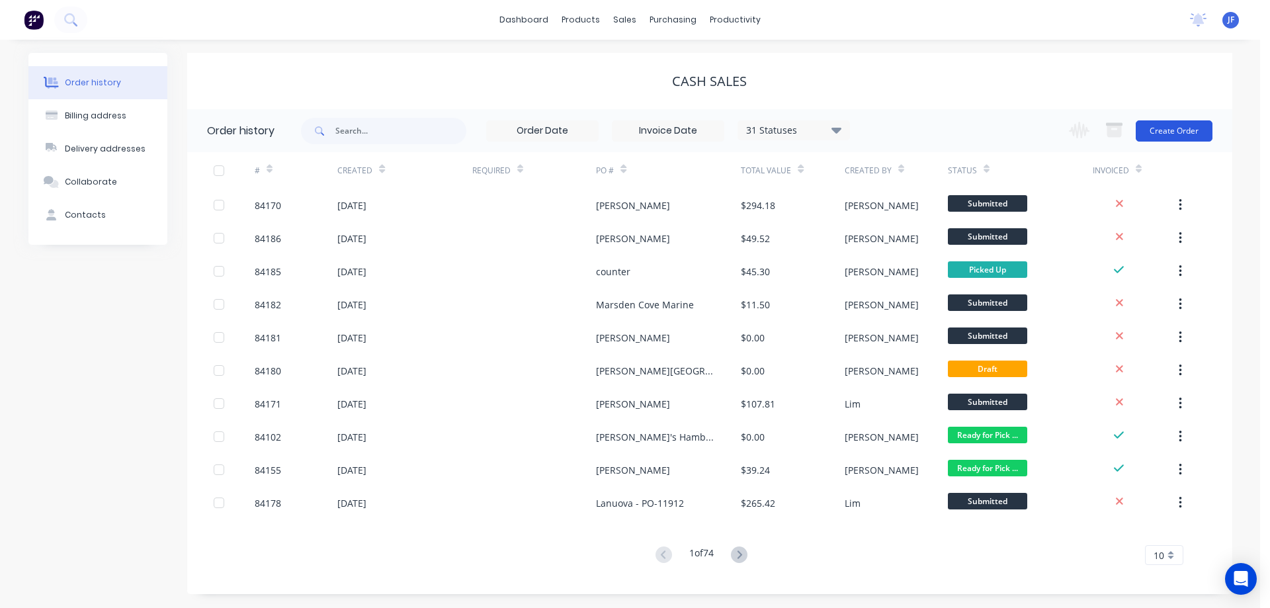
click at [1172, 130] on button "Create Order" at bounding box center [1174, 130] width 77 height 21
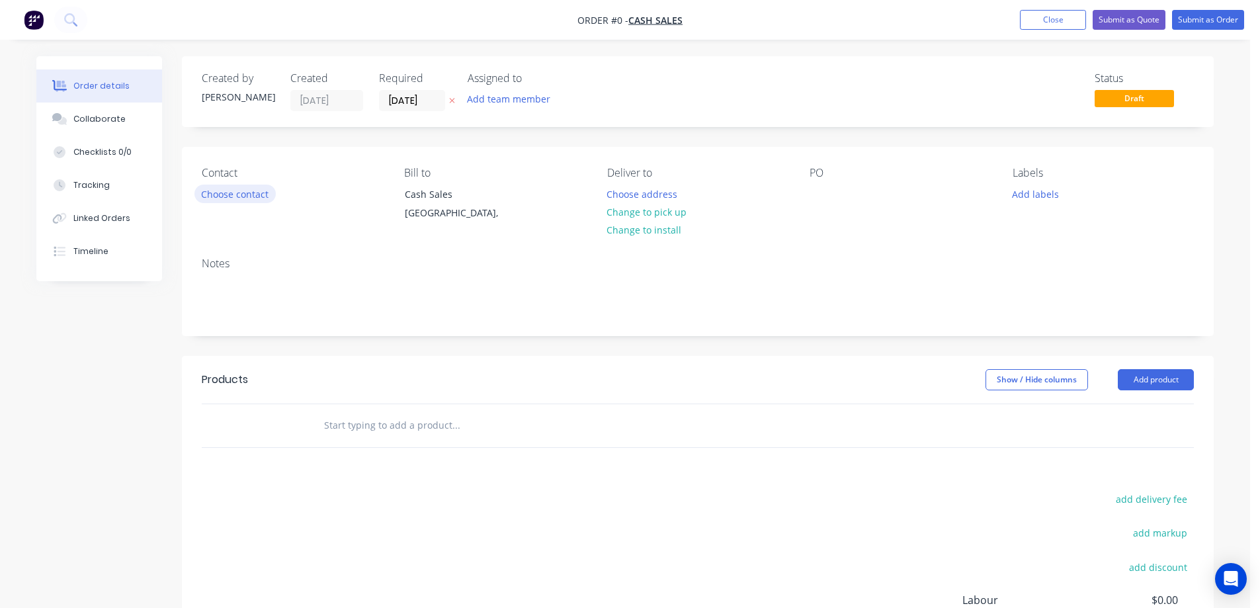
click at [241, 192] on button "Choose contact" at bounding box center [234, 194] width 81 height 18
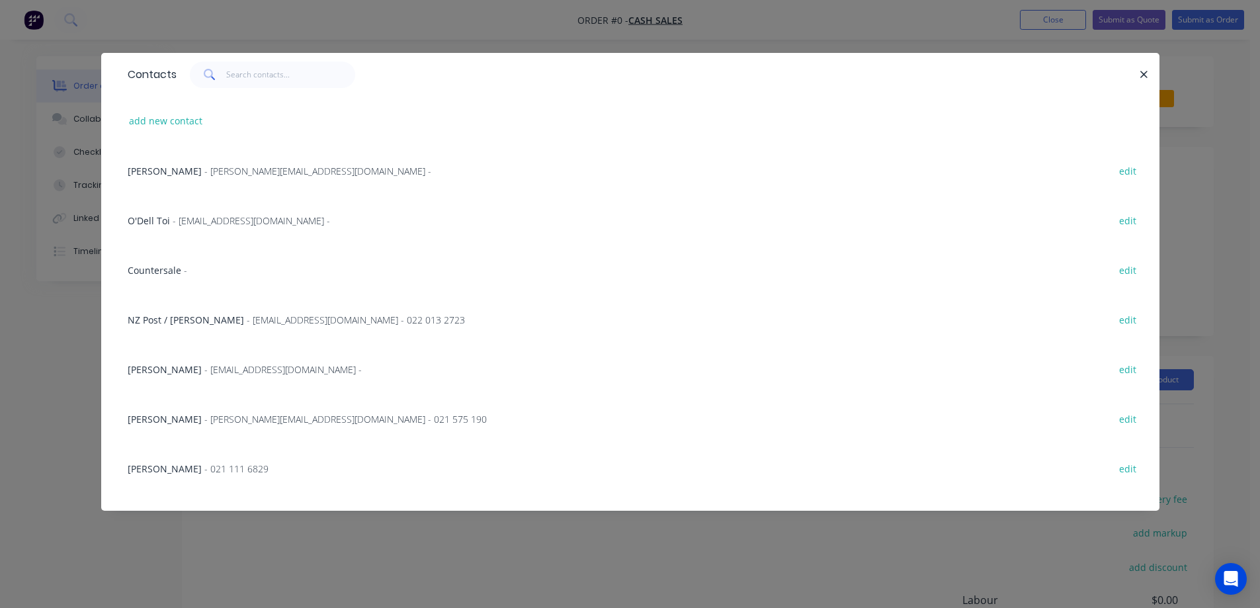
click at [433, 43] on div "Contacts add new contact Craig Lawson - Craig@lml.nz - edit O'Dell Toi - o.toi@…" at bounding box center [630, 304] width 1260 height 608
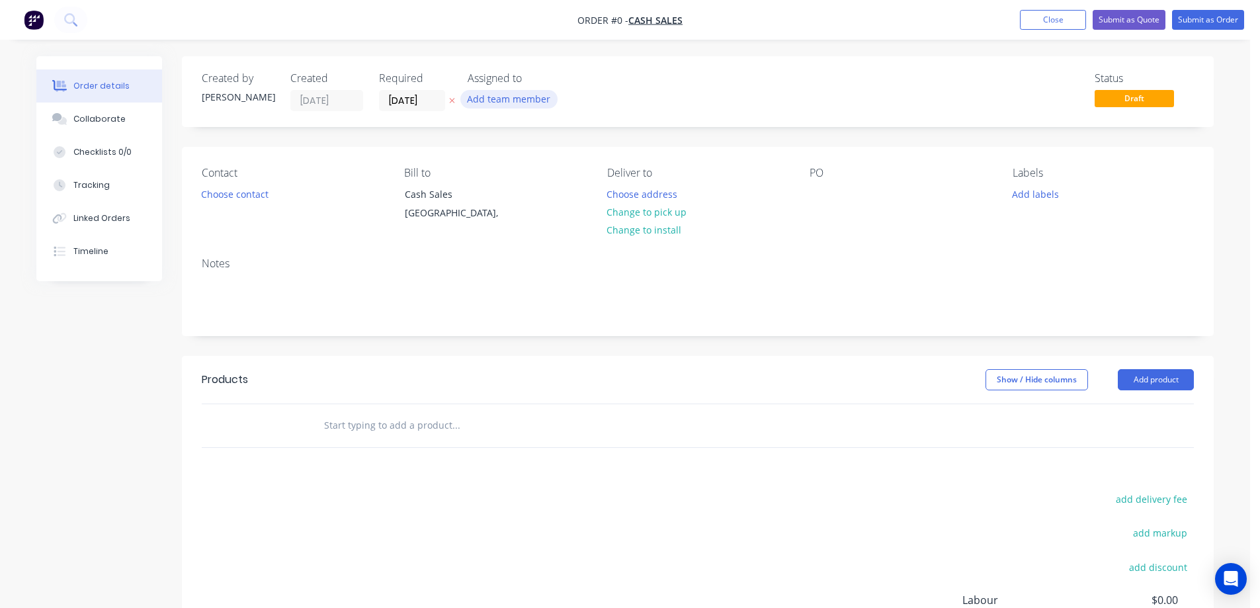
click at [460, 98] on button "Add team member" at bounding box center [508, 99] width 97 height 18
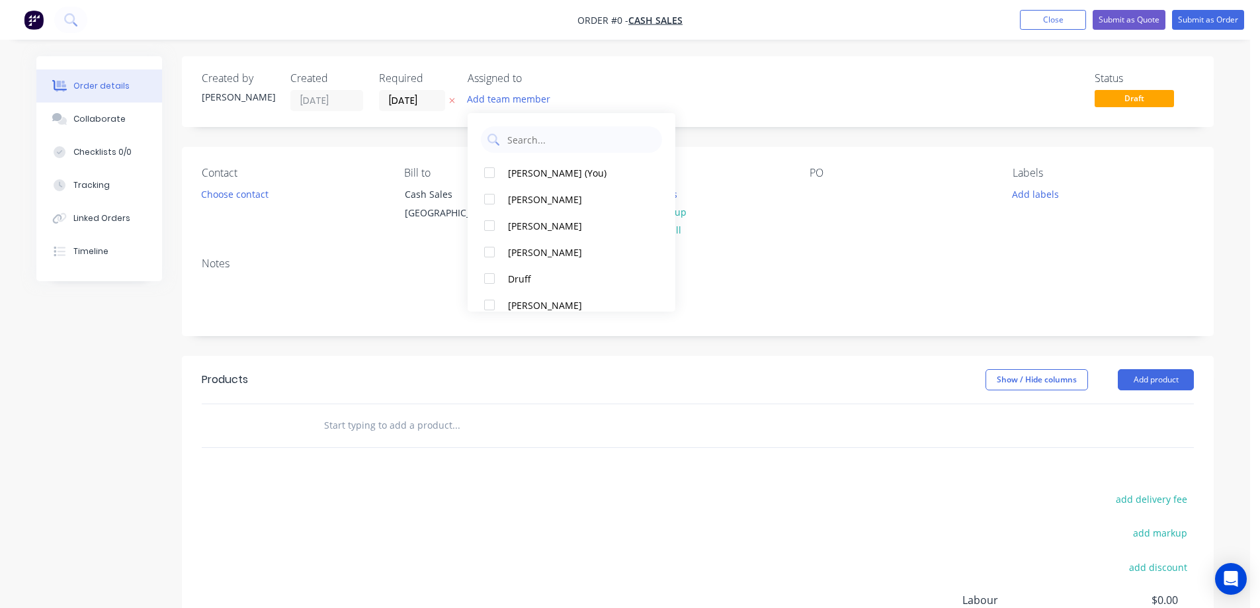
click at [454, 100] on icon at bounding box center [452, 101] width 6 height 8
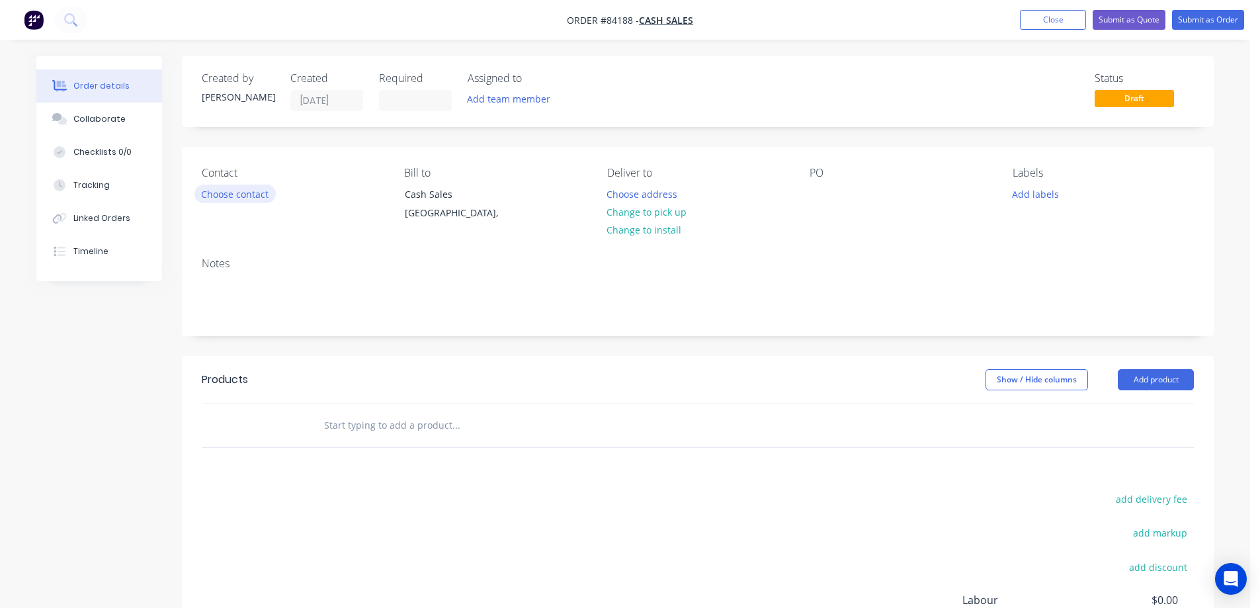
click at [243, 186] on button "Choose contact" at bounding box center [234, 194] width 81 height 18
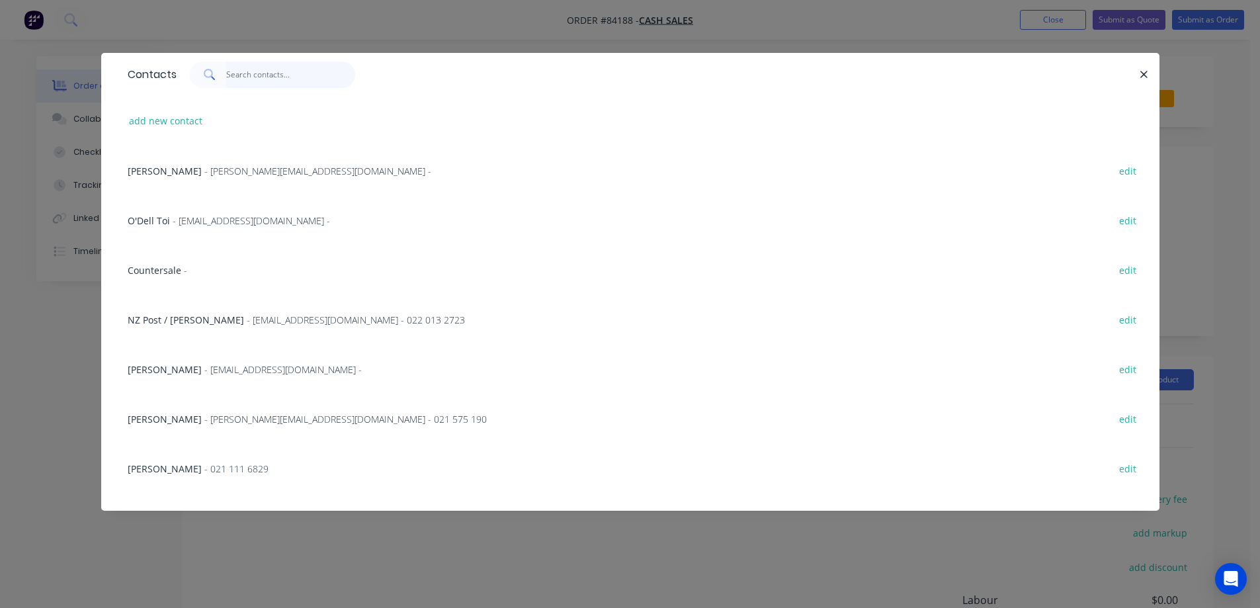
click at [280, 79] on input "text" at bounding box center [290, 75] width 129 height 26
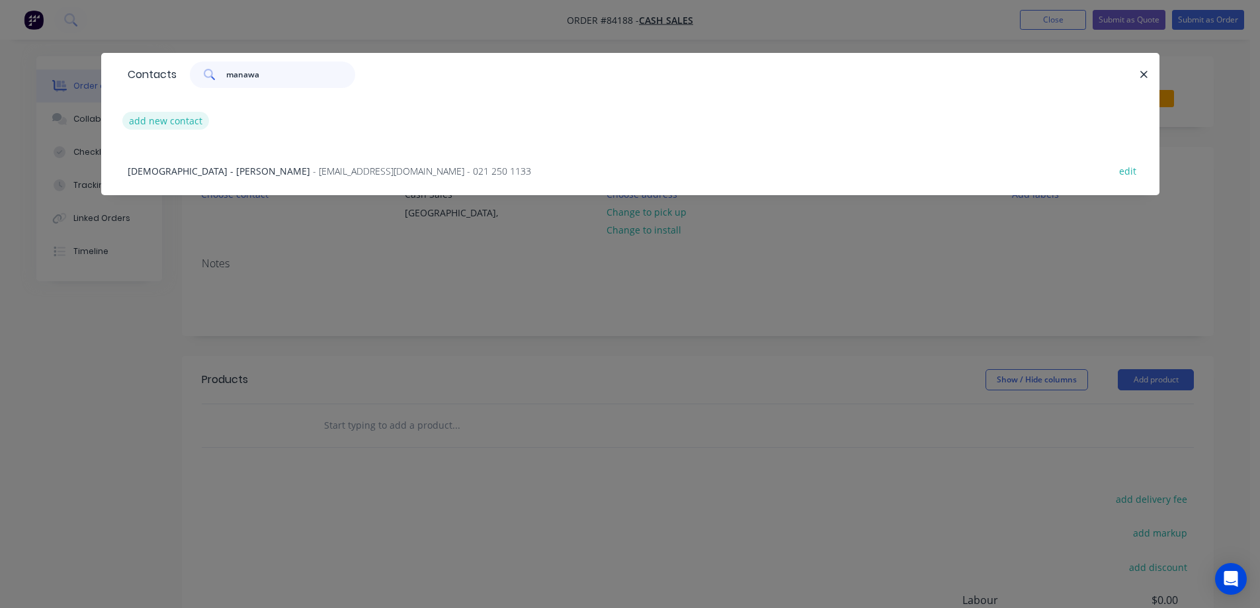
type input "manawa"
click at [163, 119] on button "add new contact" at bounding box center [165, 121] width 87 height 18
select select "NZ"
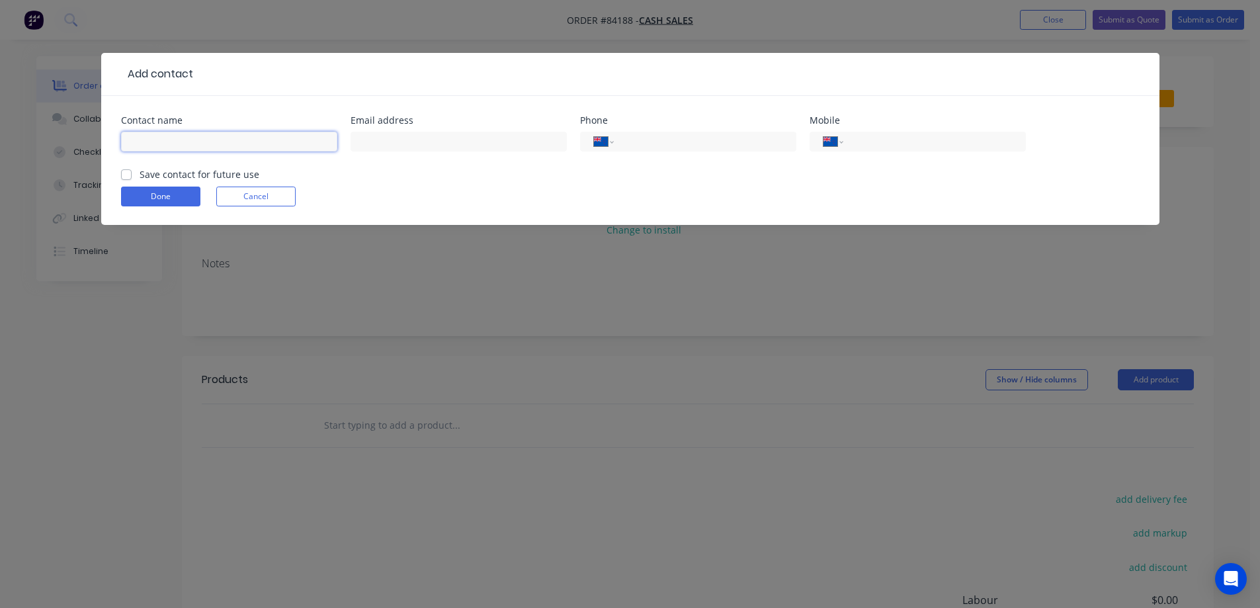
drag, startPoint x: 187, startPoint y: 136, endPoint x: 200, endPoint y: 150, distance: 19.7
click at [188, 138] on input "text" at bounding box center [229, 142] width 216 height 20
paste input "Manawa Energy"
type input "Manawa Energy"
click at [208, 173] on label "Save contact for future use" at bounding box center [200, 174] width 120 height 14
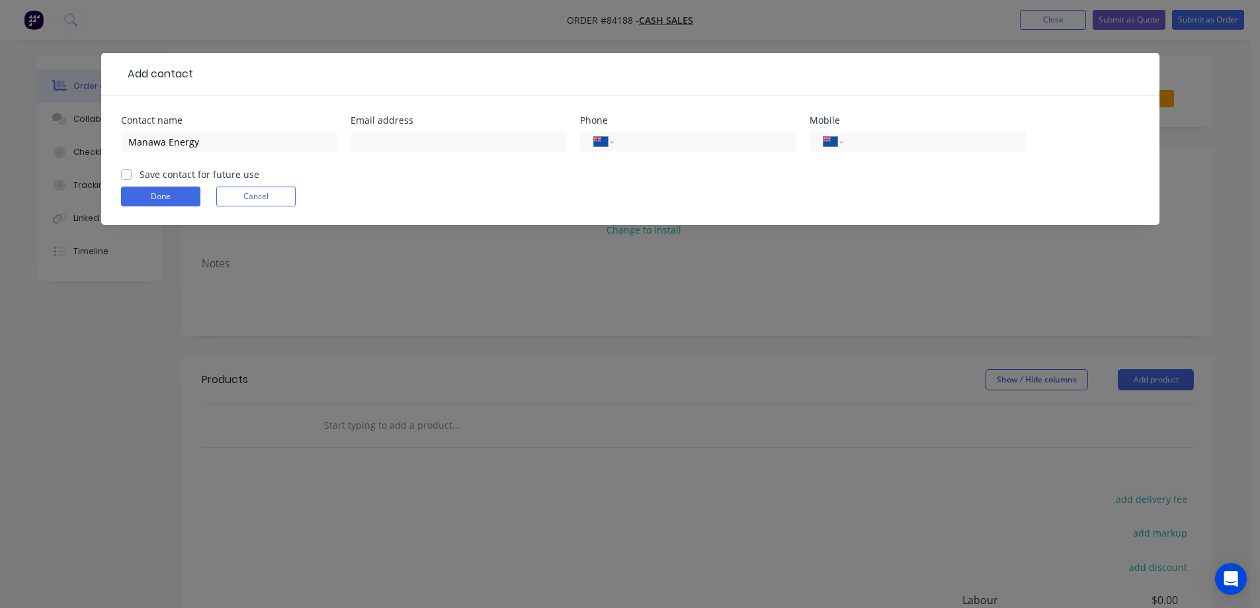
click at [132, 173] on input "Save contact for future use" at bounding box center [126, 173] width 11 height 13
checkbox input "true"
click at [217, 146] on input "Manawa Energy" at bounding box center [229, 142] width 216 height 20
paste input "John Hind"
type input "Manawa Energy - [PERSON_NAME]"
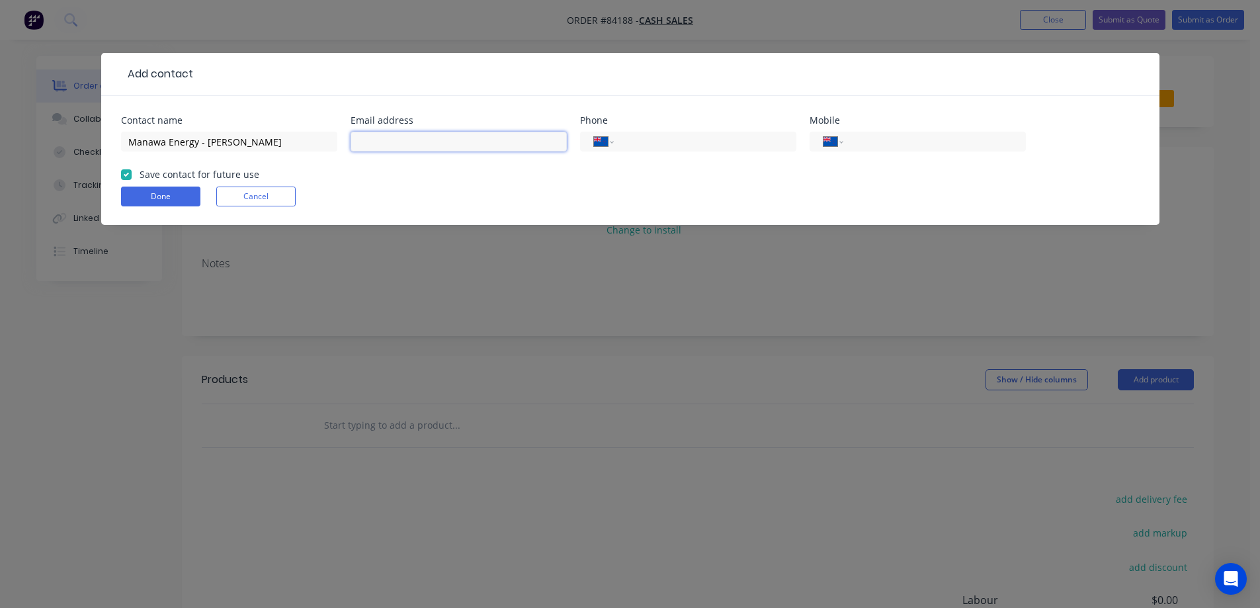
click at [416, 140] on input "text" at bounding box center [459, 142] width 216 height 20
paste input "[PERSON_NAME][EMAIL_ADDRESS][DOMAIN_NAME]"
type input "[PERSON_NAME][EMAIL_ADDRESS][DOMAIN_NAME]"
click at [155, 202] on button "Done" at bounding box center [160, 197] width 79 height 20
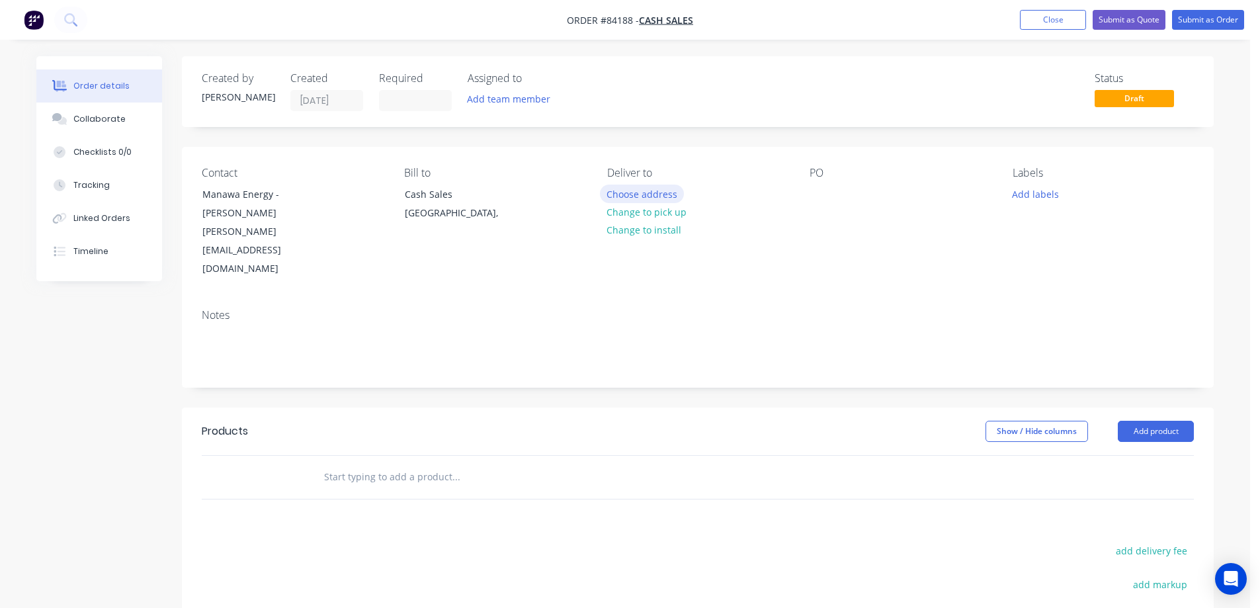
click at [617, 189] on button "Choose address" at bounding box center [642, 194] width 85 height 18
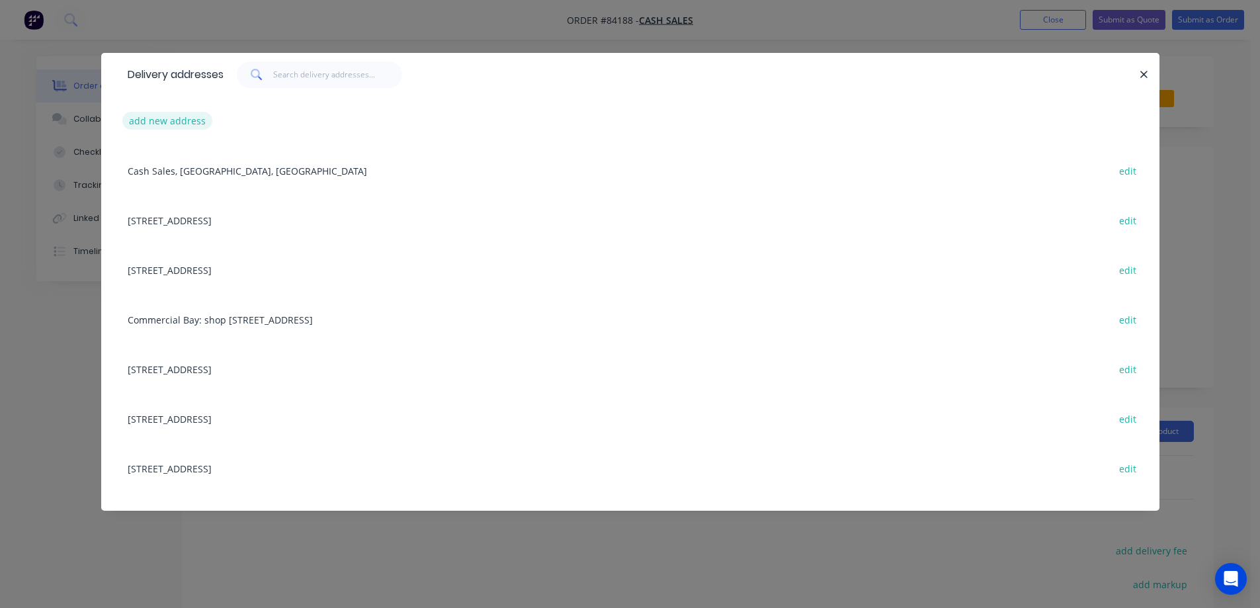
click at [193, 118] on button "add new address" at bounding box center [167, 121] width 91 height 18
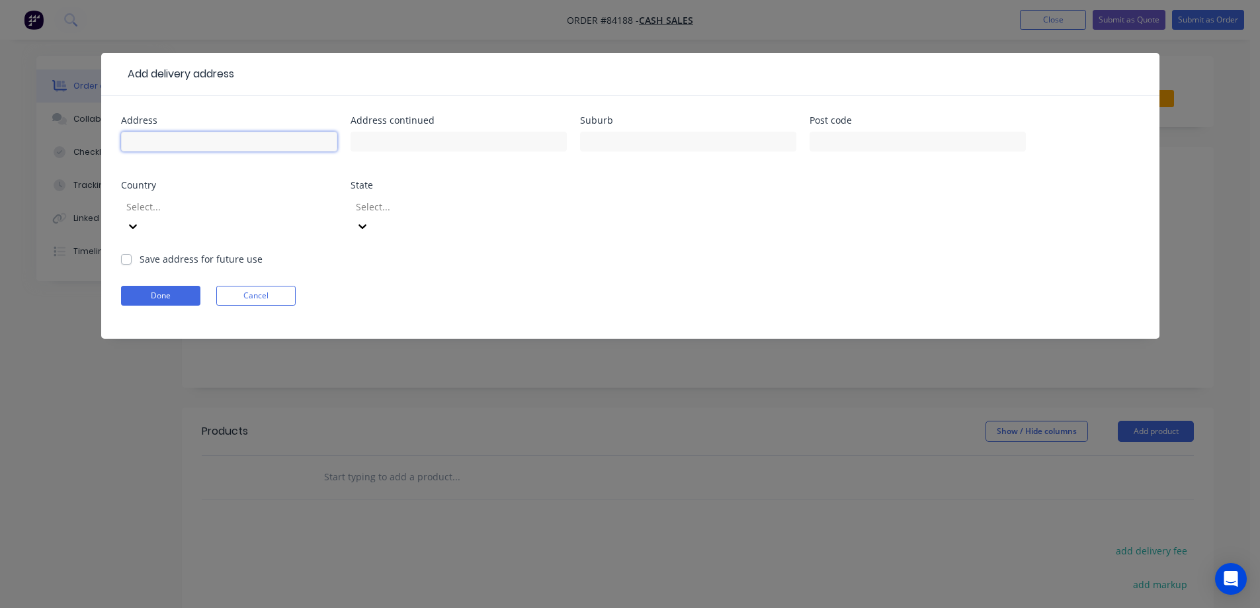
click at [193, 141] on input "text" at bounding box center [229, 142] width 216 height 20
paste input "Att Francois Lingenfelder"
type input "Att Francois Lingenfelder"
click at [386, 146] on input "text" at bounding box center [459, 142] width 216 height 20
paste input "10 Fleet St"
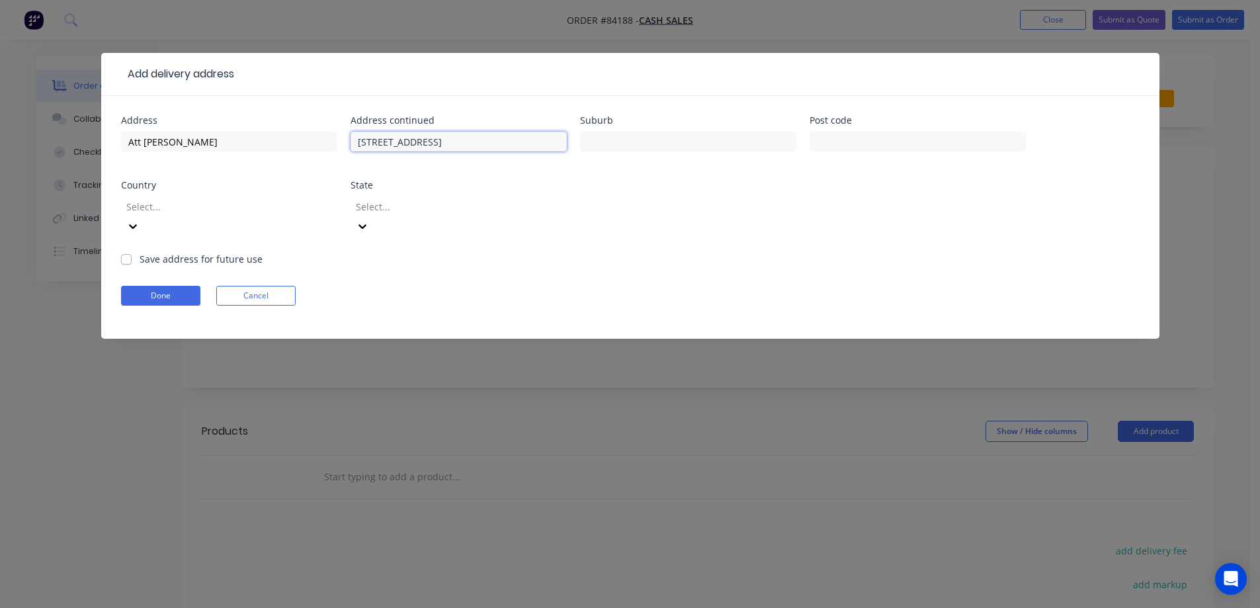
type input "10 Fleet St"
click at [640, 148] on input "text" at bounding box center [688, 142] width 216 height 20
paste input "Taupo"
type input "Taupo"
click at [844, 148] on input "text" at bounding box center [918, 142] width 216 height 20
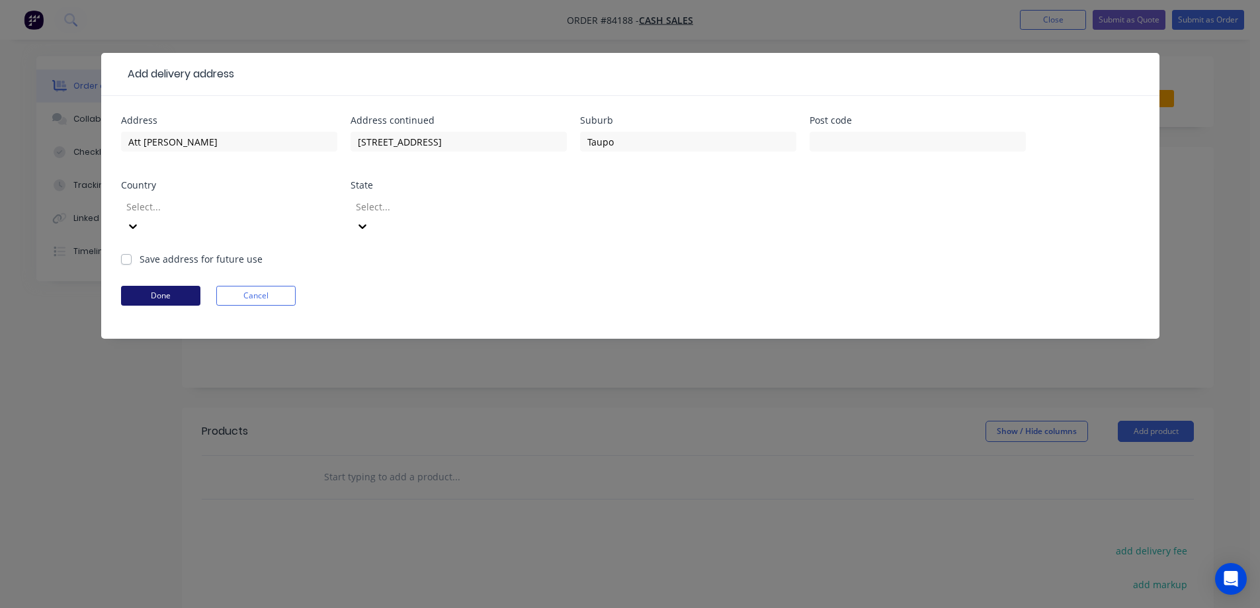
click at [175, 286] on button "Done" at bounding box center [160, 296] width 79 height 20
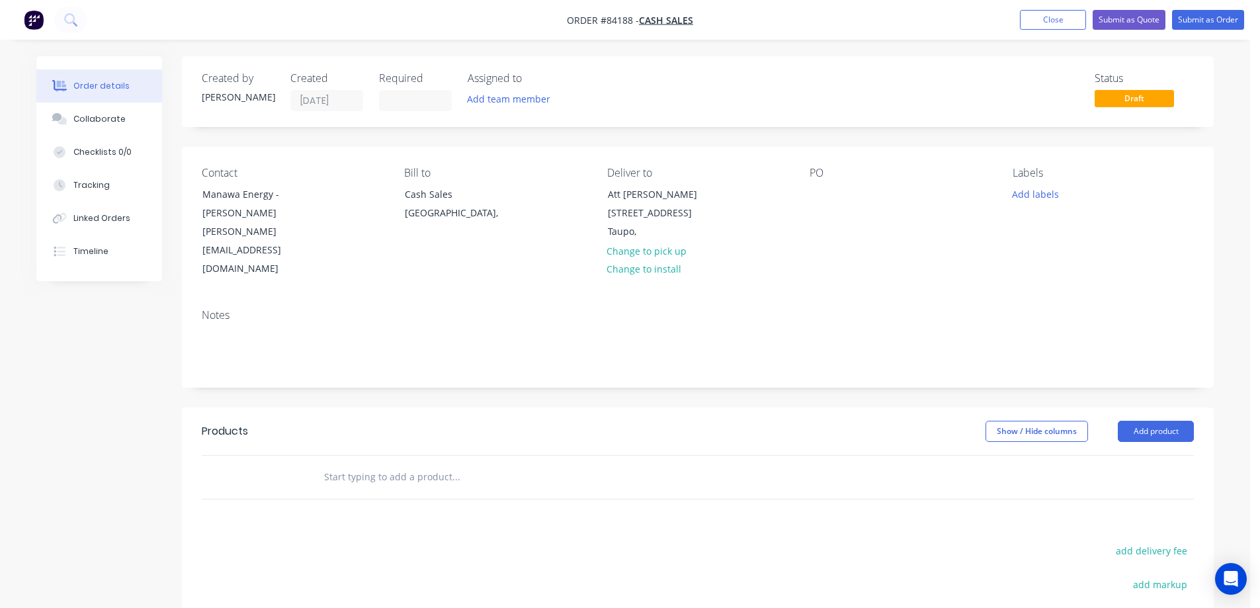
click at [538, 464] on input "text" at bounding box center [455, 477] width 265 height 26
type input "purchase order"
drag, startPoint x: 476, startPoint y: 492, endPoint x: 578, endPoint y: 372, distance: 158.1
click at [569, 358] on div "Created by Jess Created 26/08/25 Required Assigned to Add team member Status Dr…" at bounding box center [698, 436] width 1032 height 761
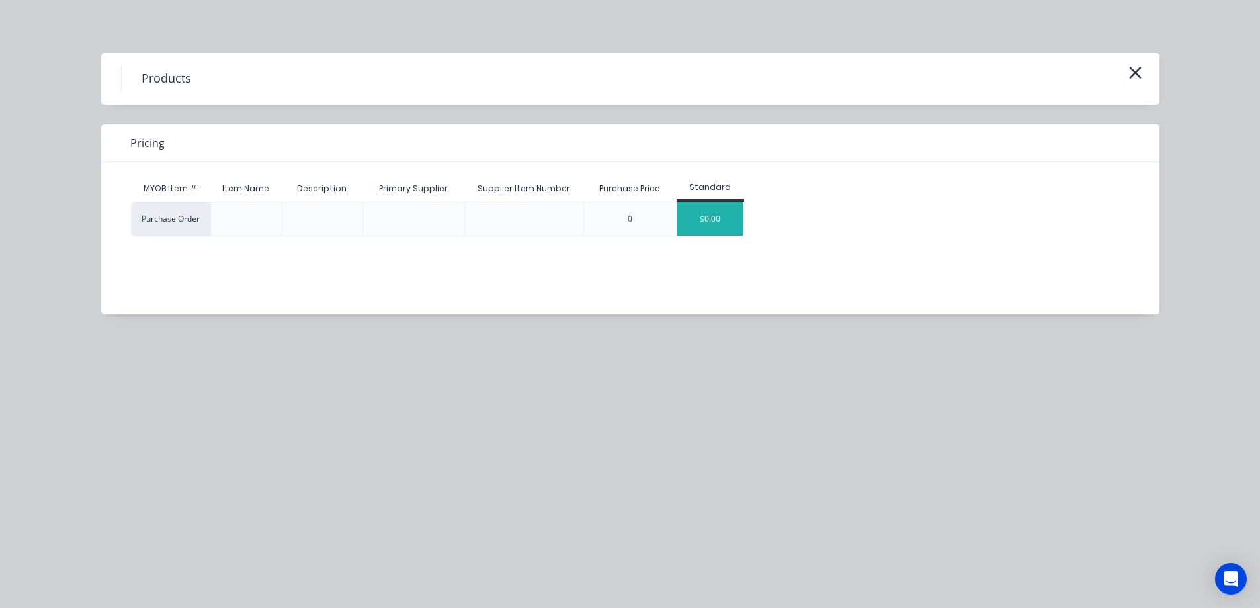
click at [689, 208] on div "$0.00" at bounding box center [710, 218] width 66 height 33
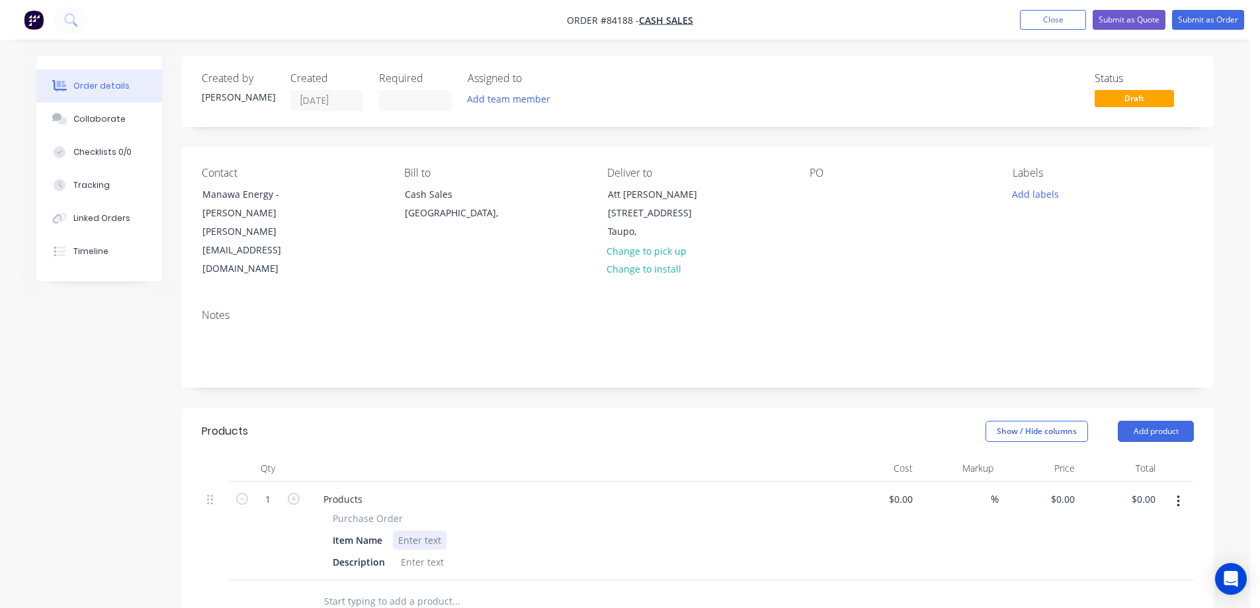
click at [427, 531] on div at bounding box center [420, 540] width 54 height 19
paste div
drag, startPoint x: 327, startPoint y: 482, endPoint x: 432, endPoint y: 485, distance: 104.6
click at [432, 511] on div "Purchase Order Item Name MX96648 Description" at bounding box center [572, 541] width 519 height 60
copy span "Purchase Order"
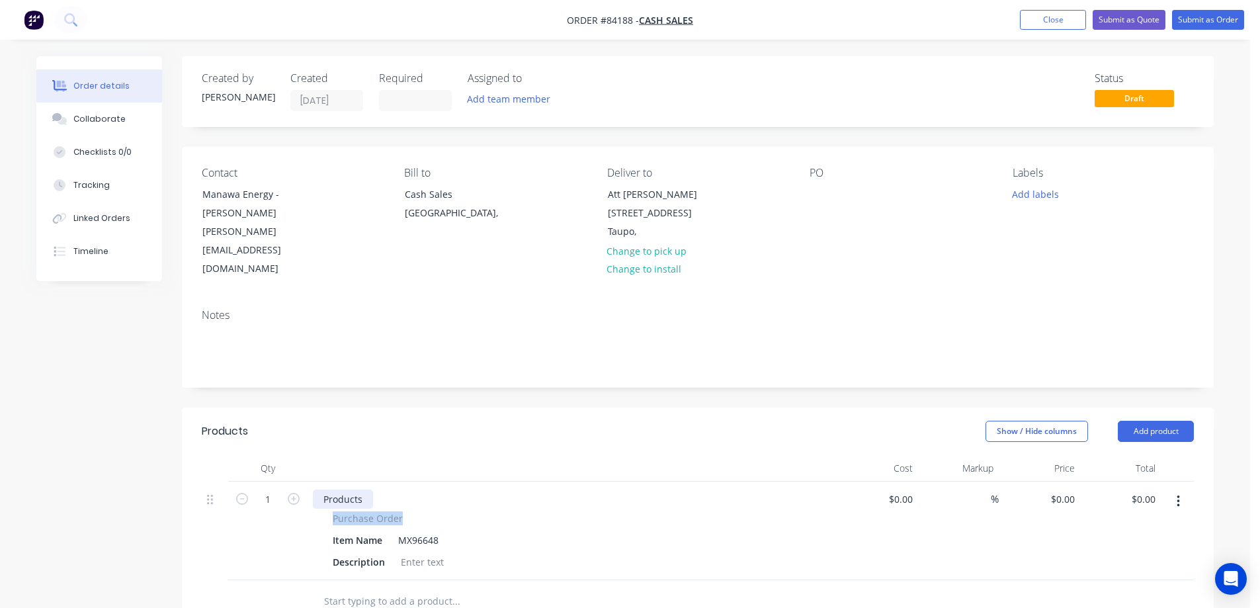
click at [349, 482] on div "Products Purchase Order Item Name MX96648 Description" at bounding box center [572, 531] width 529 height 99
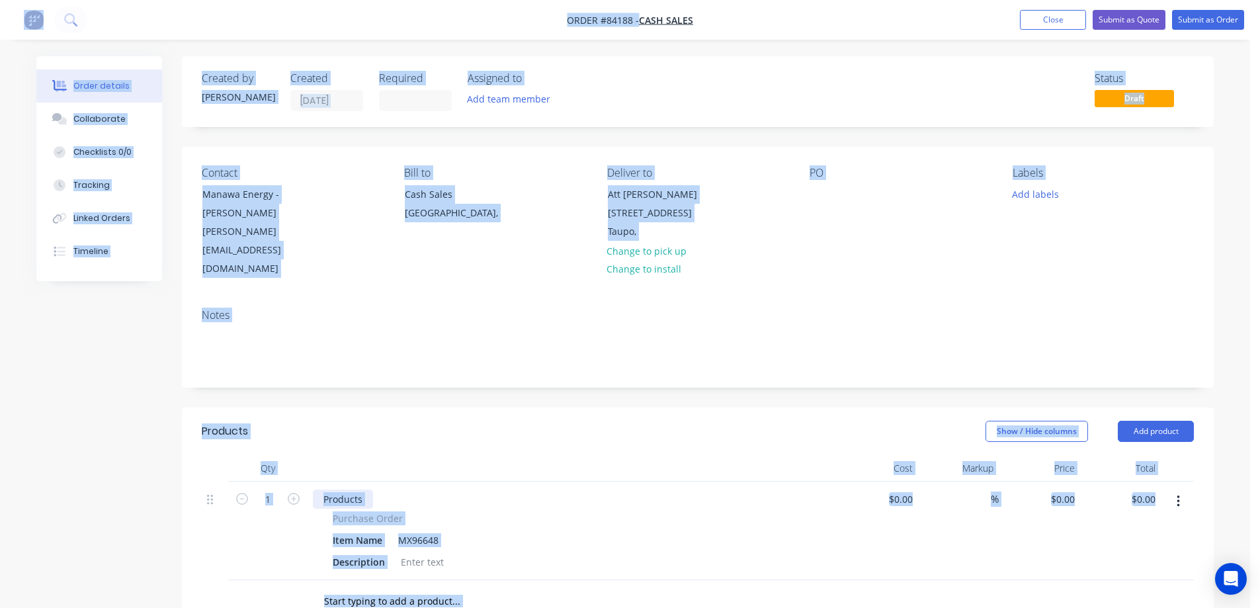
click at [348, 490] on div "Products" at bounding box center [343, 499] width 60 height 19
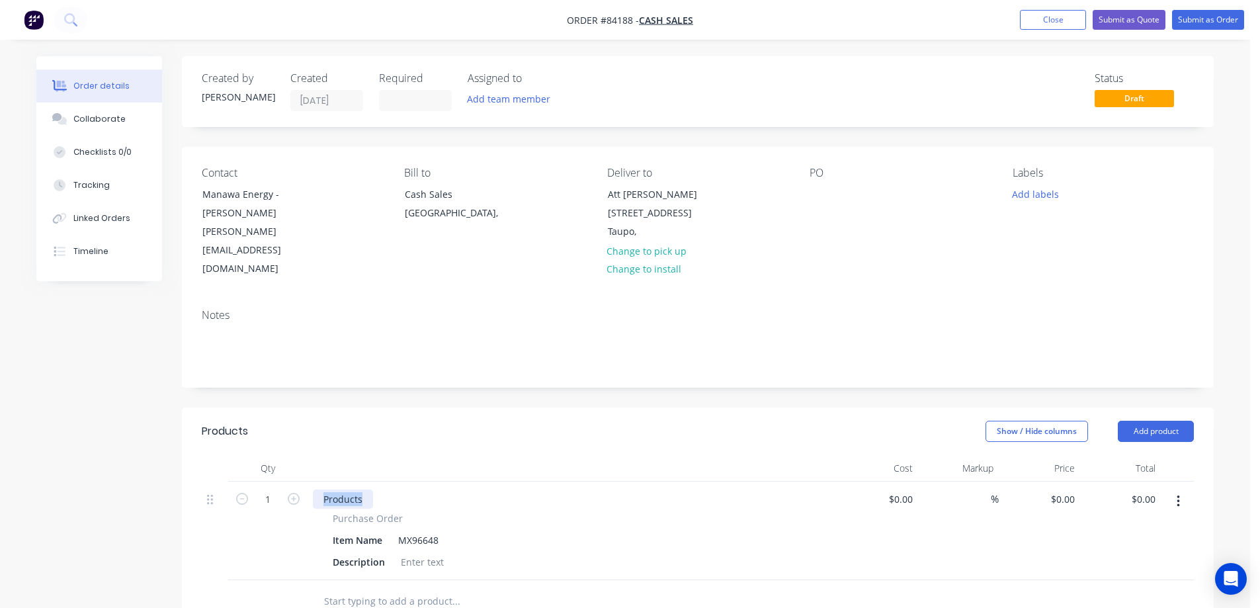
paste div
click at [241, 493] on icon "button" at bounding box center [242, 499] width 12 height 12
type input "0"
click at [818, 189] on div at bounding box center [820, 194] width 21 height 19
drag, startPoint x: 269, startPoint y: 193, endPoint x: 188, endPoint y: 196, distance: 81.4
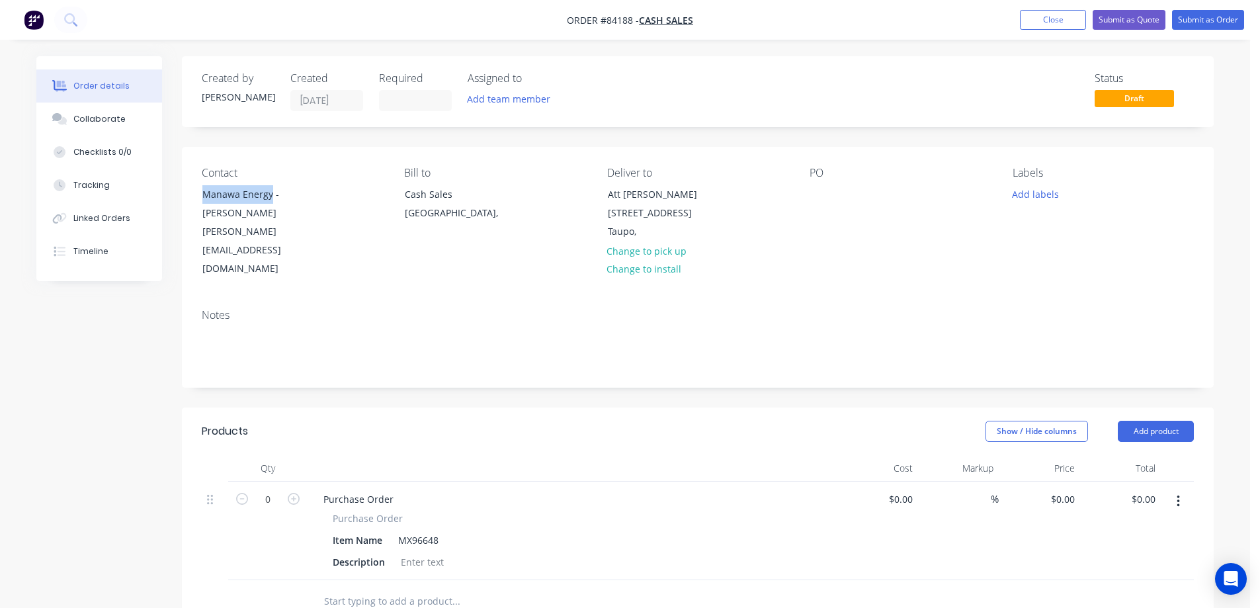
click at [188, 196] on div "Contact Manawa Energy - John Hind john.hind@manawaenergy.co.nz Bill to Cash Sal…" at bounding box center [698, 222] width 1032 height 151
copy div "Manawa Energy"
click at [811, 198] on div at bounding box center [820, 194] width 21 height 19
paste div
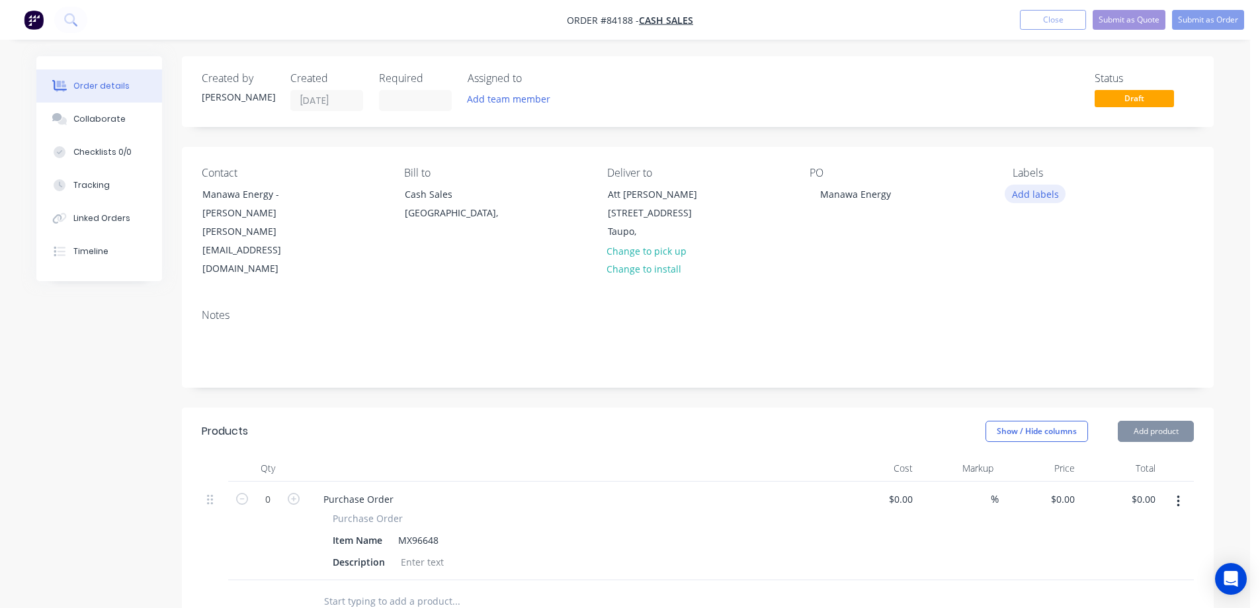
click at [1027, 201] on button "Add labels" at bounding box center [1035, 194] width 61 height 18
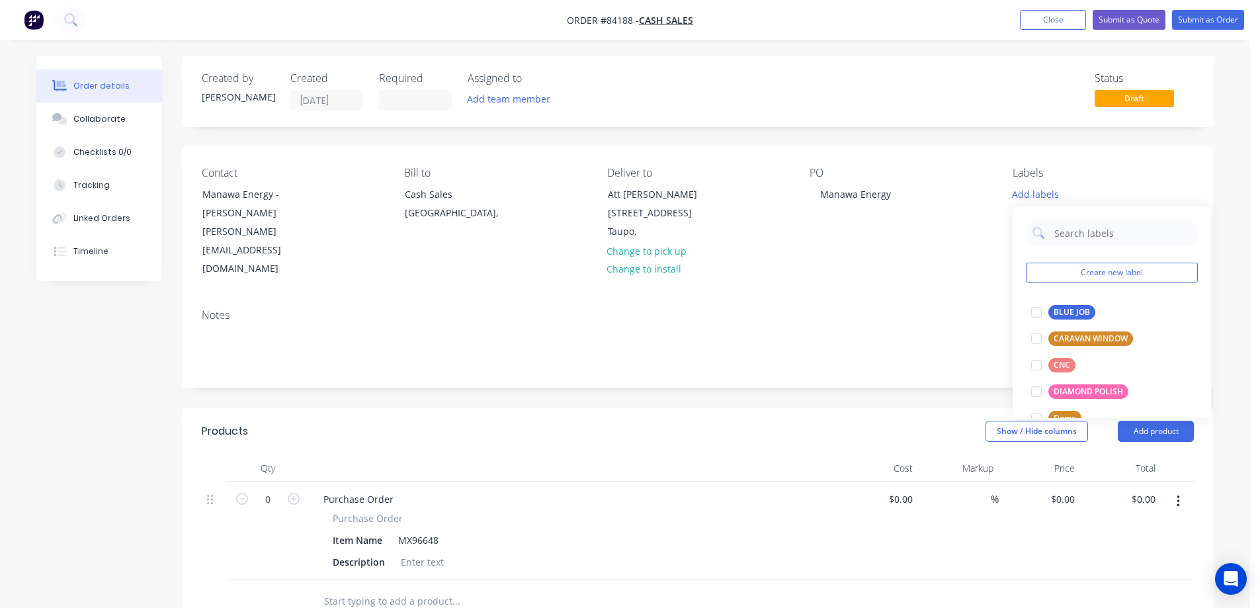
drag, startPoint x: 1063, startPoint y: 309, endPoint x: 1000, endPoint y: 173, distance: 150.3
click at [1000, 173] on body "Order #84188 - Cash Sales Add product Close Submit as Quote Submit as Order Ord…" at bounding box center [630, 480] width 1260 height 961
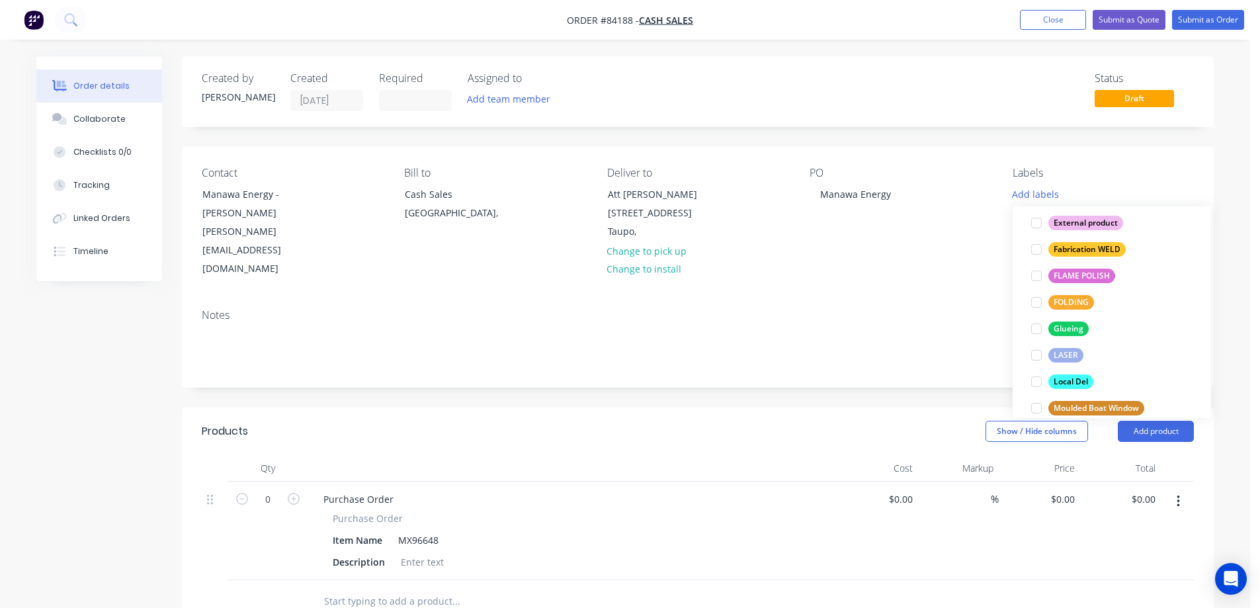
scroll to position [503, 0]
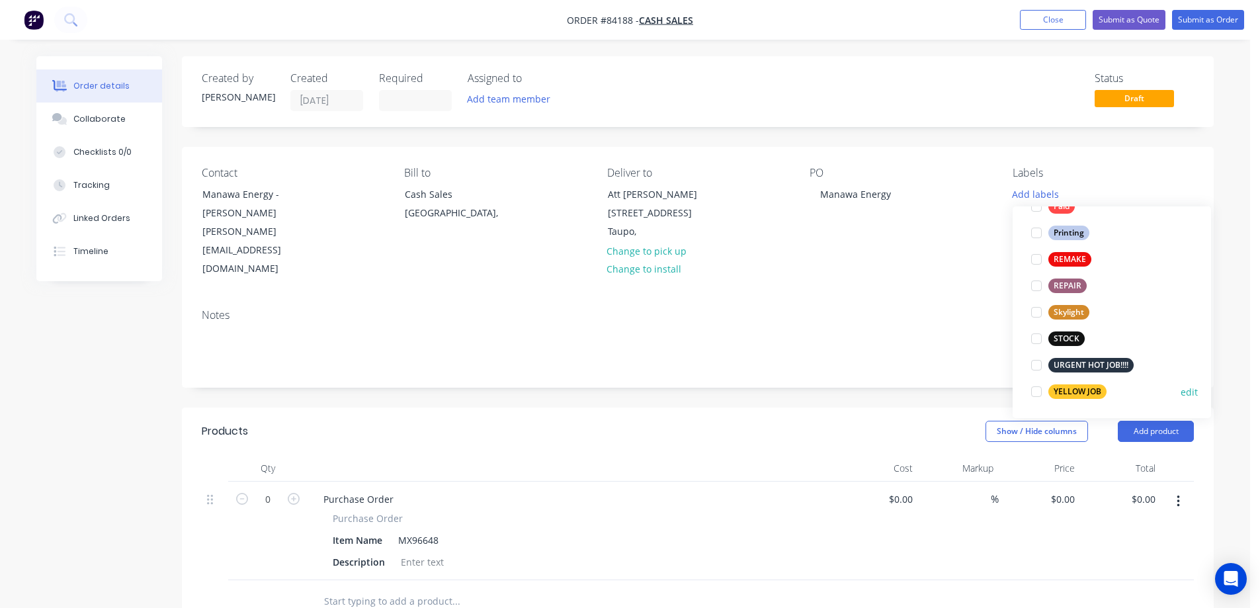
click at [1068, 396] on div "YELLOW JOB" at bounding box center [1077, 391] width 58 height 15
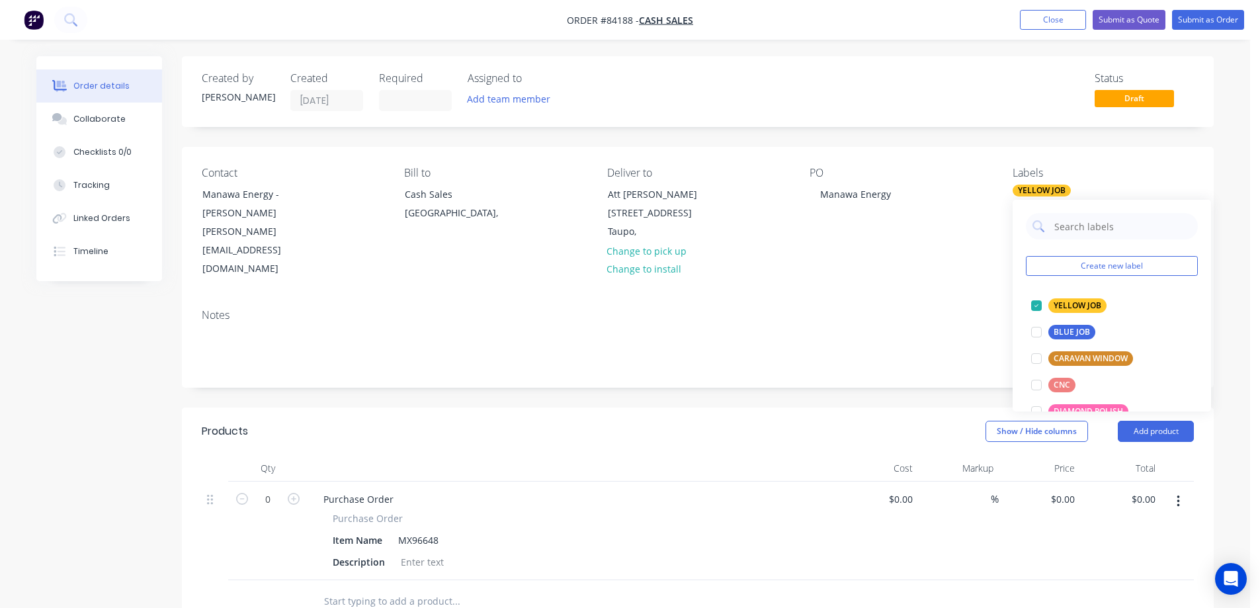
click at [638, 407] on header "Products Show / Hide columns Add product" at bounding box center [698, 431] width 1032 height 48
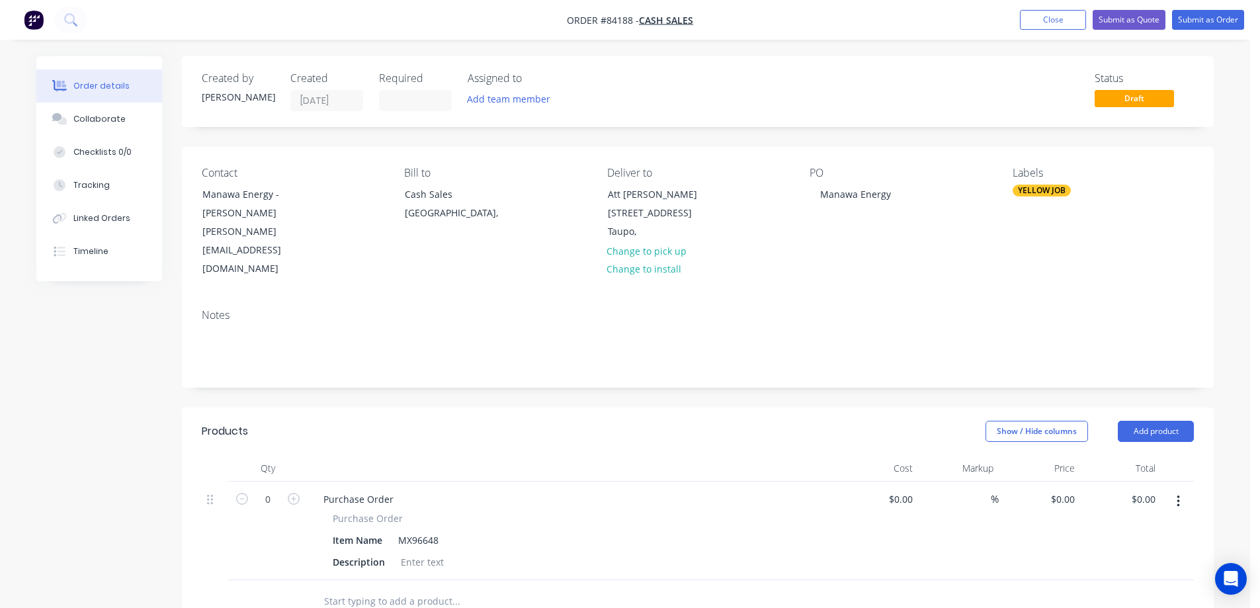
click at [372, 588] on input "text" at bounding box center [455, 601] width 265 height 26
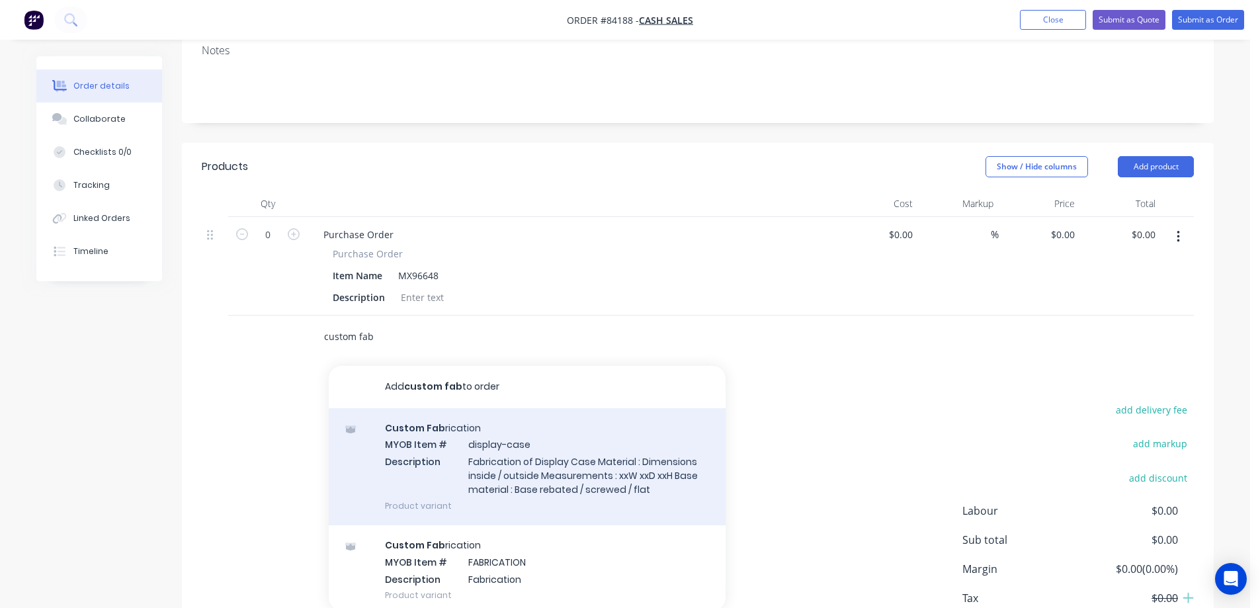
scroll to position [60, 0]
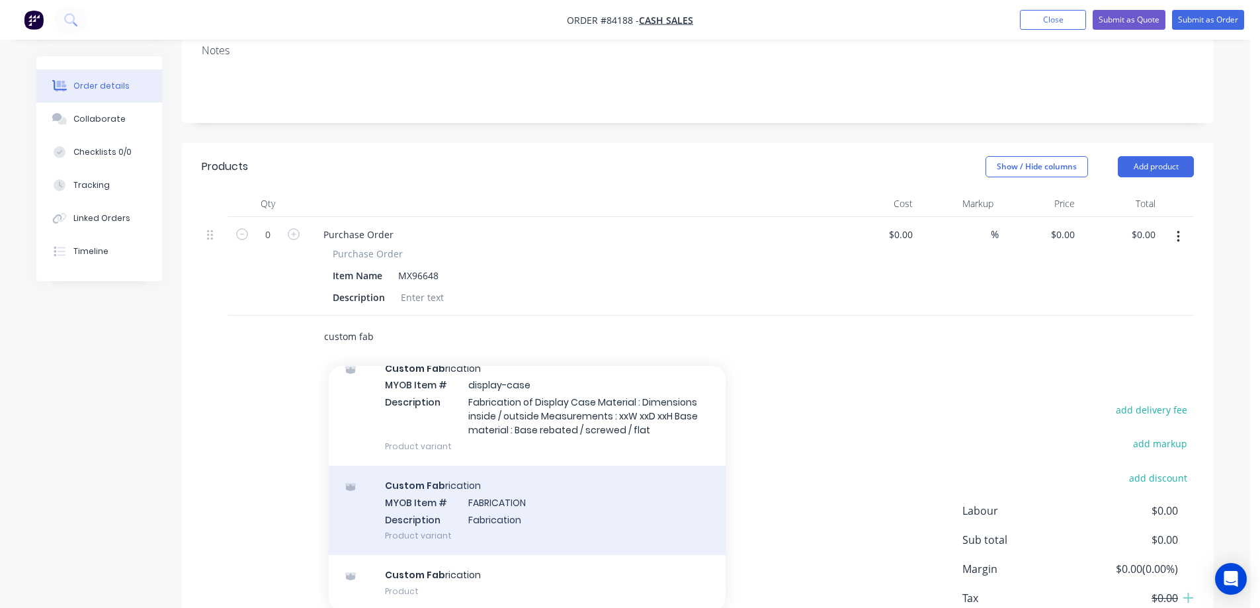
type input "custom fab"
click at [501, 466] on div "Custom Fab rication MYOB Item # FABRICATION Description Fabrication Product var…" at bounding box center [527, 510] width 397 height 89
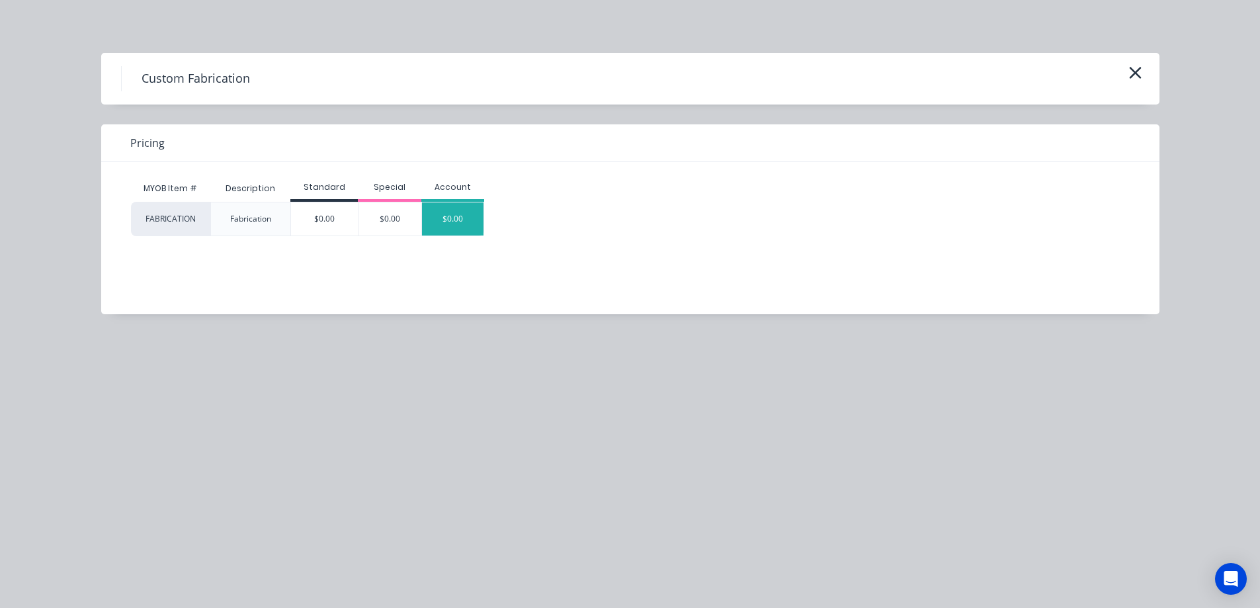
click at [475, 221] on div "$0.00" at bounding box center [453, 218] width 62 height 33
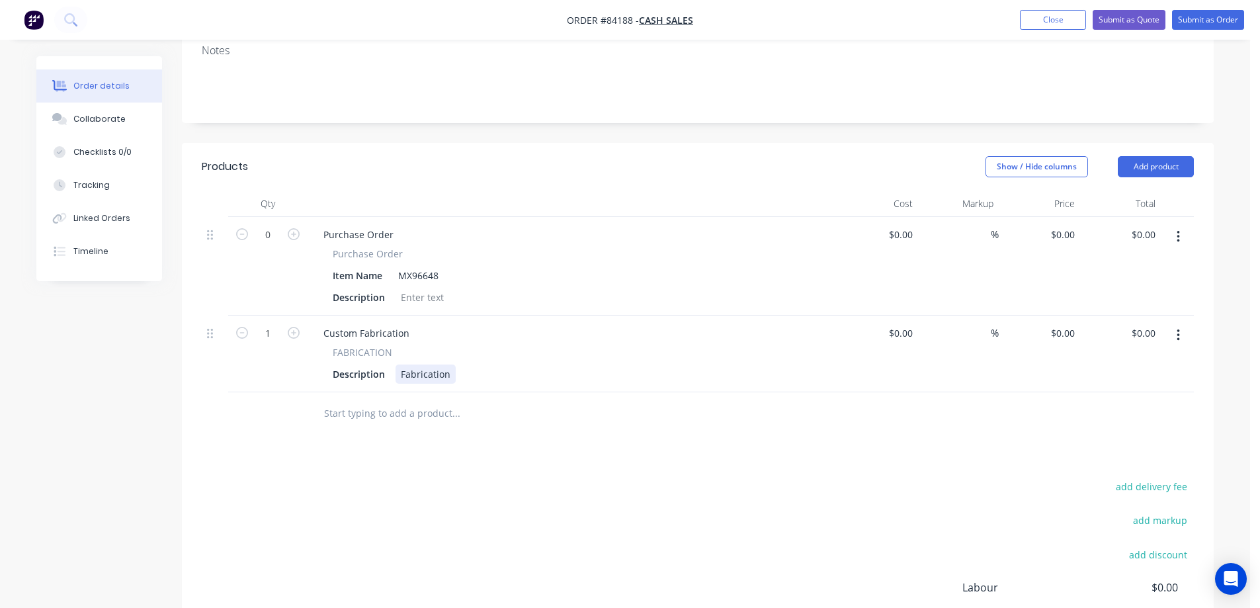
click at [406, 364] on div "Fabrication" at bounding box center [426, 373] width 60 height 19
paste div
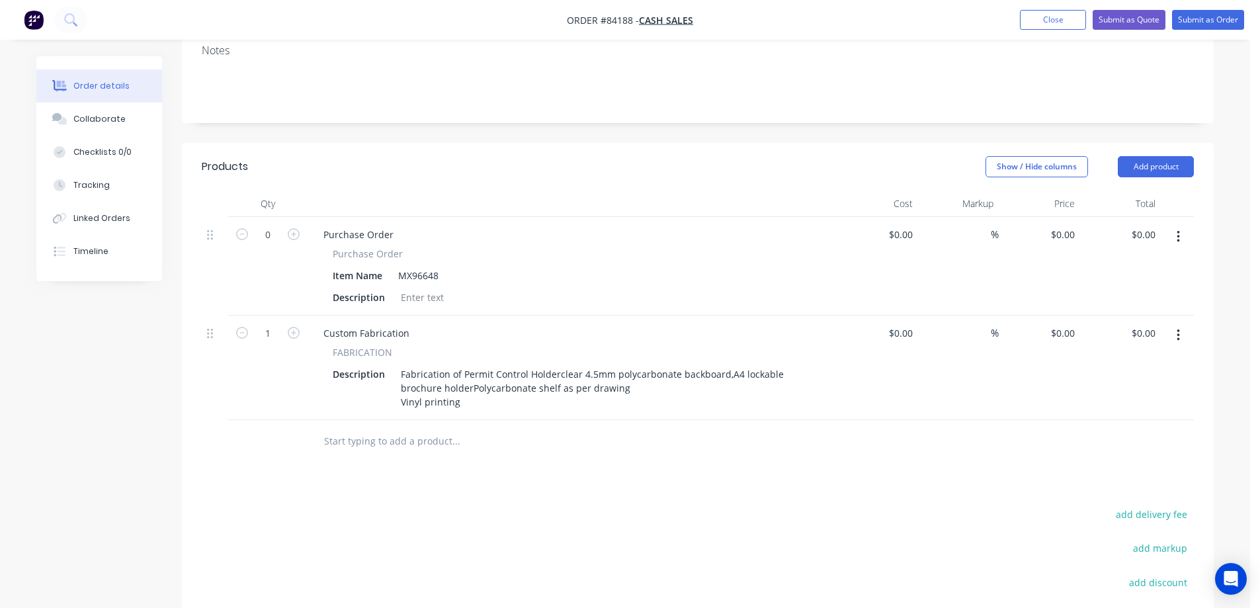
click at [439, 492] on div "Products Show / Hide columns Add product Qty Cost Markup Price Total 0 Purchase…" at bounding box center [698, 462] width 1032 height 638
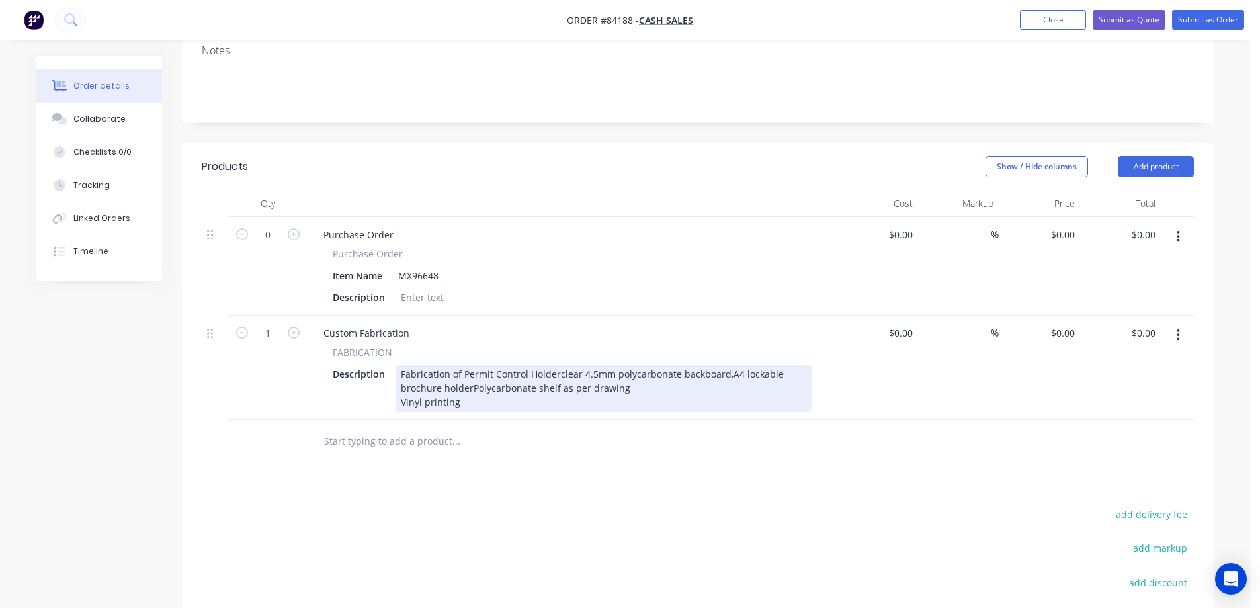
click at [558, 364] on div "Fabrication of Permit Control Holderclear 4.5mm polycarbonate backboard,A4 lock…" at bounding box center [604, 387] width 416 height 47
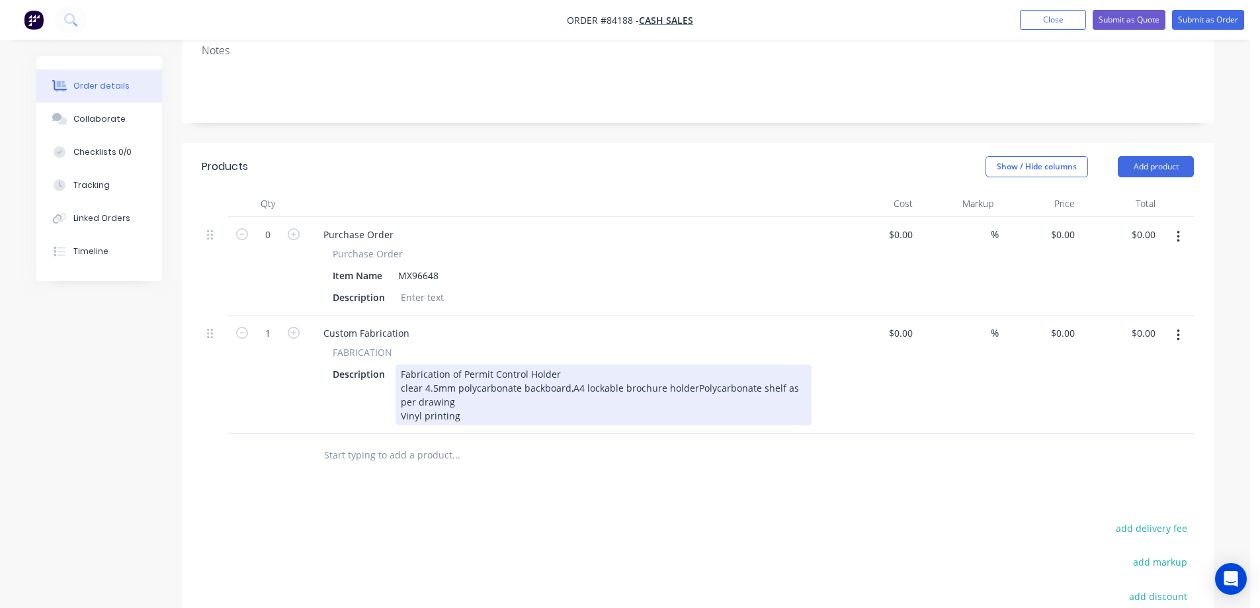
click at [566, 364] on div "Fabrication of Permit Control Holder clear 4.5mm polycarbonate backboard,A4 loc…" at bounding box center [604, 394] width 416 height 61
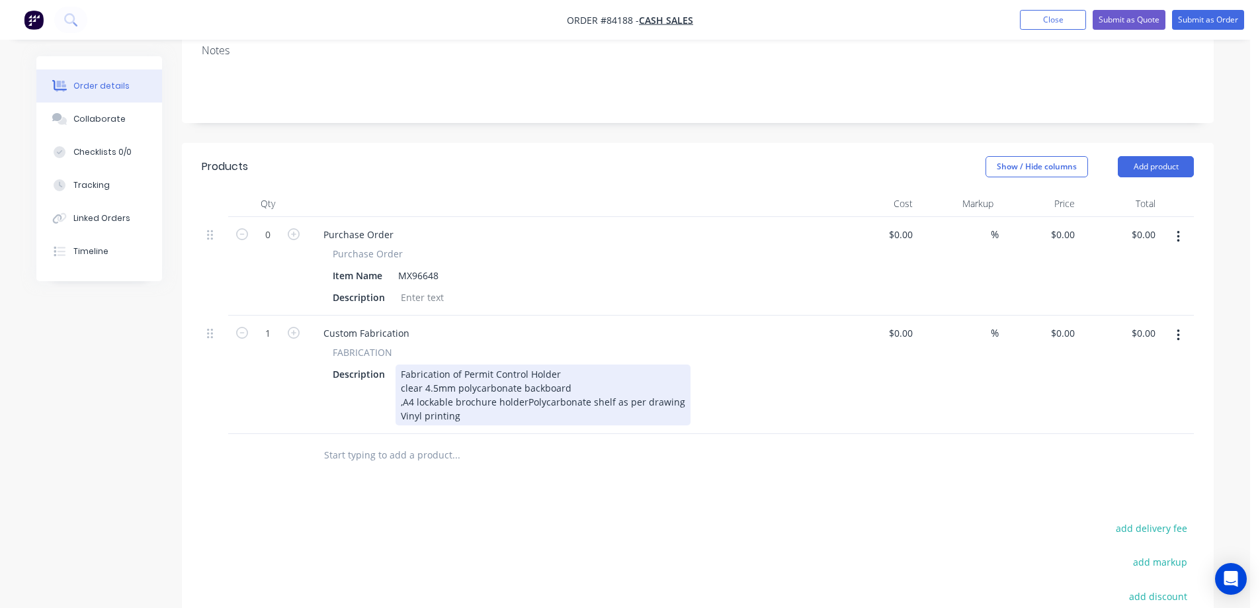
click at [526, 364] on div "Fabrication of Permit Control Holder clear 4.5mm polycarbonate backboard ,A4 lo…" at bounding box center [543, 394] width 295 height 61
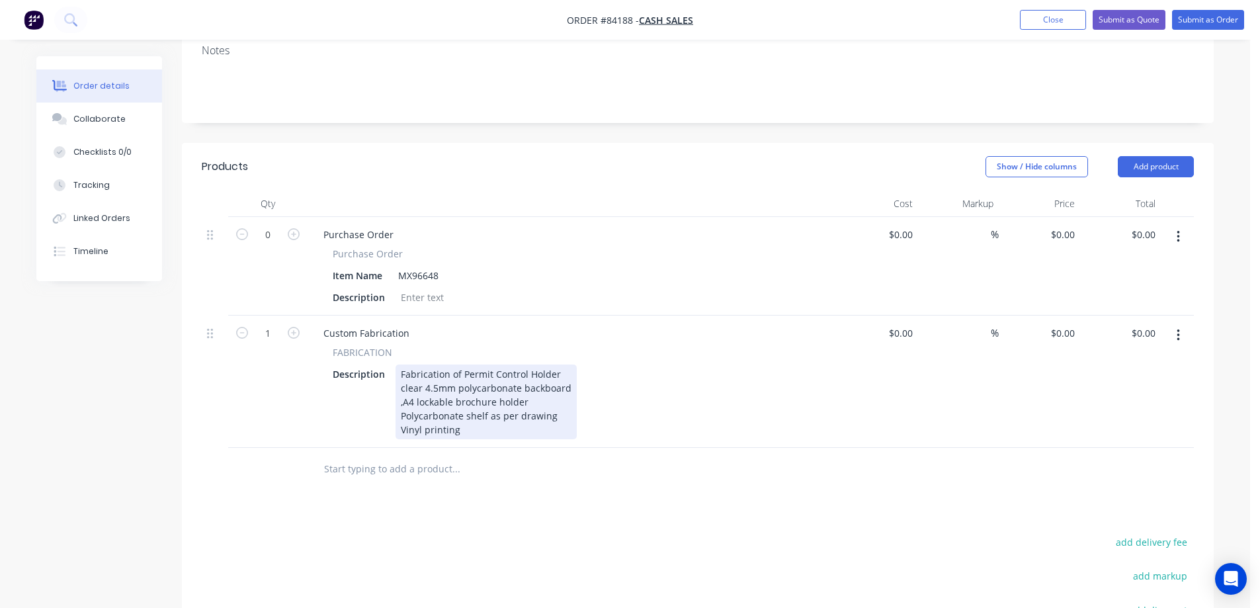
click at [503, 398] on div "Fabrication of Permit Control Holder clear 4.5mm polycarbonate backboard ,A4 lo…" at bounding box center [486, 401] width 181 height 75
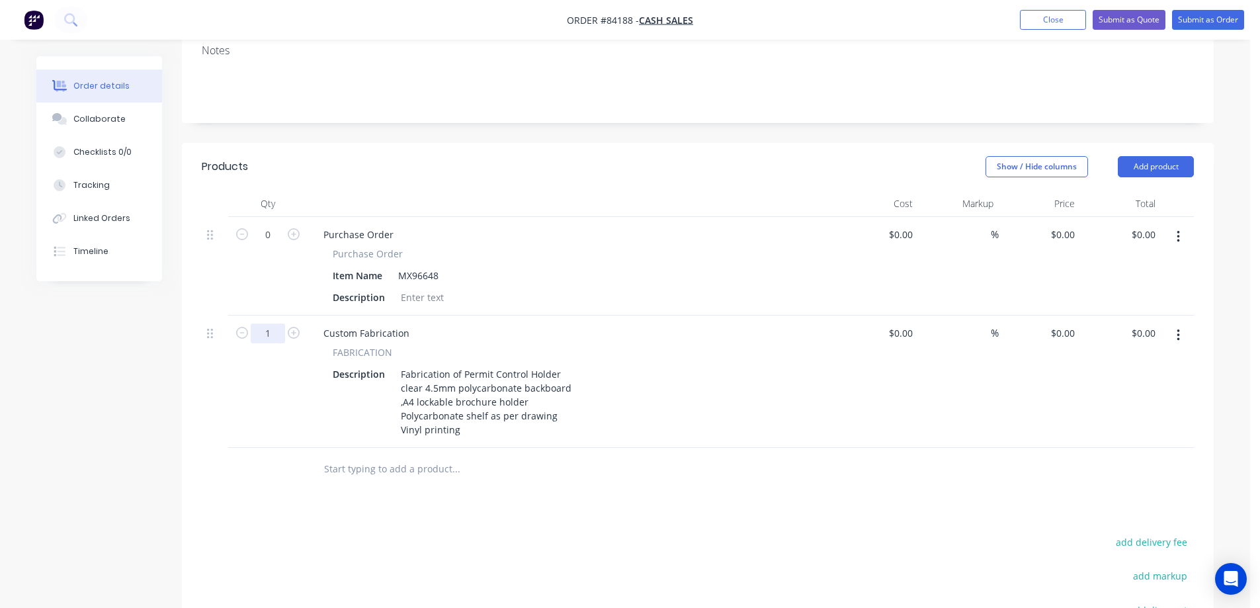
click at [273, 245] on input "1" at bounding box center [268, 235] width 34 height 20
type input "20"
click at [1056, 316] on div "0 $0.00" at bounding box center [1039, 382] width 81 height 132
paste input "165.86"
type input "$165.86"
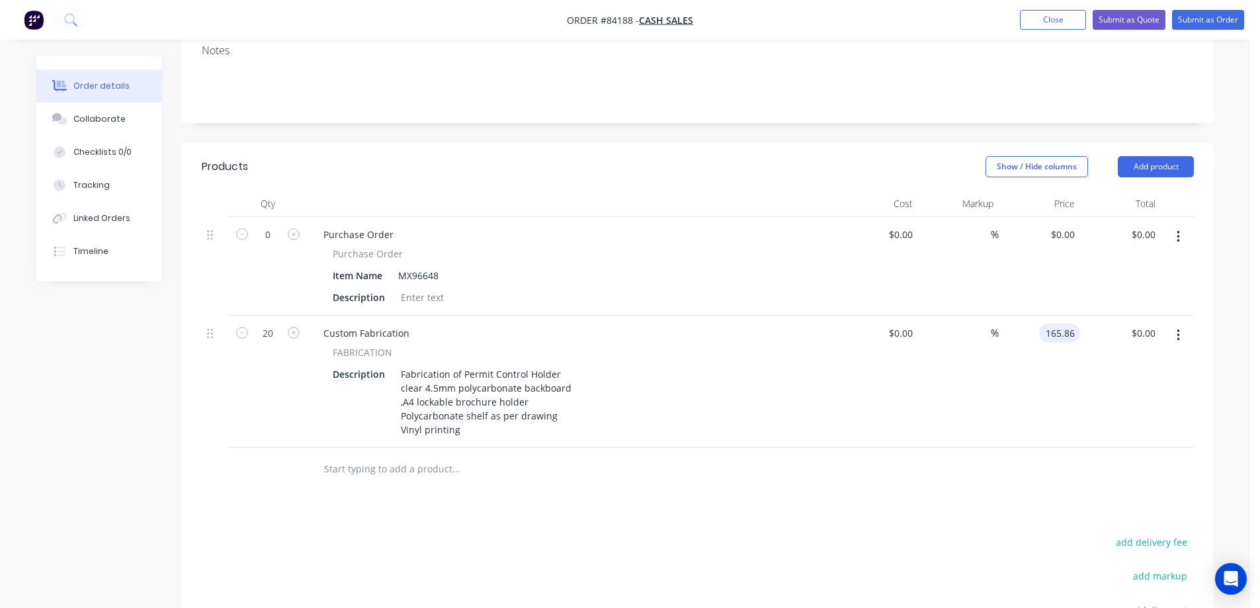
type input "$3,317.20"
click at [1051, 454] on div "Products Show / Hide columns Add product Qty Cost Markup Price Total 0 Purchase…" at bounding box center [698, 475] width 1032 height 665
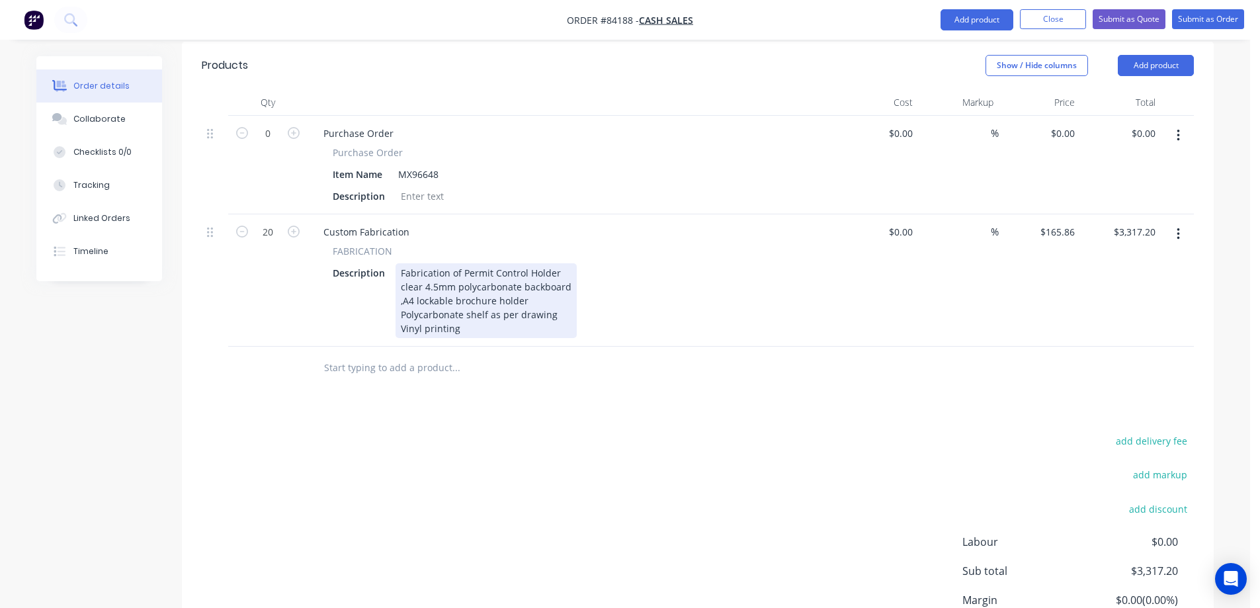
scroll to position [448, 0]
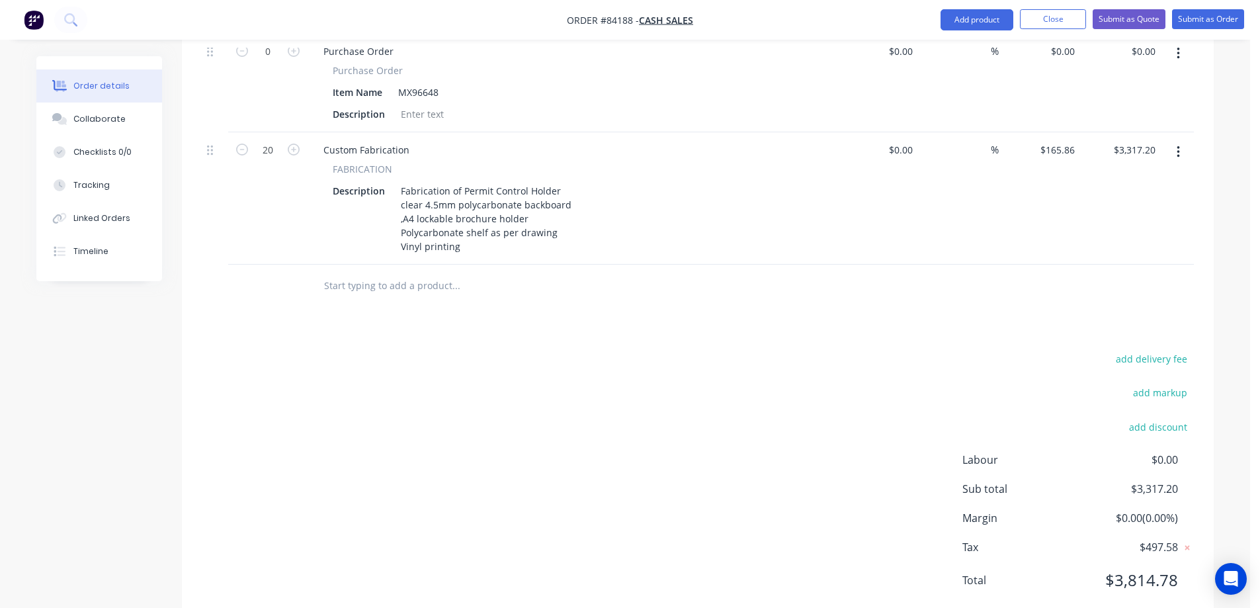
click at [1157, 350] on button "add delivery fee" at bounding box center [1151, 359] width 85 height 18
type input "35"
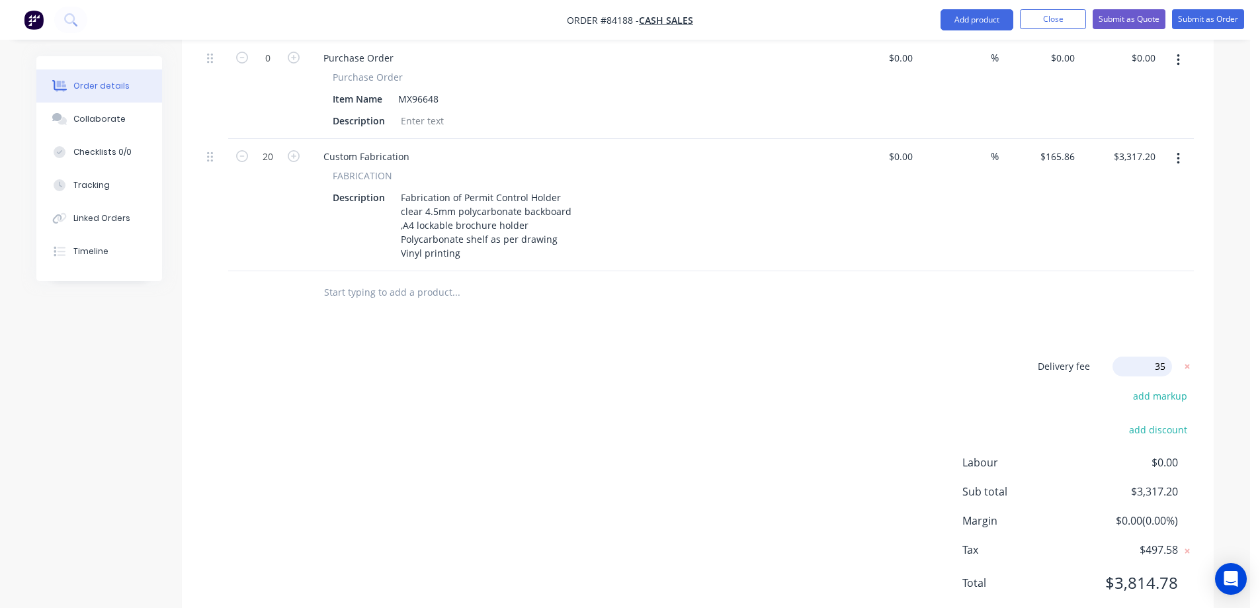
click at [711, 378] on div "Delivery fee Delivery fee Delivery fee name (Optional) 35 35 $0 add markup add …" at bounding box center [698, 483] width 992 height 252
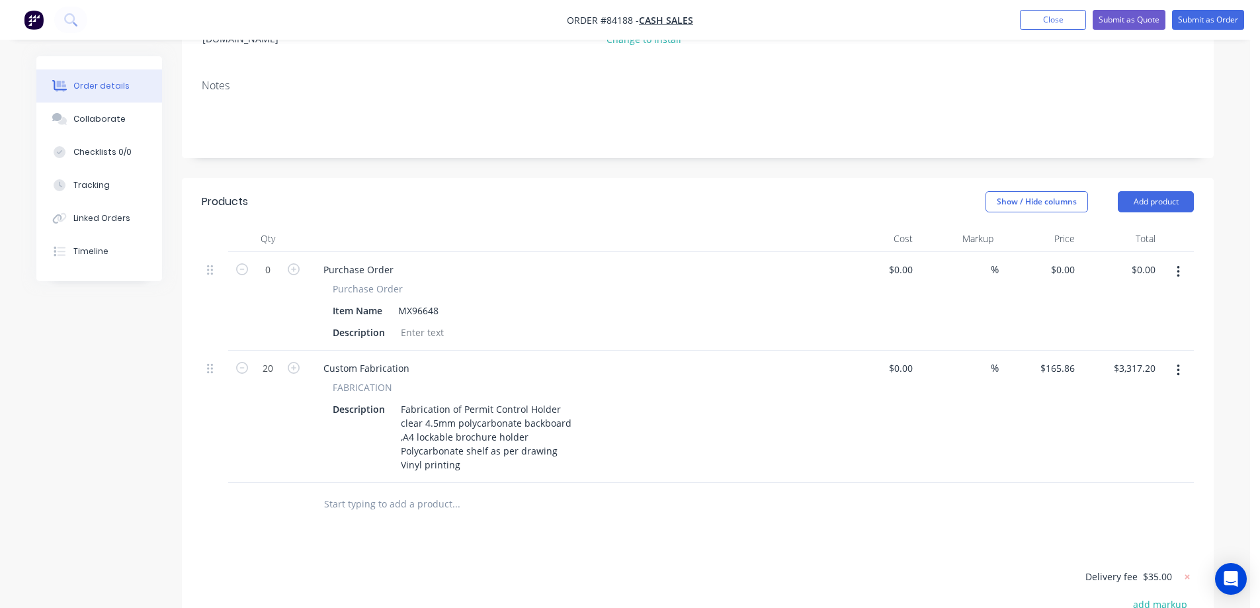
scroll to position [177, 0]
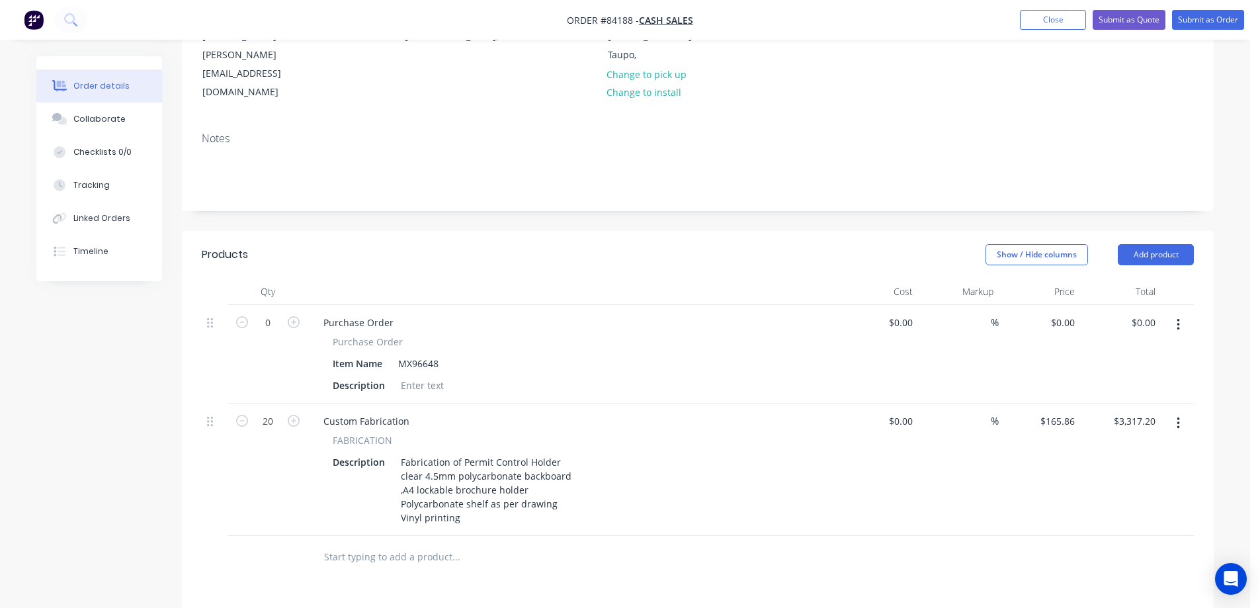
click at [415, 544] on input "text" at bounding box center [455, 557] width 265 height 26
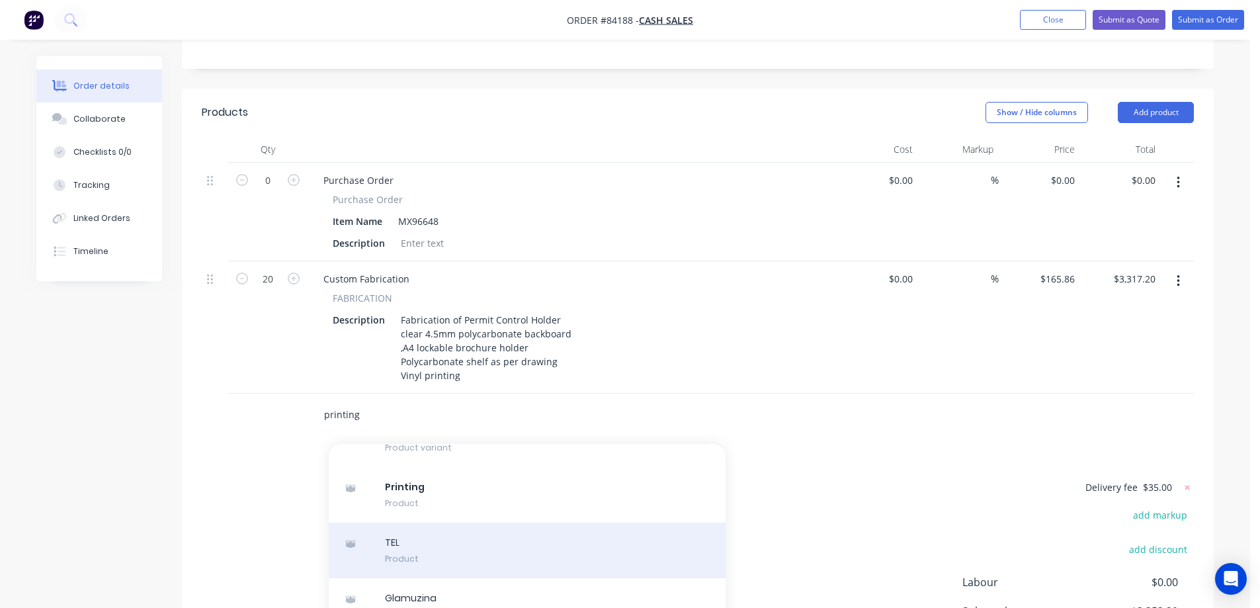
scroll to position [441, 0]
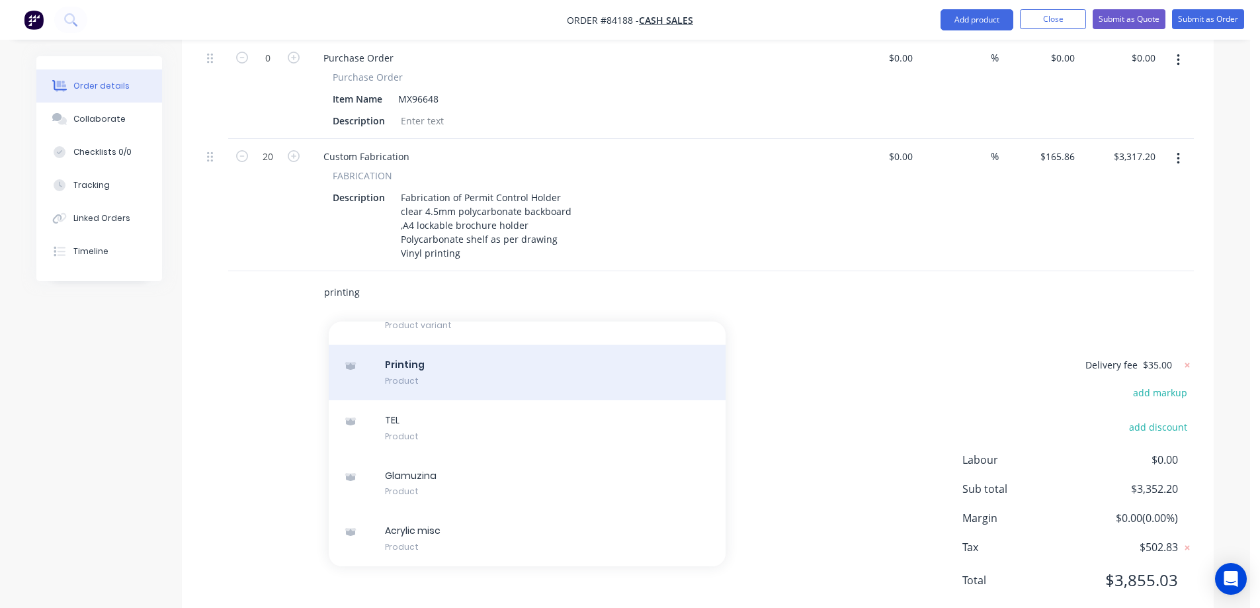
type input "printing"
click at [515, 345] on div "Printing Product" at bounding box center [527, 373] width 397 height 56
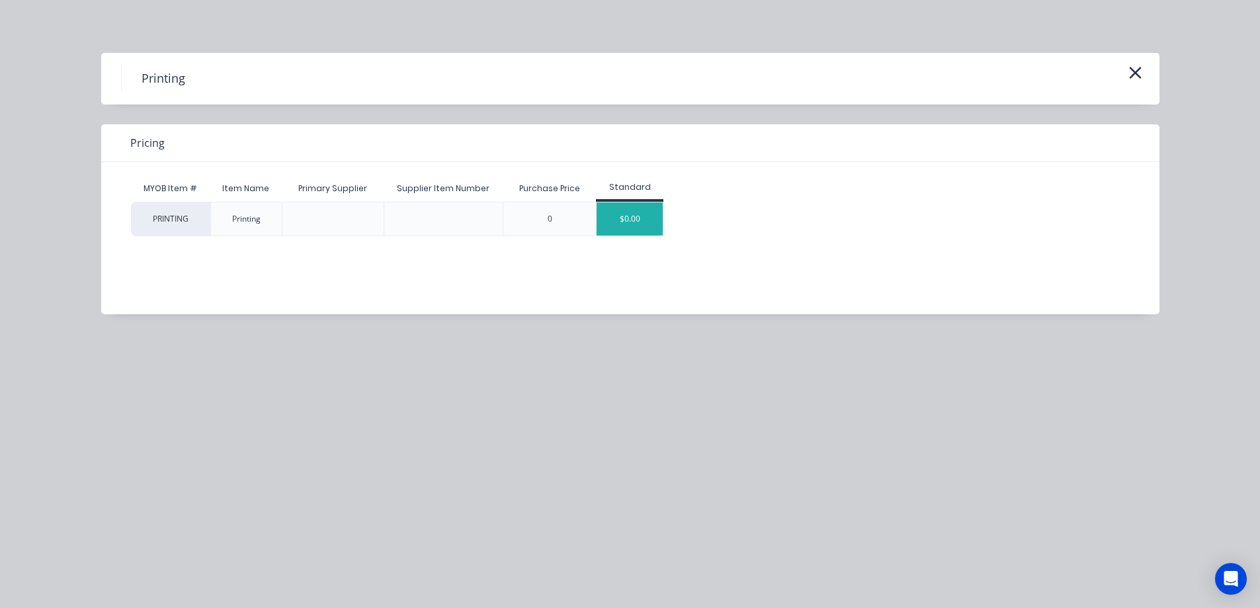
click at [642, 219] on div "$0.00" at bounding box center [630, 218] width 66 height 33
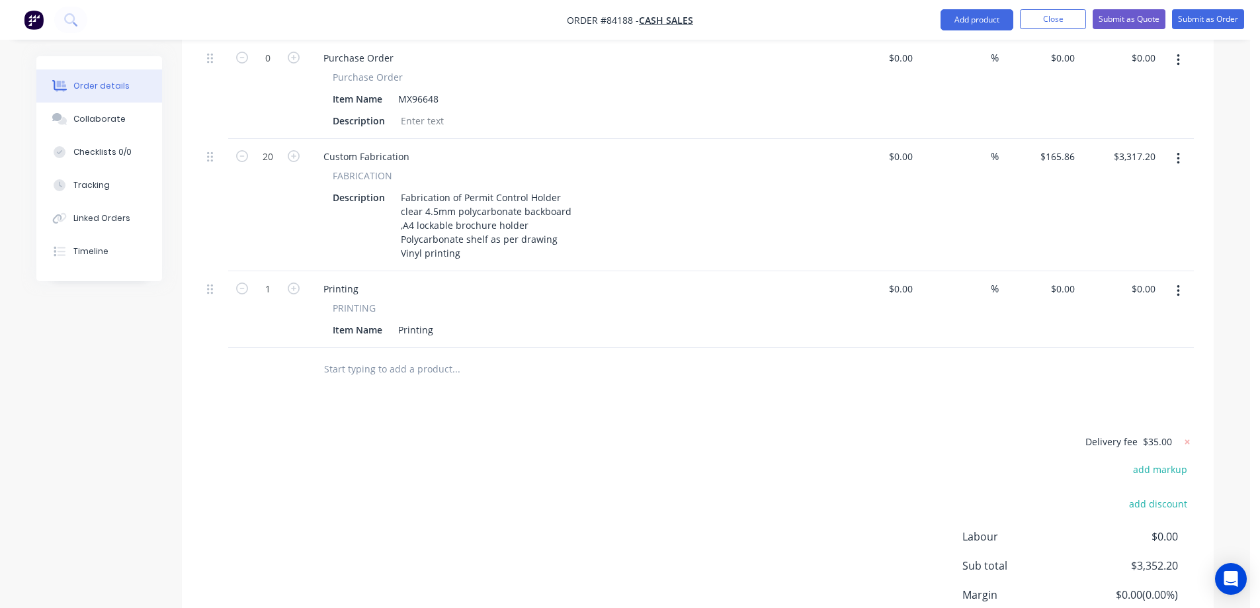
click at [425, 301] on div "PRINTING" at bounding box center [572, 308] width 479 height 14
click at [423, 320] on div "Printing" at bounding box center [416, 329] width 46 height 19
paste div
click at [430, 378] on div "Products Show / Hide columns Add product Qty Cost Markup Price Total 0 Purchase…" at bounding box center [698, 334] width 1032 height 736
click at [544, 320] on div "Vinyl graphics applied to rear faceyellow background" at bounding box center [516, 329] width 246 height 19
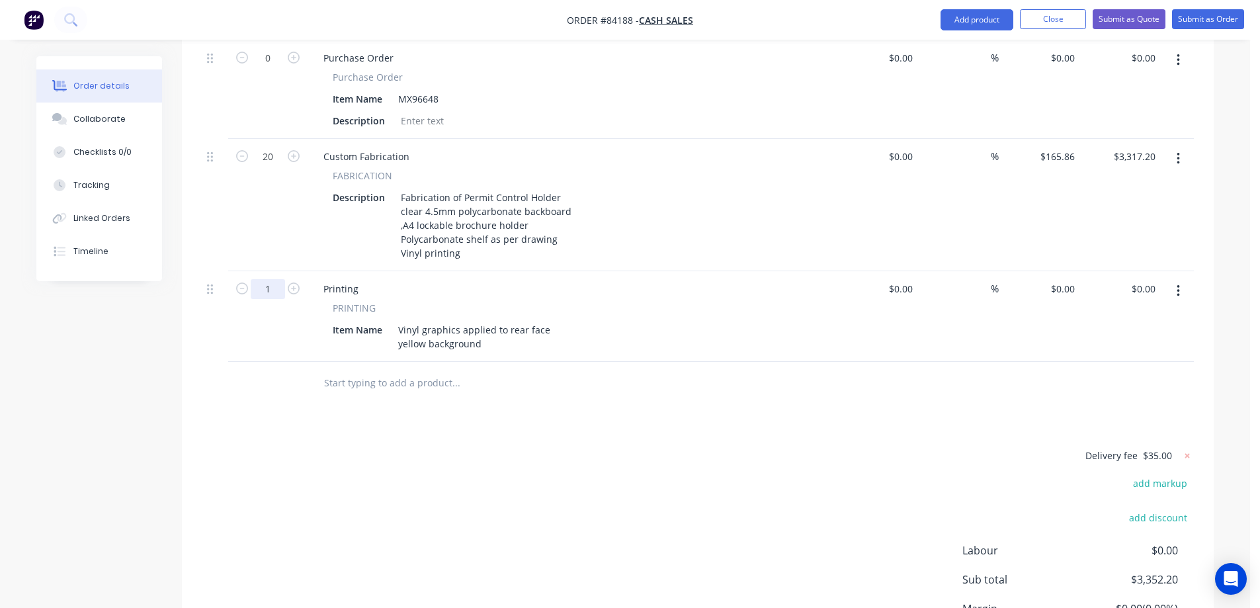
click at [268, 68] on input "1" at bounding box center [268, 58] width 34 height 20
type input "20"
click at [1067, 279] on input "0" at bounding box center [1072, 288] width 15 height 19
paste input "57.75"
type input "$57.75"
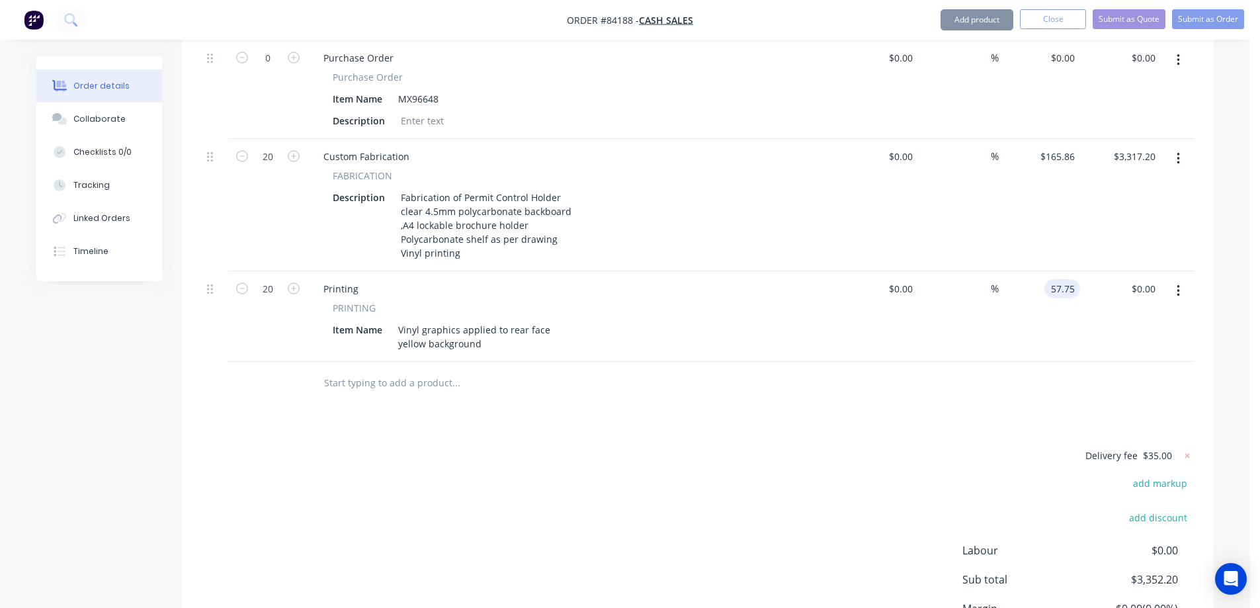
type input "$1,155.00"
click at [1035, 386] on div "Products Show / Hide columns Add product Qty Cost Markup Price Total 0 Purchase…" at bounding box center [698, 340] width 1032 height 749
click at [467, 370] on input "text" at bounding box center [455, 383] width 265 height 26
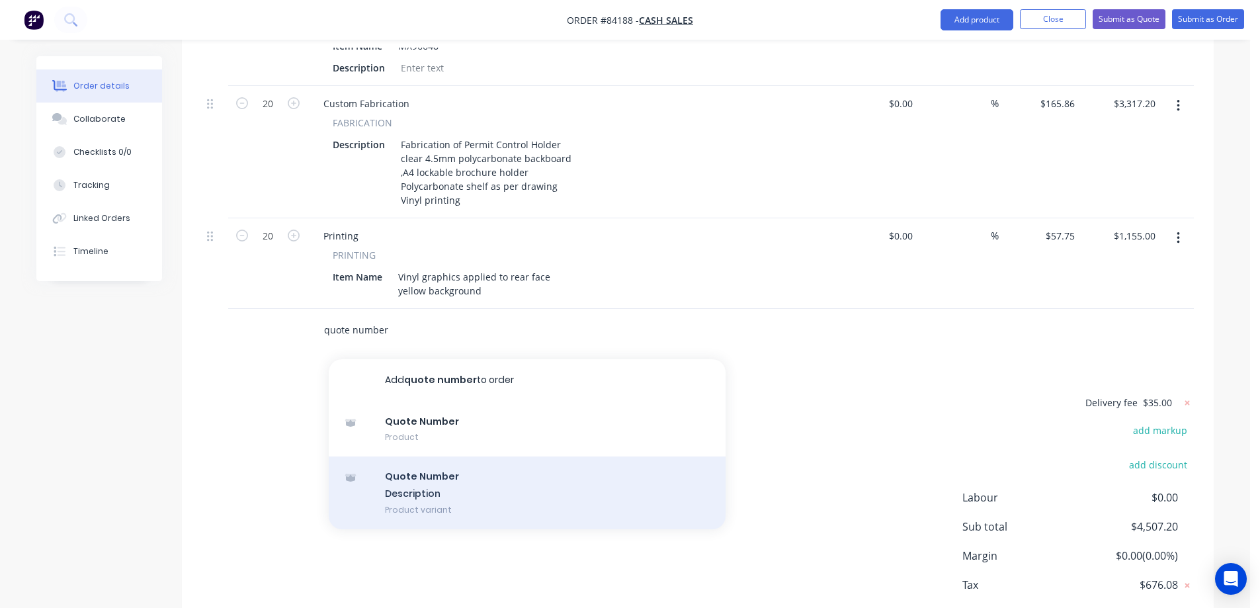
scroll to position [532, 0]
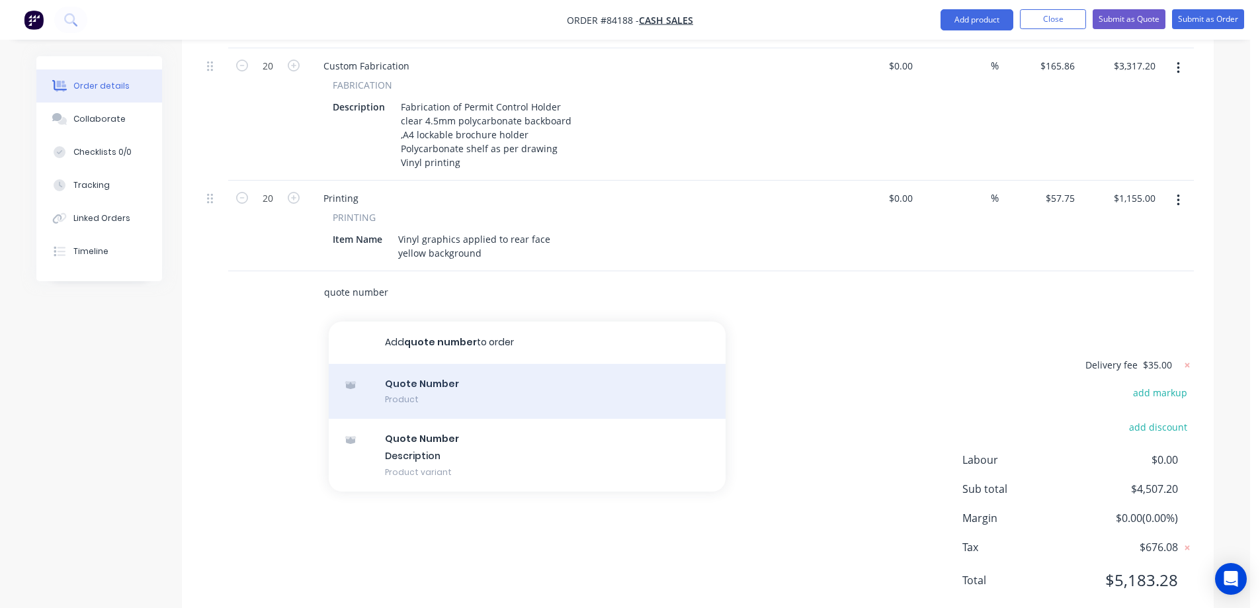
type input "quote number"
click at [476, 376] on div "Quote Number Product" at bounding box center [527, 392] width 397 height 56
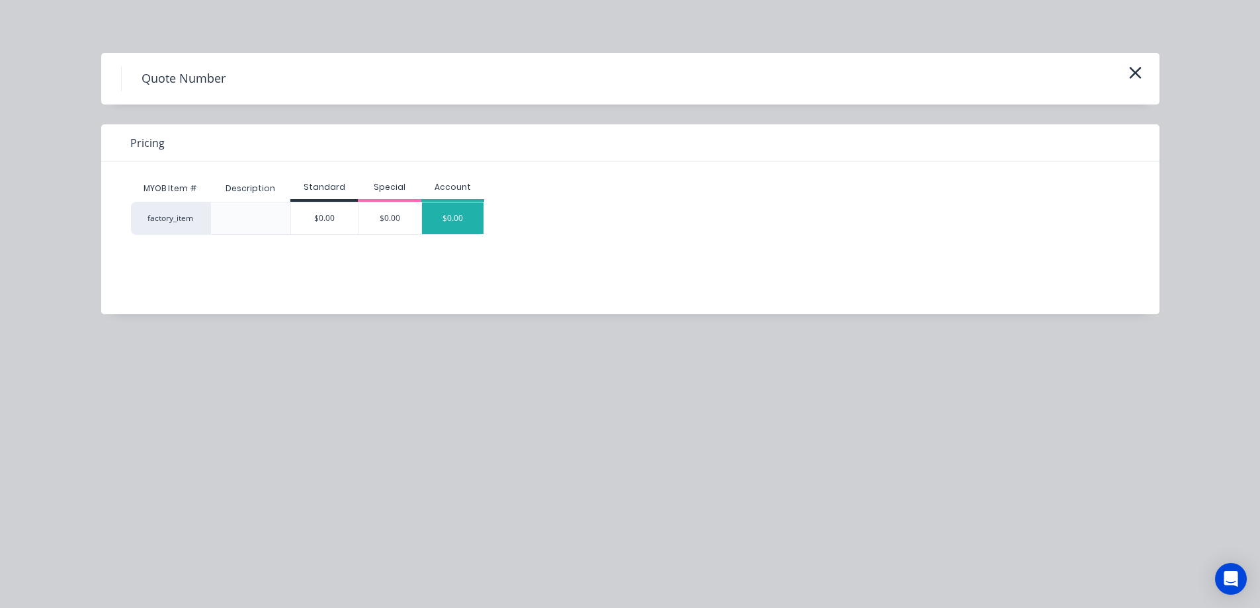
click at [454, 206] on div "$0.00" at bounding box center [453, 218] width 62 height 32
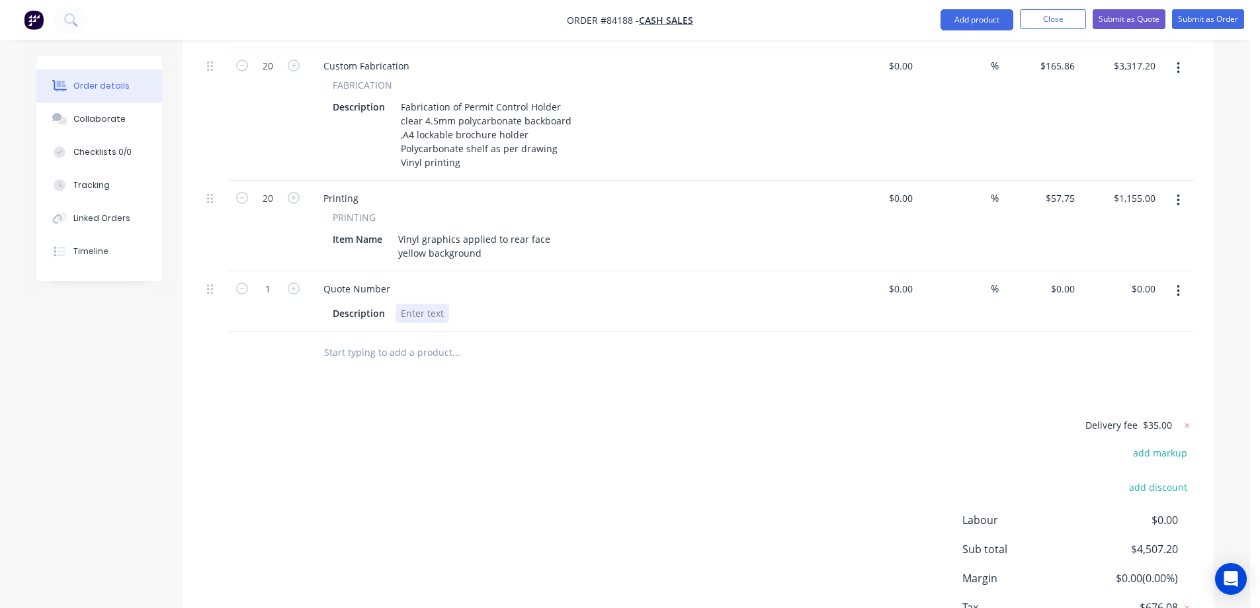
click at [437, 304] on div at bounding box center [423, 313] width 54 height 19
paste div
click at [247, 282] on icon "button" at bounding box center [242, 288] width 12 height 12
type input "0"
click at [425, 304] on div "18061" at bounding box center [414, 313] width 37 height 19
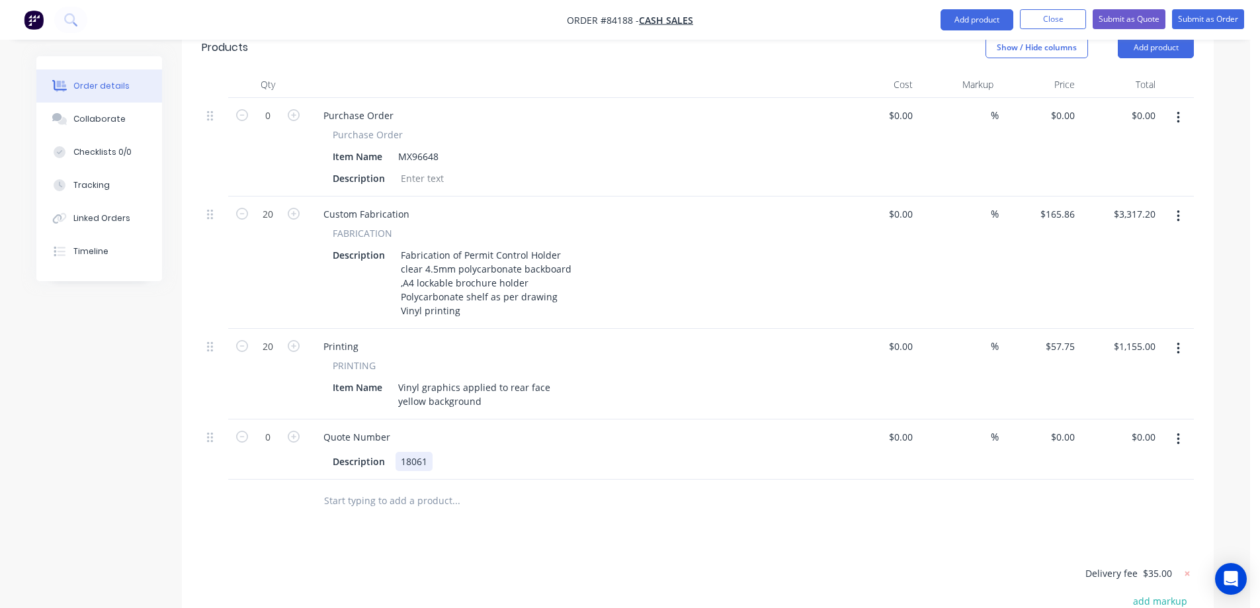
scroll to position [3, 0]
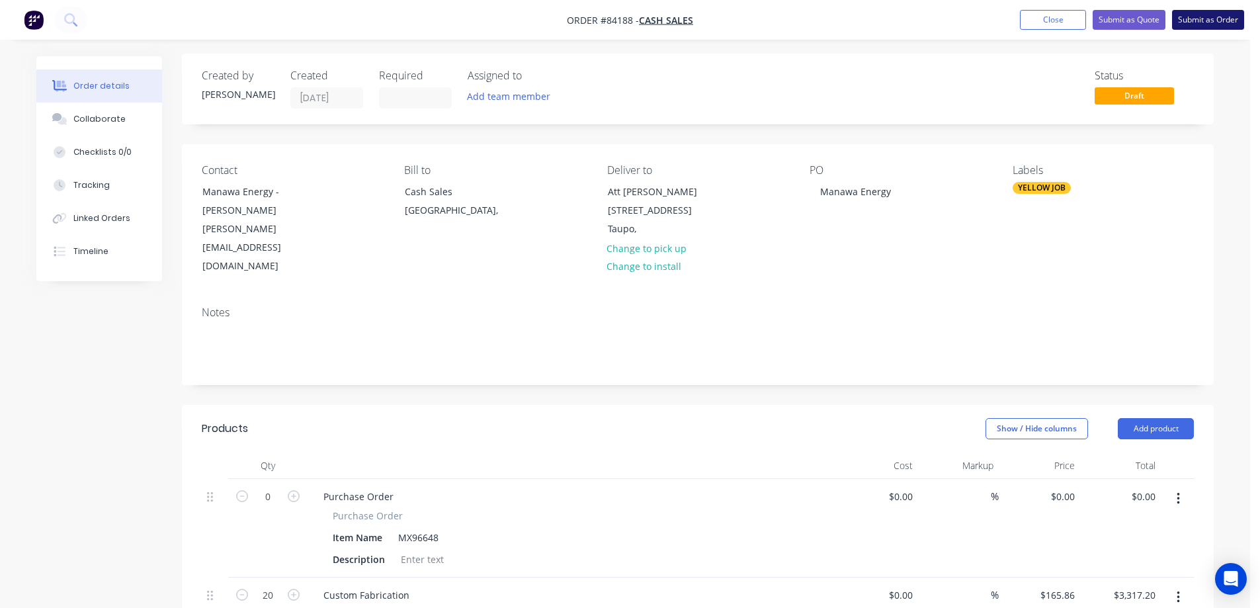
click at [1207, 21] on button "Submit as Order" at bounding box center [1208, 20] width 72 height 20
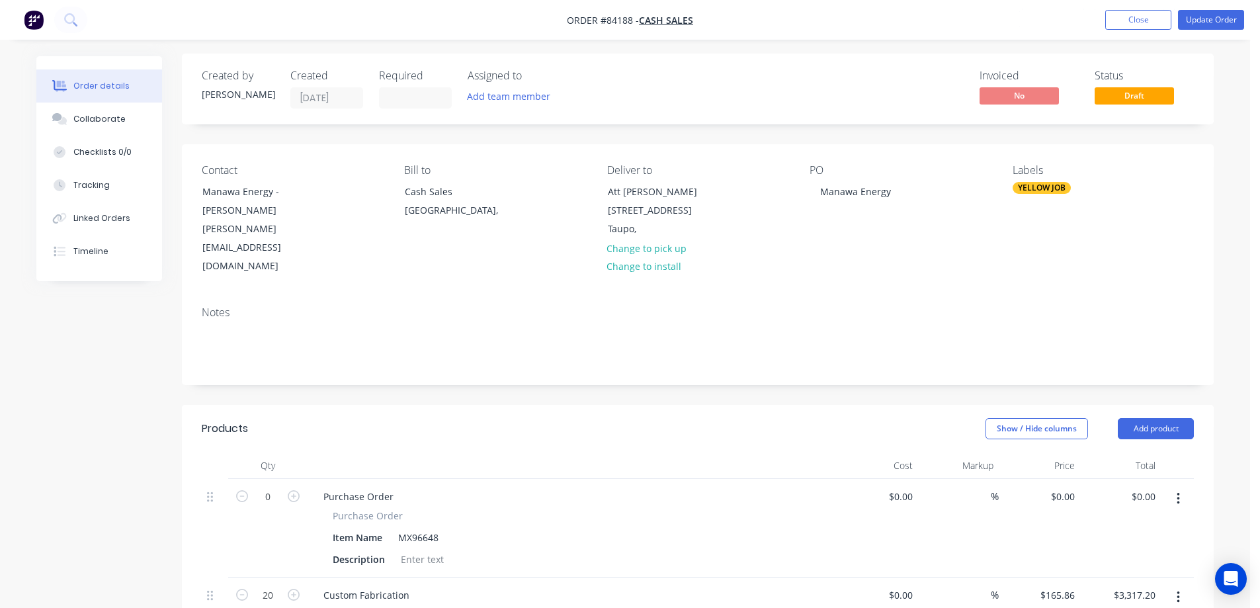
scroll to position [0, 0]
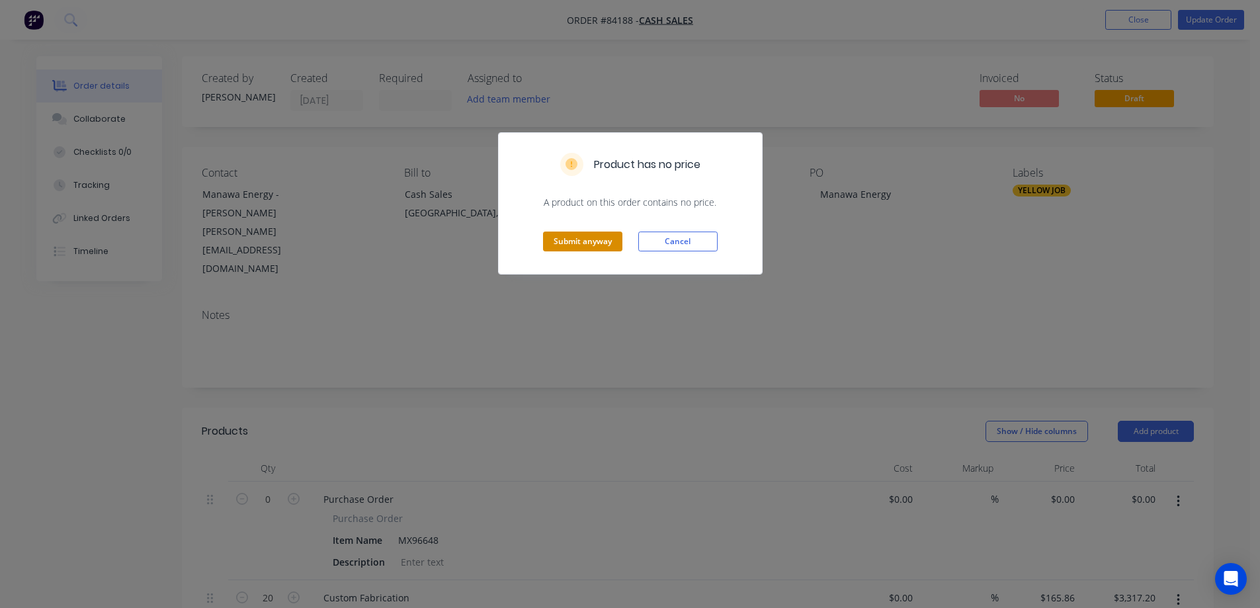
click at [589, 241] on button "Submit anyway" at bounding box center [582, 242] width 79 height 20
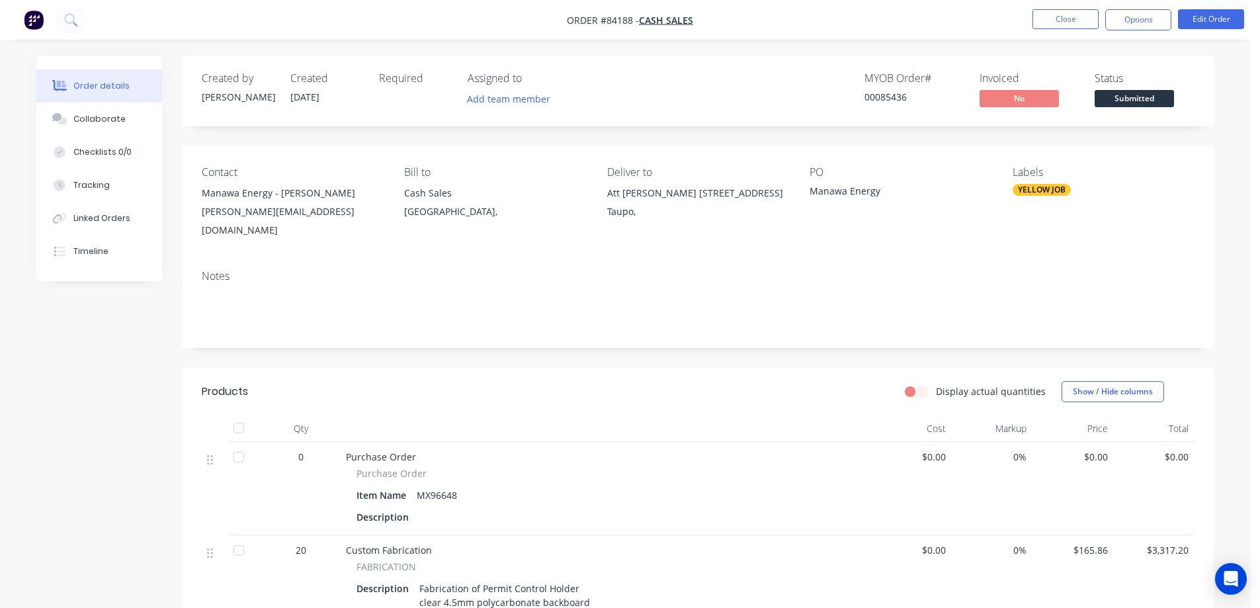
click at [1111, 27] on button "Options" at bounding box center [1138, 19] width 66 height 21
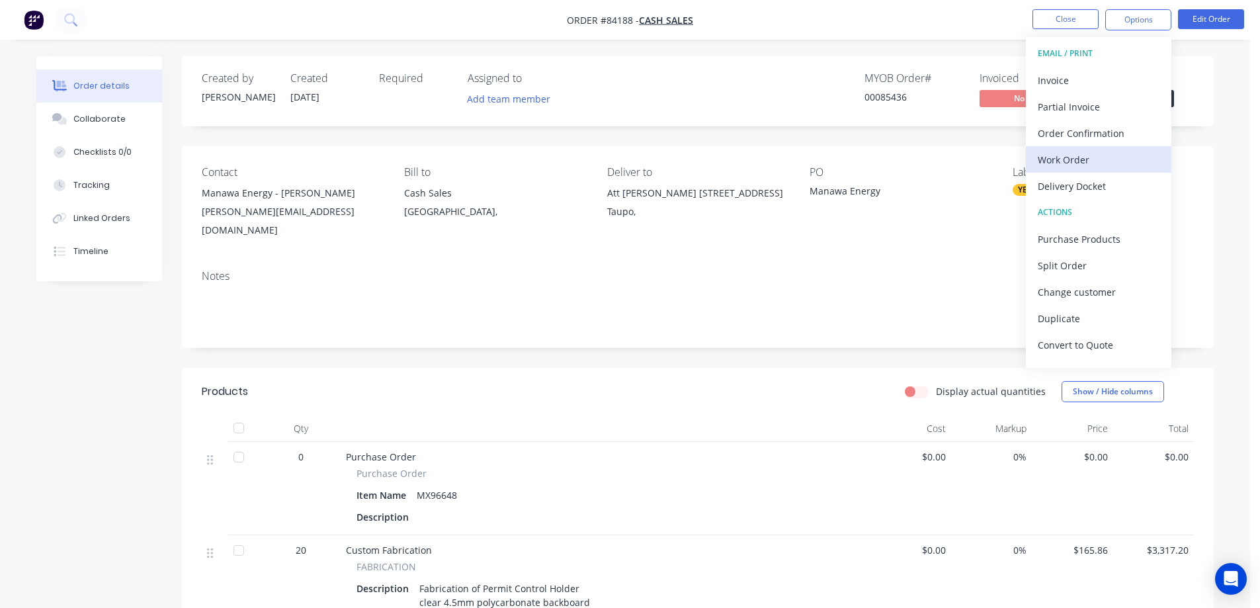
click at [1080, 151] on div "Work Order" at bounding box center [1099, 159] width 122 height 19
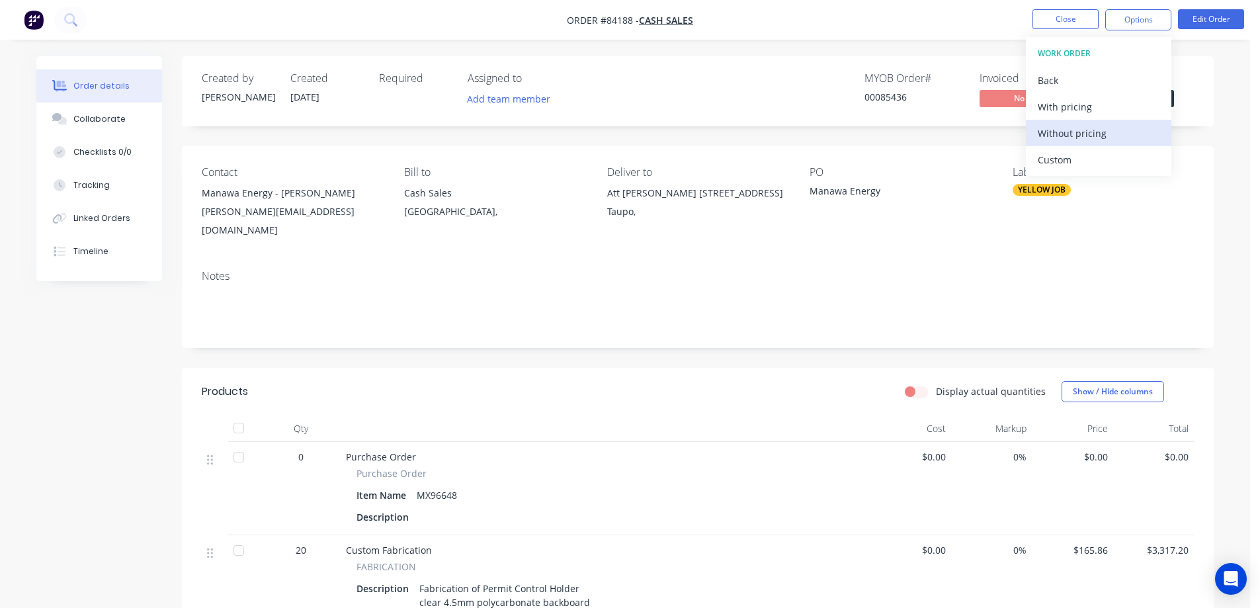
click at [1084, 138] on div "Without pricing" at bounding box center [1099, 133] width 122 height 19
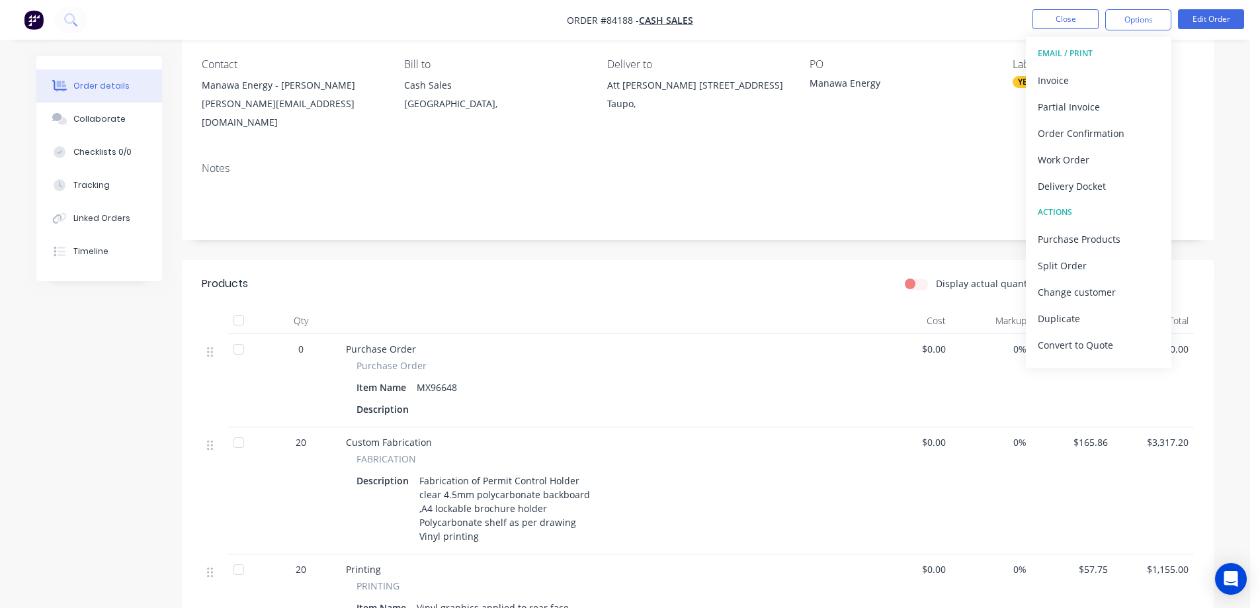
scroll to position [446, 0]
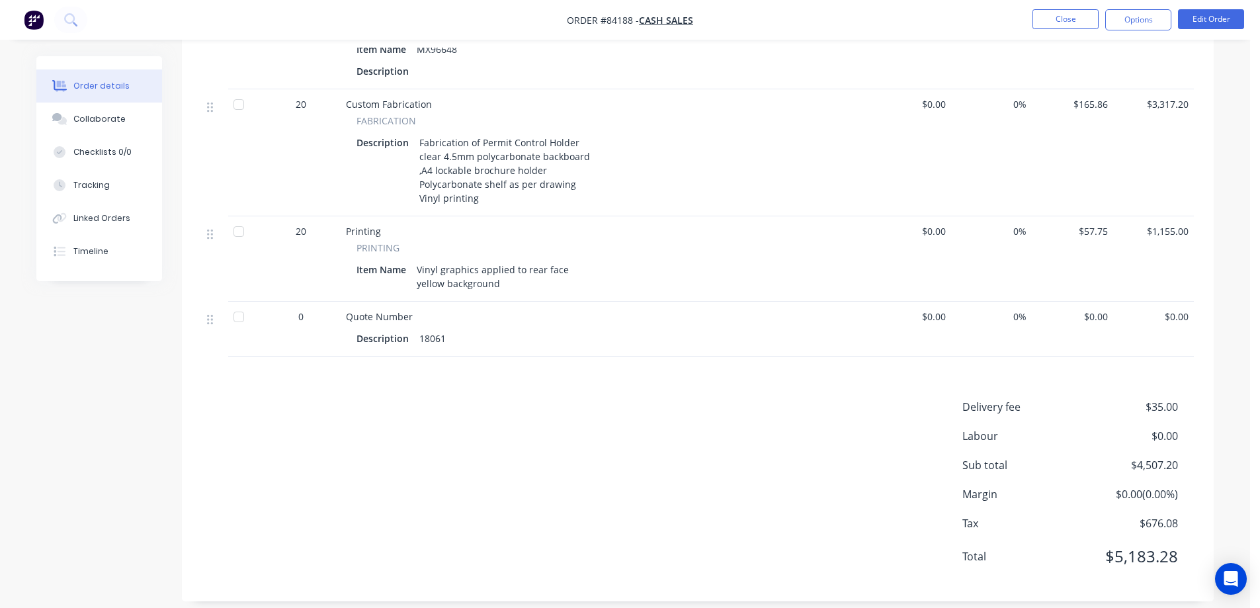
click at [439, 329] on div "18061" at bounding box center [432, 338] width 37 height 19
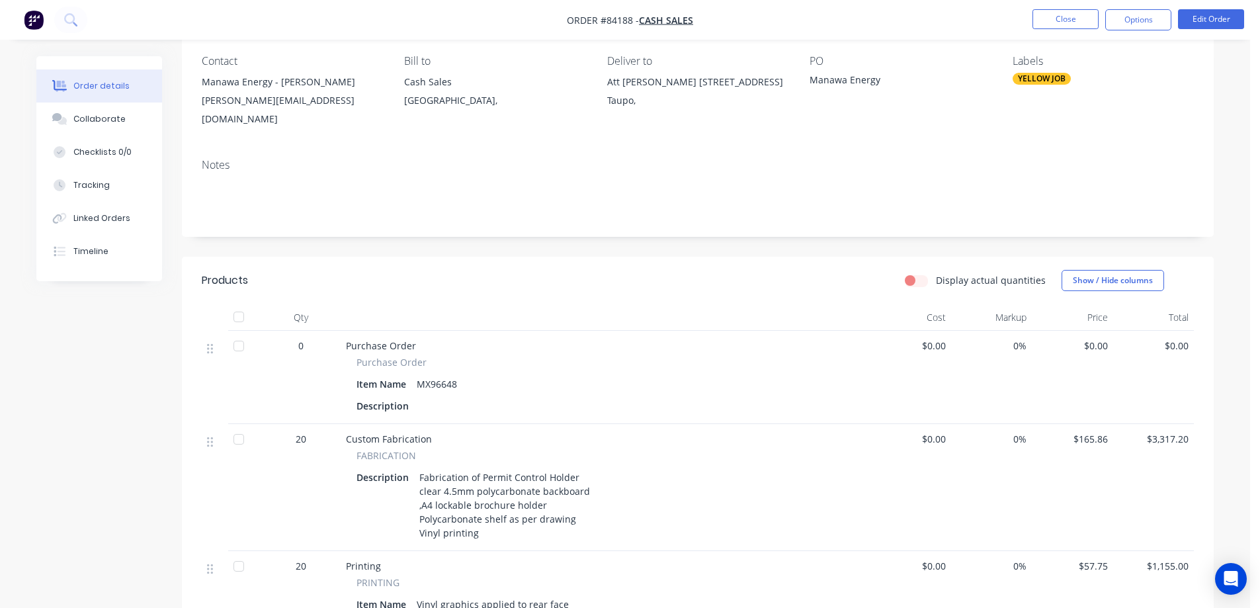
scroll to position [0, 0]
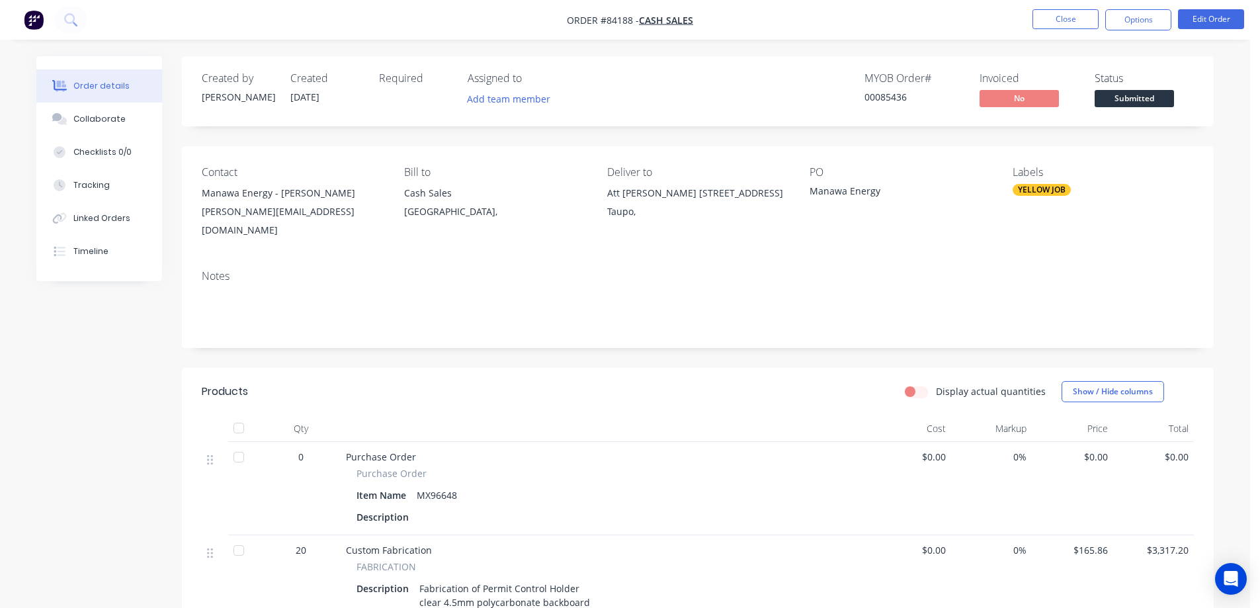
click at [885, 97] on div "00085436" at bounding box center [914, 97] width 99 height 14
click at [885, 96] on div "00085436" at bounding box center [914, 97] width 99 height 14
click at [68, 23] on icon at bounding box center [69, 18] width 11 height 11
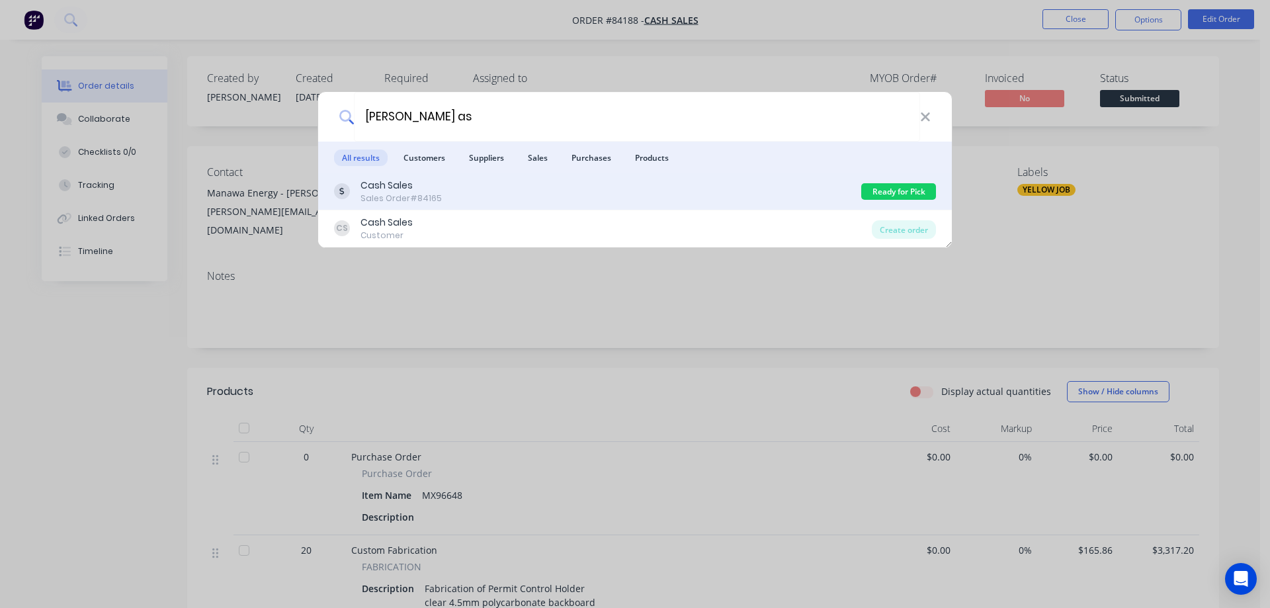
type input "paul as"
click at [640, 186] on div "Cash Sales Sales Order #84165" at bounding box center [597, 192] width 527 height 26
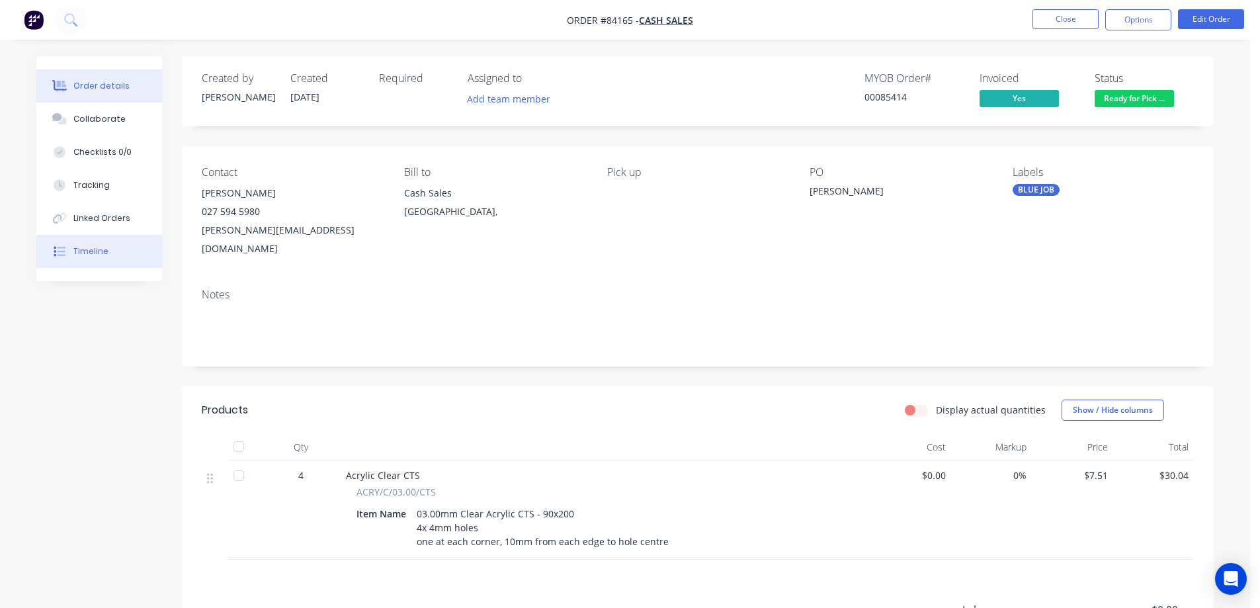
click at [108, 243] on button "Timeline" at bounding box center [99, 251] width 126 height 33
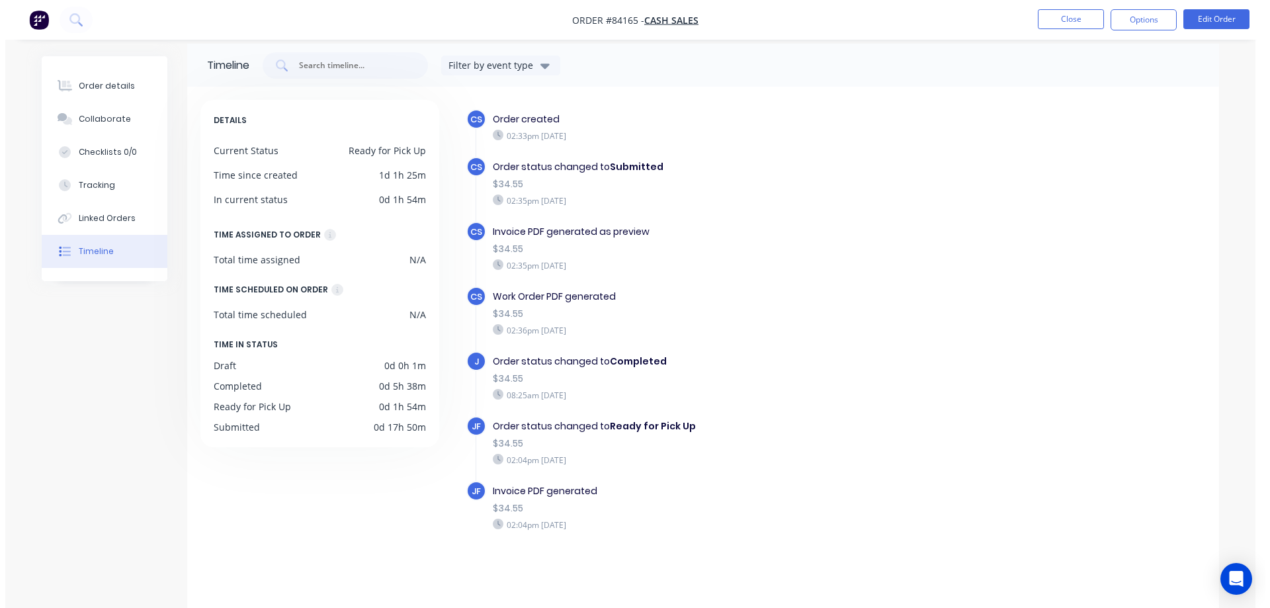
scroll to position [23, 0]
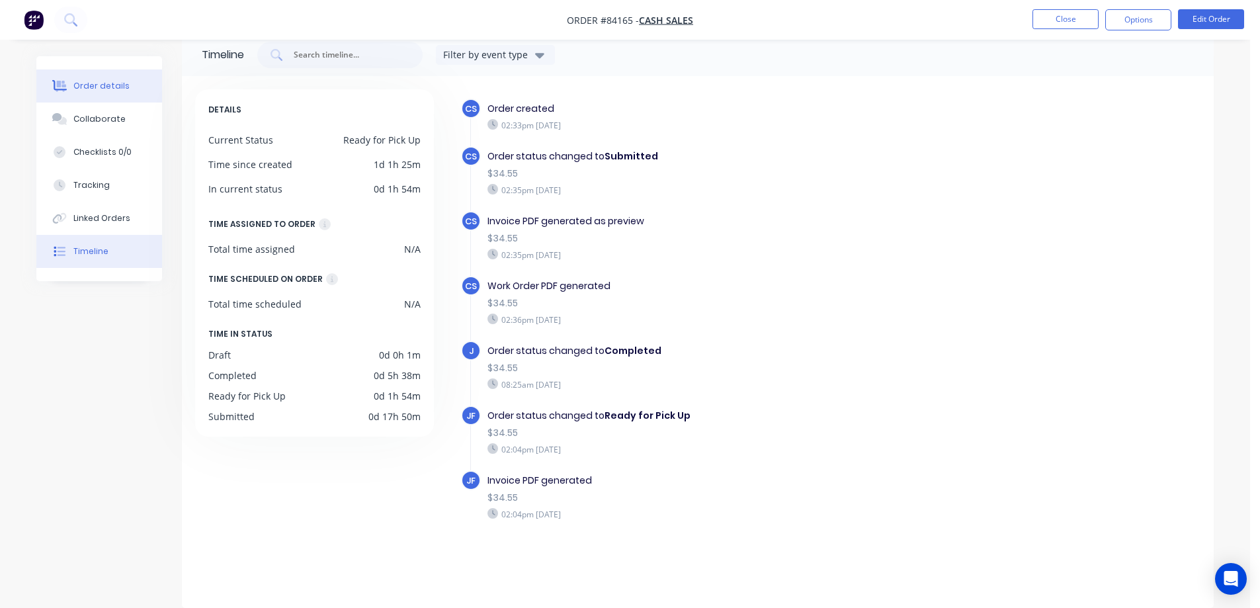
click at [62, 81] on icon at bounding box center [59, 86] width 15 height 12
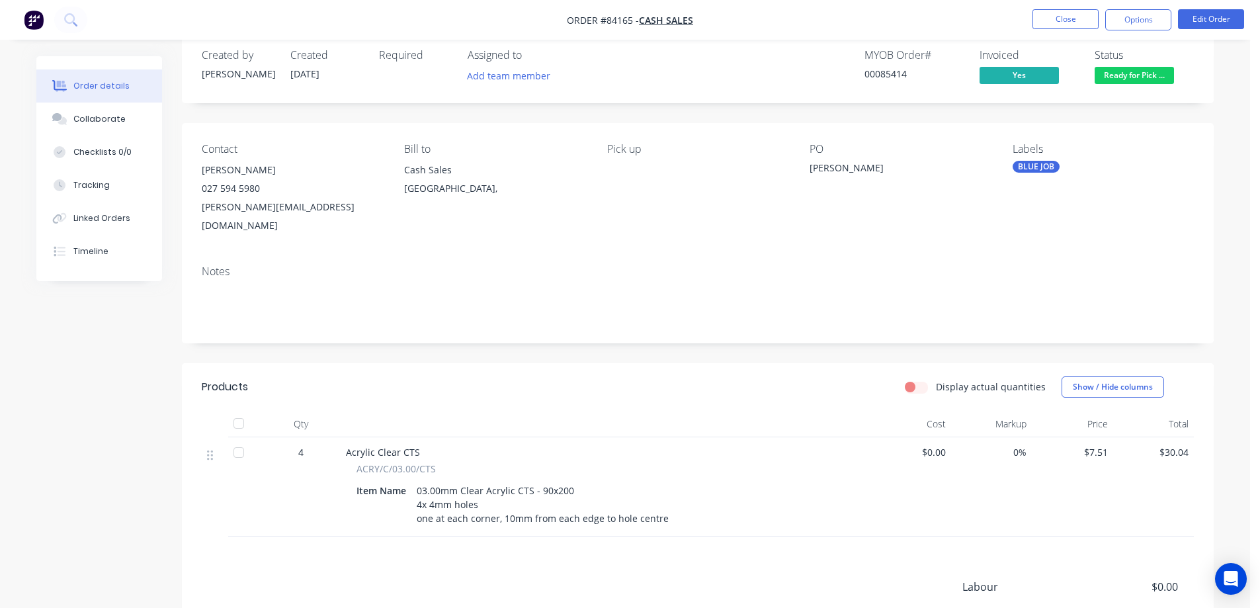
click at [499, 331] on div "Created by Chantal Created 25/08/25 Required Assigned to Add team member MYOB O…" at bounding box center [698, 392] width 1032 height 719
click at [61, 23] on button at bounding box center [70, 20] width 33 height 26
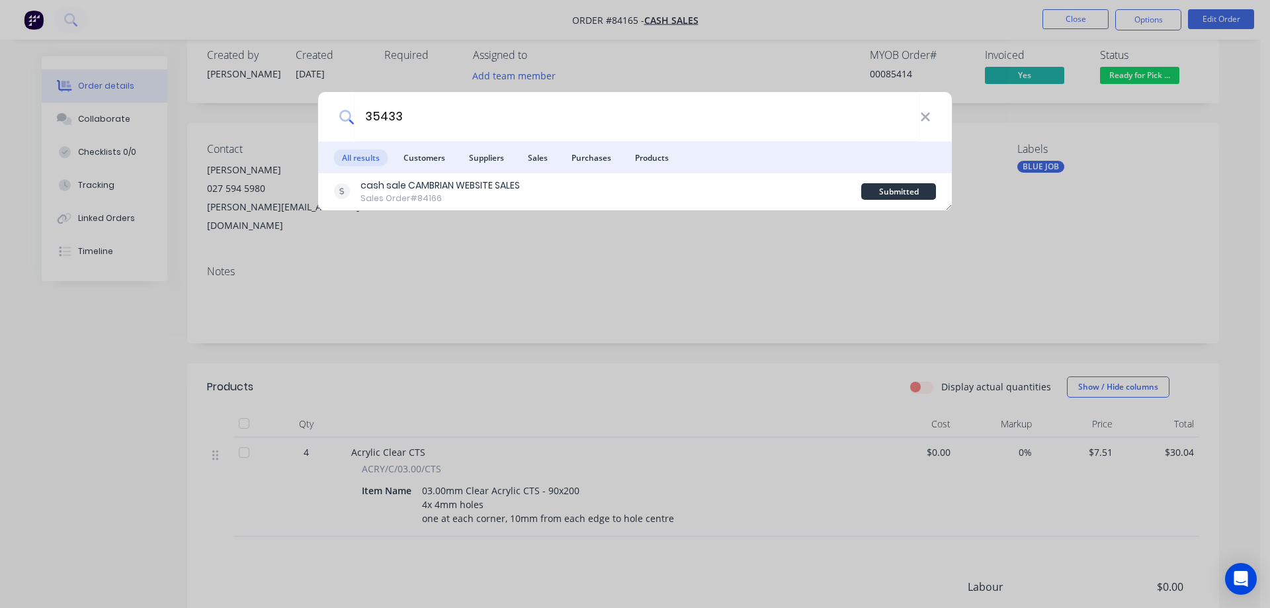
type input "35433"
click at [670, 185] on div "cash sale CAMBRIAN WEBSITE SALES Sales Order #84166" at bounding box center [597, 192] width 527 height 26
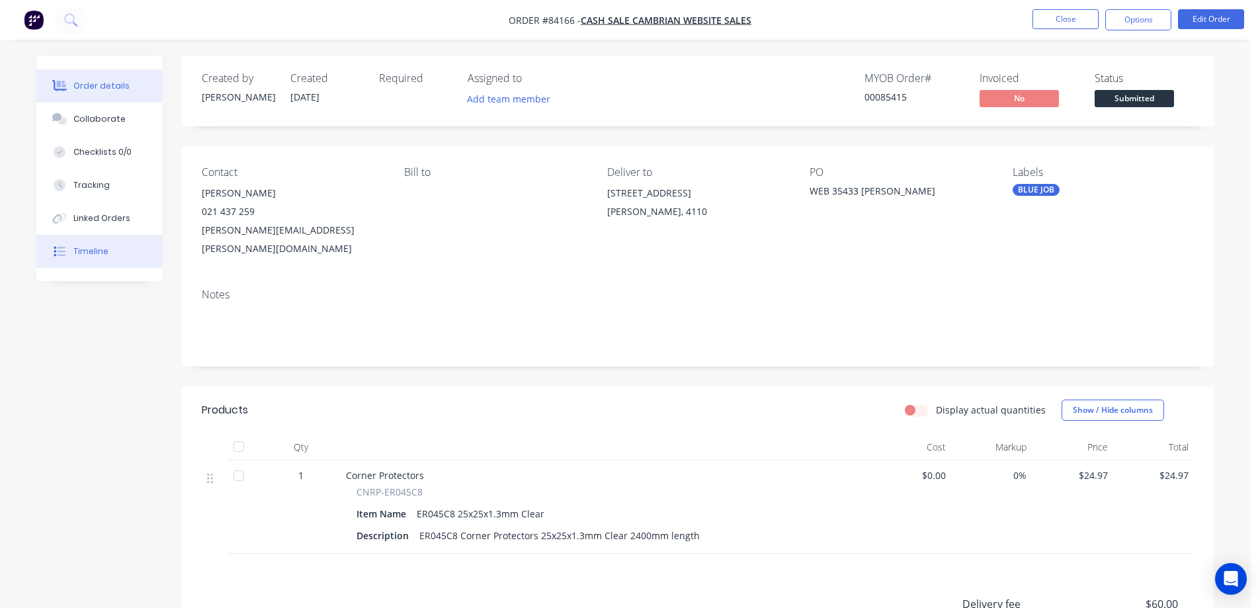
click at [103, 252] on div "Timeline" at bounding box center [90, 251] width 35 height 12
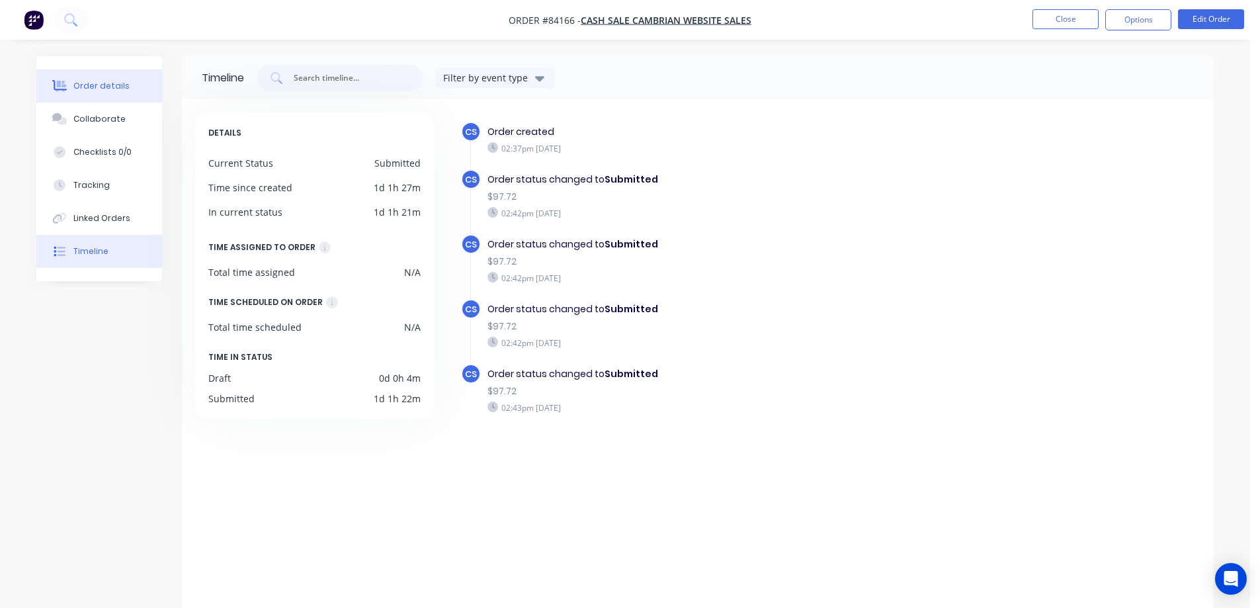
click at [105, 91] on div "Order details" at bounding box center [101, 86] width 56 height 12
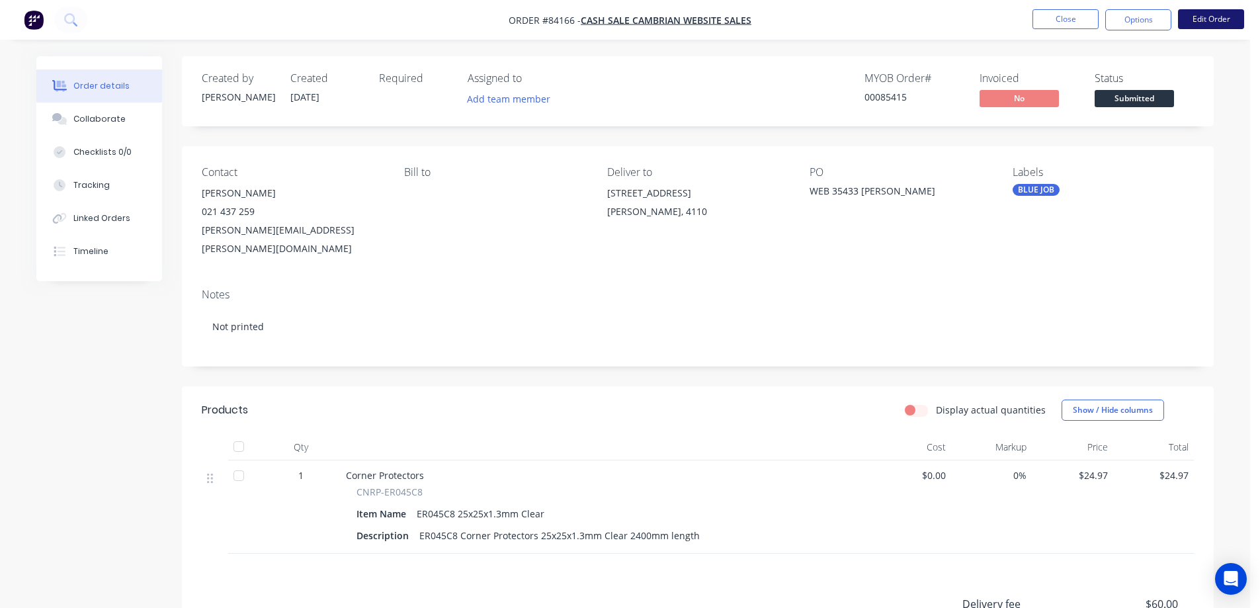
click at [1214, 17] on button "Edit Order" at bounding box center [1211, 19] width 66 height 20
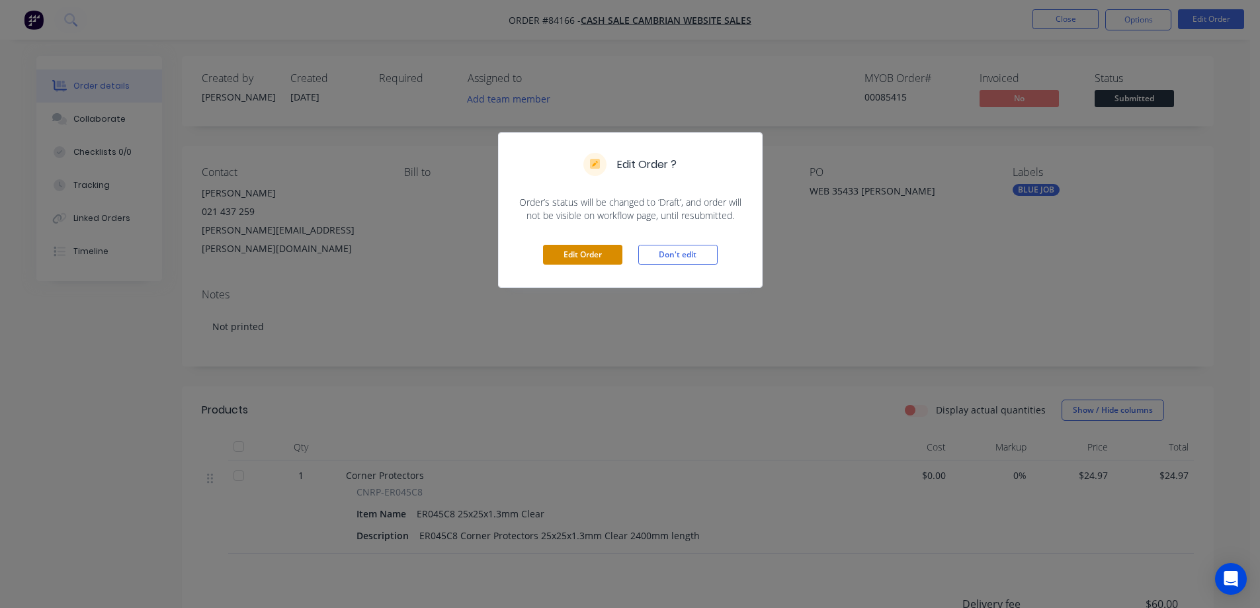
click at [598, 262] on button "Edit Order" at bounding box center [582, 255] width 79 height 20
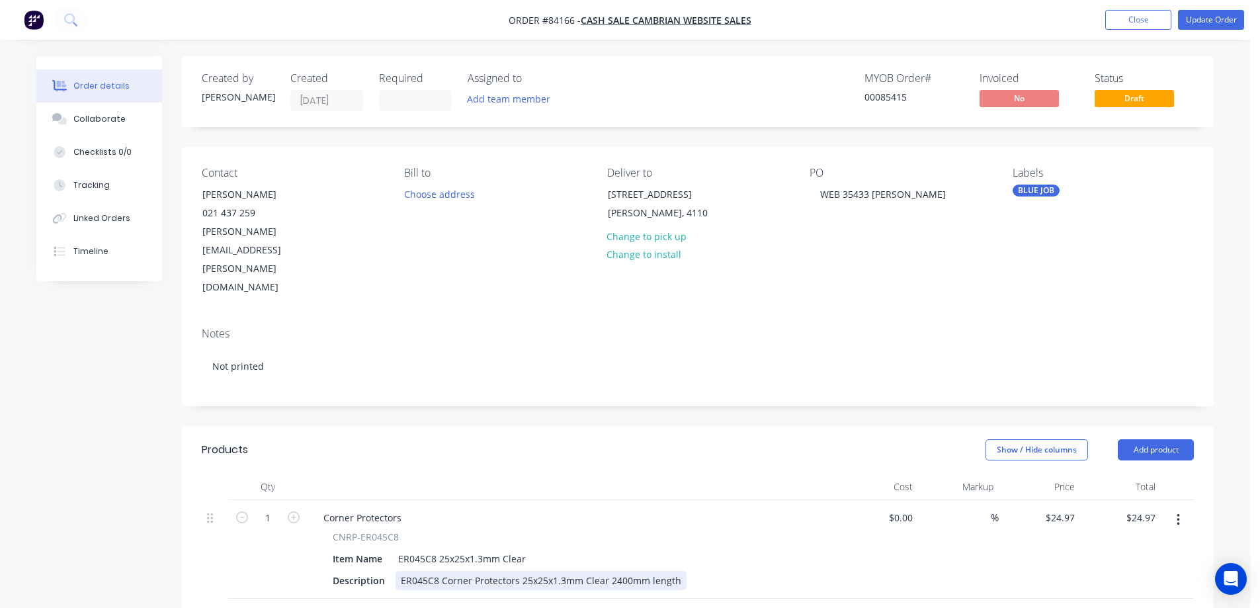
click at [678, 571] on div "ER045C8 Corner Protectors 25x25x1.3mm Clear 2400mm length" at bounding box center [541, 580] width 291 height 19
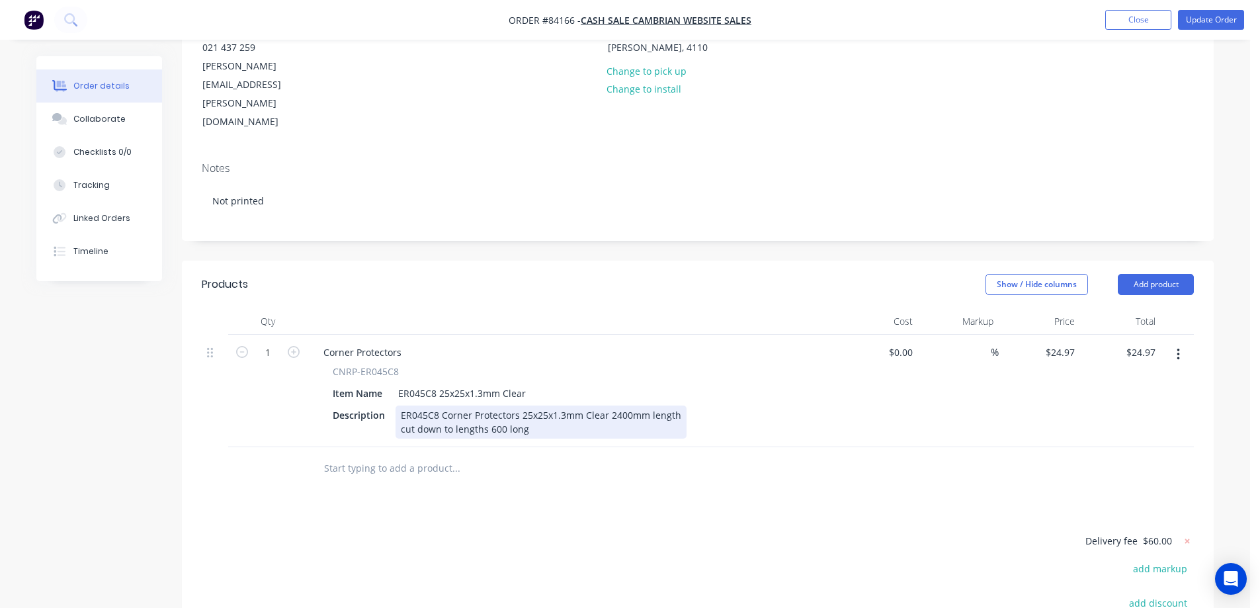
scroll to position [265, 0]
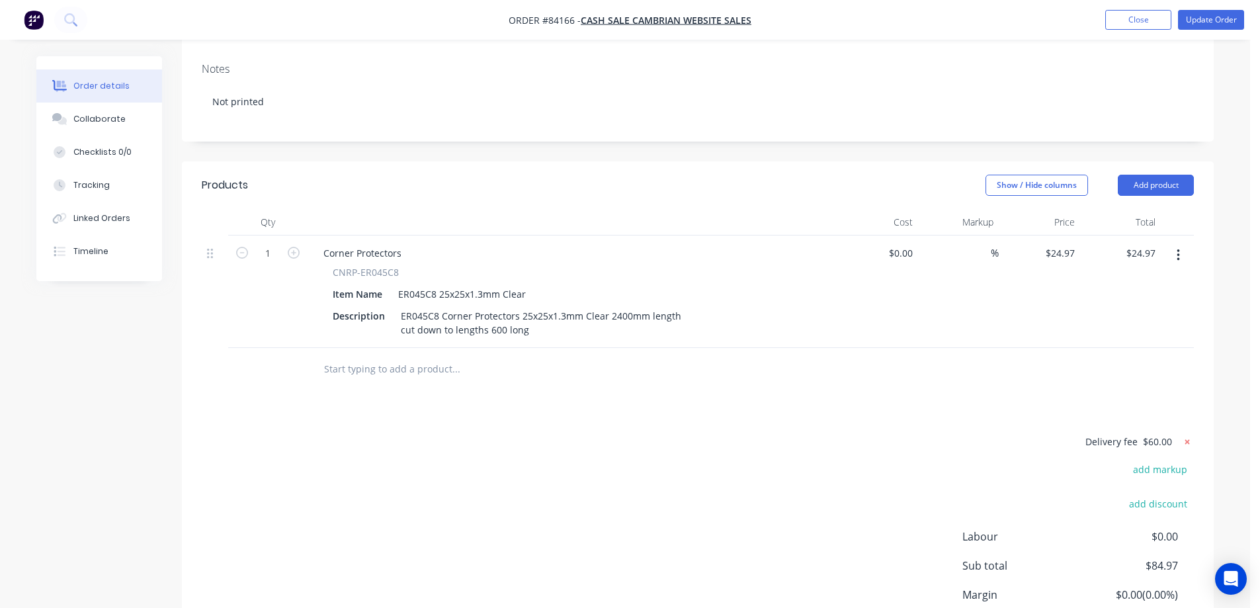
click at [1190, 435] on icon at bounding box center [1187, 441] width 13 height 13
click at [1190, 433] on button "add delivery fee" at bounding box center [1151, 442] width 85 height 18
type input "15"
click at [1200, 18] on button "Update Order" at bounding box center [1211, 20] width 66 height 20
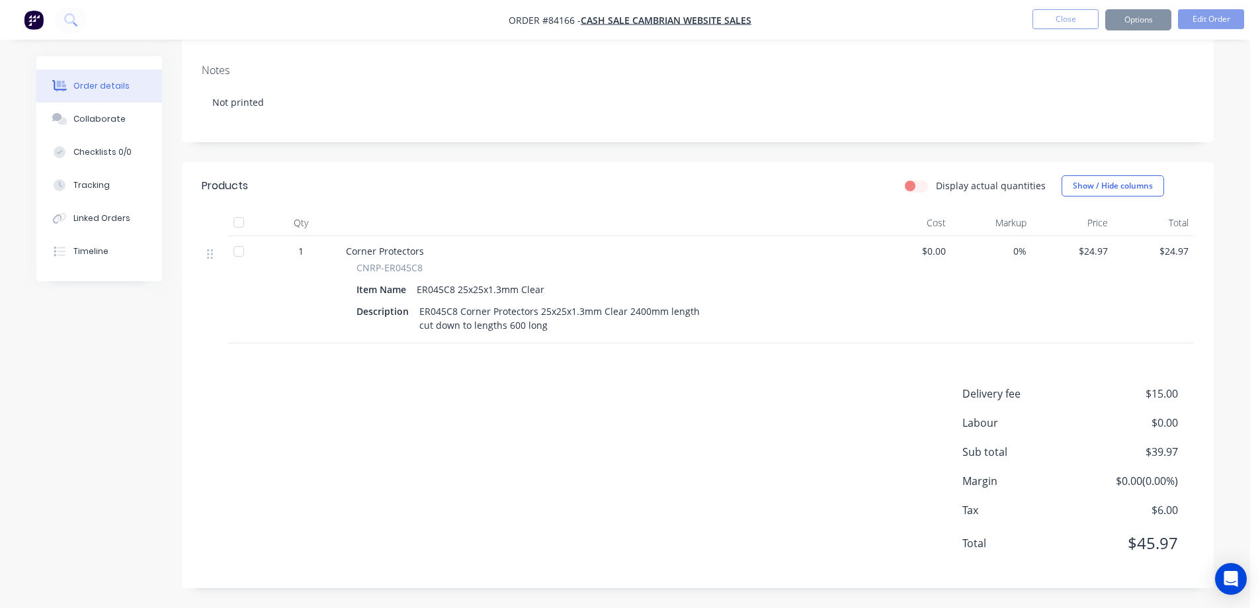
scroll to position [0, 0]
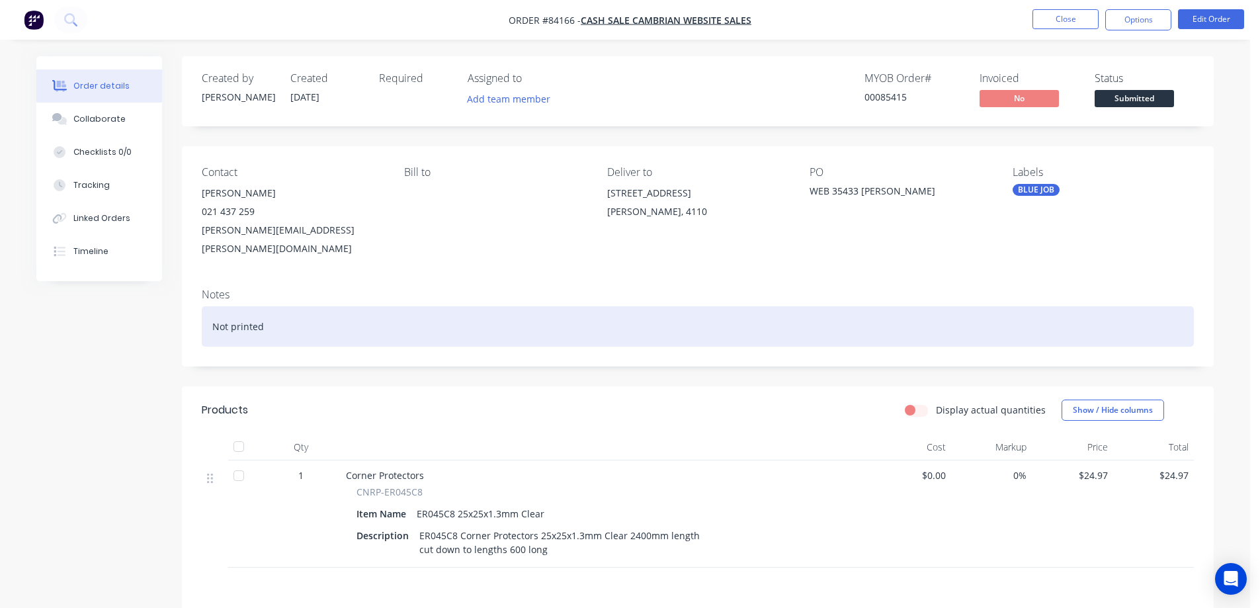
click at [368, 323] on div "Not printed" at bounding box center [698, 326] width 992 height 40
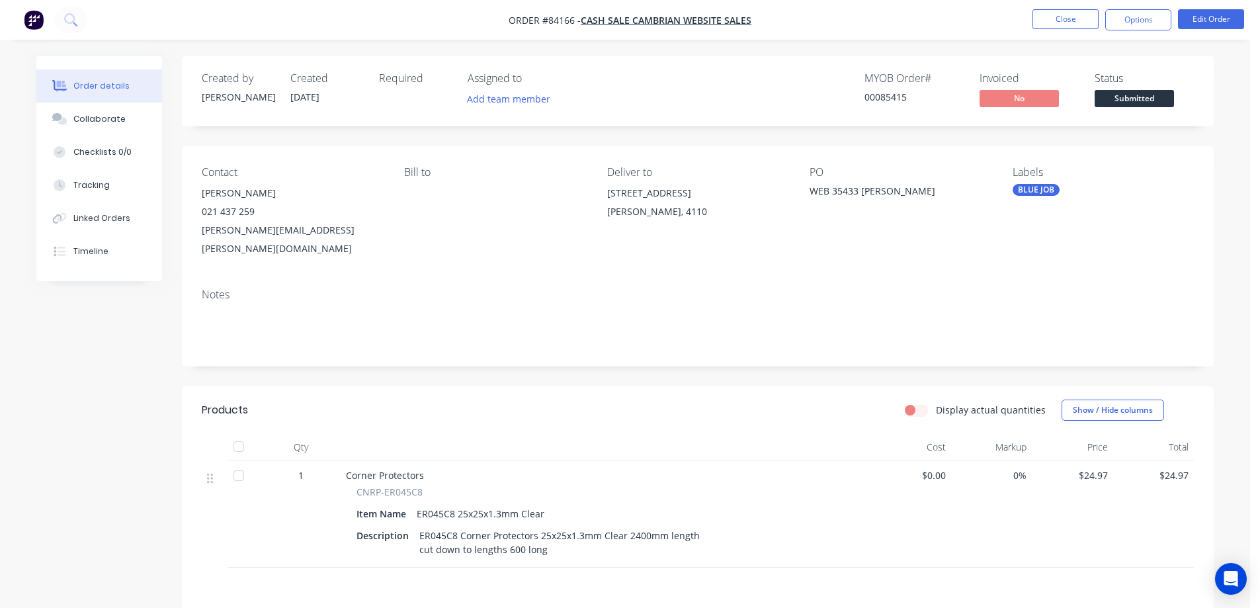
click at [1121, 4] on nav "Order #84166 - cash sale CAMBRIAN WEBSITE SALES Close Options Edit Order" at bounding box center [630, 20] width 1260 height 40
drag, startPoint x: 1122, startPoint y: 14, endPoint x: 1123, endPoint y: 36, distance: 22.5
click at [1122, 15] on button "Options" at bounding box center [1138, 19] width 66 height 21
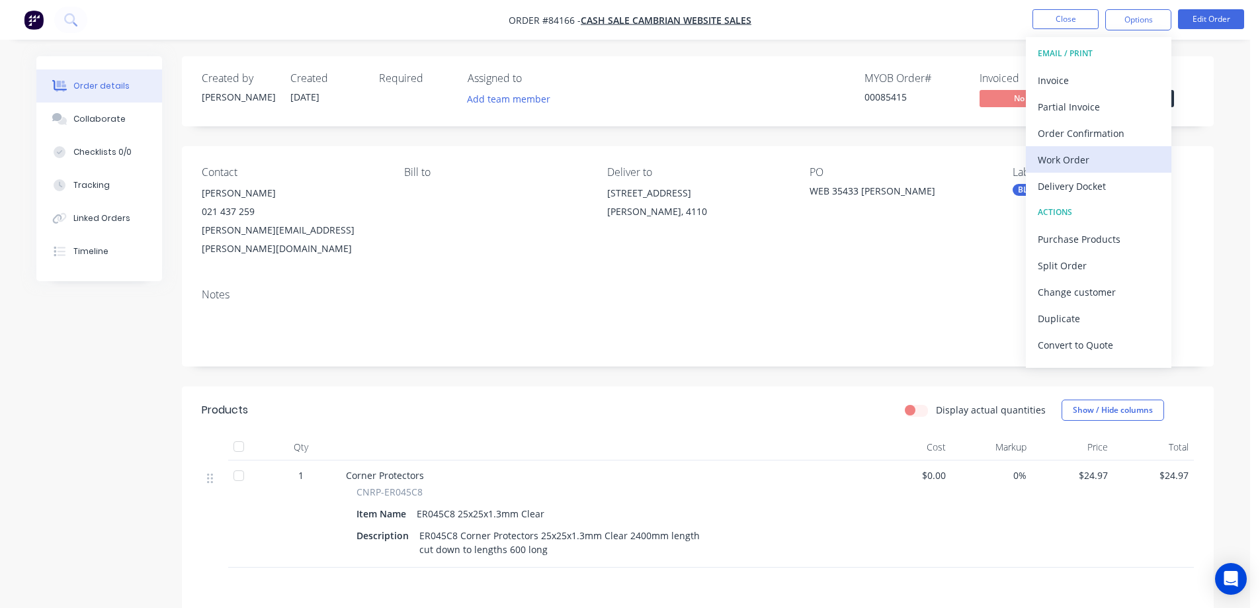
click at [1097, 155] on div "Work Order" at bounding box center [1099, 159] width 122 height 19
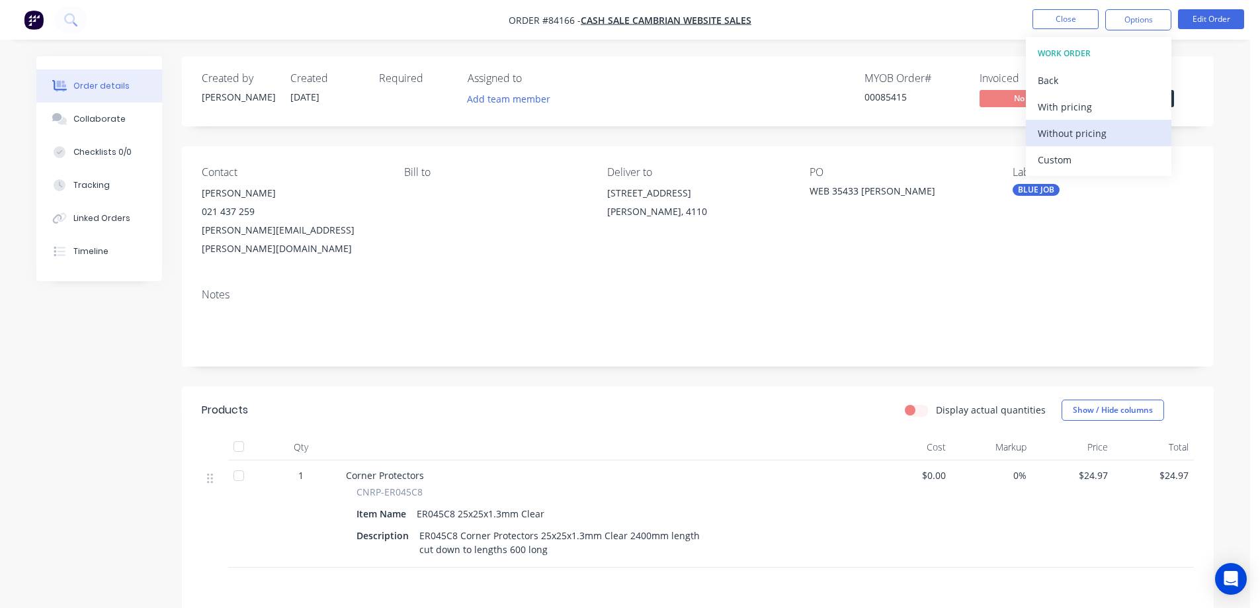
click at [1099, 136] on div "Without pricing" at bounding box center [1099, 133] width 122 height 19
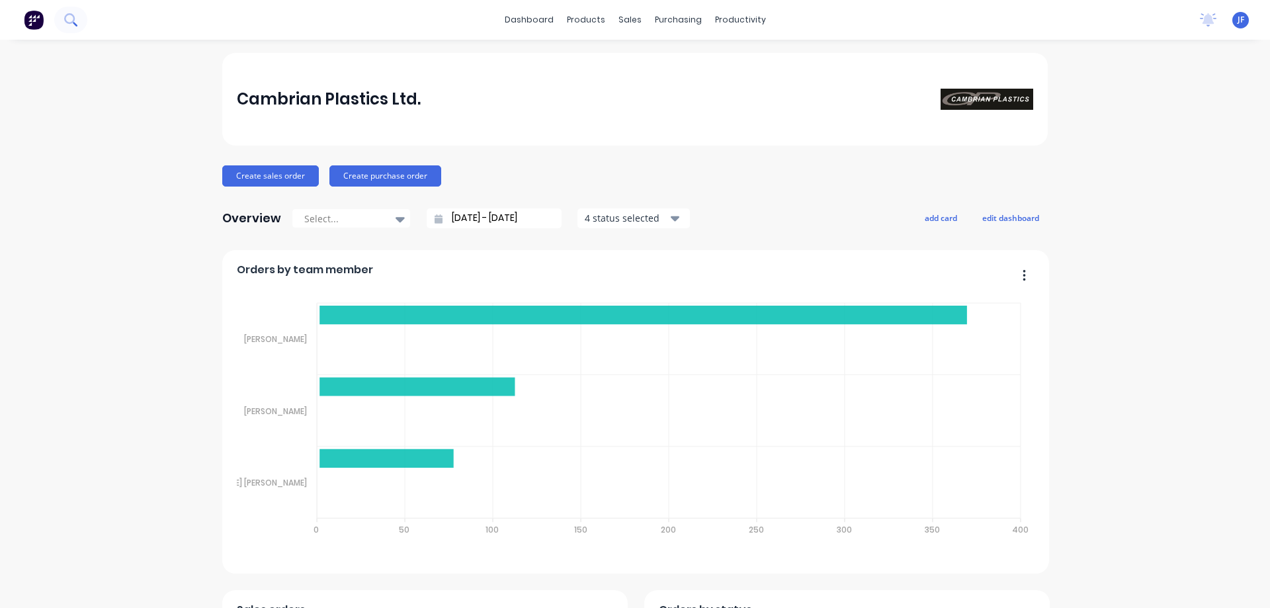
click at [81, 26] on button at bounding box center [70, 20] width 33 height 26
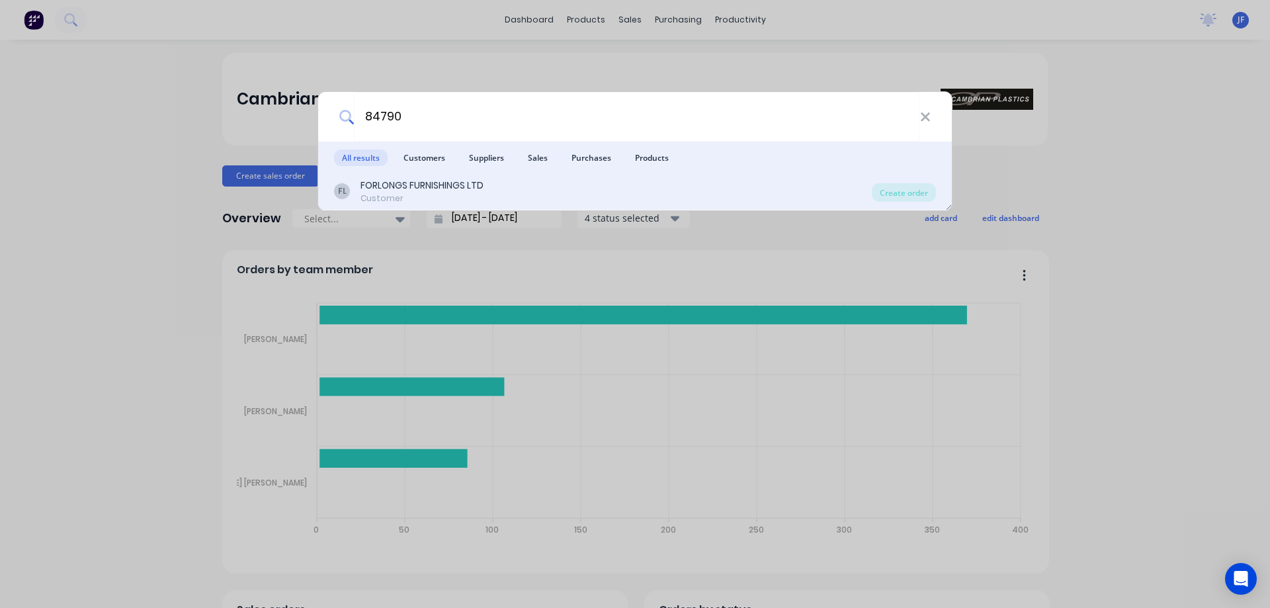
type input "84790"
click at [786, 192] on div "FL FORLONGS FURNISHINGS LTD Customer" at bounding box center [603, 192] width 538 height 26
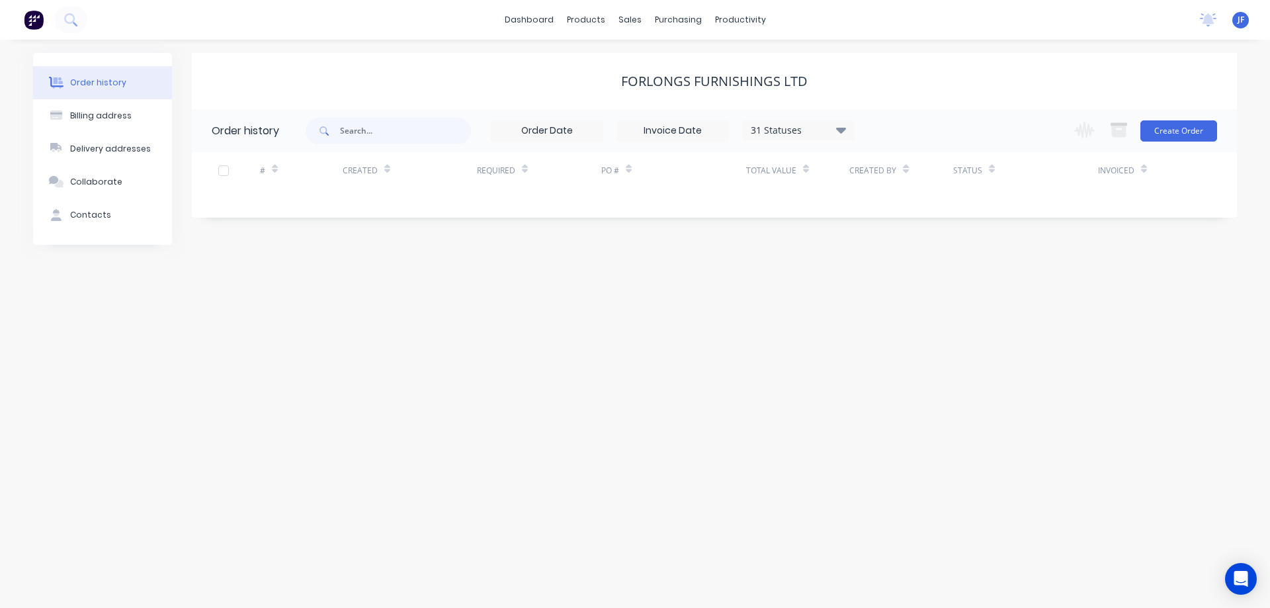
click at [650, 85] on div "FORLONGS FURNISHINGS LTD" at bounding box center [714, 81] width 187 height 16
click at [663, 58] on div "Sales Orders" at bounding box center [679, 64] width 54 height 12
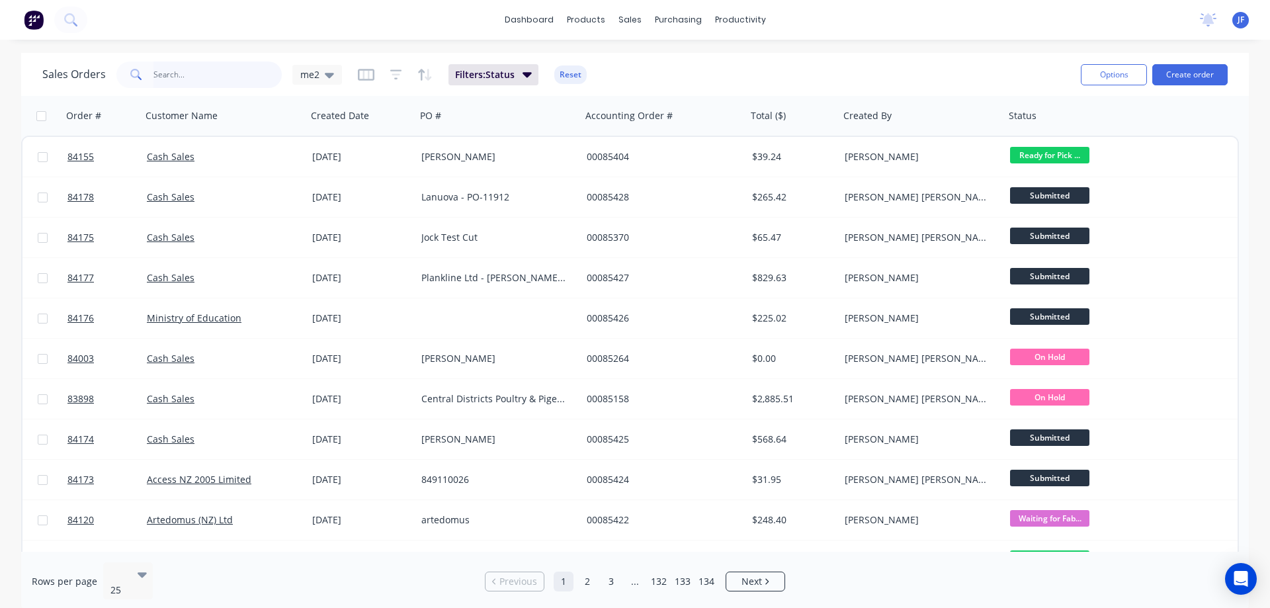
click at [202, 73] on input "text" at bounding box center [217, 75] width 129 height 26
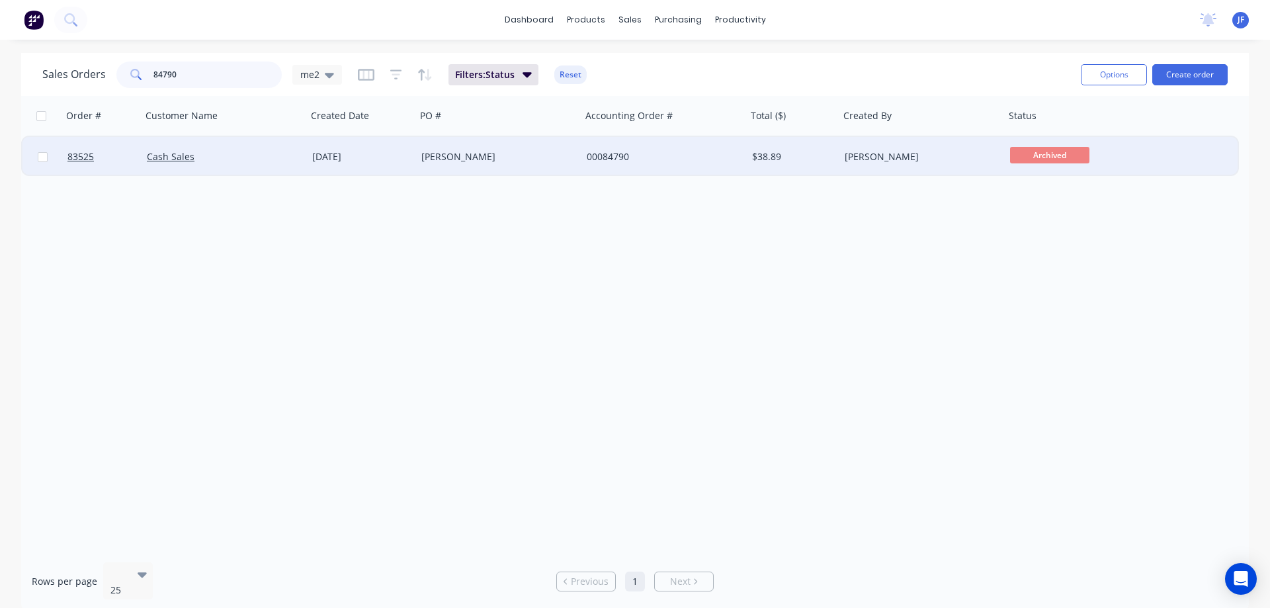
type input "84790"
click at [596, 167] on div "00084790" at bounding box center [663, 157] width 165 height 40
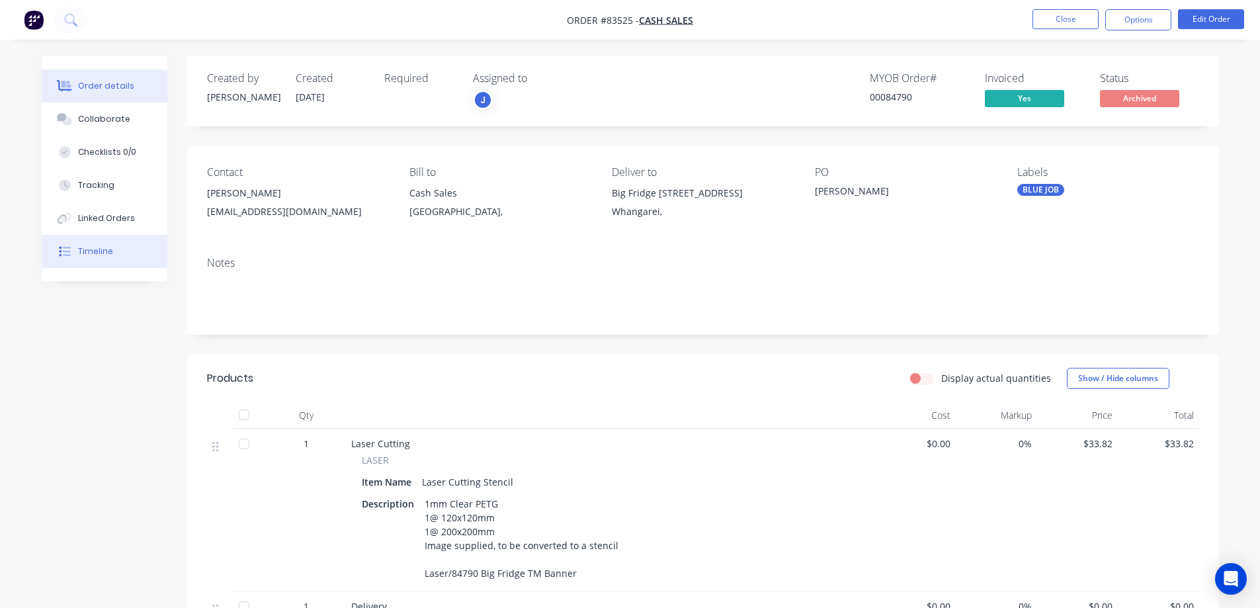
click at [50, 242] on button "Timeline" at bounding box center [105, 251] width 126 height 33
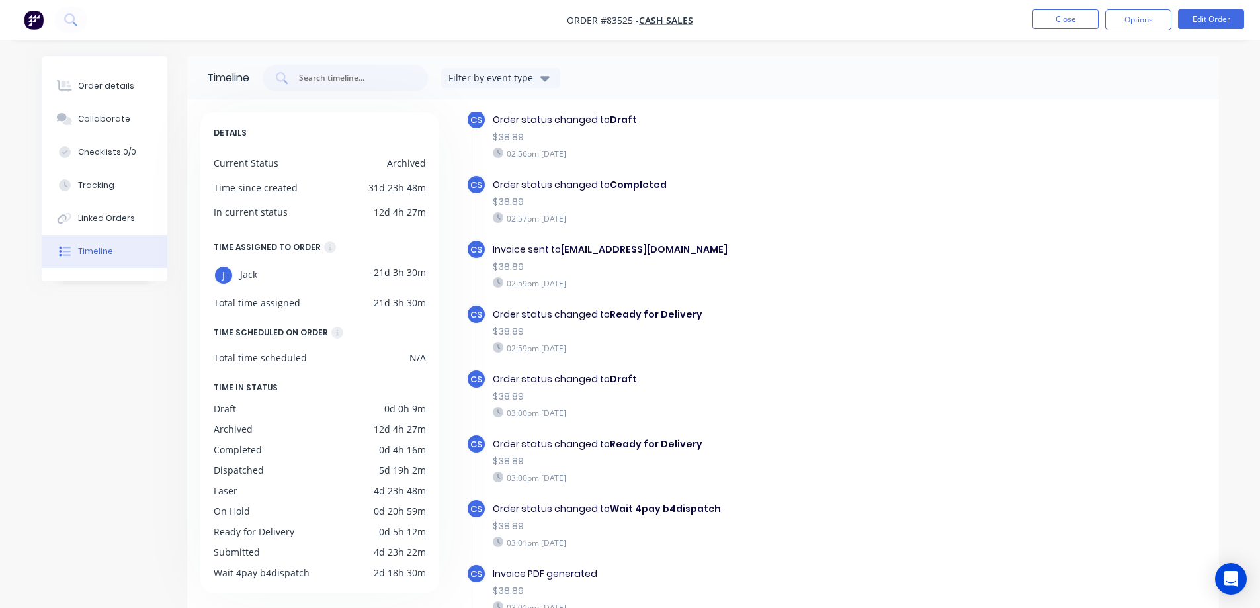
scroll to position [878, 0]
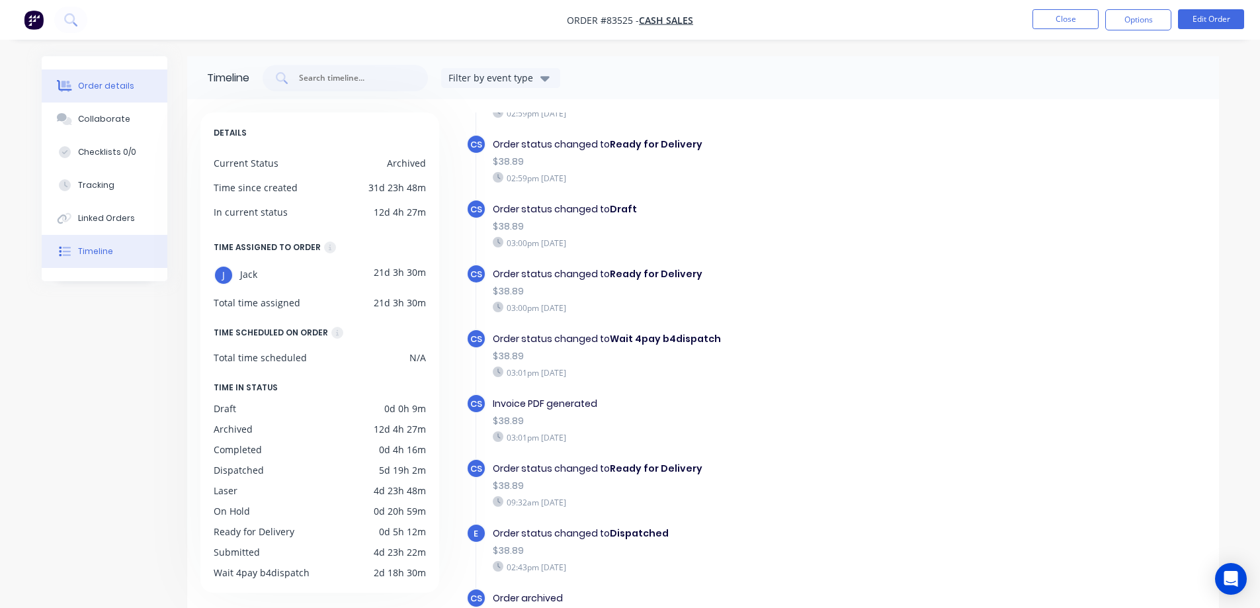
click at [112, 91] on button "Order details" at bounding box center [105, 85] width 126 height 33
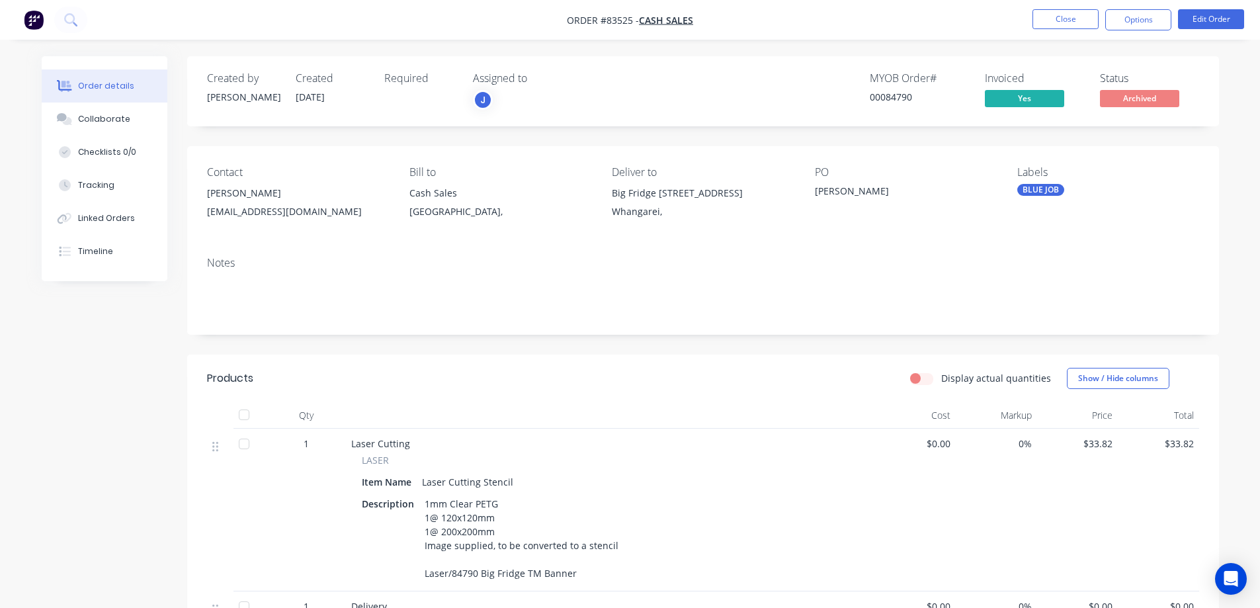
click at [895, 101] on div "00084790" at bounding box center [919, 97] width 99 height 14
copy div "00084790"
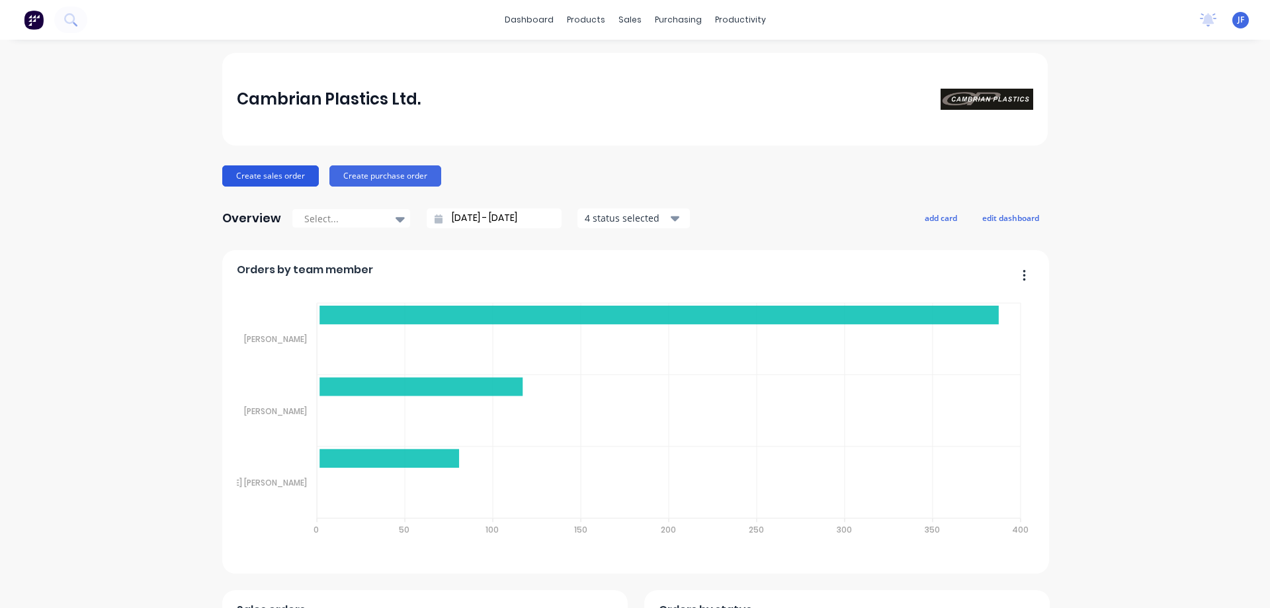
click at [288, 175] on button "Create sales order" at bounding box center [270, 175] width 97 height 21
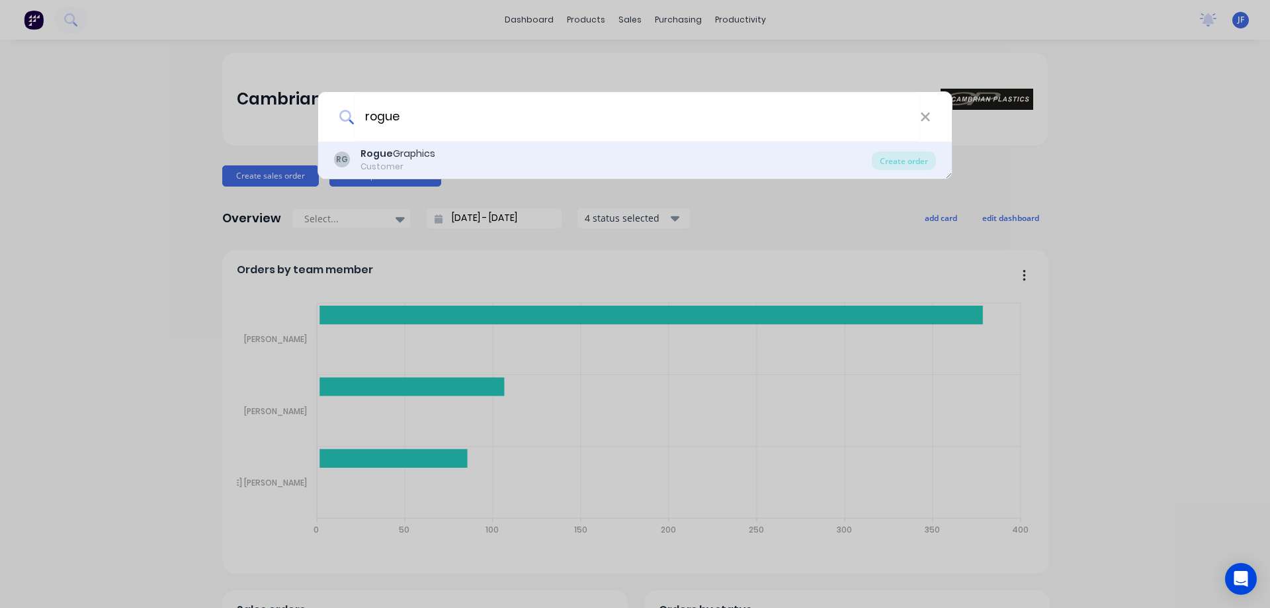
type input "rogue"
click at [484, 153] on div "RG Rogue Graphics Customer" at bounding box center [603, 160] width 538 height 26
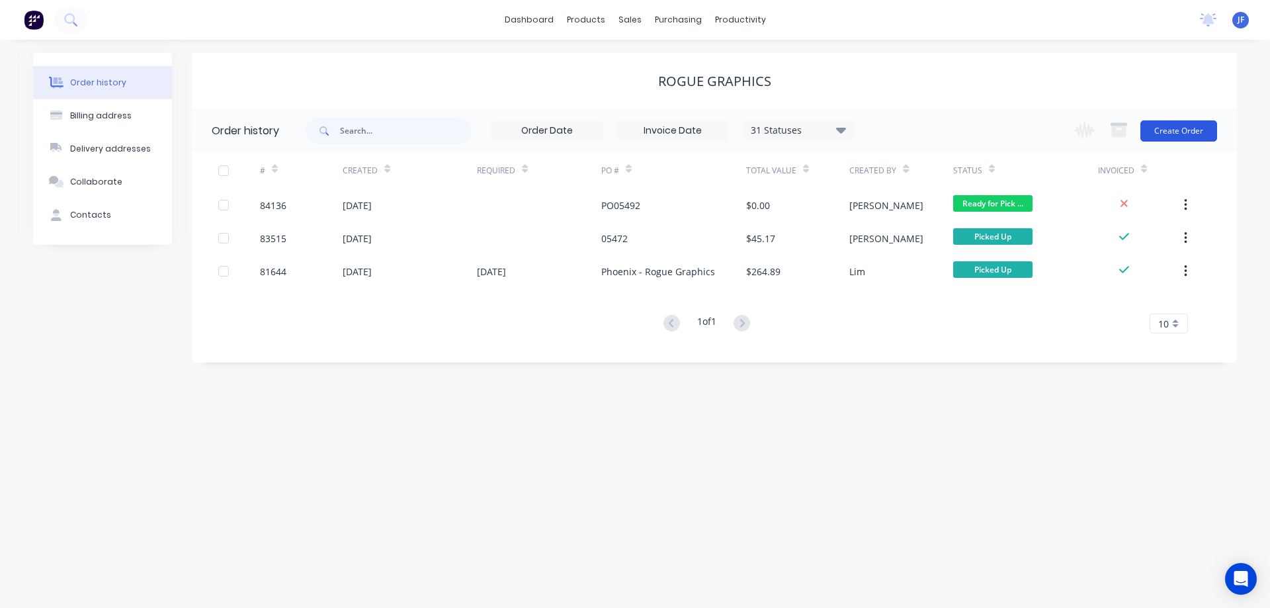
click at [1195, 128] on button "Create Order" at bounding box center [1178, 130] width 77 height 21
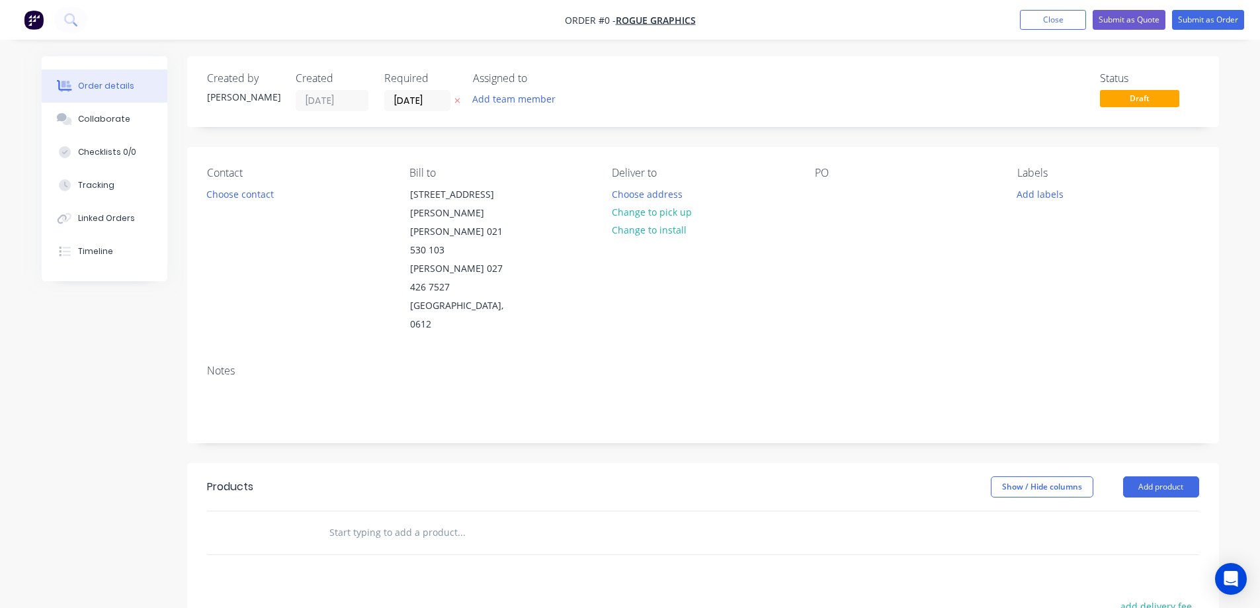
click at [457, 99] on icon at bounding box center [457, 101] width 6 height 8
click at [265, 194] on button "Choose contact" at bounding box center [239, 194] width 81 height 18
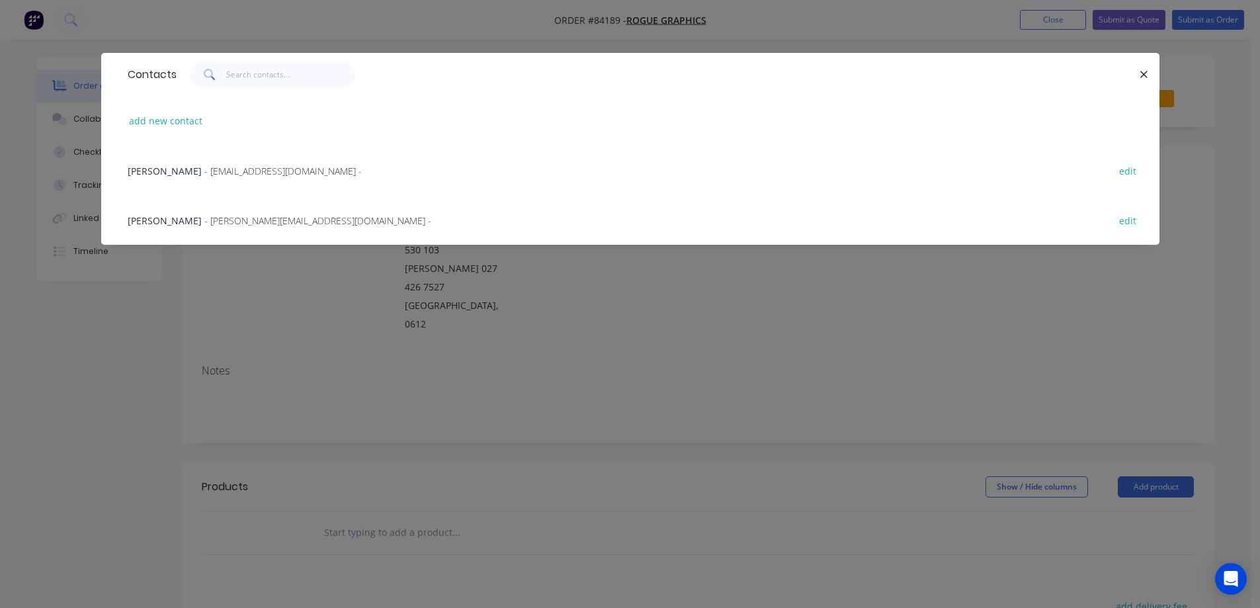
click at [235, 211] on div "Garth Hulsdouw - [EMAIL_ADDRESS][DOMAIN_NAME] - edit" at bounding box center [630, 220] width 1019 height 50
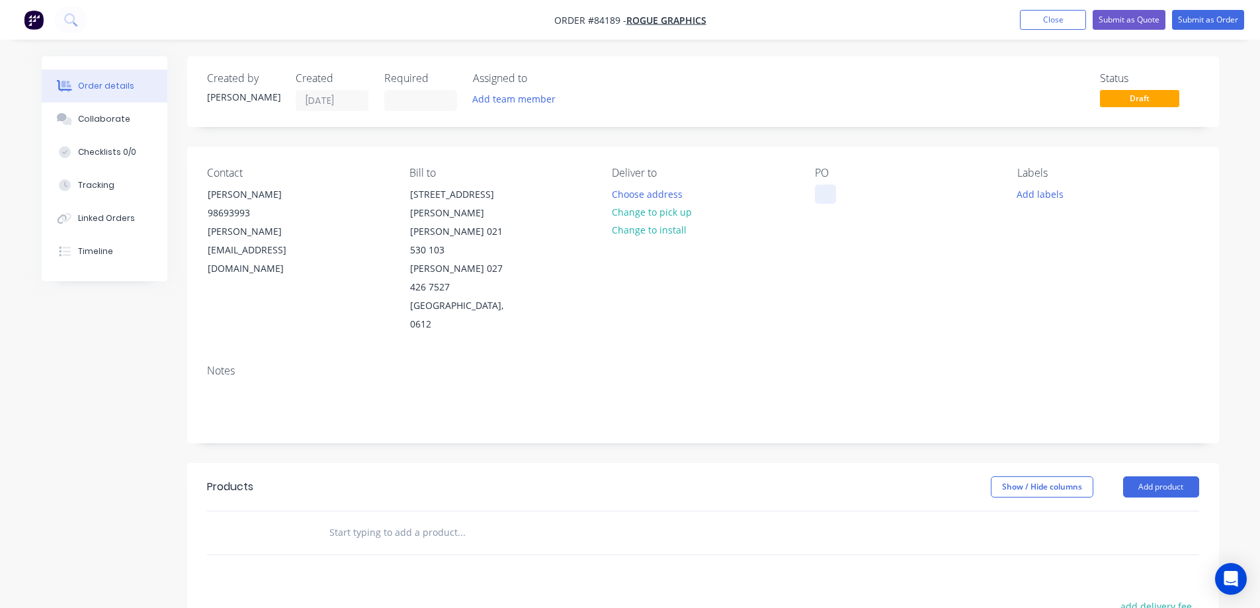
click at [825, 190] on div at bounding box center [825, 194] width 21 height 19
paste div
click at [652, 198] on button "Choose address" at bounding box center [647, 194] width 85 height 18
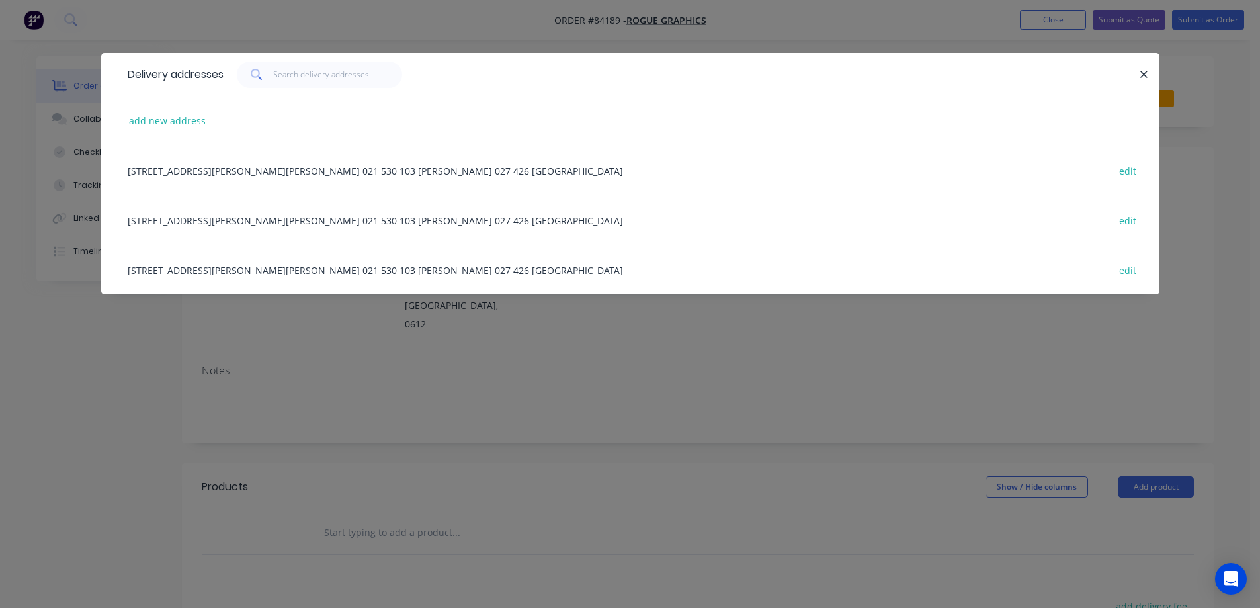
drag, startPoint x: 175, startPoint y: 332, endPoint x: 239, endPoint y: 310, distance: 67.4
click at [182, 331] on div "Delivery addresses add new address [STREET_ADDRESS][GEOGRAPHIC_DATA][PERSON_NAM…" at bounding box center [630, 304] width 1260 height 608
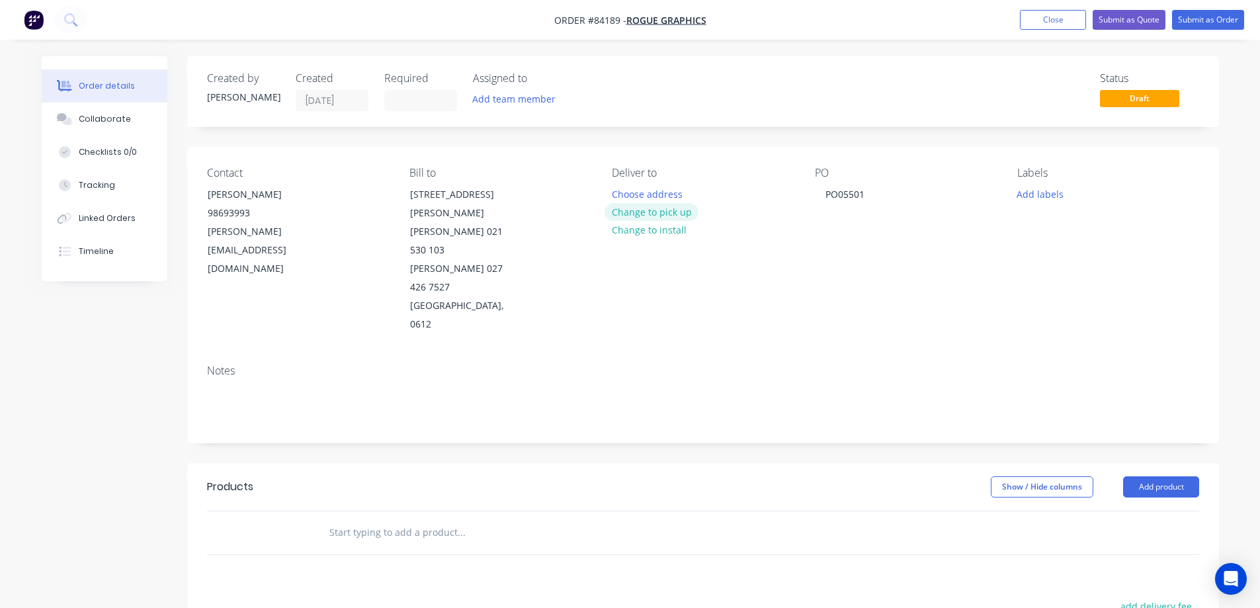
click at [654, 213] on button "Change to pick up" at bounding box center [652, 212] width 94 height 18
click at [423, 519] on input "text" at bounding box center [461, 532] width 265 height 26
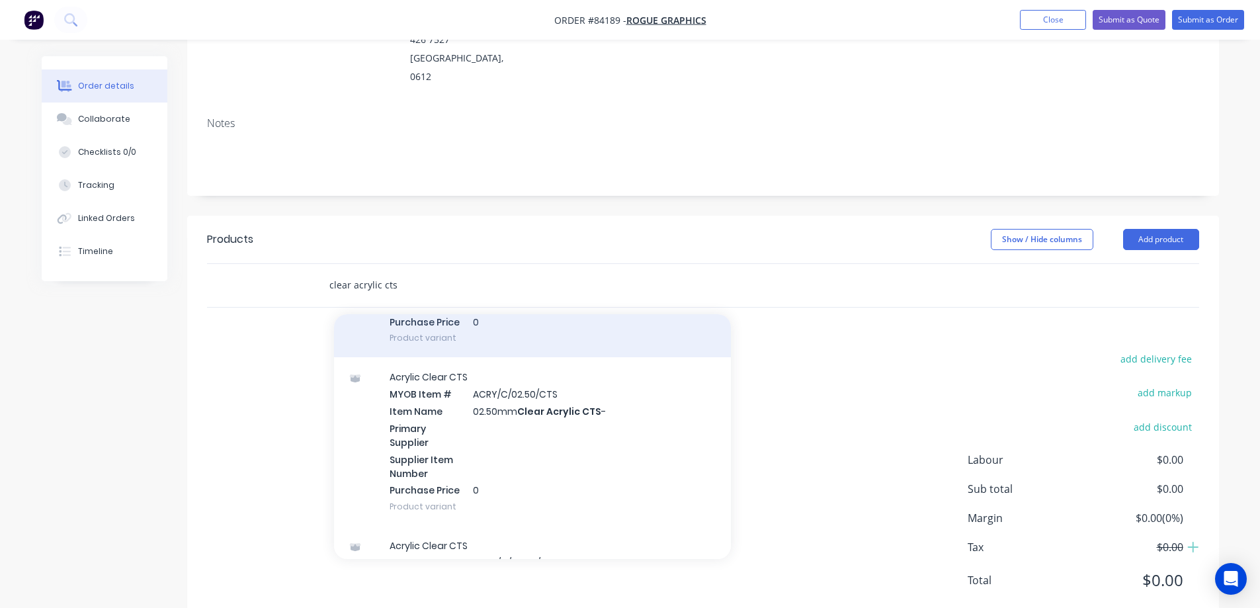
scroll to position [265, 0]
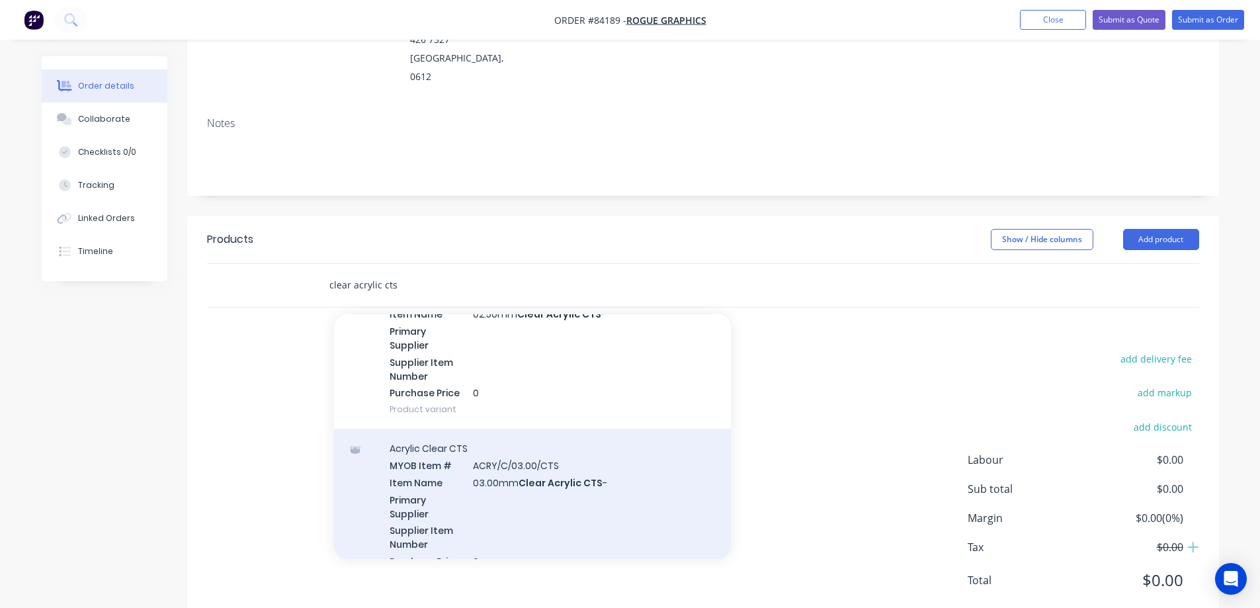
type input "clear acrylic cts"
click at [490, 458] on div "Acrylic Clear CTS MYOB Item # ACRY/C/03.00/CTS Item Name 03.00mm Clear Acrylic …" at bounding box center [532, 513] width 397 height 169
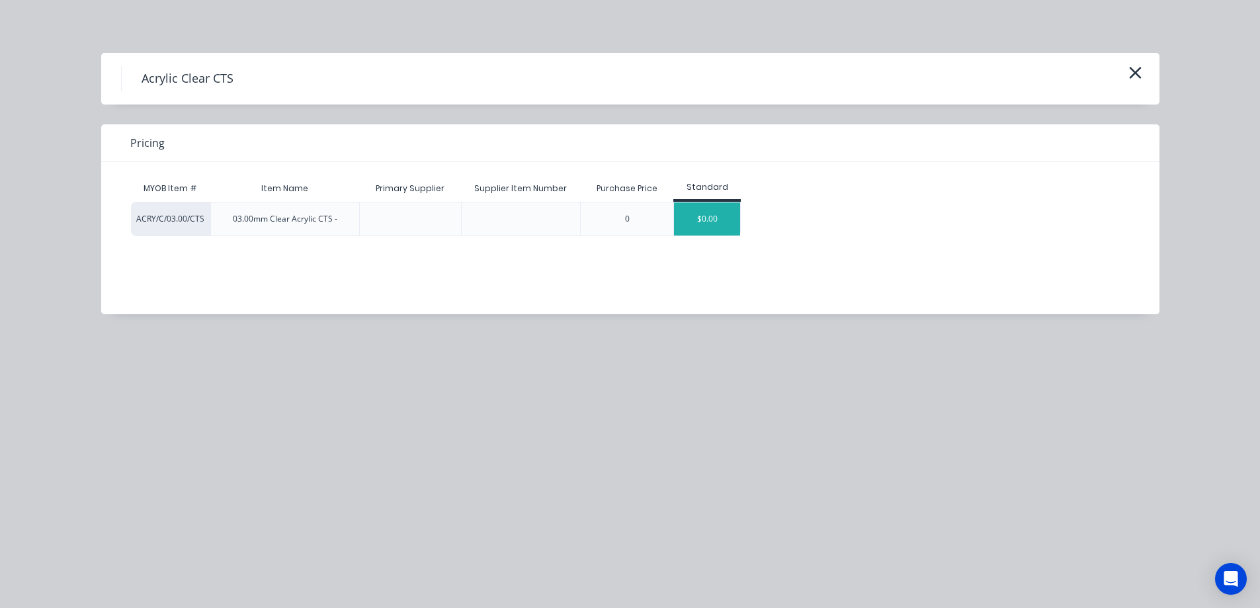
click at [716, 215] on div "$0.00" at bounding box center [707, 218] width 66 height 33
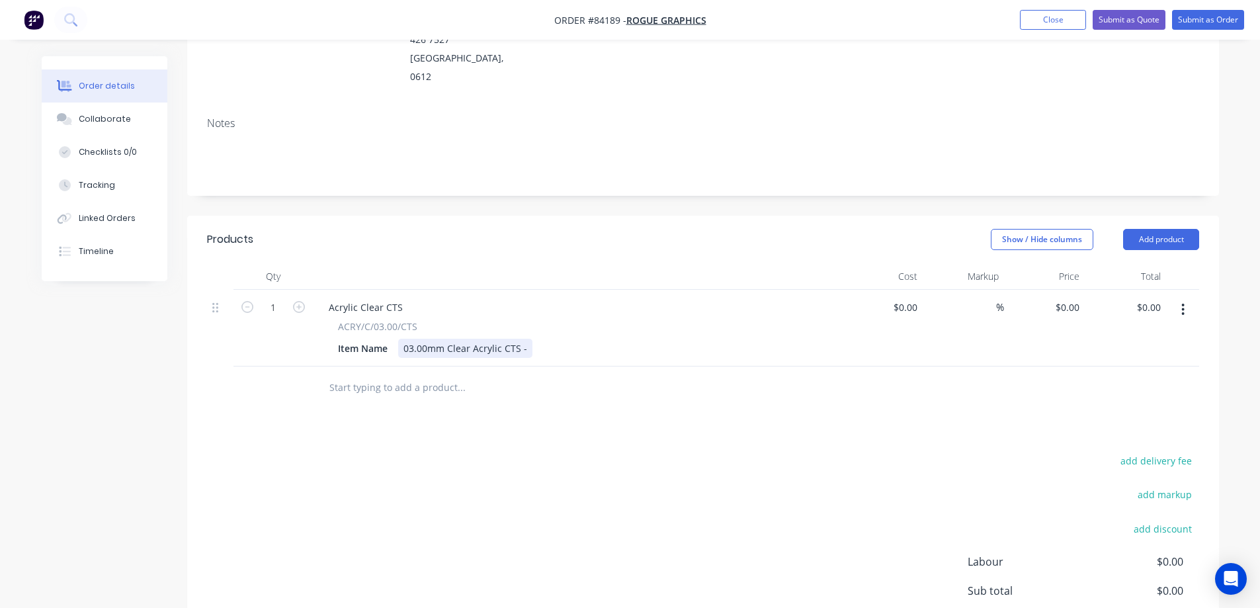
click at [527, 339] on div "03.00mm Clear Acrylic CTS -" at bounding box center [465, 348] width 134 height 19
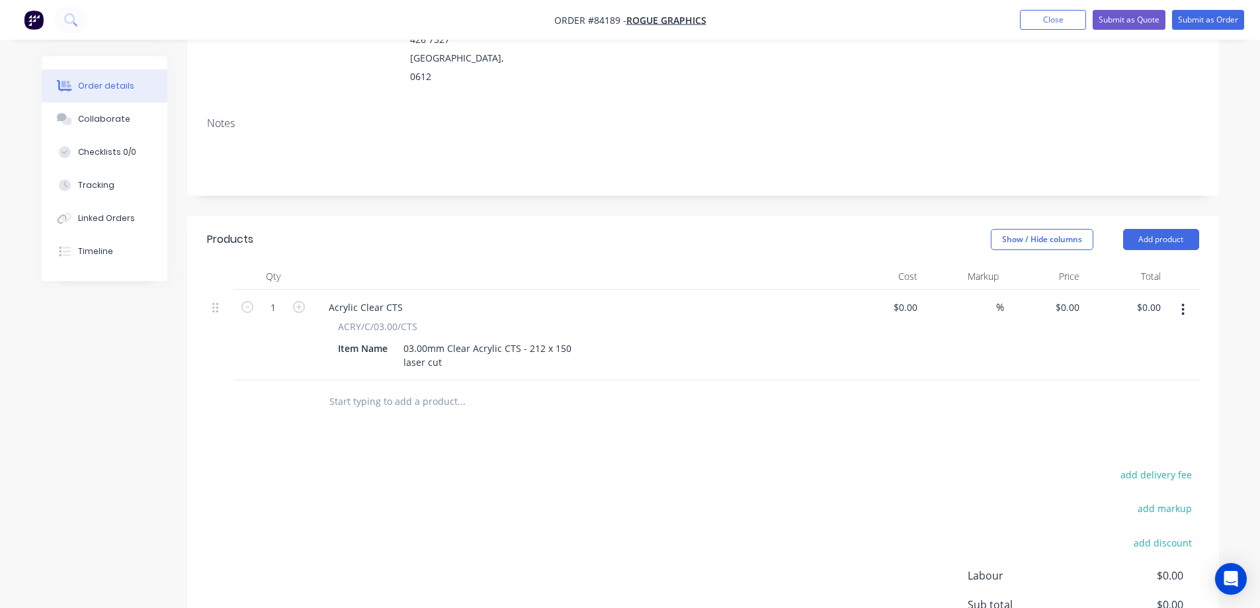
click at [562, 427] on div "Products Show / Hide columns Add product Qty Cost Markup Price Total 1 Acrylic …" at bounding box center [703, 478] width 1032 height 525
click at [1078, 298] on input "0" at bounding box center [1069, 307] width 30 height 19
type input "$25.00"
drag, startPoint x: 1227, startPoint y: 12, endPoint x: 1222, endPoint y: 17, distance: 7.0
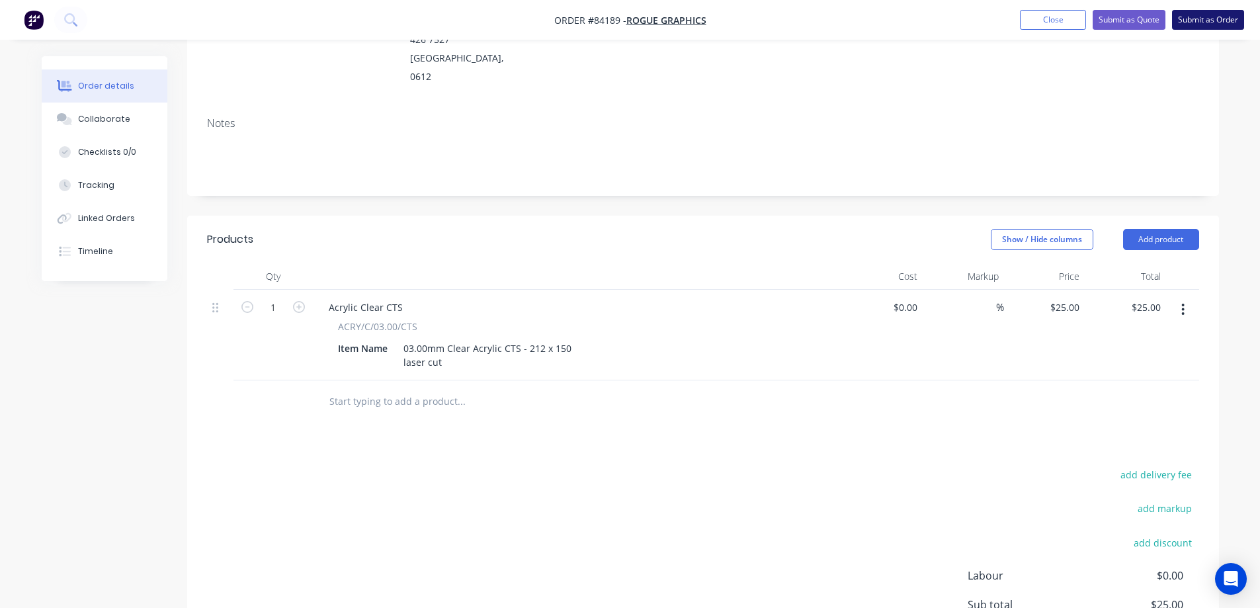
click at [1228, 13] on button "Submit as Order" at bounding box center [1208, 20] width 72 height 20
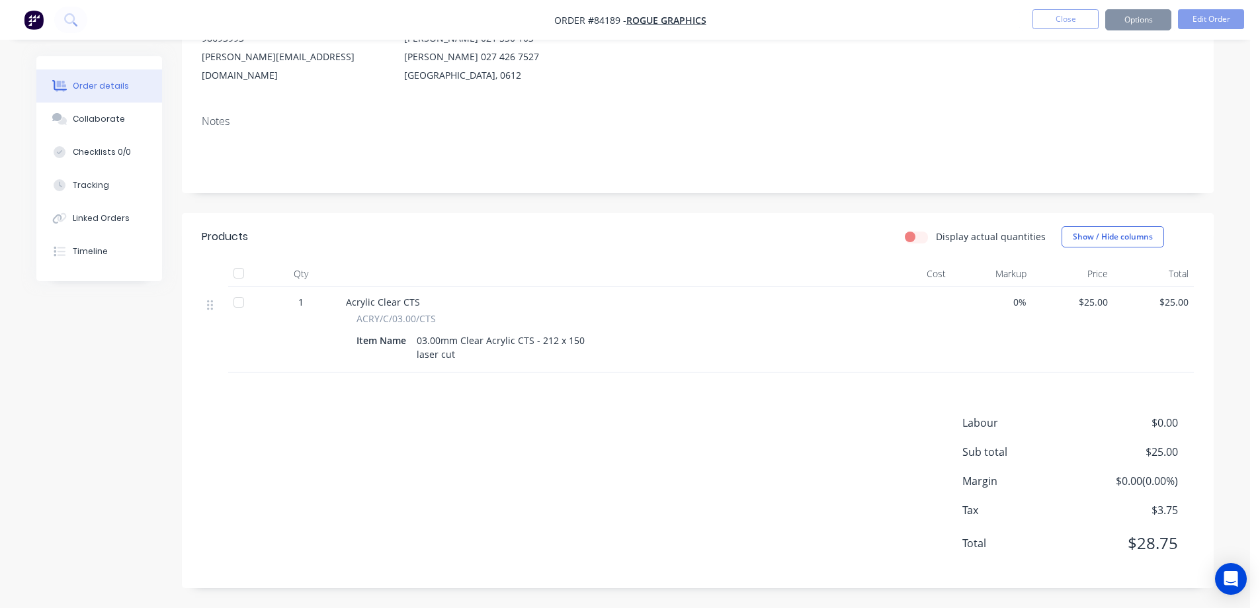
scroll to position [0, 0]
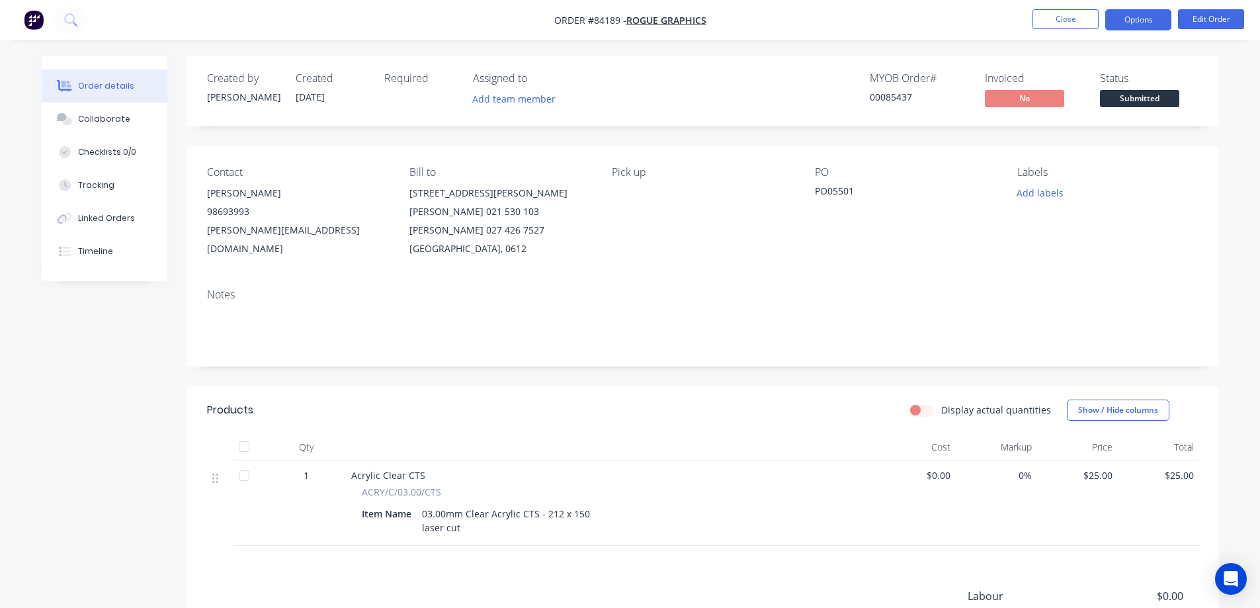
drag, startPoint x: 1154, startPoint y: 22, endPoint x: 1154, endPoint y: 29, distance: 7.3
click at [1155, 22] on button "Options" at bounding box center [1138, 19] width 66 height 21
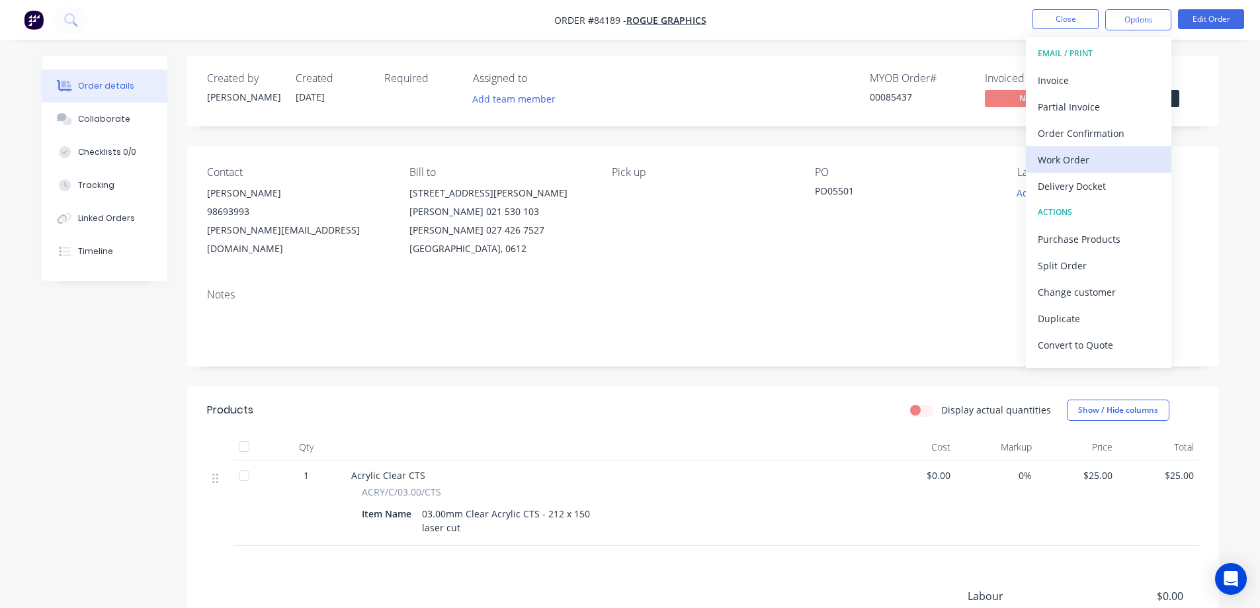
click at [1085, 169] on button "Work Order" at bounding box center [1099, 159] width 146 height 26
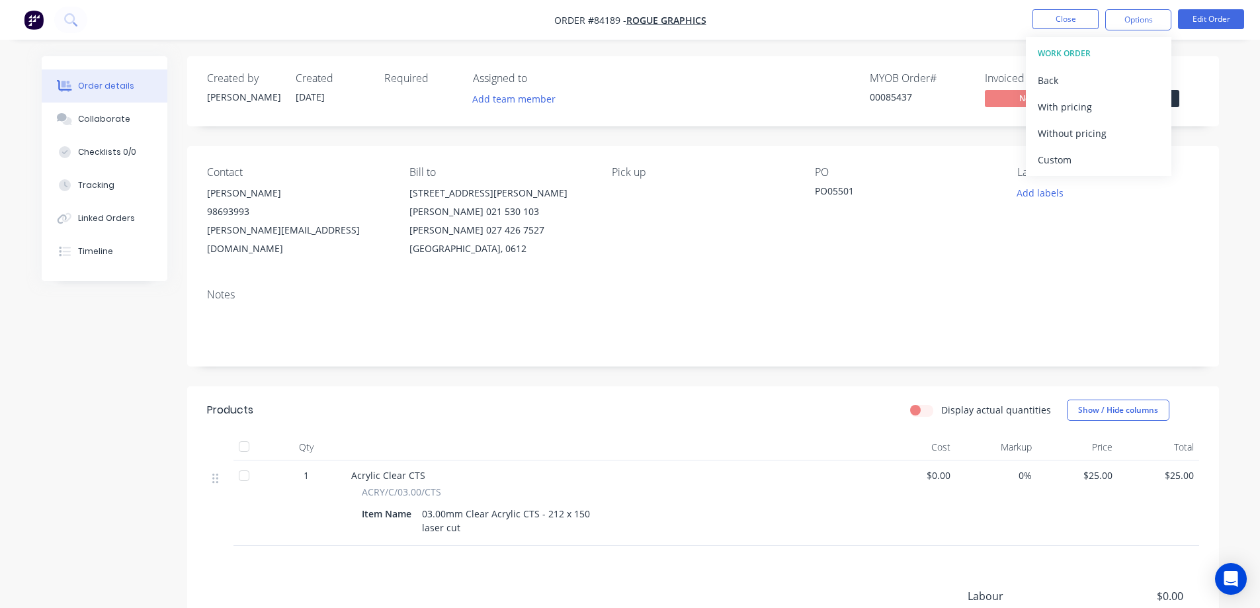
click at [1085, 136] on div "Without pricing" at bounding box center [1099, 133] width 122 height 19
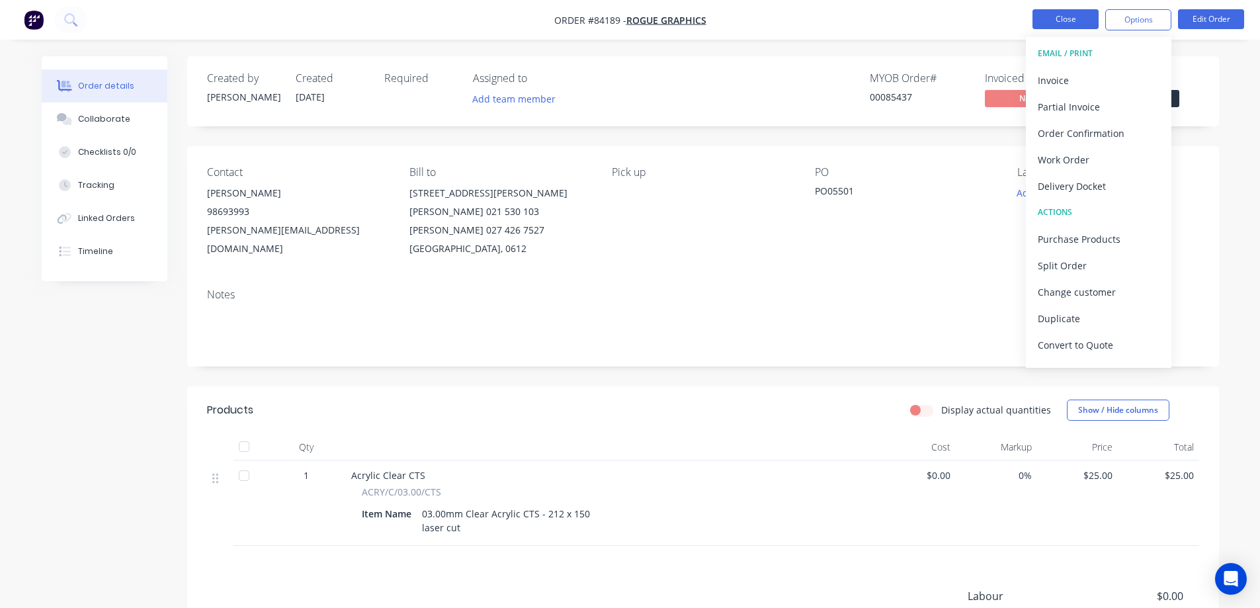
click at [1064, 13] on button "Close" at bounding box center [1066, 19] width 66 height 20
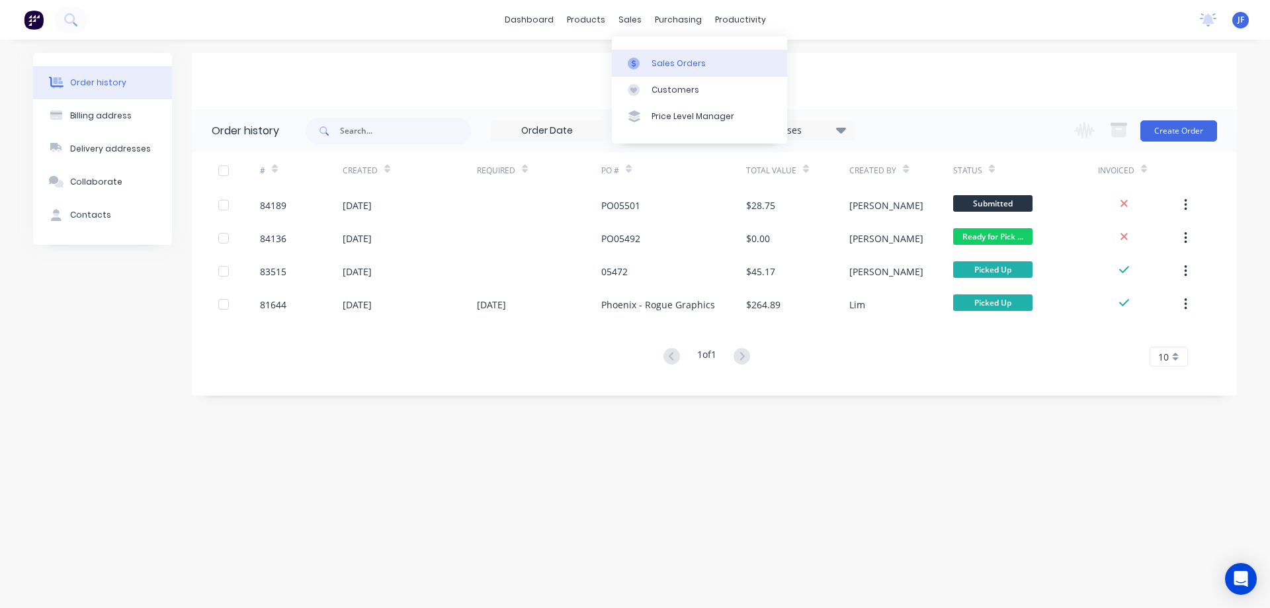
click at [647, 74] on link "Sales Orders" at bounding box center [699, 63] width 175 height 26
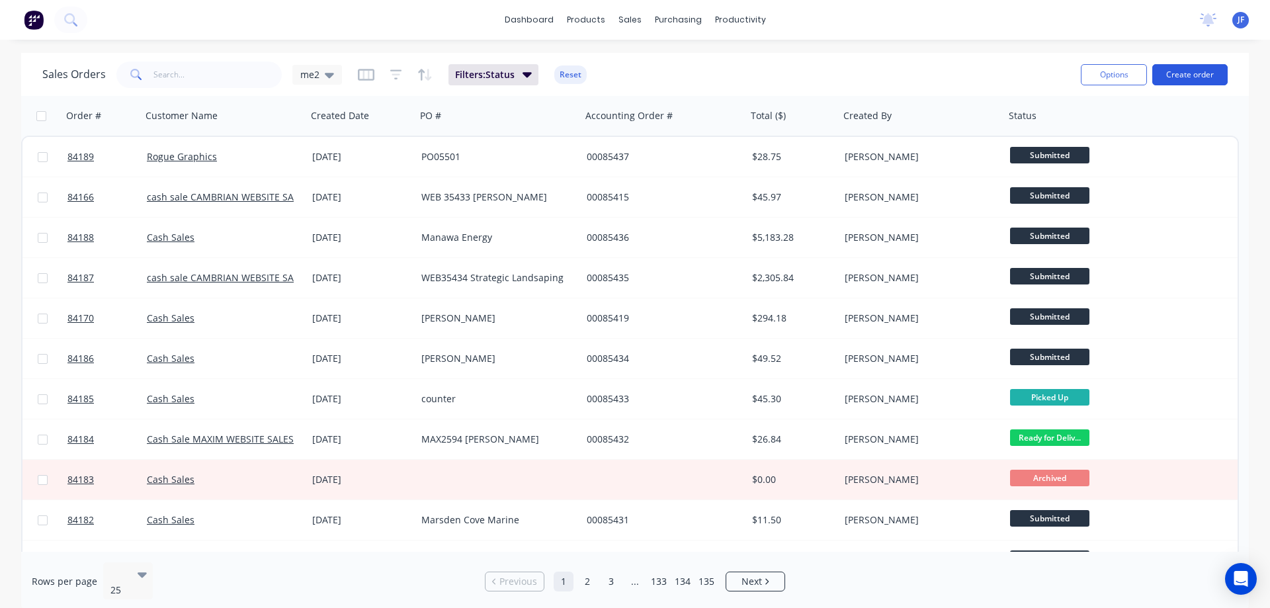
click at [1183, 69] on button "Create order" at bounding box center [1189, 74] width 75 height 21
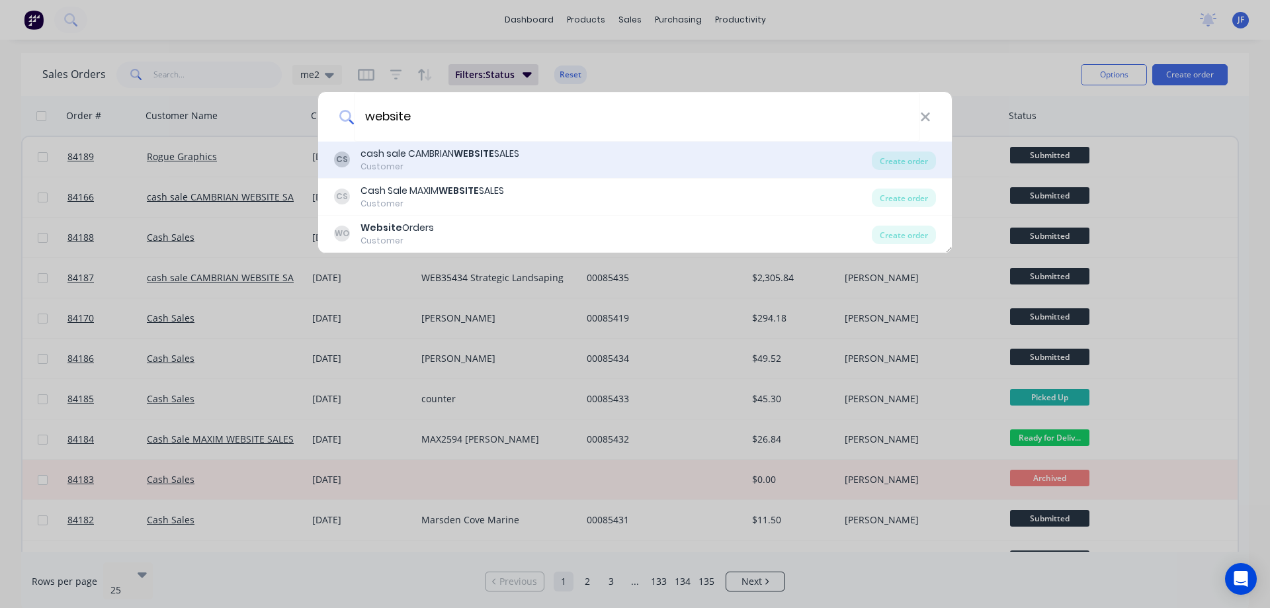
type input "website"
click at [673, 164] on div "CS cash sale CAMBRIAN WEBSITE SALES Customer" at bounding box center [603, 160] width 538 height 26
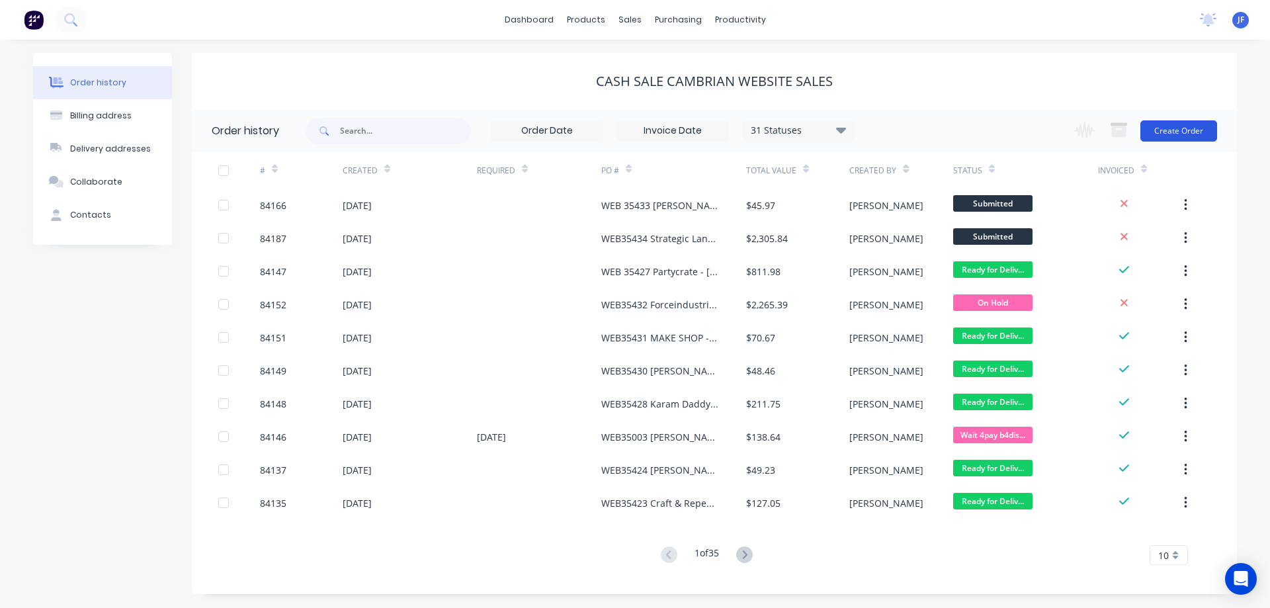
click at [1175, 128] on button "Create Order" at bounding box center [1178, 130] width 77 height 21
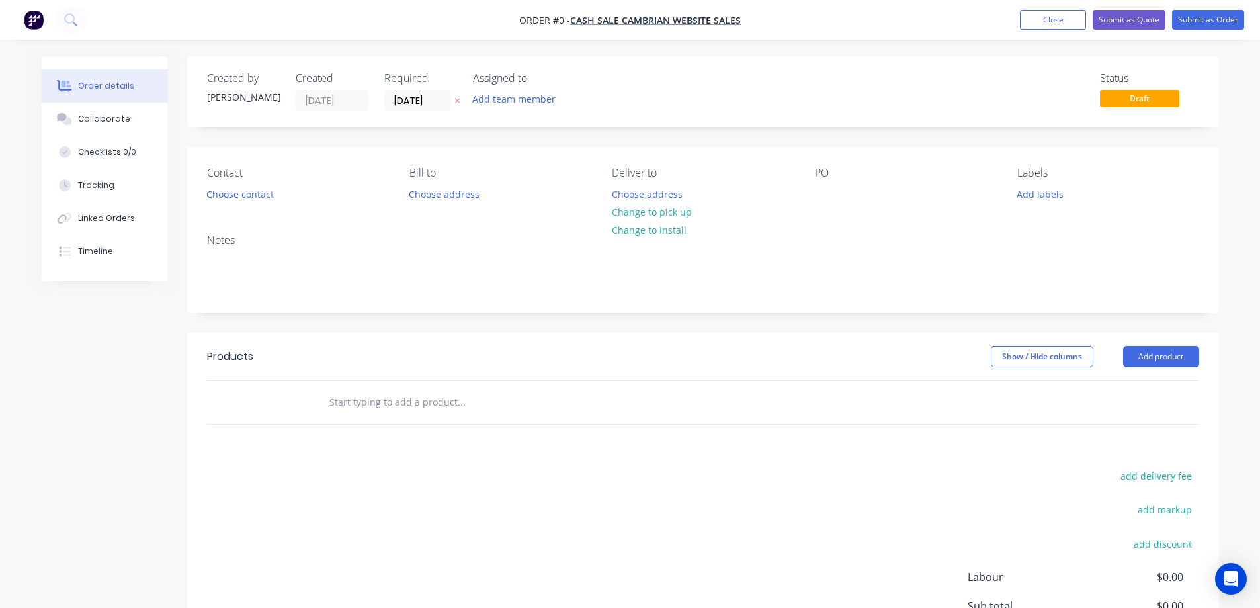
click at [458, 103] on icon at bounding box center [457, 101] width 6 height 8
click at [265, 196] on button "Choose contact" at bounding box center [239, 194] width 81 height 18
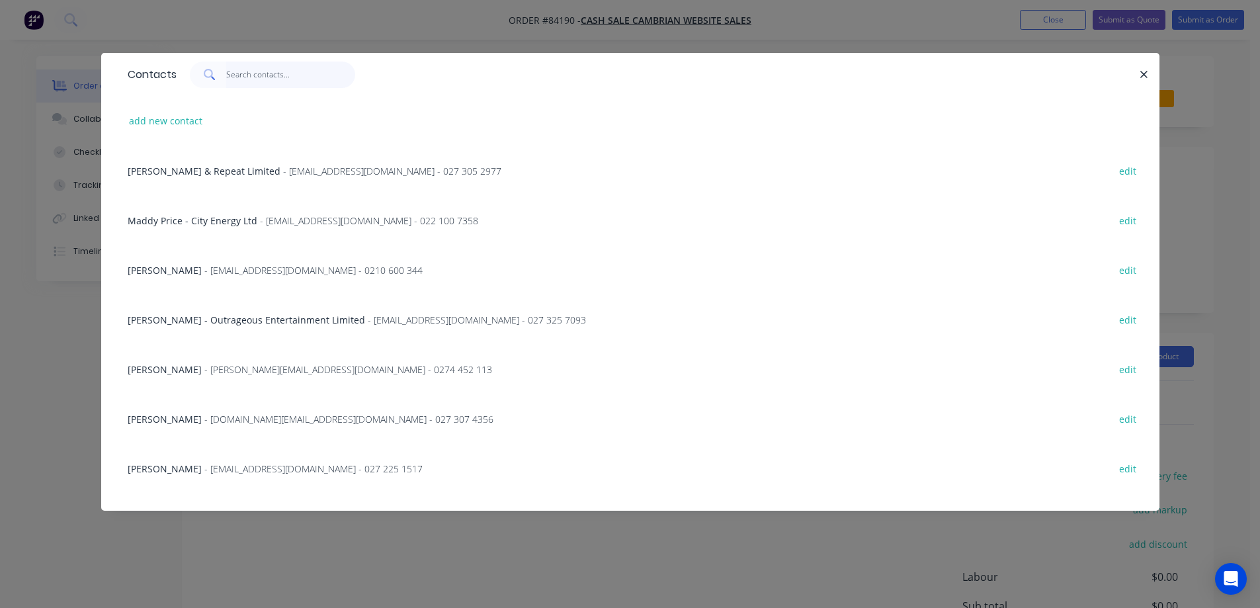
drag, startPoint x: 296, startPoint y: 82, endPoint x: 258, endPoint y: 99, distance: 41.2
click at [294, 83] on input "text" at bounding box center [290, 75] width 129 height 26
paste input "[PERSON_NAME]"
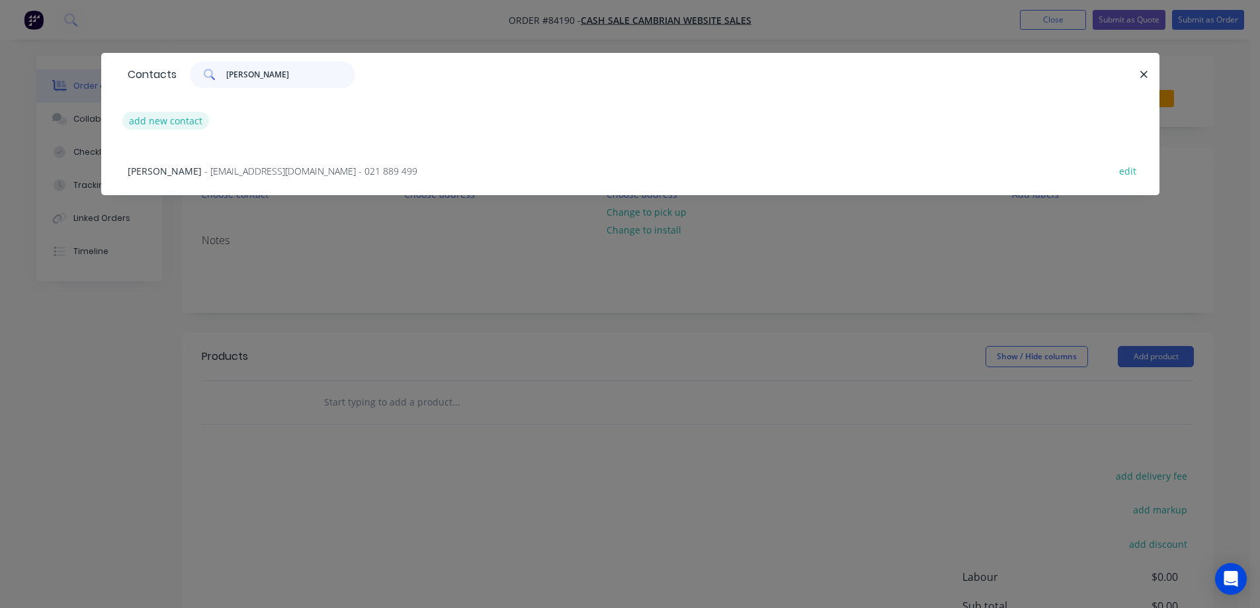
type input "[PERSON_NAME]"
drag, startPoint x: 161, startPoint y: 121, endPoint x: 355, endPoint y: 169, distance: 198.9
click at [488, 158] on div "add new contact [PERSON_NAME] - [EMAIL_ADDRESS][DOMAIN_NAME] - 021 889 499 edit" at bounding box center [630, 145] width 1058 height 99
click at [333, 169] on span "- [EMAIL_ADDRESS][DOMAIN_NAME] - 021 889 499" at bounding box center [310, 171] width 213 height 13
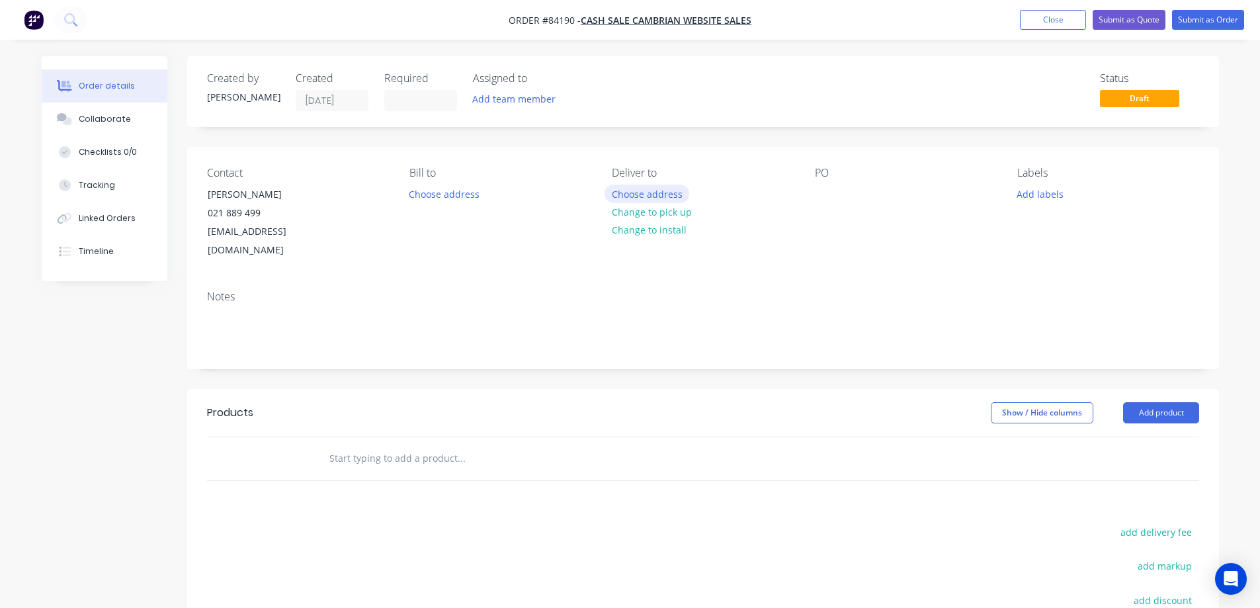
click at [657, 187] on button "Choose address" at bounding box center [647, 194] width 85 height 18
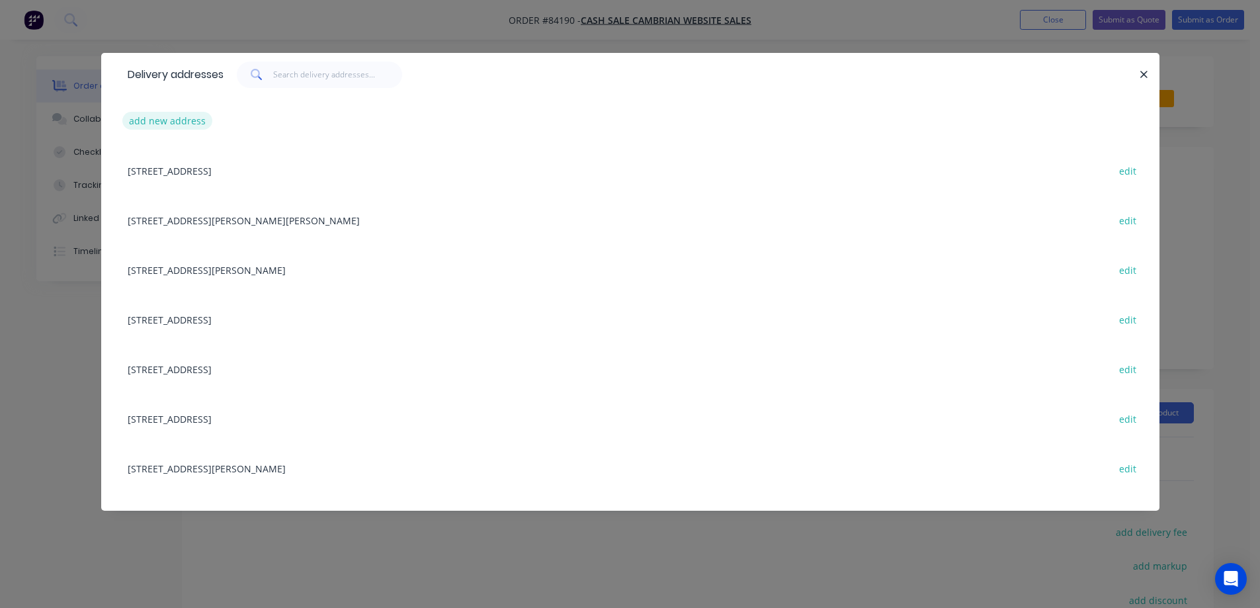
click at [167, 122] on button "add new address" at bounding box center [167, 121] width 91 height 18
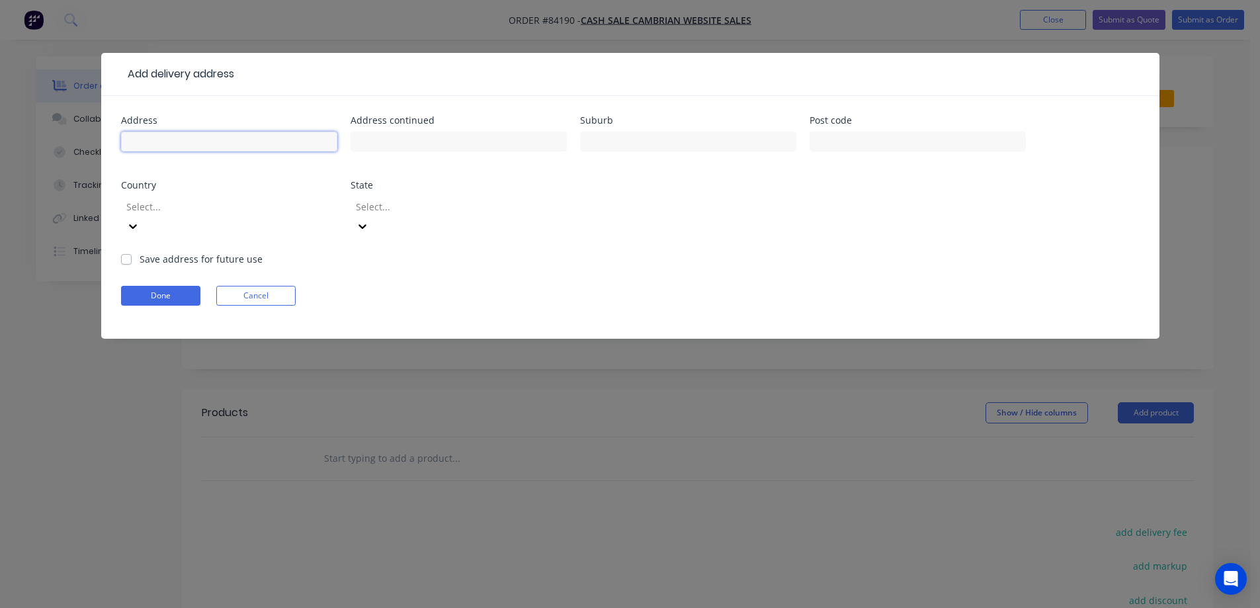
click at [174, 142] on input "text" at bounding box center [229, 142] width 216 height 20
paste input "[STREET_ADDRESS]"
type input "[STREET_ADDRESS]"
click at [382, 143] on input "text" at bounding box center [459, 142] width 216 height 20
paste input "Te Puke"
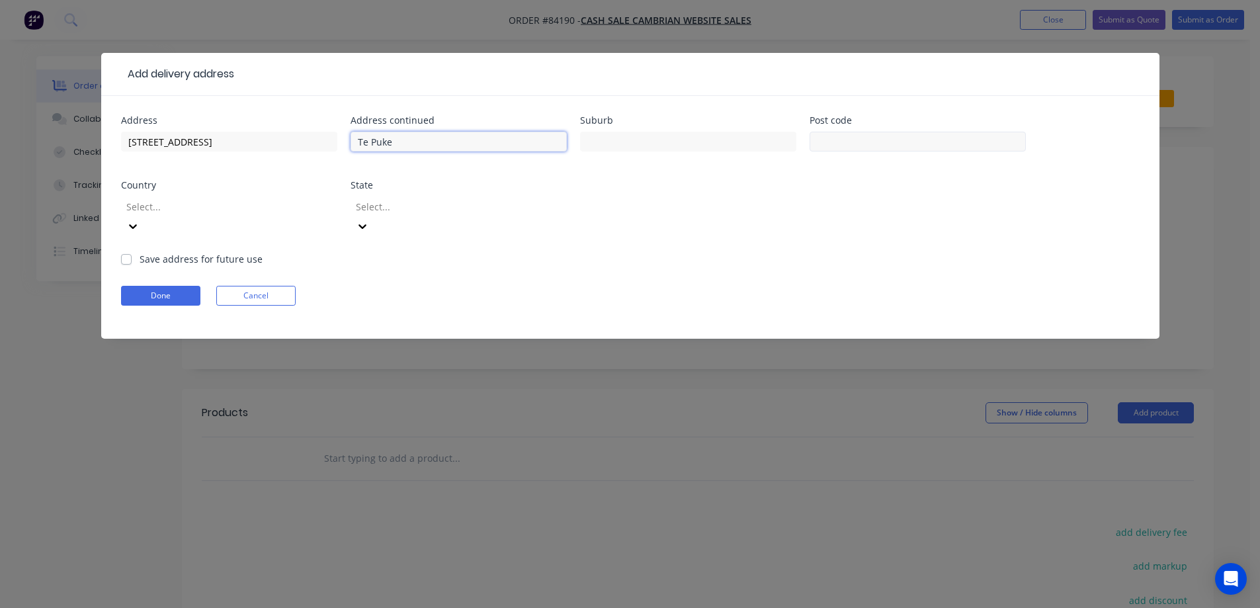
type input "Te Puke"
click at [849, 149] on input "text" at bounding box center [918, 142] width 216 height 20
type input "3119"
click at [134, 286] on button "Done" at bounding box center [160, 296] width 79 height 20
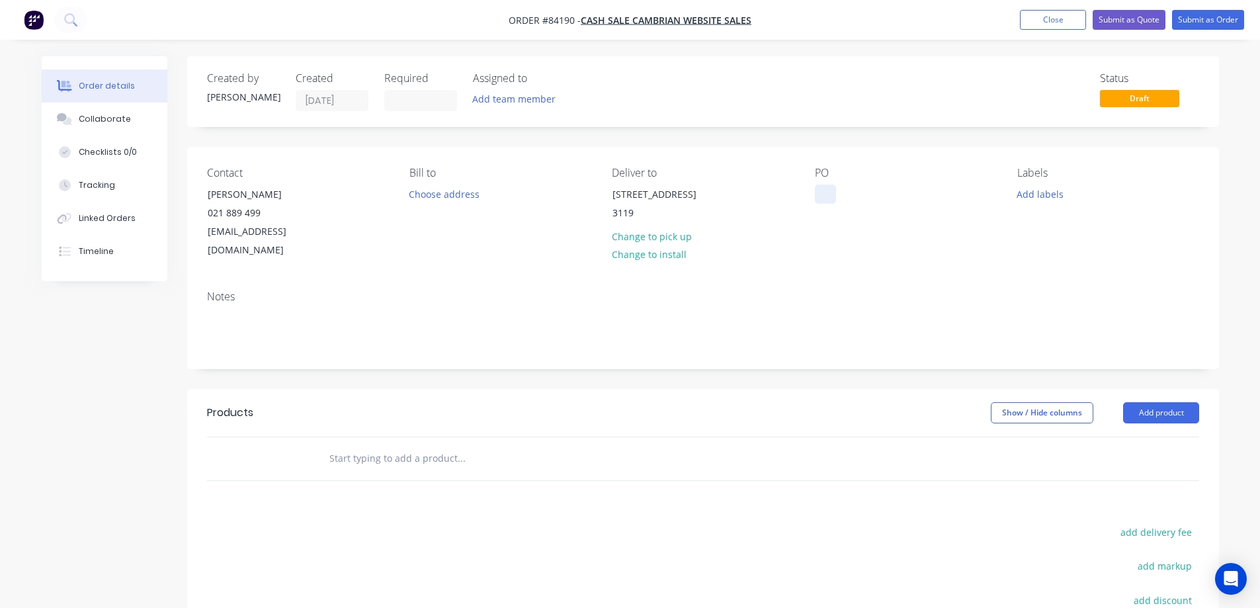
click at [824, 187] on div at bounding box center [825, 194] width 21 height 19
drag, startPoint x: 204, startPoint y: 193, endPoint x: 345, endPoint y: 194, distance: 140.9
click at [345, 194] on div "Contact [PERSON_NAME] [PHONE_NUMBER] [EMAIL_ADDRESS][DOMAIN_NAME]" at bounding box center [297, 213] width 181 height 93
copy div "[PERSON_NAME]"
click at [875, 192] on div "WEB35435" at bounding box center [848, 194] width 67 height 19
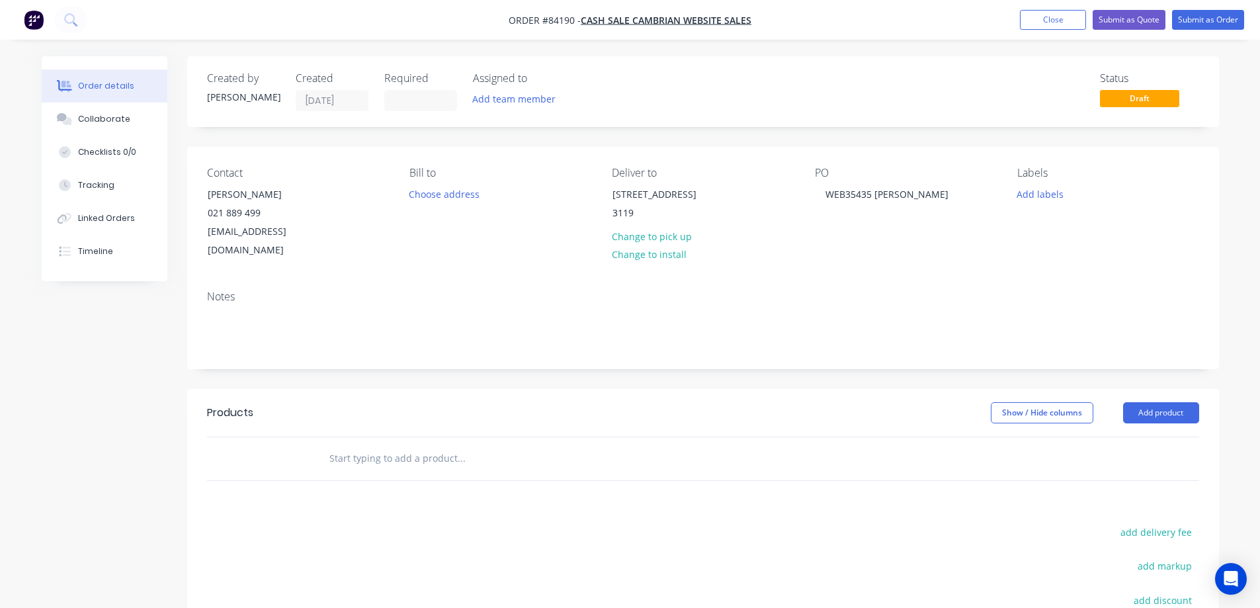
click at [473, 445] on input "text" at bounding box center [461, 458] width 265 height 26
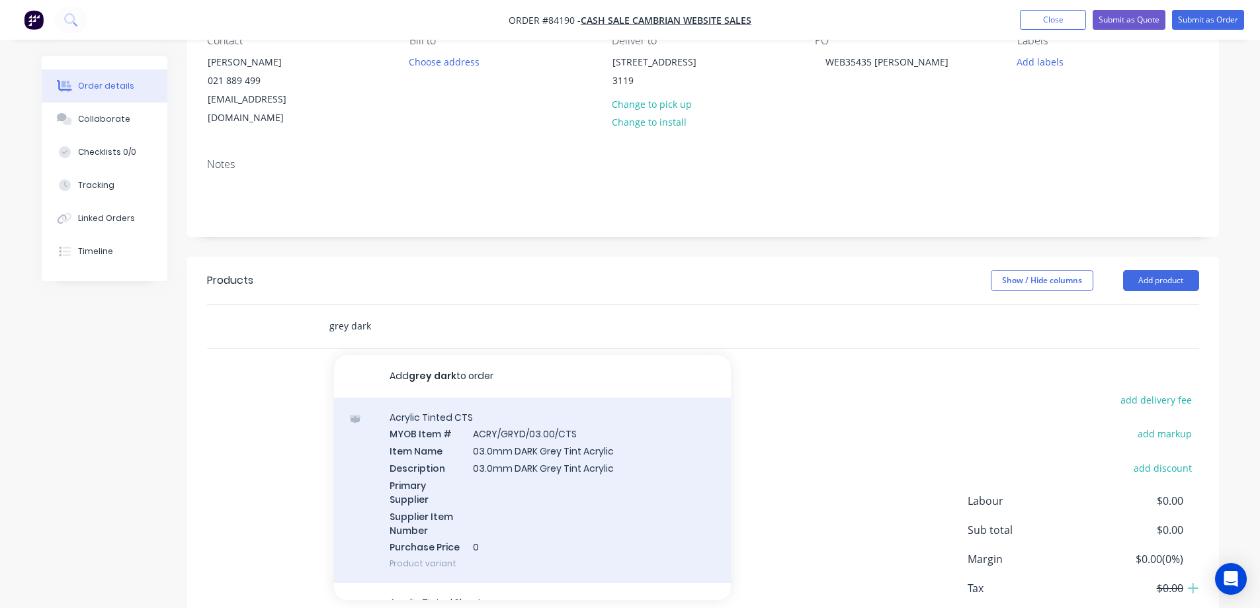
type input "grey dark"
click at [517, 453] on div "Acrylic Tinted CTS MYOB Item # ACRY/GRYD/03.00/CTS Item Name 03.0mm DARK Grey T…" at bounding box center [532, 491] width 397 height 186
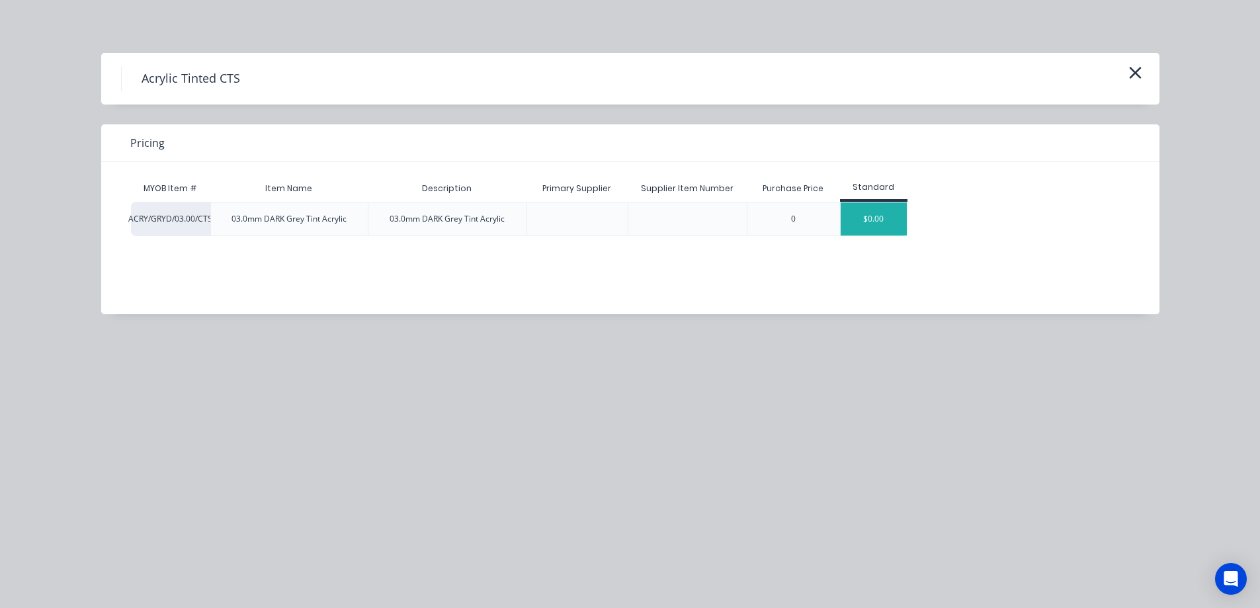
click at [875, 229] on div "$0.00" at bounding box center [874, 218] width 66 height 33
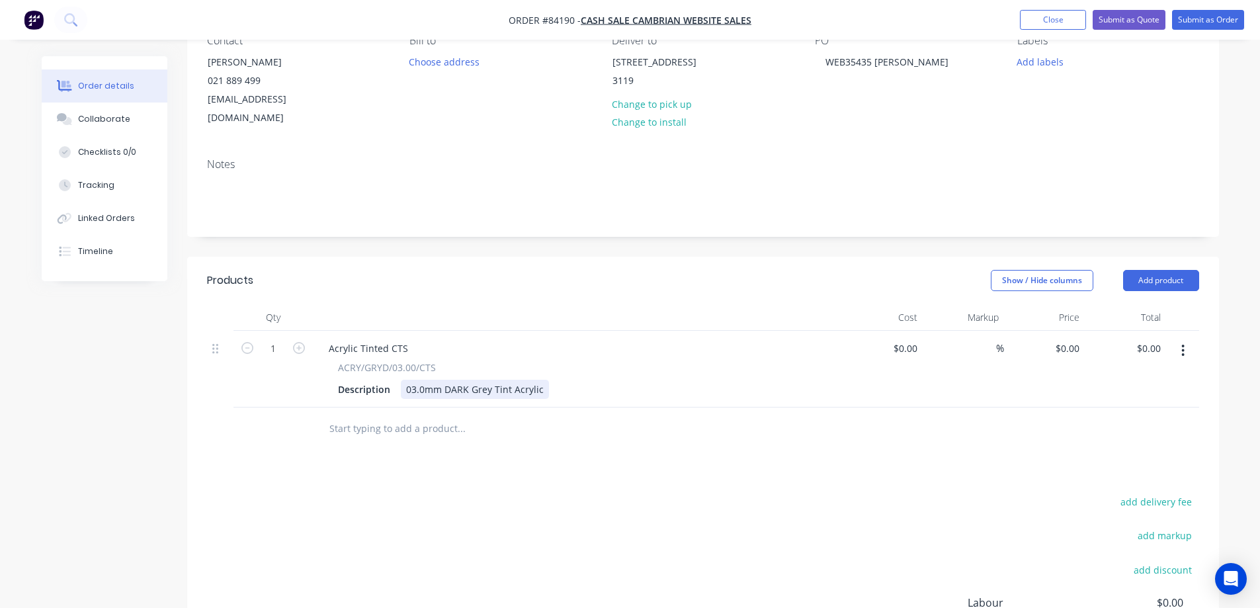
click at [538, 380] on div "03.0mm DARK Grey Tint Acrylic" at bounding box center [475, 389] width 148 height 19
click at [1141, 339] on input "0.00" at bounding box center [1151, 348] width 30 height 19
type input "16.68"
type input "$16.68"
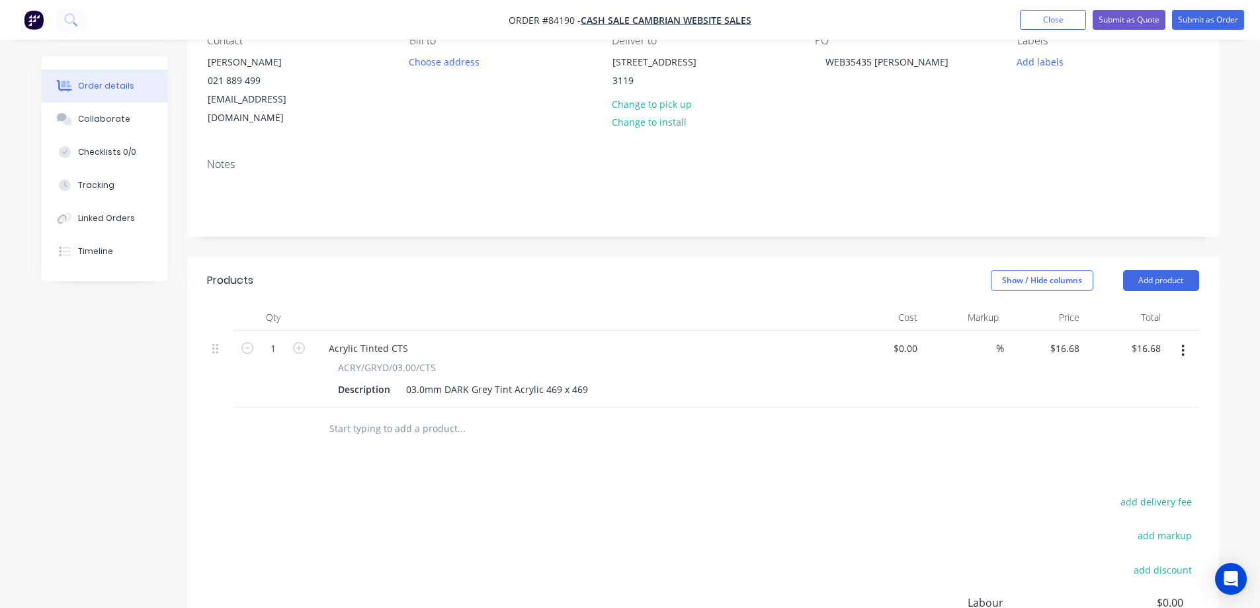
click at [1177, 339] on button "button" at bounding box center [1183, 351] width 31 height 24
click at [1153, 402] on div "Duplicate" at bounding box center [1137, 411] width 102 height 19
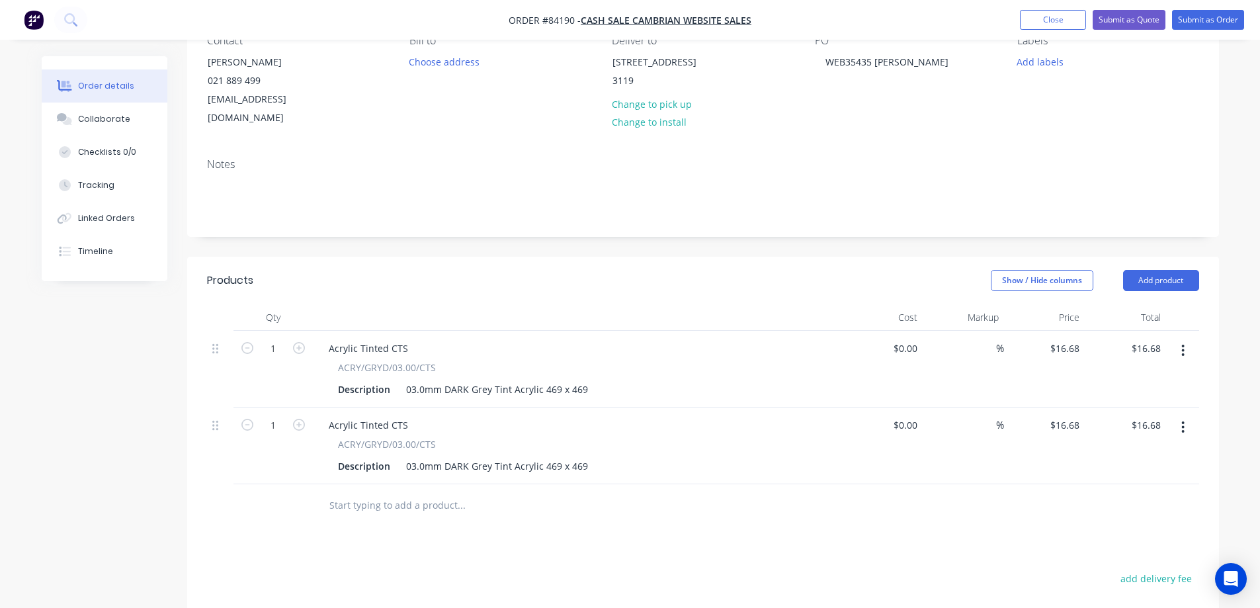
click at [1184, 421] on icon "button" at bounding box center [1183, 427] width 3 height 12
click at [1088, 532] on div "Delete" at bounding box center [1137, 541] width 102 height 19
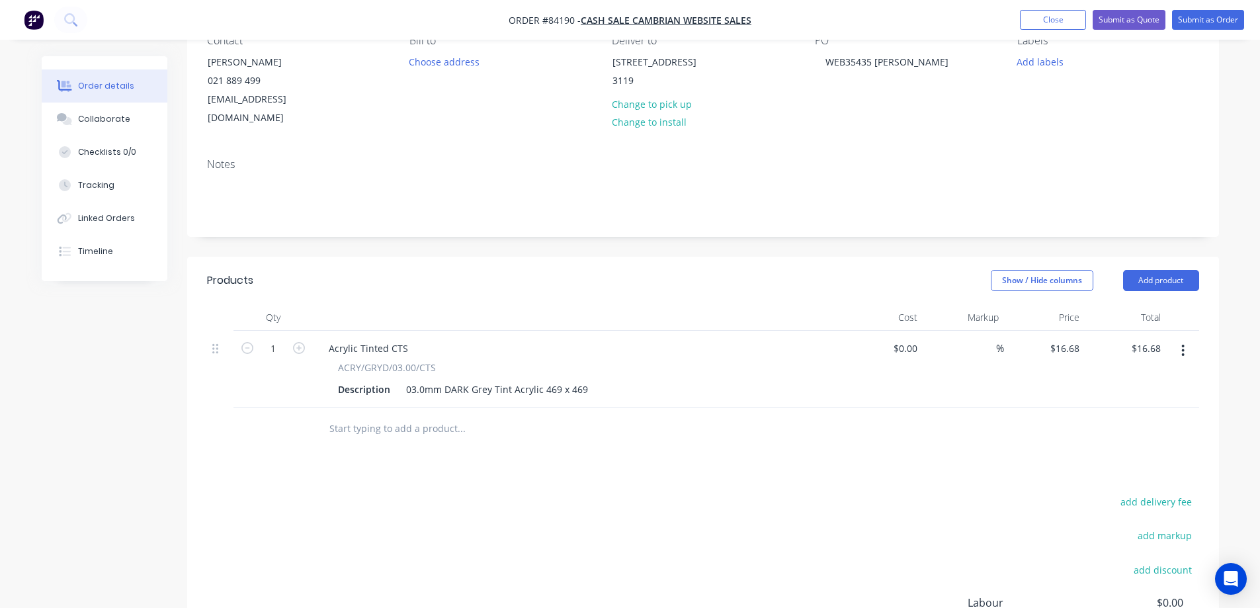
click at [359, 415] on input "text" at bounding box center [461, 428] width 265 height 26
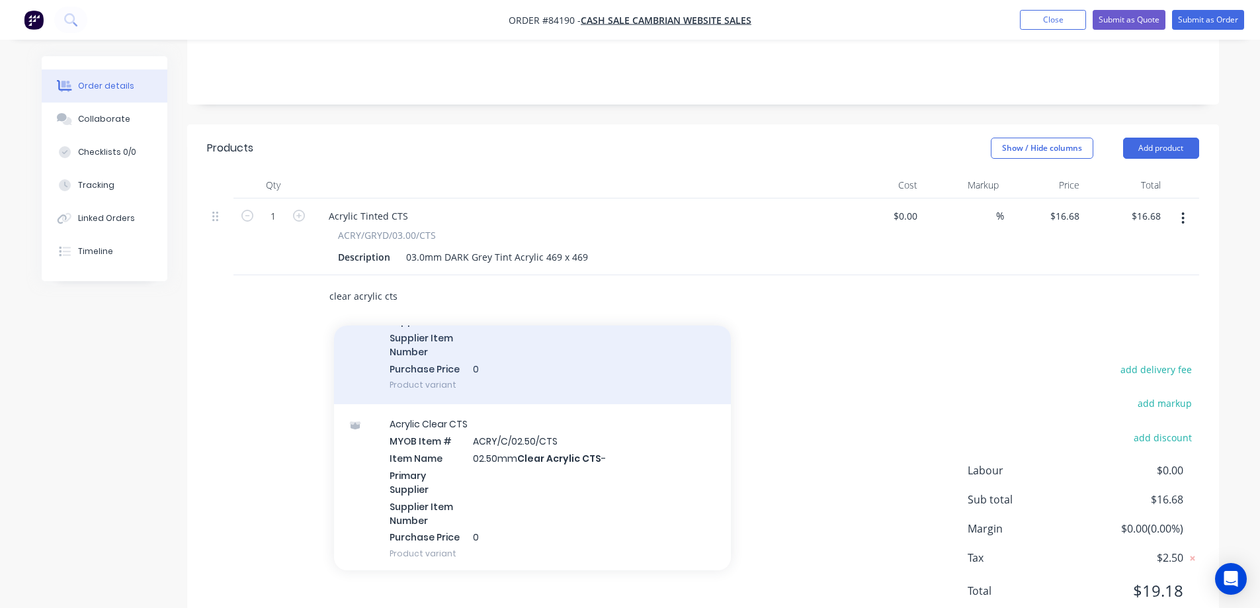
scroll to position [265, 0]
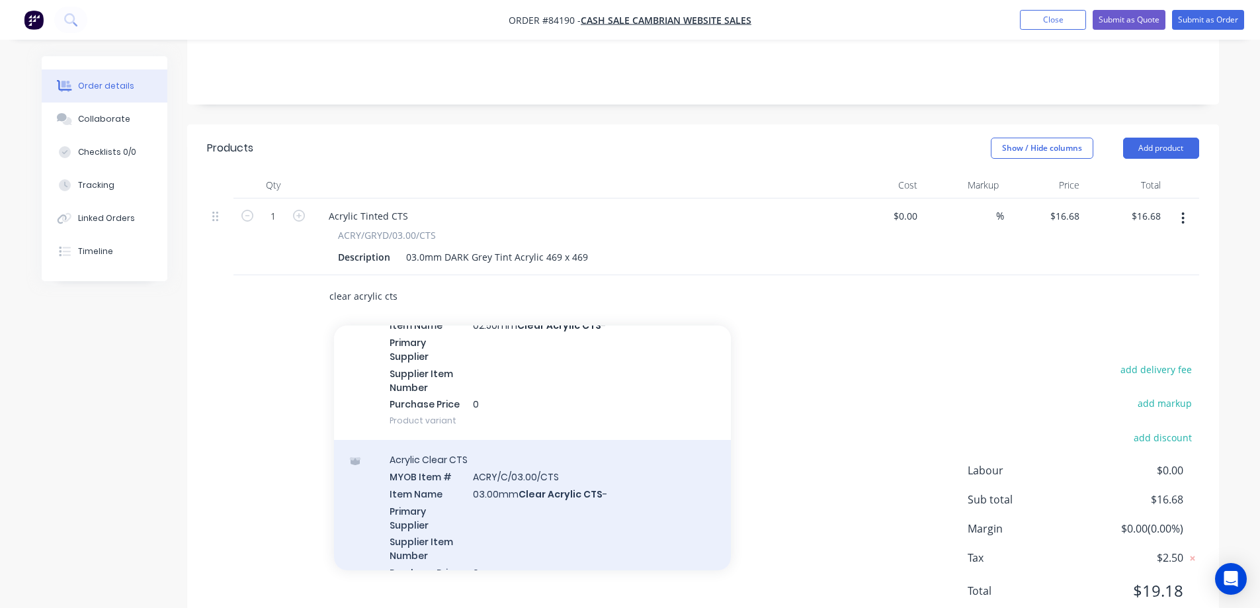
type input "clear acrylic cts"
click at [505, 456] on div "Acrylic Clear CTS MYOB Item # ACRY/C/03.00/CTS Item Name 03.00mm Clear Acrylic …" at bounding box center [532, 524] width 397 height 169
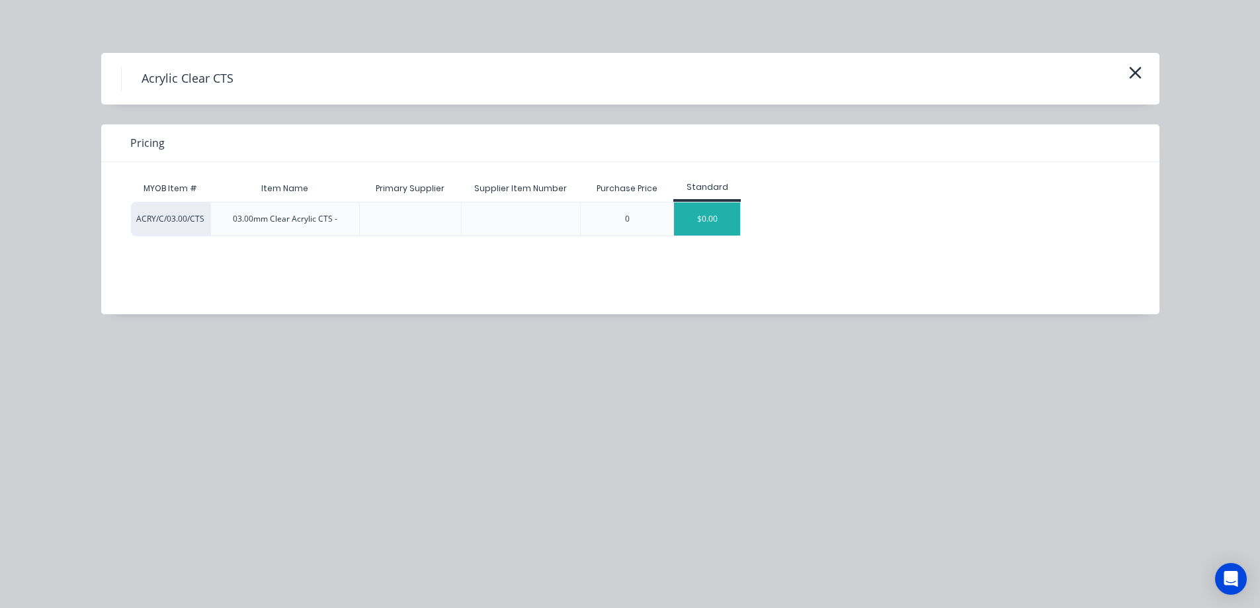
click at [722, 221] on div "$0.00" at bounding box center [707, 218] width 66 height 33
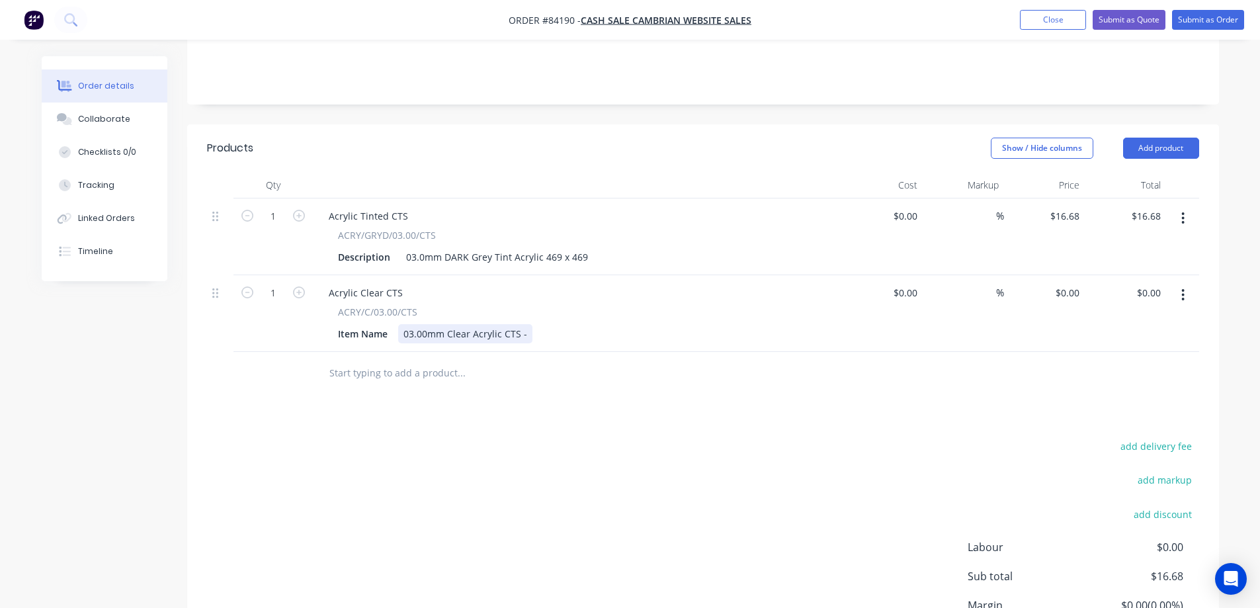
click at [526, 324] on div "03.00mm Clear Acrylic CTS -" at bounding box center [465, 333] width 134 height 19
click at [305, 284] on button "button" at bounding box center [298, 291] width 17 height 14
type input "2"
click at [1160, 283] on input "0.00" at bounding box center [1151, 292] width 30 height 19
type input "28.66"
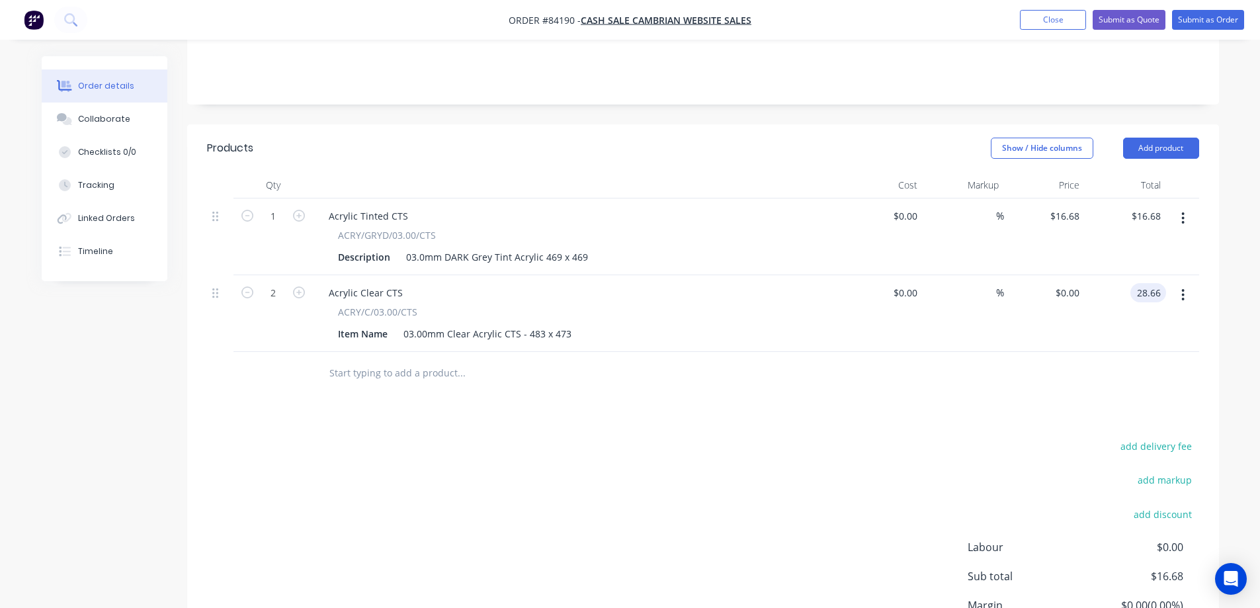
type input "$14.33"
type input "$28.66"
drag, startPoint x: 1145, startPoint y: 347, endPoint x: 1150, endPoint y: 341, distance: 8.5
click at [1146, 352] on div at bounding box center [703, 373] width 992 height 43
click at [1179, 283] on button "button" at bounding box center [1183, 295] width 31 height 24
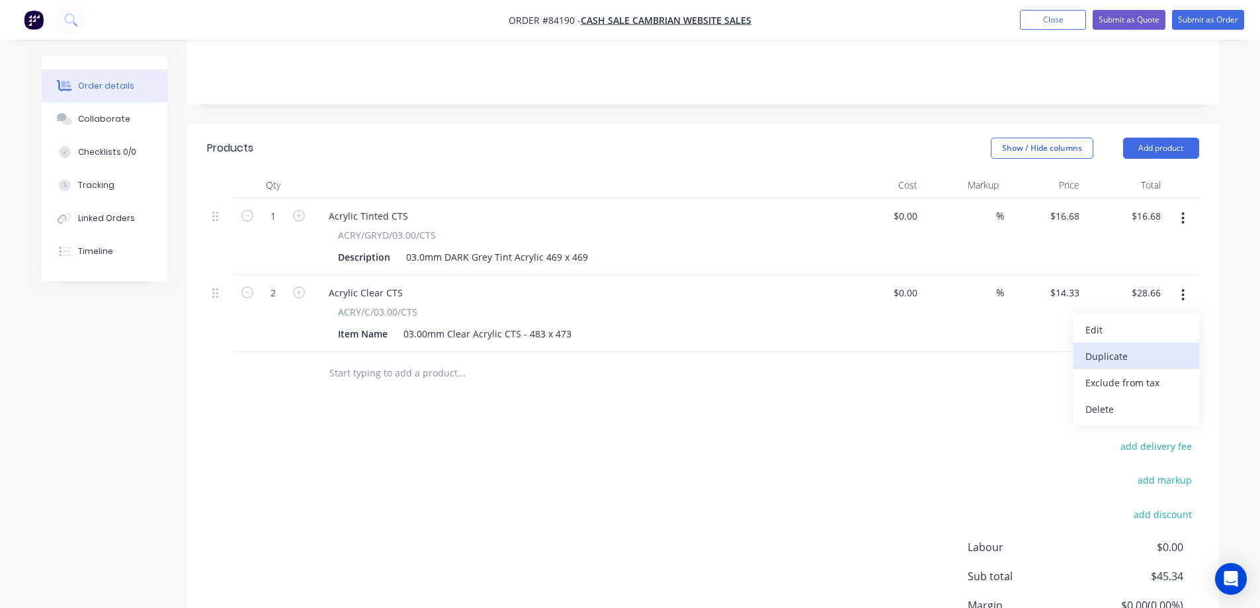
click at [1152, 347] on div "Duplicate" at bounding box center [1137, 356] width 102 height 19
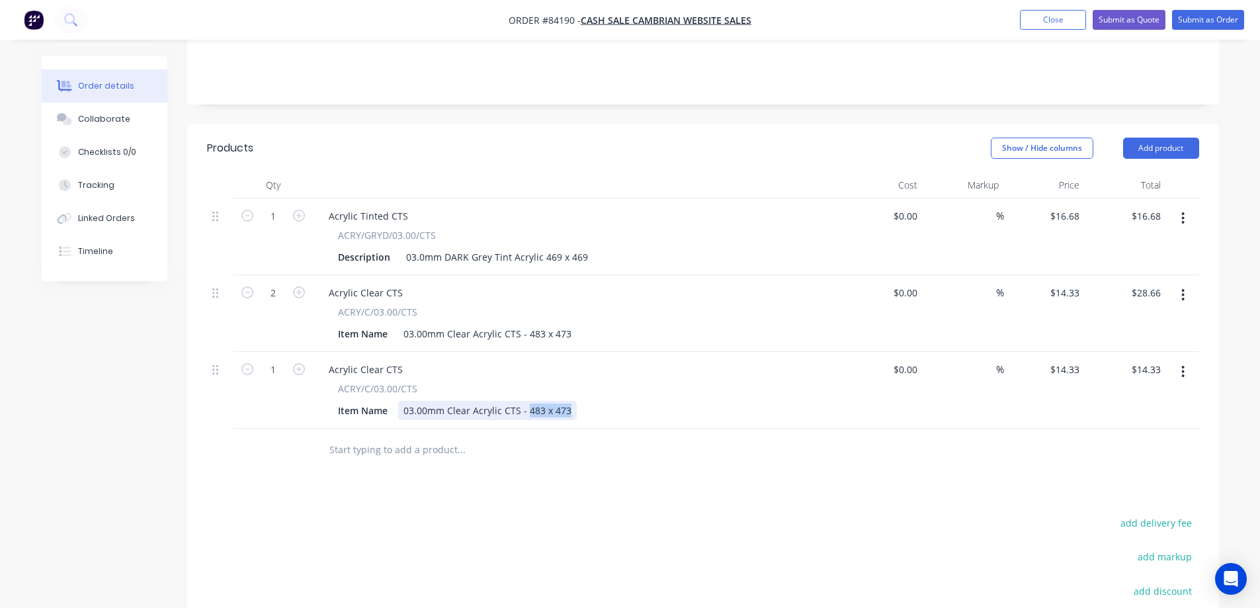
drag, startPoint x: 527, startPoint y: 389, endPoint x: 610, endPoint y: 394, distance: 83.5
click at [610, 401] on div "Item Name 03.00mm Clear Acrylic CTS - 483 x 473" at bounding box center [575, 410] width 484 height 19
click at [1063, 360] on input "14.33" at bounding box center [1069, 369] width 30 height 19
type input "$15.21"
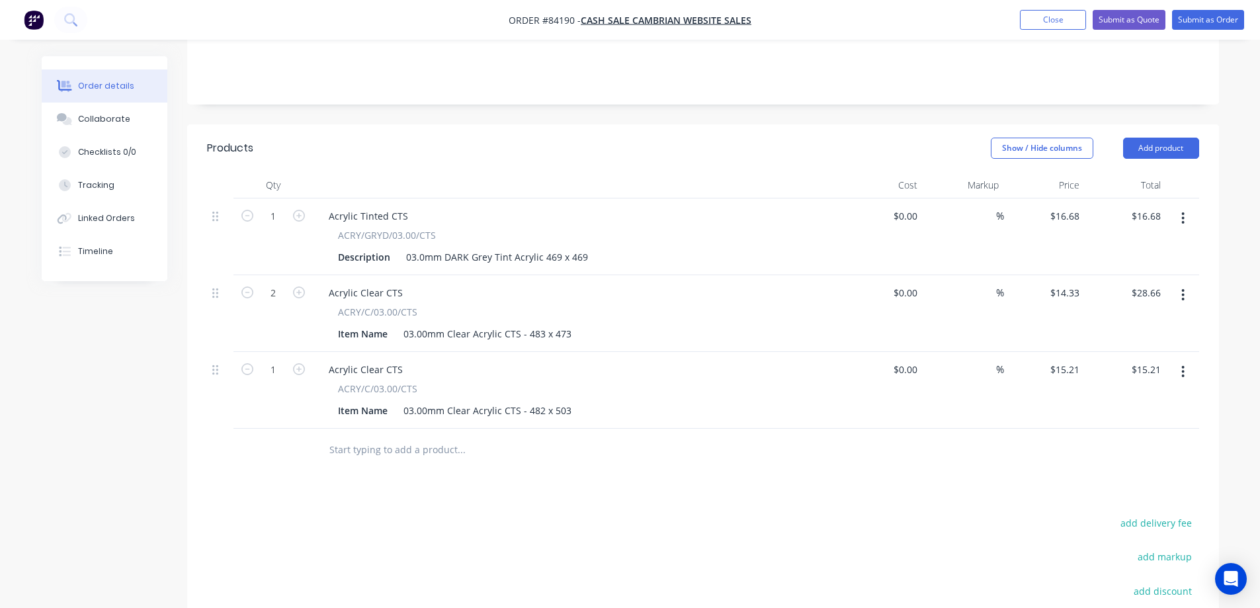
click at [1084, 429] on div at bounding box center [703, 450] width 992 height 43
click at [1185, 360] on button "button" at bounding box center [1183, 372] width 31 height 24
click at [1144, 423] on div "Duplicate" at bounding box center [1137, 432] width 102 height 19
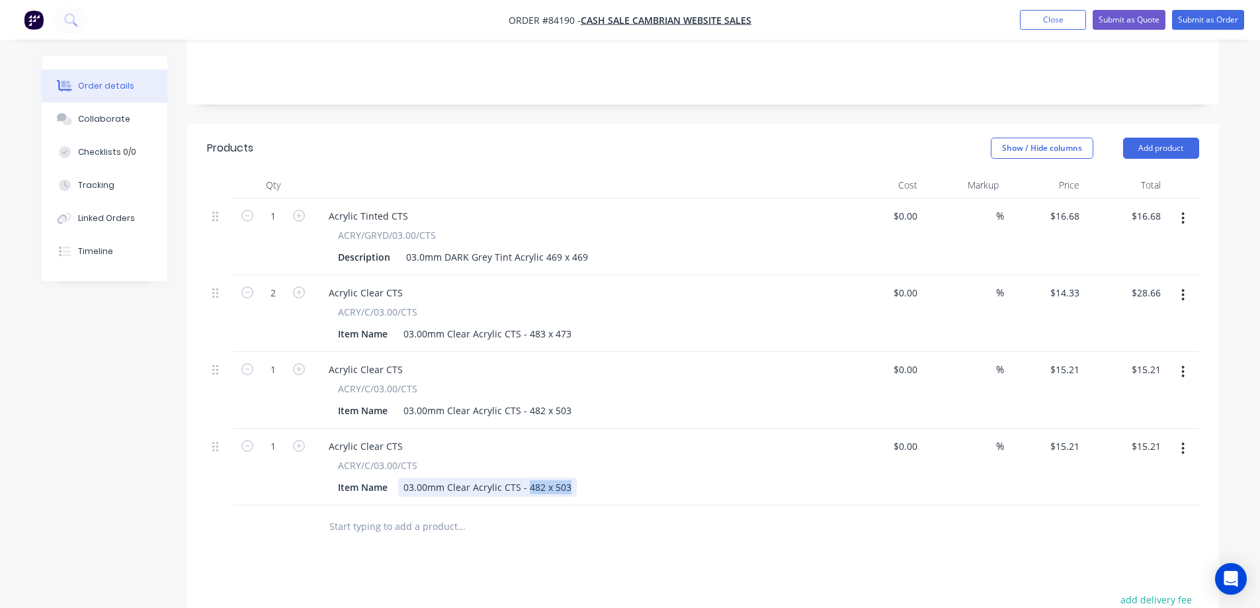
drag, startPoint x: 526, startPoint y: 470, endPoint x: 747, endPoint y: 486, distance: 221.5
click at [747, 485] on div "Acrylic Clear CTS ACRY/C/03.00/CTS Item Name 03.00mm Clear Acrylic CTS - 482 x …" at bounding box center [577, 467] width 529 height 77
click at [1080, 437] on input "15.21" at bounding box center [1067, 446] width 36 height 19
type input "$14.15"
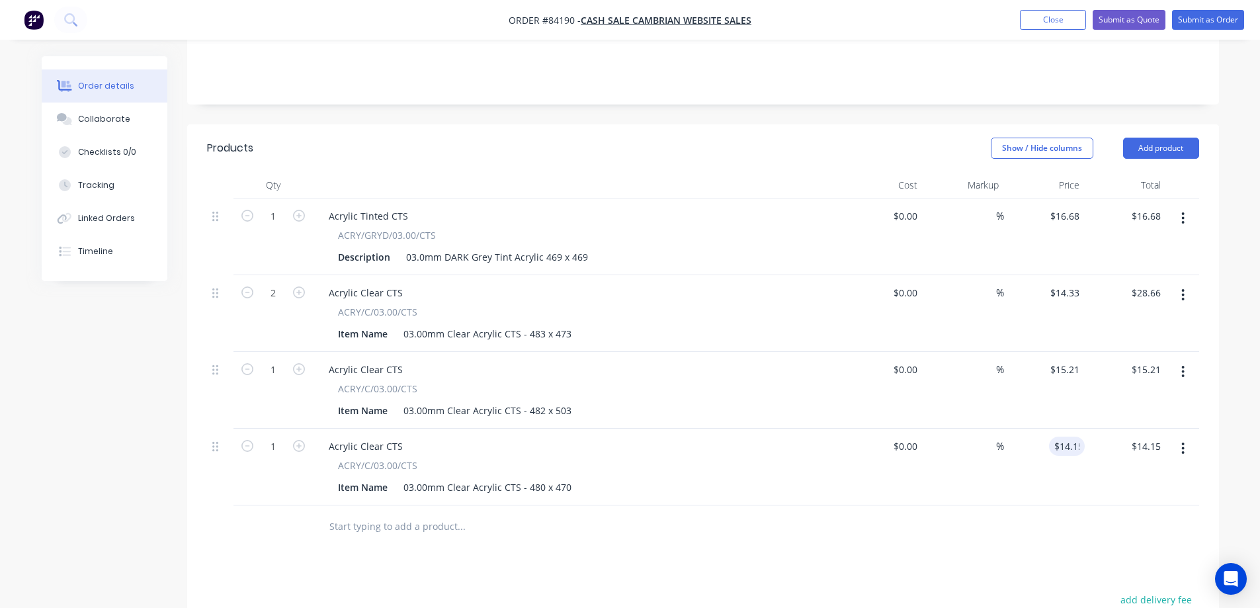
drag, startPoint x: 538, startPoint y: 577, endPoint x: 491, endPoint y: 559, distance: 50.9
click at [403, 513] on input "text" at bounding box center [461, 526] width 265 height 26
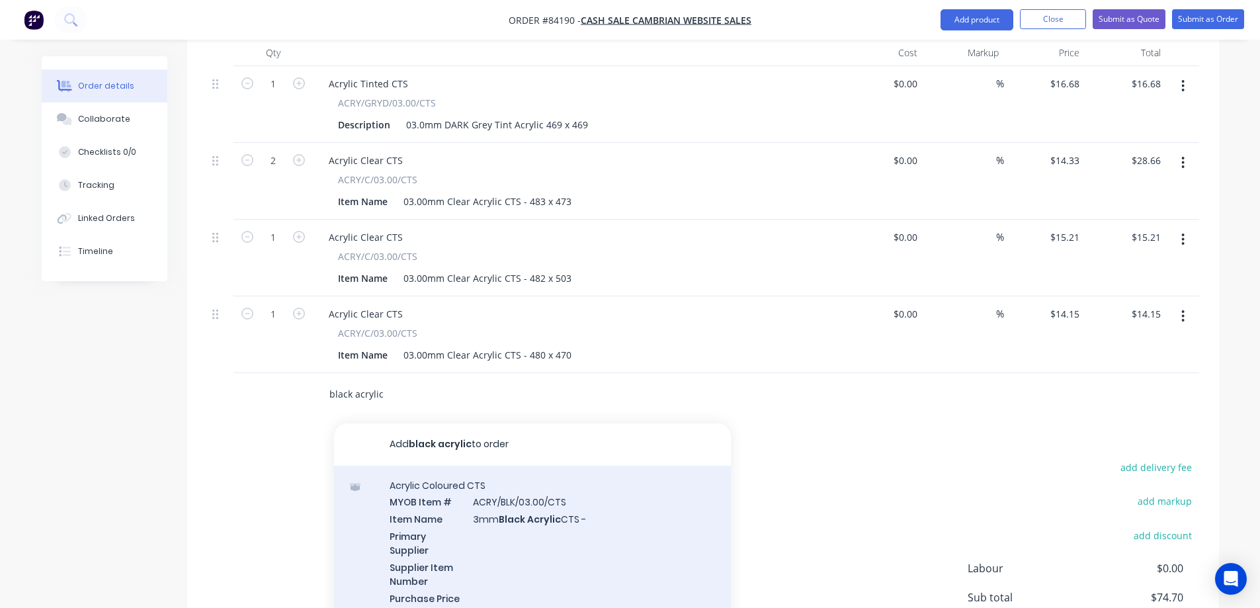
type input "black acrylic"
click at [575, 496] on div "Acrylic Coloured CTS MYOB Item # ACRY/BLK/03.00/CTS Item Name 3mm Black Acrylic…" at bounding box center [532, 550] width 397 height 169
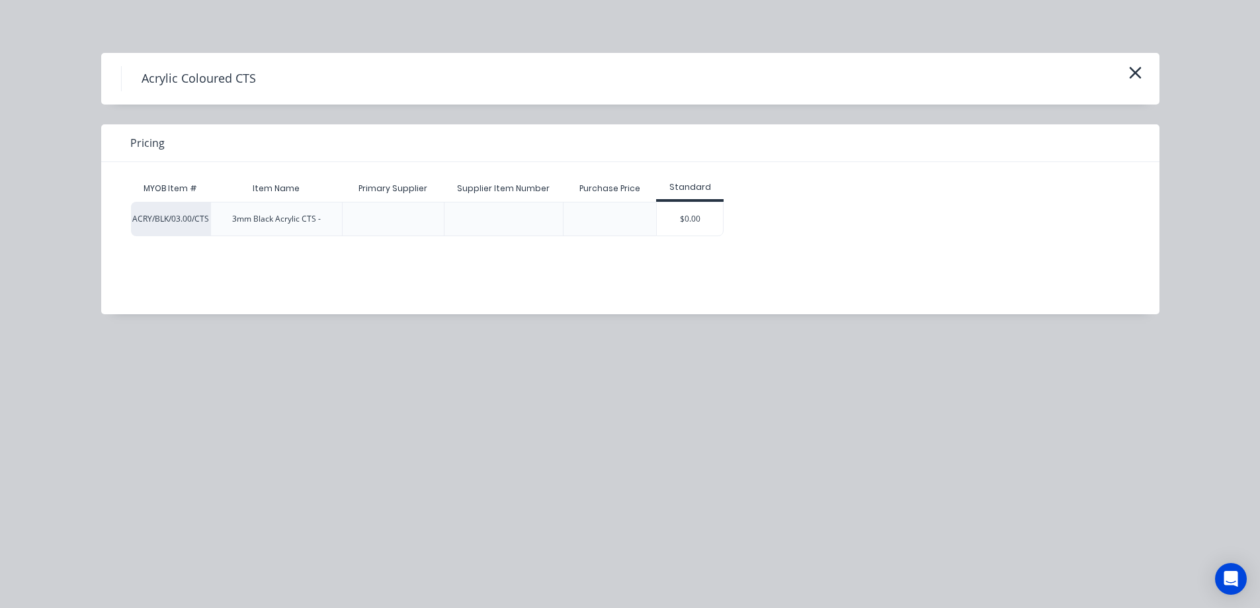
click at [696, 222] on div "$0.00" at bounding box center [690, 218] width 66 height 33
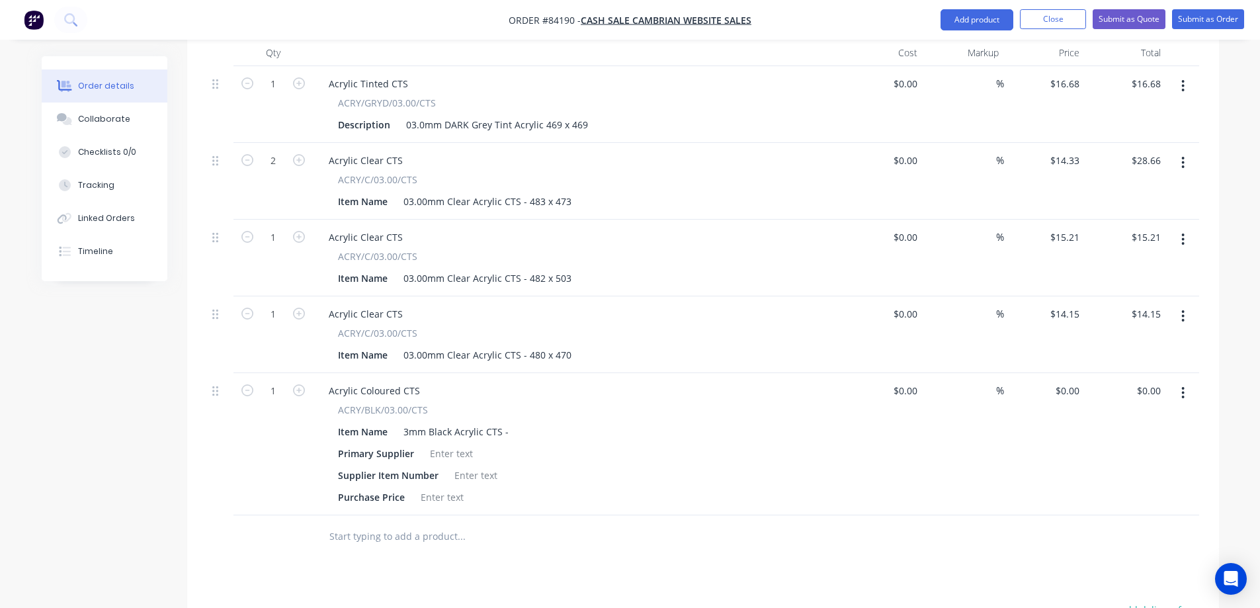
click at [1192, 381] on button "button" at bounding box center [1183, 393] width 31 height 24
click at [1093, 497] on div "Delete" at bounding box center [1137, 506] width 102 height 19
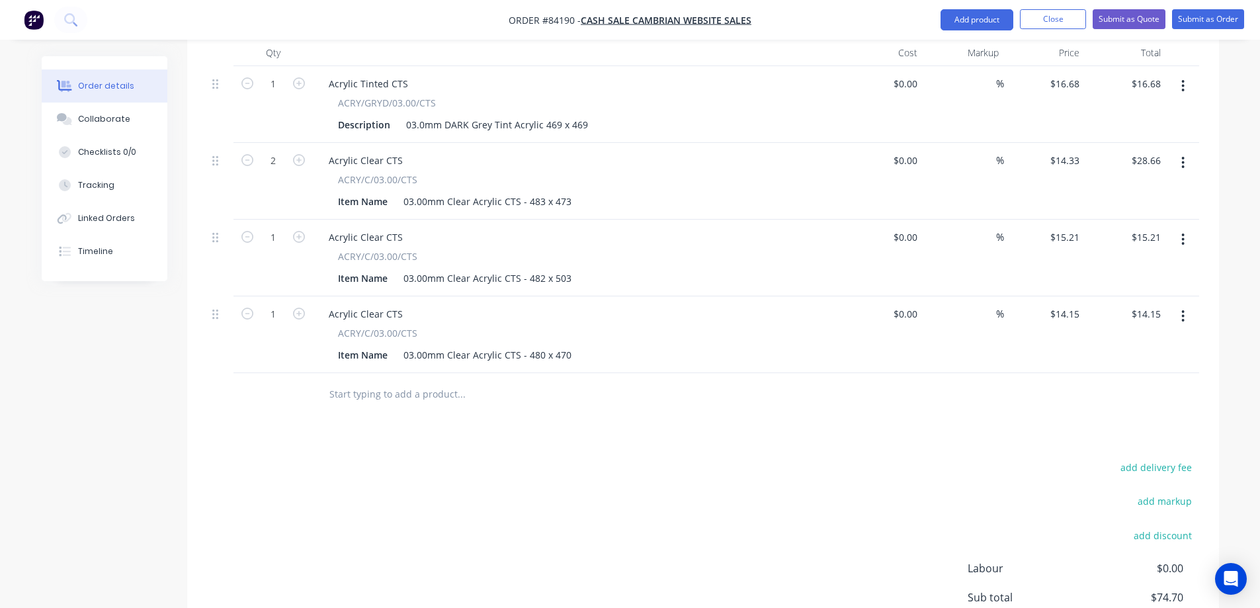
click at [352, 381] on input "text" at bounding box center [461, 394] width 265 height 26
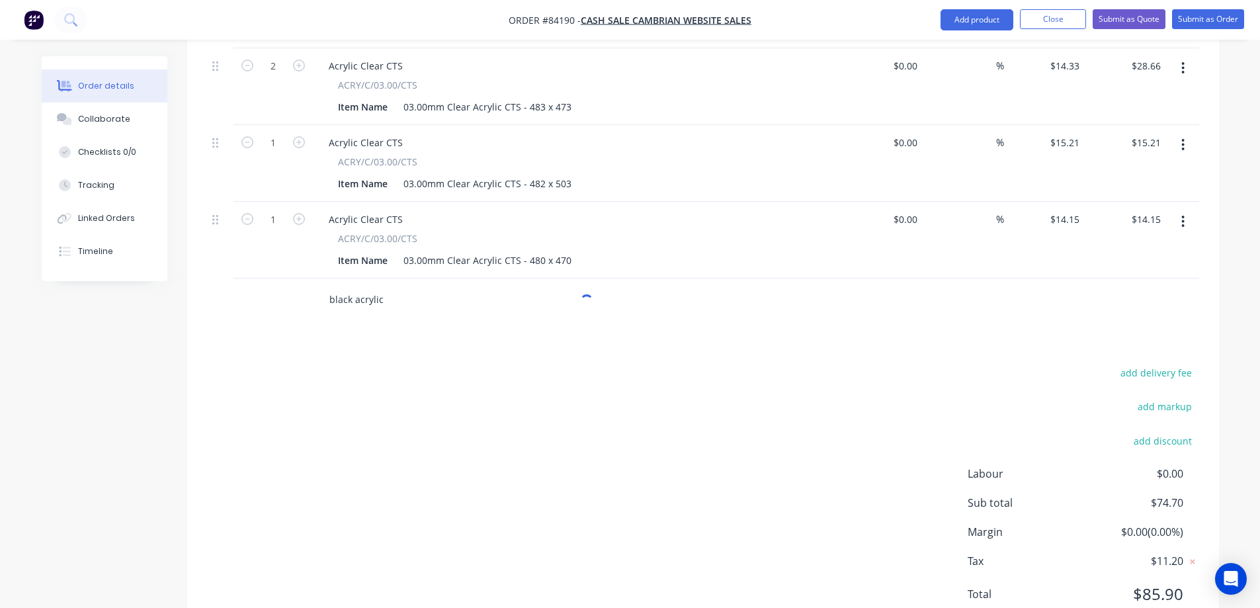
scroll to position [524, 0]
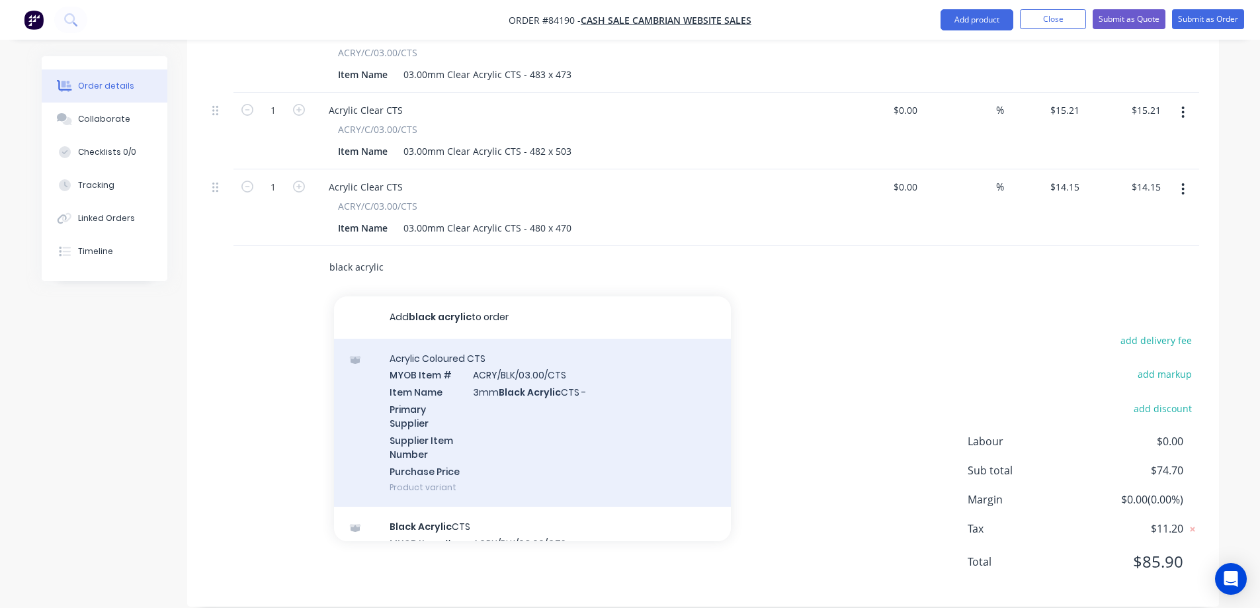
type input "black acrylic"
click at [449, 437] on div "Acrylic Coloured CTS MYOB Item # ACRY/BLK/03.00/CTS Item Name 3mm Black Acrylic…" at bounding box center [532, 423] width 397 height 169
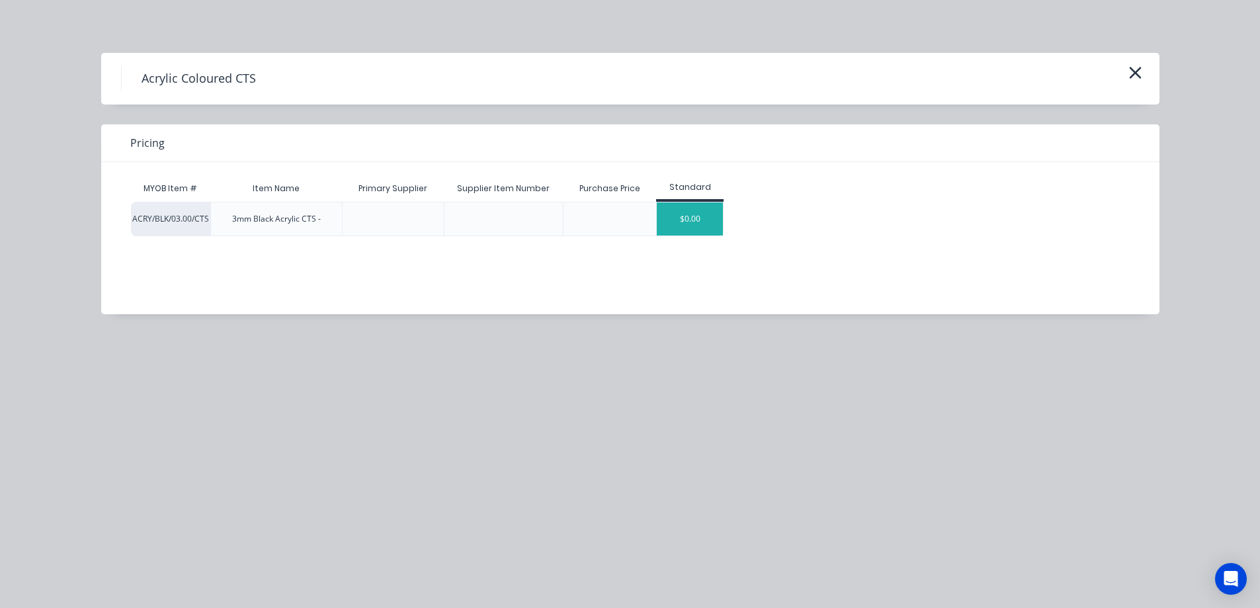
click at [690, 223] on div "$0.00" at bounding box center [690, 218] width 66 height 33
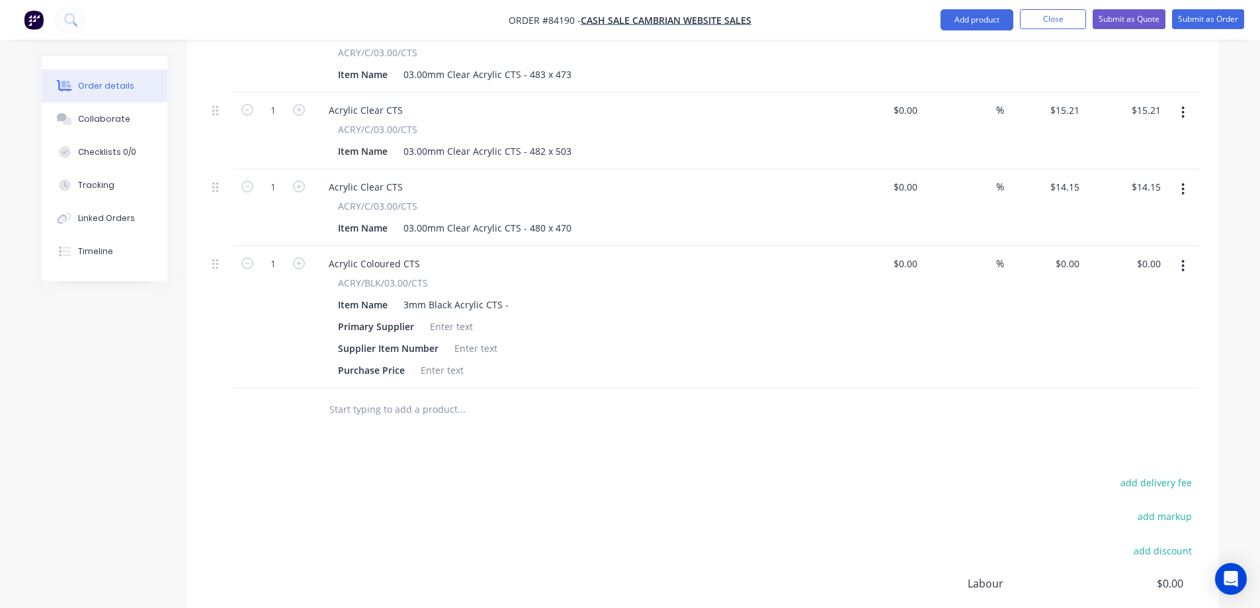
drag, startPoint x: 1185, startPoint y: 240, endPoint x: 1177, endPoint y: 258, distance: 19.5
click at [1185, 259] on icon "button" at bounding box center [1182, 266] width 3 height 15
click at [1103, 375] on div "Edit Duplicate Exclude from tax Delete" at bounding box center [1137, 340] width 126 height 112
drag, startPoint x: 1103, startPoint y: 361, endPoint x: 1027, endPoint y: 371, distance: 76.7
click at [1103, 370] on div "Delete" at bounding box center [1137, 379] width 102 height 19
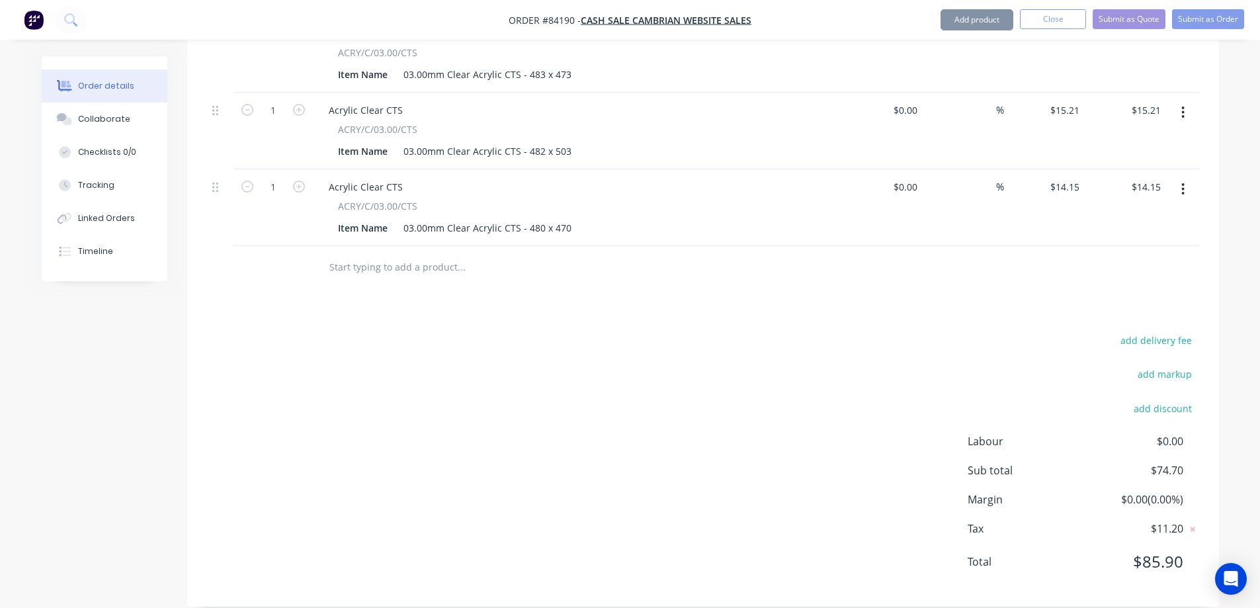
click at [402, 254] on input "text" at bounding box center [461, 267] width 265 height 26
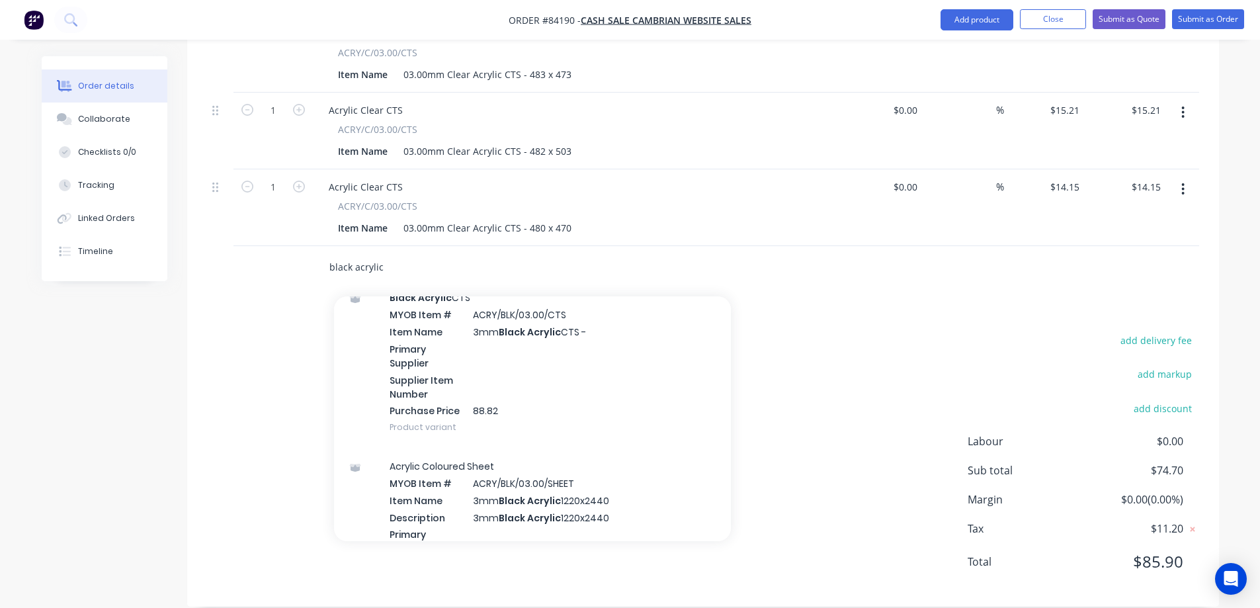
scroll to position [265, 0]
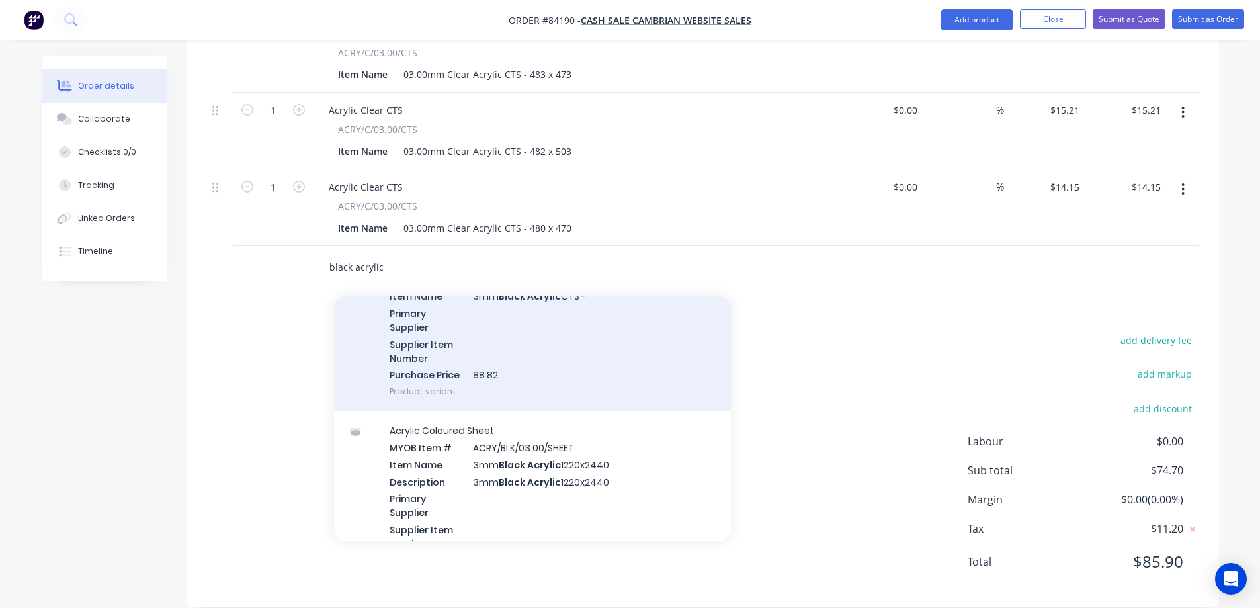
type input "black acrylic"
click at [527, 361] on div "Black Acrylic CTS MYOB Item # ACRY/BLK/03.00/CTS Item Name 3mm Black Acrylic CT…" at bounding box center [532, 326] width 397 height 169
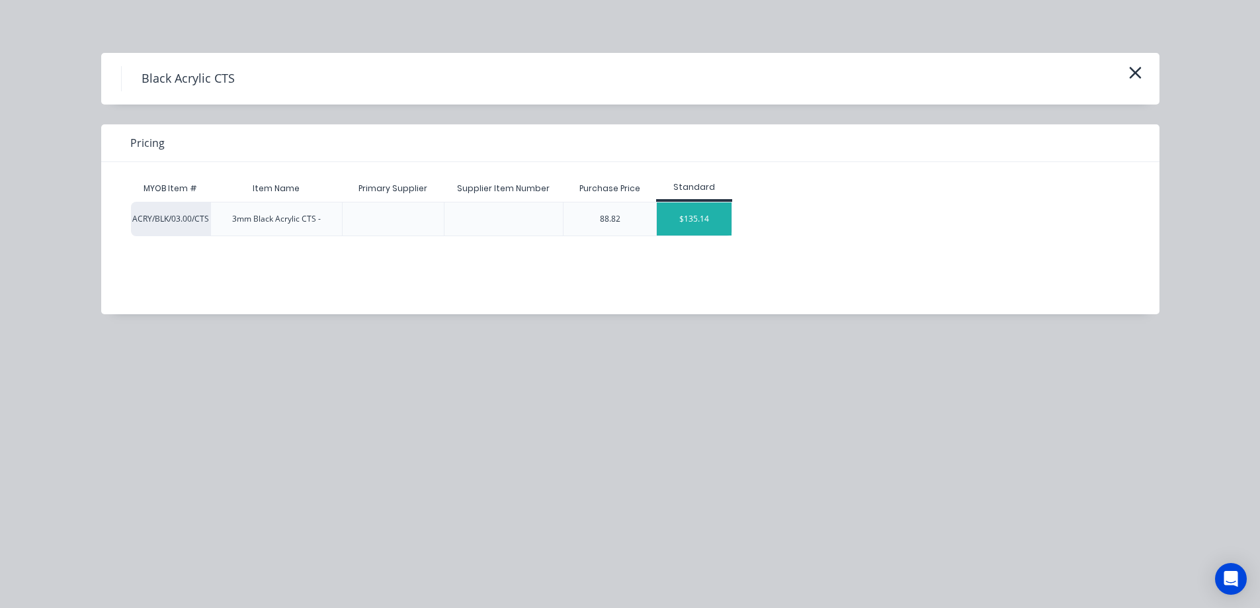
click at [689, 206] on div "$135.14" at bounding box center [694, 218] width 75 height 33
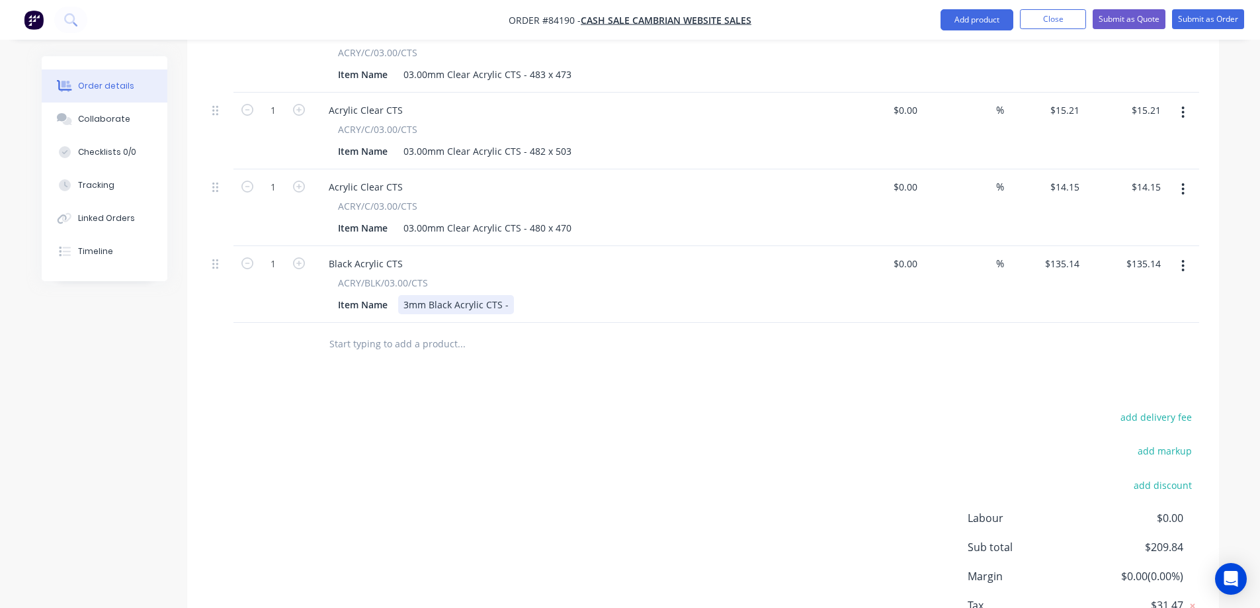
click at [511, 295] on div "Item Name 3mm Black Acrylic CTS -" at bounding box center [575, 304] width 484 height 19
drag, startPoint x: 753, startPoint y: 426, endPoint x: 787, endPoint y: 406, distance: 39.1
click at [755, 425] on div "add delivery fee add markup add discount Labour $0.00 Sub total $209.84 Margin …" at bounding box center [703, 535] width 992 height 255
click at [1173, 254] on button "button" at bounding box center [1183, 266] width 31 height 24
click at [1067, 254] on input "135.14" at bounding box center [1067, 263] width 36 height 19
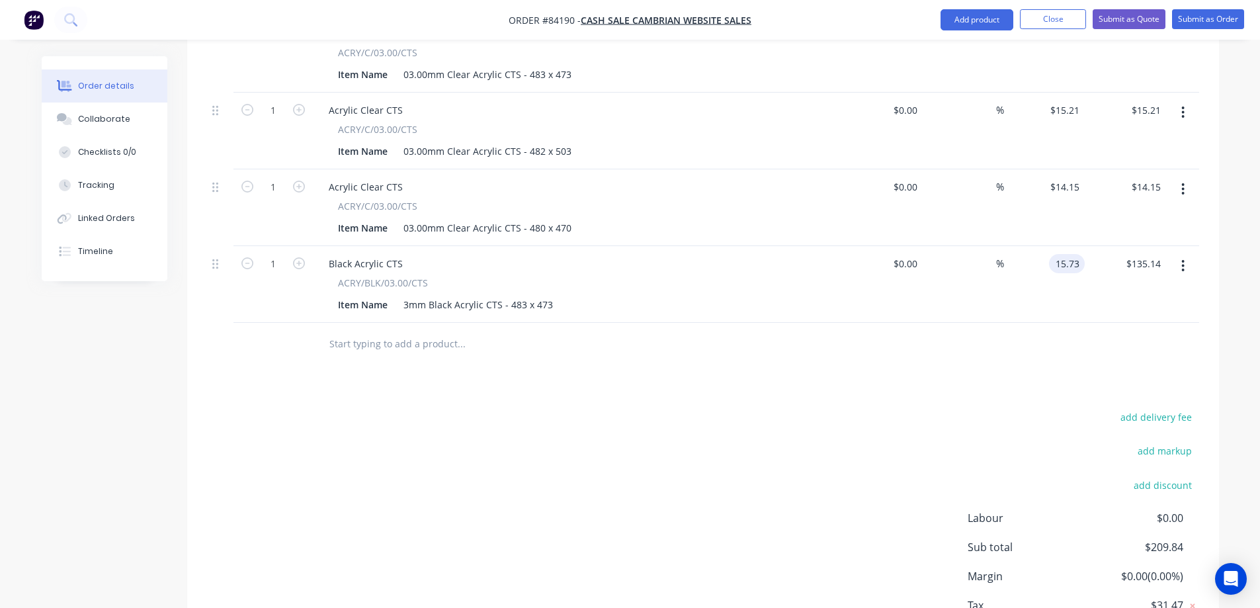
type input "$15.73"
click at [1187, 254] on button "button" at bounding box center [1183, 266] width 31 height 24
click at [1152, 318] on div "Duplicate" at bounding box center [1137, 327] width 102 height 19
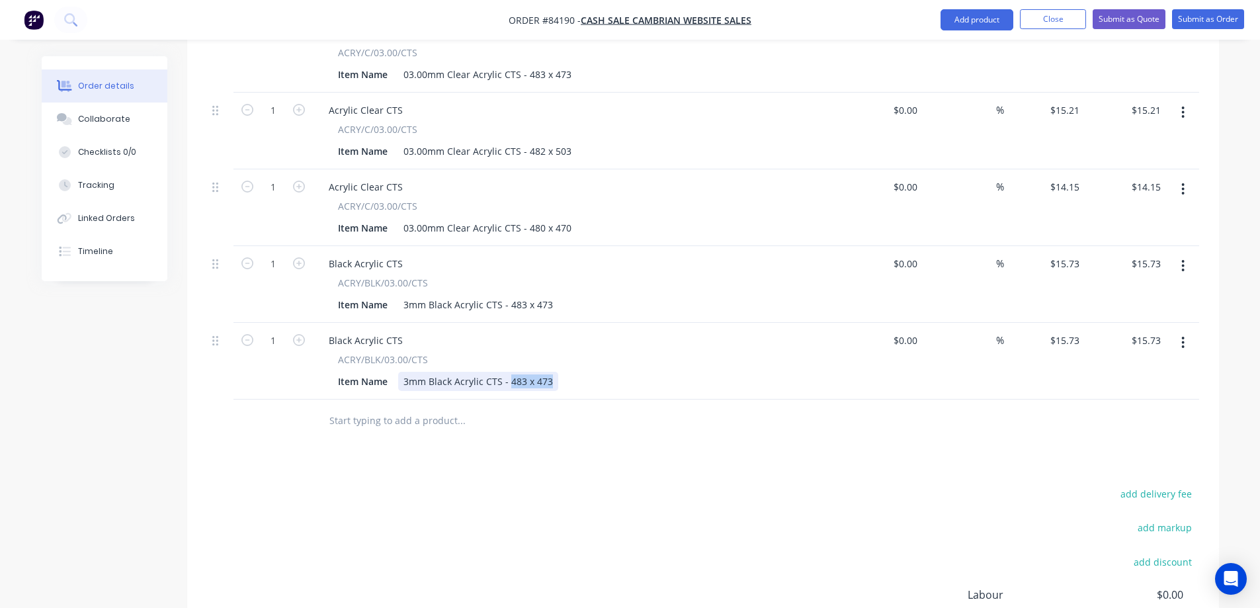
drag, startPoint x: 509, startPoint y: 367, endPoint x: 802, endPoint y: 400, distance: 294.3
click at [796, 396] on div "Qty Cost Markup Price Total 1 Acrylic Tinted CTS ACRY/GRYD/03.00/CTS Descriptio…" at bounding box center [703, 178] width 1032 height 530
click at [1064, 331] on input "15.73" at bounding box center [1067, 340] width 36 height 19
type input "$15.14"
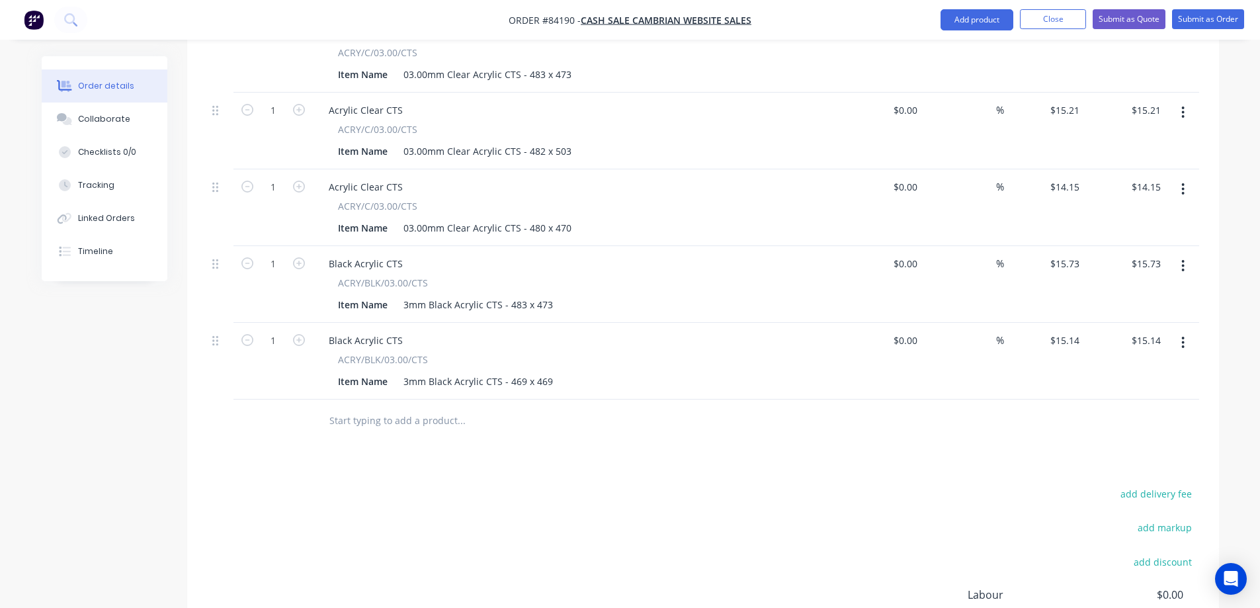
click at [992, 441] on div "Products Show / Hide columns Add product Qty Cost Markup Price Total 1 Acrylic …" at bounding box center [703, 312] width 1032 height 895
click at [1183, 335] on icon "button" at bounding box center [1182, 342] width 3 height 15
click at [1152, 394] on div "Duplicate" at bounding box center [1137, 403] width 102 height 19
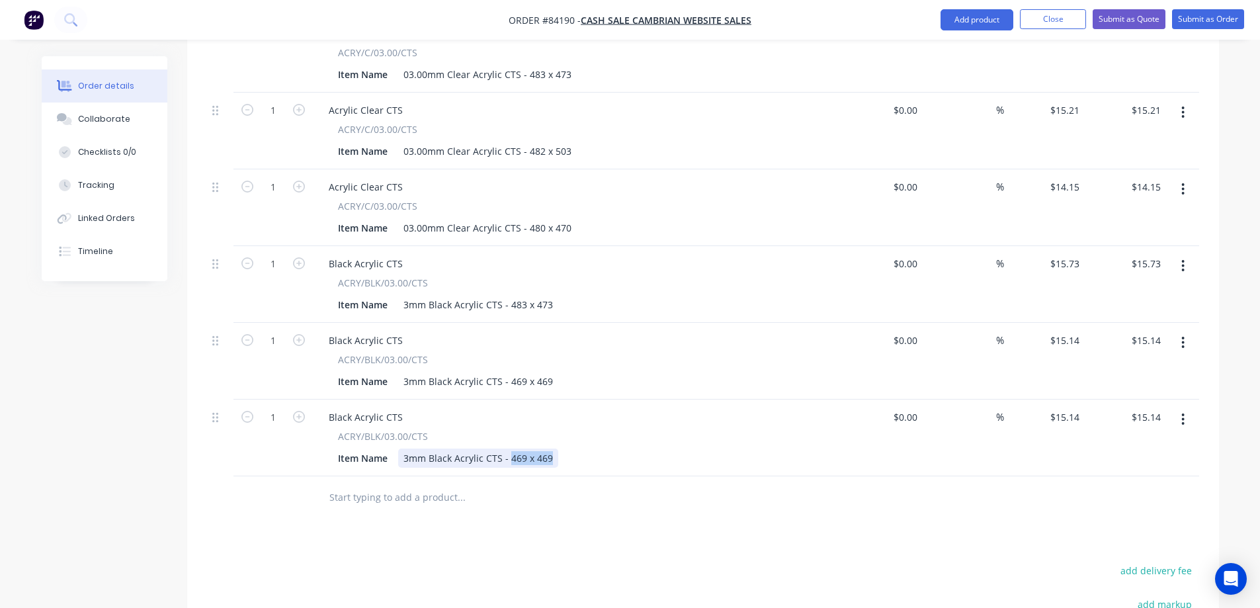
drag, startPoint x: 509, startPoint y: 435, endPoint x: 794, endPoint y: 447, distance: 286.0
click at [755, 449] on div "Item Name 3mm Black Acrylic CTS - 469 x 469" at bounding box center [575, 458] width 484 height 19
click at [1072, 407] on input "15.14" at bounding box center [1069, 416] width 30 height 19
type input "$16.19"
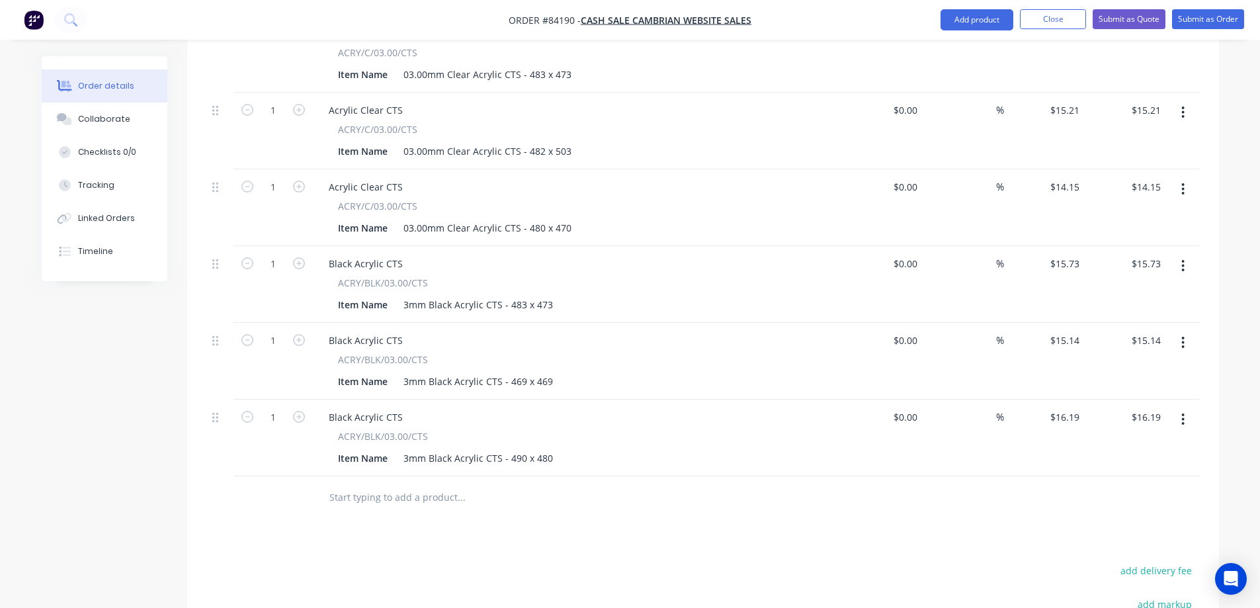
click at [1032, 535] on div "Products Show / Hide columns Add product Qty Cost Markup Price Total 1 Acrylic …" at bounding box center [703, 351] width 1032 height 972
click at [1144, 562] on button "add delivery fee" at bounding box center [1156, 571] width 85 height 18
type input "15"
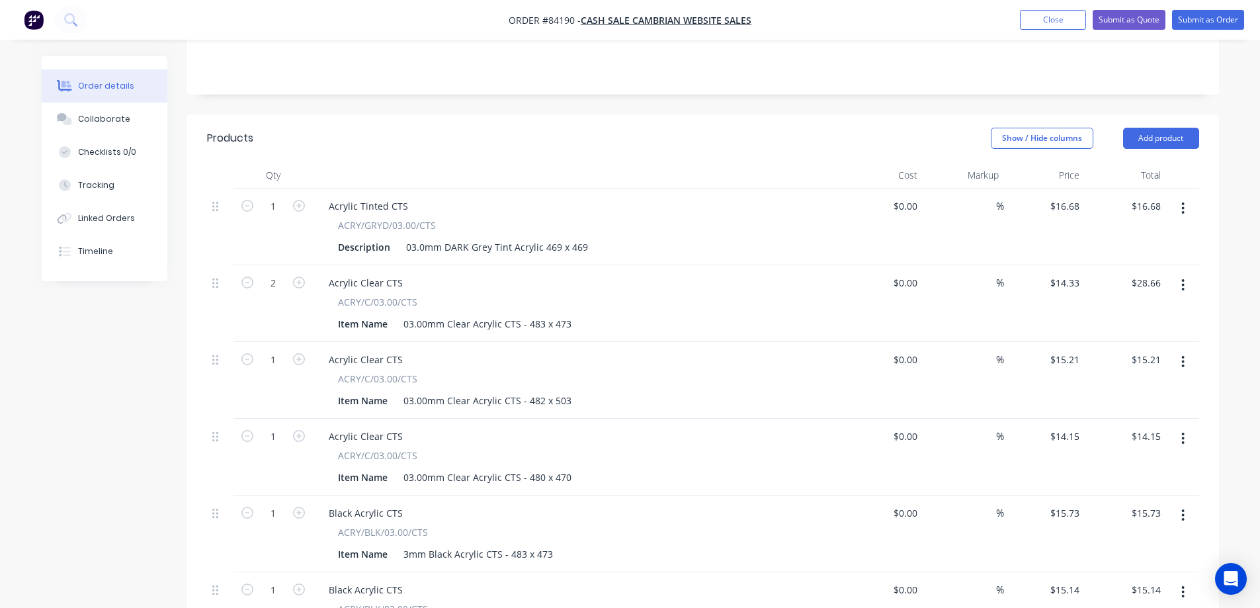
scroll to position [0, 0]
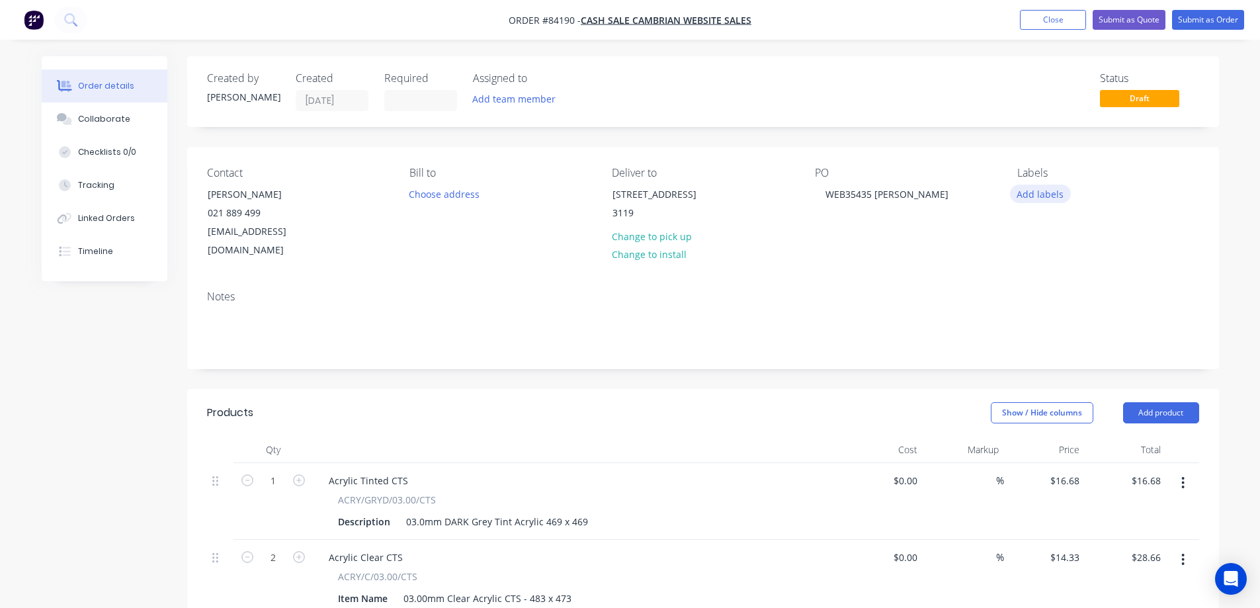
click at [1033, 195] on button "Add labels" at bounding box center [1040, 194] width 61 height 18
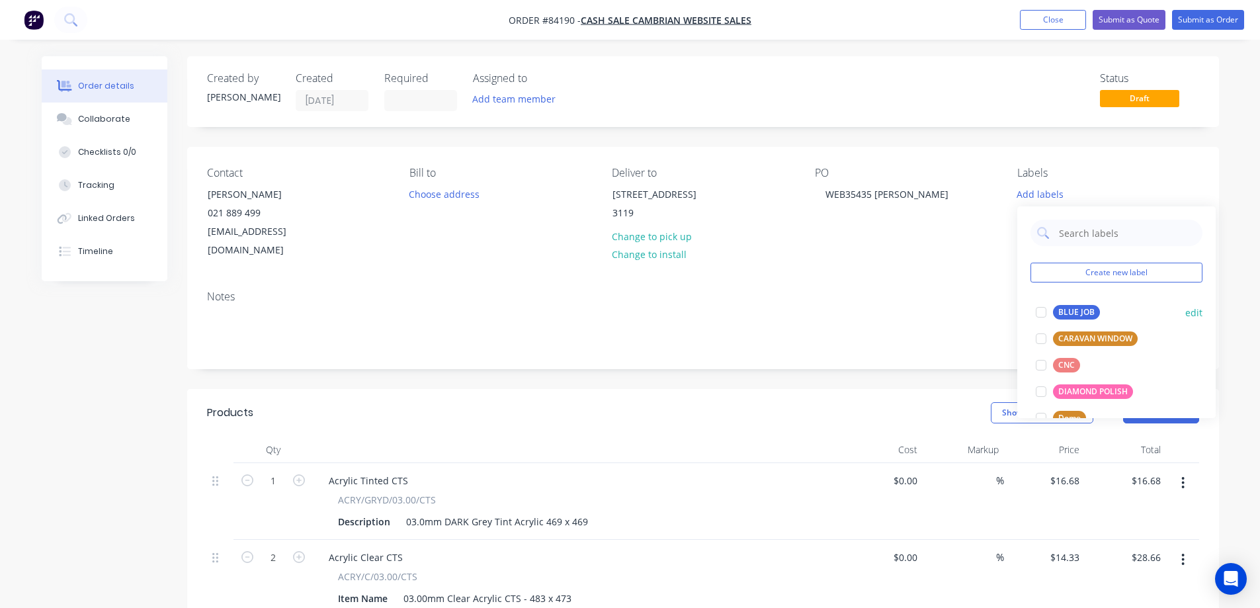
drag, startPoint x: 1052, startPoint y: 312, endPoint x: 1059, endPoint y: 293, distance: 19.7
click at [1053, 310] on div at bounding box center [1041, 312] width 26 height 26
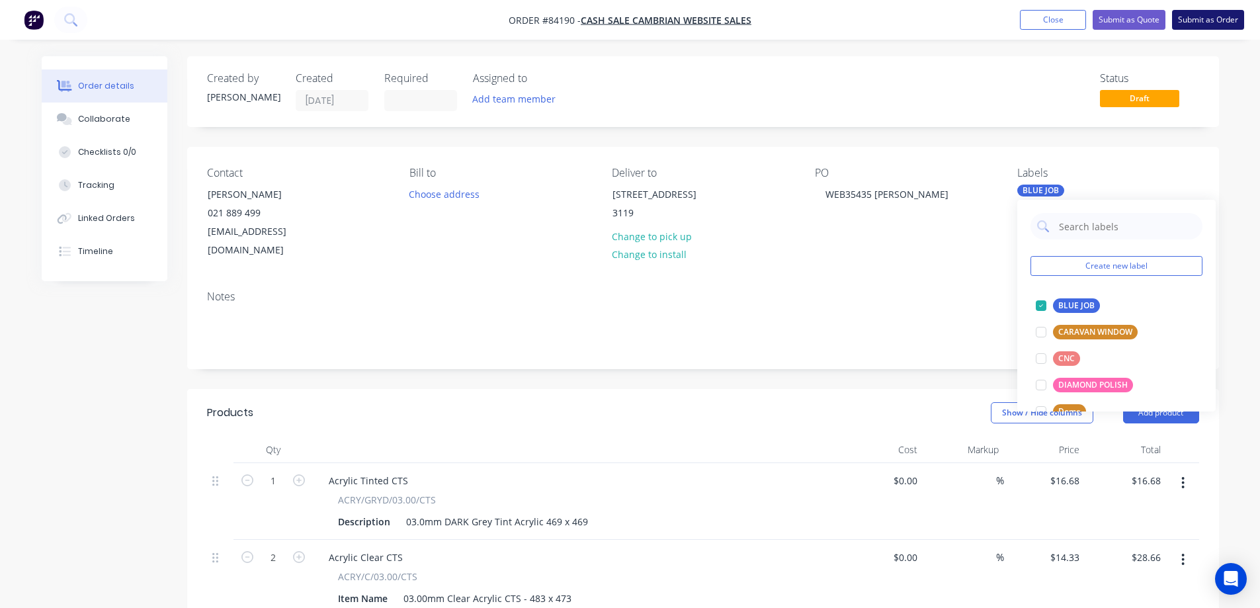
click at [1195, 23] on button "Submit as Order" at bounding box center [1208, 20] width 72 height 20
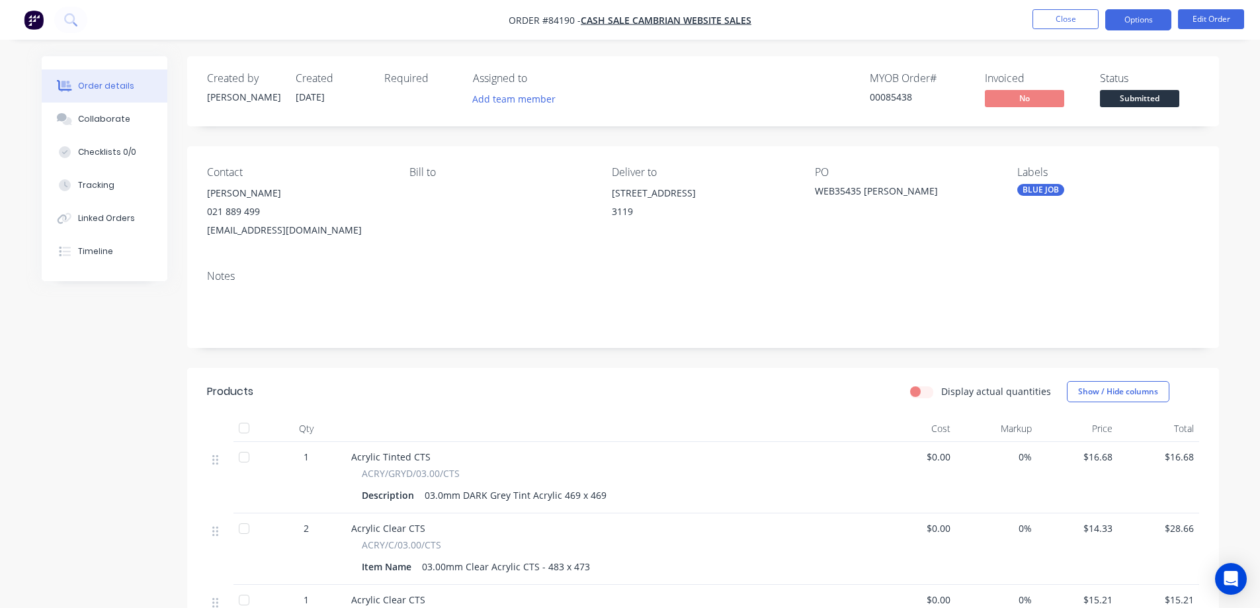
click at [1139, 19] on button "Options" at bounding box center [1138, 19] width 66 height 21
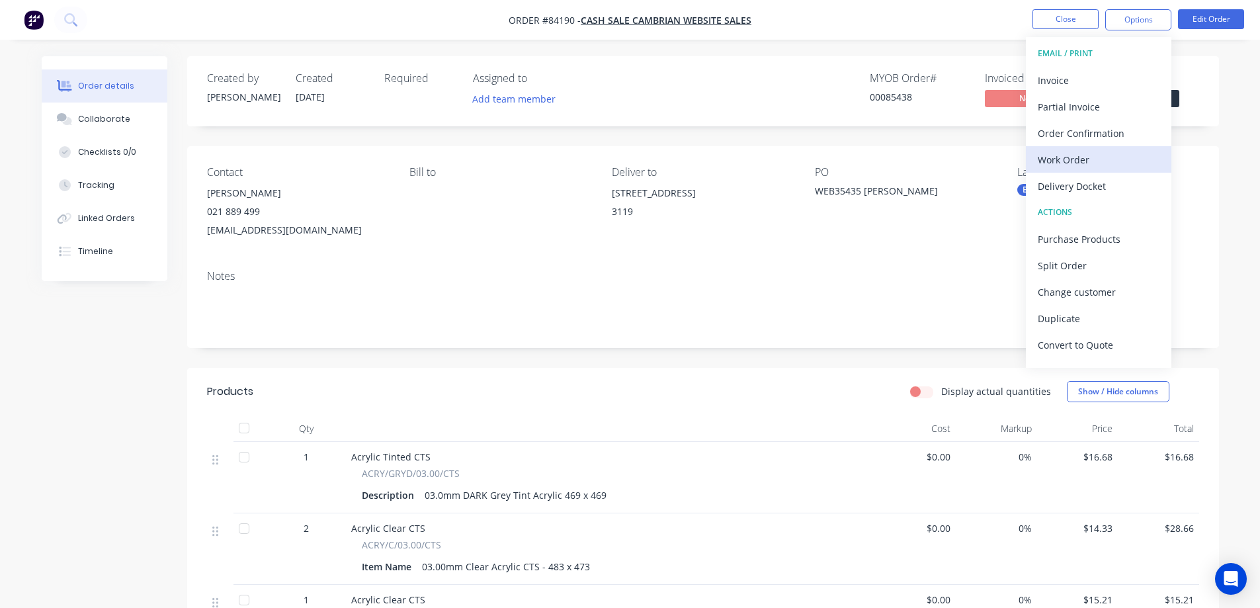
drag, startPoint x: 1074, startPoint y: 143, endPoint x: 1073, endPoint y: 161, distance: 17.9
click at [1073, 161] on div "EMAIL / PRINT Invoice Partial Invoice Order Confirmation Work Order Delivery Do…" at bounding box center [1099, 202] width 146 height 331
click at [1073, 161] on div "Work Order" at bounding box center [1099, 159] width 122 height 19
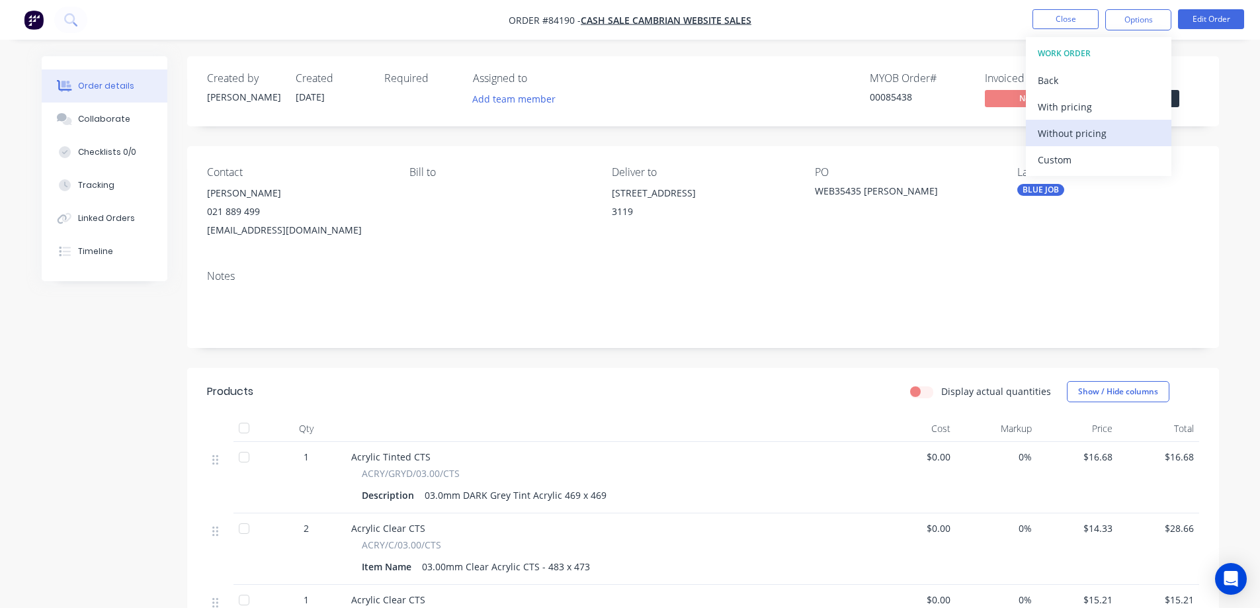
click at [1077, 140] on div "Without pricing" at bounding box center [1099, 133] width 122 height 19
click at [1110, 121] on button "Order Confirmation" at bounding box center [1099, 133] width 146 height 26
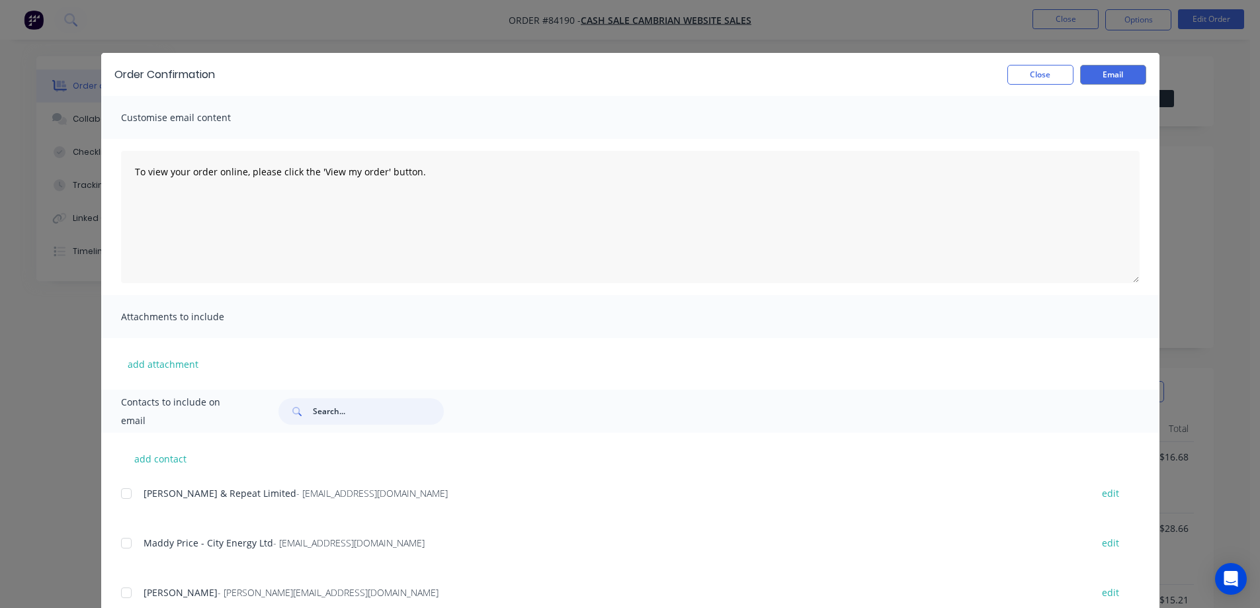
click at [338, 417] on input "text" at bounding box center [378, 411] width 131 height 26
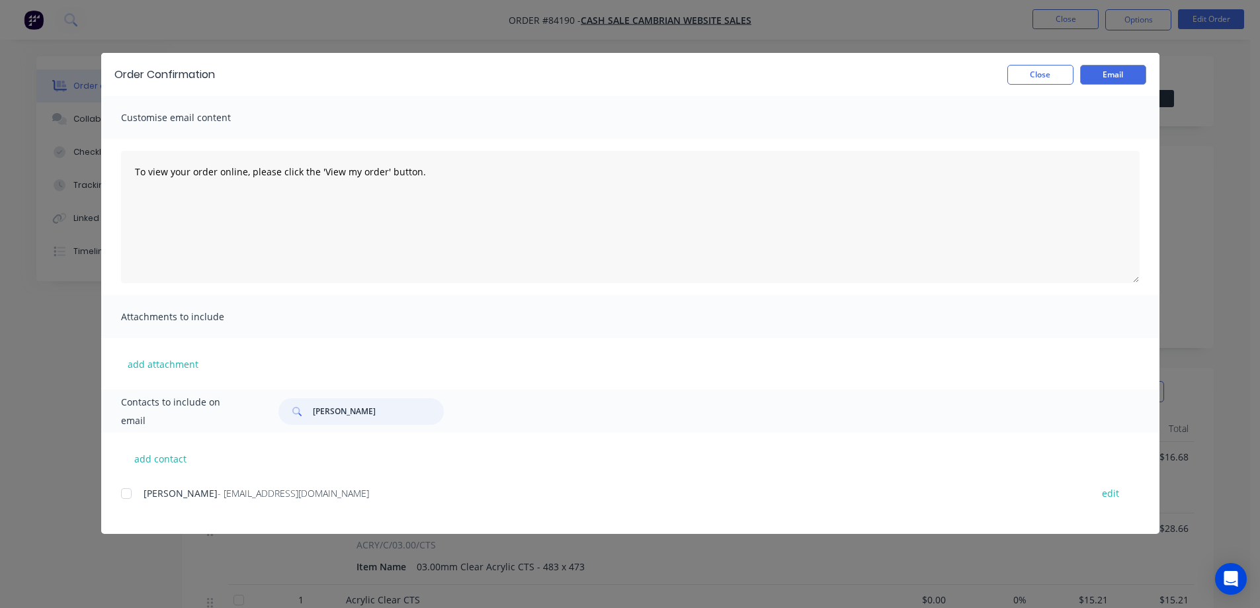
drag, startPoint x: 130, startPoint y: 495, endPoint x: 221, endPoint y: 552, distance: 107.6
click at [130, 496] on div at bounding box center [126, 493] width 26 height 26
type input "[PERSON_NAME]"
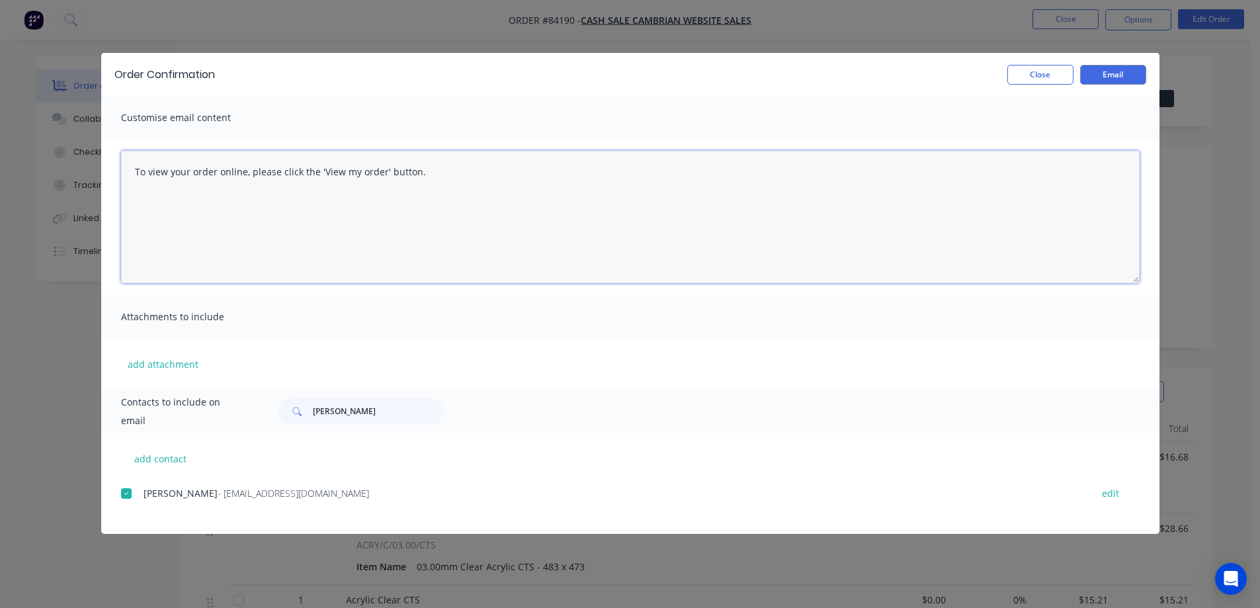
click at [353, 198] on textarea "To view your order online, please click the 'View my order' button." at bounding box center [630, 217] width 1019 height 132
paste textarea "[PERSON_NAME] you for your order, confirmation of your order is attached. Your …"
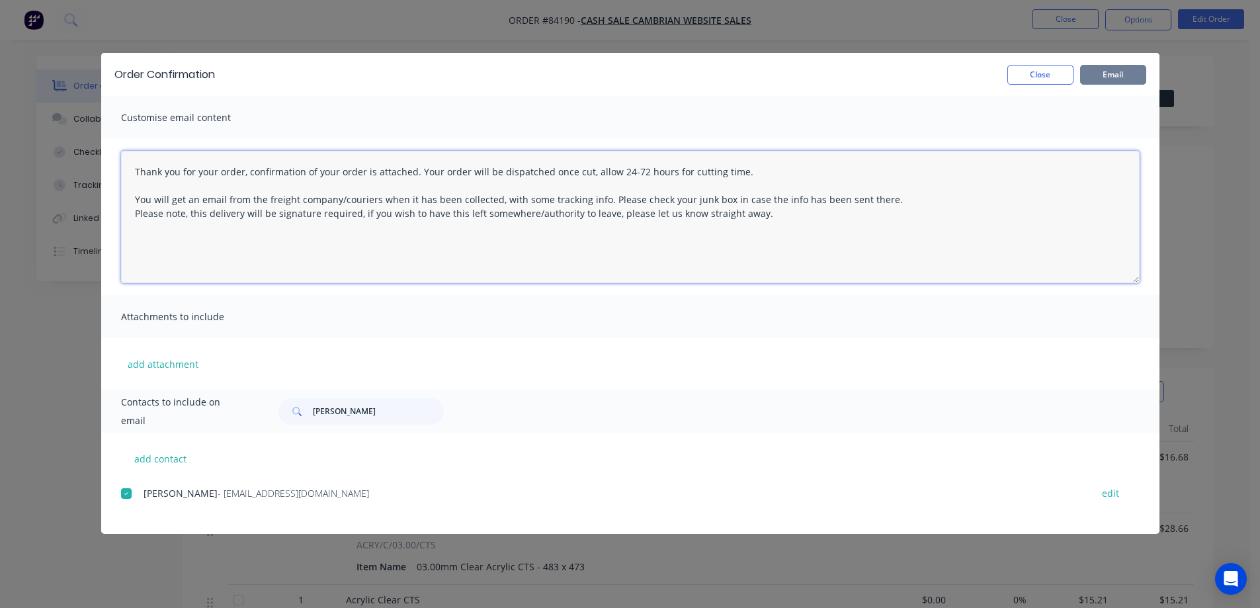
type textarea "Thank you for your order, confirmation of your order is attached. Your order wi…"
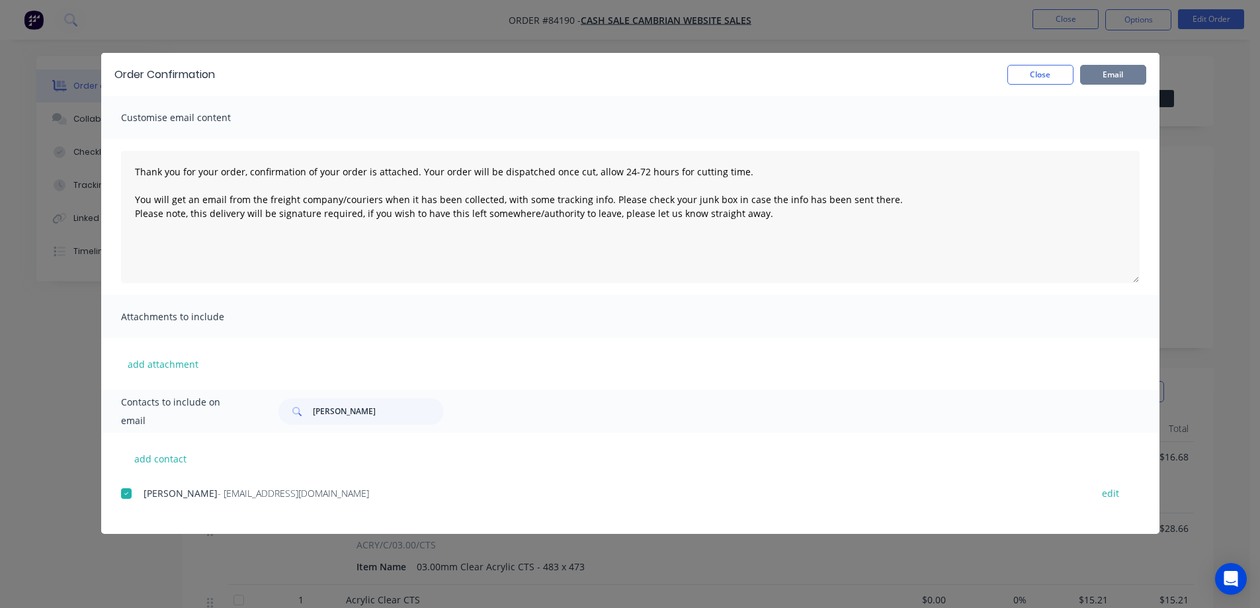
click at [1123, 76] on button "Email" at bounding box center [1113, 75] width 66 height 20
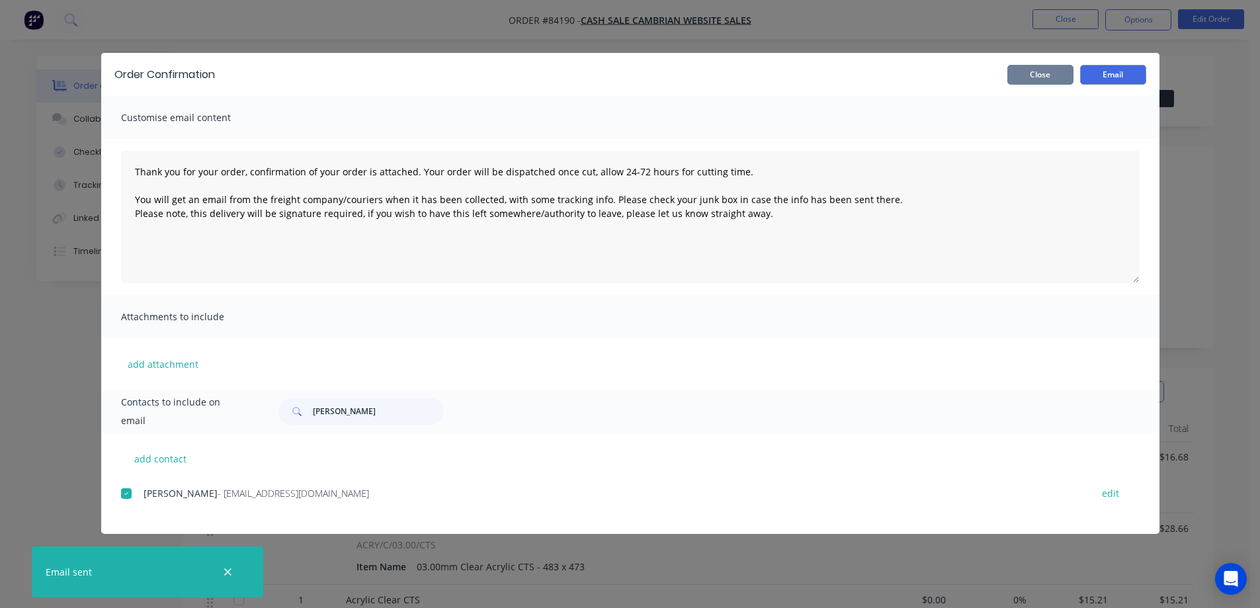
click at [1041, 70] on button "Close" at bounding box center [1040, 75] width 66 height 20
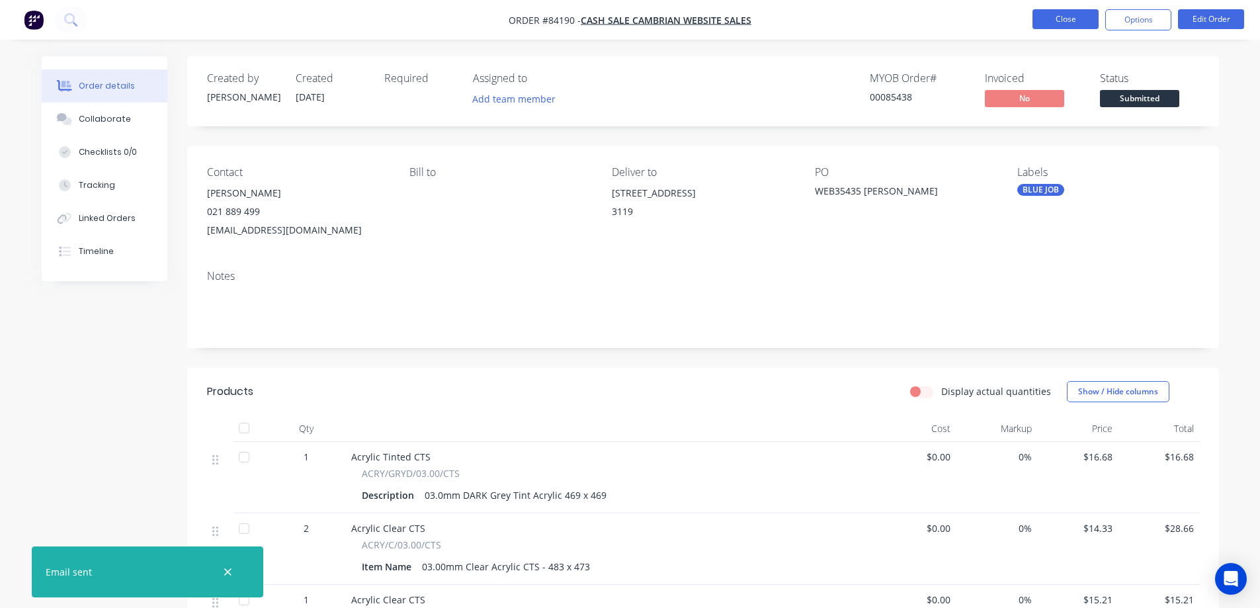
click at [1052, 19] on button "Close" at bounding box center [1066, 19] width 66 height 20
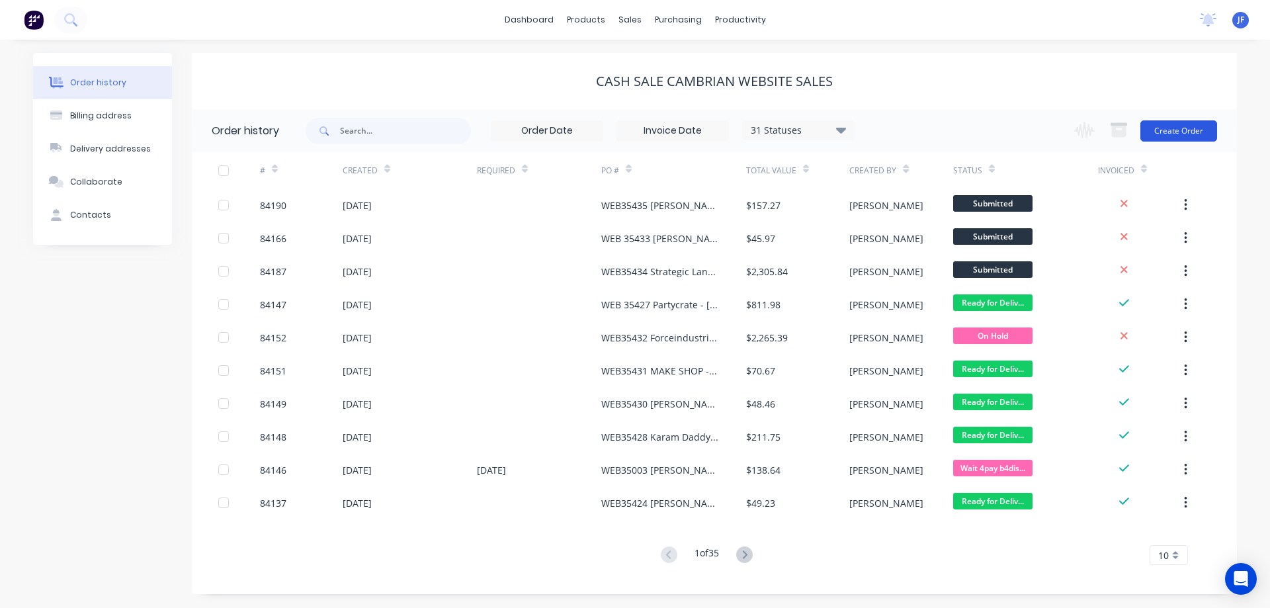
click at [1189, 133] on button "Create Order" at bounding box center [1178, 130] width 77 height 21
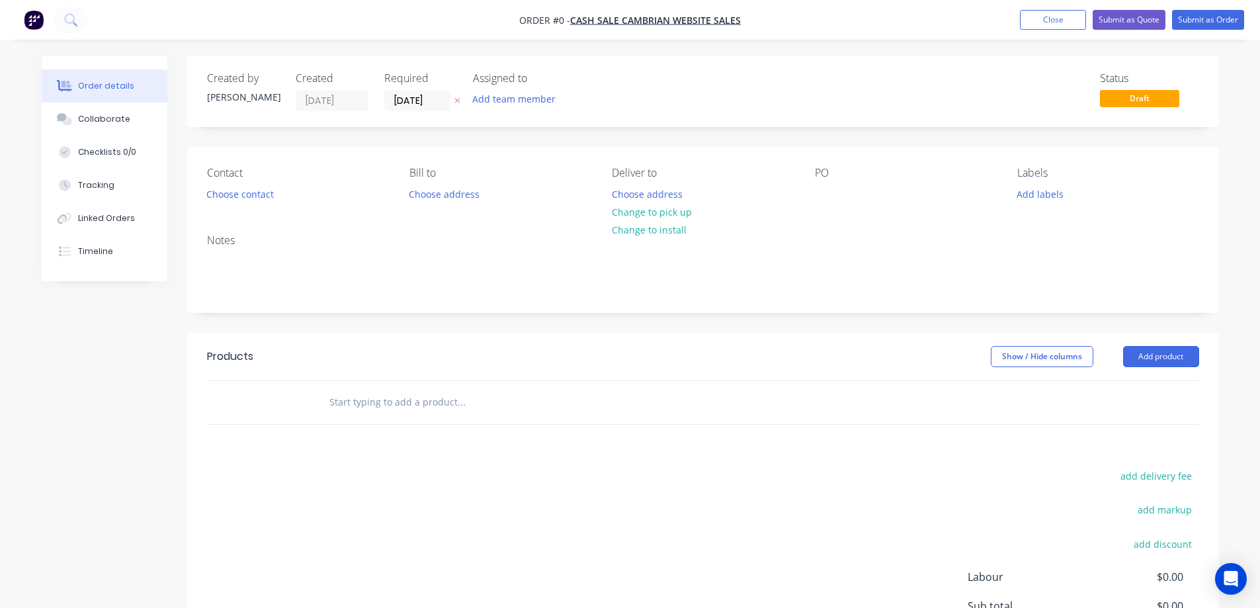
click at [460, 103] on icon at bounding box center [457, 101] width 6 height 8
click at [244, 193] on button "Choose contact" at bounding box center [239, 194] width 81 height 18
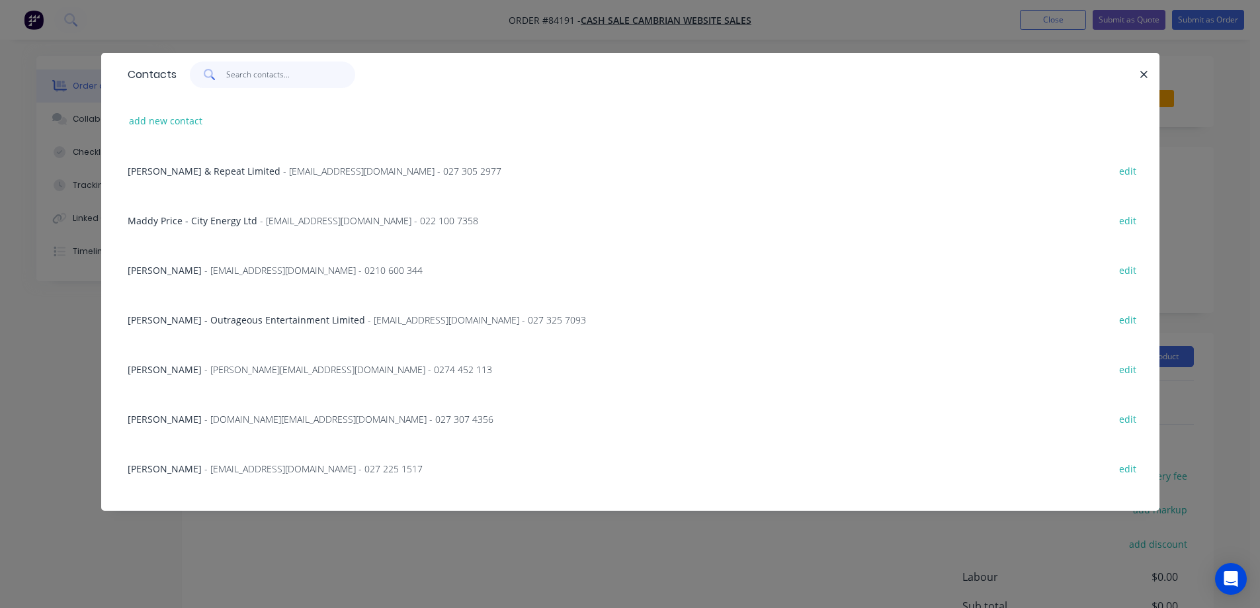
click at [251, 76] on input "text" at bounding box center [290, 75] width 129 height 26
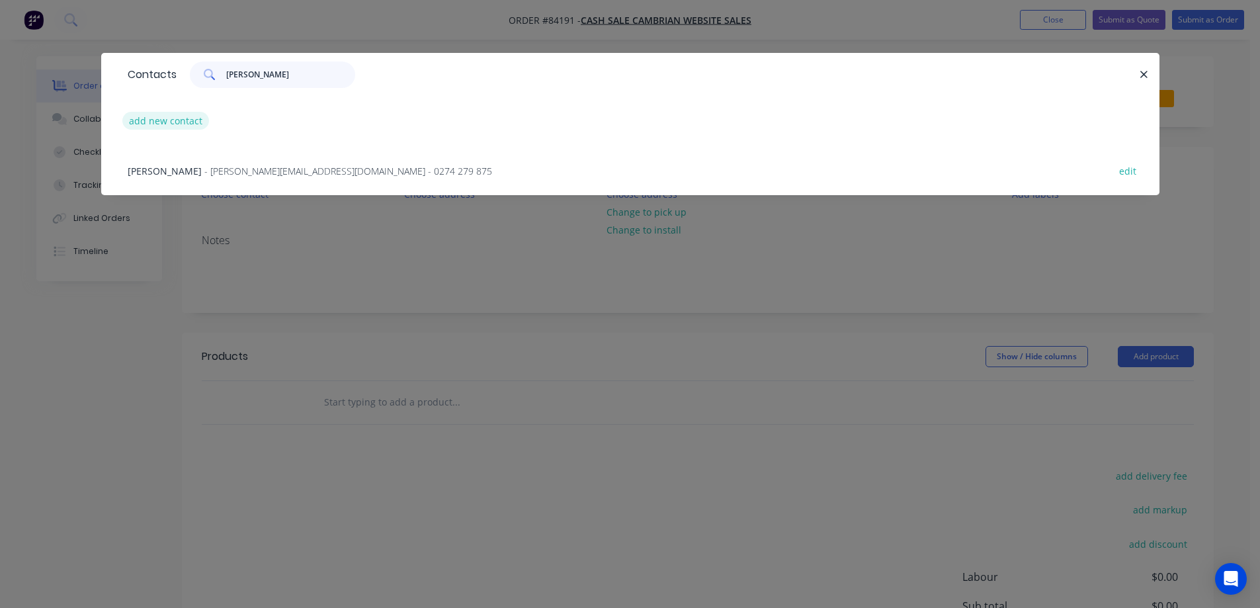
type input "[PERSON_NAME]"
click at [143, 128] on button "add new contact" at bounding box center [165, 121] width 87 height 18
select select "NZ"
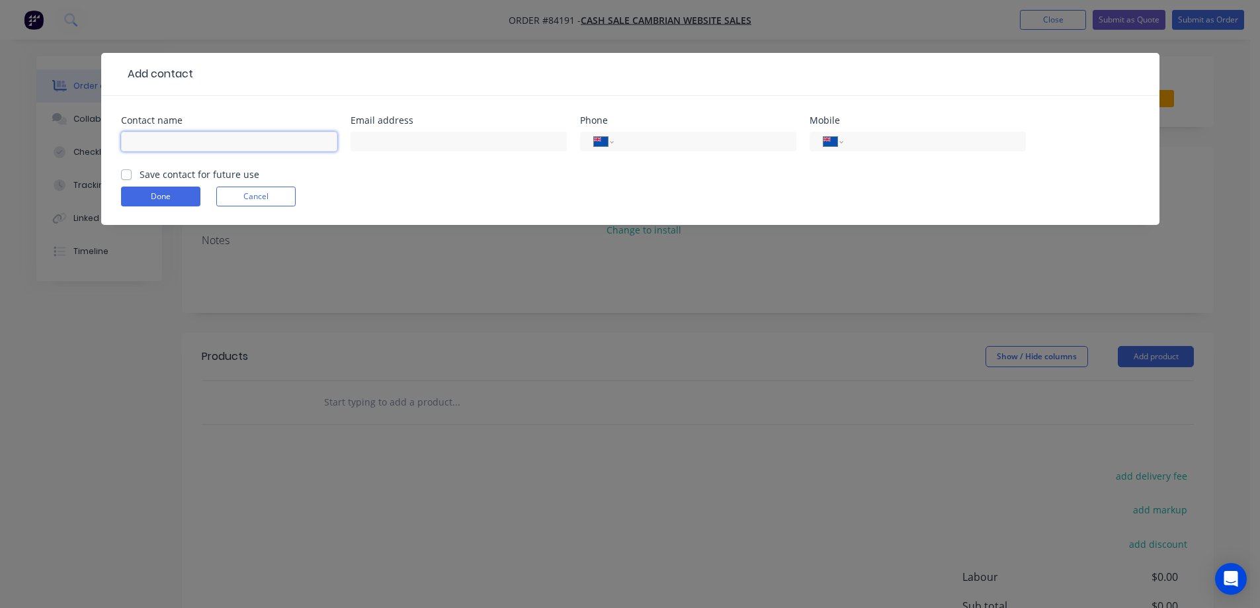
click at [232, 145] on input "text" at bounding box center [229, 142] width 216 height 20
paste input "[PERSON_NAME] the local roofer"
click at [189, 145] on input "[PERSON_NAME] the local roofer" at bounding box center [229, 142] width 216 height 20
type input "[PERSON_NAME] - the local roofer"
click at [199, 172] on label "Save contact for future use" at bounding box center [200, 174] width 120 height 14
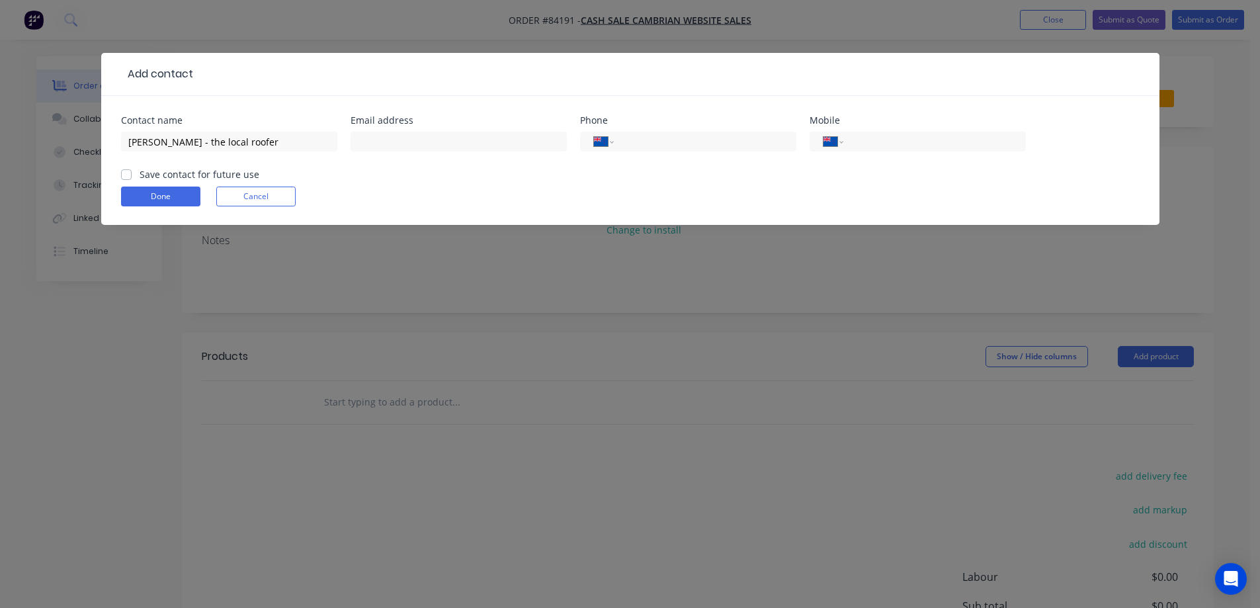
click at [132, 172] on input "Save contact for future use" at bounding box center [126, 173] width 11 height 13
checkbox input "true"
drag, startPoint x: 499, startPoint y: 132, endPoint x: 507, endPoint y: 132, distance: 8.6
click at [499, 132] on input "text" at bounding box center [459, 142] width 216 height 20
click at [929, 146] on input "tel" at bounding box center [932, 141] width 159 height 15
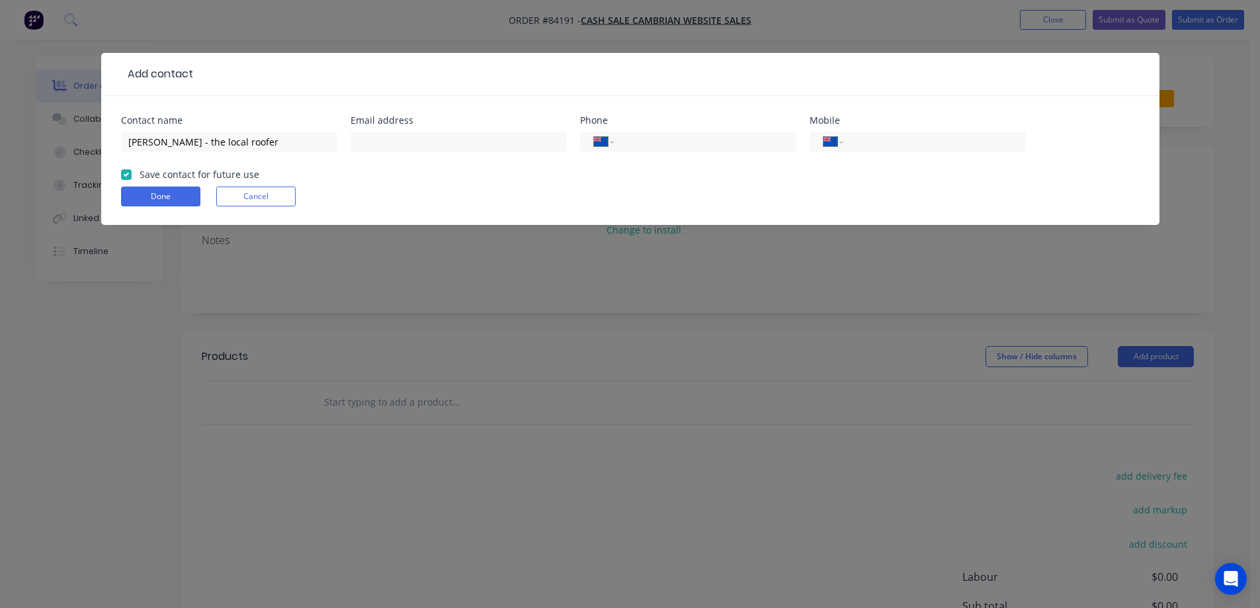
paste input "027 349 6664"
type input "027 349 6664"
click at [426, 140] on input "text" at bounding box center [459, 142] width 216 height 20
paste input "[EMAIL_ADDRESS][DOMAIN_NAME]"
type input "[EMAIL_ADDRESS][DOMAIN_NAME]"
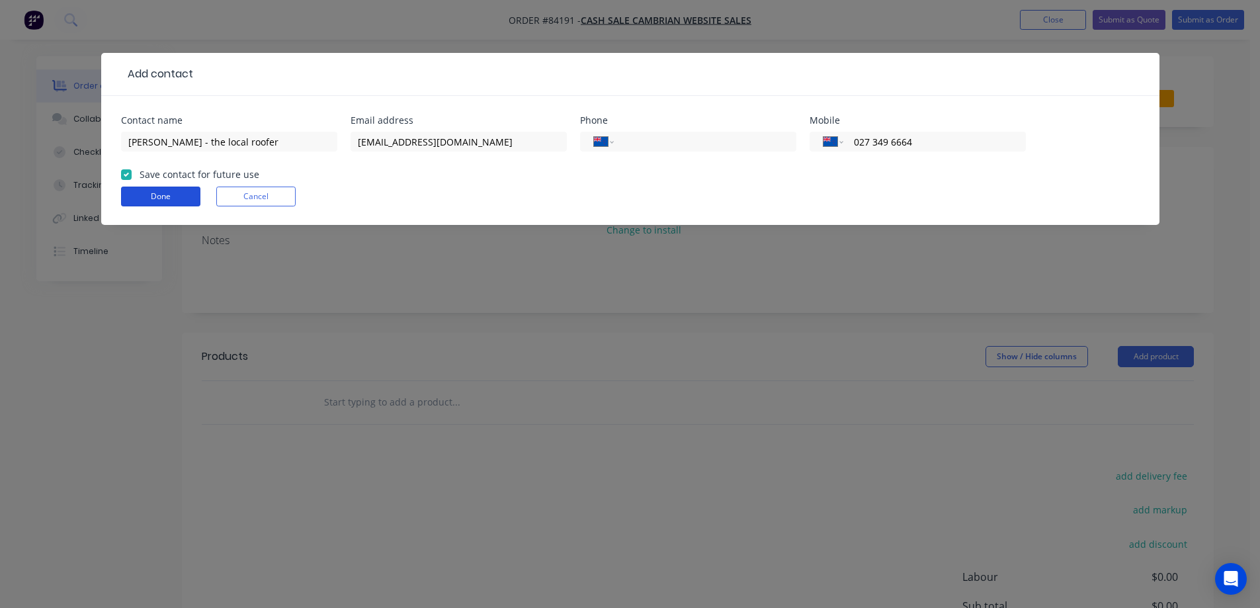
click at [169, 203] on button "Done" at bounding box center [160, 197] width 79 height 20
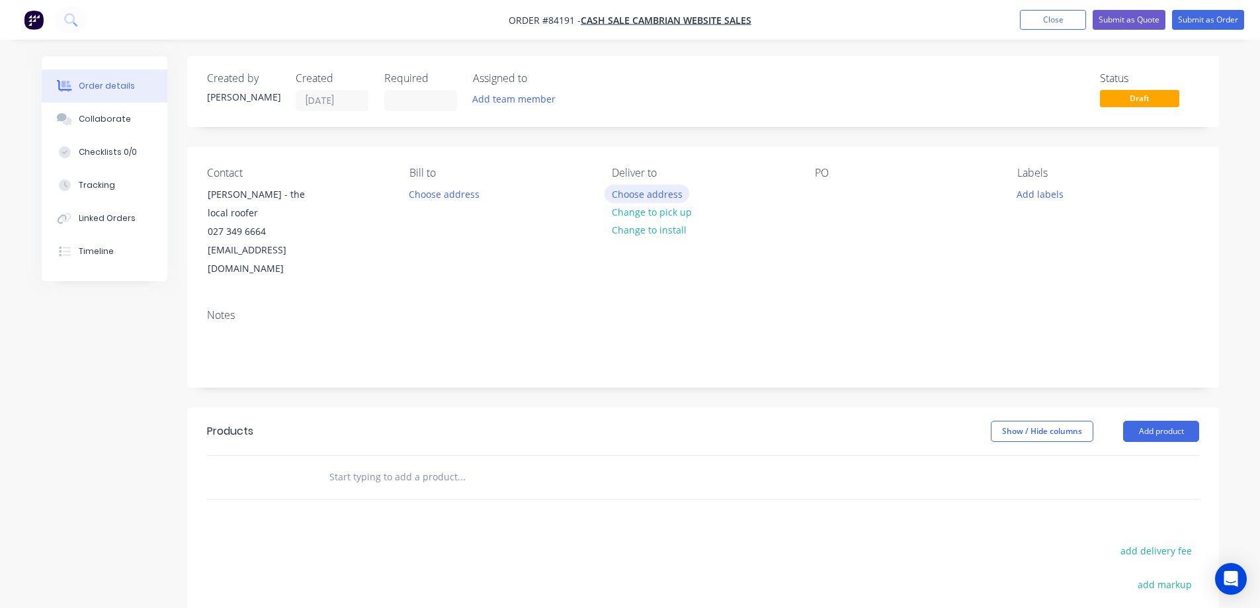
click at [669, 194] on button "Choose address" at bounding box center [647, 194] width 85 height 18
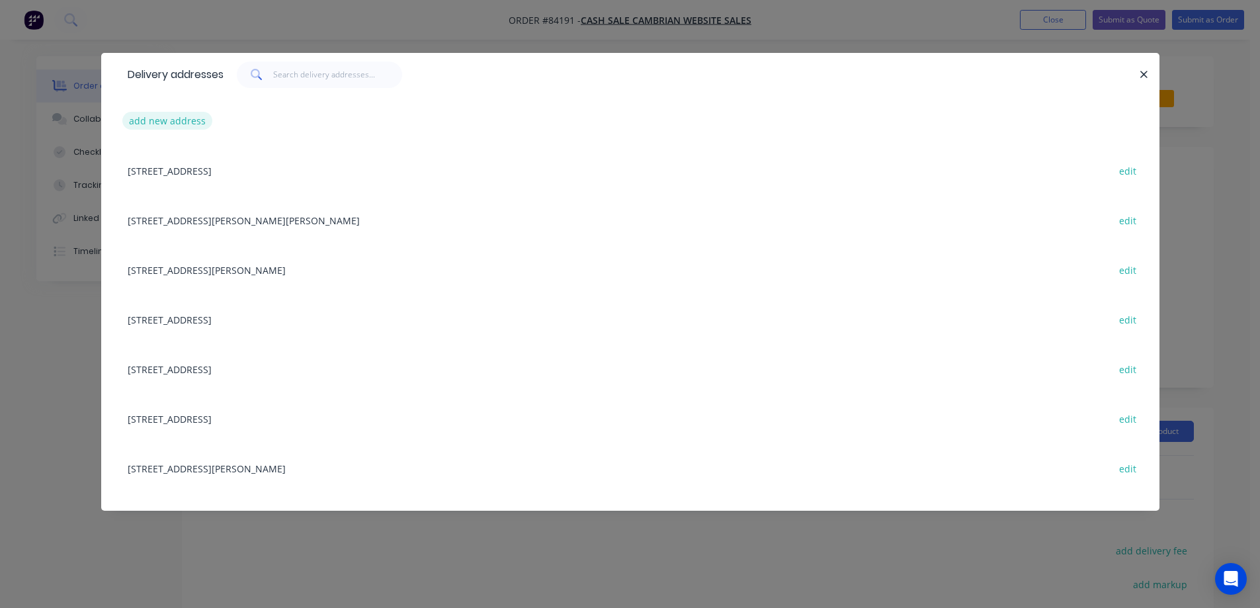
click at [186, 114] on button "add new address" at bounding box center [167, 121] width 91 height 18
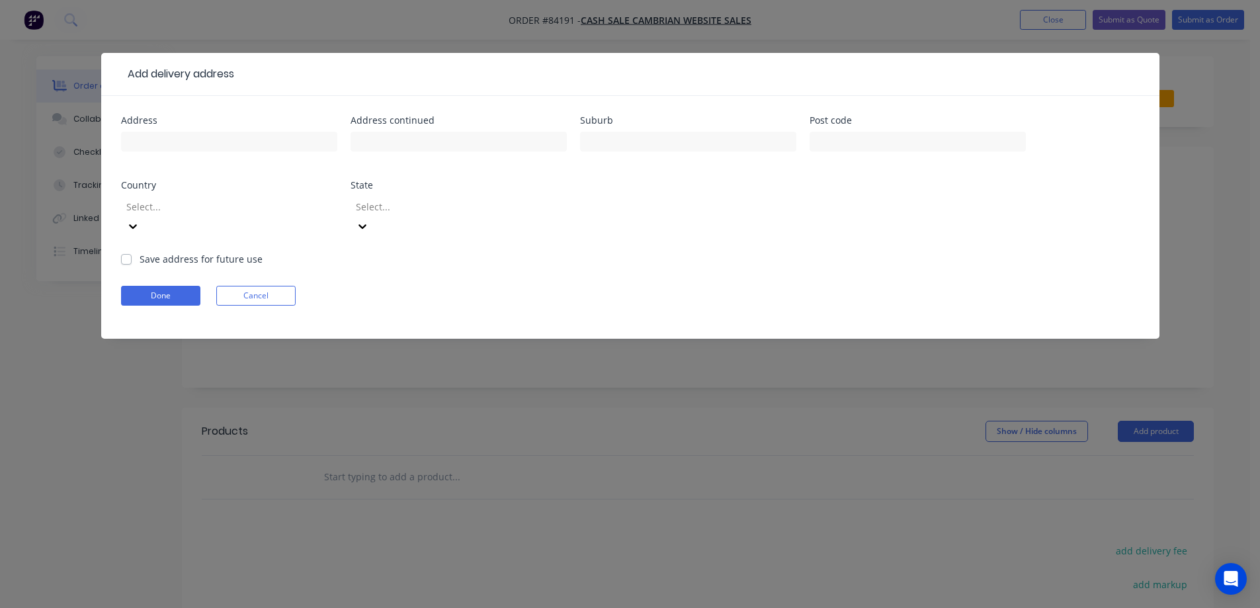
click at [203, 155] on div at bounding box center [229, 147] width 216 height 39
click at [196, 145] on input "text" at bounding box center [229, 142] width 216 height 20
paste input "[STREET_ADDRESS]"
type input "[STREET_ADDRESS]"
drag, startPoint x: 494, startPoint y: 138, endPoint x: 546, endPoint y: 140, distance: 52.3
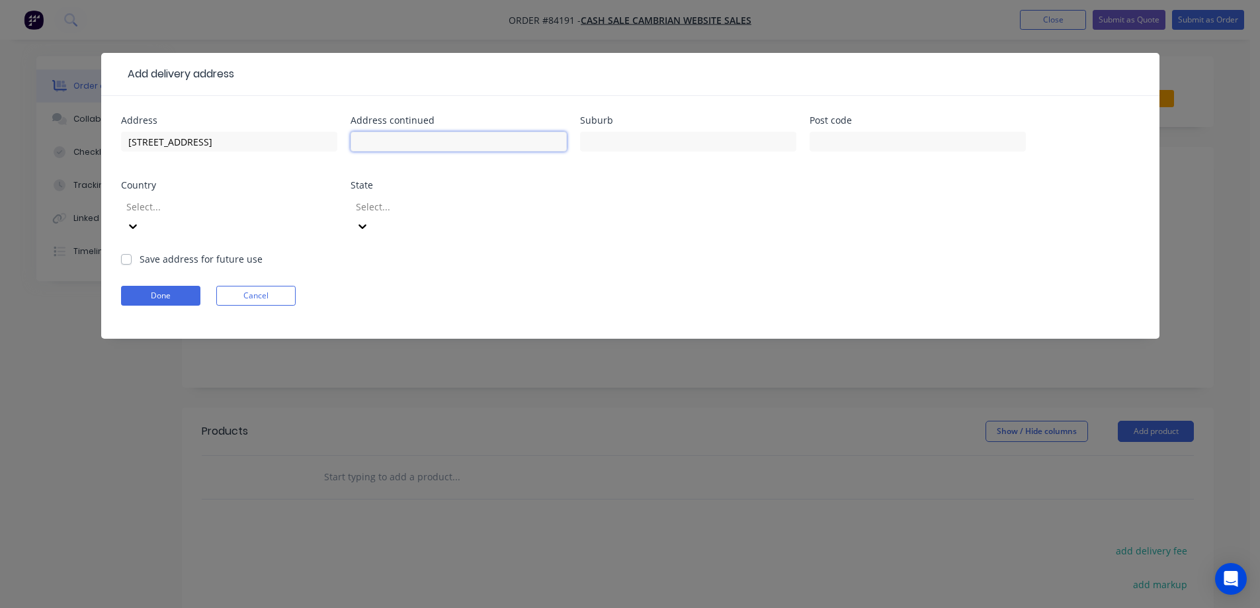
click at [497, 138] on input "text" at bounding box center [459, 142] width 216 height 20
paste input "kumeu"
type input "kumeu"
click at [656, 140] on input "text" at bounding box center [688, 142] width 216 height 20
type input "AKL"
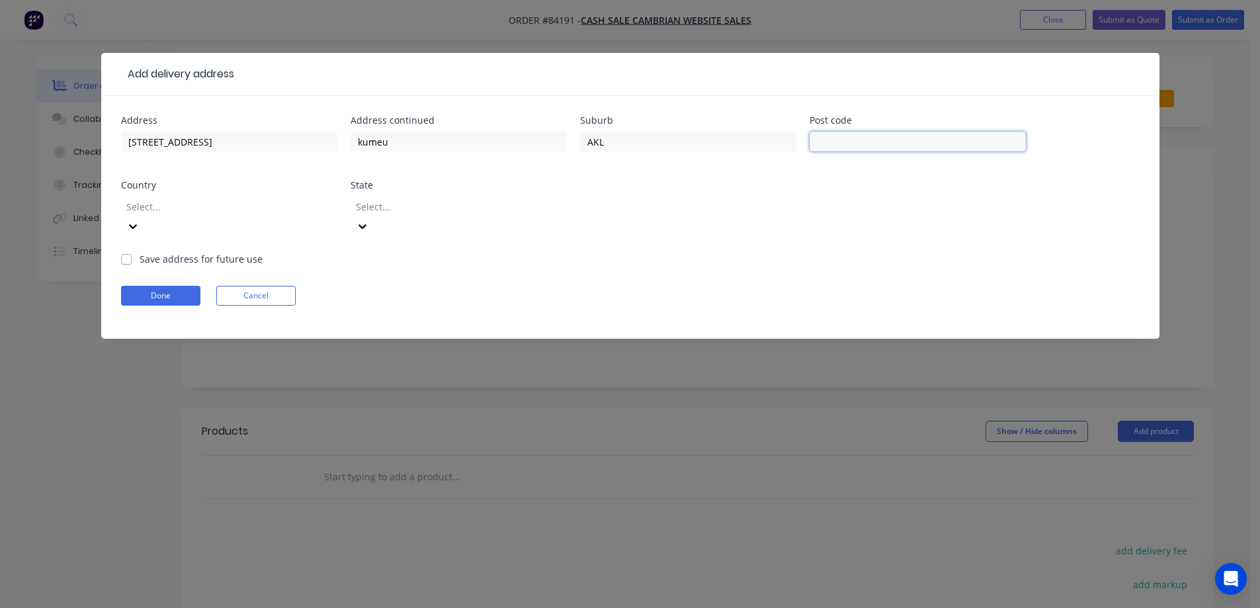
click at [845, 137] on input "text" at bounding box center [918, 142] width 216 height 20
type input "0893"
click at [190, 286] on button "Done" at bounding box center [160, 296] width 79 height 20
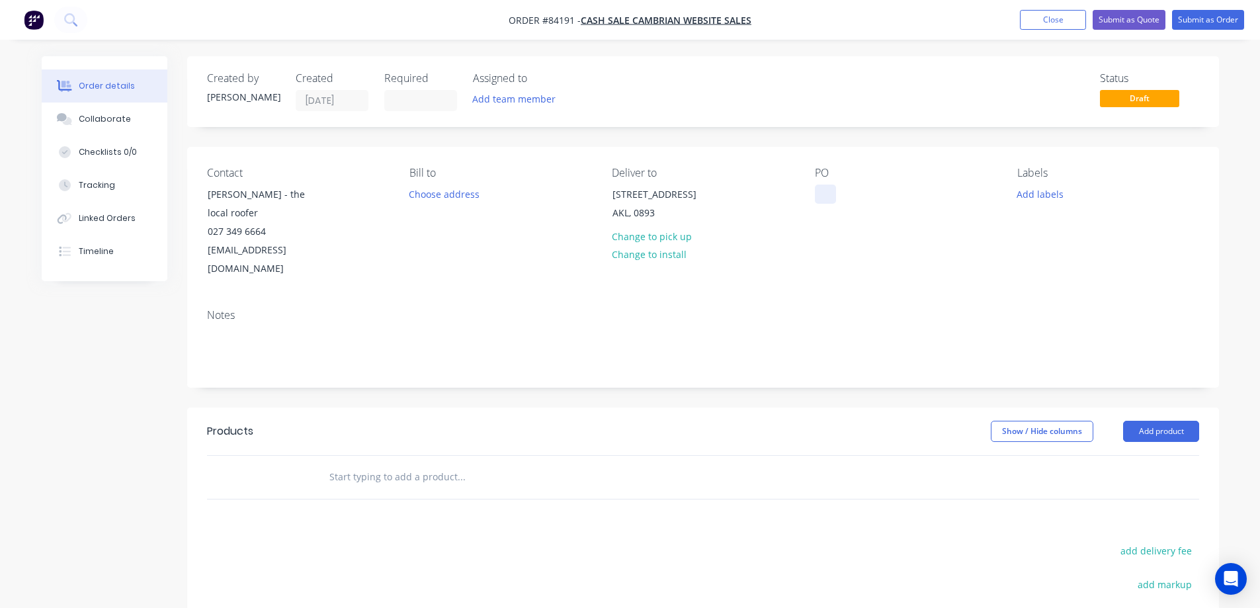
click at [823, 192] on div at bounding box center [825, 194] width 21 height 19
drag, startPoint x: 275, startPoint y: 191, endPoint x: 373, endPoint y: 214, distance: 101.2
click at [373, 214] on div "Contact [PERSON_NAME] - the local roofer 027 349 6664 [EMAIL_ADDRESS][DOMAIN_NA…" at bounding box center [297, 223] width 181 height 112
copy div "the local roofer"
click at [884, 189] on div "PO WEB35436" at bounding box center [905, 223] width 181 height 112
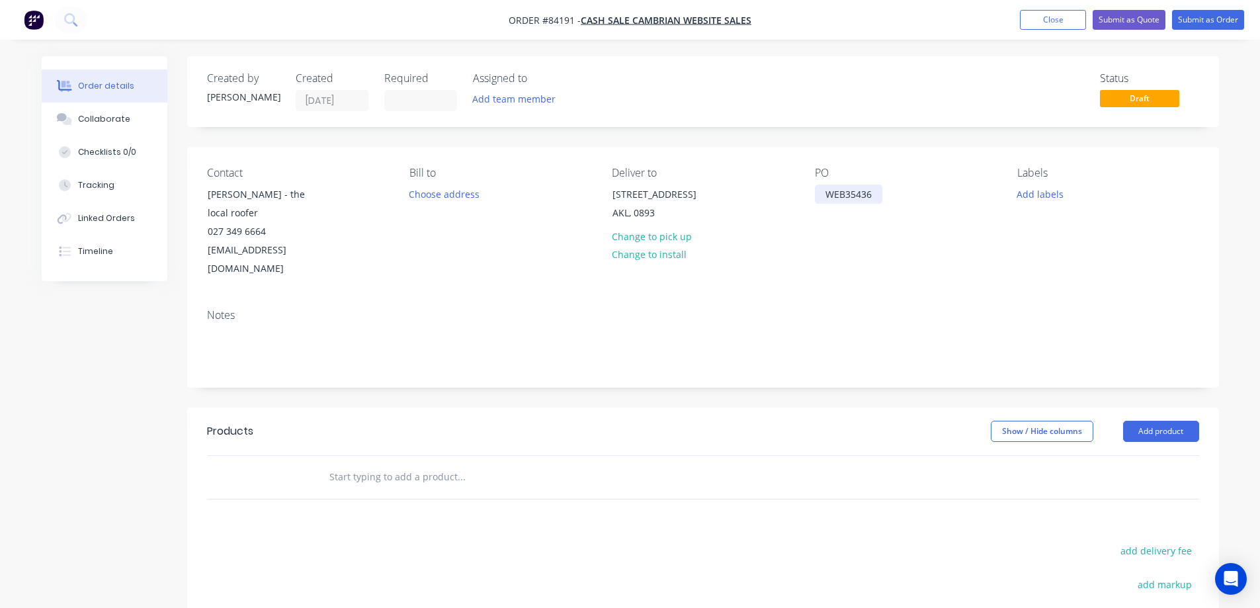
click at [876, 192] on div "WEB35436" at bounding box center [848, 194] width 67 height 19
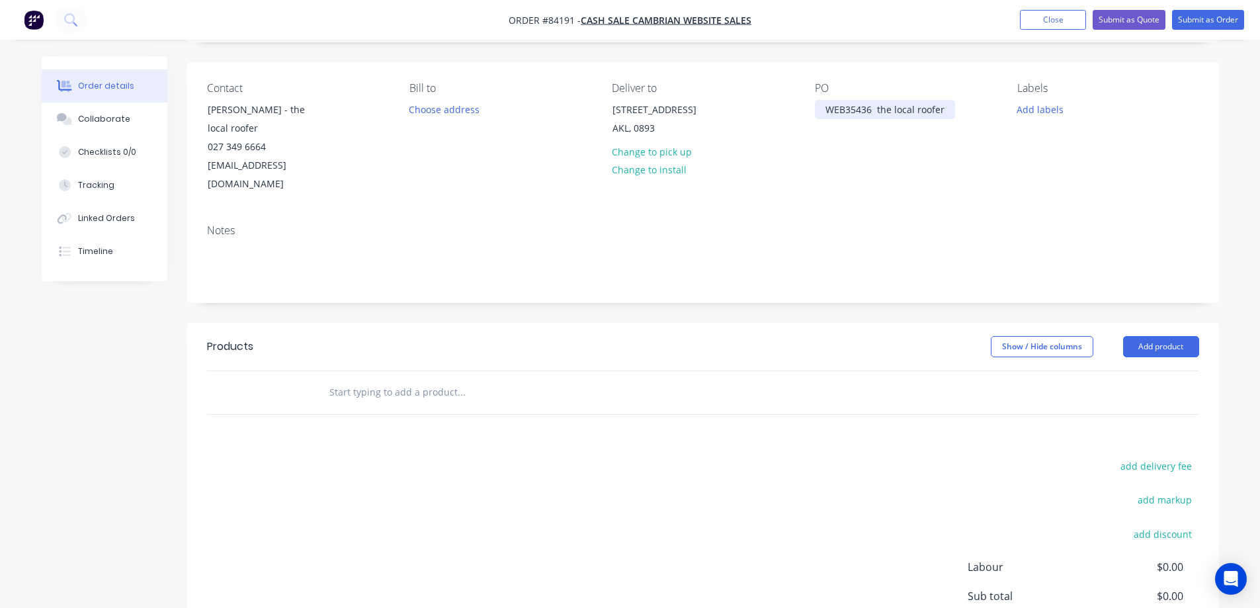
scroll to position [132, 0]
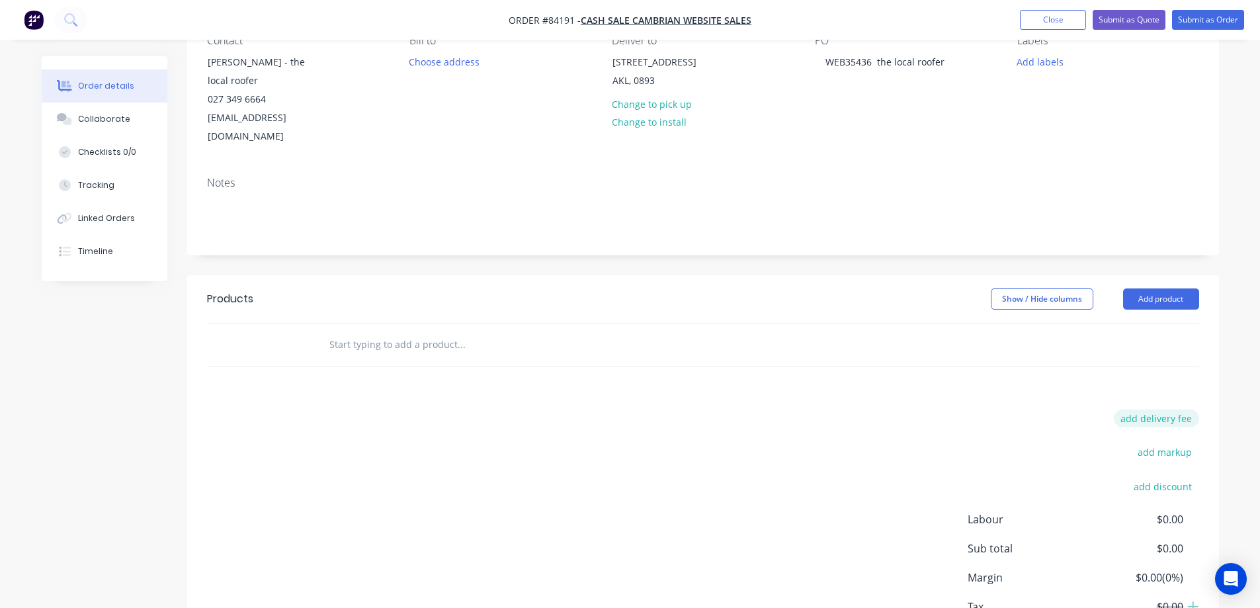
click at [1162, 409] on button "add delivery fee" at bounding box center [1156, 418] width 85 height 18
type input "72.56"
click at [808, 460] on div "Delivery fee Delivery fee Delivery fee name (Optional) 72.56 72.56 $0 add marku…" at bounding box center [703, 535] width 992 height 252
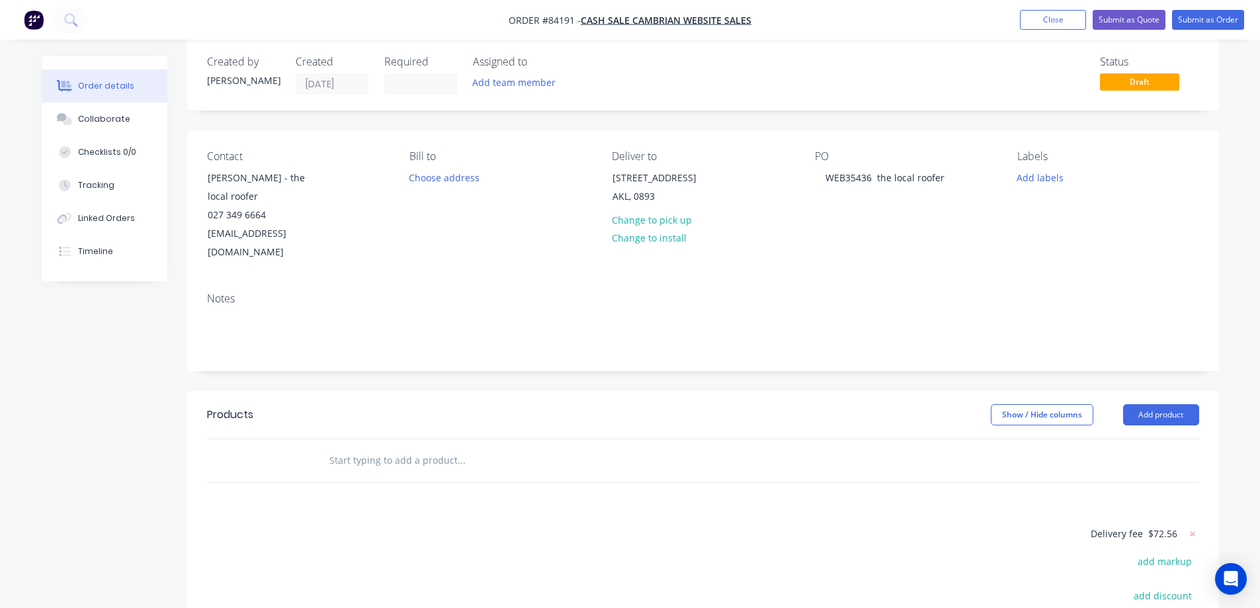
scroll to position [0, 0]
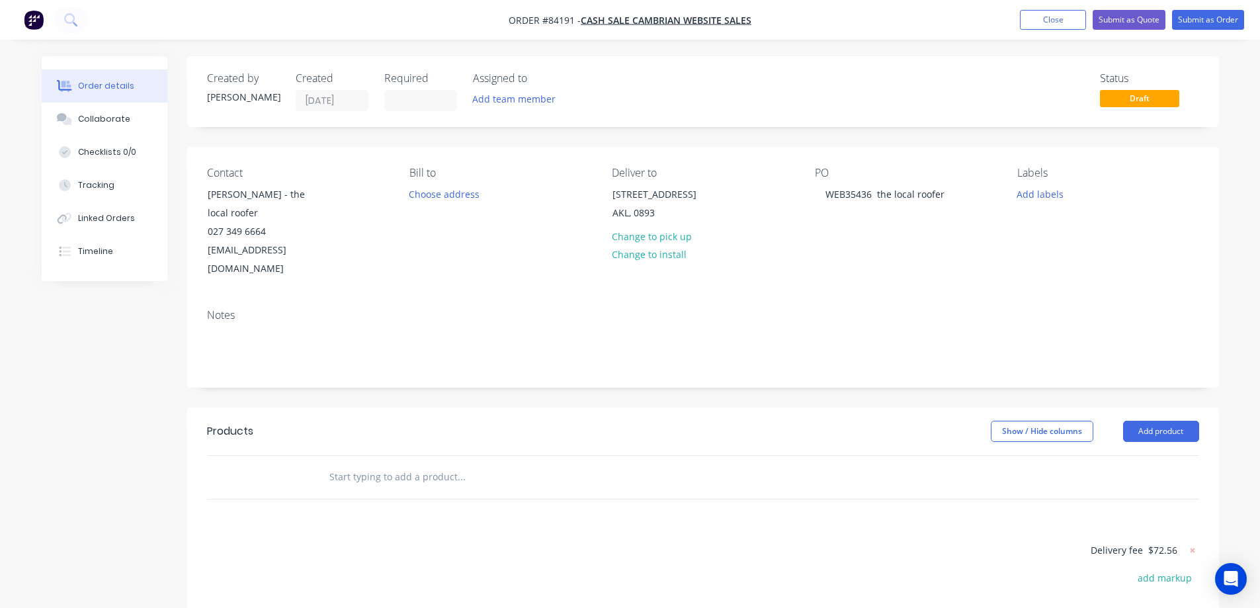
click at [373, 464] on input "text" at bounding box center [461, 477] width 265 height 26
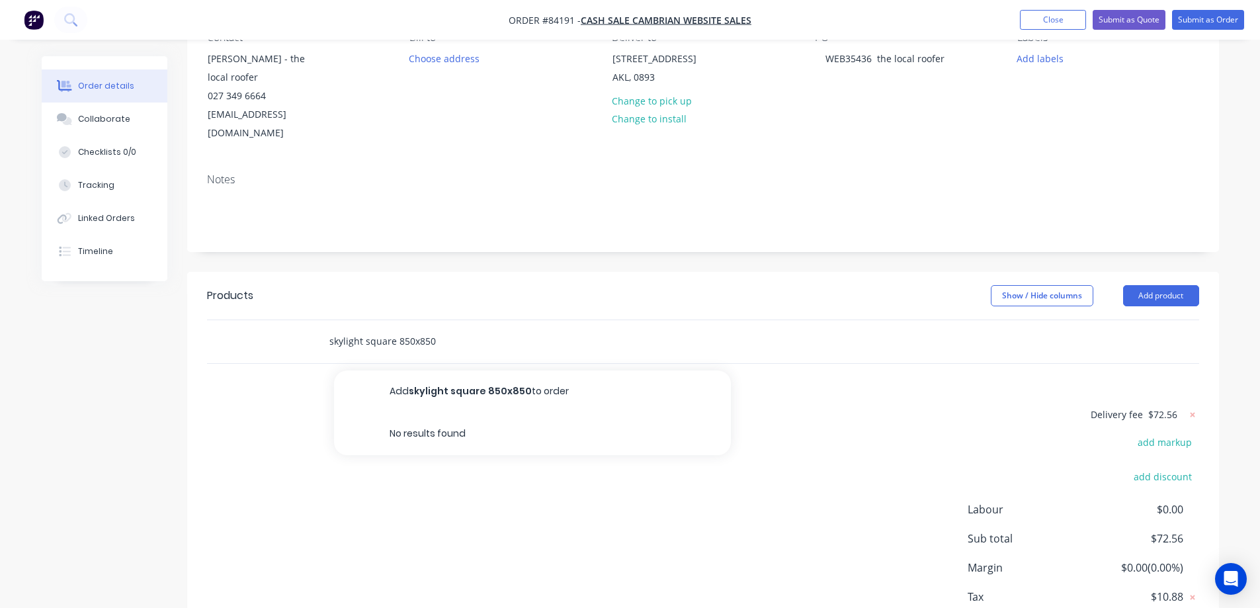
scroll to position [204, 0]
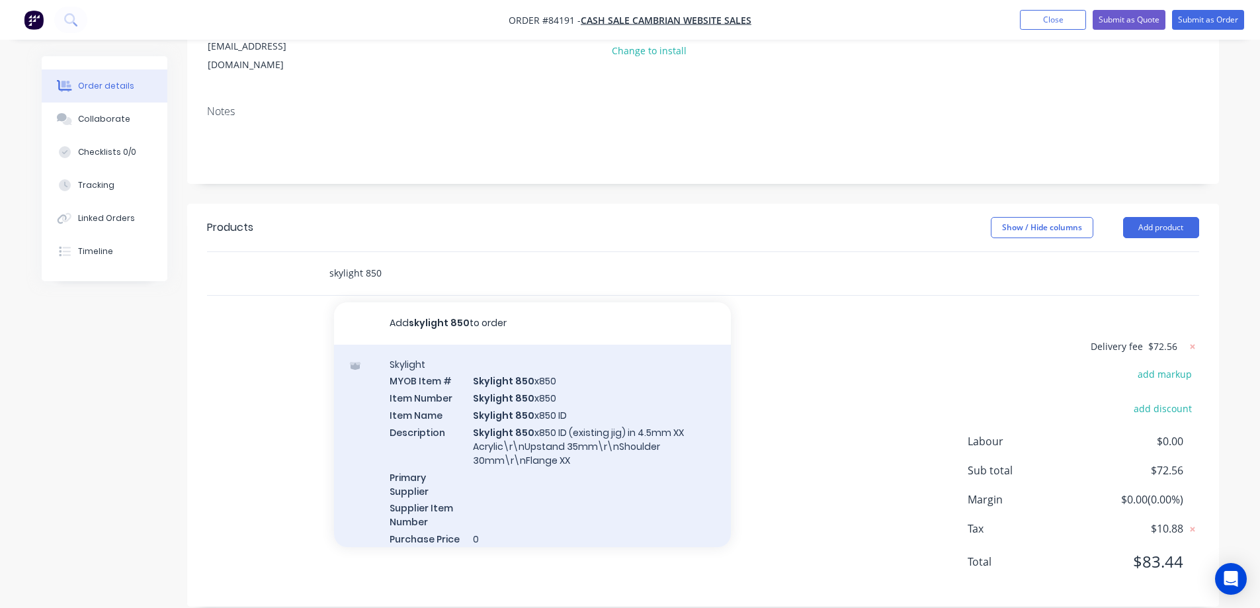
type input "skylight 850"
click at [541, 476] on div "Skylight MYOB Item # Skylight 850 x850 Item Number Skylight 850 x850 Item Name …" at bounding box center [532, 460] width 397 height 230
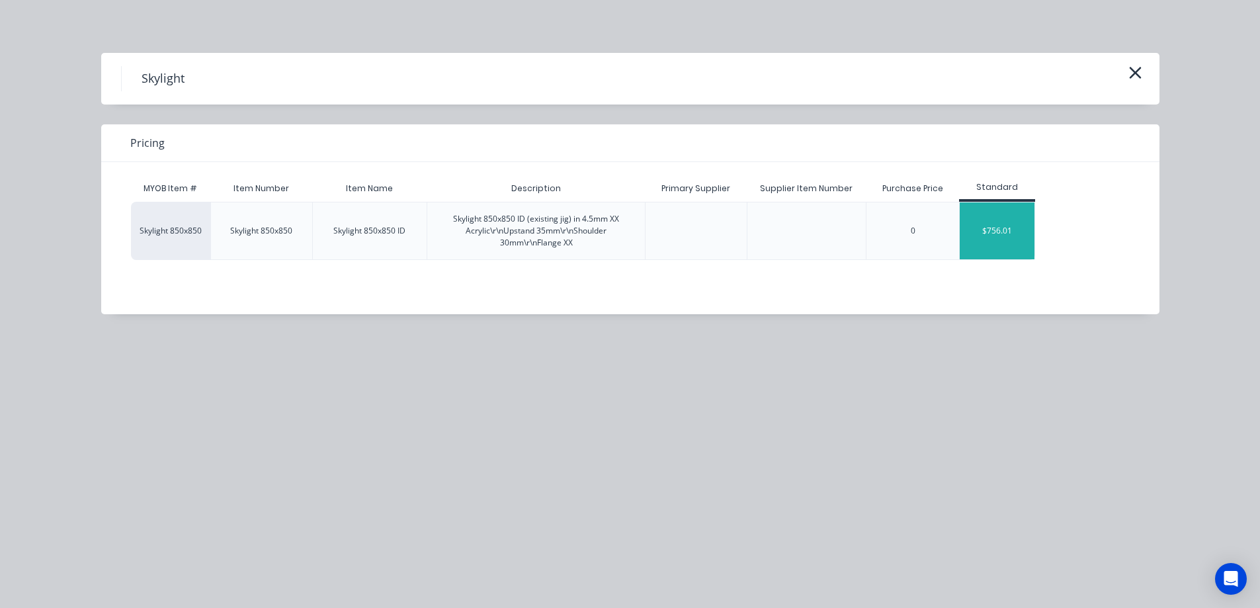
click at [1033, 221] on div "$756.01" at bounding box center [997, 230] width 75 height 57
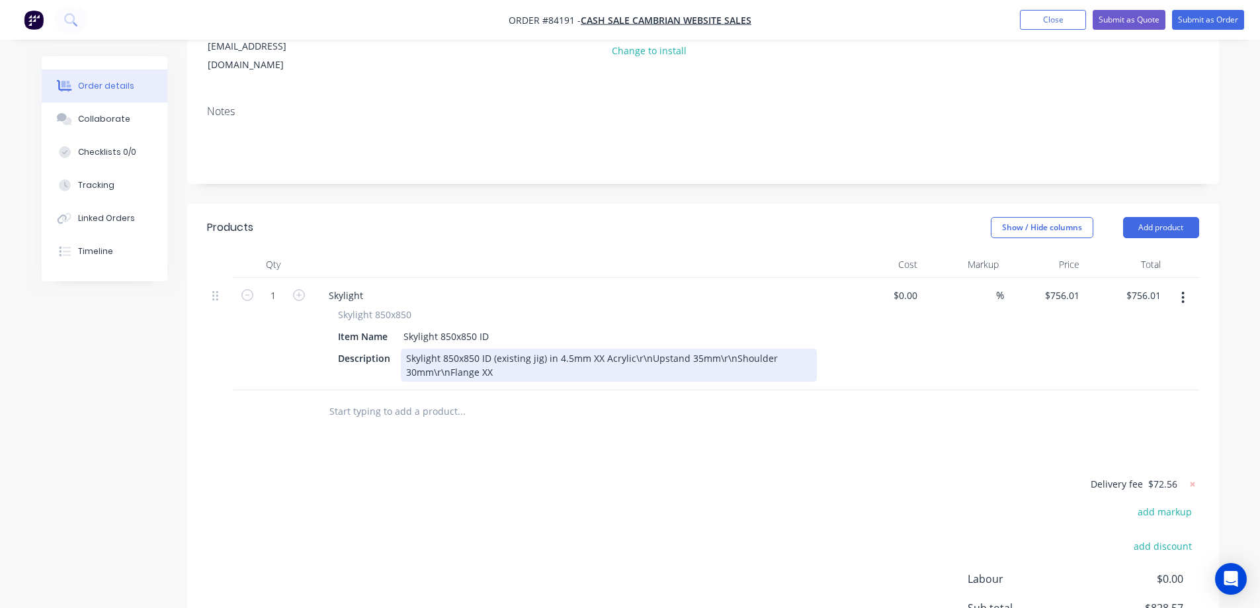
click at [587, 349] on div "Skylight 850x850 ID (existing jig) in 4.5mm XX Acrylic\r\nUpstand 35mm\r\nShoul…" at bounding box center [609, 365] width 416 height 33
drag, startPoint x: 654, startPoint y: 338, endPoint x: 638, endPoint y: 338, distance: 15.9
click at [638, 349] on div "Skylight 850x850 ID (existing jig) in 4.5mm clear Acrylic\r\nUpstand 35mm\r\nSh…" at bounding box center [609, 365] width 416 height 33
drag, startPoint x: 573, startPoint y: 353, endPoint x: 558, endPoint y: 353, distance: 15.2
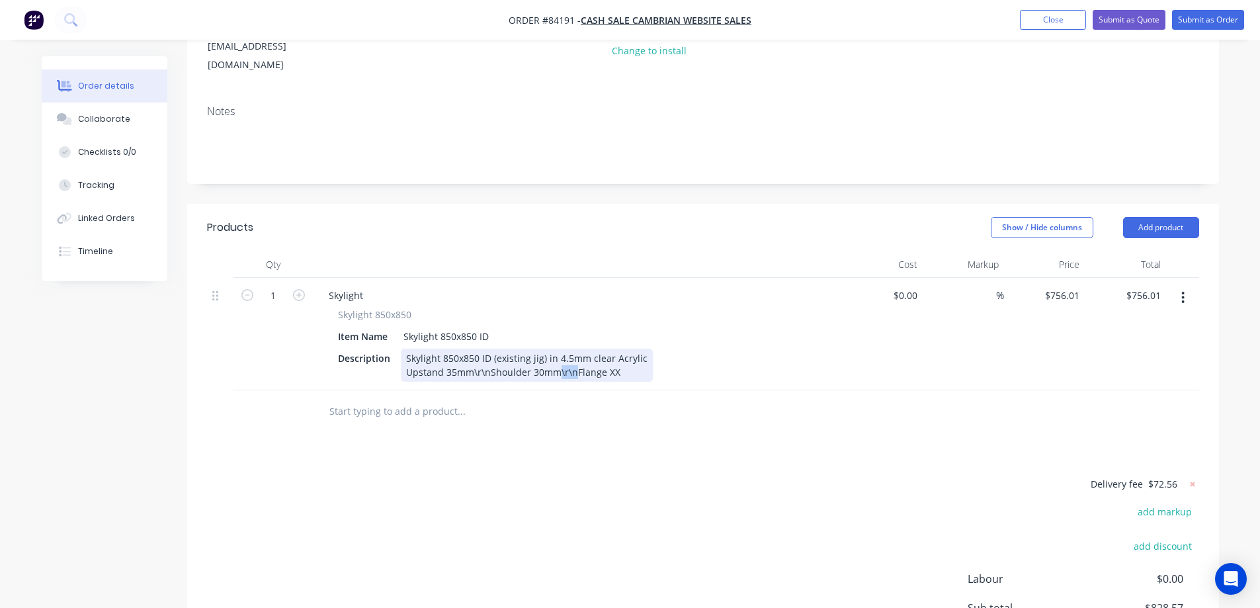
click at [558, 353] on div "Skylight 850x850 ID (existing jig) in 4.5mm clear Acrylic Upstand 35mm\r\nShoul…" at bounding box center [527, 365] width 252 height 33
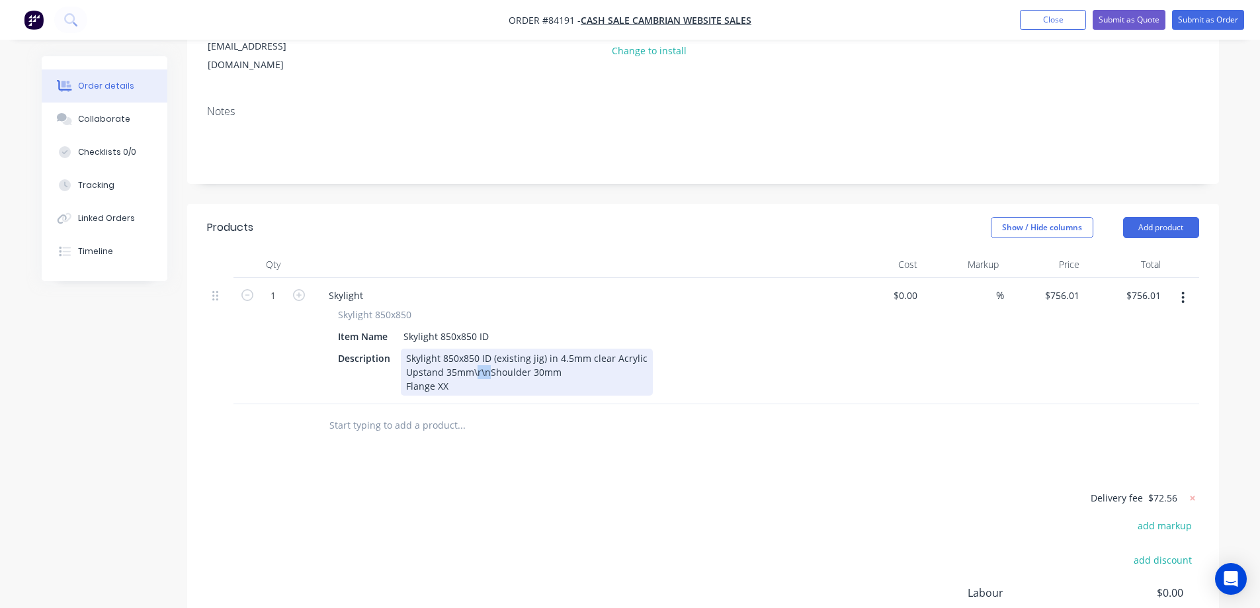
drag, startPoint x: 489, startPoint y: 355, endPoint x: 474, endPoint y: 355, distance: 14.6
click at [474, 355] on div "Skylight 850x850 ID (existing jig) in 4.5mm clear Acrylic Upstand 35mm\r\nShoul…" at bounding box center [527, 372] width 252 height 47
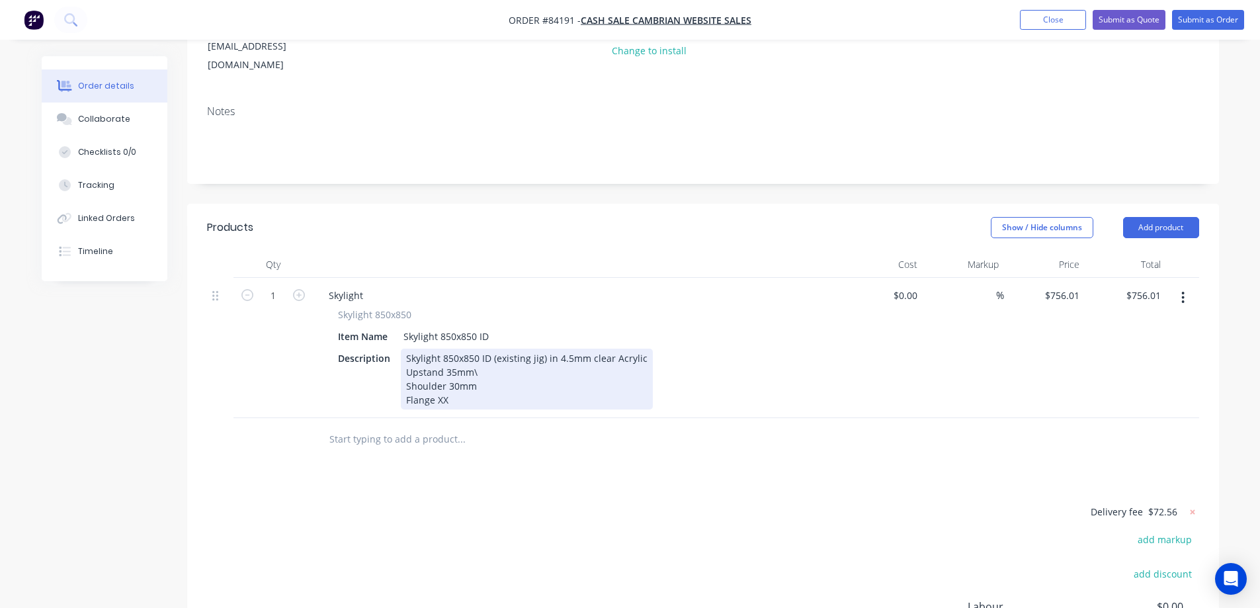
click at [518, 356] on div "Skylight 850x850 ID (existing jig) in 4.5mm clear Acrylic Upstand 35mm\ Shoulde…" at bounding box center [527, 379] width 252 height 61
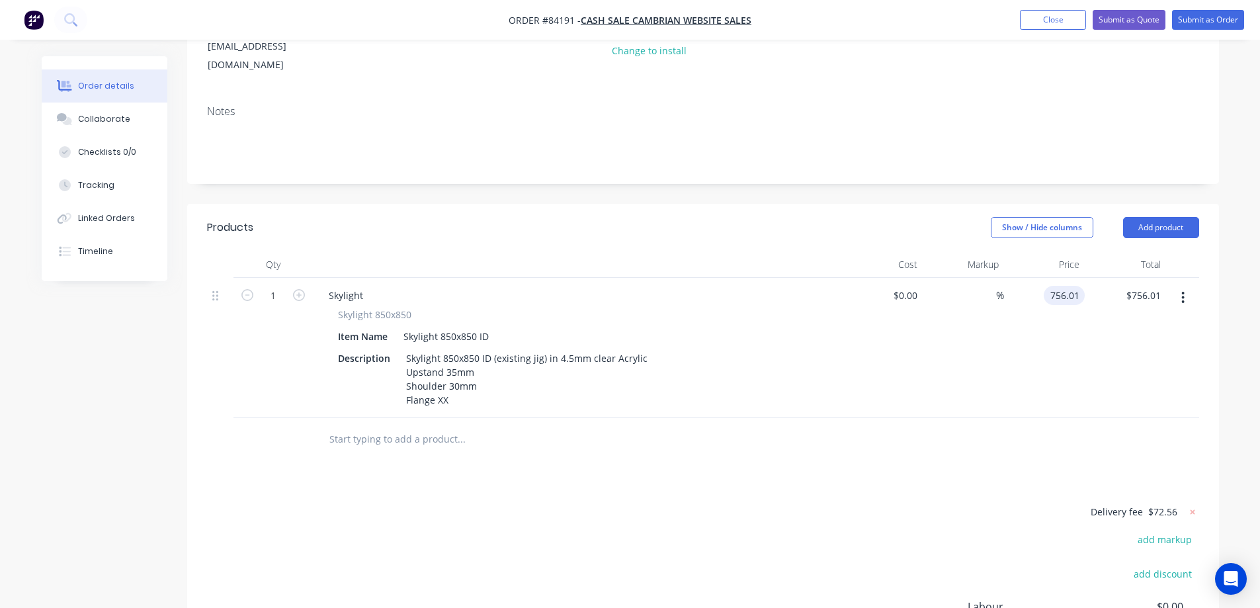
click at [1056, 286] on input "756.01" at bounding box center [1067, 295] width 36 height 19
type input "$831.61"
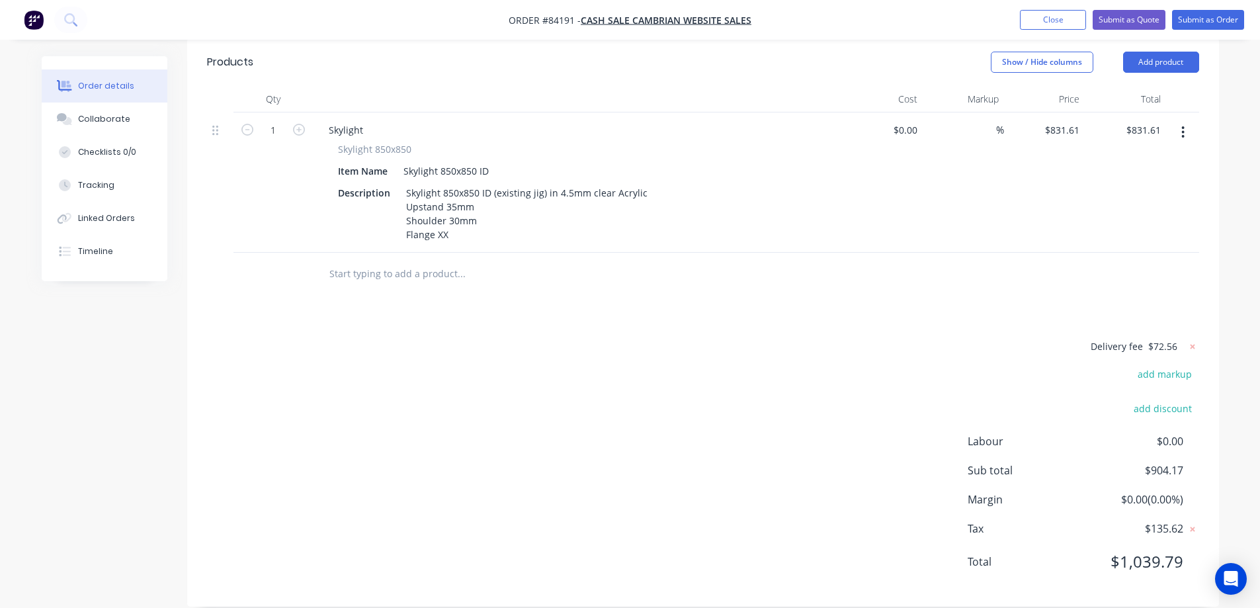
scroll to position [0, 0]
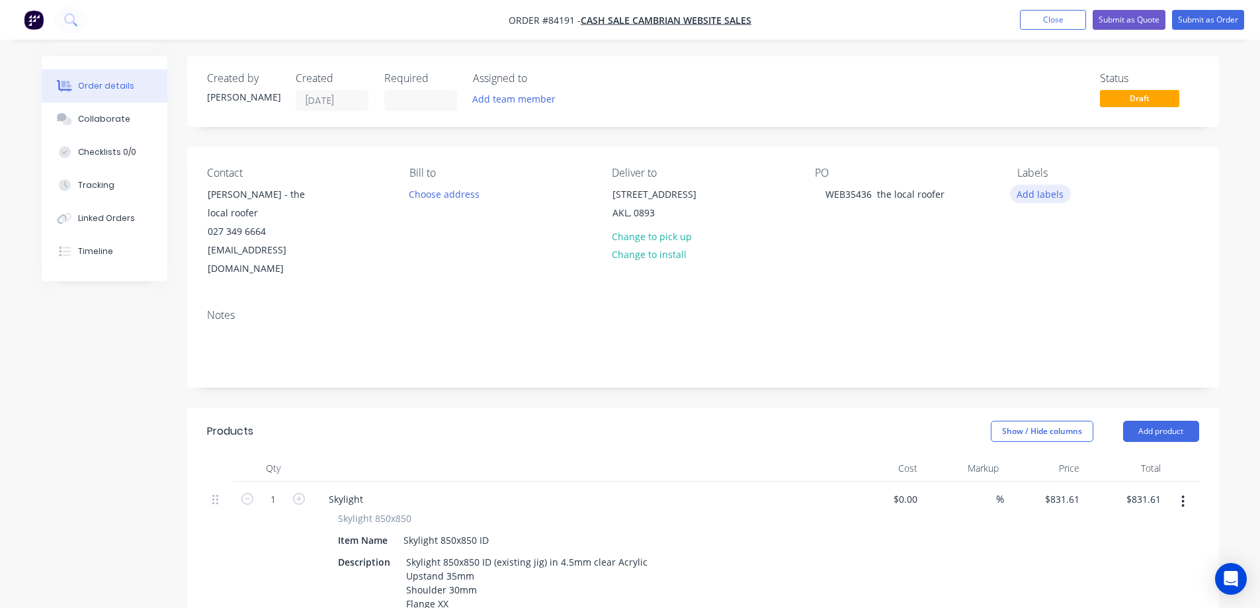
click at [1047, 196] on button "Add labels" at bounding box center [1040, 194] width 61 height 18
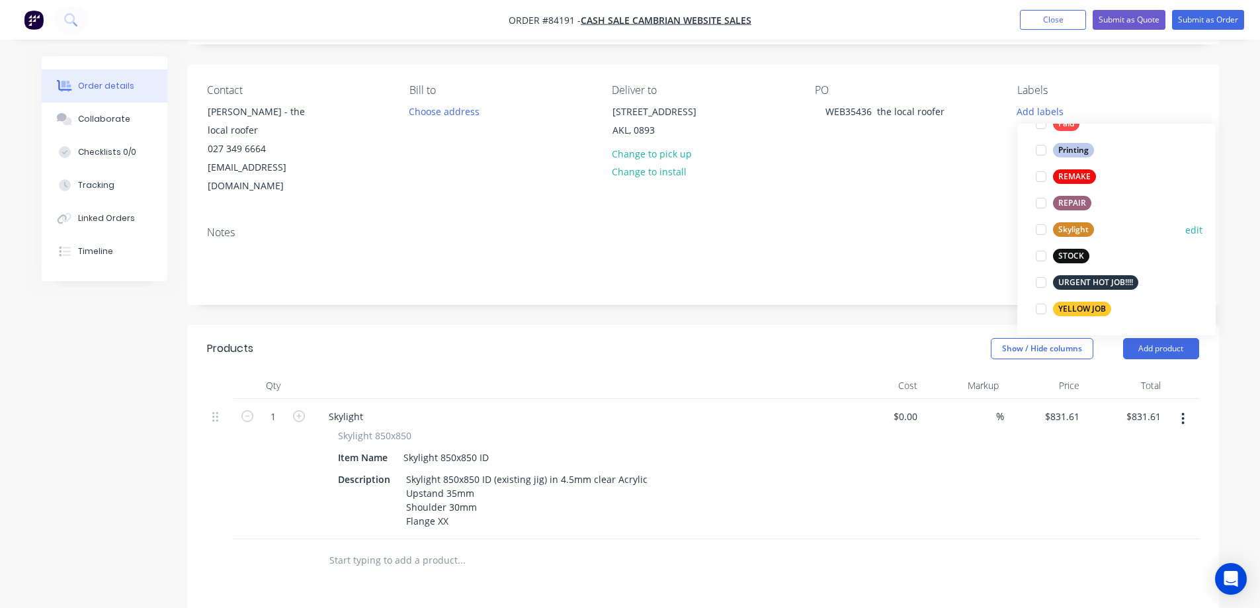
scroll to position [132, 0]
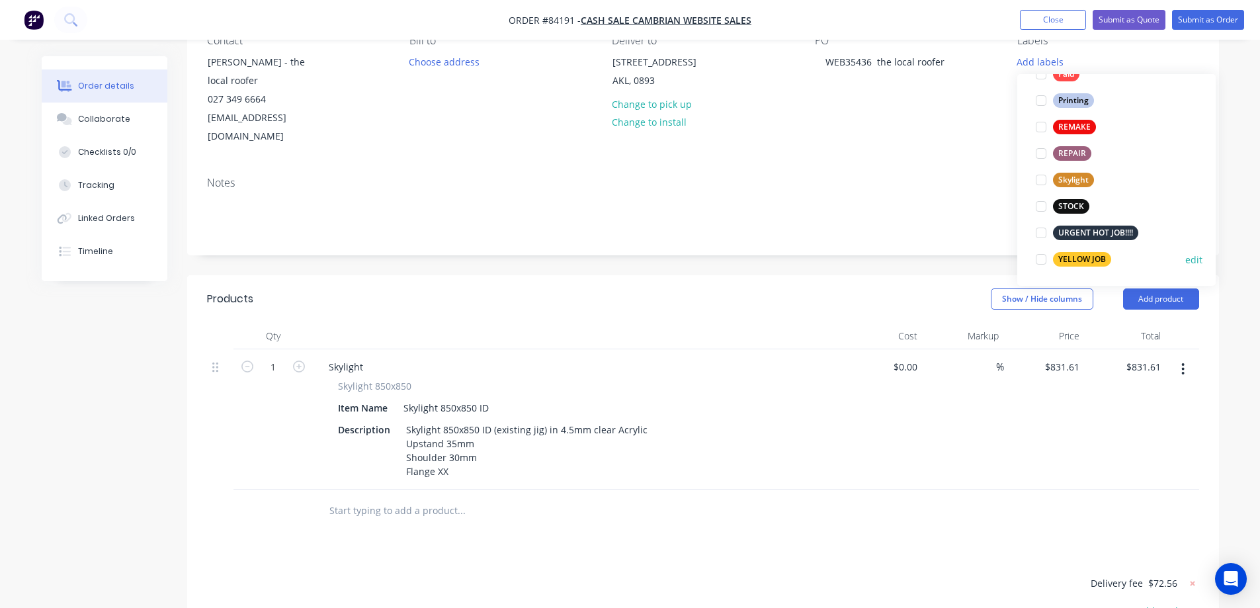
click at [1086, 247] on div "YELLOW JOB edit" at bounding box center [1117, 259] width 172 height 26
click at [1088, 253] on div "YELLOW JOB" at bounding box center [1082, 259] width 58 height 15
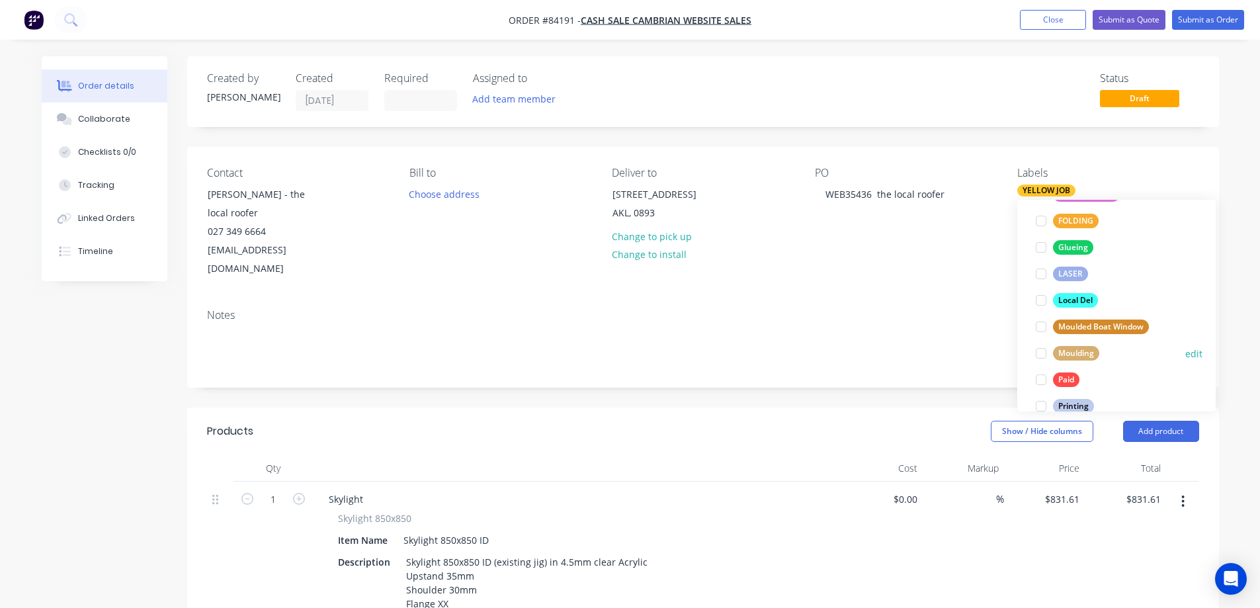
scroll to position [397, 0]
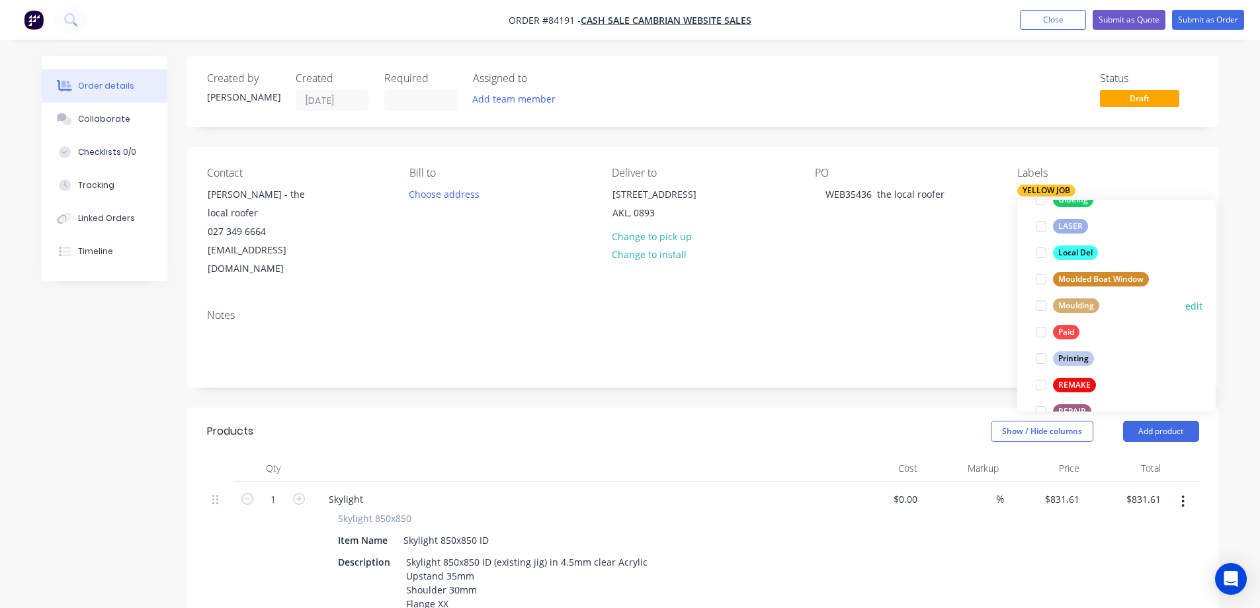
click at [1064, 301] on div "Moulding" at bounding box center [1076, 305] width 46 height 15
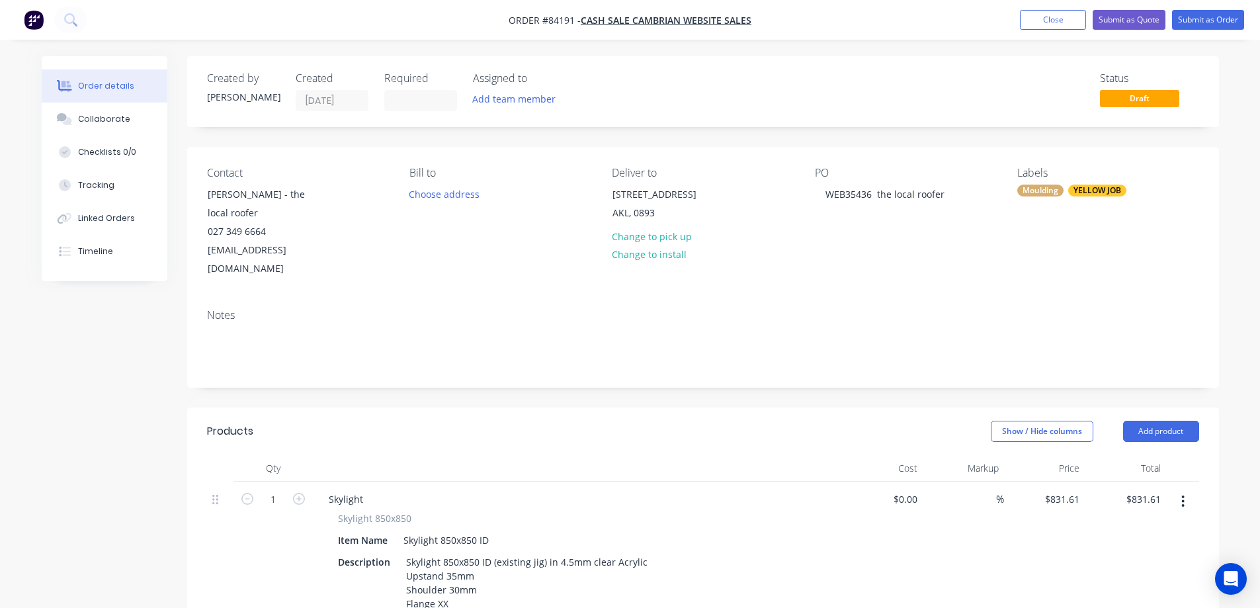
click at [946, 165] on div "Contact [PERSON_NAME] - the local roofer 027 349 6664 [EMAIL_ADDRESS][DOMAIN_NA…" at bounding box center [703, 222] width 1032 height 151
click at [1187, 28] on button "Submit as Order" at bounding box center [1208, 20] width 72 height 20
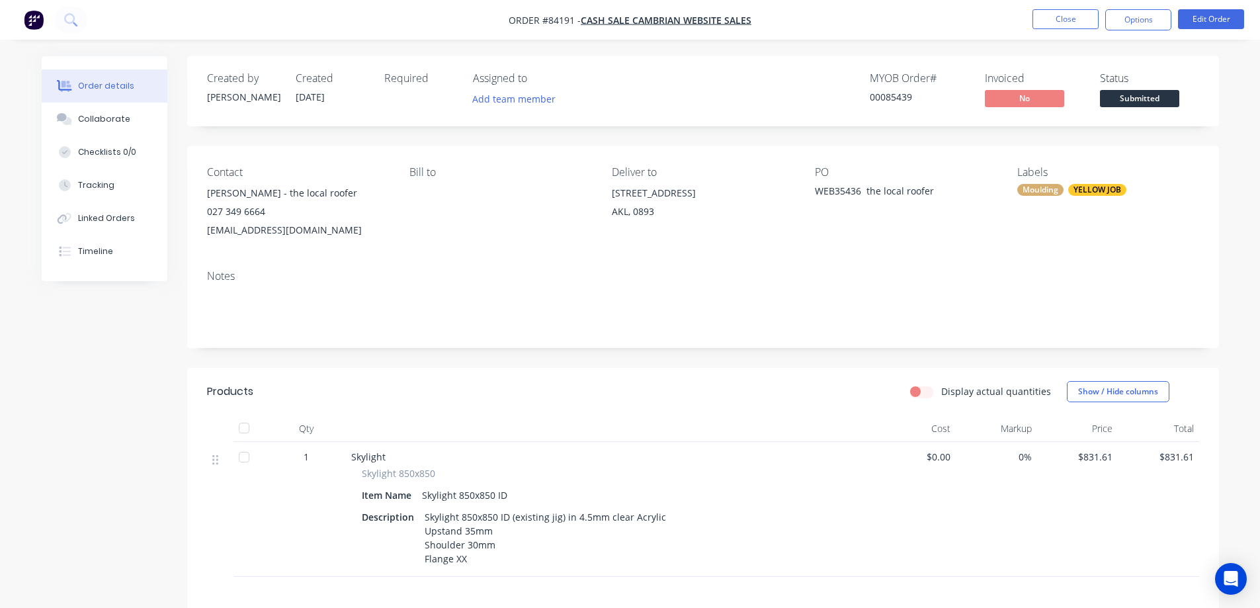
click at [876, 95] on div "00085439" at bounding box center [919, 97] width 99 height 14
click at [1129, 23] on button "Options" at bounding box center [1138, 19] width 66 height 21
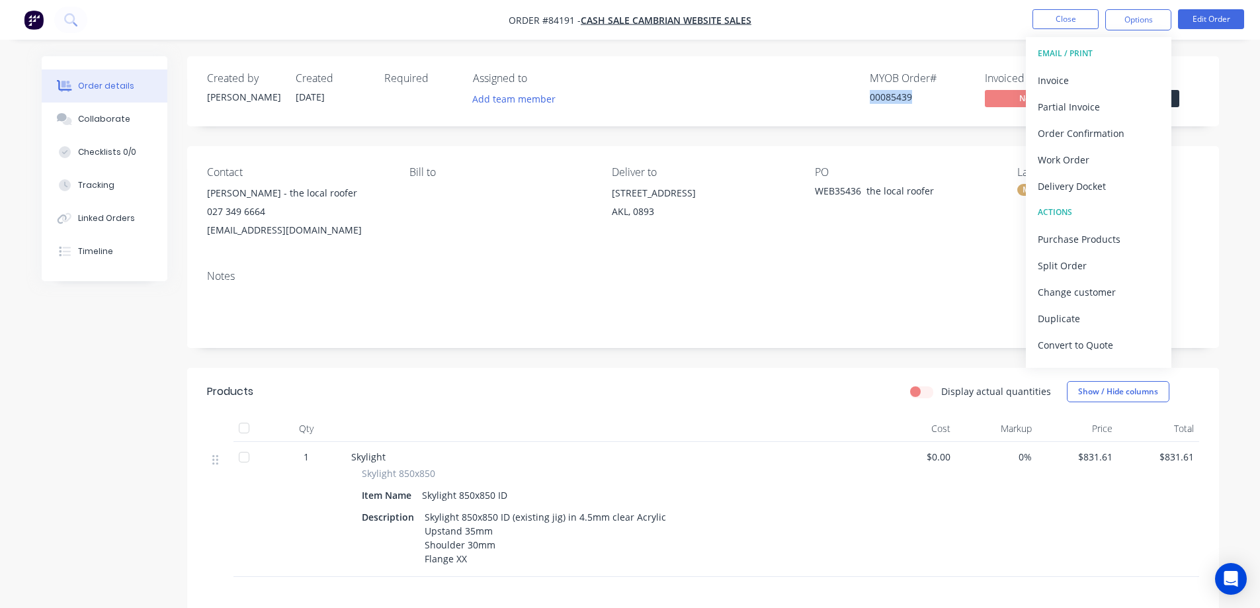
click at [753, 124] on div "Created by [PERSON_NAME] Created [DATE] Required Assigned to Add team member MY…" at bounding box center [703, 91] width 1032 height 70
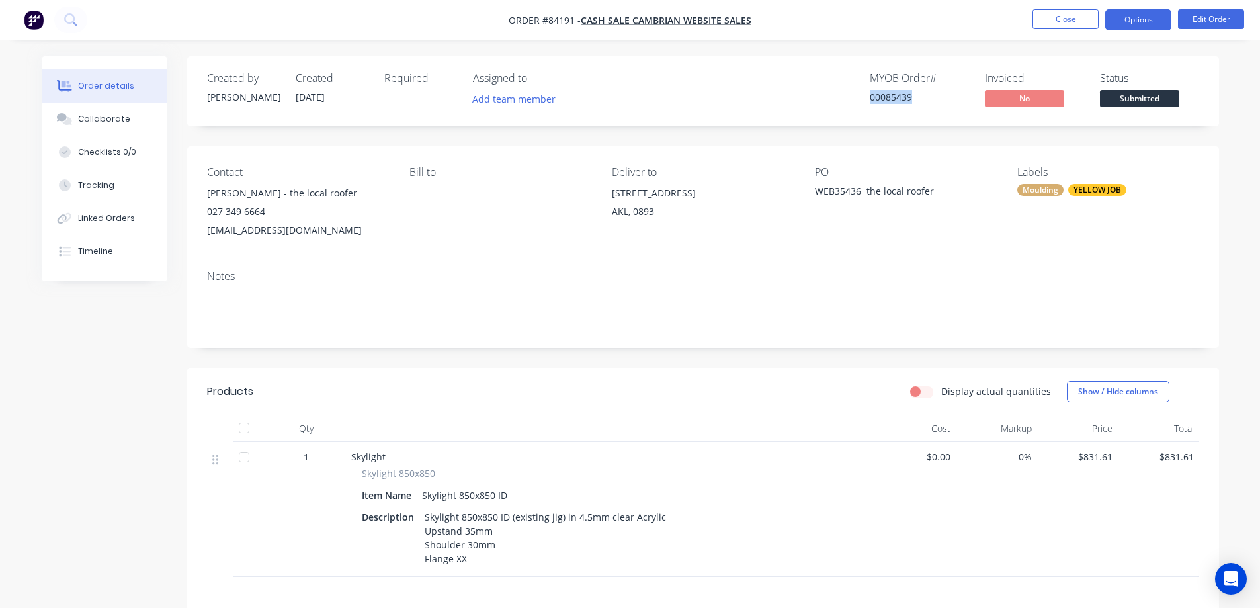
click at [1164, 22] on button "Options" at bounding box center [1138, 19] width 66 height 21
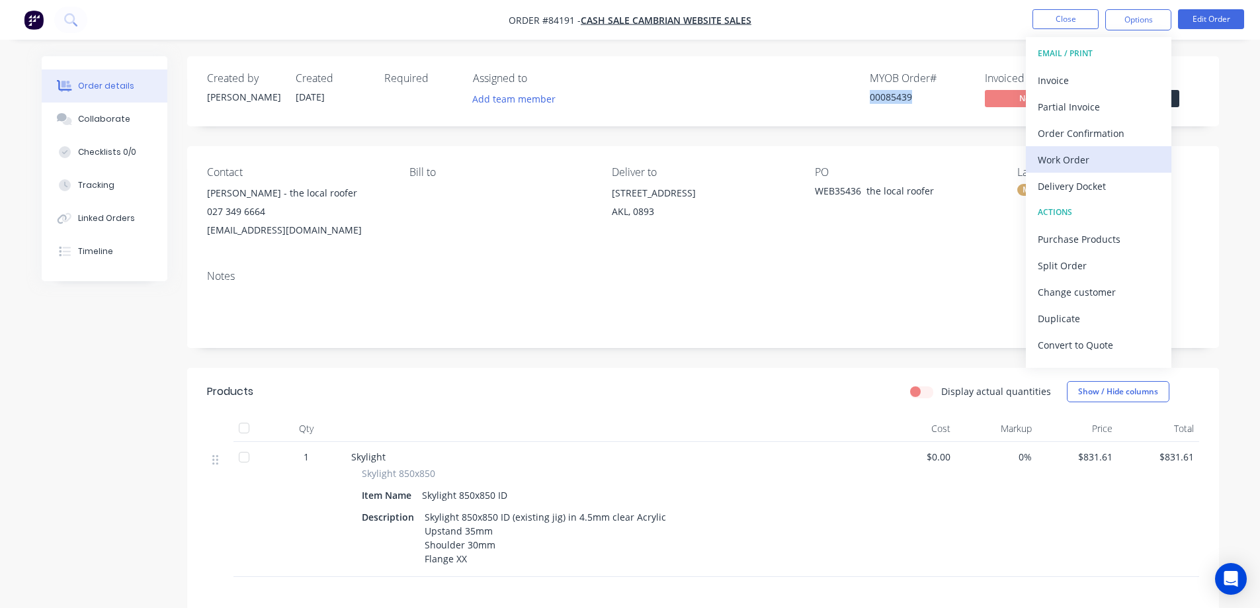
click at [1091, 167] on div "Work Order" at bounding box center [1099, 159] width 122 height 19
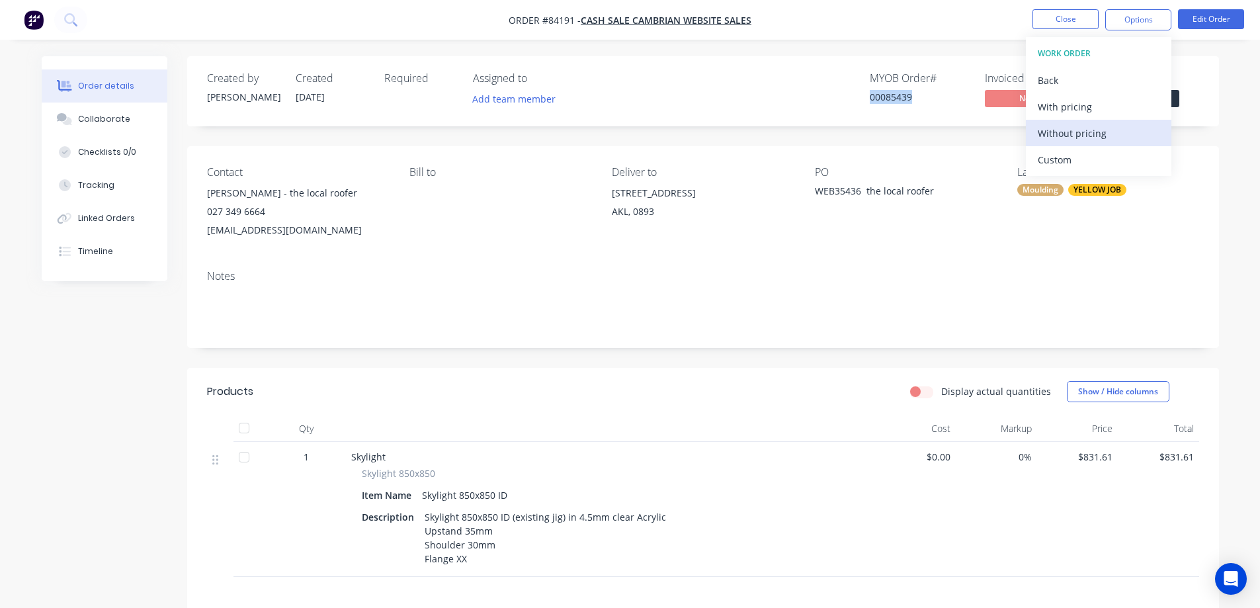
click at [1049, 132] on div "Without pricing" at bounding box center [1099, 133] width 122 height 19
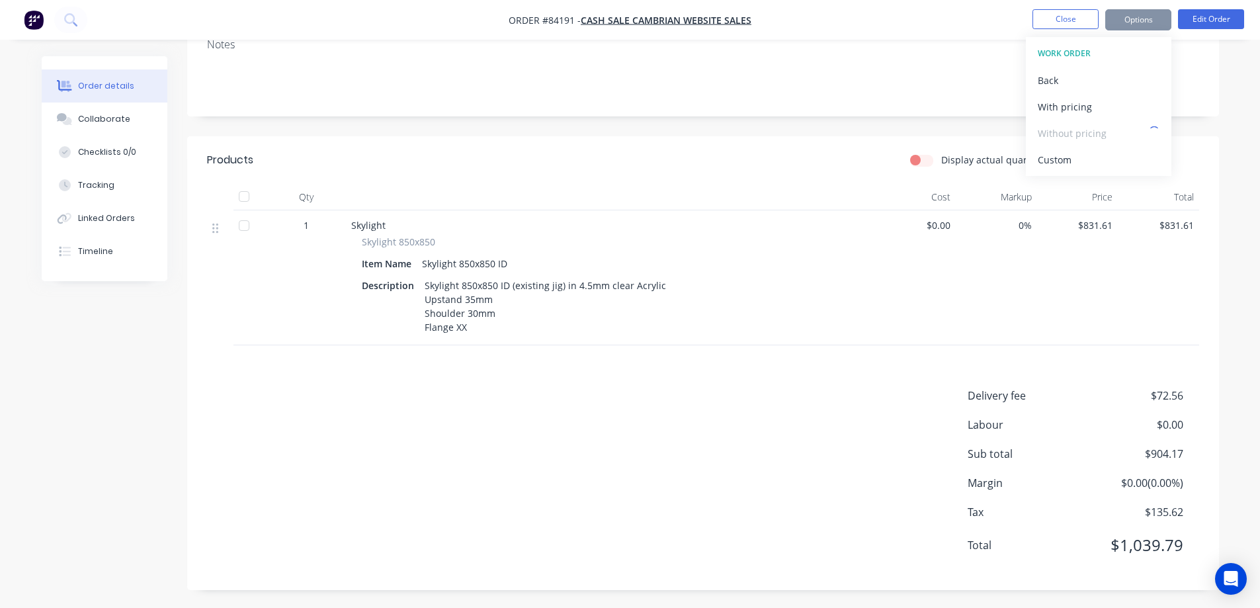
scroll to position [234, 0]
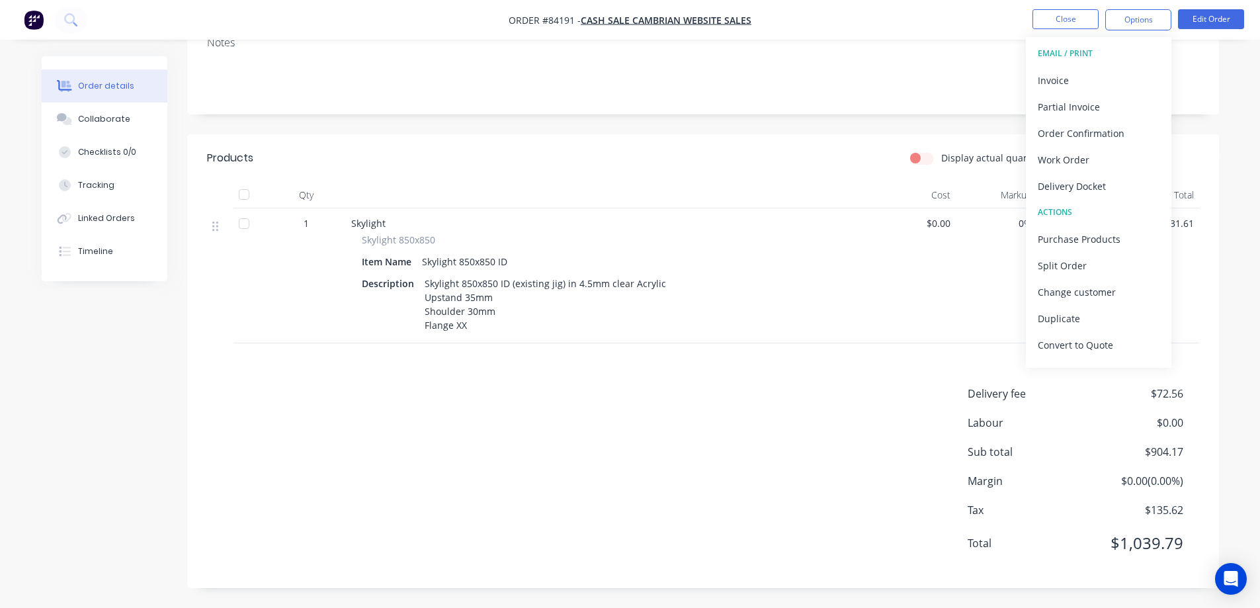
click at [480, 127] on div "Created by [PERSON_NAME] Created [DATE] Required Assigned to Add team member MY…" at bounding box center [703, 205] width 1032 height 765
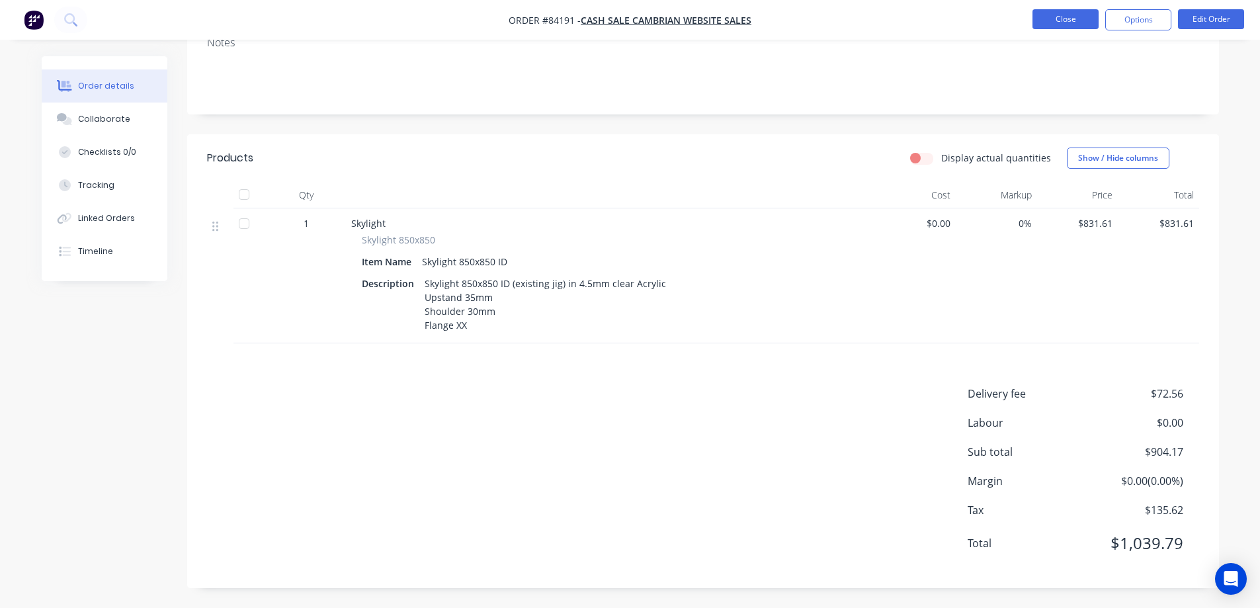
click at [1077, 20] on button "Close" at bounding box center [1066, 19] width 66 height 20
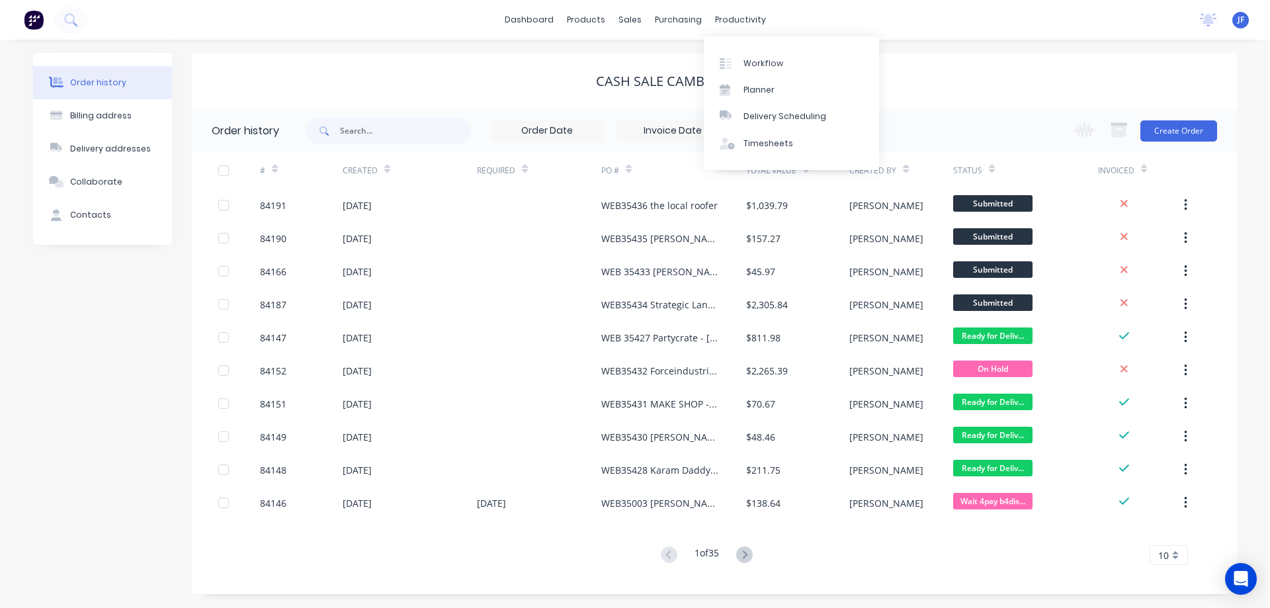
click at [873, 34] on div "Workflow Planner Delivery Scheduling Timesheets" at bounding box center [791, 103] width 175 height 142
click at [927, 52] on div "Order history Billing address Delivery addresses Collaborate Contacts cash sale…" at bounding box center [635, 324] width 1270 height 568
click at [910, 71] on div "cash sale CAMBRIAN WEBSITE SALES" at bounding box center [714, 81] width 1045 height 56
click at [536, 68] on div "cash sale CAMBRIAN WEBSITE SALES" at bounding box center [714, 81] width 1045 height 56
drag, startPoint x: 595, startPoint y: 79, endPoint x: 839, endPoint y: 79, distance: 243.4
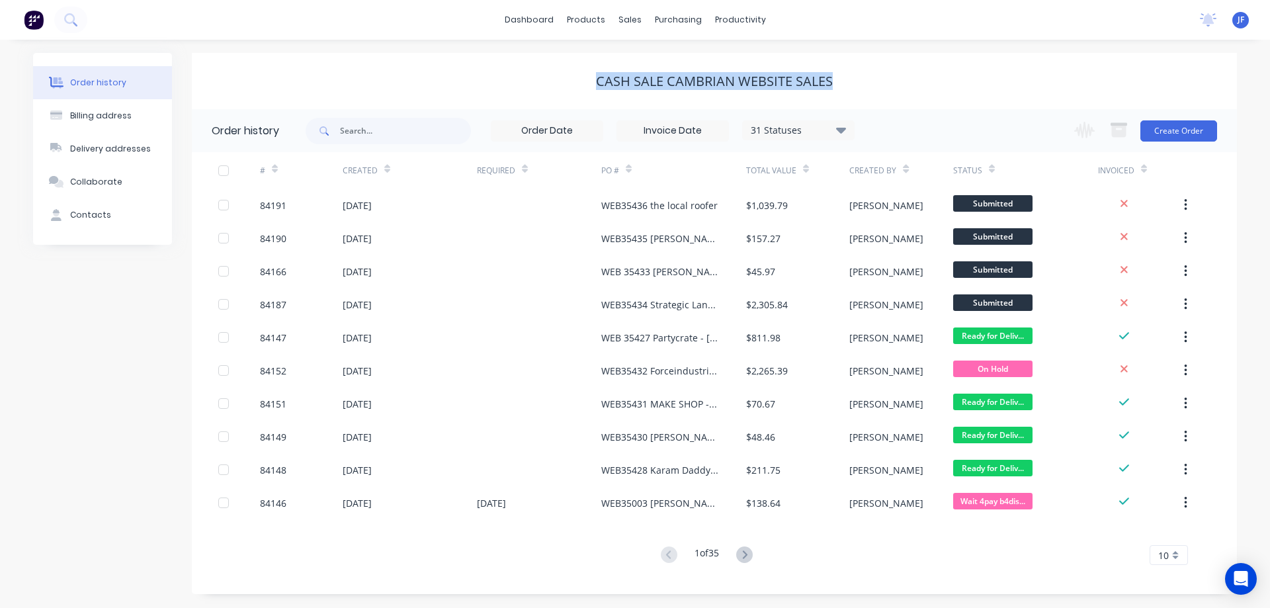
click at [837, 80] on div "cash sale CAMBRIAN WEBSITE SALES" at bounding box center [714, 81] width 1045 height 16
click at [839, 79] on div "cash sale CAMBRIAN WEBSITE SALES" at bounding box center [714, 81] width 1045 height 16
click at [71, 13] on icon at bounding box center [70, 19] width 13 height 13
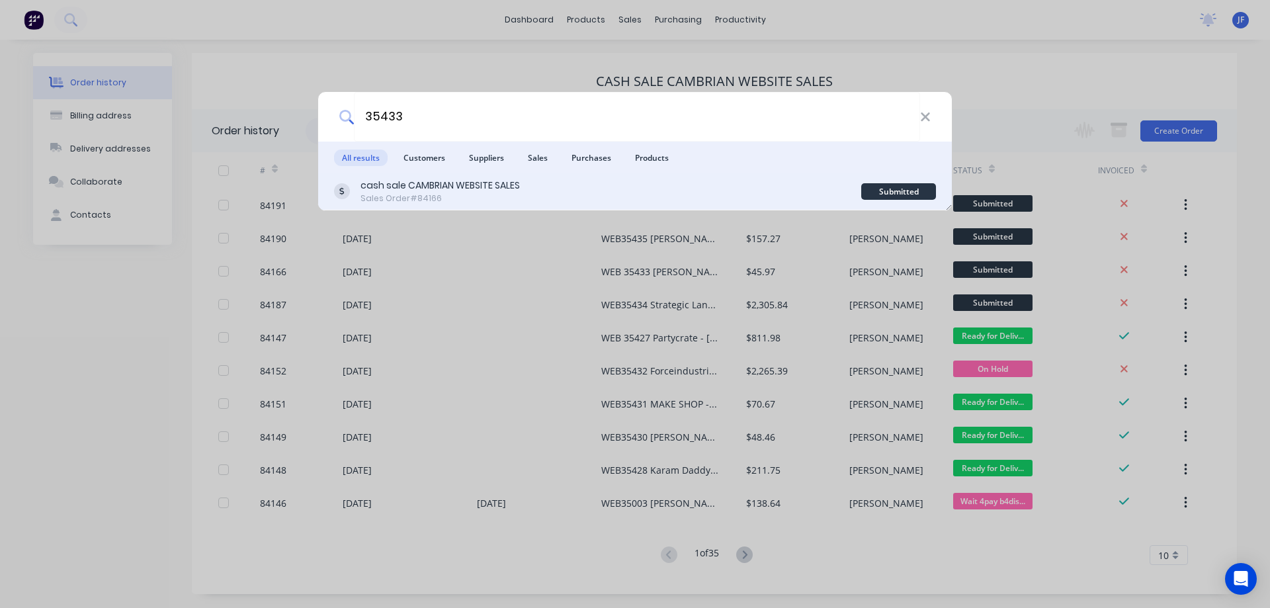
type input "35433"
click at [448, 181] on div "cash sale CAMBRIAN WEBSITE SALES" at bounding box center [440, 186] width 159 height 14
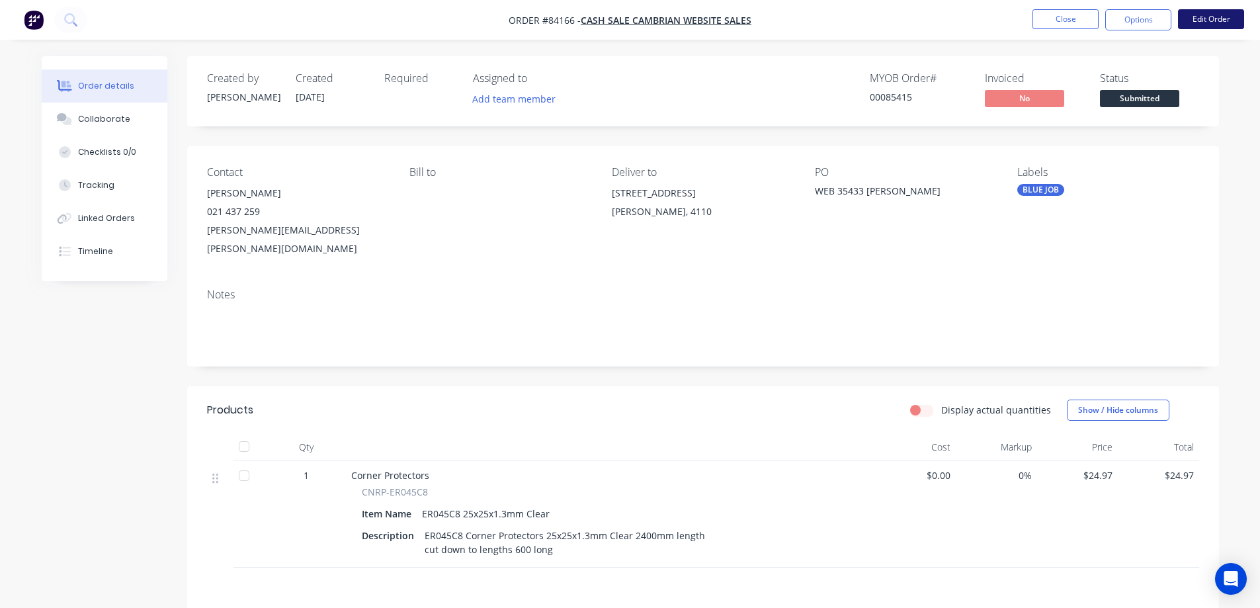
click at [1200, 22] on button "Edit Order" at bounding box center [1211, 19] width 66 height 20
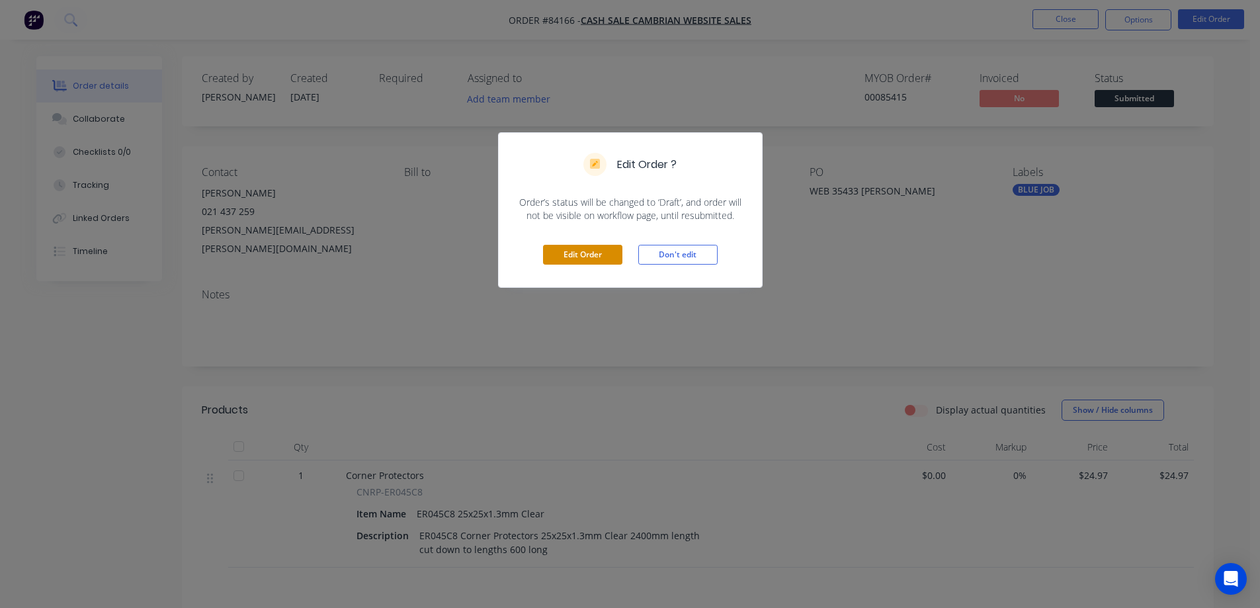
click at [582, 249] on button "Edit Order" at bounding box center [582, 255] width 79 height 20
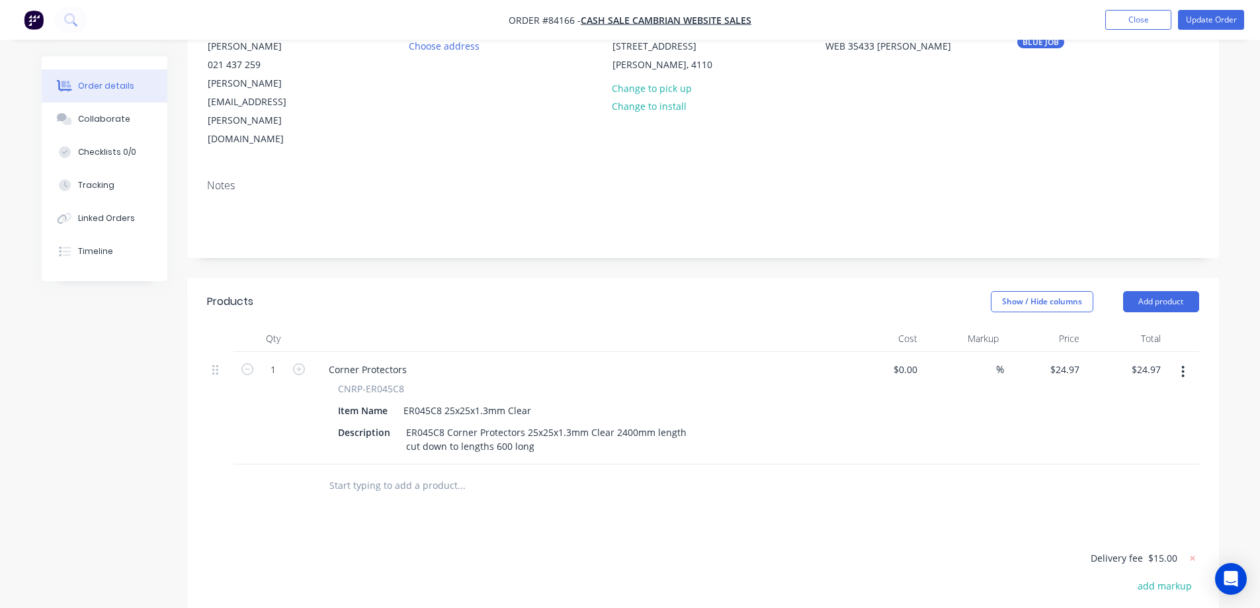
scroll to position [265, 0]
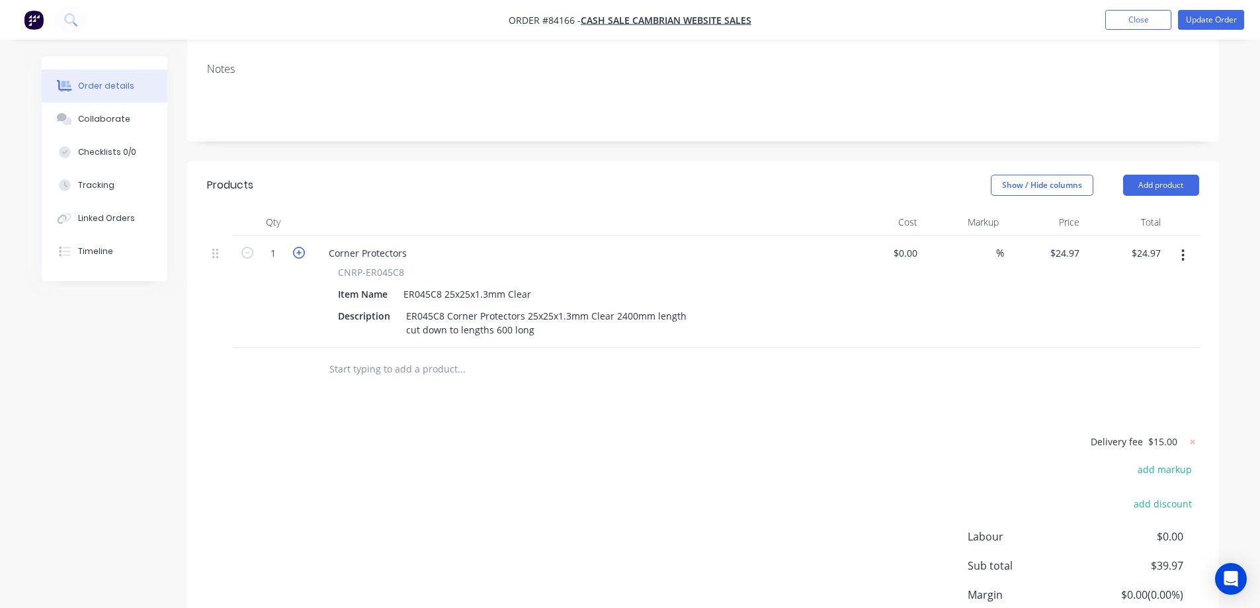
click at [300, 247] on icon "button" at bounding box center [299, 253] width 12 height 12
type input "2"
type input "$49.94"
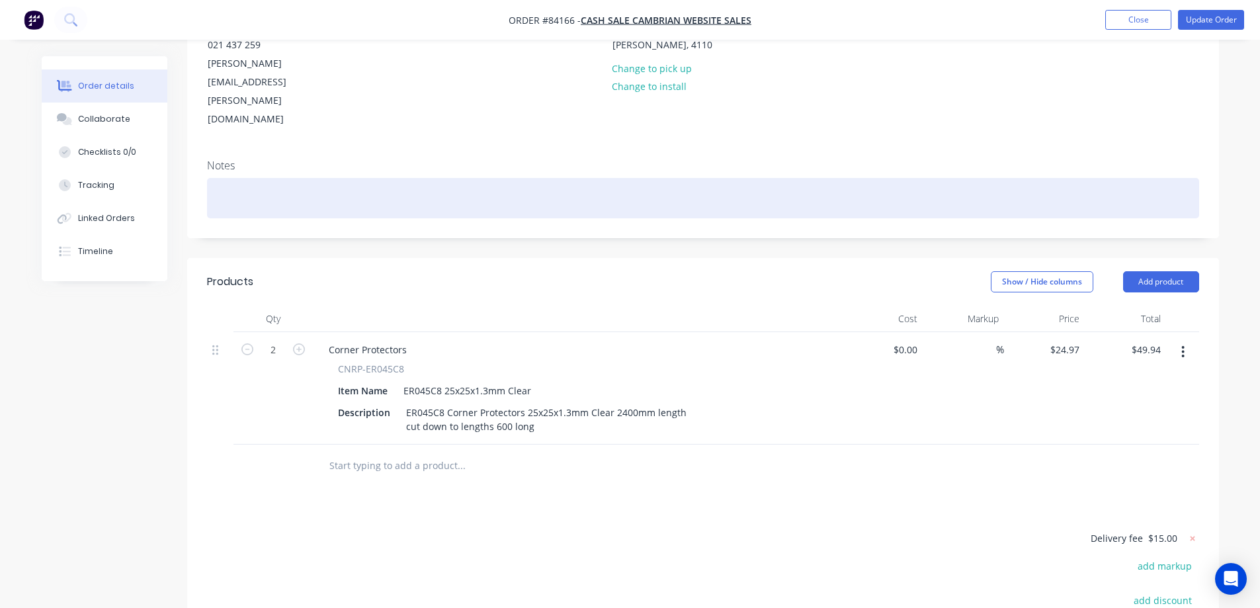
scroll to position [0, 0]
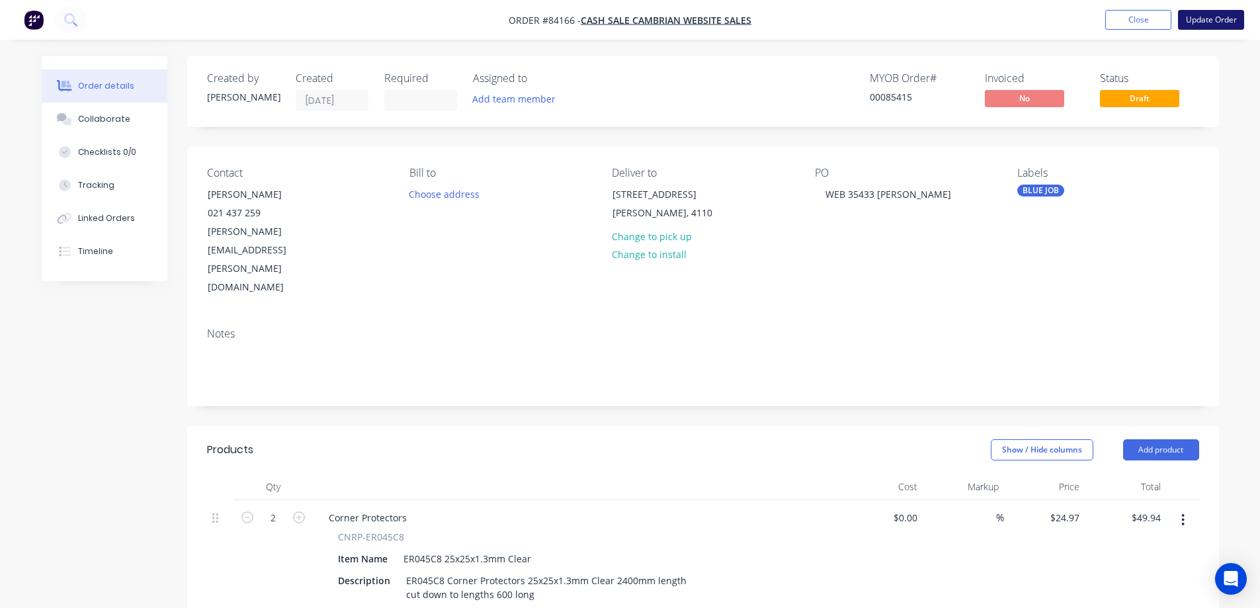
click at [1206, 19] on button "Update Order" at bounding box center [1211, 20] width 66 height 20
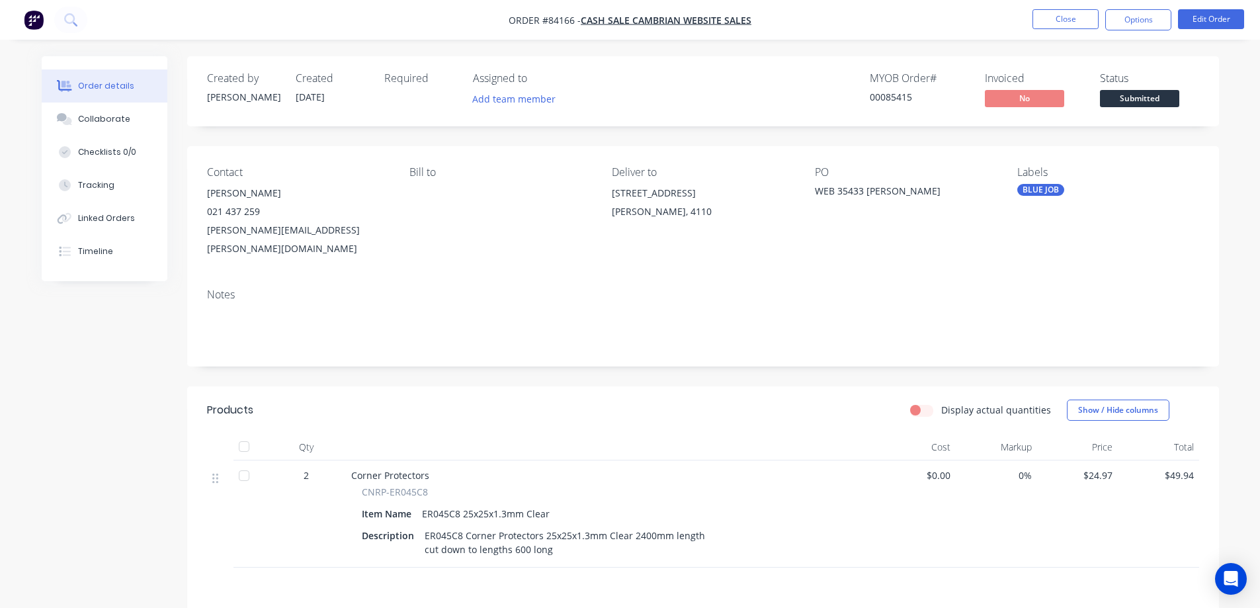
click at [881, 93] on div "00085415" at bounding box center [919, 97] width 99 height 14
copy div "00085415"
click at [67, 20] on icon at bounding box center [70, 19] width 13 height 13
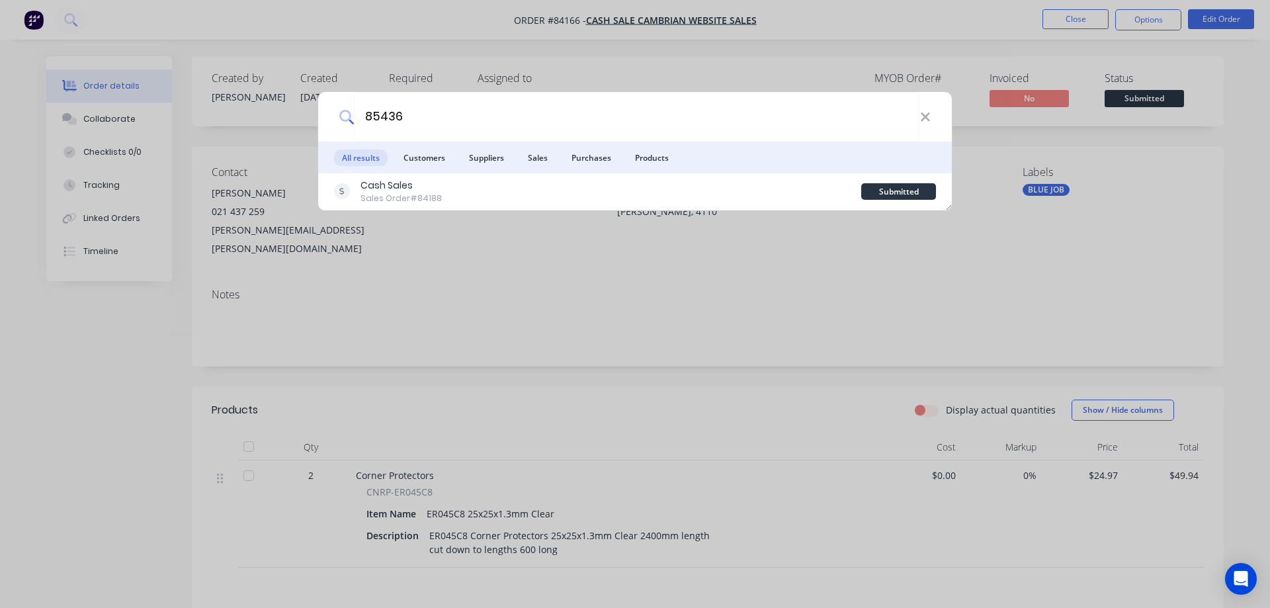
type input "85436"
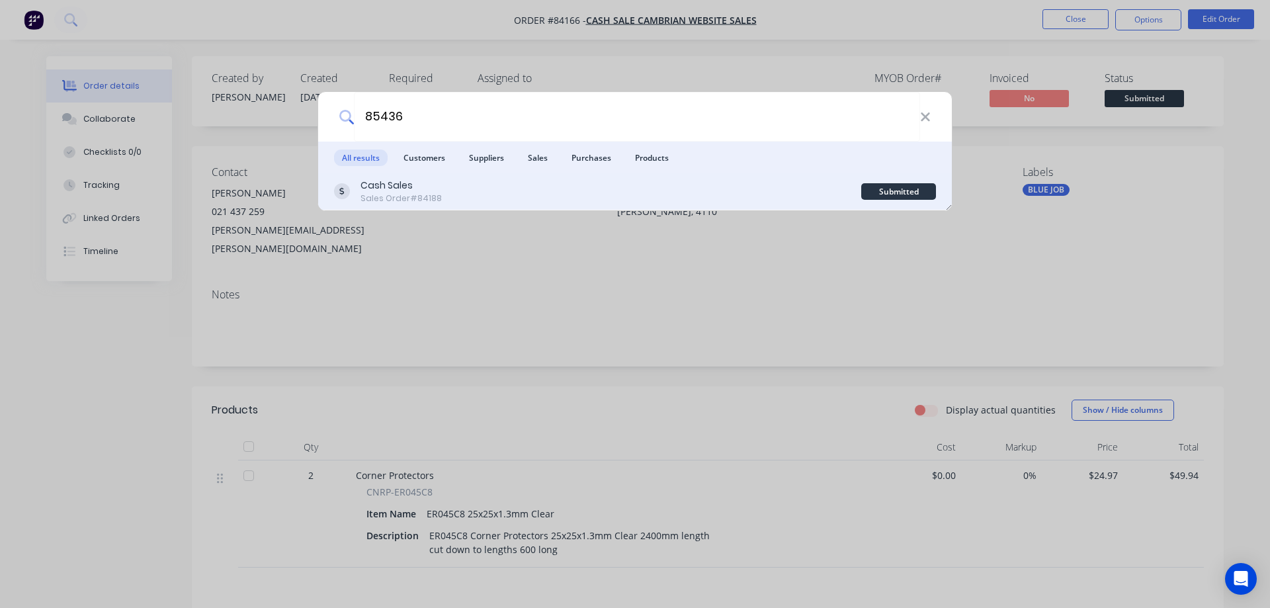
drag, startPoint x: 720, startPoint y: 194, endPoint x: 982, endPoint y: 142, distance: 267.6
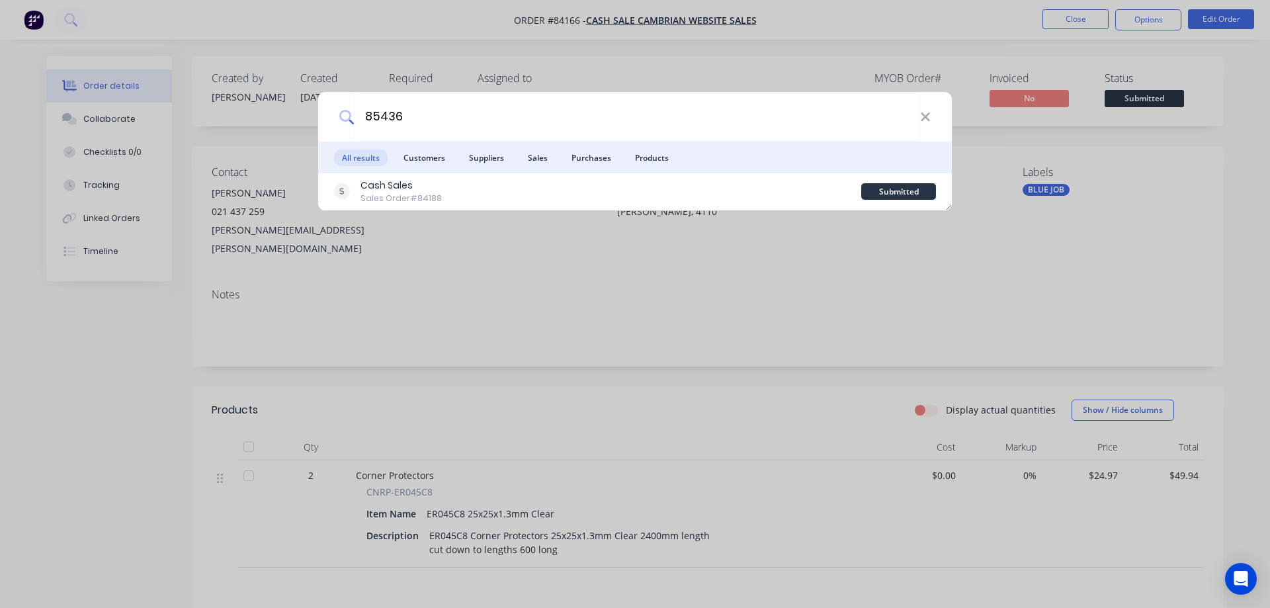
click at [720, 194] on div "Cash Sales Sales Order #84188" at bounding box center [597, 192] width 527 height 26
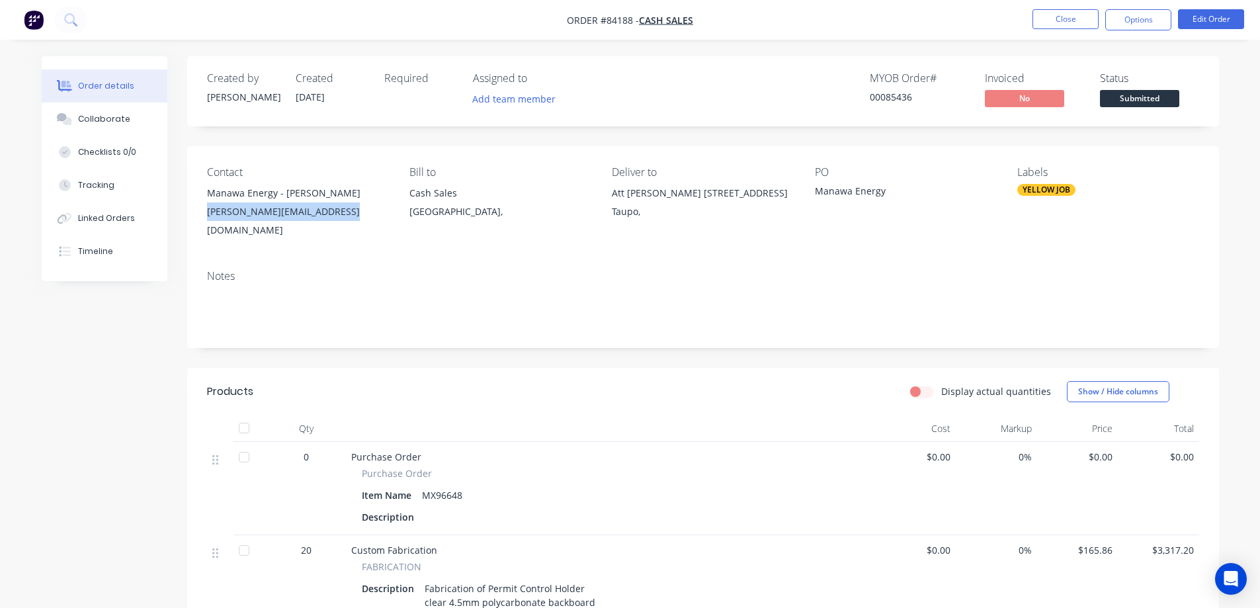
drag, startPoint x: 204, startPoint y: 210, endPoint x: 370, endPoint y: 212, distance: 166.7
click at [370, 212] on div "Contact Manawa Energy - [PERSON_NAME] [PERSON_NAME][EMAIL_ADDRESS][DOMAIN_NAME]…" at bounding box center [703, 202] width 1032 height 113
copy div "[PERSON_NAME][EMAIL_ADDRESS][DOMAIN_NAME]"
drag, startPoint x: 1133, startPoint y: 17, endPoint x: 1130, endPoint y: 36, distance: 19.5
click at [1133, 17] on button "Options" at bounding box center [1138, 19] width 66 height 21
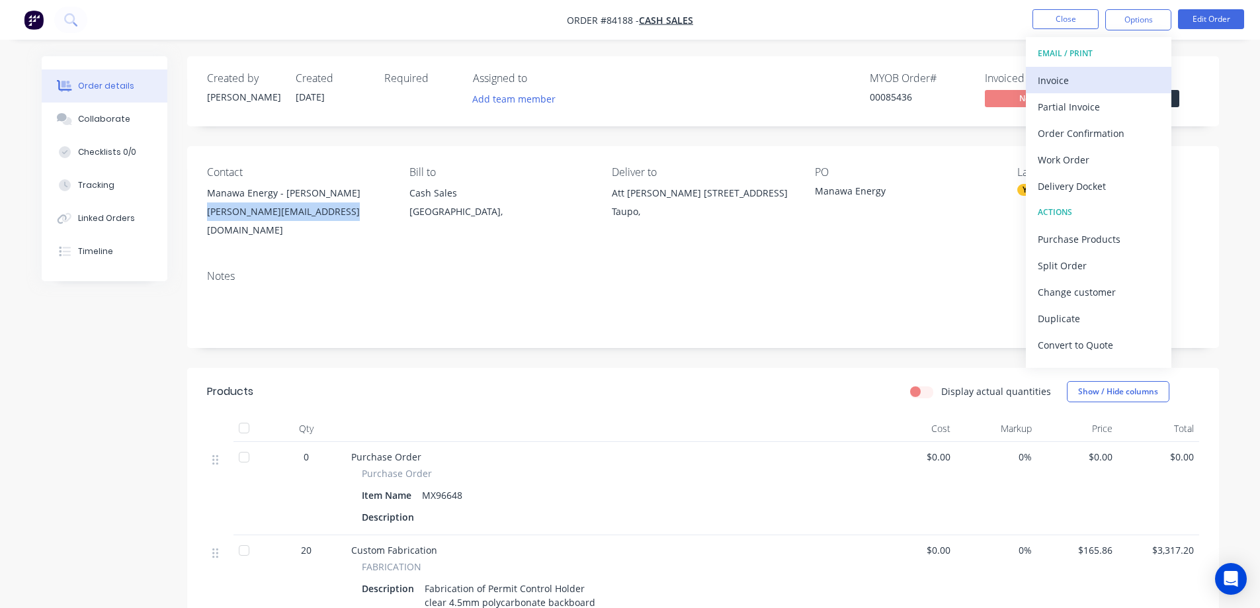
click at [1106, 72] on div "Invoice" at bounding box center [1099, 80] width 122 height 19
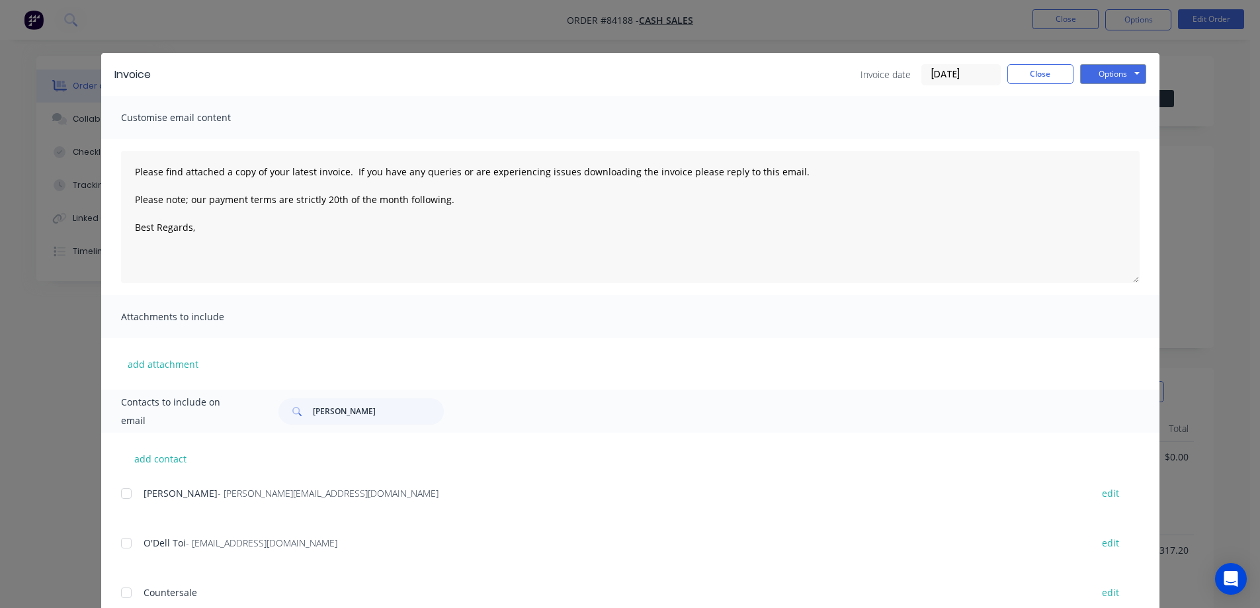
click at [1121, 71] on button "Options" at bounding box center [1113, 74] width 66 height 20
click at [1117, 102] on button "Preview" at bounding box center [1122, 98] width 85 height 22
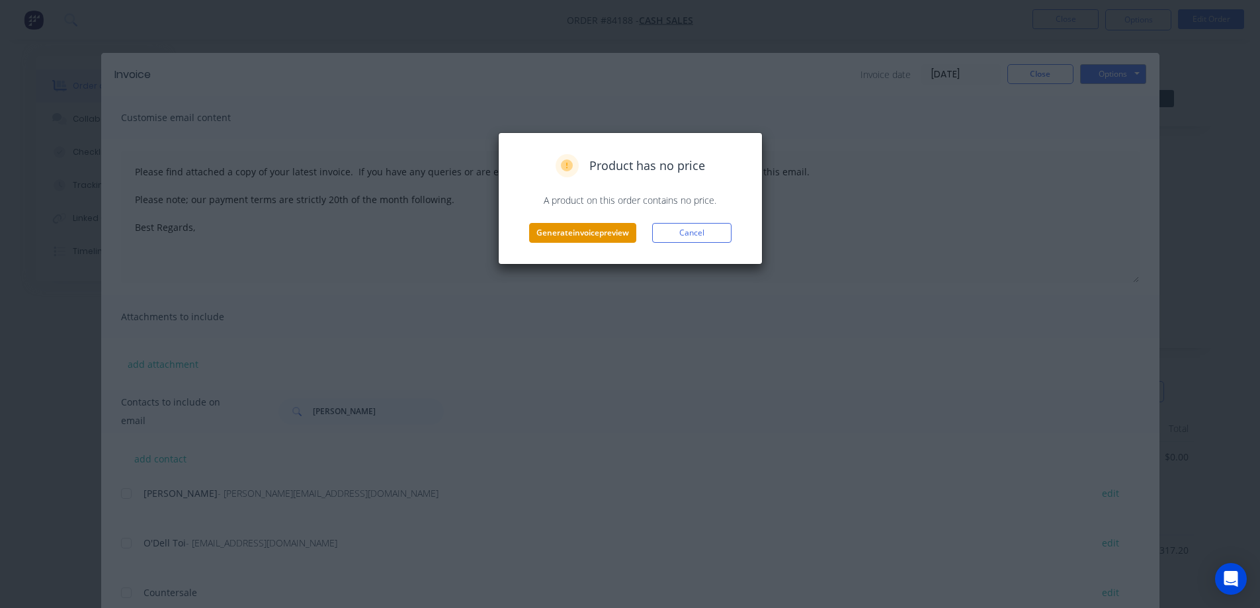
click at [566, 239] on button "Generate invoice preview" at bounding box center [582, 233] width 107 height 20
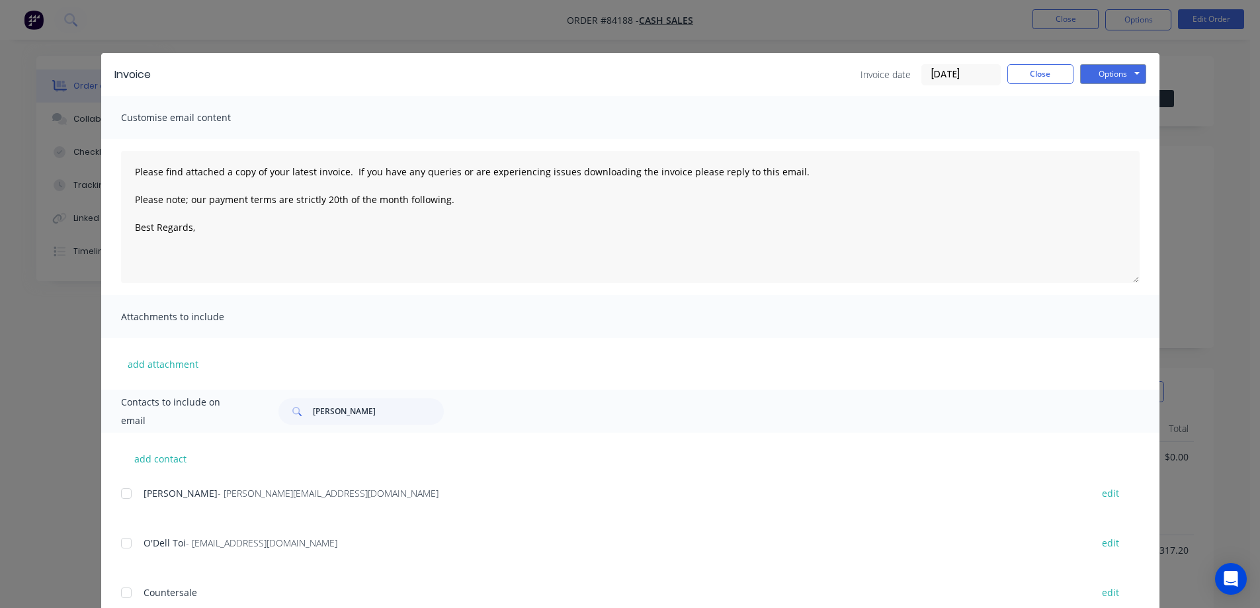
click at [61, 22] on div "Invoice Invoice date [DATE] Close Options Preview Print Email Customise email c…" at bounding box center [630, 304] width 1260 height 608
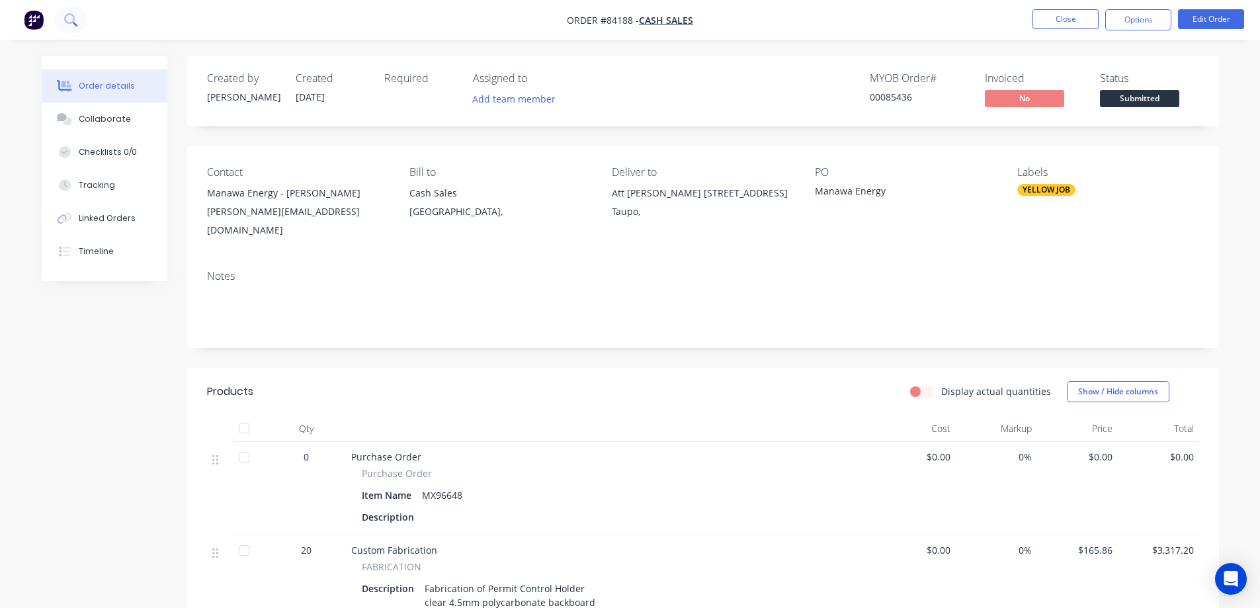
click at [67, 22] on icon at bounding box center [69, 18] width 11 height 11
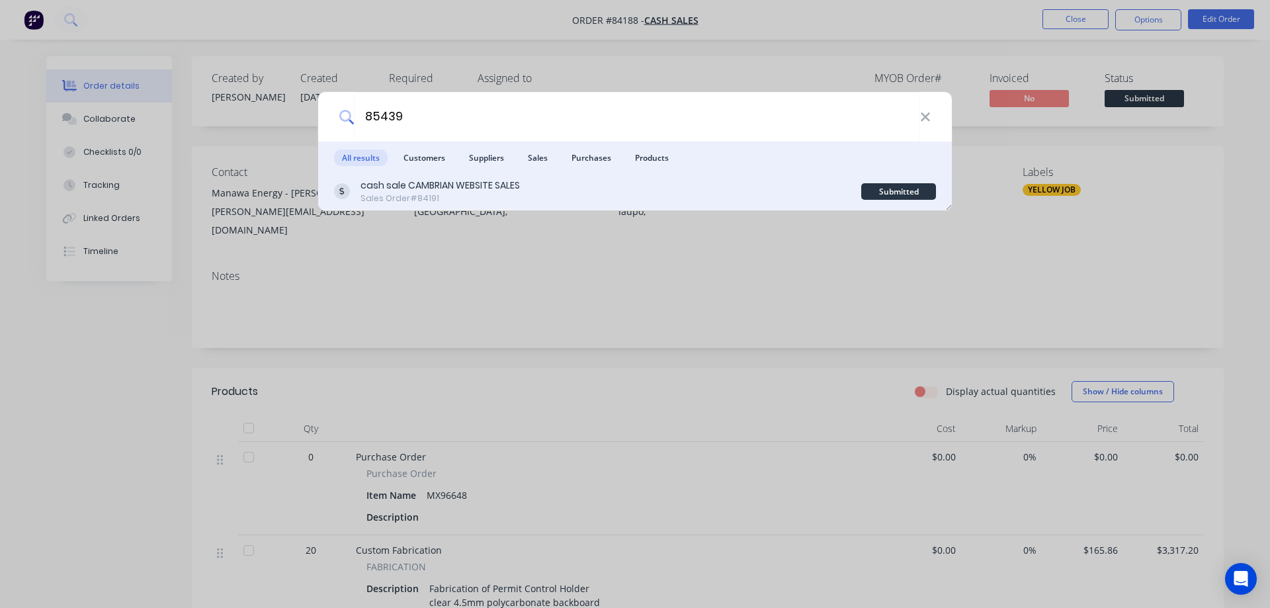
type input "85439"
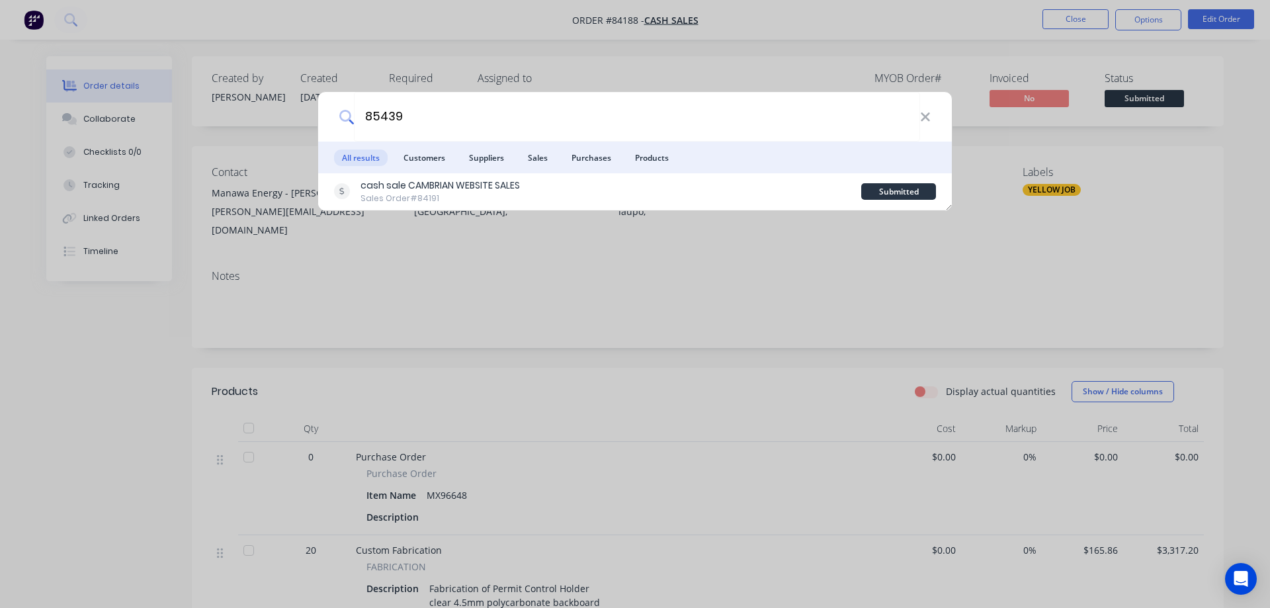
drag, startPoint x: 759, startPoint y: 184, endPoint x: 777, endPoint y: 178, distance: 18.2
click at [759, 185] on div "cash sale CAMBRIAN WEBSITE SALES Sales Order #84191" at bounding box center [597, 192] width 527 height 26
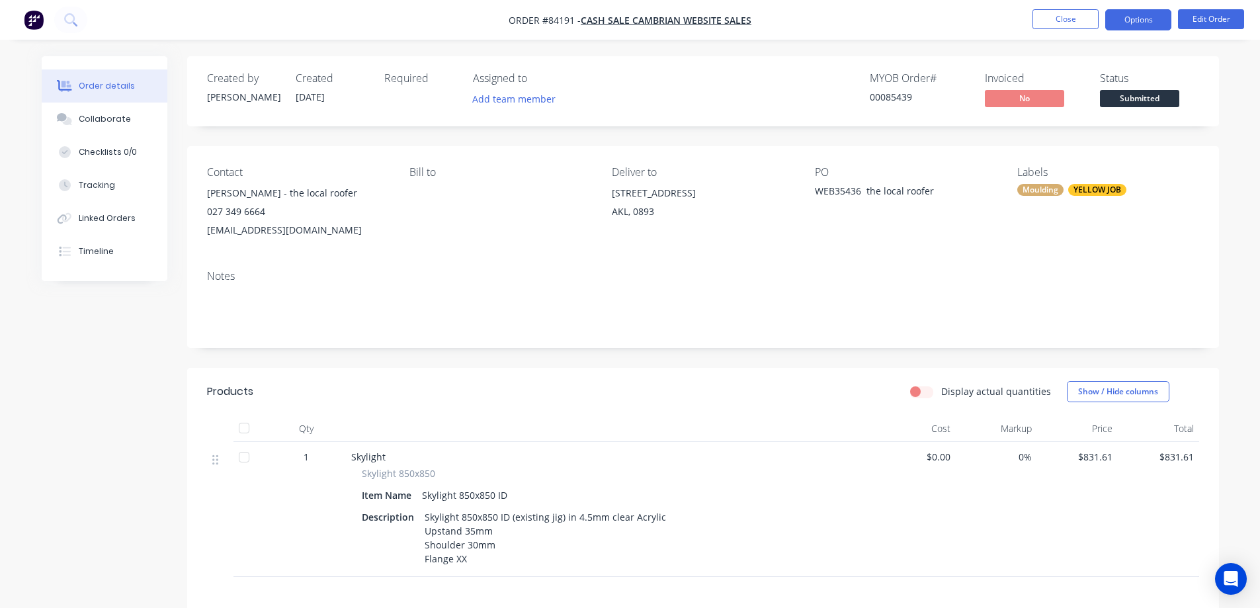
click at [1158, 15] on button "Options" at bounding box center [1138, 19] width 66 height 21
click at [1185, 94] on div "Status Submitted" at bounding box center [1149, 91] width 99 height 38
click at [1174, 100] on span "Submitted" at bounding box center [1139, 98] width 79 height 17
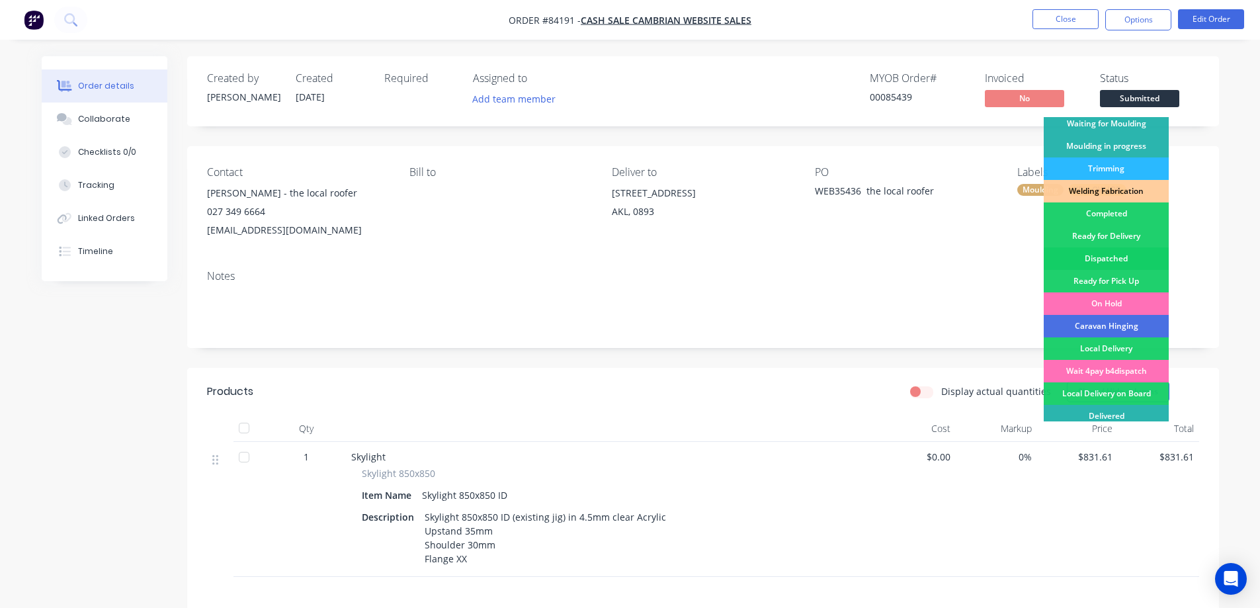
scroll to position [258, 0]
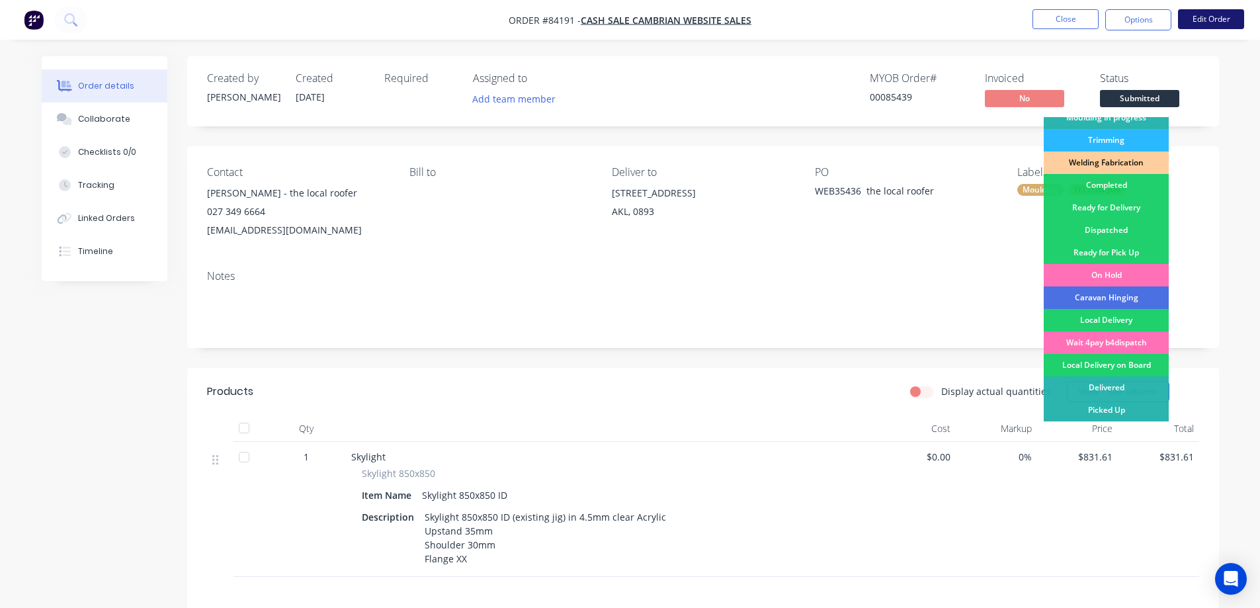
click at [1185, 26] on button "Edit Order" at bounding box center [1211, 19] width 66 height 20
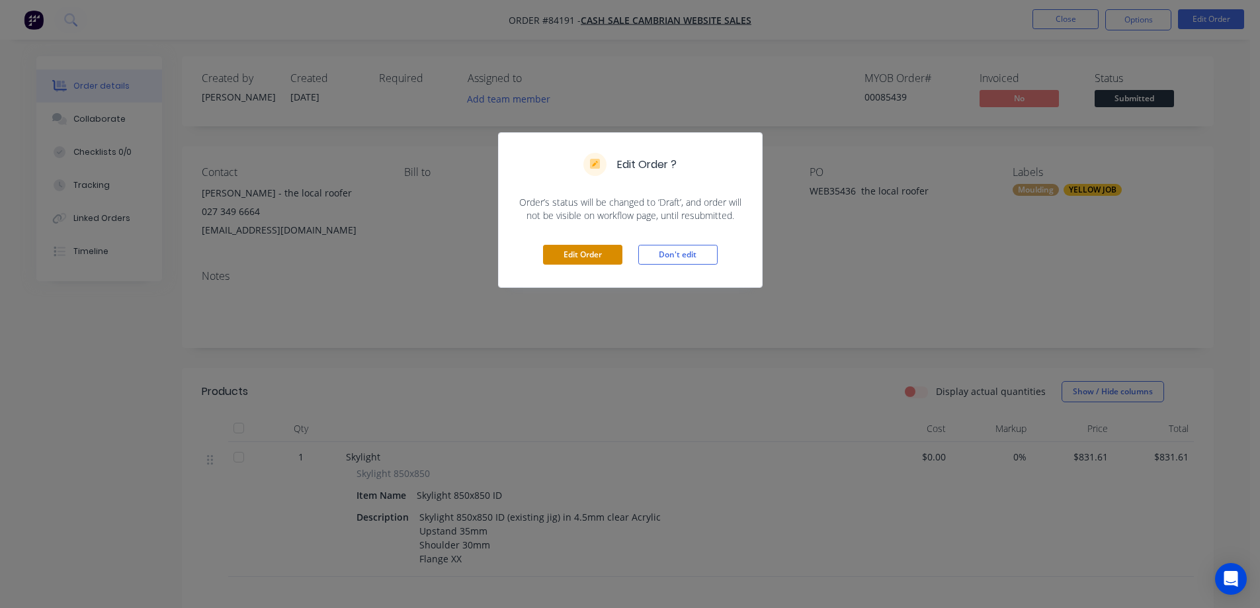
click at [589, 251] on button "Edit Order" at bounding box center [582, 255] width 79 height 20
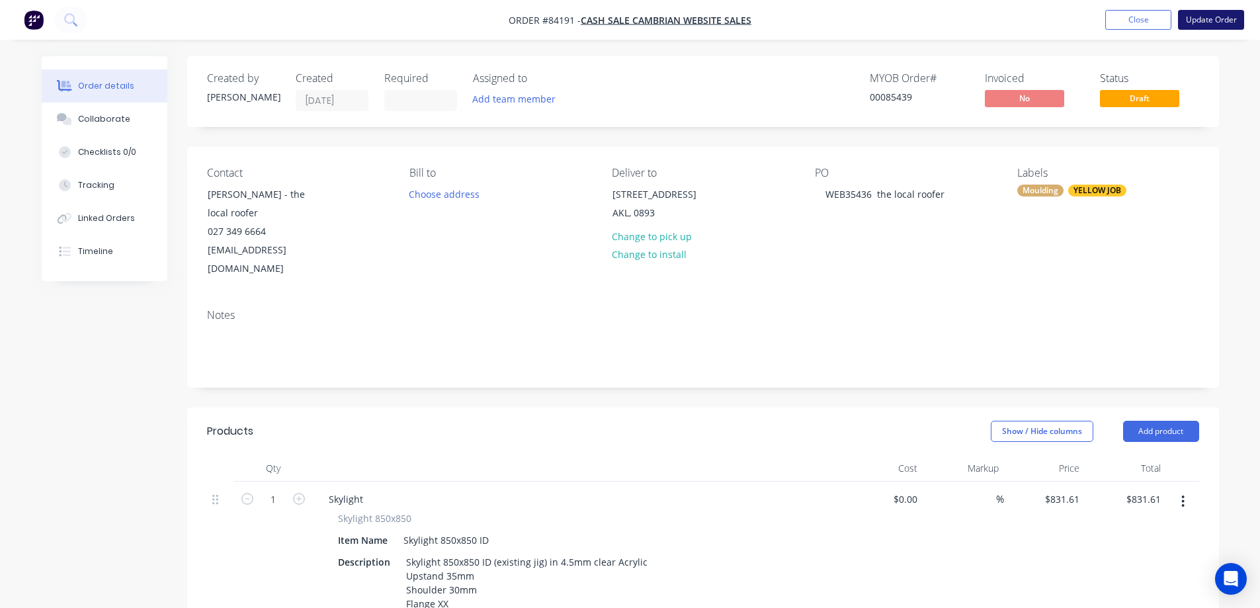
click at [1187, 22] on button "Update Order" at bounding box center [1211, 20] width 66 height 20
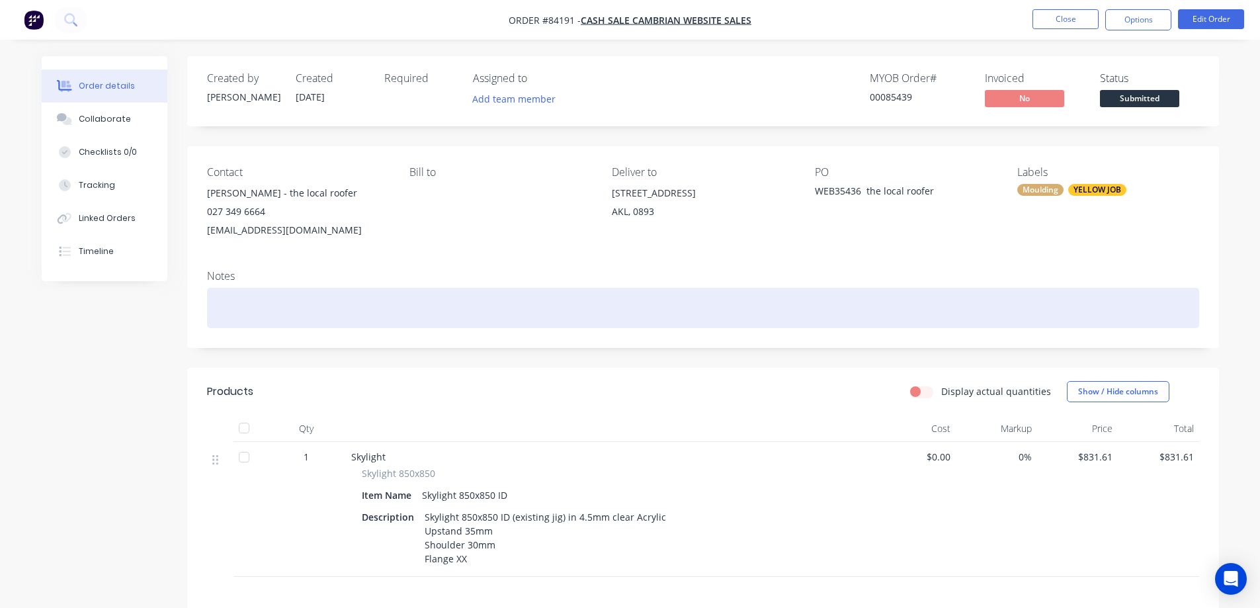
click at [245, 320] on div at bounding box center [703, 308] width 992 height 40
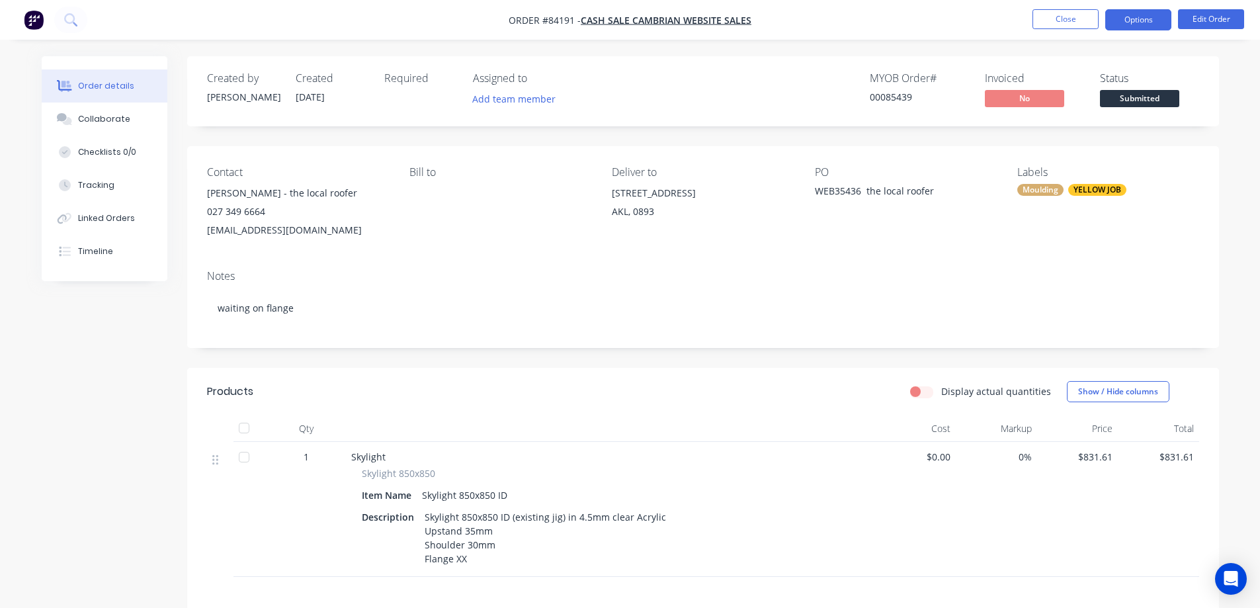
click at [1145, 28] on button "Options" at bounding box center [1138, 19] width 66 height 21
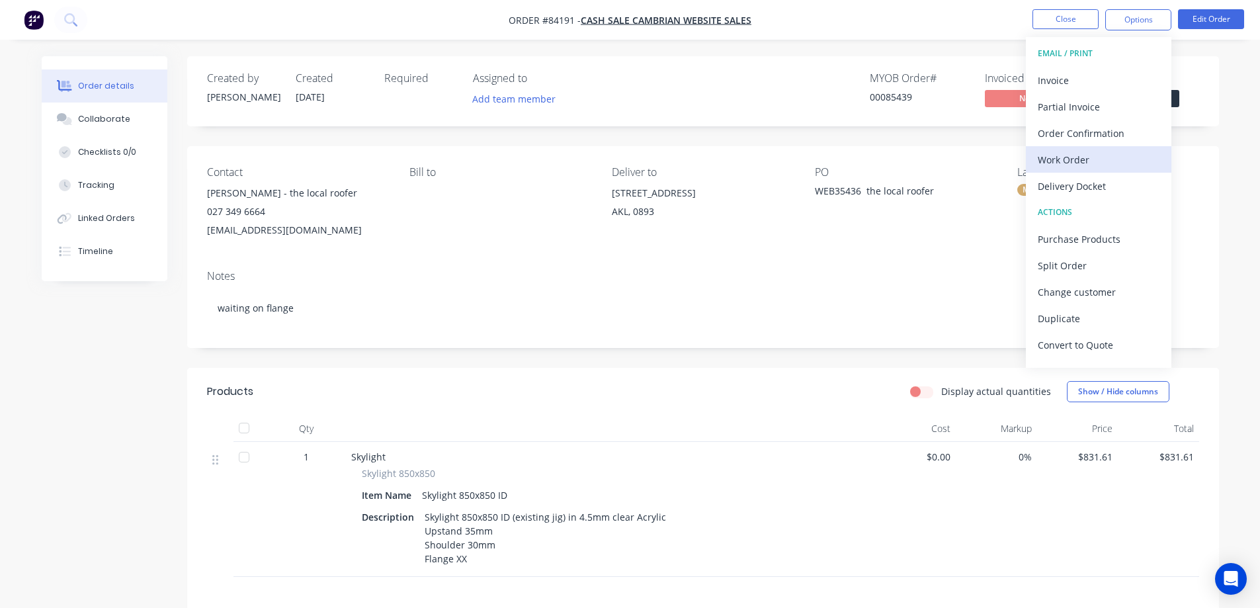
click at [1100, 150] on button "Work Order" at bounding box center [1099, 159] width 146 height 26
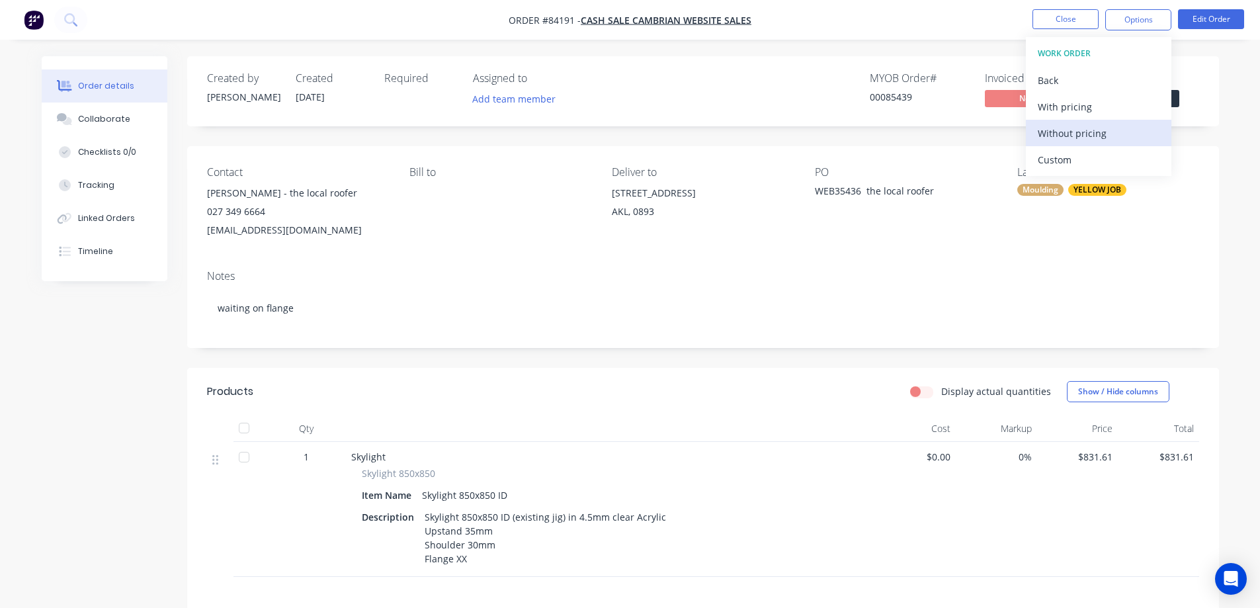
click at [1103, 138] on div "Without pricing" at bounding box center [1099, 133] width 122 height 19
